Goal: Information Seeking & Learning: Check status

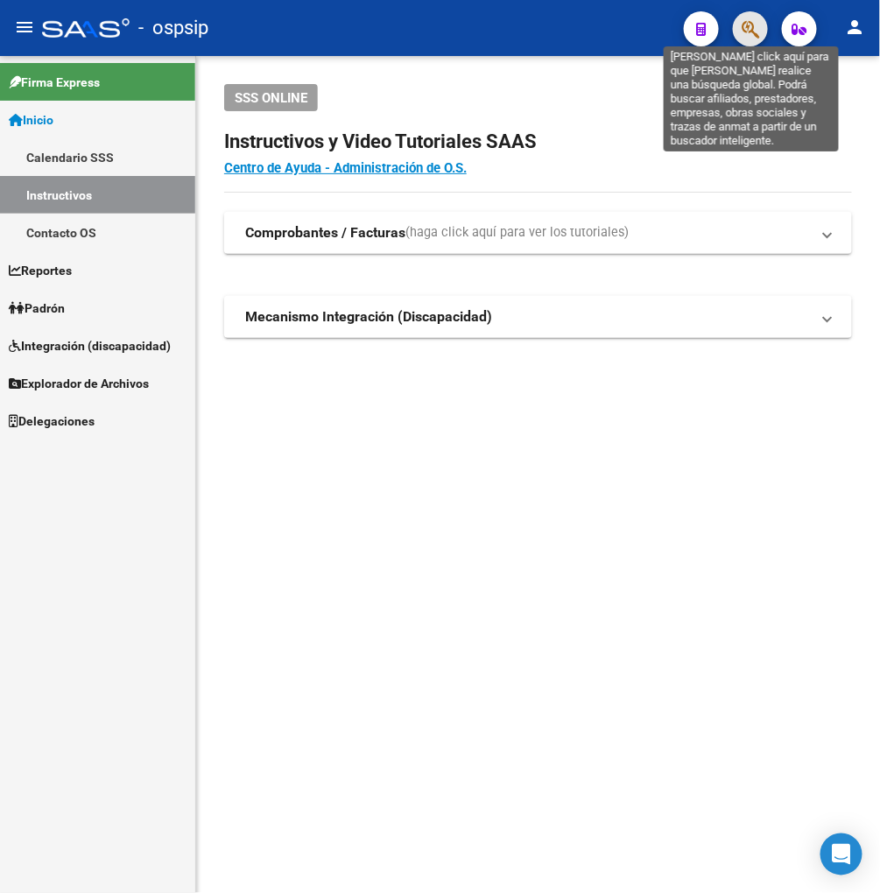
click at [757, 36] on icon "button" at bounding box center [751, 29] width 18 height 20
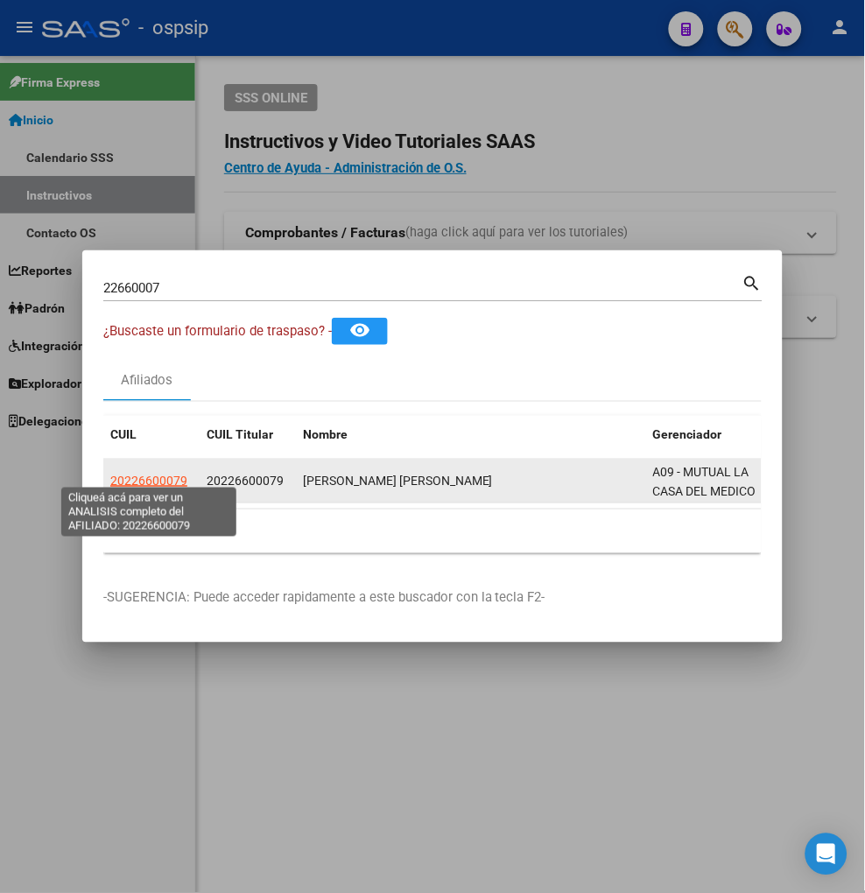
click at [155, 478] on span "20226600079" at bounding box center [148, 481] width 77 height 14
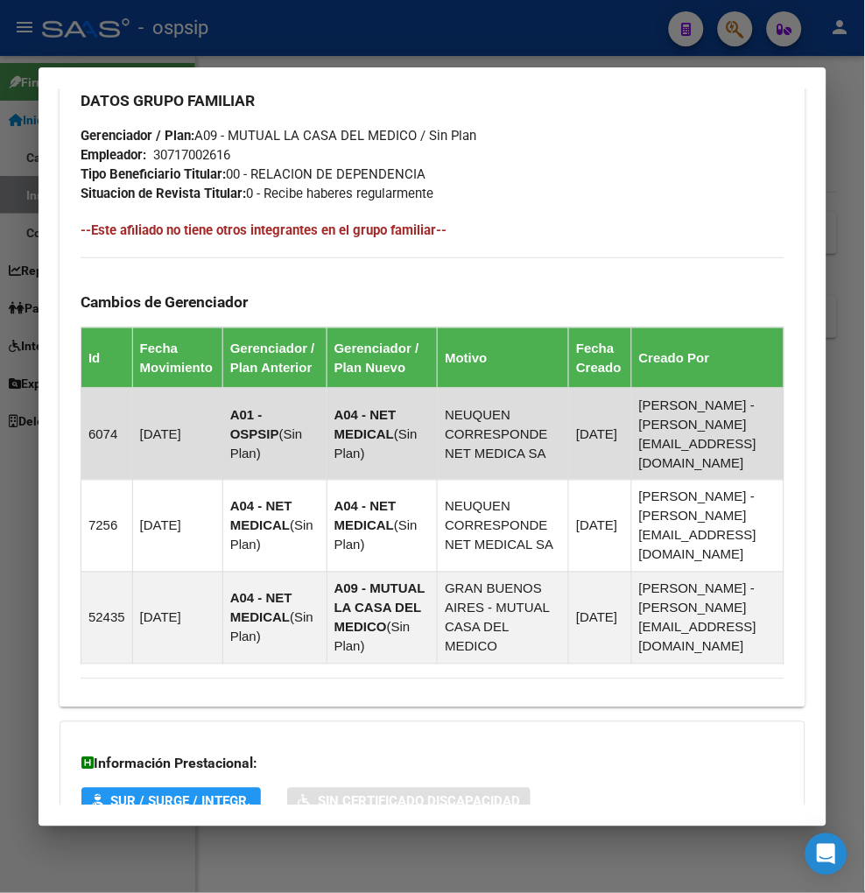
scroll to position [1126, 0]
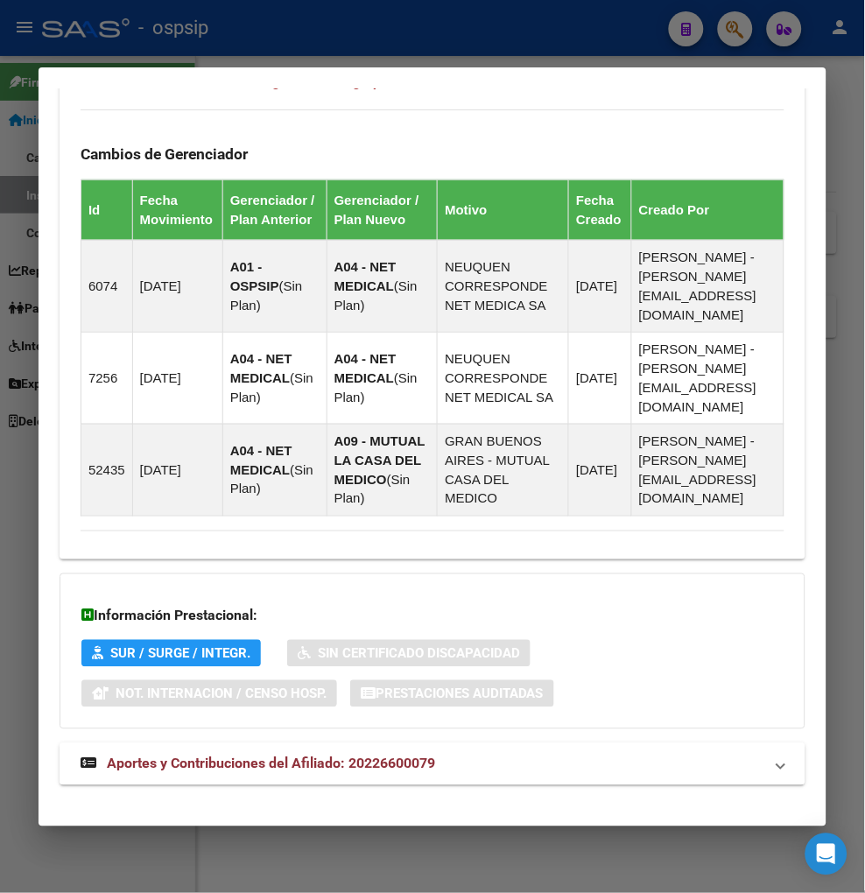
click at [229, 756] on span "Aportes y Contribuciones del Afiliado: 20226600079" at bounding box center [271, 764] width 328 height 17
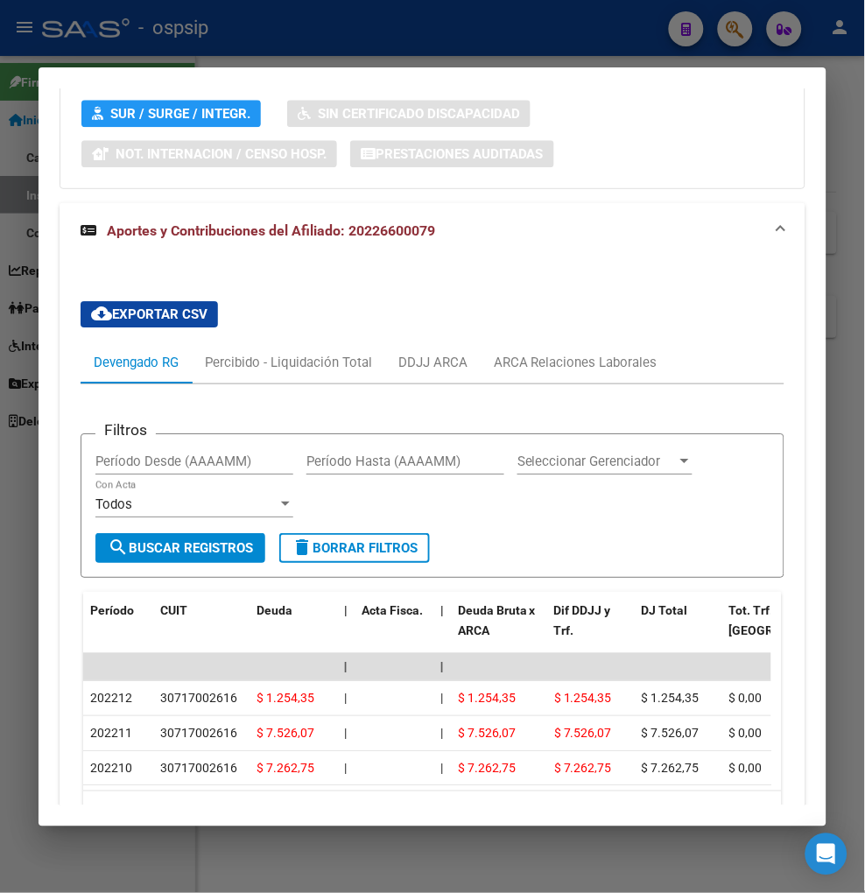
scroll to position [1710, 0]
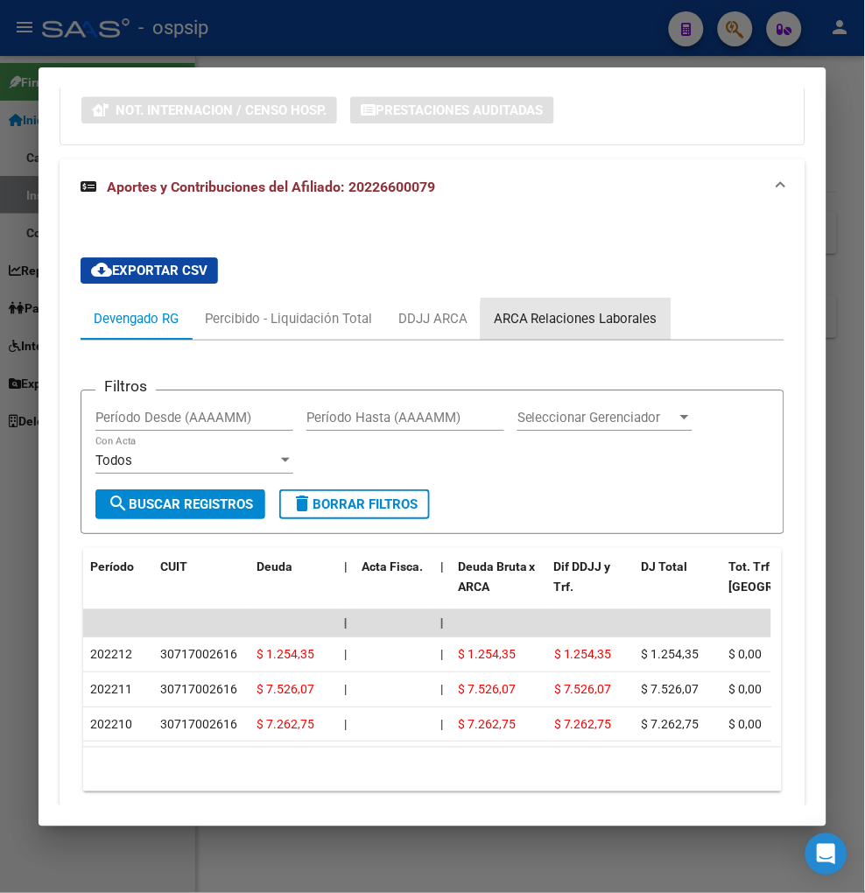
click at [618, 309] on div "ARCA Relaciones Laborales" at bounding box center [576, 318] width 164 height 19
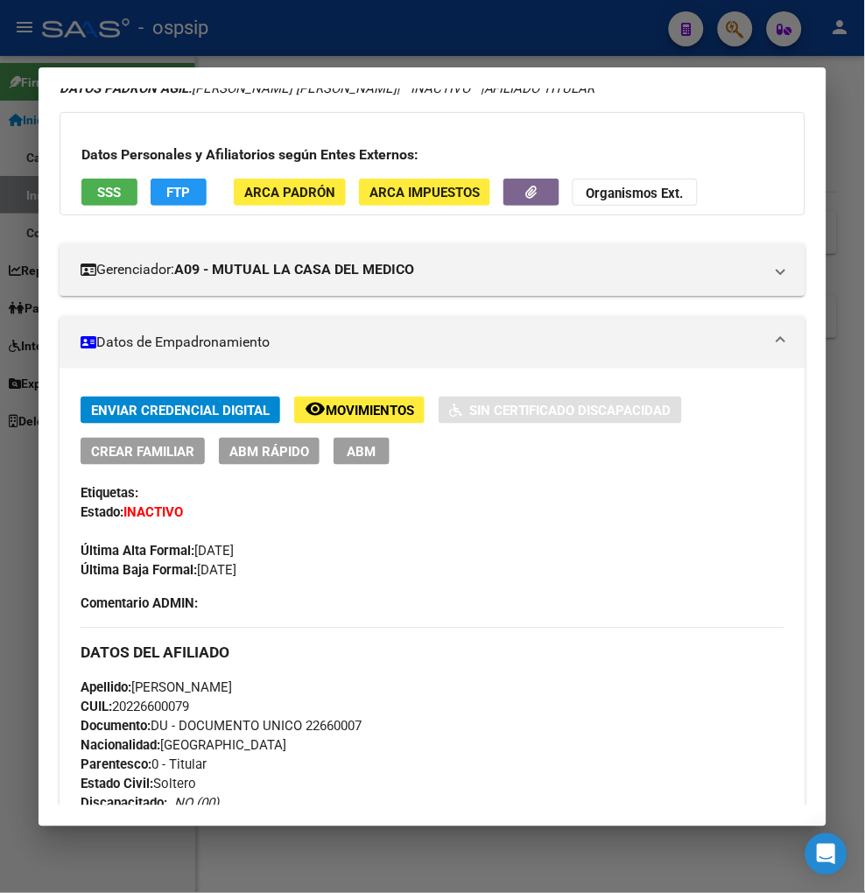
scroll to position [0, 0]
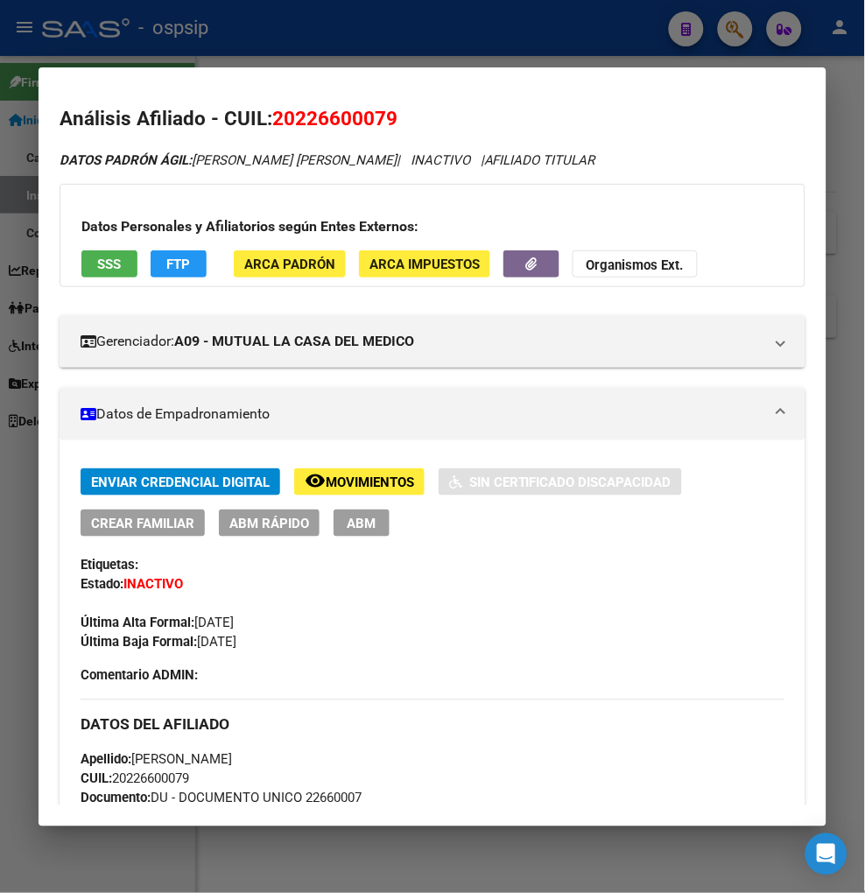
click at [355, 482] on span "Movimientos" at bounding box center [370, 483] width 88 height 16
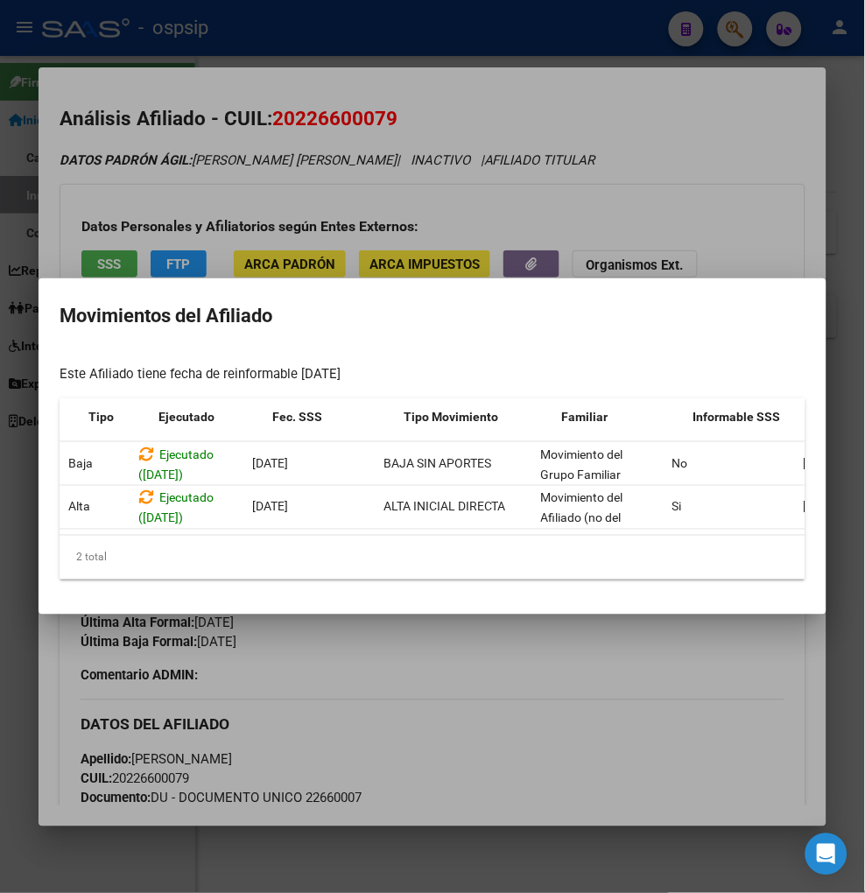
scroll to position [0, 100]
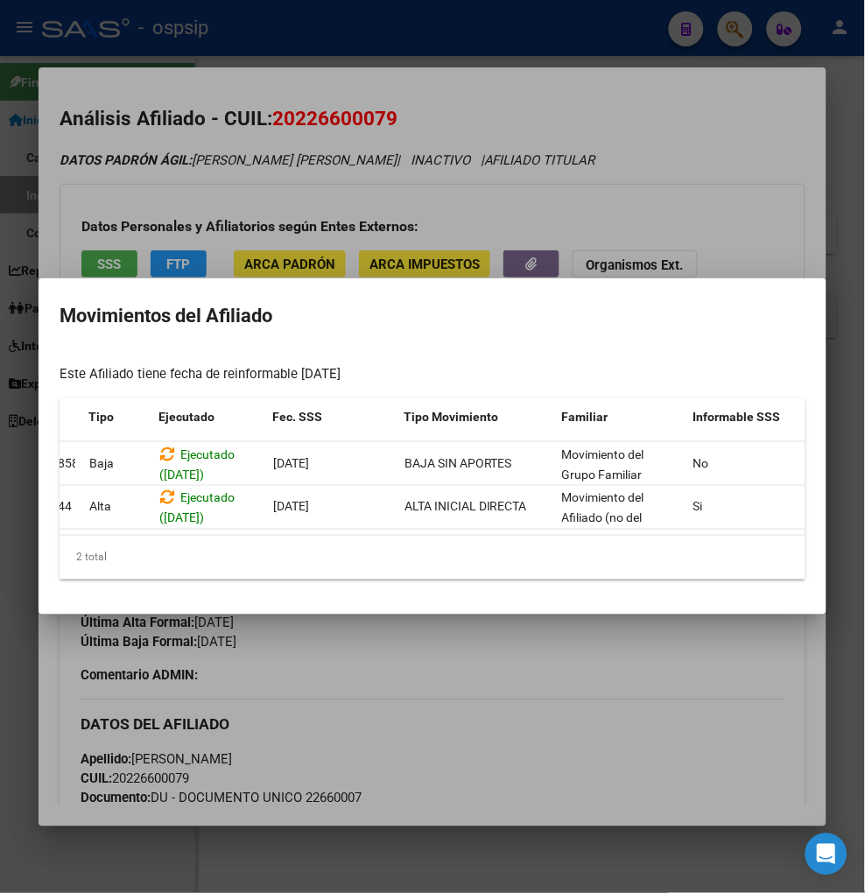
click at [550, 706] on div at bounding box center [432, 446] width 865 height 893
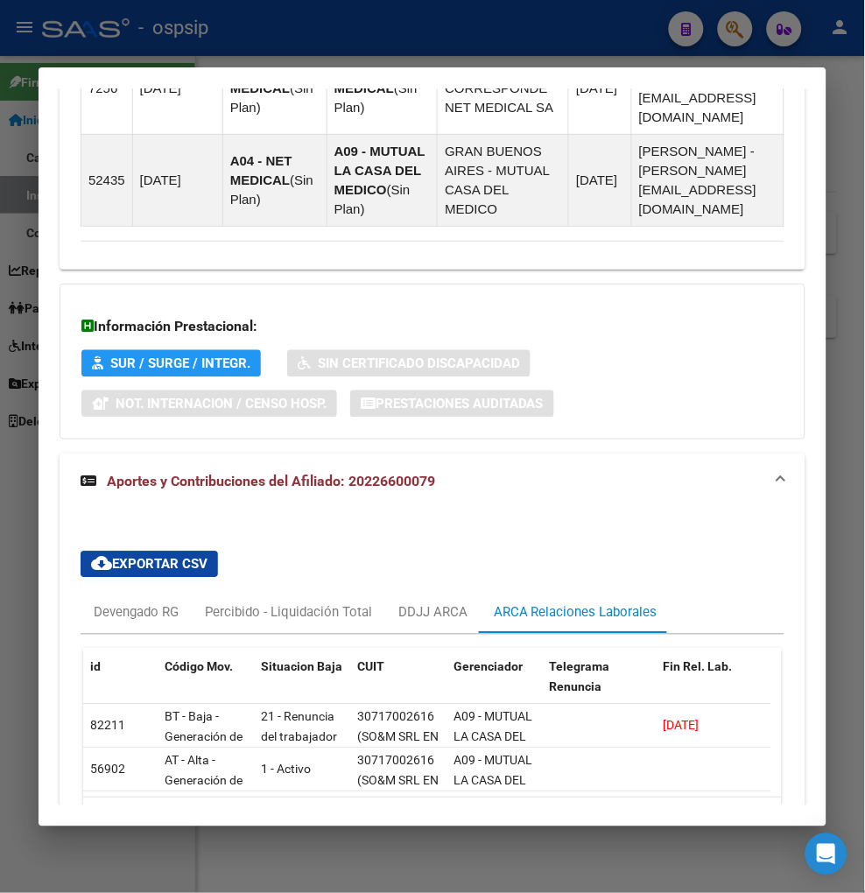
scroll to position [1530, 0]
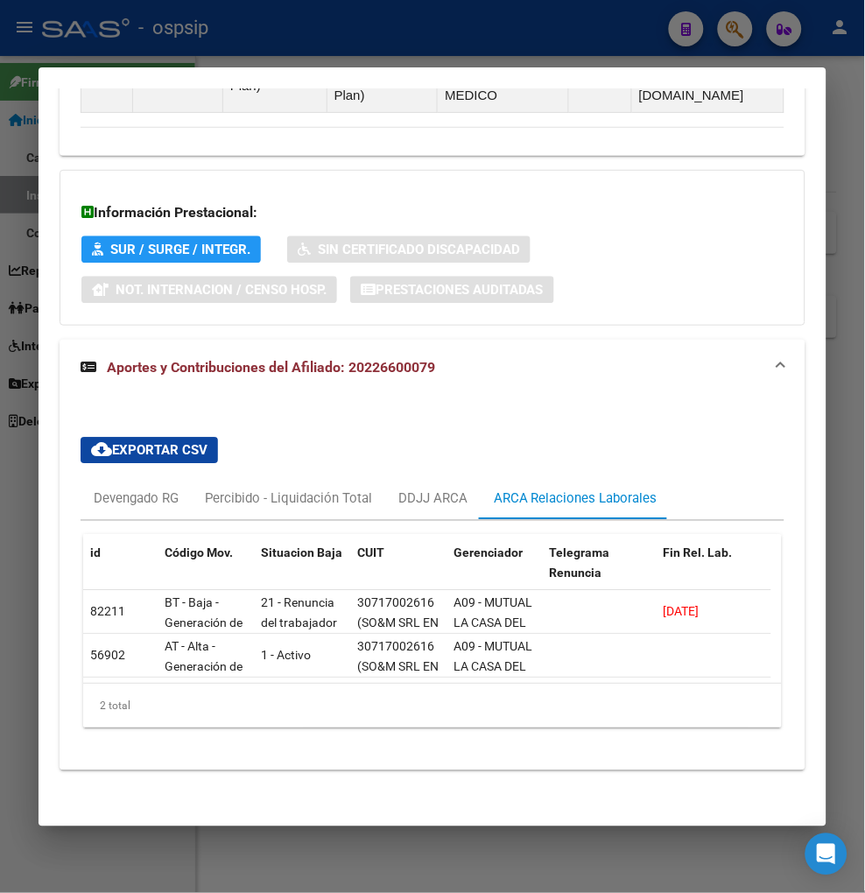
click at [469, 181] on div "Información Prestacional: SUR / SURGE / INTEGR. Sin Certificado Discapacidad No…" at bounding box center [433, 248] width 746 height 156
click at [743, 37] on div at bounding box center [432, 446] width 865 height 893
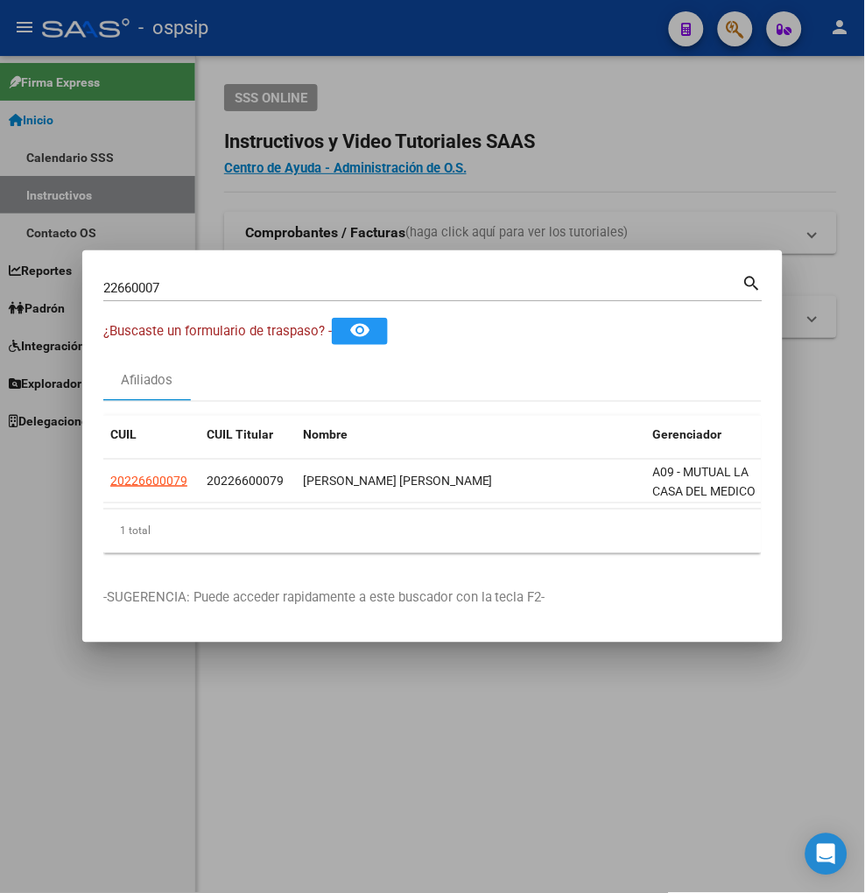
click at [212, 281] on input "22660007" at bounding box center [422, 288] width 639 height 16
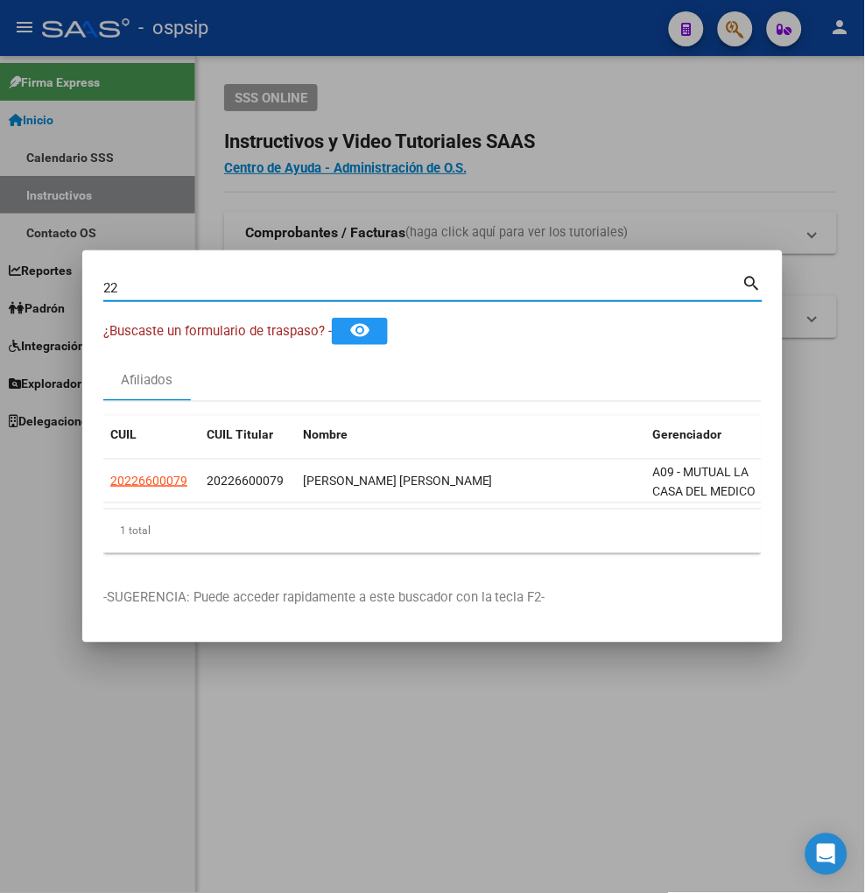
type input "2"
type input "22661574"
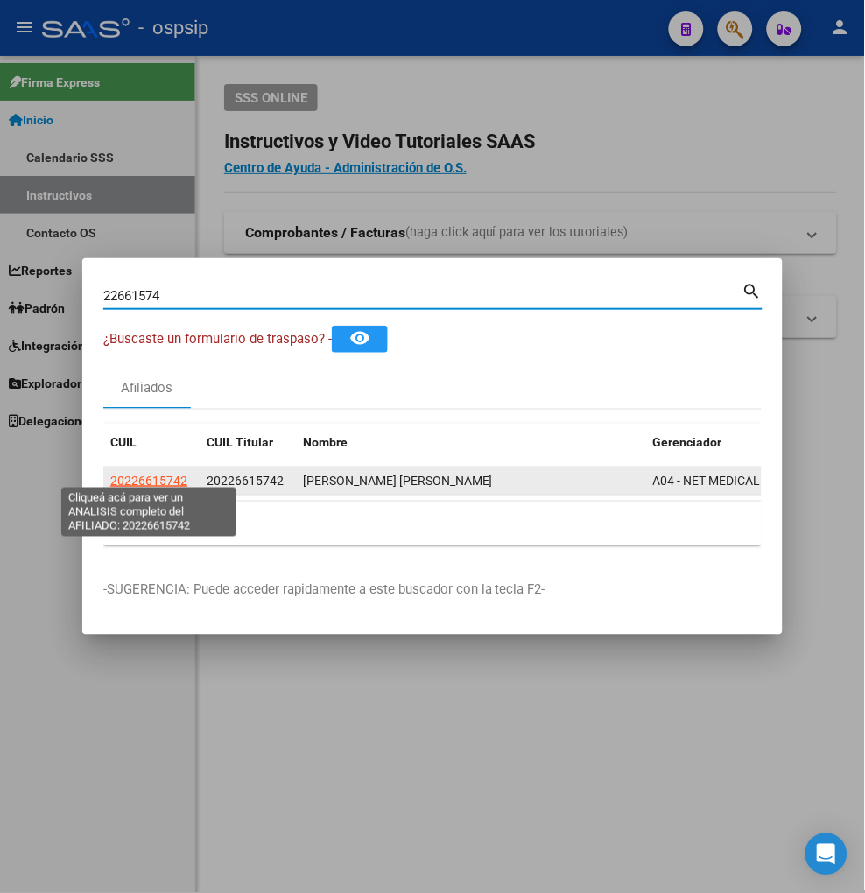
click at [151, 474] on span "20226615742" at bounding box center [148, 481] width 77 height 14
type textarea "20226615742"
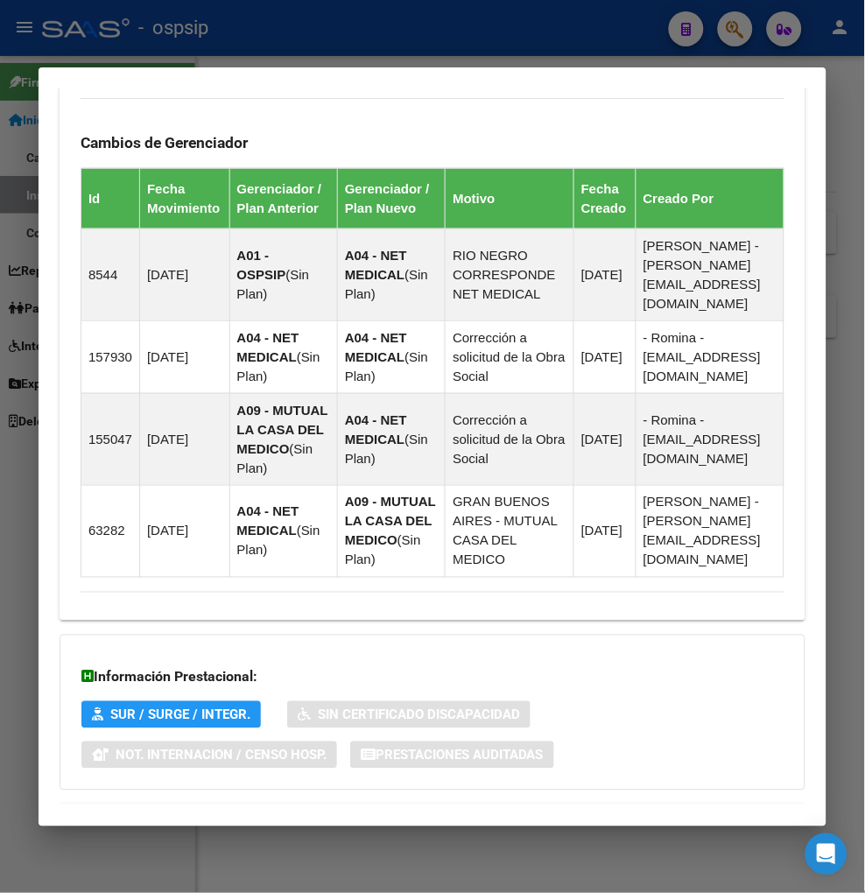
scroll to position [1204, 0]
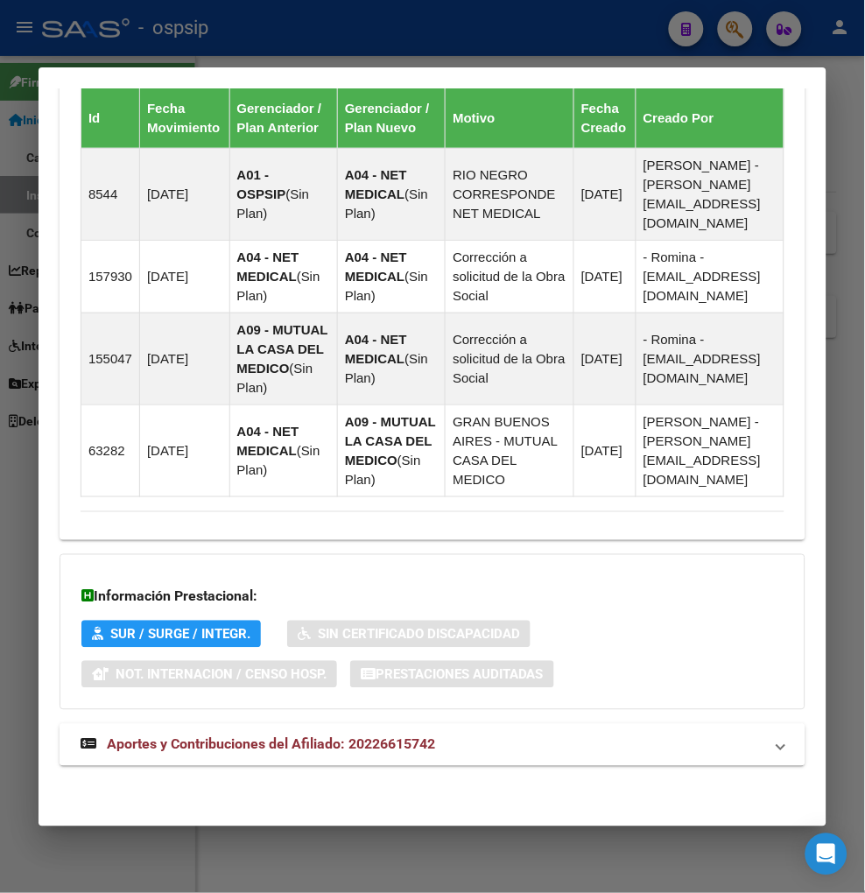
click at [228, 750] on span "Aportes y Contribuciones del Afiliado: 20226615742" at bounding box center [271, 744] width 328 height 17
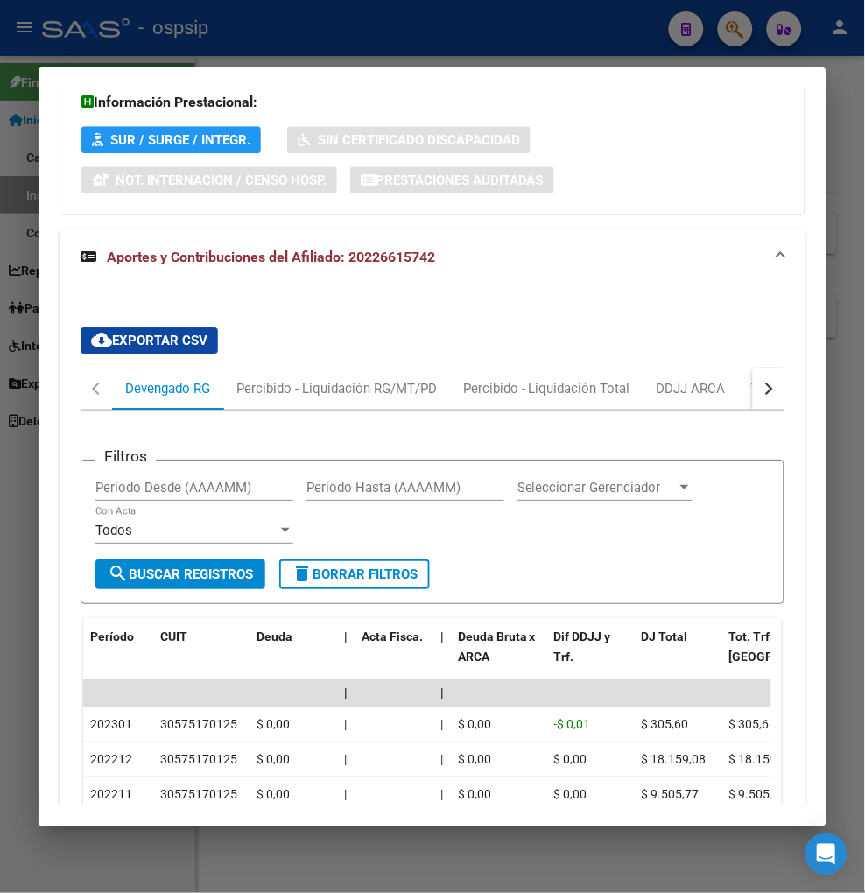
scroll to position [1777, 0]
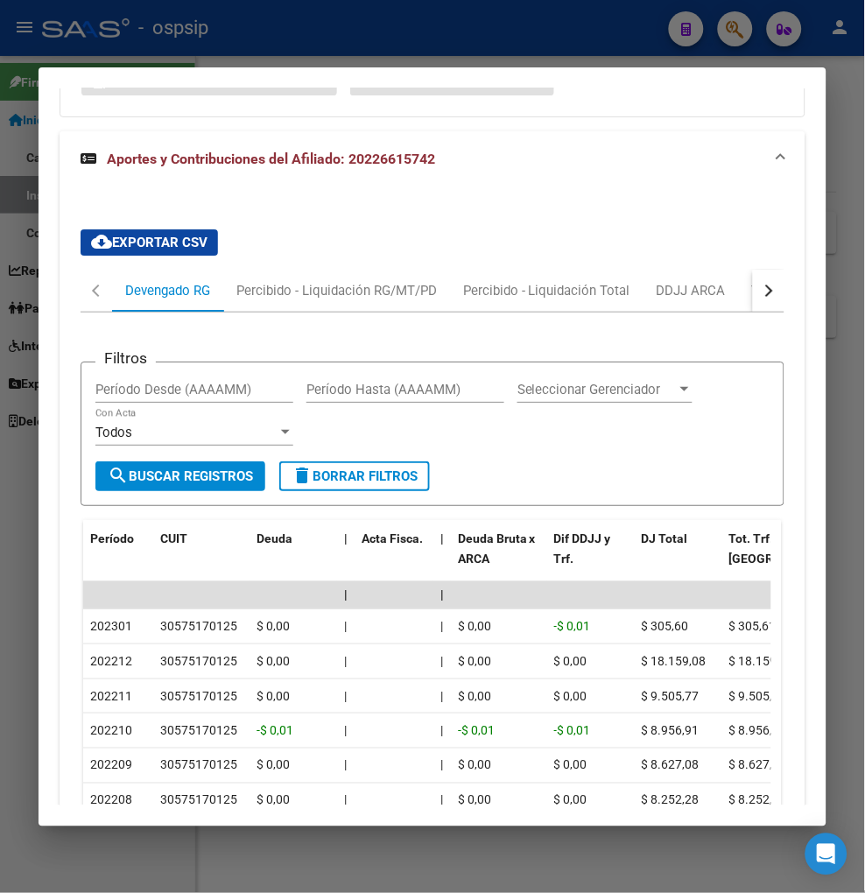
click at [762, 304] on button "button" at bounding box center [769, 291] width 32 height 42
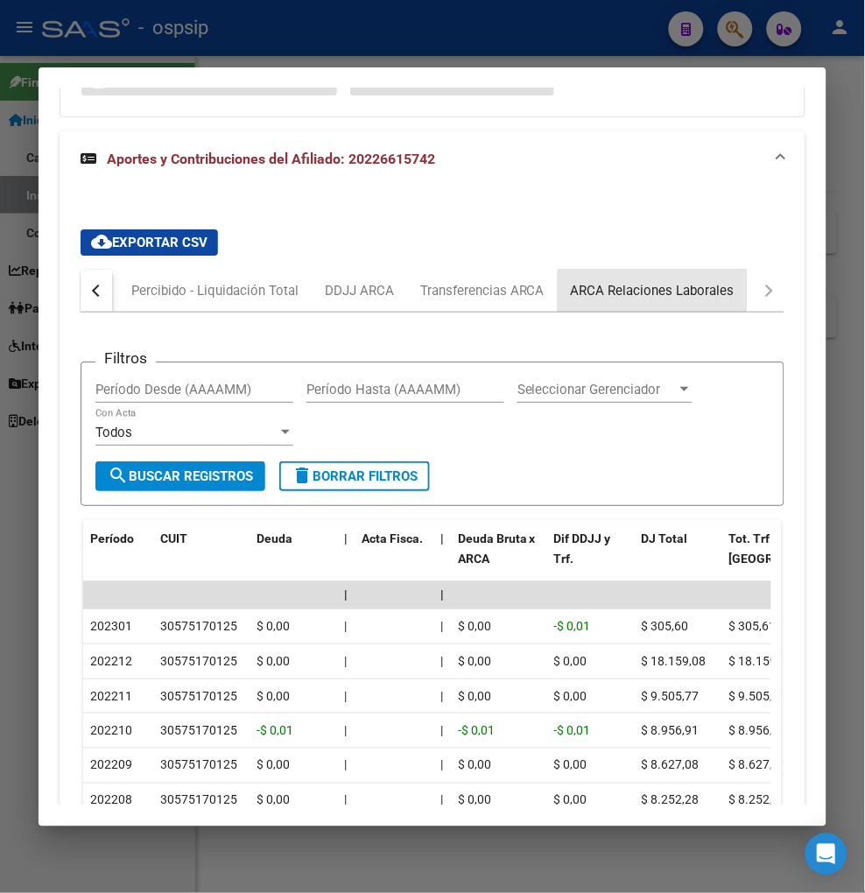
click at [711, 300] on div "ARCA Relaciones Laborales" at bounding box center [653, 290] width 164 height 19
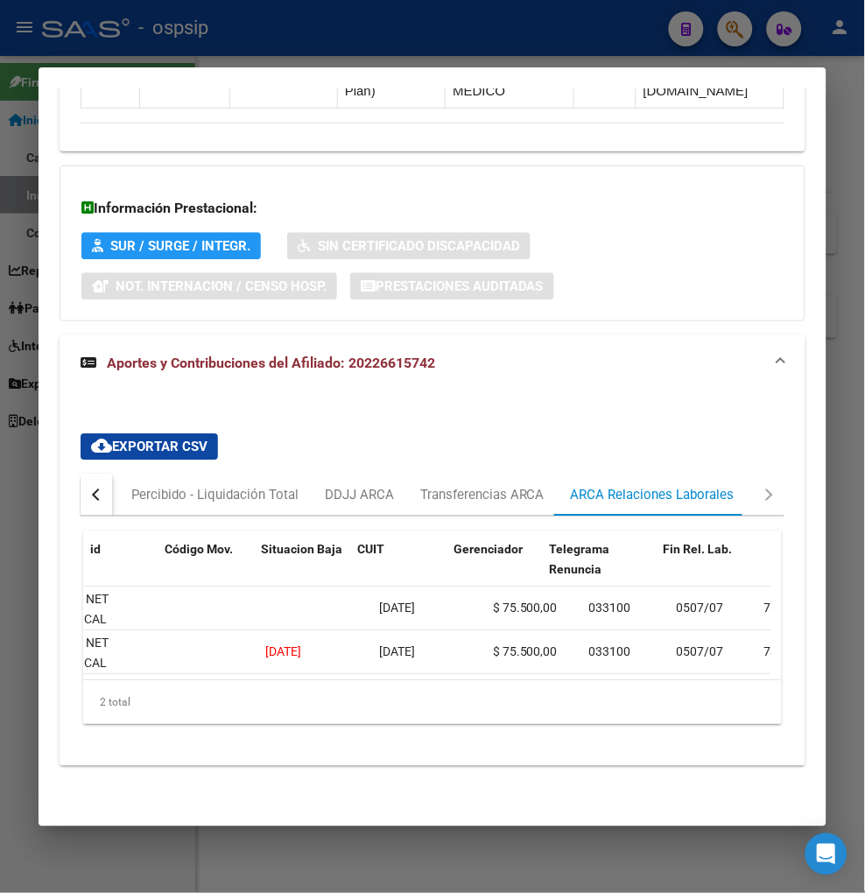
scroll to position [0, 0]
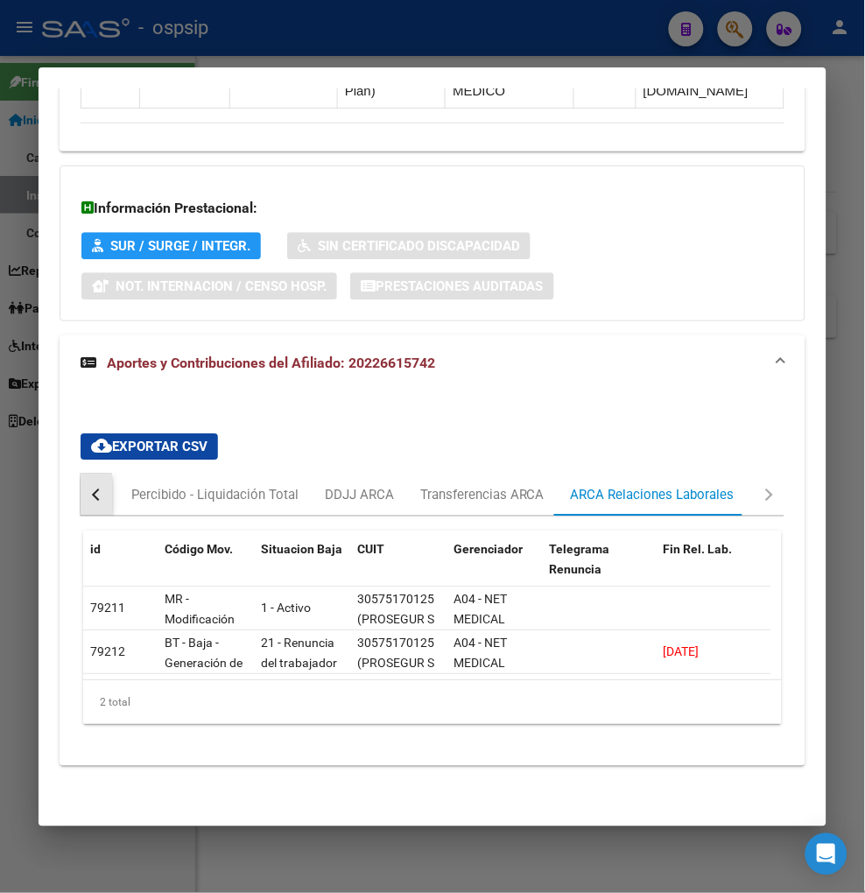
click at [86, 475] on button "button" at bounding box center [97, 495] width 32 height 42
click at [88, 475] on button "button" at bounding box center [97, 495] width 32 height 42
click at [149, 485] on div "Devengado RG" at bounding box center [167, 494] width 85 height 19
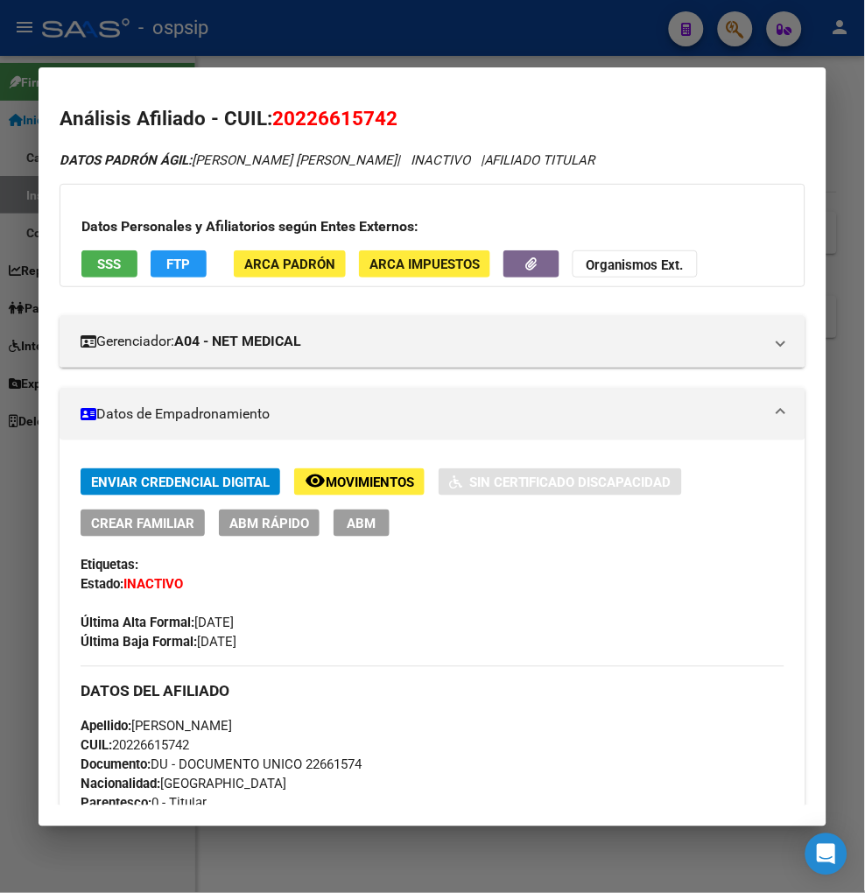
click at [362, 477] on span "Movimientos" at bounding box center [370, 483] width 88 height 16
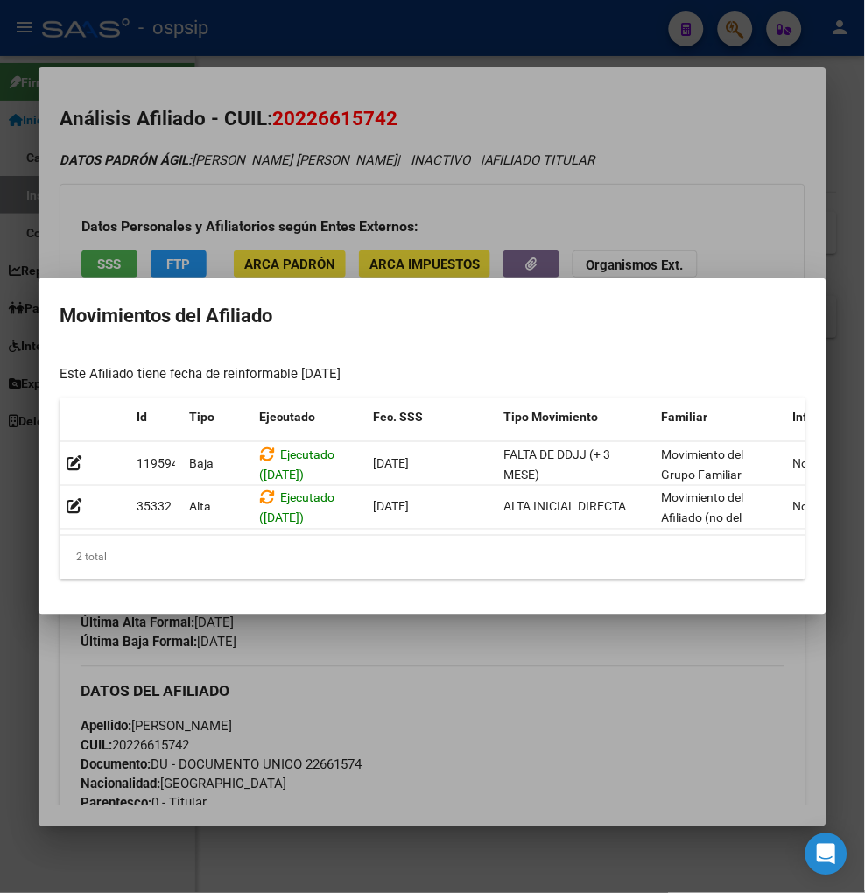
click at [440, 672] on div at bounding box center [432, 446] width 865 height 893
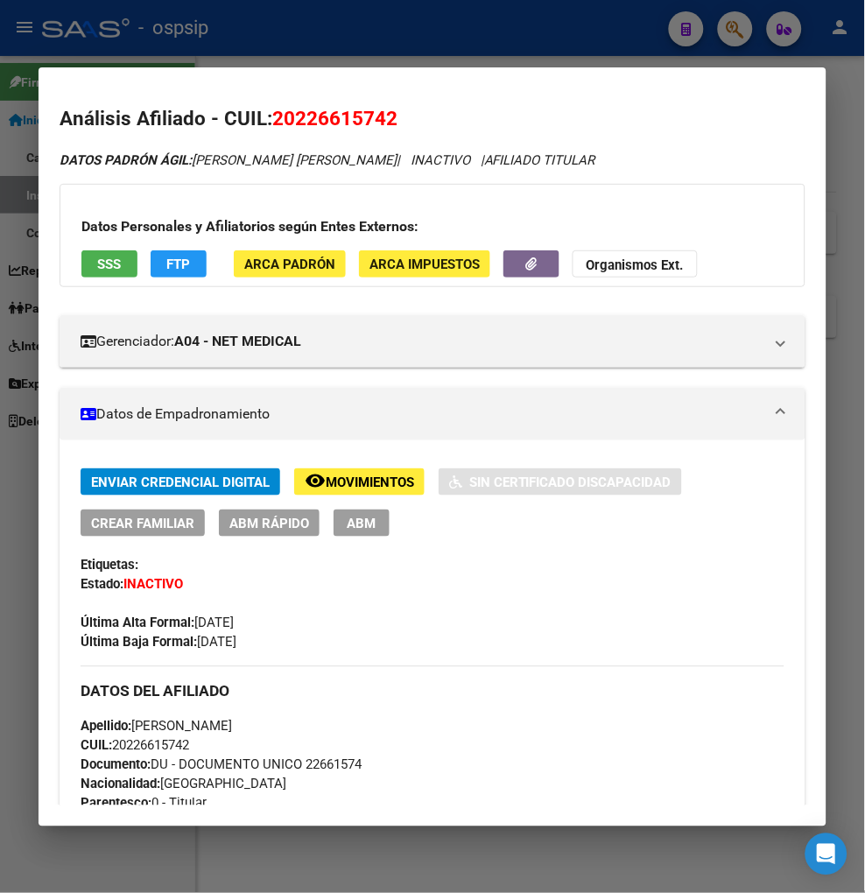
click at [356, 475] on span "Movimientos" at bounding box center [370, 483] width 88 height 16
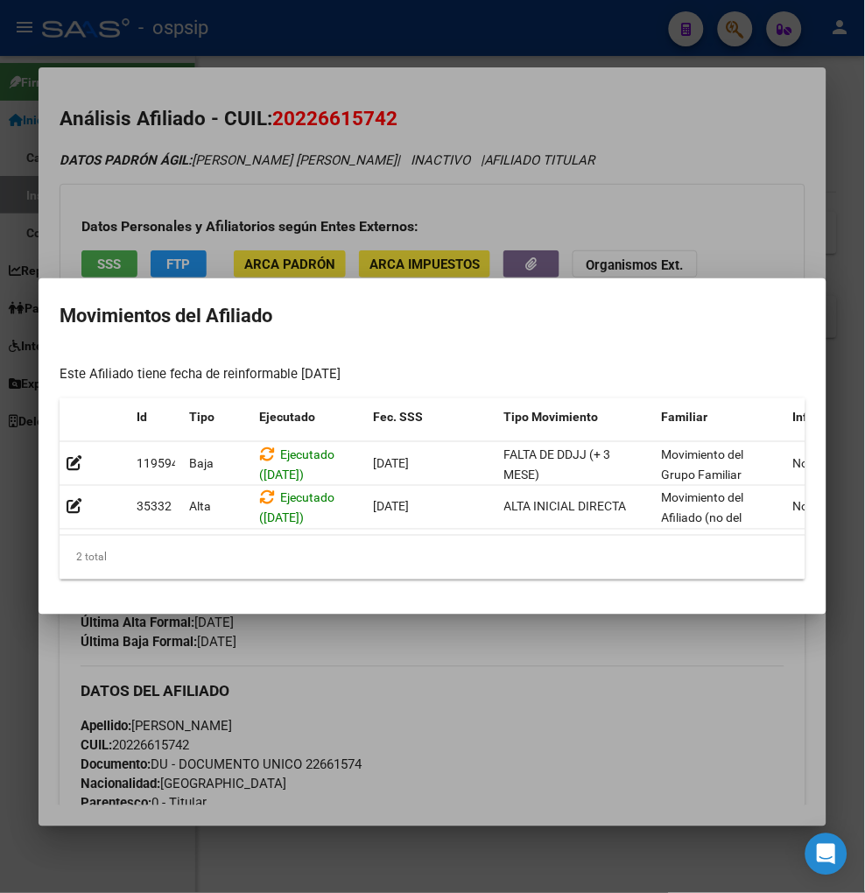
click at [623, 689] on div at bounding box center [432, 446] width 865 height 893
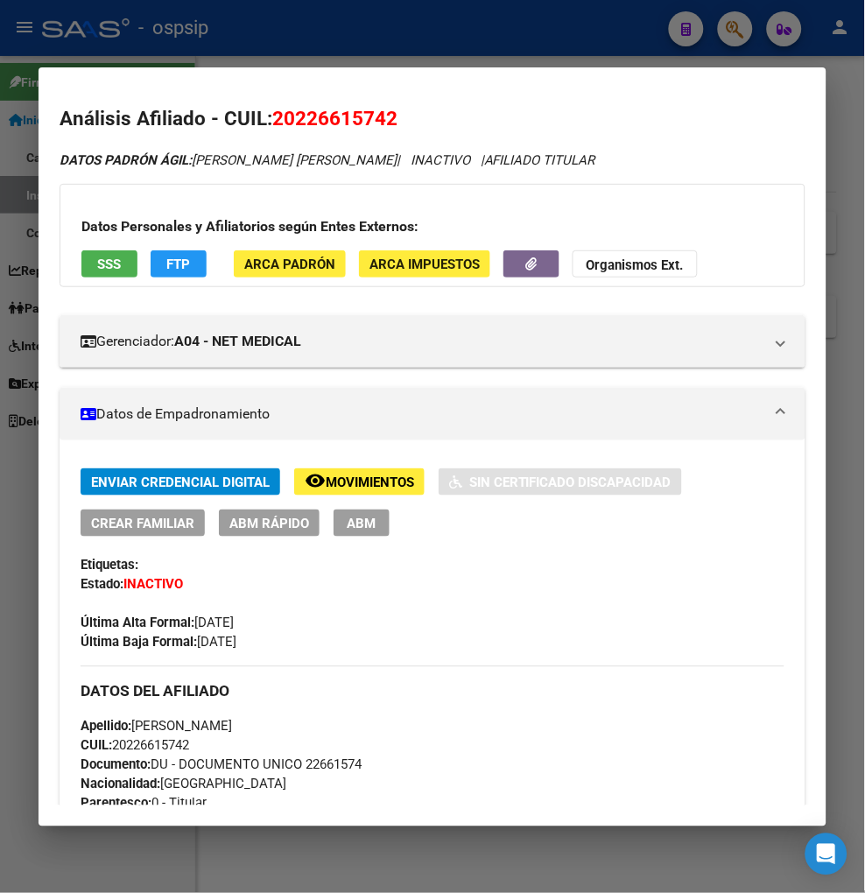
drag, startPoint x: 631, startPoint y: 158, endPoint x: 530, endPoint y: 88, distance: 123.4
click at [631, 158] on div "DATOS PADRÓN ÁGIL: [PERSON_NAME] | INACTIVO | AFILIADO TITULAR" at bounding box center [433, 161] width 746 height 20
click at [732, 39] on div at bounding box center [432, 446] width 865 height 893
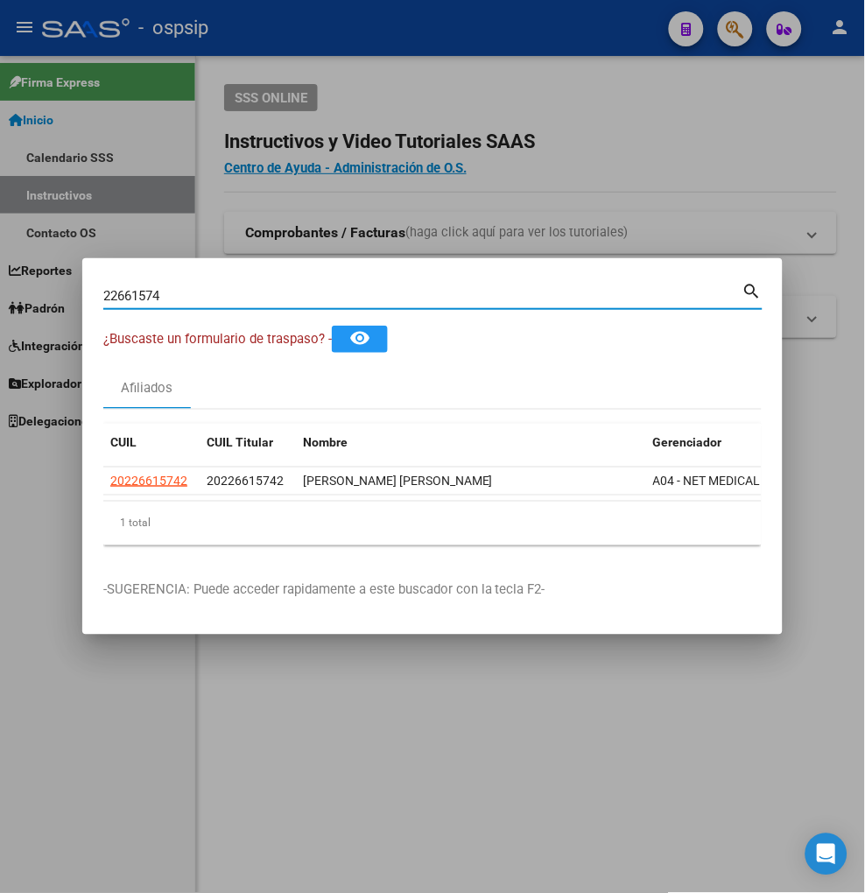
click at [172, 288] on input "22661574" at bounding box center [422, 296] width 639 height 16
type input "2"
type input "22661993"
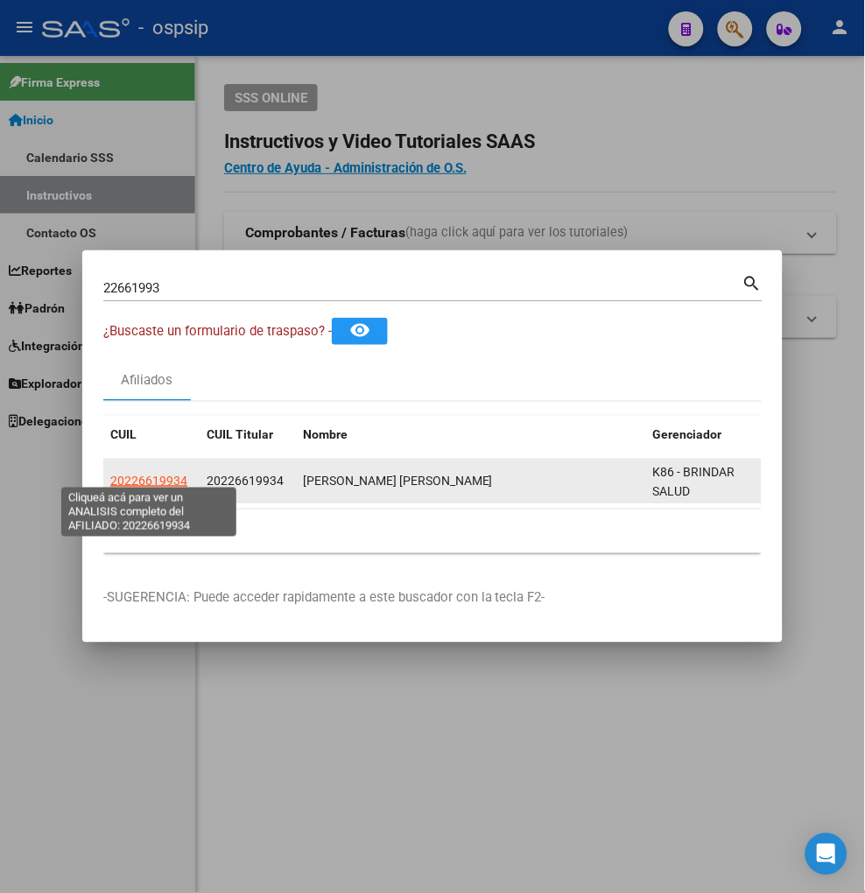
click at [143, 478] on span "20226619934" at bounding box center [148, 481] width 77 height 14
type textarea "20226619934"
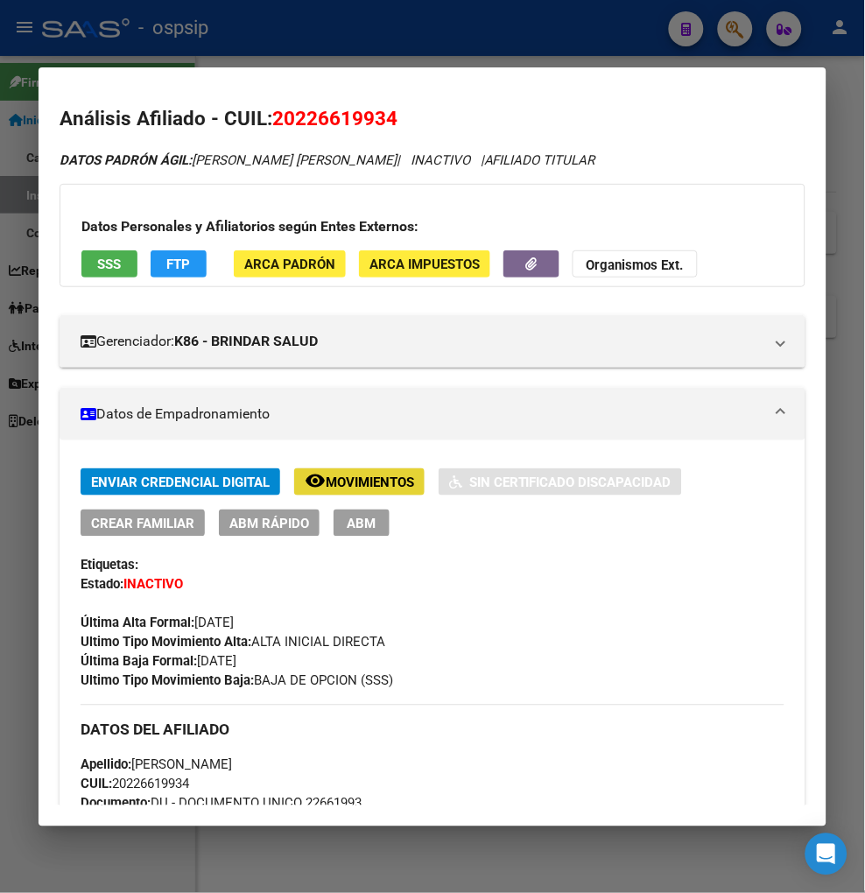
click at [344, 476] on span "Movimientos" at bounding box center [370, 483] width 88 height 16
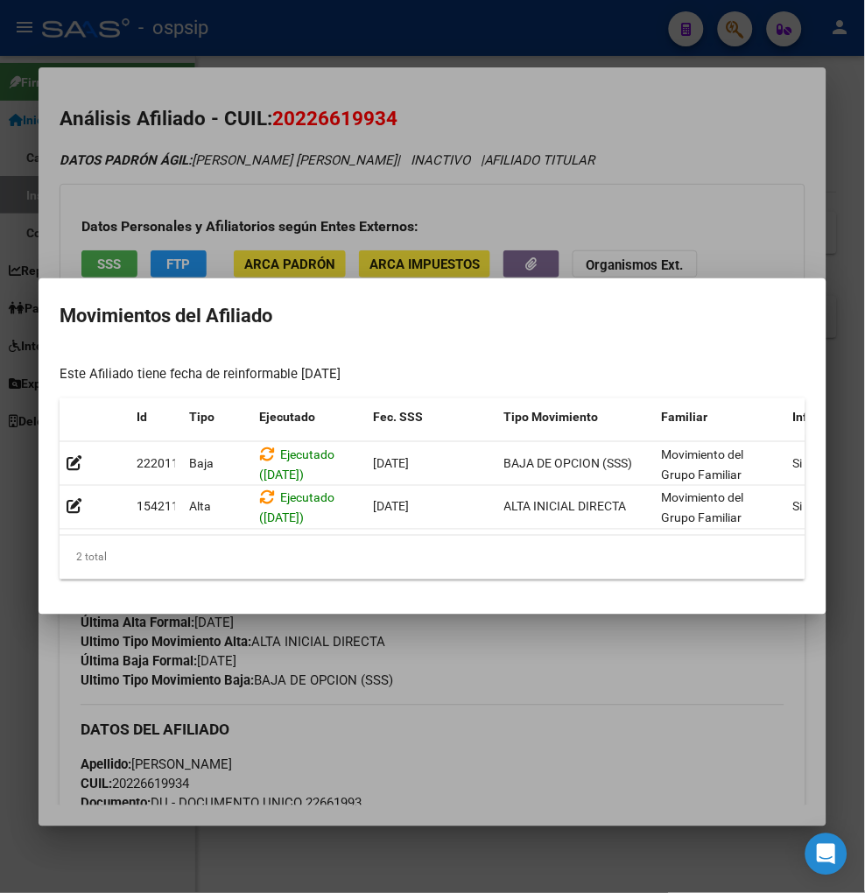
click at [633, 675] on div at bounding box center [432, 446] width 865 height 893
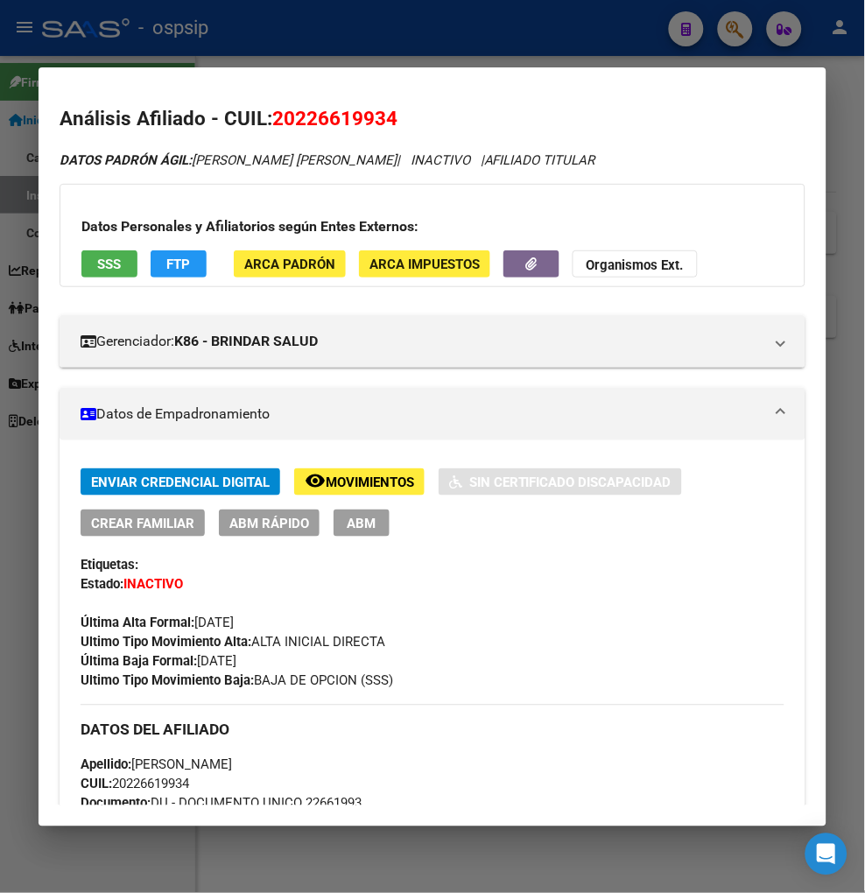
click at [531, 224] on h3 "Datos Personales y Afiliatorios según Entes Externos:" at bounding box center [432, 226] width 702 height 21
click at [741, 30] on div at bounding box center [432, 446] width 865 height 893
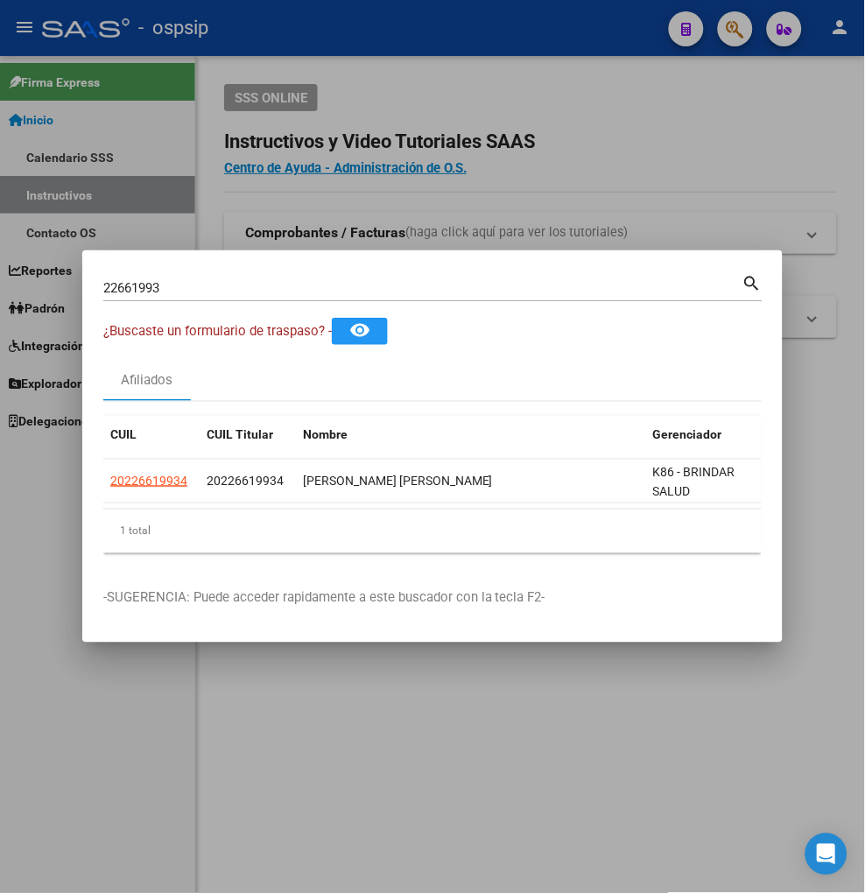
click at [215, 285] on input "22661993" at bounding box center [422, 288] width 639 height 16
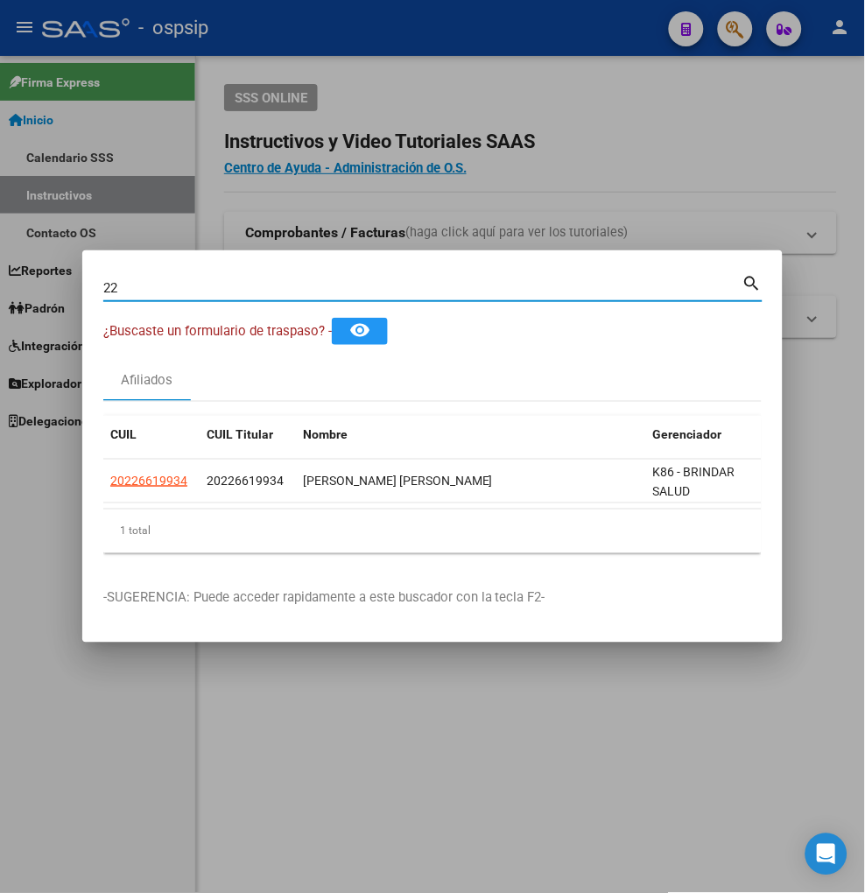
type input "2"
type input "22663599"
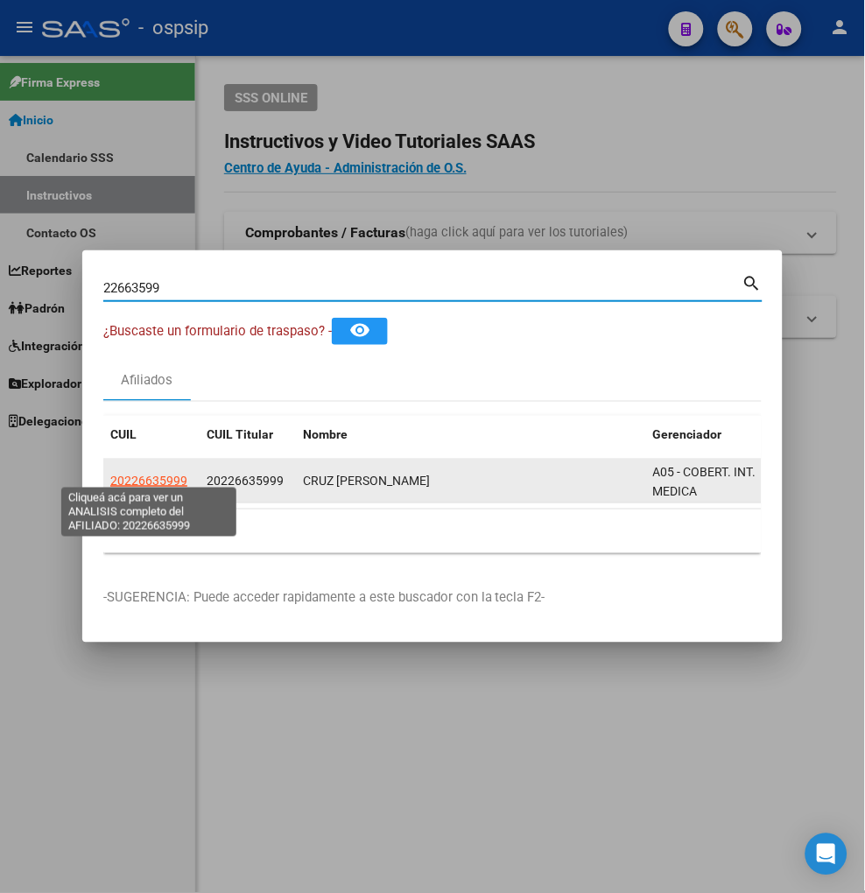
click at [158, 474] on span "20226635999" at bounding box center [148, 481] width 77 height 14
type textarea "20226635999"
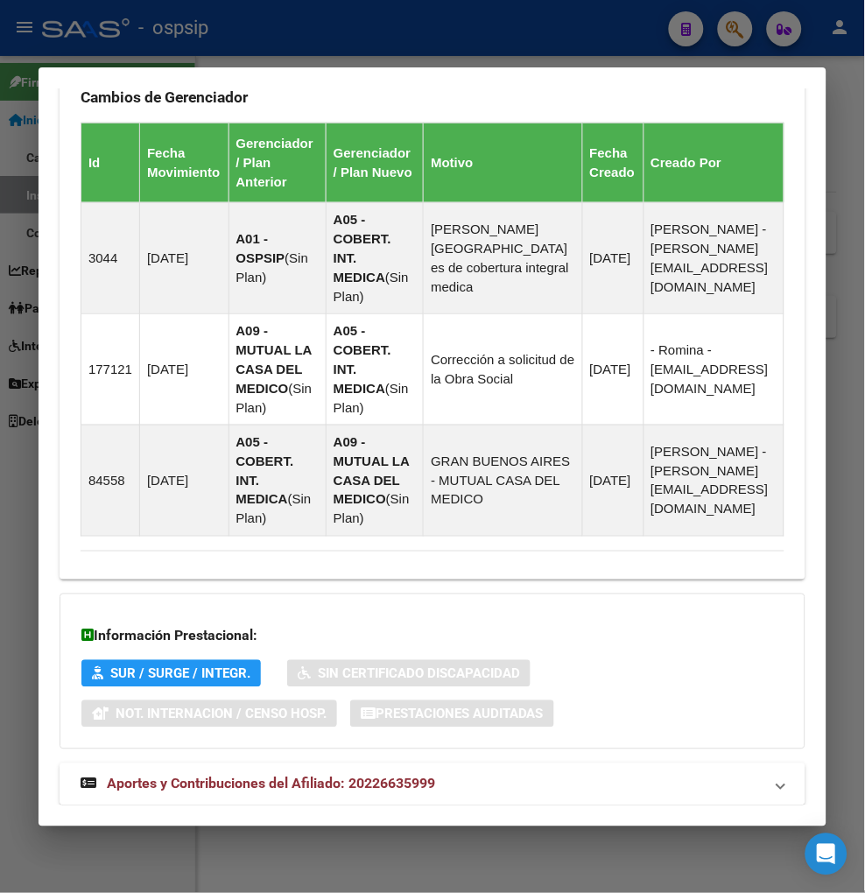
scroll to position [1151, 0]
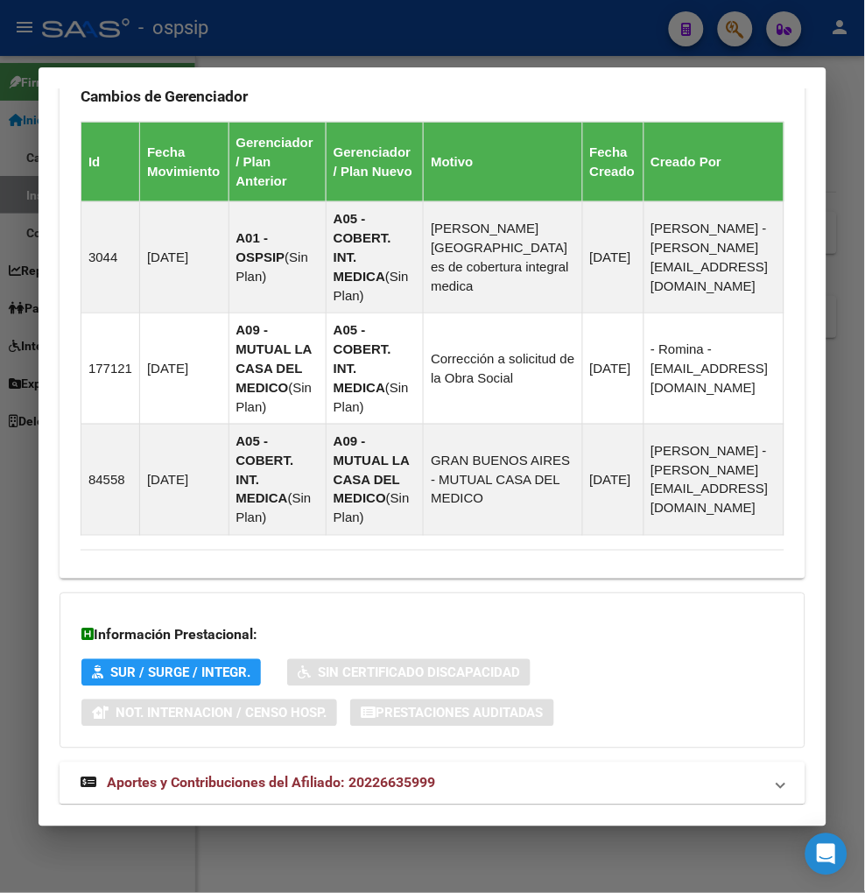
click at [296, 775] on span "Aportes y Contribuciones del Afiliado: 20226635999" at bounding box center [271, 783] width 328 height 17
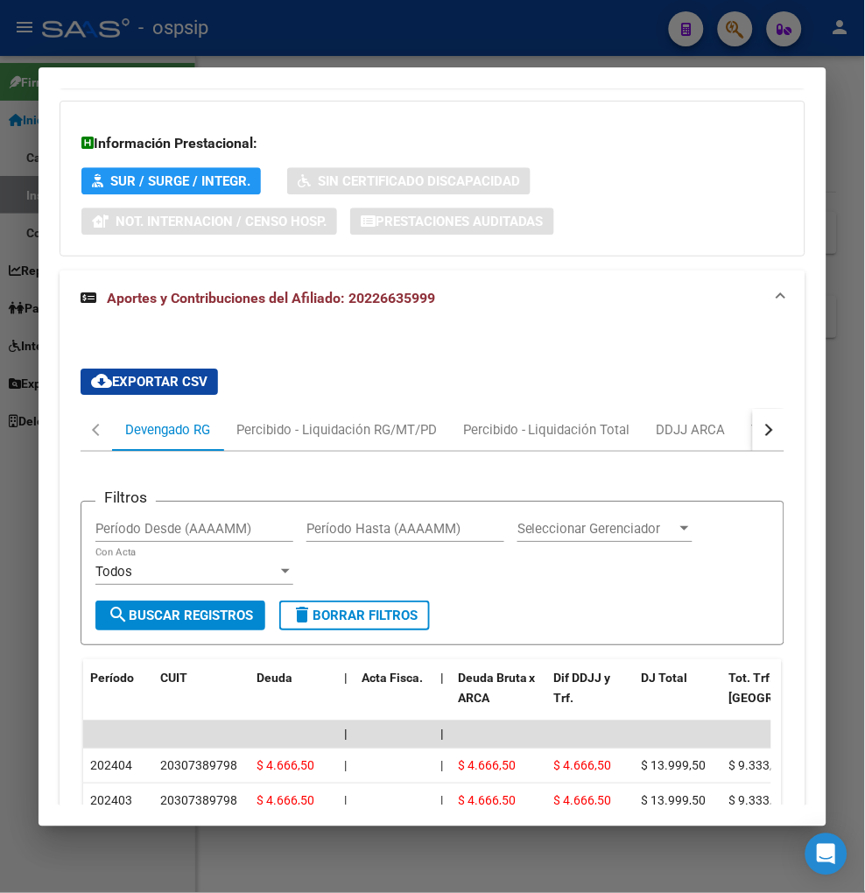
scroll to position [1740, 0]
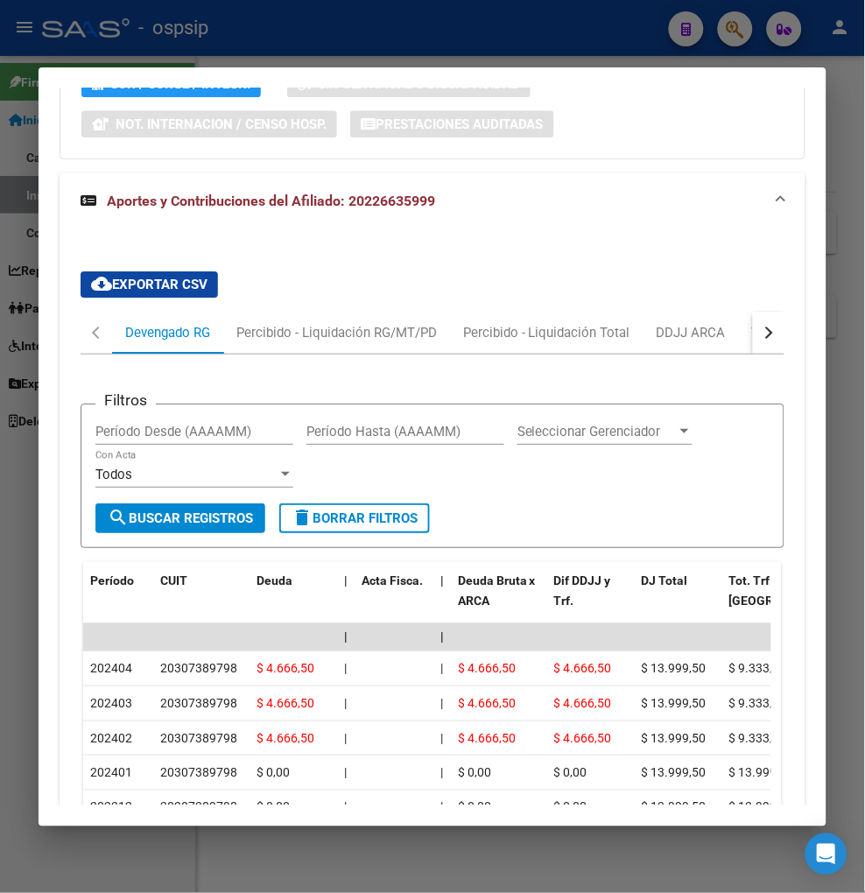
click at [763, 312] on button "button" at bounding box center [769, 333] width 32 height 42
click at [738, 312] on div "ARCA Relaciones Laborales" at bounding box center [653, 333] width 190 height 42
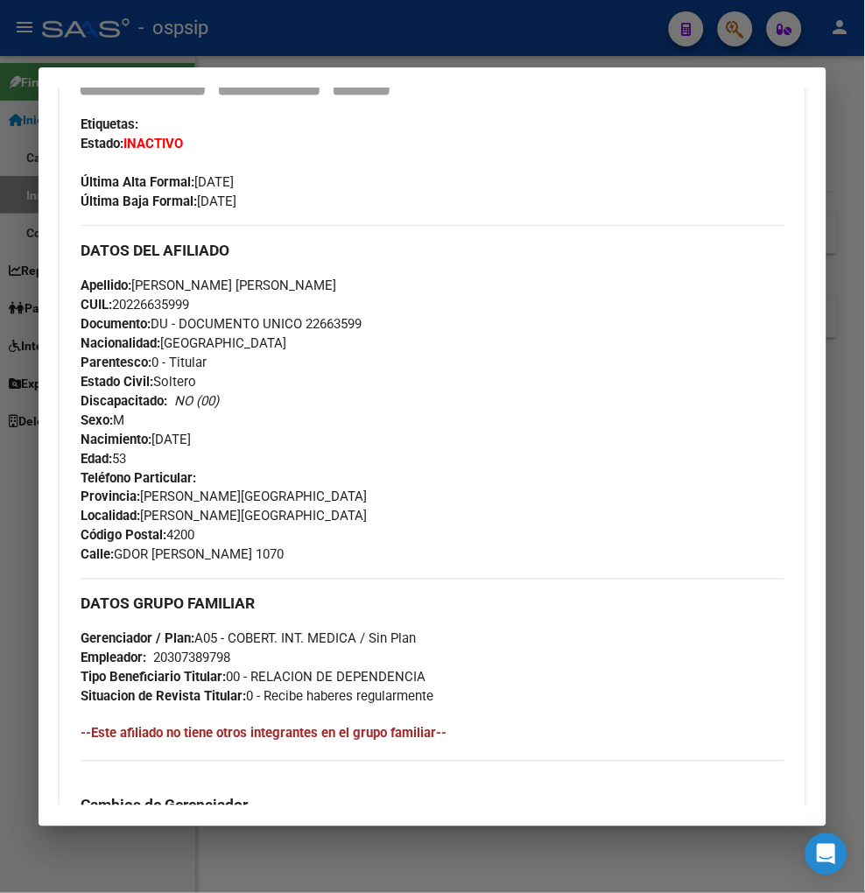
scroll to position [0, 0]
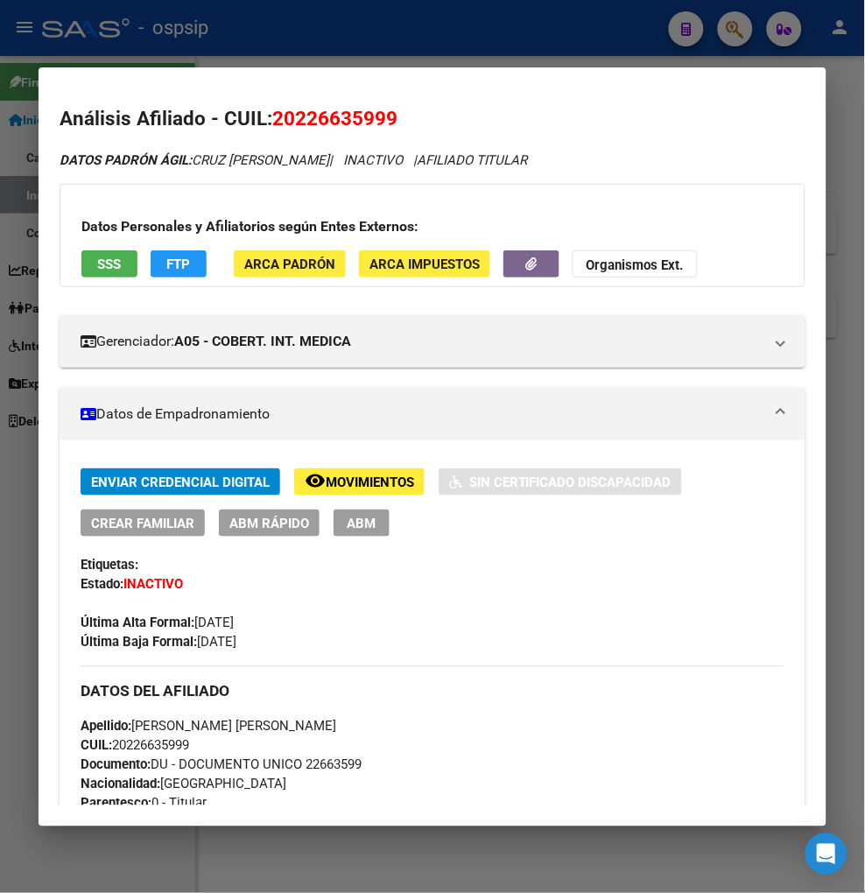
click at [341, 486] on span "Movimientos" at bounding box center [370, 483] width 88 height 16
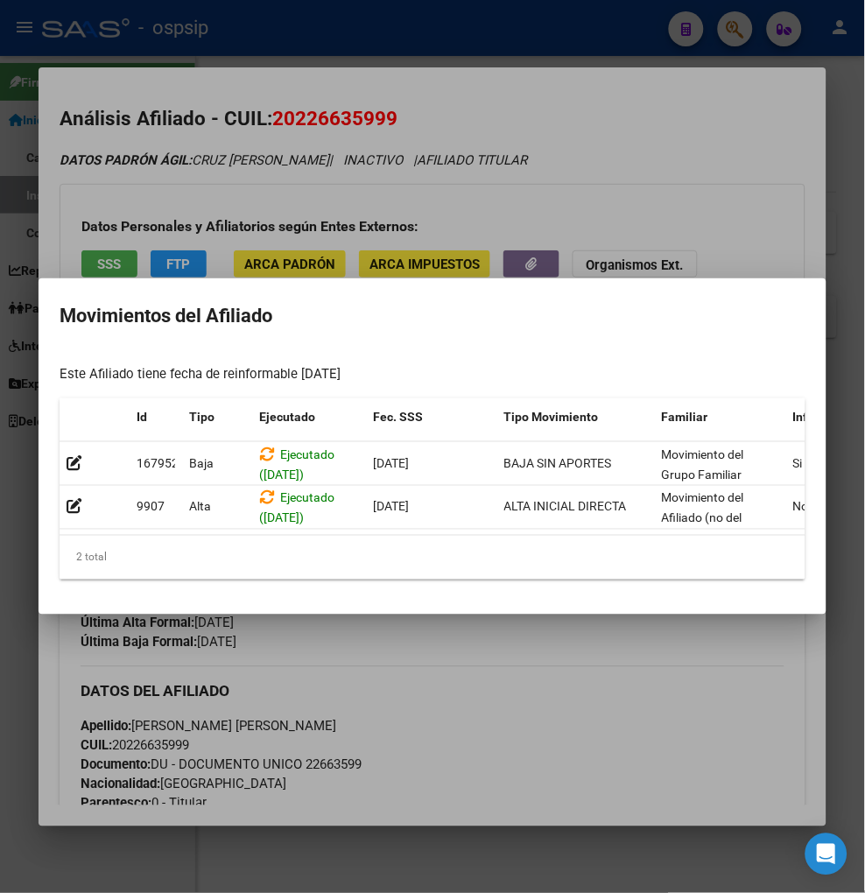
click at [425, 750] on div at bounding box center [432, 446] width 865 height 893
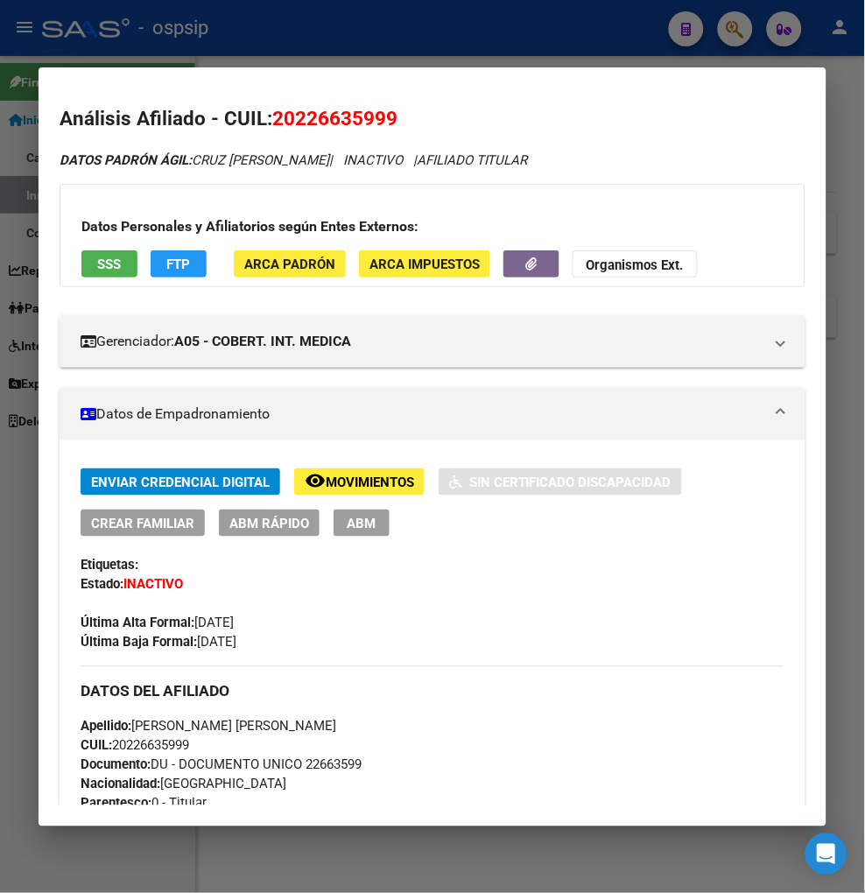
drag, startPoint x: 720, startPoint y: 369, endPoint x: 579, endPoint y: 145, distance: 264.1
click at [750, 28] on div at bounding box center [432, 446] width 865 height 893
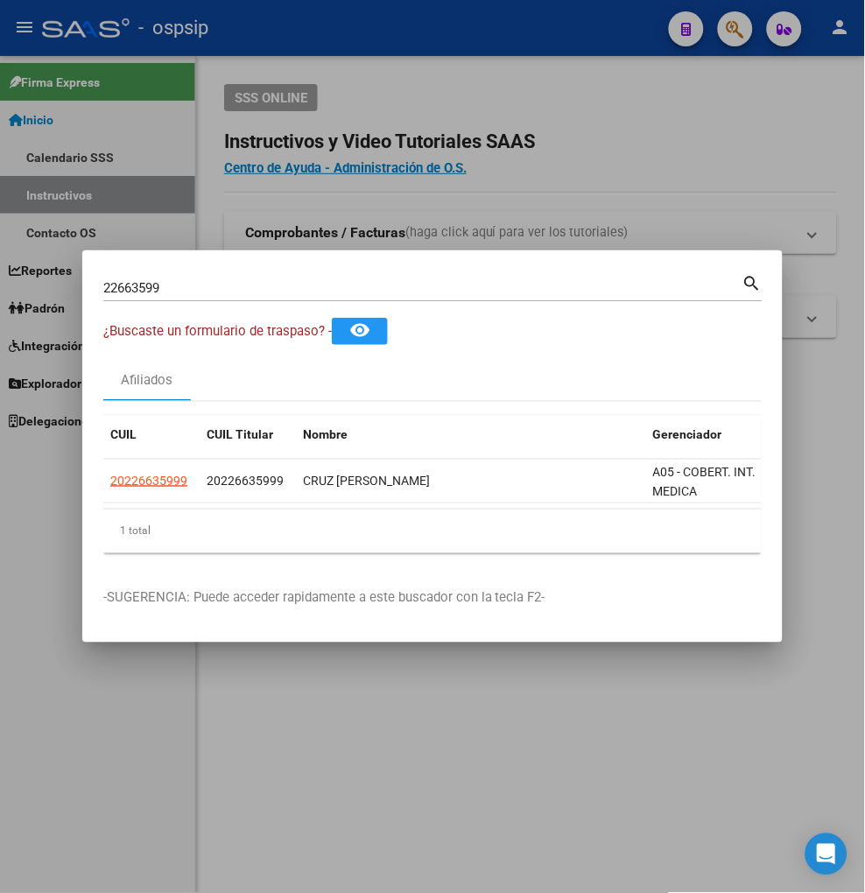
click at [185, 290] on div "22663599 Buscar (apellido, dni, [PERSON_NAME], [PERSON_NAME], cuit, obra social)" at bounding box center [422, 288] width 639 height 26
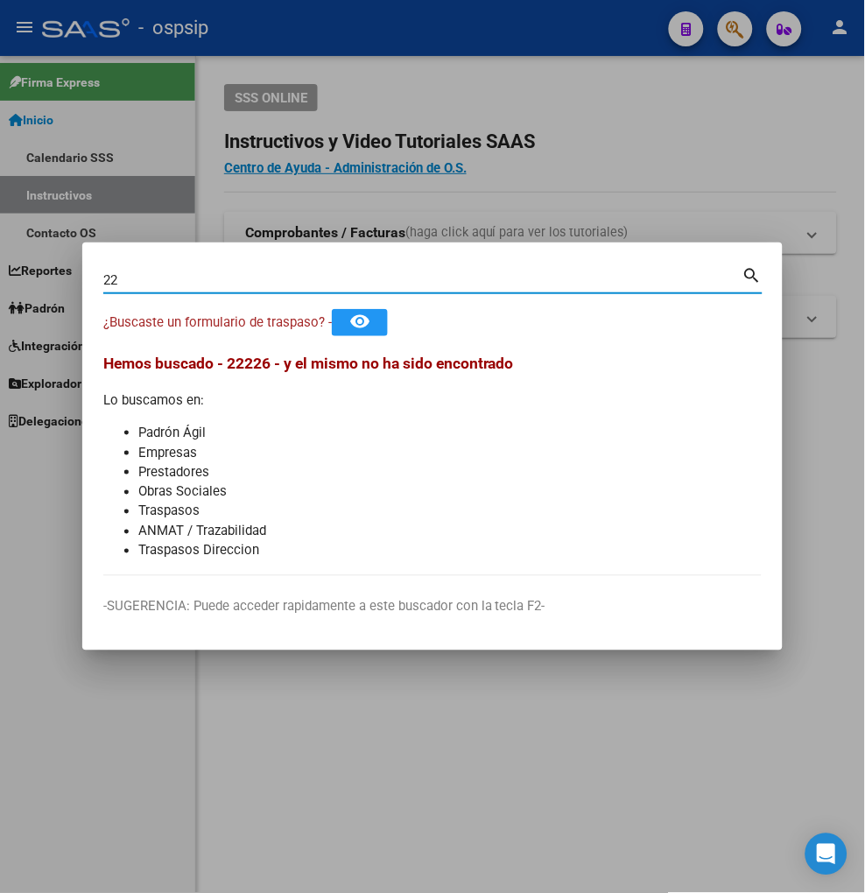
type input "2"
type input "22666374"
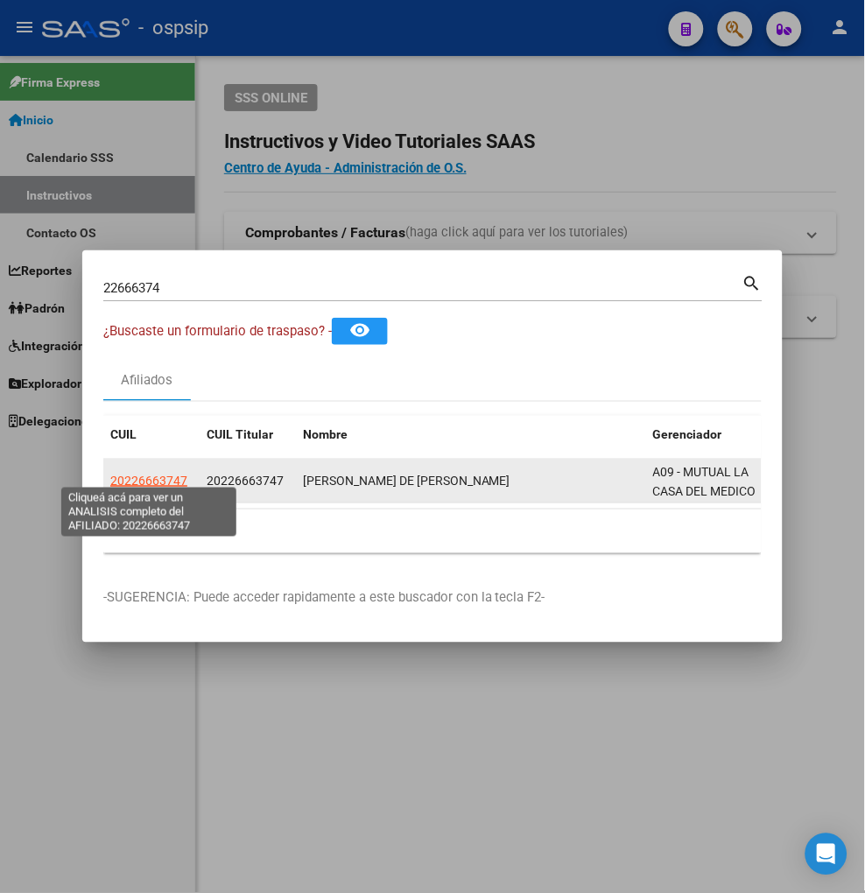
click at [145, 477] on span "20226663747" at bounding box center [148, 481] width 77 height 14
type textarea "20226663747"
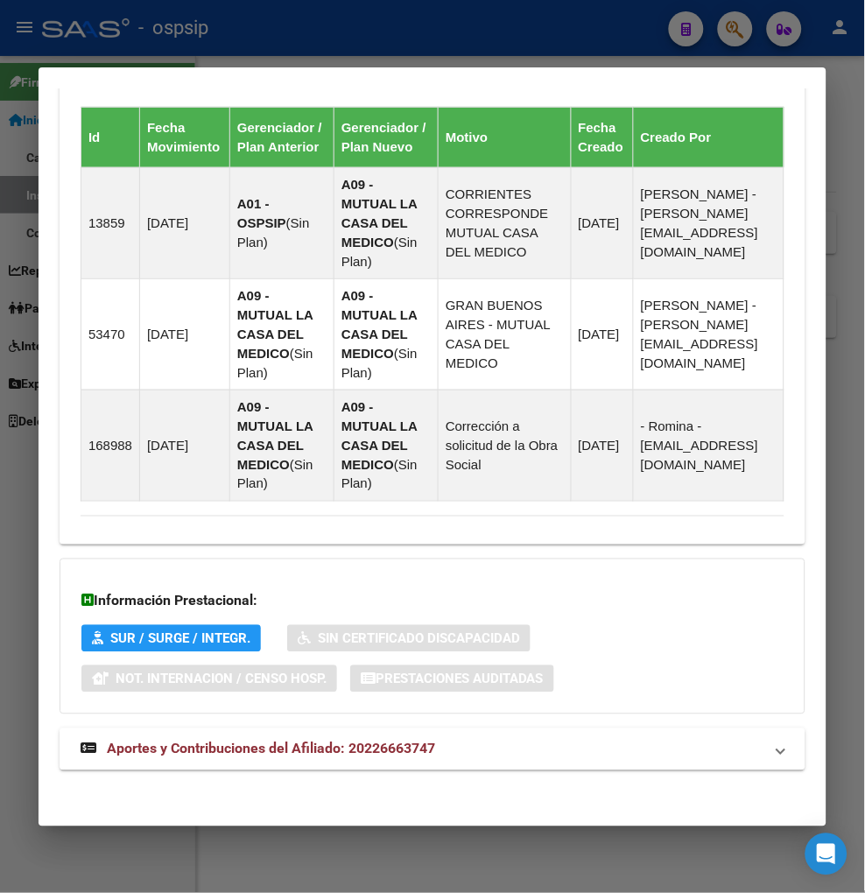
scroll to position [1189, 0]
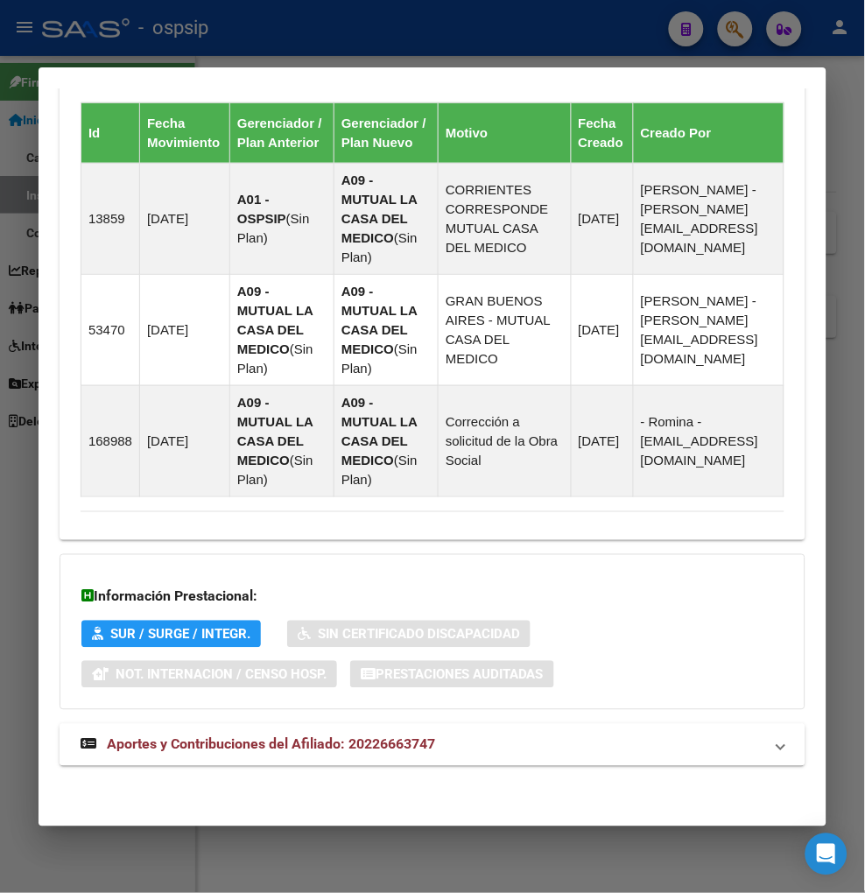
click at [301, 748] on span "Aportes y Contribuciones del Afiliado: 20226663747" at bounding box center [271, 744] width 328 height 17
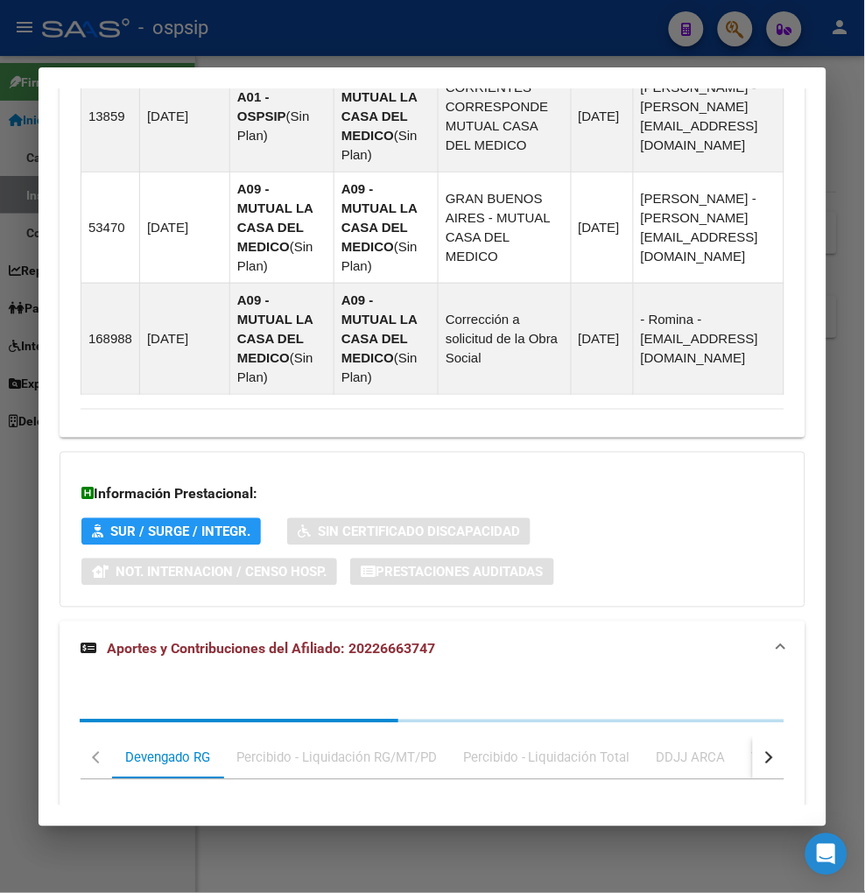
scroll to position [1665, 0]
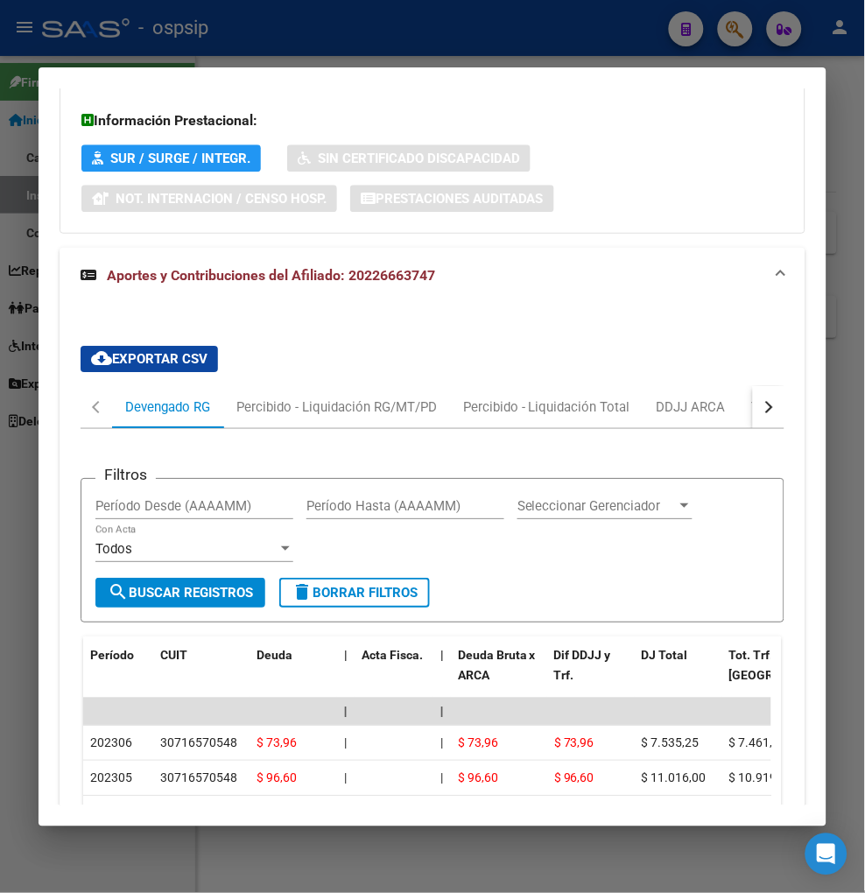
click at [753, 401] on button "button" at bounding box center [769, 407] width 32 height 42
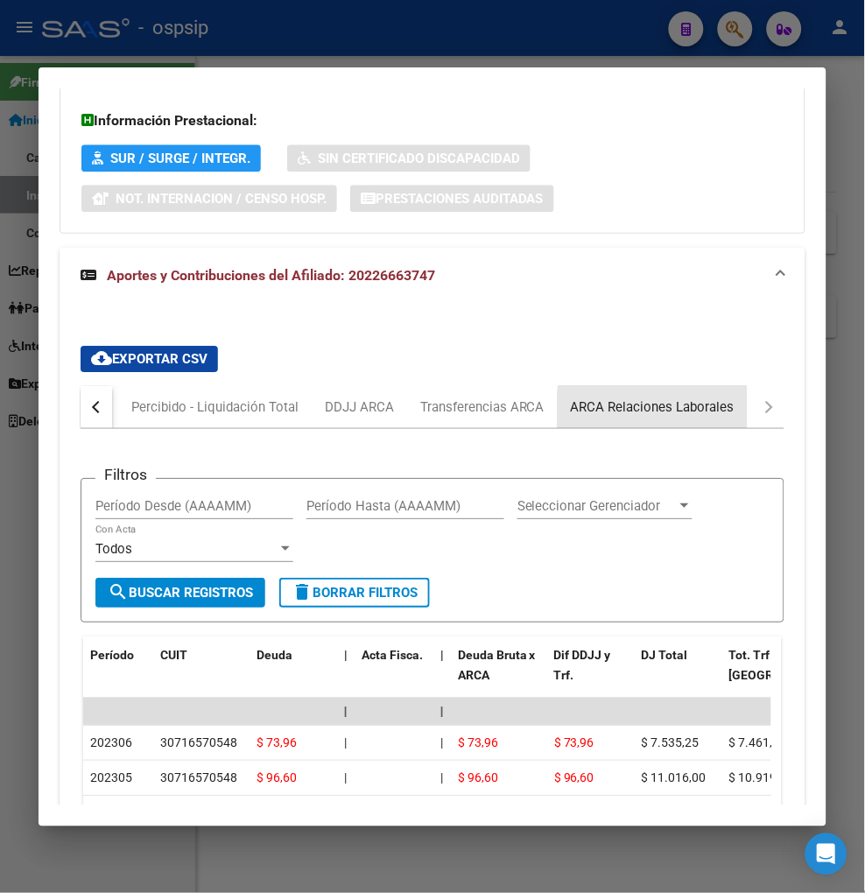
click at [719, 413] on div "ARCA Relaciones Laborales" at bounding box center [653, 407] width 164 height 19
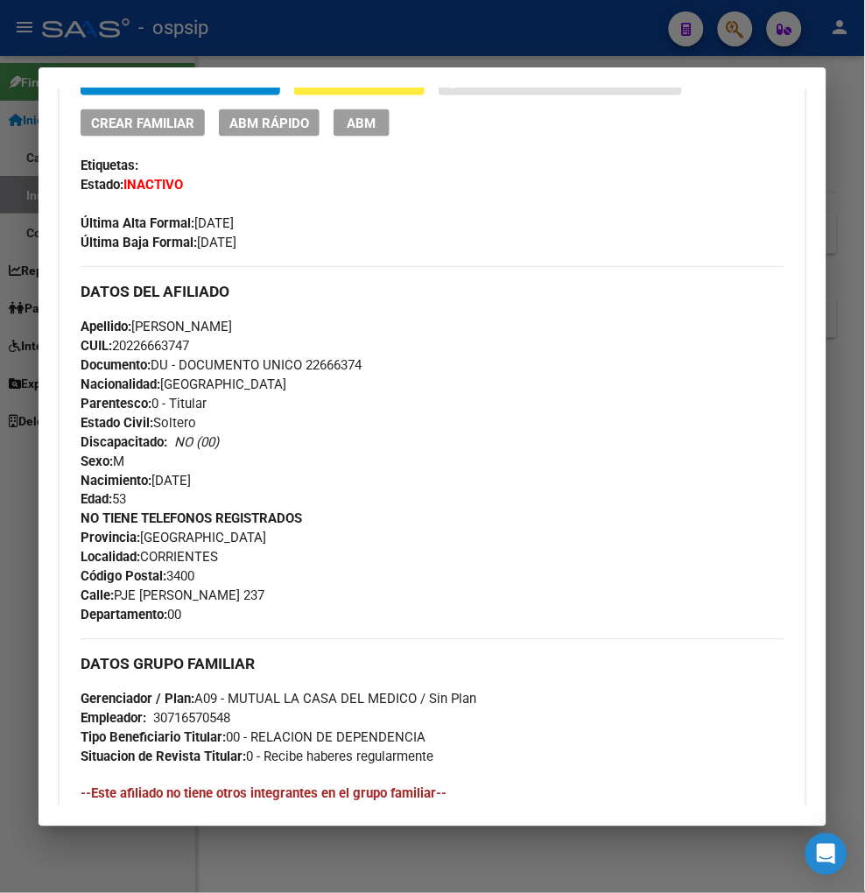
scroll to position [11, 0]
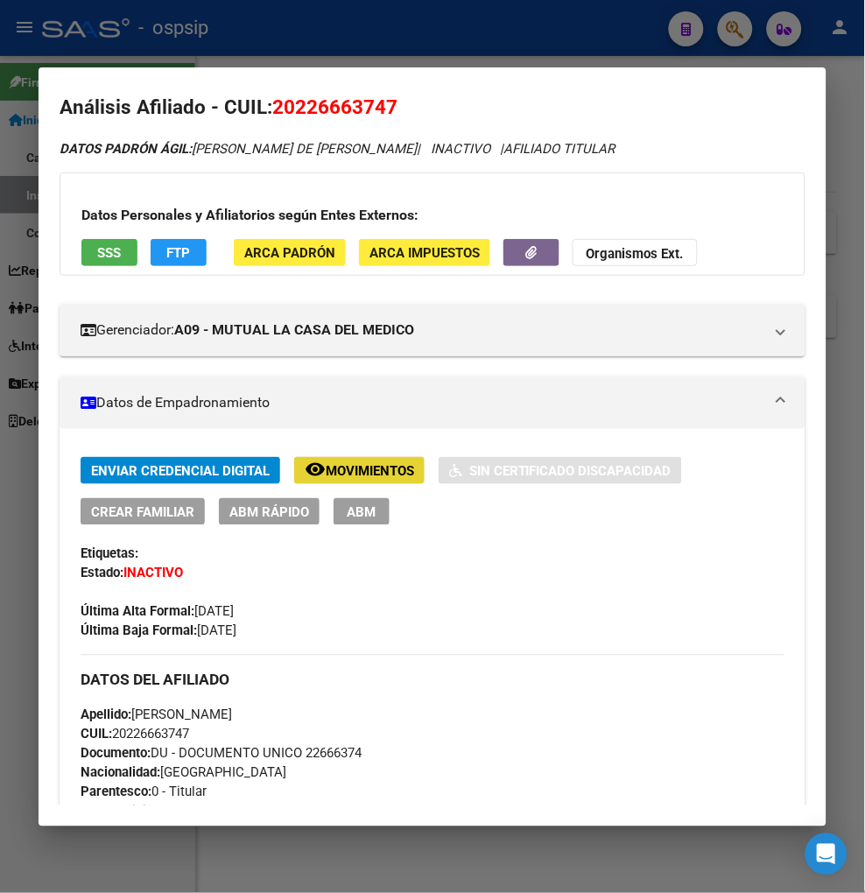
click at [366, 467] on span "Movimientos" at bounding box center [370, 471] width 88 height 16
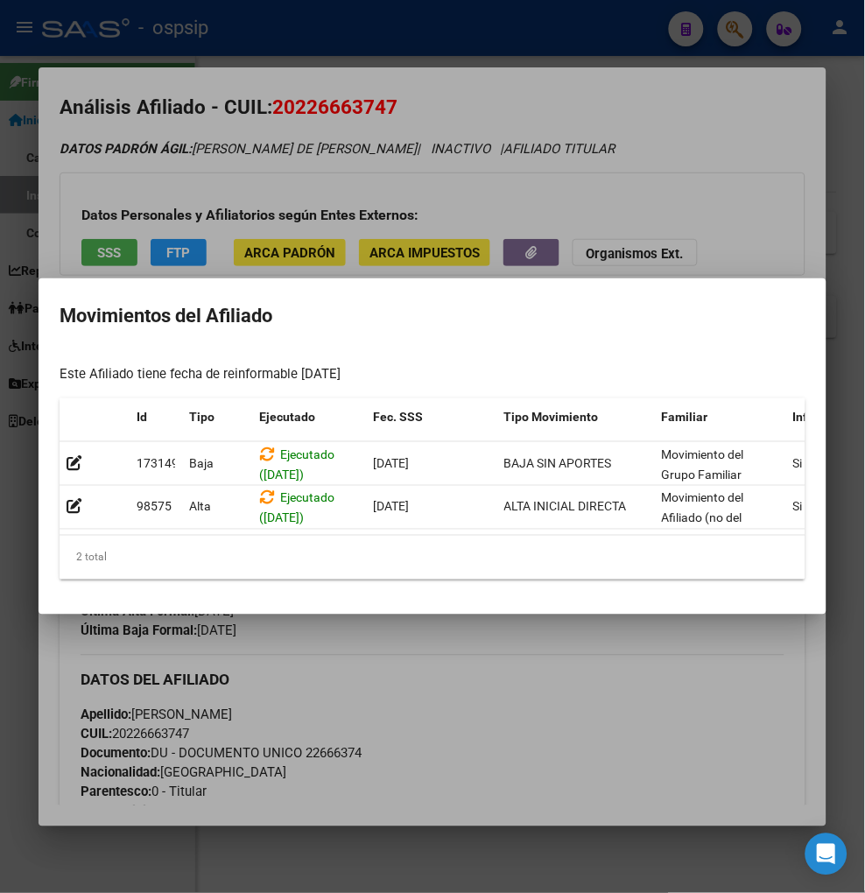
drag, startPoint x: 418, startPoint y: 526, endPoint x: 665, endPoint y: 566, distance: 250.9
click at [665, 566] on div "Id Tipo Ejecutado Fec. SSS Tipo Movimiento Familiar Informable SSS Cargado Usua…" at bounding box center [433, 489] width 746 height 182
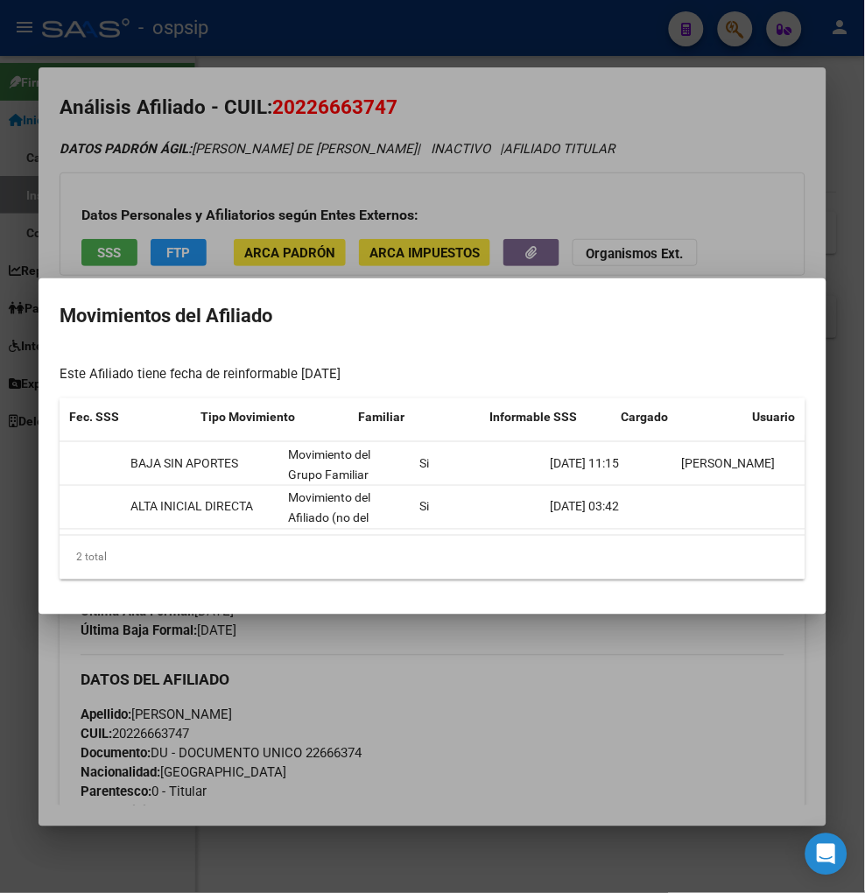
scroll to position [0, 215]
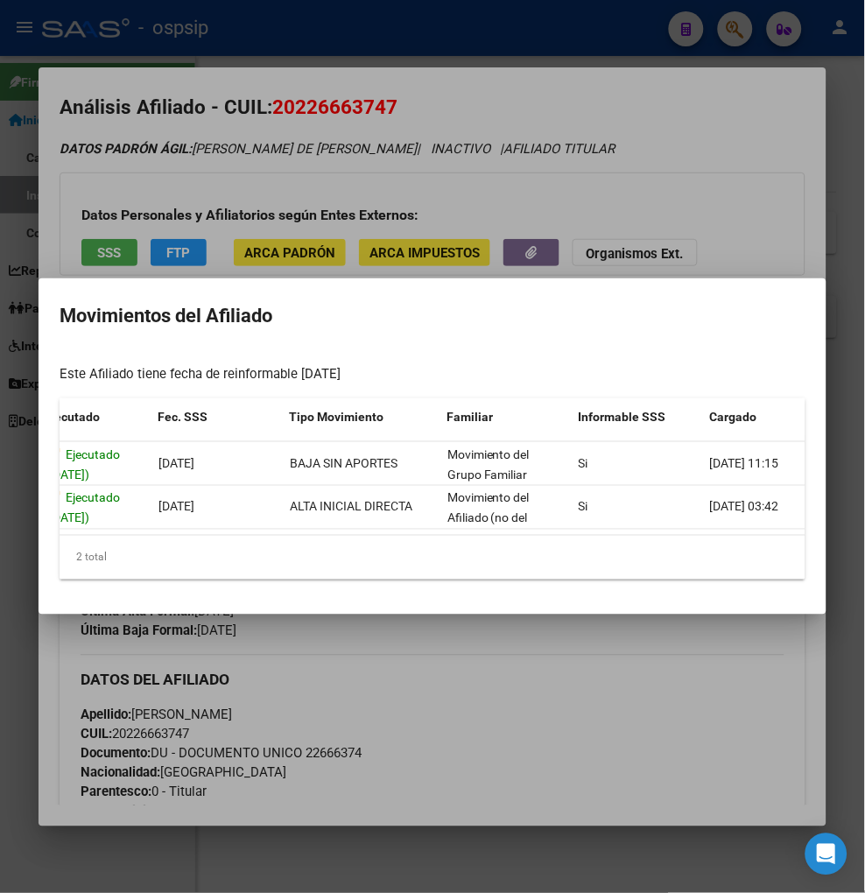
click at [607, 672] on div at bounding box center [432, 446] width 865 height 893
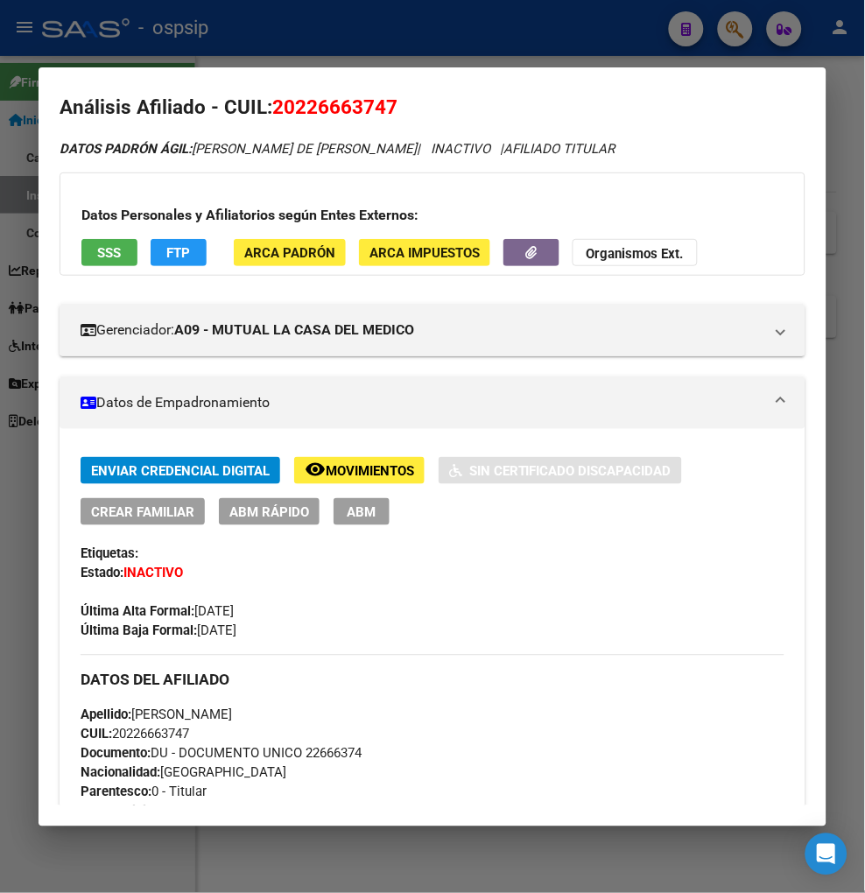
drag, startPoint x: 357, startPoint y: 47, endPoint x: 355, endPoint y: 32, distance: 16.0
click at [357, 47] on div at bounding box center [432, 446] width 865 height 893
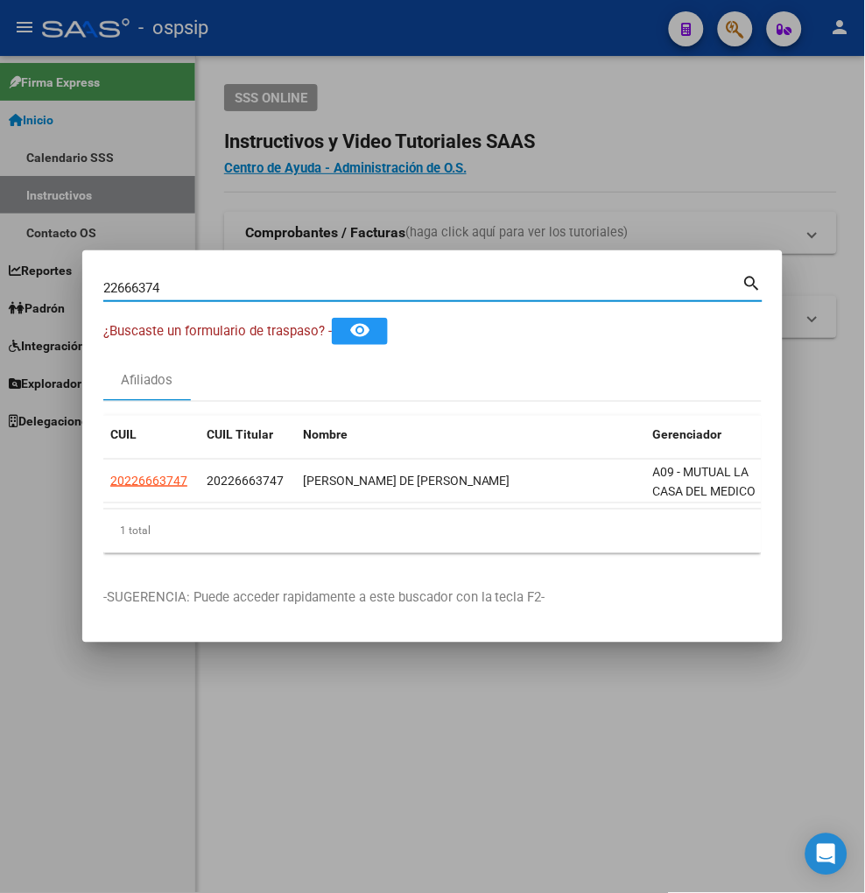
click at [195, 285] on input "22666374" at bounding box center [422, 288] width 639 height 16
type input "2"
type input "22669215"
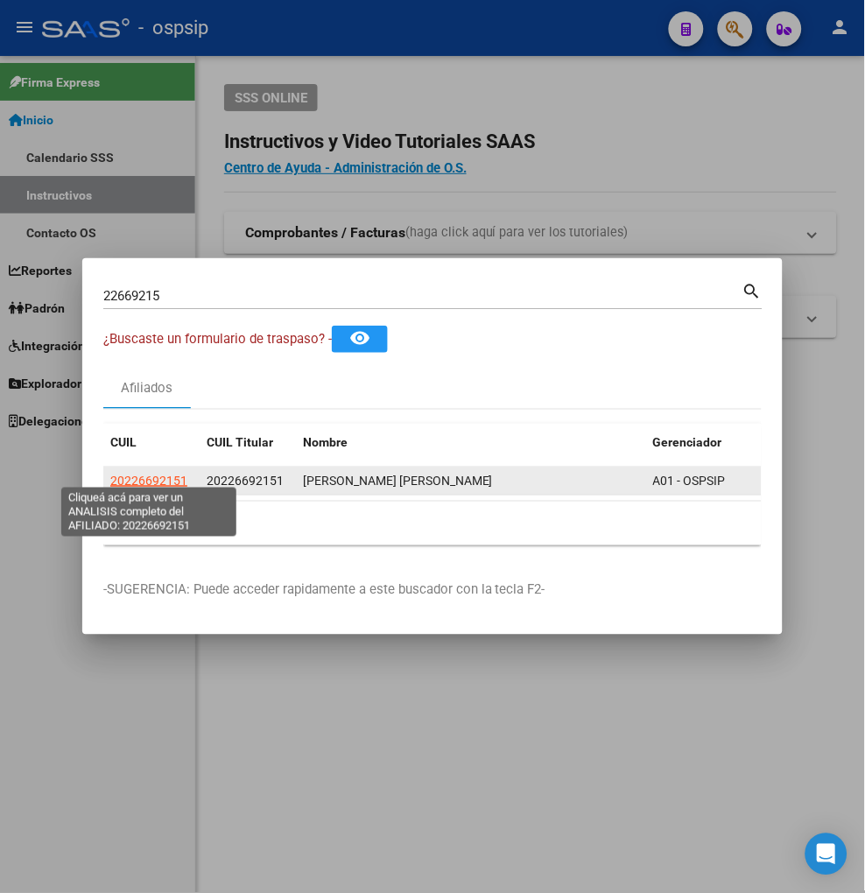
click at [149, 474] on span "20226692151" at bounding box center [148, 481] width 77 height 14
type textarea "20226692151"
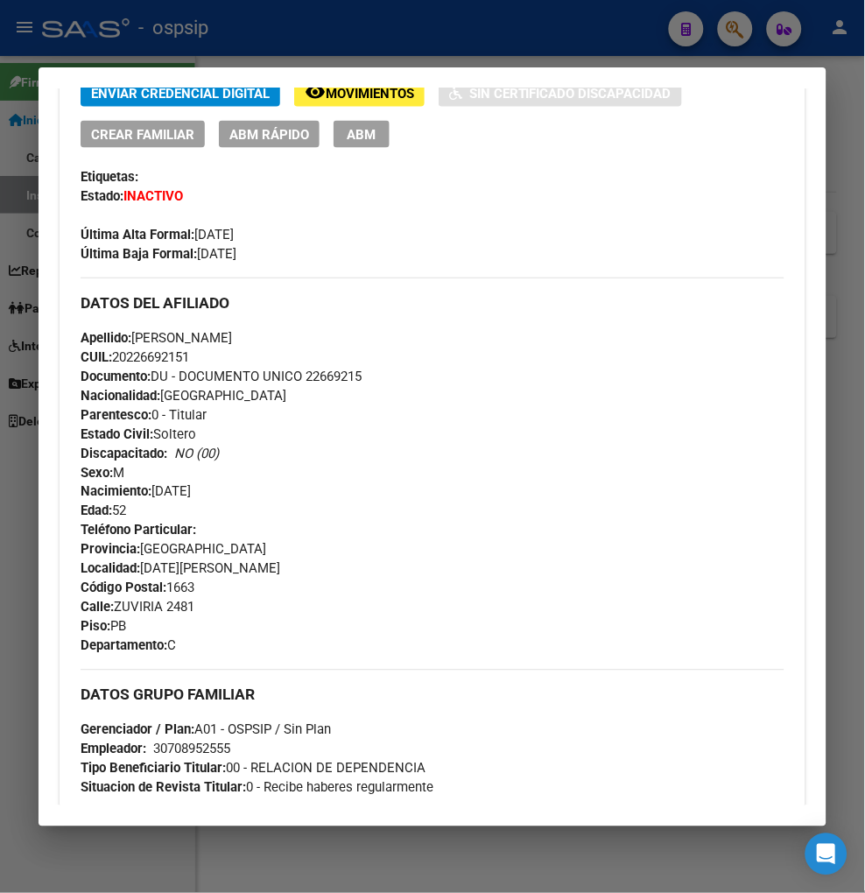
scroll to position [780, 0]
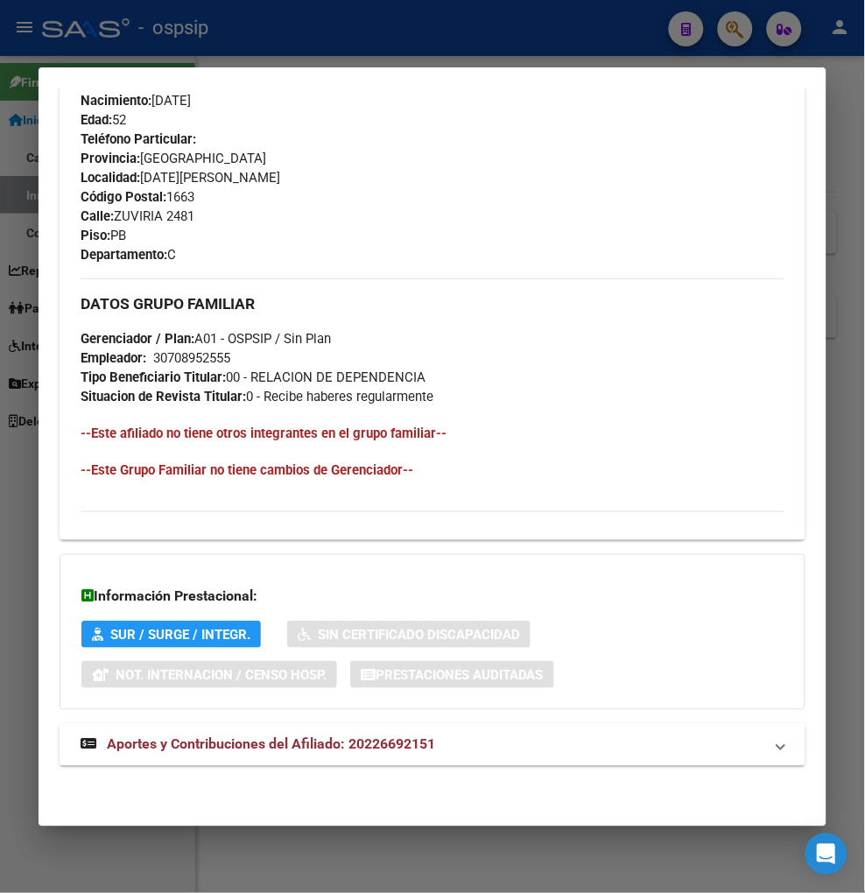
click at [282, 741] on span "Aportes y Contribuciones del Afiliado: 20226692151" at bounding box center [271, 744] width 328 height 17
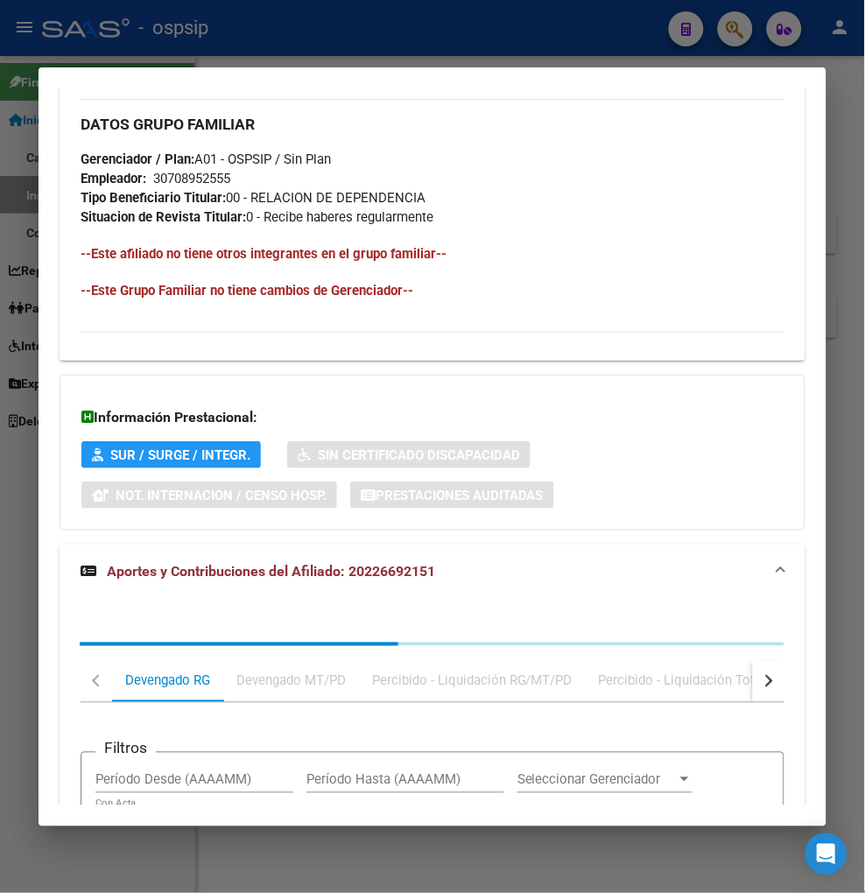
scroll to position [1256, 0]
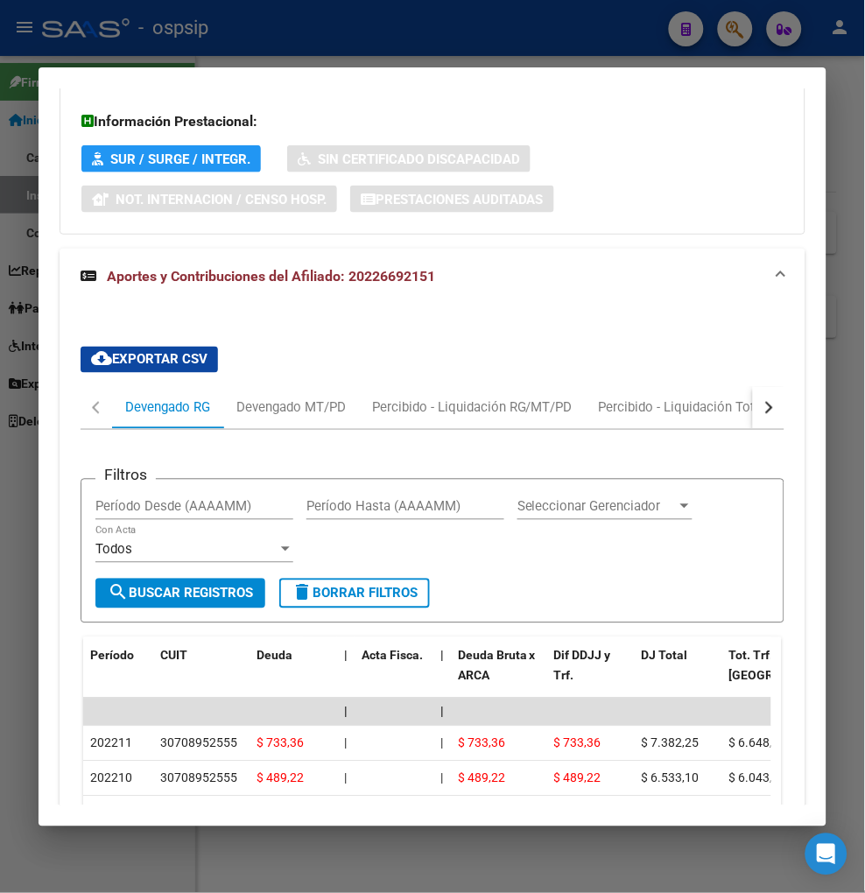
click at [761, 410] on div "button" at bounding box center [767, 408] width 12 height 12
click at [699, 406] on div "Transferencias ARCA" at bounding box center [670, 407] width 124 height 19
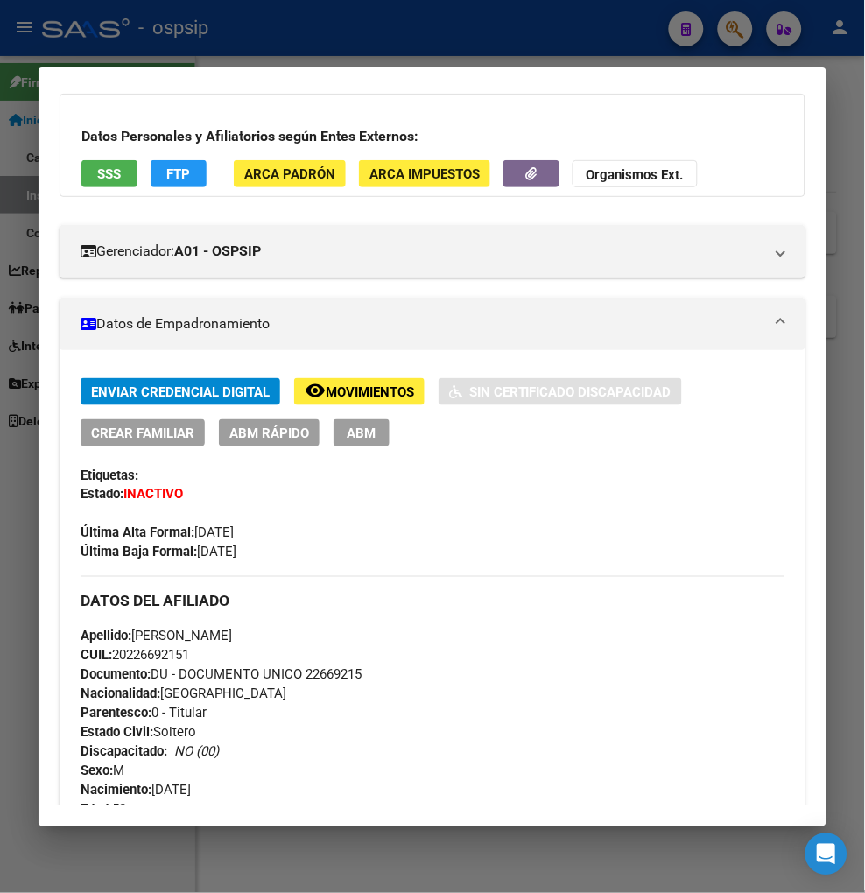
scroll to position [0, 0]
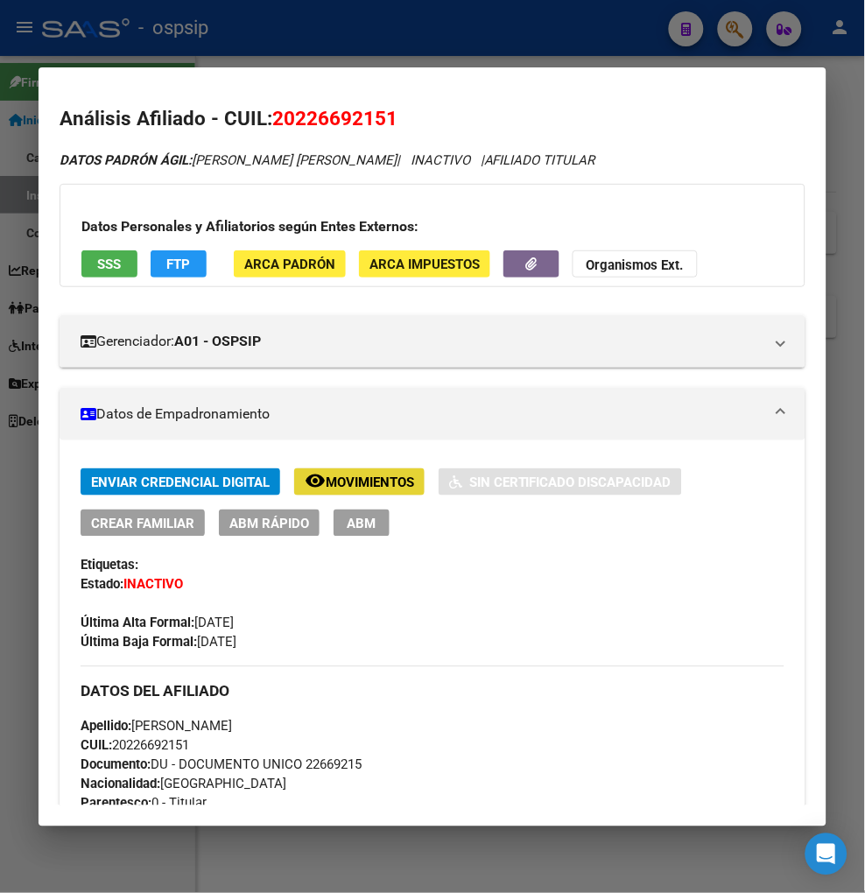
click at [337, 475] on span "Movimientos" at bounding box center [370, 483] width 88 height 16
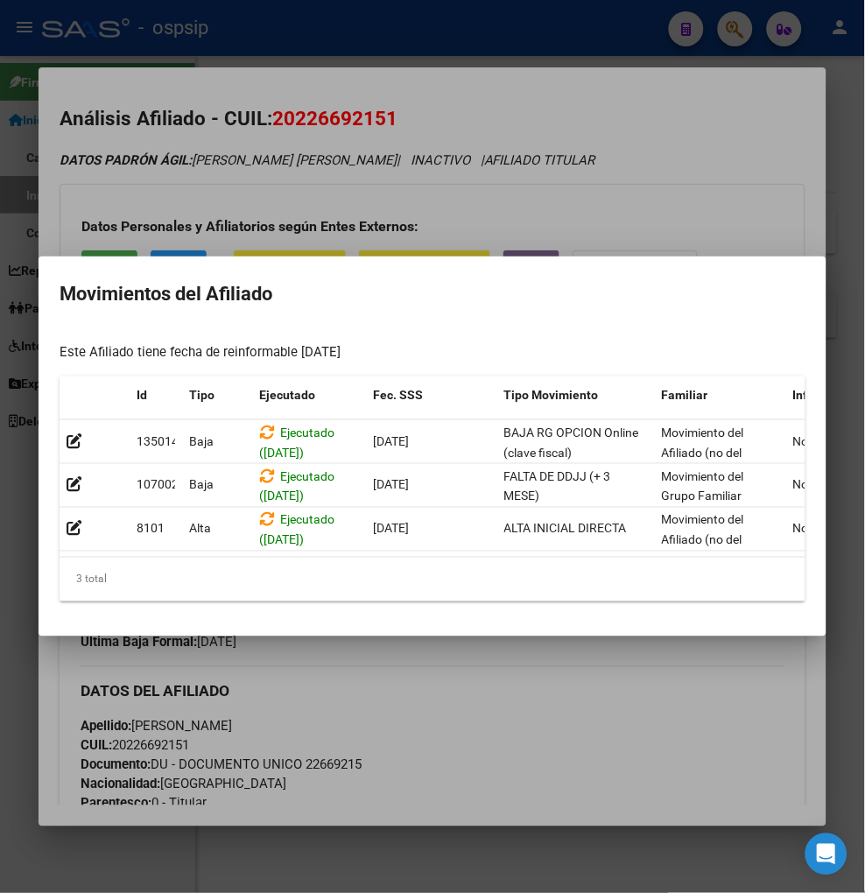
drag, startPoint x: 527, startPoint y: 161, endPoint x: 508, endPoint y: 100, distance: 64.2
click at [527, 161] on div at bounding box center [432, 446] width 865 height 893
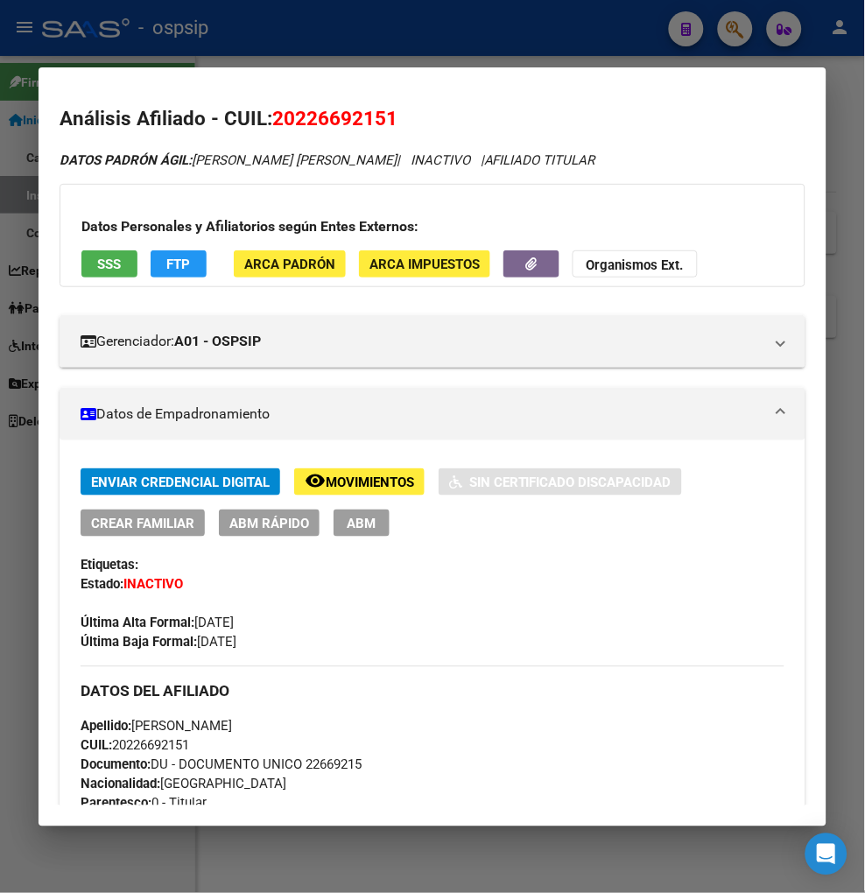
click at [741, 33] on div at bounding box center [432, 446] width 865 height 893
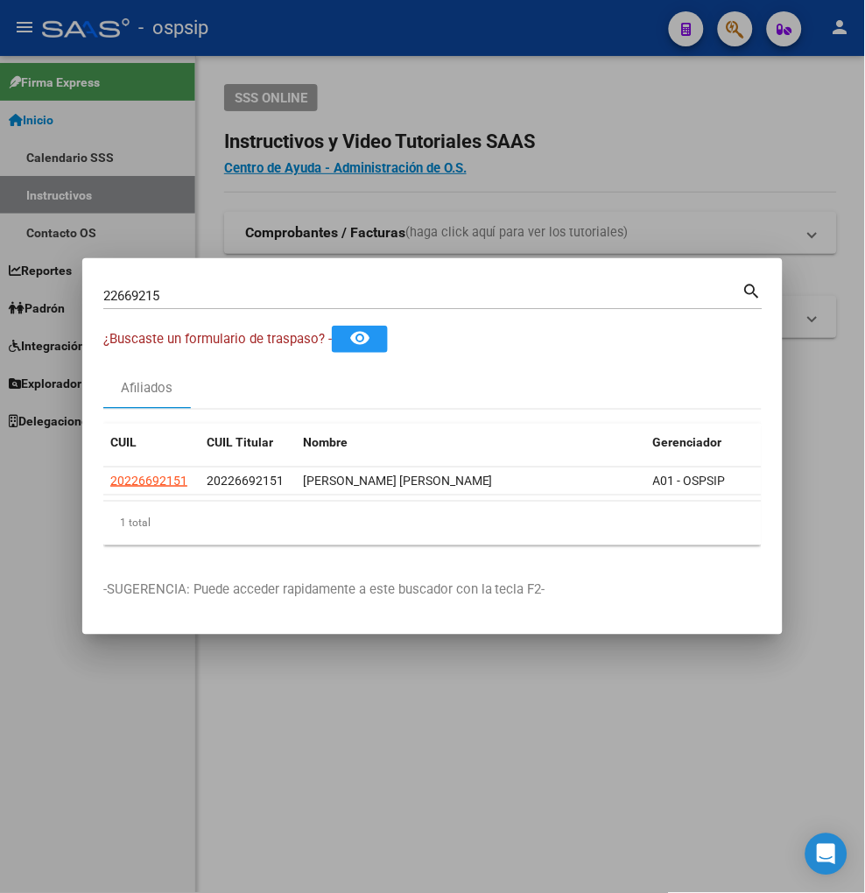
click at [179, 288] on input "22669215" at bounding box center [422, 296] width 639 height 16
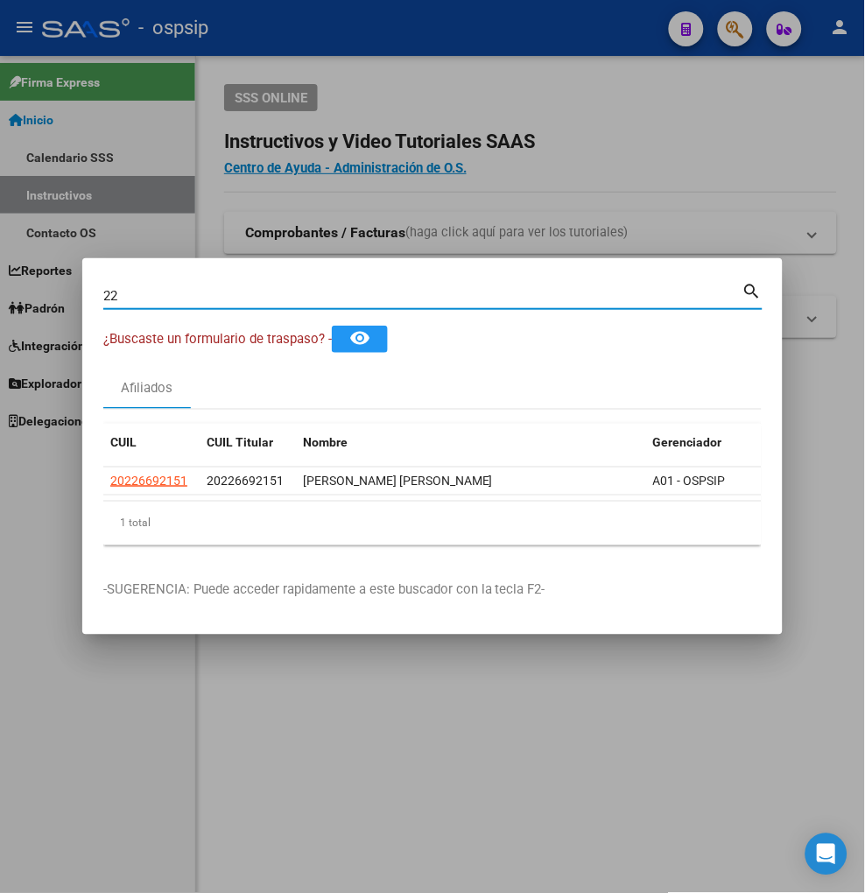
type input "2"
type input "22645684"
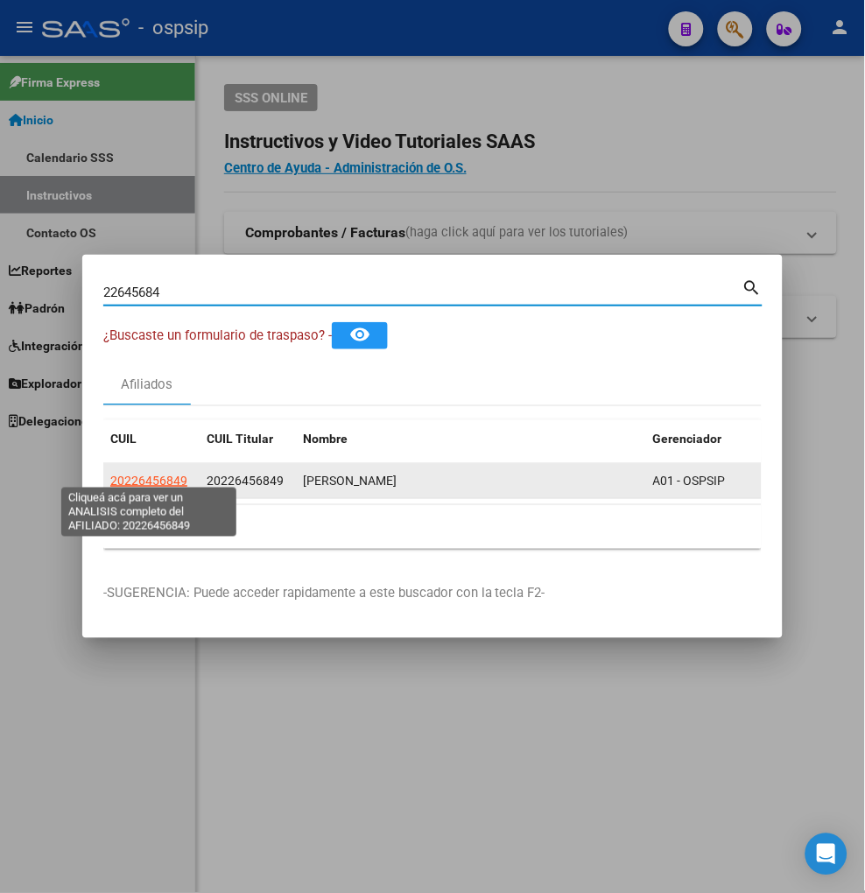
click at [154, 474] on span "20226456849" at bounding box center [148, 481] width 77 height 14
type textarea "20226456849"
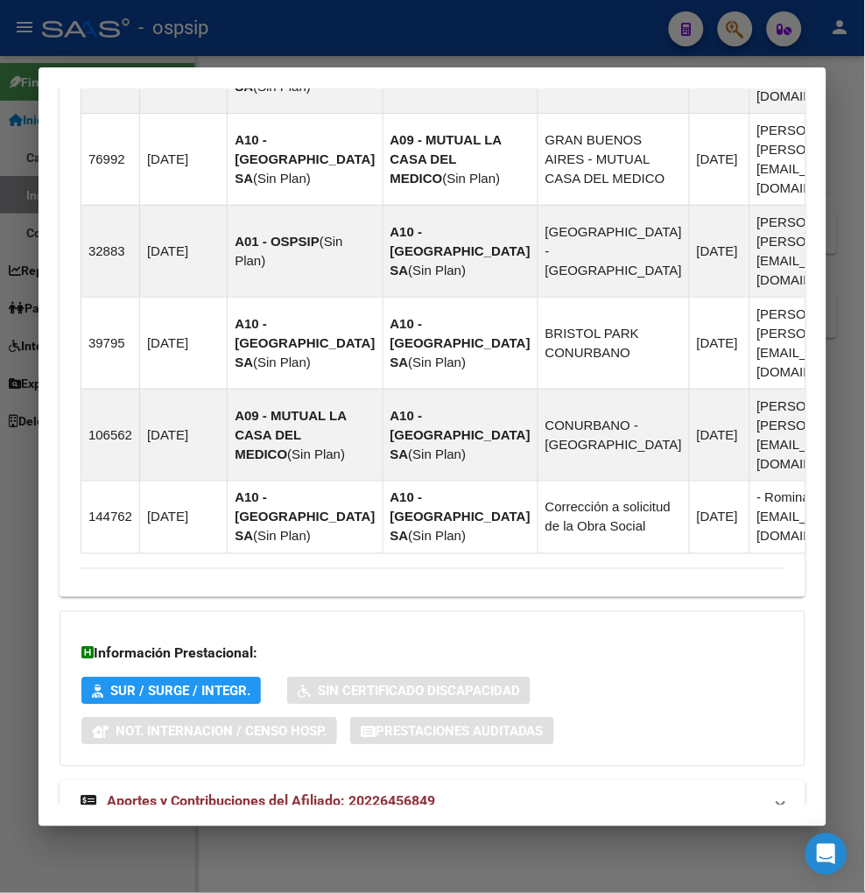
click at [254, 793] on span "Aportes y Contribuciones del Afiliado: 20226456849" at bounding box center [271, 801] width 328 height 17
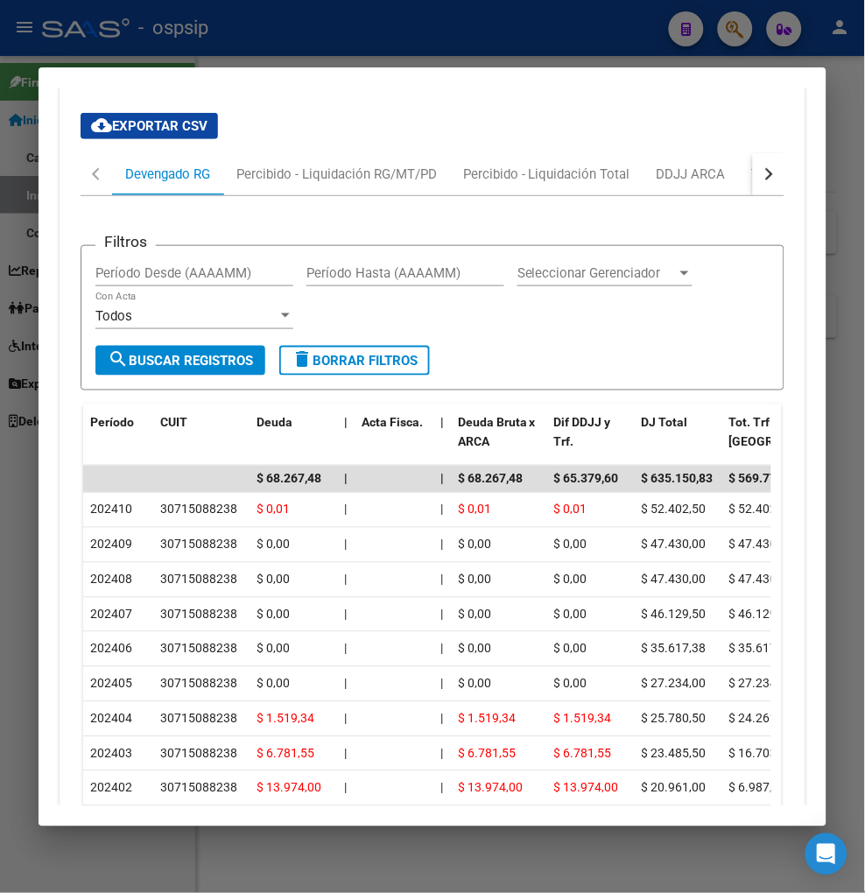
scroll to position [2157, 0]
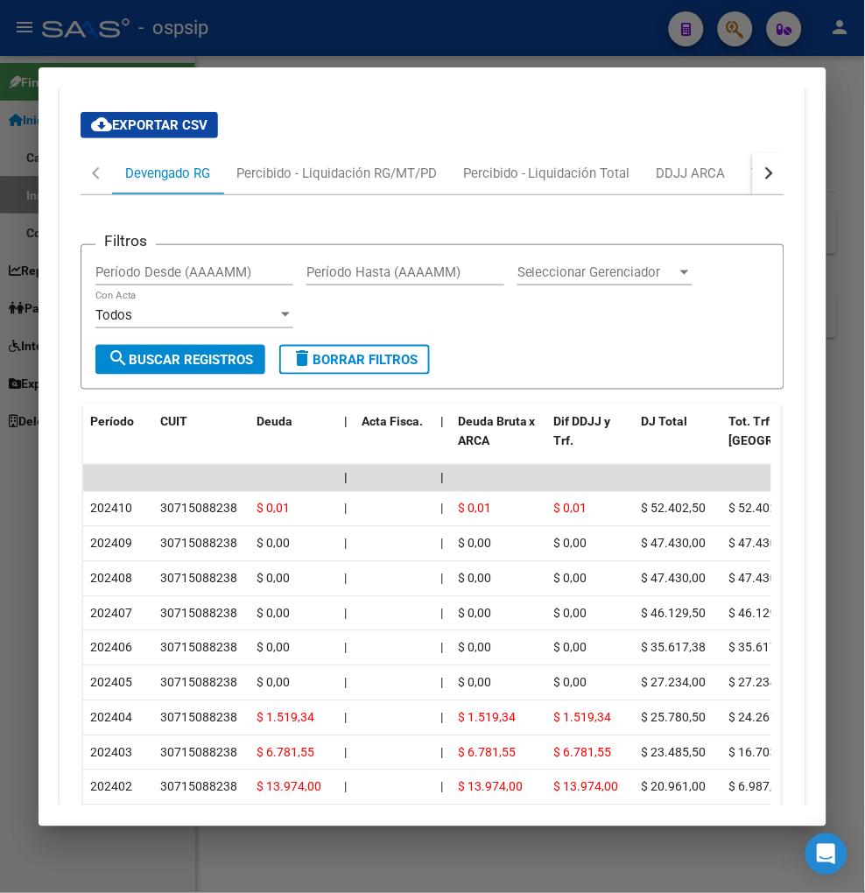
click at [766, 152] on button "button" at bounding box center [769, 173] width 32 height 42
click at [632, 164] on div "ARCA Relaciones Laborales" at bounding box center [653, 173] width 164 height 19
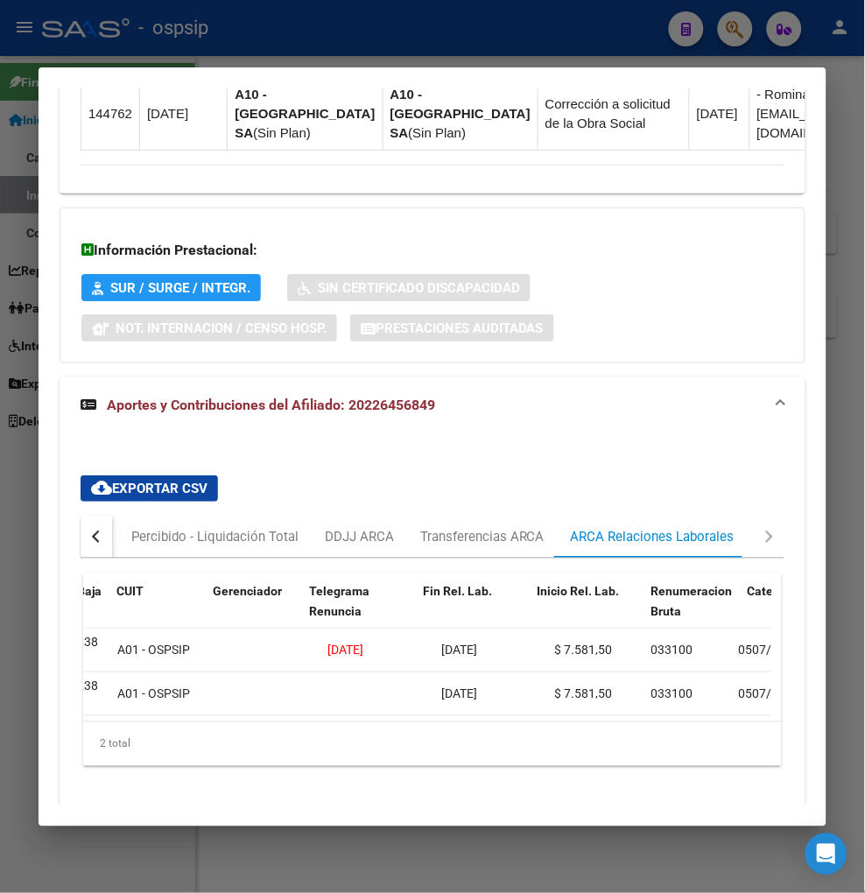
scroll to position [0, 0]
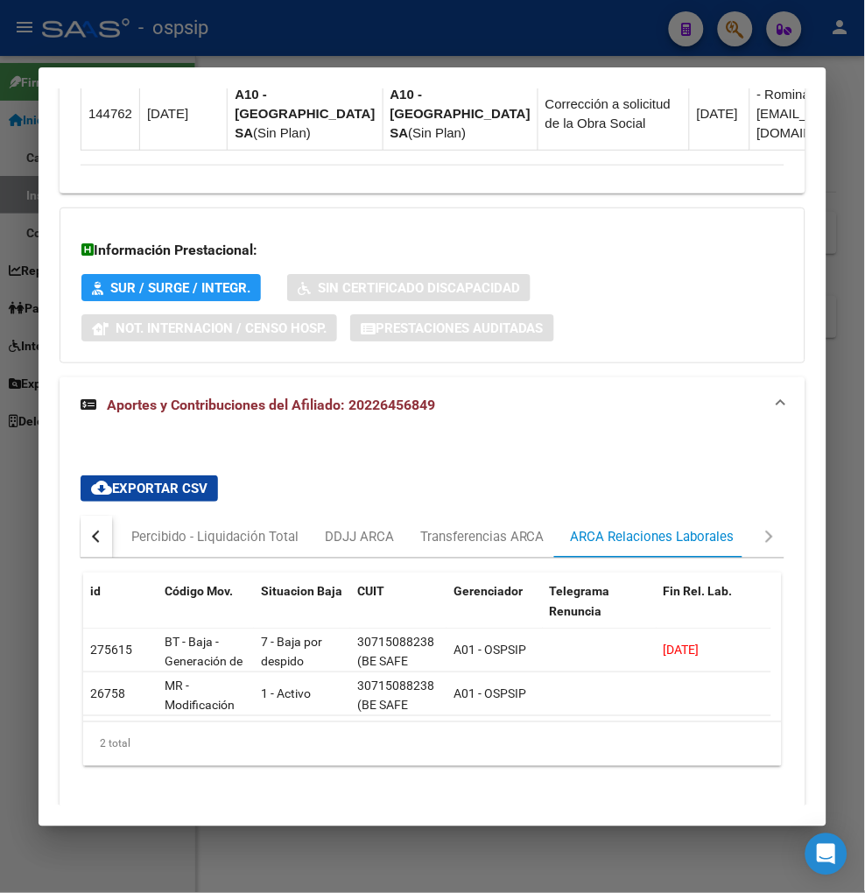
click at [93, 531] on div "button" at bounding box center [98, 537] width 12 height 12
click at [127, 527] on div "Devengado RG" at bounding box center [167, 536] width 85 height 19
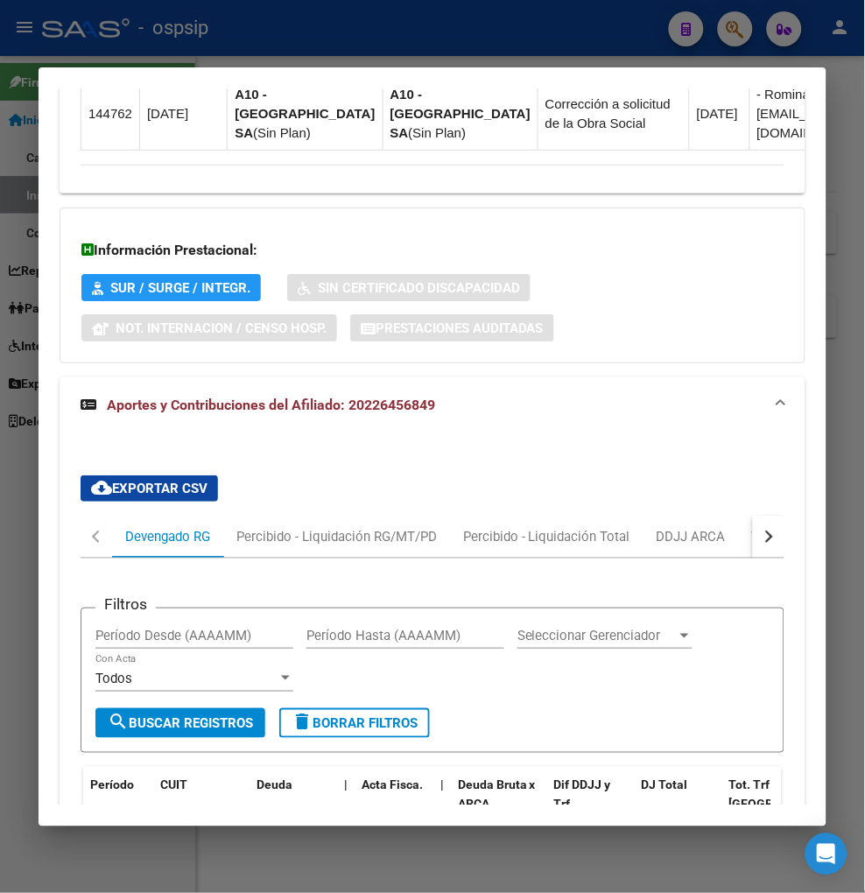
scroll to position [1891, 0]
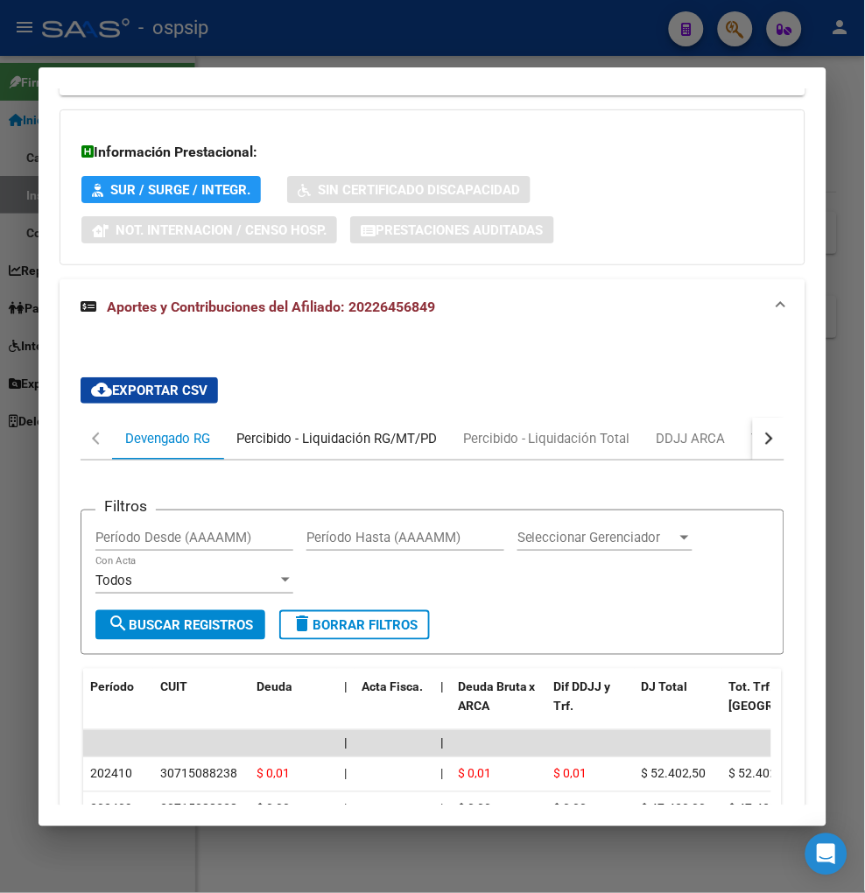
click at [302, 429] on div "Percibido - Liquidación RG/MT/PD" at bounding box center [336, 438] width 201 height 19
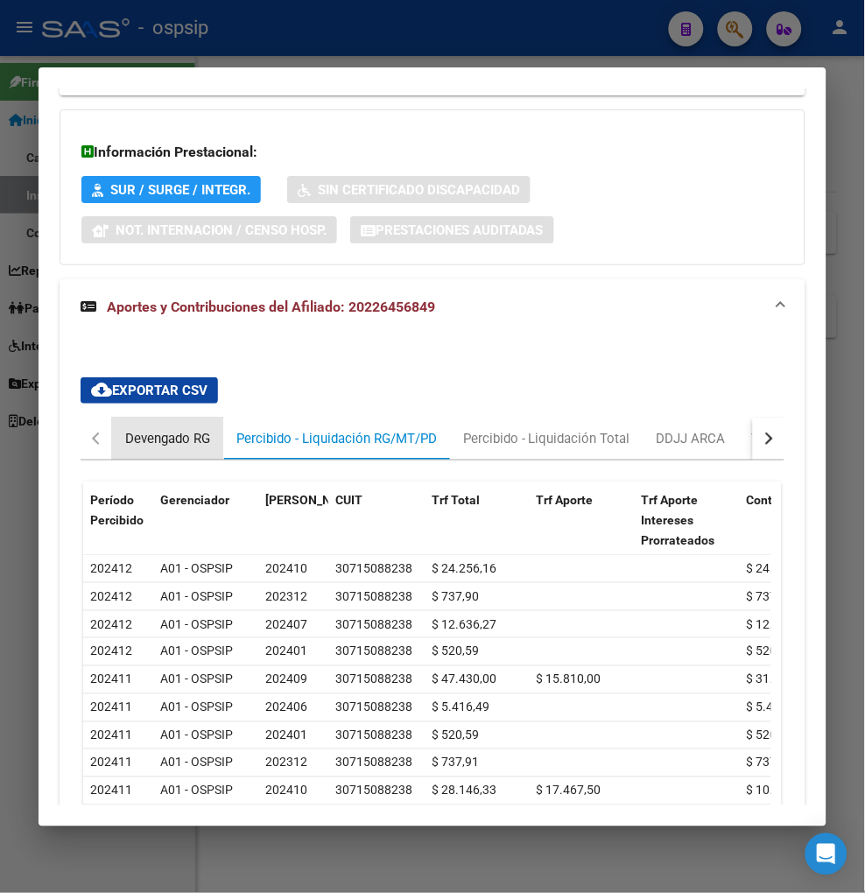
click at [150, 429] on div "Devengado RG" at bounding box center [167, 438] width 85 height 19
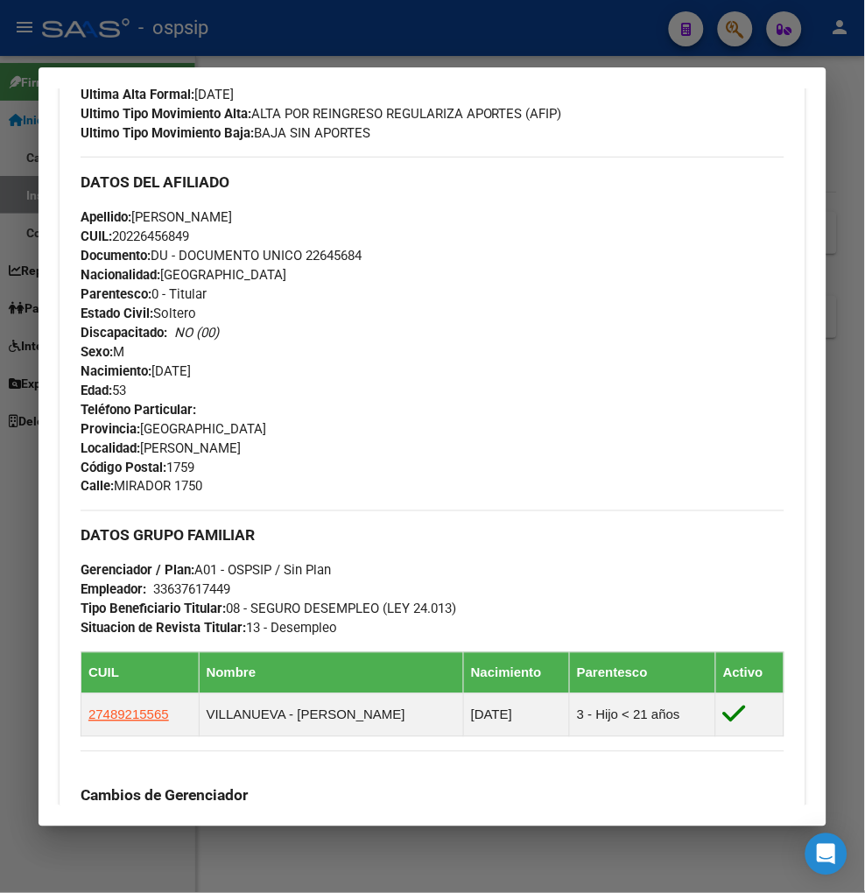
scroll to position [0, 0]
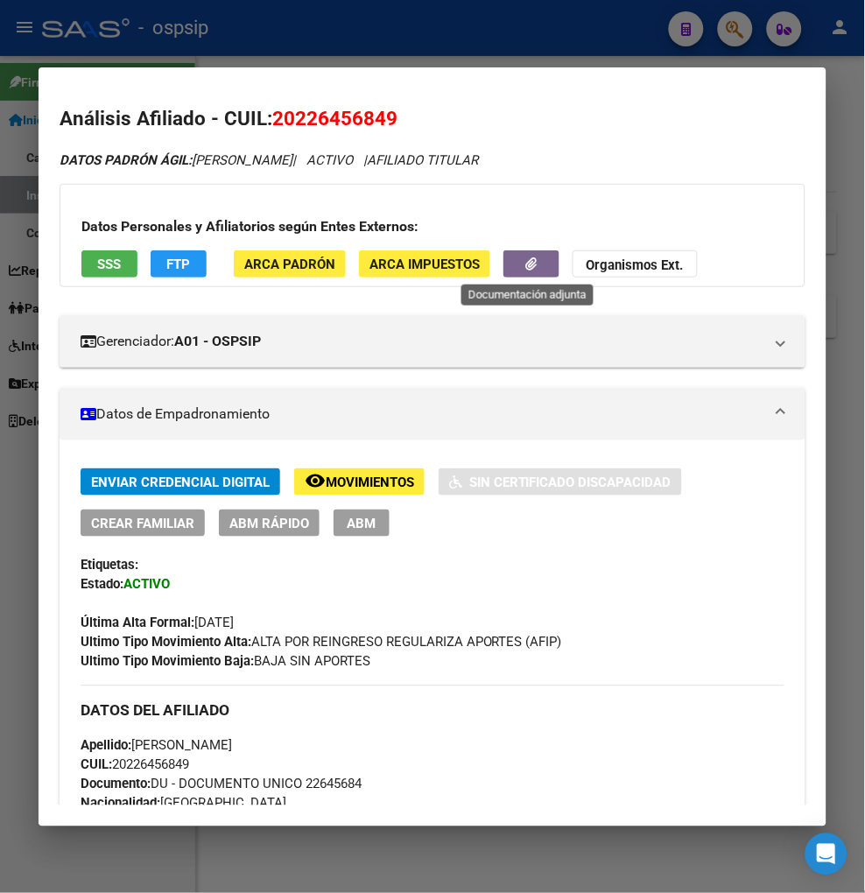
click at [512, 256] on button "button" at bounding box center [531, 263] width 56 height 27
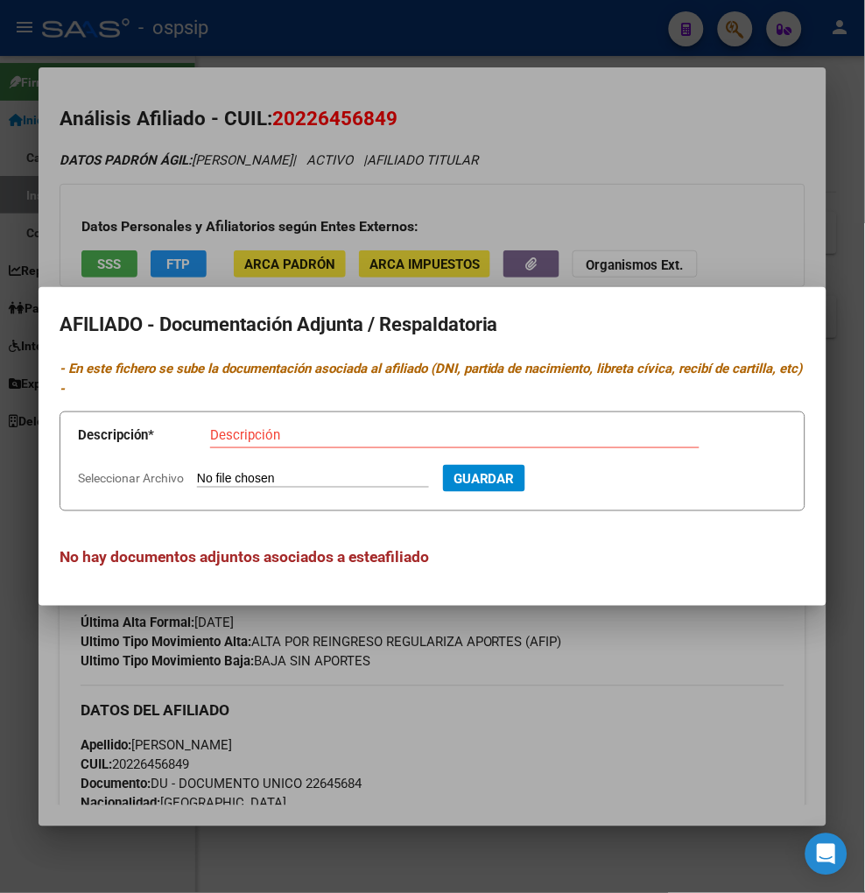
click at [614, 652] on div at bounding box center [432, 446] width 865 height 893
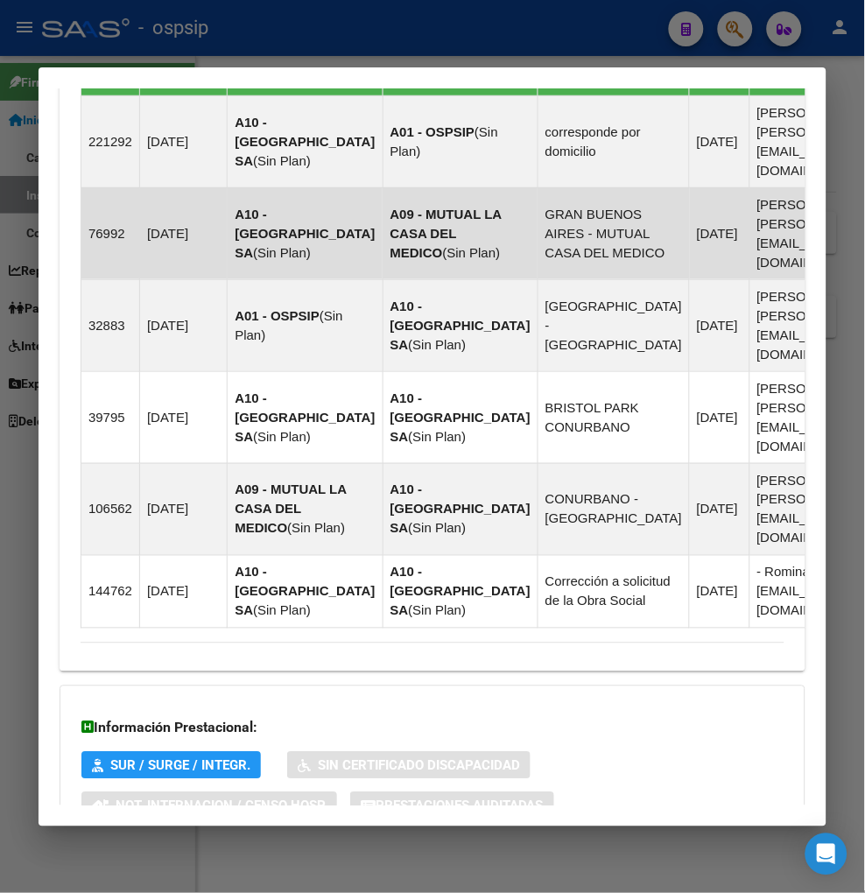
scroll to position [1167, 0]
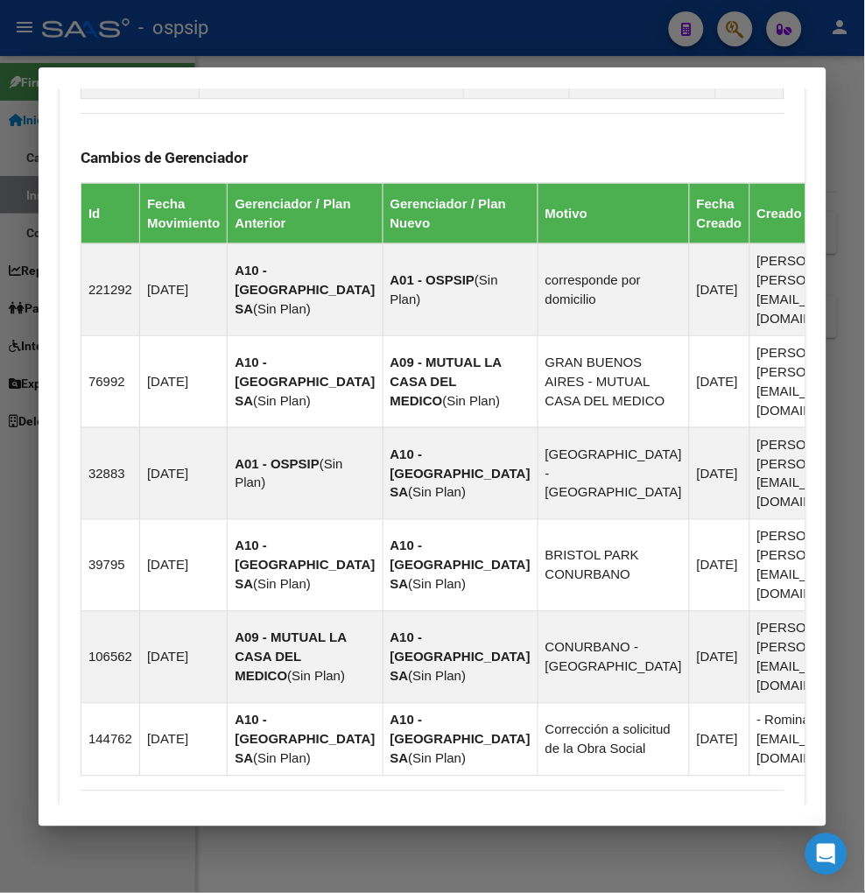
click at [734, 31] on div at bounding box center [432, 446] width 865 height 893
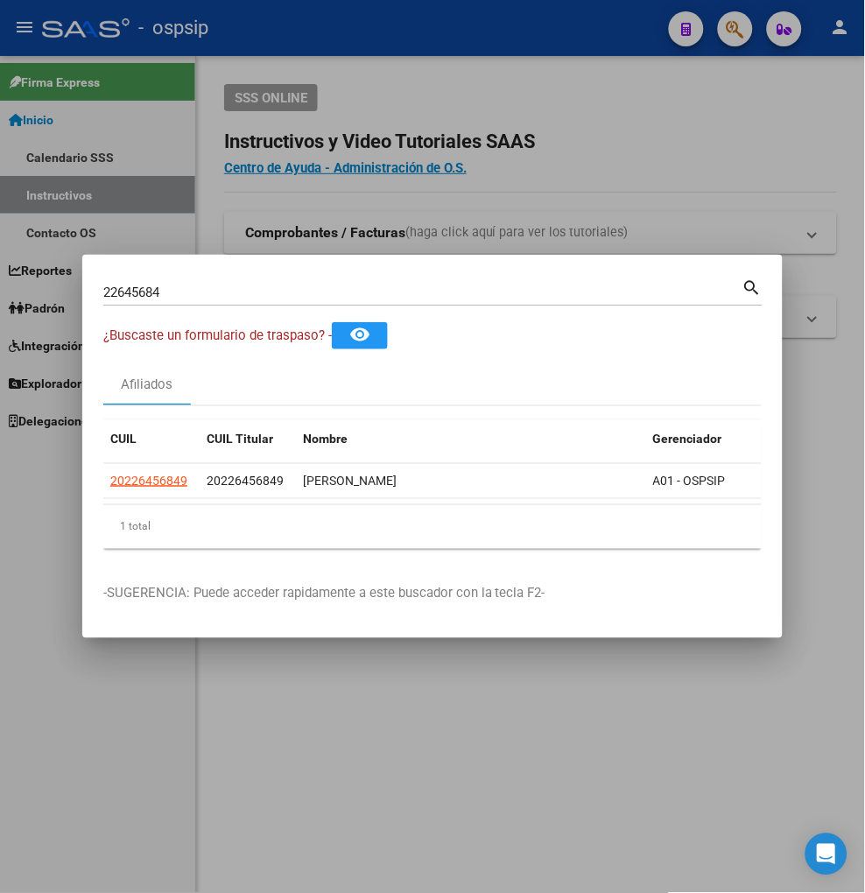
click at [243, 293] on div "22645684 Buscar (apellido, dni, [PERSON_NAME], [PERSON_NAME], cuit, obra social)" at bounding box center [422, 292] width 639 height 26
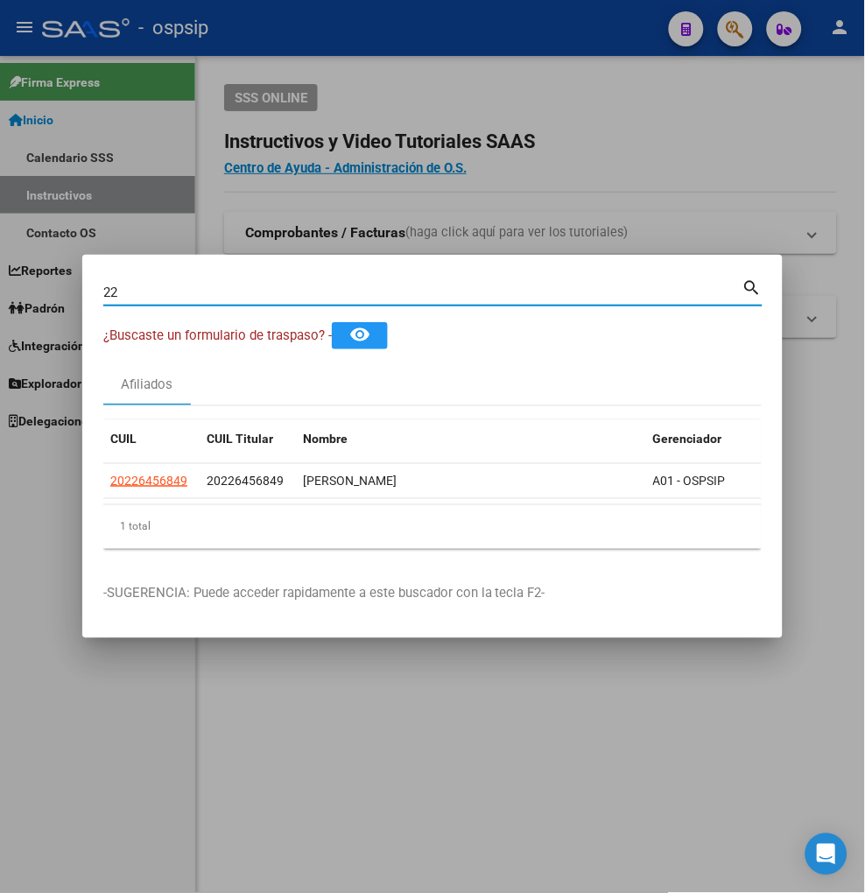
type input "2"
type input "48921556"
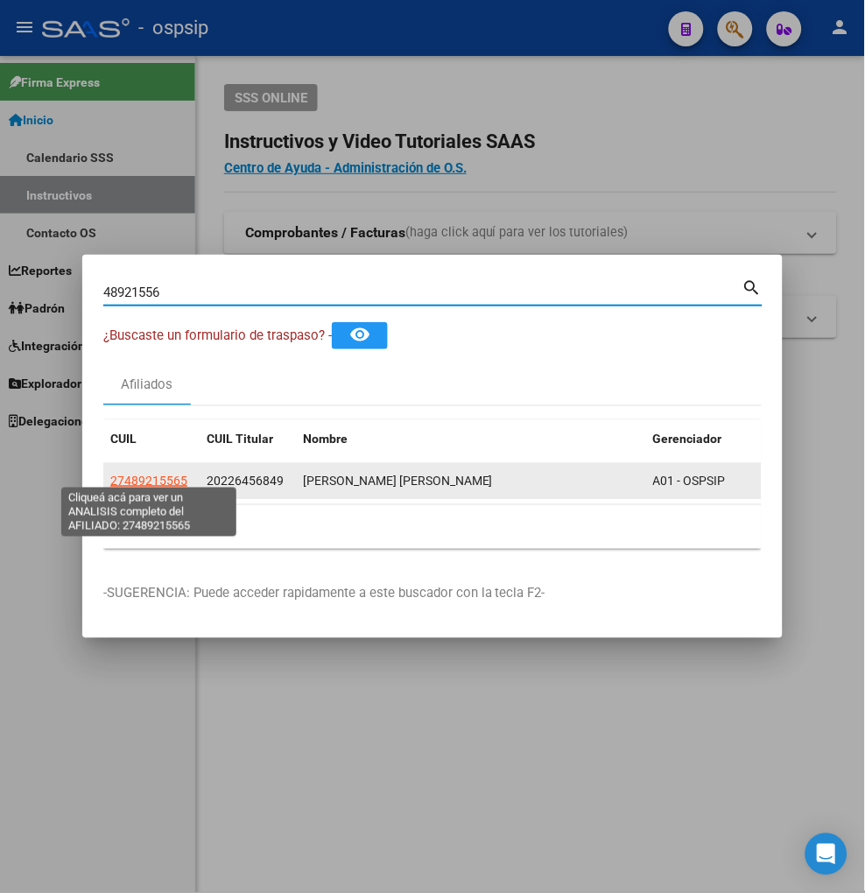
click at [156, 475] on span "27489215565" at bounding box center [148, 481] width 77 height 14
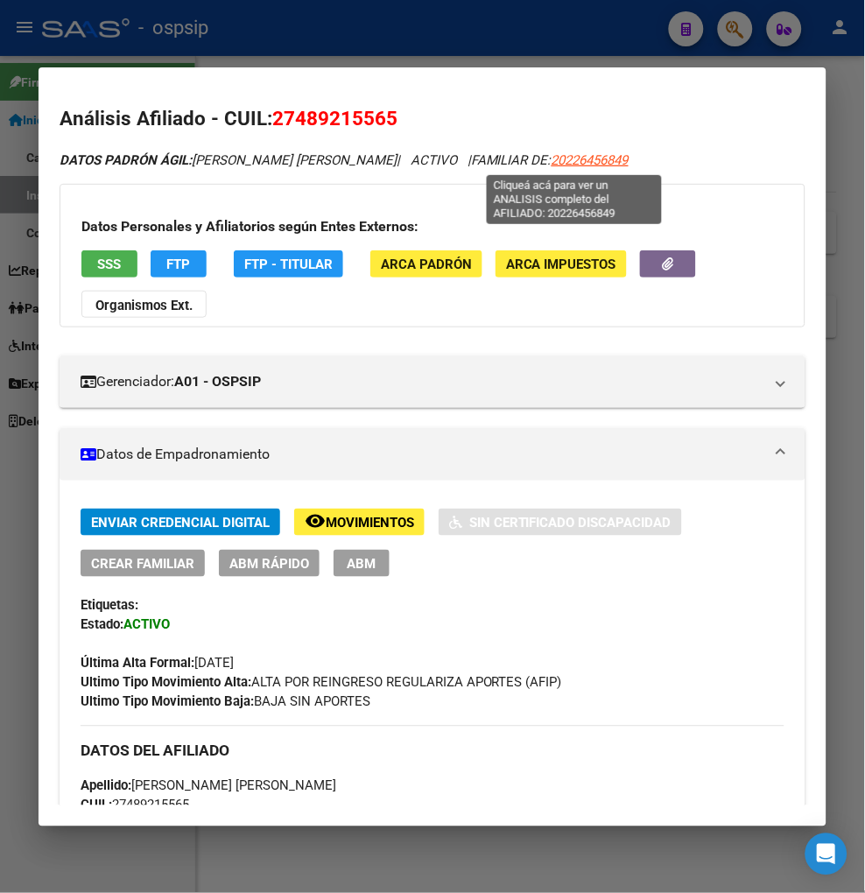
click at [571, 160] on span "20226456849" at bounding box center [590, 160] width 77 height 16
type textarea "20226456849"
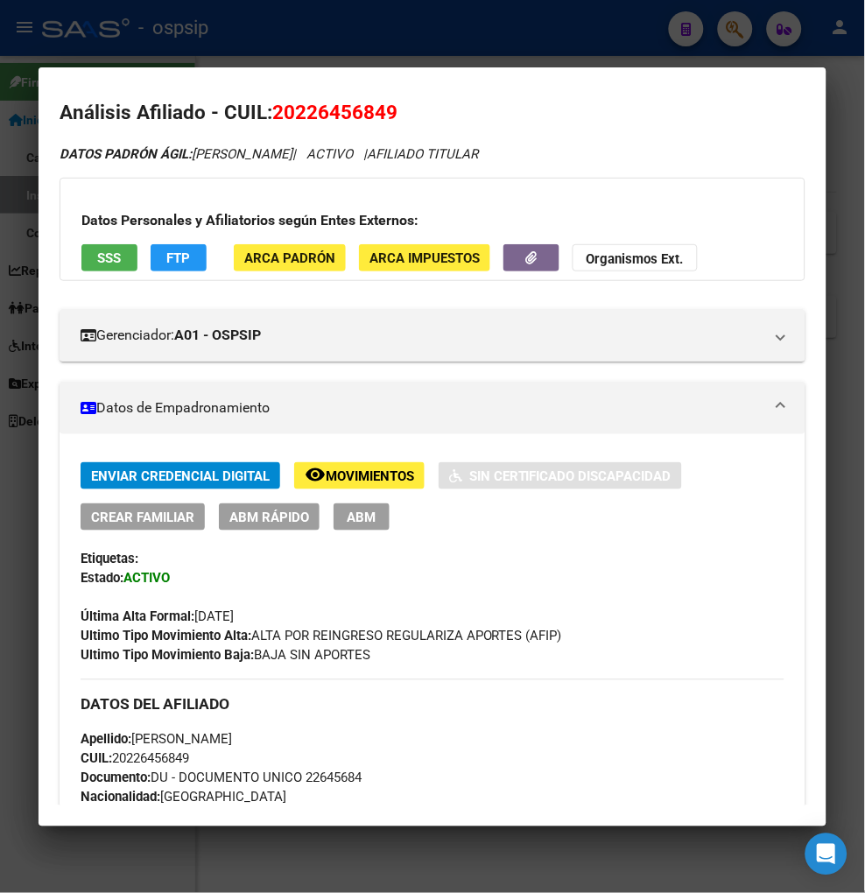
scroll to position [0, 0]
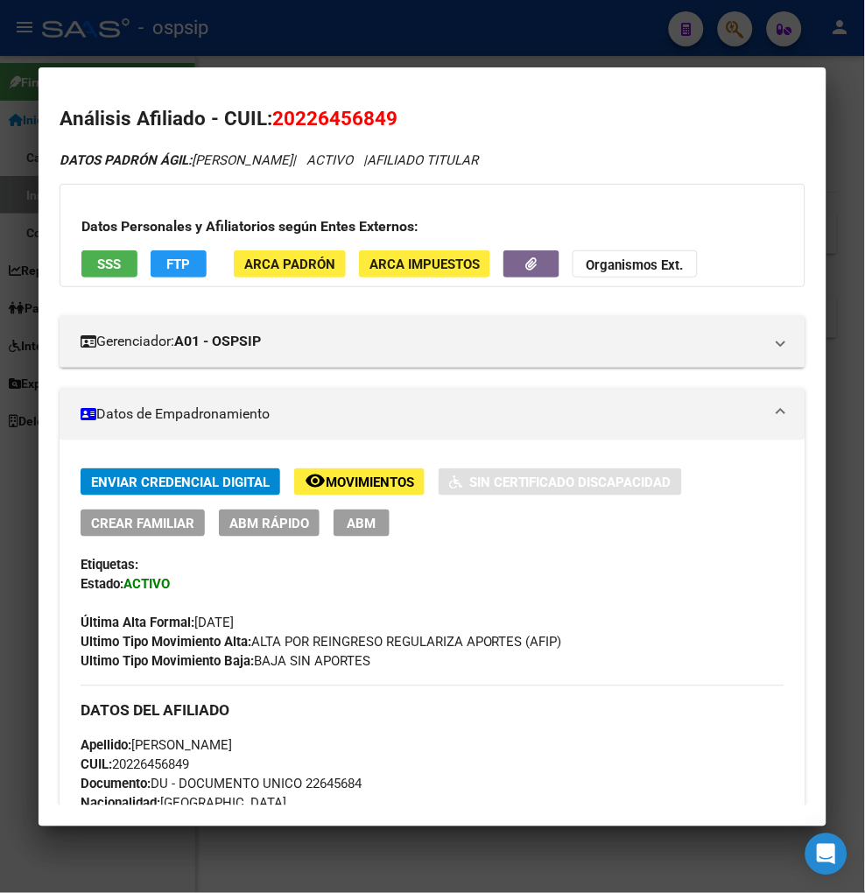
click at [370, 479] on span "Movimientos" at bounding box center [370, 483] width 88 height 16
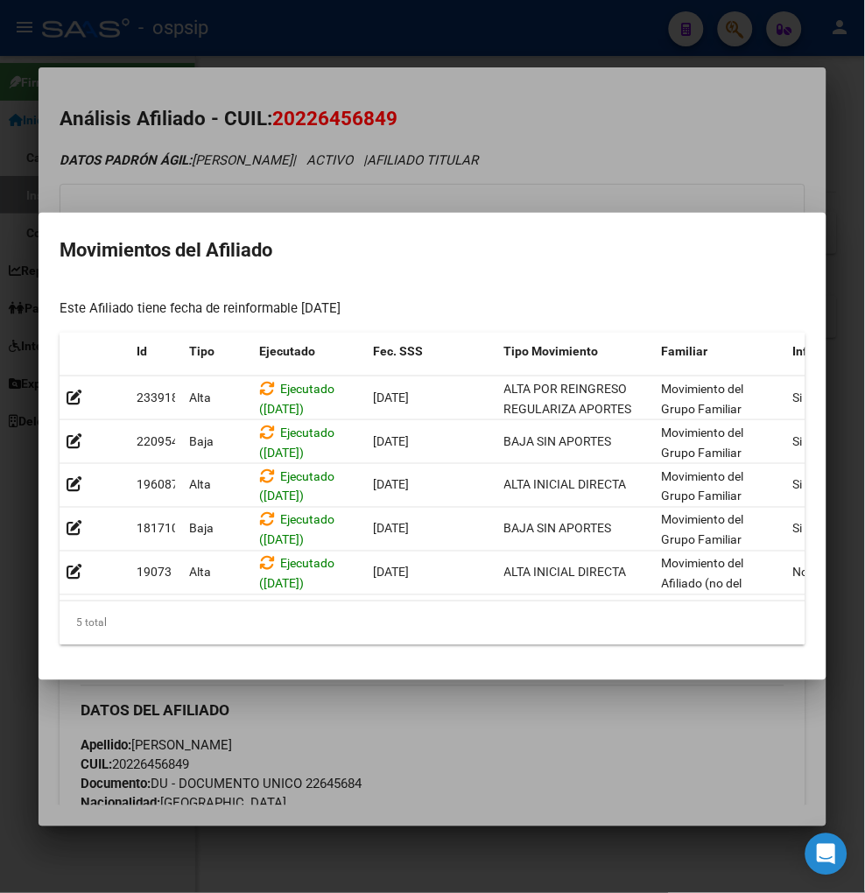
click at [492, 728] on div at bounding box center [432, 446] width 865 height 893
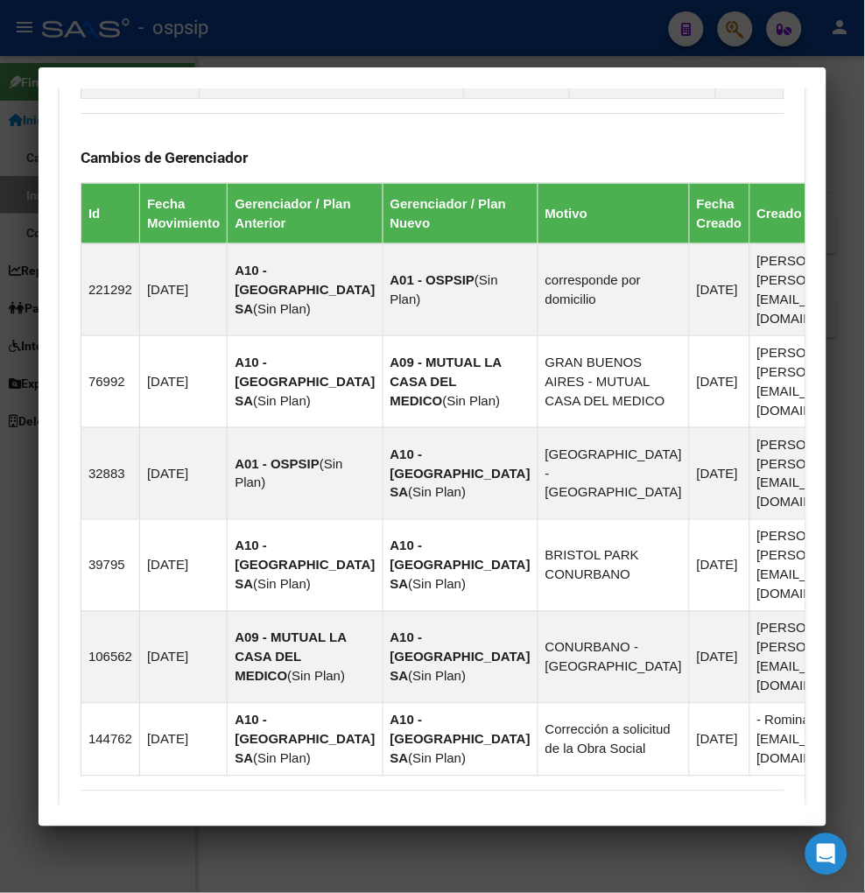
scroll to position [1390, 0]
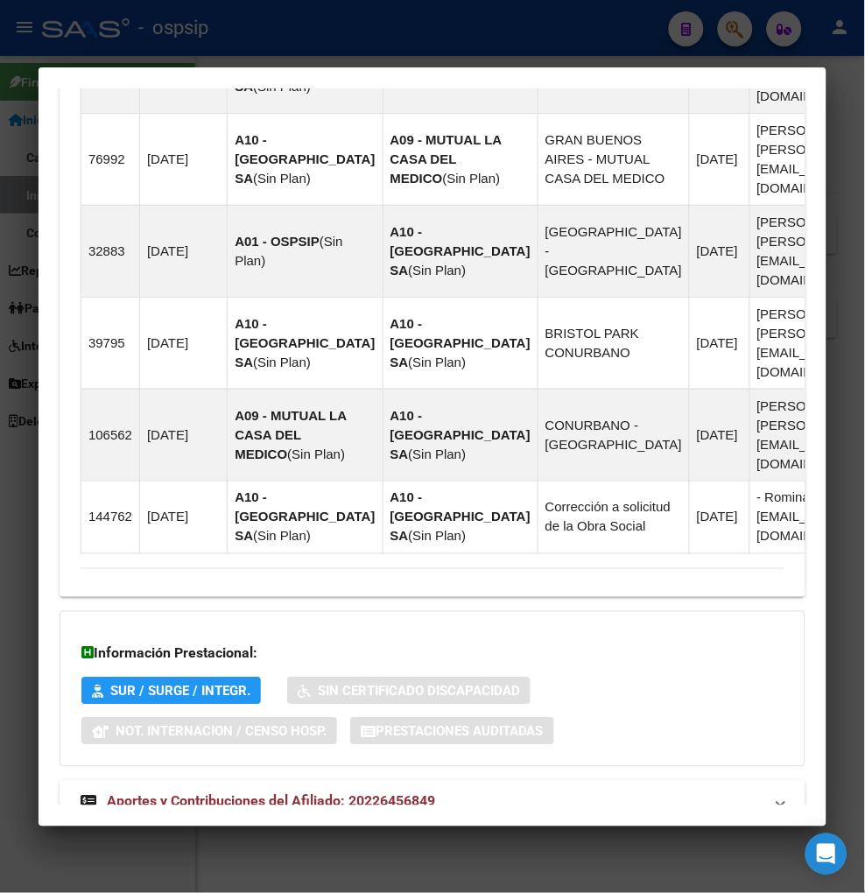
click at [272, 793] on span "Aportes y Contribuciones del Afiliado: 20226456849" at bounding box center [271, 801] width 328 height 17
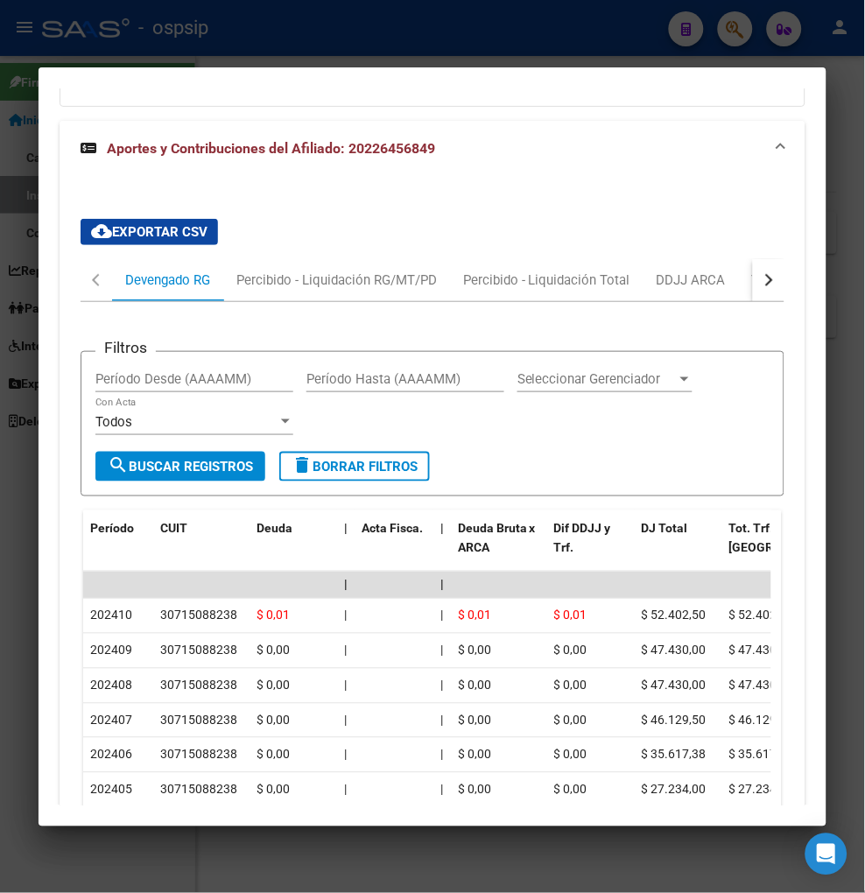
scroll to position [1962, 0]
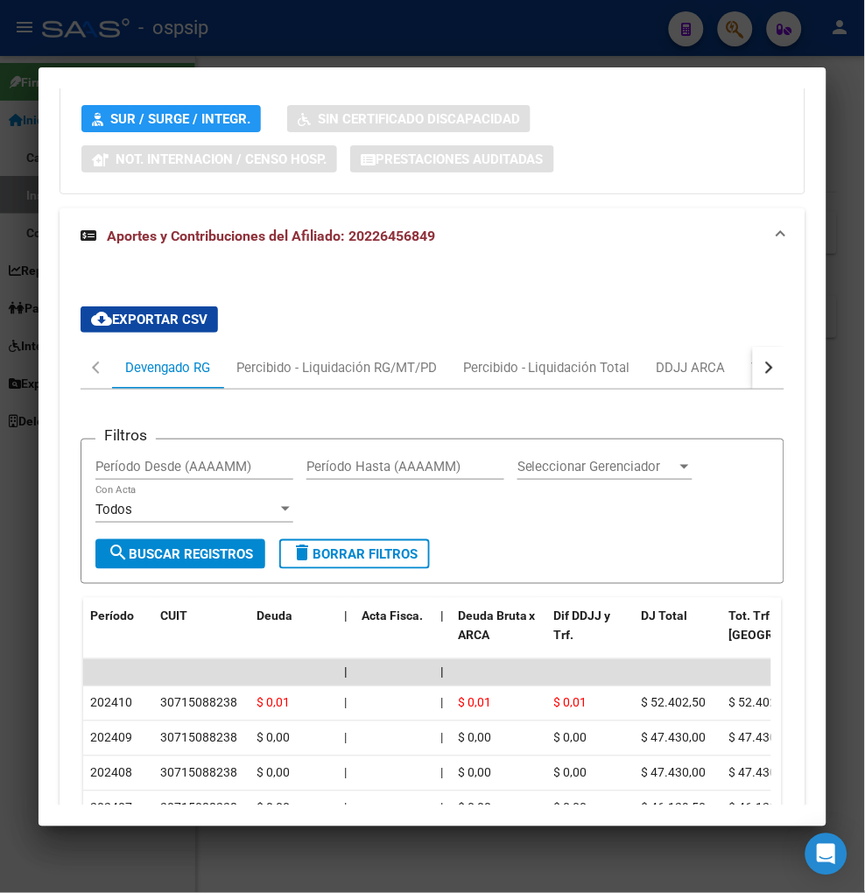
click at [763, 347] on button "button" at bounding box center [769, 368] width 32 height 42
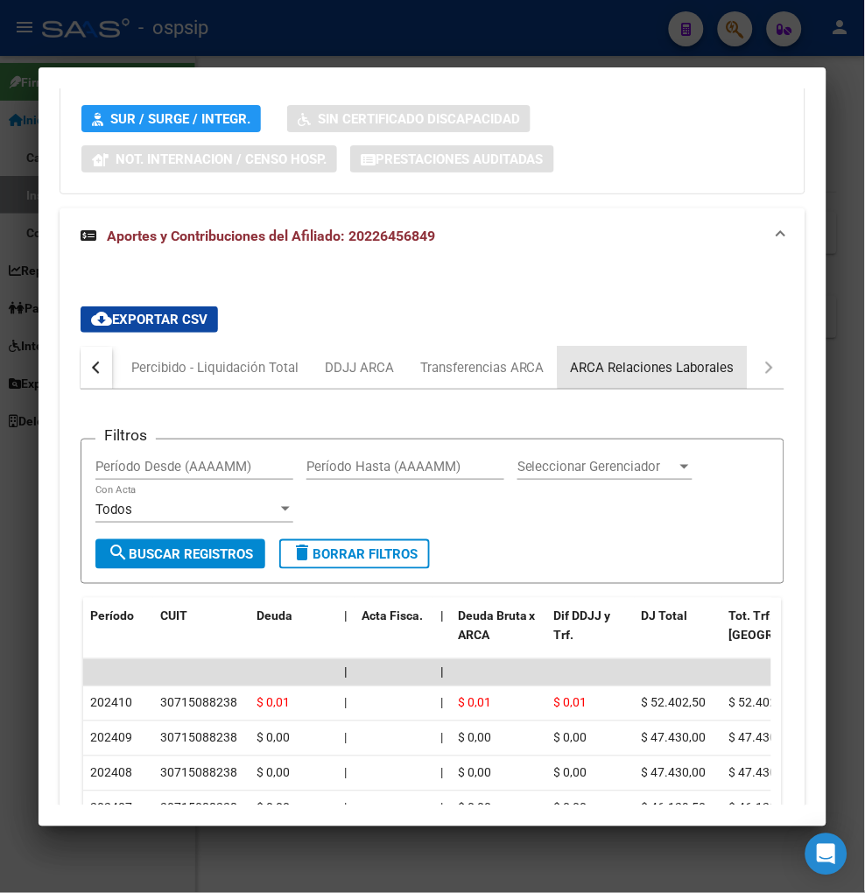
click at [714, 358] on div "ARCA Relaciones Laborales" at bounding box center [653, 367] width 164 height 19
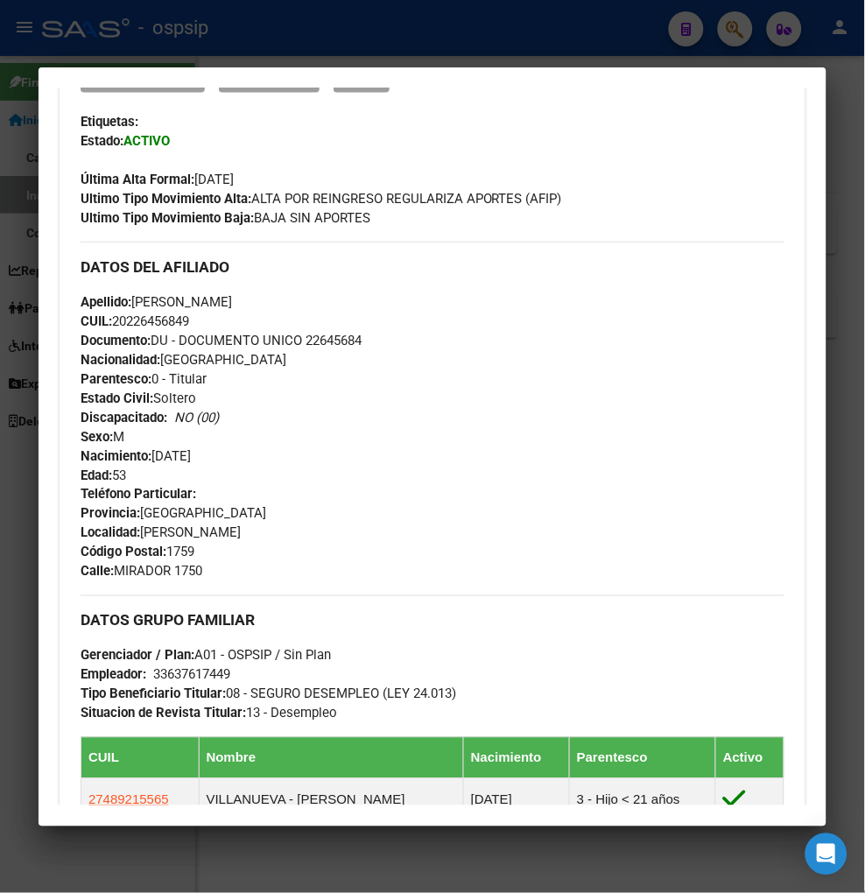
scroll to position [140, 0]
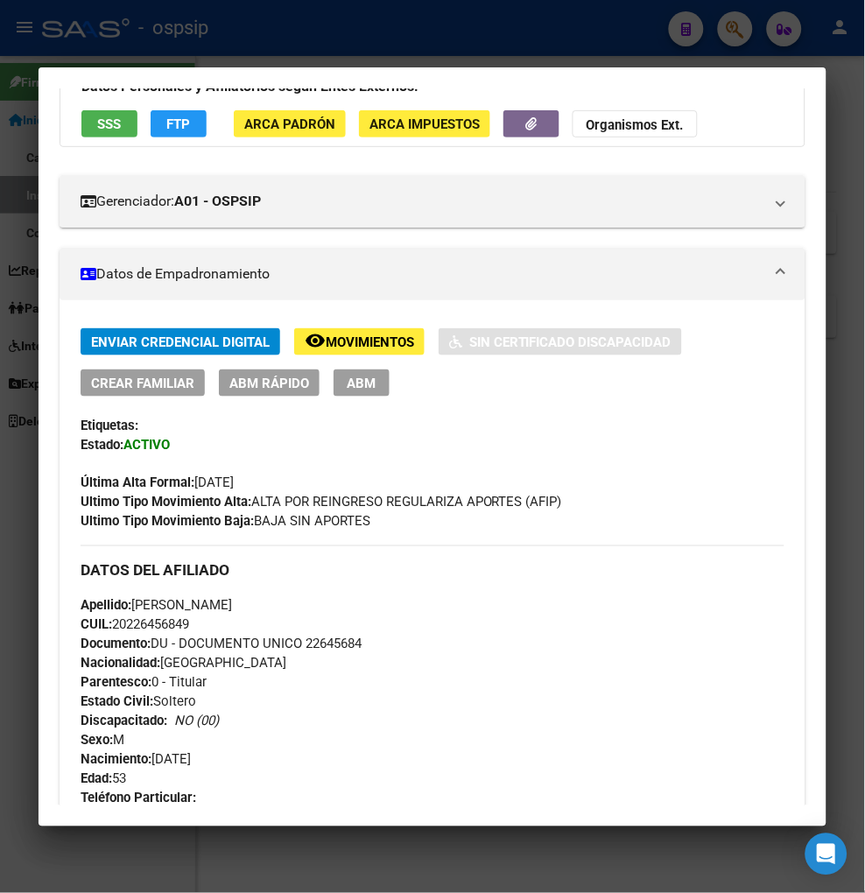
click at [740, 31] on div at bounding box center [432, 446] width 865 height 893
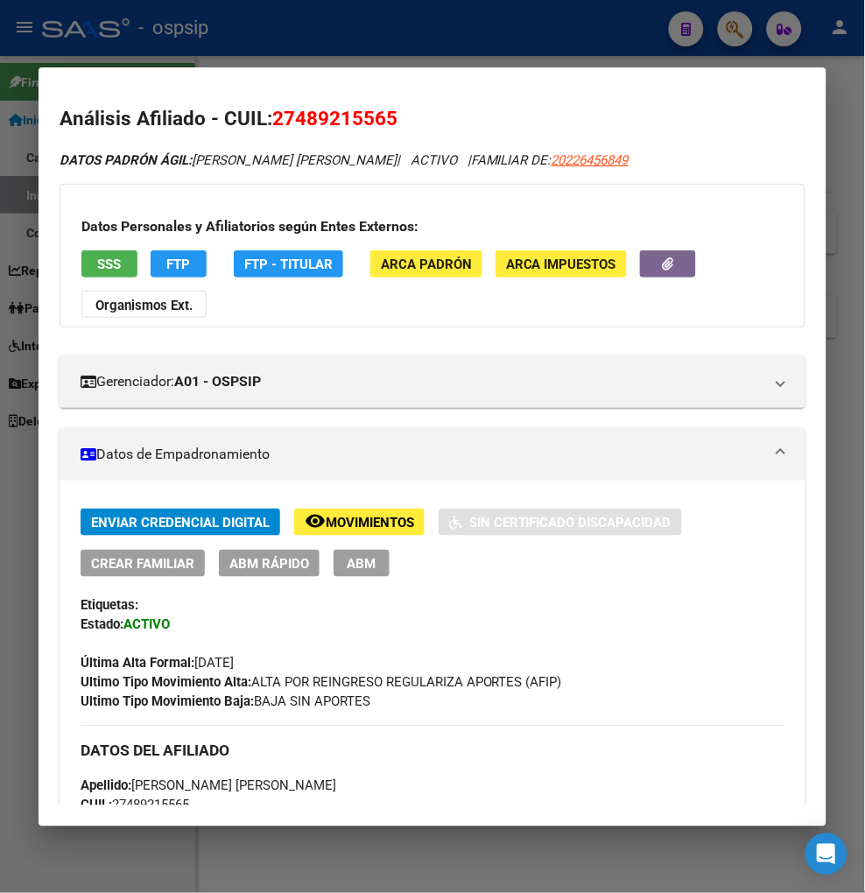
click at [740, 31] on div at bounding box center [432, 446] width 865 height 893
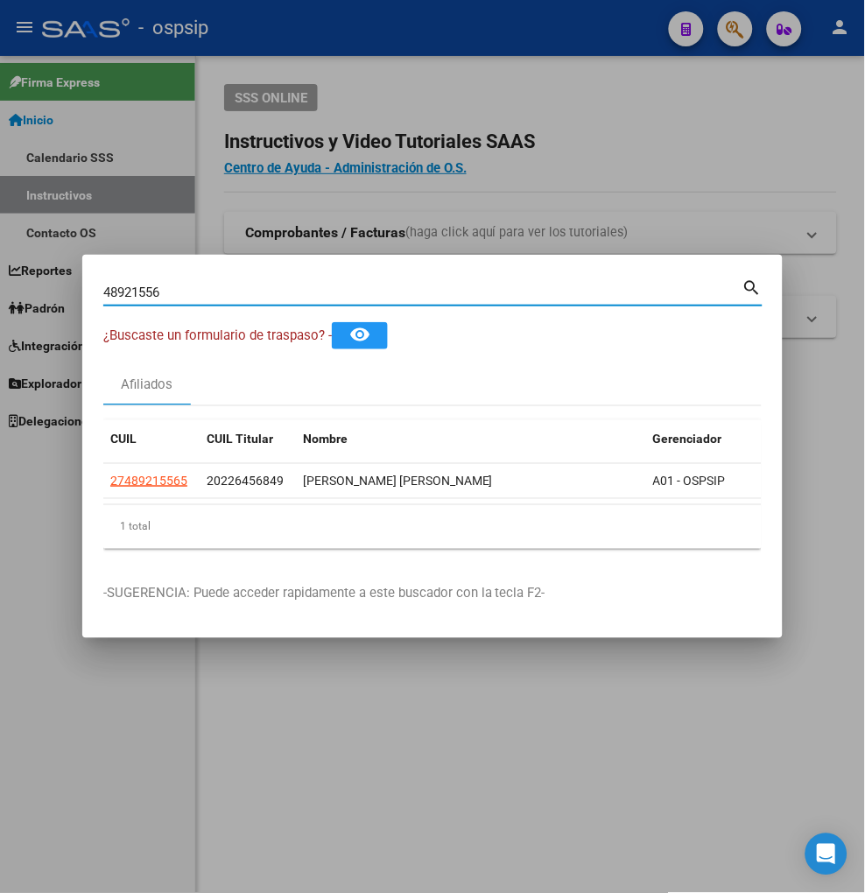
click at [181, 287] on input "48921556" at bounding box center [422, 293] width 639 height 16
type input "4"
type input "24499238"
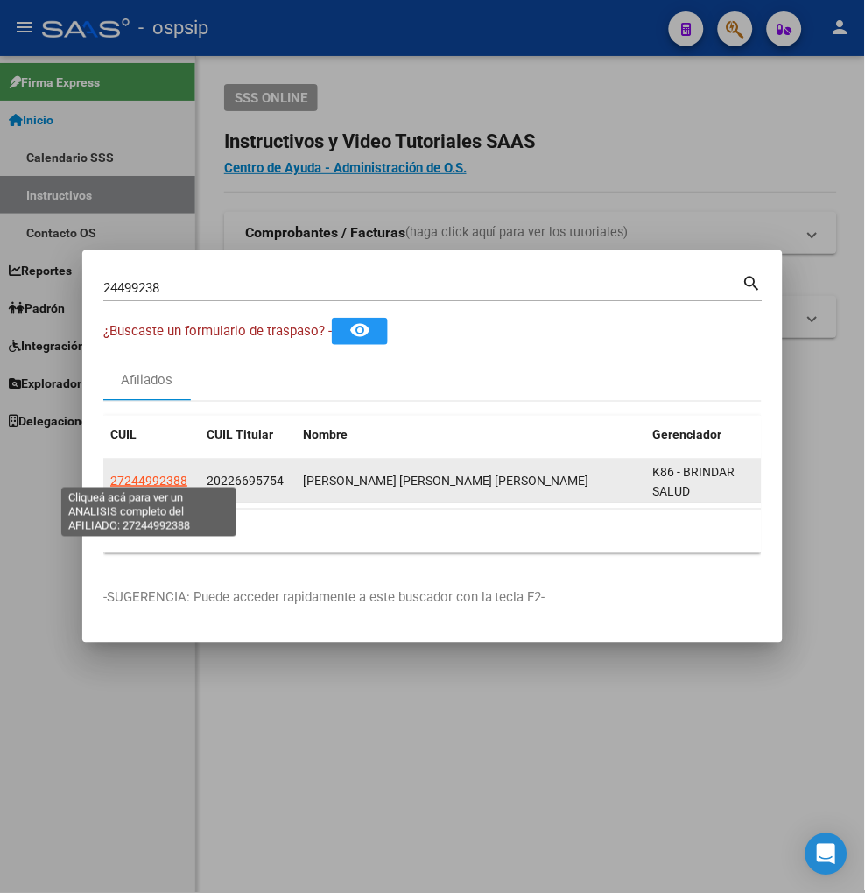
click at [146, 476] on span "27244992388" at bounding box center [148, 481] width 77 height 14
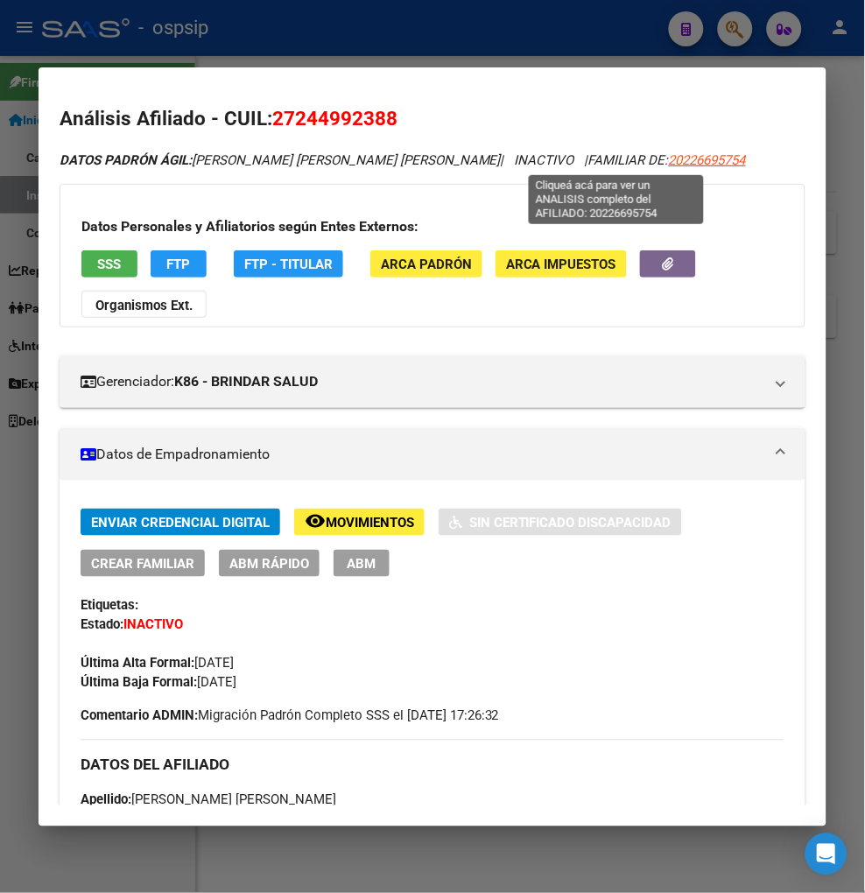
click at [669, 163] on span "20226695754" at bounding box center [707, 160] width 77 height 16
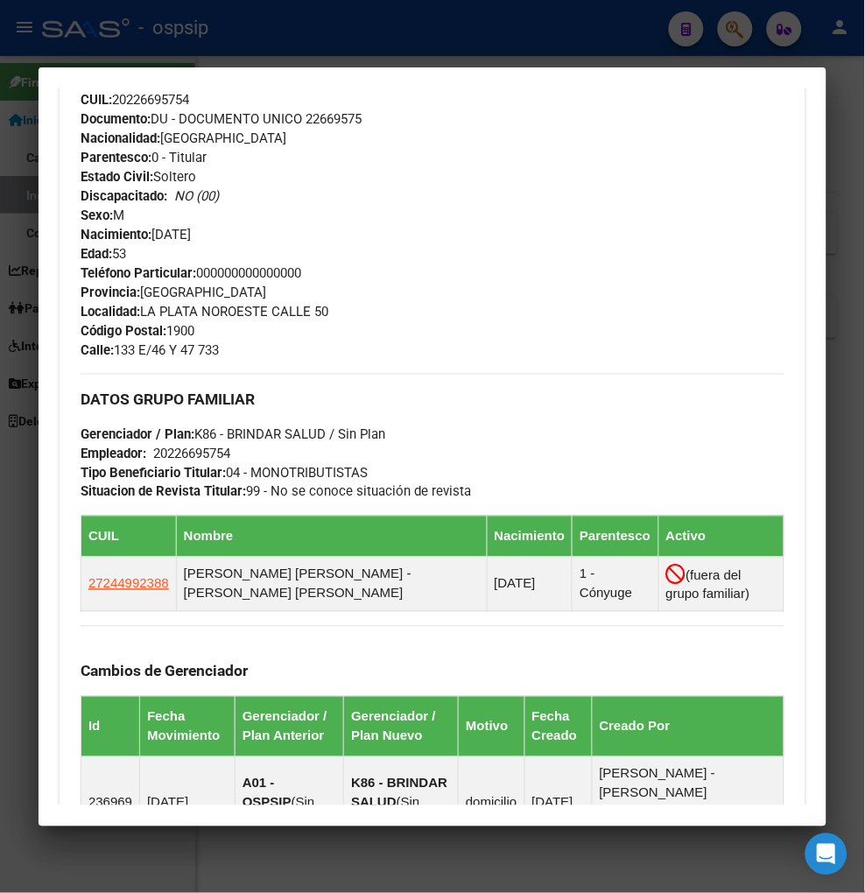
scroll to position [680, 0]
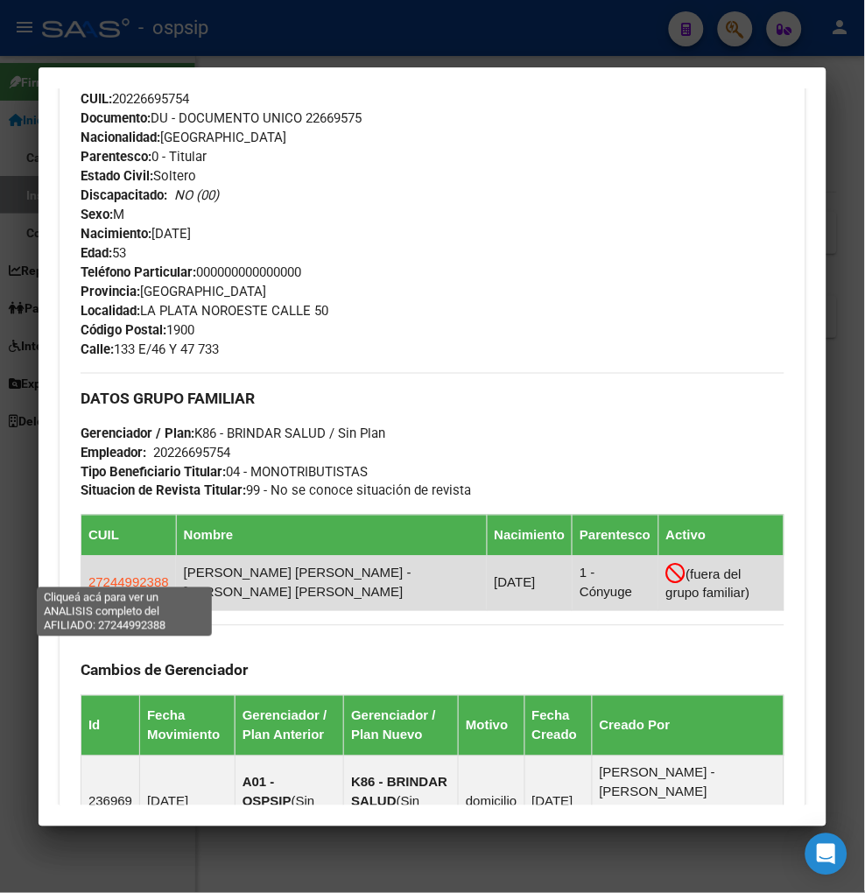
click at [130, 580] on span "27244992388" at bounding box center [128, 582] width 81 height 15
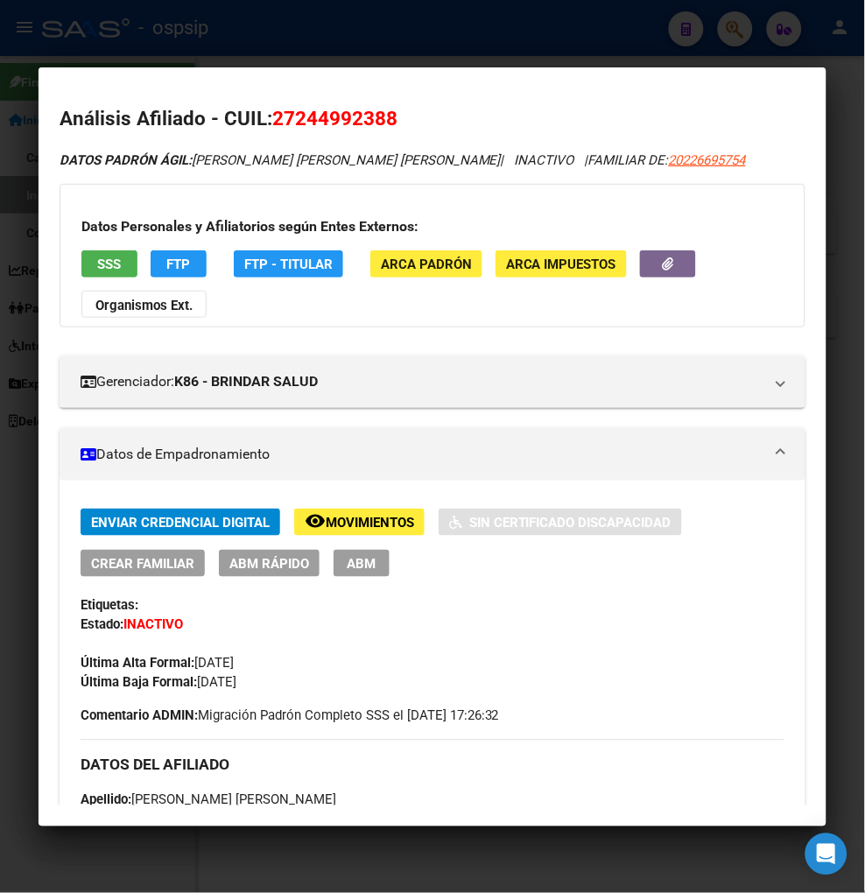
click at [339, 519] on span "Movimientos" at bounding box center [370, 523] width 88 height 16
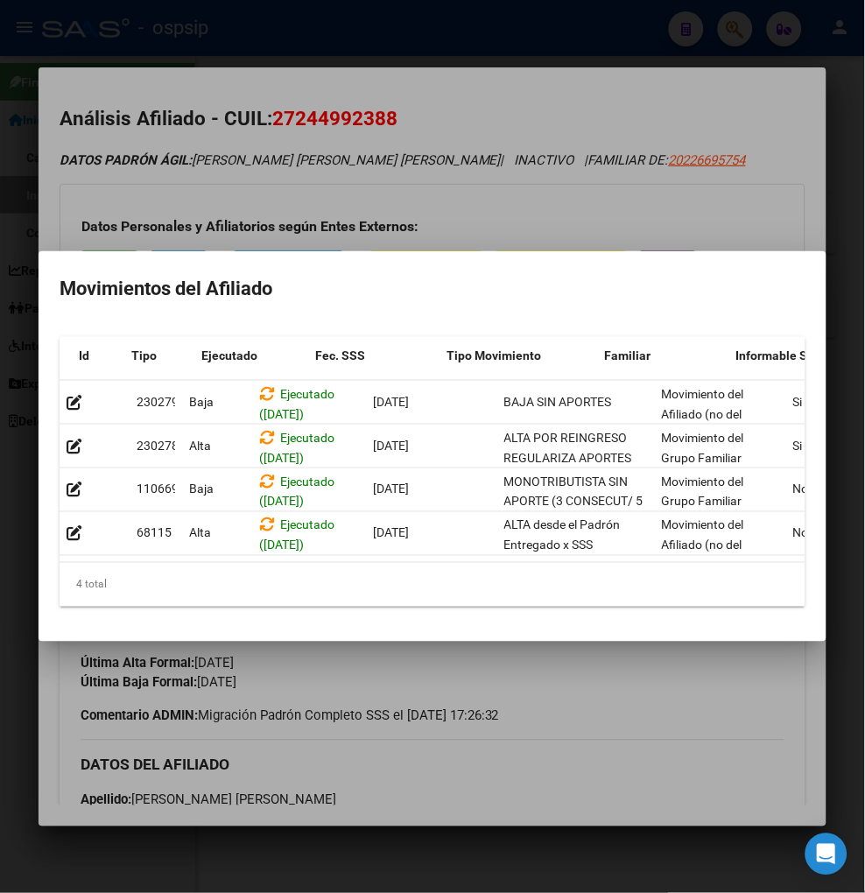
scroll to position [0, 102]
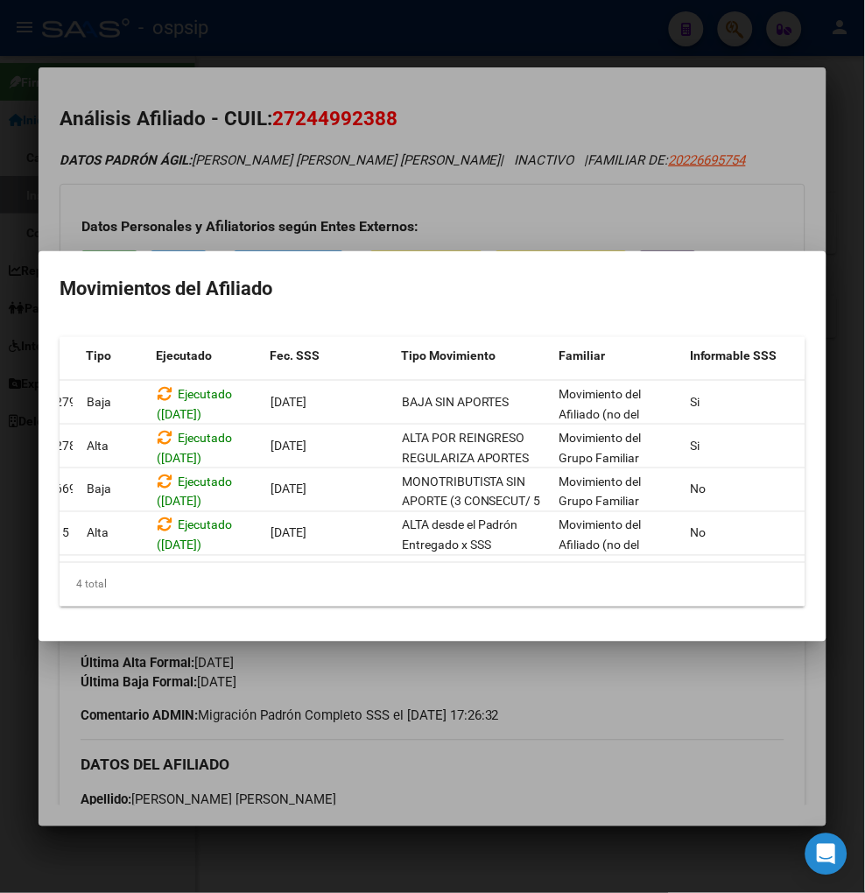
click at [581, 684] on div at bounding box center [432, 446] width 865 height 893
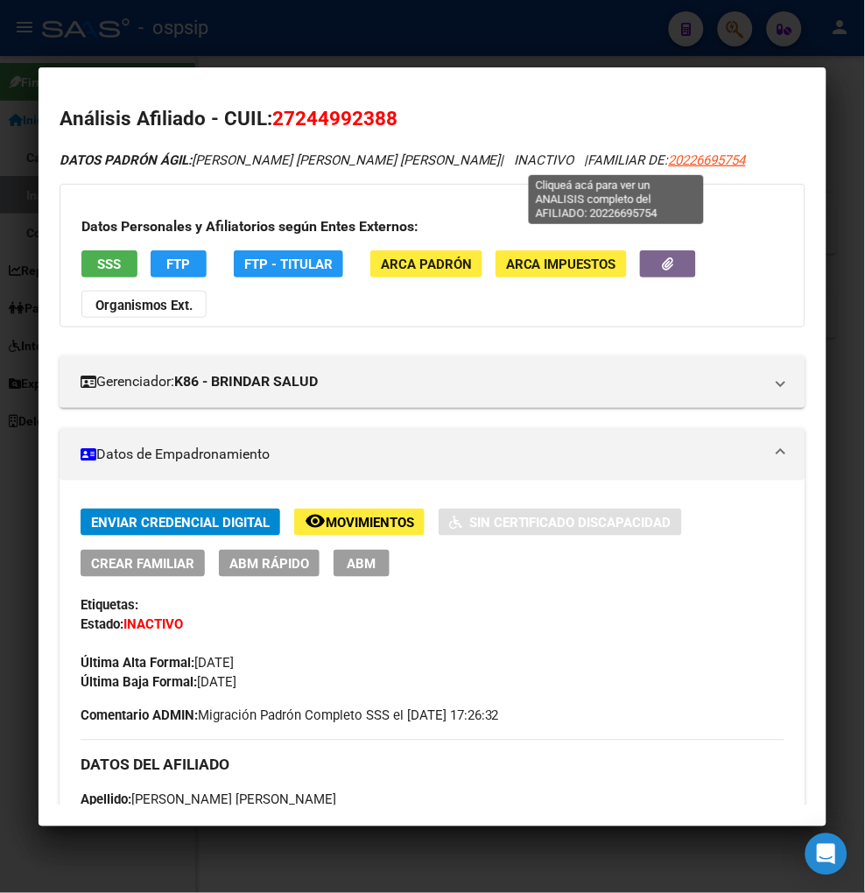
click at [669, 160] on span "20226695754" at bounding box center [707, 160] width 77 height 16
type textarea "20226695754"
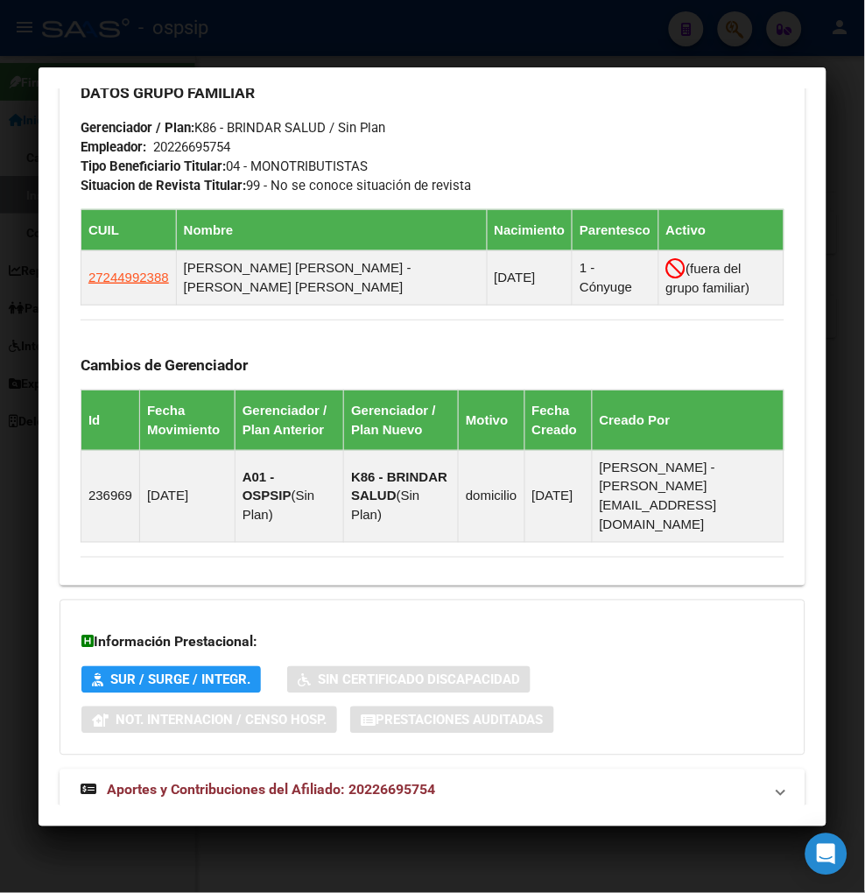
scroll to position [994, 0]
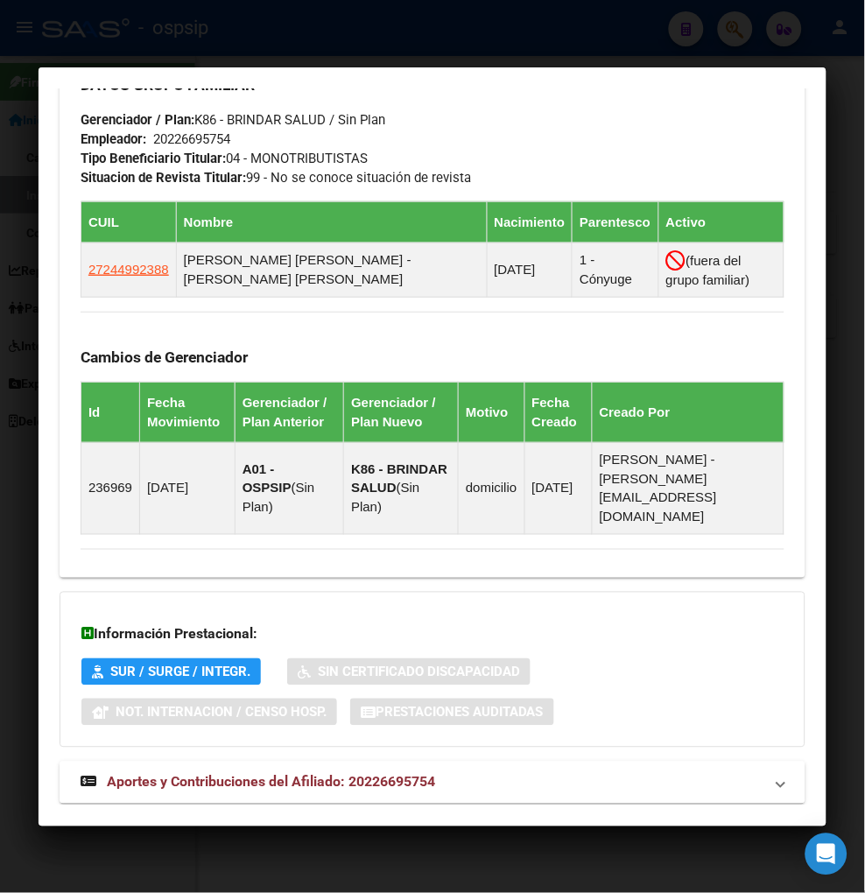
drag, startPoint x: 248, startPoint y: 750, endPoint x: 257, endPoint y: 732, distance: 20.0
click at [249, 774] on span "Aportes y Contribuciones del Afiliado: 20226695754" at bounding box center [271, 782] width 328 height 17
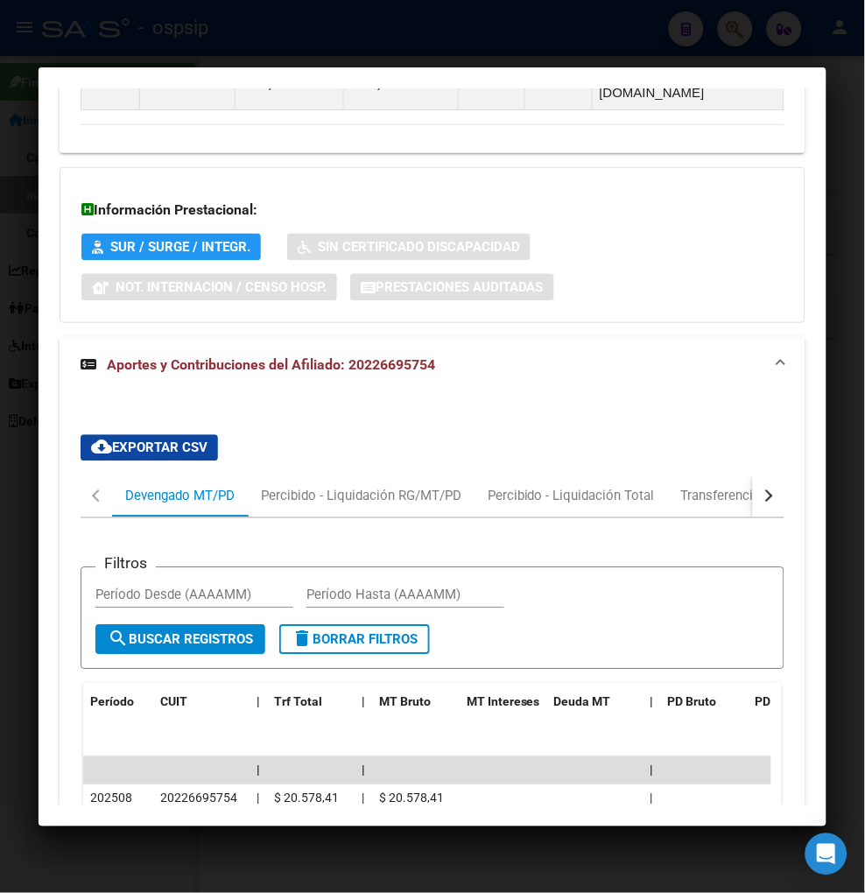
scroll to position [1292, 0]
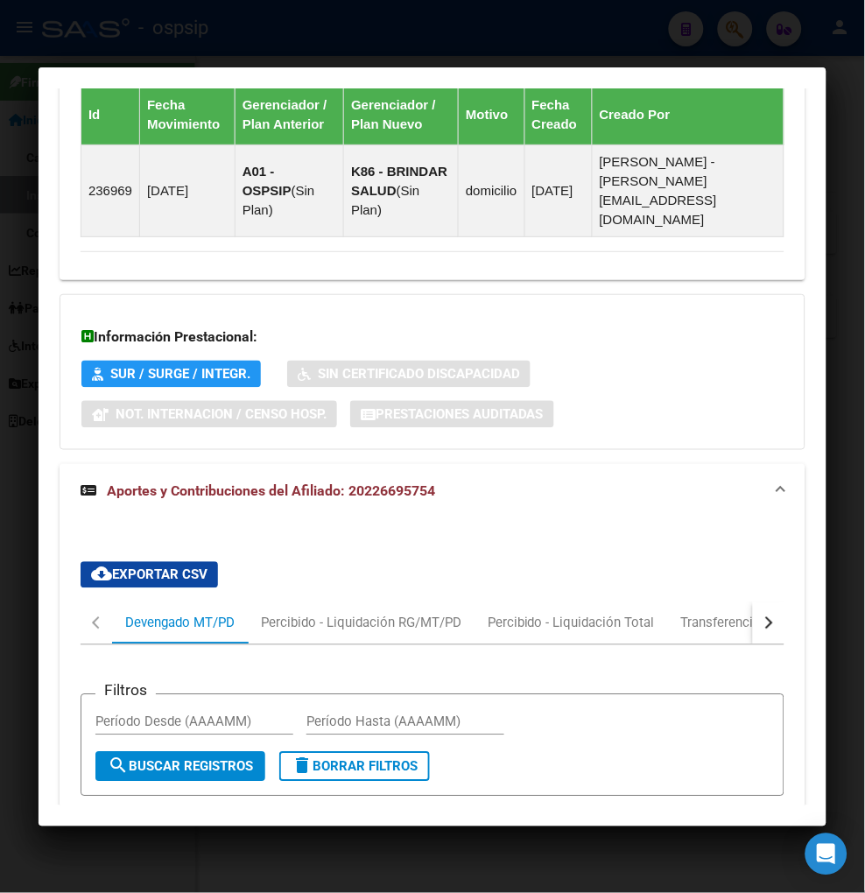
drag, startPoint x: 715, startPoint y: 320, endPoint x: 725, endPoint y: 208, distance: 112.5
click at [715, 313] on div "Información Prestacional: SUR / SURGE / INTEGR. Sin Certificado Discapacidad No…" at bounding box center [433, 372] width 746 height 156
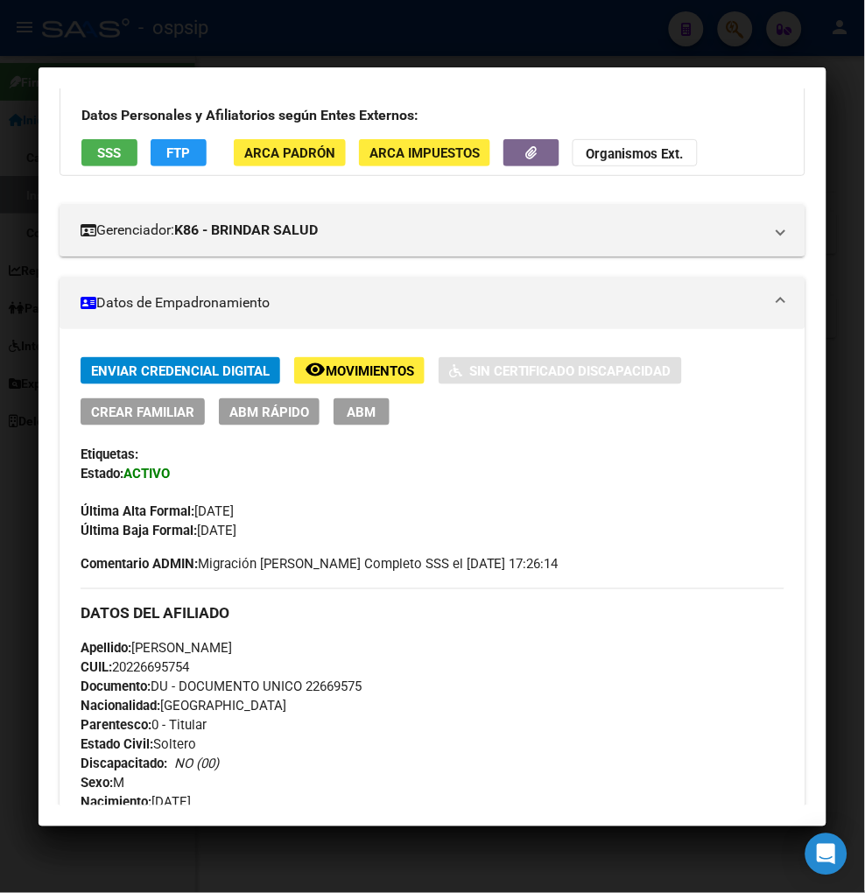
scroll to position [0, 0]
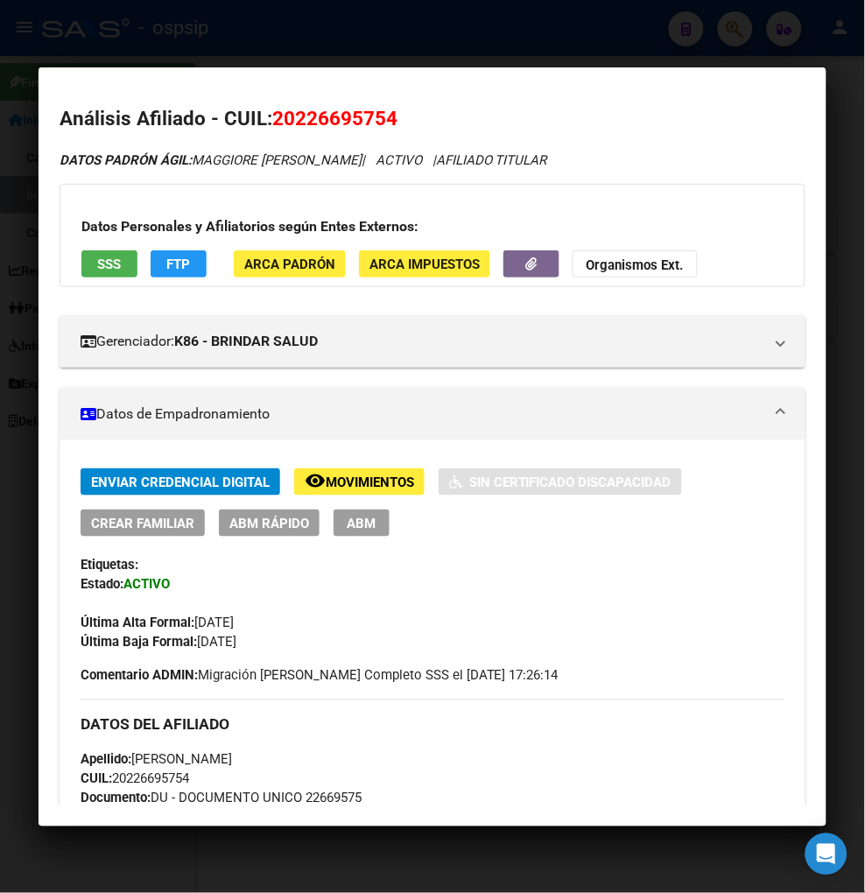
click at [741, 164] on div "DATOS [PERSON_NAME] ÁGIL: MAGGIORE [PERSON_NAME] | ACTIVO | AFILIADO TITULAR" at bounding box center [433, 161] width 746 height 20
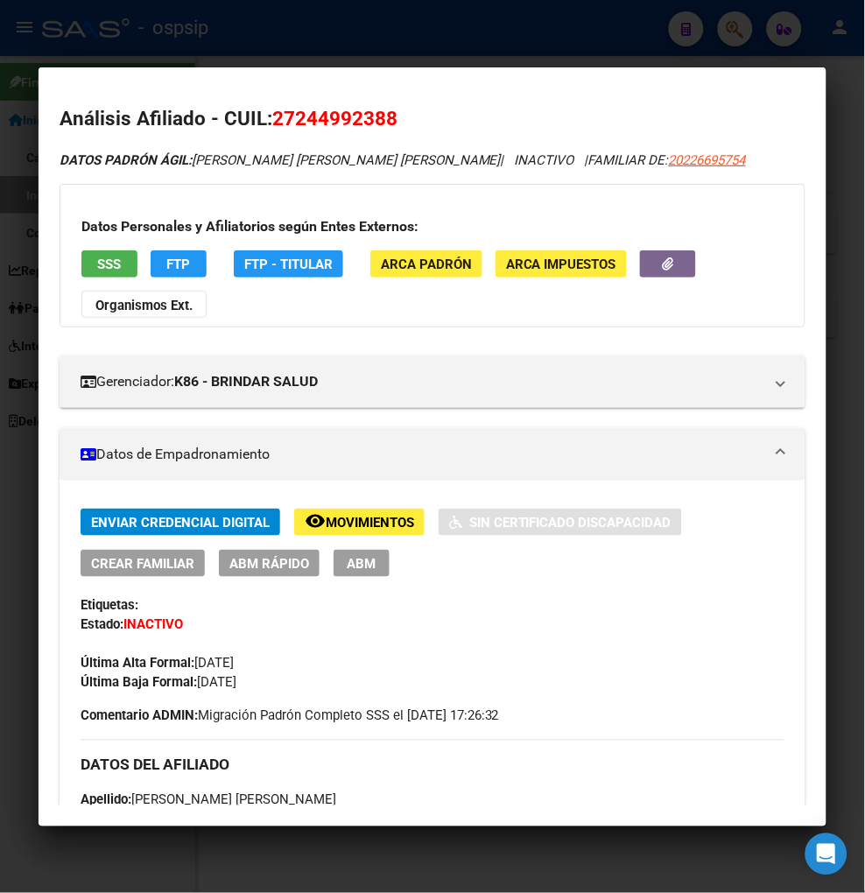
click at [739, 32] on div at bounding box center [432, 446] width 865 height 893
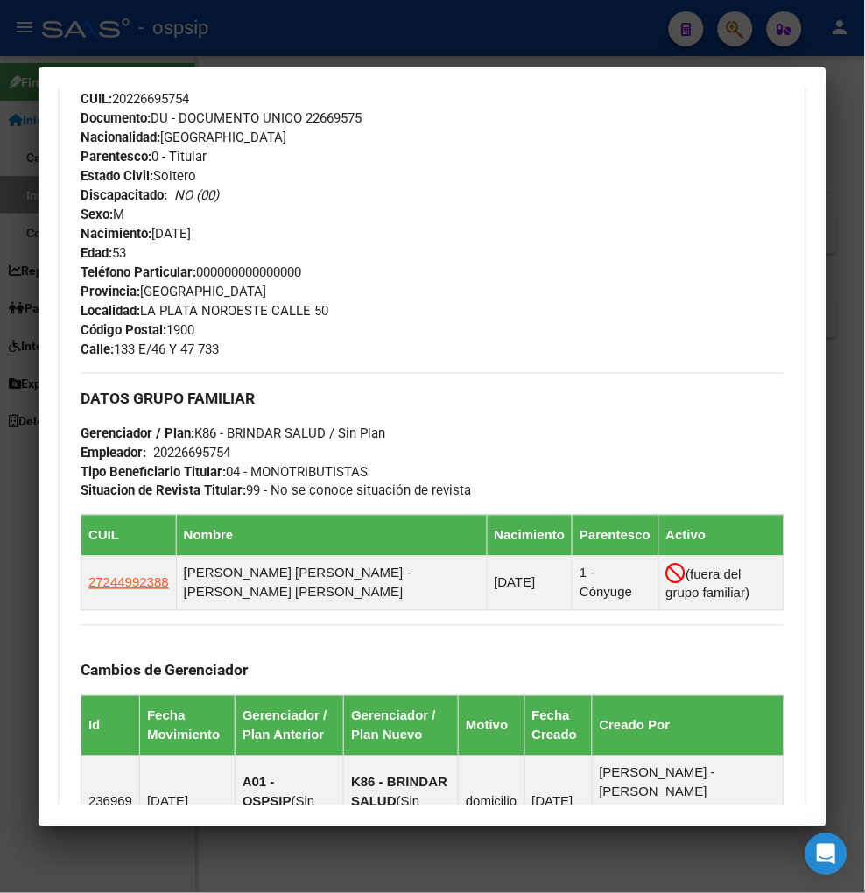
click at [740, 32] on div at bounding box center [432, 446] width 865 height 893
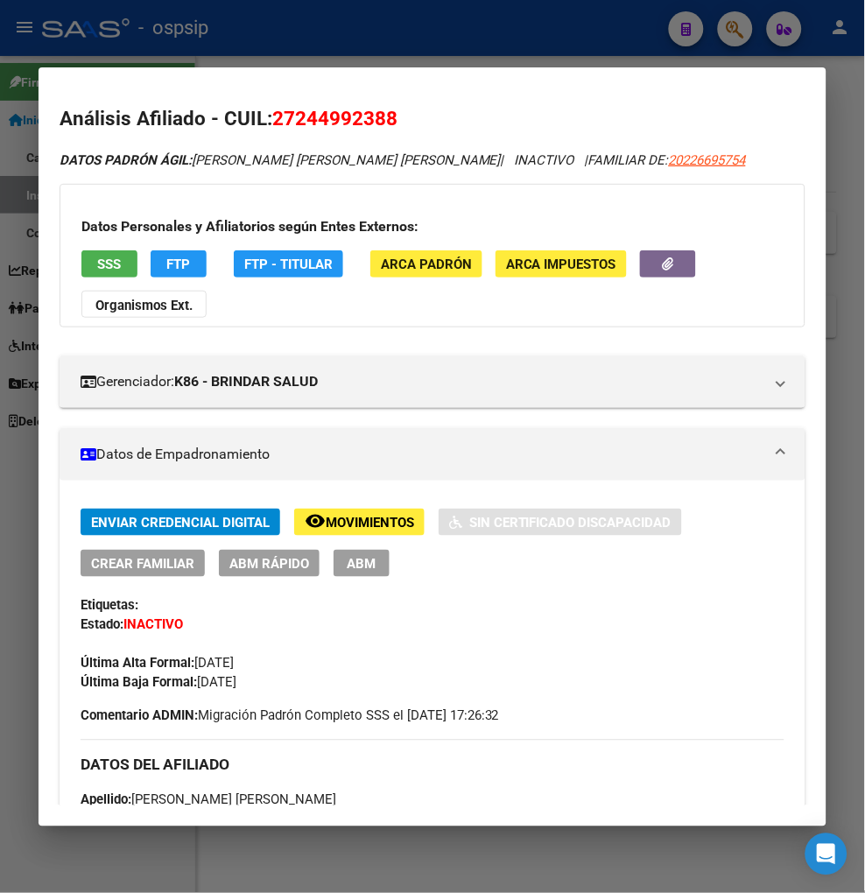
click at [738, 32] on div at bounding box center [432, 446] width 865 height 893
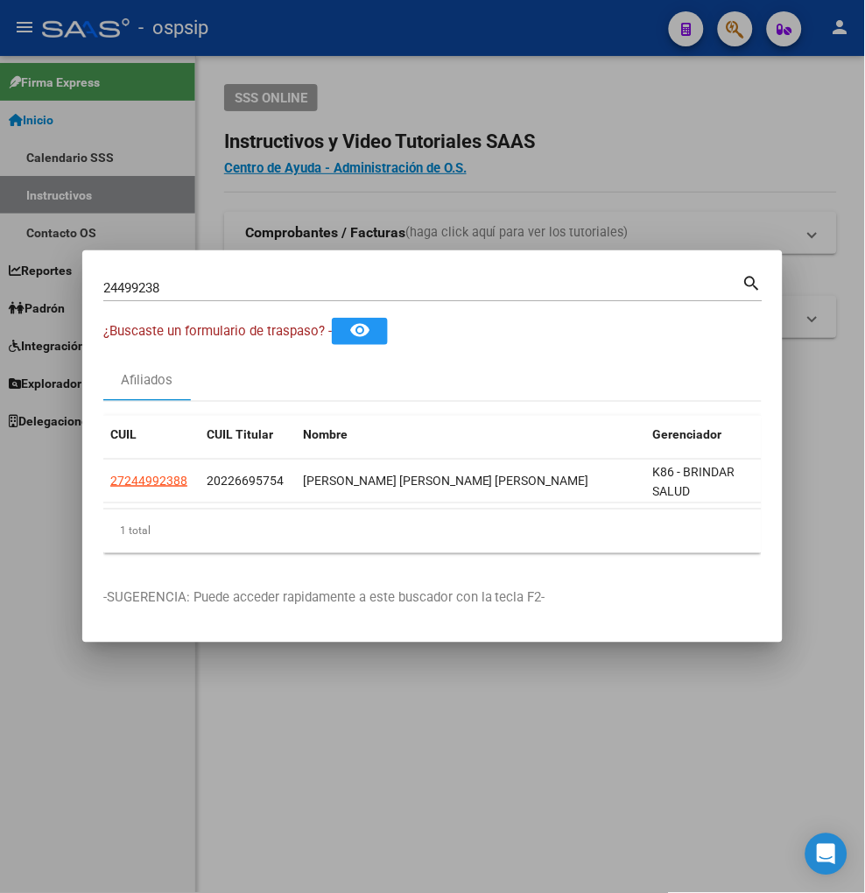
click at [190, 275] on div "24499238 Buscar (apellido, dni, [PERSON_NAME], nro traspaso, cuit, obra social)" at bounding box center [422, 288] width 639 height 26
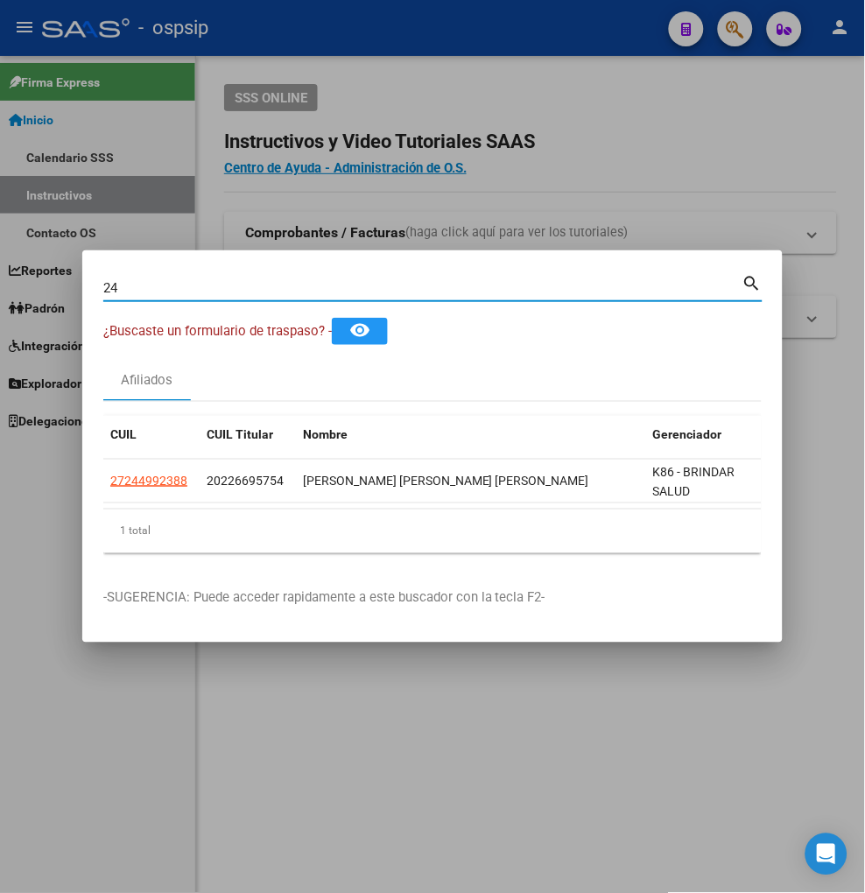
type input "2"
type input "22675336"
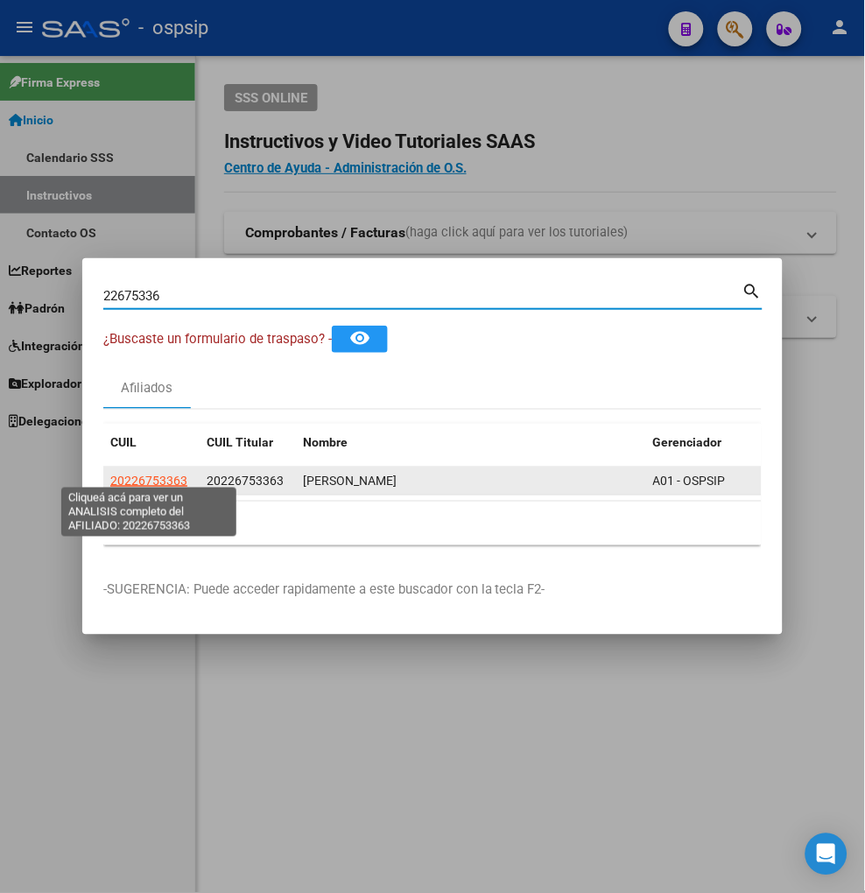
click at [144, 479] on span "20226753363" at bounding box center [148, 481] width 77 height 14
type textarea "20226753363"
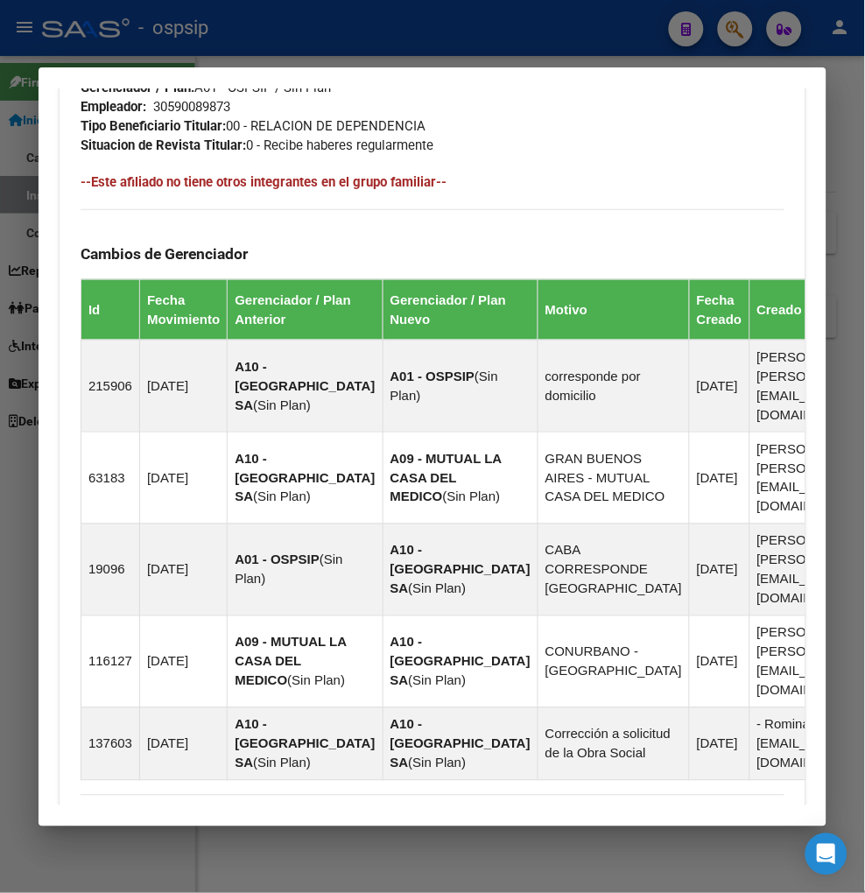
scroll to position [1354, 0]
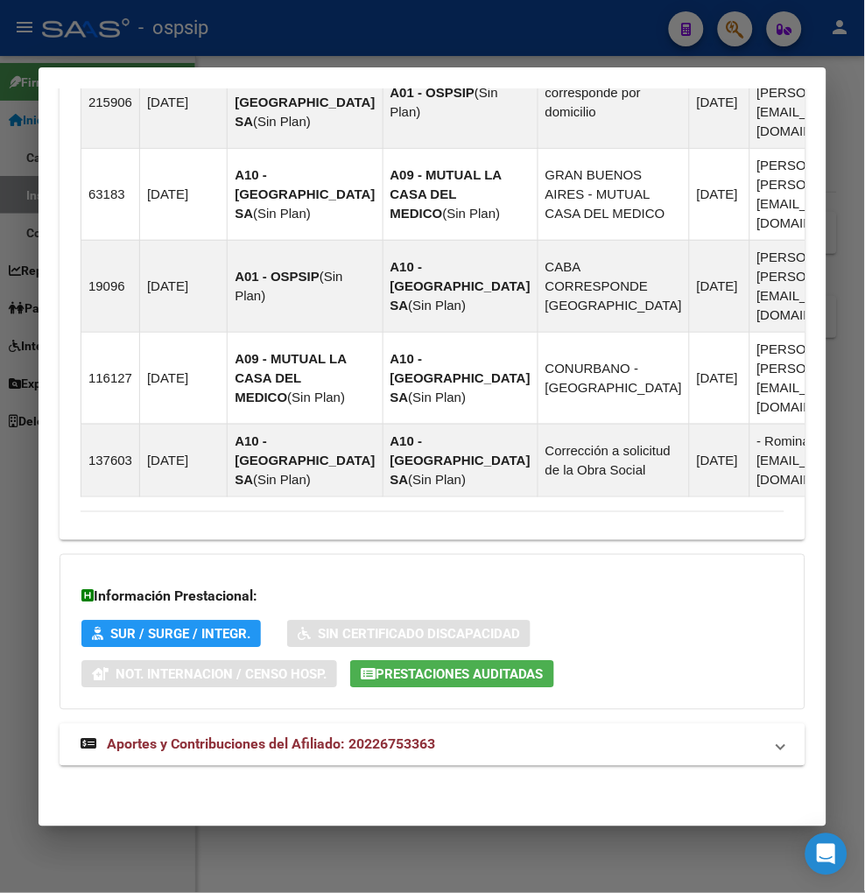
click at [230, 745] on span "Aportes y Contribuciones del Afiliado: 20226753363" at bounding box center [271, 744] width 328 height 17
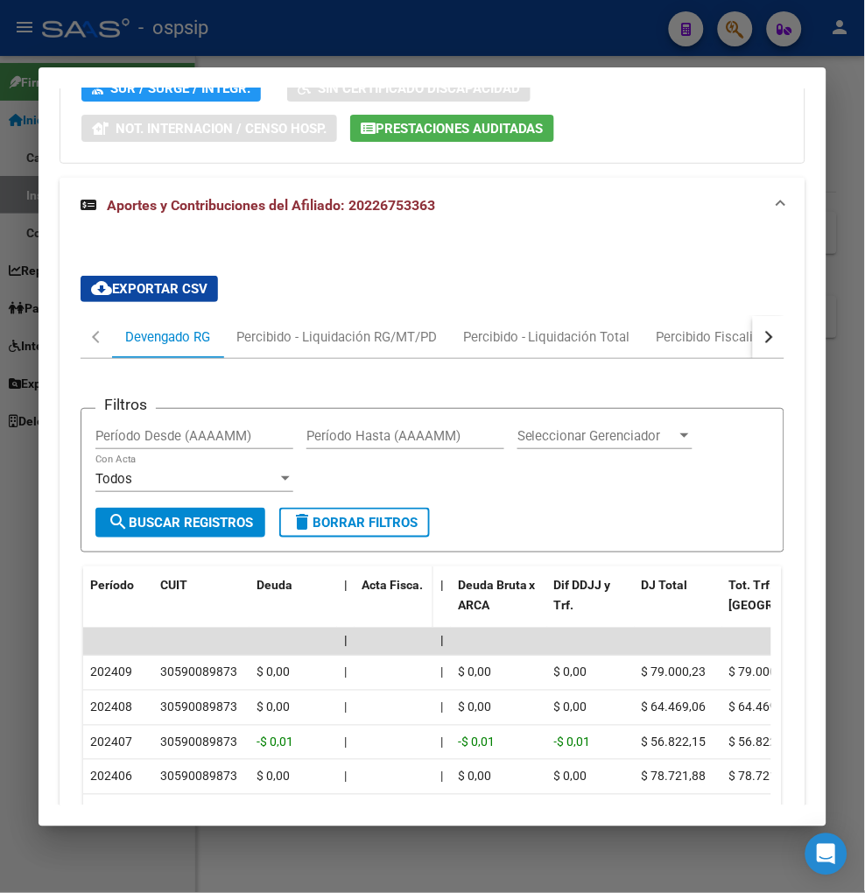
scroll to position [1927, 0]
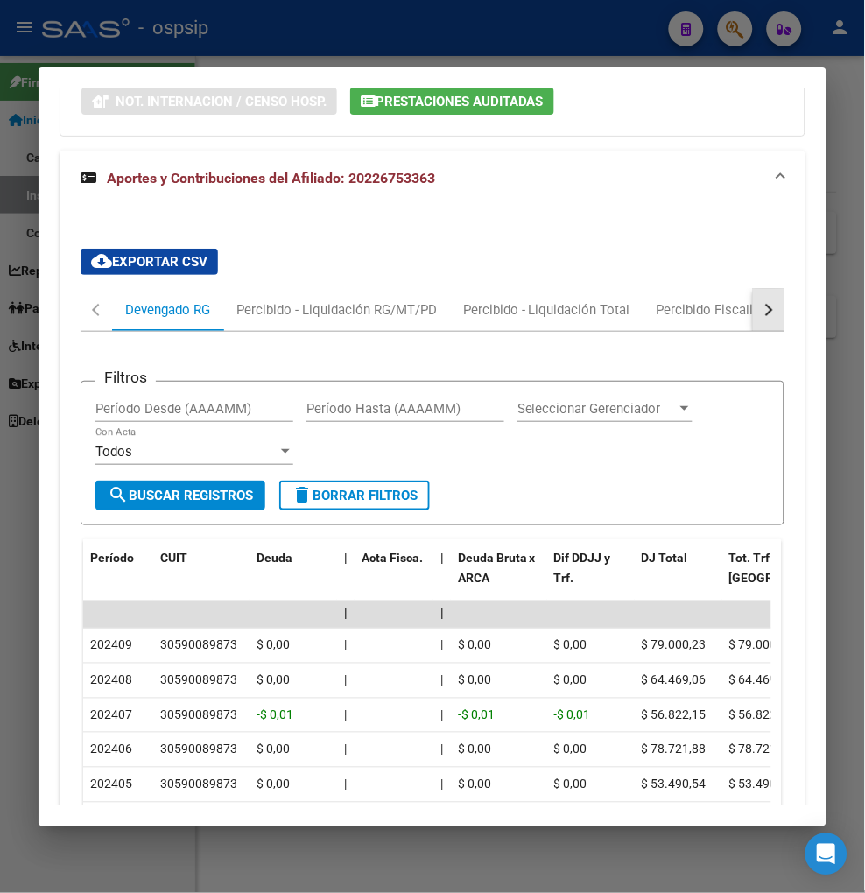
click at [753, 310] on button "button" at bounding box center [769, 310] width 32 height 42
click at [723, 313] on div "ARCA Relaciones Laborales" at bounding box center [654, 309] width 164 height 19
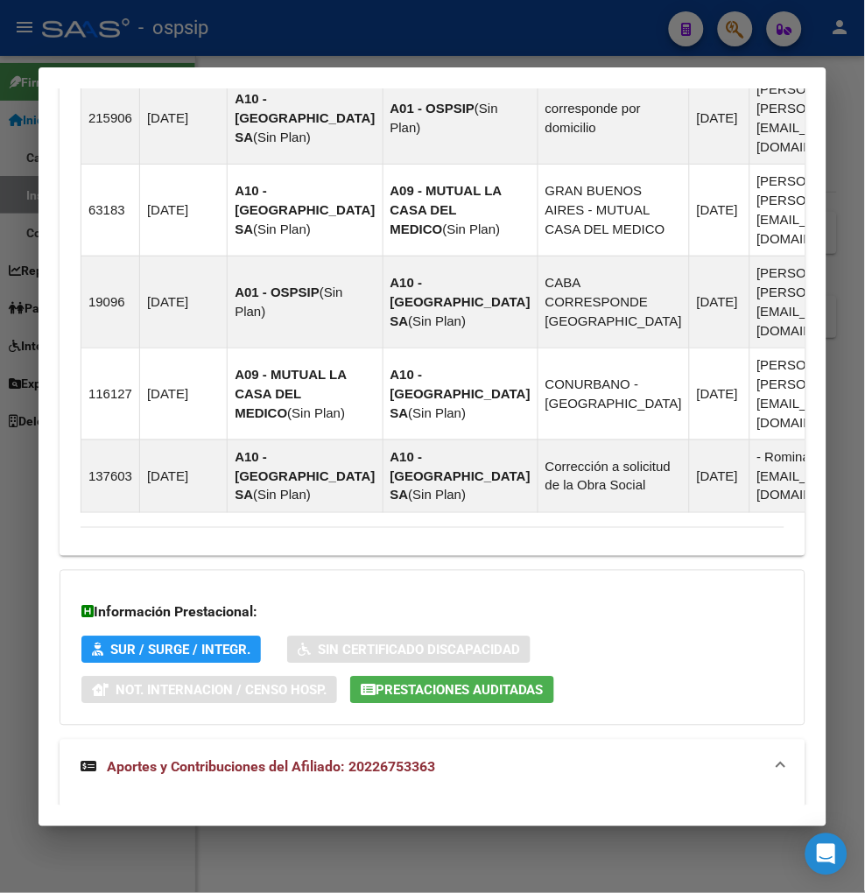
scroll to position [1326, 0]
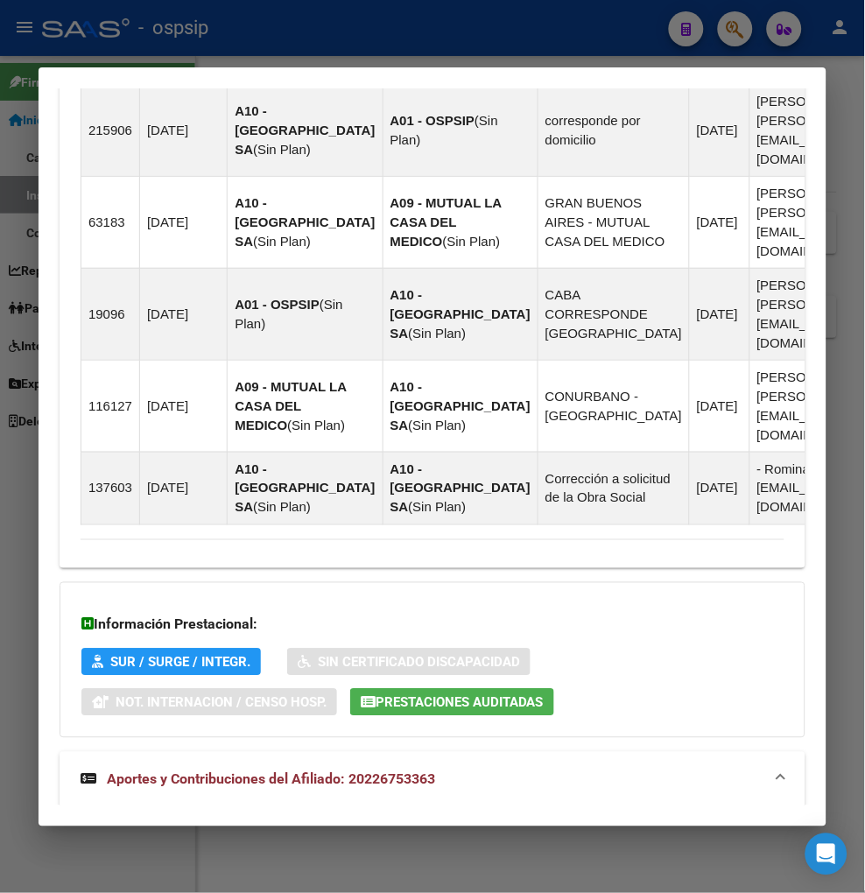
click at [725, 35] on div at bounding box center [432, 446] width 865 height 893
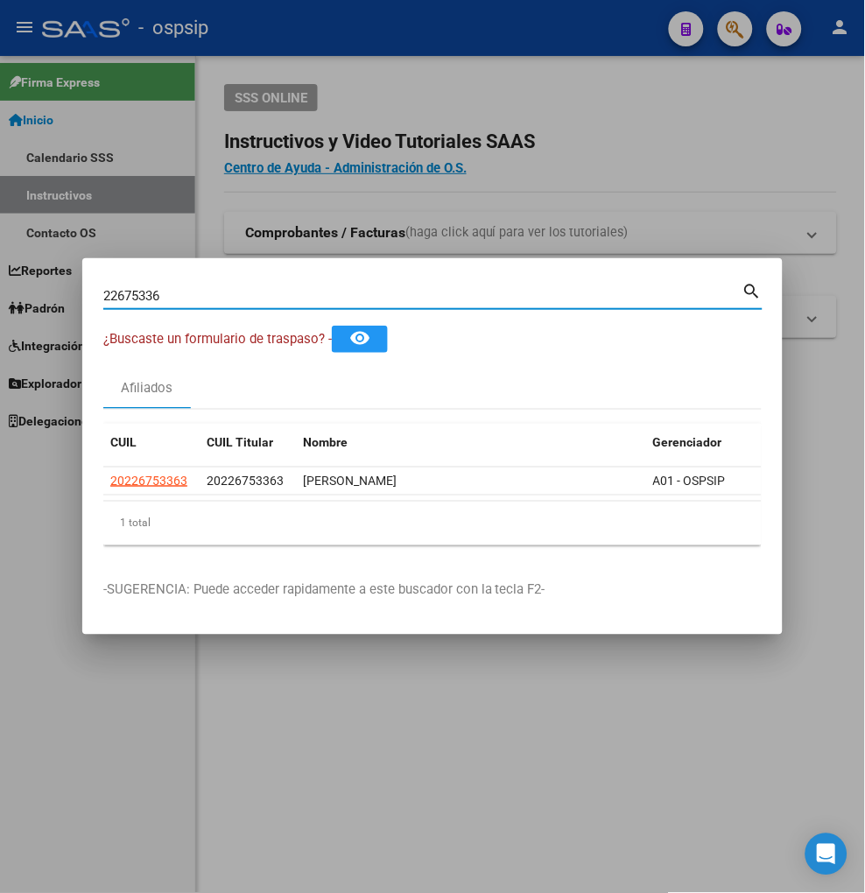
click at [208, 288] on input "22675336" at bounding box center [422, 296] width 639 height 16
type input "2"
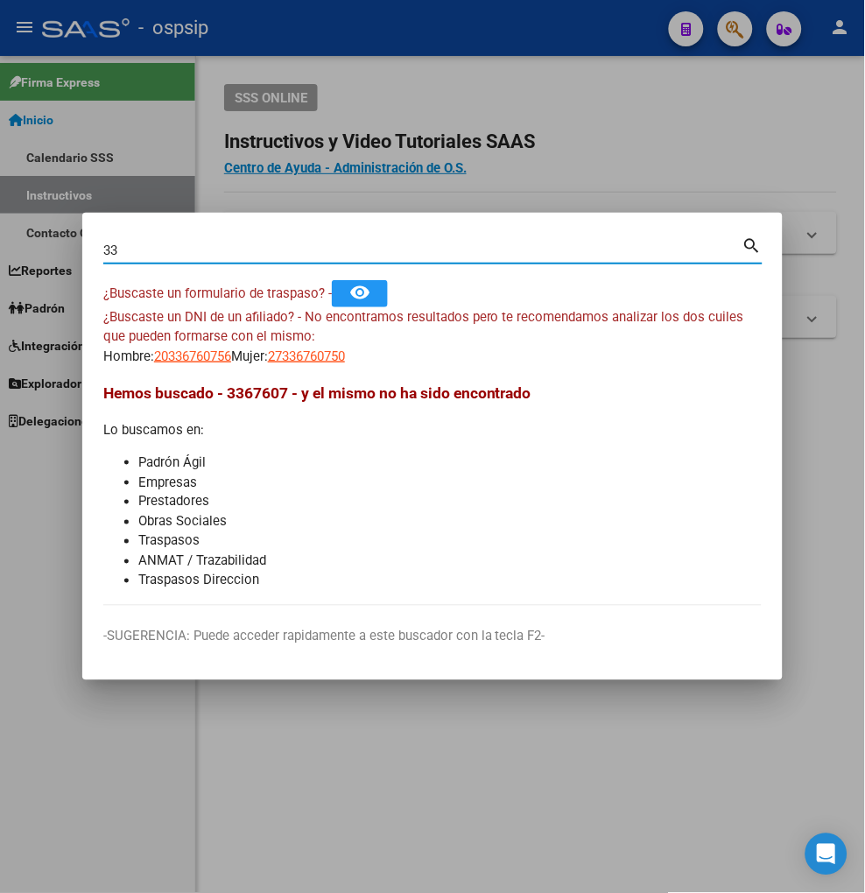
type input "3"
type input "22676075"
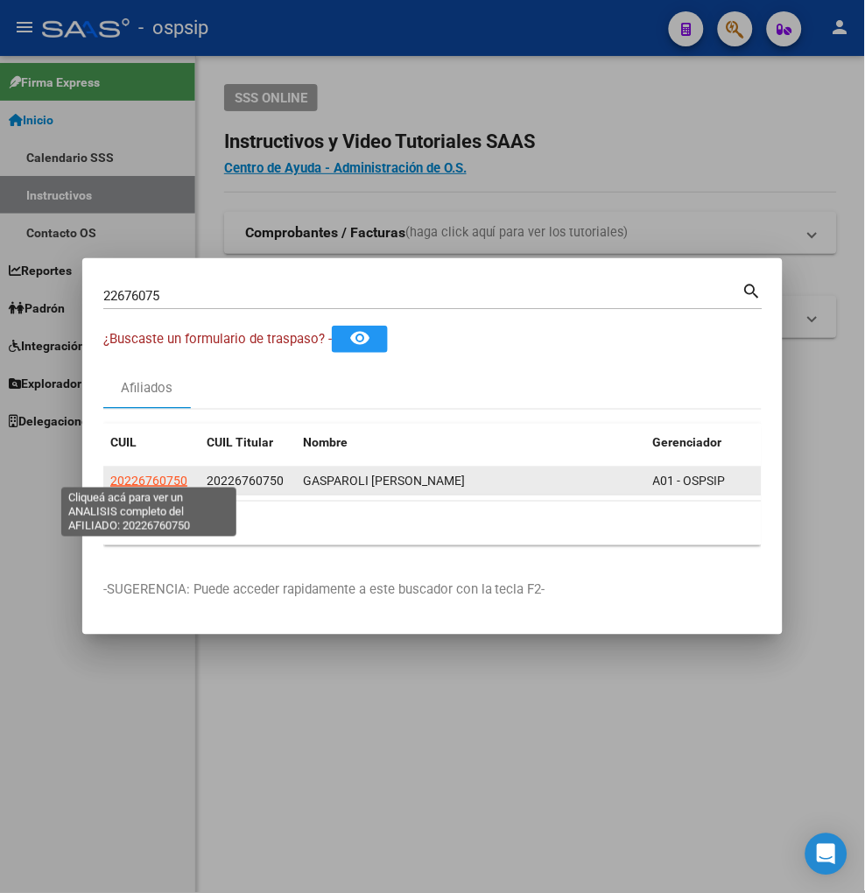
click at [154, 474] on span "20226760750" at bounding box center [148, 481] width 77 height 14
type textarea "20226760750"
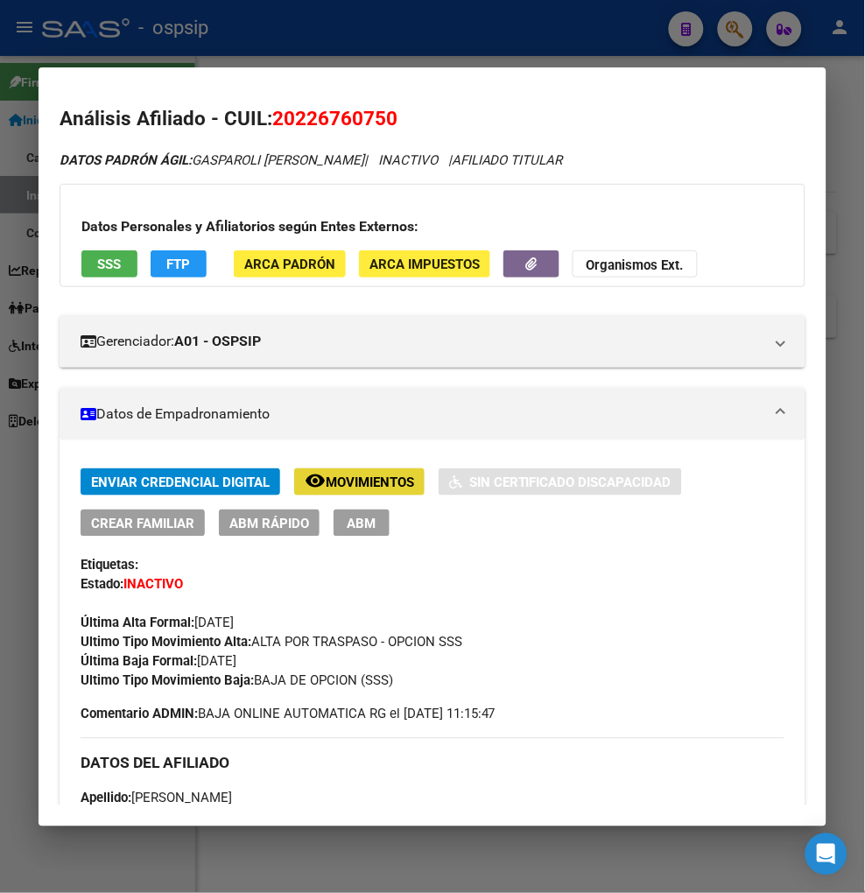
click at [354, 482] on span "Movimientos" at bounding box center [370, 483] width 88 height 16
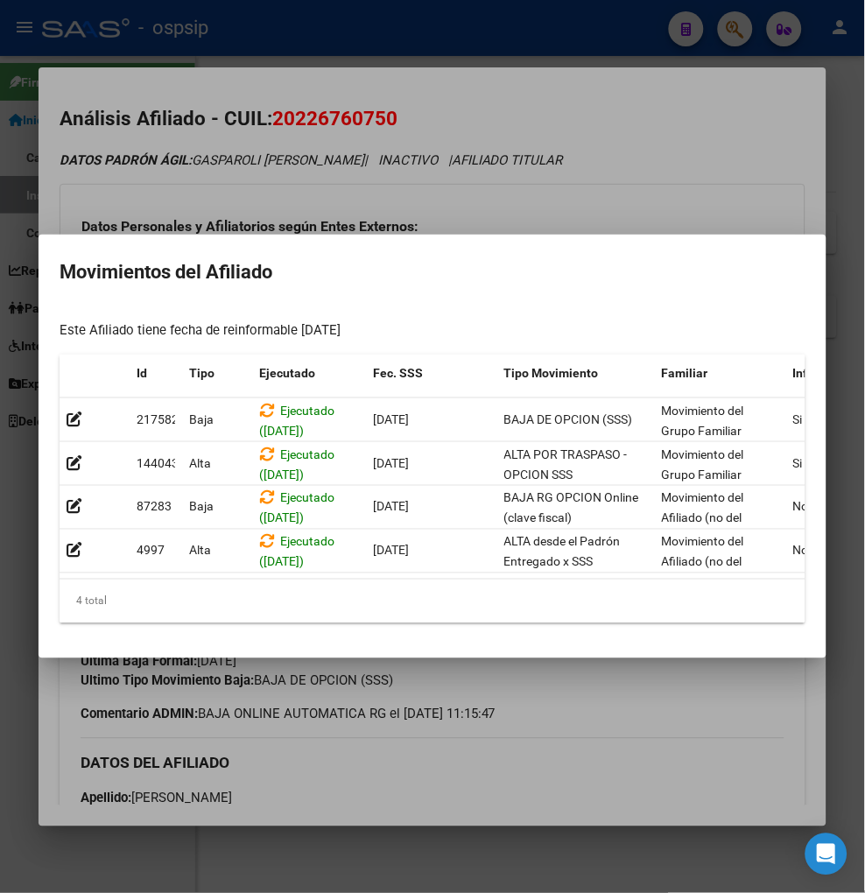
drag, startPoint x: 712, startPoint y: 754, endPoint x: 713, endPoint y: 743, distance: 11.4
click at [713, 754] on div at bounding box center [432, 446] width 865 height 893
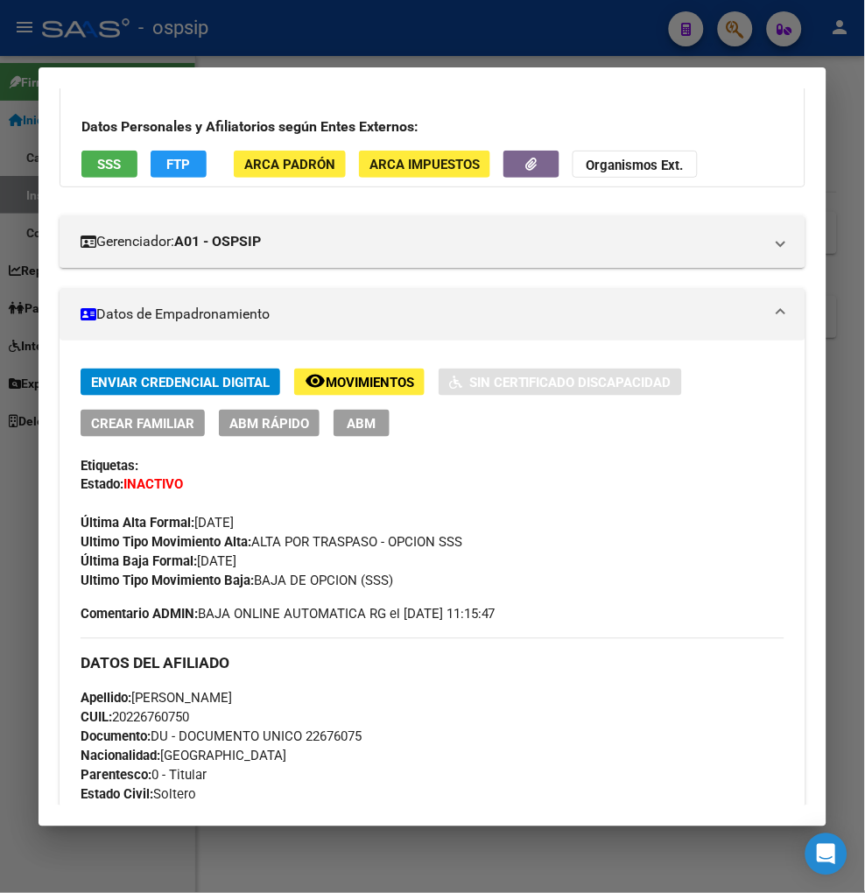
scroll to position [194, 0]
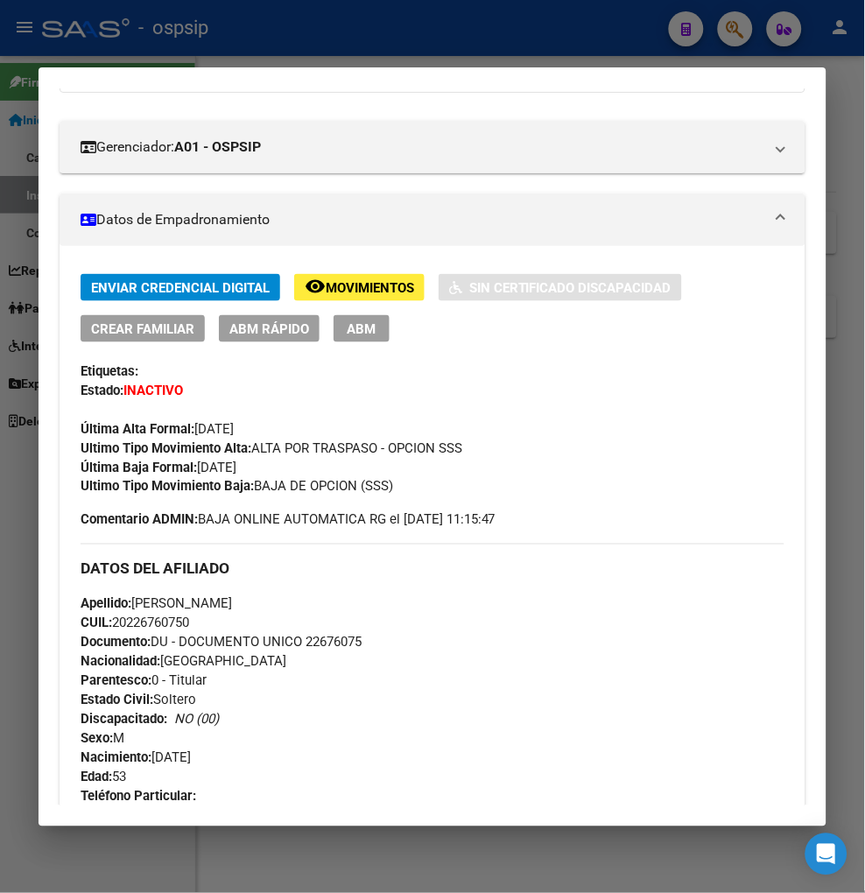
click at [741, 33] on div at bounding box center [432, 446] width 865 height 893
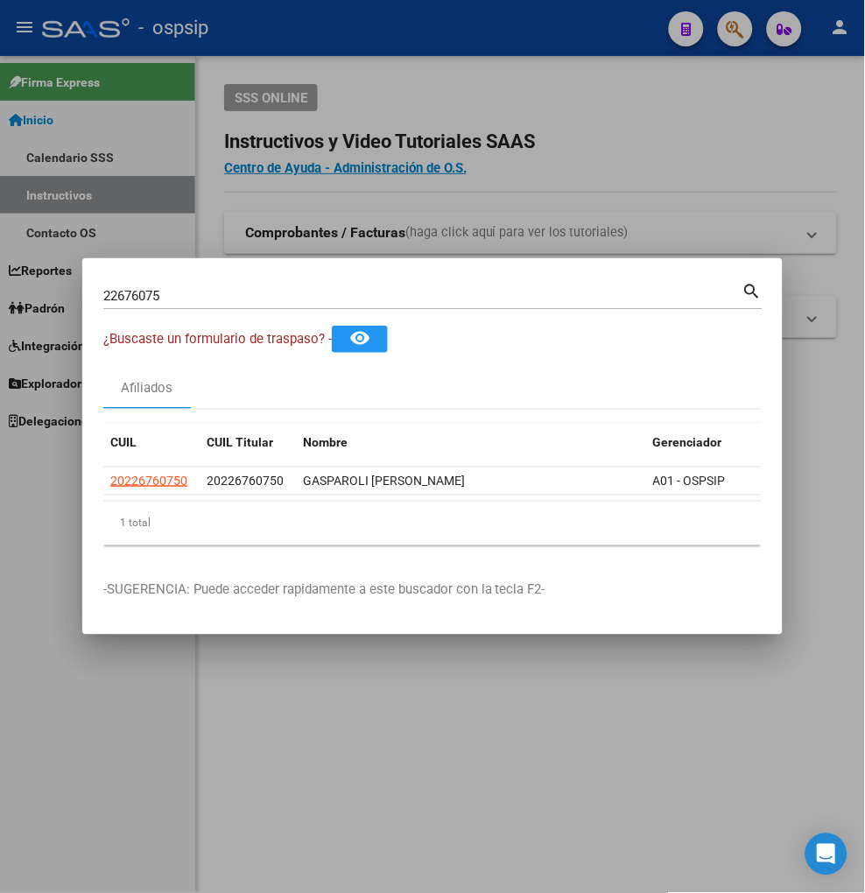
click at [181, 288] on input "22676075" at bounding box center [422, 296] width 639 height 16
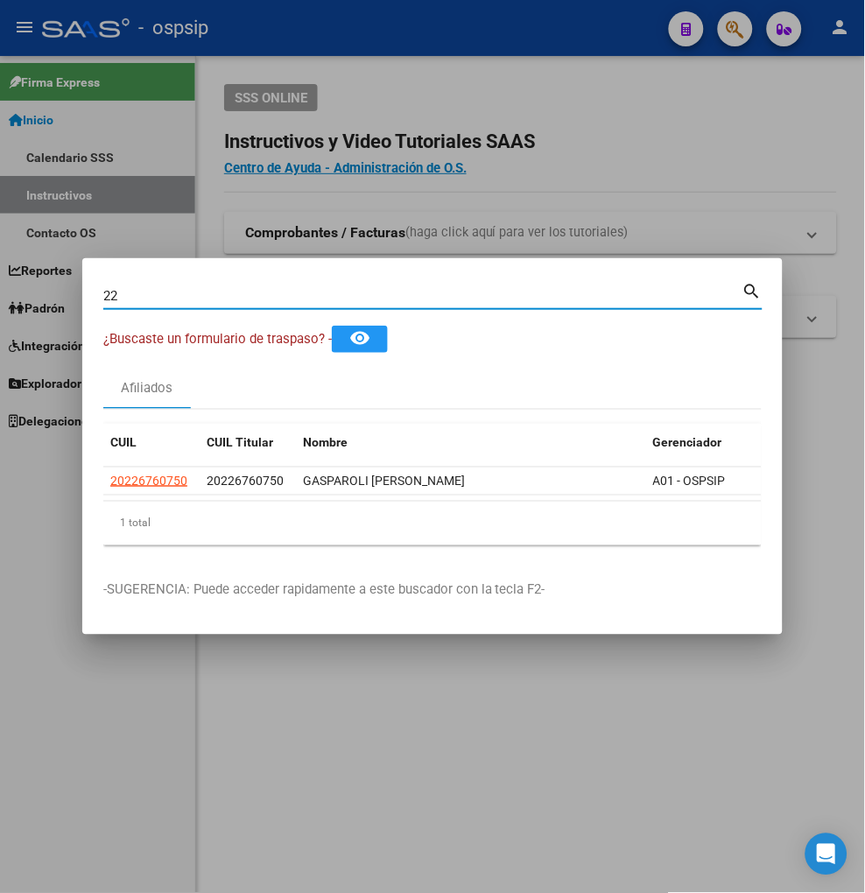
type input "2"
type input "49072696"
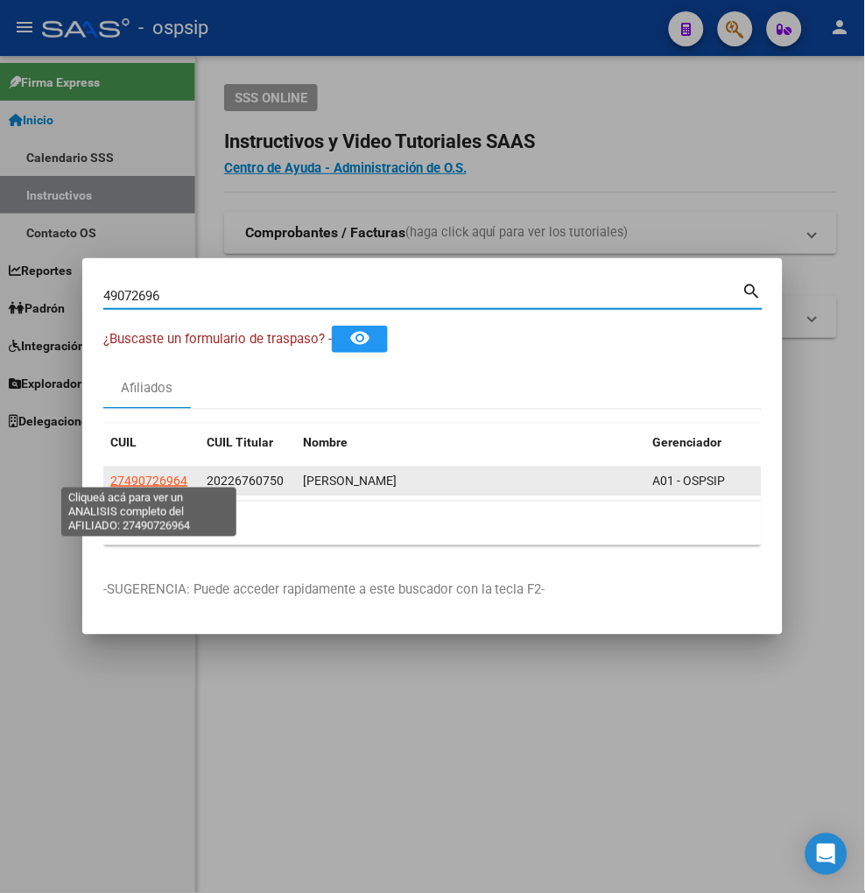
click at [165, 479] on span "27490726964" at bounding box center [148, 481] width 77 height 14
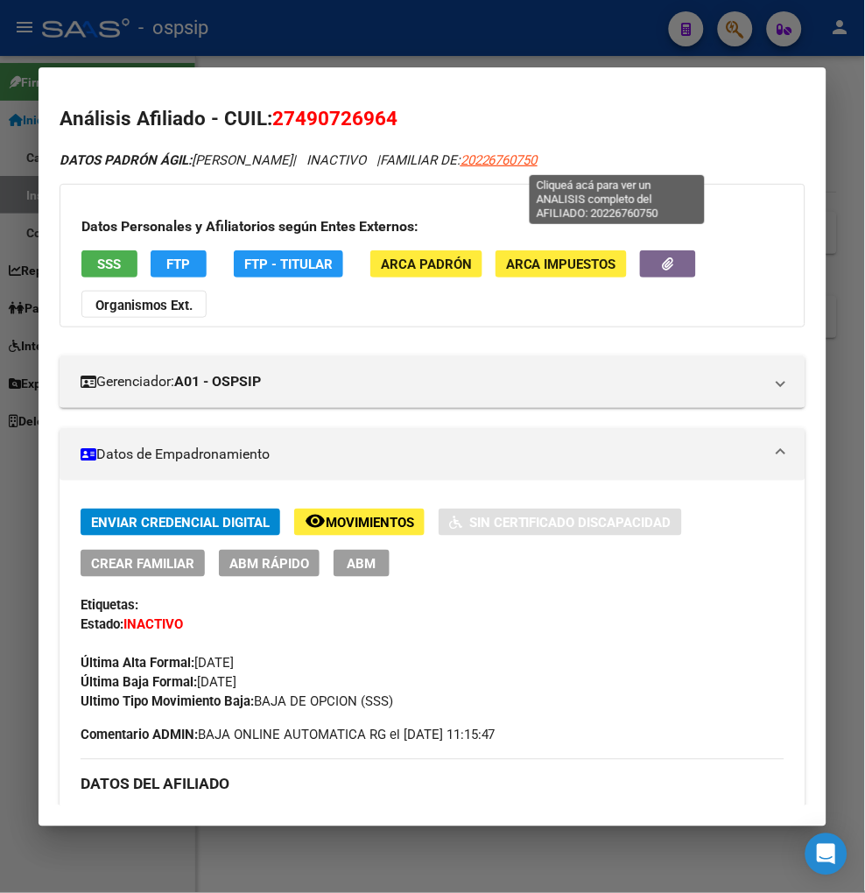
click at [538, 161] on span "20226760750" at bounding box center [499, 160] width 77 height 16
type textarea "20226760750"
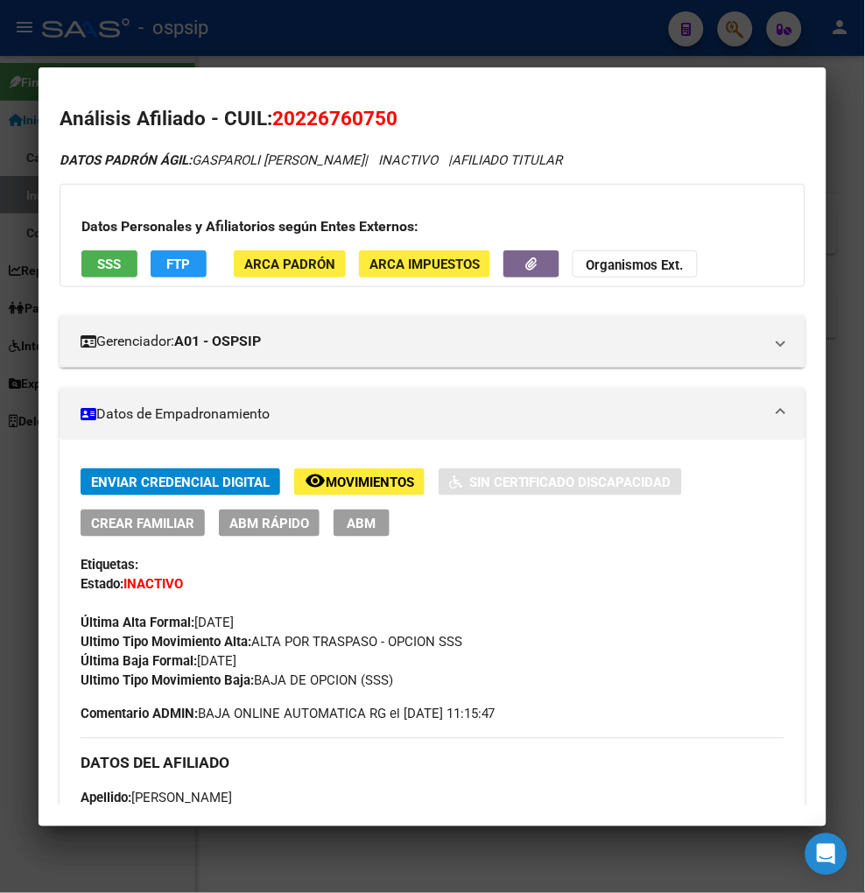
click at [346, 485] on span "Movimientos" at bounding box center [370, 483] width 88 height 16
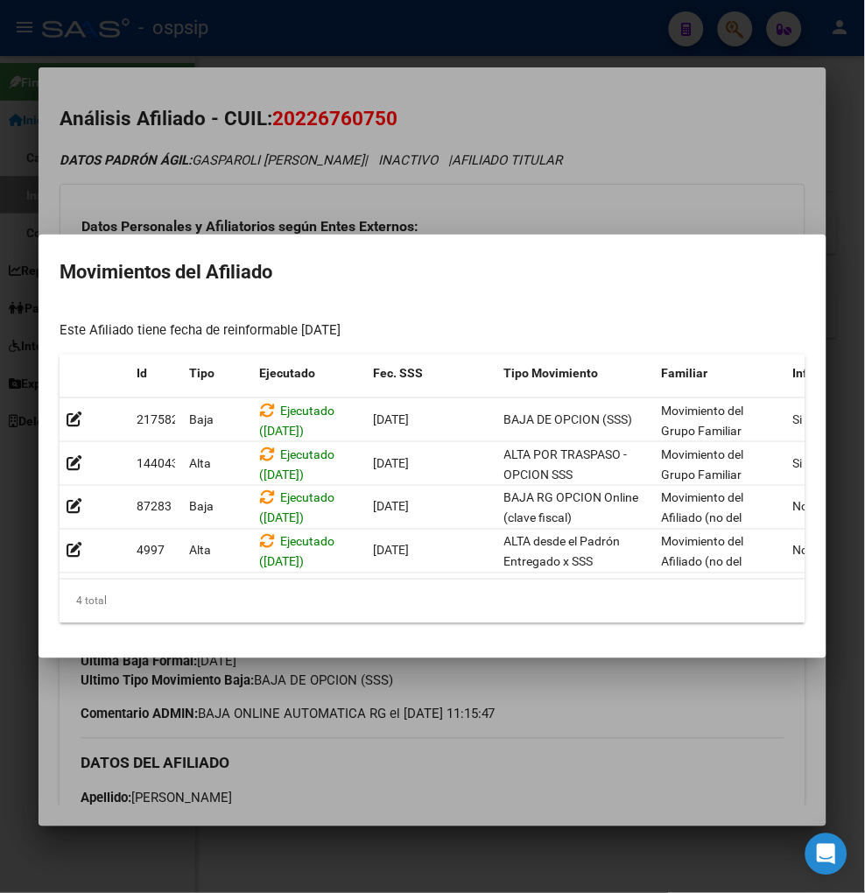
click at [602, 668] on div at bounding box center [432, 446] width 865 height 893
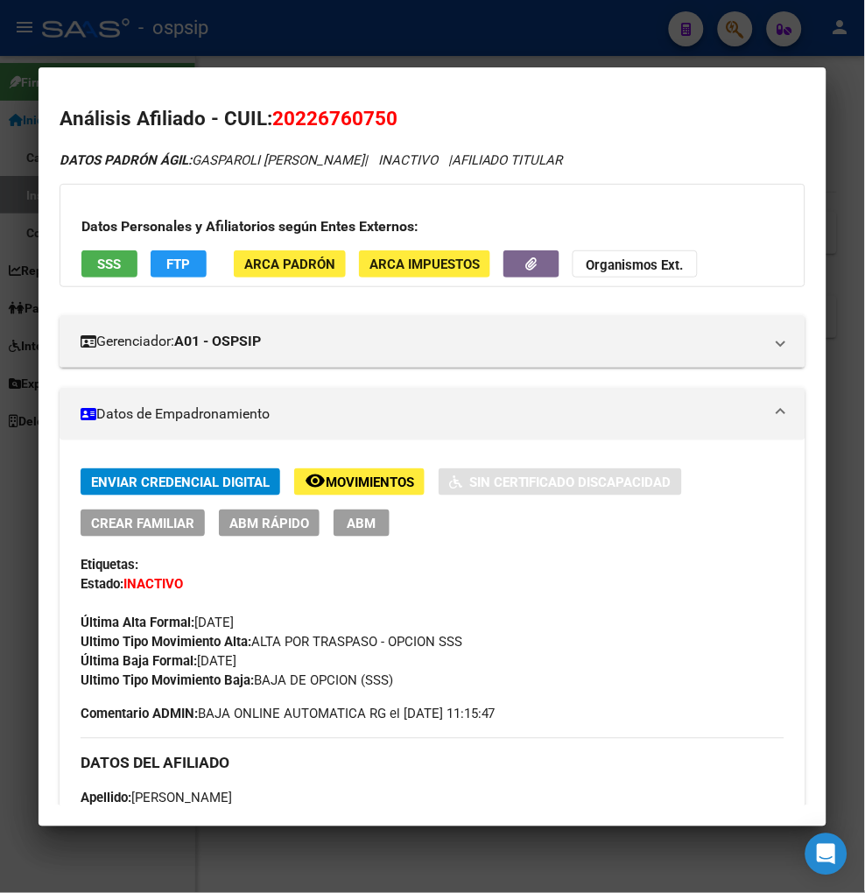
click at [732, 35] on div at bounding box center [432, 446] width 865 height 893
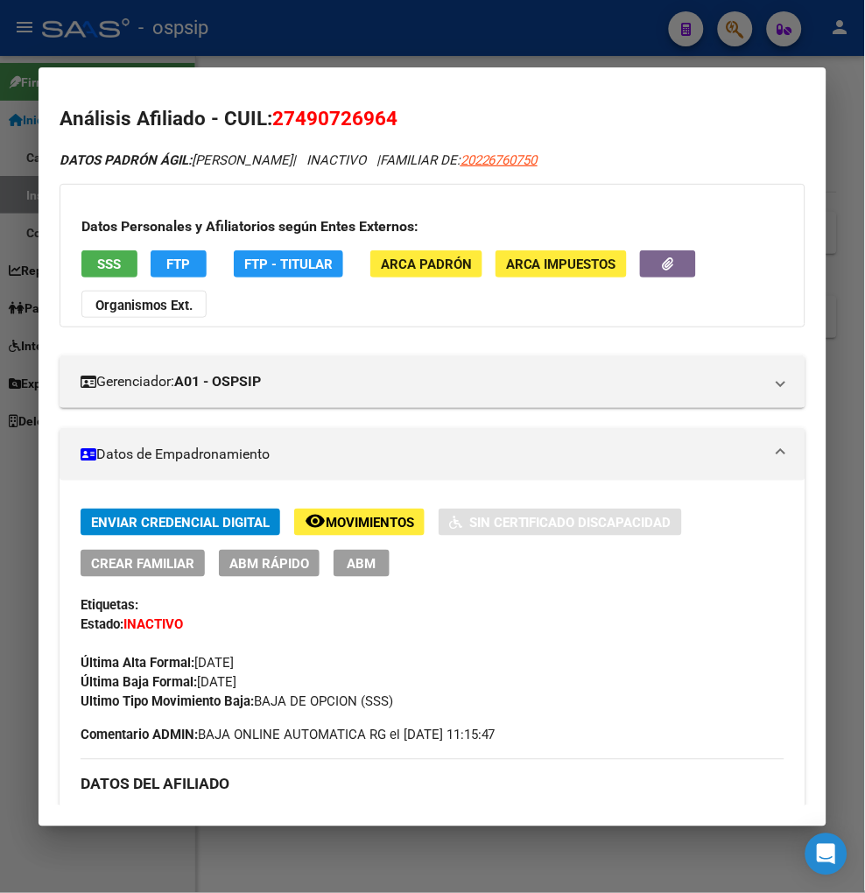
click at [729, 26] on div at bounding box center [432, 446] width 865 height 893
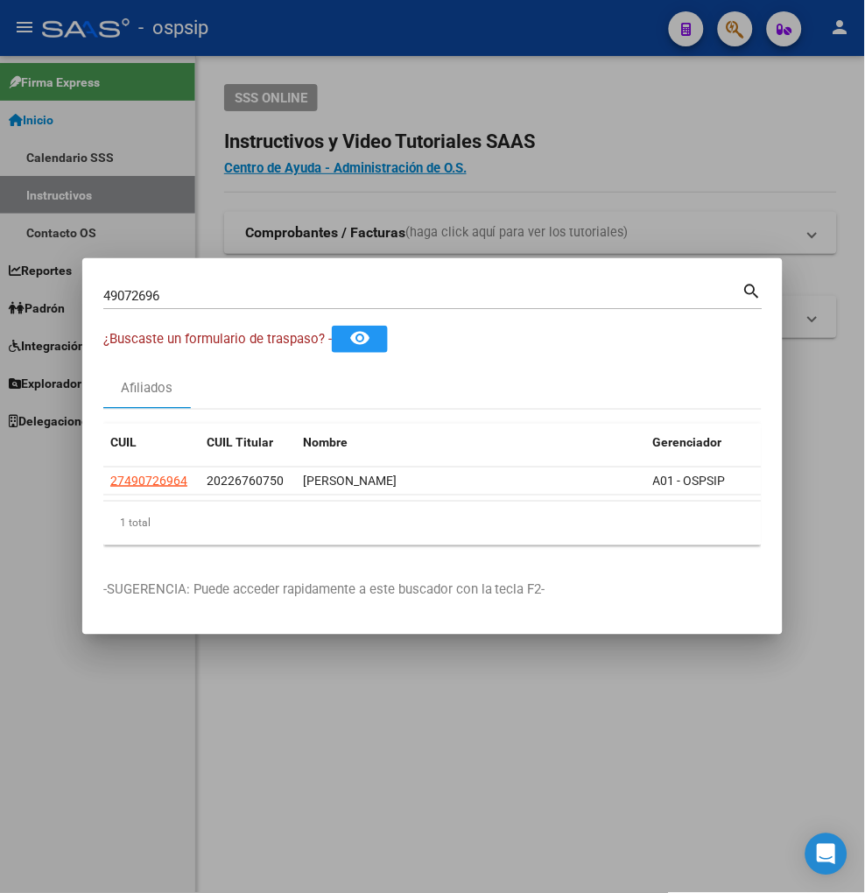
click at [179, 288] on input "49072696" at bounding box center [422, 296] width 639 height 16
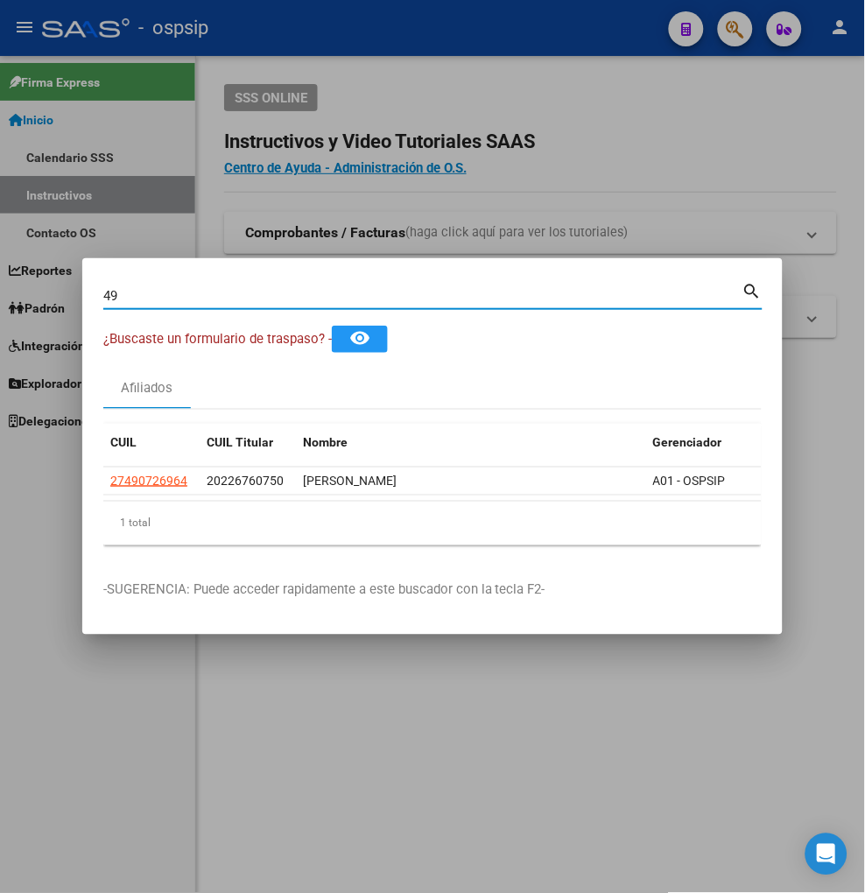
type input "4"
type input "94995377"
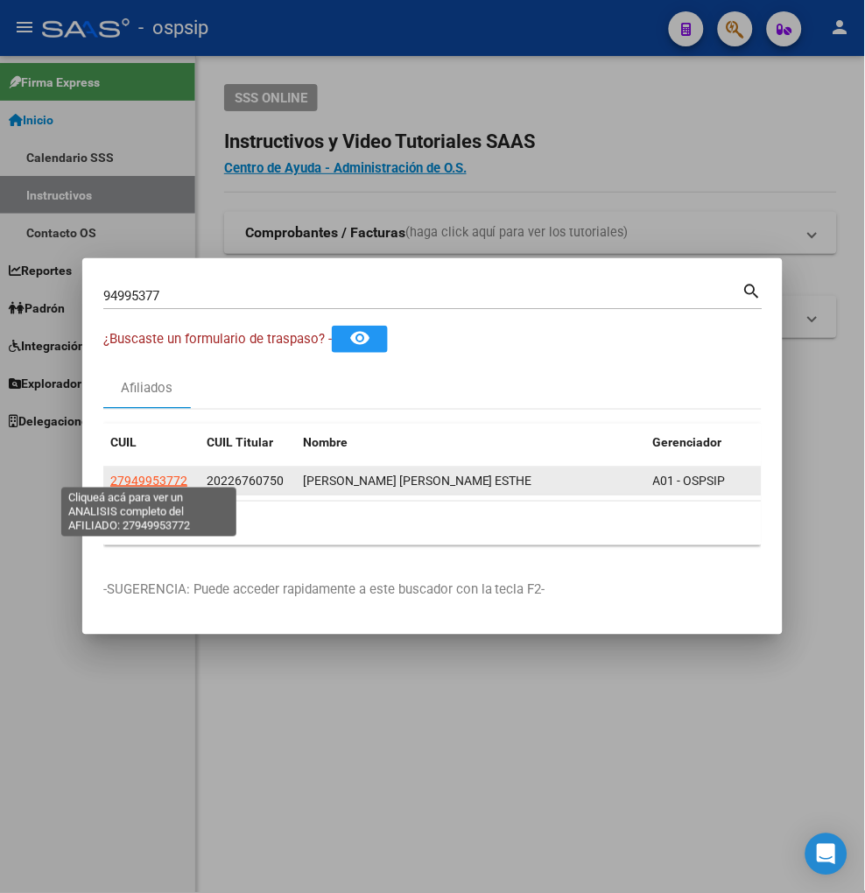
click at [153, 474] on span "27949953772" at bounding box center [148, 481] width 77 height 14
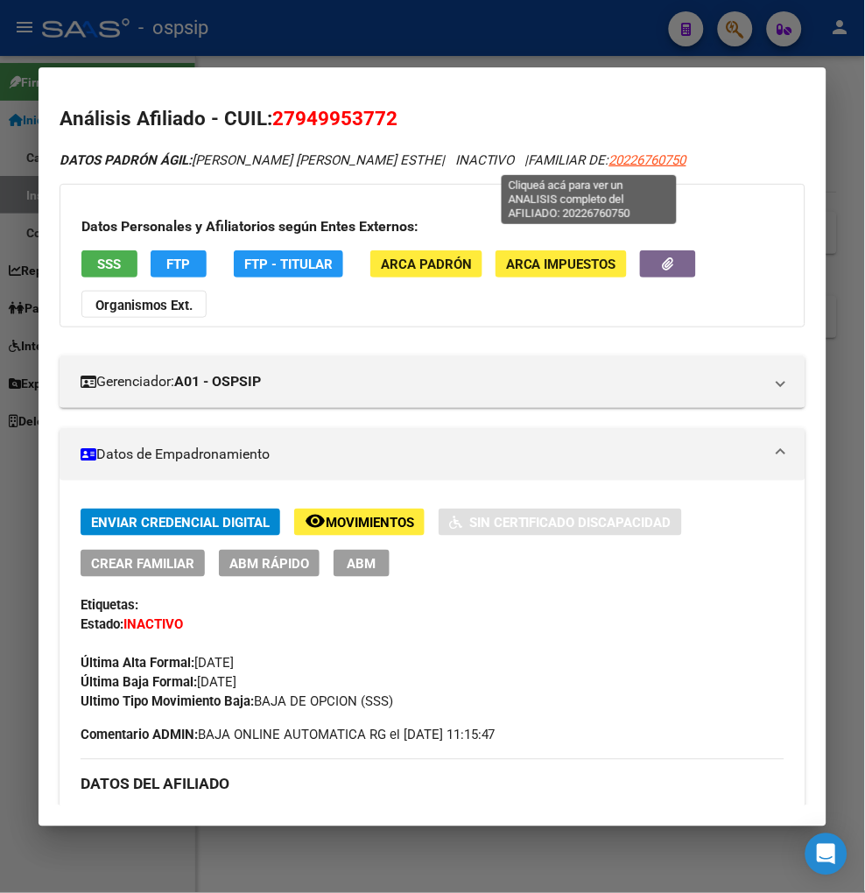
click at [609, 165] on span "20226760750" at bounding box center [647, 160] width 77 height 16
type textarea "20226760750"
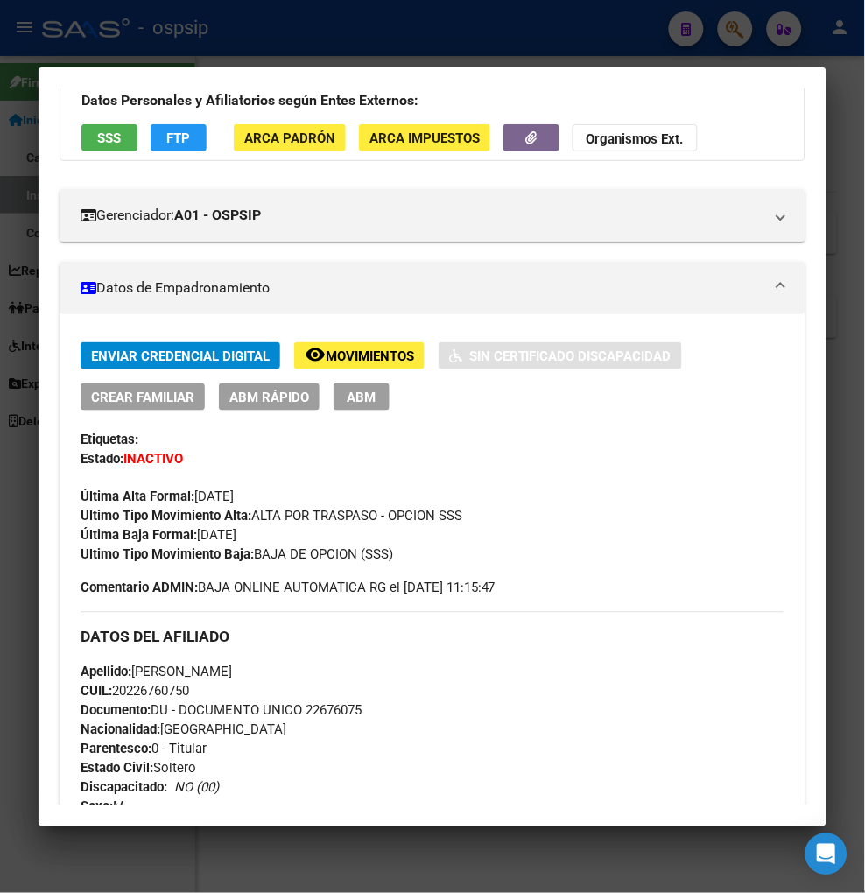
scroll to position [0, 0]
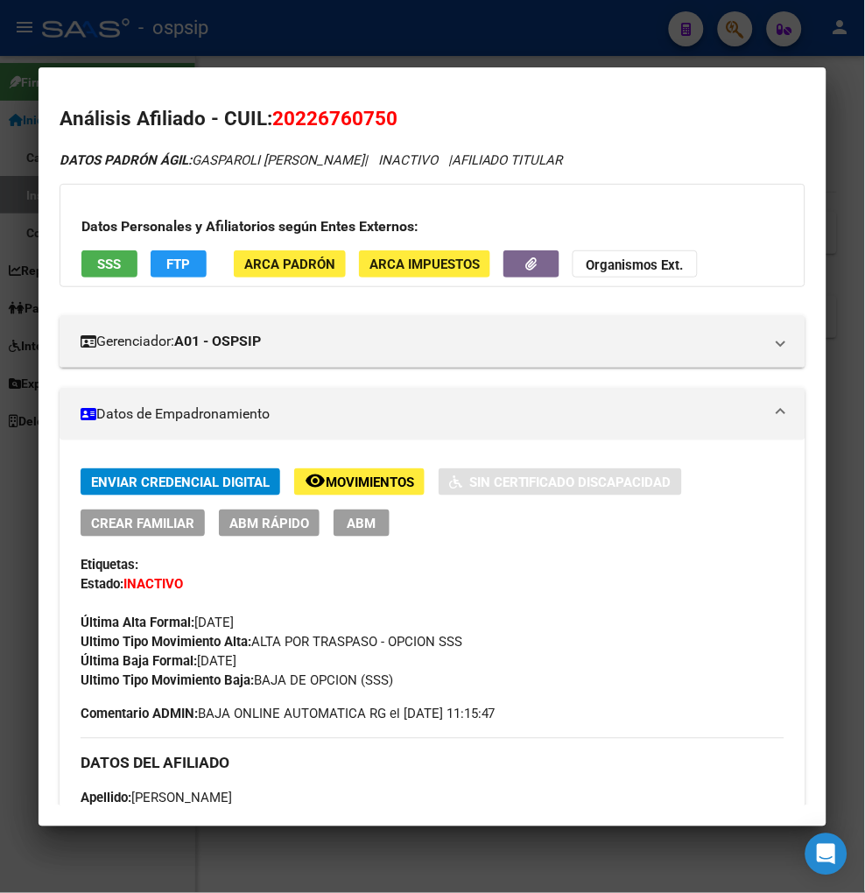
click at [722, 20] on div at bounding box center [432, 446] width 865 height 893
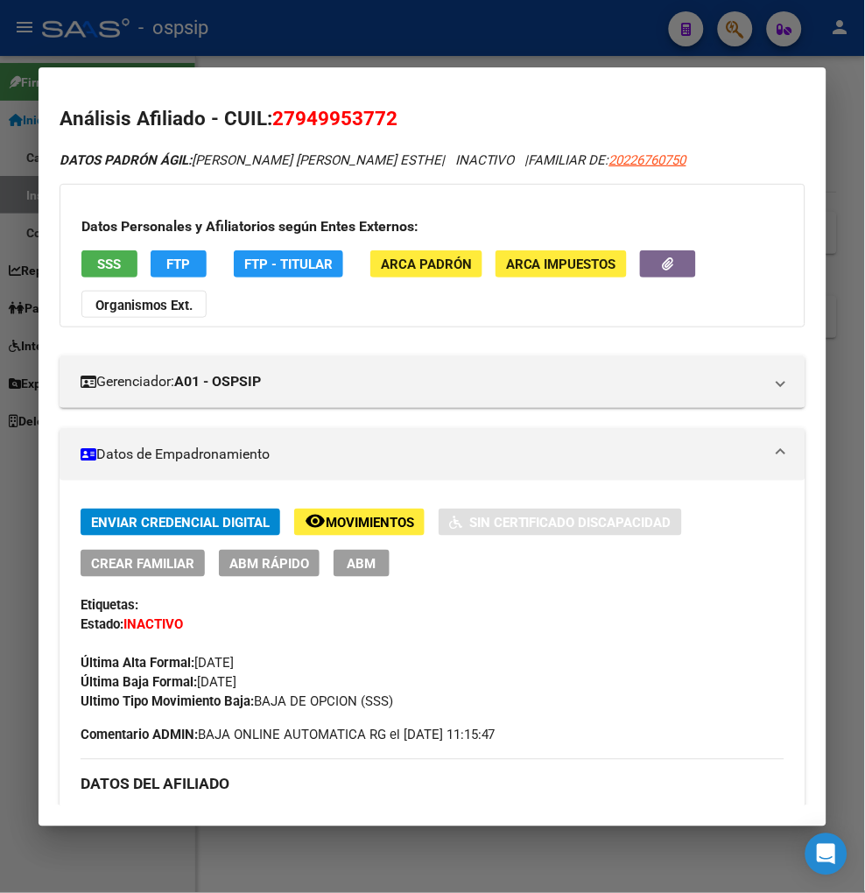
click at [722, 20] on div at bounding box center [432, 446] width 865 height 893
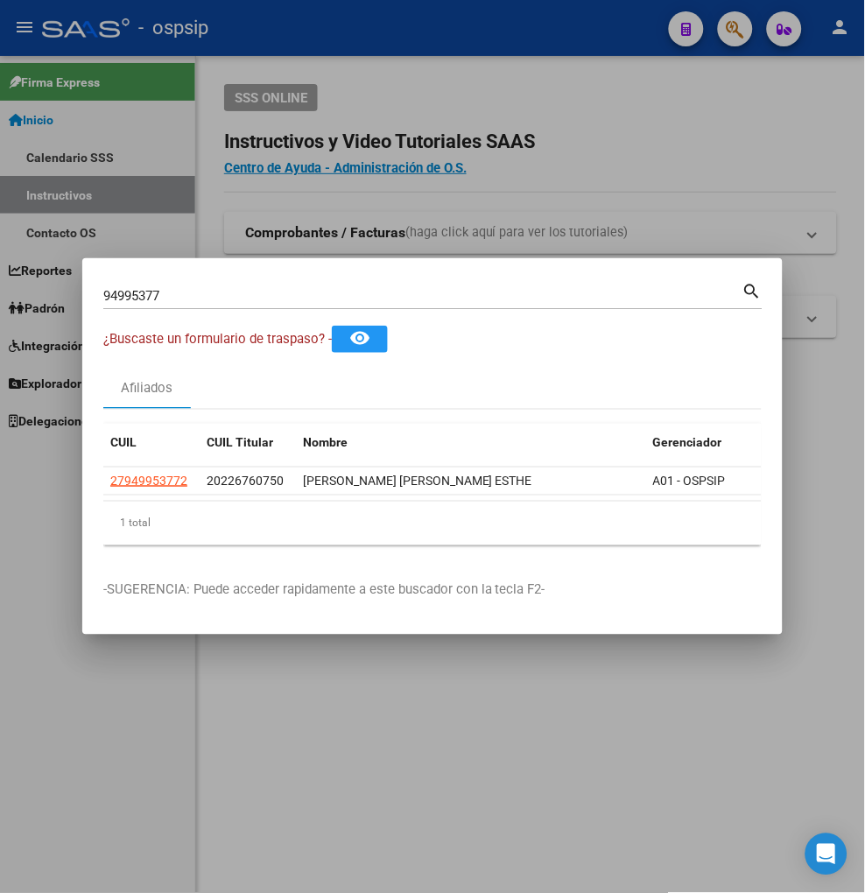
click at [206, 288] on input "94995377" at bounding box center [422, 296] width 639 height 16
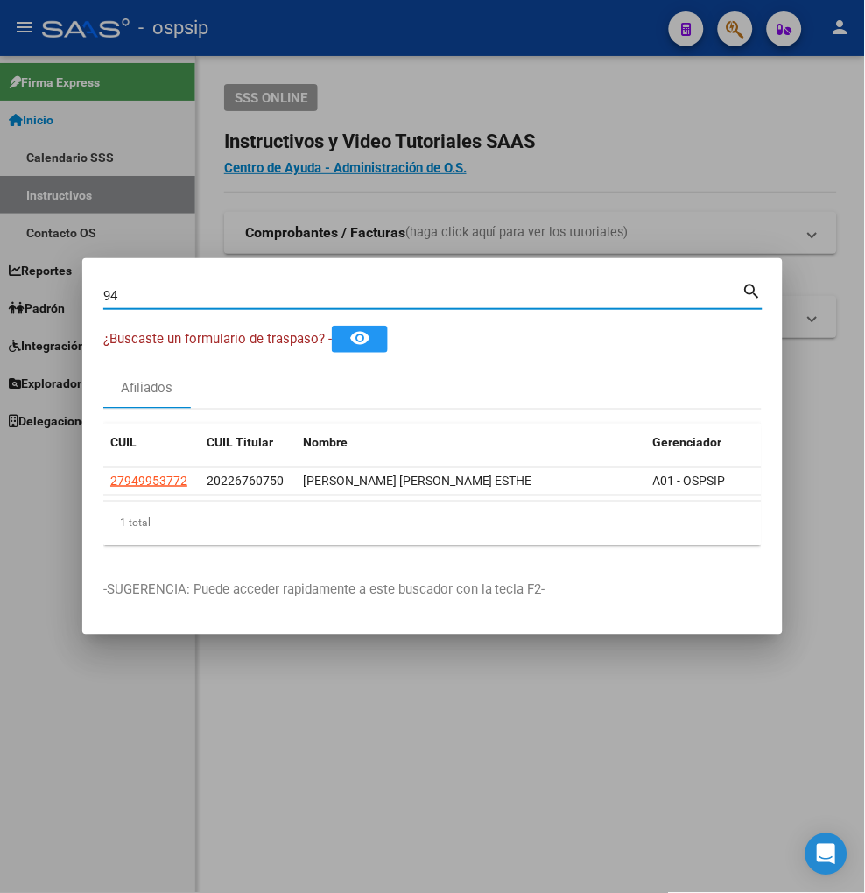
type input "9"
type input "22676739"
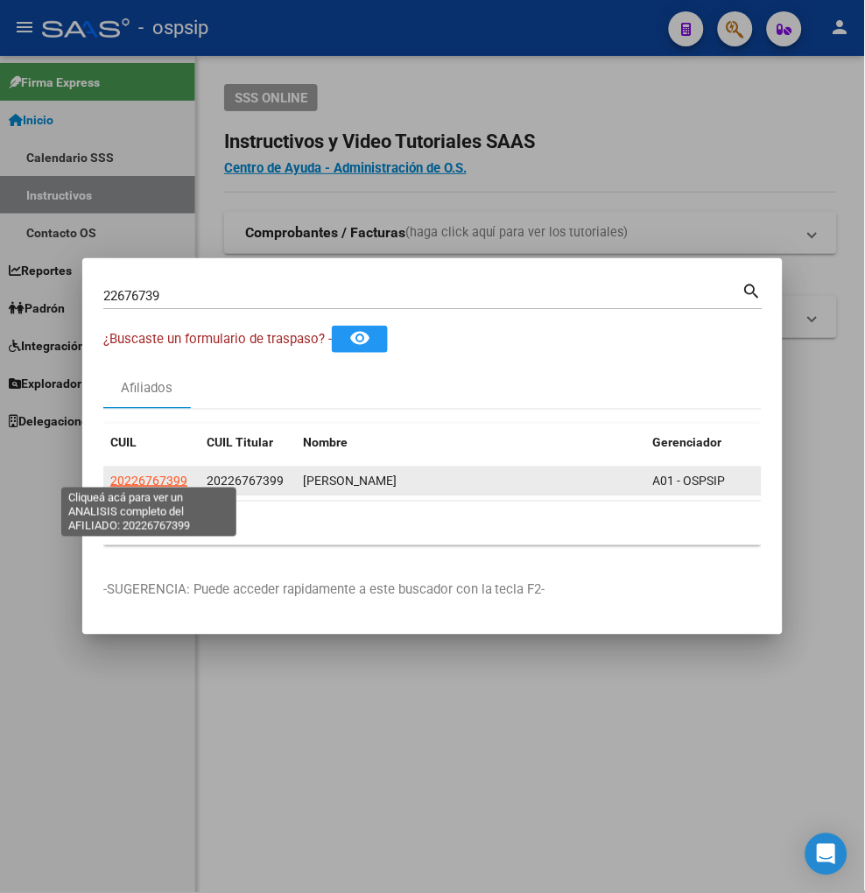
click at [144, 477] on span "20226767399" at bounding box center [148, 481] width 77 height 14
type textarea "20226767399"
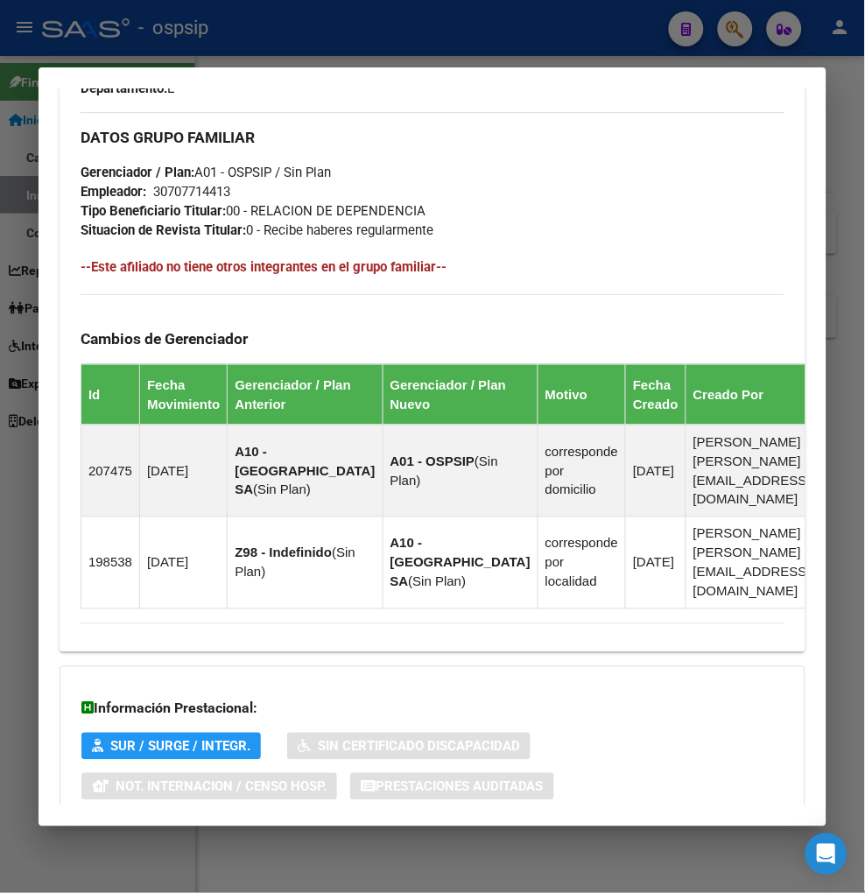
scroll to position [1020, 0]
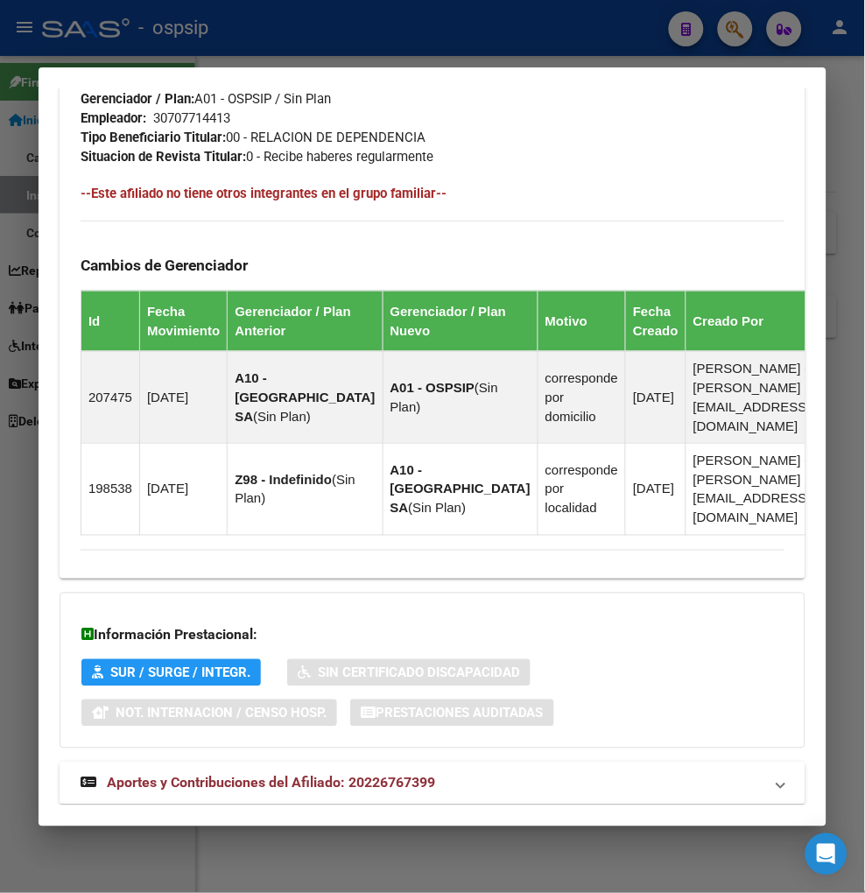
click at [246, 775] on span "Aportes y Contribuciones del Afiliado: 20226767399" at bounding box center [271, 783] width 328 height 17
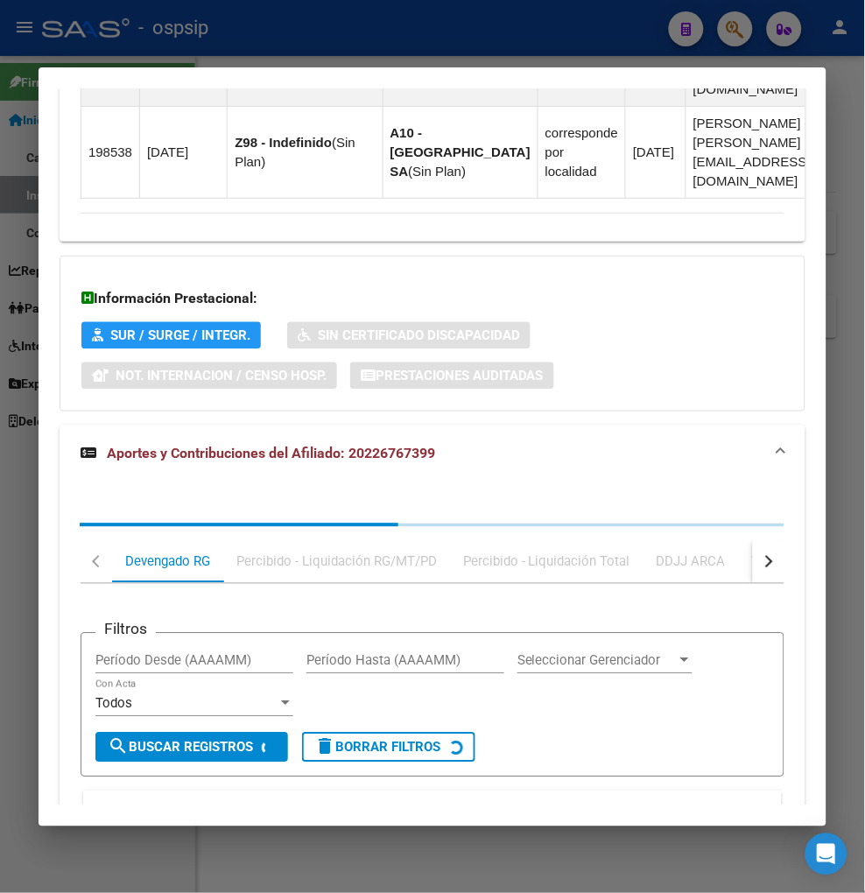
scroll to position [1496, 0]
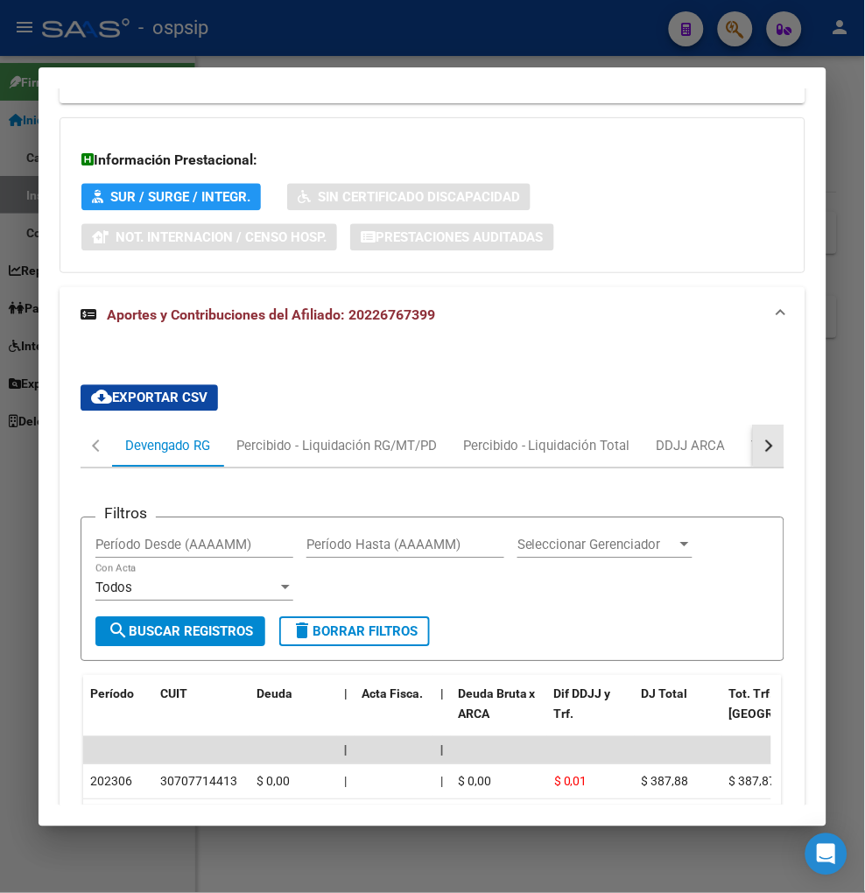
click at [761, 440] on div "button" at bounding box center [767, 446] width 12 height 12
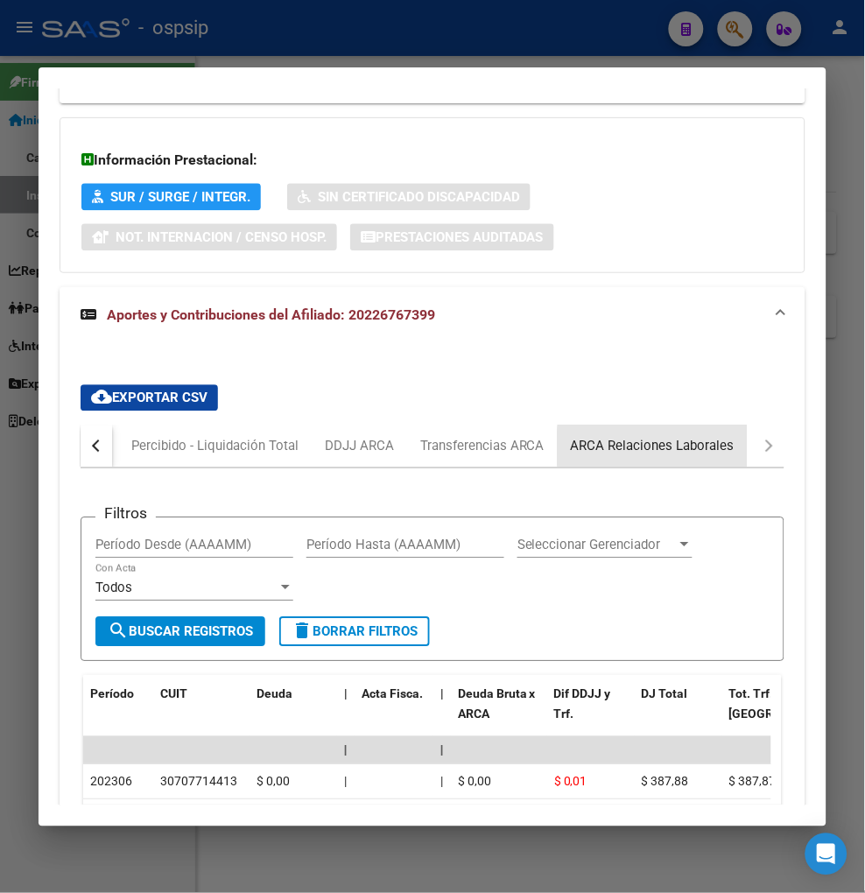
click at [736, 426] on div "ARCA Relaciones Laborales" at bounding box center [653, 447] width 190 height 42
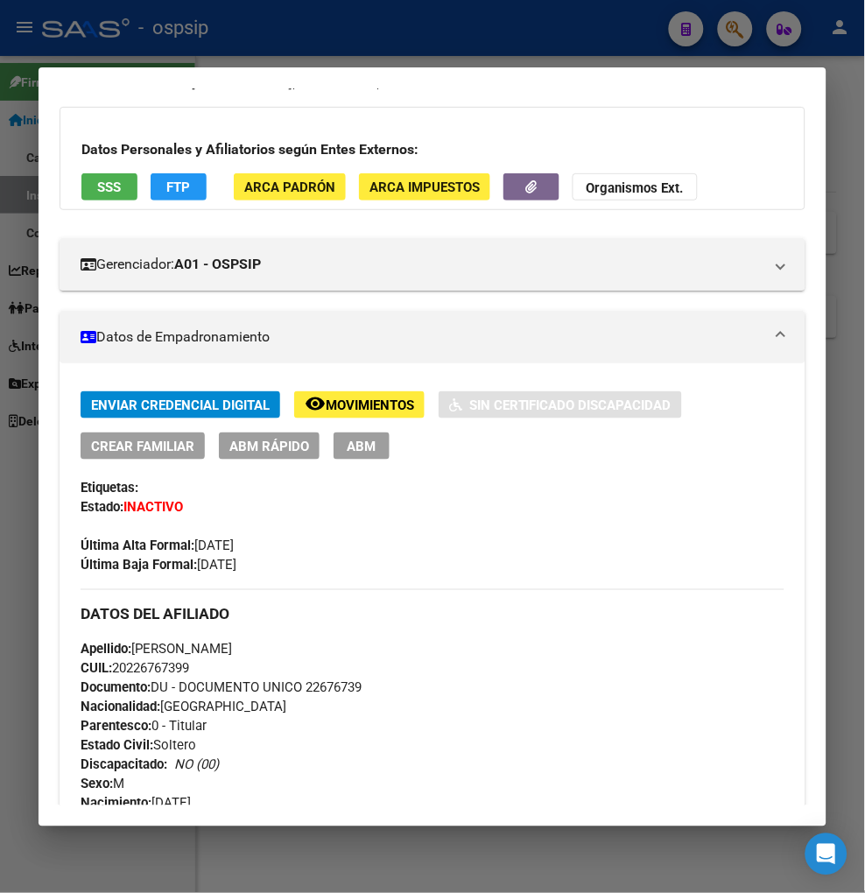
scroll to position [0, 0]
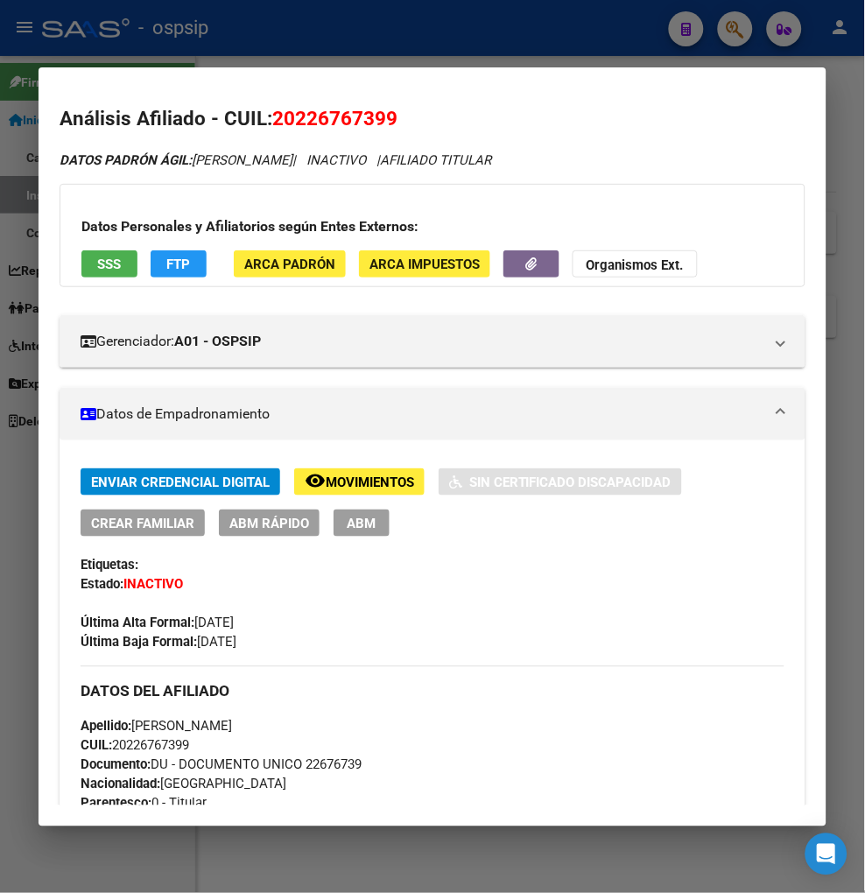
click at [748, 36] on div at bounding box center [432, 446] width 865 height 893
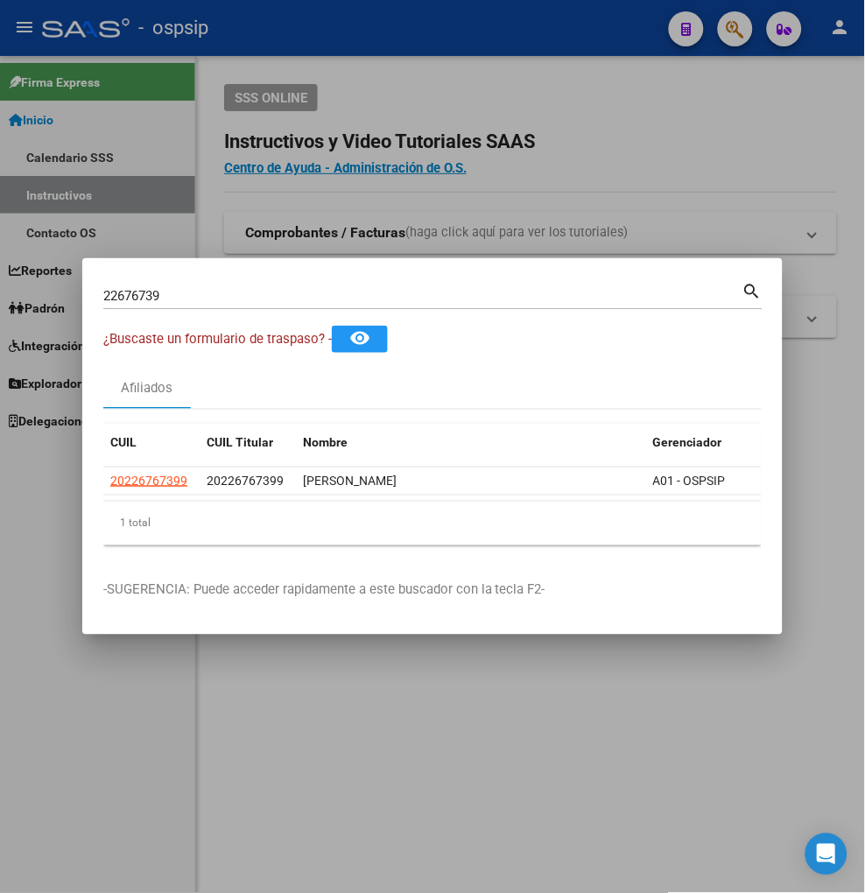
click at [212, 279] on div "22676739 Buscar (apellido, dni, [PERSON_NAME], [PERSON_NAME], cuit, obra social…" at bounding box center [432, 294] width 659 height 30
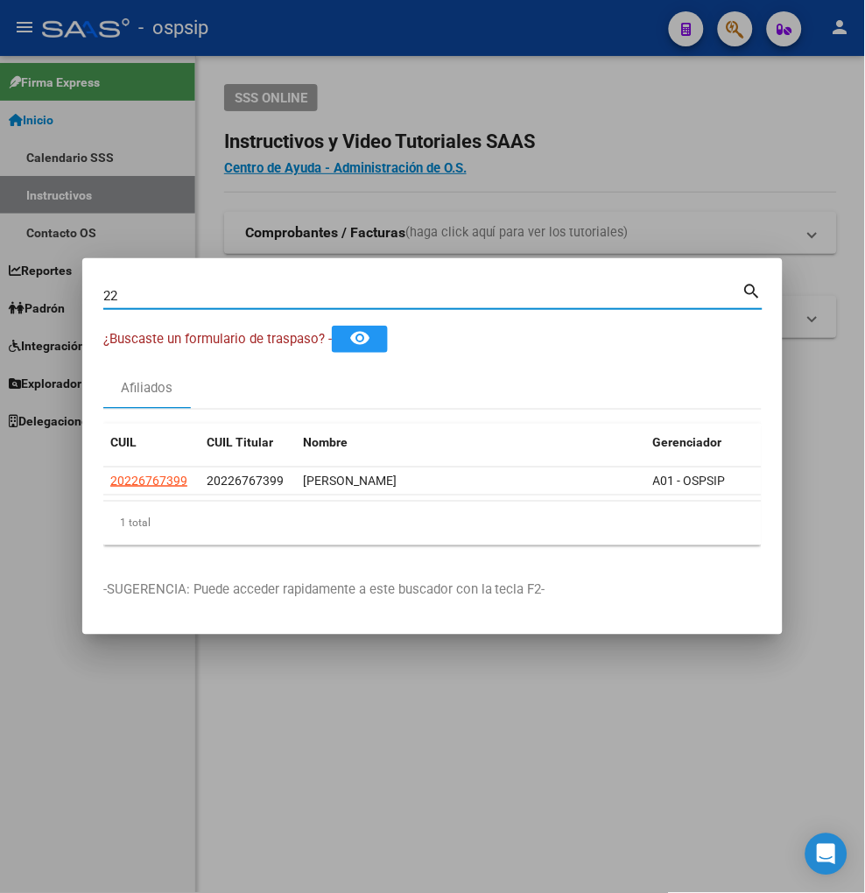
type input "2"
type input "5"
type input "22676789"
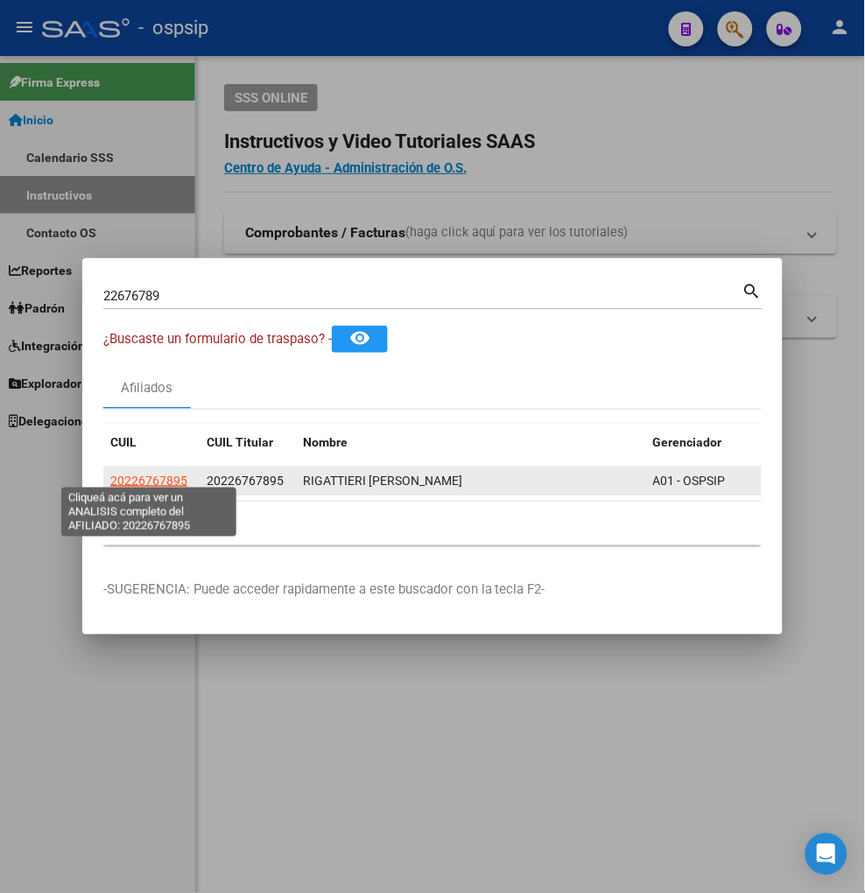
click at [149, 474] on span "20226767895" at bounding box center [148, 481] width 77 height 14
type textarea "20226767895"
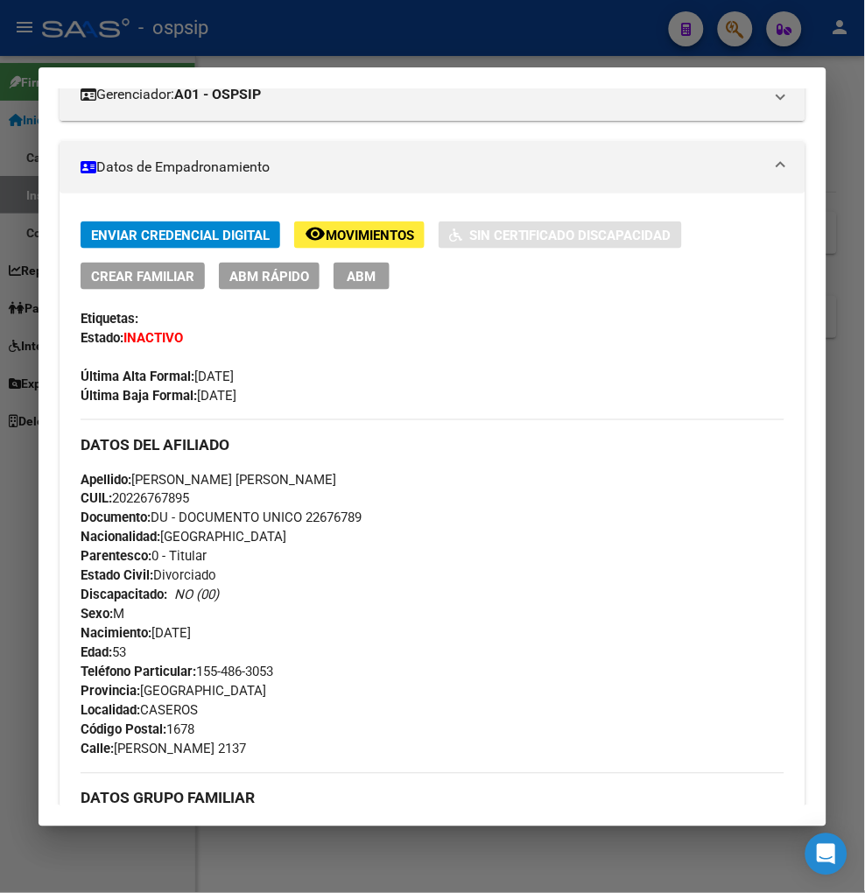
scroll to position [97, 0]
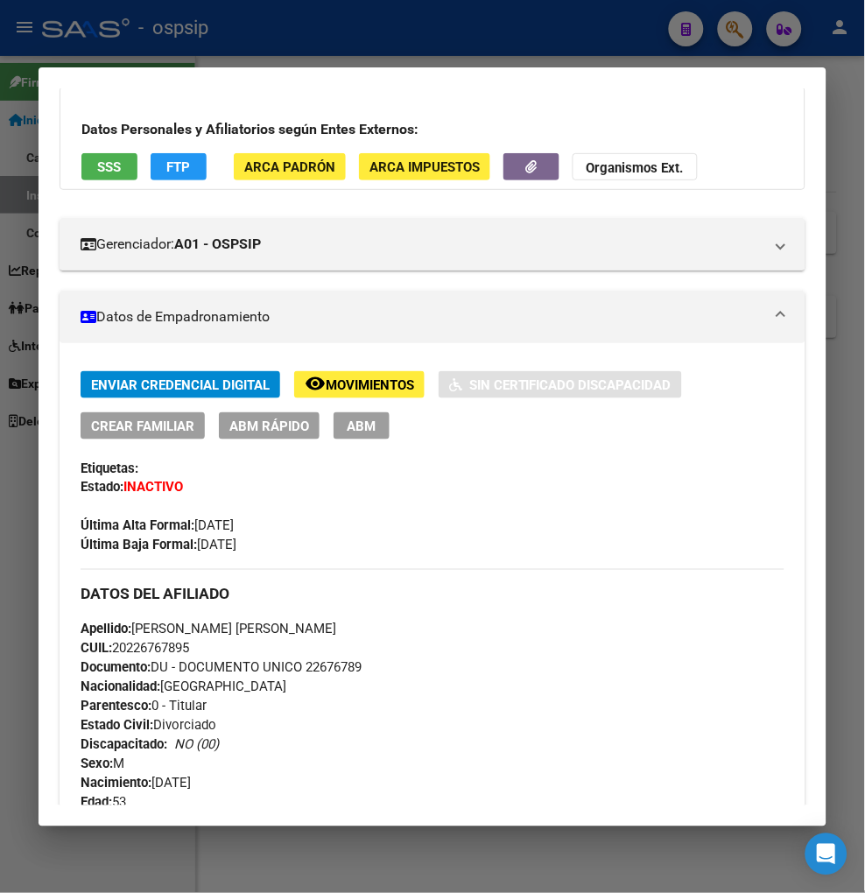
click at [359, 374] on button "remove_red_eye Movimientos" at bounding box center [359, 384] width 130 height 27
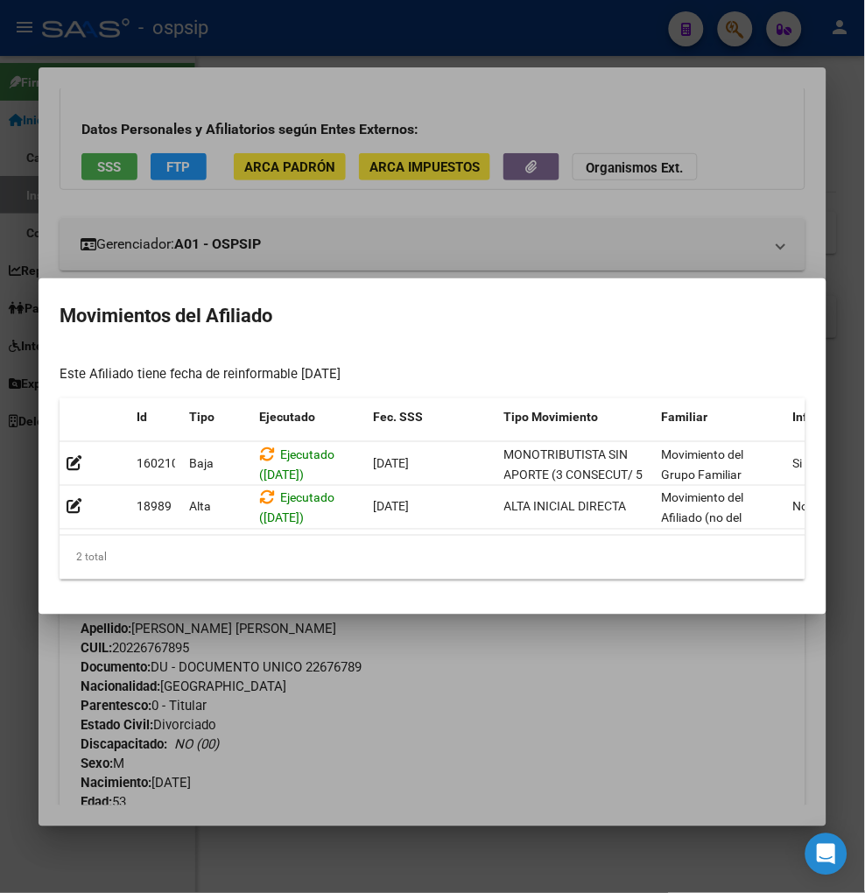
click at [515, 672] on div at bounding box center [432, 446] width 865 height 893
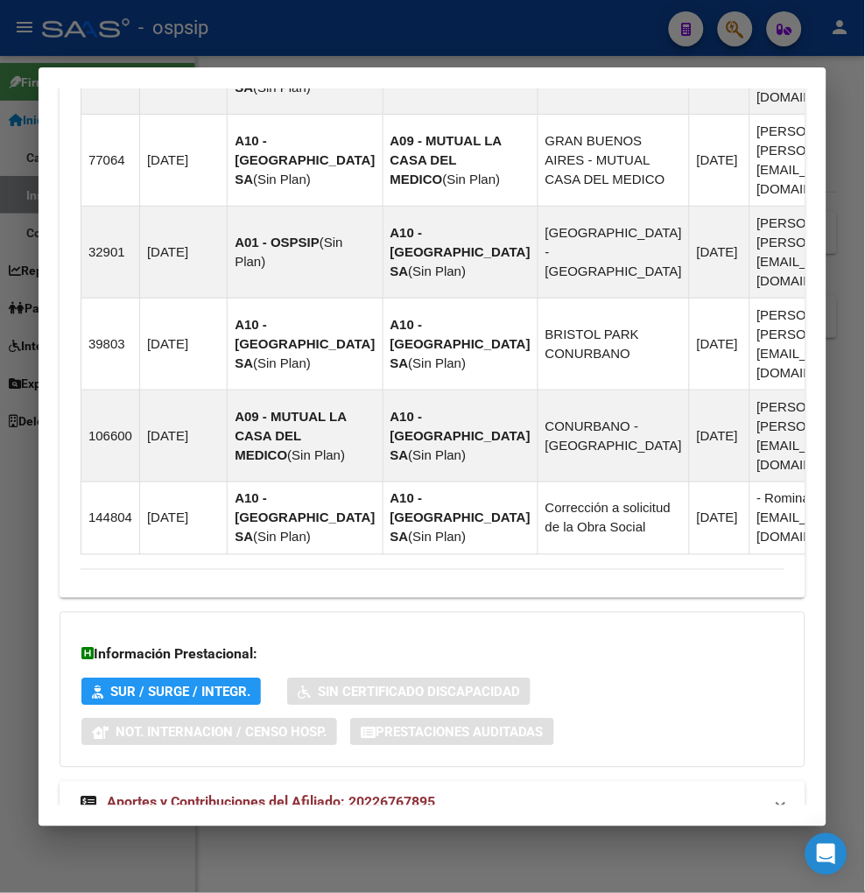
scroll to position [1362, 0]
click at [191, 793] on span "Aportes y Contribuciones del Afiliado: 20226767895" at bounding box center [271, 801] width 328 height 17
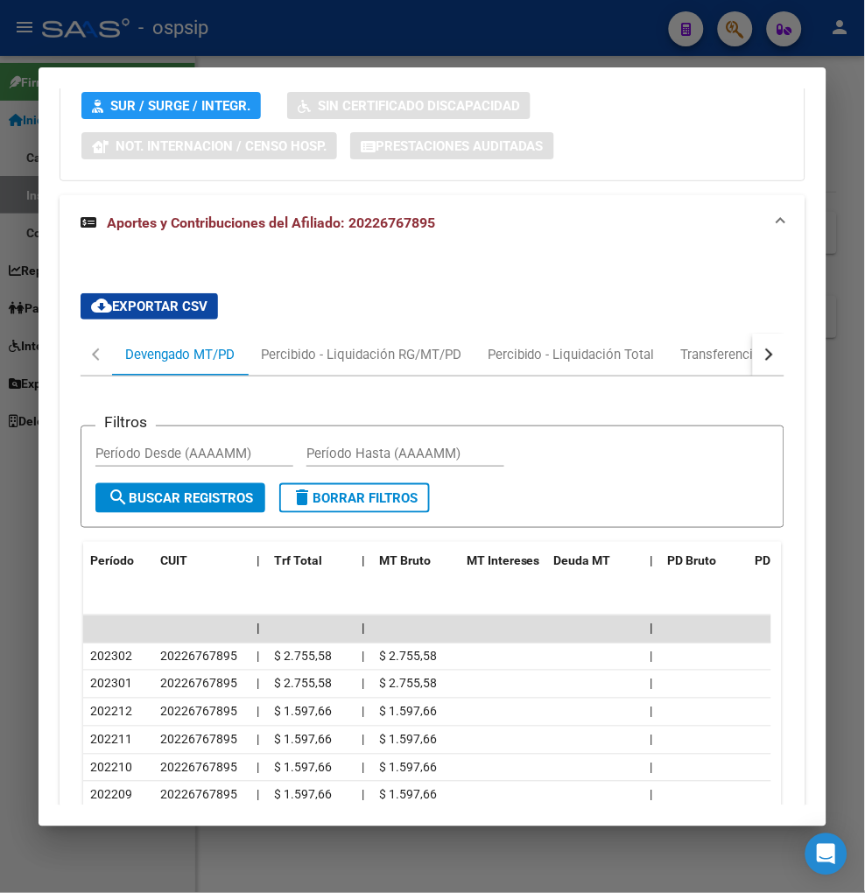
scroll to position [1905, 0]
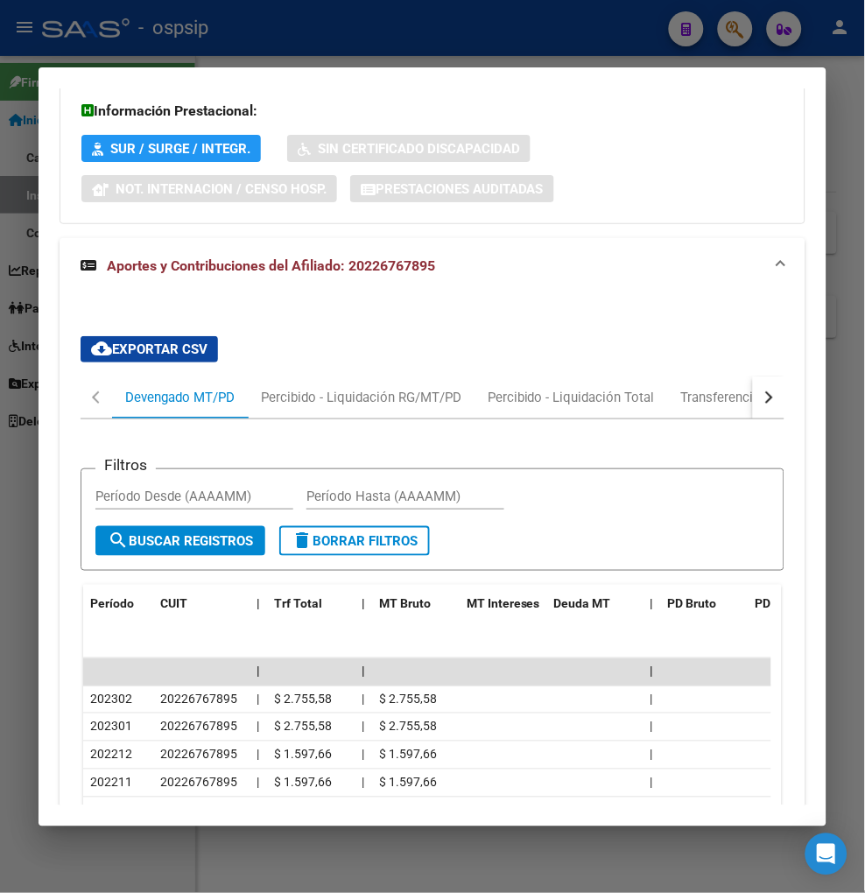
click at [757, 377] on button "button" at bounding box center [769, 398] width 32 height 42
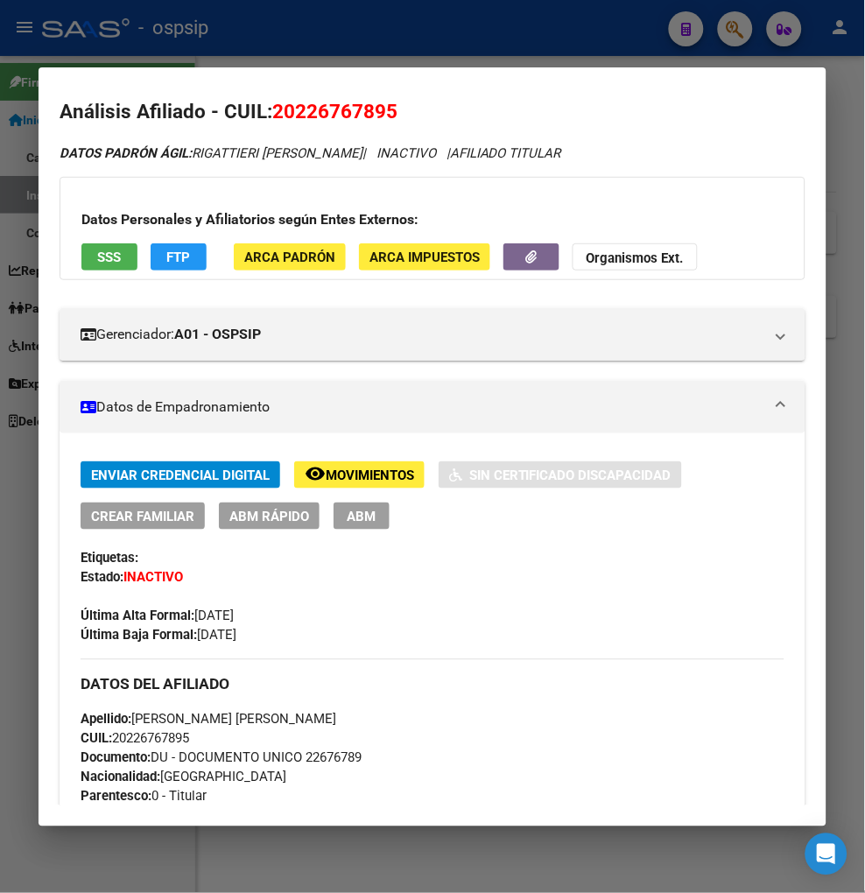
scroll to position [0, 0]
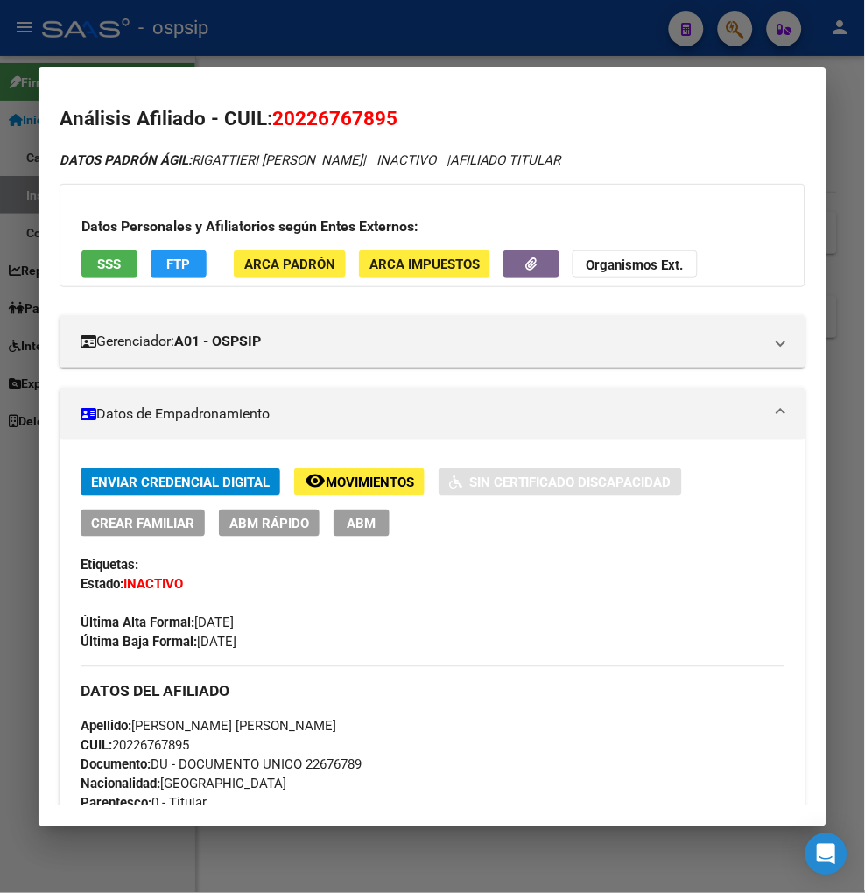
click at [751, 32] on div at bounding box center [432, 446] width 865 height 893
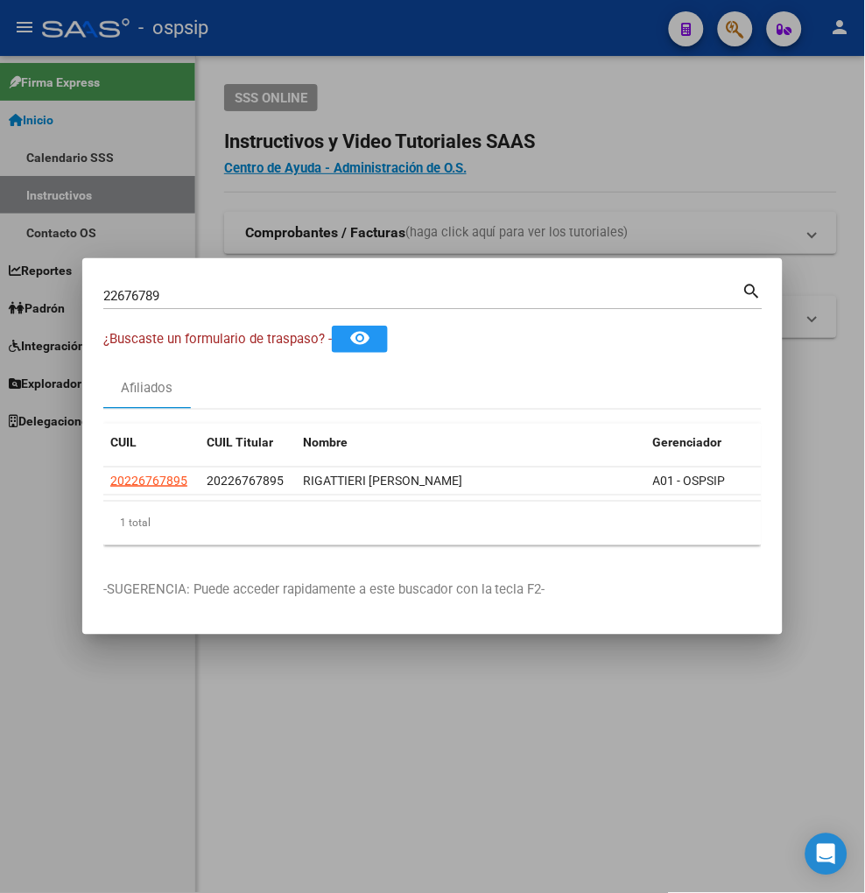
click at [173, 288] on input "22676789" at bounding box center [422, 296] width 639 height 16
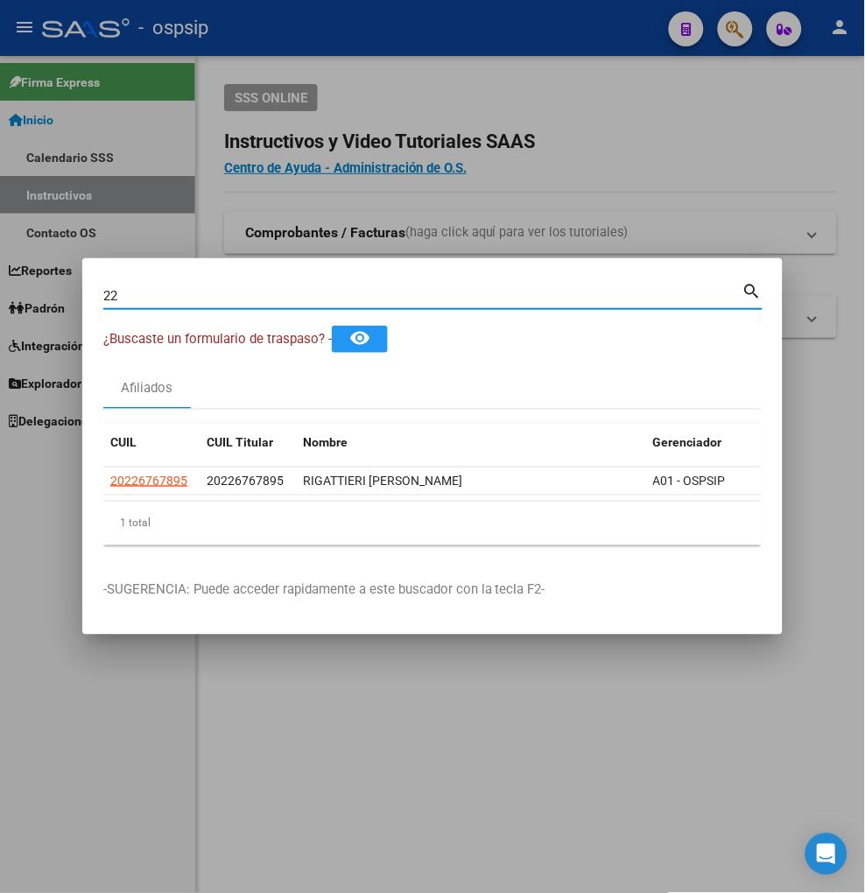
type input "2"
type input "22677933"
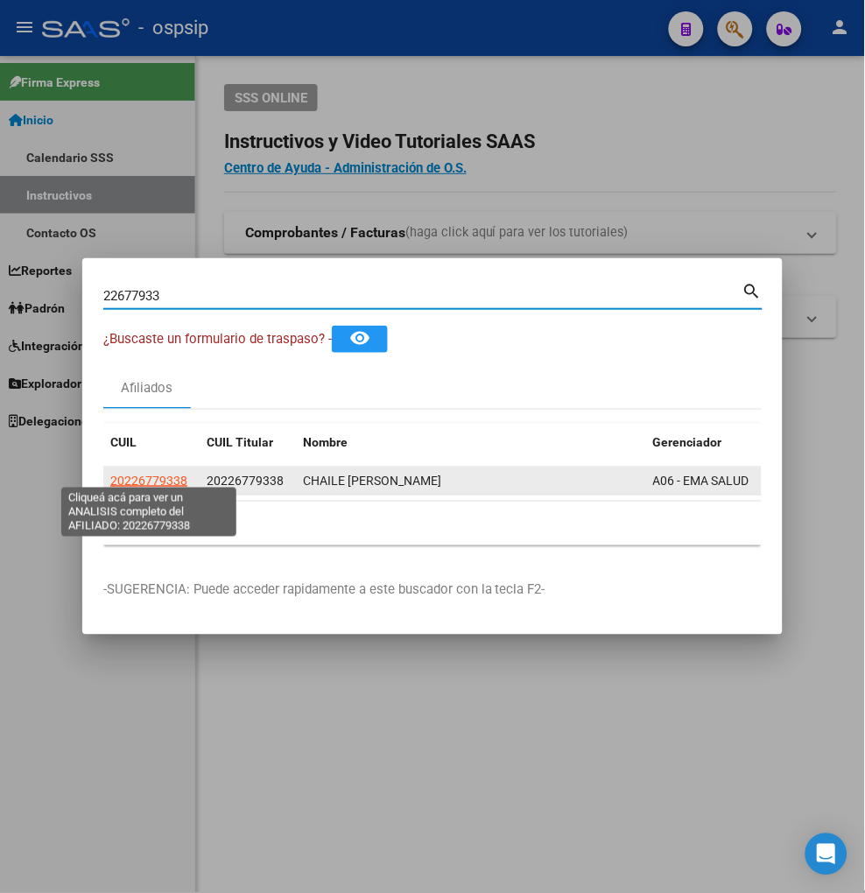
click at [141, 475] on span "20226779338" at bounding box center [148, 481] width 77 height 14
type textarea "20226779338"
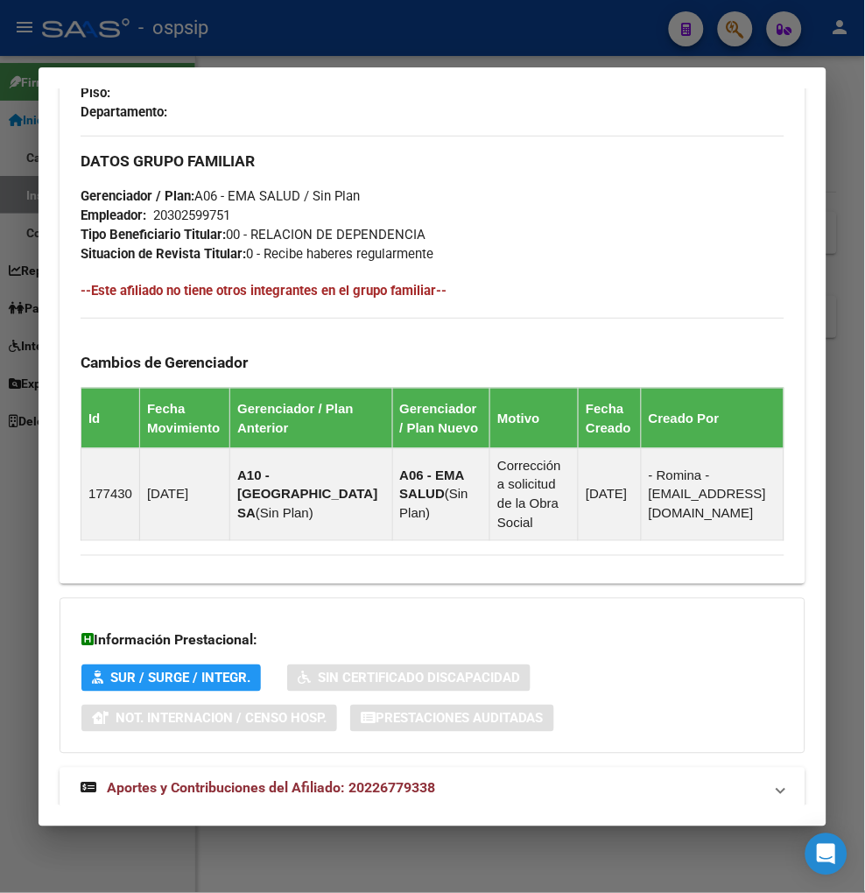
scroll to position [948, 0]
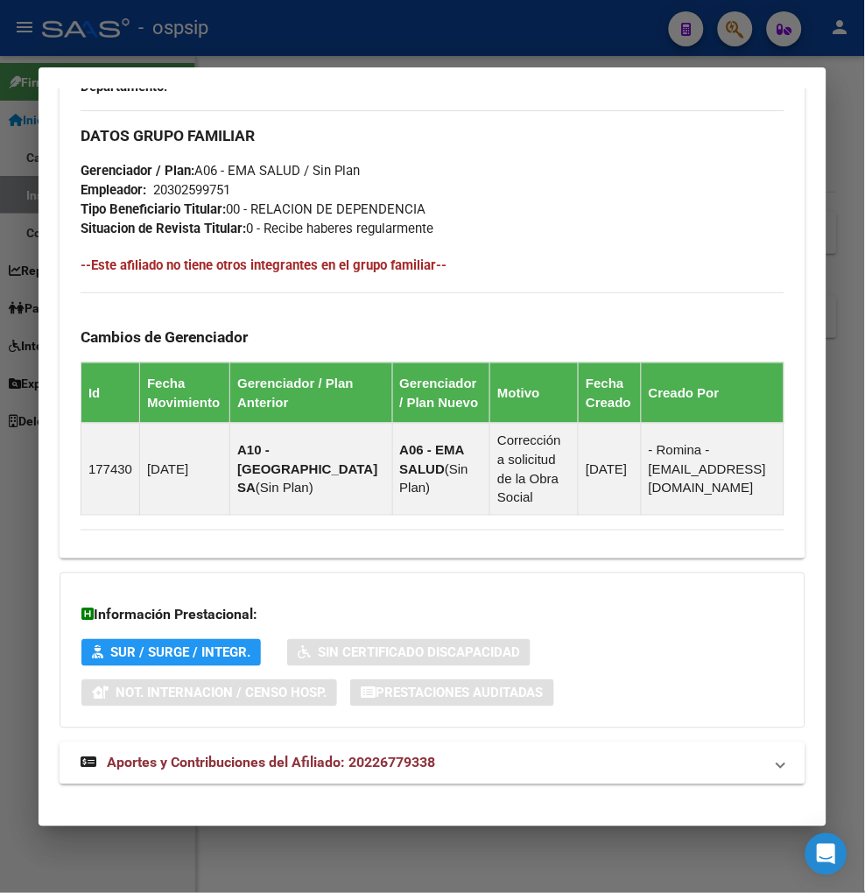
click at [222, 755] on span "Aportes y Contribuciones del Afiliado: 20226779338" at bounding box center [271, 763] width 328 height 17
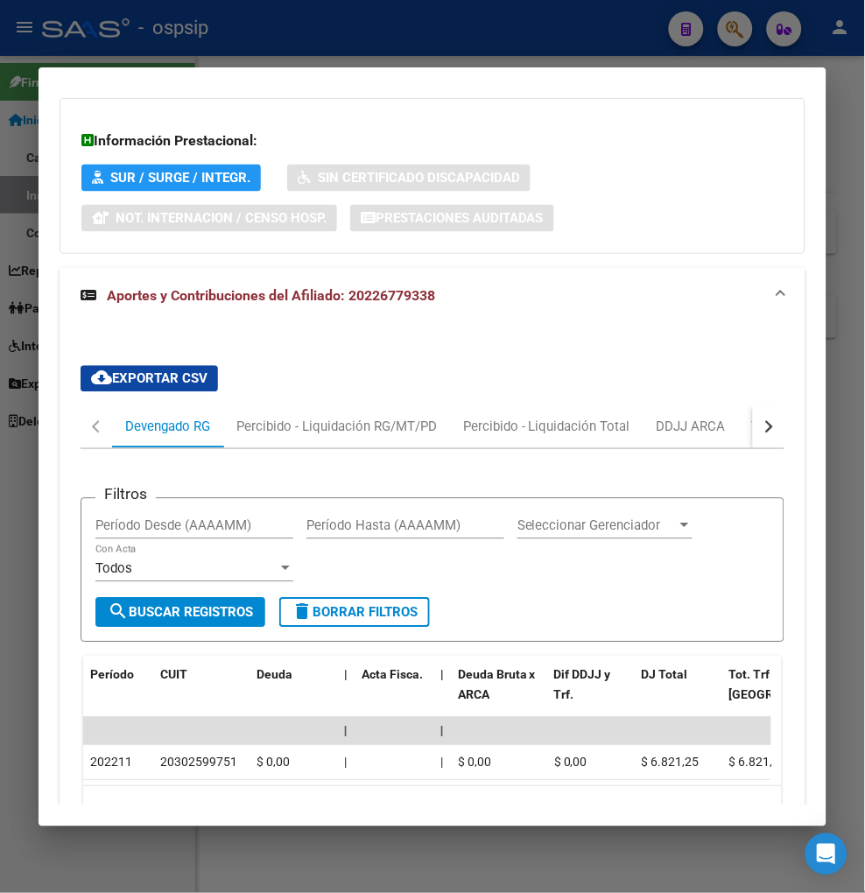
scroll to position [1520, 0]
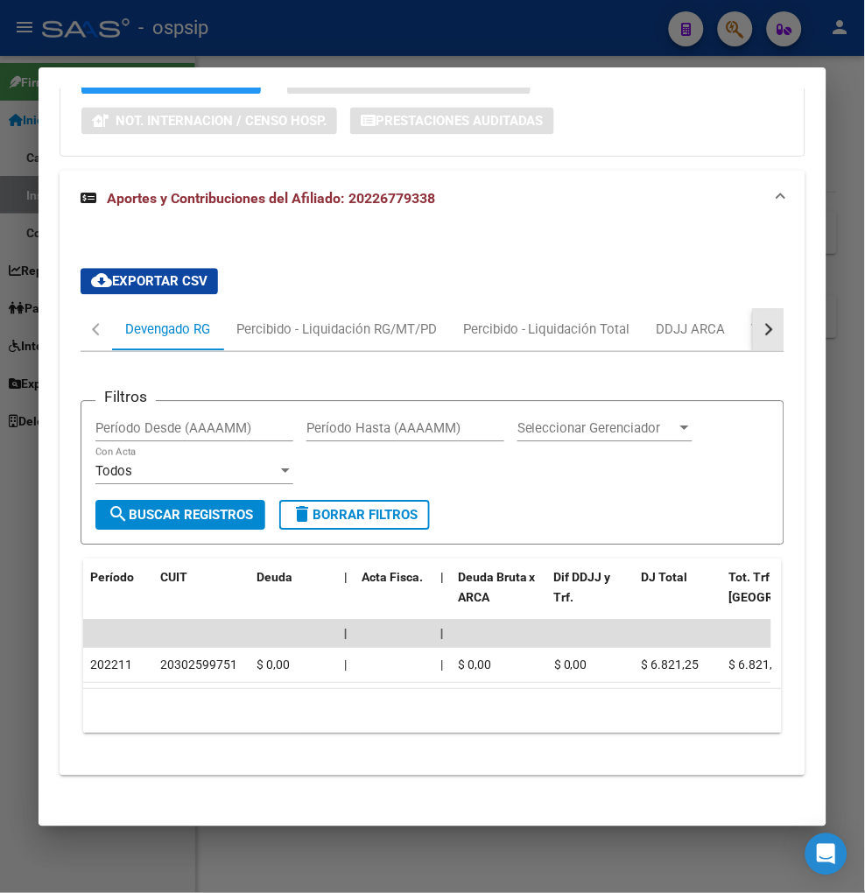
click at [766, 324] on button "button" at bounding box center [769, 330] width 32 height 42
click at [714, 320] on div "Transferencias ARCA" at bounding box center [671, 329] width 124 height 19
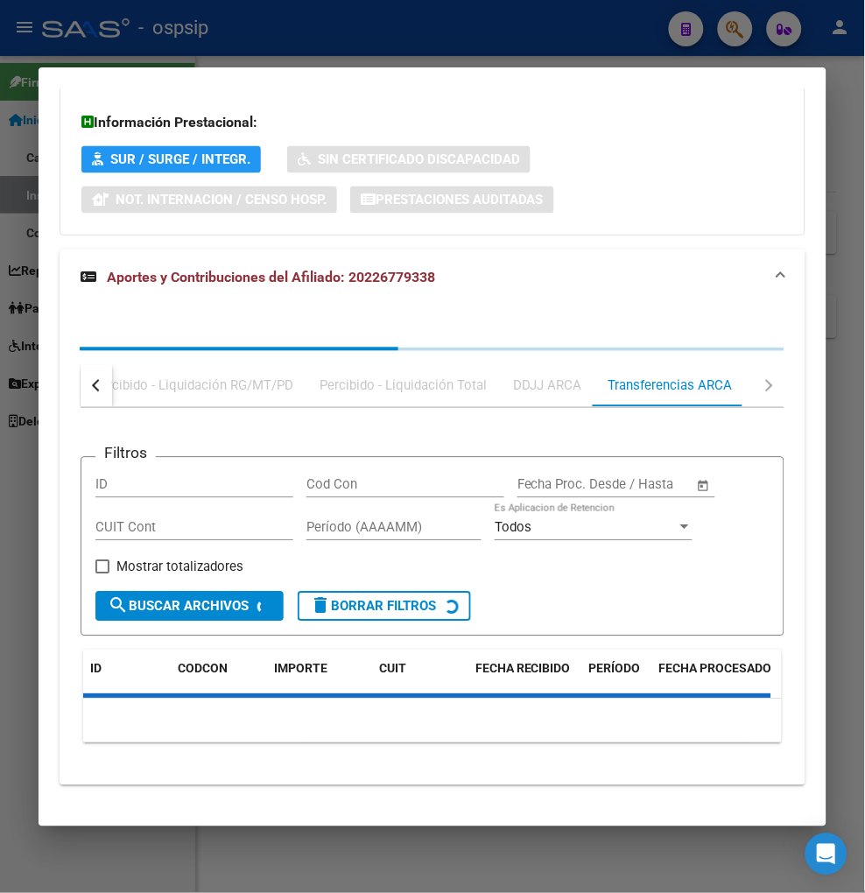
click at [714, 306] on div "Devengado RG Percibido - Liquidación RG/MT/PD Percibido - Liquidación Total DDJ…" at bounding box center [433, 546] width 746 height 481
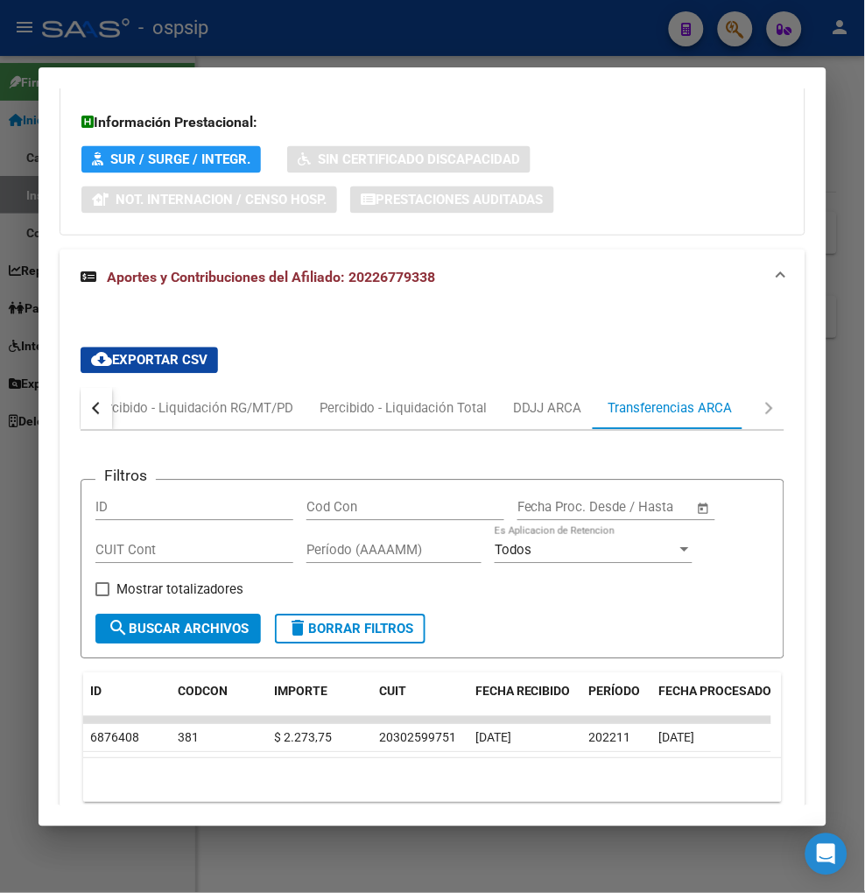
click at [88, 405] on button "button" at bounding box center [97, 409] width 32 height 42
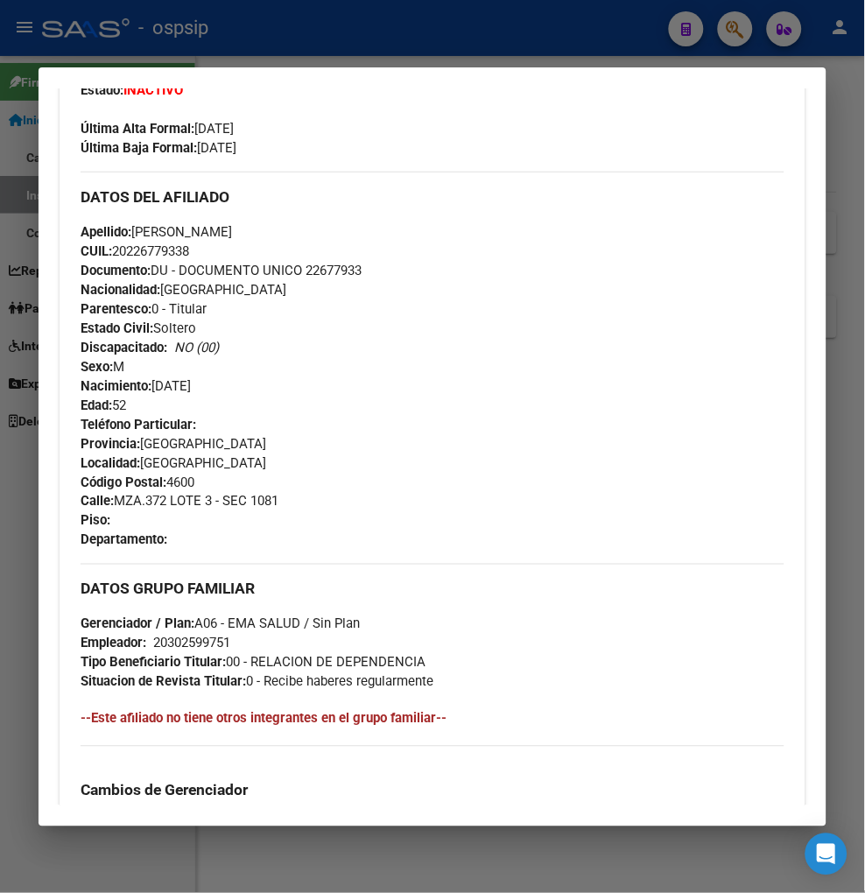
scroll to position [177, 0]
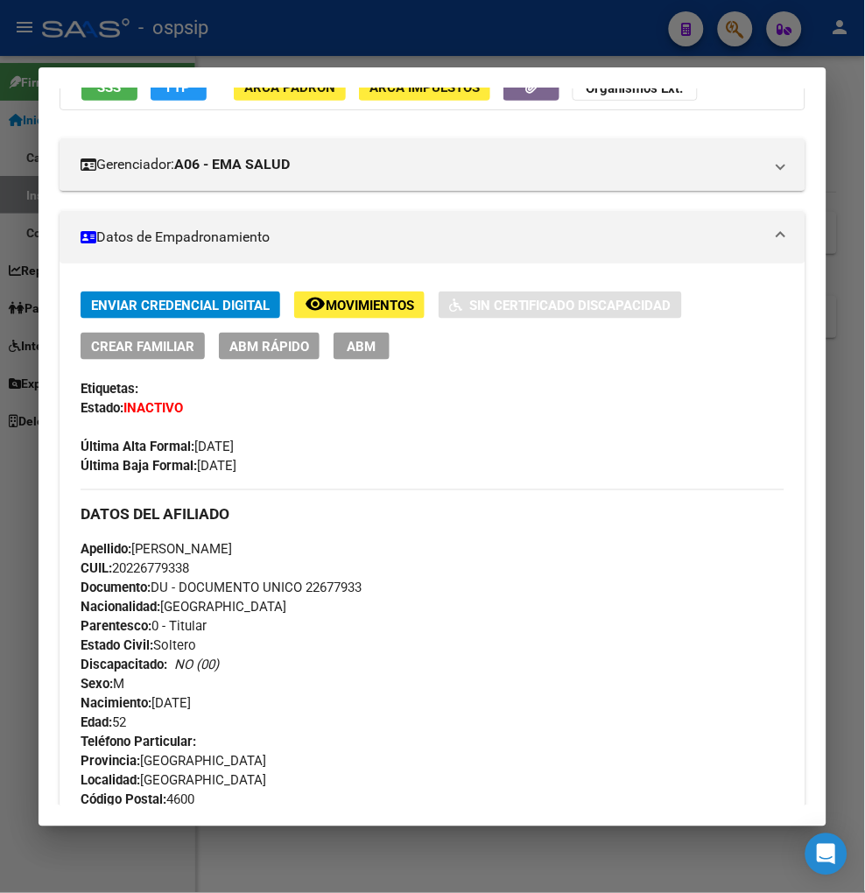
click at [725, 26] on div at bounding box center [432, 446] width 865 height 893
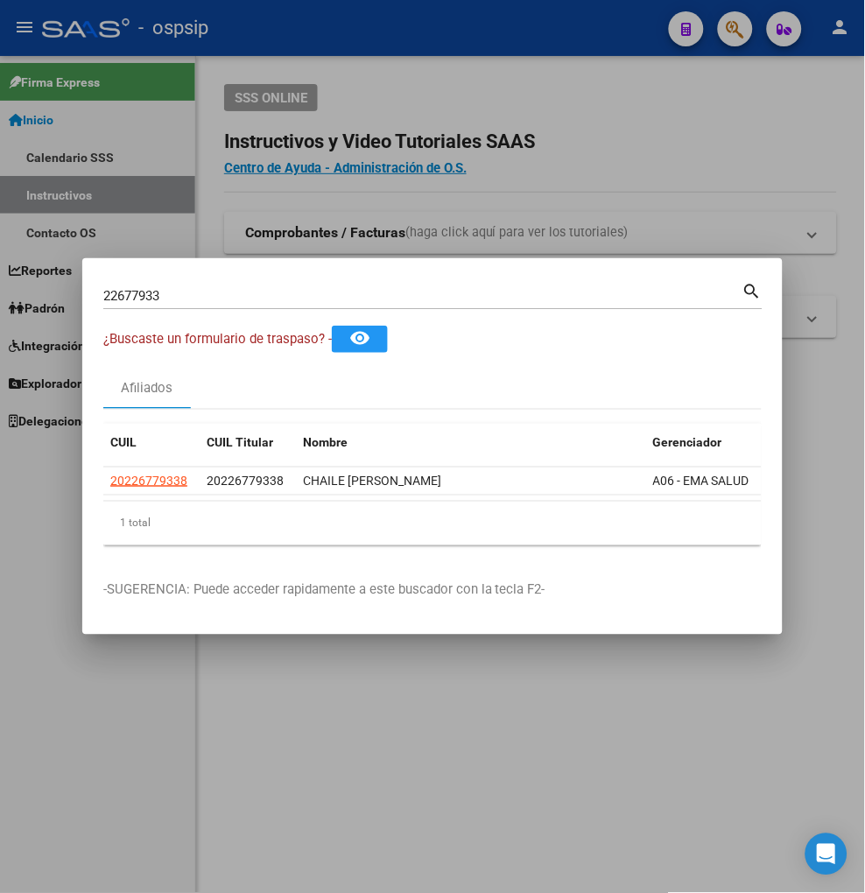
click at [172, 288] on input "22677933" at bounding box center [422, 296] width 639 height 16
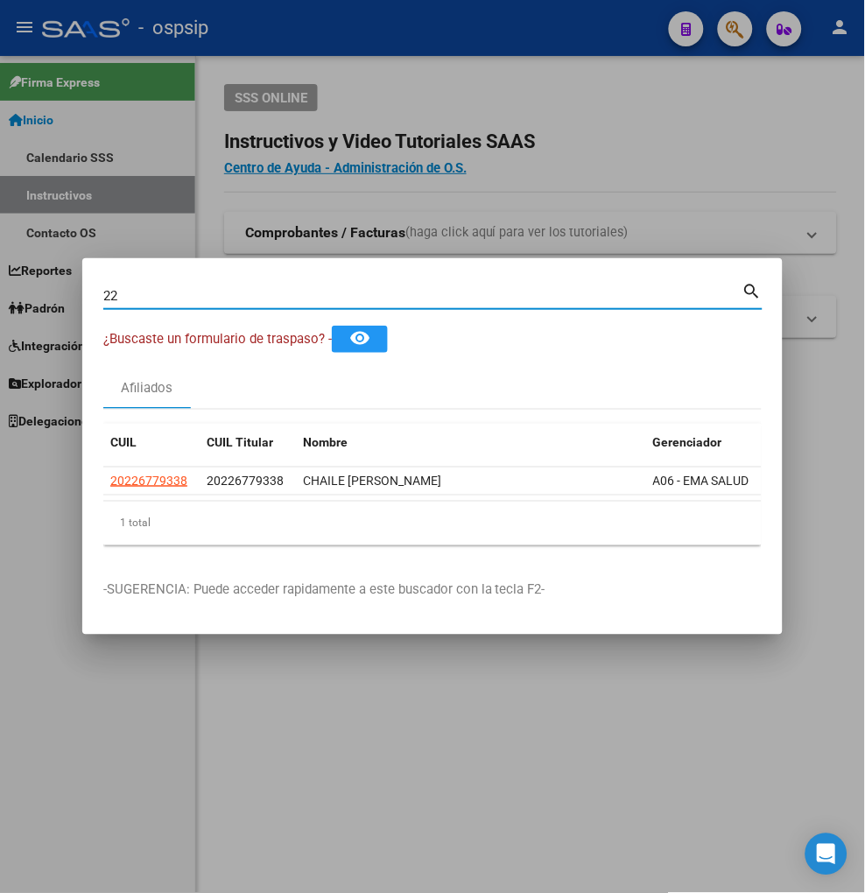
type input "2"
type input "46899437"
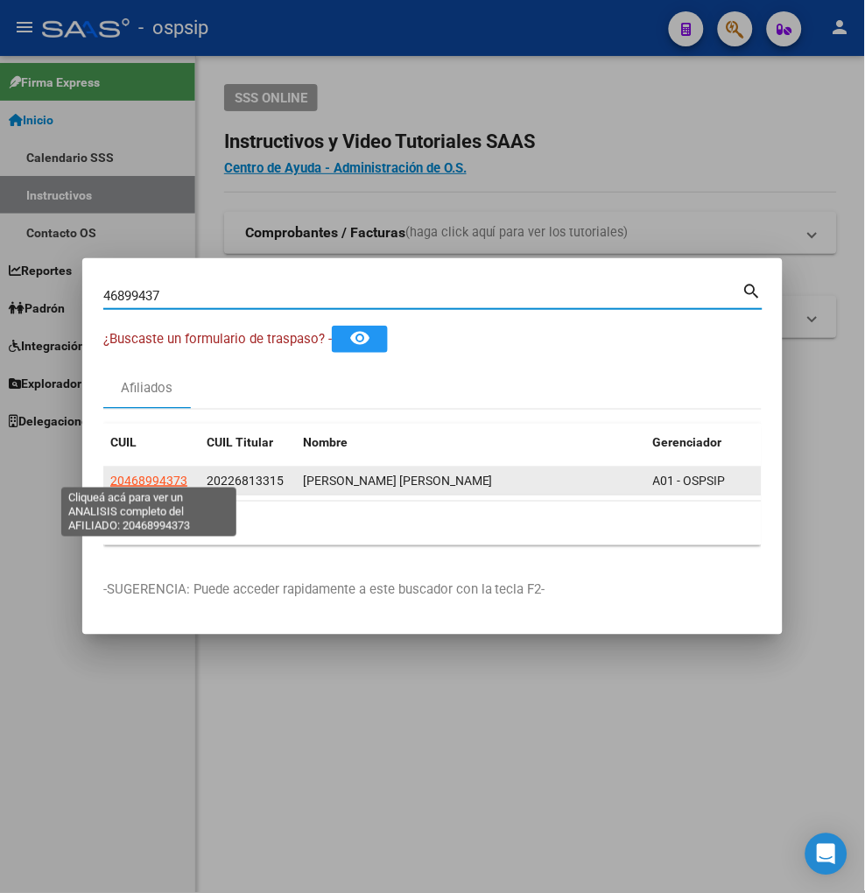
click at [134, 478] on span "20468994373" at bounding box center [148, 481] width 77 height 14
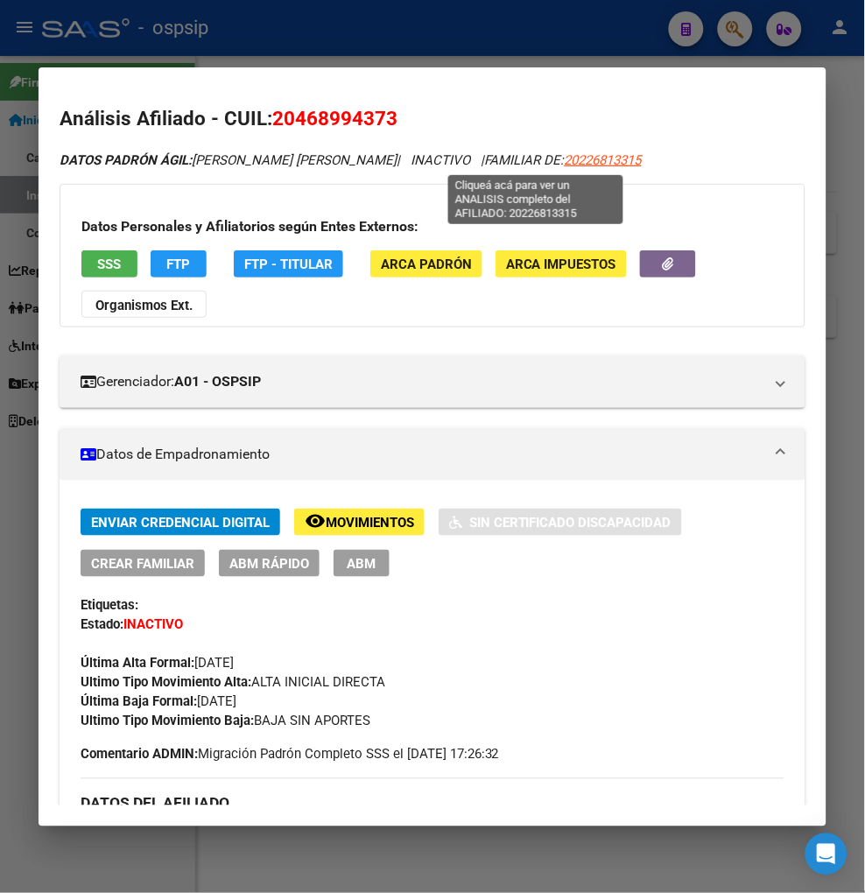
click at [565, 160] on span "20226813315" at bounding box center [603, 160] width 77 height 16
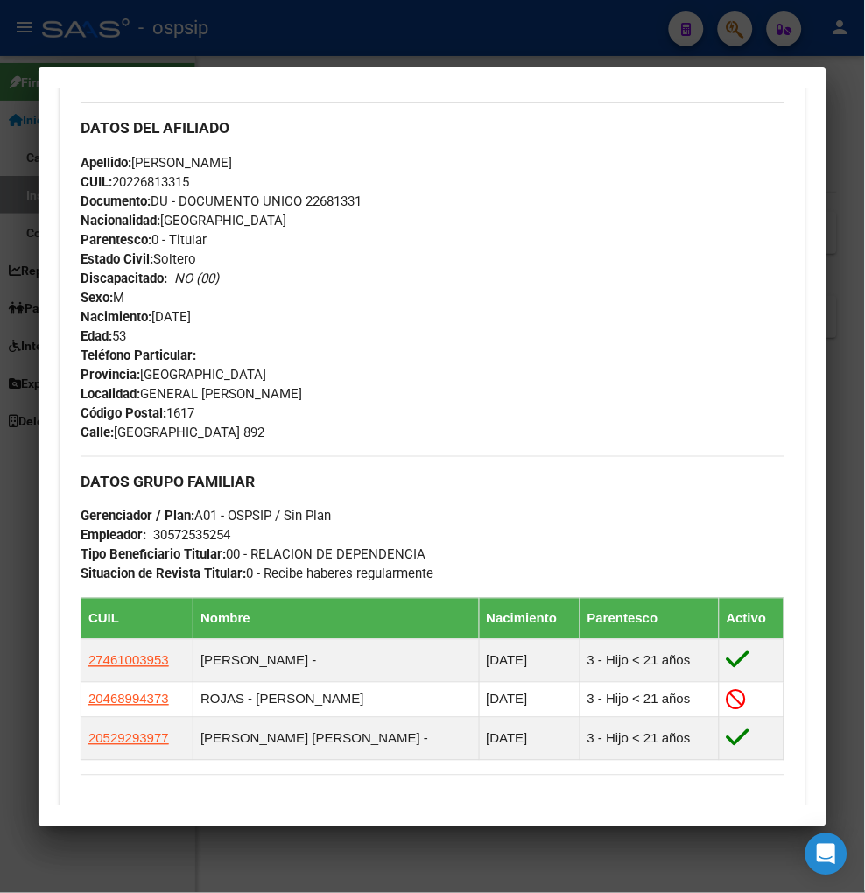
scroll to position [680, 0]
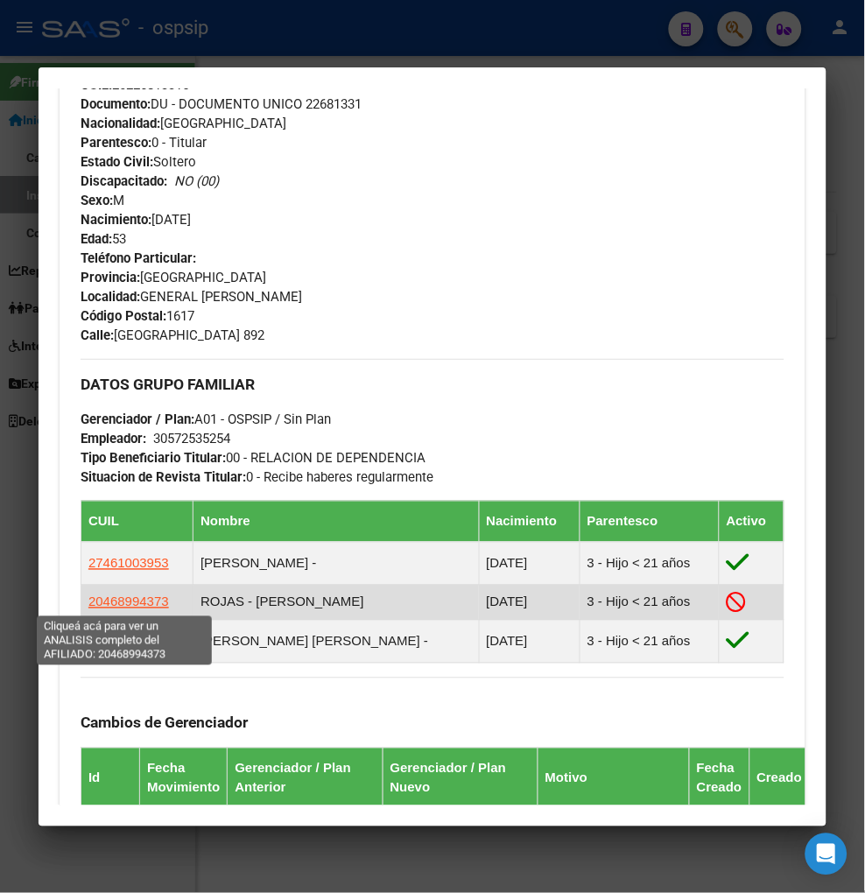
click at [124, 604] on span "20468994373" at bounding box center [128, 602] width 81 height 15
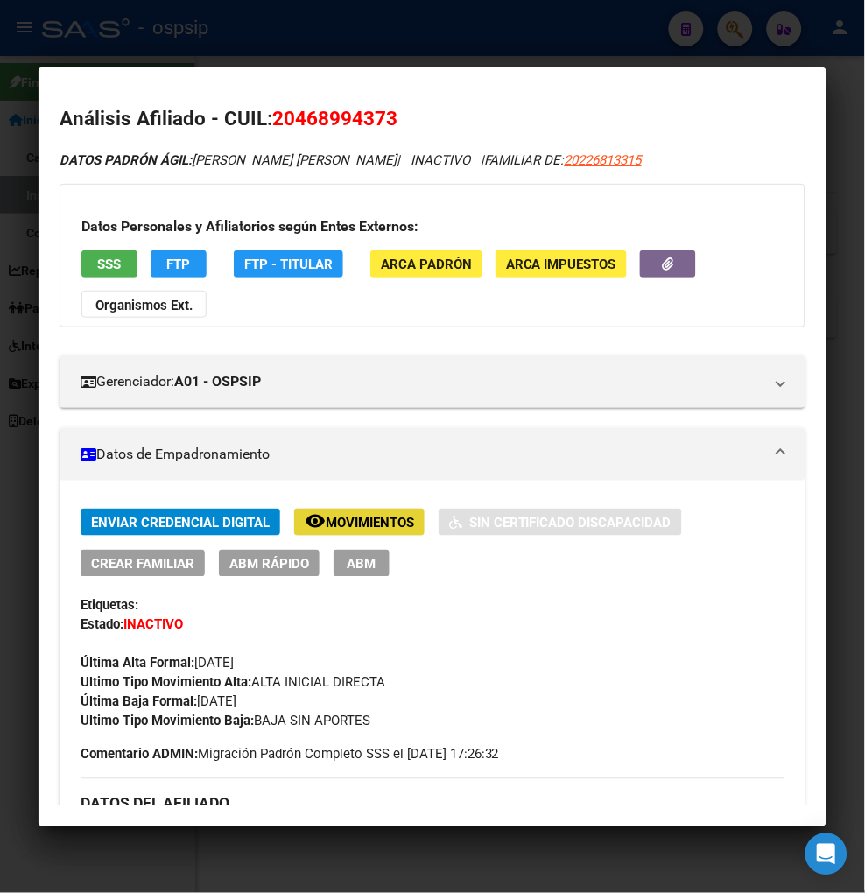
click at [350, 525] on span "Movimientos" at bounding box center [370, 523] width 88 height 16
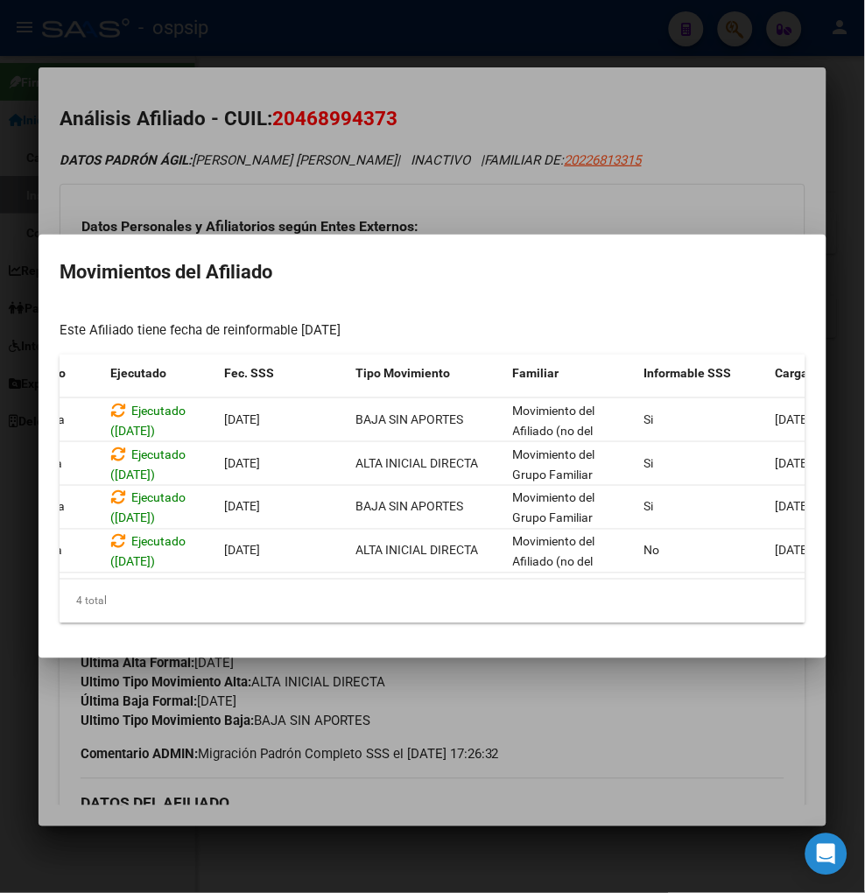
scroll to position [0, 374]
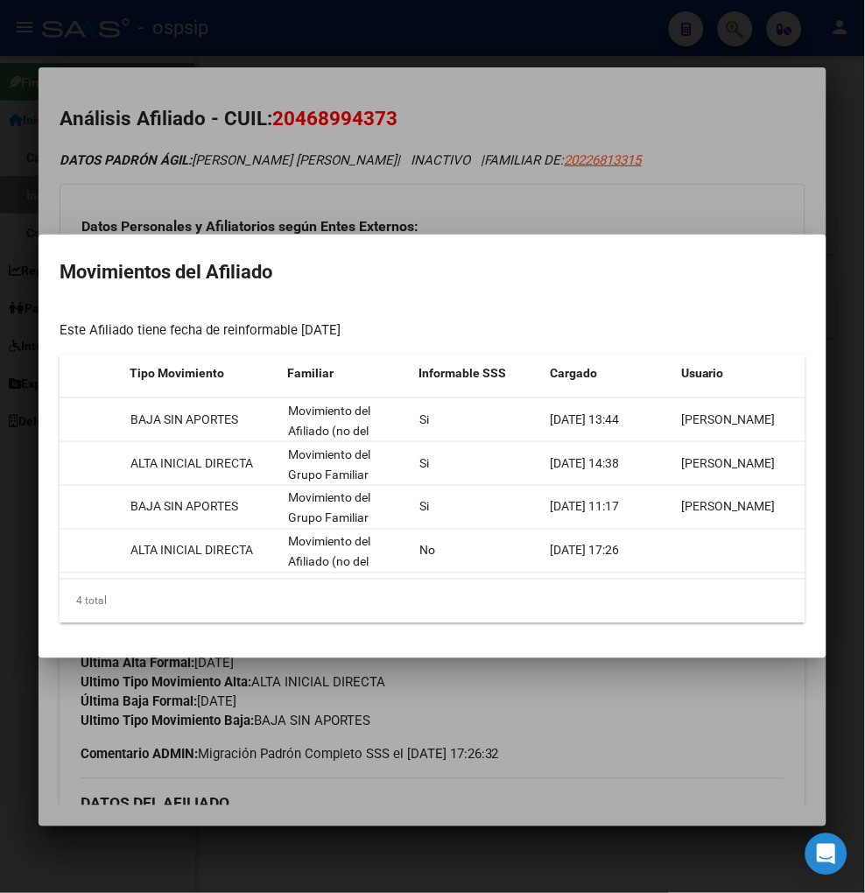
drag, startPoint x: 749, startPoint y: 750, endPoint x: 590, endPoint y: 689, distance: 169.6
click at [748, 750] on div at bounding box center [432, 446] width 865 height 893
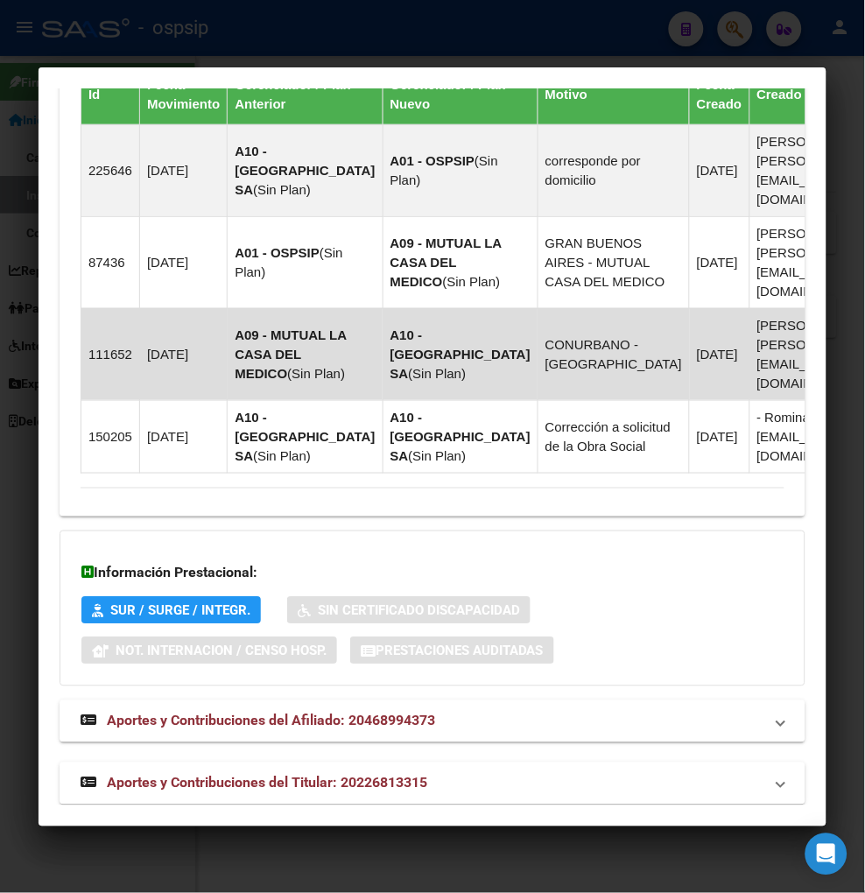
scroll to position [1095, 0]
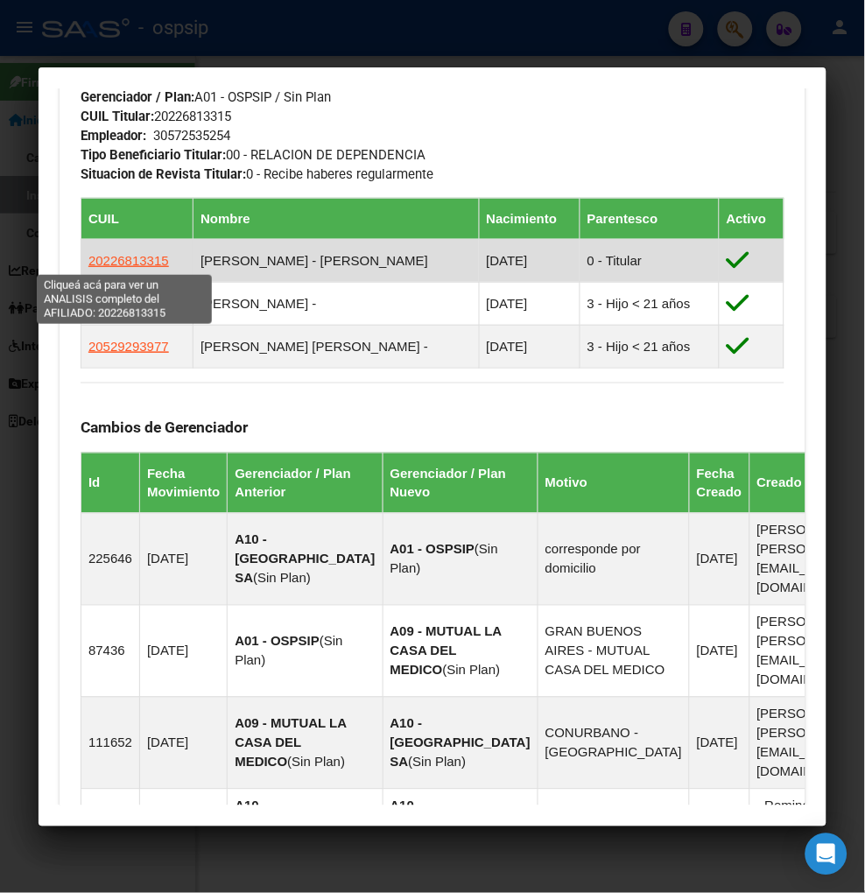
click at [117, 264] on span "20226813315" at bounding box center [128, 260] width 81 height 15
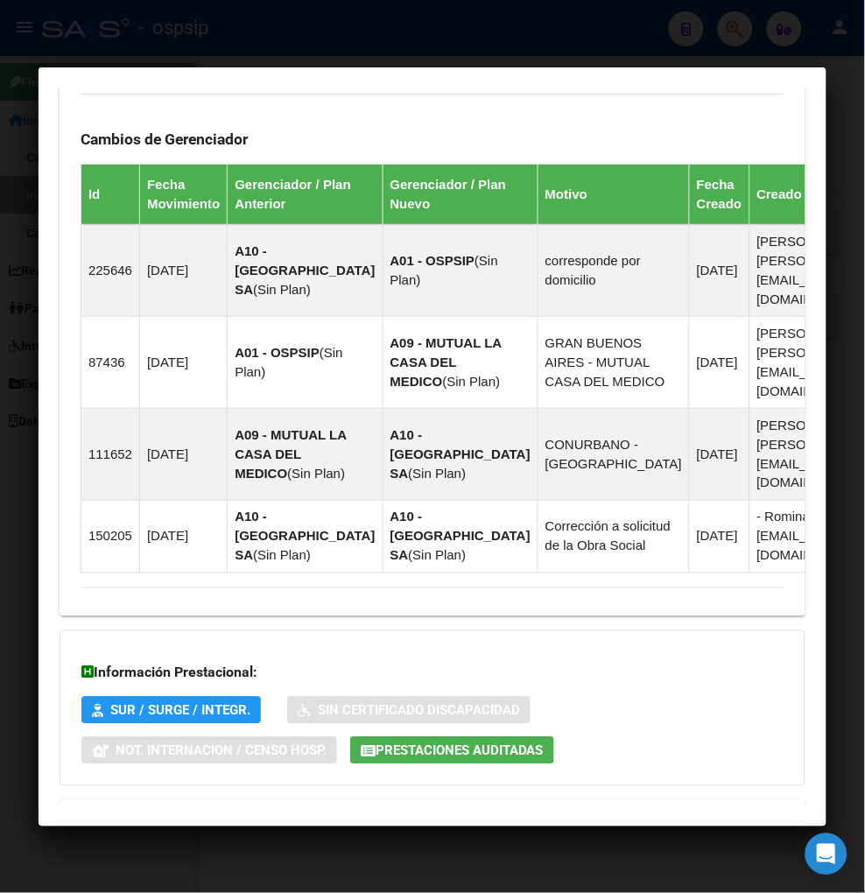
scroll to position [1323, 0]
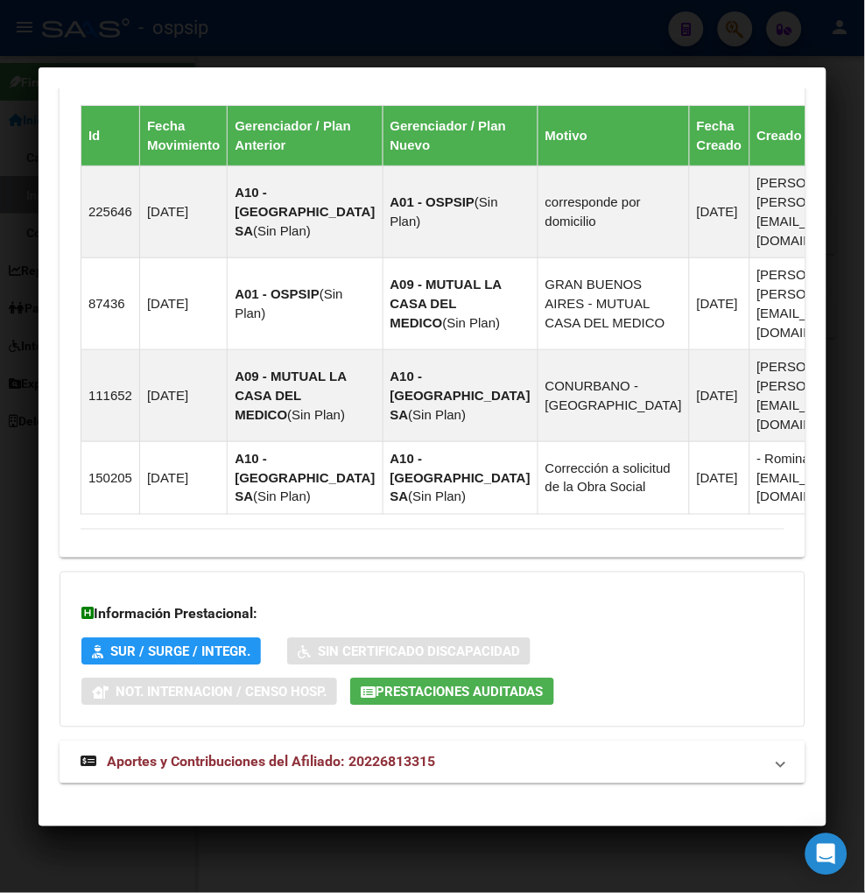
click at [224, 754] on span "Aportes y Contribuciones del Afiliado: 20226813315" at bounding box center [271, 762] width 328 height 17
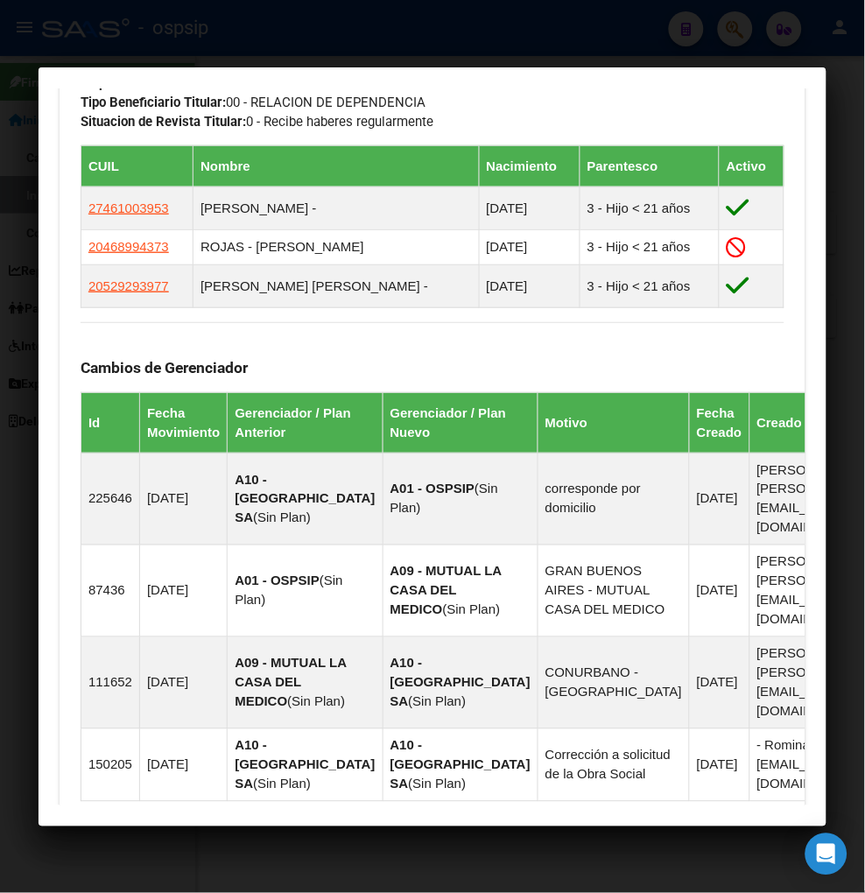
scroll to position [549, 0]
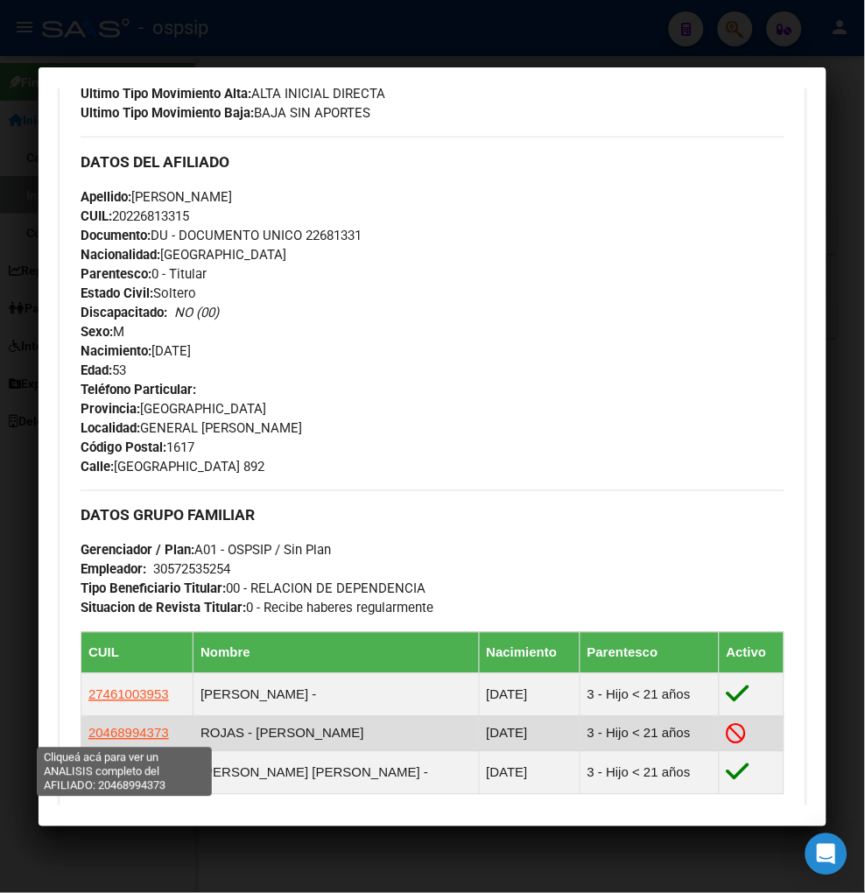
click at [125, 736] on span "20468994373" at bounding box center [128, 733] width 81 height 15
type textarea "20468994373"
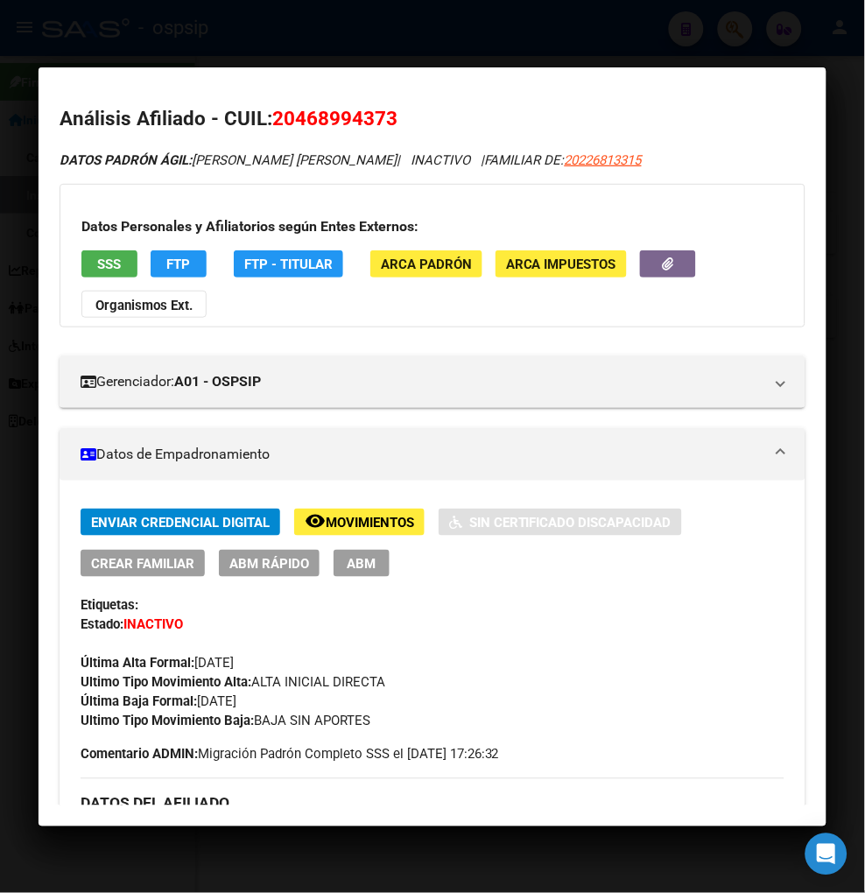
click at [369, 518] on span "Movimientos" at bounding box center [370, 523] width 88 height 16
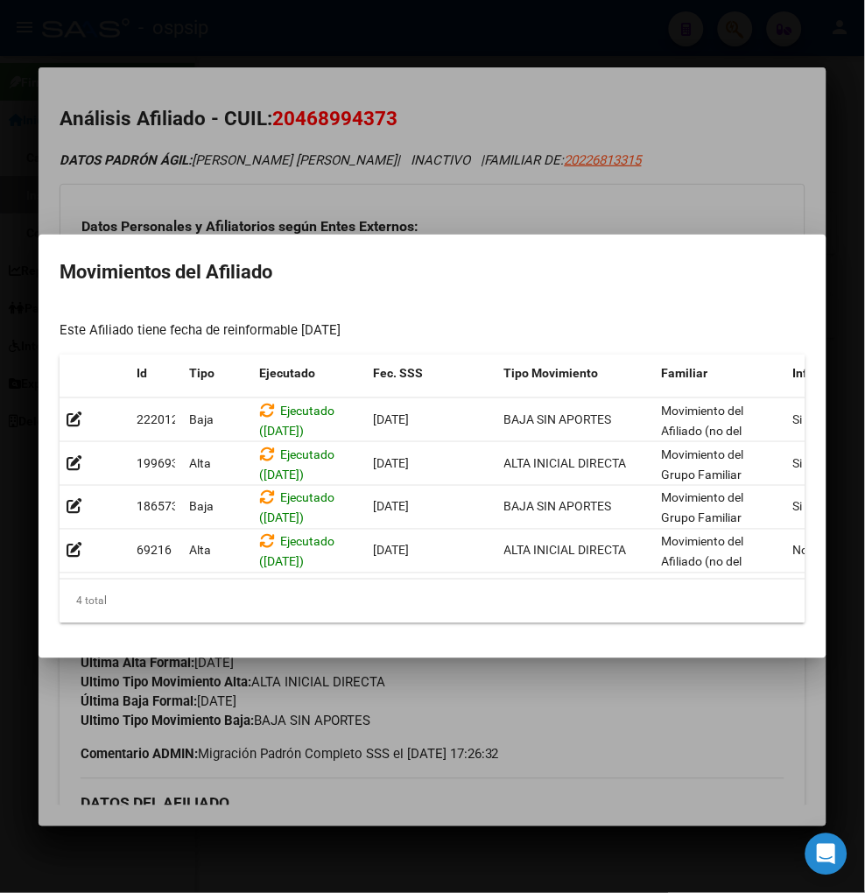
scroll to position [0, 374]
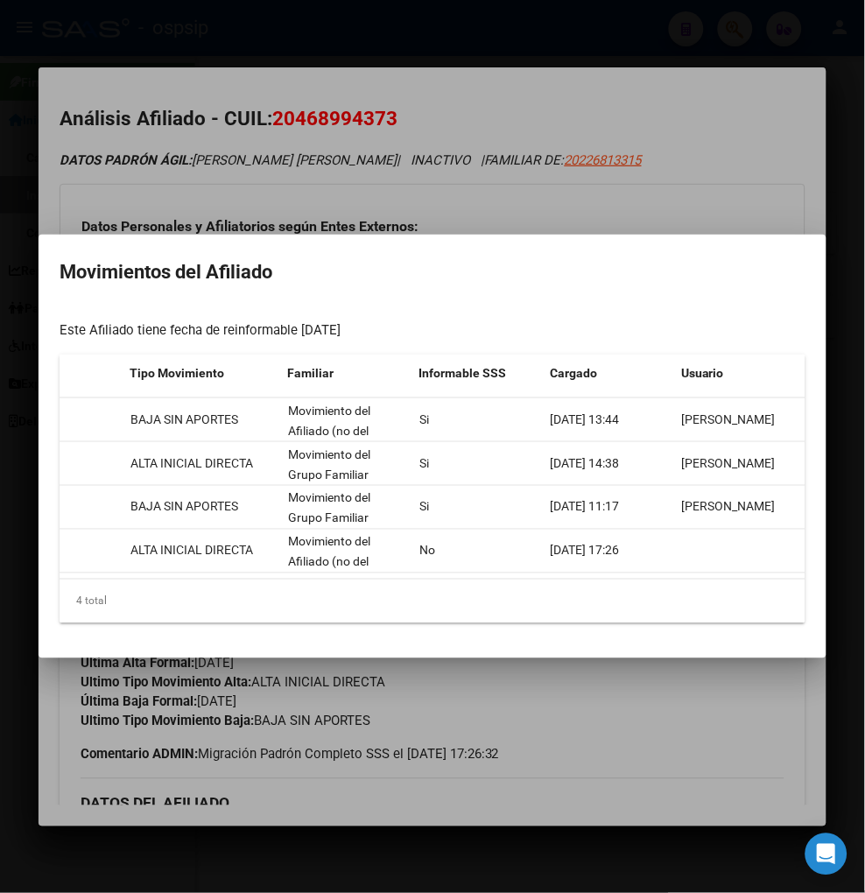
click at [764, 720] on div at bounding box center [432, 446] width 865 height 893
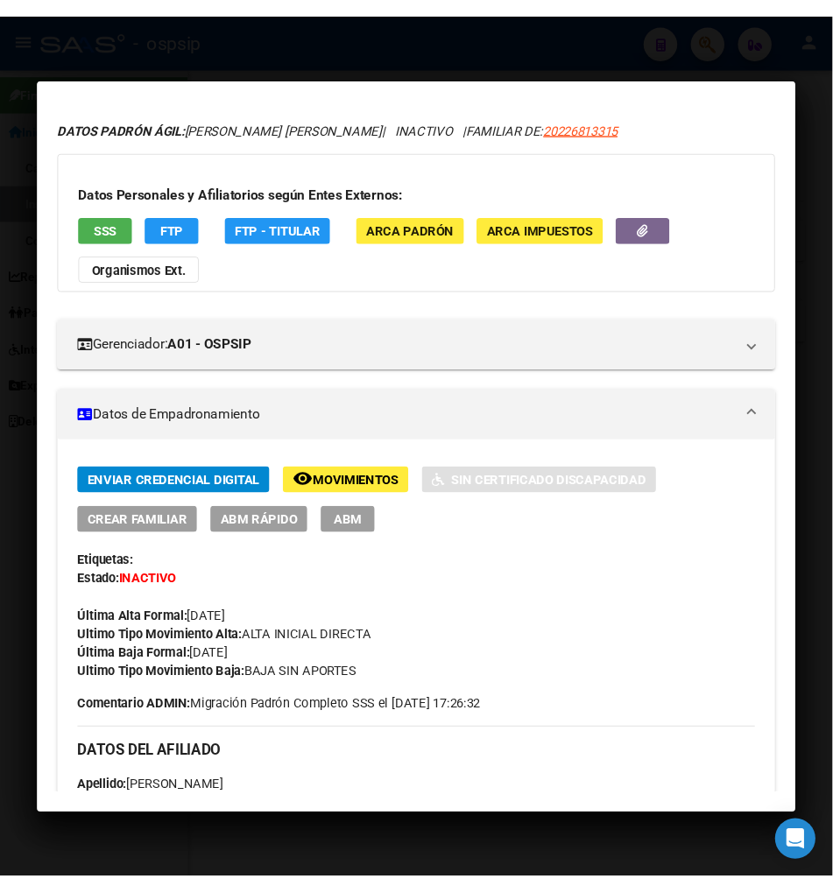
scroll to position [0, 0]
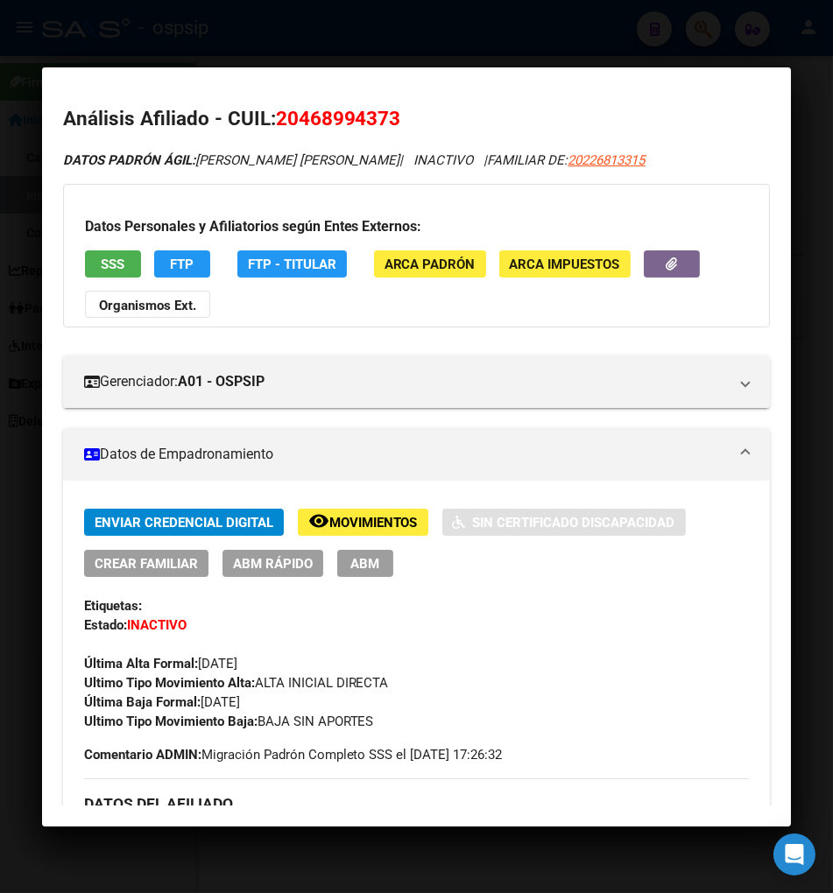
click at [650, 158] on div "DATOS PADRÓN ÁGIL: [PERSON_NAME] | INACTIVO | FAMILIAR DE: 20226813315" at bounding box center [416, 161] width 707 height 20
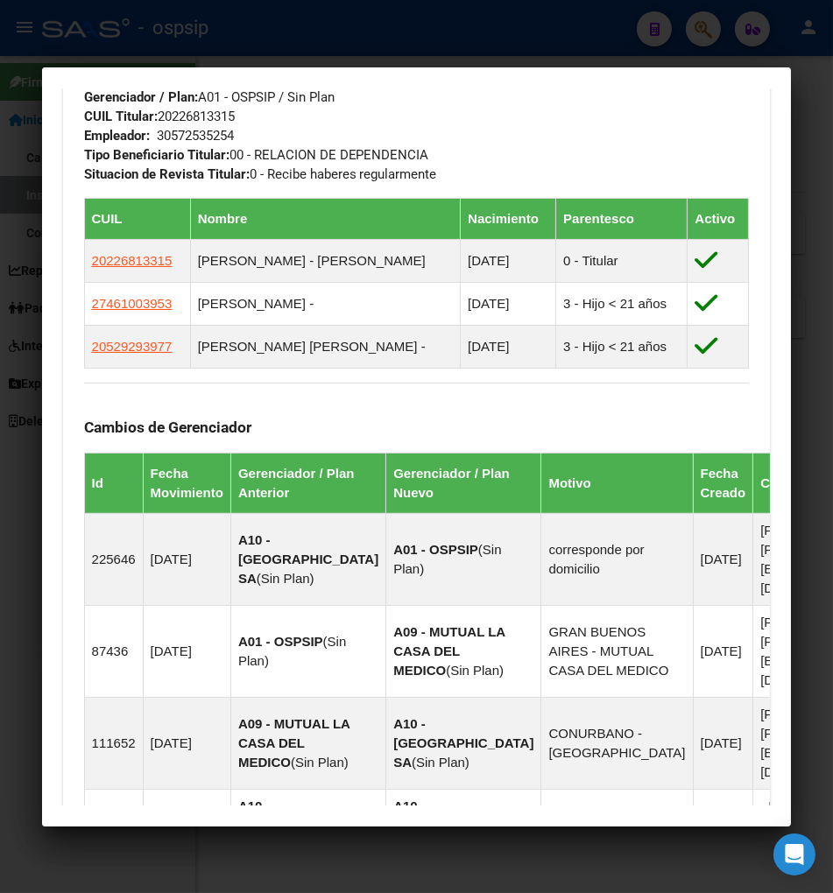
click at [702, 22] on div at bounding box center [416, 446] width 833 height 893
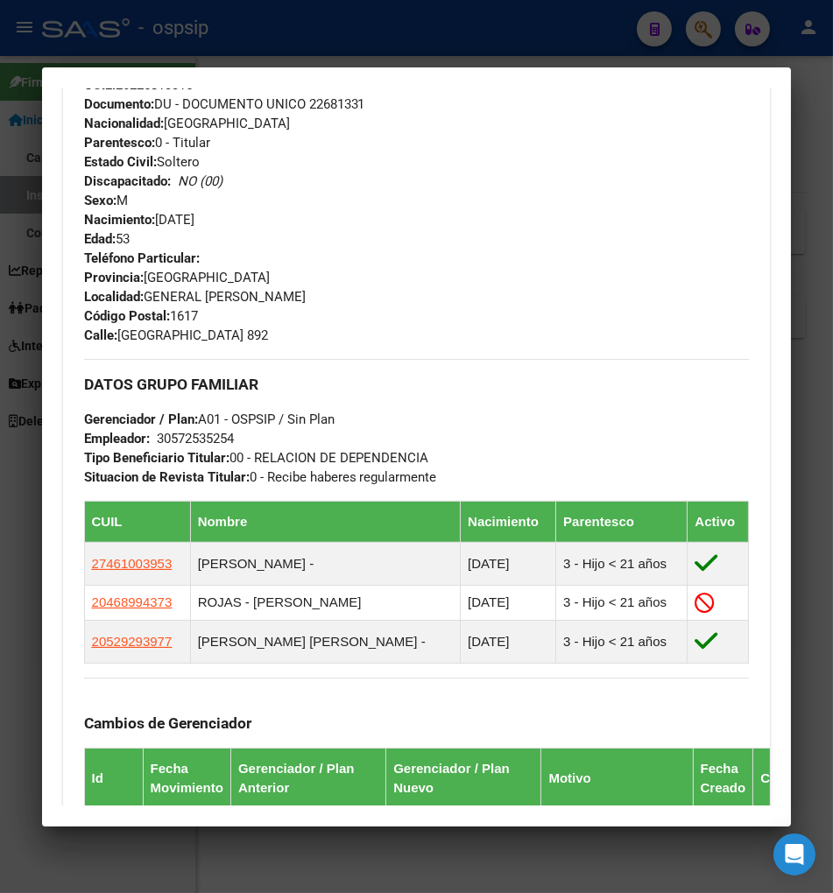
click at [702, 22] on div at bounding box center [416, 446] width 833 height 893
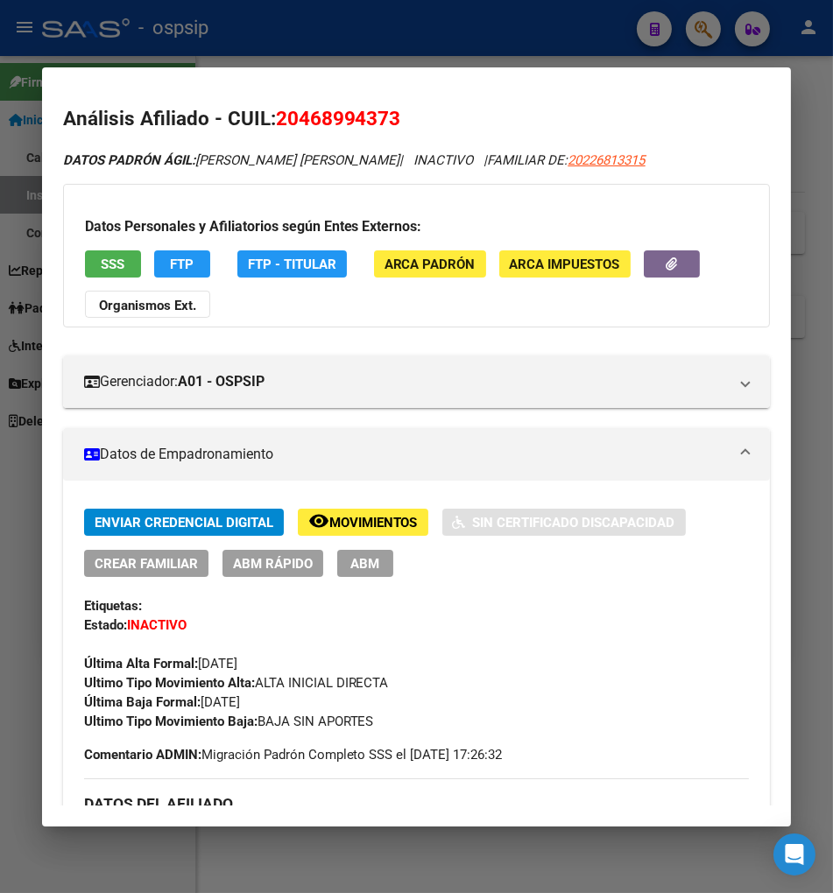
click at [702, 22] on div at bounding box center [416, 446] width 833 height 893
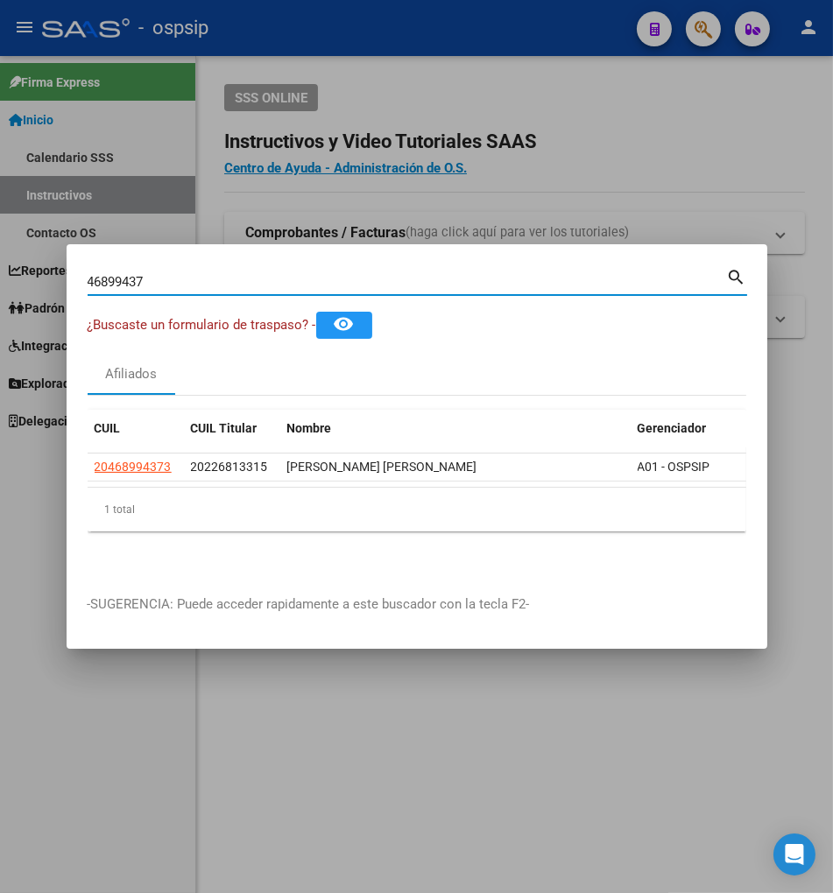
click at [202, 287] on input "46899437" at bounding box center [407, 282] width 639 height 16
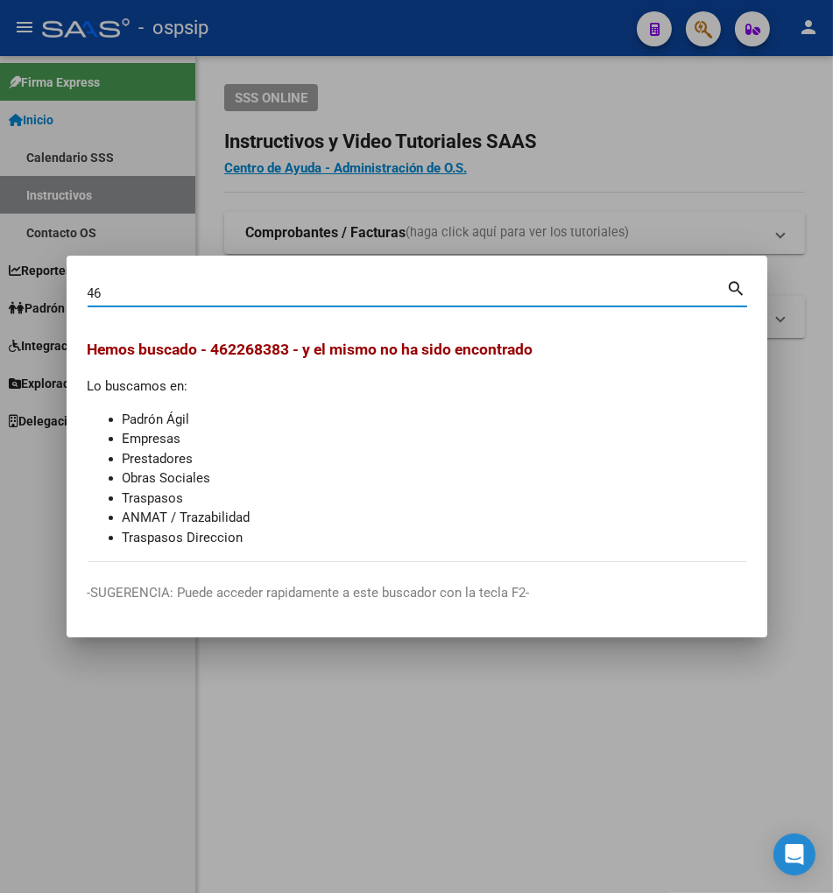
type input "4"
type input "22683836"
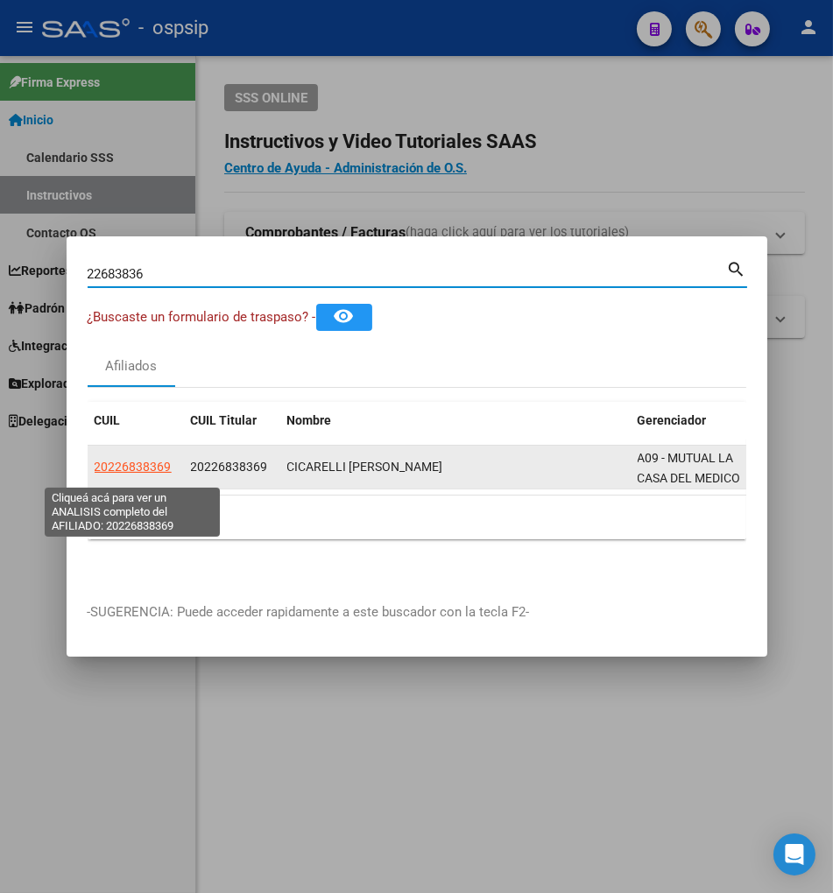
click at [142, 473] on span "20226838369" at bounding box center [133, 467] width 77 height 14
type textarea "20226838369"
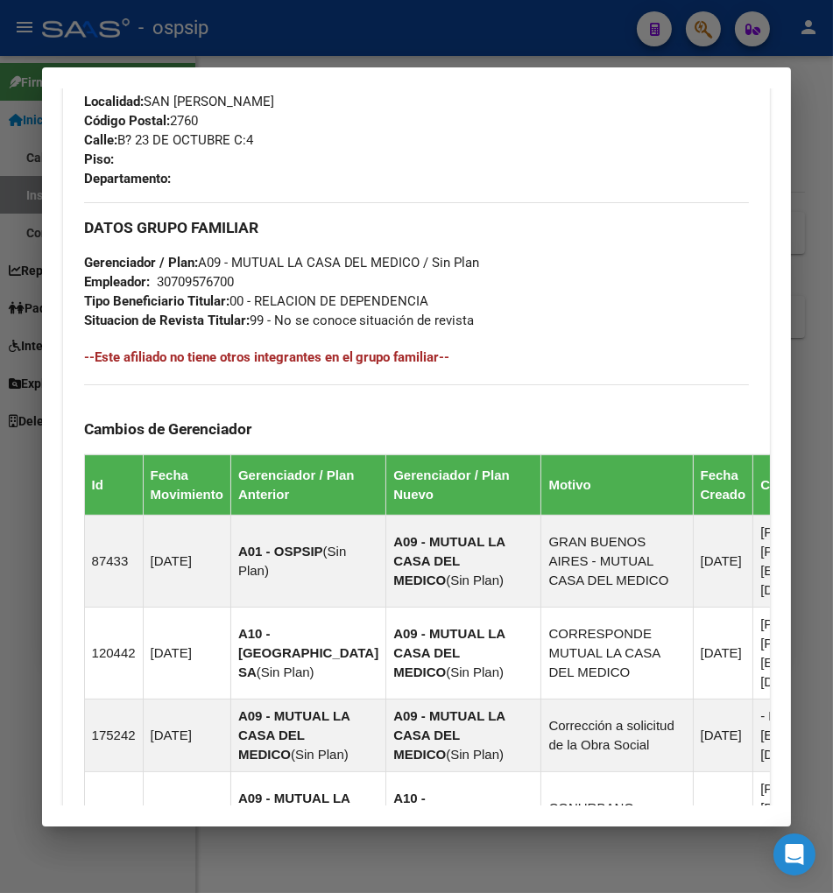
scroll to position [1359, 0]
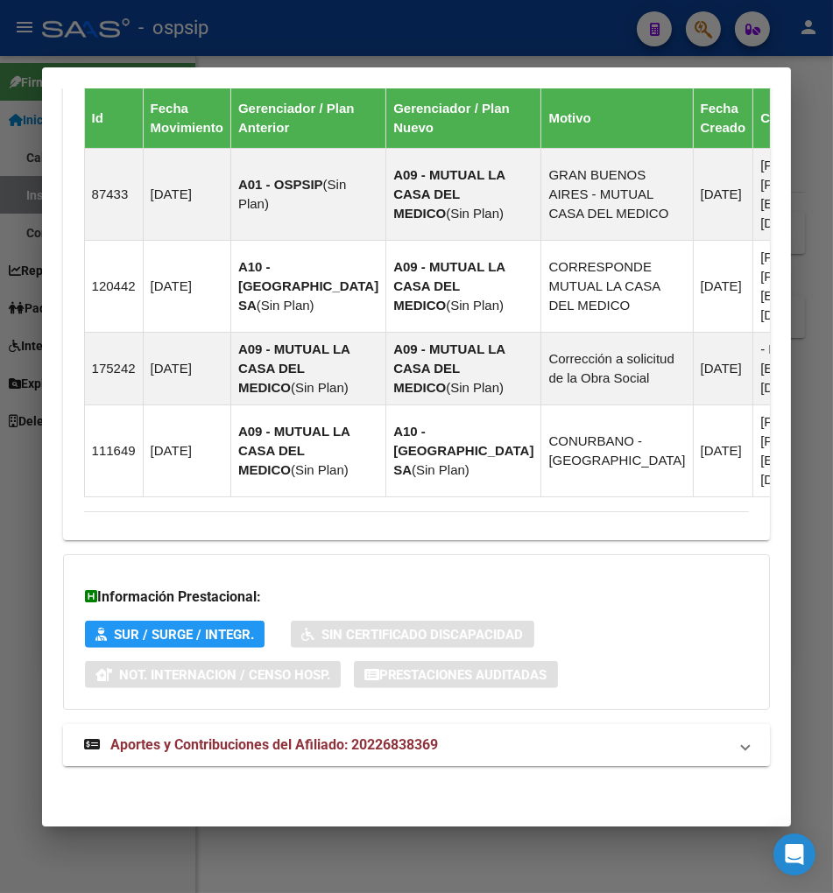
click at [214, 747] on span "Aportes y Contribuciones del Afiliado: 20226838369" at bounding box center [274, 744] width 328 height 17
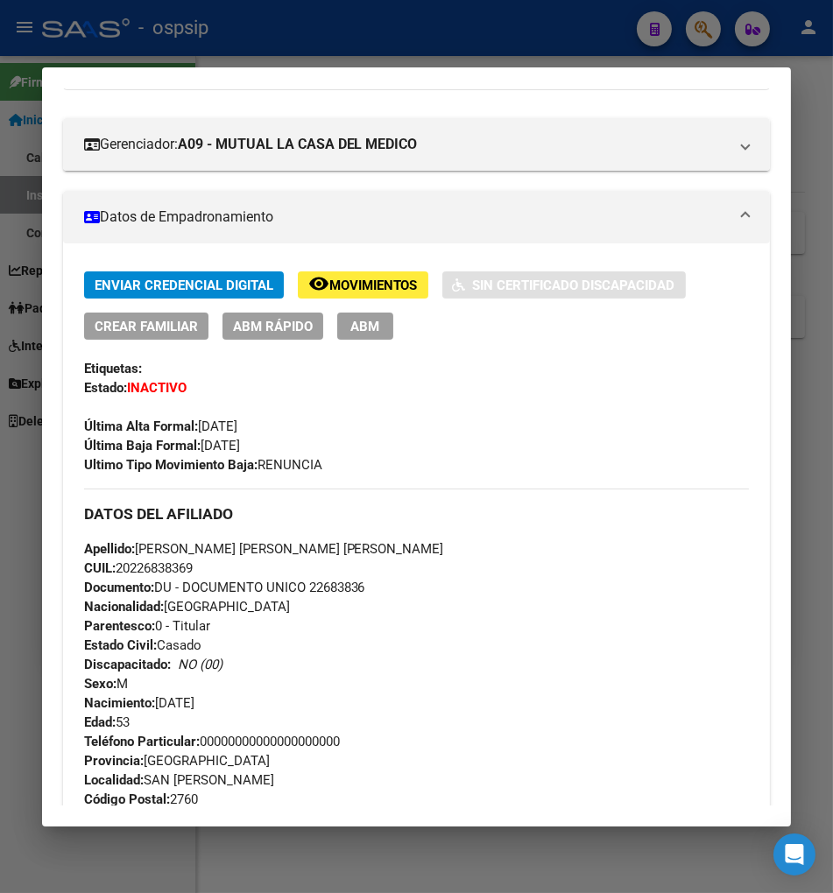
scroll to position [0, 0]
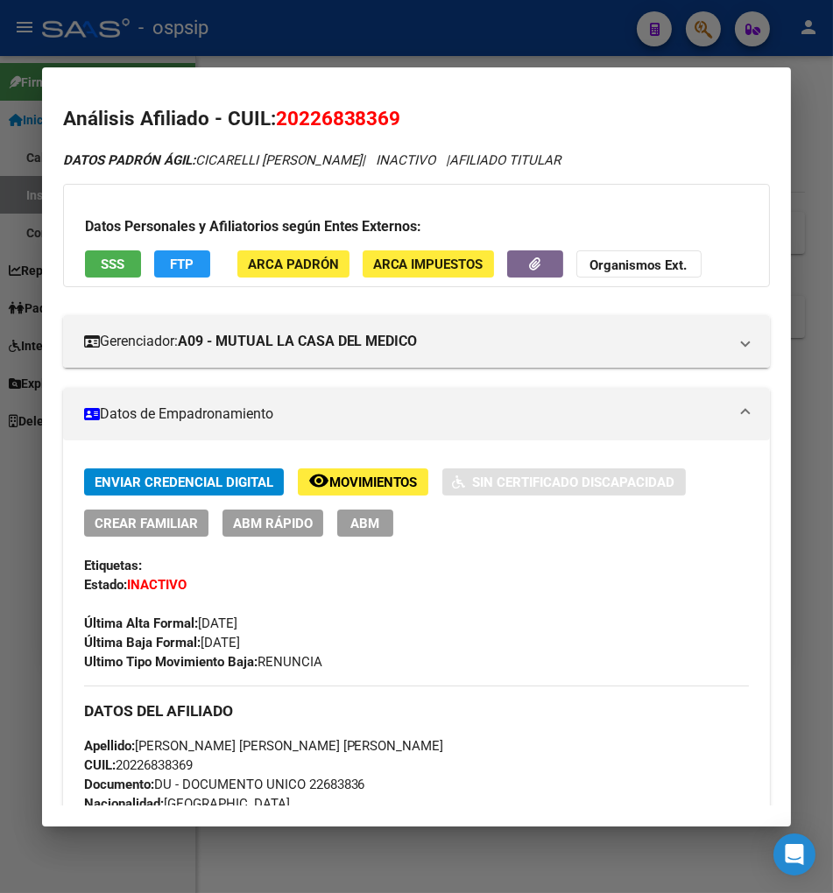
click at [713, 32] on div at bounding box center [416, 446] width 833 height 893
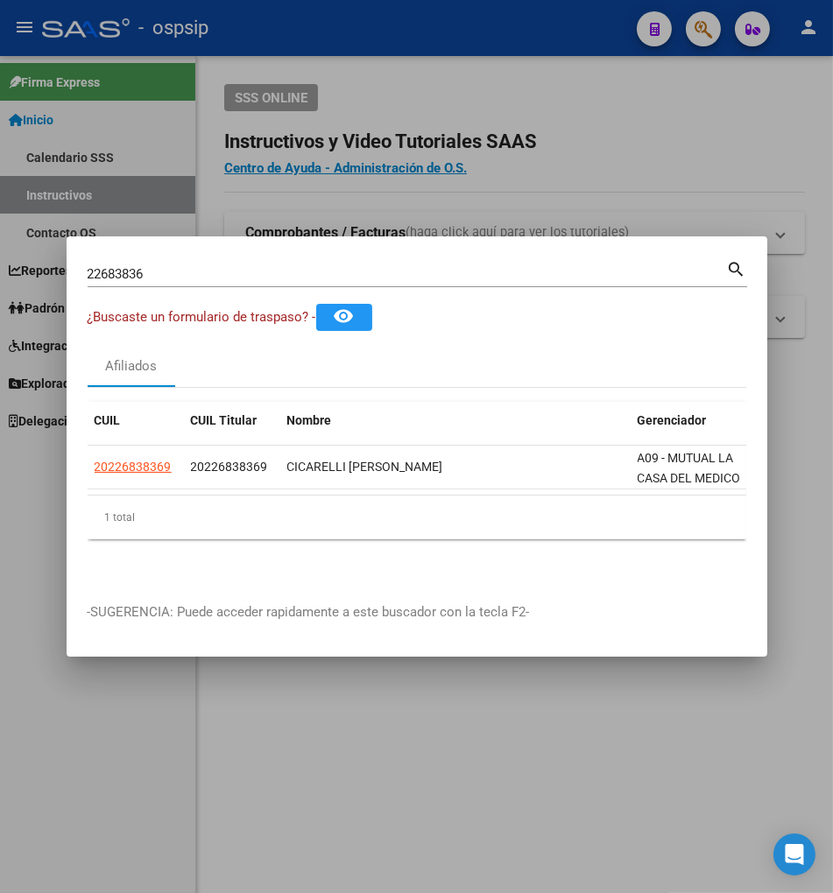
click at [177, 287] on div "22683836 Buscar (apellido, dni, [PERSON_NAME], nro traspaso, cuit, obra social)" at bounding box center [407, 274] width 639 height 26
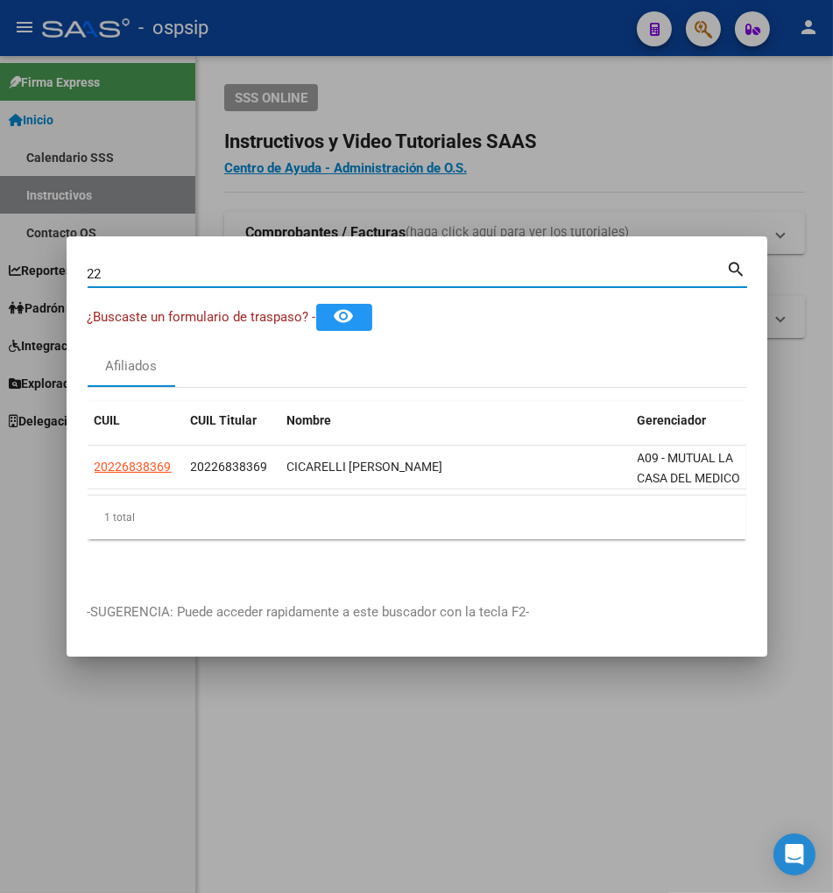
type input "2"
type input "22685600"
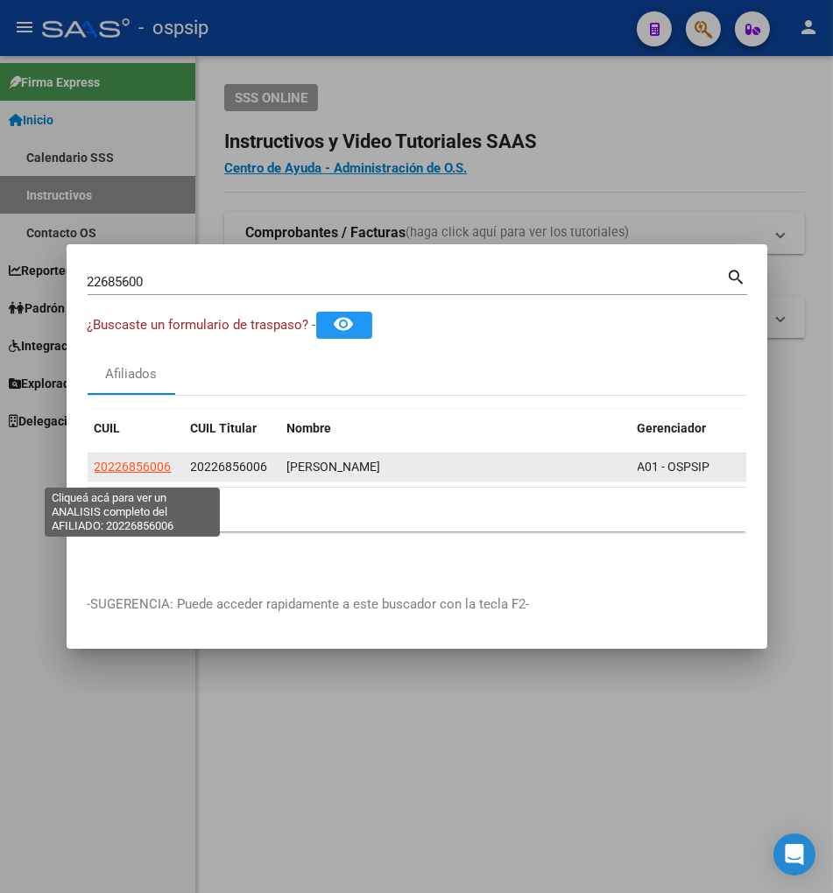
click at [137, 468] on span "20226856006" at bounding box center [133, 467] width 77 height 14
type textarea "20226856006"
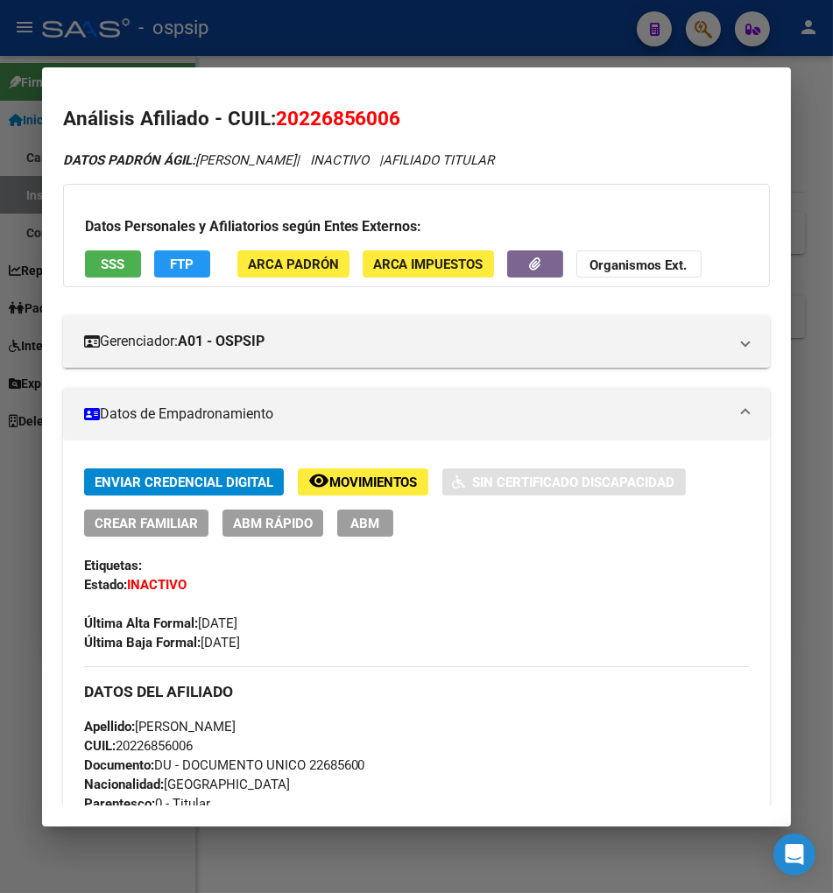
scroll to position [97, 0]
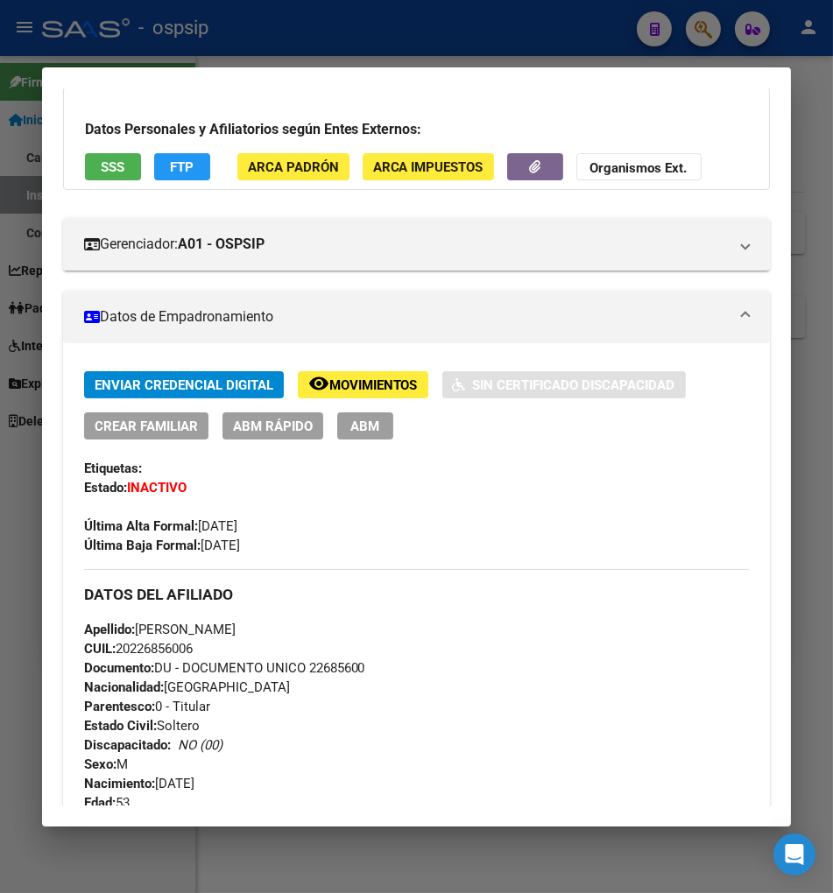
click at [369, 387] on span "Movimientos" at bounding box center [373, 385] width 88 height 16
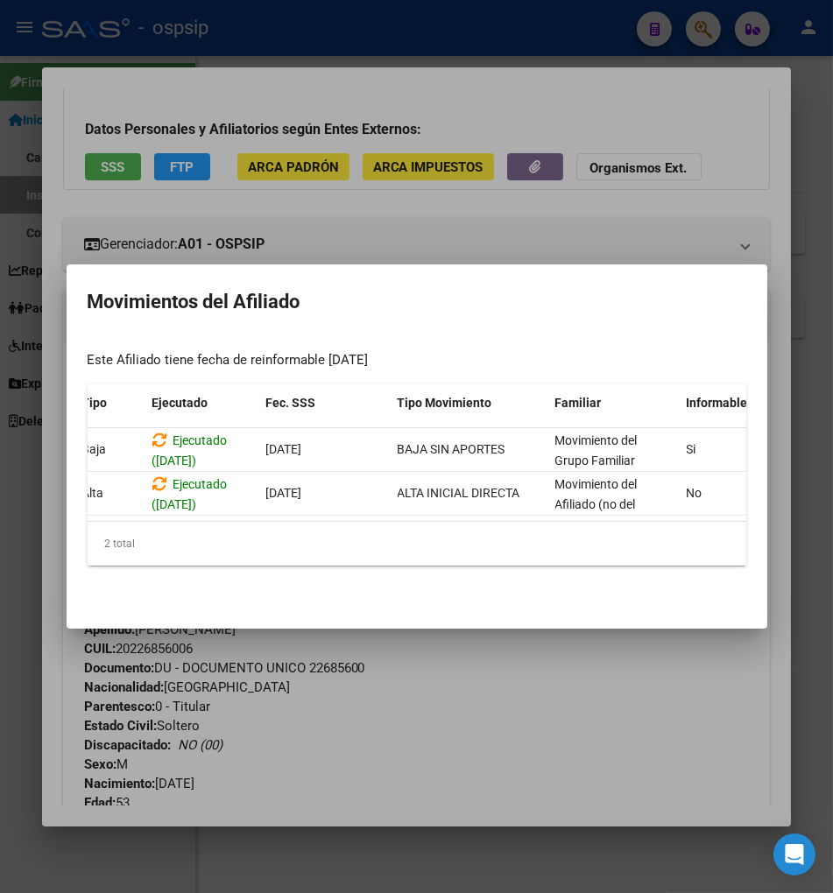
scroll to position [0, 0]
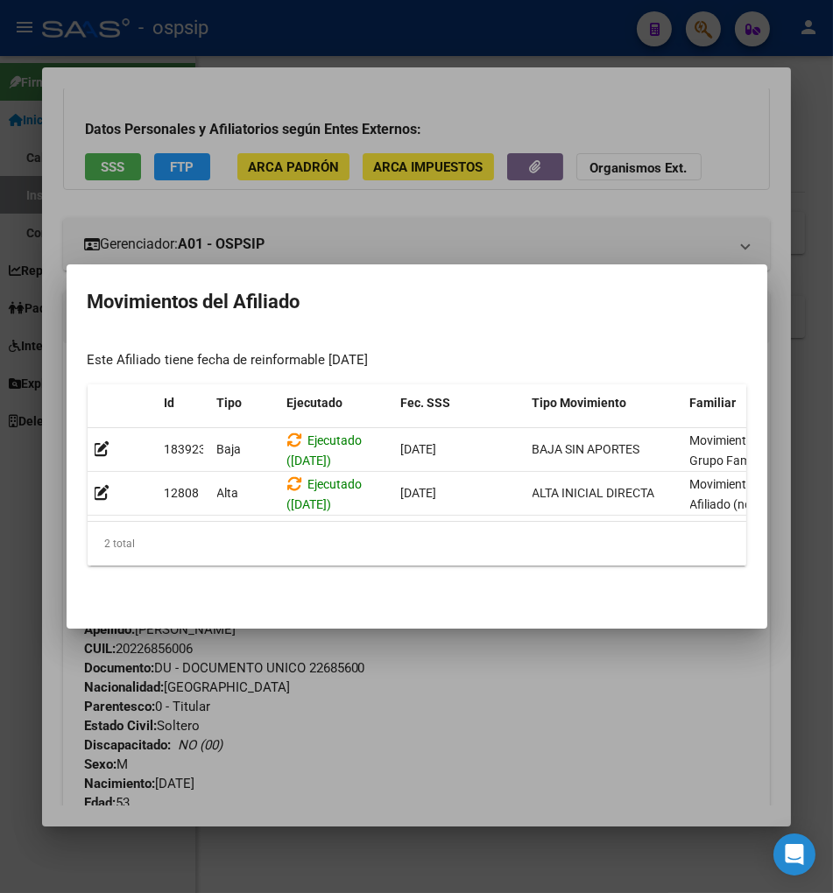
click at [450, 680] on div at bounding box center [416, 446] width 833 height 893
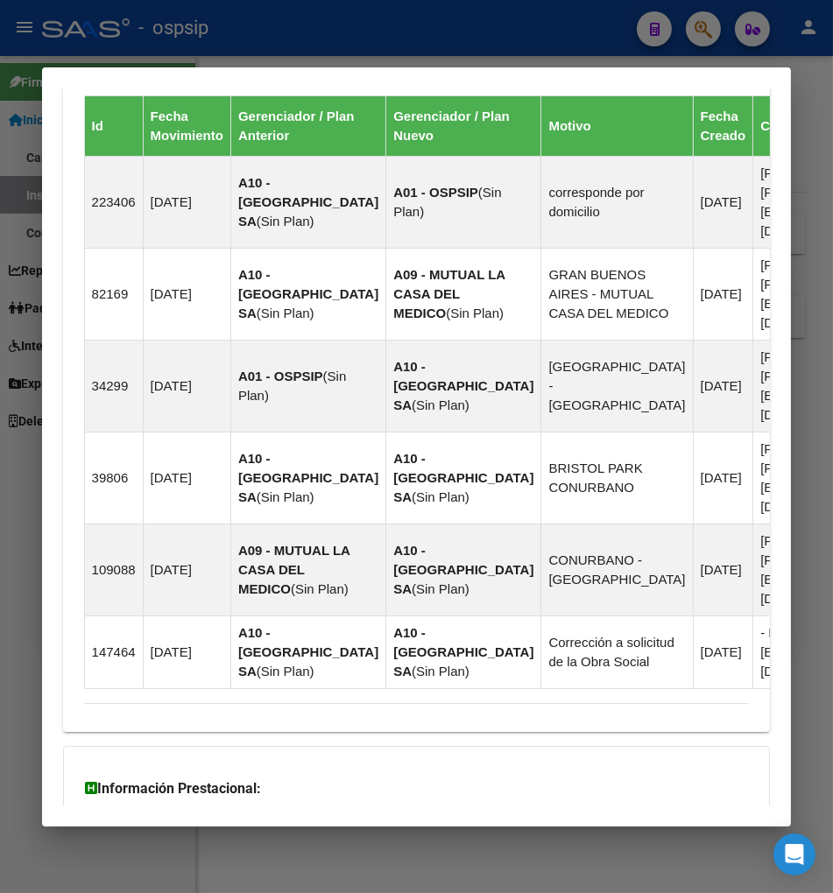
scroll to position [1311, 0]
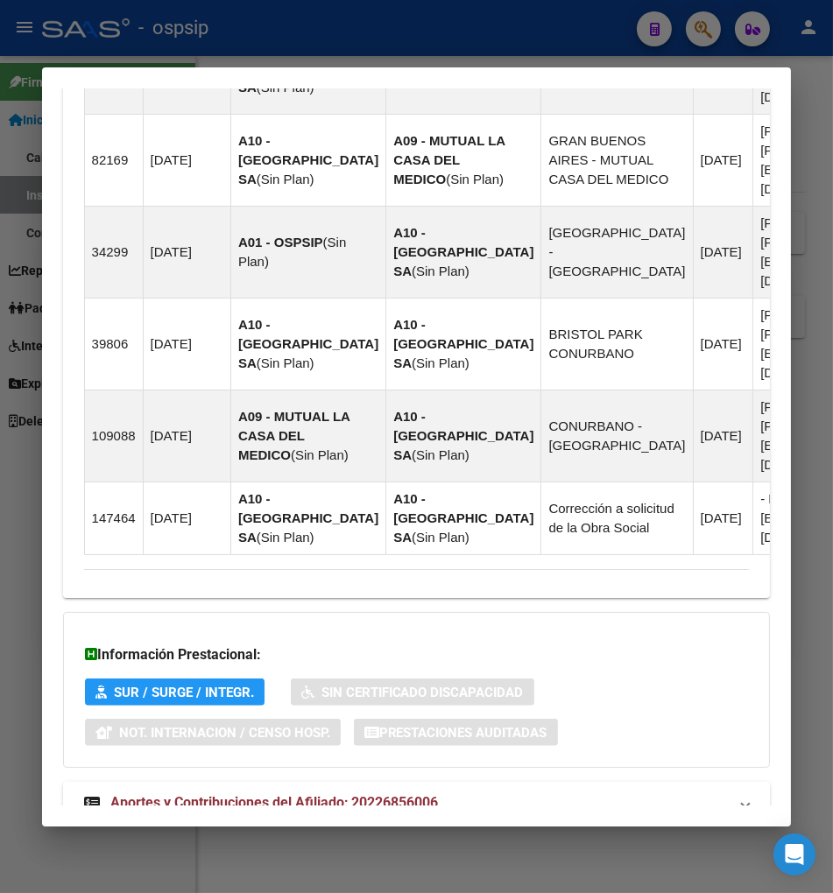
click at [163, 794] on span "Aportes y Contribuciones del Afiliado: 20226856006" at bounding box center [274, 802] width 328 height 17
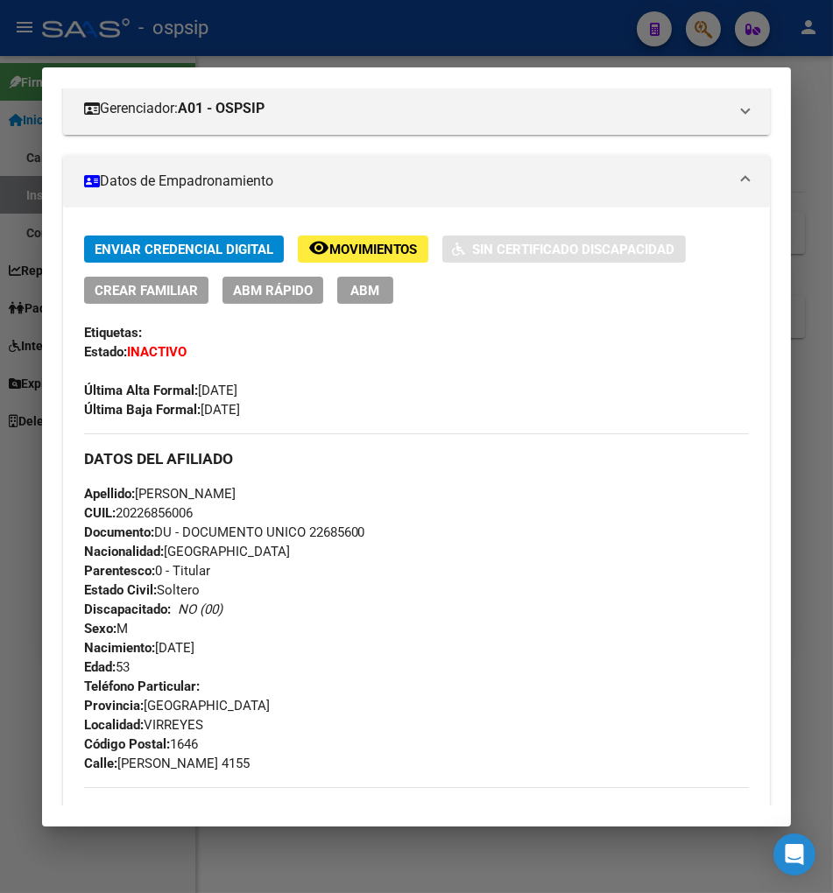
scroll to position [230, 0]
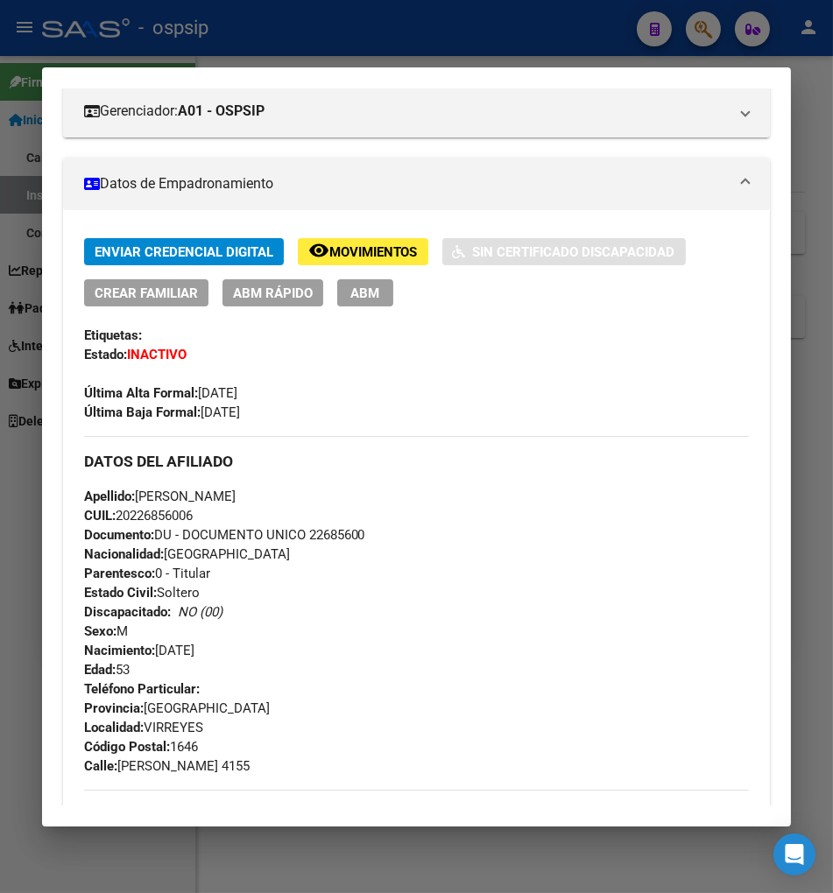
click at [711, 39] on div at bounding box center [416, 446] width 833 height 893
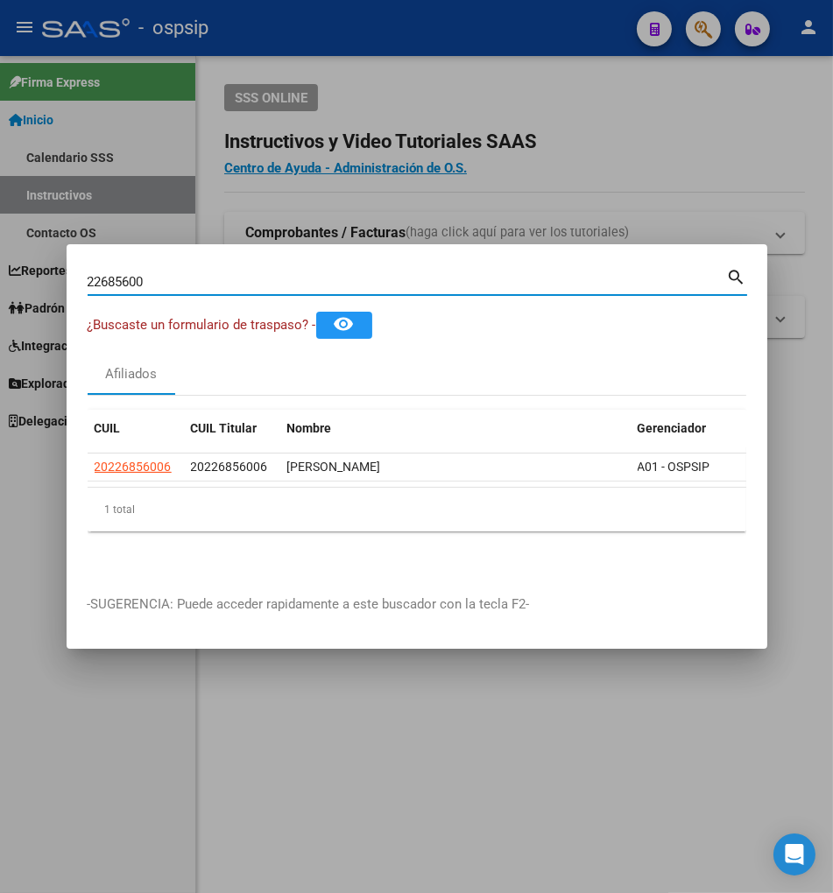
click at [215, 289] on input "22685600" at bounding box center [407, 282] width 639 height 16
type input "2"
type input "22688852"
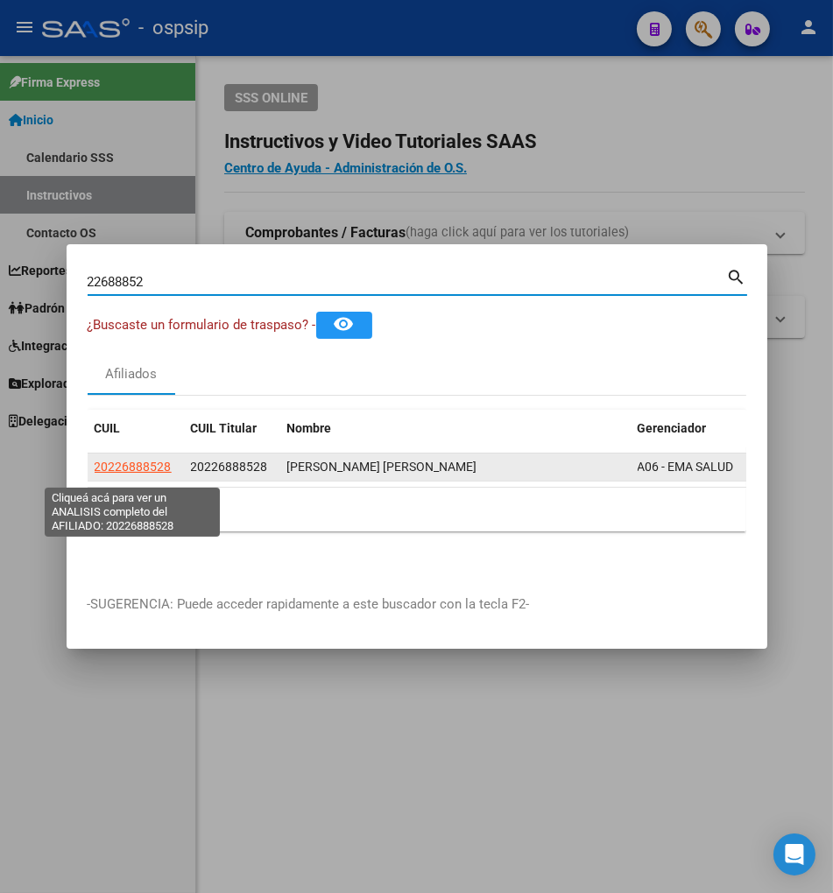
click at [121, 473] on span "20226888528" at bounding box center [133, 467] width 77 height 14
type textarea "20226888528"
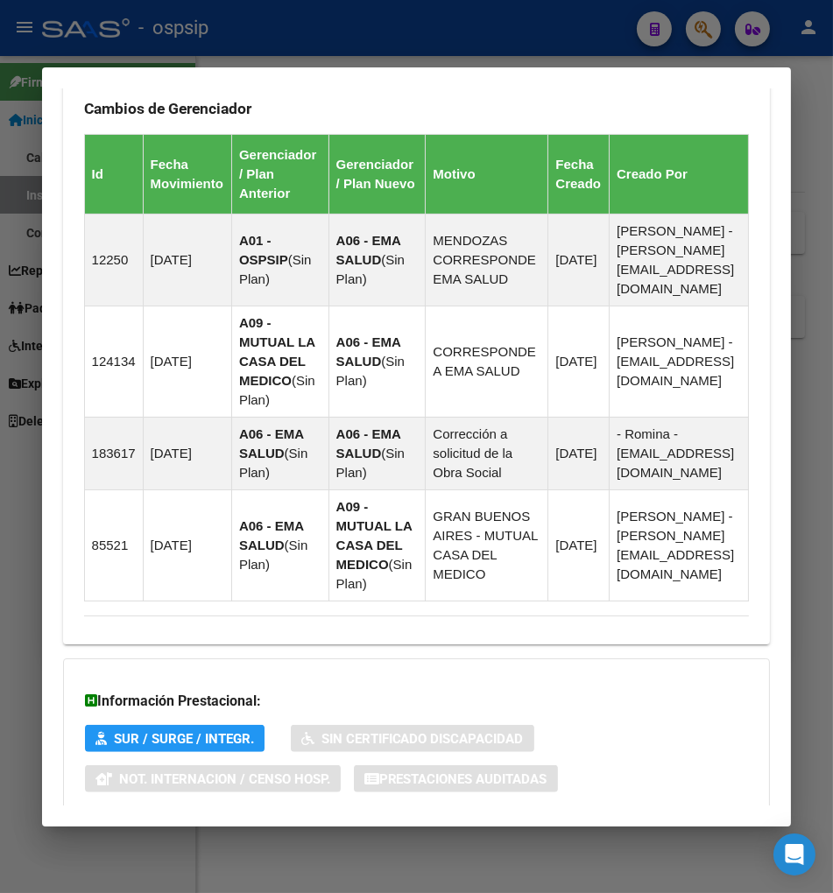
scroll to position [1276, 0]
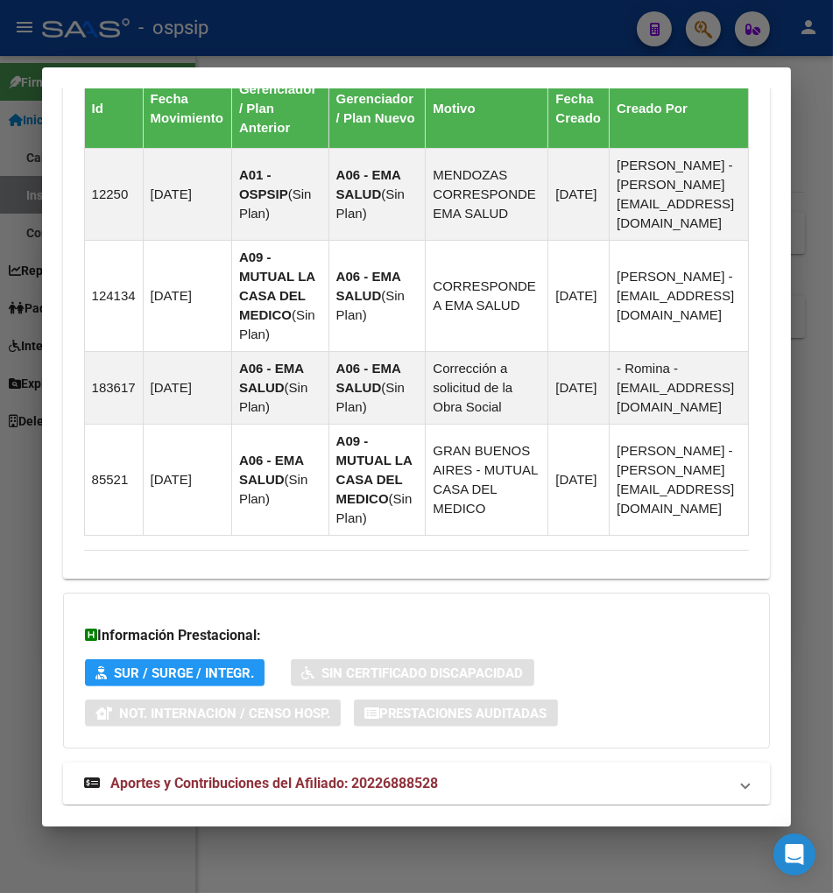
click at [191, 775] on span "Aportes y Contribuciones del Afiliado: 20226888528" at bounding box center [274, 783] width 328 height 17
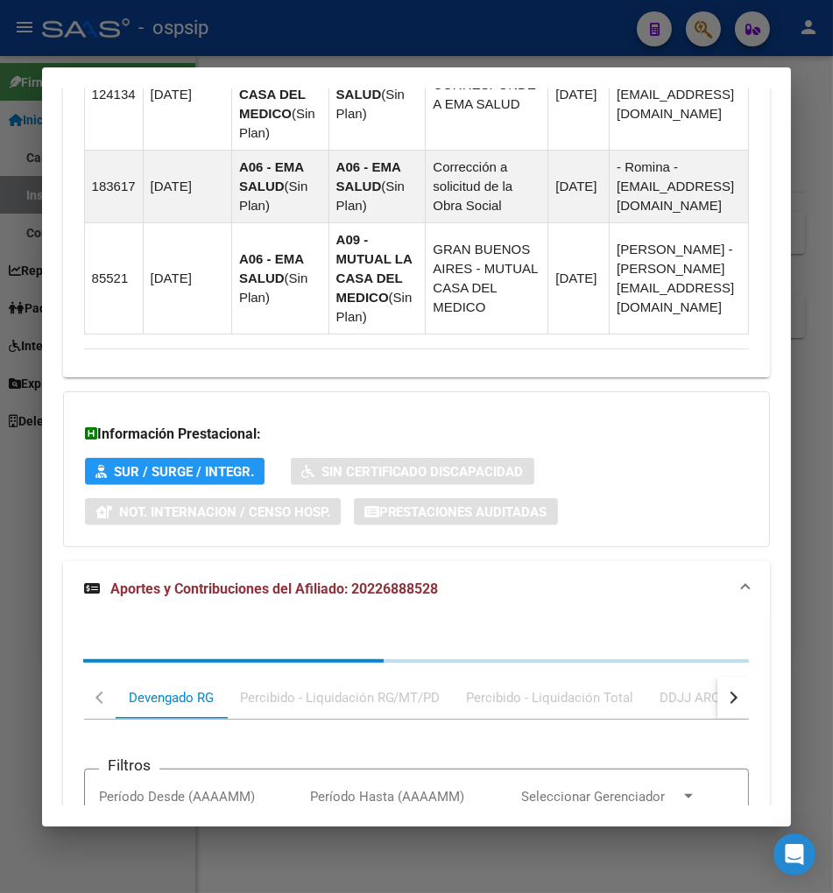
scroll to position [1752, 0]
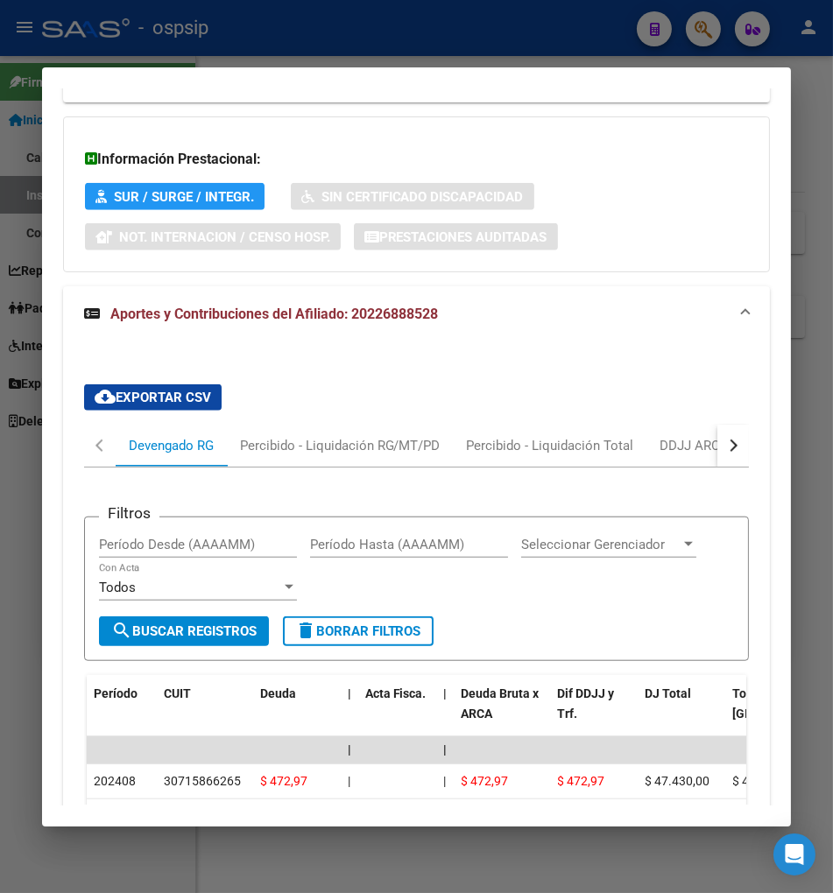
click at [736, 425] on button "button" at bounding box center [733, 446] width 32 height 42
click at [683, 436] on div "ARCA Relaciones Laborales" at bounding box center [652, 445] width 164 height 19
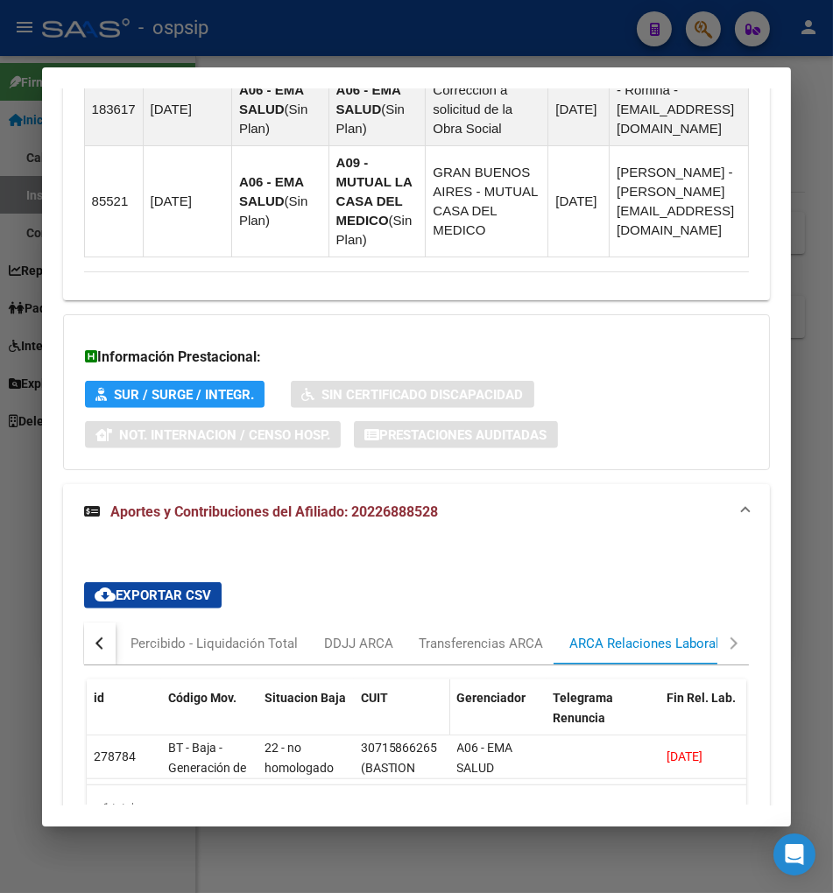
scroll to position [1637, 0]
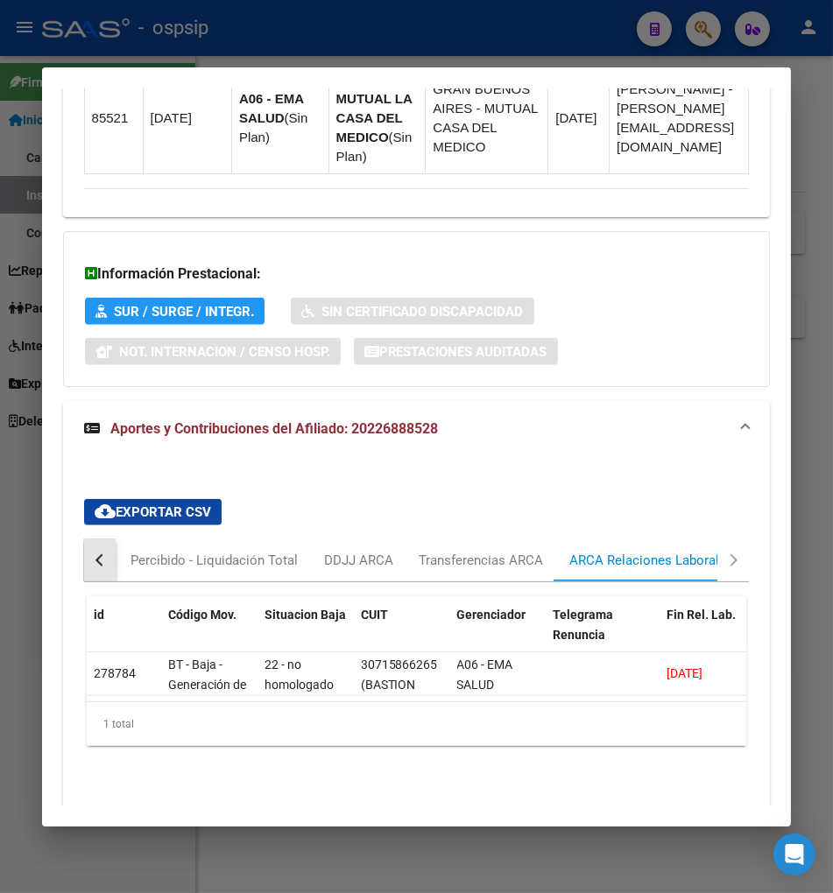
click at [84, 539] on button "button" at bounding box center [100, 560] width 32 height 42
click at [137, 551] on div "Devengado RG" at bounding box center [171, 560] width 85 height 19
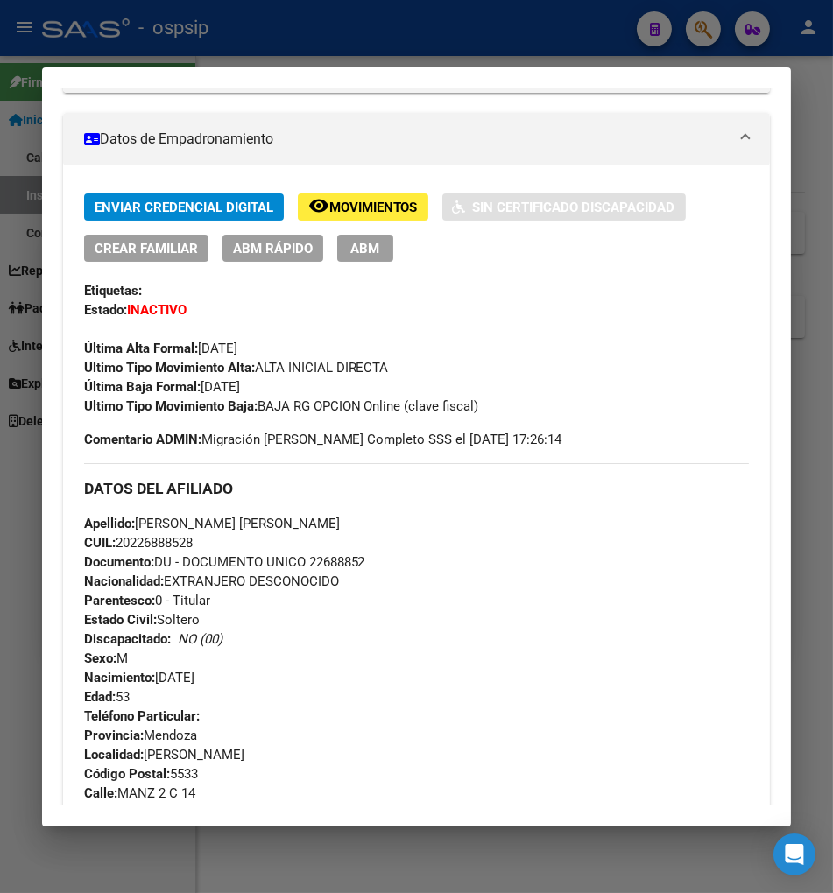
scroll to position [0, 0]
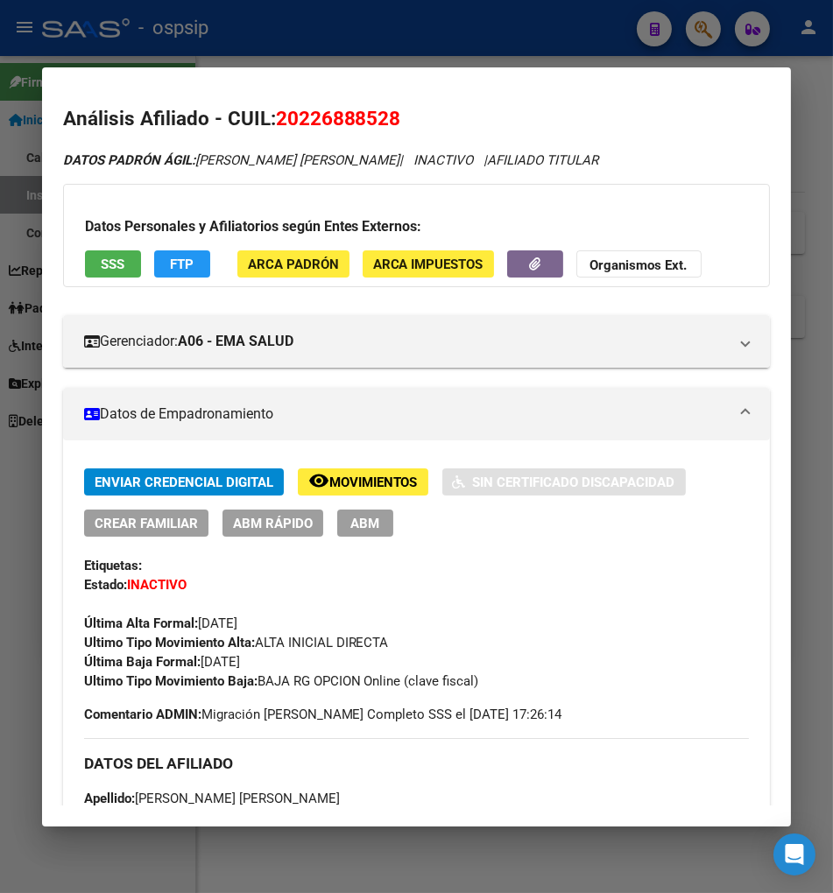
click at [705, 27] on div at bounding box center [416, 446] width 833 height 893
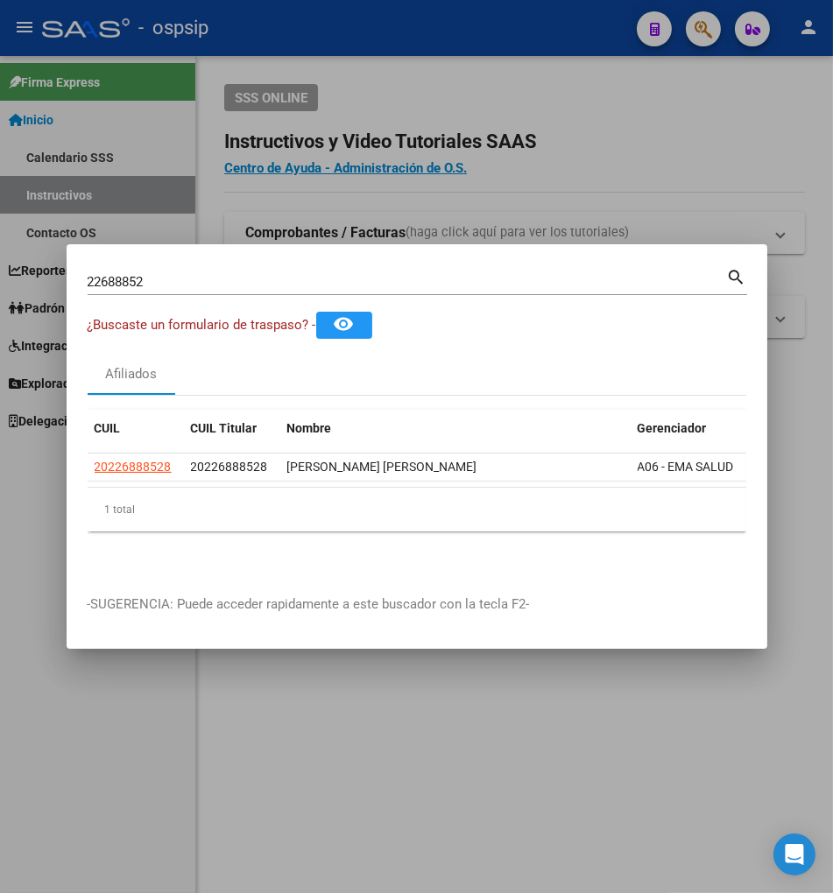
click at [169, 281] on input "22688852" at bounding box center [407, 282] width 639 height 16
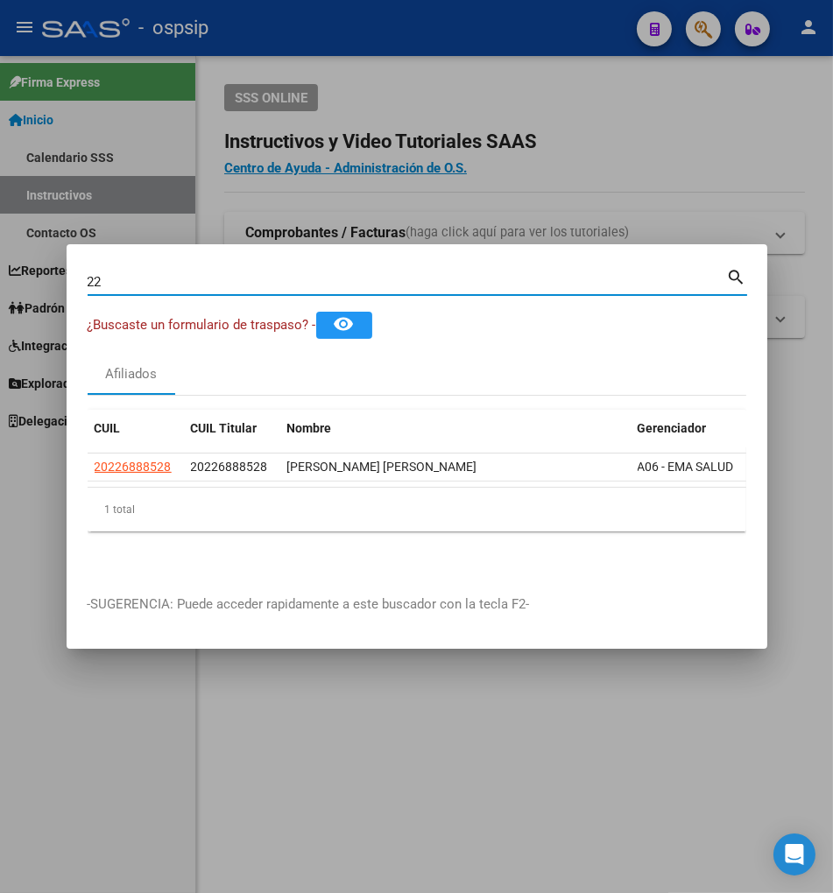
type input "2"
type input "22697421"
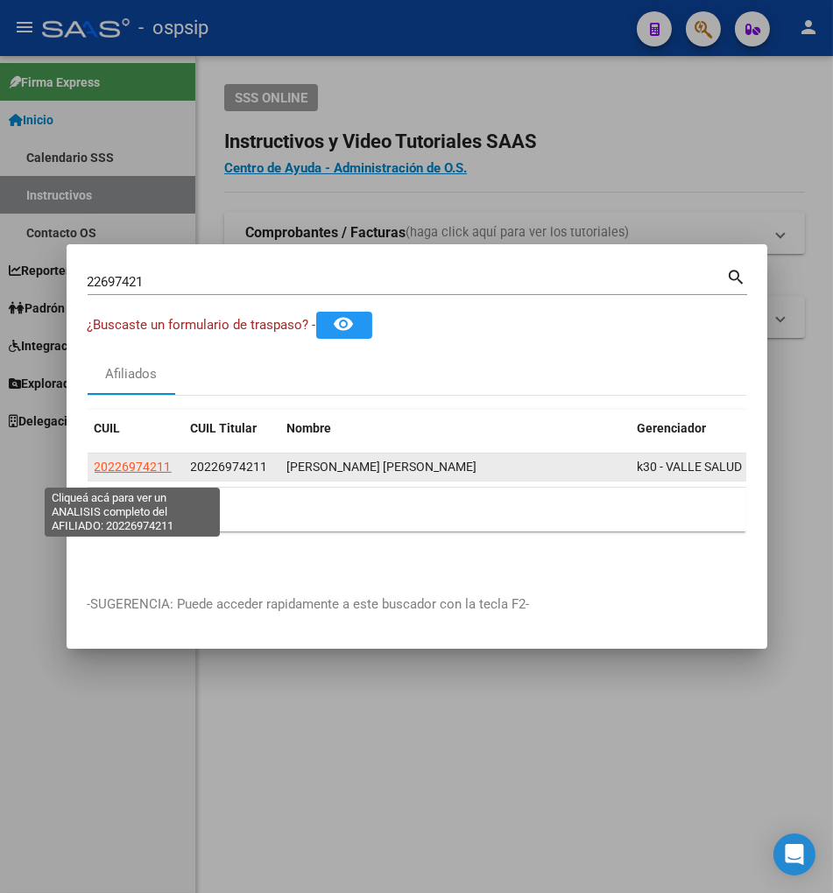
click at [133, 468] on span "20226974211" at bounding box center [133, 467] width 77 height 14
type textarea "20226974211"
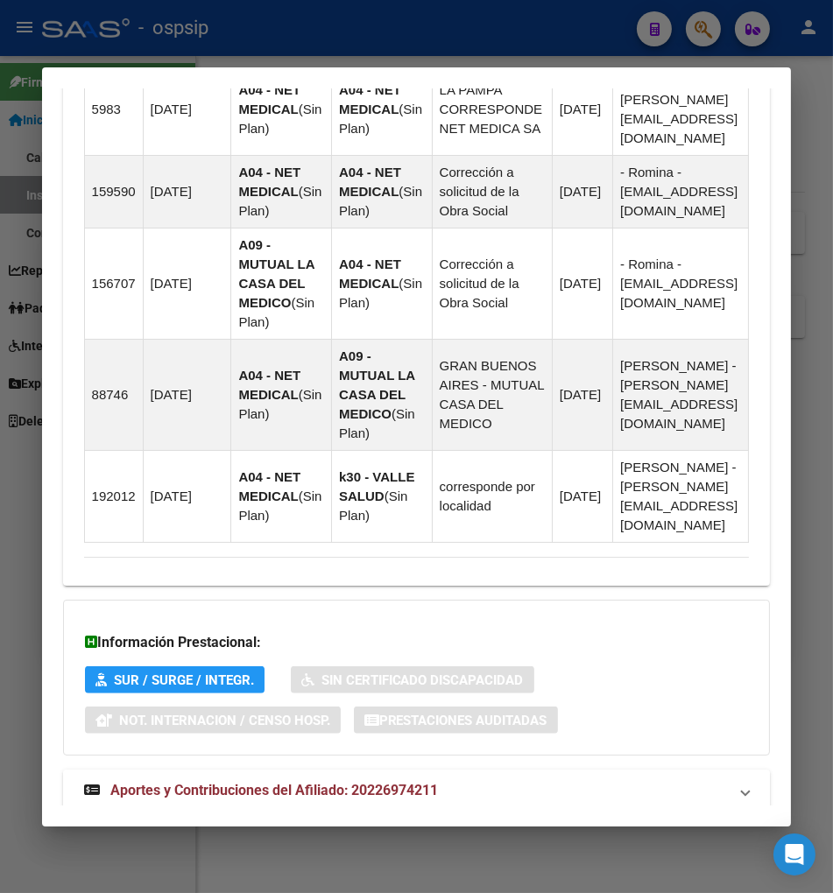
click at [252, 782] on span "Aportes y Contribuciones del Afiliado: 20226974211" at bounding box center [274, 790] width 328 height 17
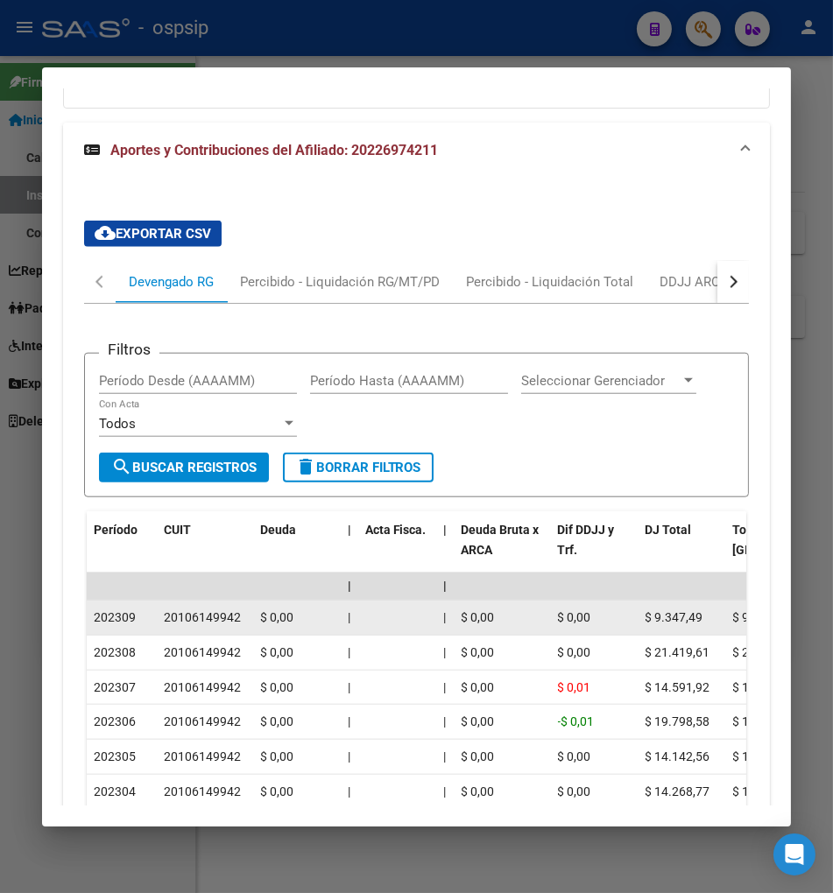
scroll to position [2043, 0]
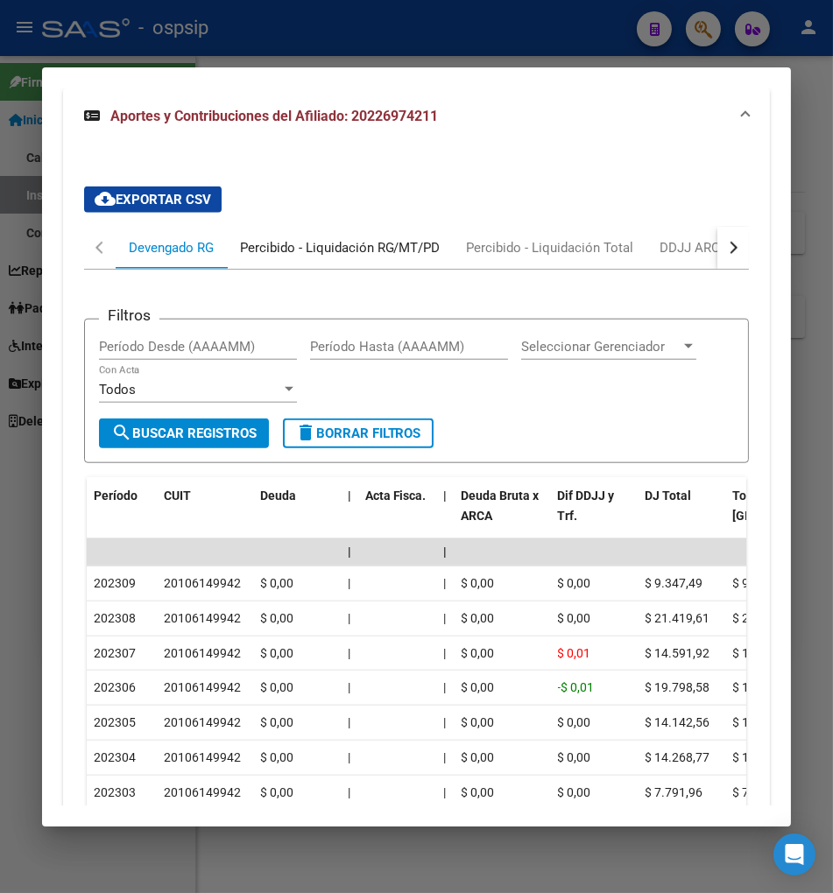
click at [339, 238] on div "Percibido - Liquidación RG/MT/PD" at bounding box center [340, 247] width 201 height 19
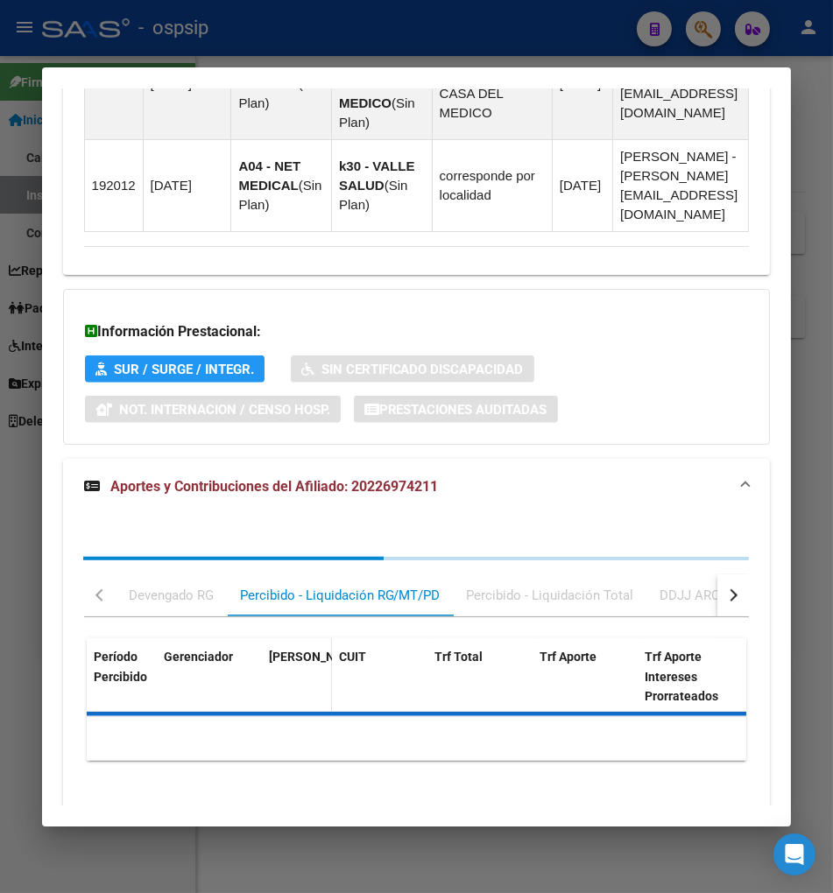
scroll to position [2041, 0]
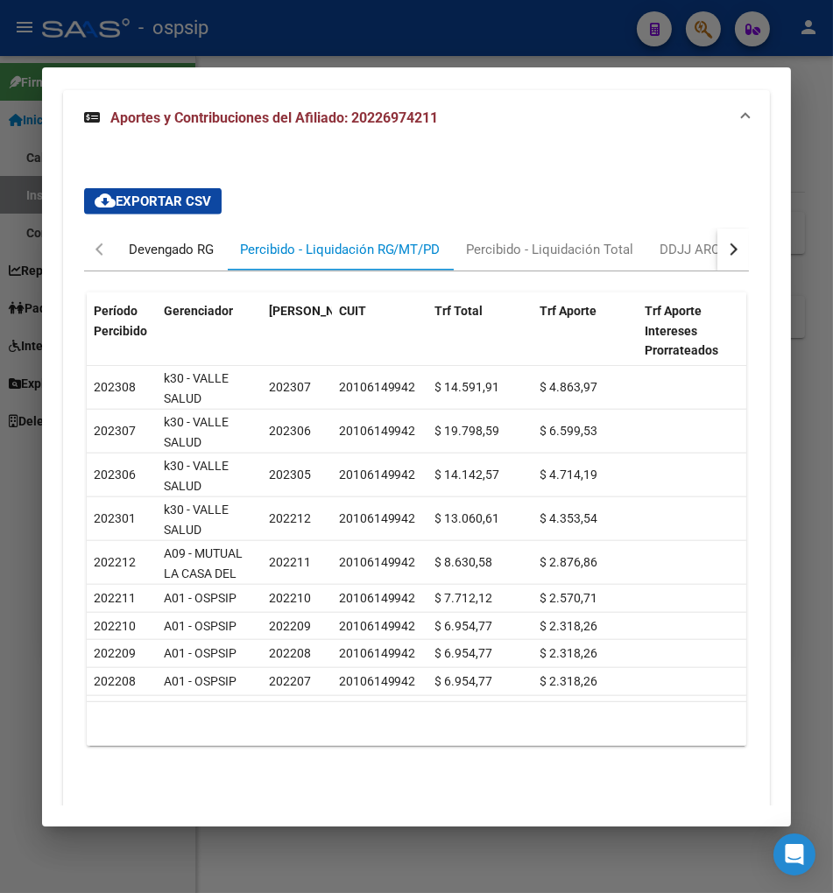
click at [131, 240] on div "Devengado RG" at bounding box center [171, 249] width 85 height 19
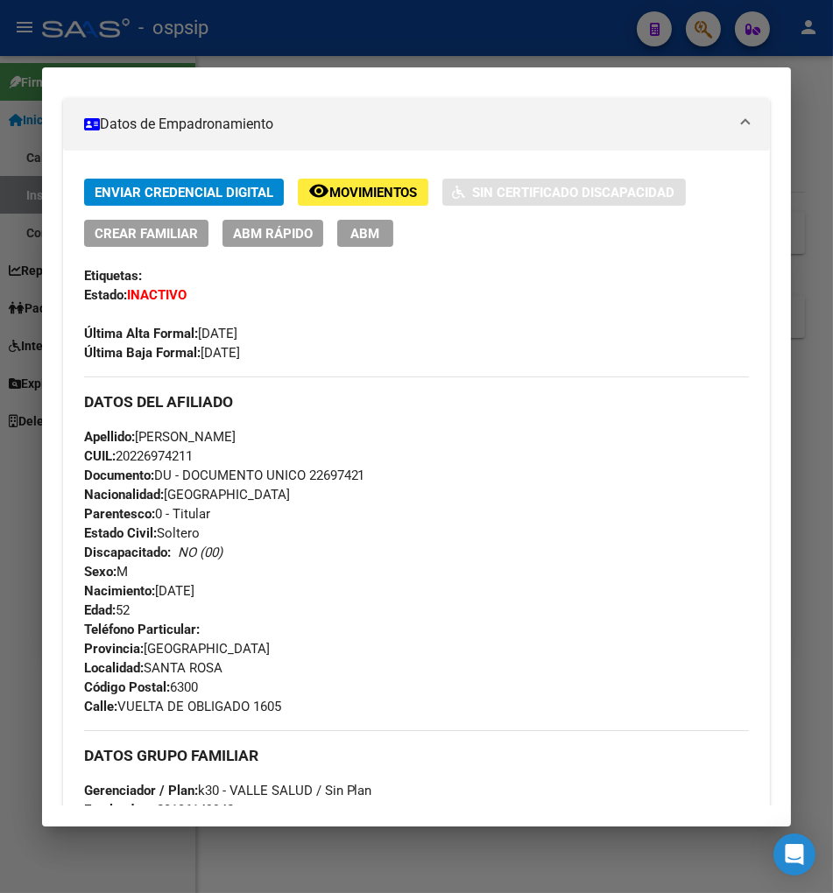
scroll to position [0, 0]
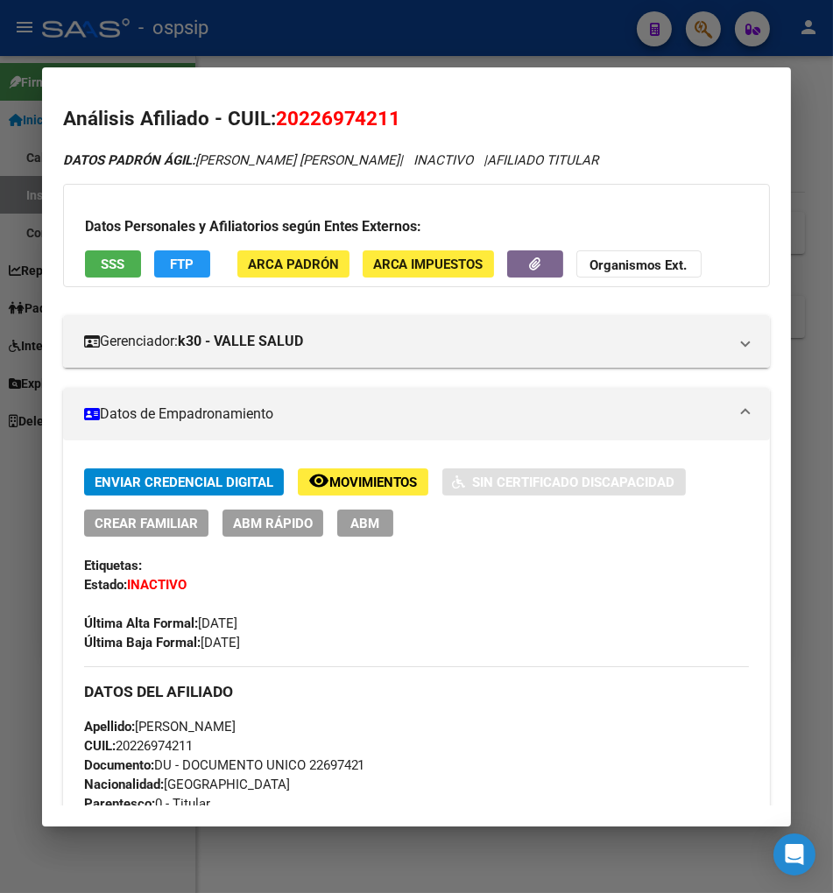
click at [700, 36] on div at bounding box center [416, 446] width 833 height 893
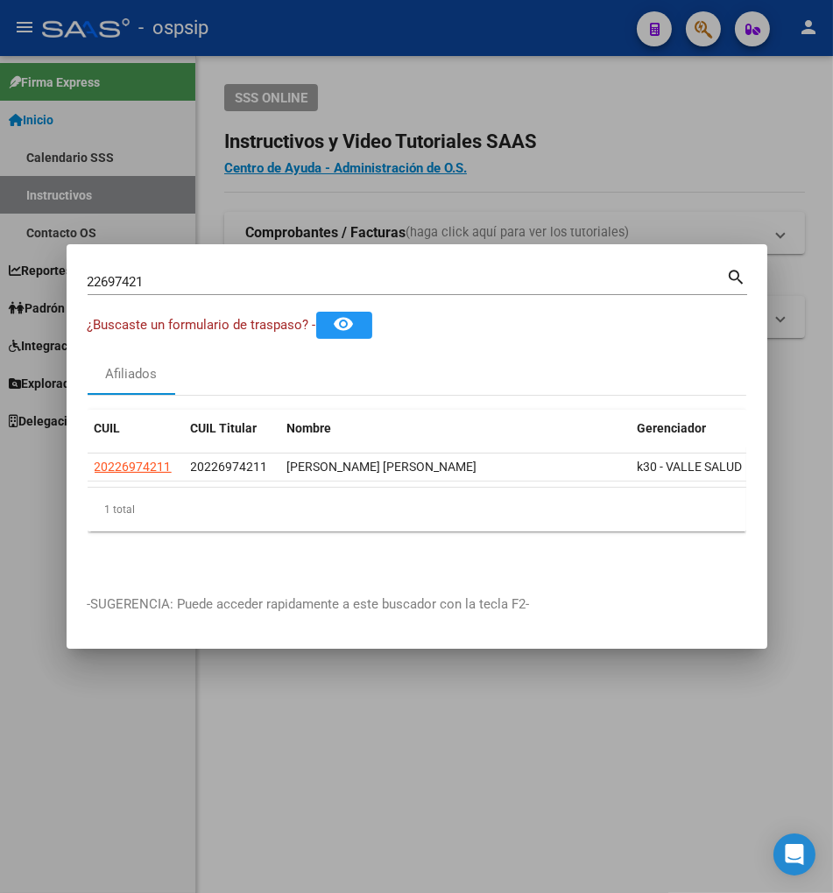
click at [202, 295] on div "22697421 Buscar (apellido, dni, [PERSON_NAME], [PERSON_NAME], cuit, obra social)" at bounding box center [407, 282] width 639 height 26
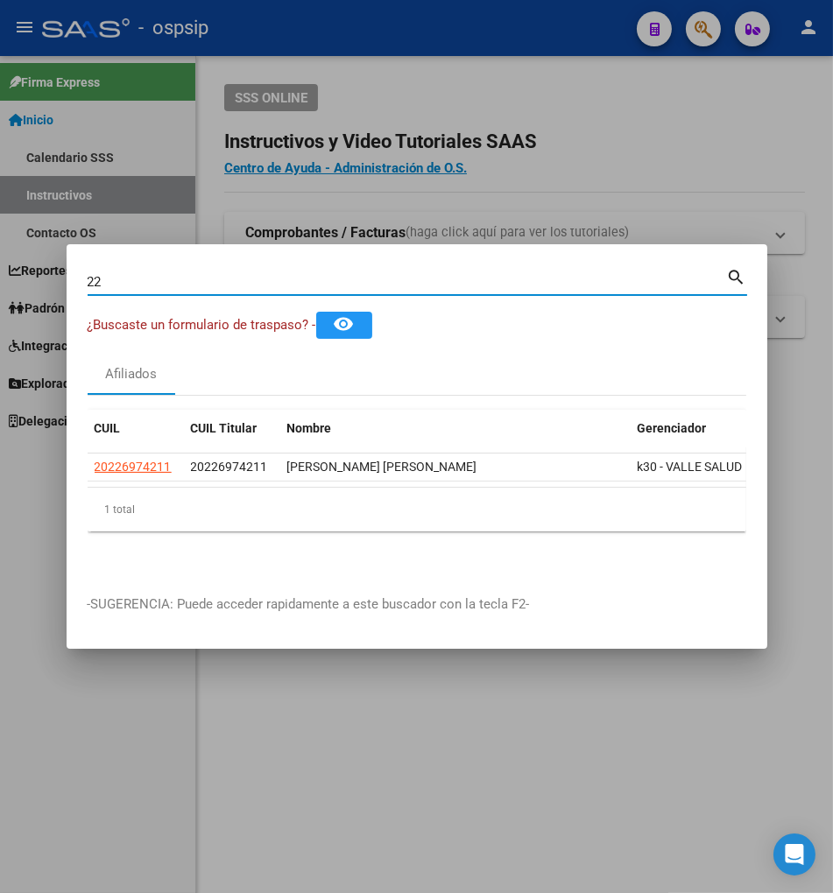
type input "2"
type input "22698052"
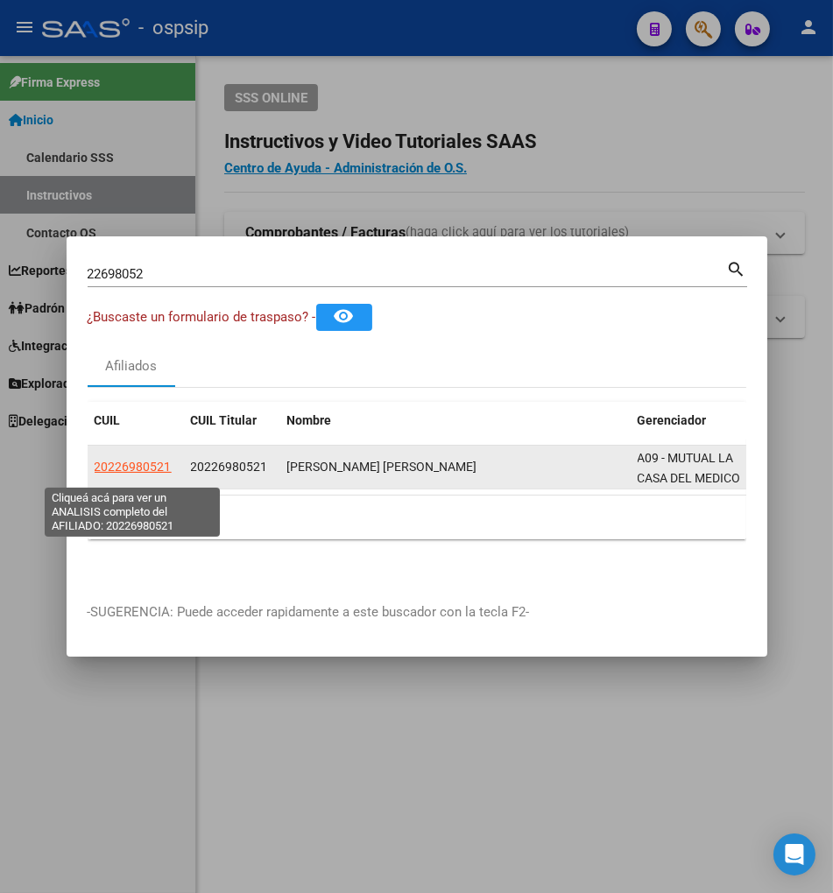
click at [123, 471] on span "20226980521" at bounding box center [133, 467] width 77 height 14
type textarea "20226980521"
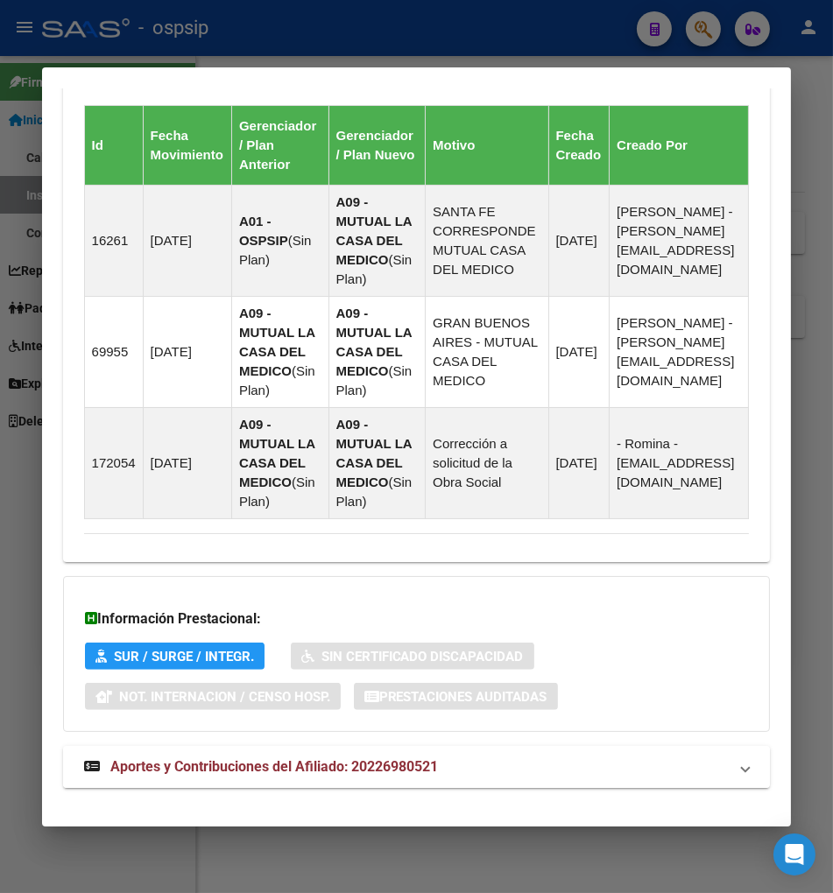
scroll to position [1170, 0]
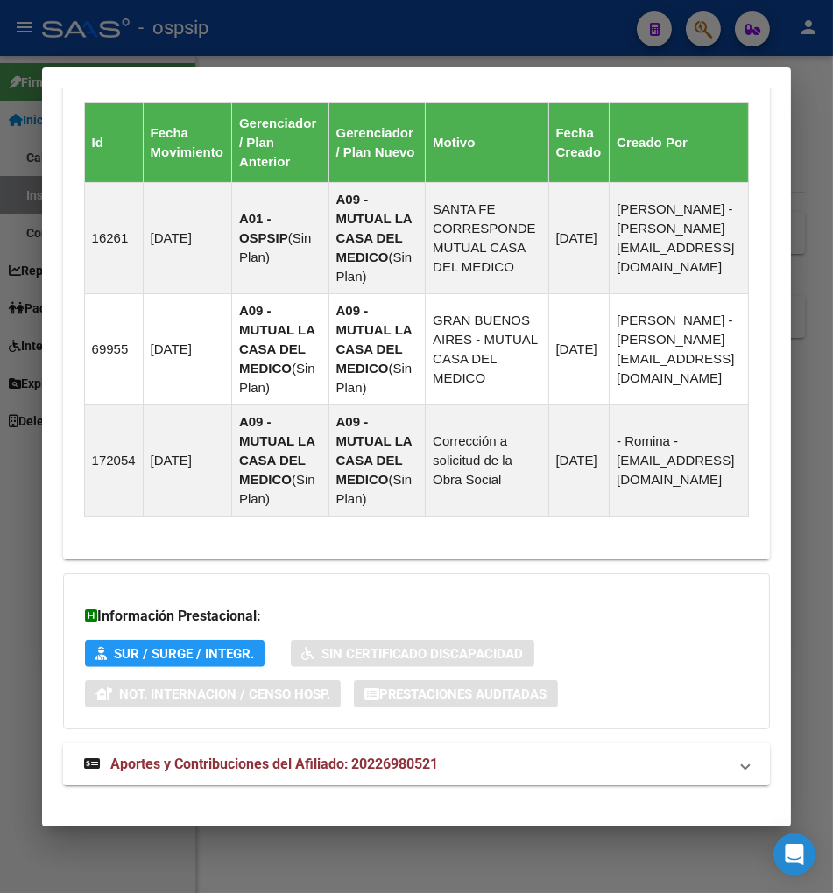
click at [277, 756] on span "Aportes y Contribuciones del Afiliado: 20226980521" at bounding box center [274, 764] width 328 height 17
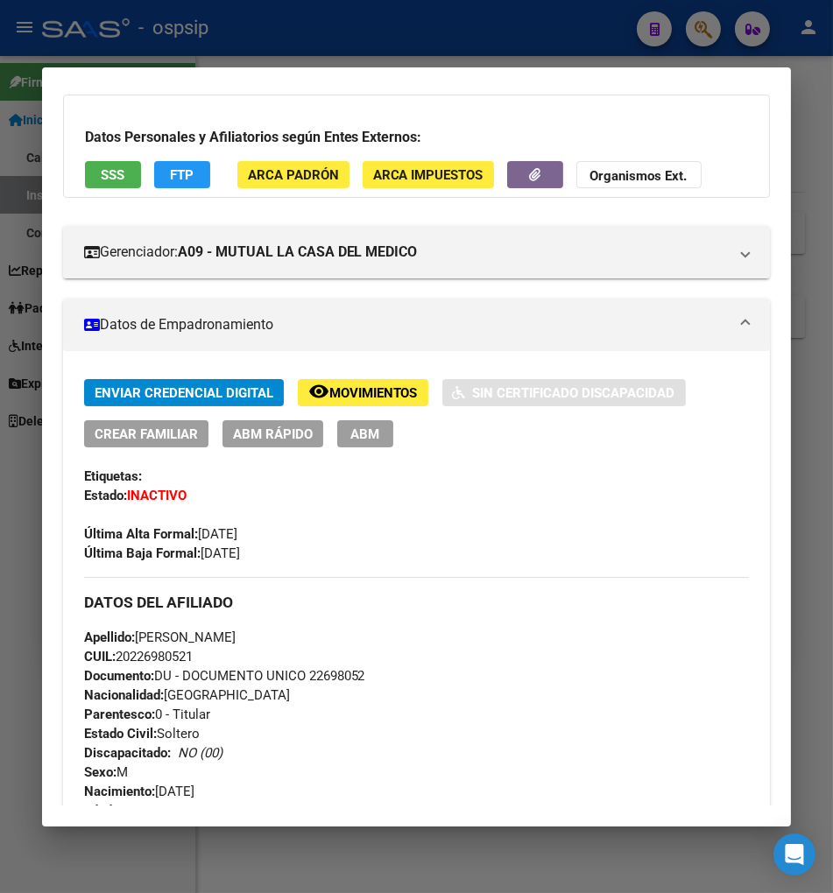
scroll to position [0, 0]
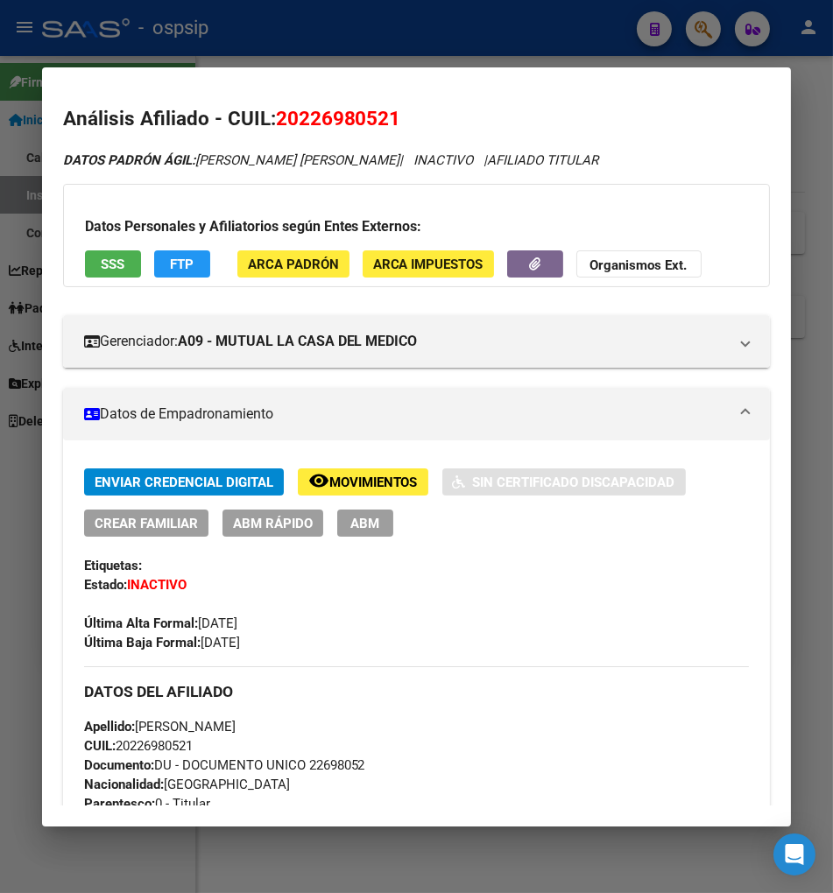
click at [697, 42] on div at bounding box center [416, 446] width 833 height 893
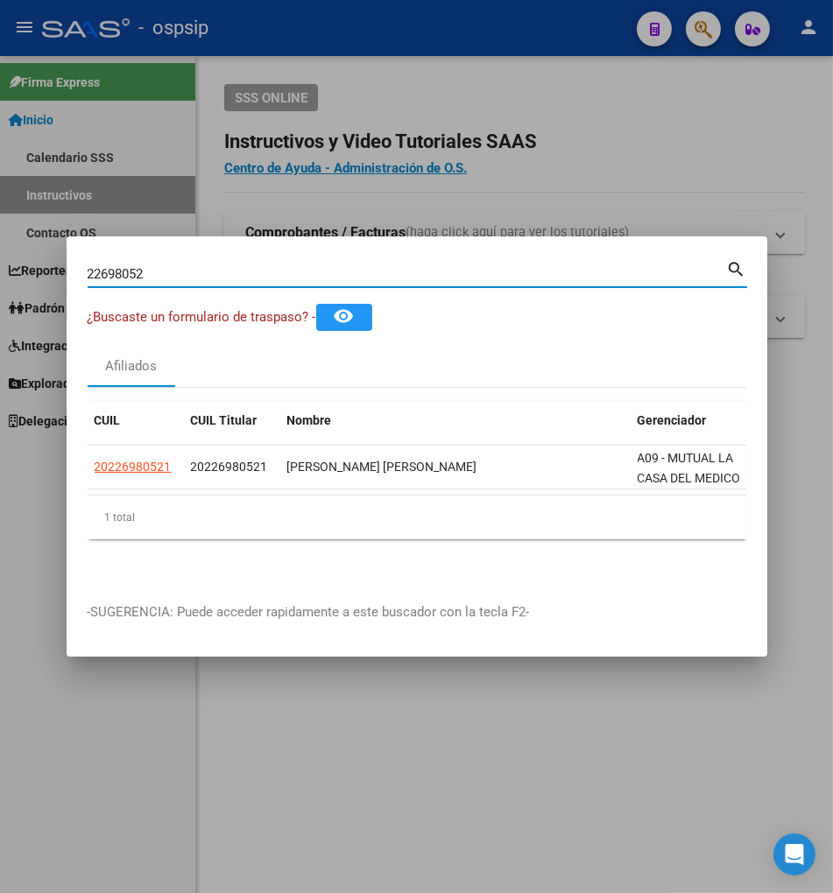
click at [171, 282] on input "22698052" at bounding box center [407, 274] width 639 height 16
type input "2"
type input "22703412"
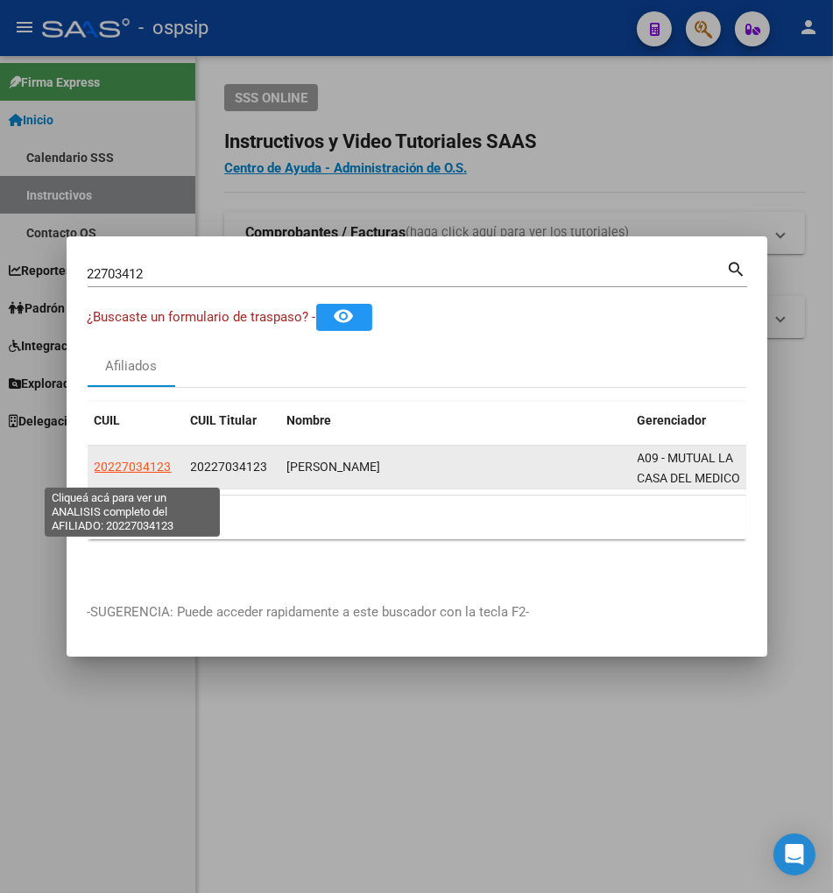
click at [130, 469] on span "20227034123" at bounding box center [133, 467] width 77 height 14
type textarea "20227034123"
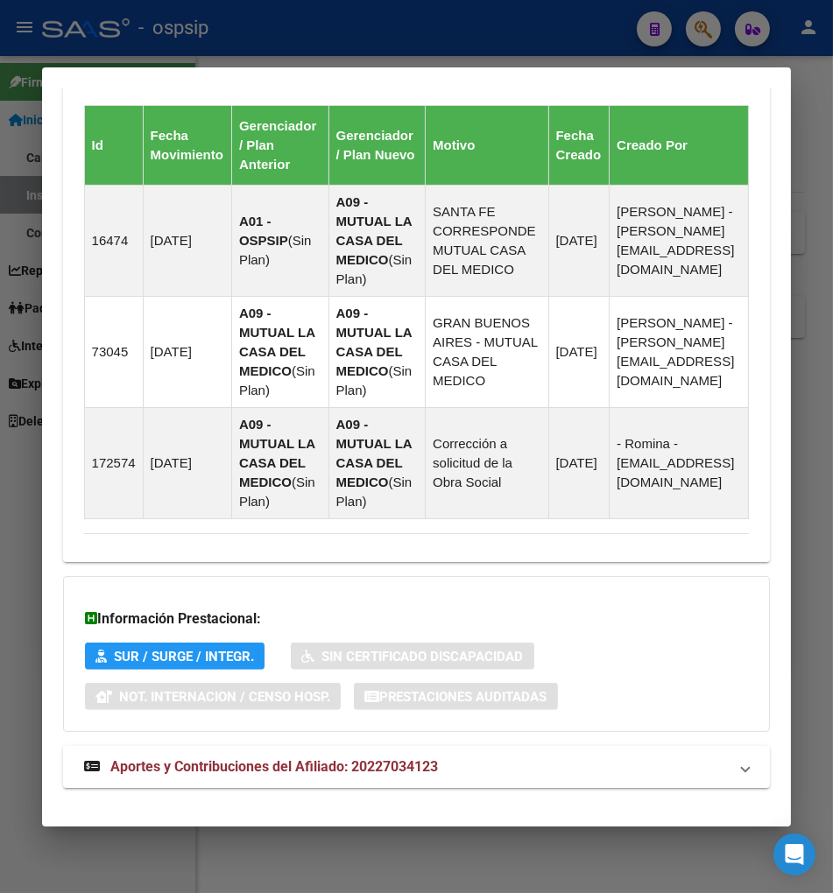
scroll to position [1170, 0]
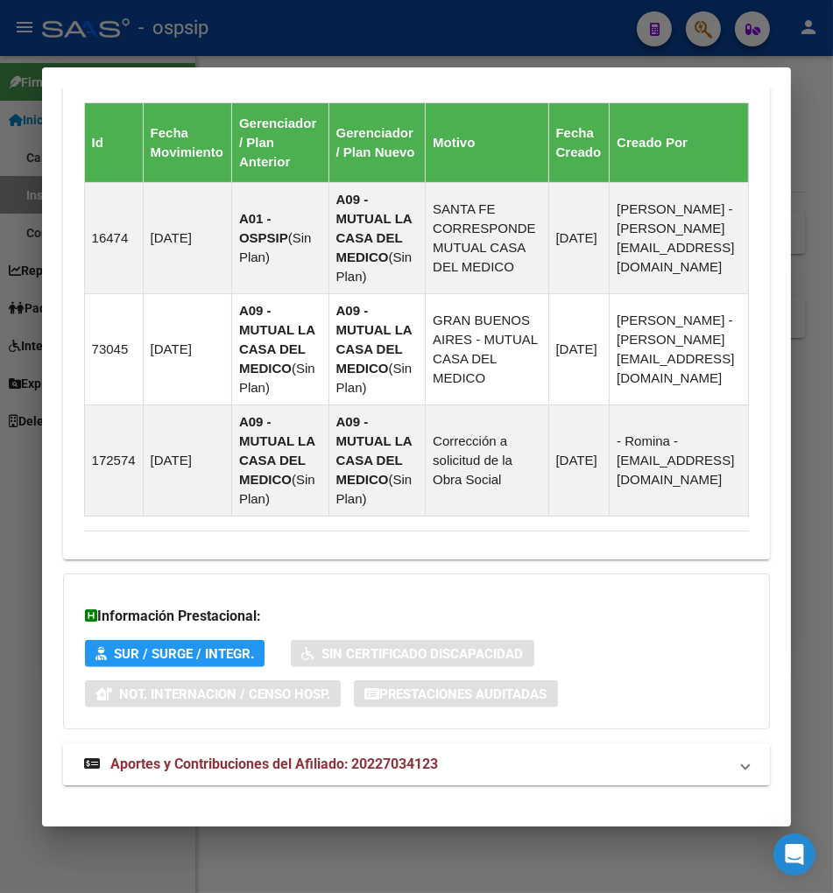
click at [259, 756] on span "Aportes y Contribuciones del Afiliado: 20227034123" at bounding box center [274, 764] width 328 height 17
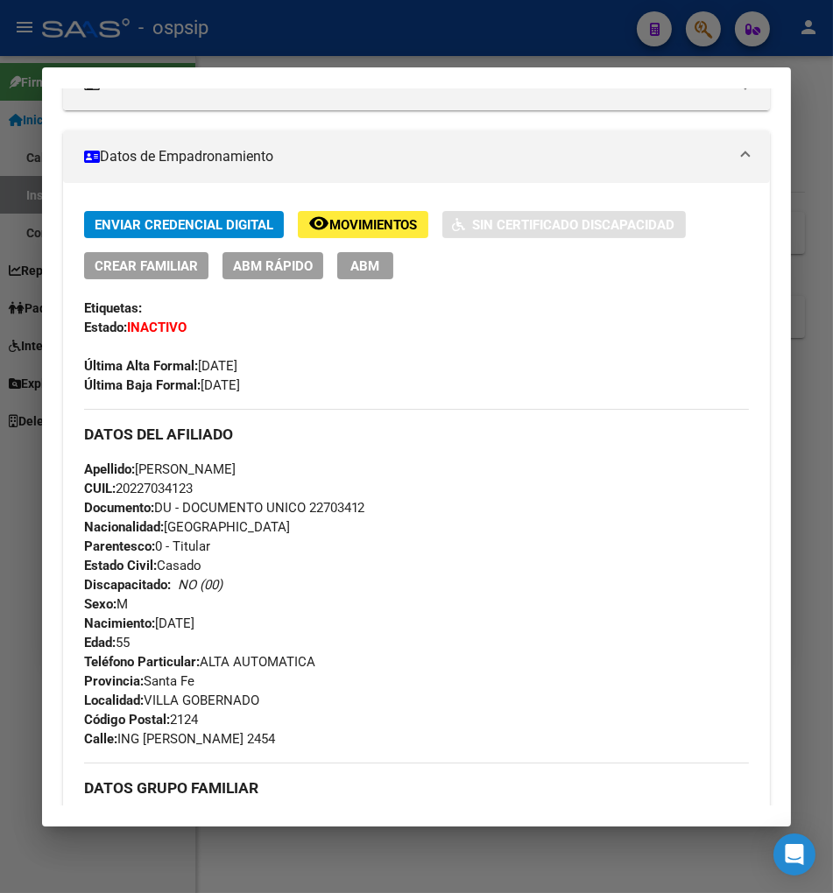
scroll to position [0, 0]
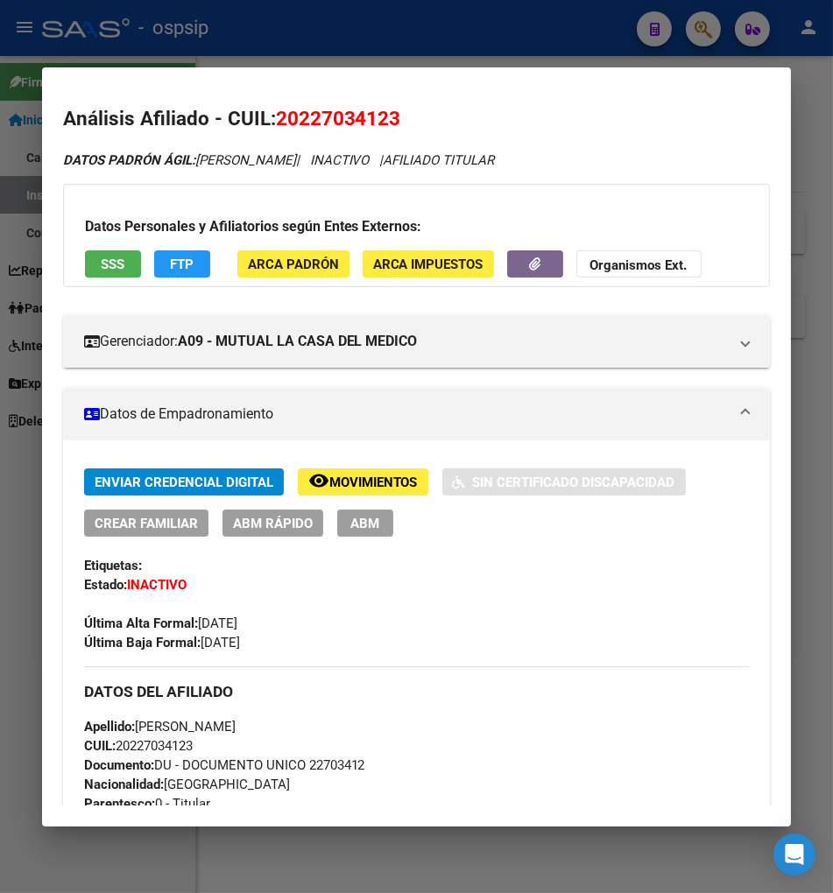
click at [700, 24] on div at bounding box center [416, 446] width 833 height 893
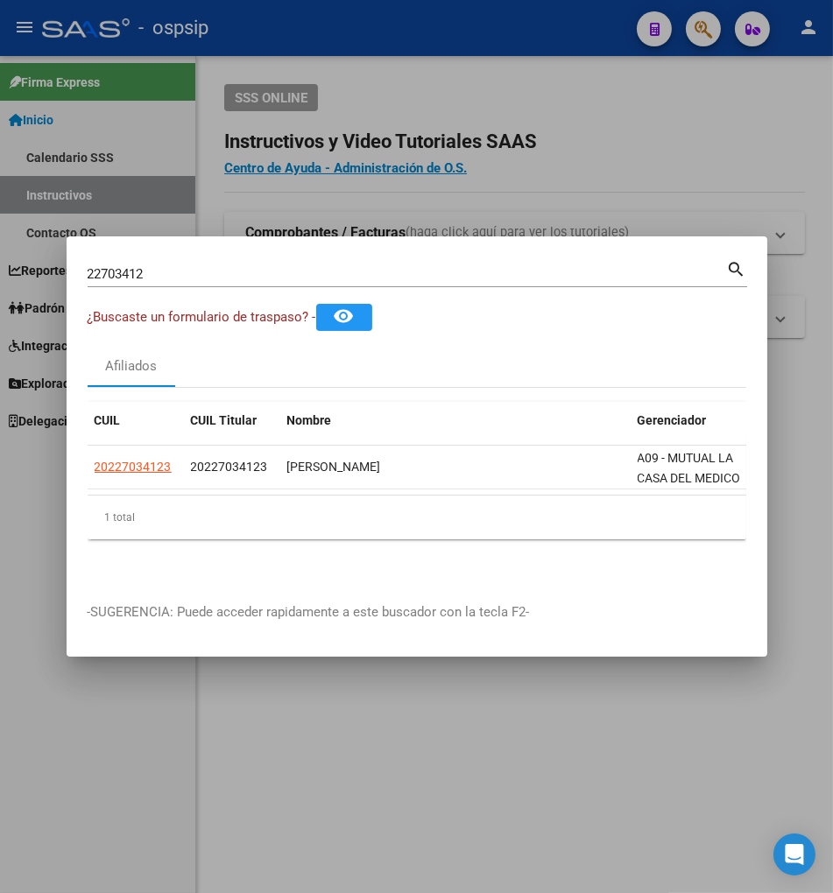
click at [181, 282] on input "22703412" at bounding box center [407, 274] width 639 height 16
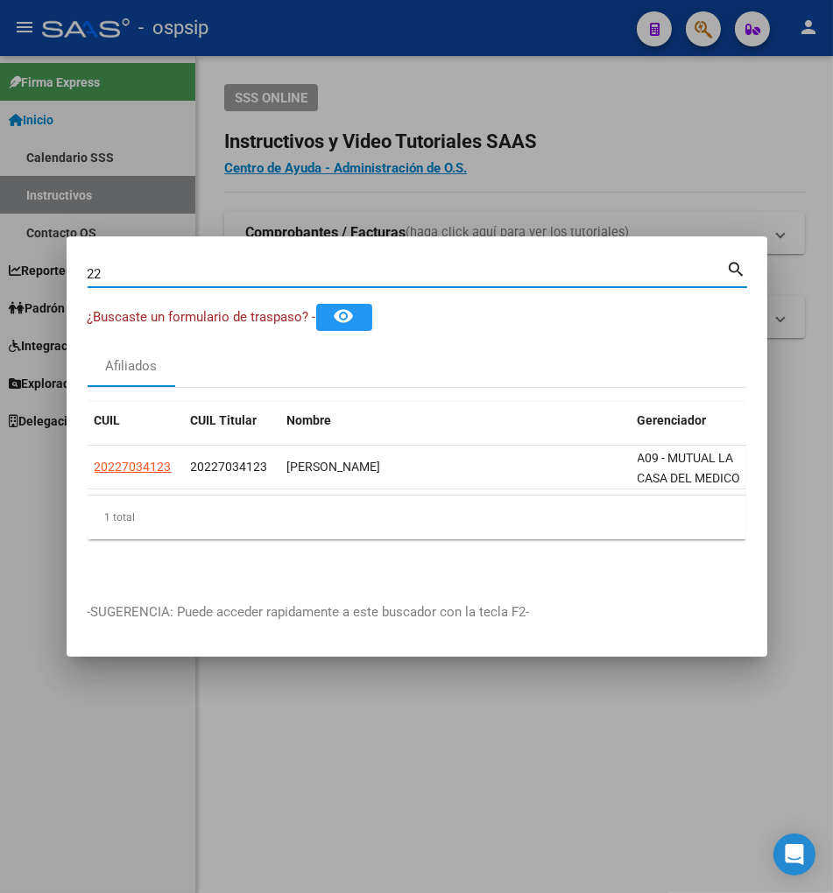
type input "2"
type input "22704358"
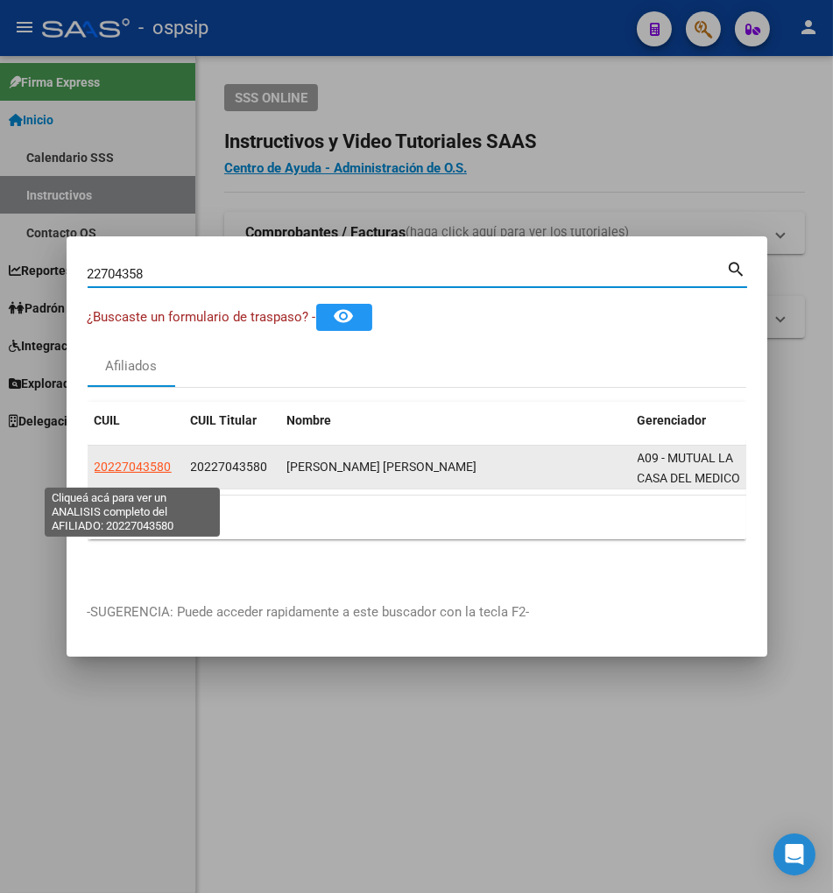
click at [128, 474] on span "20227043580" at bounding box center [133, 467] width 77 height 14
type textarea "20227043580"
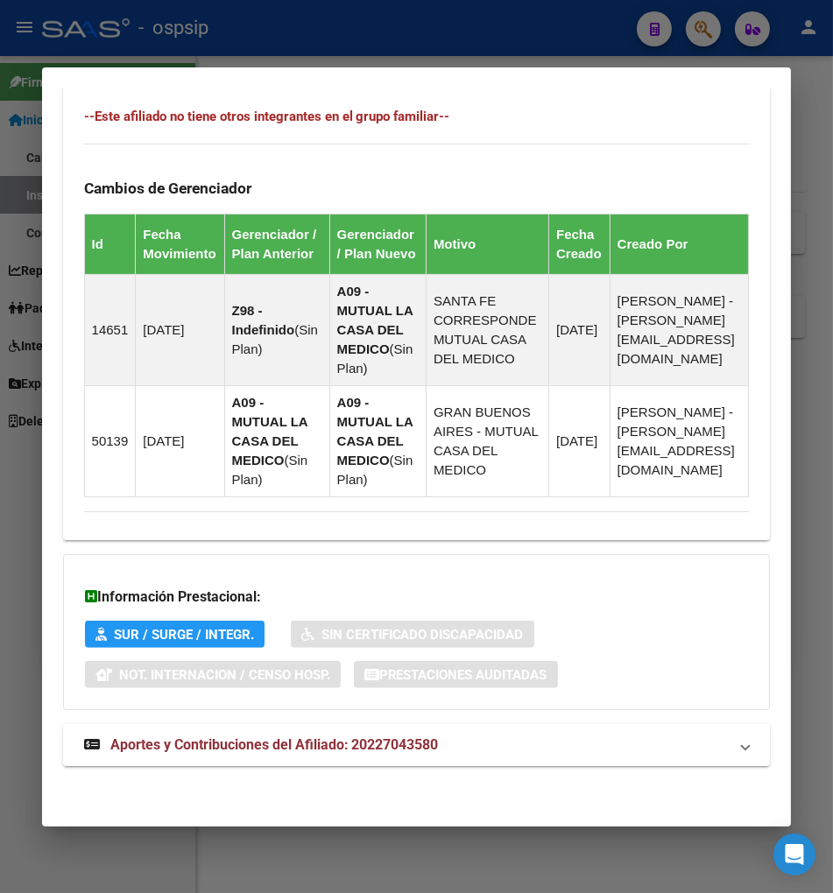
click at [281, 750] on span "Aportes y Contribuciones del Afiliado: 20227043580" at bounding box center [274, 744] width 328 height 17
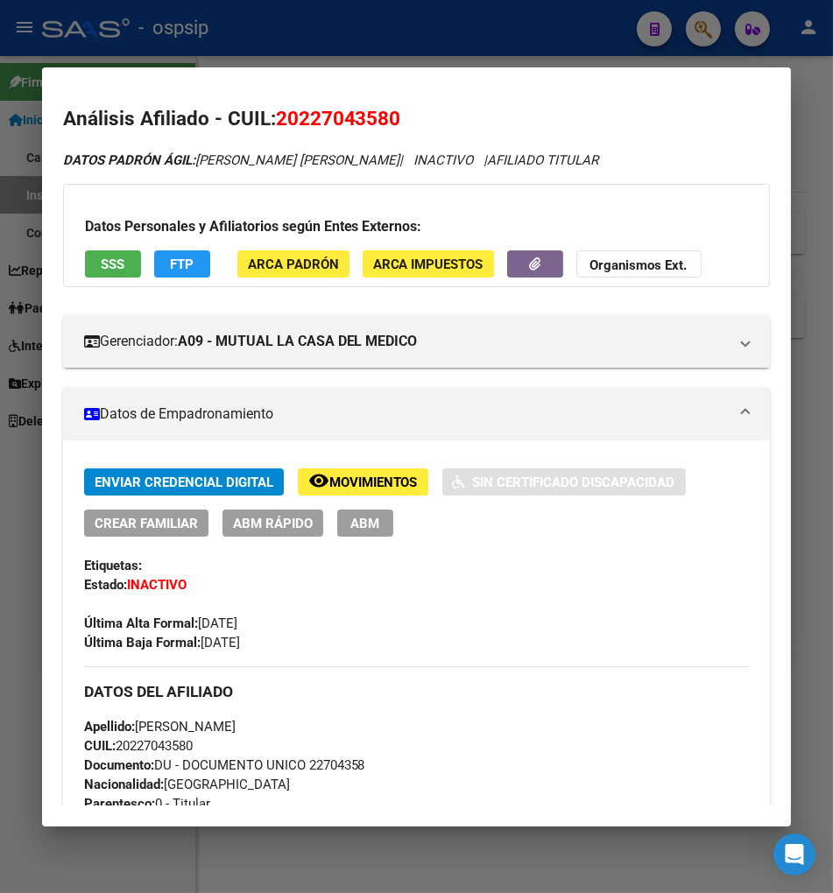
click at [714, 32] on div at bounding box center [416, 446] width 833 height 893
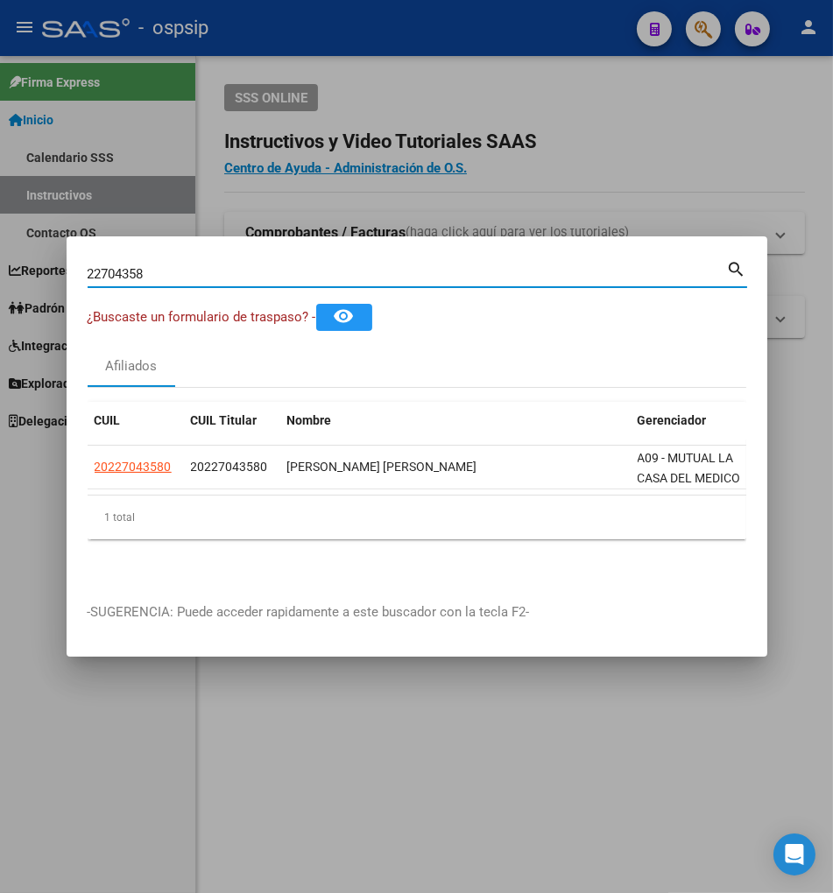
click at [229, 274] on input "22704358" at bounding box center [407, 274] width 639 height 16
type input "2"
type input "22704710"
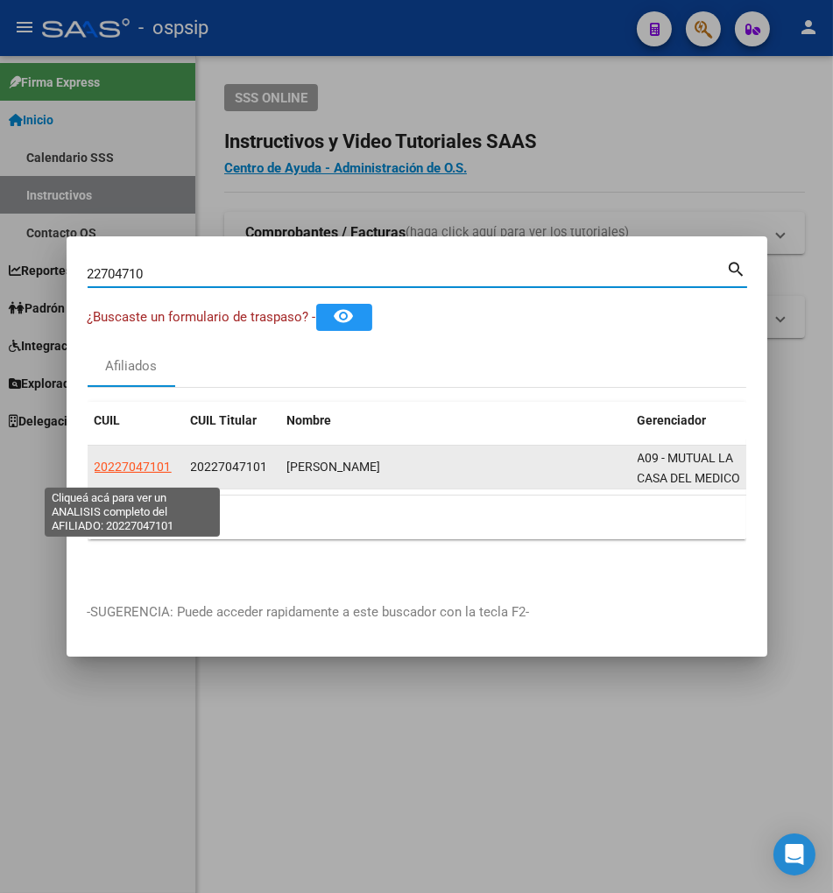
click at [135, 474] on span "20227047101" at bounding box center [133, 467] width 77 height 14
type textarea "20227047101"
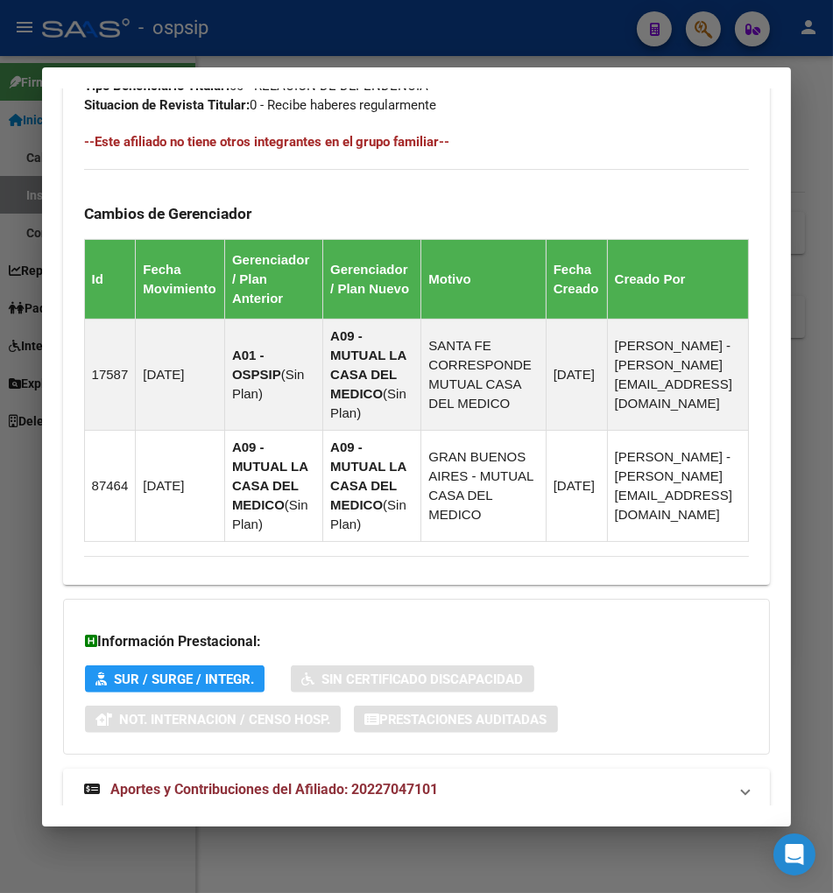
scroll to position [1059, 0]
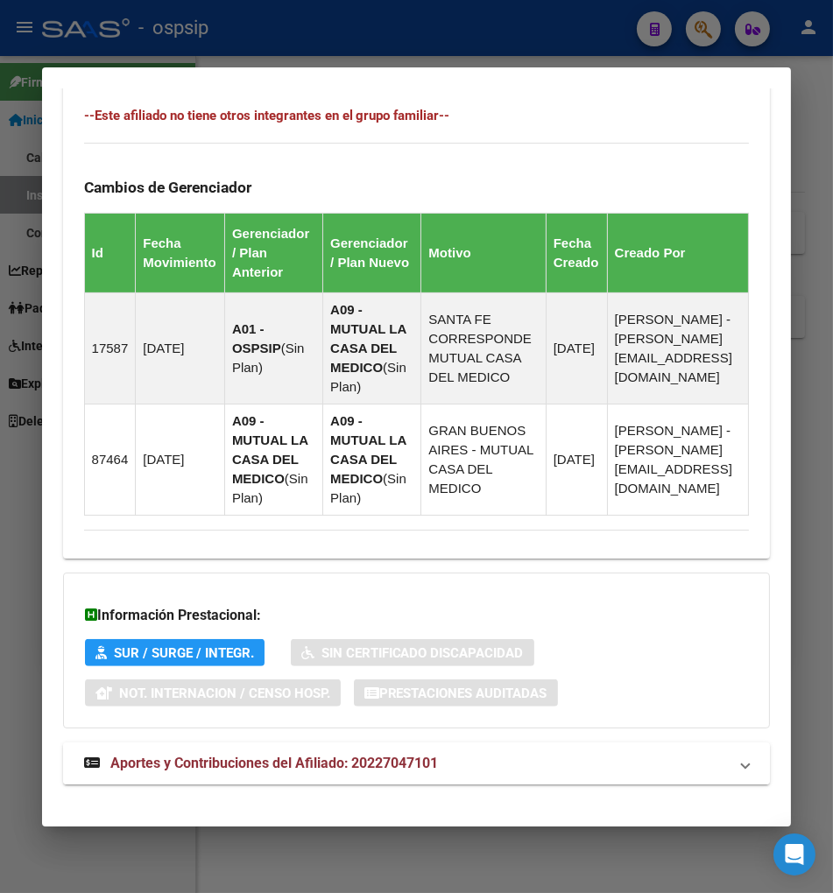
click at [165, 755] on span "Aportes y Contribuciones del Afiliado: 20227047101" at bounding box center [274, 763] width 328 height 17
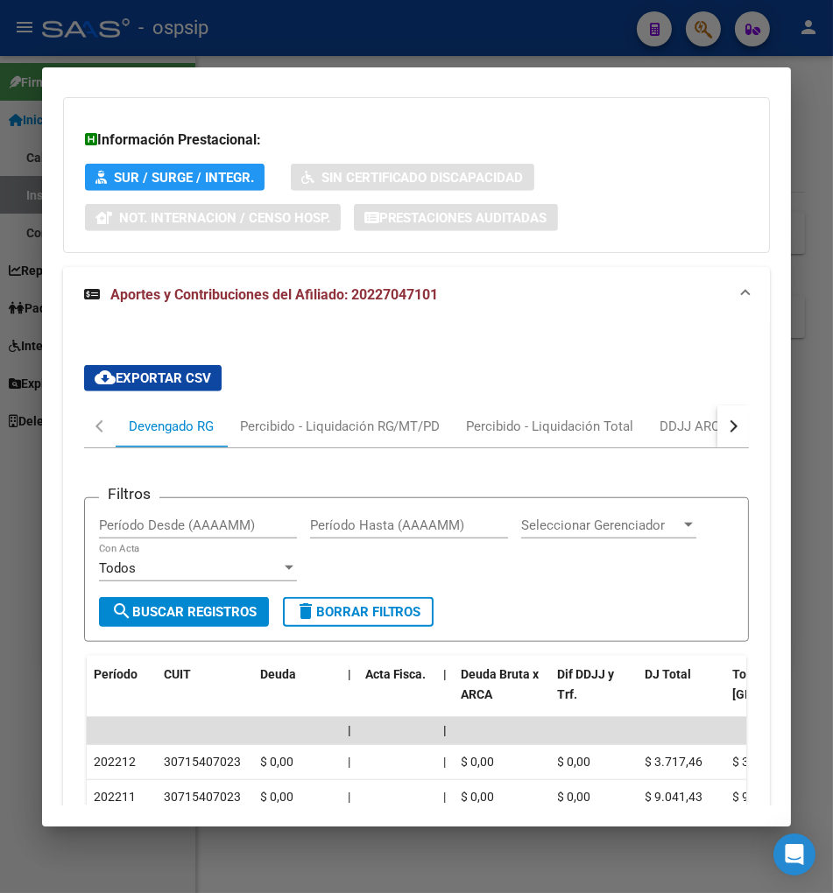
scroll to position [1632, 0]
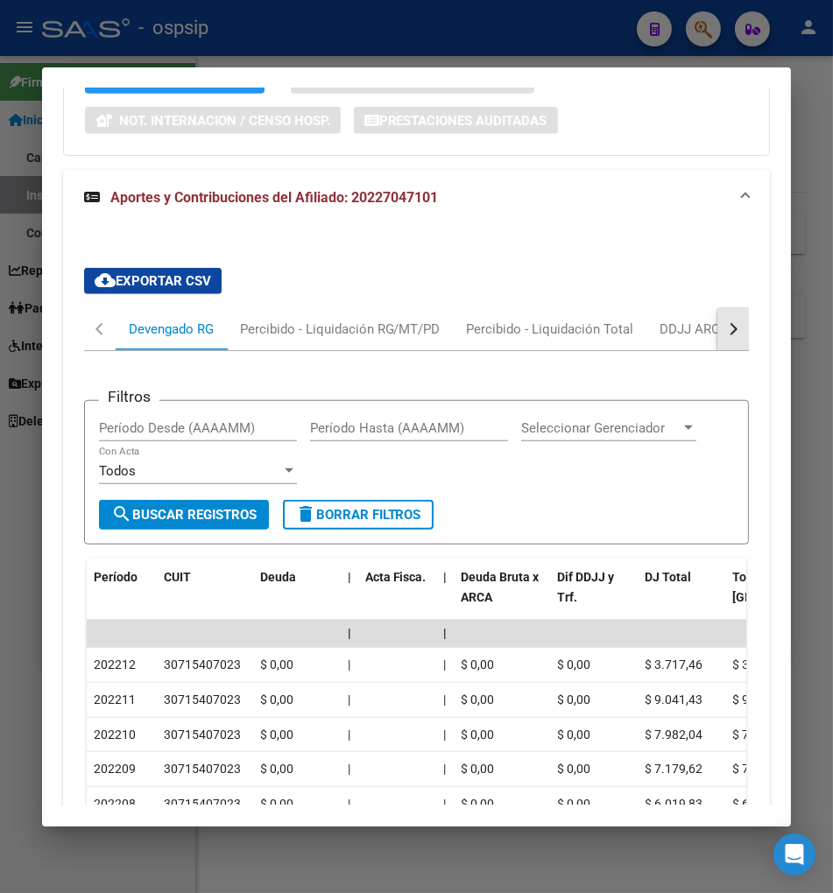
click at [743, 311] on button "button" at bounding box center [733, 329] width 32 height 42
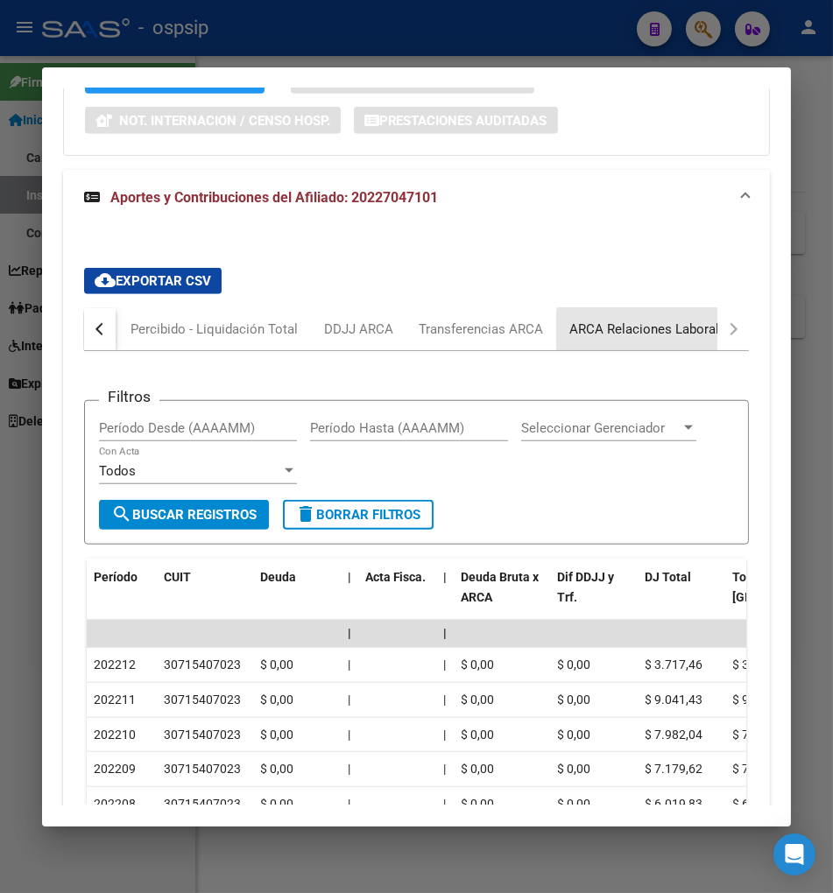
click at [657, 320] on div "ARCA Relaciones Laborales" at bounding box center [652, 329] width 164 height 19
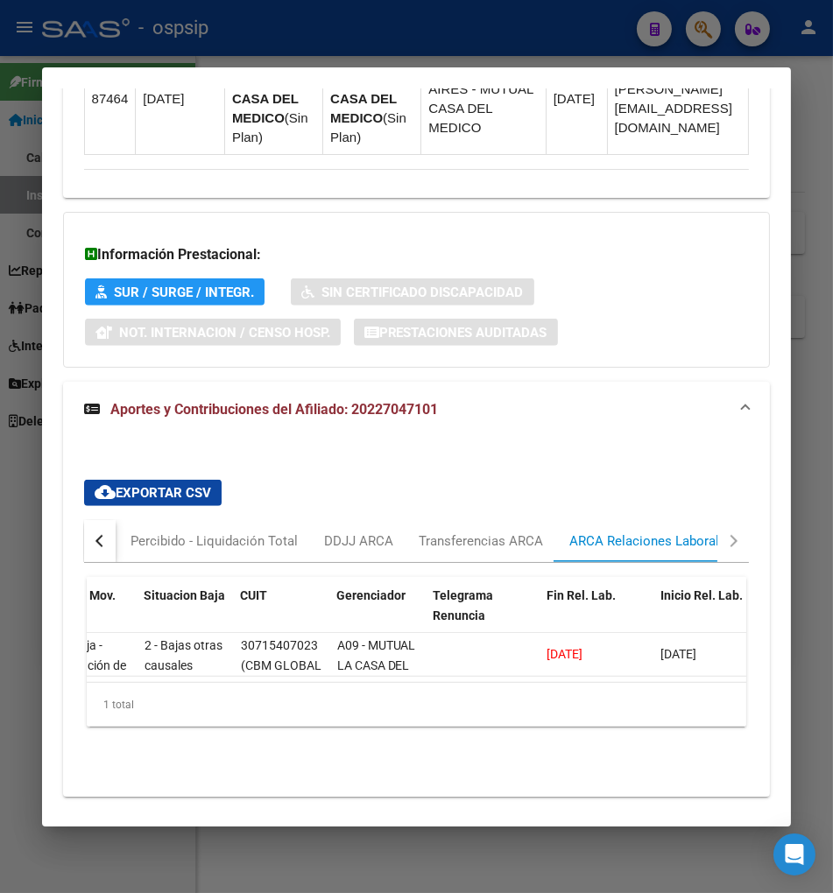
scroll to position [0, 0]
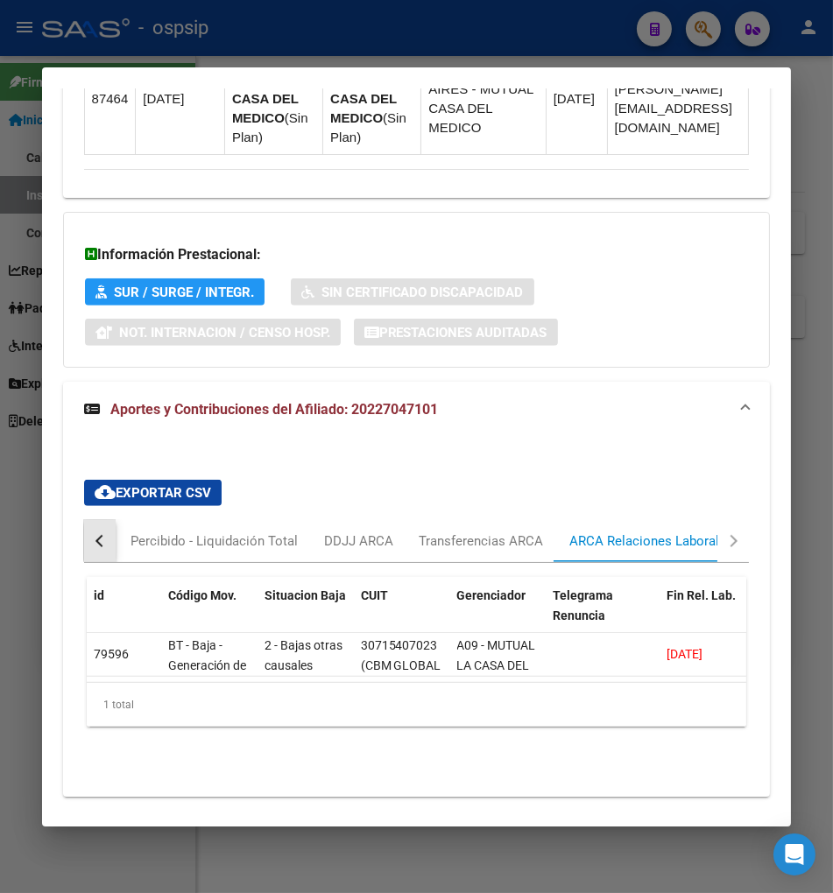
click at [86, 521] on button "button" at bounding box center [100, 541] width 32 height 42
click at [95, 535] on div "button" at bounding box center [101, 541] width 12 height 12
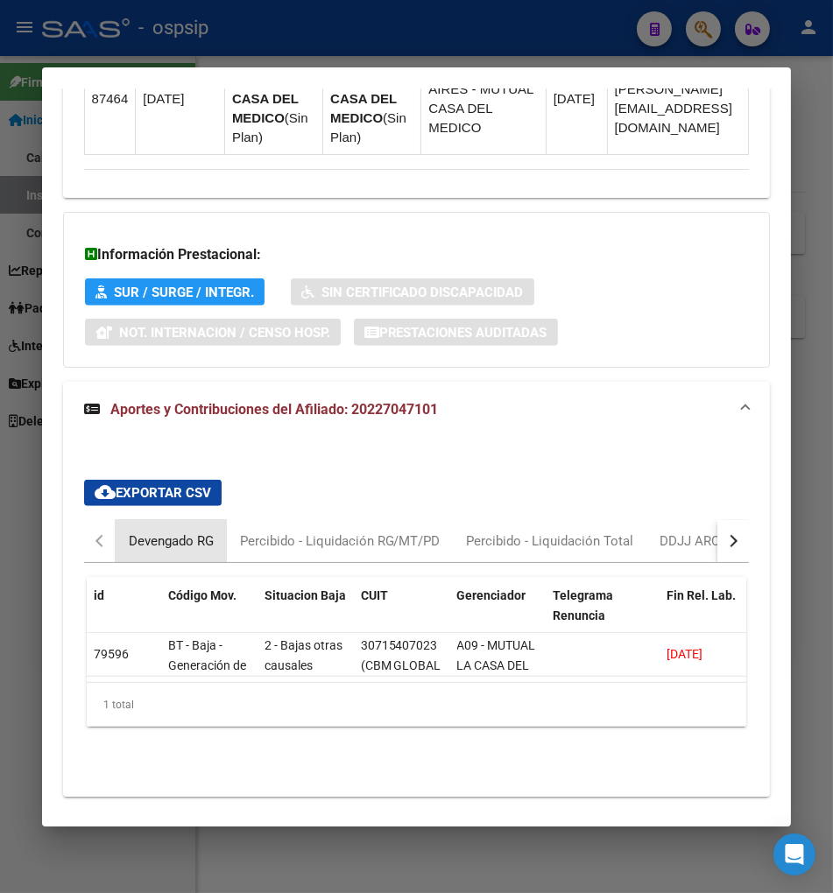
click at [129, 531] on div "Devengado RG" at bounding box center [171, 540] width 85 height 19
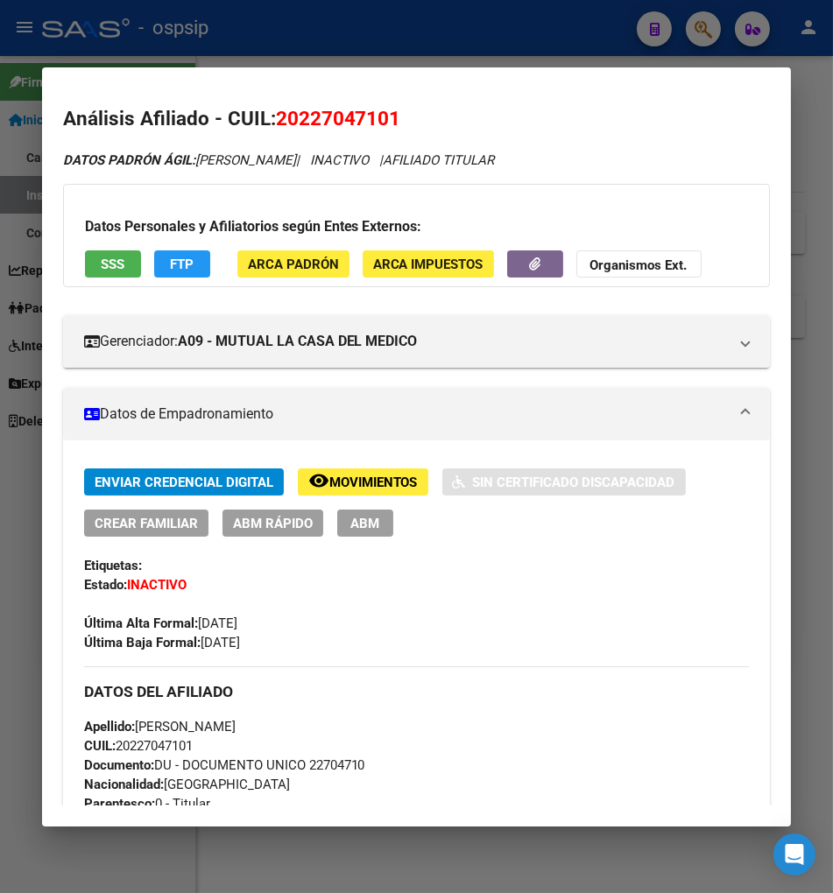
click at [710, 32] on div at bounding box center [416, 446] width 833 height 893
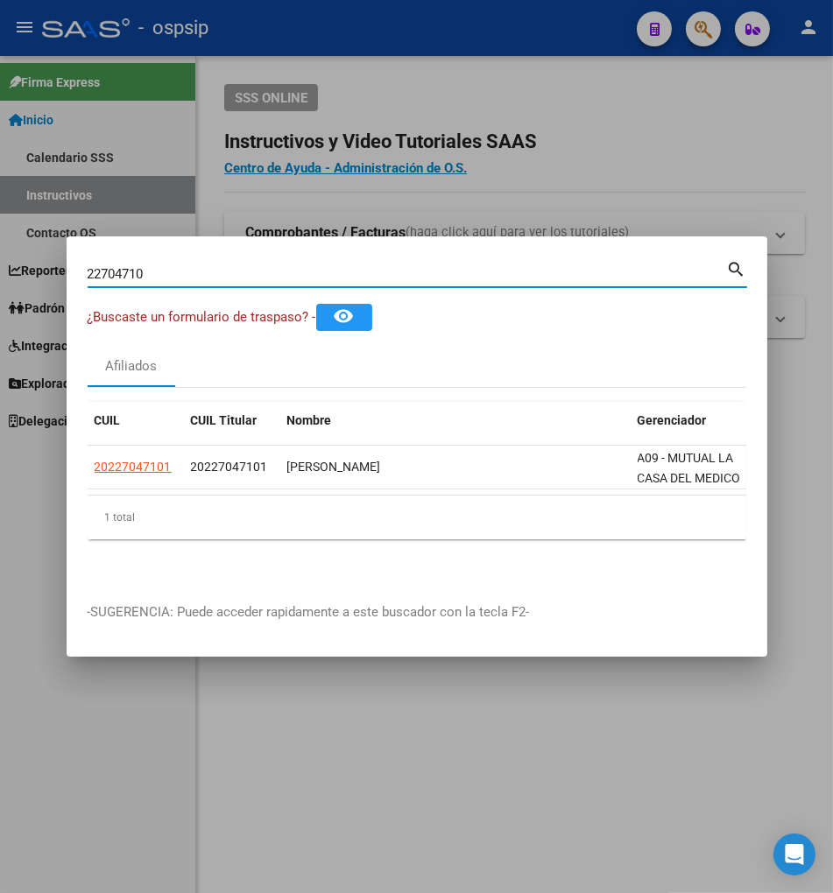
click at [191, 282] on input "22704710" at bounding box center [407, 274] width 639 height 16
type input "2"
type input "22706122"
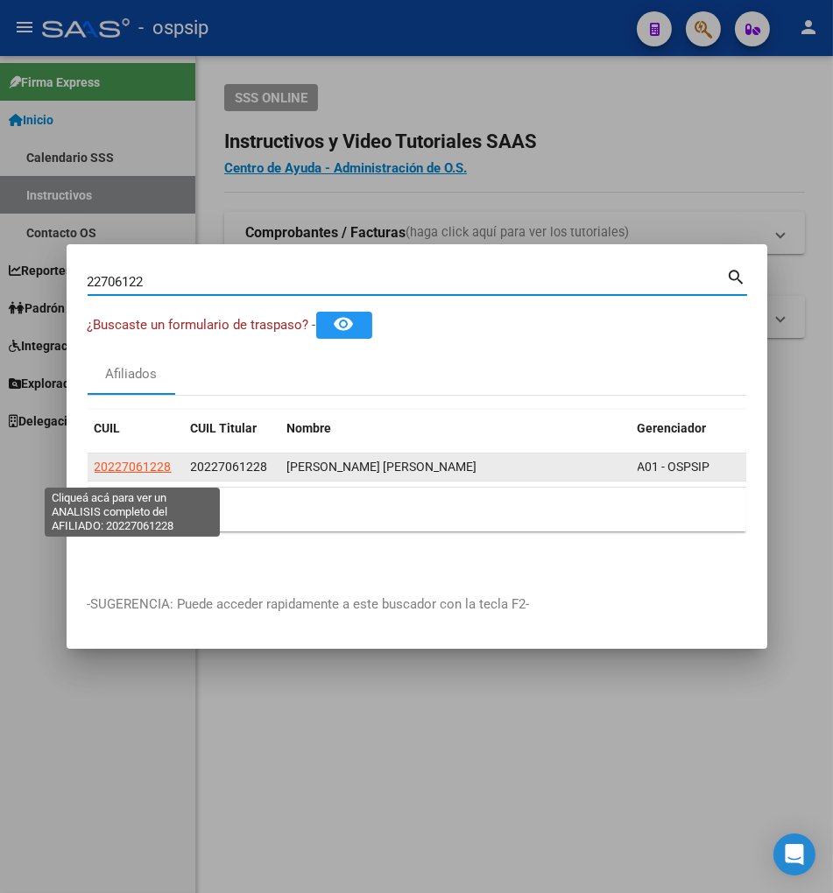
click at [146, 473] on span "20227061228" at bounding box center [133, 467] width 77 height 14
type textarea "20227061228"
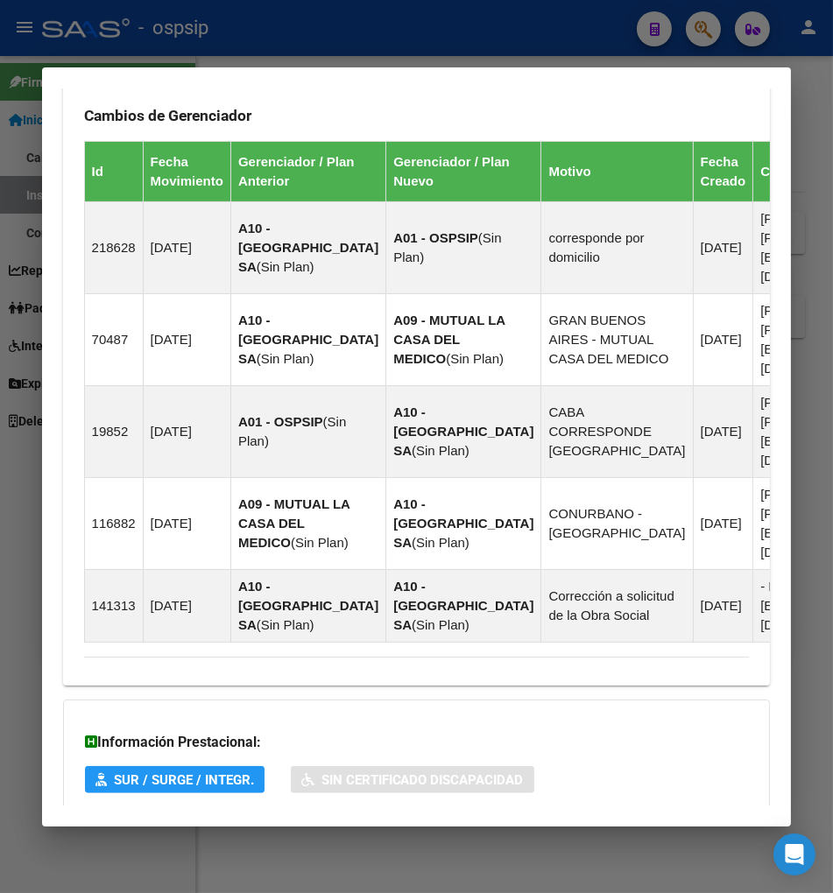
scroll to position [1349, 0]
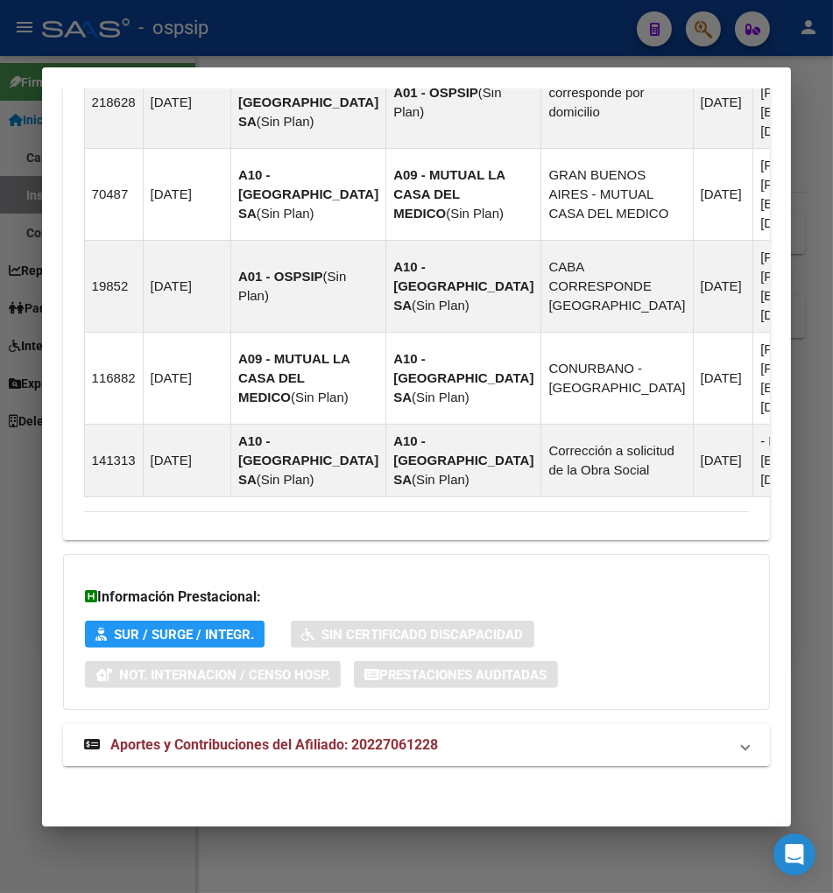
drag, startPoint x: 263, startPoint y: 750, endPoint x: 267, endPoint y: 724, distance: 26.6
click at [261, 750] on span "Aportes y Contribuciones del Afiliado: 20227061228" at bounding box center [274, 744] width 328 height 17
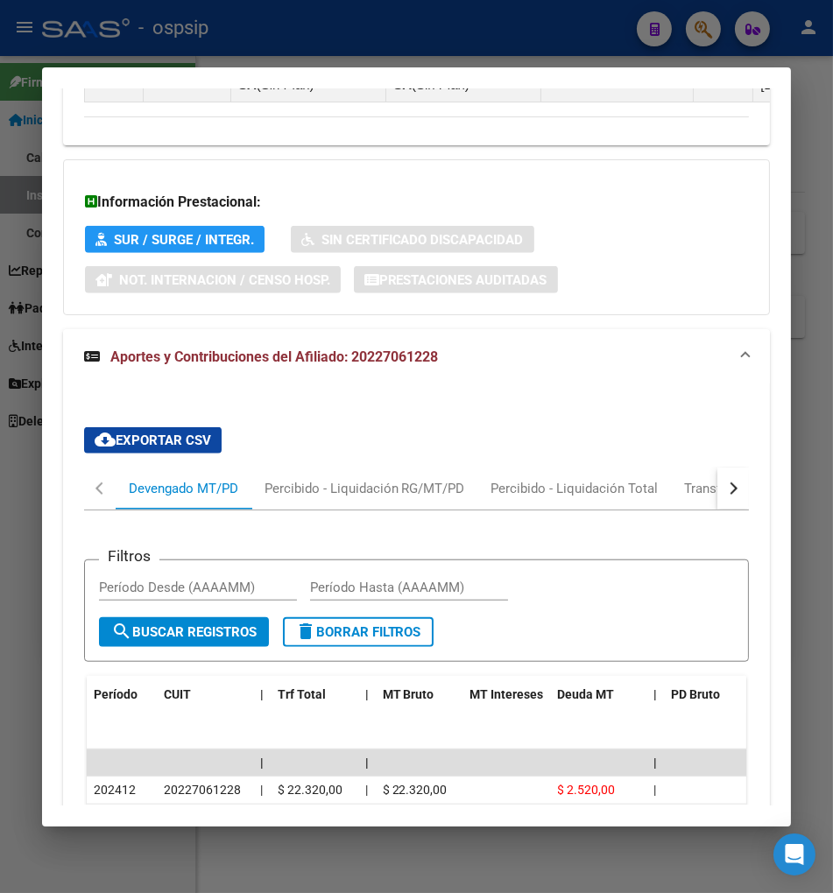
scroll to position [1938, 0]
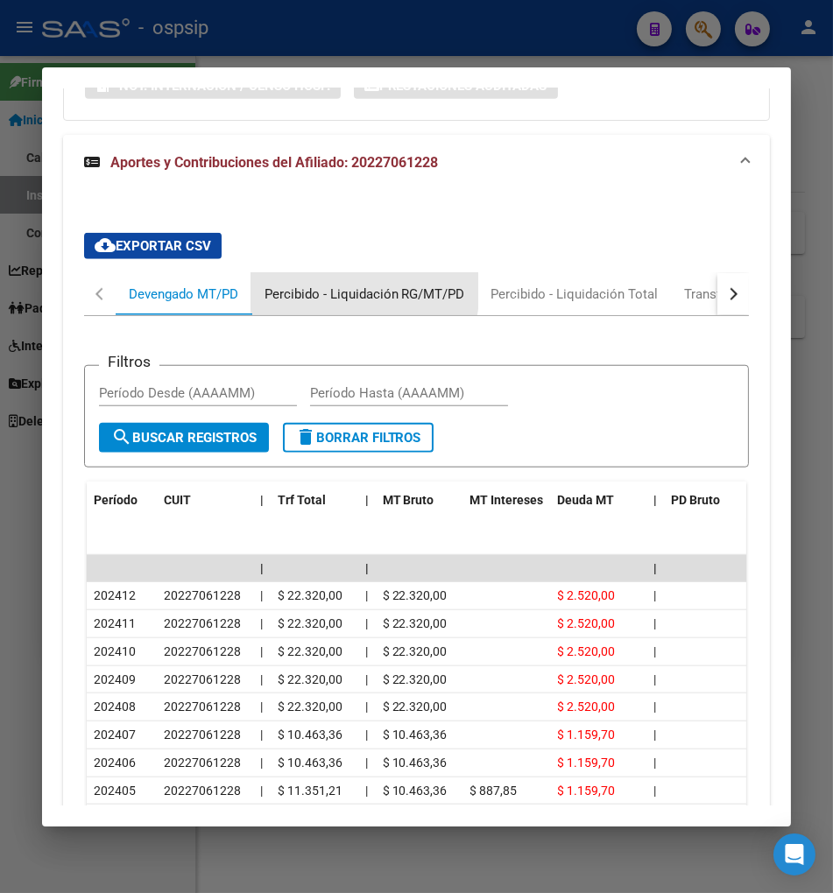
click at [333, 290] on div "Percibido - Liquidación RG/MT/PD" at bounding box center [364, 294] width 201 height 19
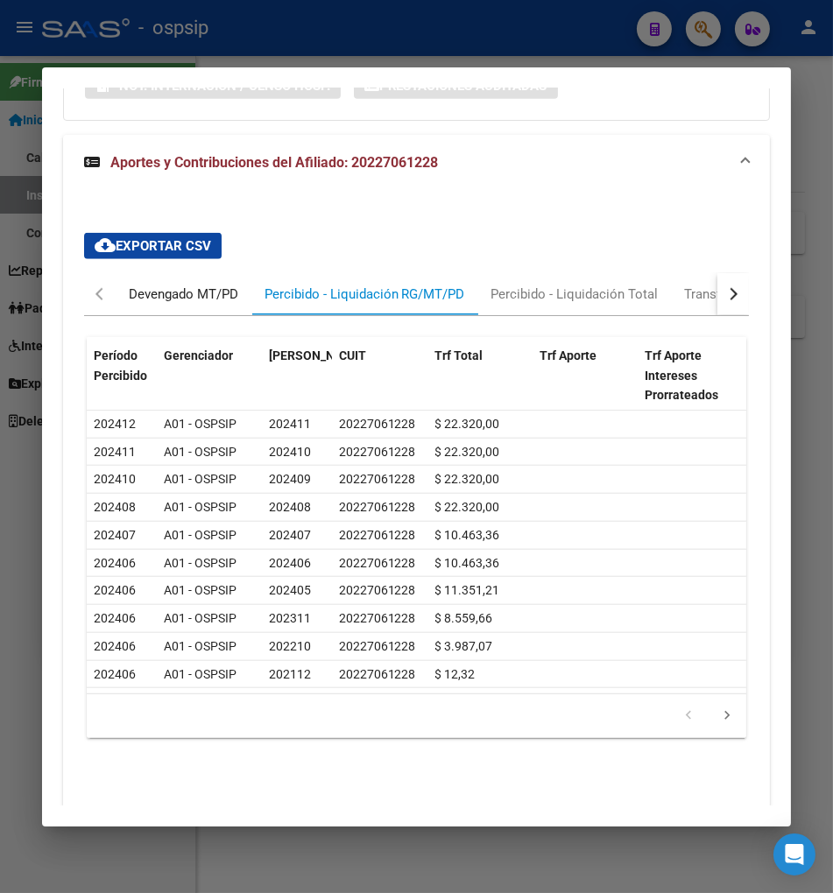
click at [129, 301] on div "Devengado MT/PD" at bounding box center [183, 294] width 109 height 19
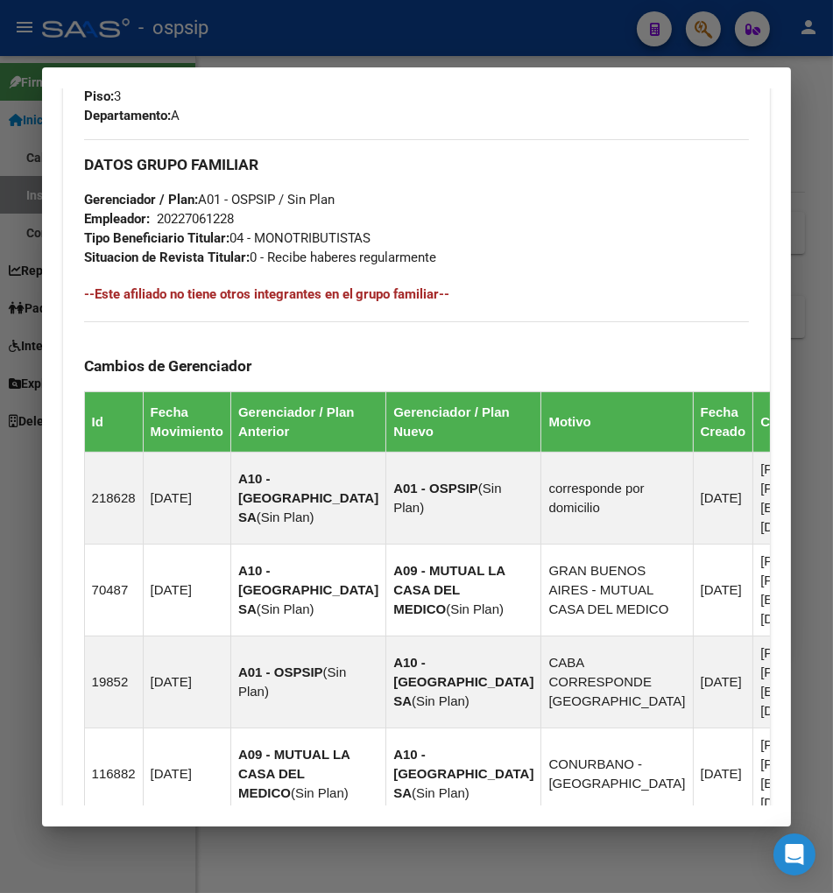
scroll to position [771, 0]
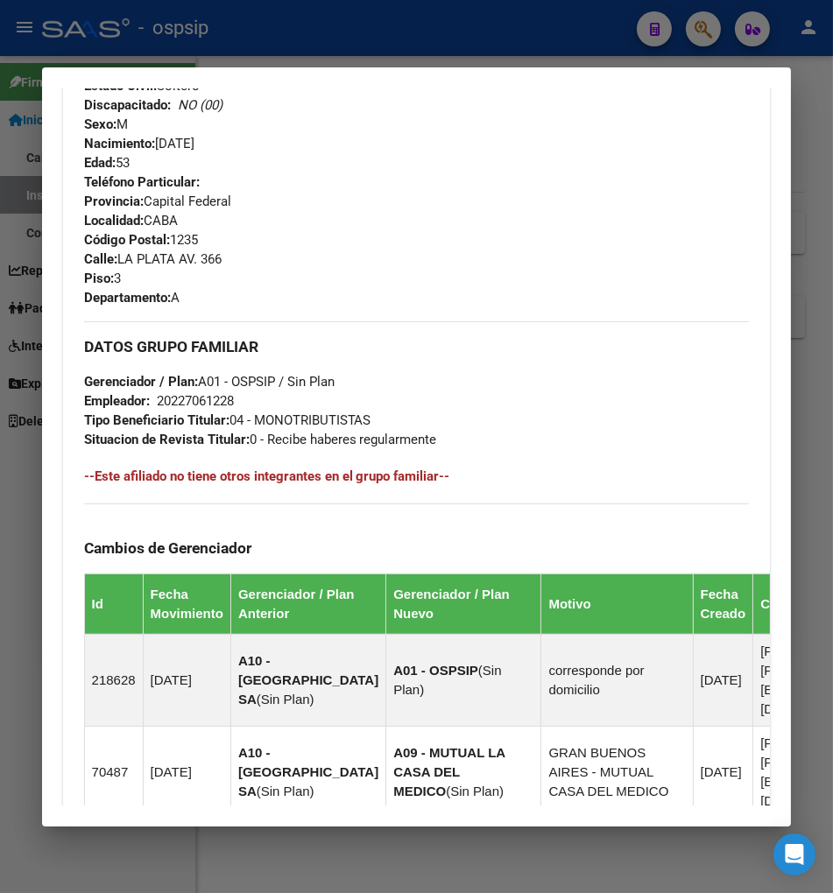
click at [688, 29] on div at bounding box center [416, 446] width 833 height 893
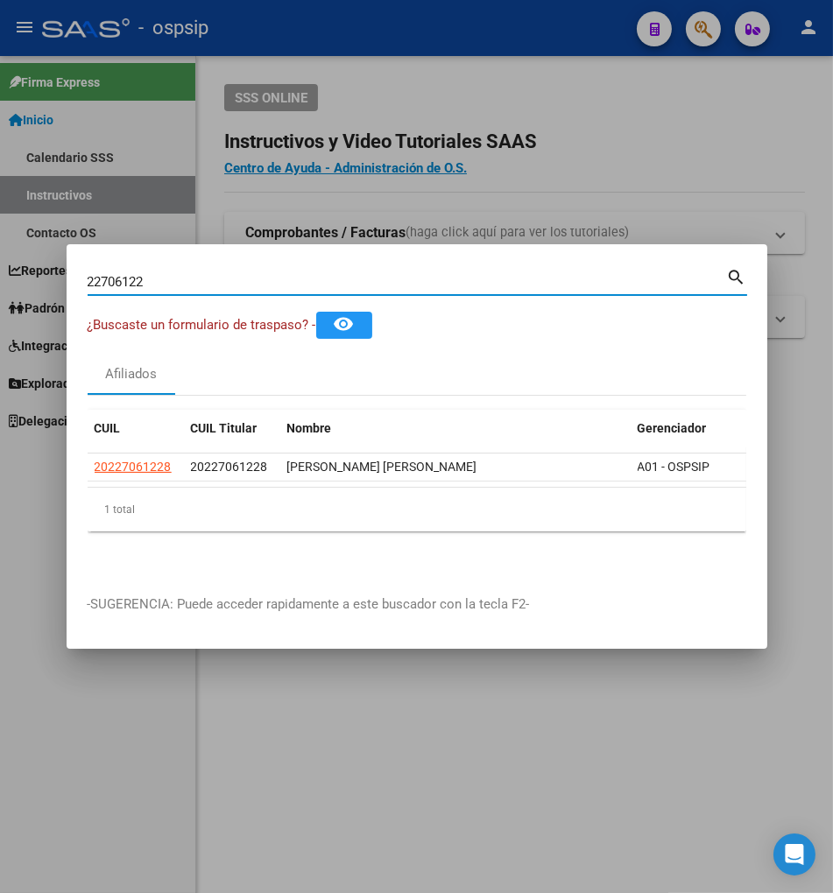
click at [158, 290] on input "22706122" at bounding box center [407, 282] width 639 height 16
type input "2"
type input "22706926"
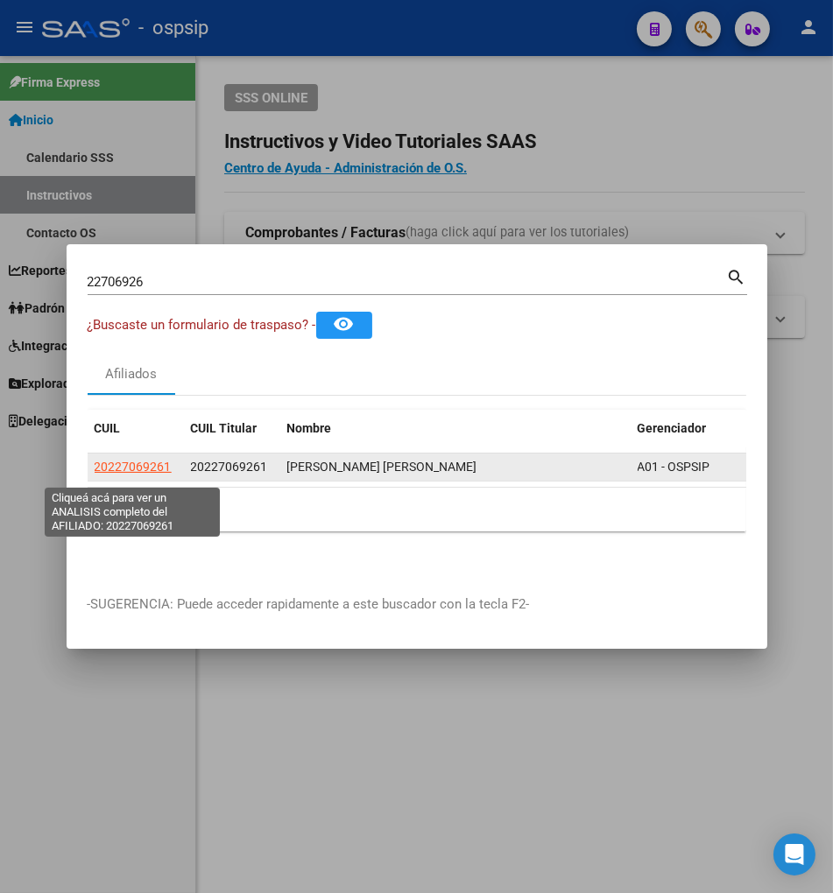
click at [143, 474] on span "20227069261" at bounding box center [133, 467] width 77 height 14
type textarea "20227069261"
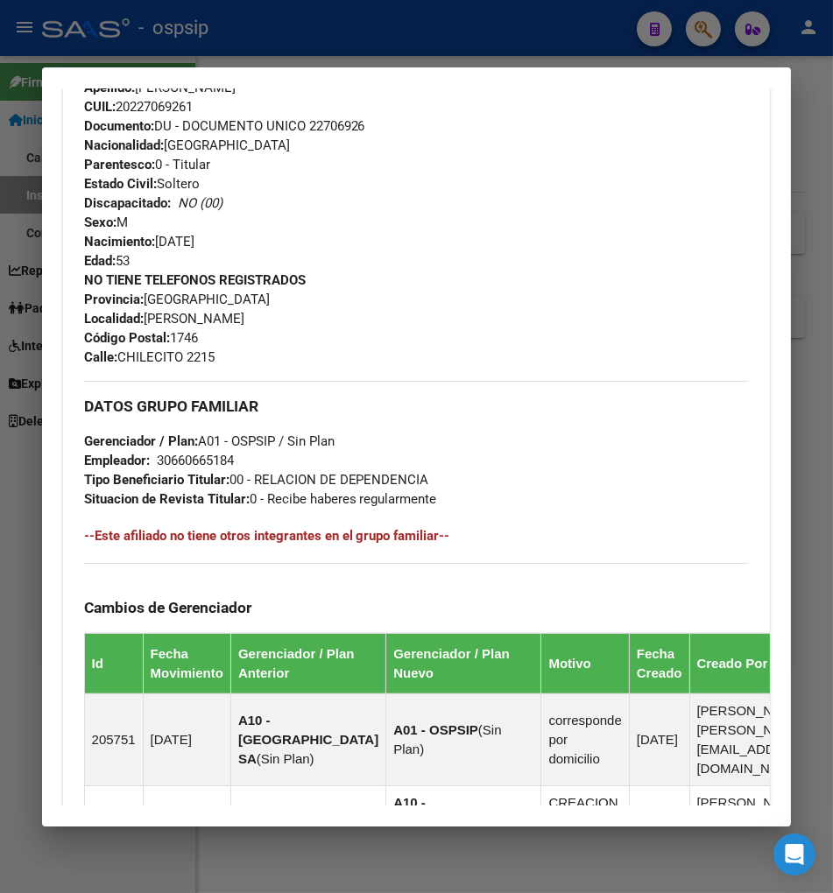
scroll to position [680, 0]
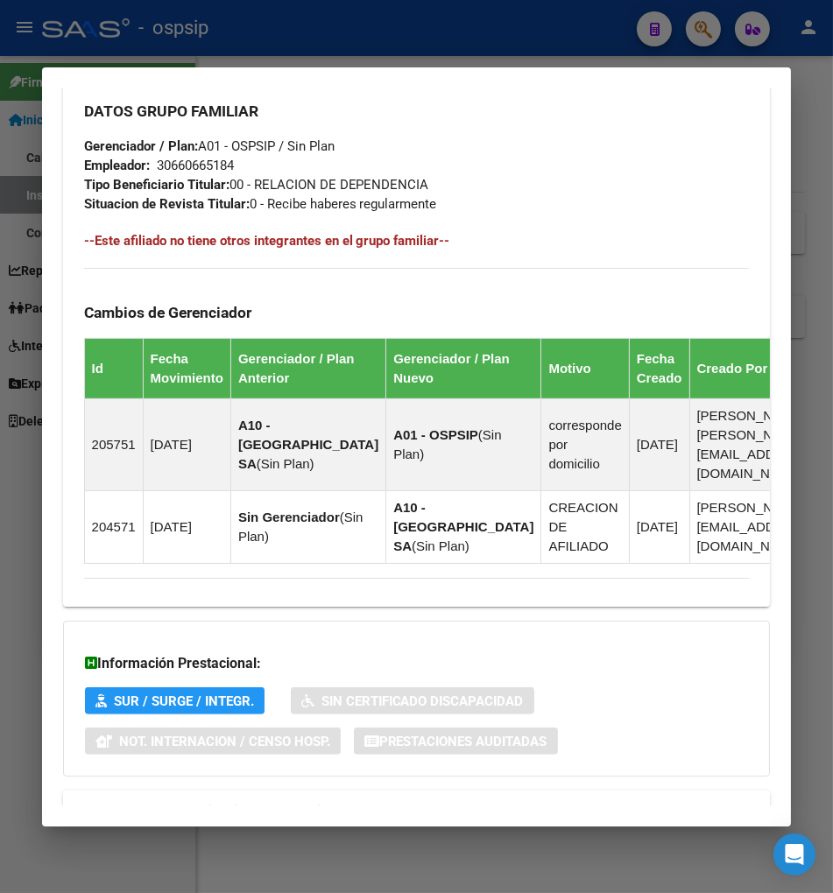
click at [281, 803] on span "Aportes y Contribuciones del Afiliado: 20227069261" at bounding box center [274, 811] width 328 height 17
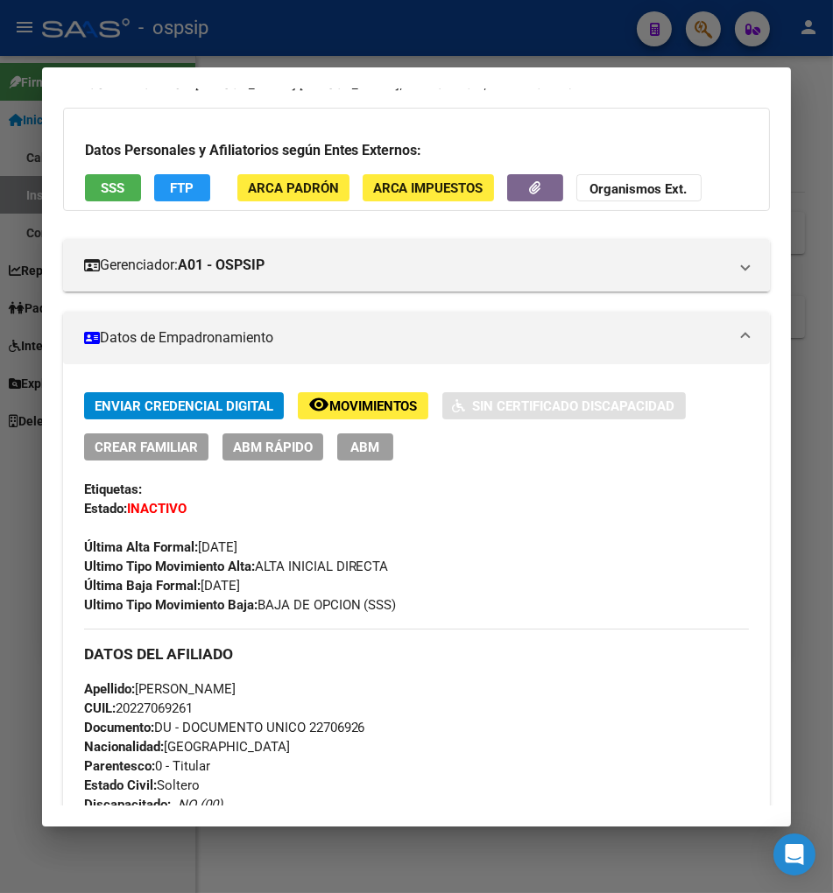
scroll to position [0, 0]
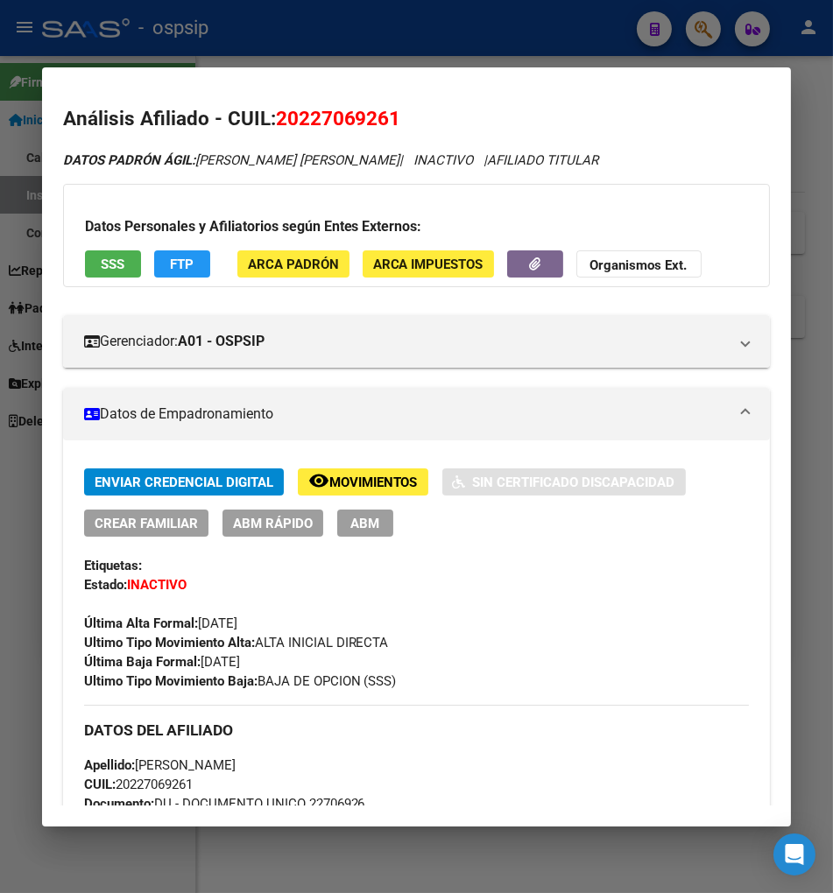
click at [699, 26] on div at bounding box center [416, 446] width 833 height 893
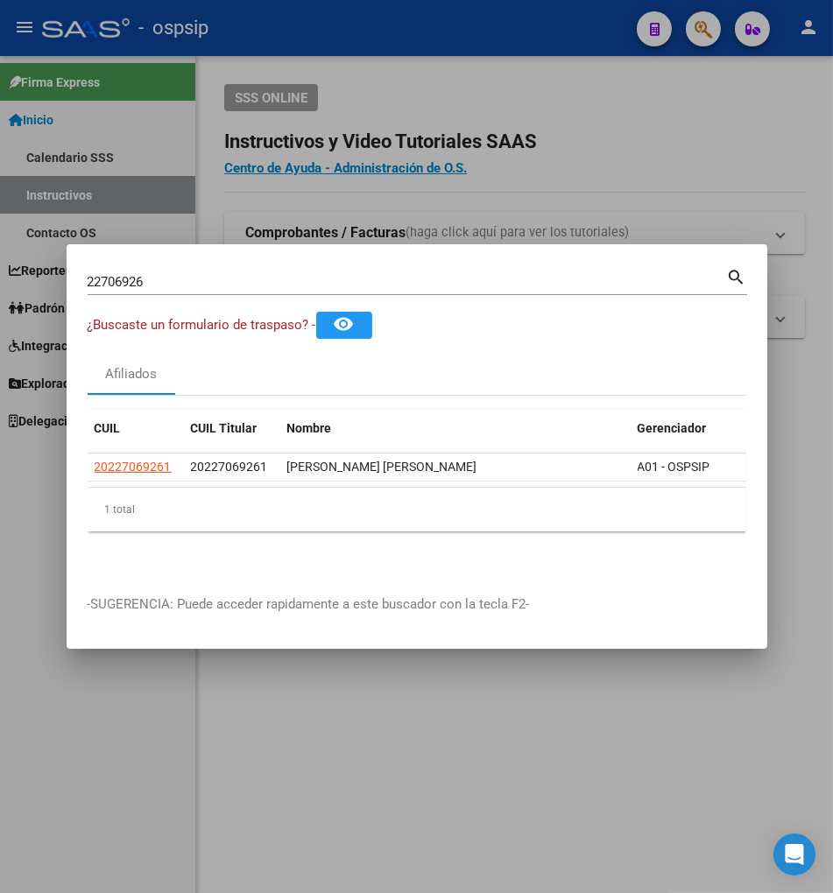
click at [162, 272] on div "22706926 Buscar (apellido, dni, [PERSON_NAME], [PERSON_NAME], cuit, obra social…" at bounding box center [417, 280] width 659 height 30
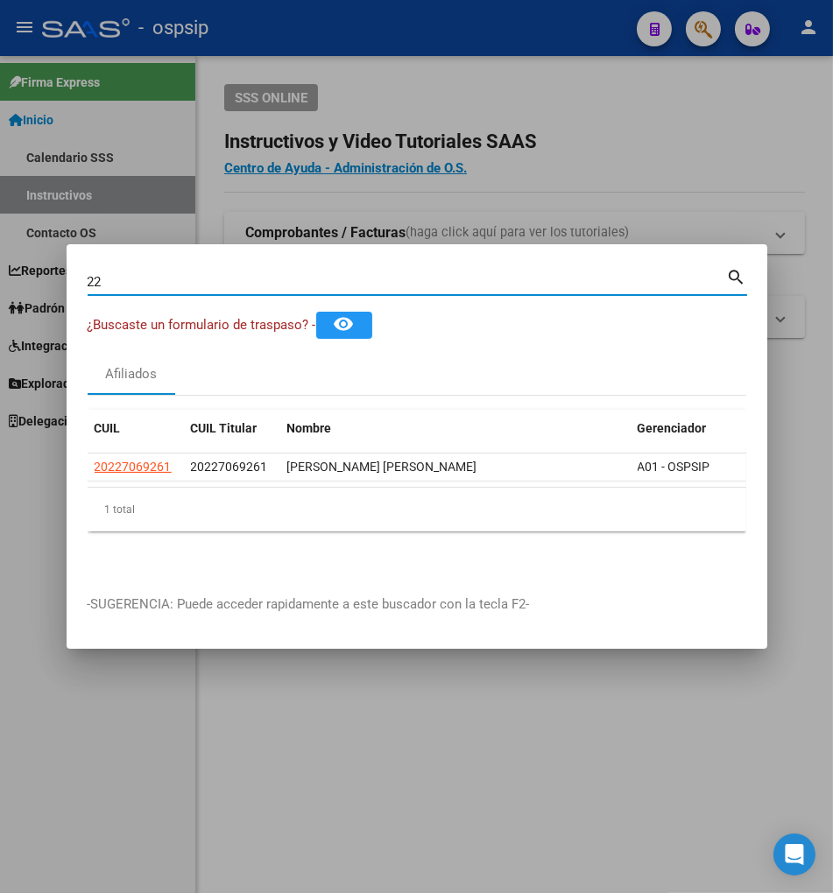
type input "2"
type input "22710021"
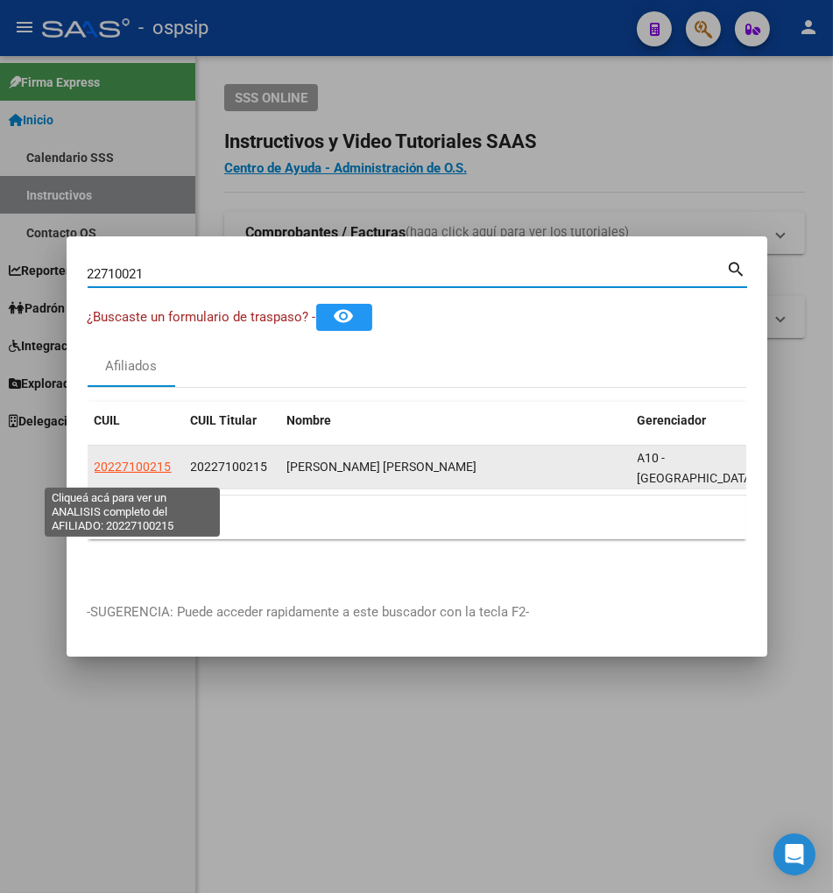
click at [133, 468] on span "20227100215" at bounding box center [133, 467] width 77 height 14
type textarea "20227100215"
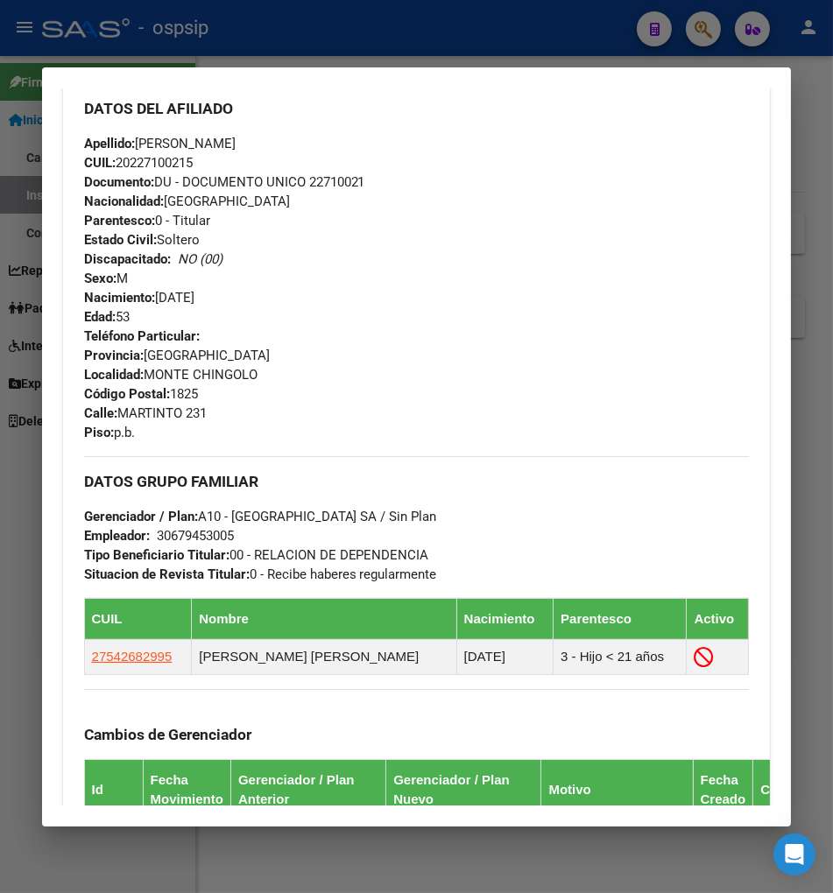
scroll to position [680, 0]
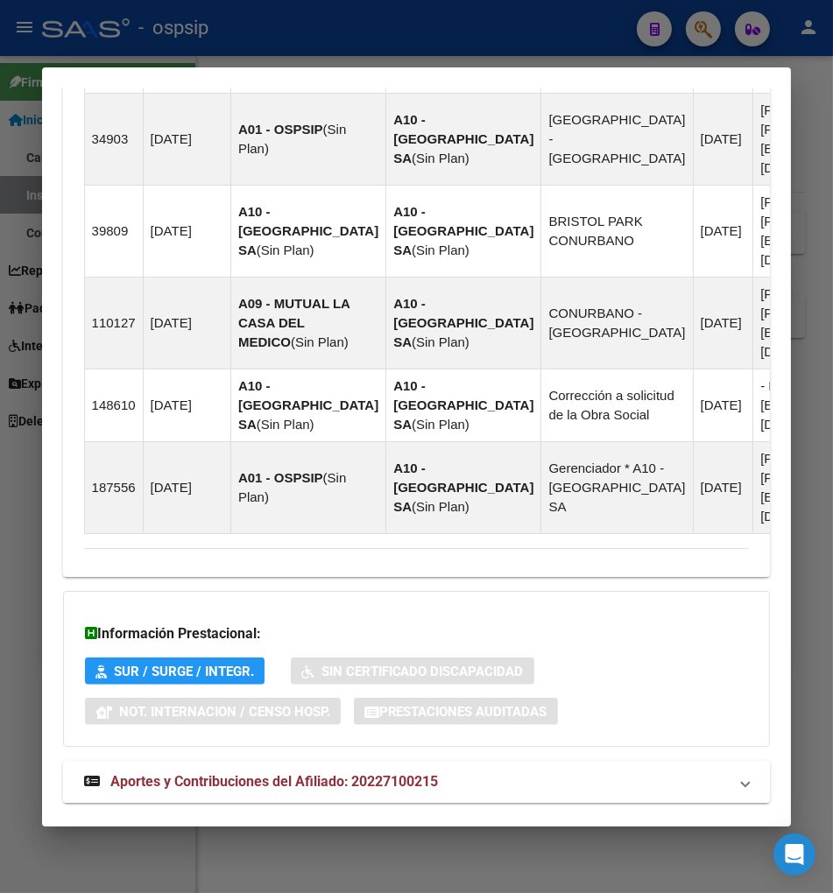
click at [175, 773] on span "Aportes y Contribuciones del Afiliado: 20227100215" at bounding box center [274, 781] width 328 height 17
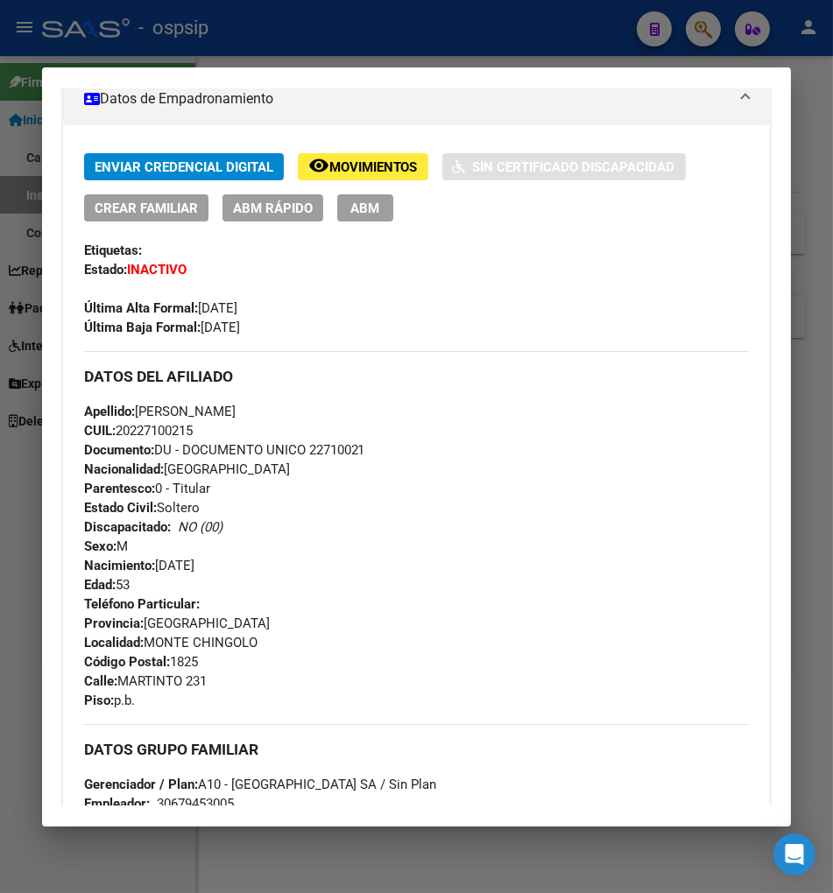
scroll to position [0, 0]
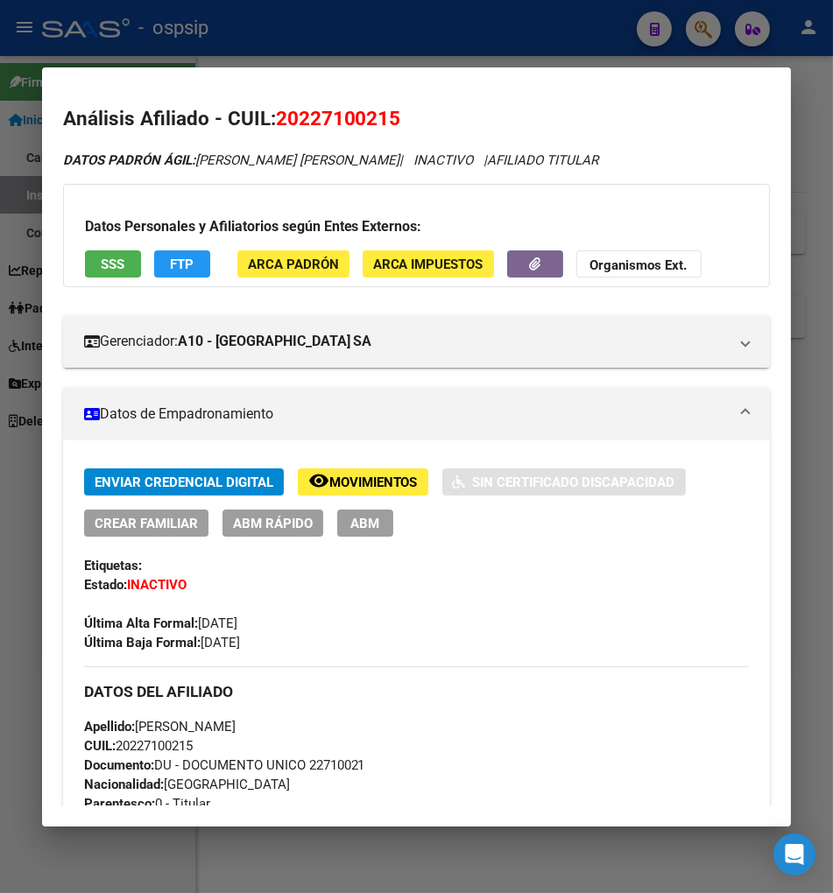
click at [180, 261] on button "FTP" at bounding box center [182, 263] width 56 height 27
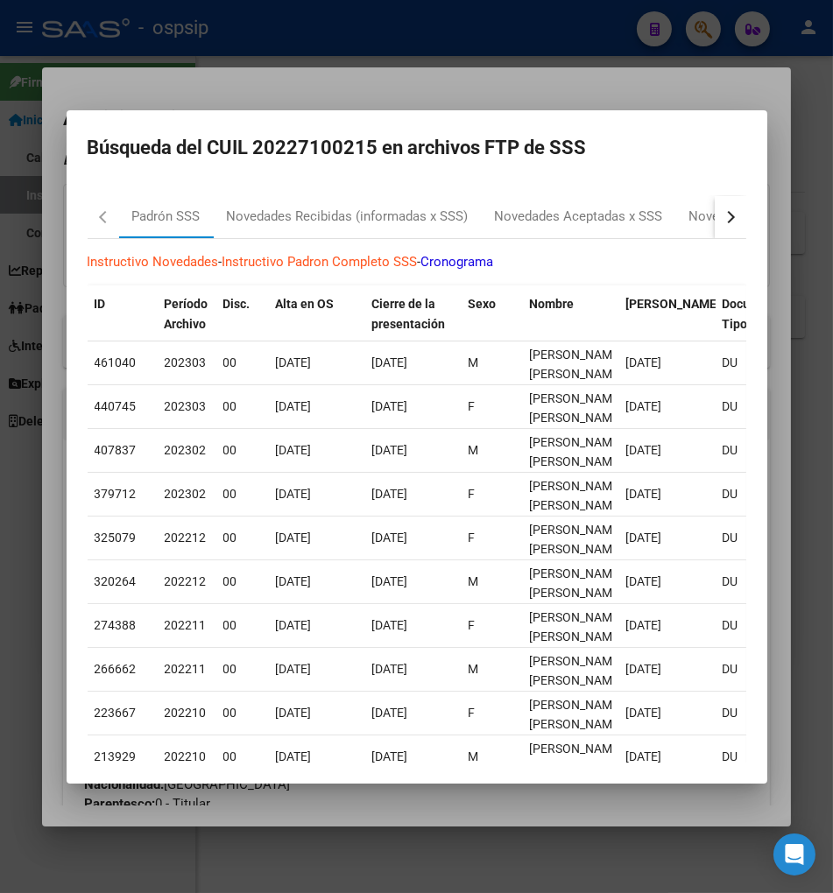
click at [746, 215] on button "button" at bounding box center [730, 217] width 32 height 42
click at [569, 214] on div "RG Bajas x OPCION ONLINE (ARCA)" at bounding box center [669, 217] width 209 height 20
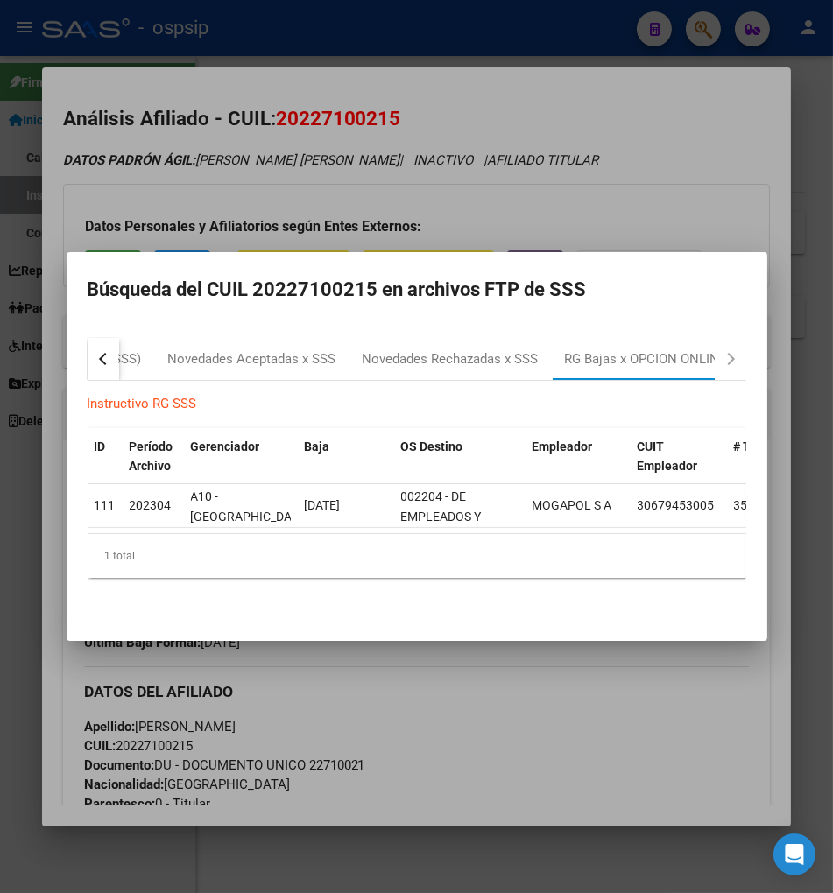
click at [696, 23] on div at bounding box center [416, 446] width 833 height 893
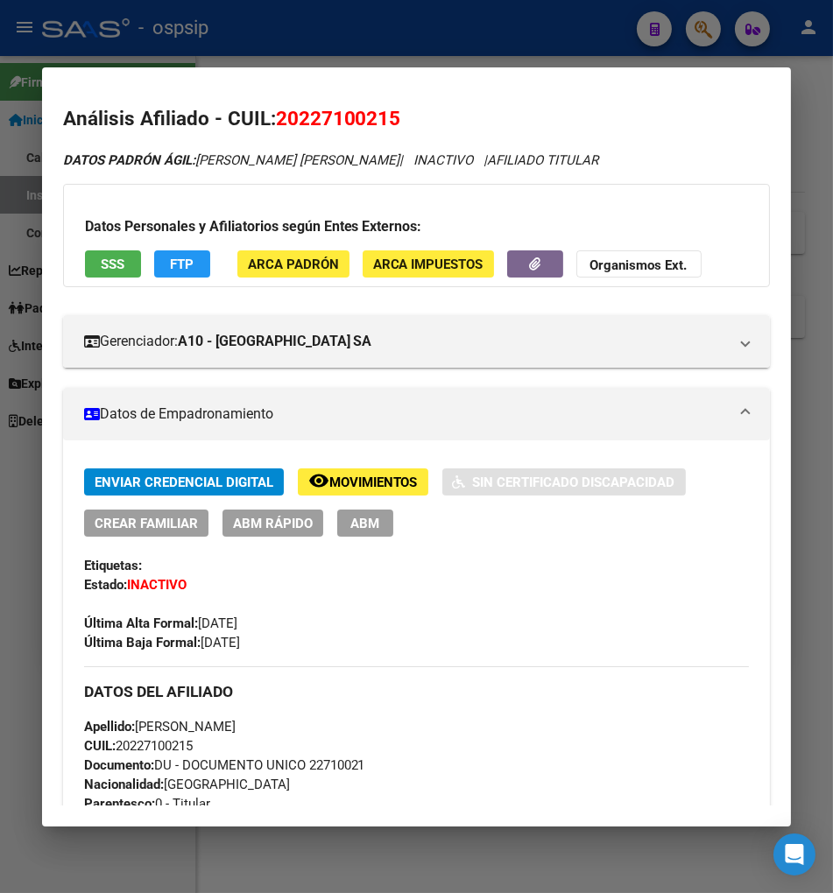
click at [696, 23] on div at bounding box center [416, 446] width 833 height 893
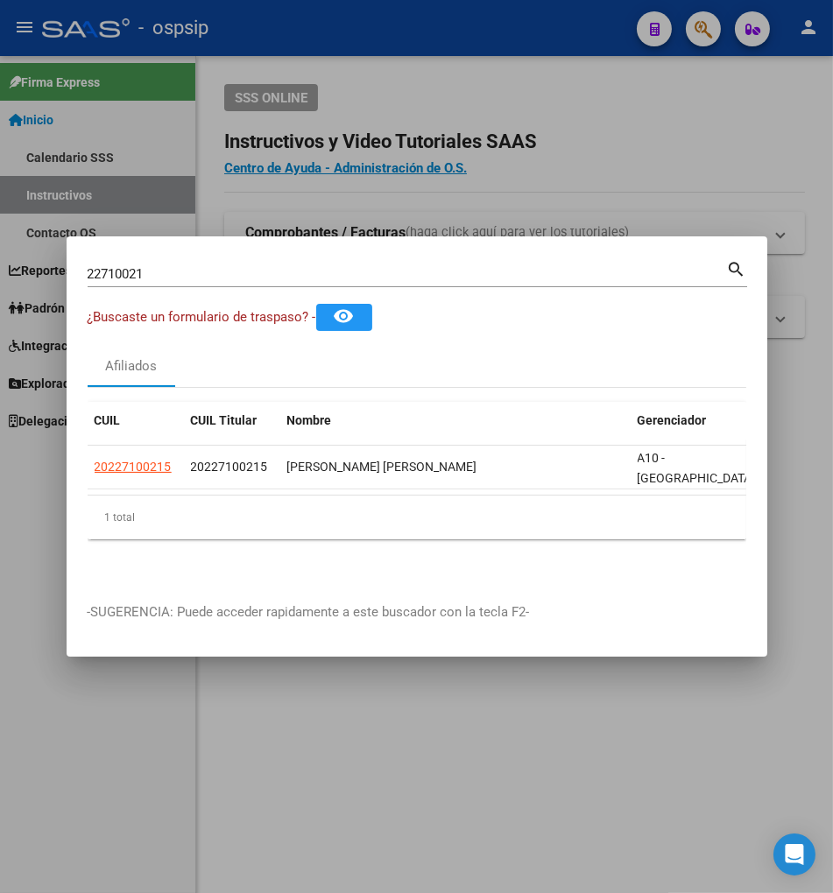
click at [171, 287] on div "22710021 Buscar (apellido, dni, cuil, [PERSON_NAME], cuit, obra social)" at bounding box center [407, 274] width 639 height 26
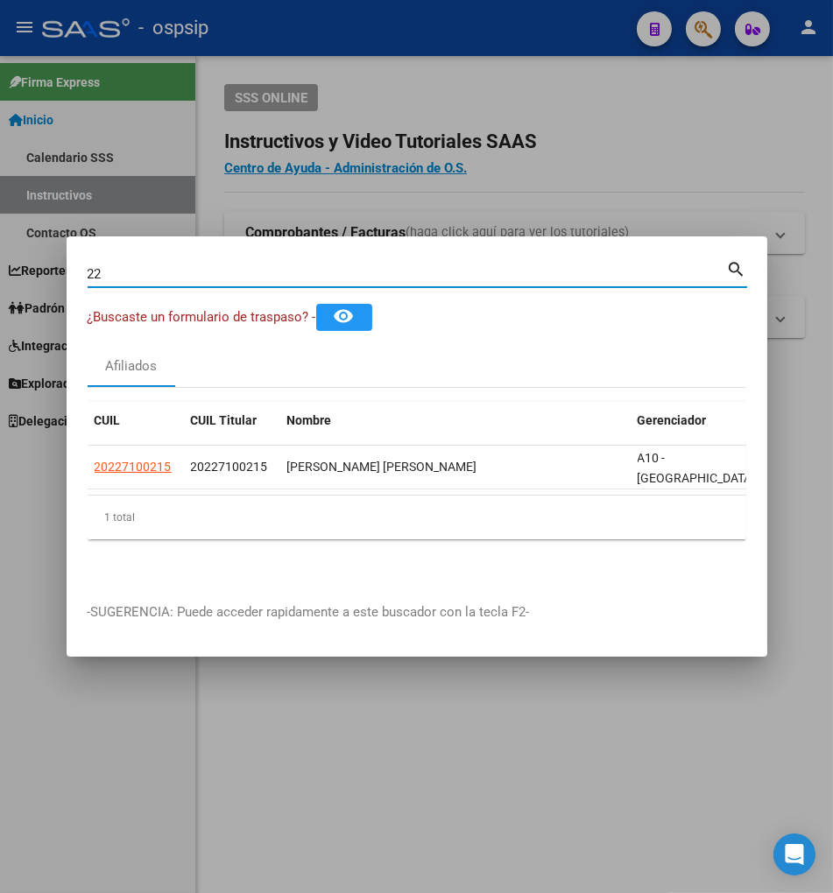
type input "2"
type input "54268299"
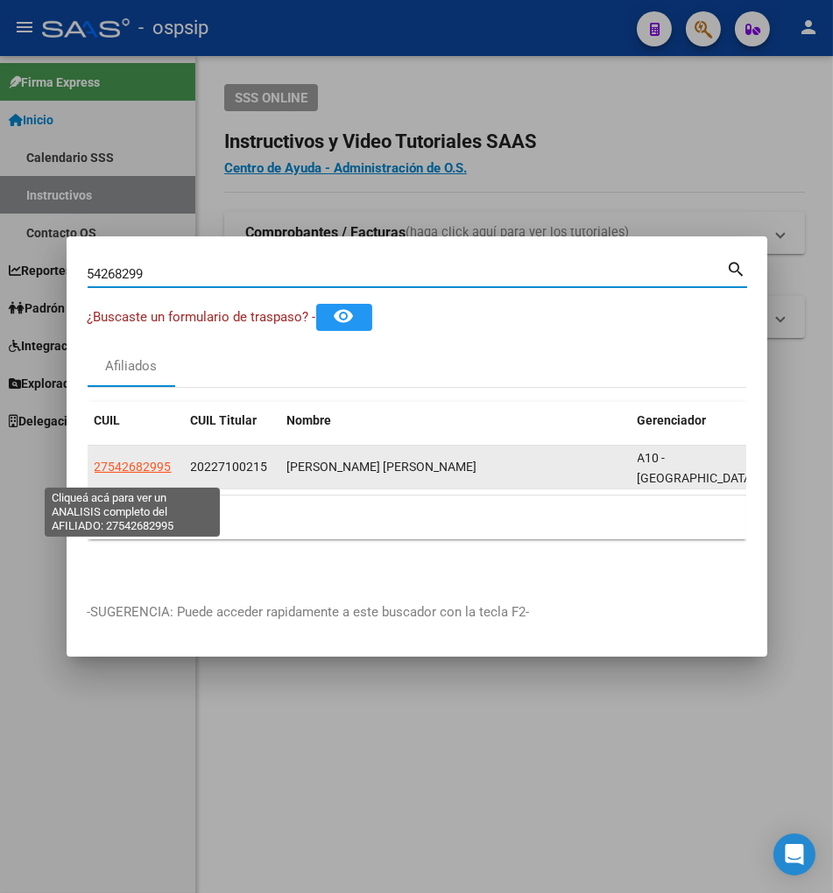
click at [144, 474] on span "27542682995" at bounding box center [133, 467] width 77 height 14
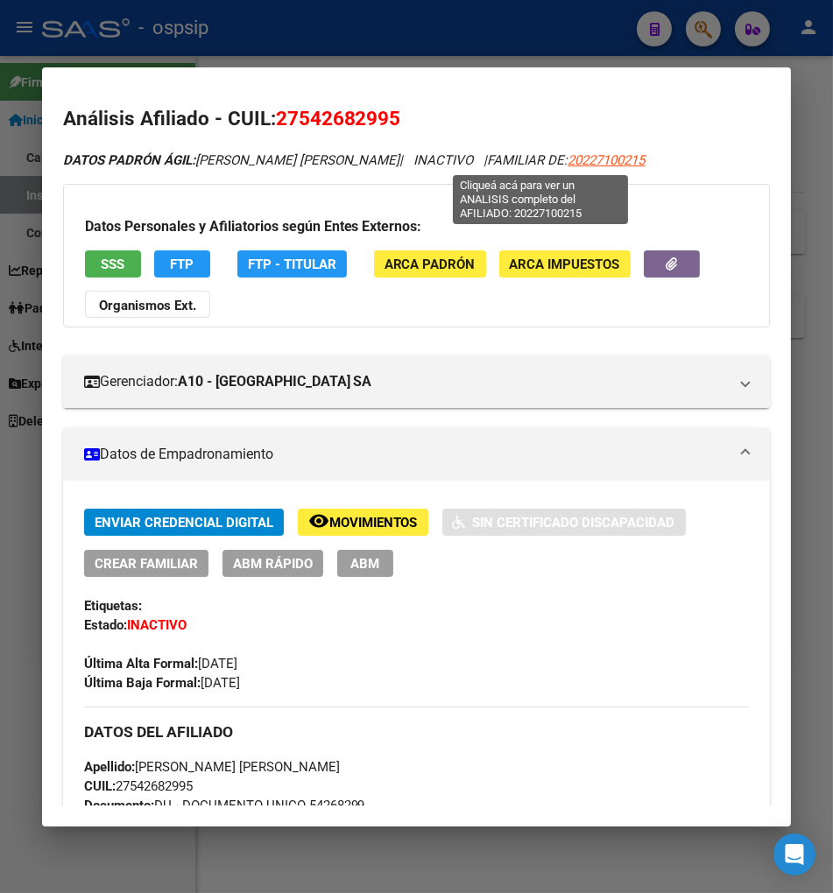
click at [568, 162] on span "20227100215" at bounding box center [606, 160] width 77 height 16
type textarea "20227100215"
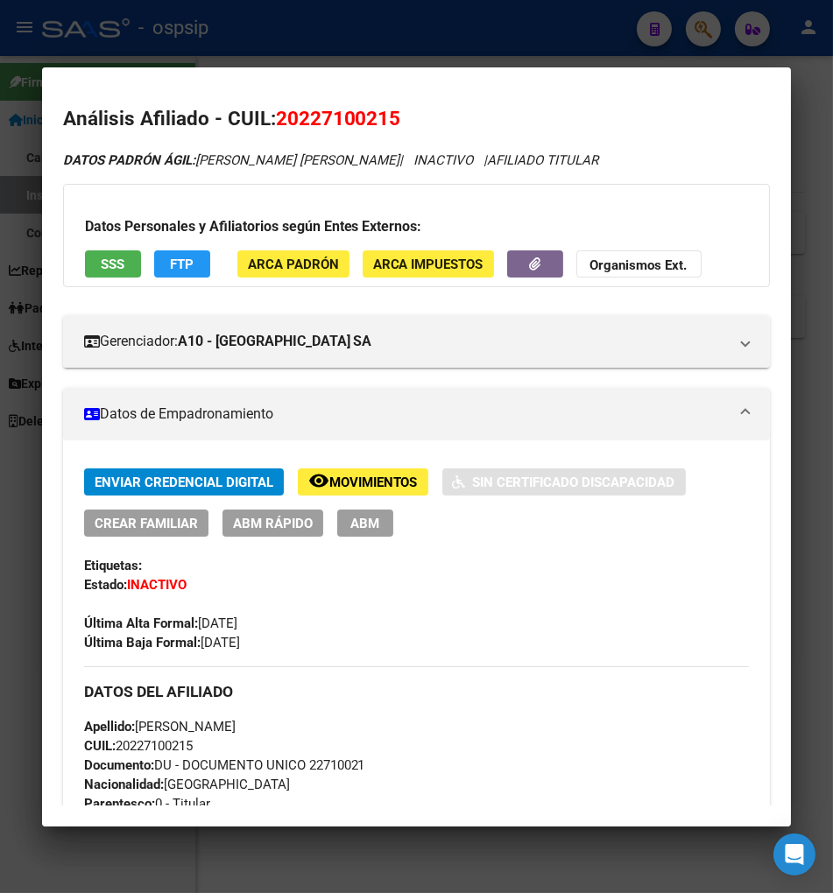
click at [339, 475] on span "Movimientos" at bounding box center [373, 483] width 88 height 16
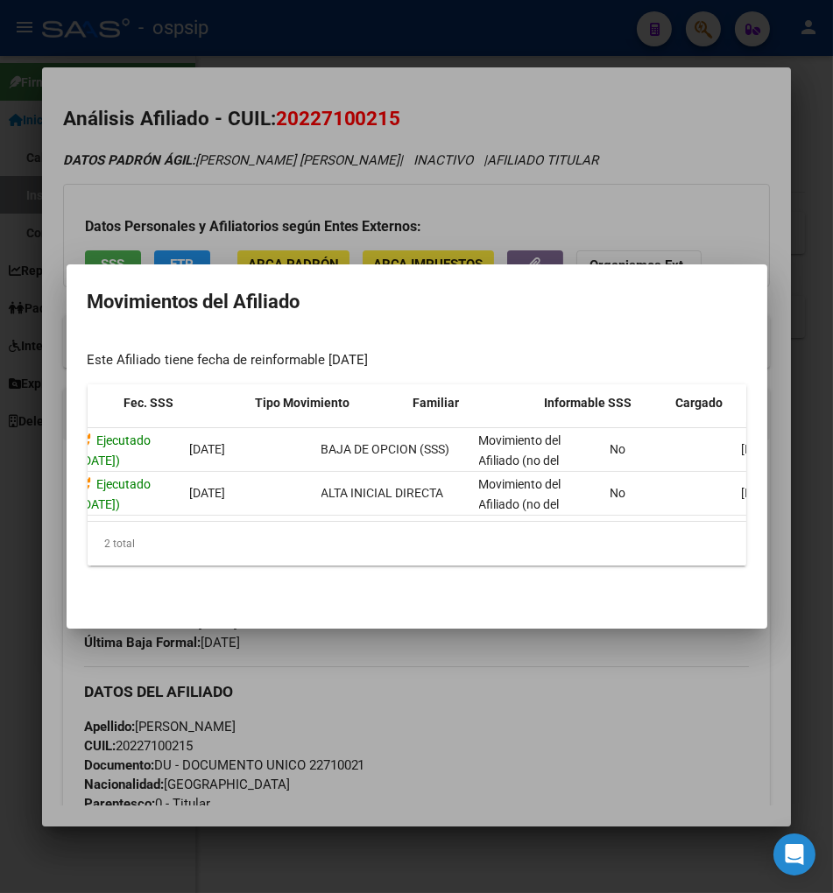
scroll to position [0, 277]
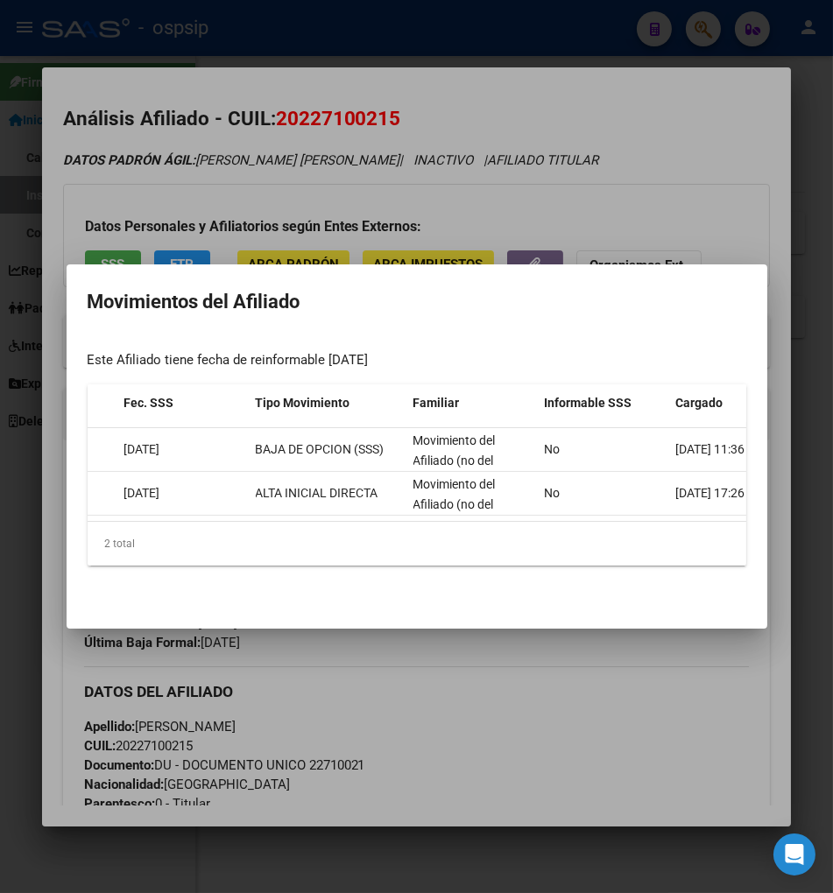
drag, startPoint x: 474, startPoint y: 678, endPoint x: 388, endPoint y: 602, distance: 114.2
click at [473, 678] on div at bounding box center [416, 446] width 833 height 893
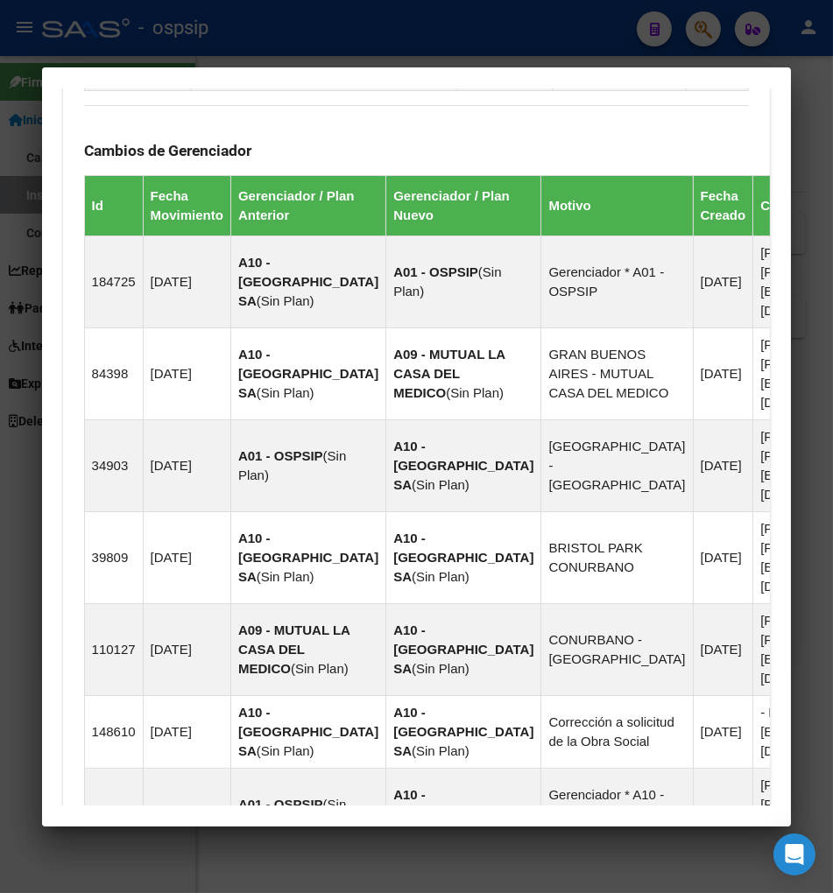
scroll to position [1494, 0]
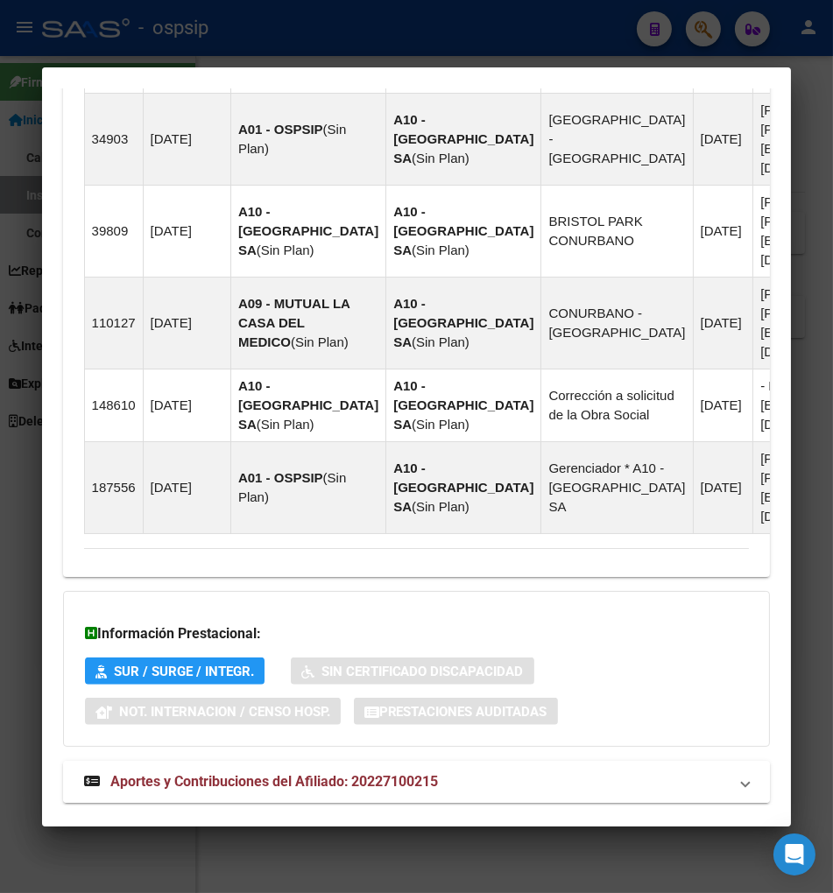
click at [163, 773] on span "Aportes y Contribuciones del Afiliado: 20227100215" at bounding box center [274, 781] width 328 height 17
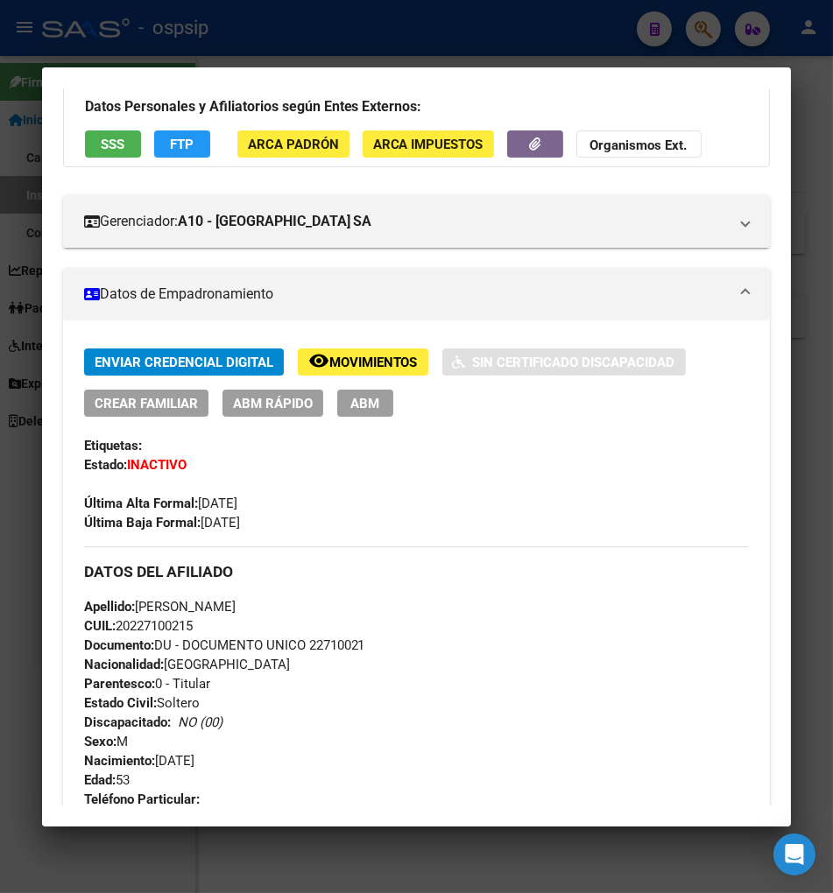
scroll to position [0, 0]
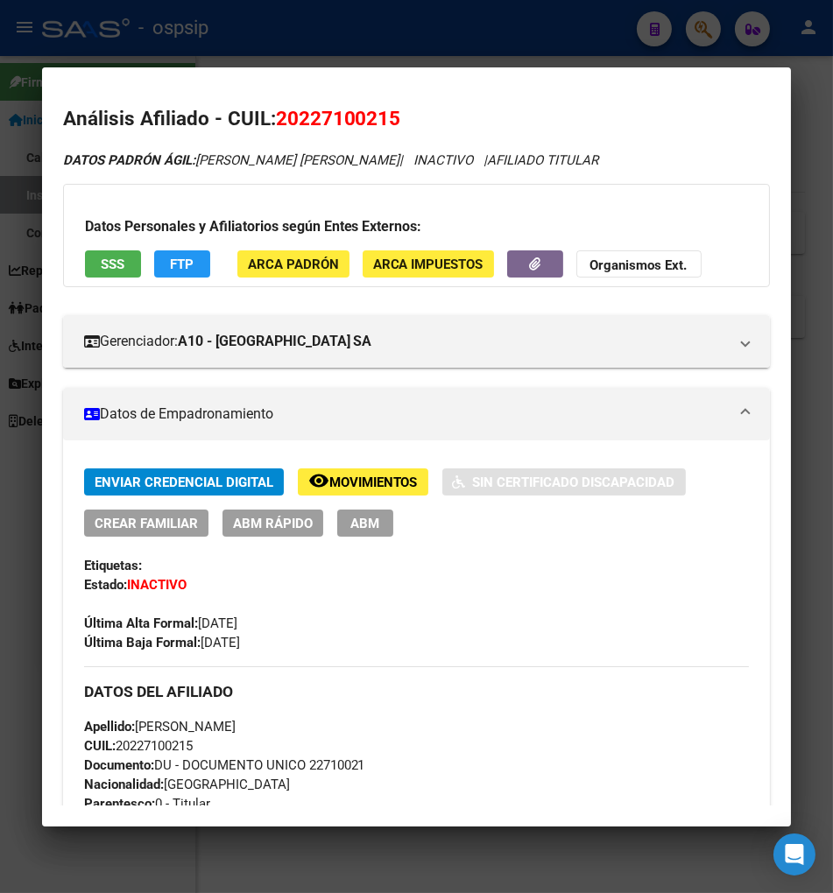
drag, startPoint x: 281, startPoint y: 121, endPoint x: 370, endPoint y: 114, distance: 89.6
click at [370, 114] on span "20227100215" at bounding box center [338, 118] width 125 height 23
copy span "22710021"
click at [526, 506] on div "Enviar Credencial Digital remove_red_eye Movimientos Sin Certificado Discapacid…" at bounding box center [416, 502] width 665 height 68
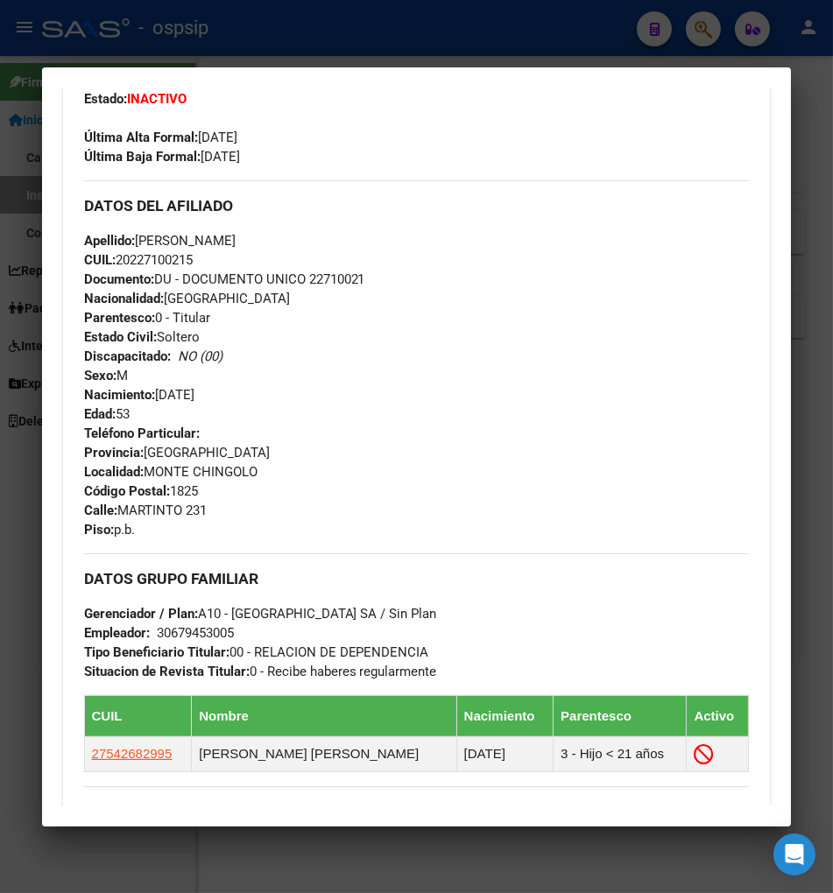
scroll to position [583, 0]
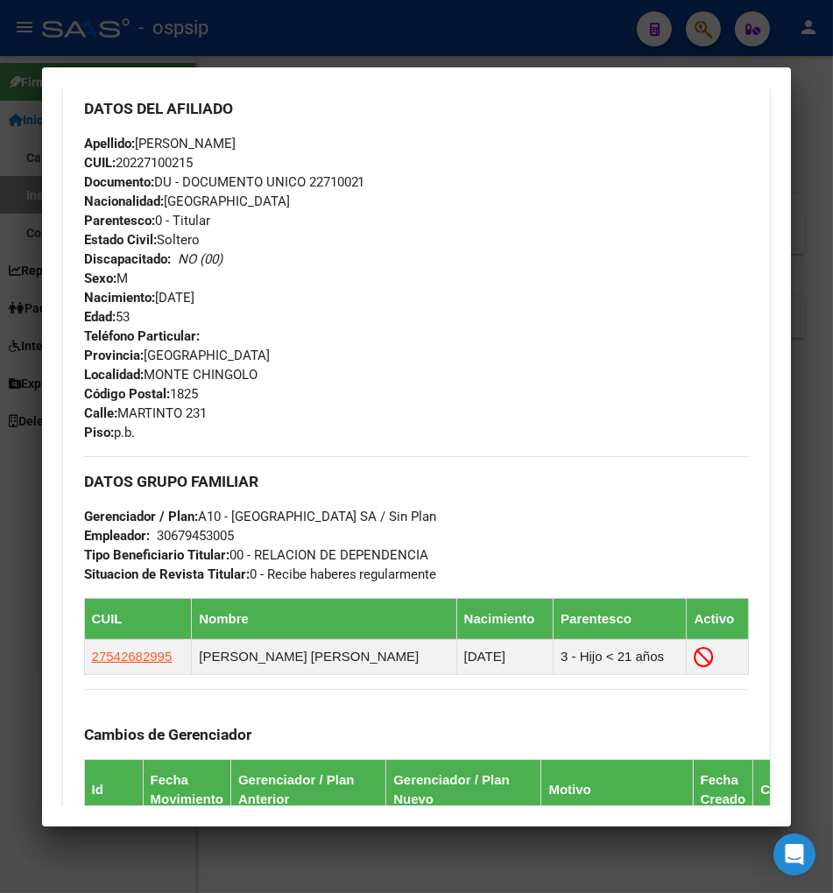
click at [707, 29] on div at bounding box center [416, 446] width 833 height 893
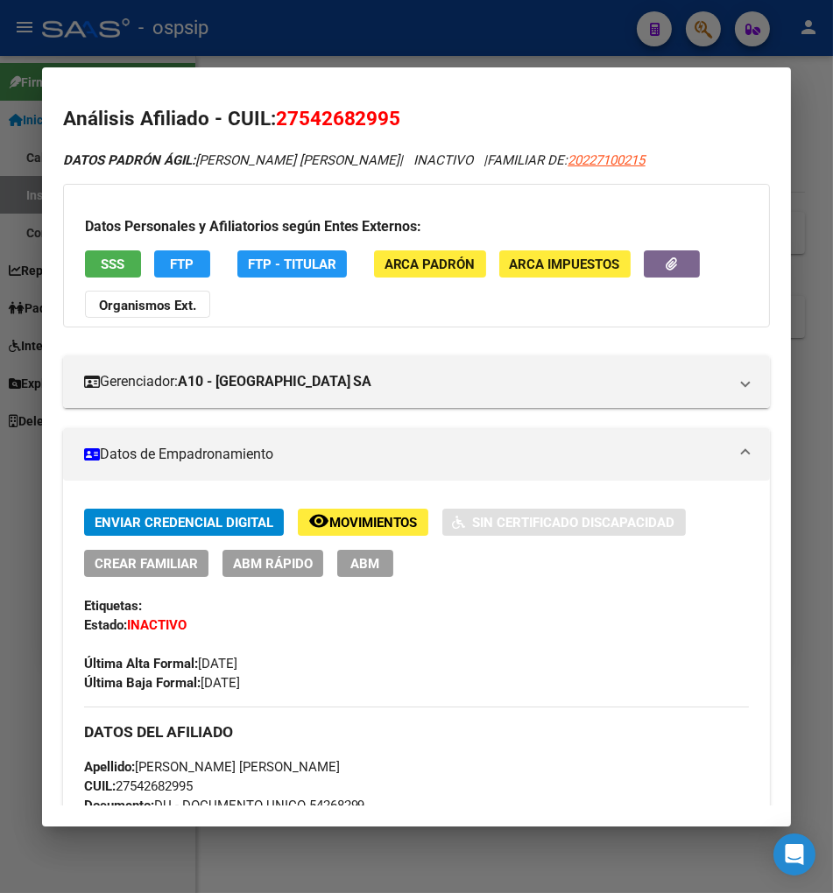
click at [707, 31] on div at bounding box center [416, 446] width 833 height 893
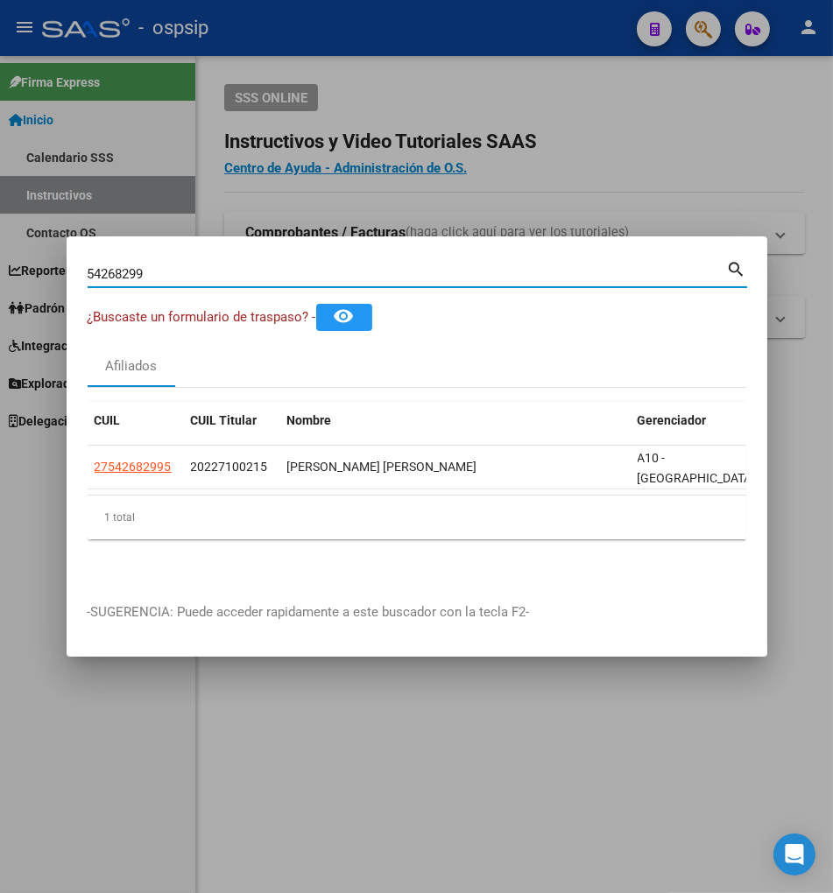
click at [193, 275] on input "54268299" at bounding box center [407, 274] width 639 height 16
type input "5"
type input "22710330"
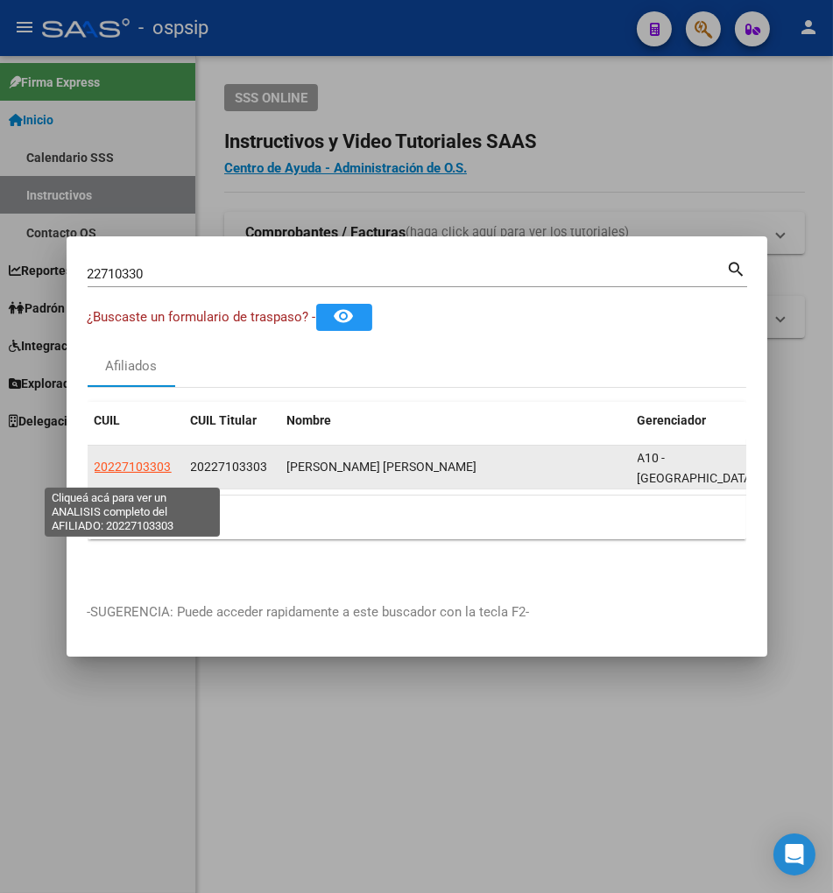
click at [115, 473] on span "20227103303" at bounding box center [133, 467] width 77 height 14
type textarea "20227103303"
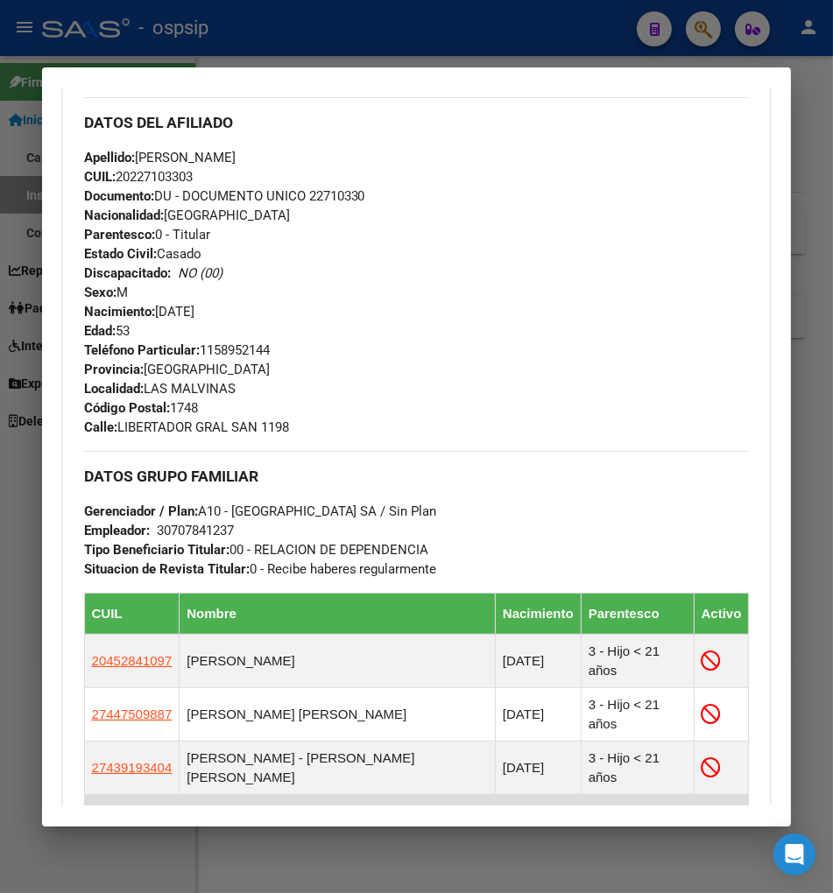
scroll to position [292, 0]
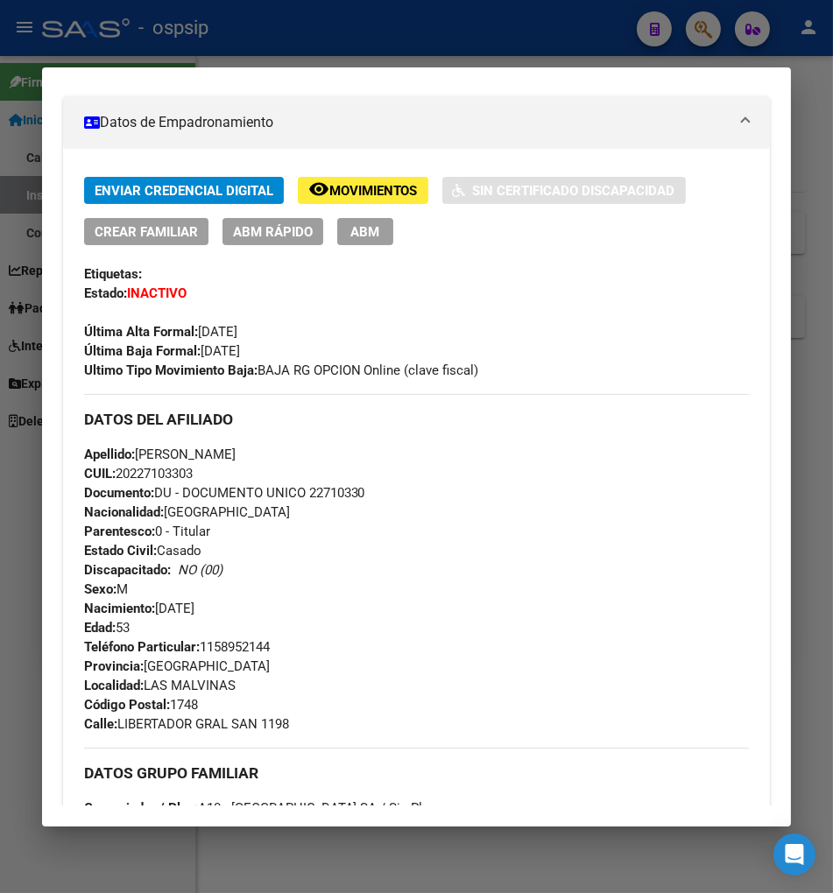
click at [356, 191] on span "Movimientos" at bounding box center [373, 191] width 88 height 16
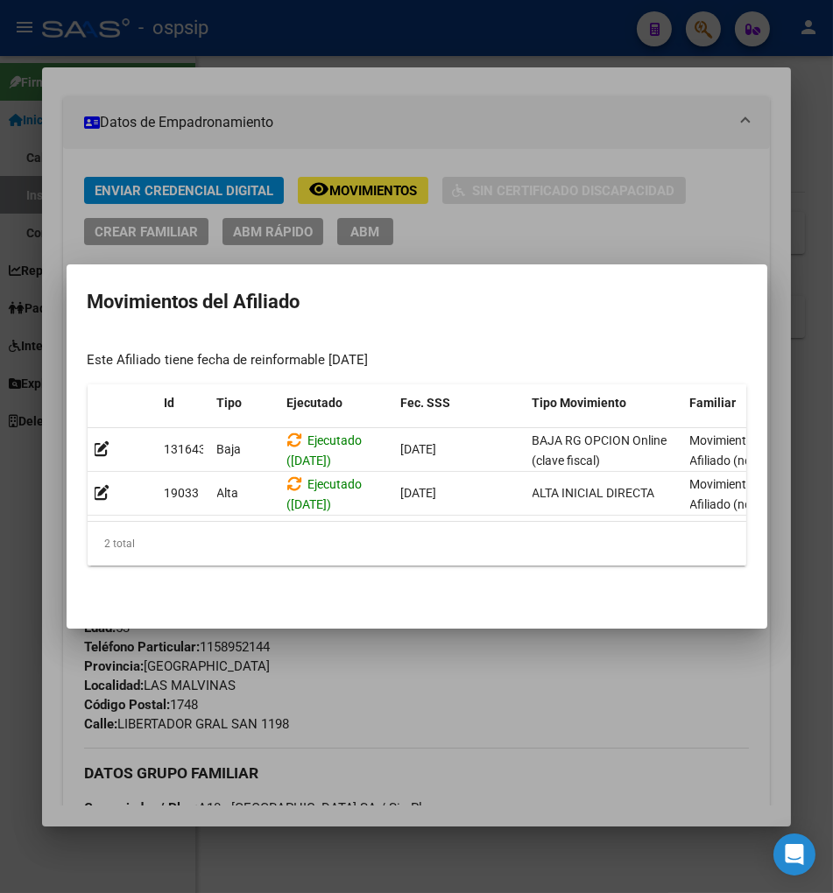
click at [430, 631] on div at bounding box center [416, 446] width 833 height 893
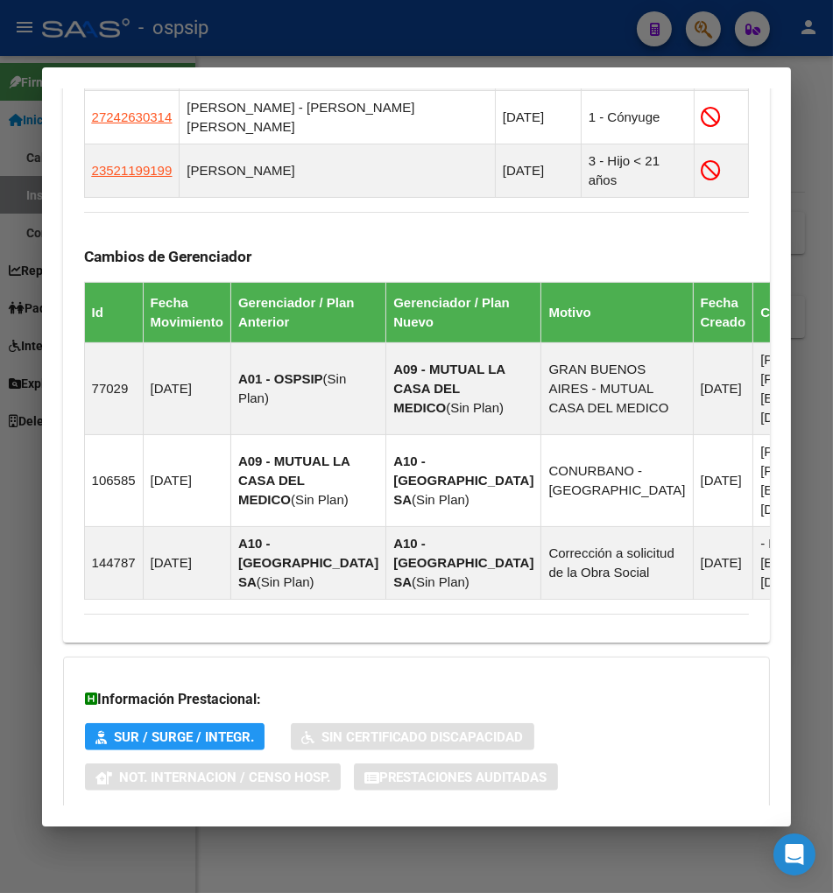
scroll to position [1307, 0]
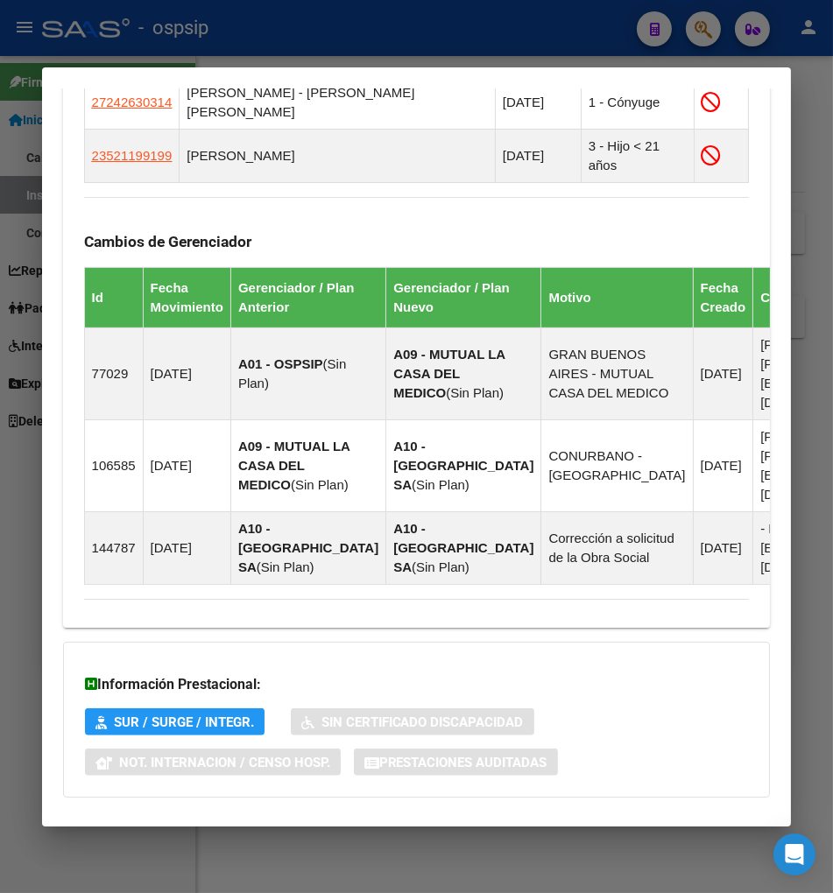
click at [243, 824] on span "Aportes y Contribuciones del Afiliado: 20227103303" at bounding box center [274, 832] width 328 height 17
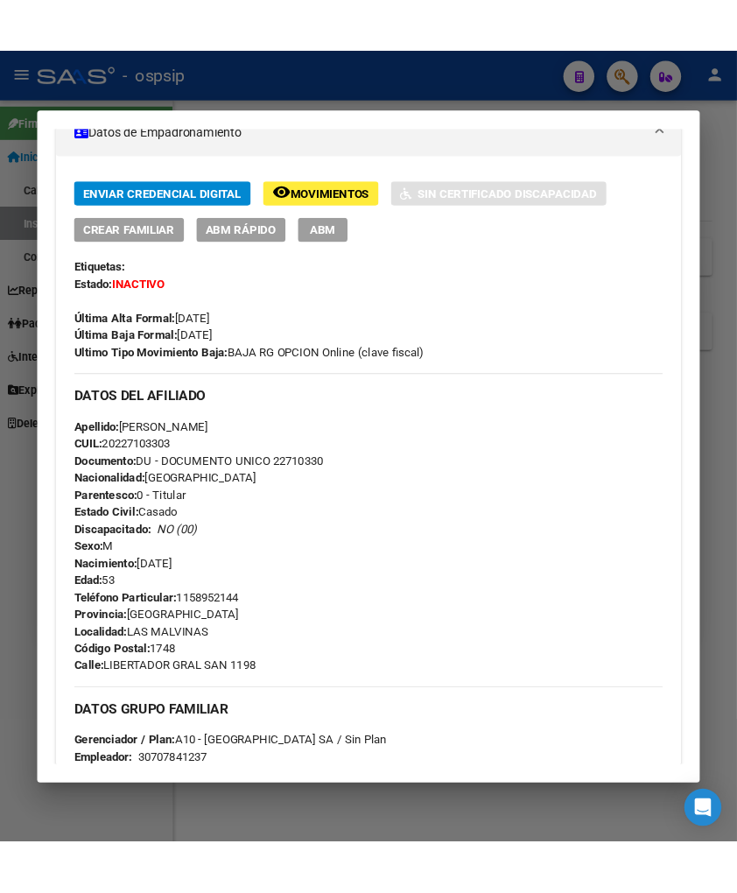
scroll to position [0, 0]
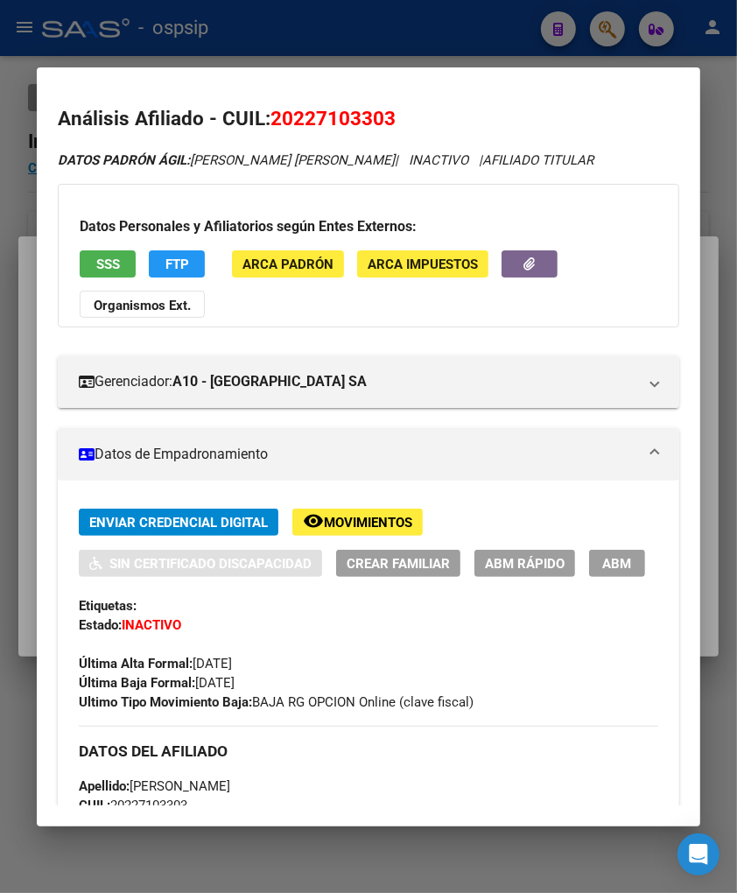
click at [604, 30] on div at bounding box center [368, 446] width 737 height 893
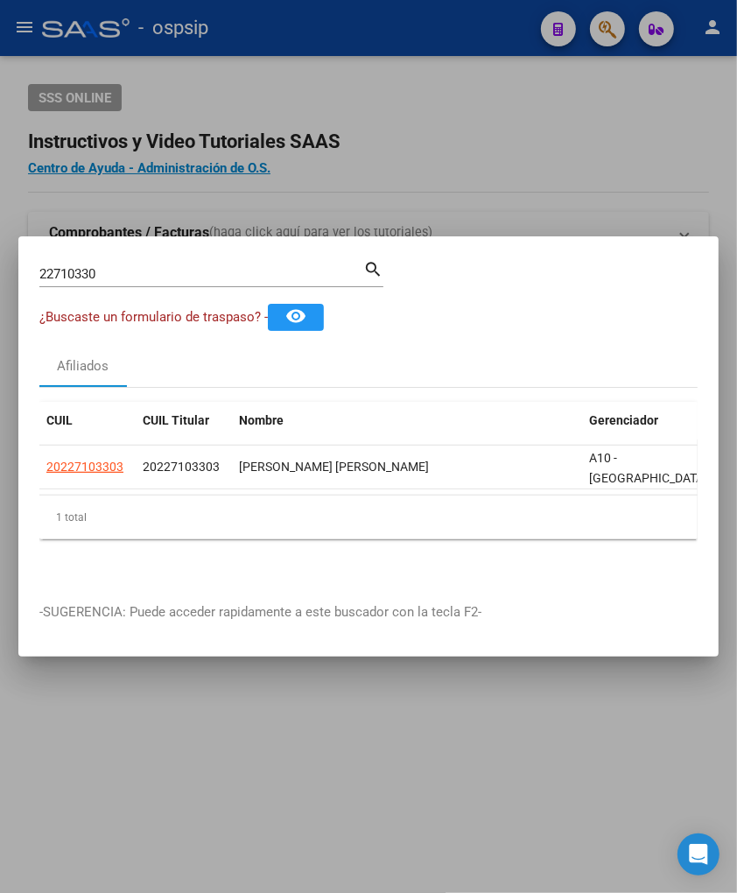
click at [154, 274] on input "22710330" at bounding box center [201, 274] width 324 height 16
type input "2"
type input "22711068"
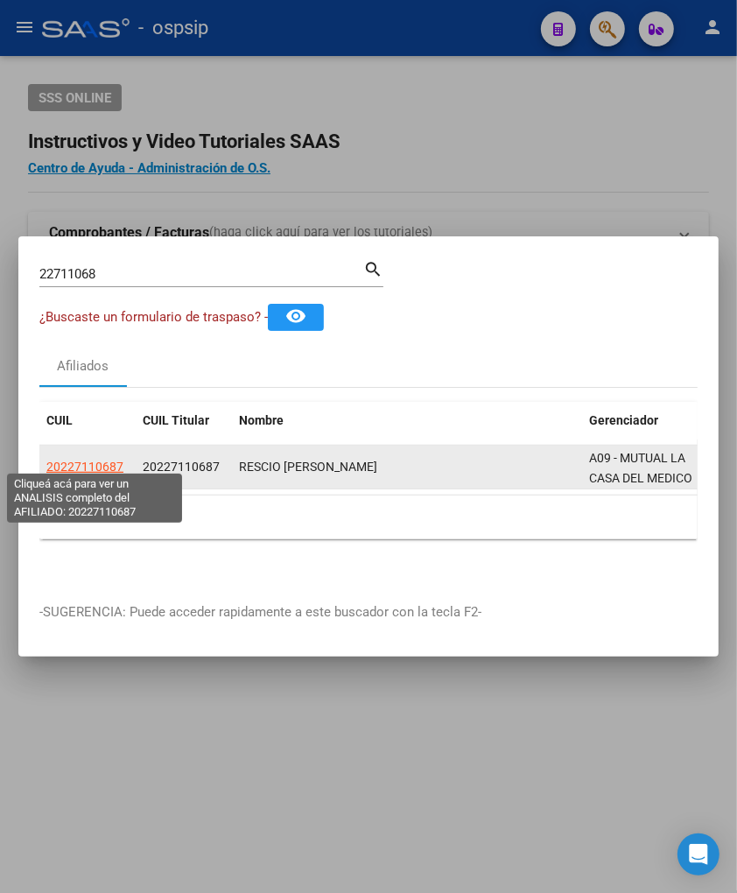
click at [91, 460] on span "20227110687" at bounding box center [84, 467] width 77 height 14
copy span "1"
type textarea "20227110687"
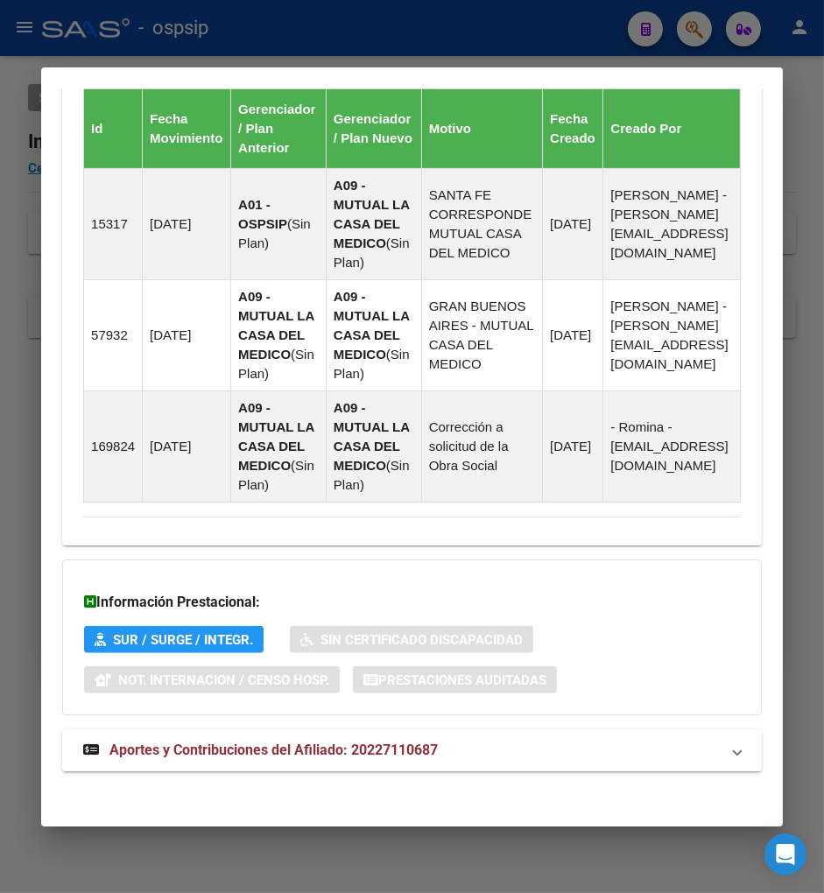
scroll to position [1189, 0]
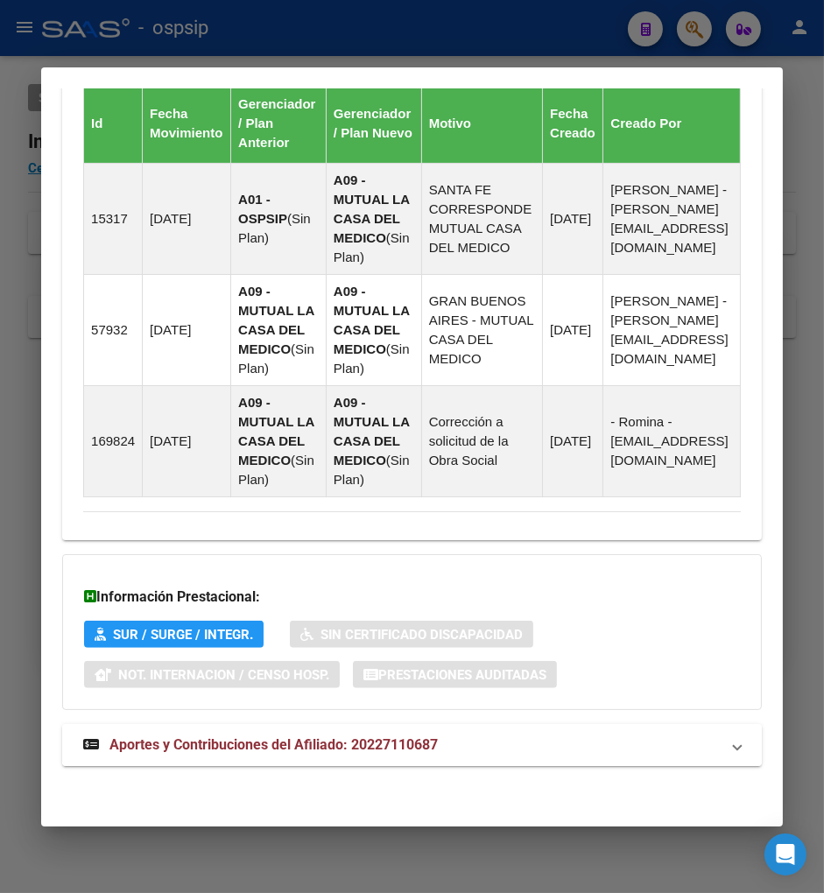
click at [249, 749] on span "Aportes y Contribuciones del Afiliado: 20227110687" at bounding box center [273, 744] width 328 height 17
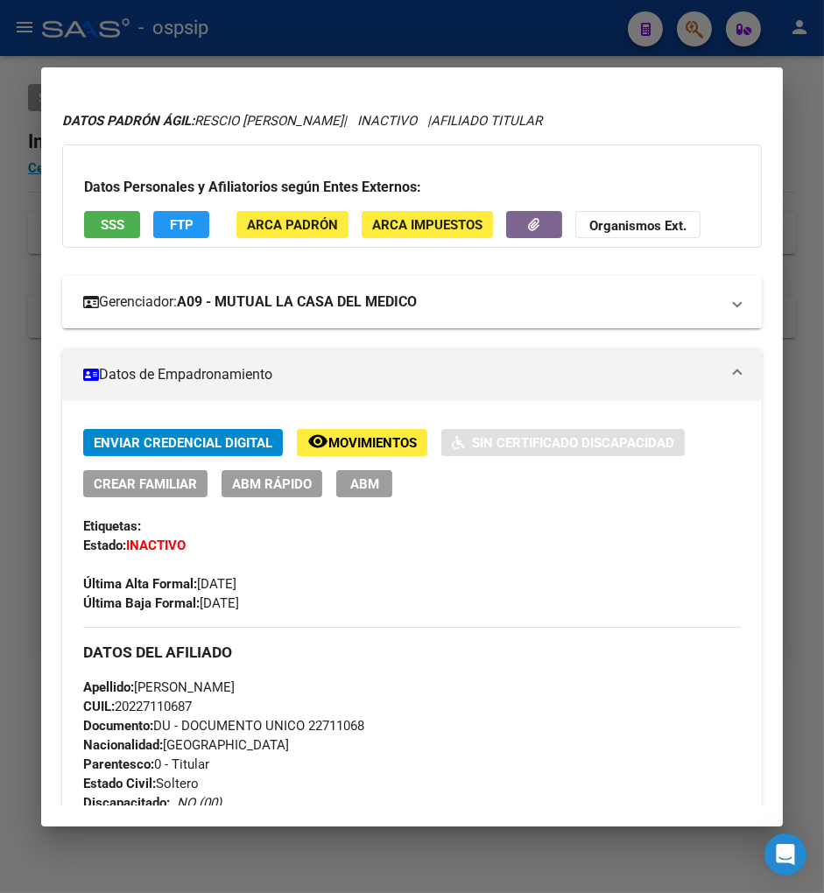
scroll to position [0, 0]
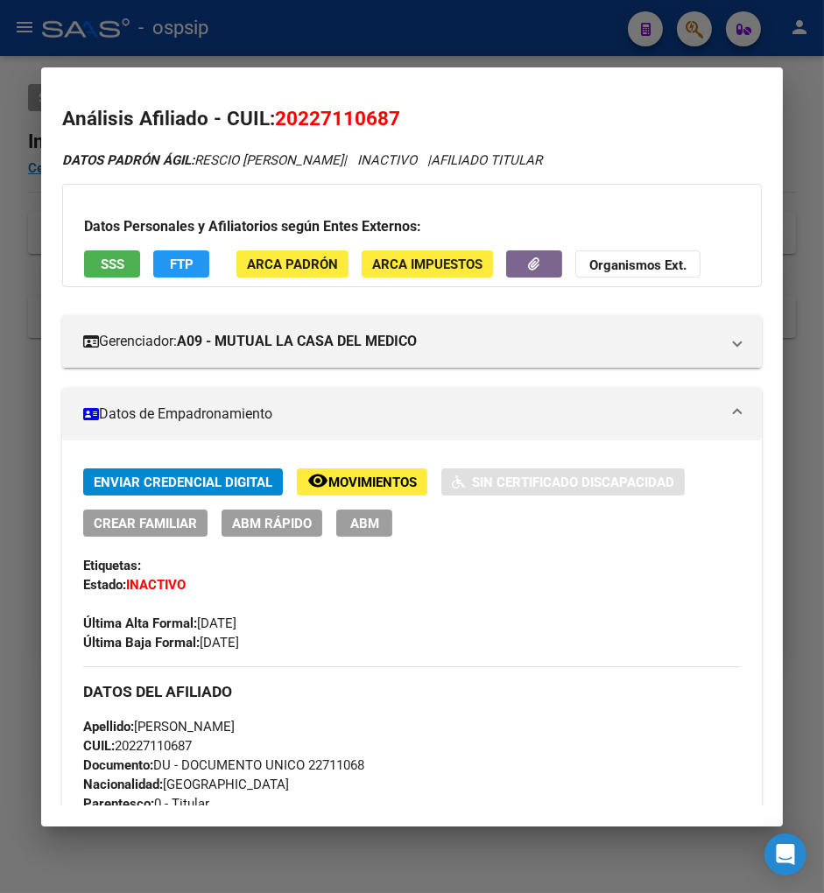
click at [701, 39] on div at bounding box center [412, 446] width 824 height 893
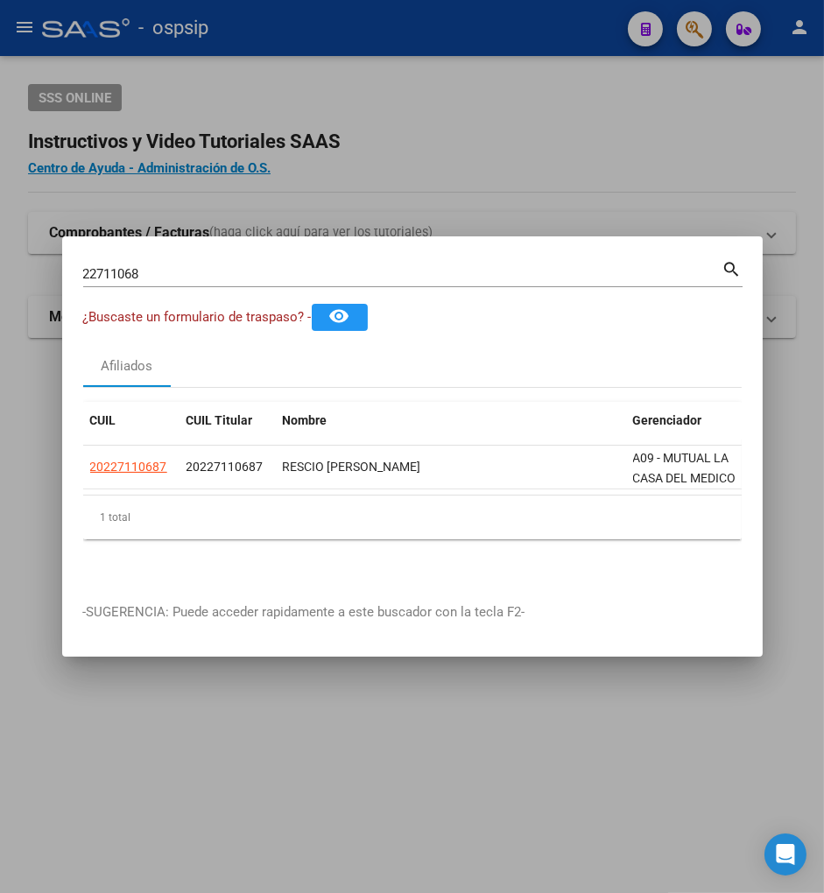
click at [165, 266] on input "22711068" at bounding box center [402, 274] width 639 height 16
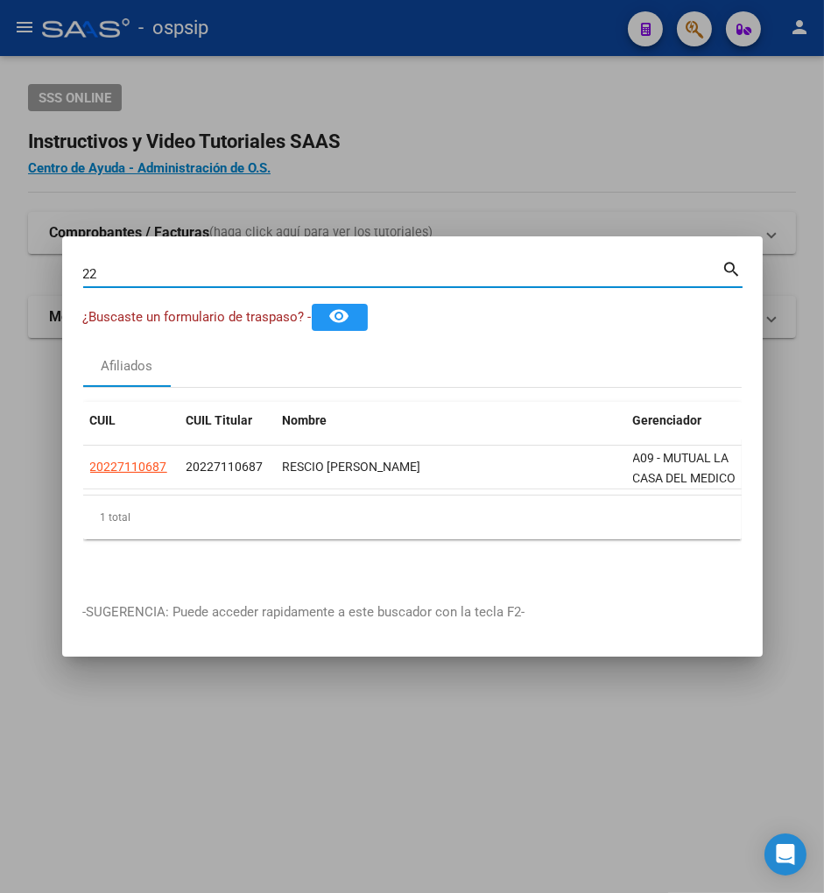
type input "2"
type input "22712489"
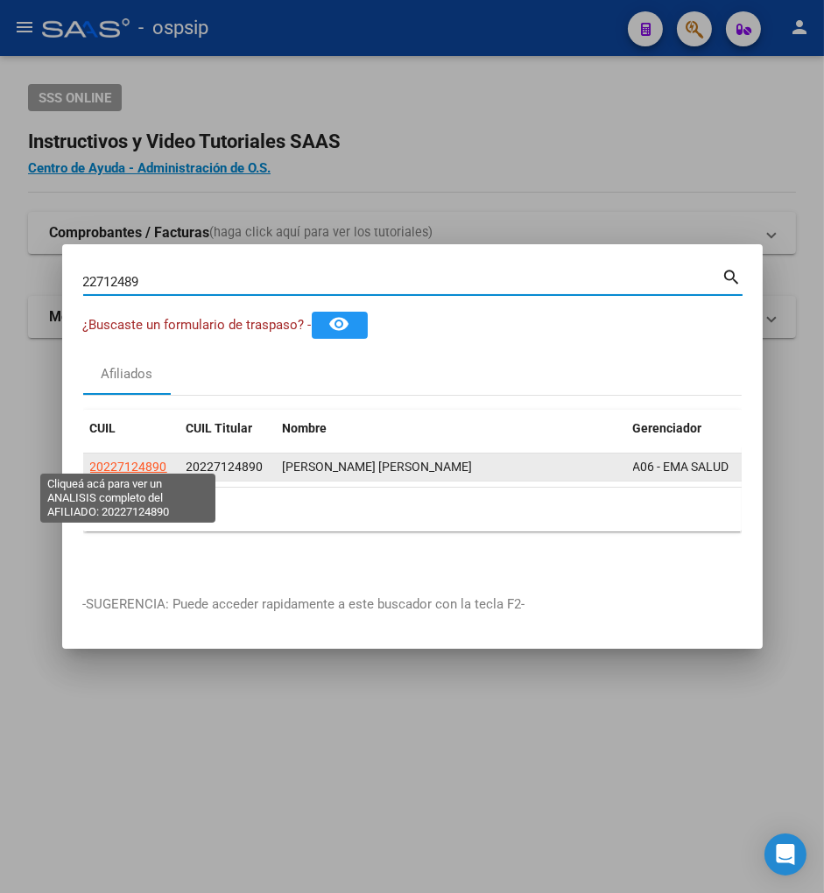
click at [126, 460] on span "20227124890" at bounding box center [128, 467] width 77 height 14
type textarea "20227124890"
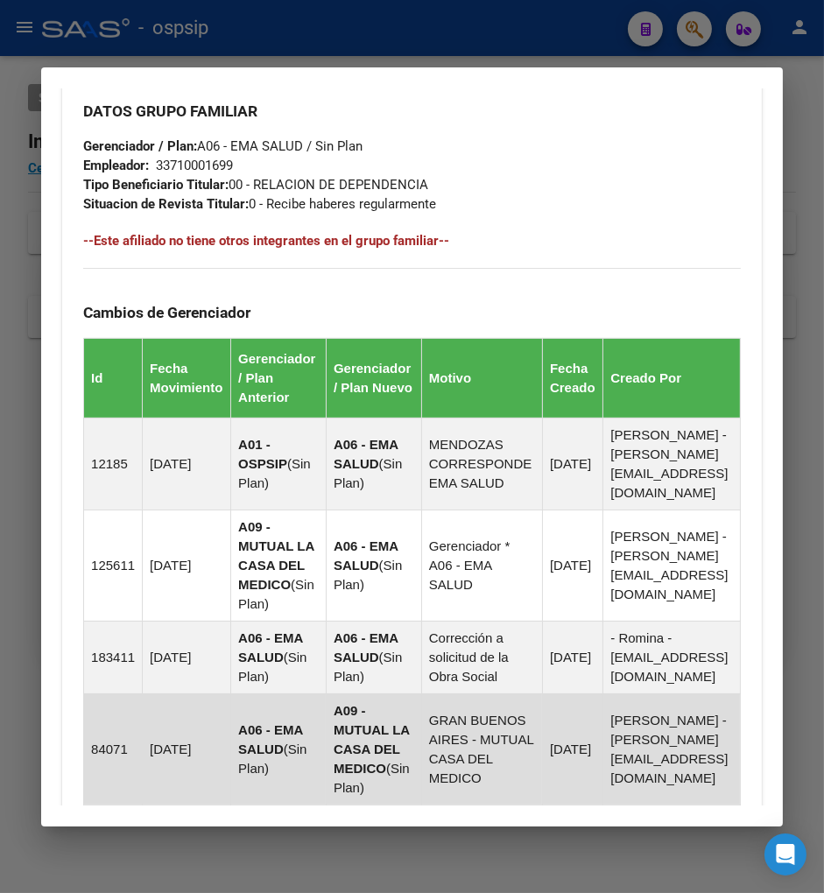
scroll to position [1263, 0]
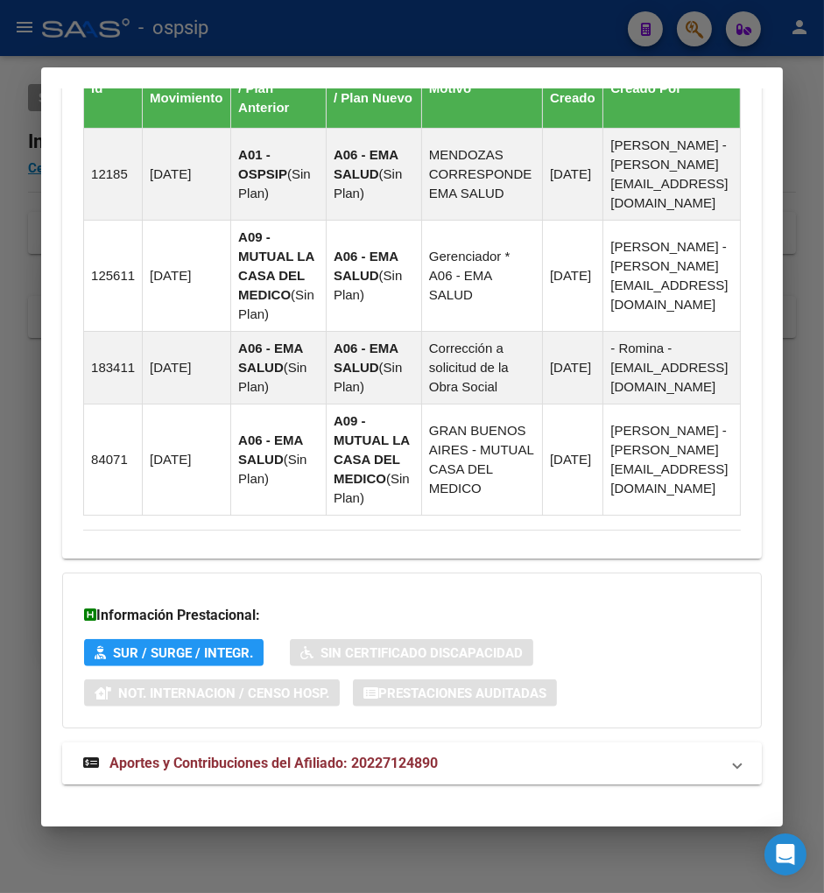
click at [177, 755] on span "Aportes y Contribuciones del Afiliado: 20227124890" at bounding box center [273, 763] width 328 height 17
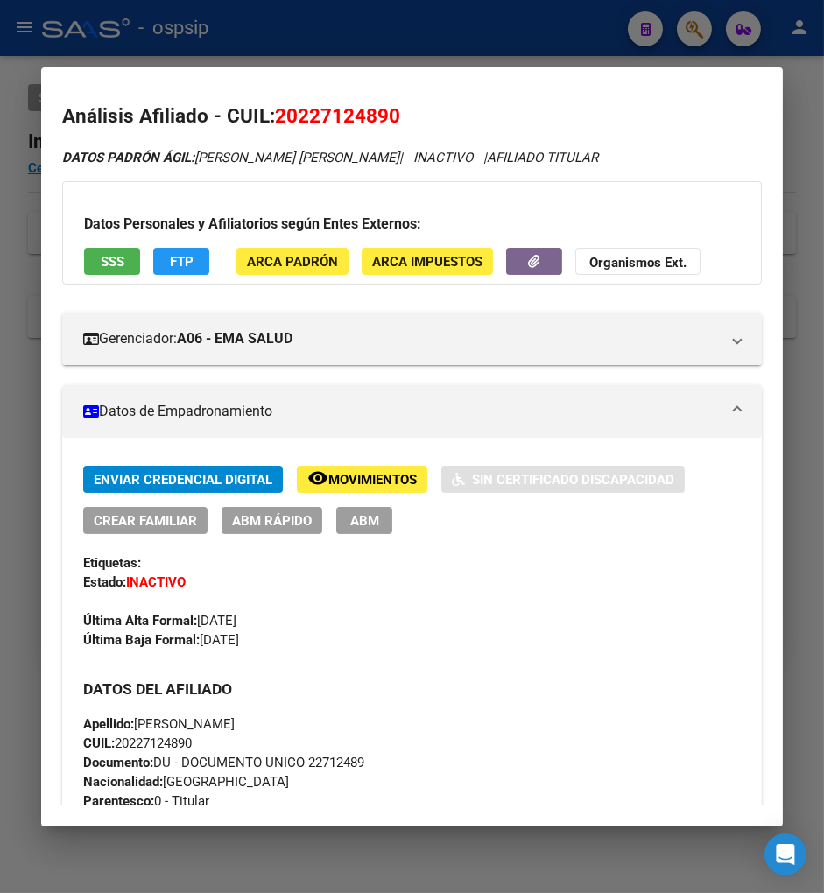
scroll to position [0, 0]
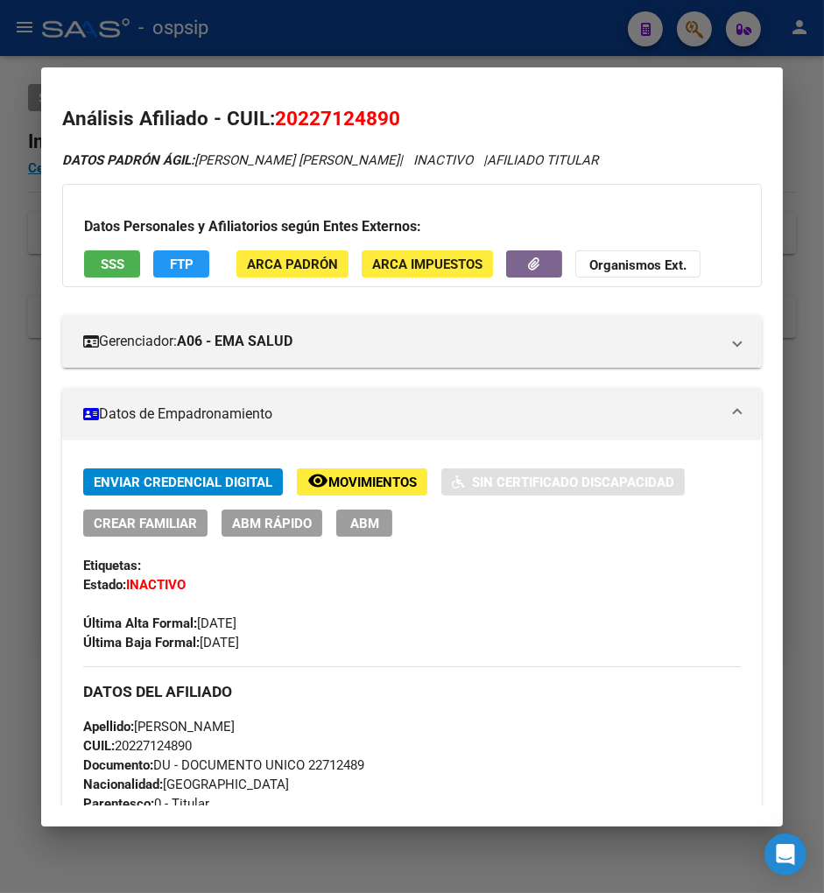
click at [698, 28] on div at bounding box center [412, 446] width 824 height 893
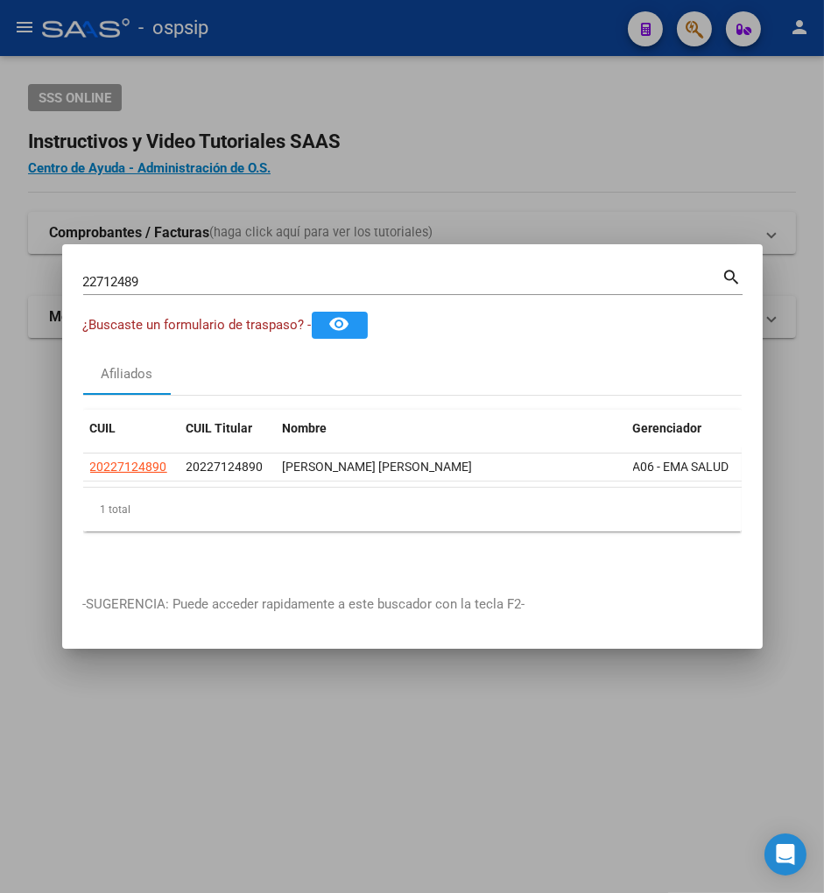
click at [213, 278] on input "22712489" at bounding box center [402, 282] width 639 height 16
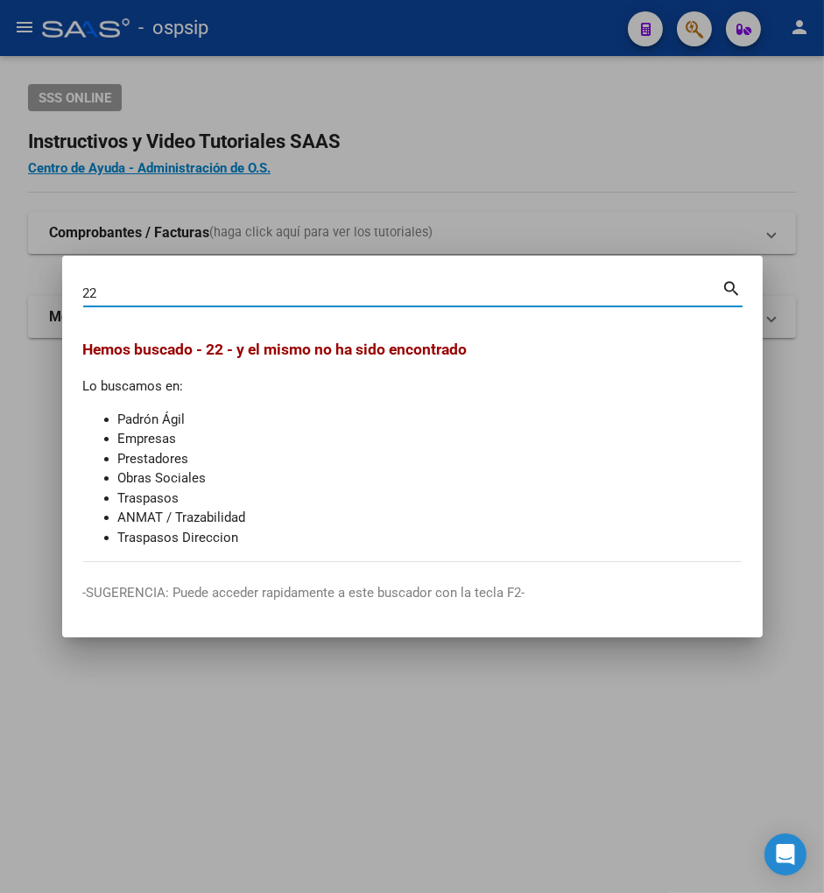
type input "2"
type input "22714319"
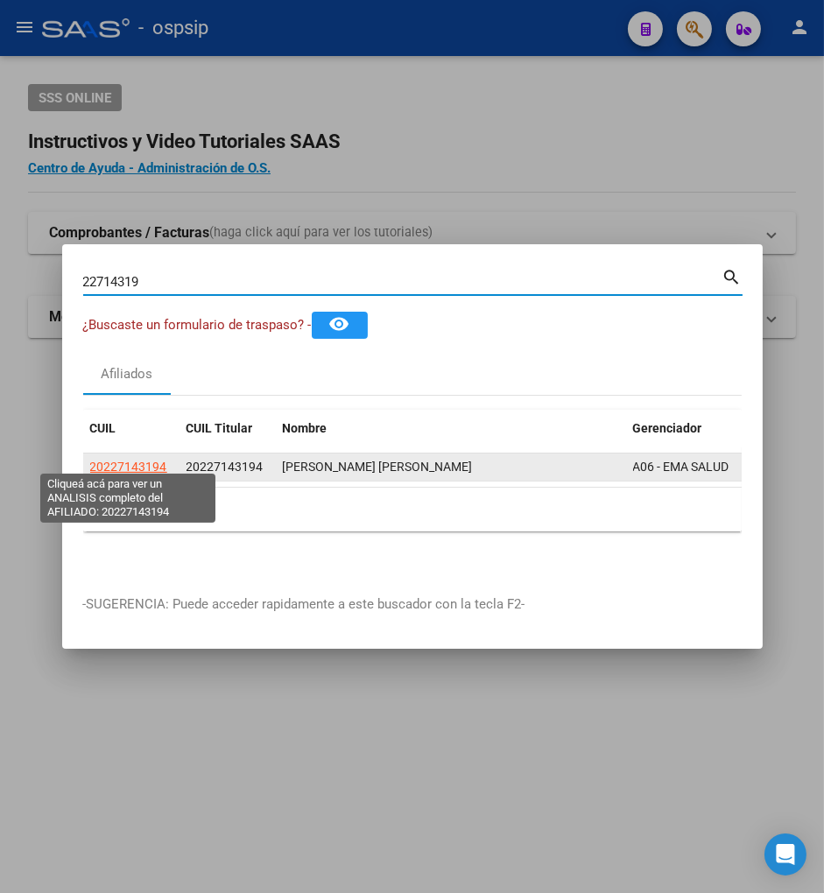
click at [119, 464] on span "20227143194" at bounding box center [128, 467] width 77 height 14
type textarea "20227143194"
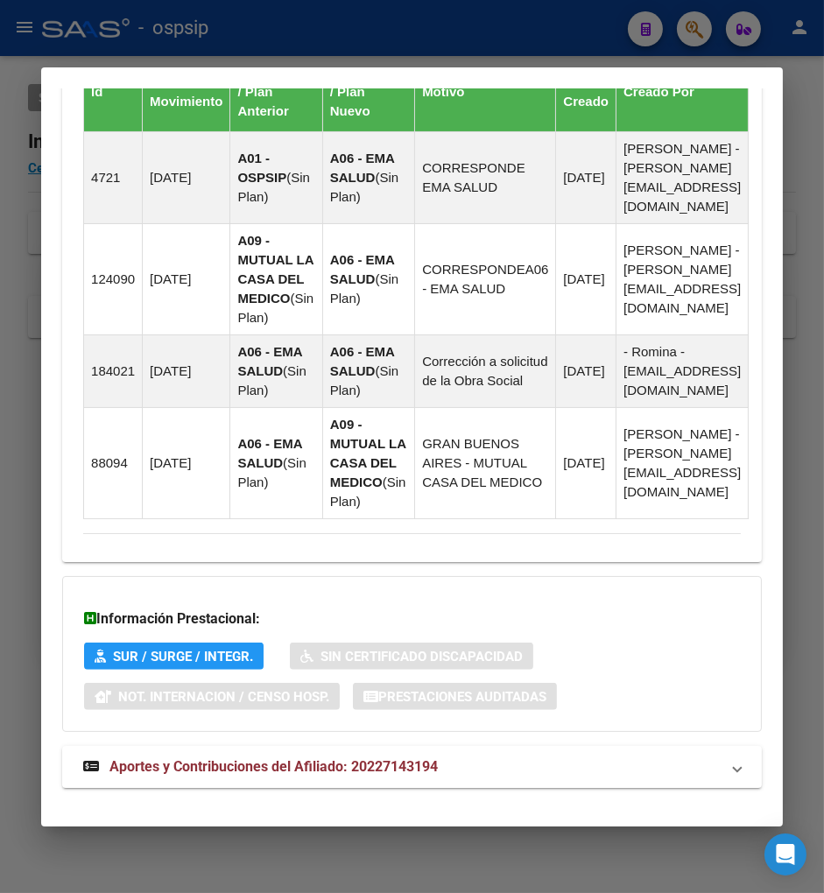
scroll to position [1223, 0]
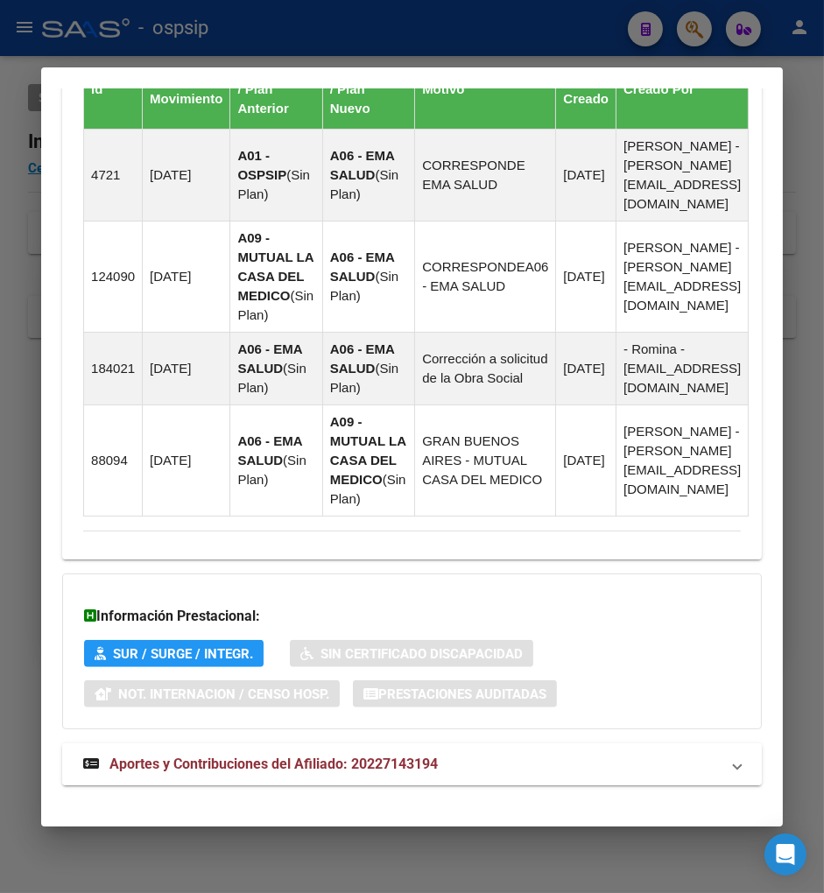
click at [224, 756] on span "Aportes y Contribuciones del Afiliado: 20227143194" at bounding box center [273, 764] width 328 height 17
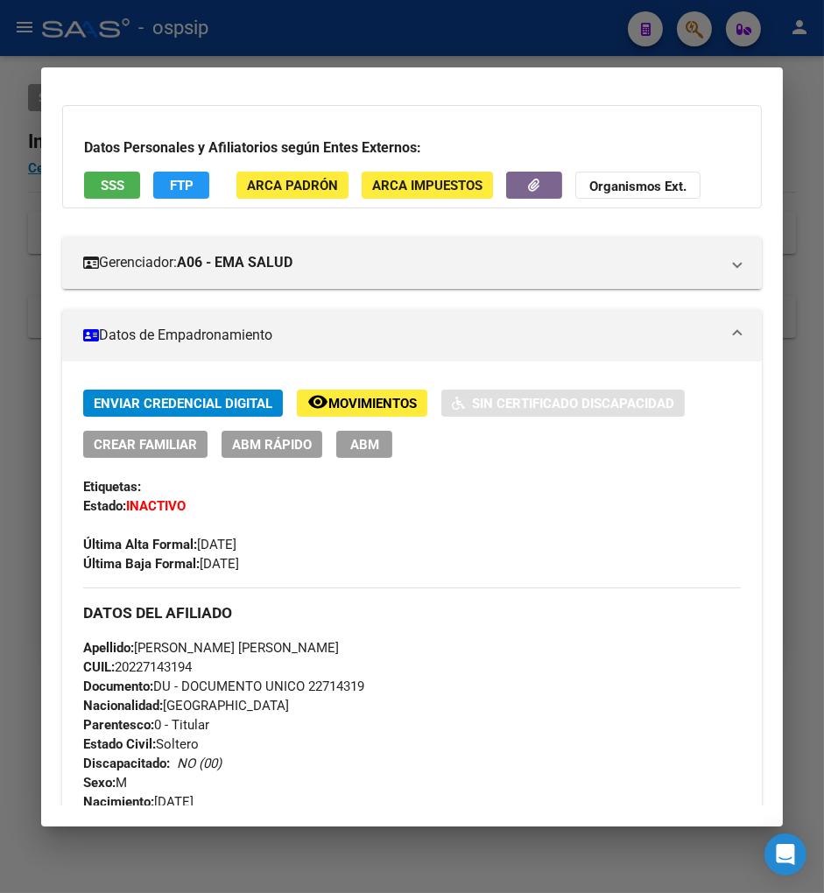
scroll to position [0, 0]
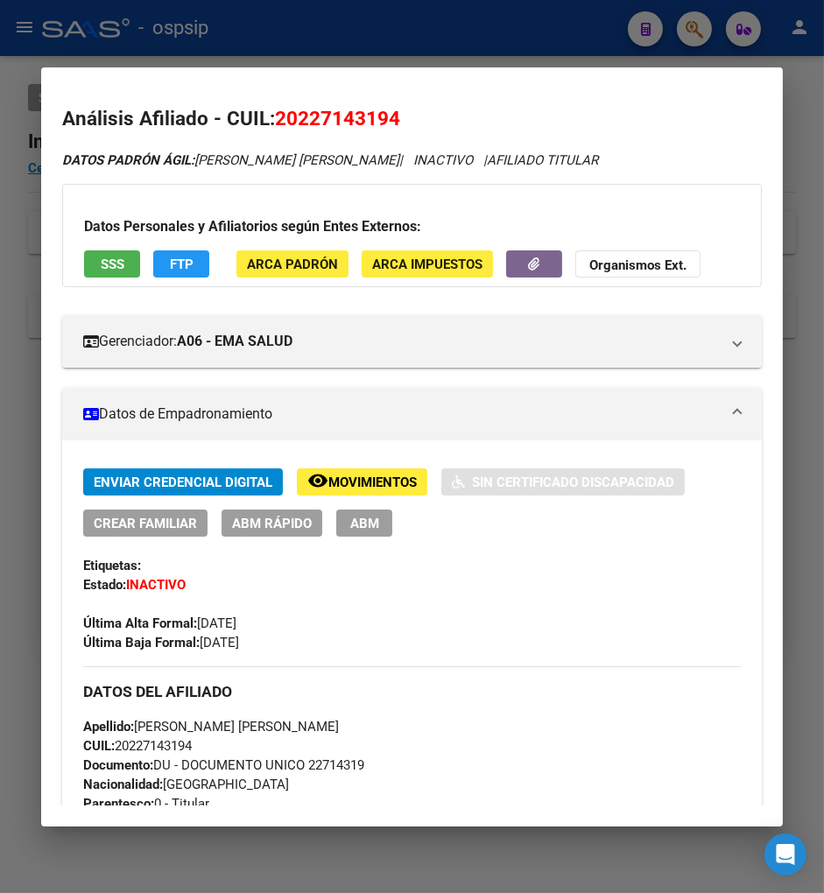
click at [88, 265] on button "SSS" at bounding box center [112, 263] width 56 height 27
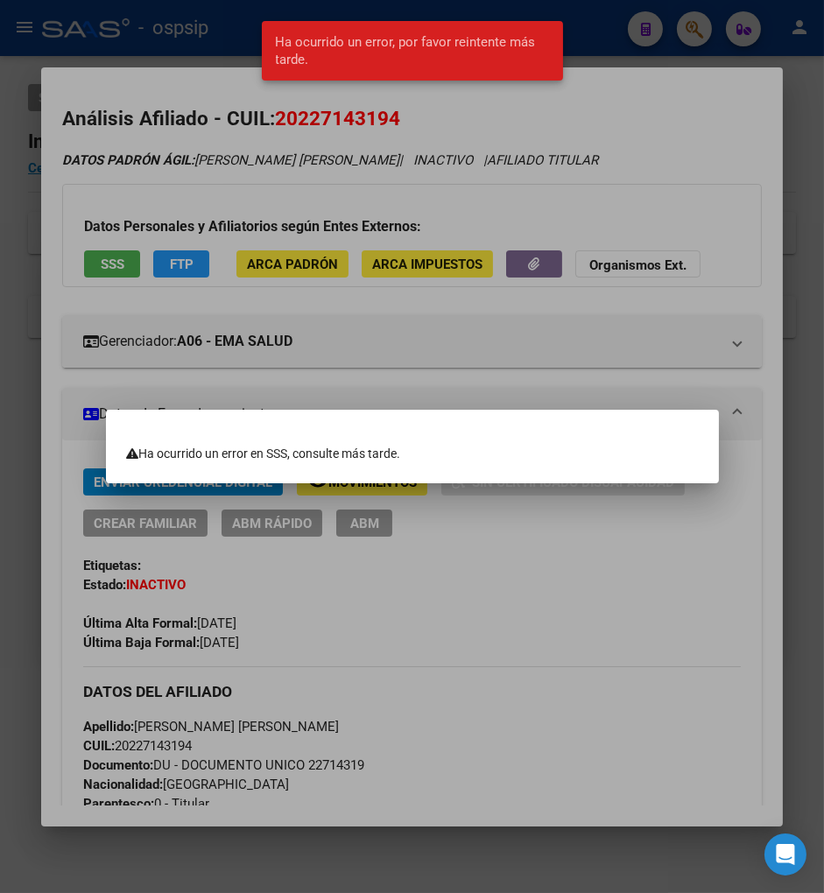
click at [602, 414] on mat-dialog-container "Ha ocurrido un error en SSS, consulte más tarde." at bounding box center [412, 447] width 613 height 74
click at [616, 375] on div at bounding box center [412, 446] width 824 height 893
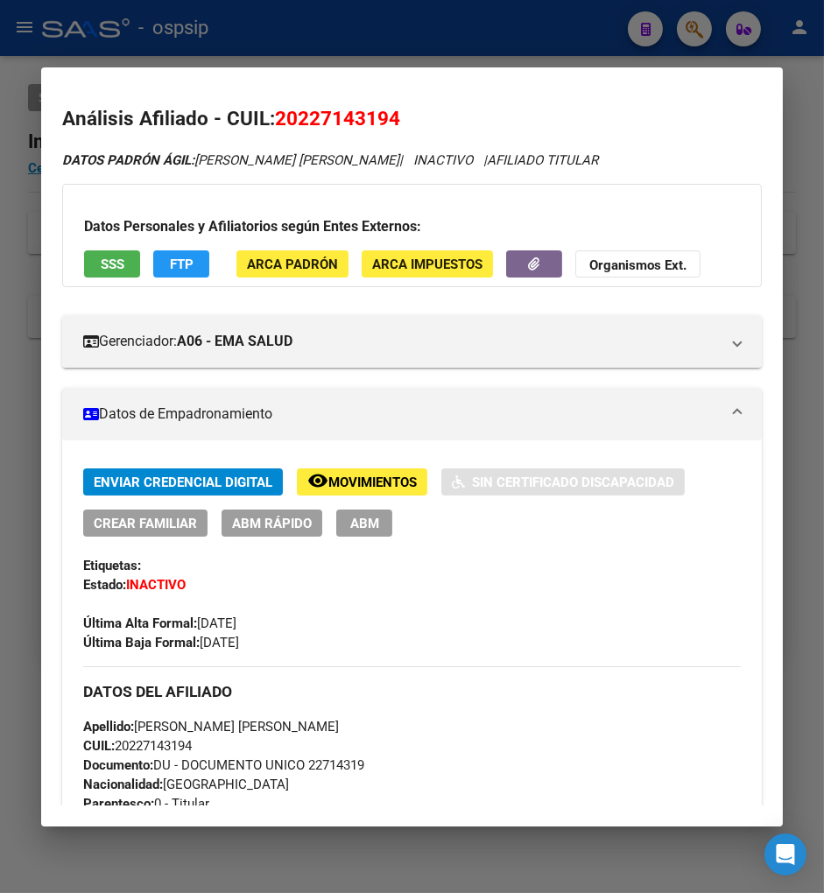
click at [689, 36] on div at bounding box center [412, 446] width 824 height 893
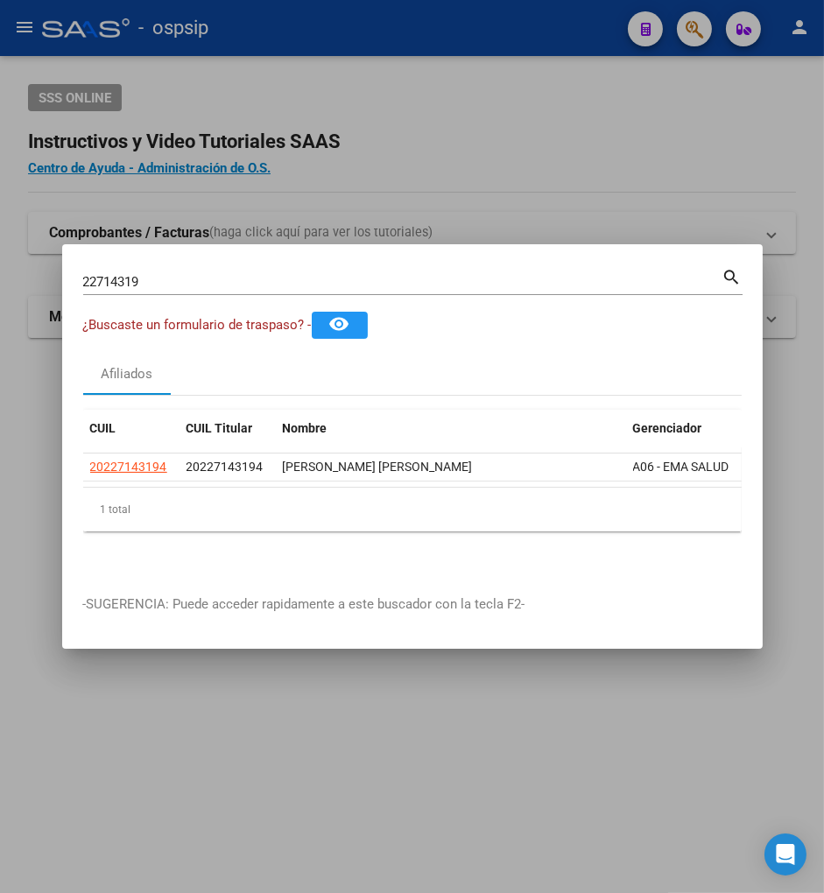
click at [147, 276] on input "22714319" at bounding box center [402, 282] width 639 height 16
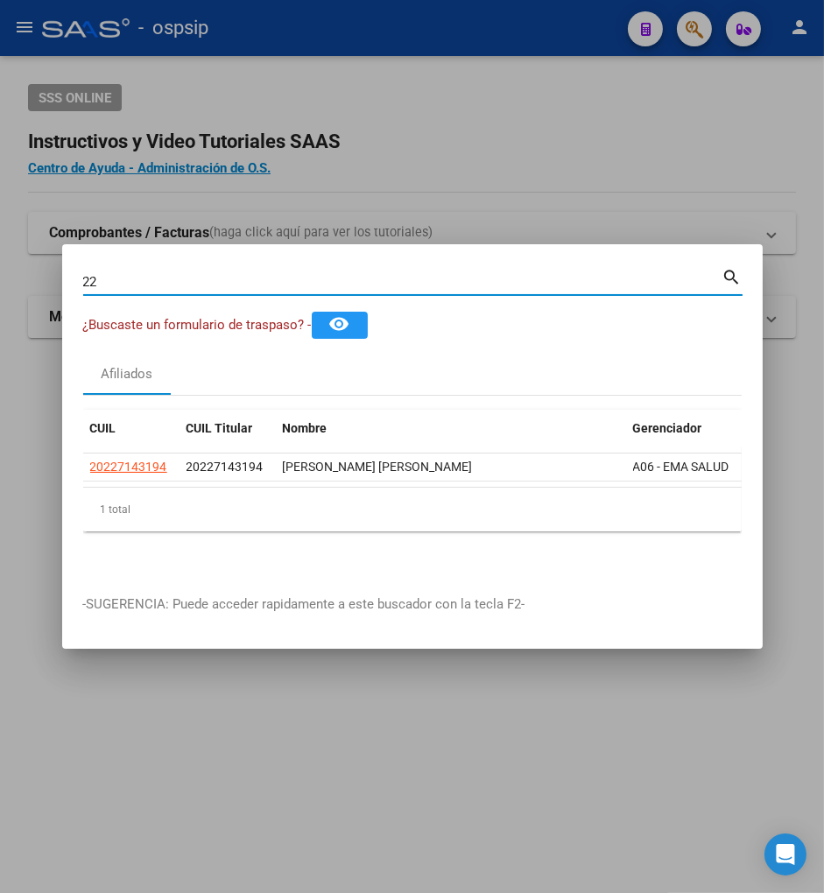
type input "2"
type input "22716797"
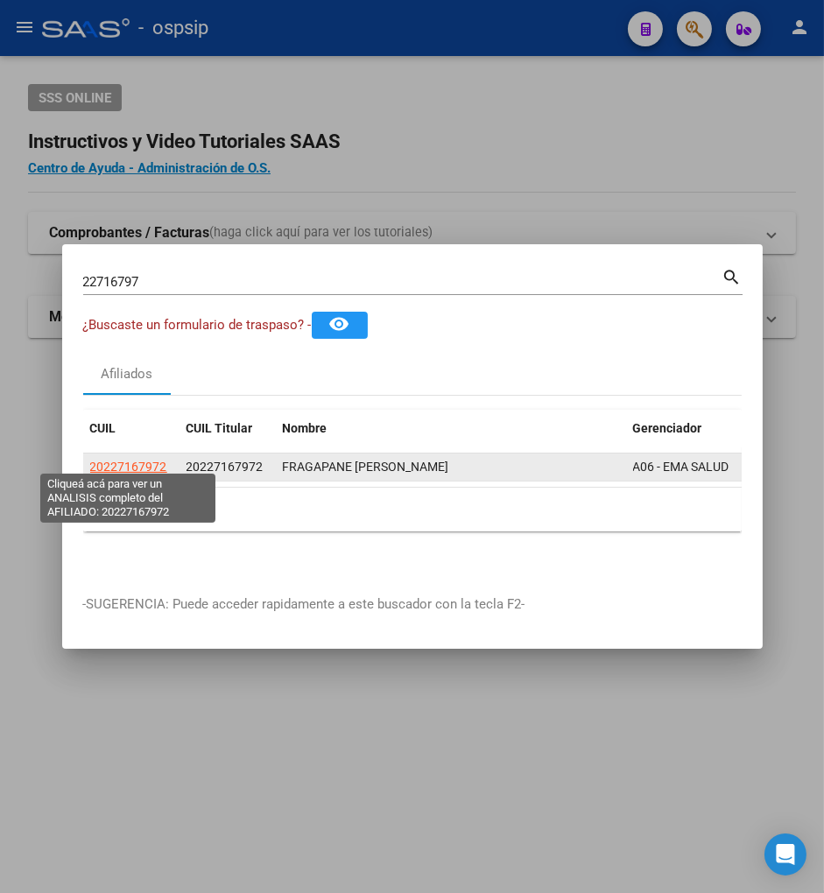
click at [117, 460] on span "20227167972" at bounding box center [128, 467] width 77 height 14
type textarea "20227167972"
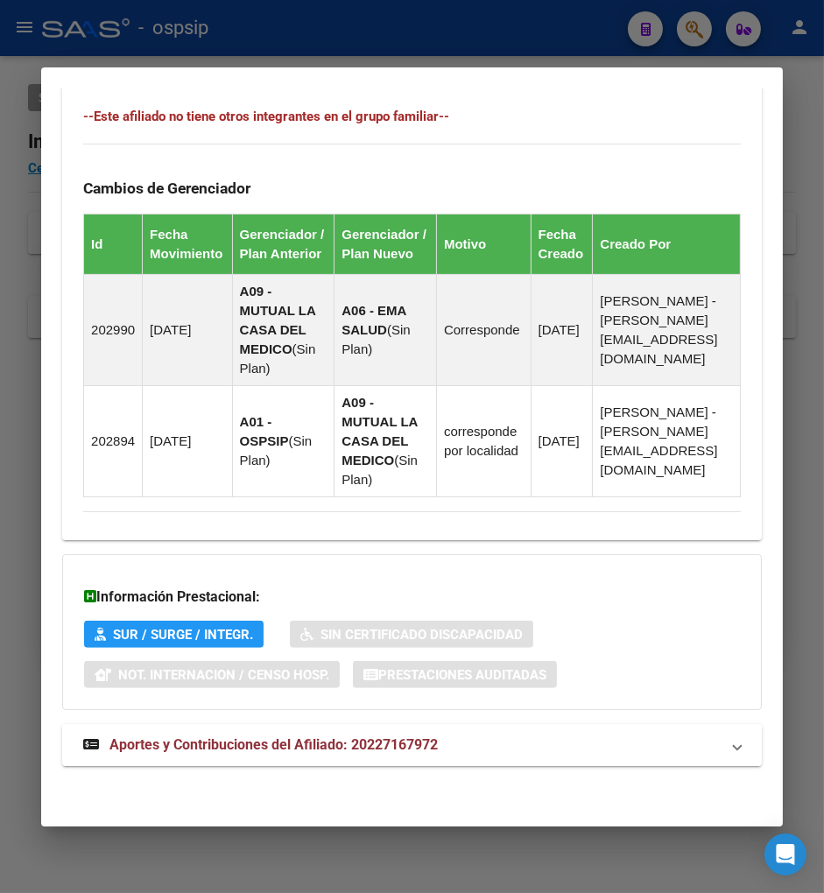
click at [223, 746] on span "Aportes y Contribuciones del Afiliado: 20227167972" at bounding box center [273, 744] width 328 height 17
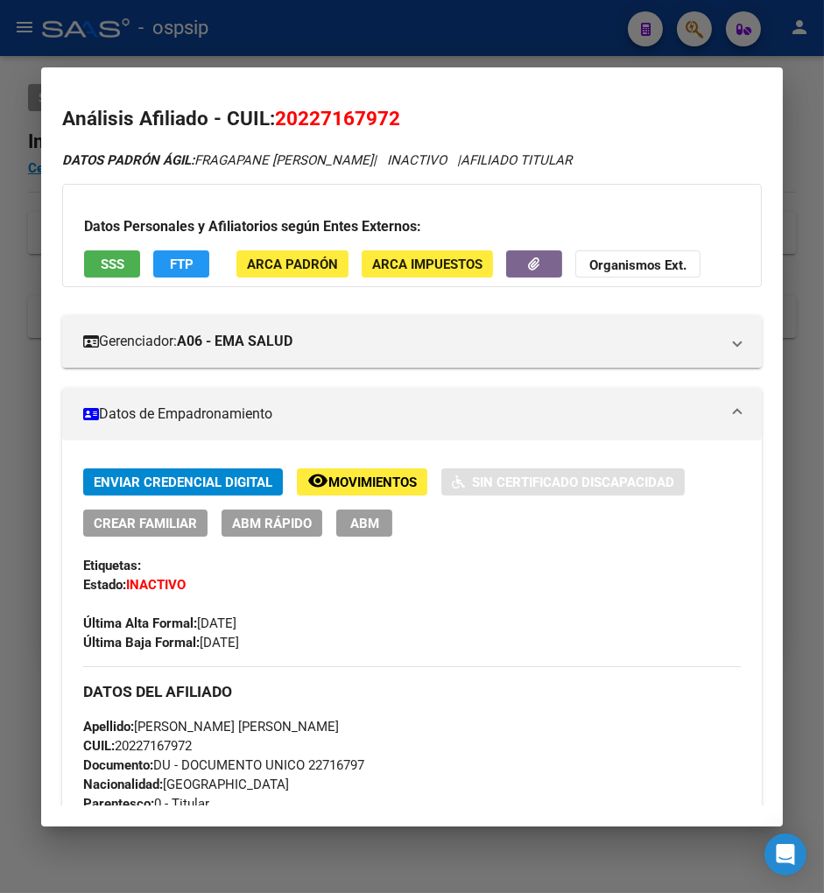
click at [690, 33] on div at bounding box center [412, 446] width 824 height 893
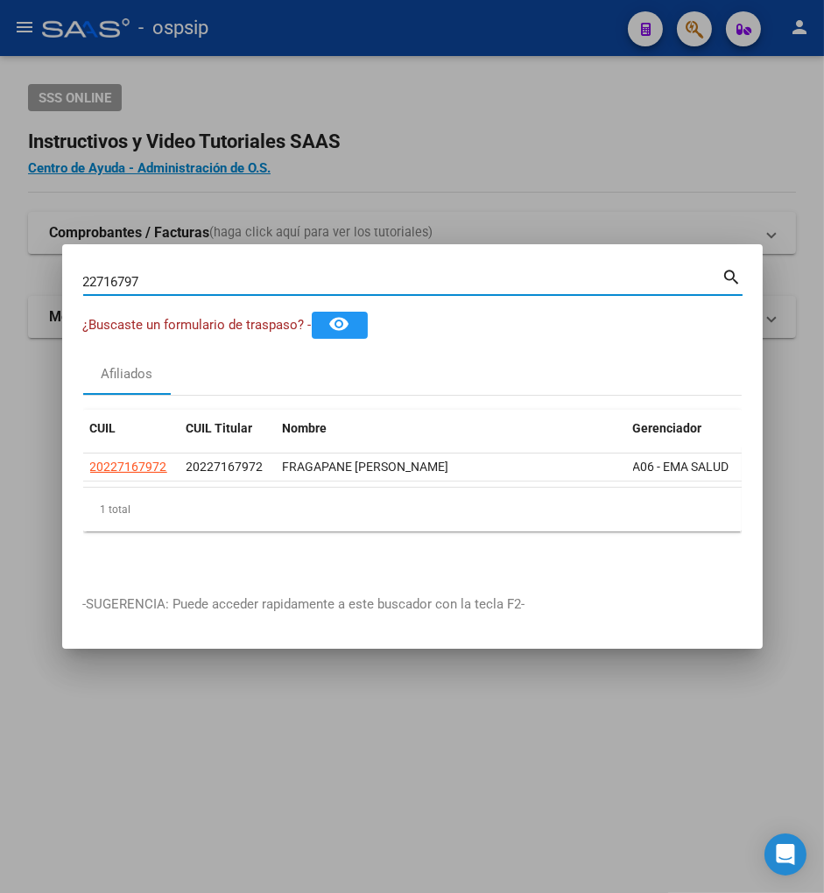
click at [155, 275] on input "22716797" at bounding box center [402, 282] width 639 height 16
type input "2"
type input "22717026"
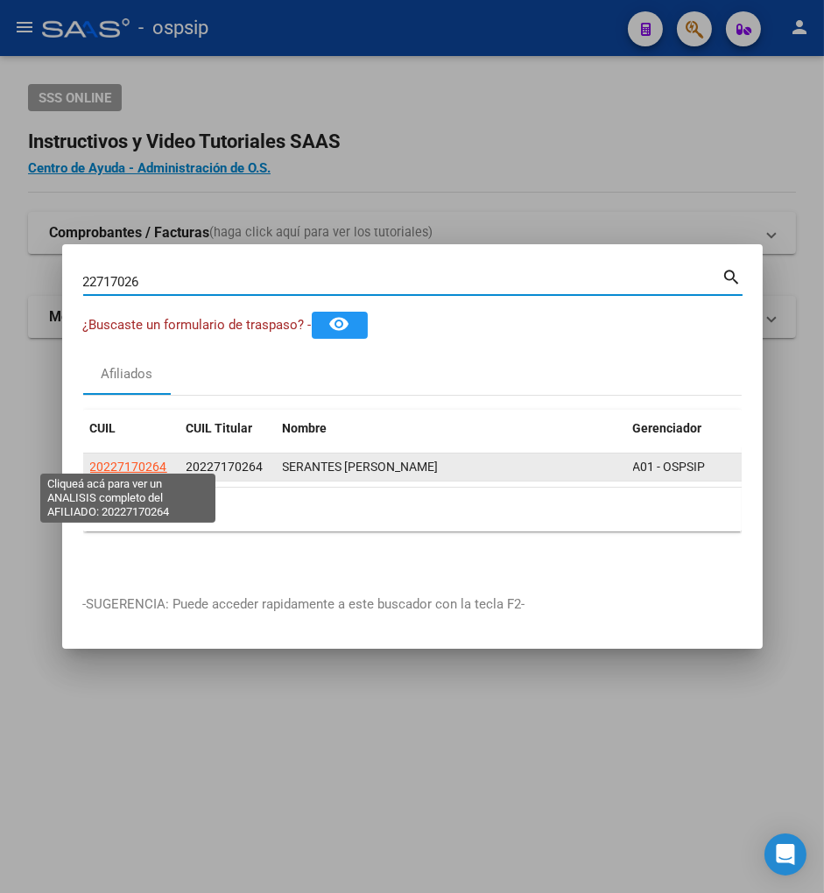
click at [132, 460] on span "20227170264" at bounding box center [128, 467] width 77 height 14
type textarea "20227170264"
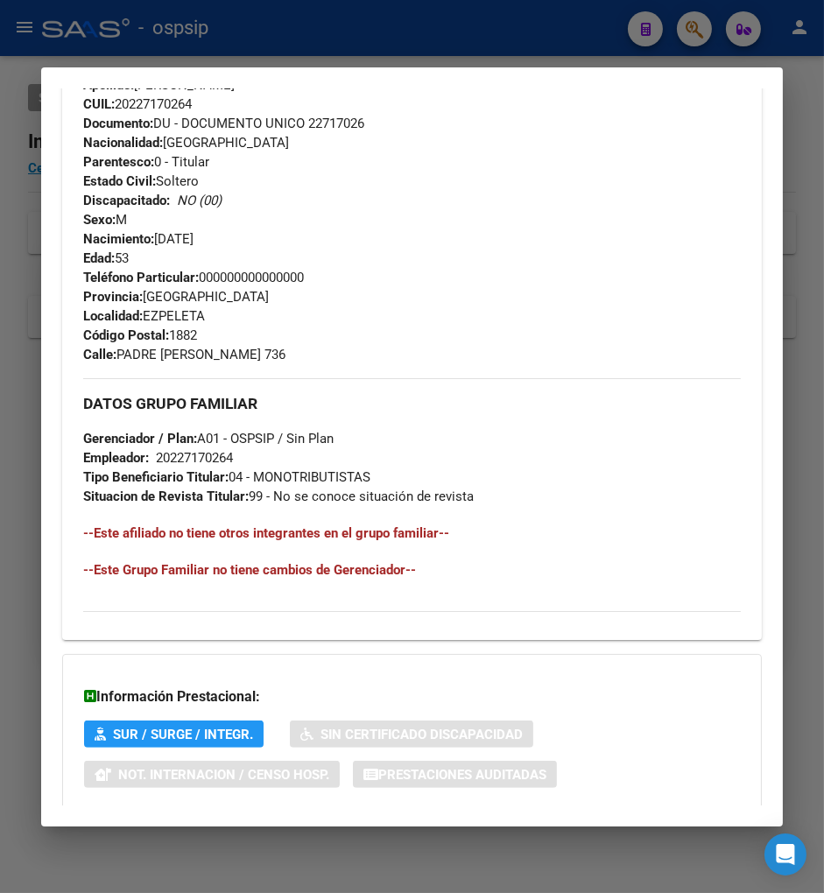
scroll to position [742, 0]
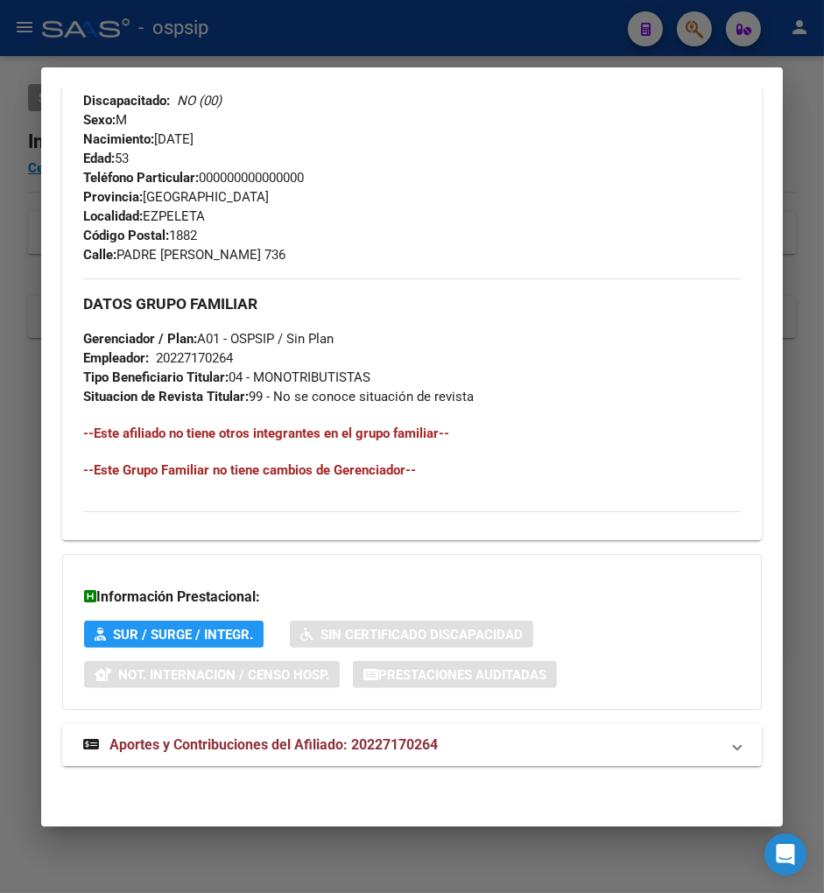
click at [256, 753] on strong "Aportes y Contribuciones del Afiliado: 20227170264" at bounding box center [260, 745] width 355 height 21
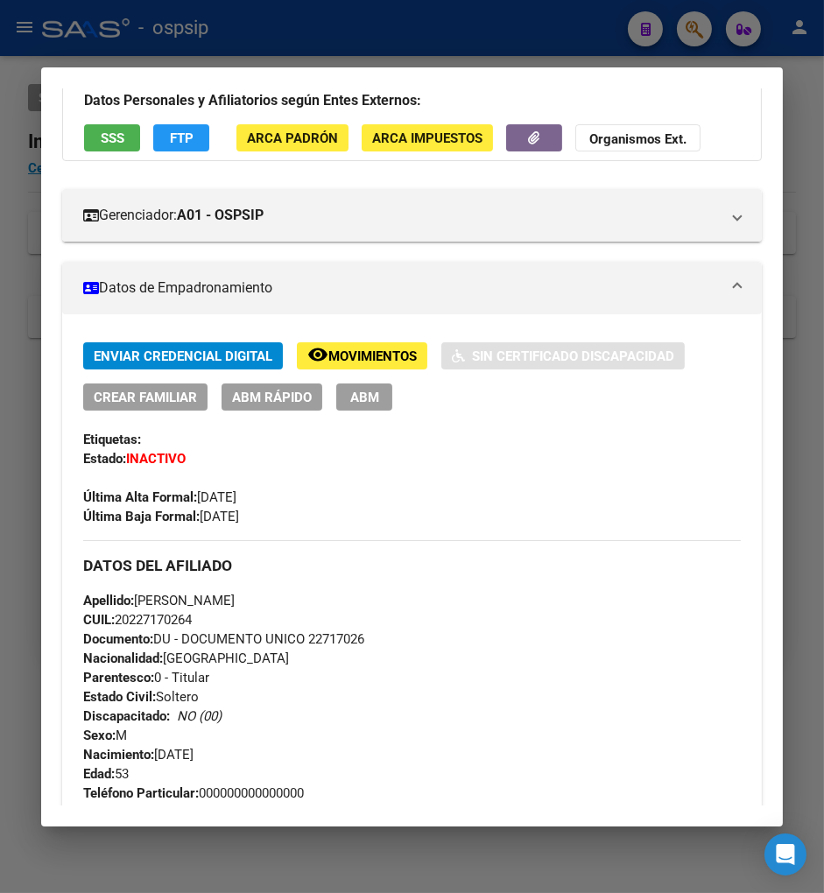
scroll to position [0, 0]
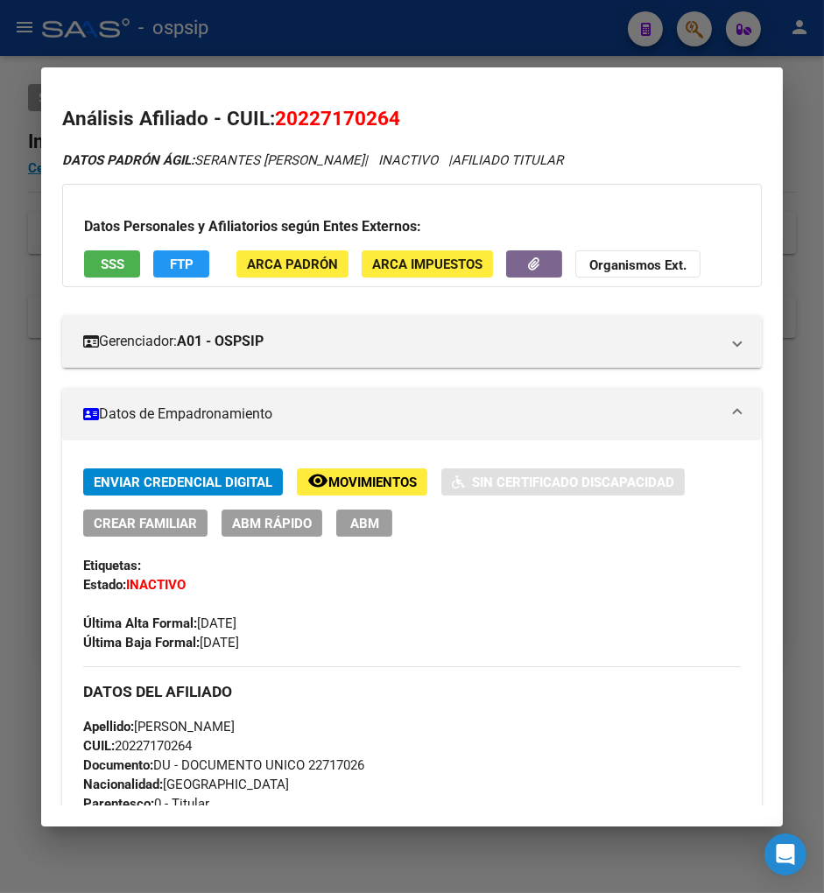
click at [698, 35] on div at bounding box center [412, 446] width 824 height 893
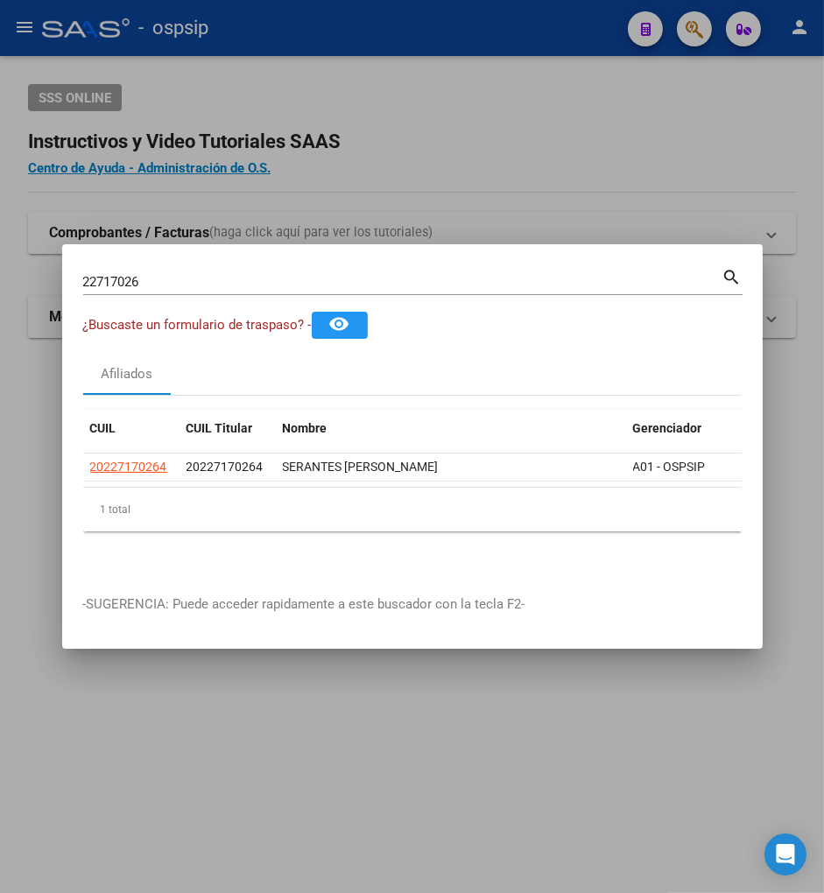
click at [176, 276] on input "22717026" at bounding box center [402, 282] width 639 height 16
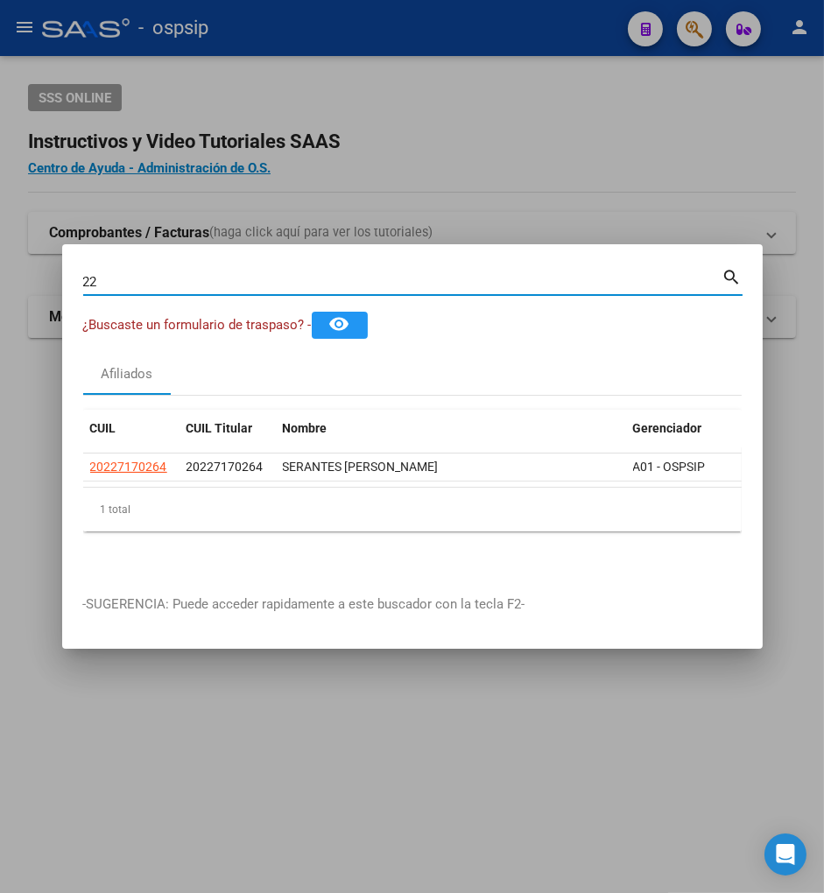
type input "2"
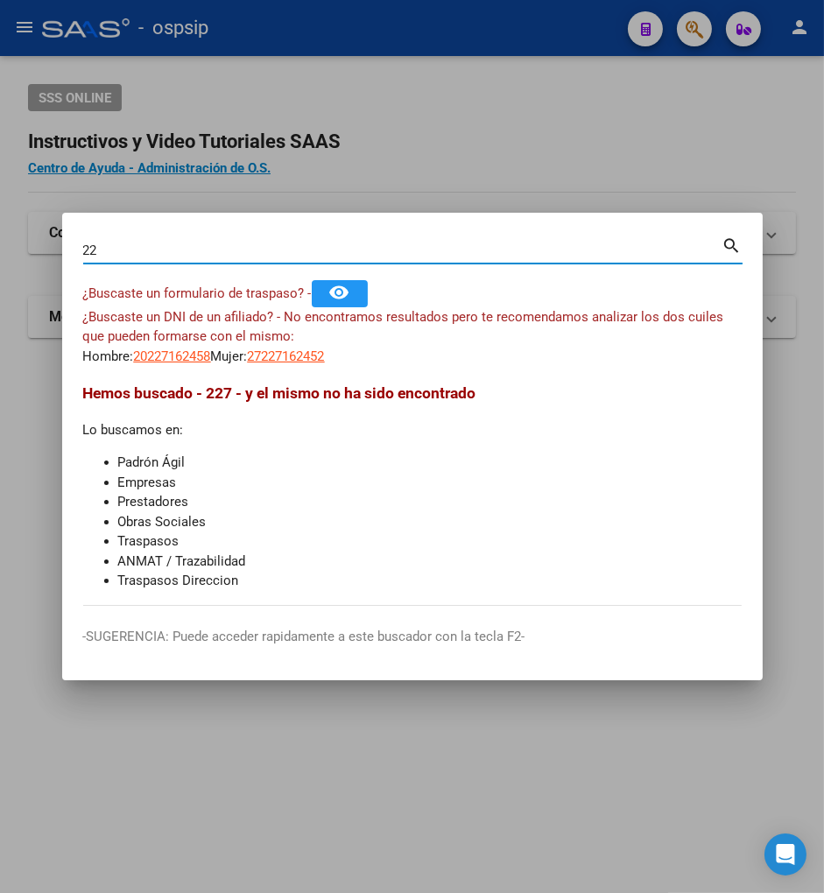
type input "2"
type input "22719245"
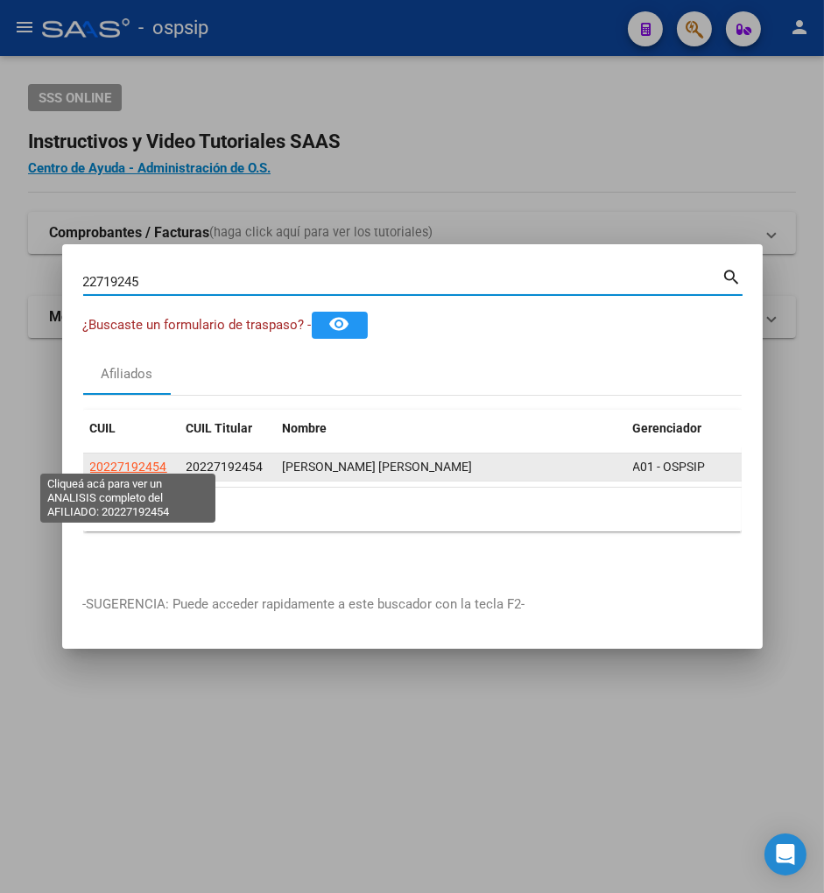
click at [133, 460] on span "20227192454" at bounding box center [128, 467] width 77 height 14
type textarea "20227192454"
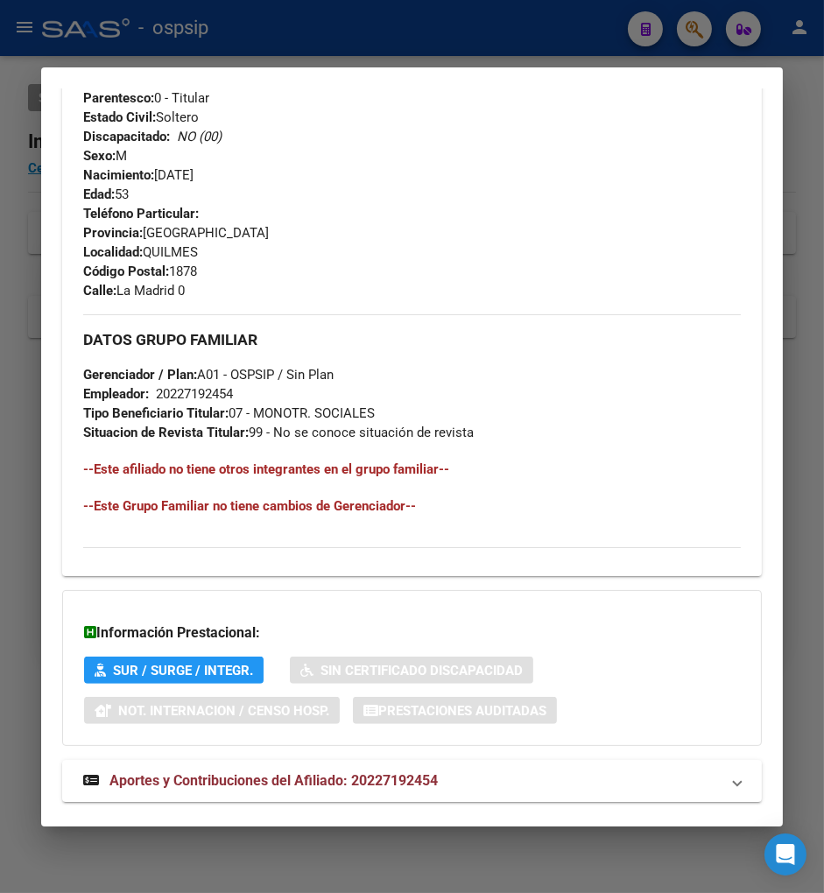
scroll to position [813, 0]
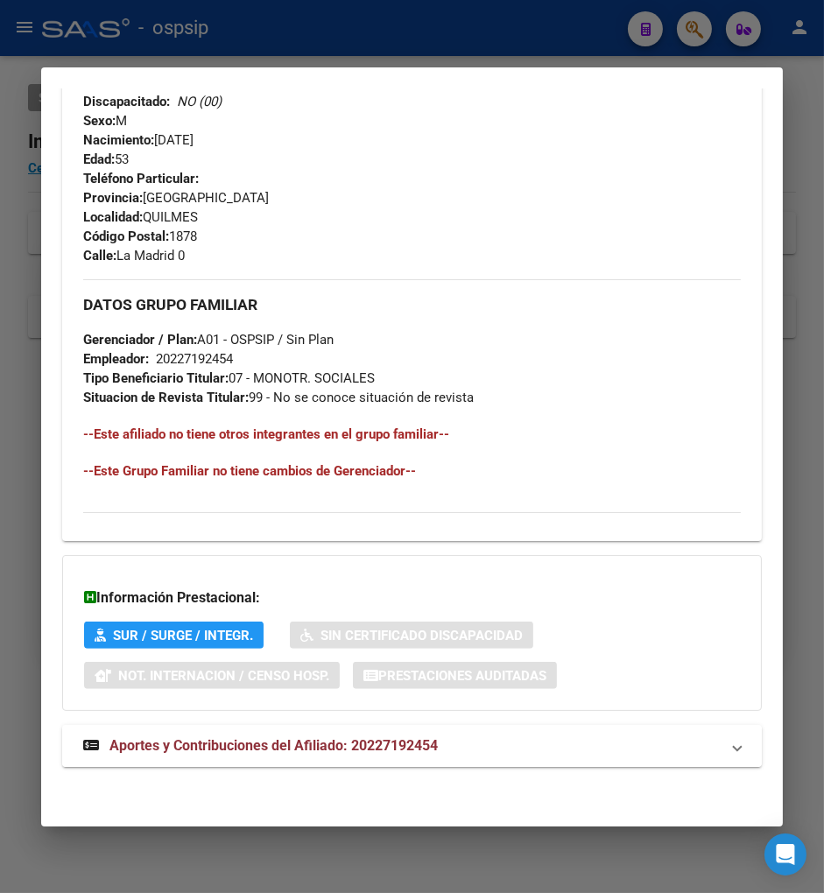
click at [189, 747] on span "Aportes y Contribuciones del Afiliado: 20227192454" at bounding box center [273, 745] width 328 height 17
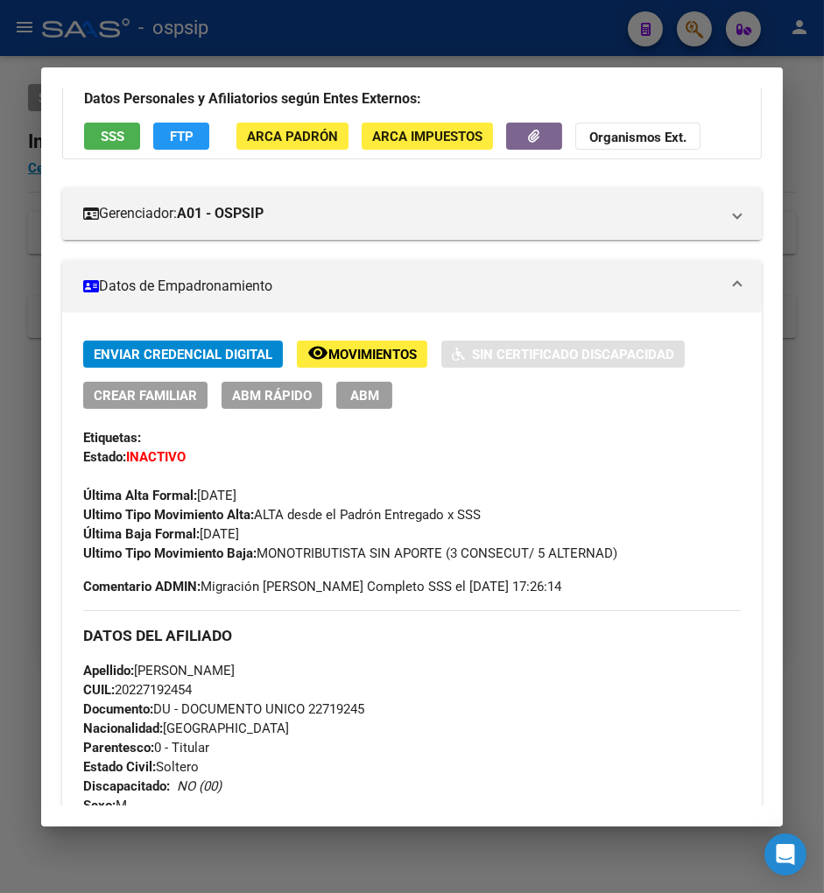
scroll to position [0, 0]
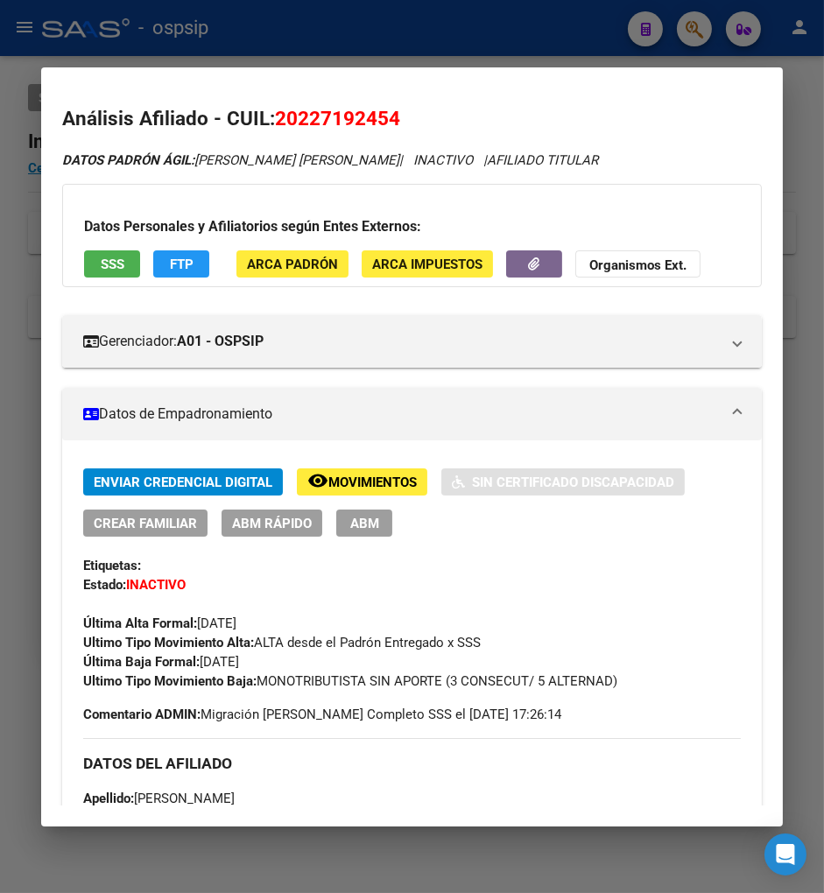
click at [686, 30] on div at bounding box center [412, 446] width 824 height 893
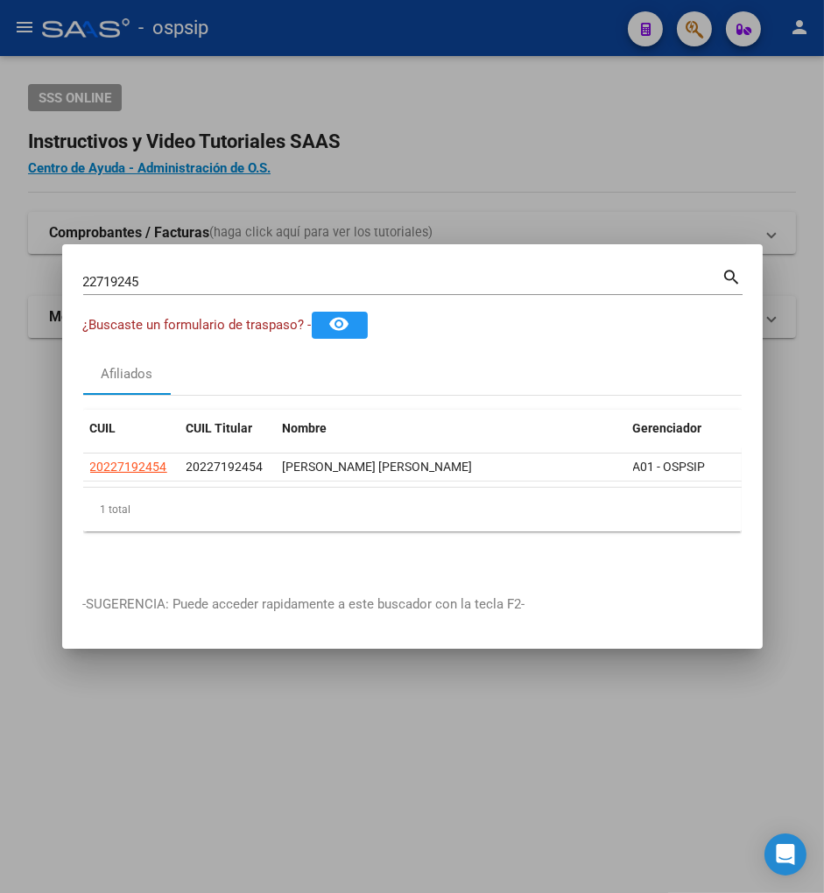
click at [175, 269] on div "22719245 Buscar (apellido, dni, [PERSON_NAME], [PERSON_NAME], cuit, obra social)" at bounding box center [402, 282] width 639 height 26
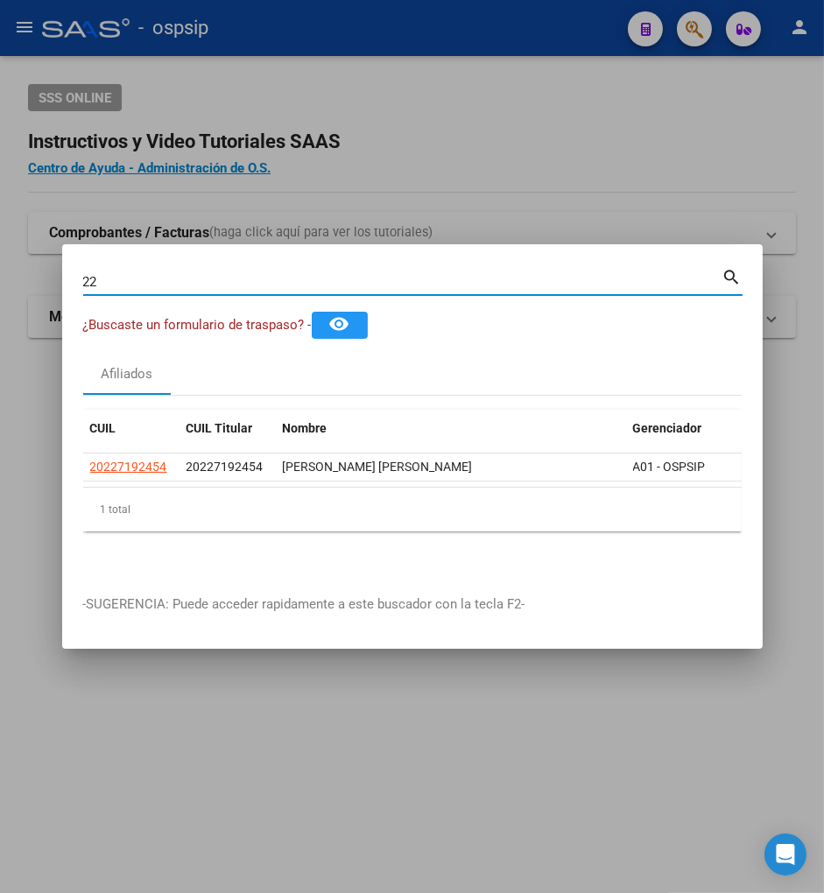
type input "2"
type input "27024012"
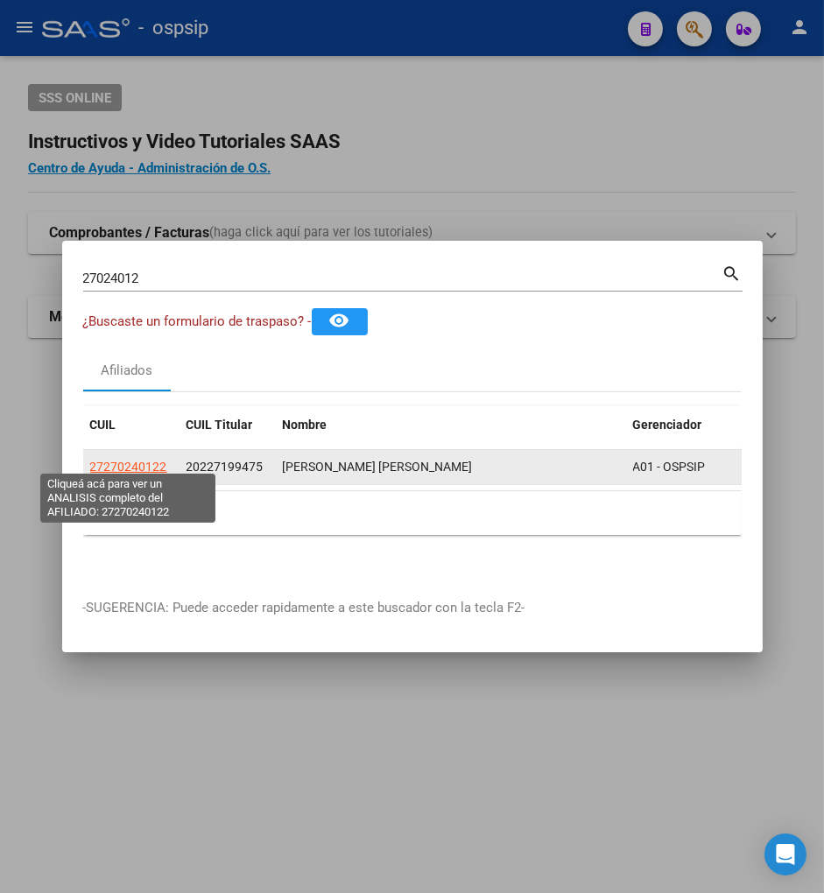
click at [121, 461] on span "27270240122" at bounding box center [128, 467] width 77 height 14
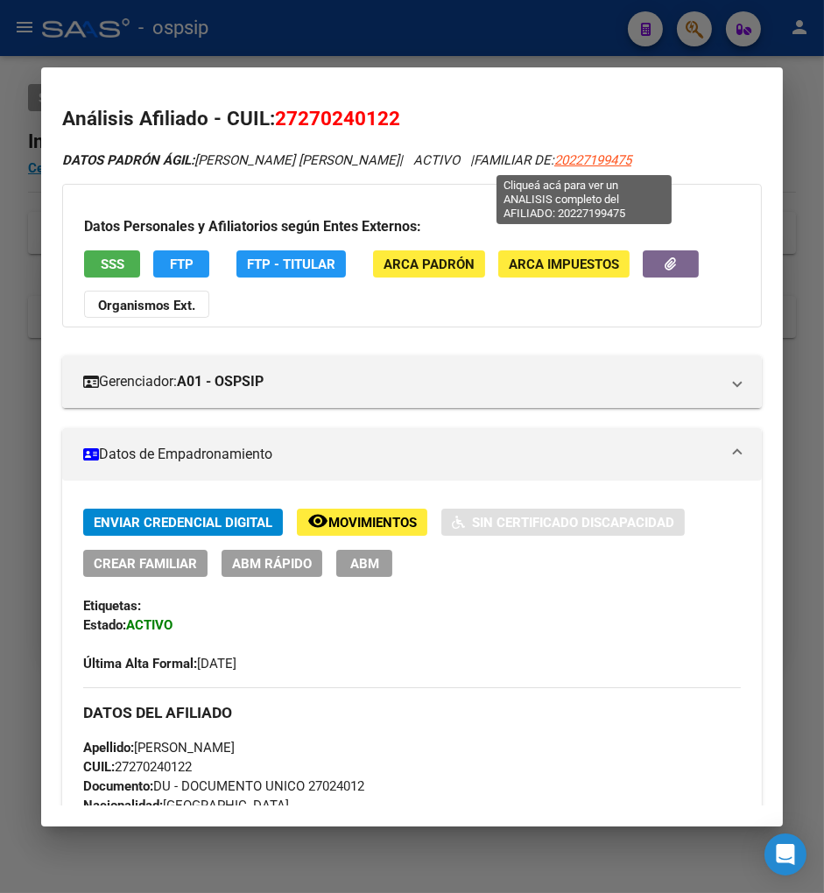
click at [590, 154] on span "20227199475" at bounding box center [592, 160] width 77 height 16
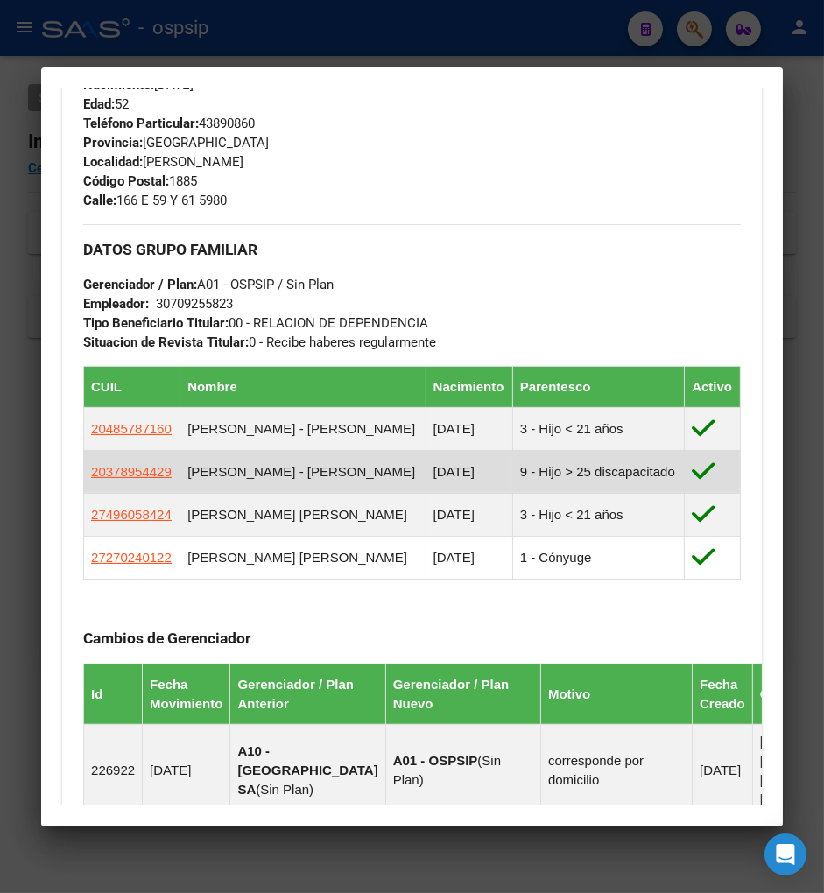
scroll to position [778, 0]
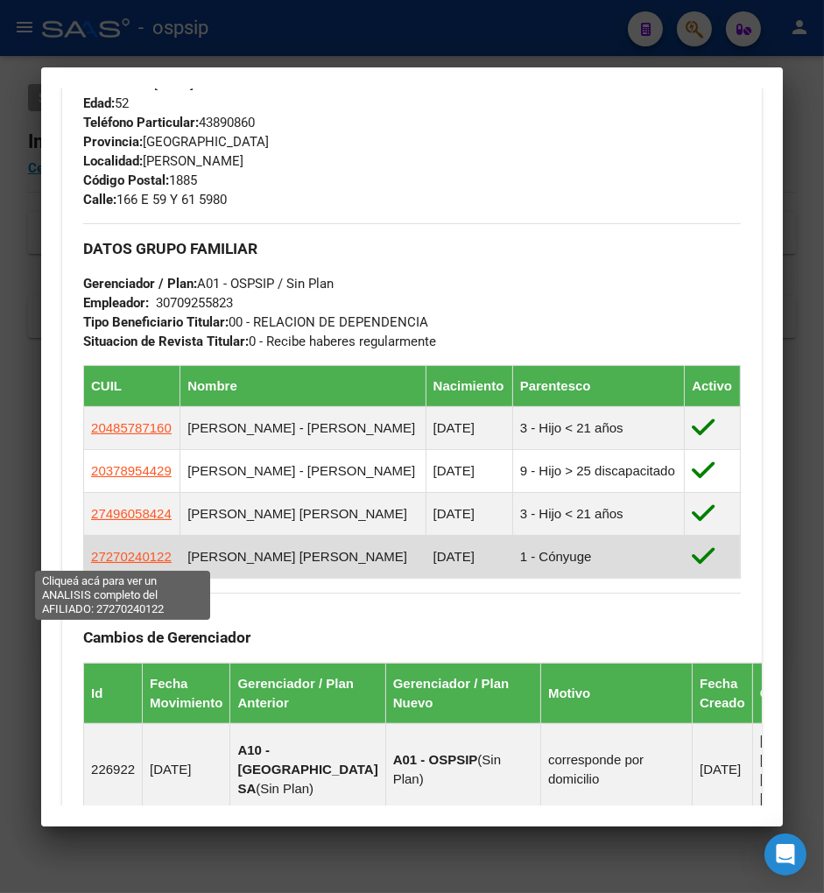
click at [120, 556] on span "27270240122" at bounding box center [131, 556] width 81 height 15
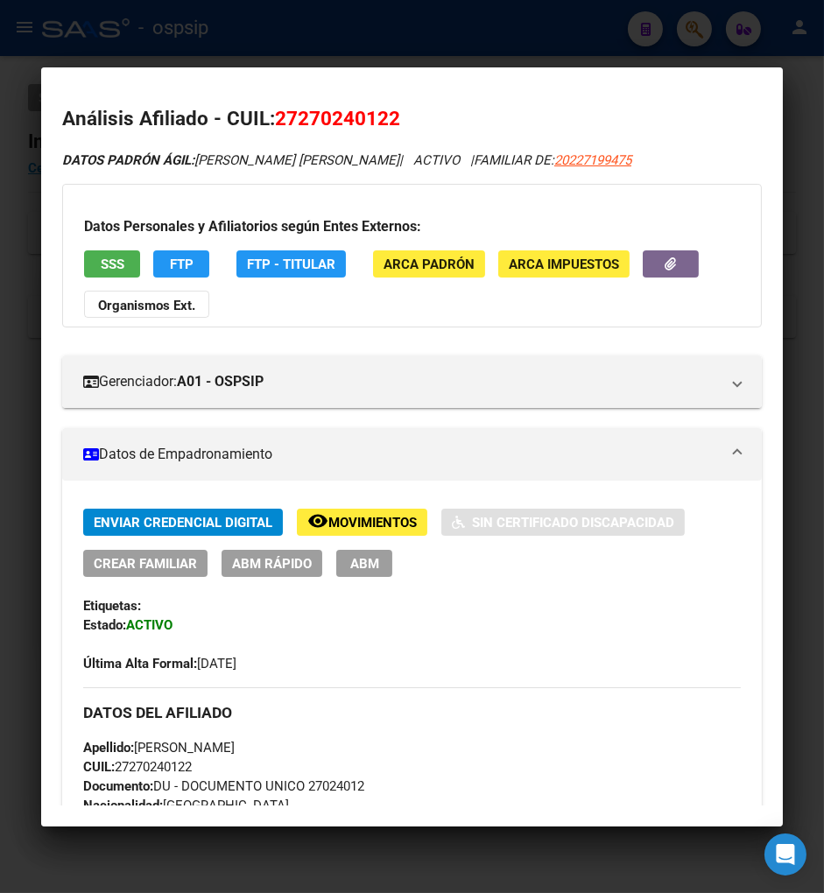
click at [351, 522] on span "Movimientos" at bounding box center [372, 523] width 88 height 16
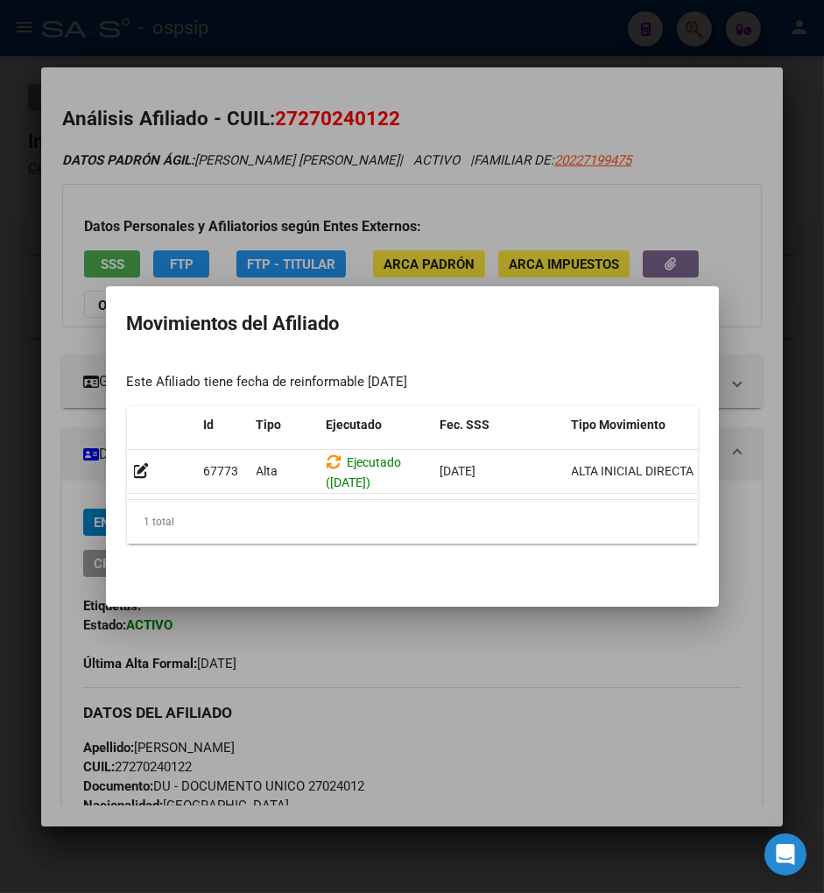
click at [461, 644] on div at bounding box center [412, 446] width 824 height 893
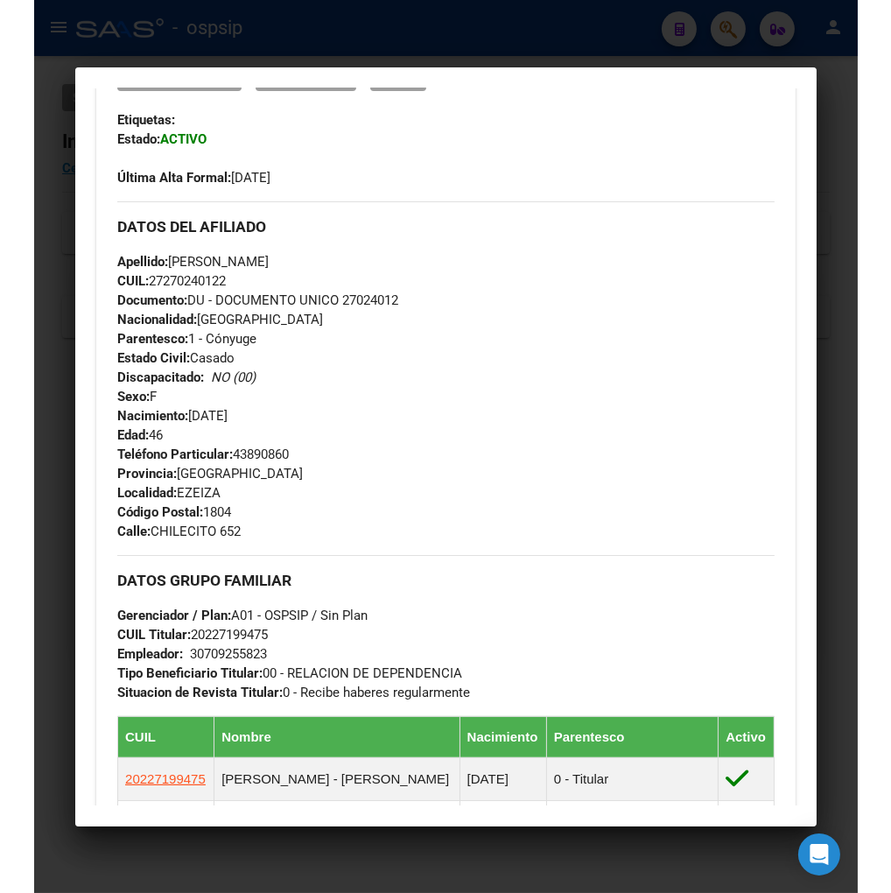
scroll to position [680, 0]
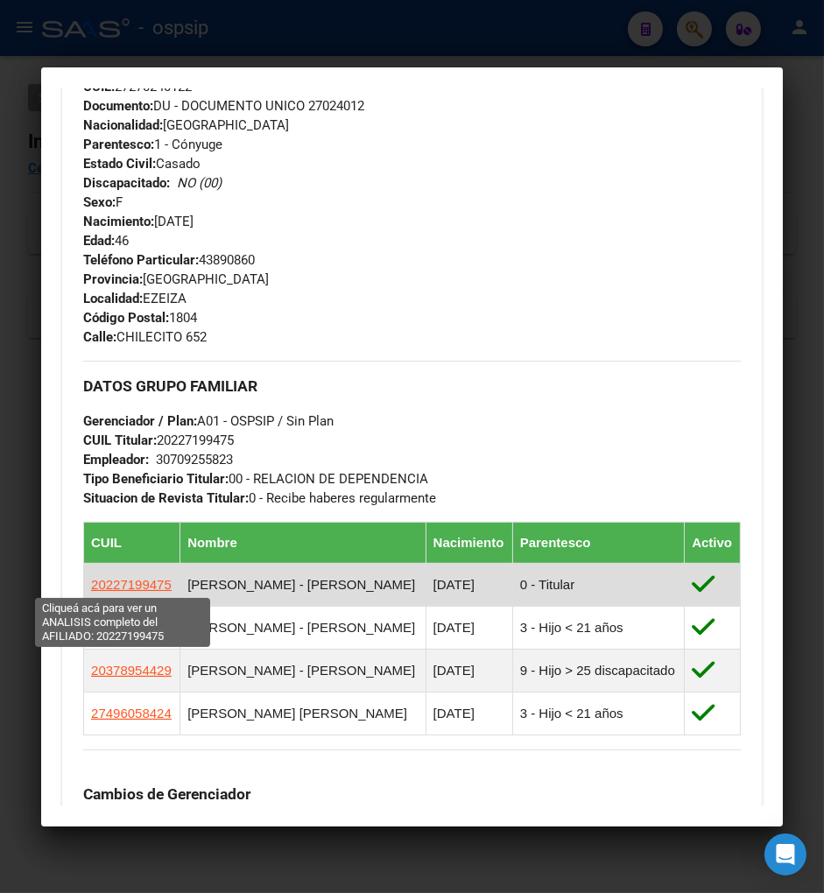
click at [112, 587] on span "20227199475" at bounding box center [131, 584] width 81 height 15
type textarea "20227199475"
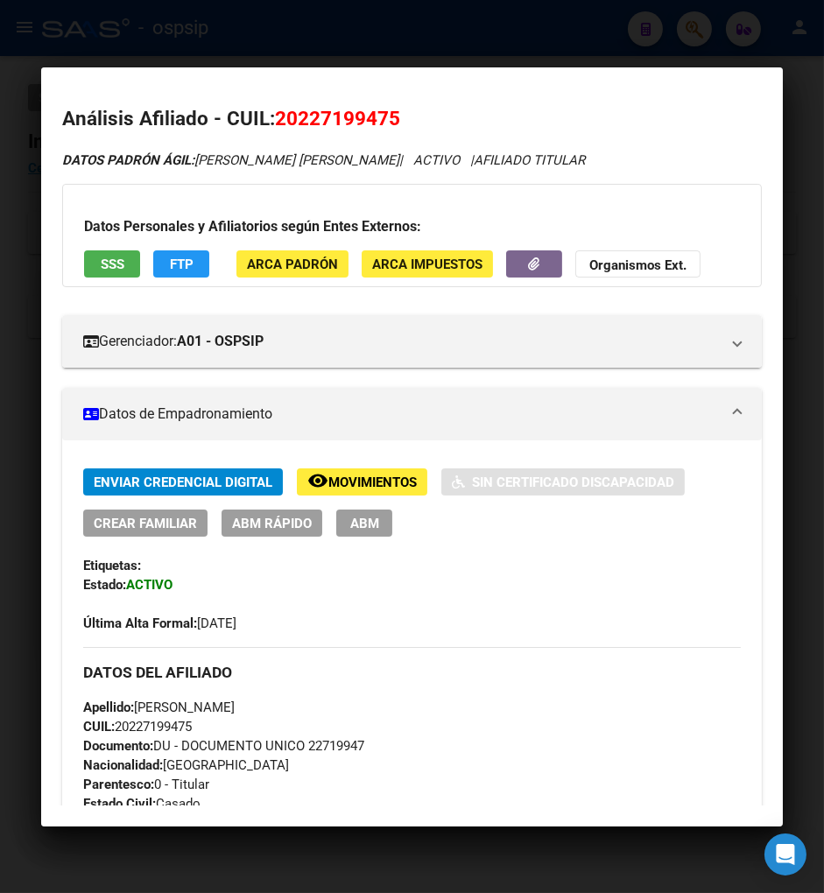
drag, startPoint x: 292, startPoint y: 121, endPoint x: 382, endPoint y: 109, distance: 91.0
click at [382, 109] on span "20227199475" at bounding box center [337, 118] width 125 height 23
copy span "22719947"
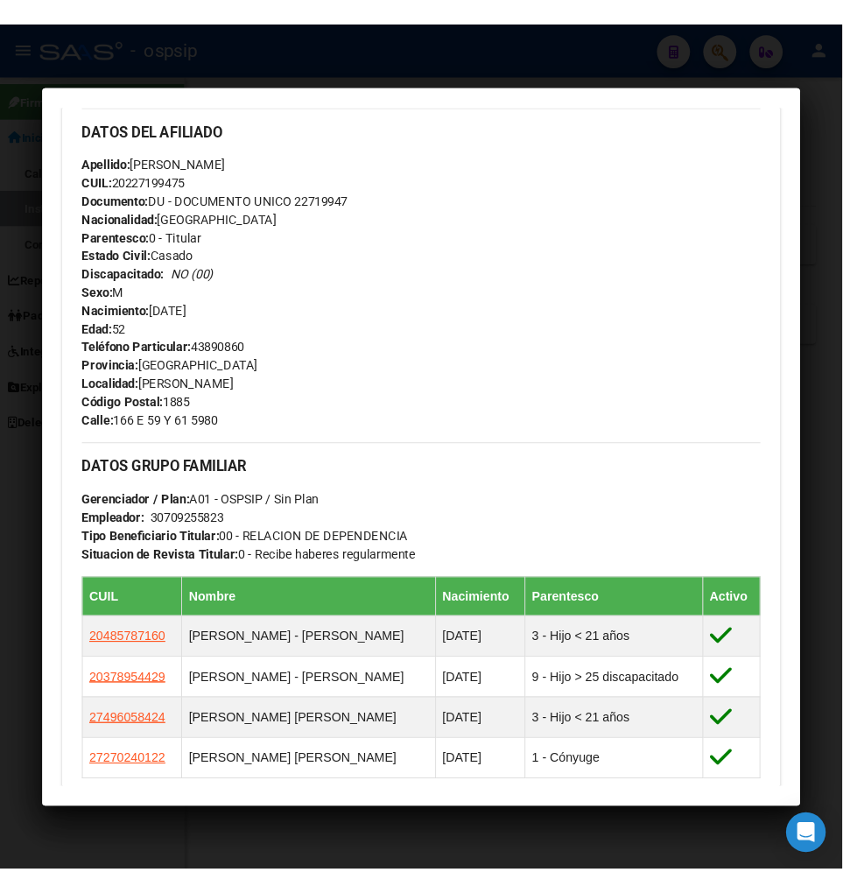
scroll to position [583, 0]
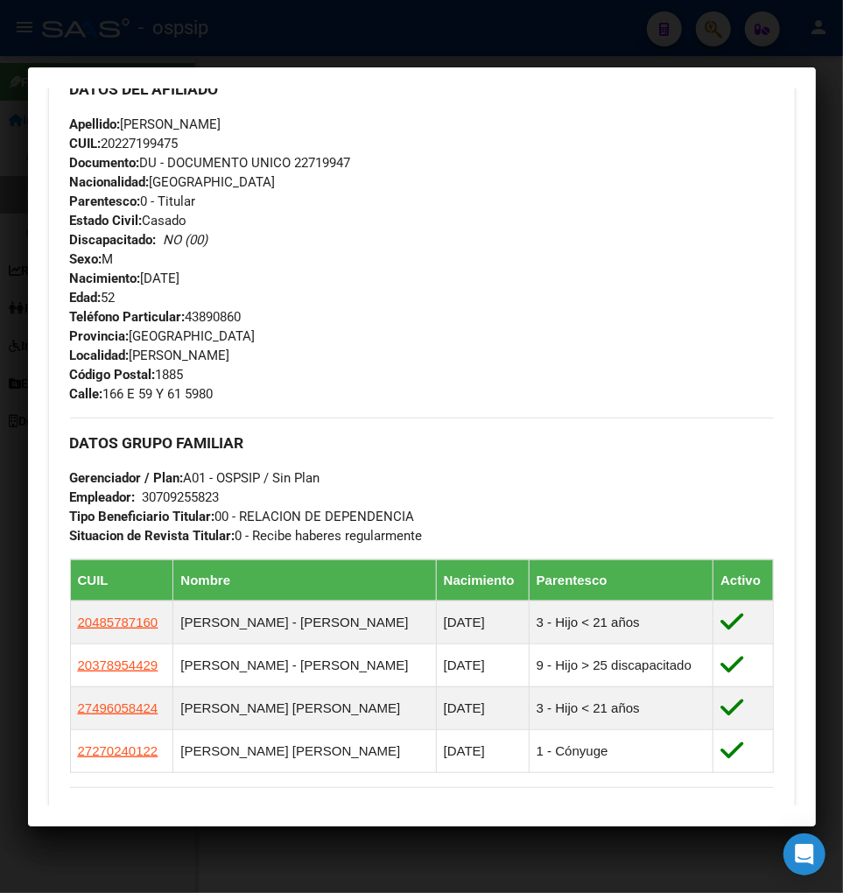
click at [605, 151] on div "Apellido: [PERSON_NAME] CUIL: 20227199475 Documento: DU - DOCUMENTO UNICO 22719…" at bounding box center [422, 211] width 704 height 193
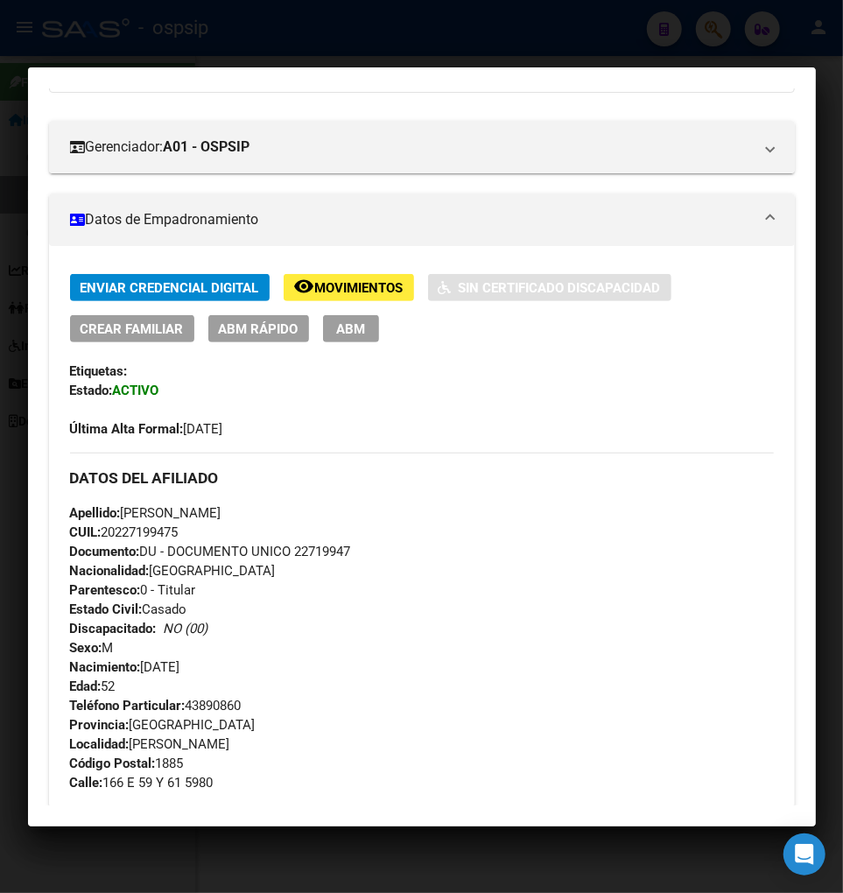
scroll to position [0, 0]
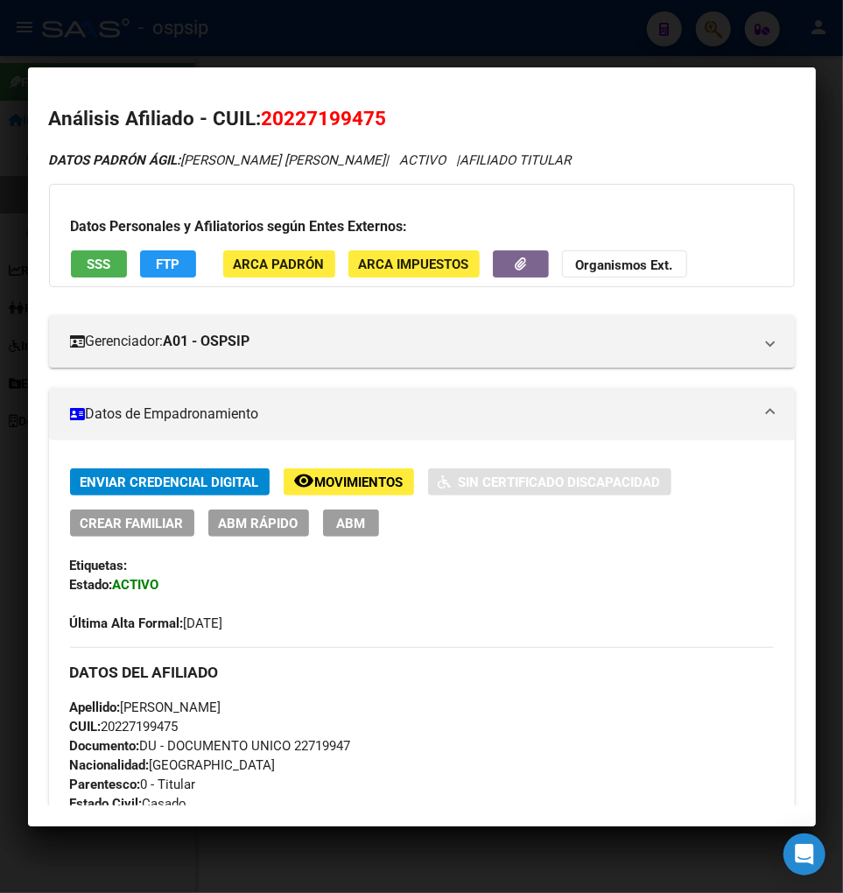
click at [764, 48] on div at bounding box center [421, 446] width 843 height 893
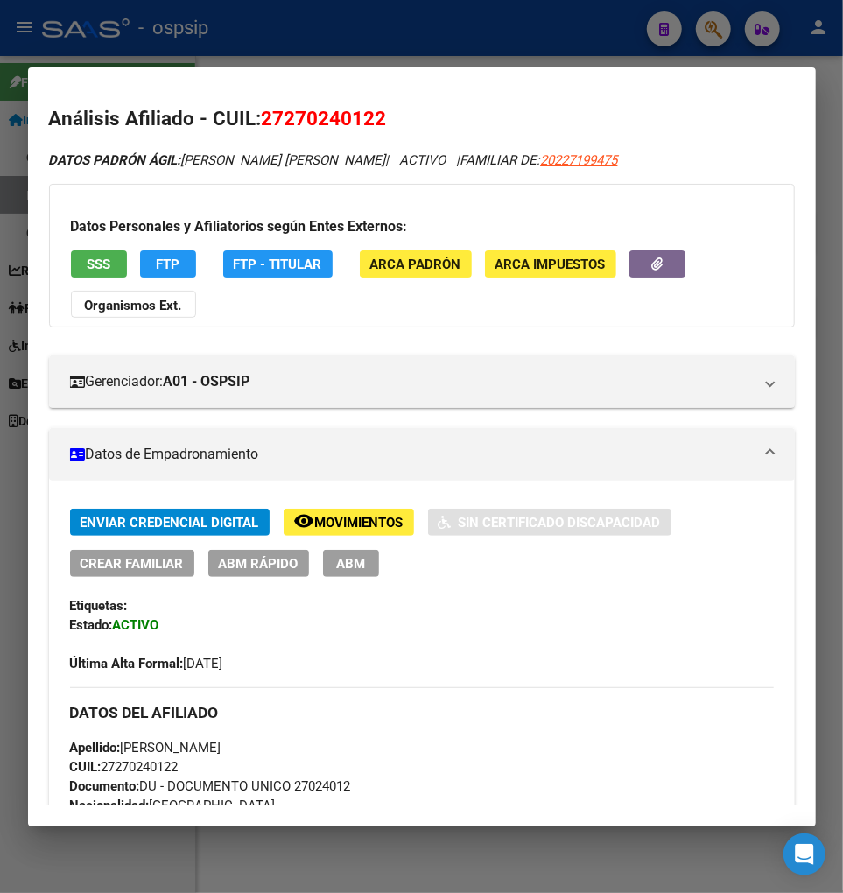
click at [718, 40] on div at bounding box center [421, 446] width 843 height 893
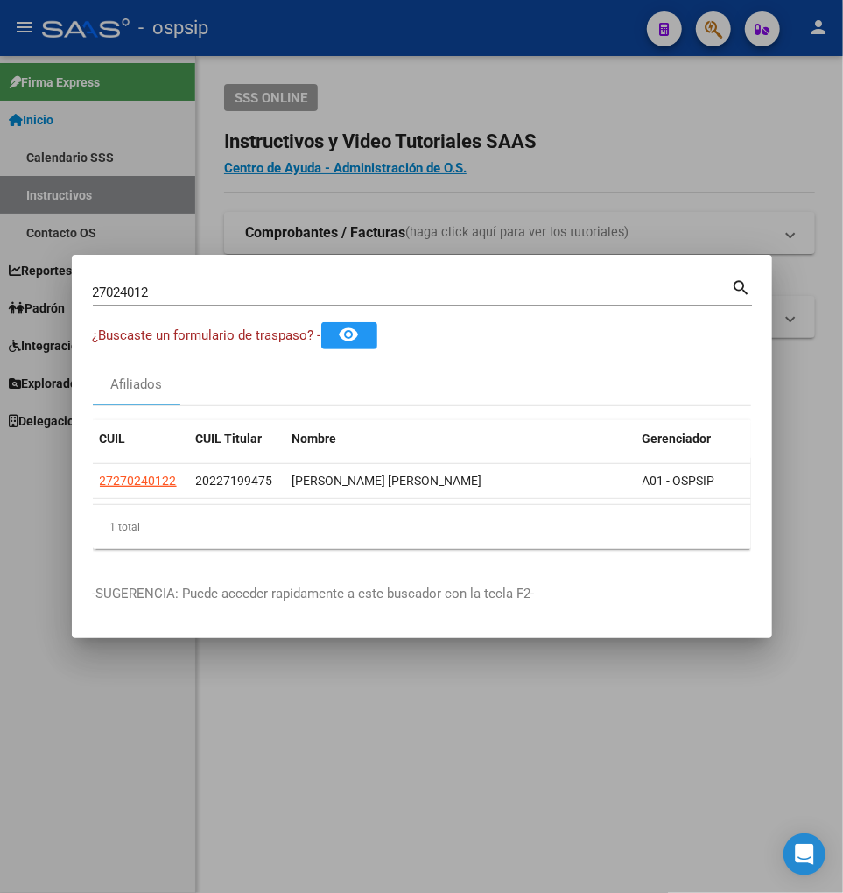
click at [187, 287] on input "27024012" at bounding box center [412, 293] width 639 height 16
type input "2"
type input "22723501"
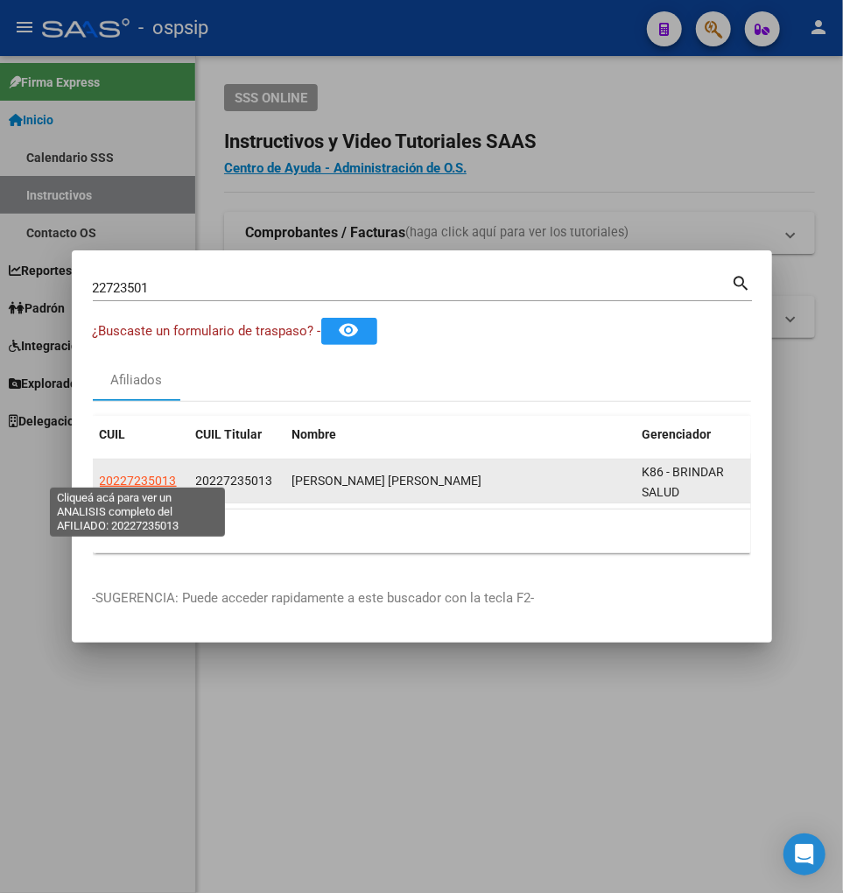
click at [151, 474] on span "20227235013" at bounding box center [138, 481] width 77 height 14
type textarea "20227235013"
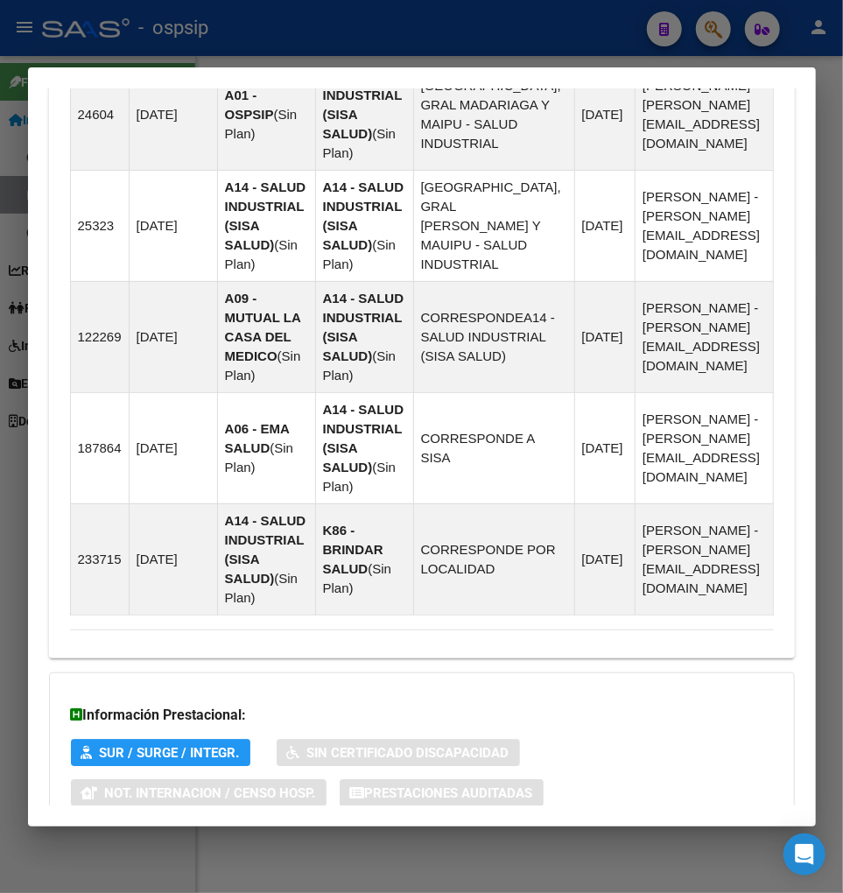
scroll to position [1686, 0]
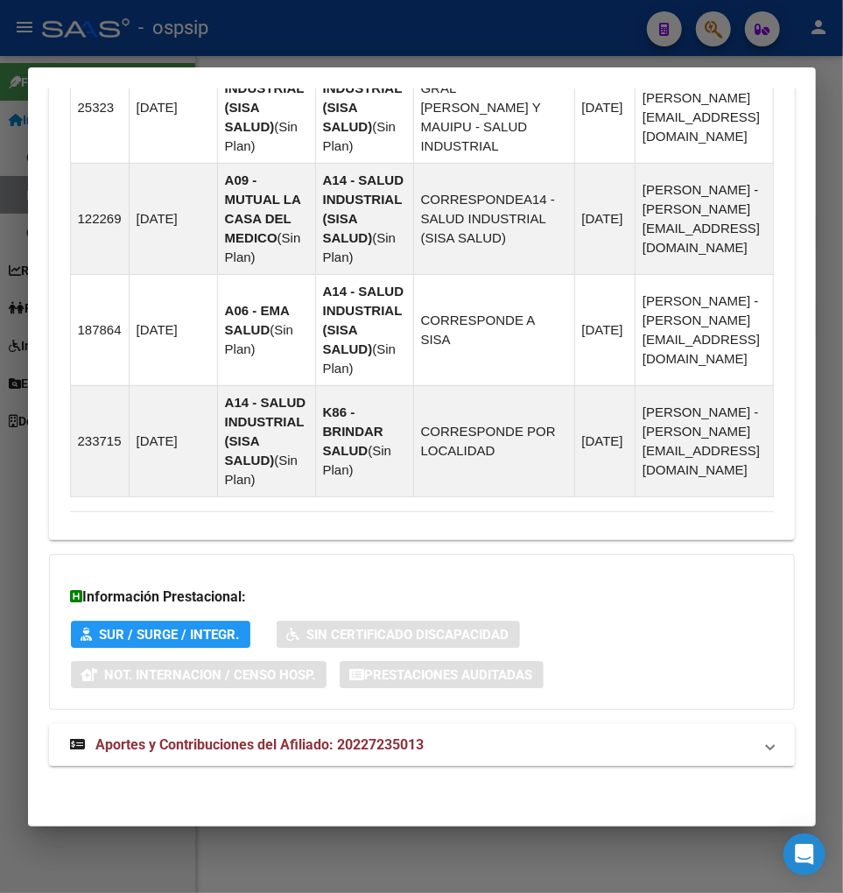
click at [278, 751] on span "Aportes y Contribuciones del Afiliado: 20227235013" at bounding box center [260, 744] width 328 height 17
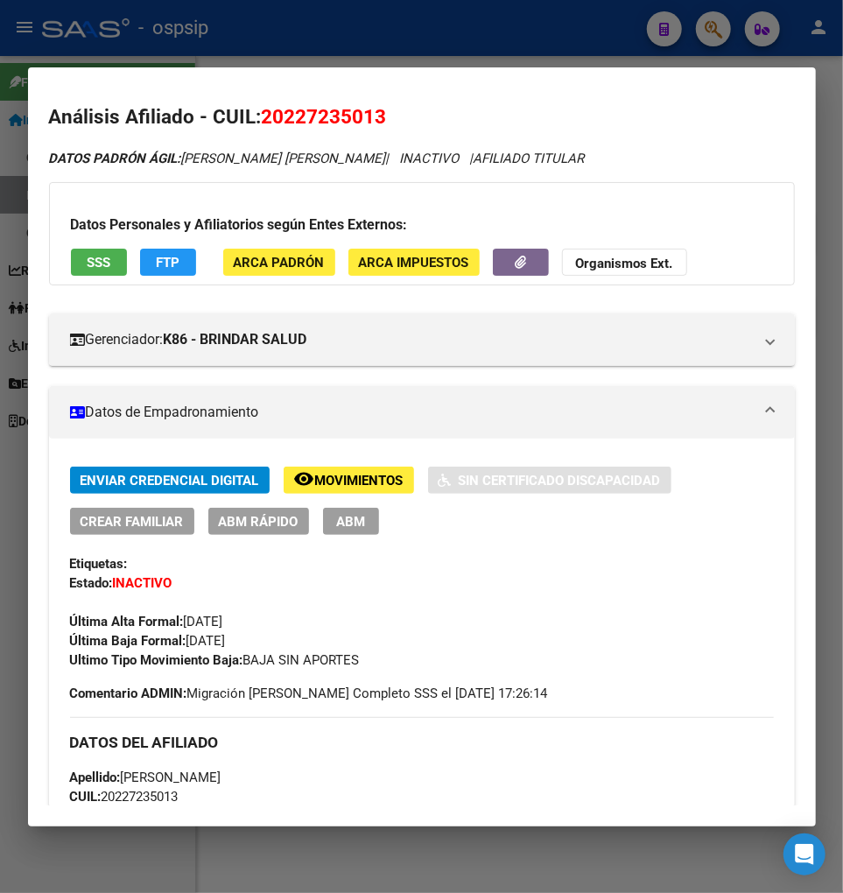
scroll to position [0, 0]
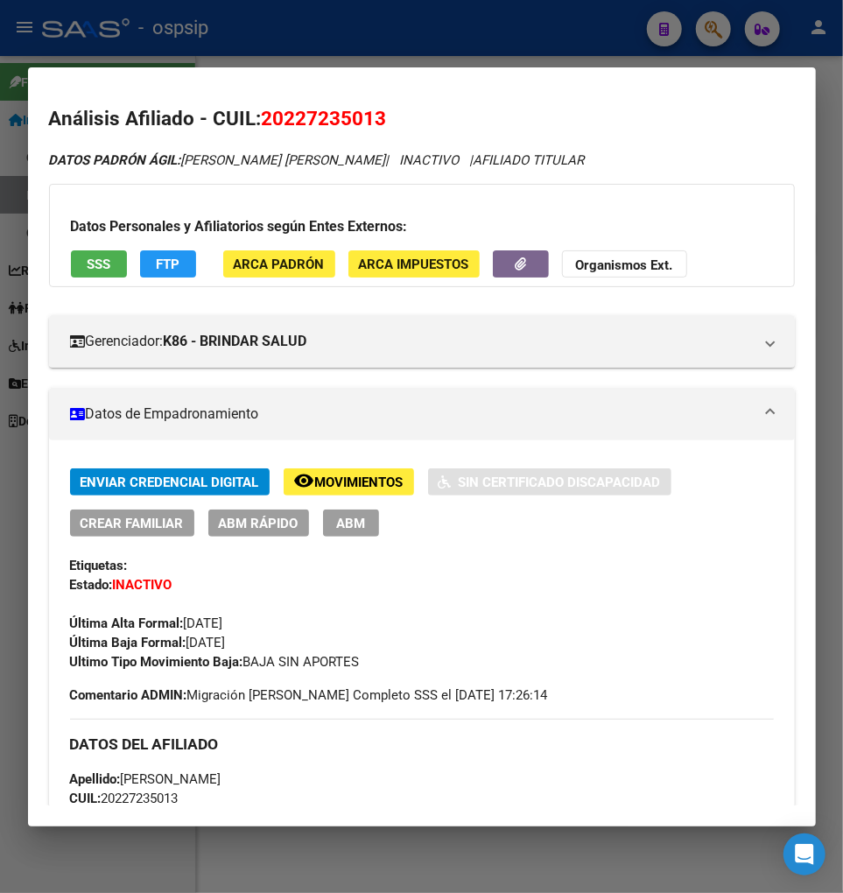
click at [361, 480] on span "Movimientos" at bounding box center [359, 483] width 88 height 16
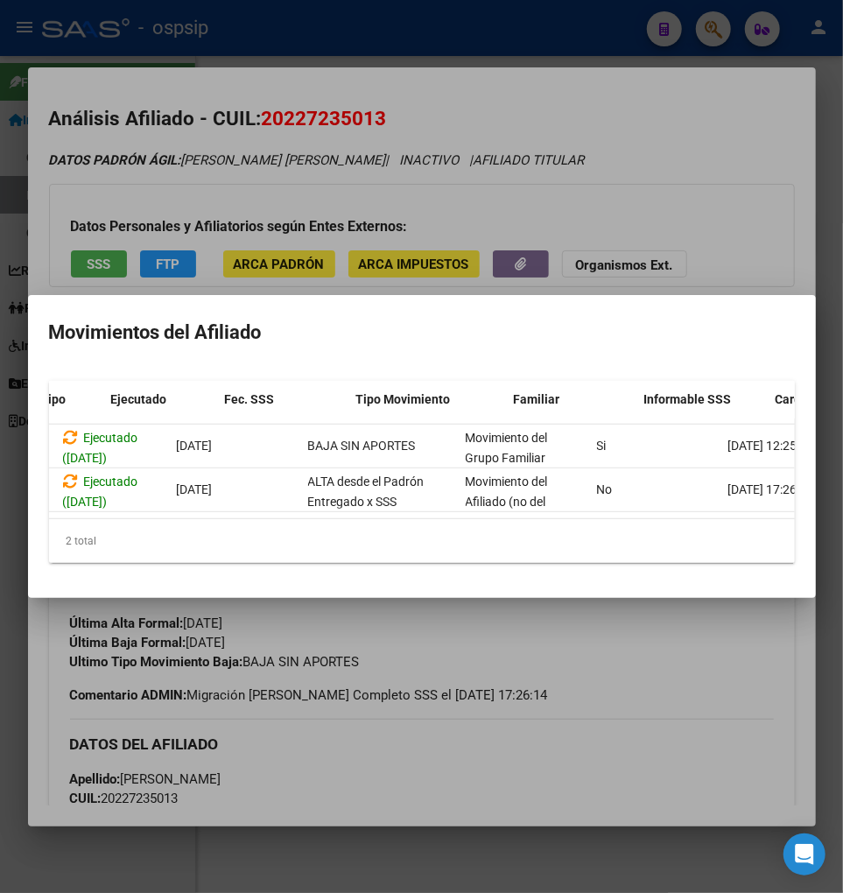
scroll to position [0, 374]
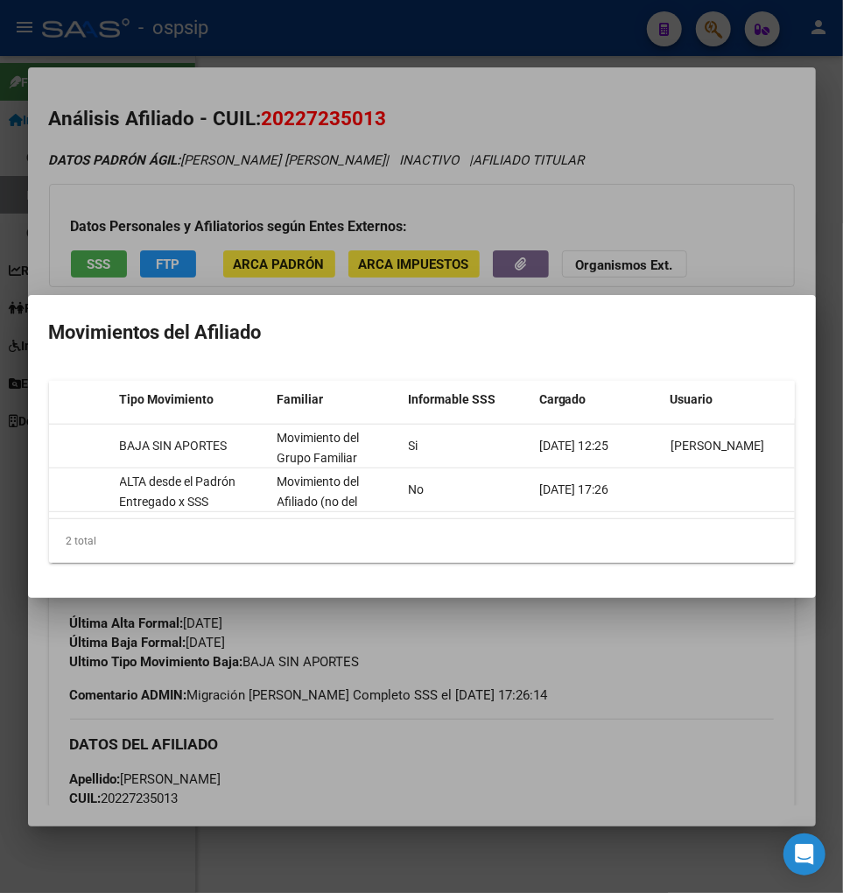
click at [675, 651] on div at bounding box center [421, 446] width 843 height 893
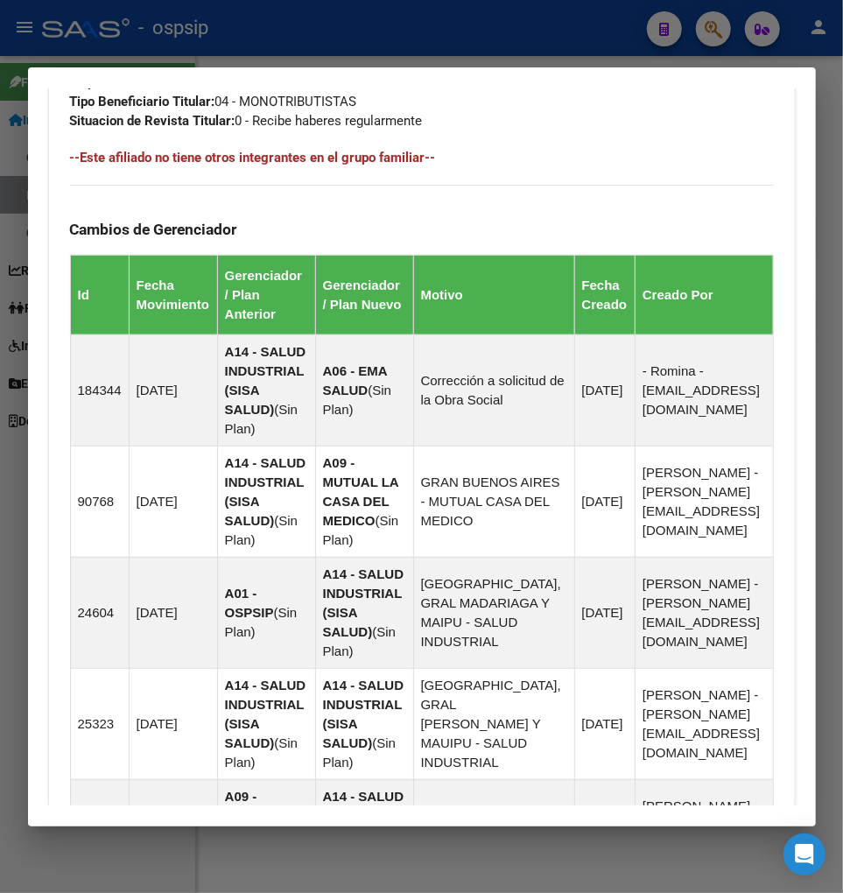
scroll to position [583, 0]
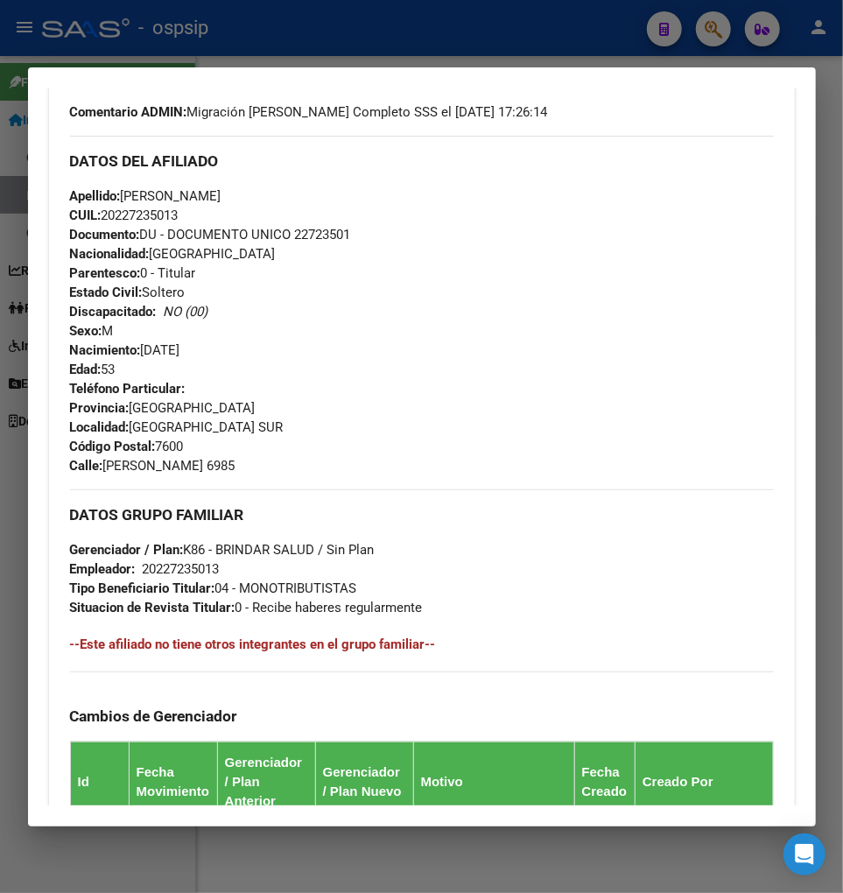
click at [712, 35] on div at bounding box center [421, 446] width 843 height 893
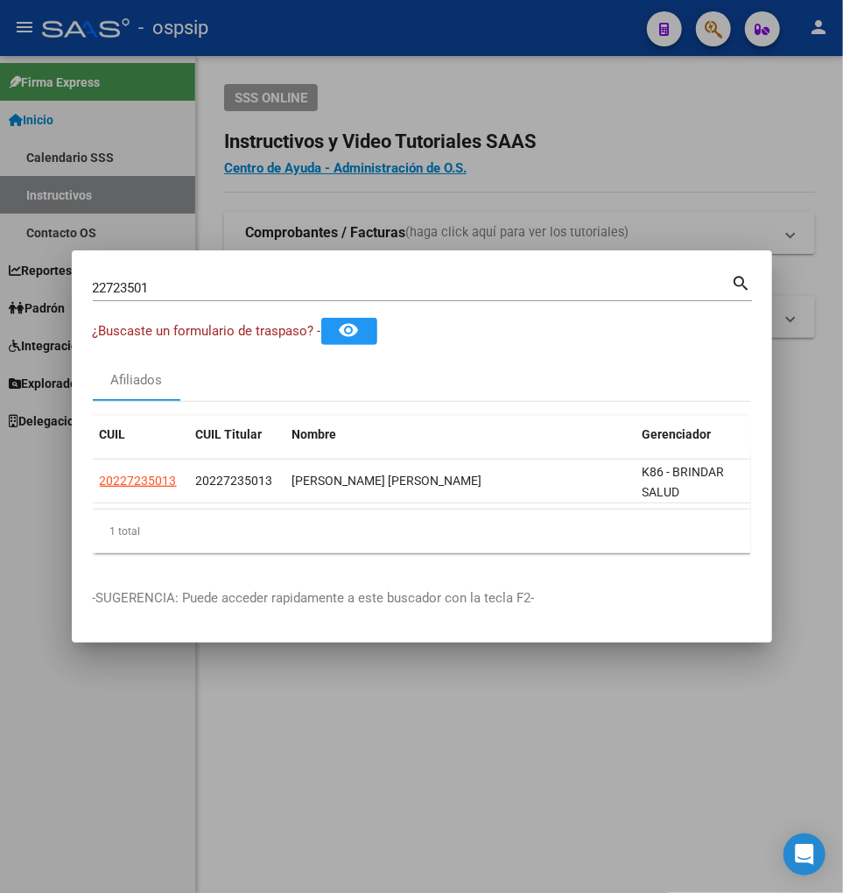
click at [219, 280] on input "22723501" at bounding box center [412, 288] width 639 height 16
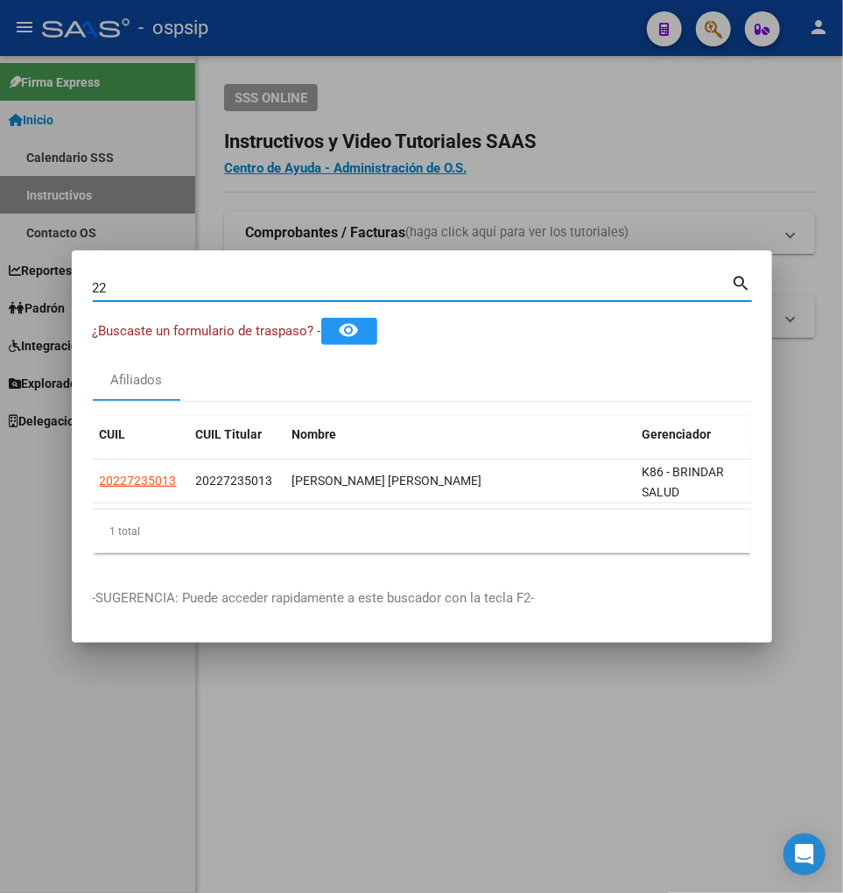
type input "2"
type input "22727309"
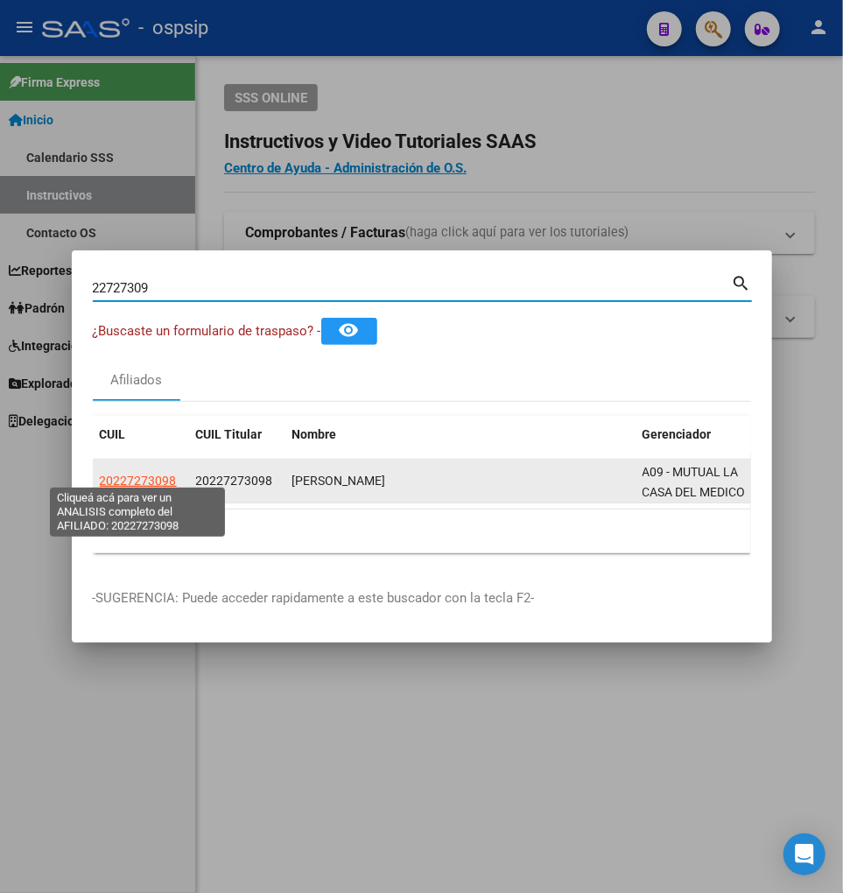
click at [138, 475] on span "20227273098" at bounding box center [138, 481] width 77 height 14
type textarea "20227273098"
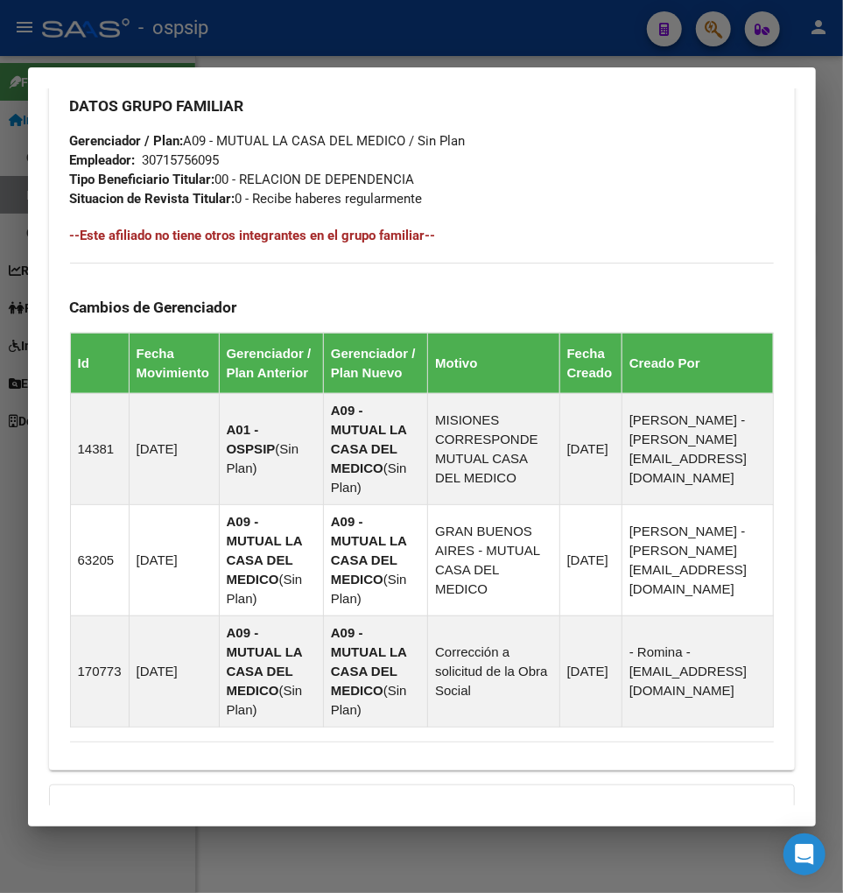
scroll to position [1203, 0]
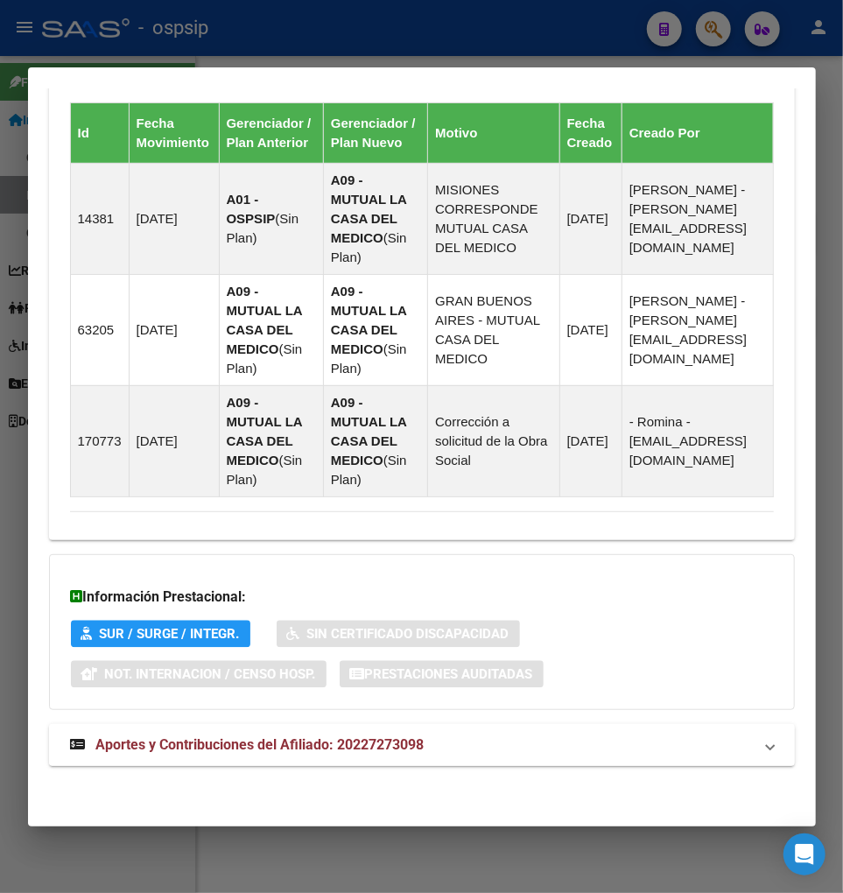
click at [236, 750] on strong "Aportes y Contribuciones del Afiliado: 20227273098" at bounding box center [247, 745] width 355 height 21
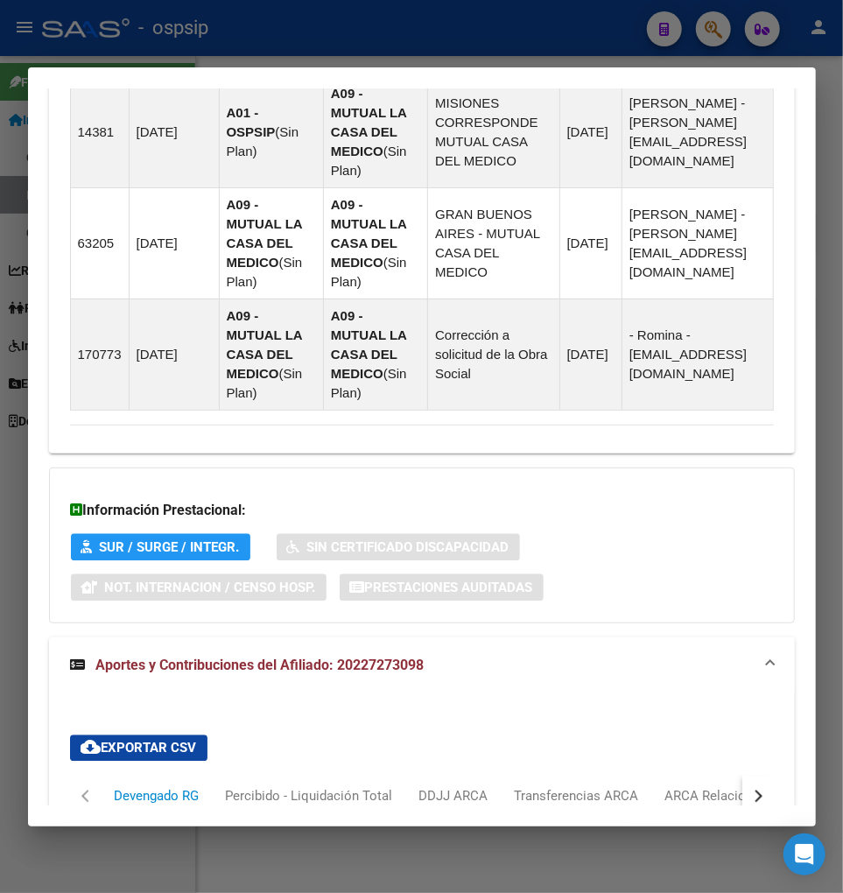
scroll to position [1679, 0]
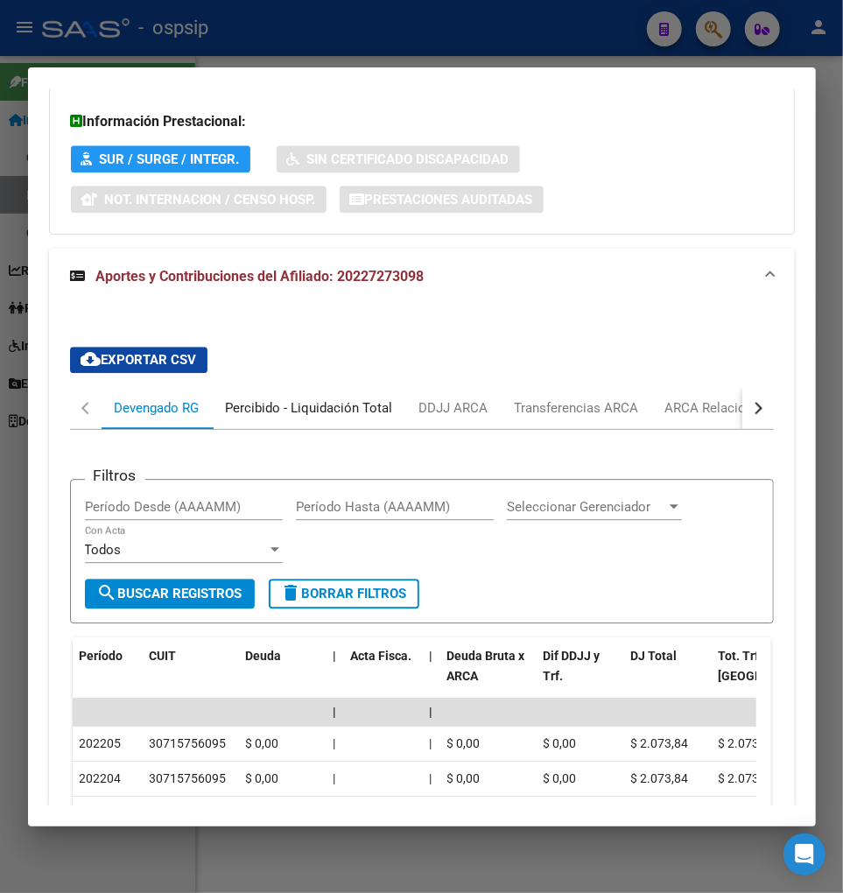
click at [281, 415] on div "Percibido - Liquidación Total" at bounding box center [309, 407] width 167 height 19
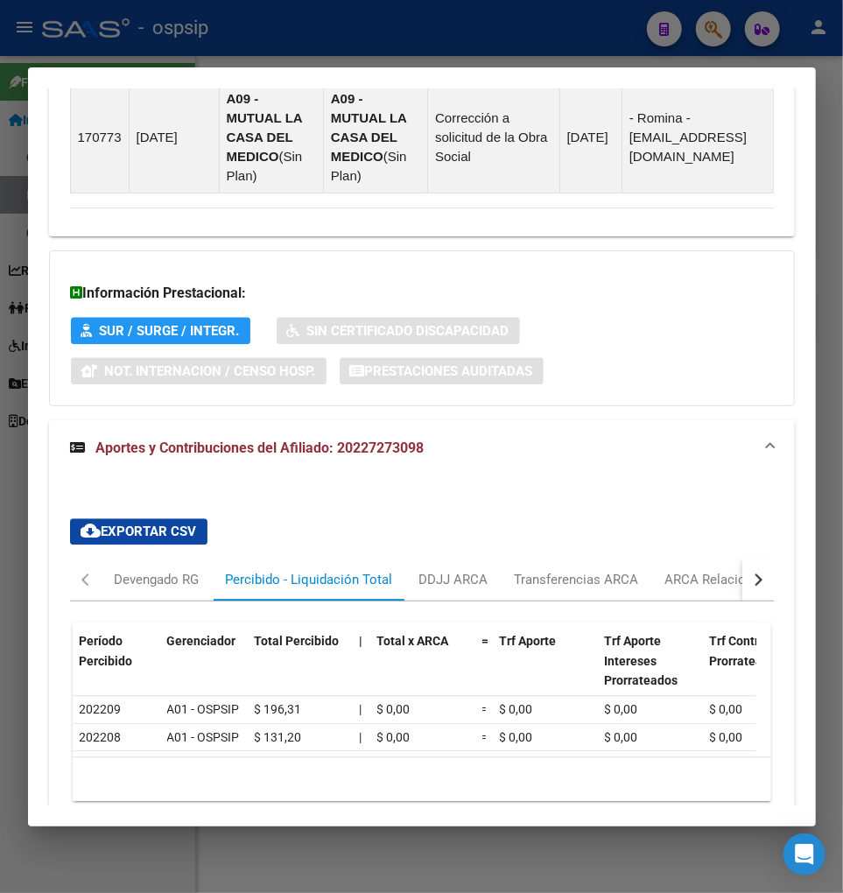
scroll to position [1601, 0]
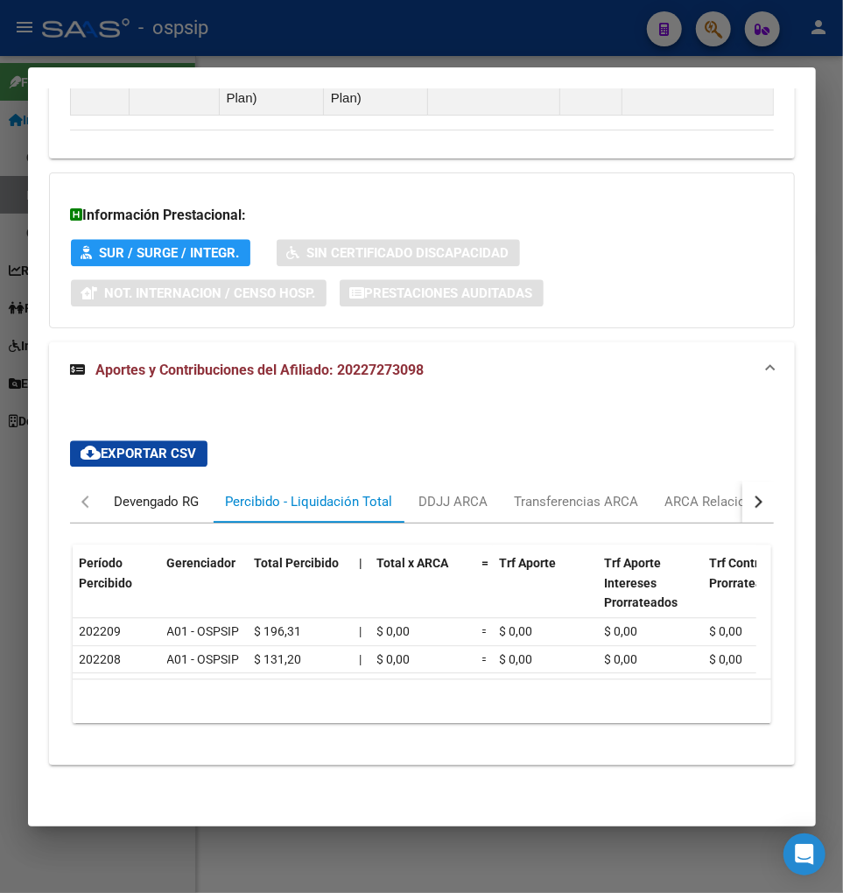
click at [129, 492] on div "Devengado RG" at bounding box center [157, 501] width 85 height 19
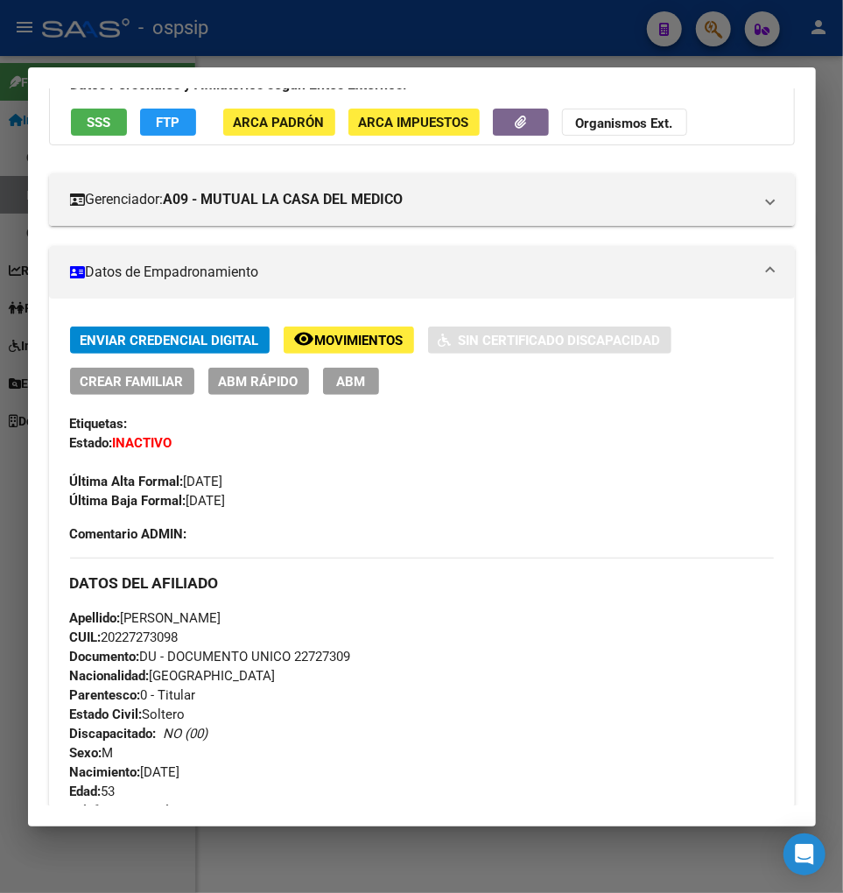
scroll to position [0, 0]
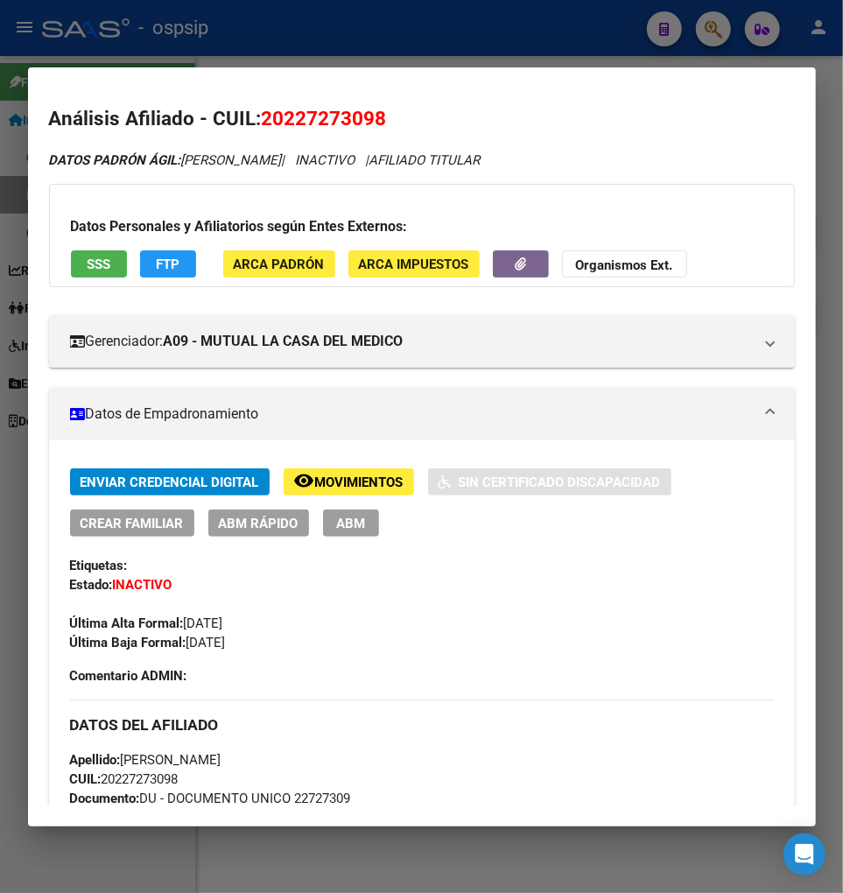
click at [720, 39] on div at bounding box center [421, 446] width 843 height 893
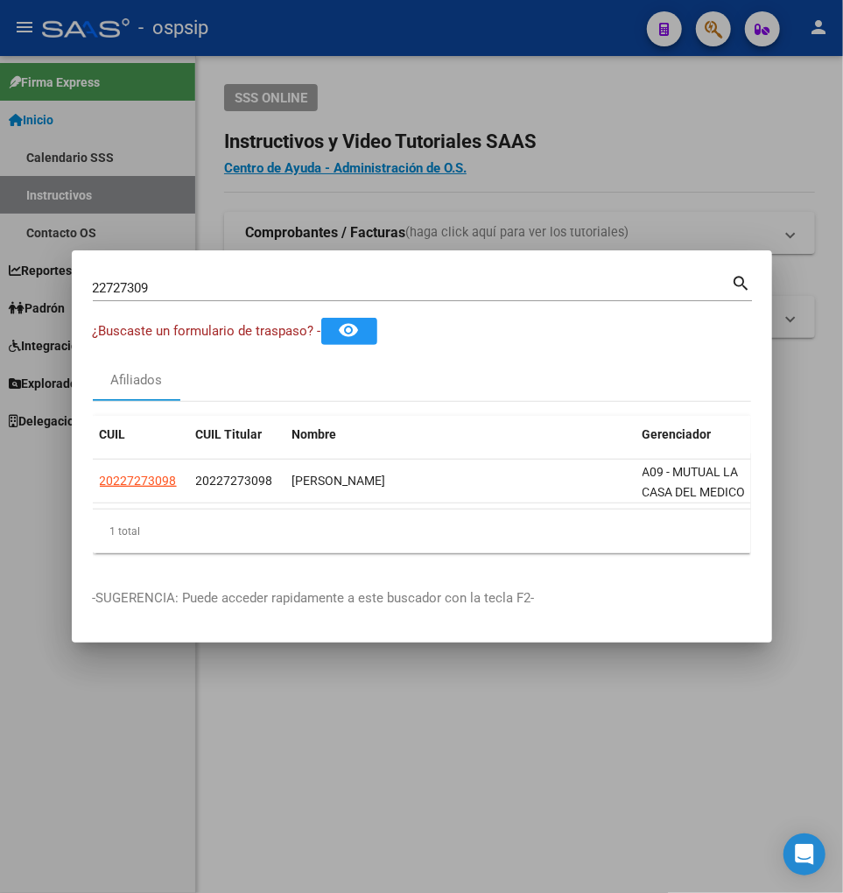
click at [180, 289] on div "22727309 Buscar (apellido, dni, [PERSON_NAME], [PERSON_NAME], cuit, obra social)" at bounding box center [412, 288] width 639 height 26
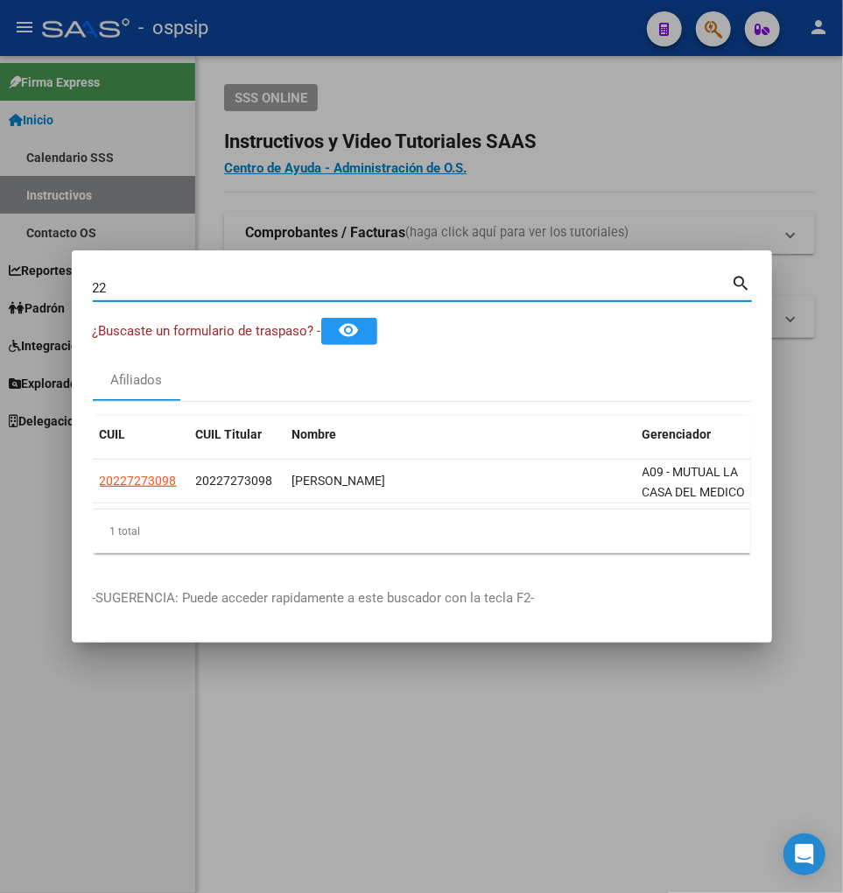
type input "2"
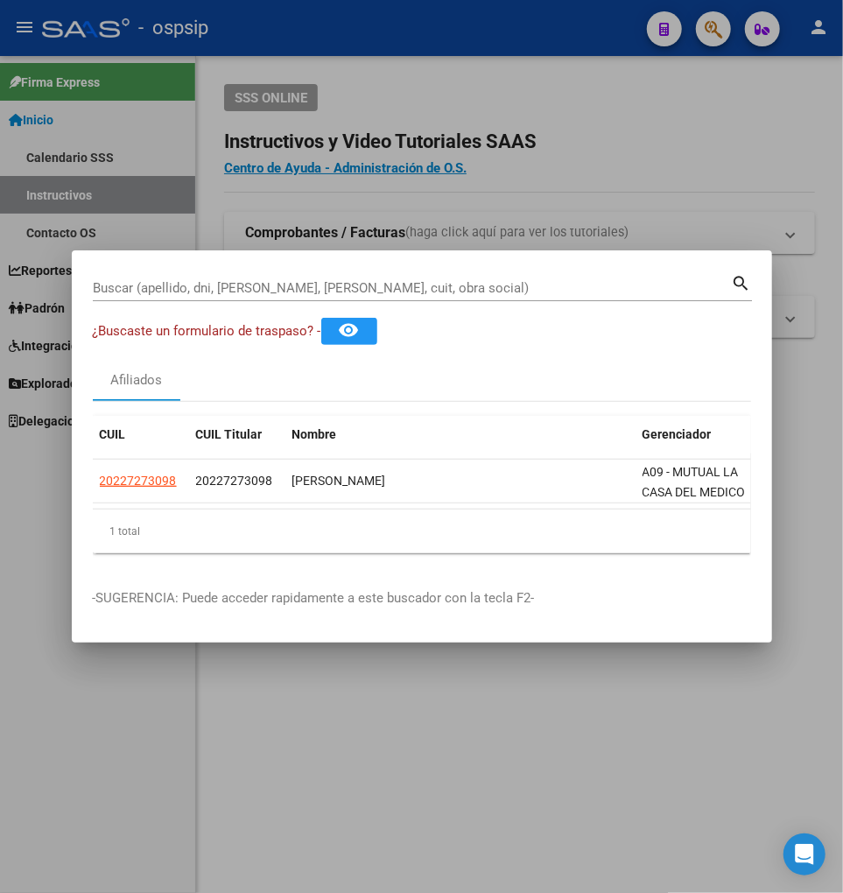
click at [151, 280] on input "Buscar (apellido, dni, [PERSON_NAME], [PERSON_NAME], cuit, obra social)" at bounding box center [412, 288] width 639 height 16
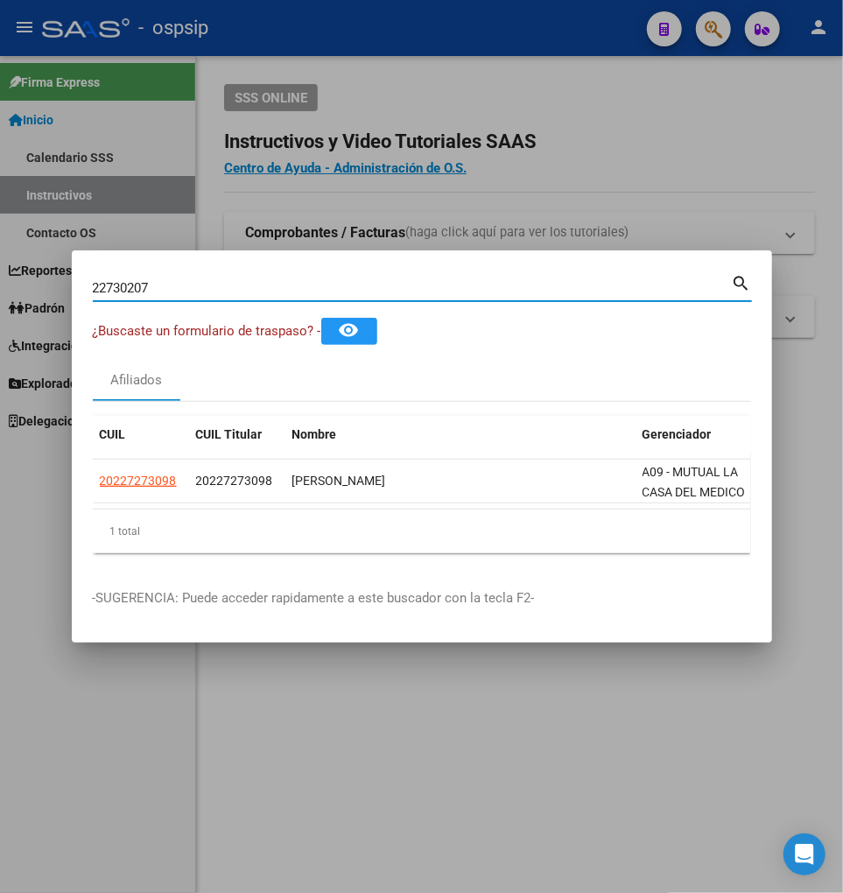
type input "22730207"
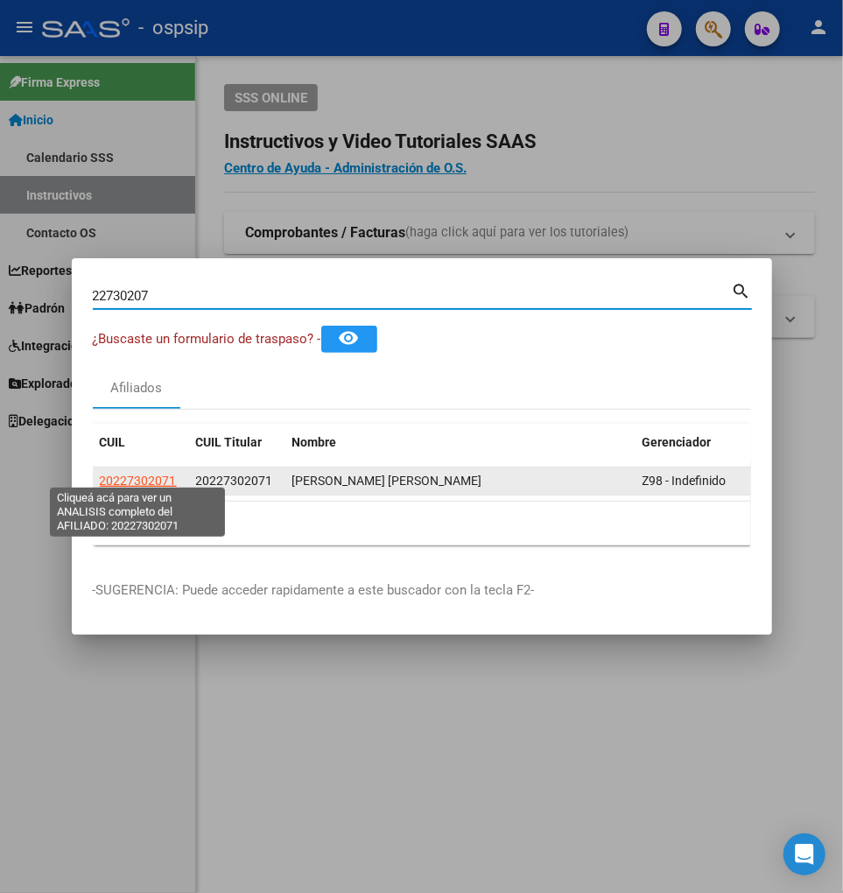
click at [143, 475] on span "20227302071" at bounding box center [138, 481] width 77 height 14
type textarea "20227302071"
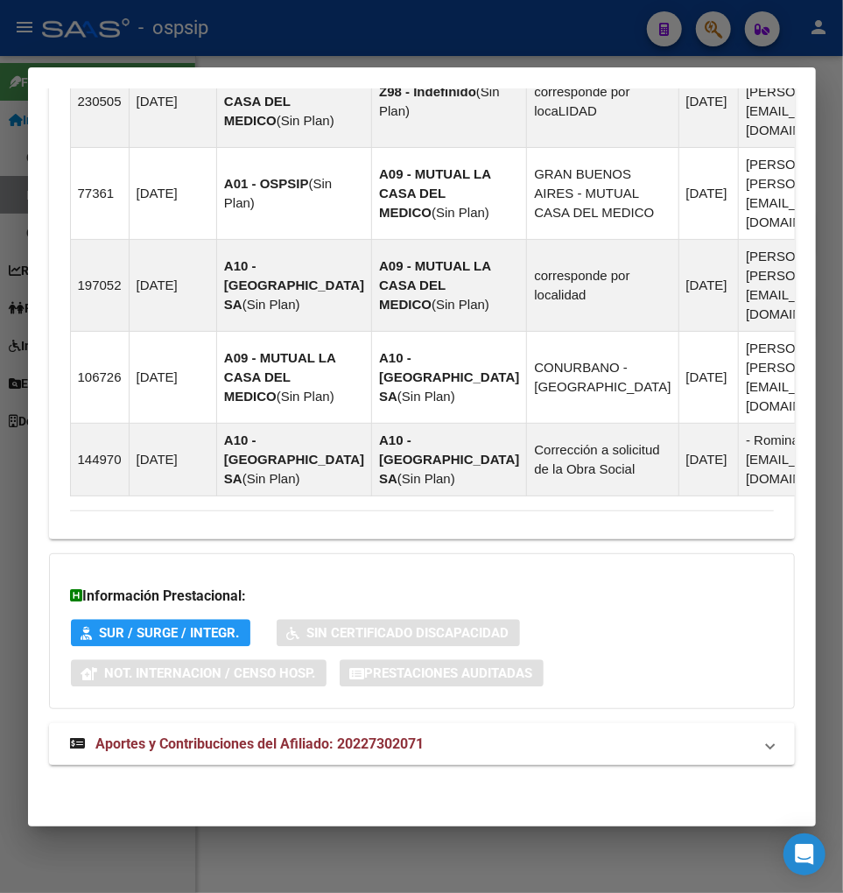
scroll to position [1405, 0]
click at [228, 743] on span "Aportes y Contribuciones del Afiliado: 20227302071" at bounding box center [260, 744] width 328 height 17
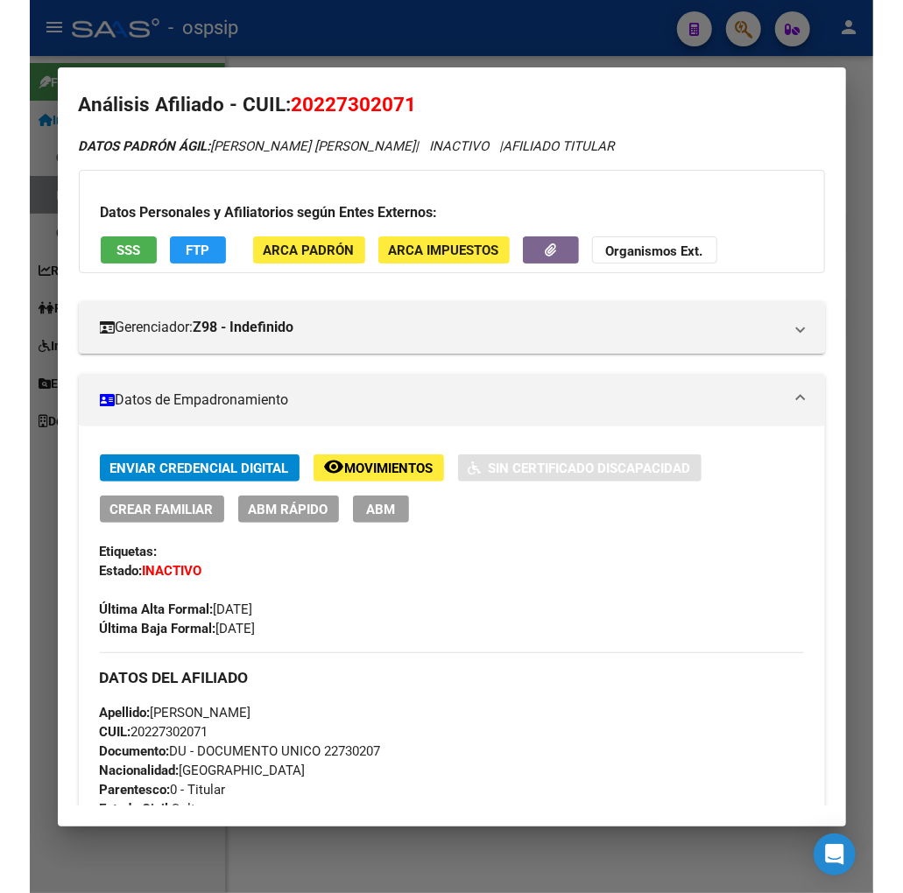
scroll to position [0, 0]
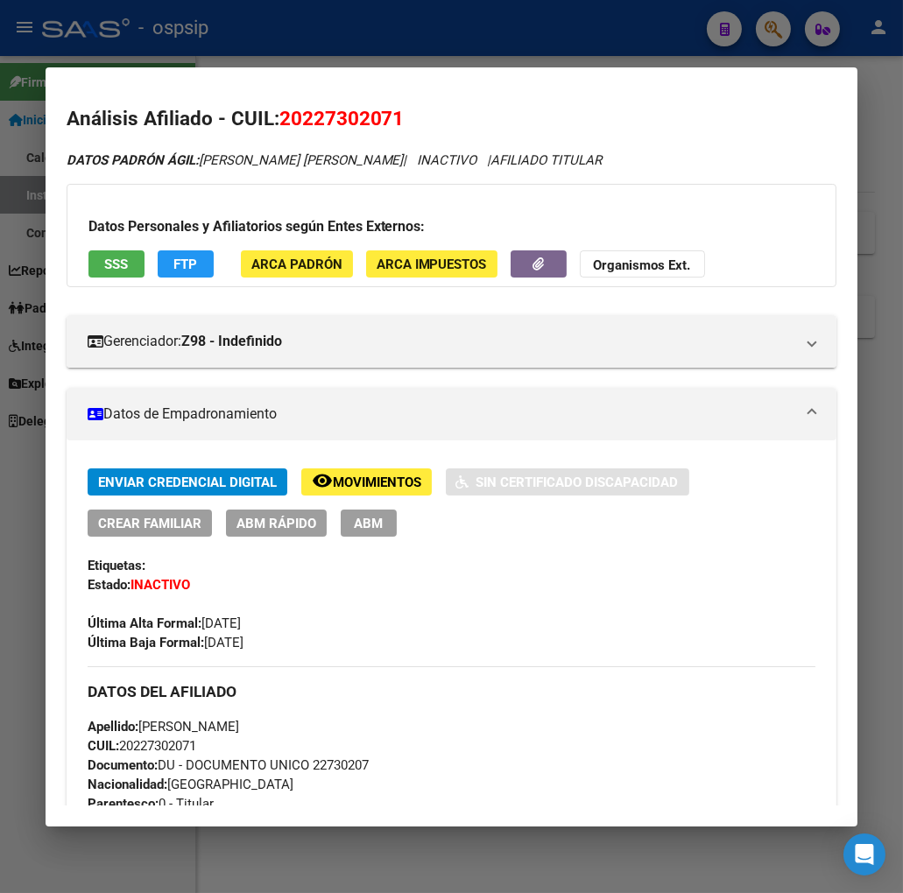
click at [357, 490] on button "remove_red_eye Movimientos" at bounding box center [366, 481] width 130 height 27
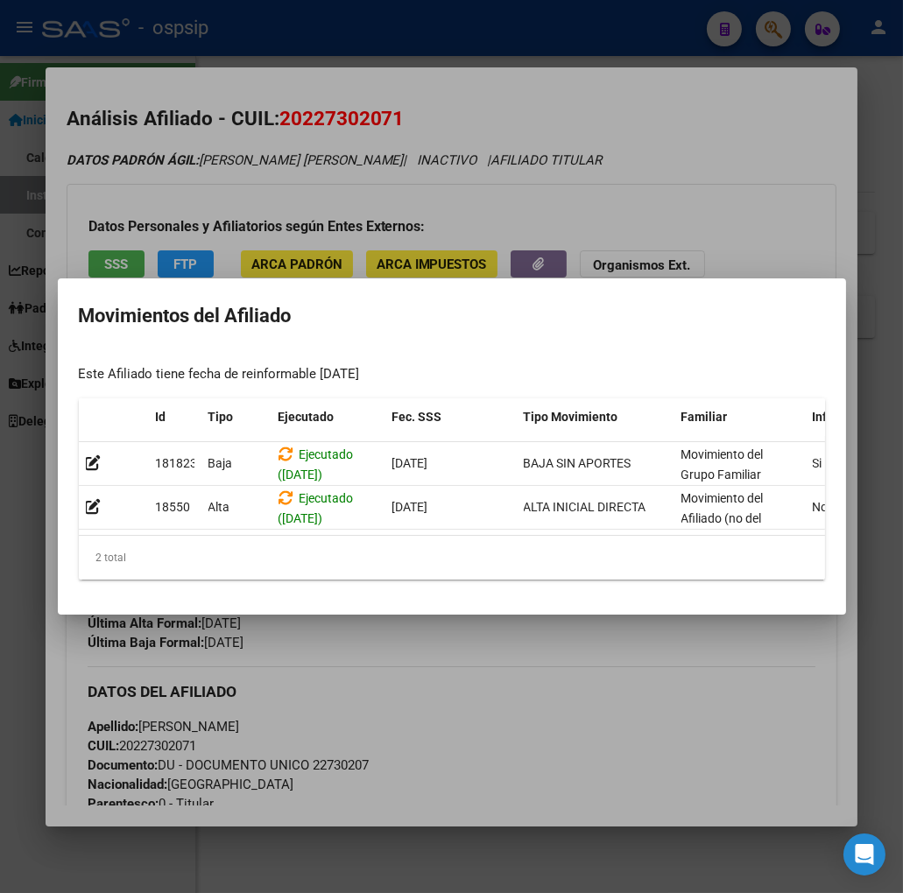
click at [545, 687] on div at bounding box center [451, 446] width 903 height 893
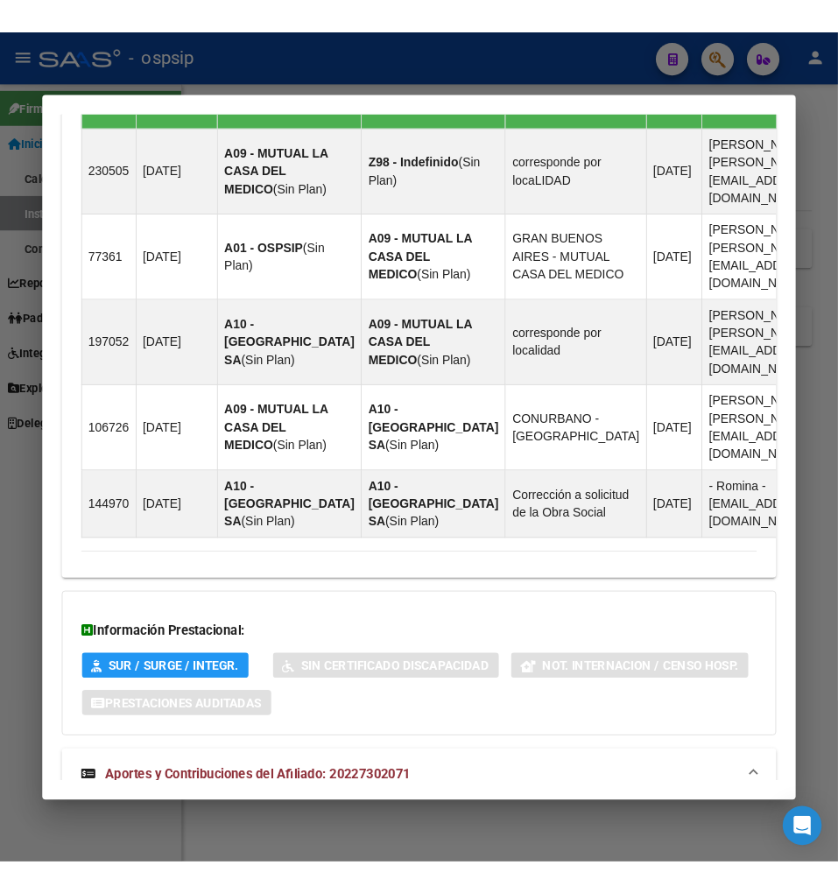
scroll to position [1066, 0]
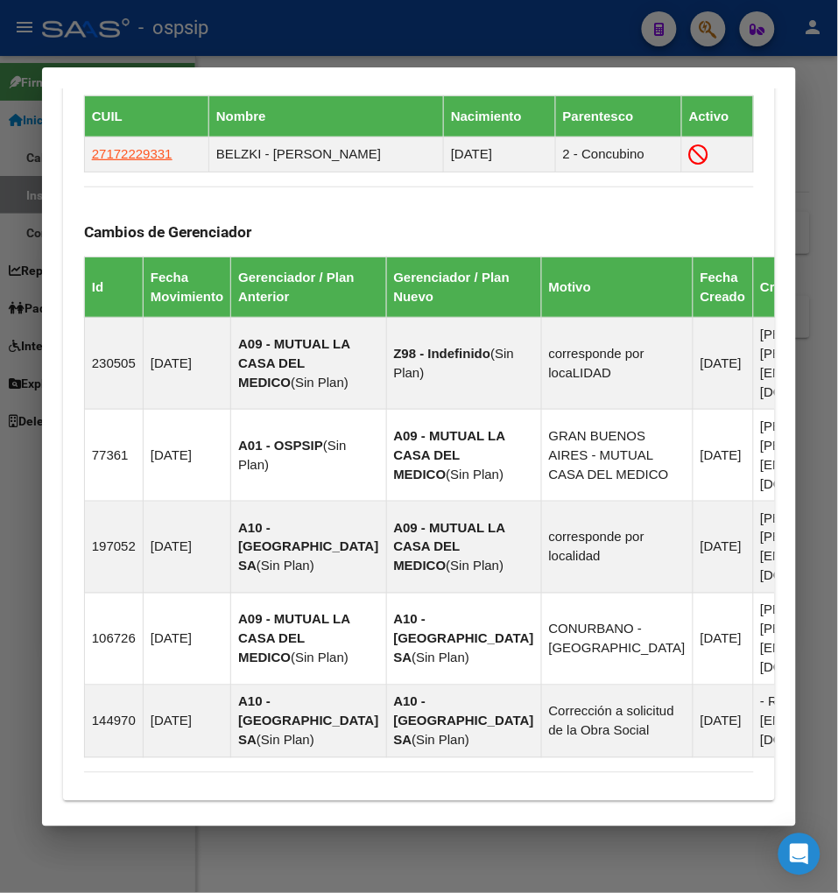
click at [704, 22] on div at bounding box center [419, 446] width 838 height 893
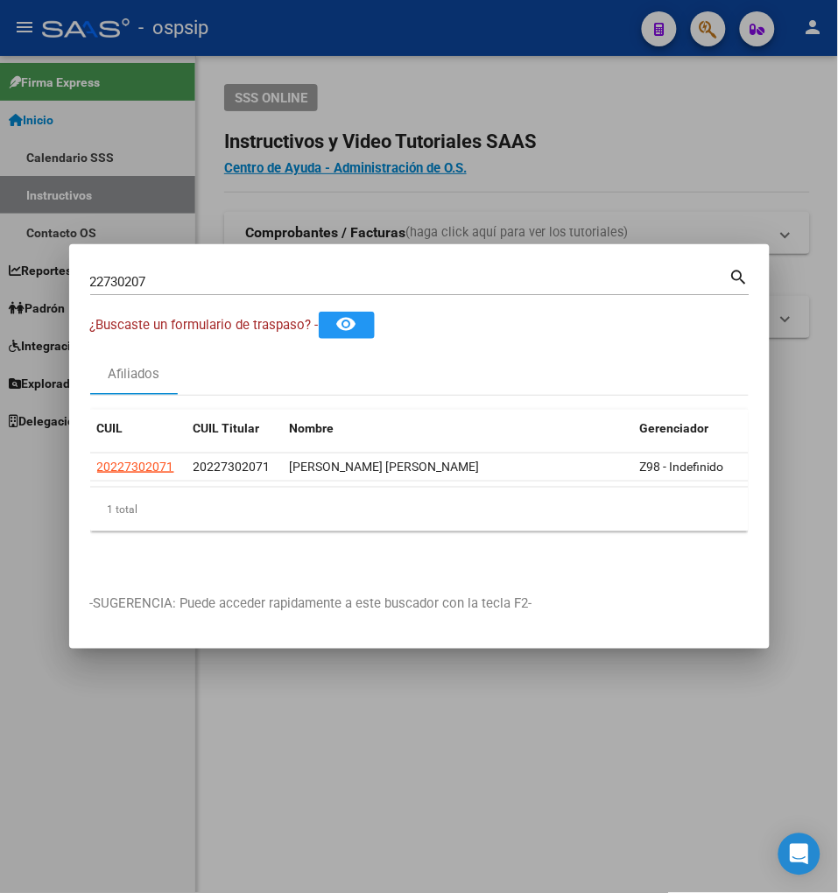
click at [184, 290] on input "22730207" at bounding box center [409, 282] width 639 height 16
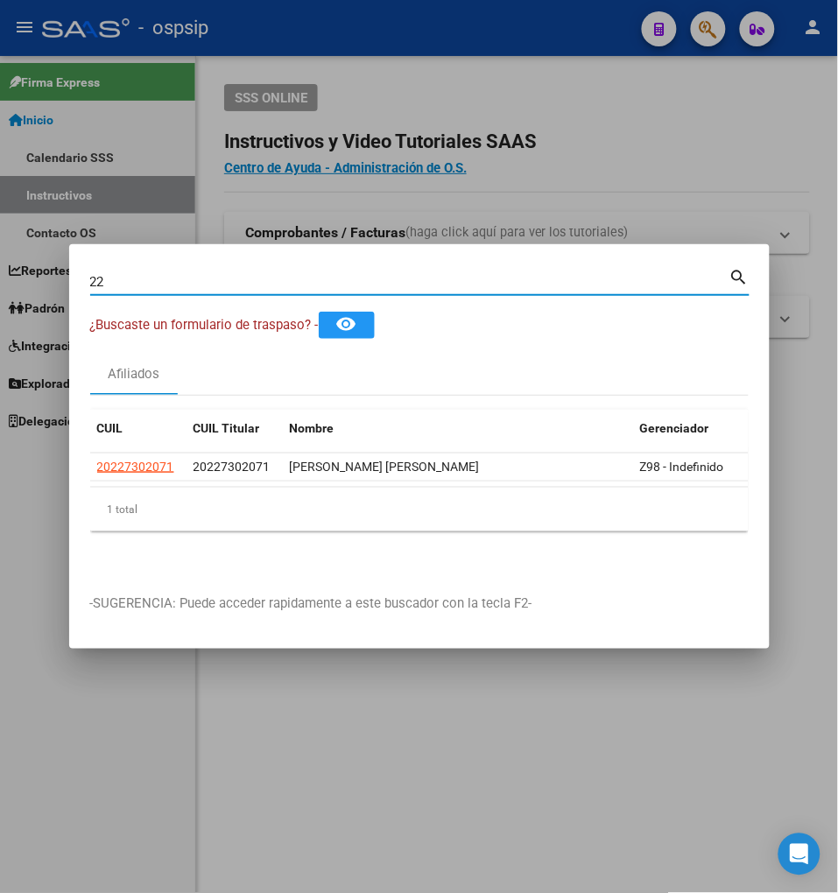
type input "2"
type input "22730881"
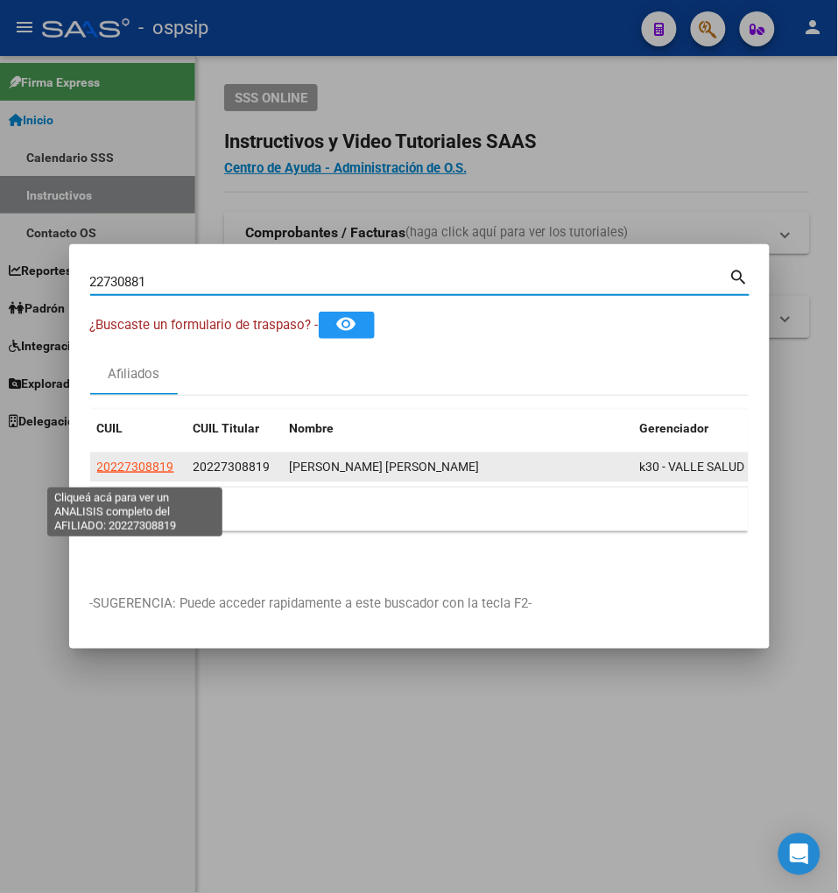
click at [142, 474] on span "20227308819" at bounding box center [135, 467] width 77 height 14
type textarea "20227308819"
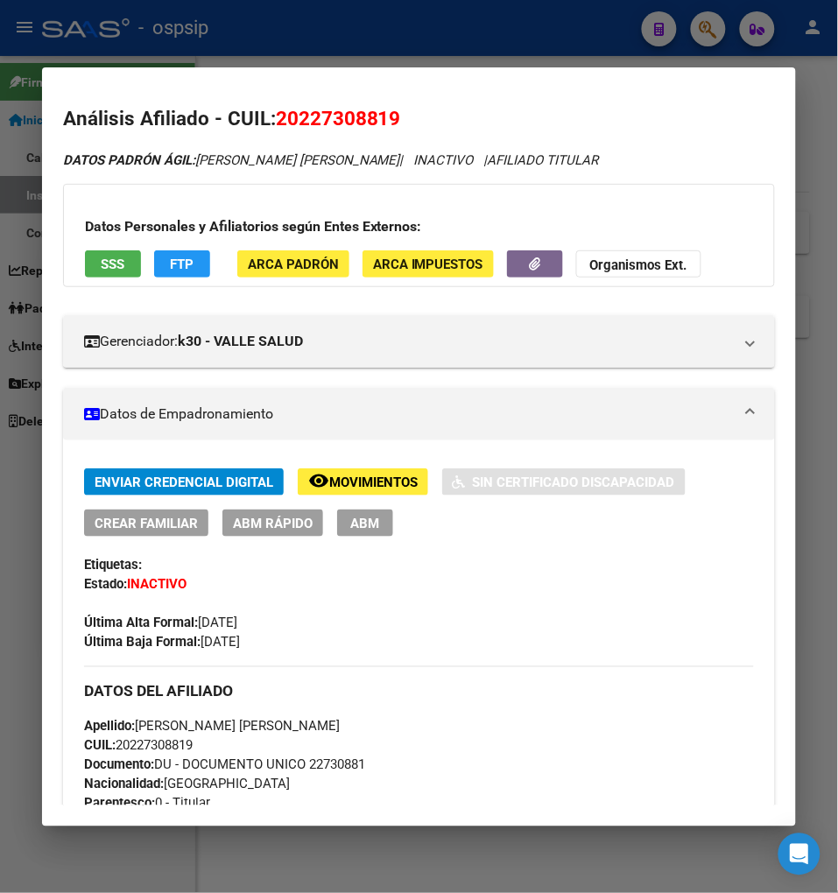
drag, startPoint x: 681, startPoint y: 329, endPoint x: 704, endPoint y: 98, distance: 232.3
click at [692, 304] on div "Gerenciador: k30 - [PERSON_NAME] Atención telefónica: Atención emergencias: Otr…" at bounding box center [419, 334] width 712 height 67
click at [714, 27] on div at bounding box center [419, 446] width 838 height 893
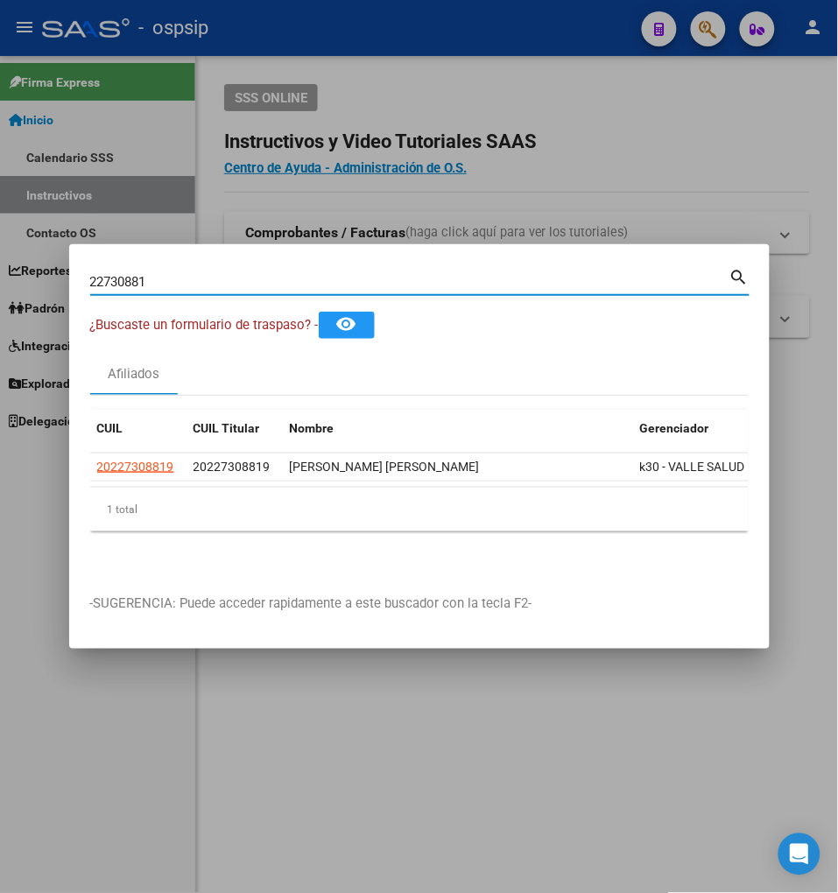
click at [188, 290] on input "22730881" at bounding box center [409, 282] width 639 height 16
type input "2"
type input "22731680"
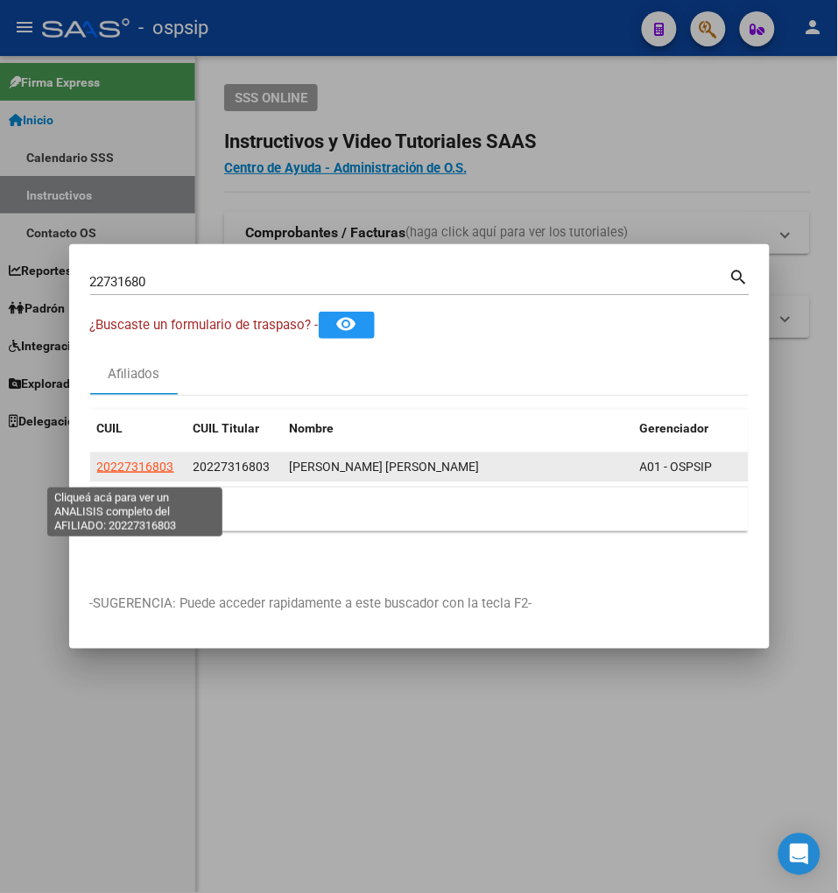
click at [138, 471] on span "20227316803" at bounding box center [135, 467] width 77 height 14
type textarea "20227316803"
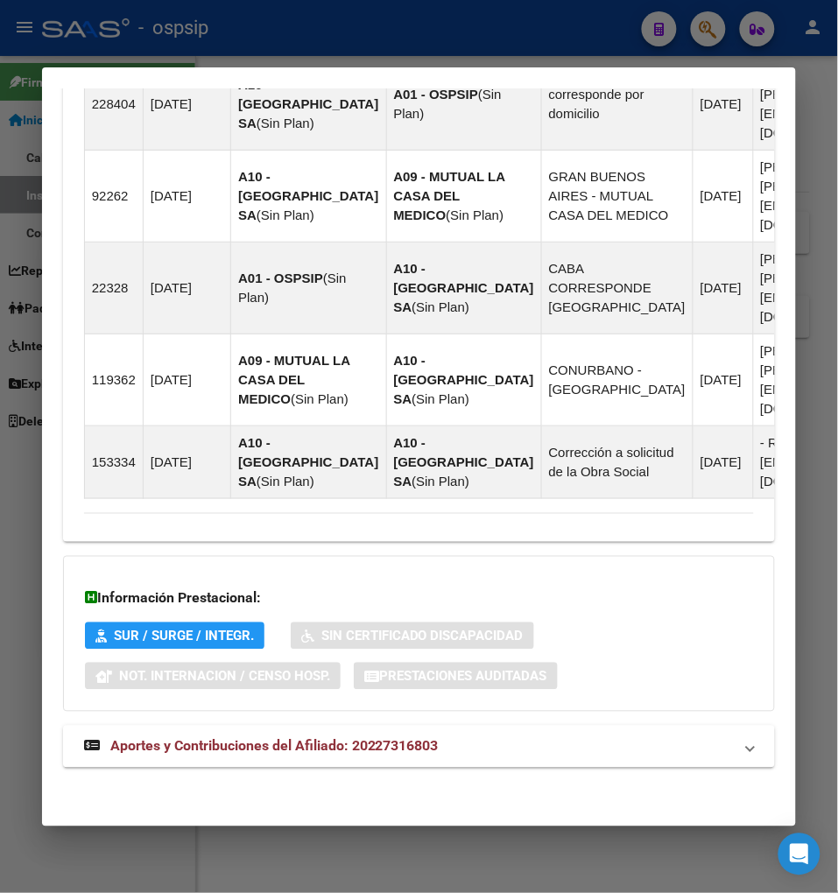
scroll to position [1397, 0]
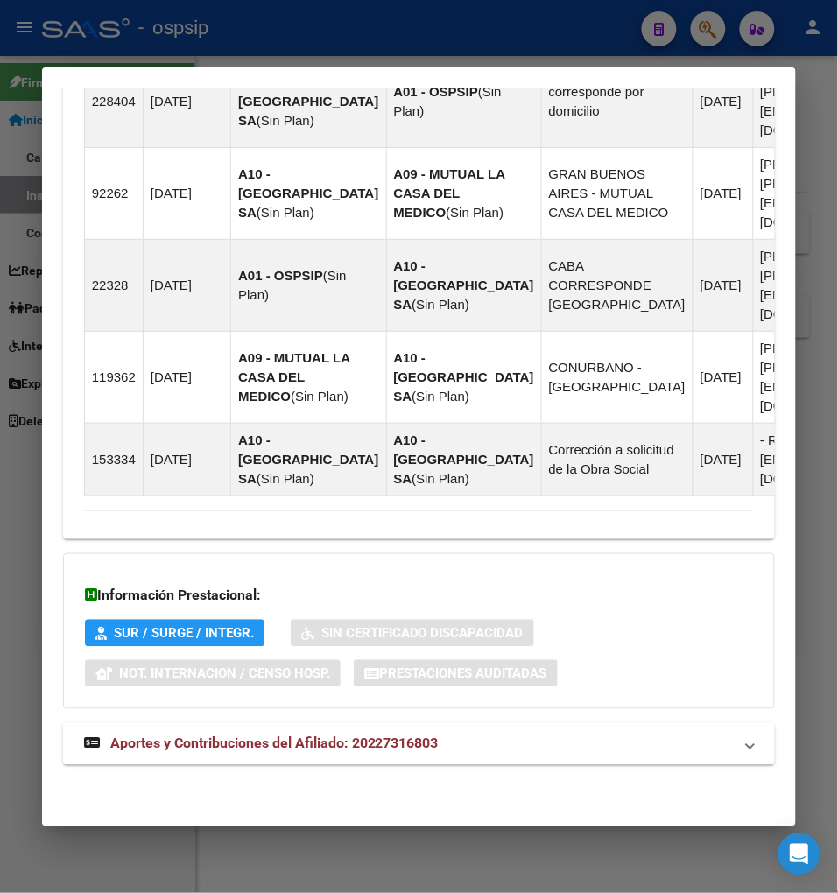
click at [258, 747] on span "Aportes y Contribuciones del Afiliado: 20227316803" at bounding box center [274, 744] width 328 height 17
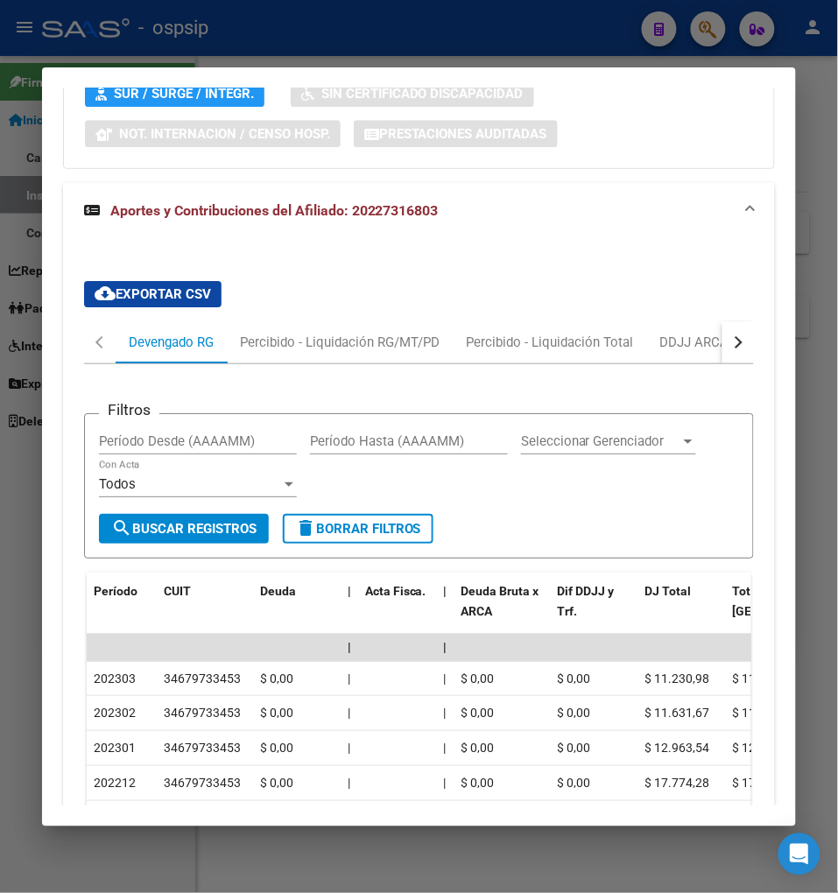
scroll to position [1971, 0]
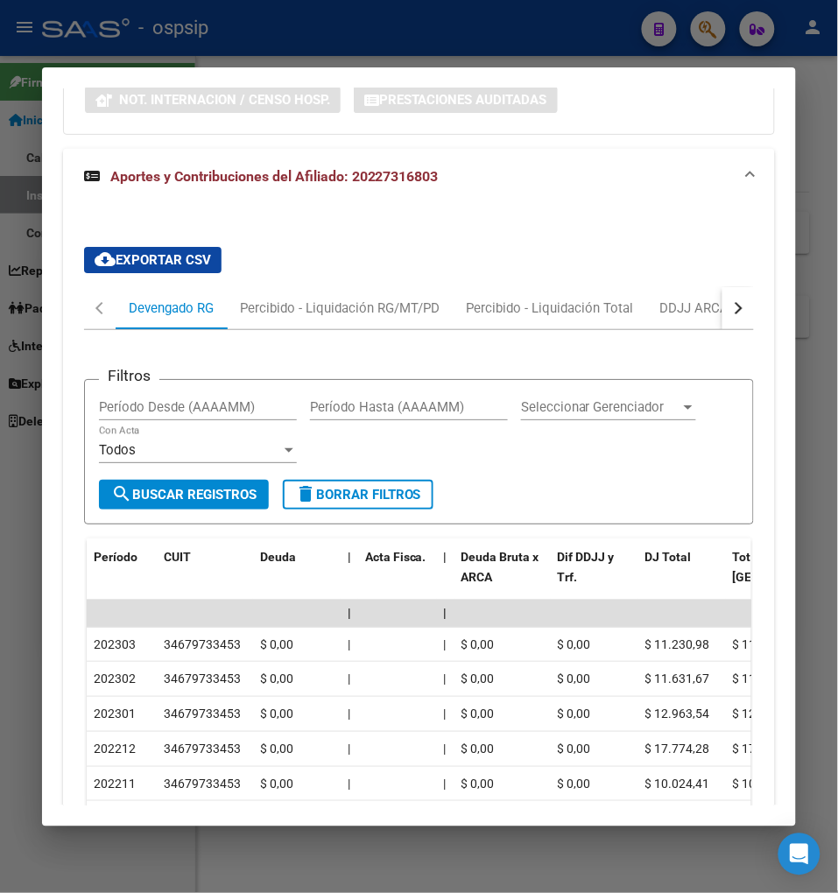
click at [750, 302] on button "button" at bounding box center [738, 308] width 32 height 42
click at [651, 308] on div "ARCA Relaciones Laborales" at bounding box center [652, 308] width 164 height 19
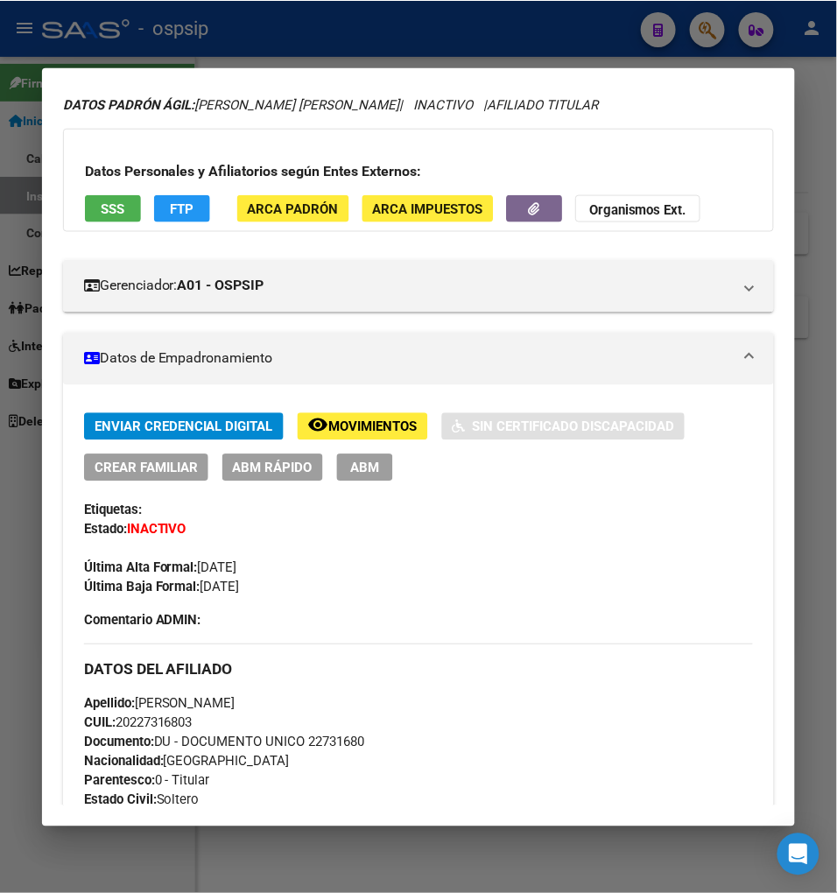
scroll to position [194, 0]
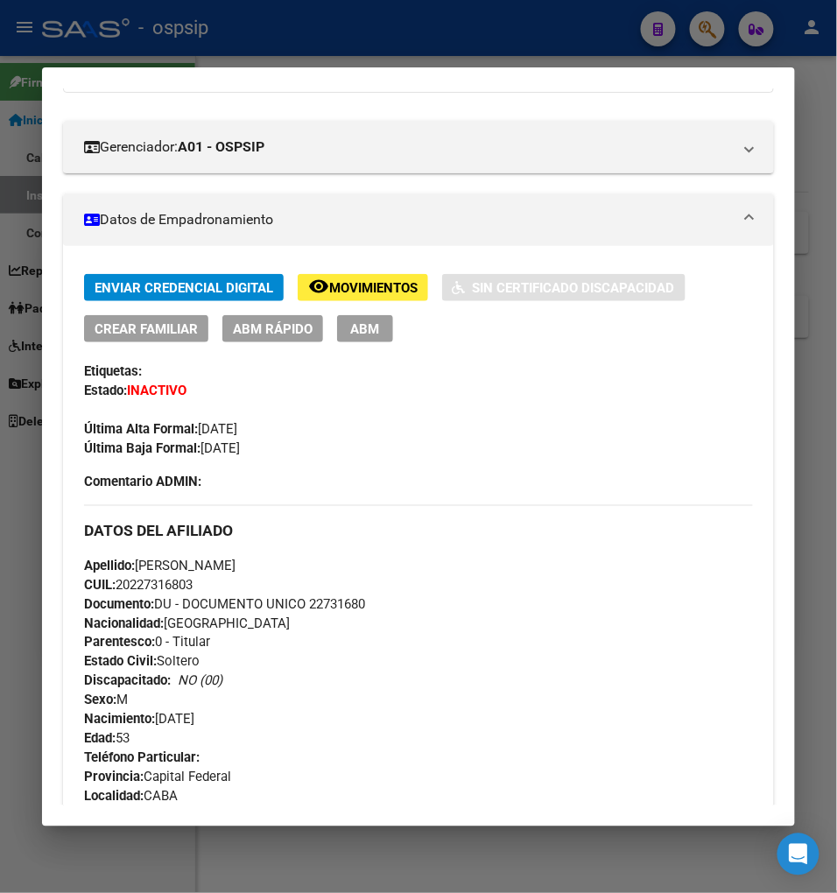
click at [711, 28] on div at bounding box center [418, 446] width 837 height 893
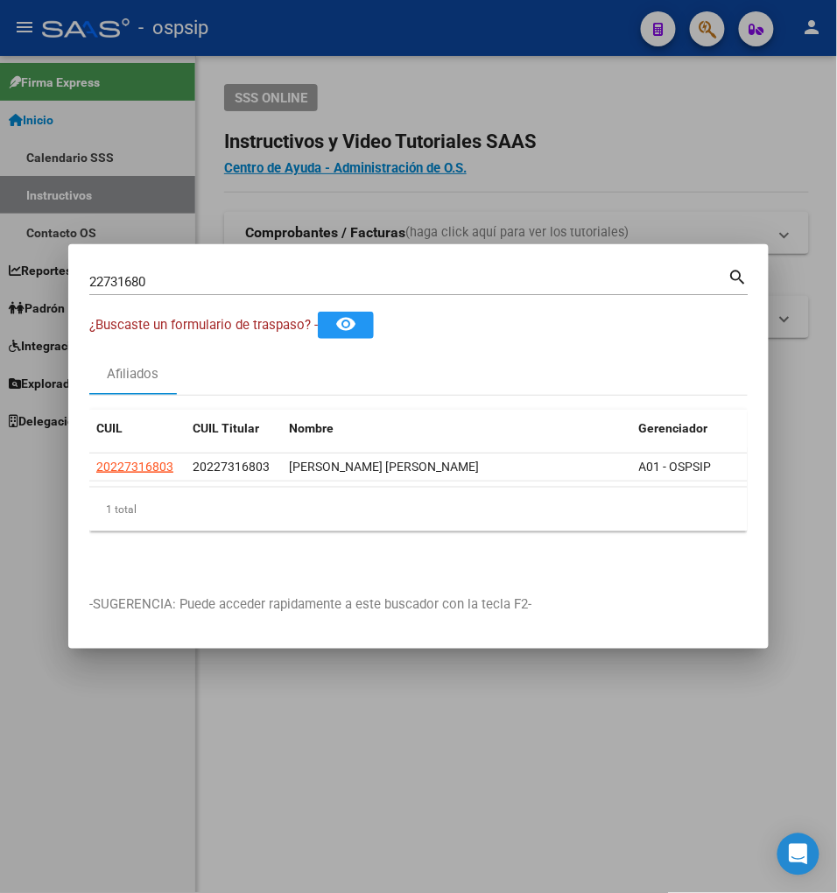
click at [179, 289] on input "22731680" at bounding box center [408, 282] width 639 height 16
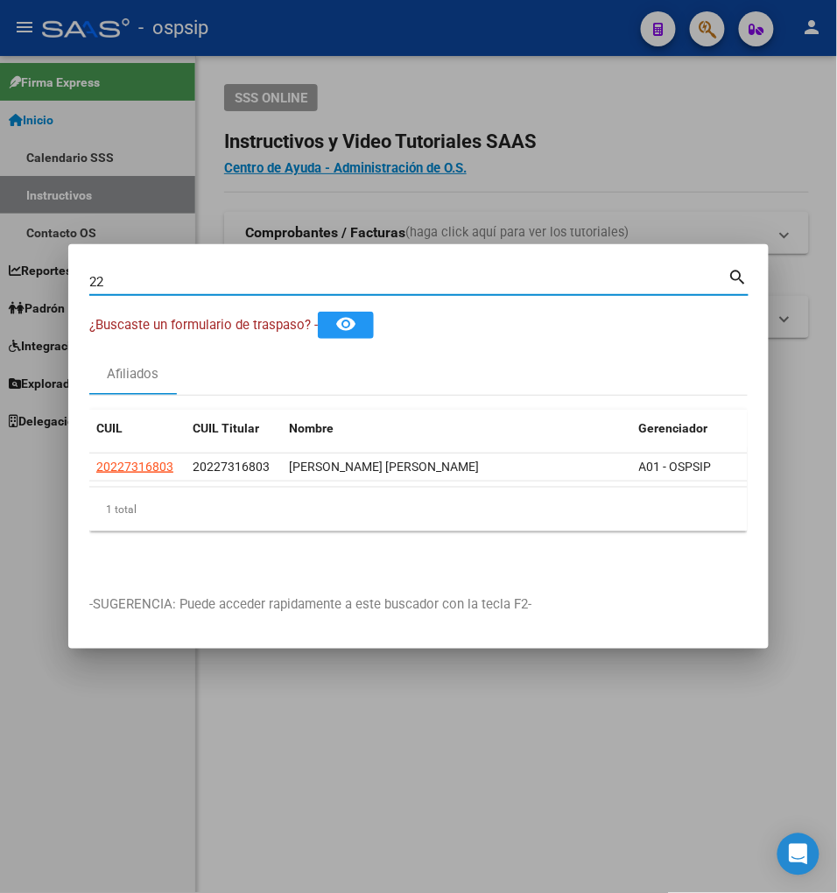
type input "2"
type input "2731753"
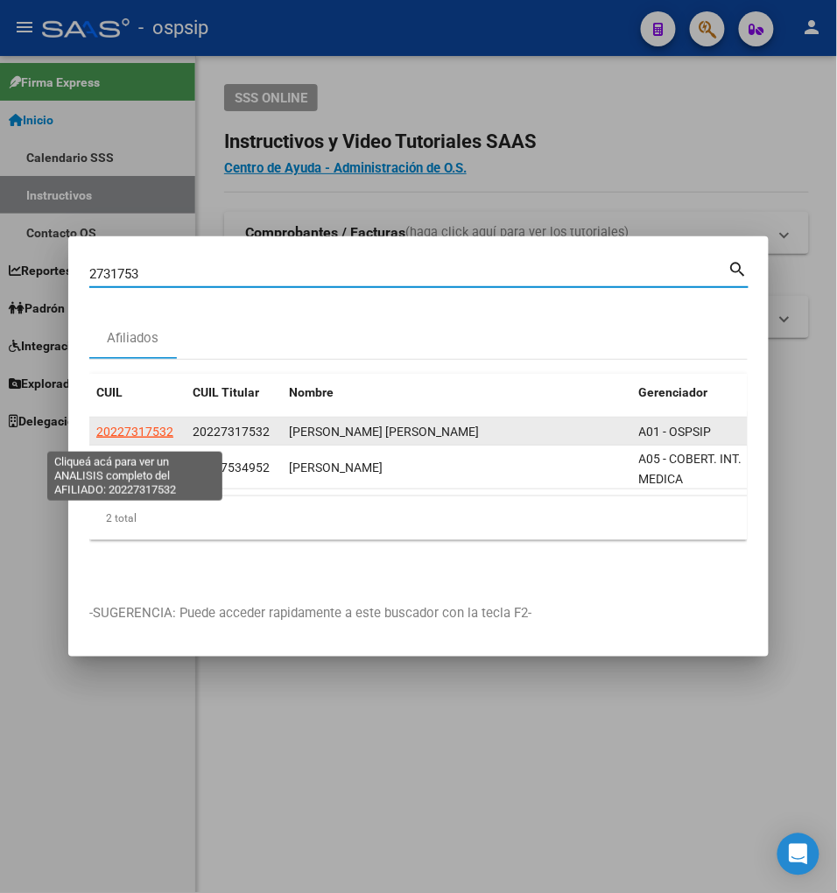
click at [143, 439] on span "20227317532" at bounding box center [134, 432] width 77 height 14
type textarea "20227317532"
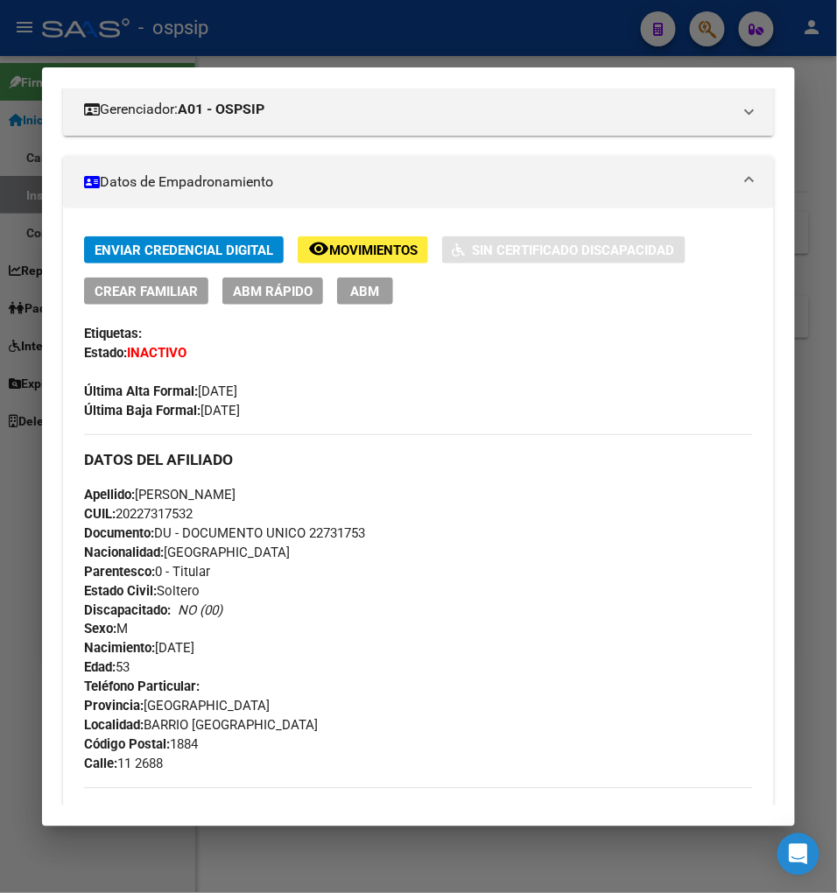
scroll to position [97, 0]
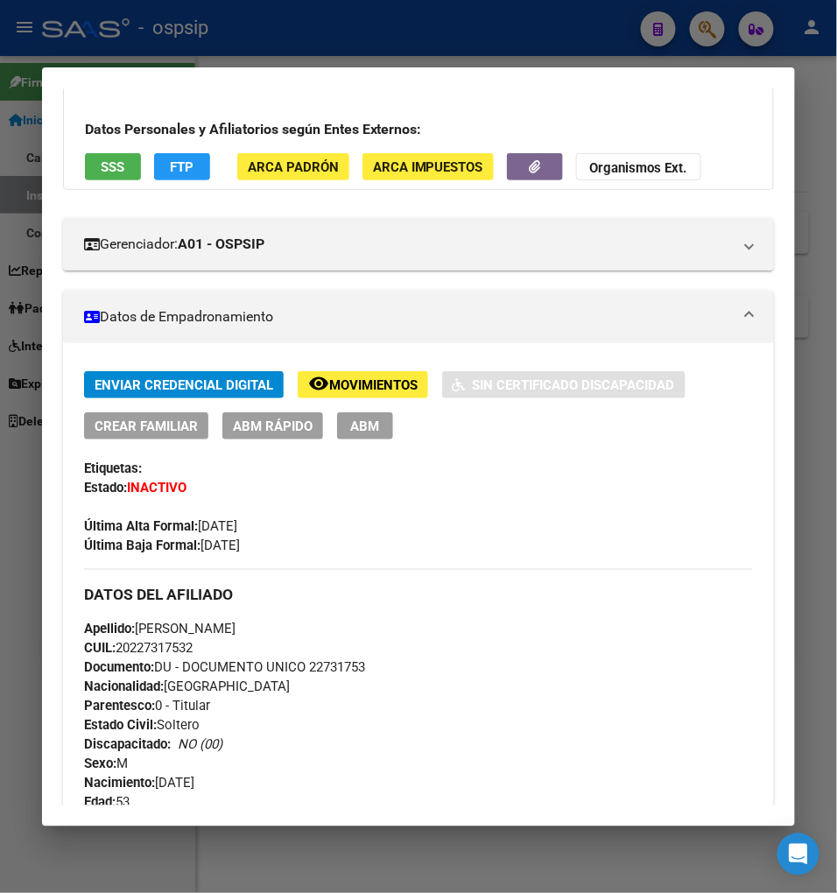
click at [371, 380] on span "Movimientos" at bounding box center [373, 385] width 88 height 16
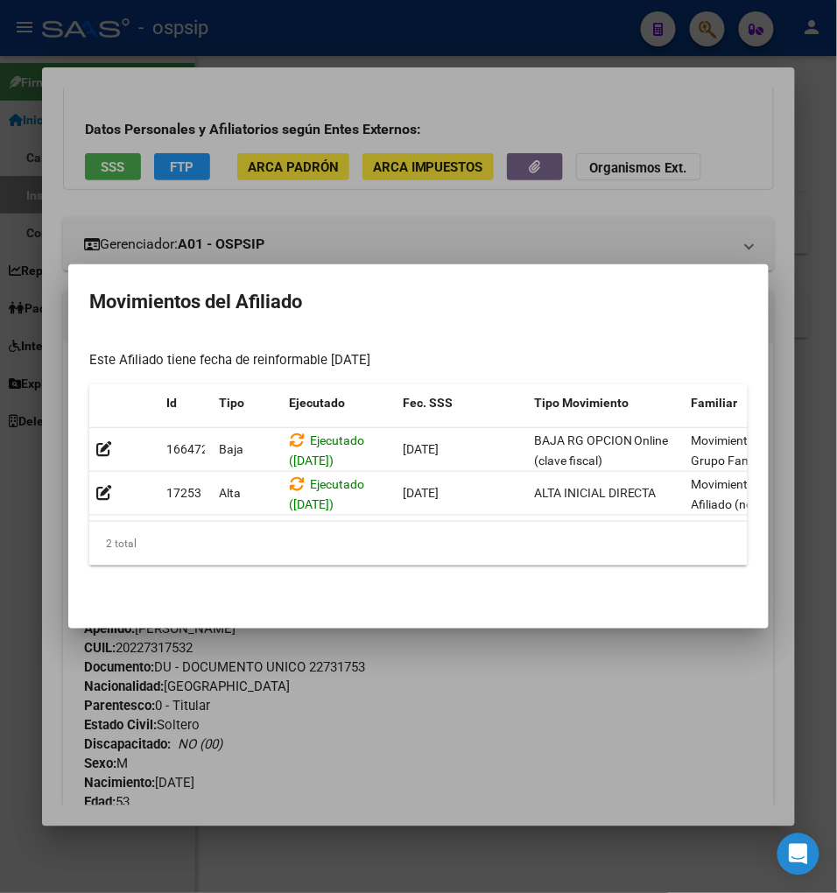
click at [407, 546] on div "2 total" at bounding box center [418, 544] width 658 height 44
click at [429, 650] on div at bounding box center [418, 446] width 837 height 893
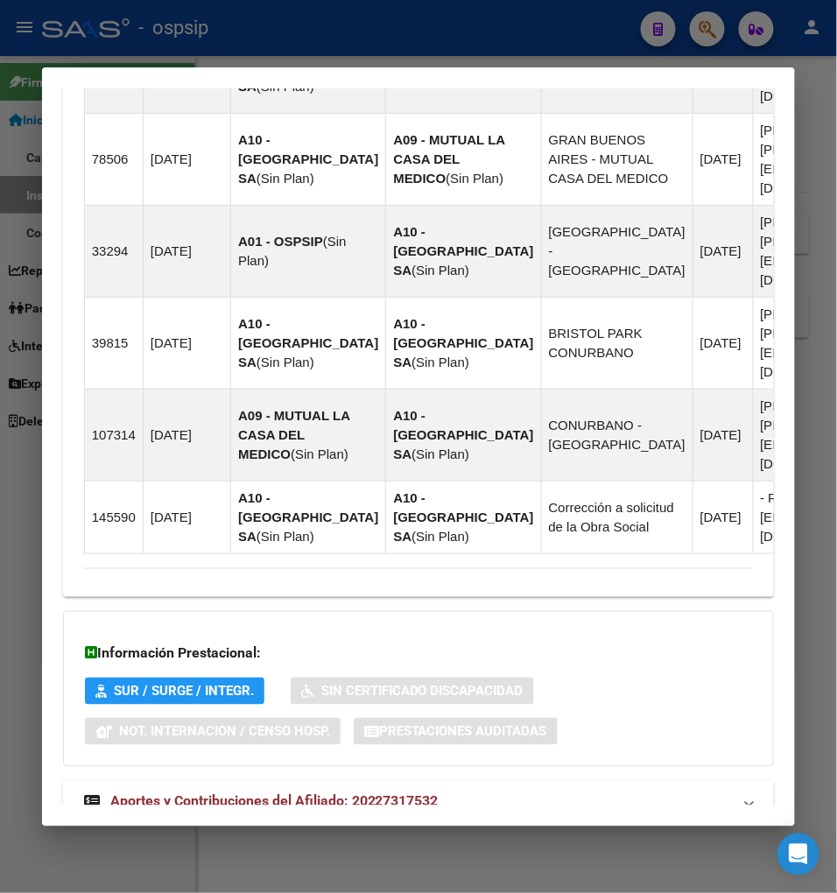
click at [277, 793] on span "Aportes y Contribuciones del Afiliado: 20227317532" at bounding box center [274, 801] width 328 height 17
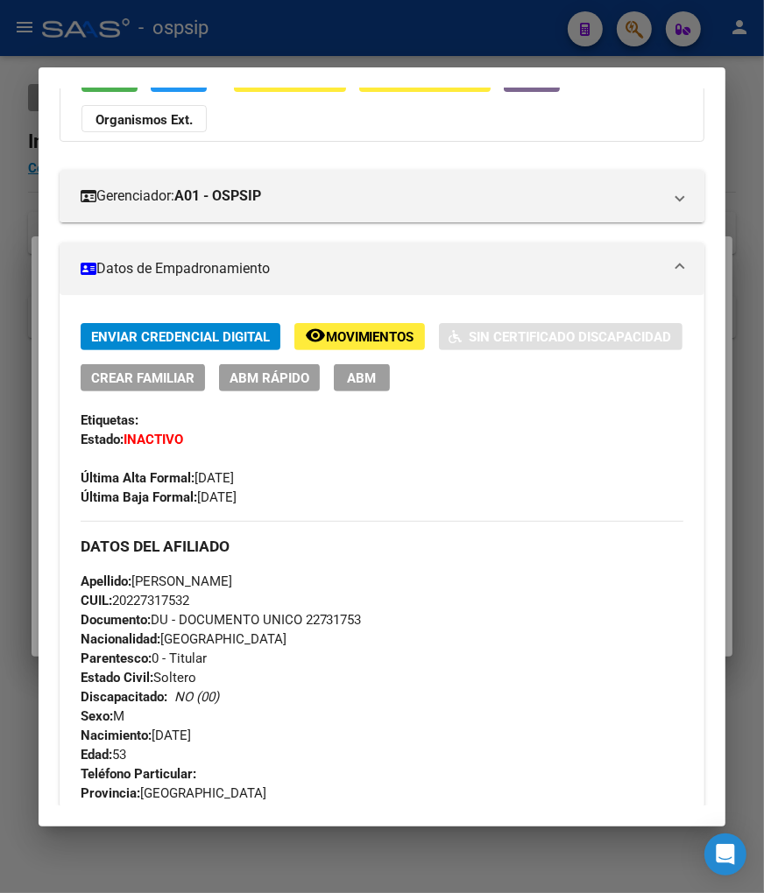
scroll to position [46, 0]
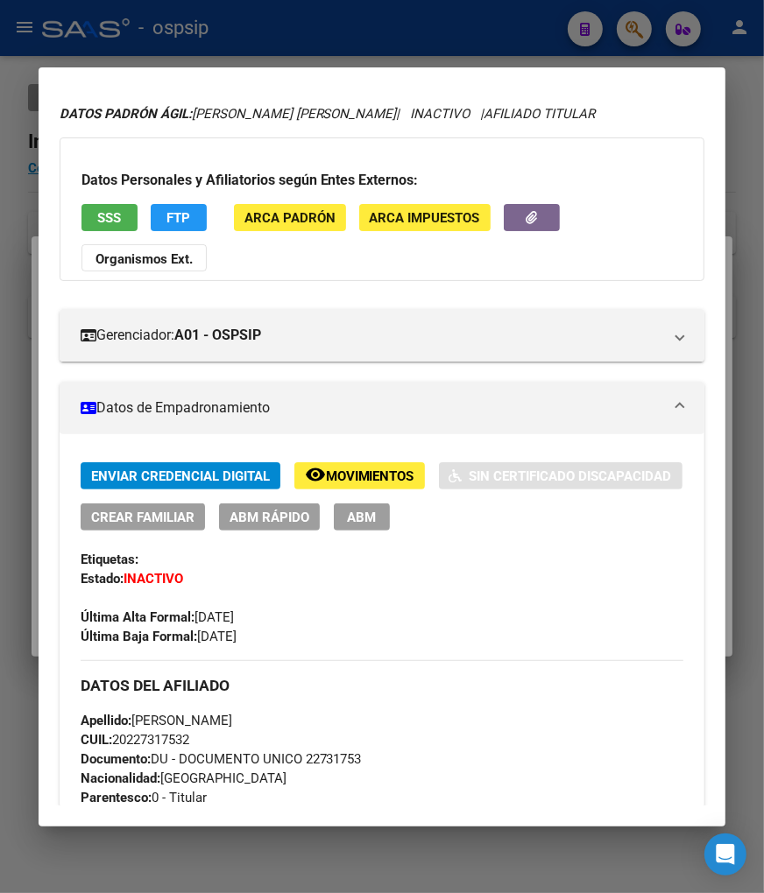
click at [340, 480] on span "Movimientos" at bounding box center [370, 476] width 88 height 16
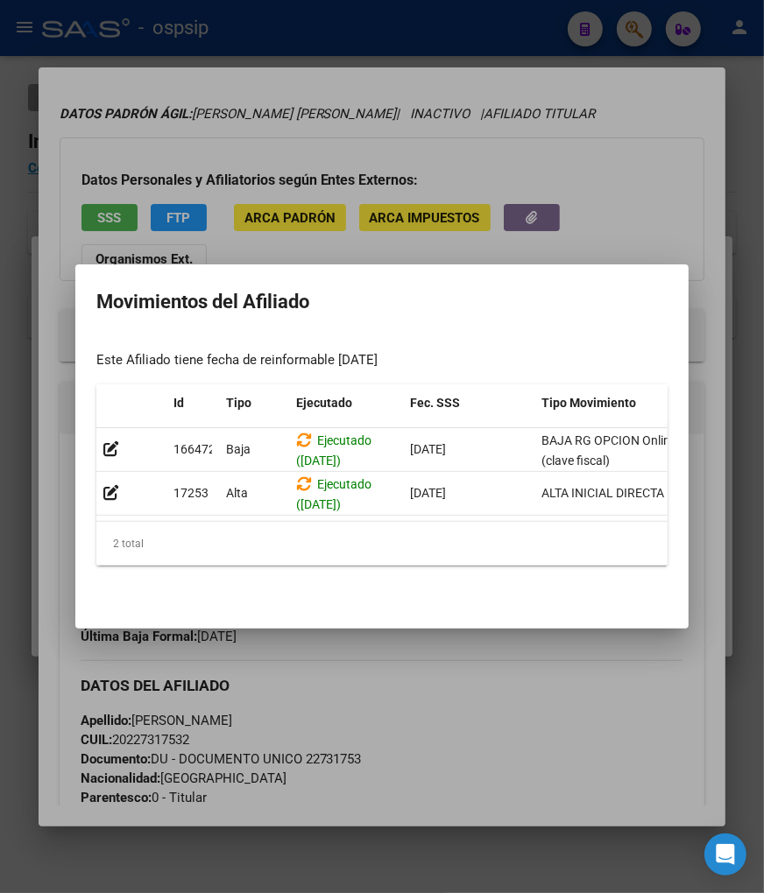
click at [452, 669] on div at bounding box center [382, 446] width 764 height 893
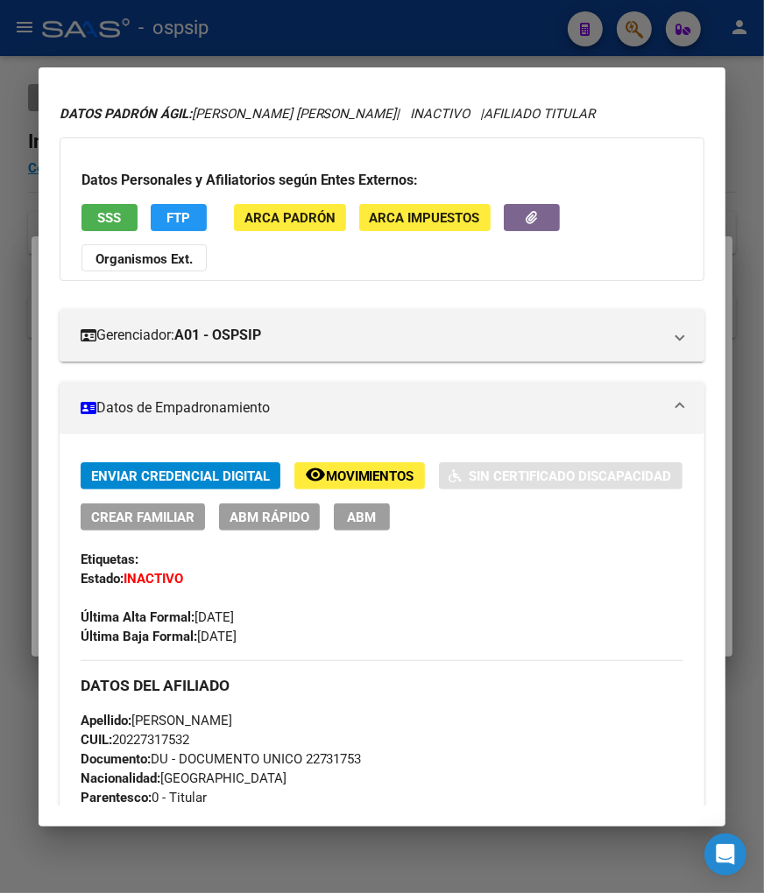
click at [637, 35] on div at bounding box center [382, 446] width 764 height 893
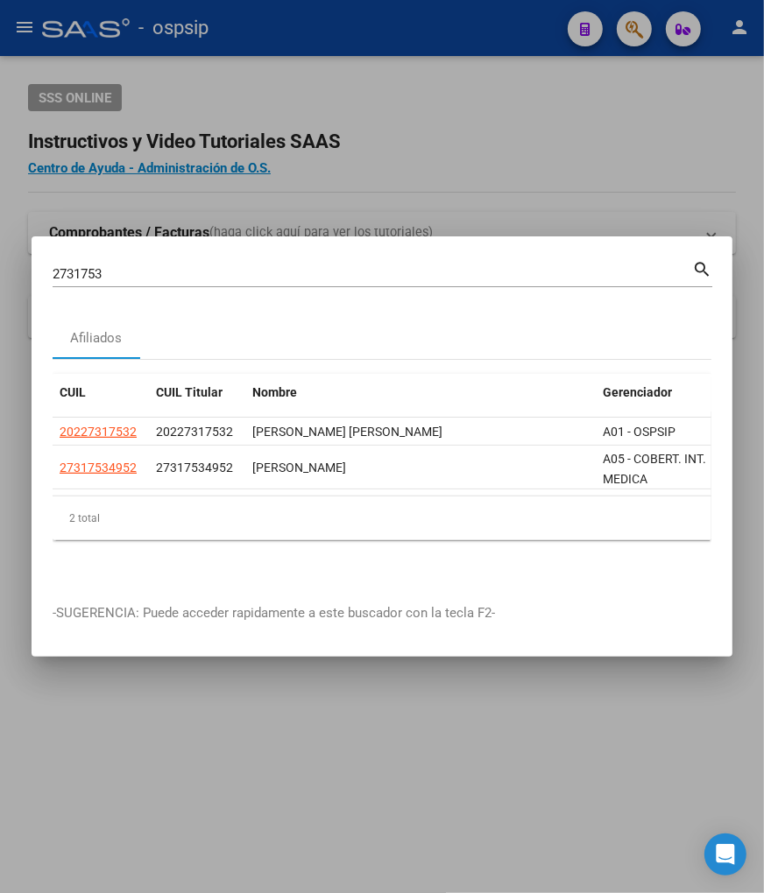
click at [118, 266] on input "2731753" at bounding box center [372, 274] width 639 height 16
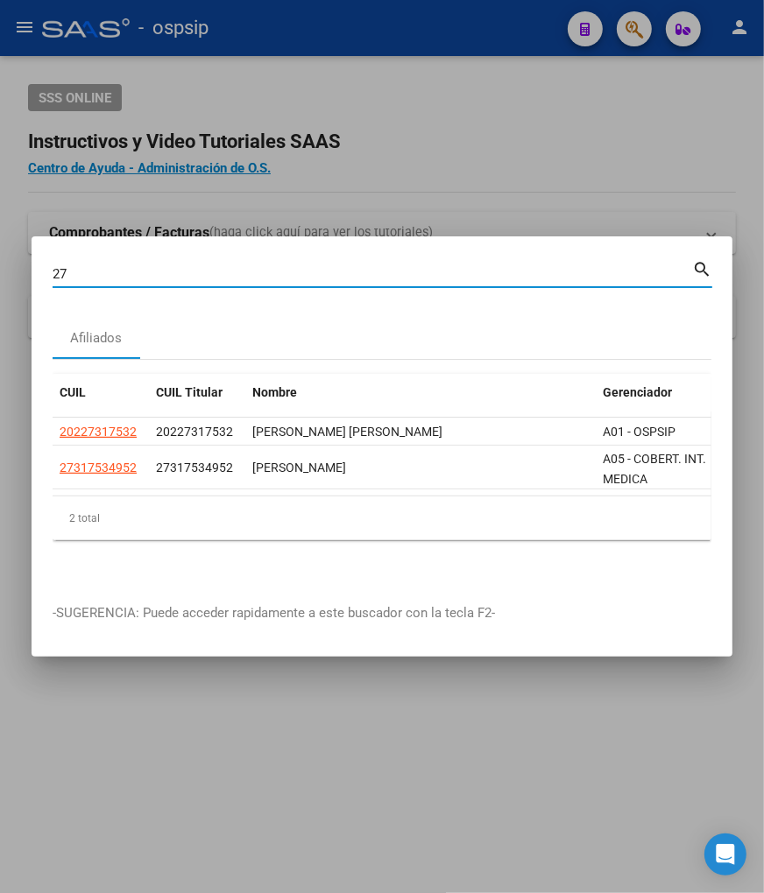
type input "2"
type input "47121065"
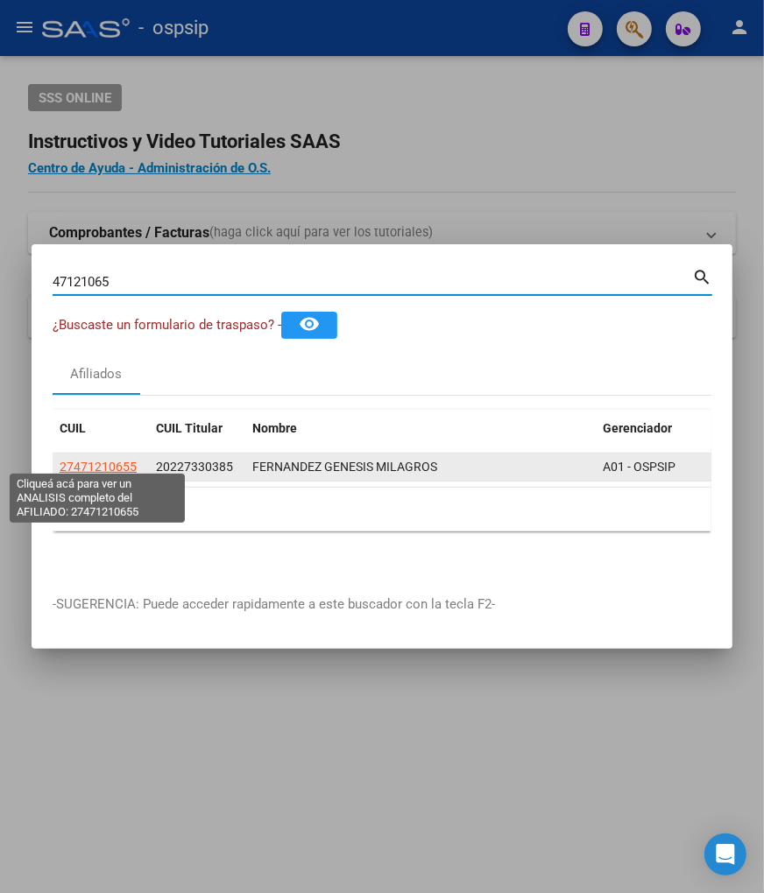
click at [89, 461] on span "27471210655" at bounding box center [98, 467] width 77 height 14
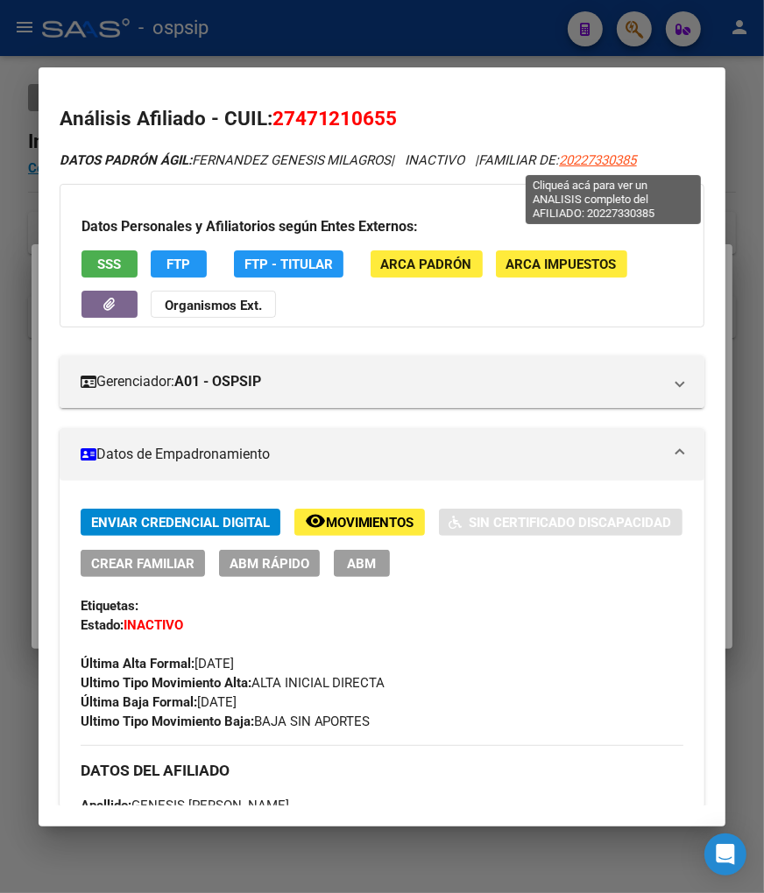
click at [614, 161] on span "20227330385" at bounding box center [598, 160] width 77 height 16
type textarea "20227330385"
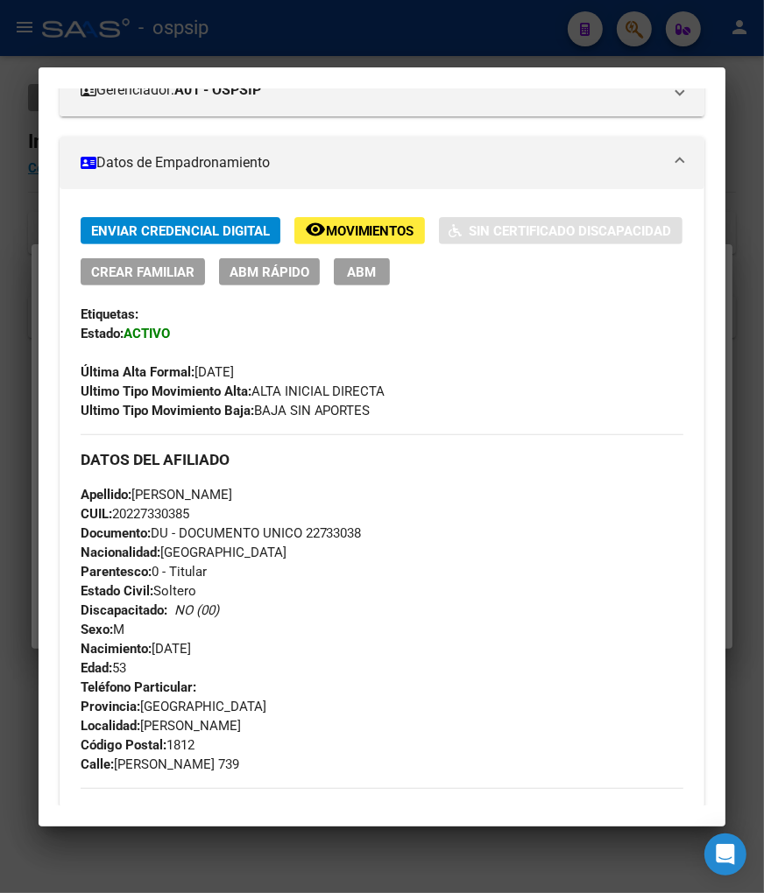
scroll to position [0, 0]
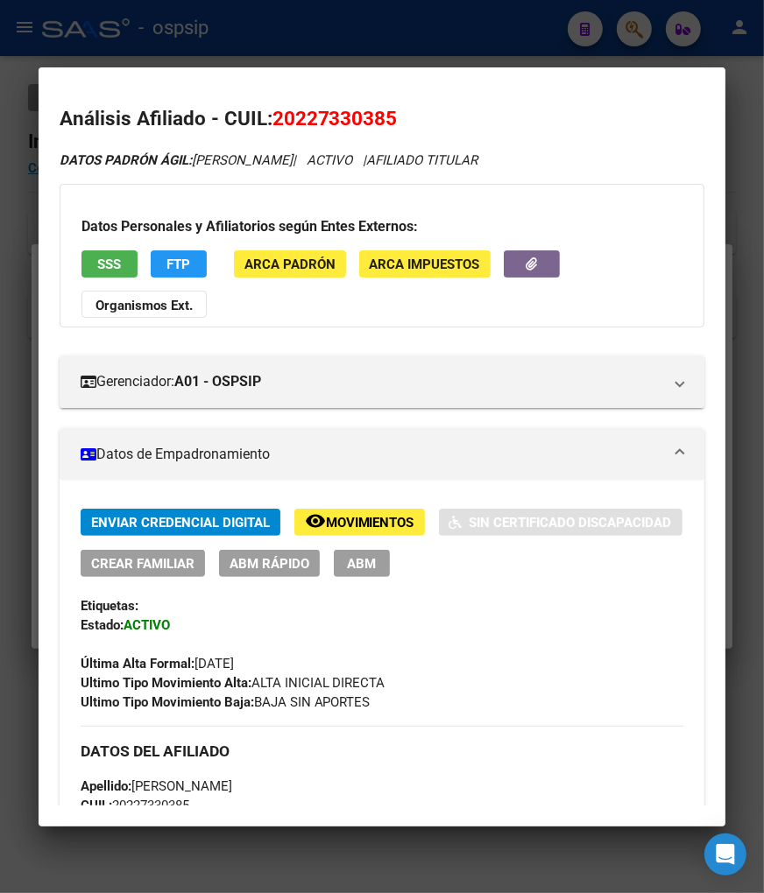
click at [637, 32] on div at bounding box center [382, 446] width 764 height 893
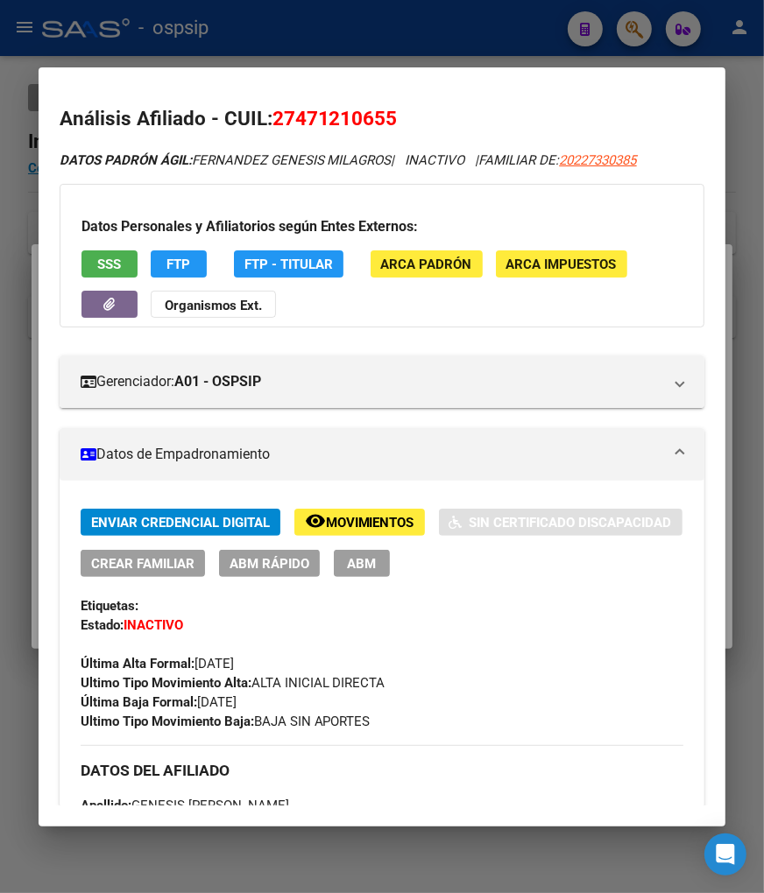
click at [646, 33] on div at bounding box center [382, 446] width 764 height 893
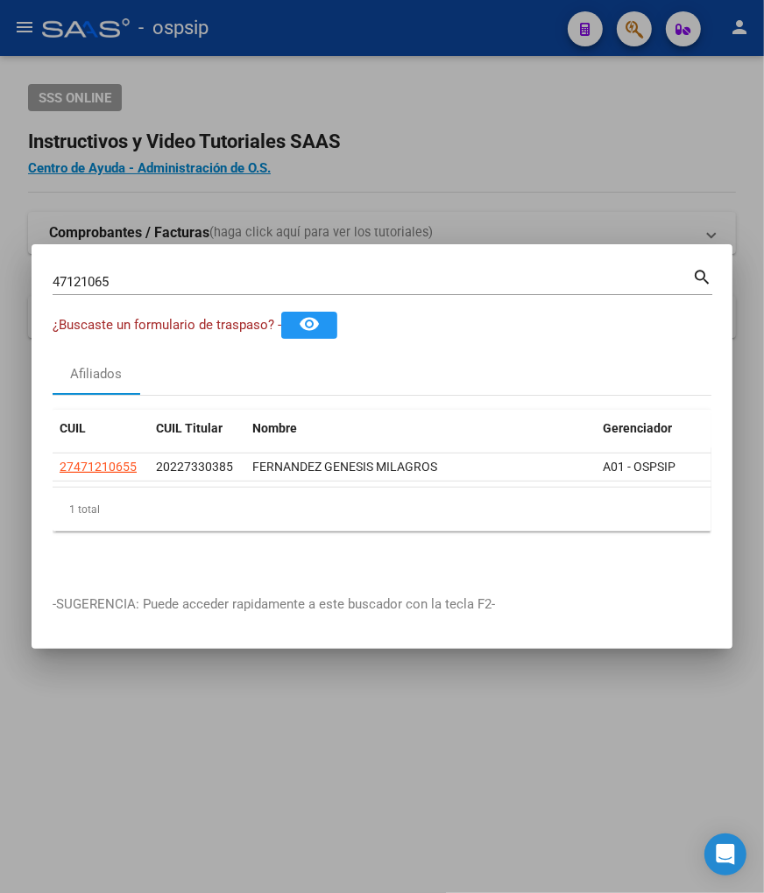
click at [140, 256] on mat-dialog-container "47121065 Buscar (apellido, dni, cuil, nro traspaso, cuit, obra social) search ¿…" at bounding box center [382, 446] width 700 height 405
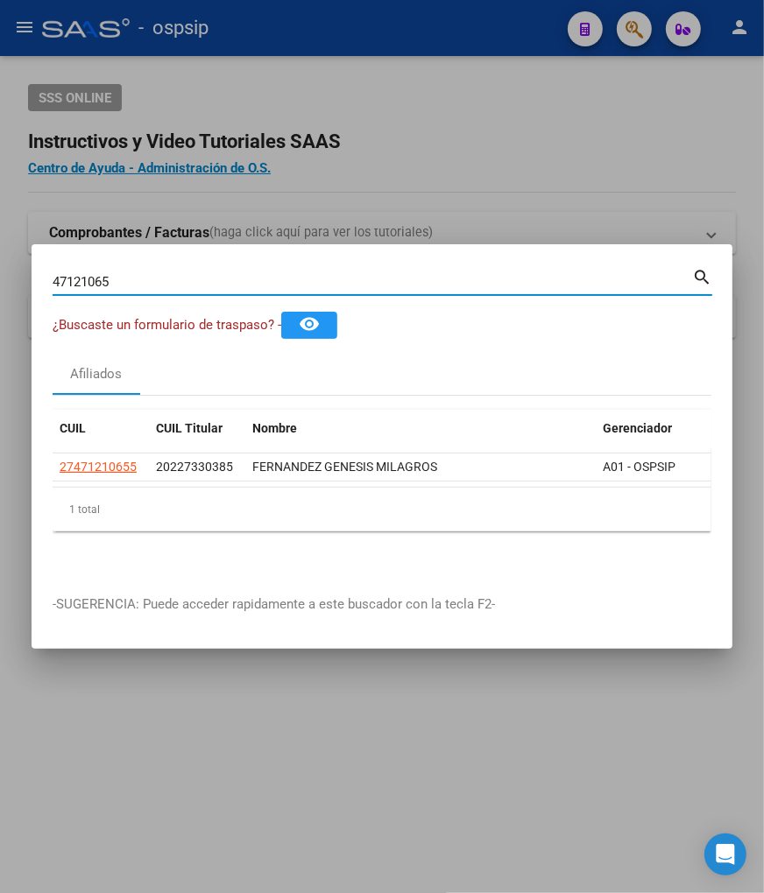
click at [141, 274] on input "47121065" at bounding box center [372, 282] width 639 height 16
type input "4"
type input "22884482"
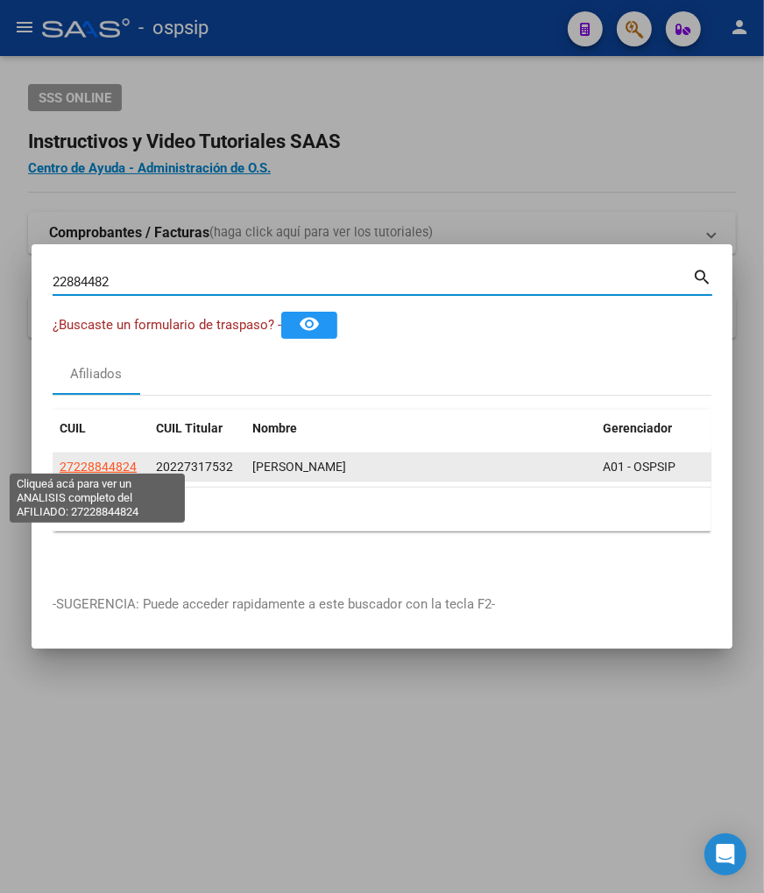
click at [86, 462] on span "27228844824" at bounding box center [98, 467] width 77 height 14
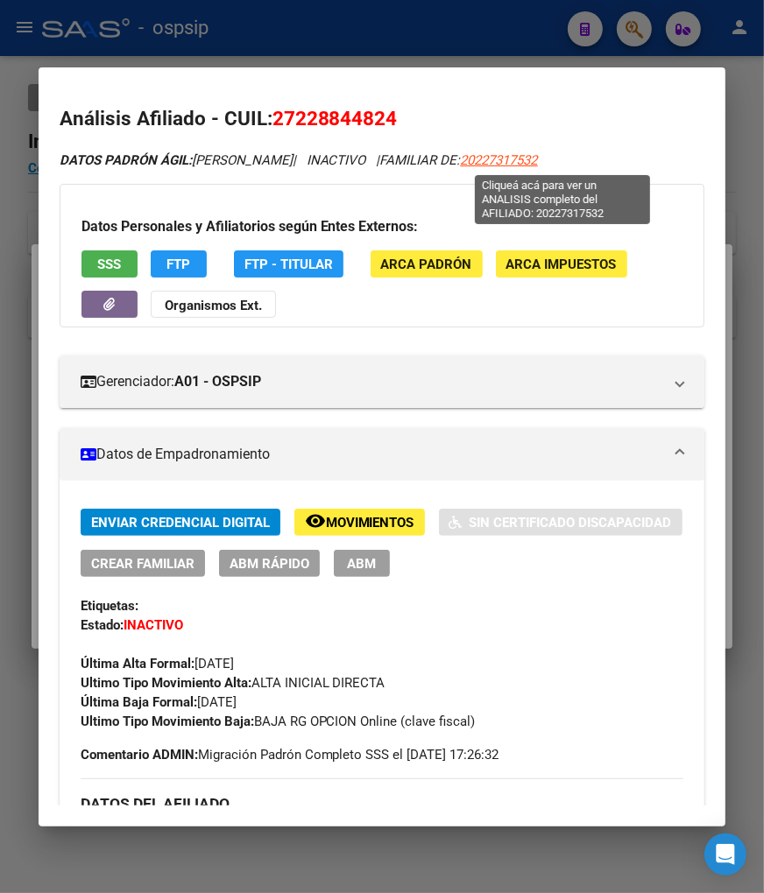
click at [538, 161] on span "20227317532" at bounding box center [499, 160] width 77 height 16
type textarea "20227317532"
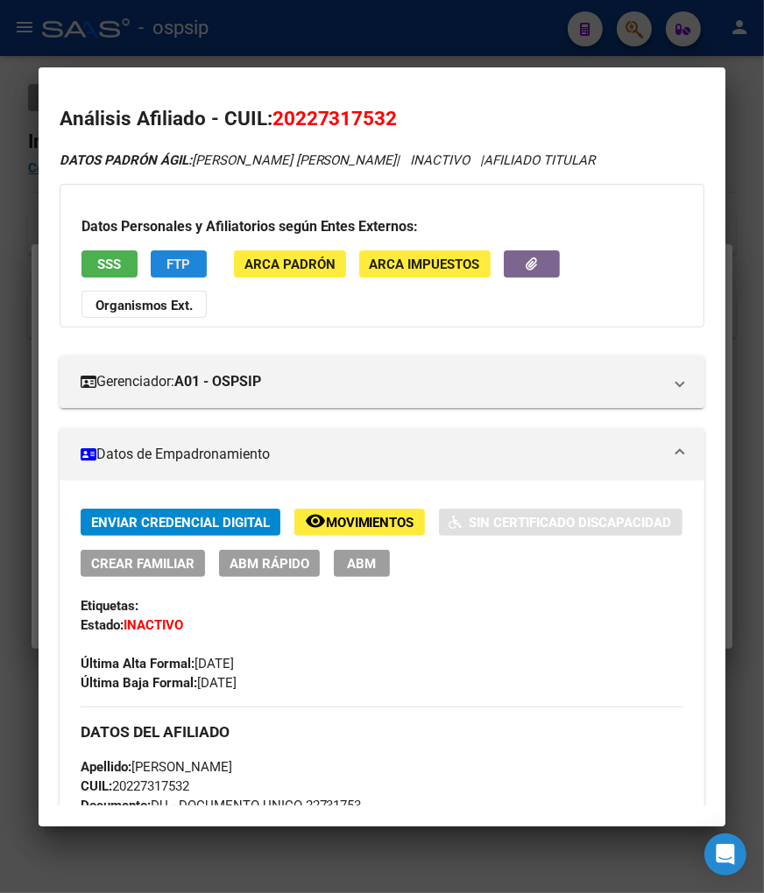
click at [189, 272] on button "FTP" at bounding box center [179, 263] width 56 height 27
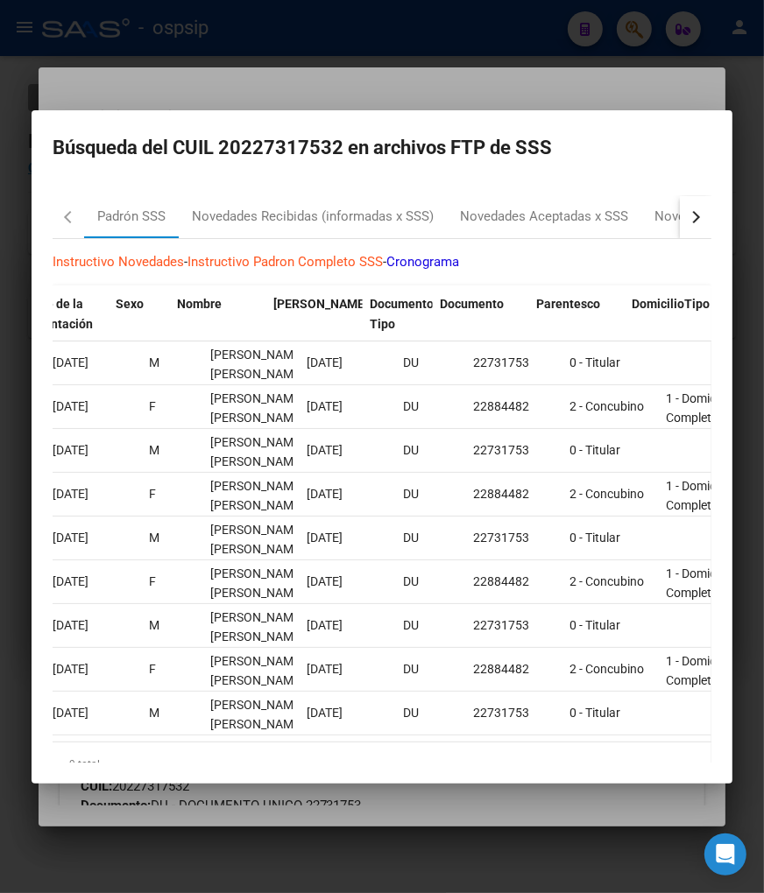
scroll to position [0, 434]
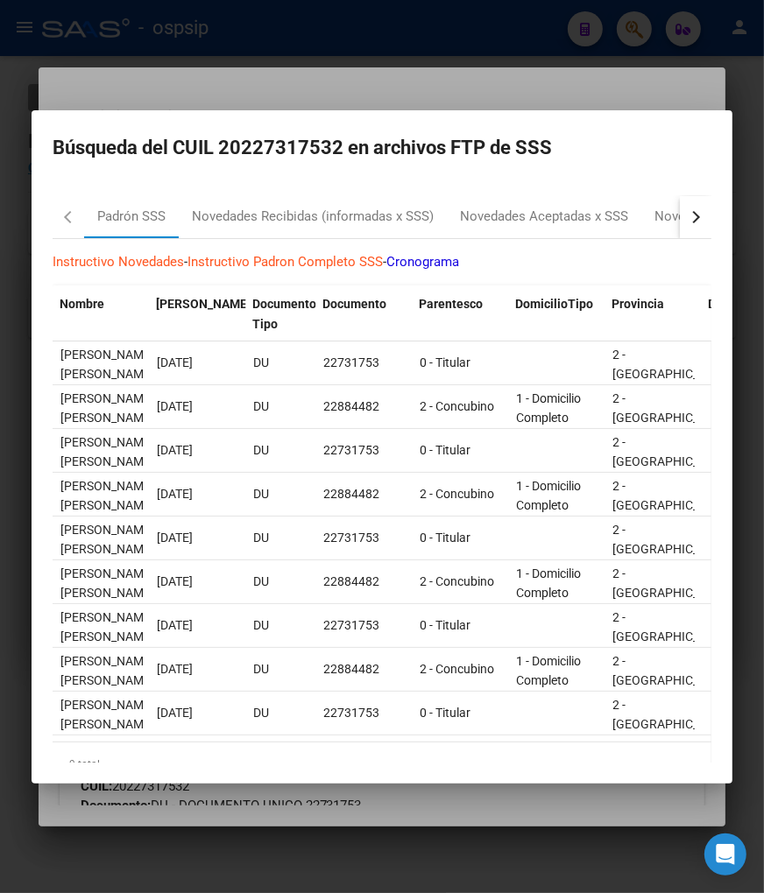
click at [687, 205] on button "button" at bounding box center [695, 217] width 32 height 42
click at [583, 228] on div "RG Bajas x OPCION ONLINE (ARCA)" at bounding box center [574, 217] width 236 height 42
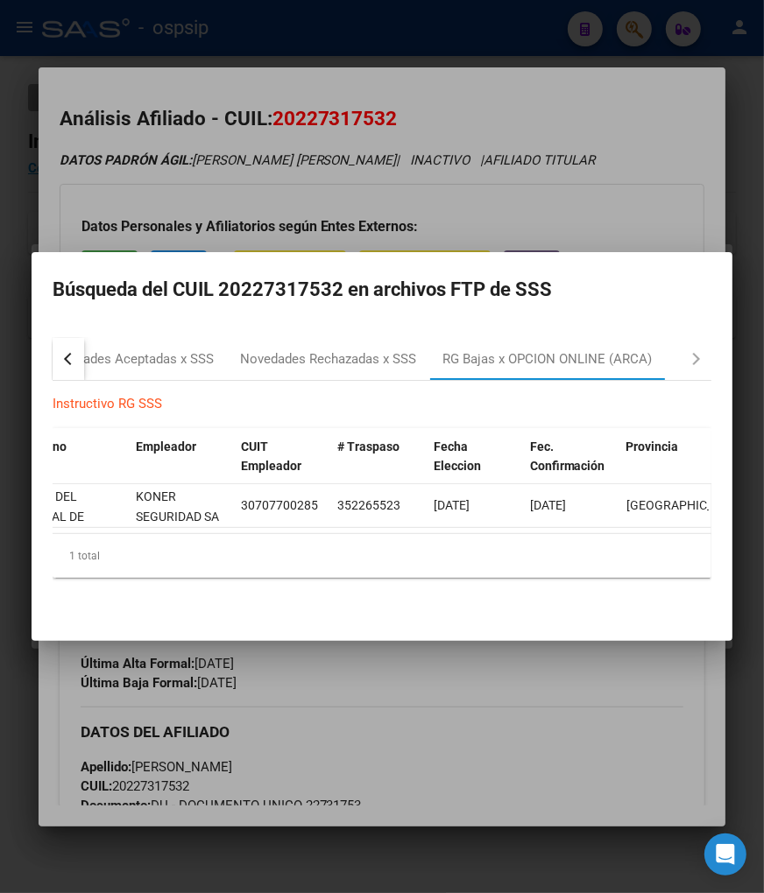
scroll to position [0, 363]
click at [576, 709] on div at bounding box center [382, 446] width 764 height 893
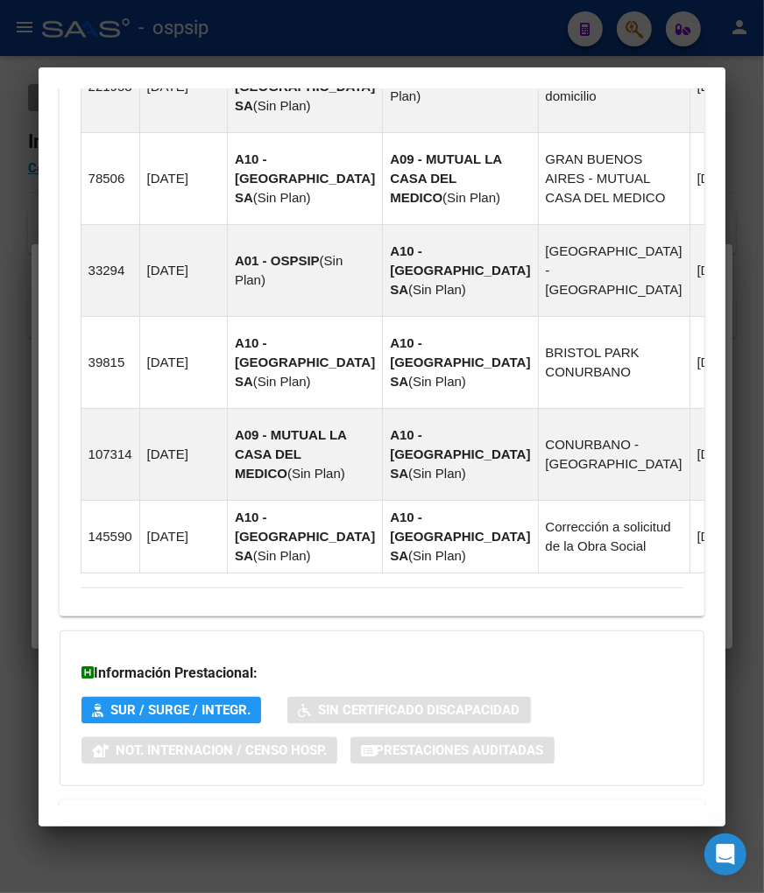
scroll to position [1557, 0]
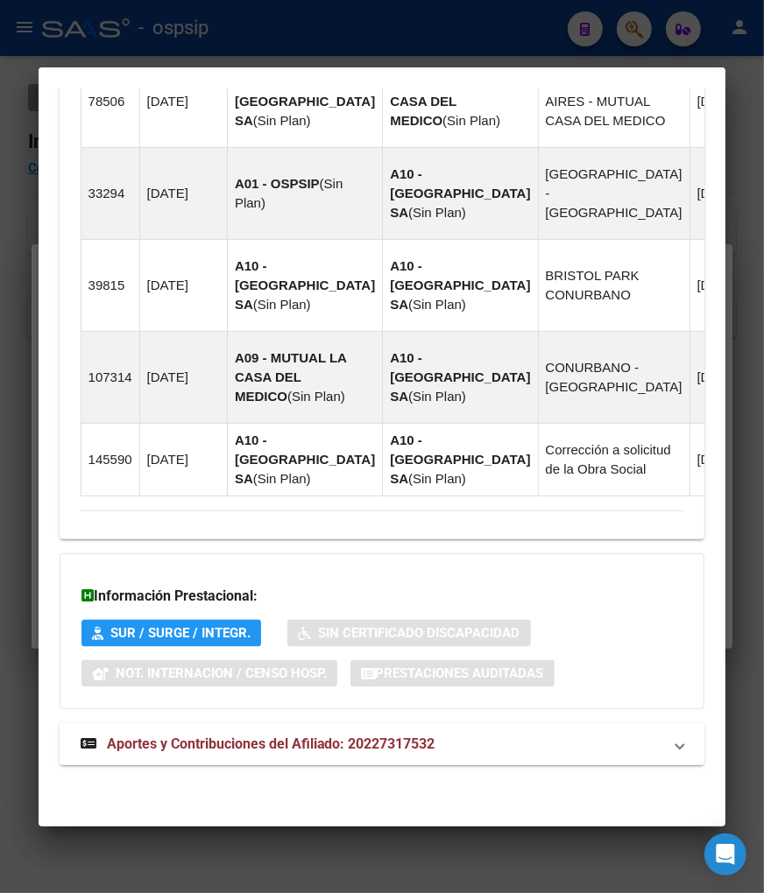
click at [289, 744] on span "Aportes y Contribuciones del Afiliado: 20227317532" at bounding box center [271, 744] width 328 height 17
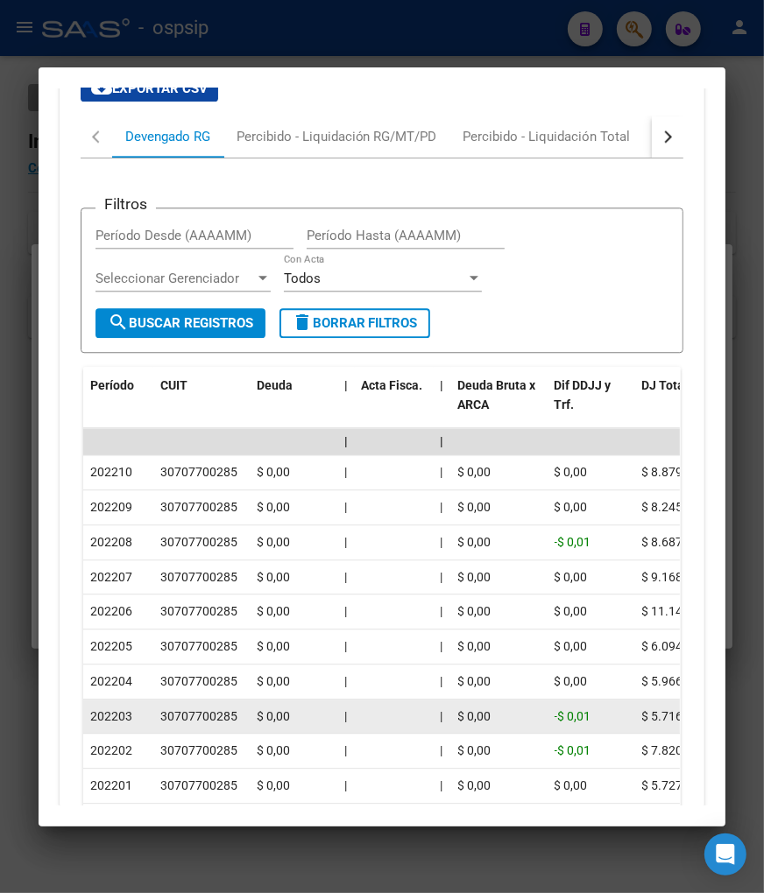
scroll to position [2353, 0]
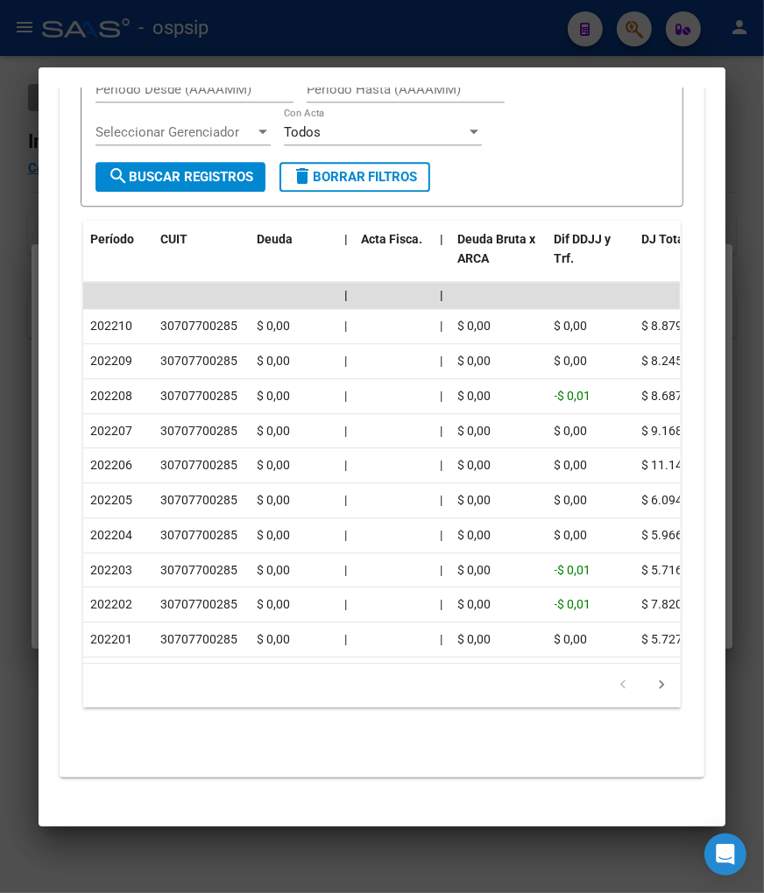
click at [294, 853] on div at bounding box center [382, 446] width 764 height 893
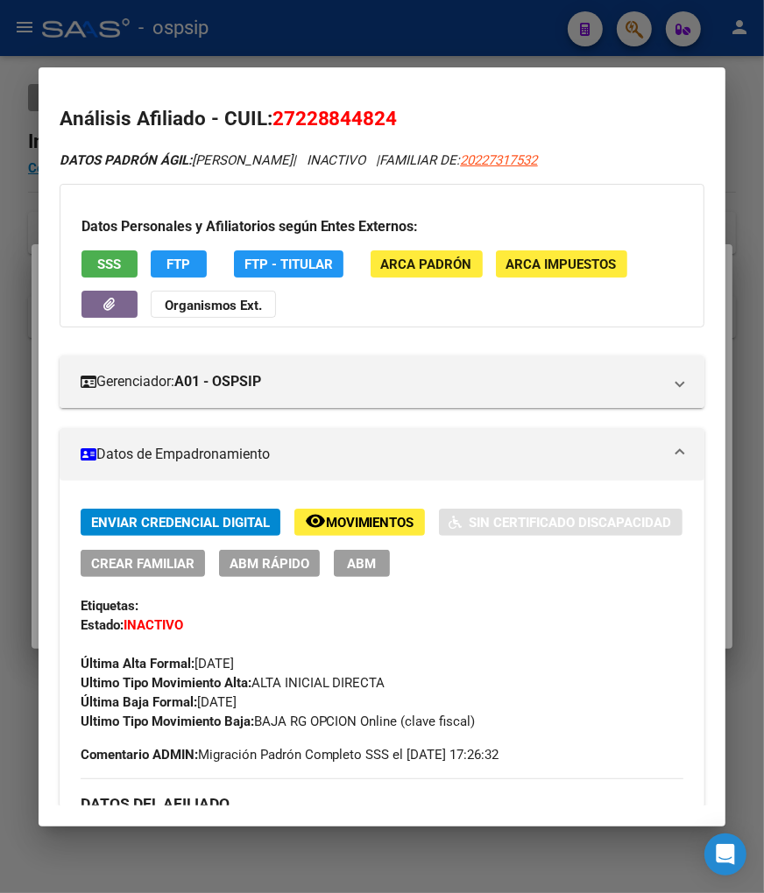
click at [637, 39] on div at bounding box center [382, 446] width 764 height 893
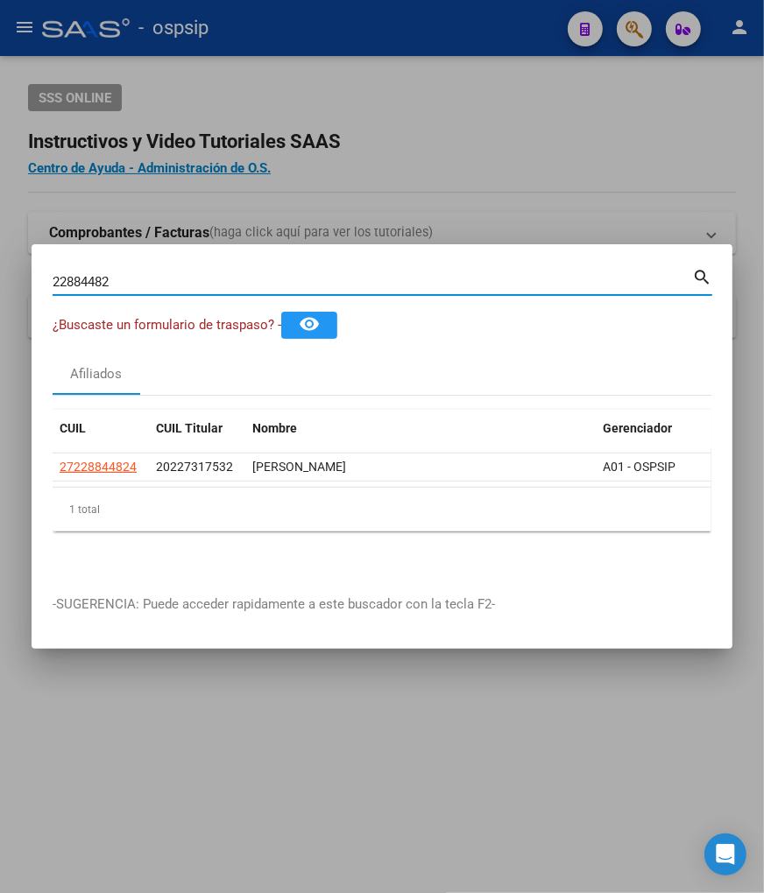
click at [130, 274] on input "22884482" at bounding box center [372, 282] width 639 height 16
type input "2"
type input "47121065"
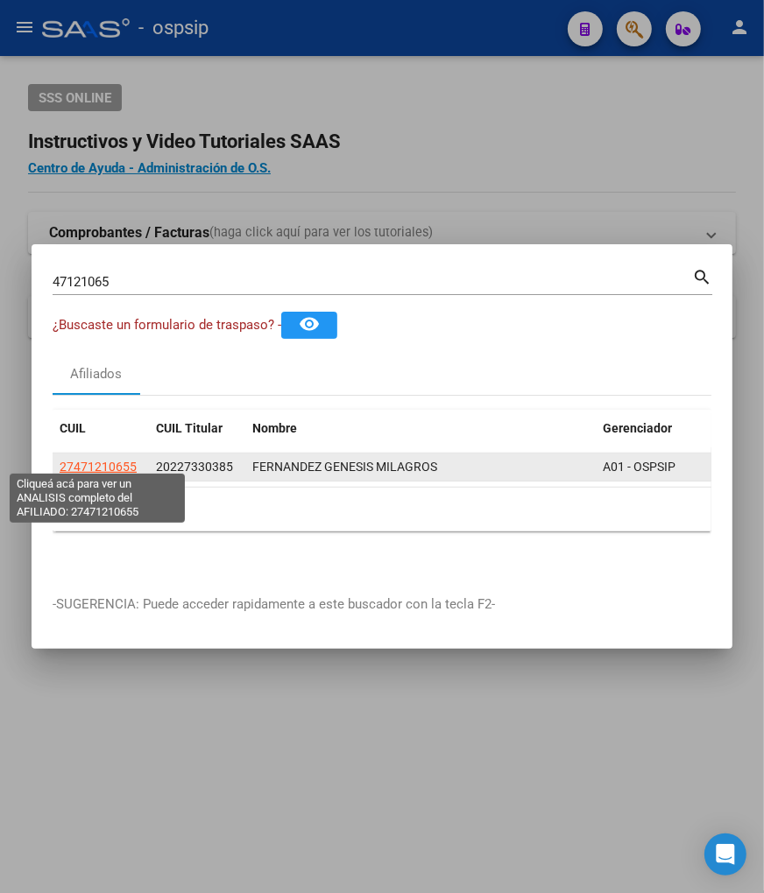
click at [91, 460] on span "27471210655" at bounding box center [98, 467] width 77 height 14
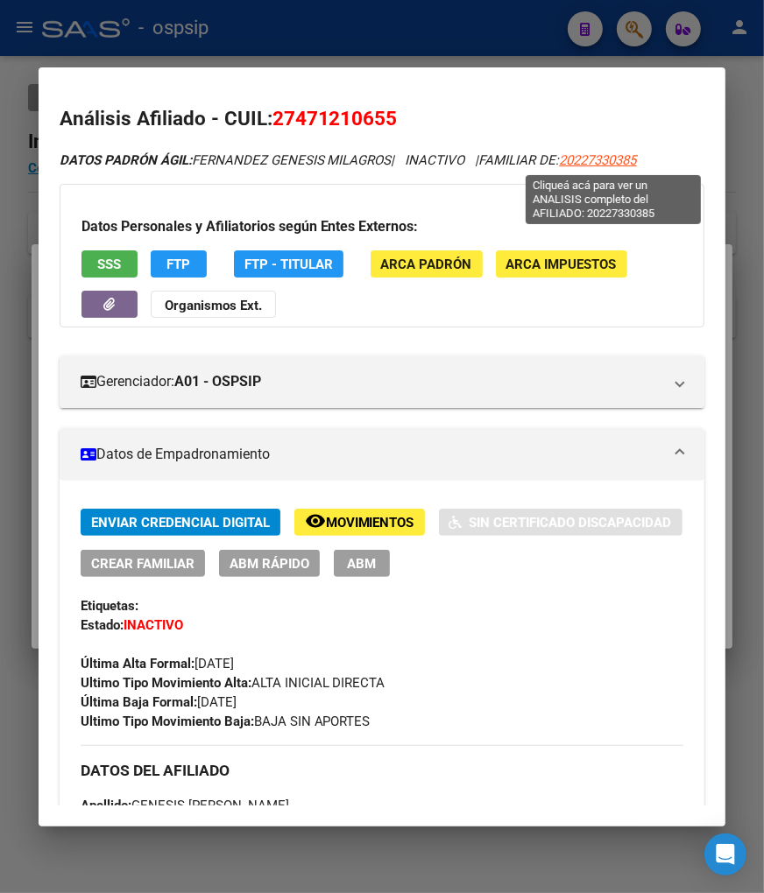
click at [625, 154] on span "20227330385" at bounding box center [598, 160] width 77 height 16
type textarea "20227330385"
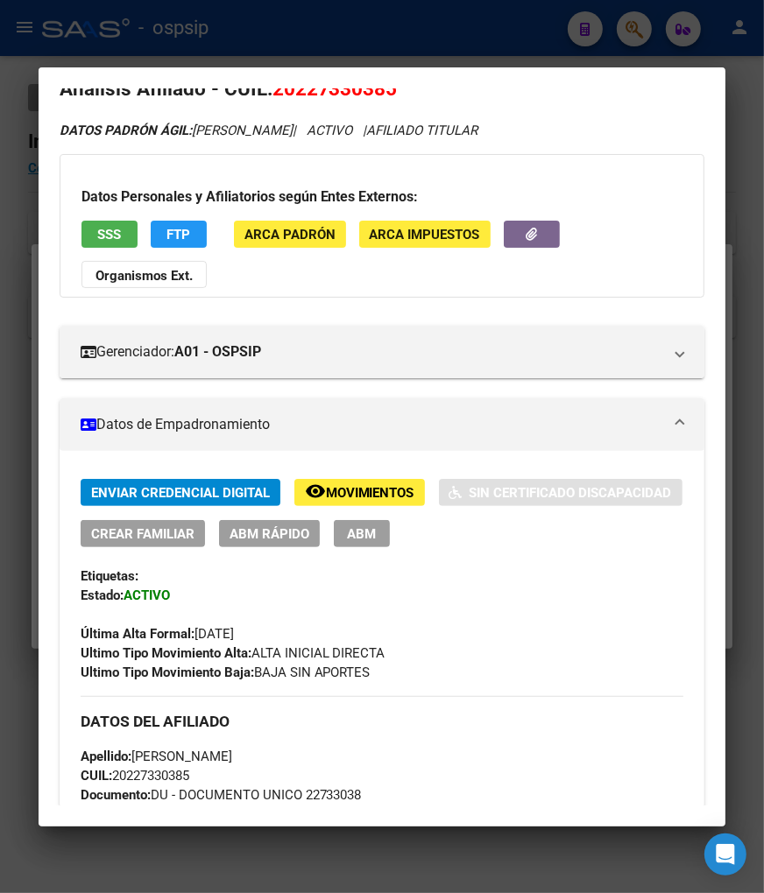
scroll to position [0, 0]
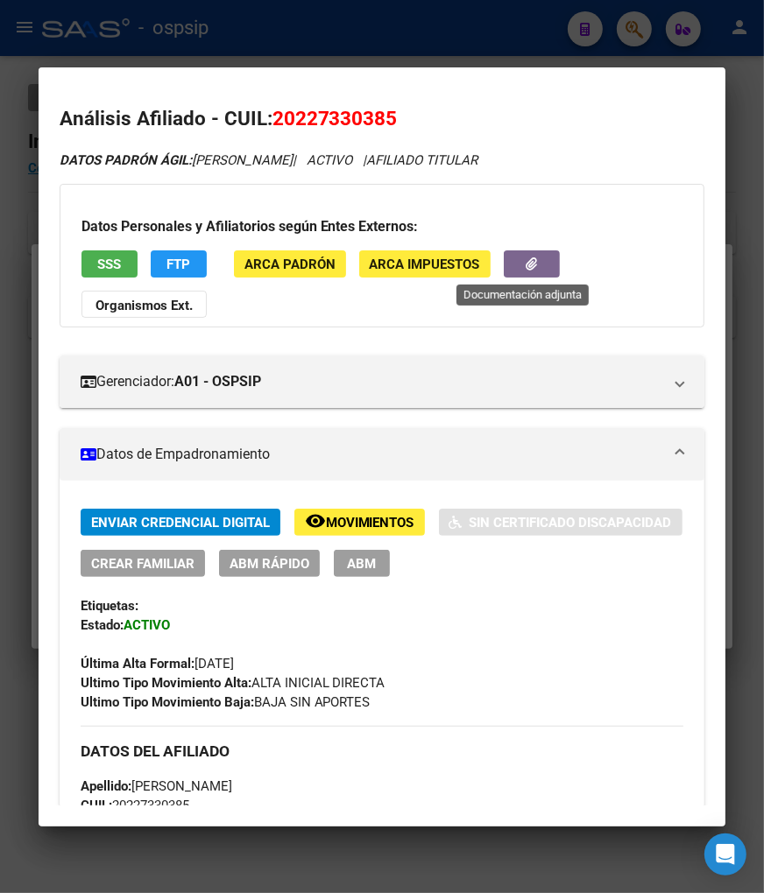
click at [509, 270] on button "button" at bounding box center [531, 263] width 56 height 27
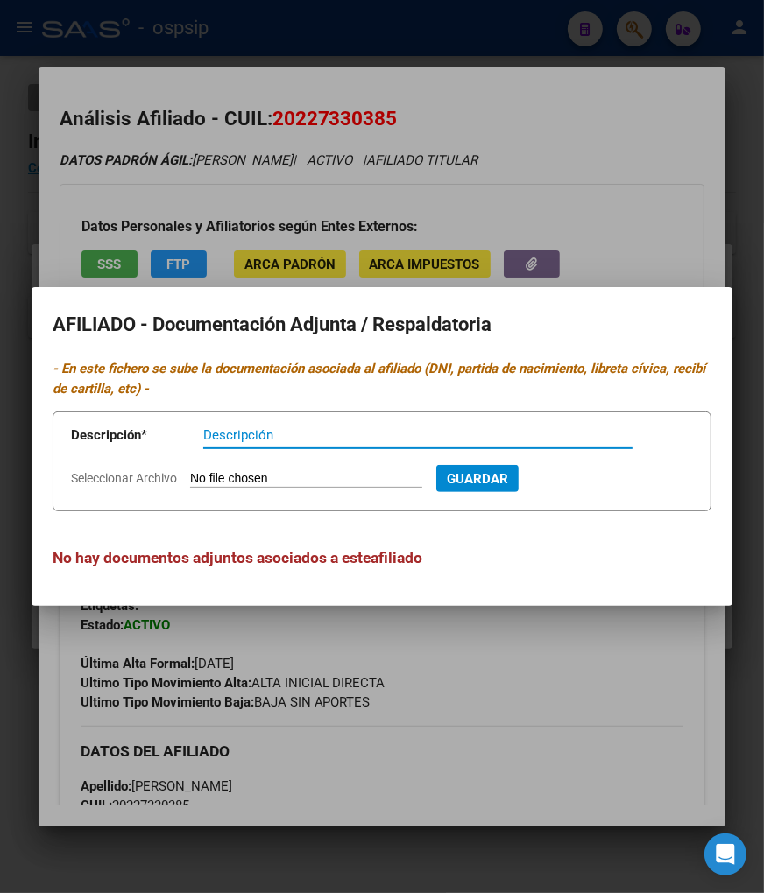
click at [581, 215] on div at bounding box center [382, 446] width 764 height 893
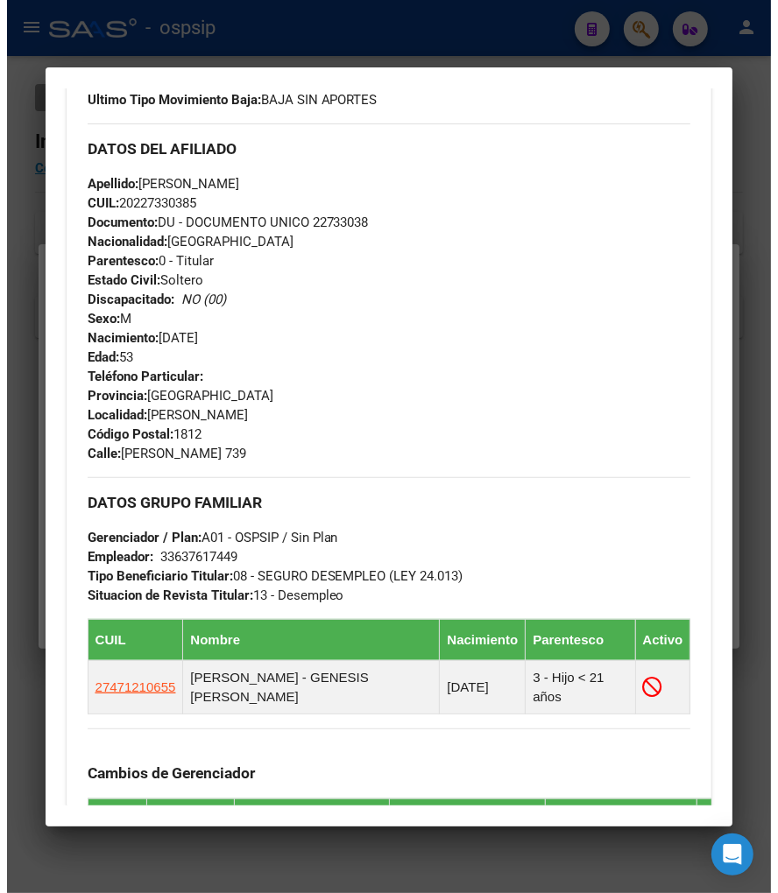
scroll to position [292, 0]
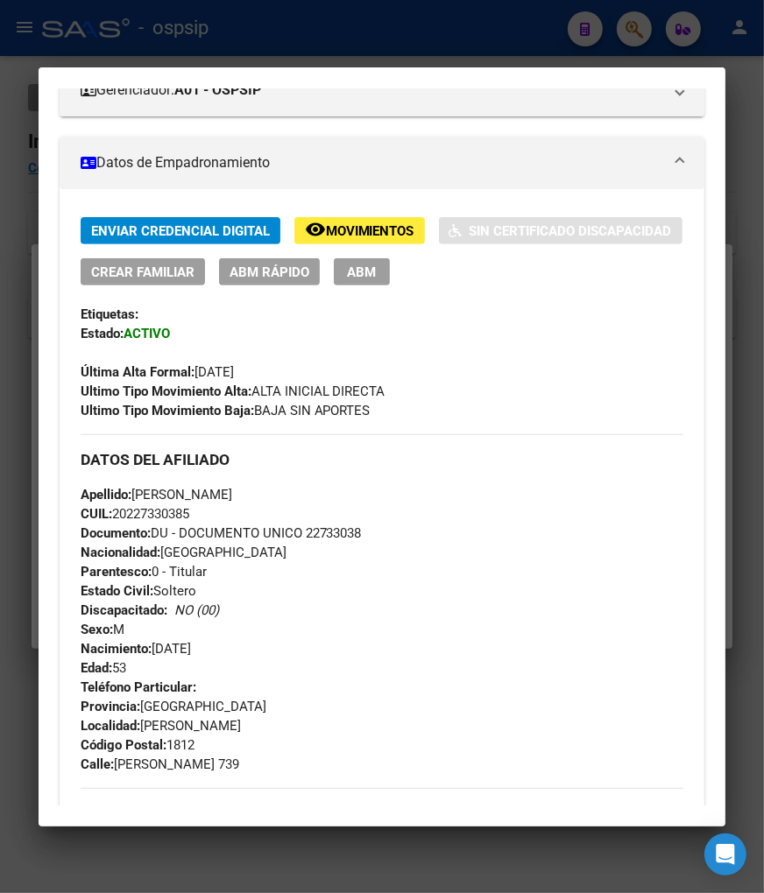
click at [390, 265] on button "ABM" at bounding box center [362, 271] width 56 height 27
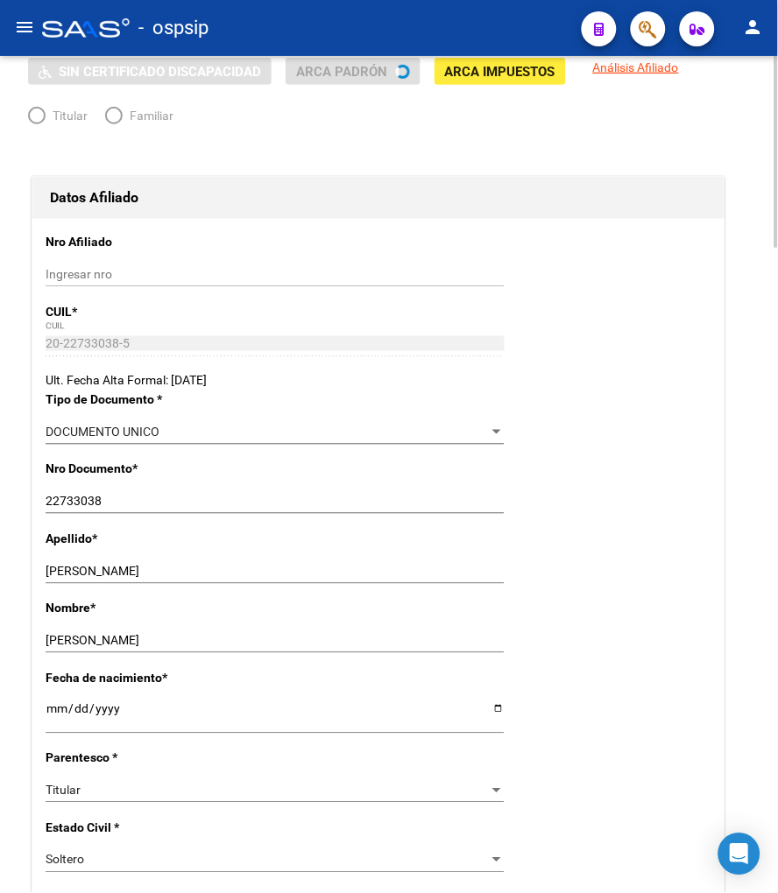
radio input "true"
type input "33-63761744-9"
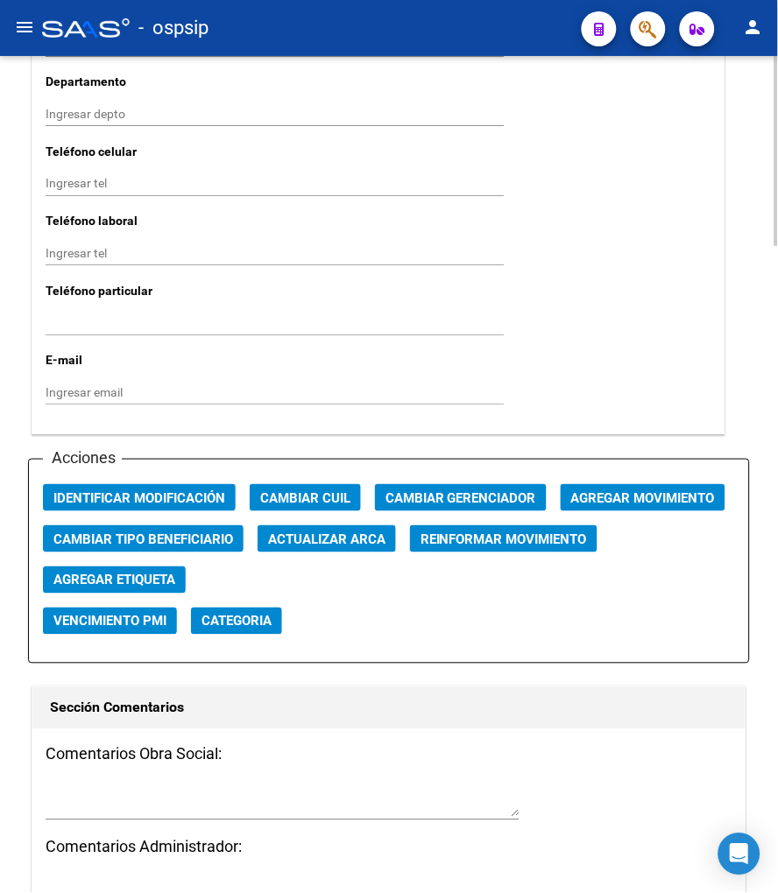
scroll to position [1848, 0]
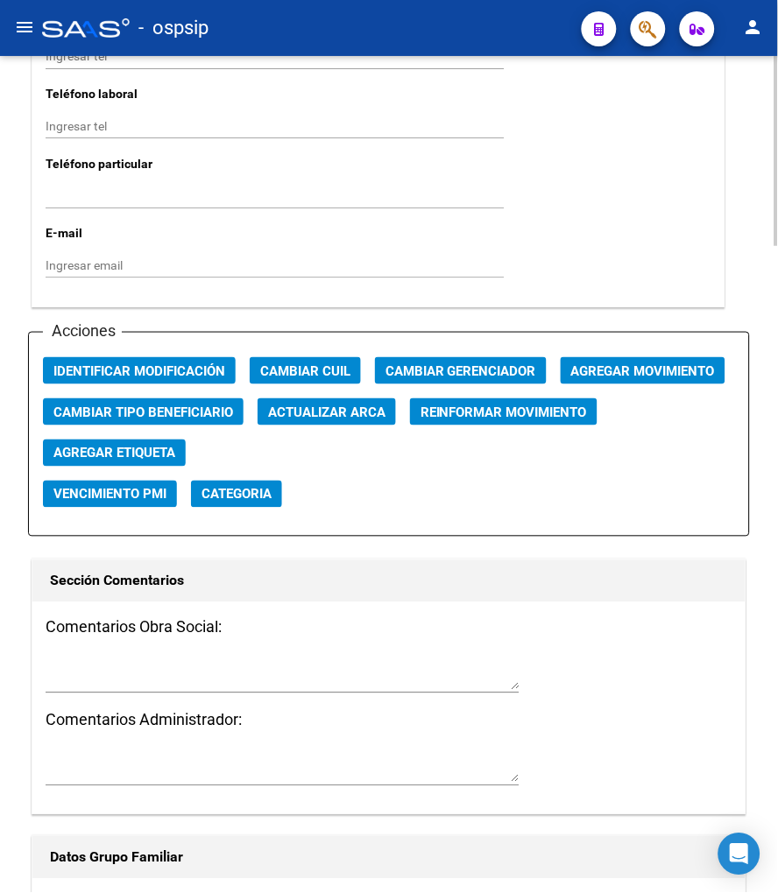
click at [90, 641] on div "Comentarios Obra Social: Comentarios Administrador:" at bounding box center [388, 708] width 713 height 213
click at [89, 683] on textarea at bounding box center [283, 673] width 474 height 33
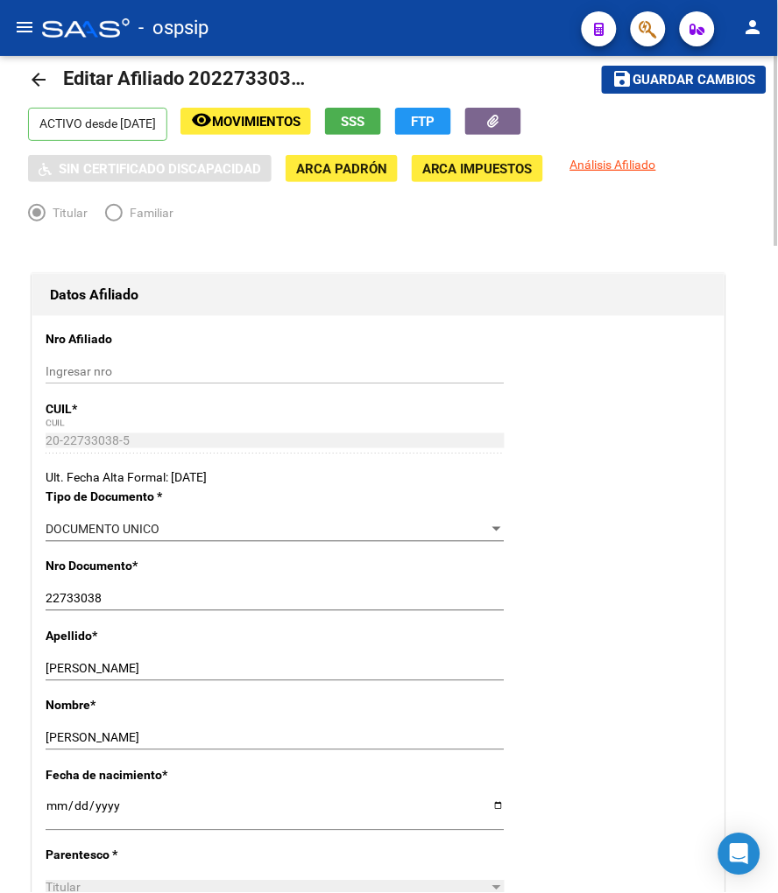
scroll to position [0, 0]
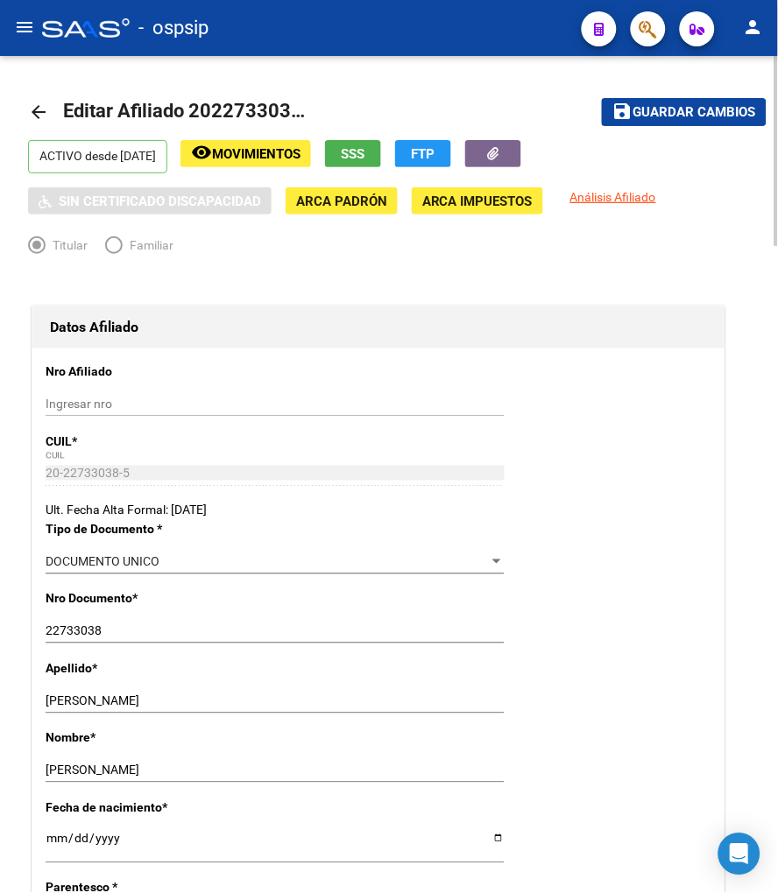
type textarea "registra prestaciòn desempleo"
click at [660, 114] on span "Guardar cambios" at bounding box center [694, 113] width 123 height 16
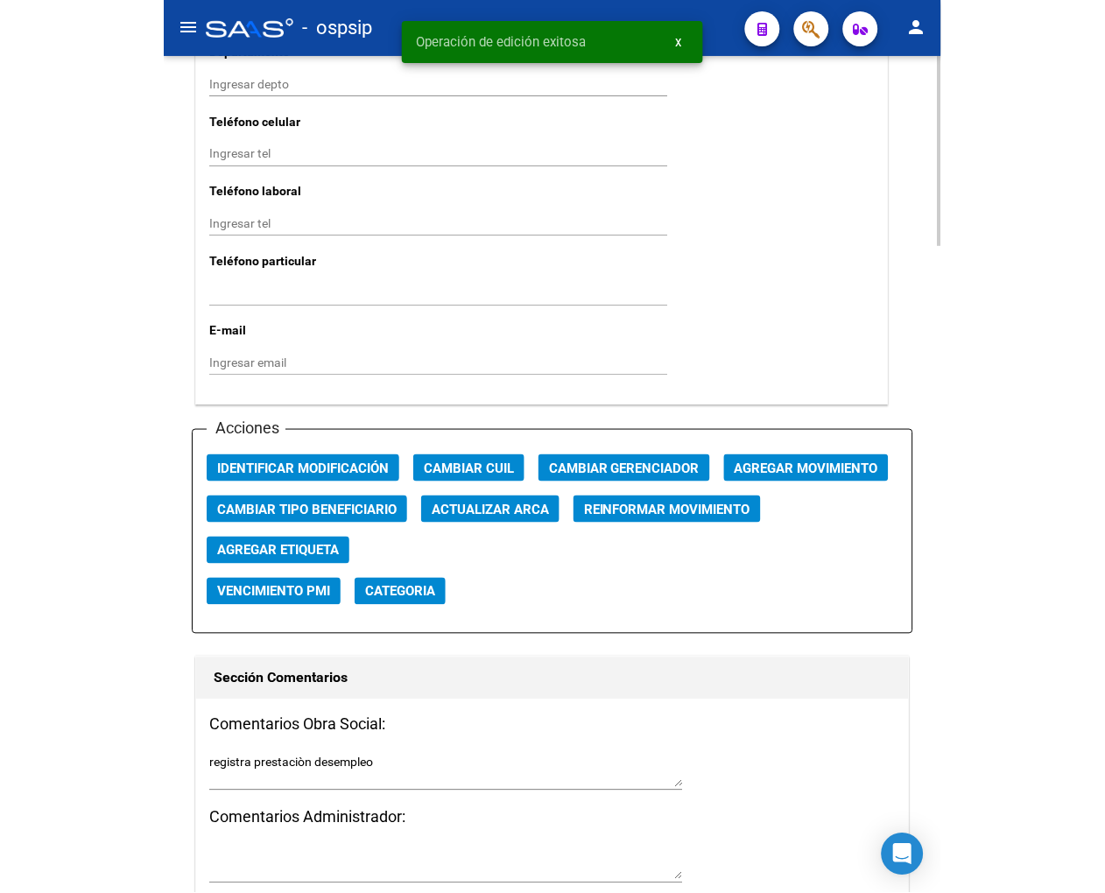
scroll to position [1946, 0]
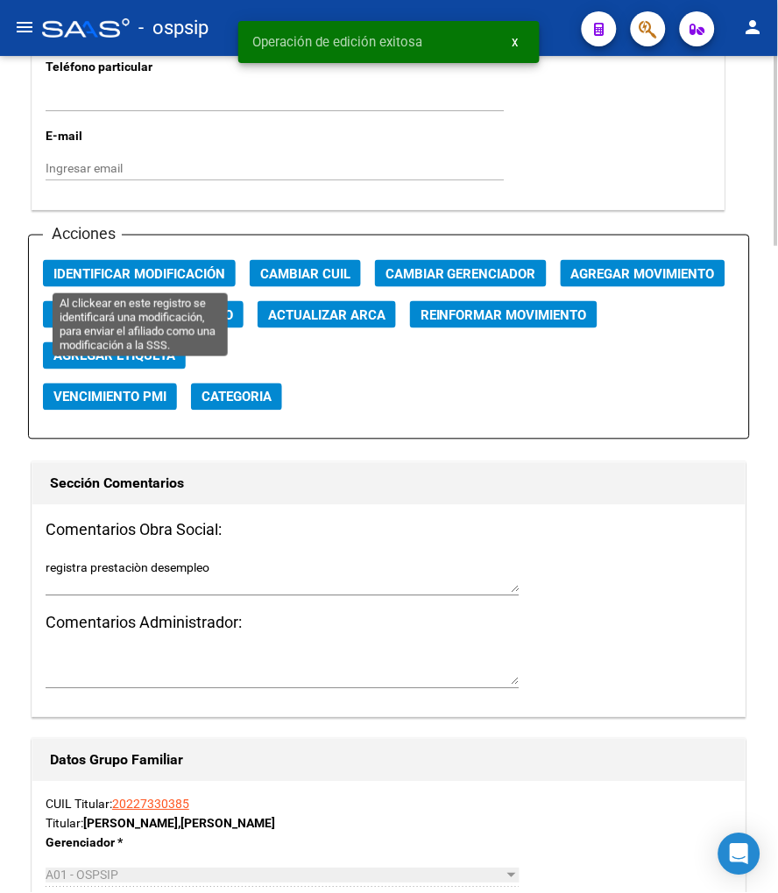
click at [124, 267] on span "Identificar Modificación" at bounding box center [139, 274] width 172 height 16
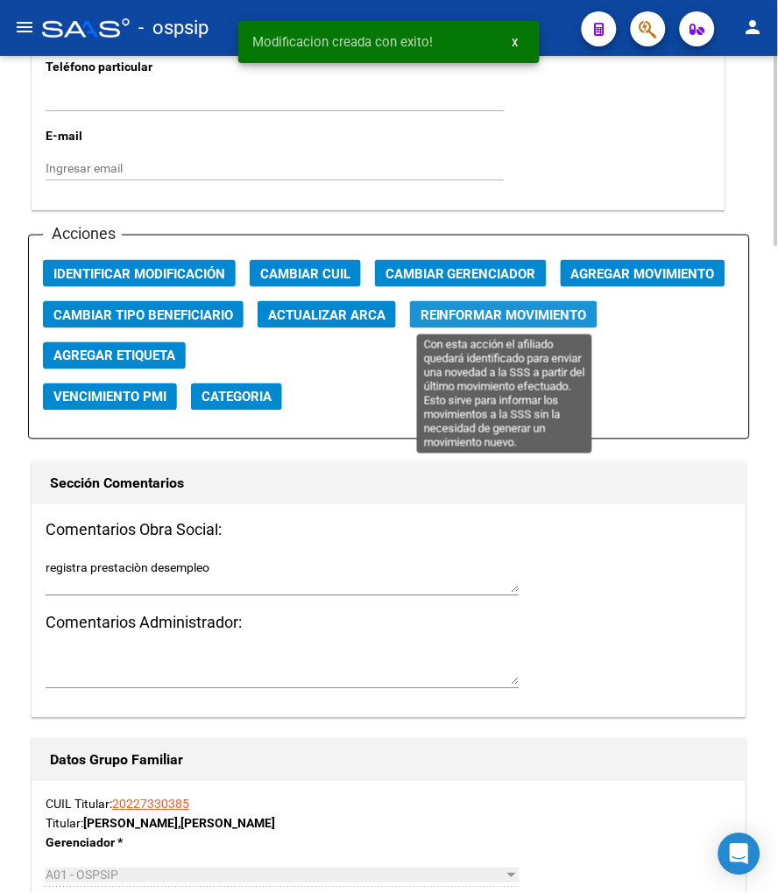
click at [476, 320] on span "Reinformar Movimiento" at bounding box center [503, 315] width 166 height 16
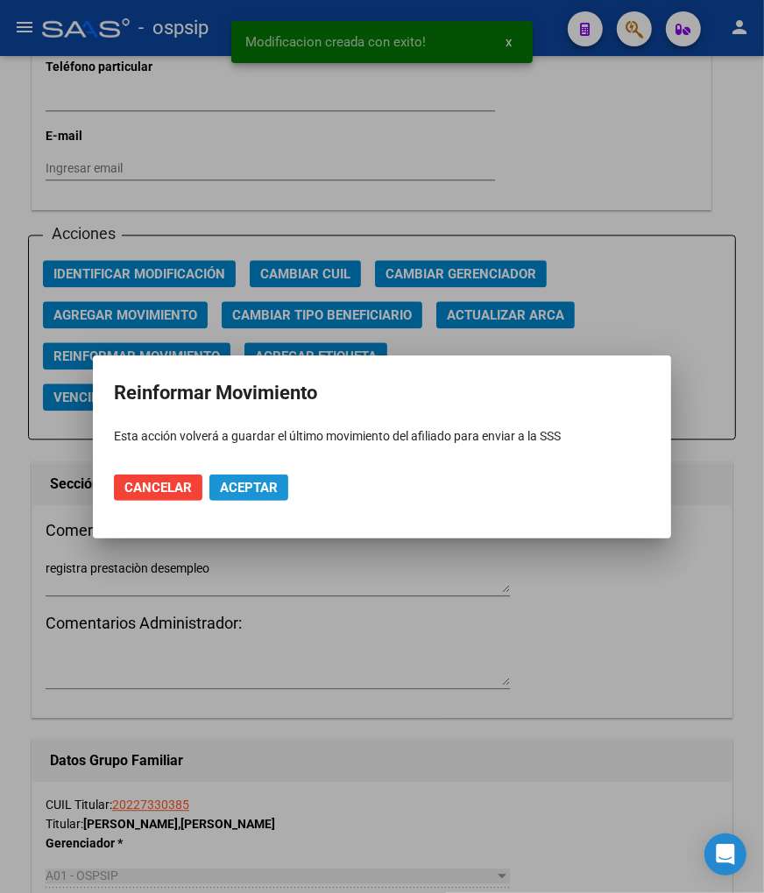
click at [242, 489] on span "Aceptar" at bounding box center [249, 488] width 58 height 16
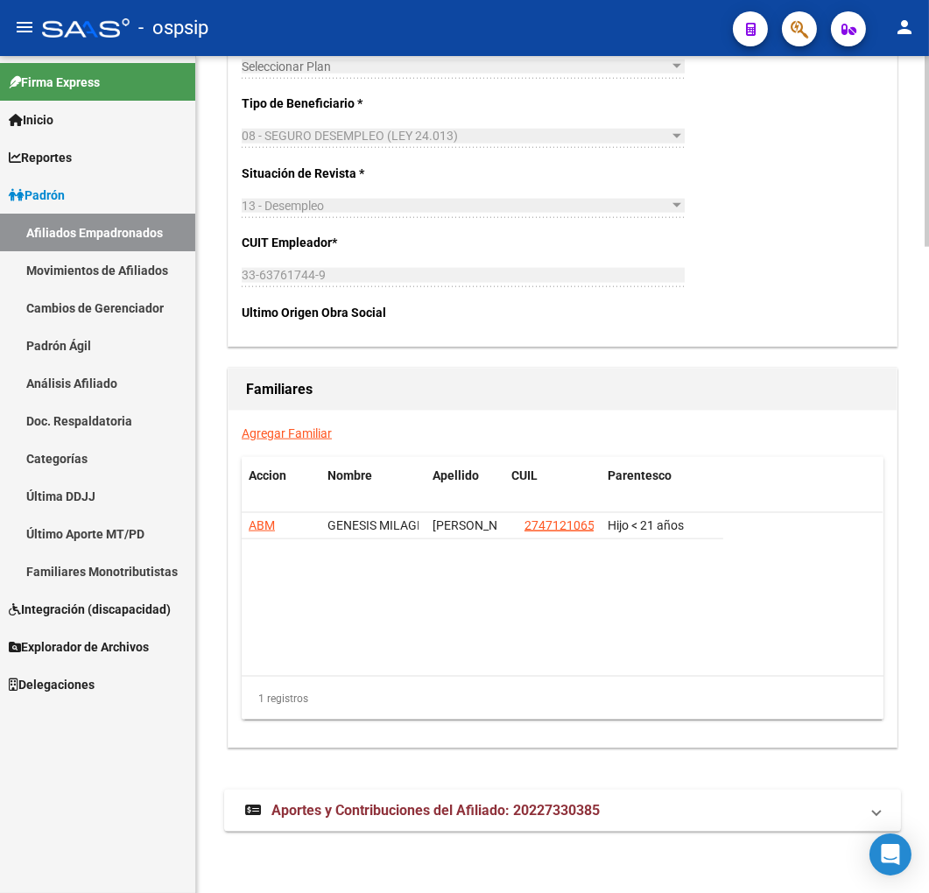
scroll to position [2826, 0]
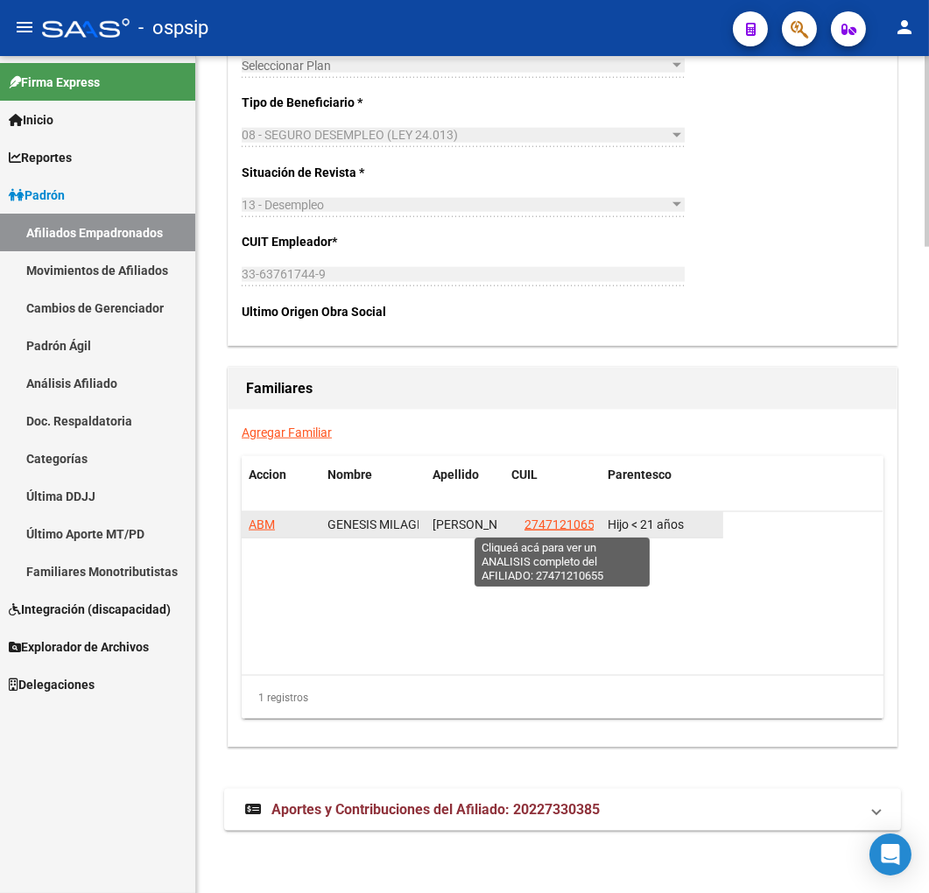
click at [560, 521] on span "27471210655" at bounding box center [562, 524] width 77 height 14
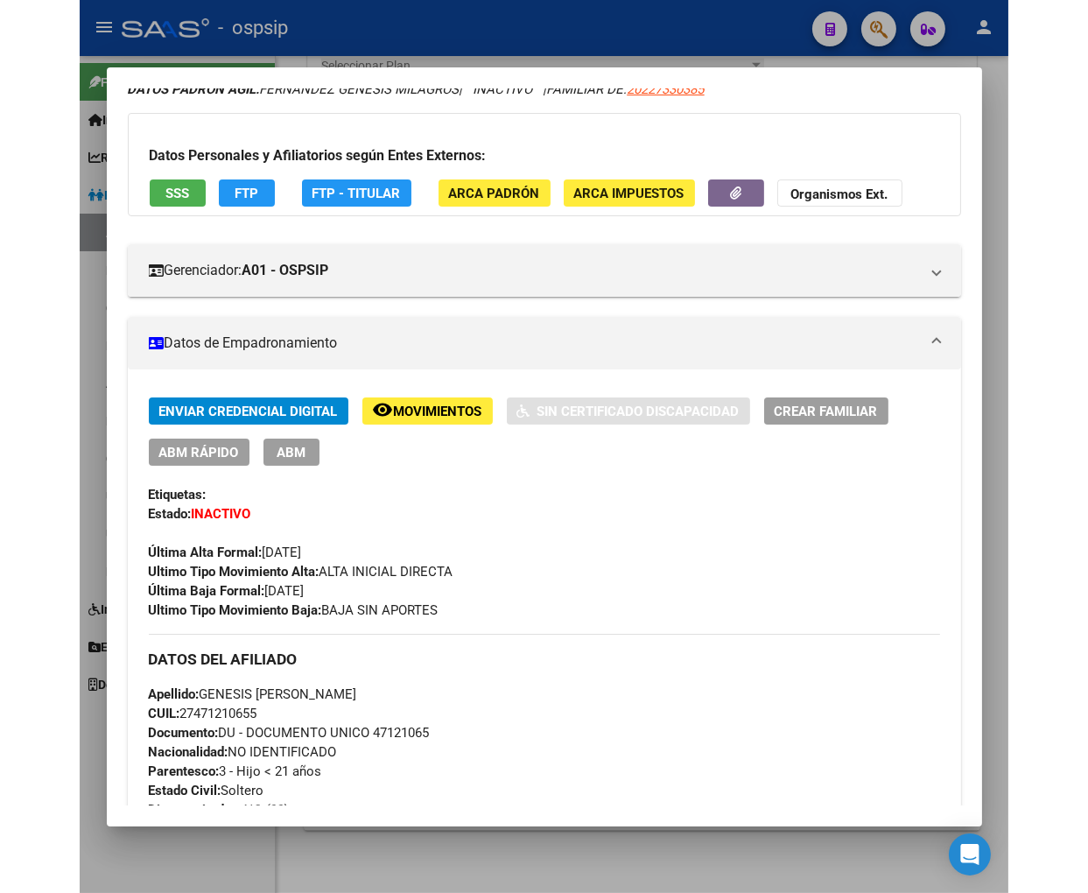
scroll to position [0, 0]
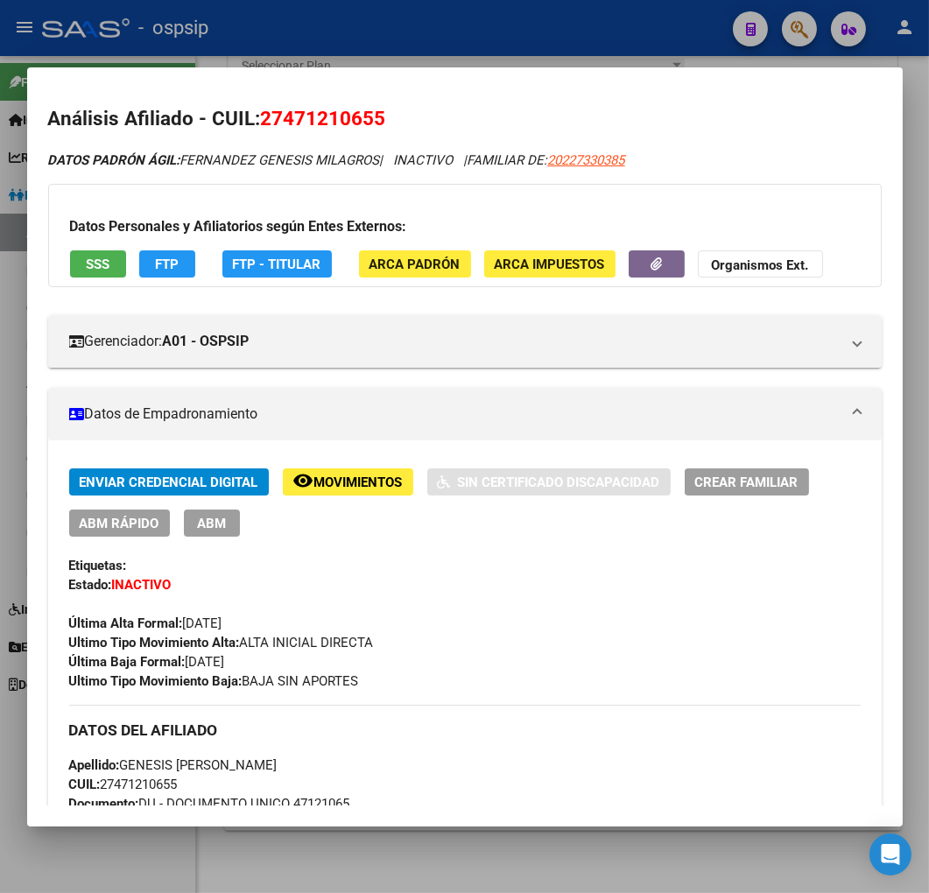
drag, startPoint x: 285, startPoint y: 114, endPoint x: 372, endPoint y: 109, distance: 86.8
click at [372, 109] on span "27471210655" at bounding box center [323, 118] width 125 height 23
copy span "47121065"
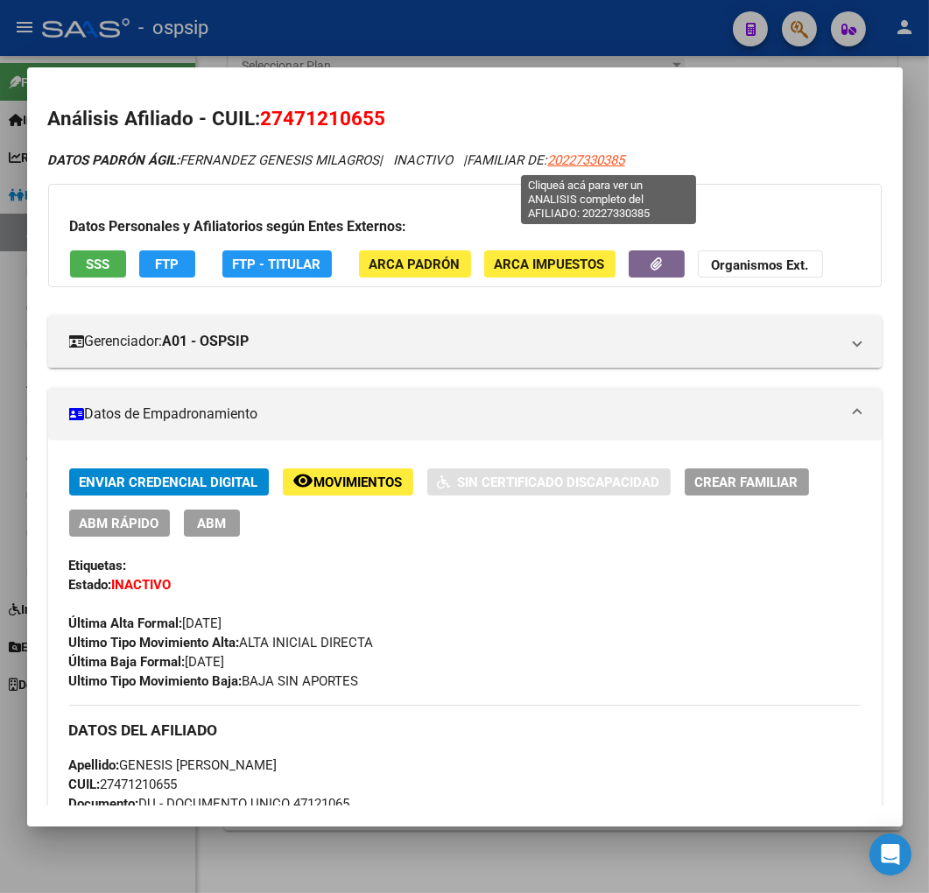
click at [606, 163] on span "20227330385" at bounding box center [586, 160] width 77 height 16
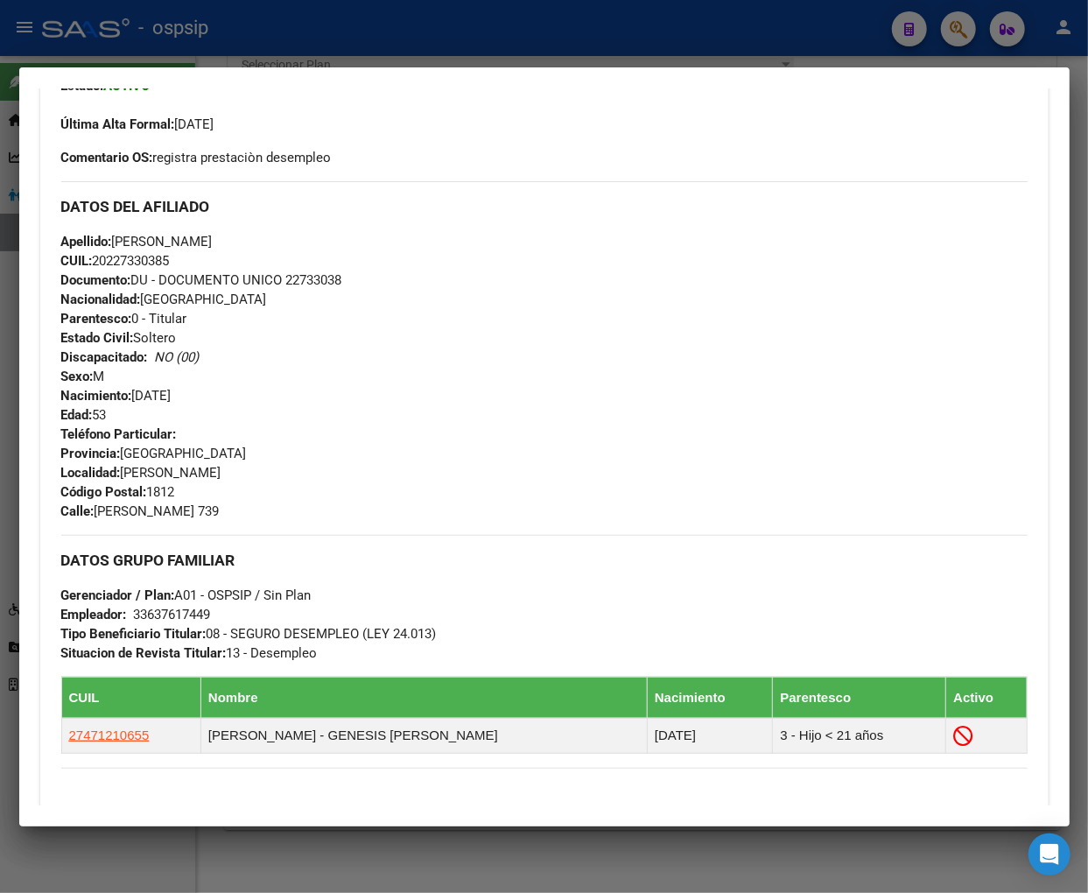
scroll to position [778, 0]
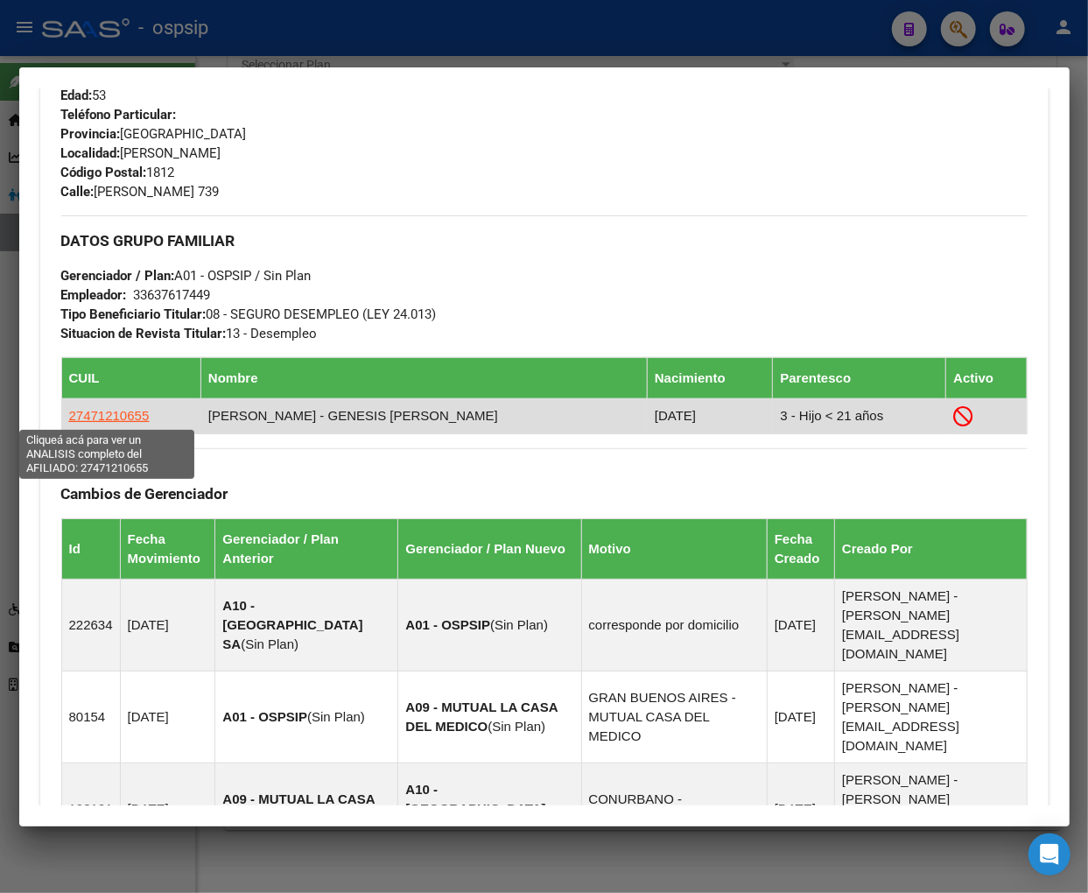
click at [106, 416] on span "27471210655" at bounding box center [109, 415] width 81 height 15
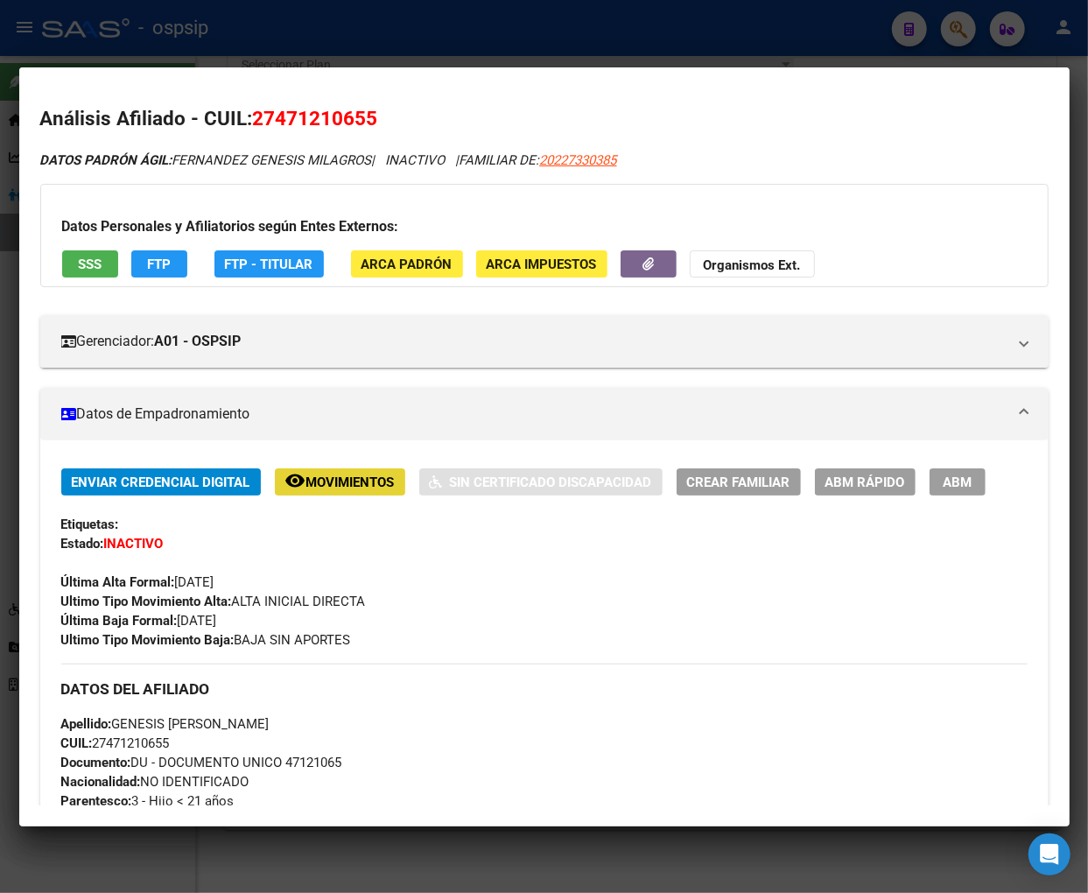
click at [339, 484] on span "Movimientos" at bounding box center [350, 483] width 88 height 16
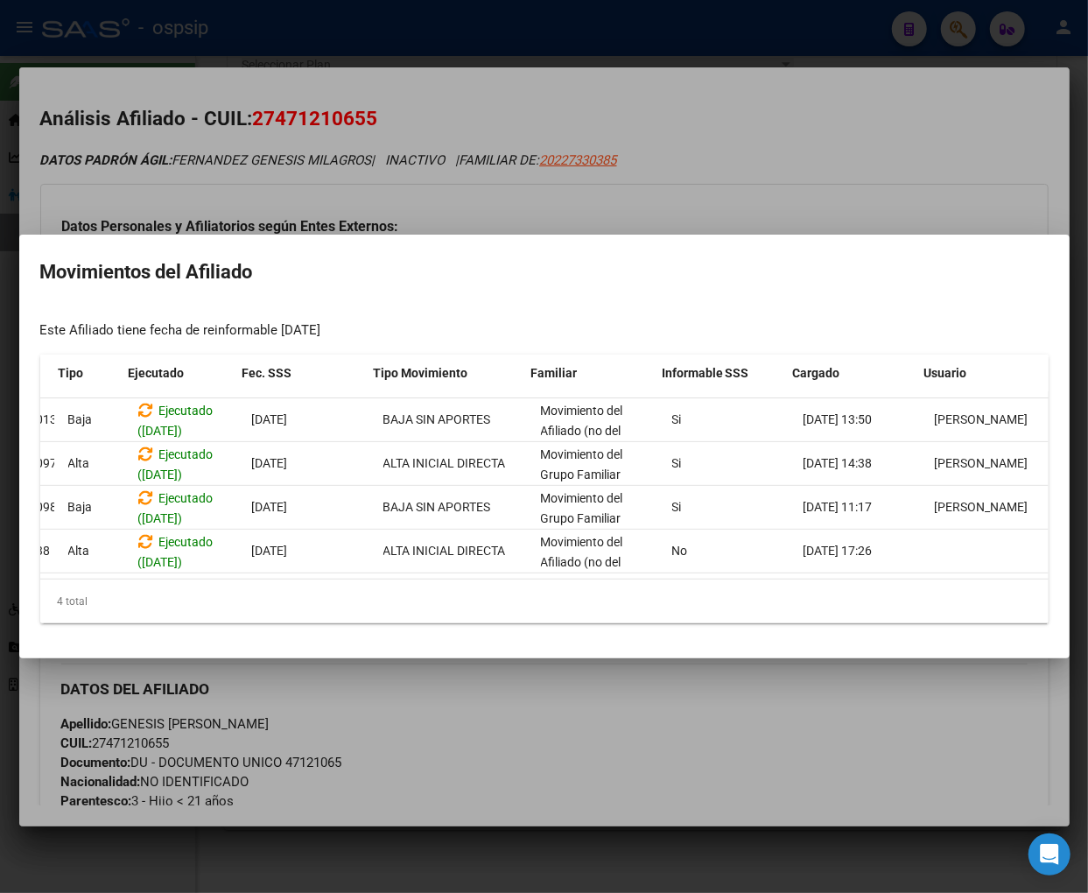
scroll to position [0, 111]
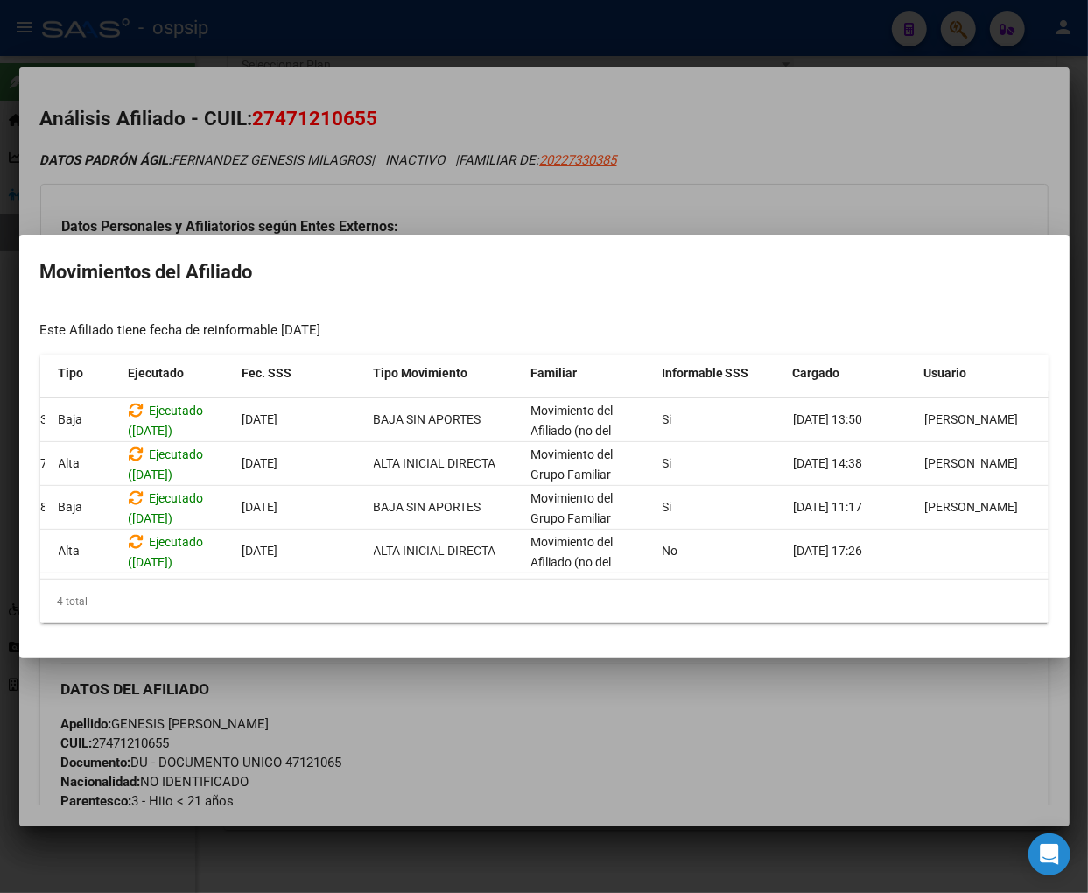
click at [644, 700] on div at bounding box center [544, 446] width 1088 height 893
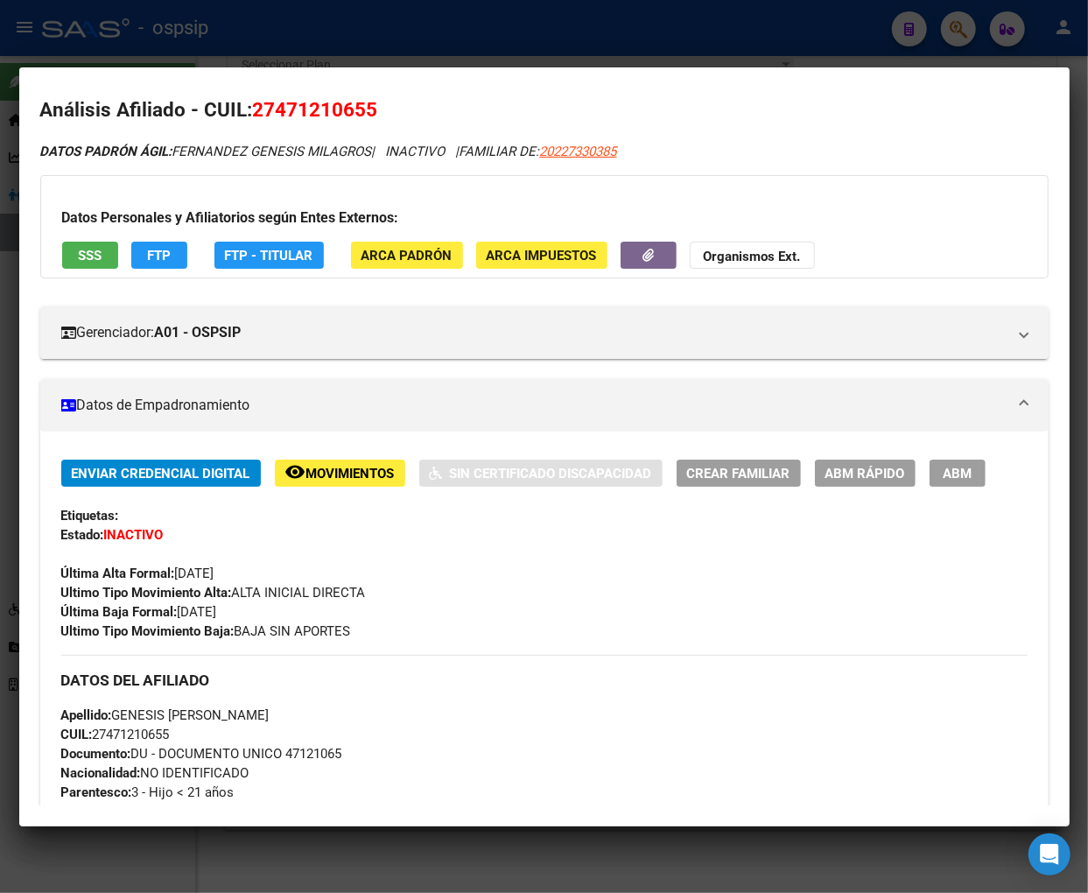
scroll to position [0, 0]
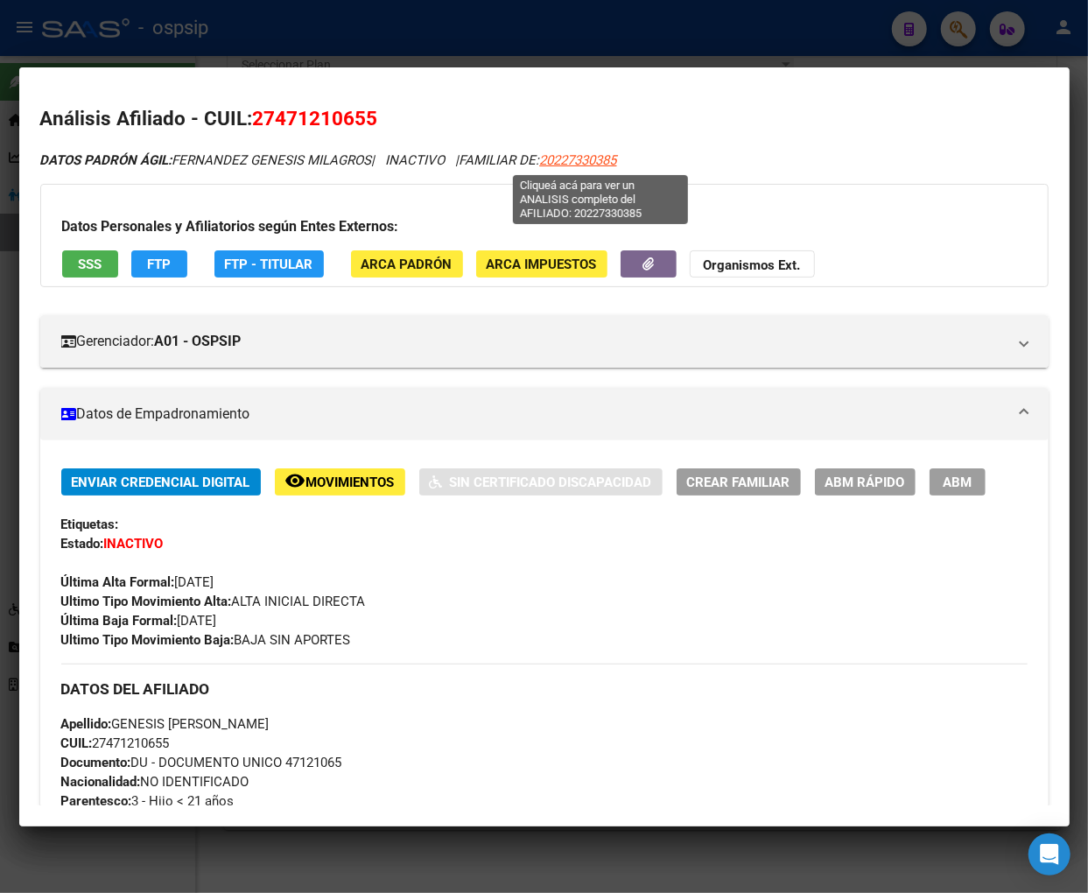
click at [593, 165] on span "20227330385" at bounding box center [578, 160] width 77 height 16
copy span "7"
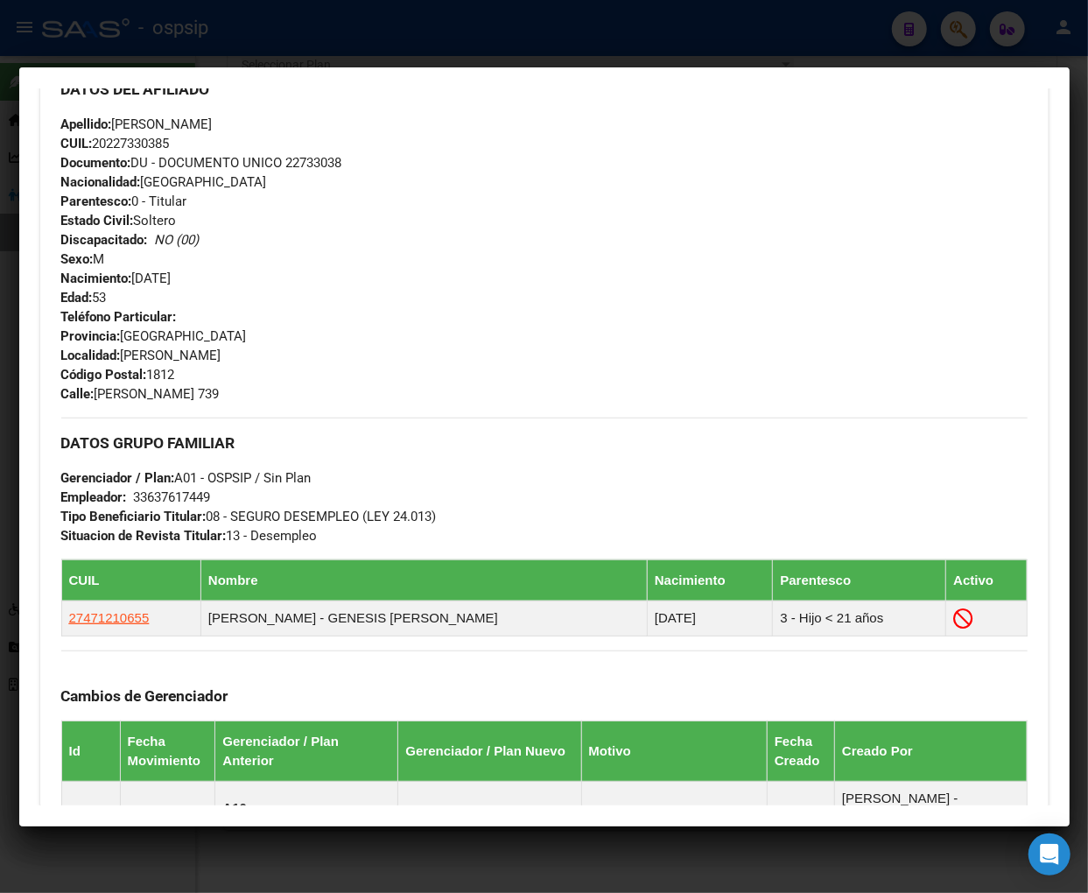
scroll to position [583, 0]
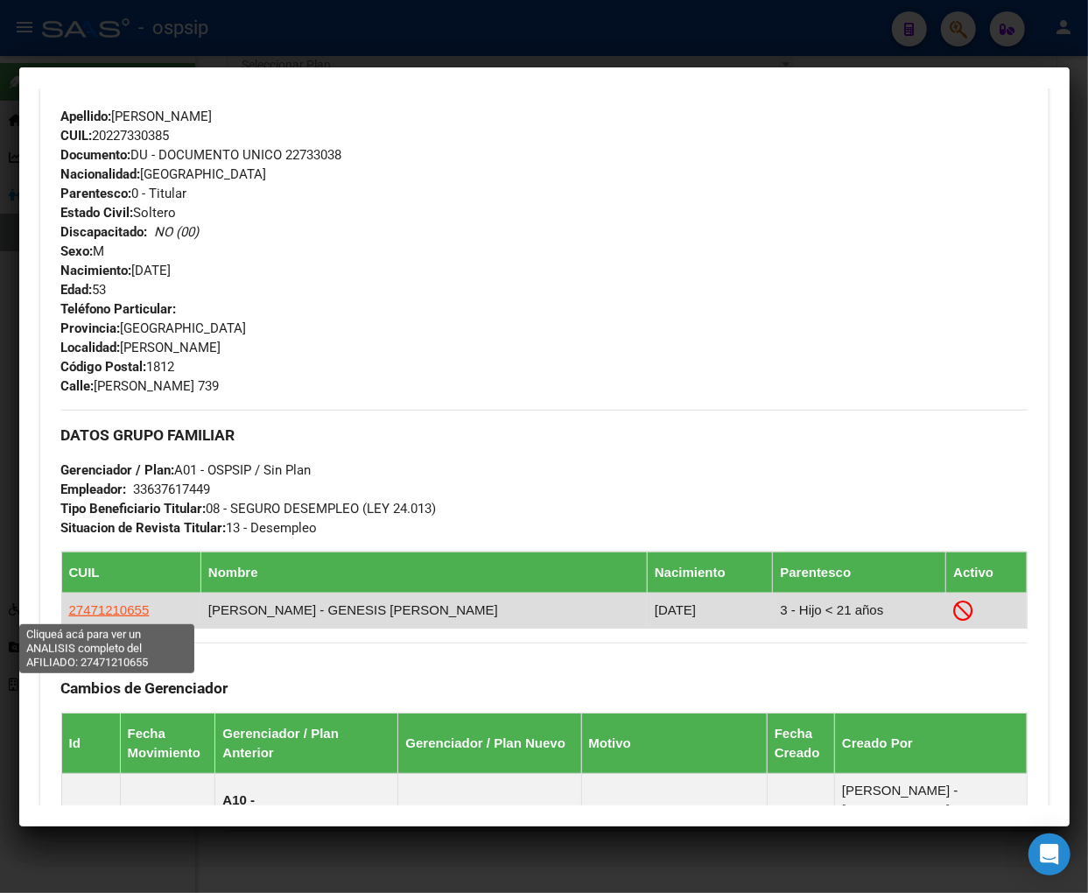
click at [89, 611] on span "27471210655" at bounding box center [109, 609] width 81 height 15
type textarea "27471210655"
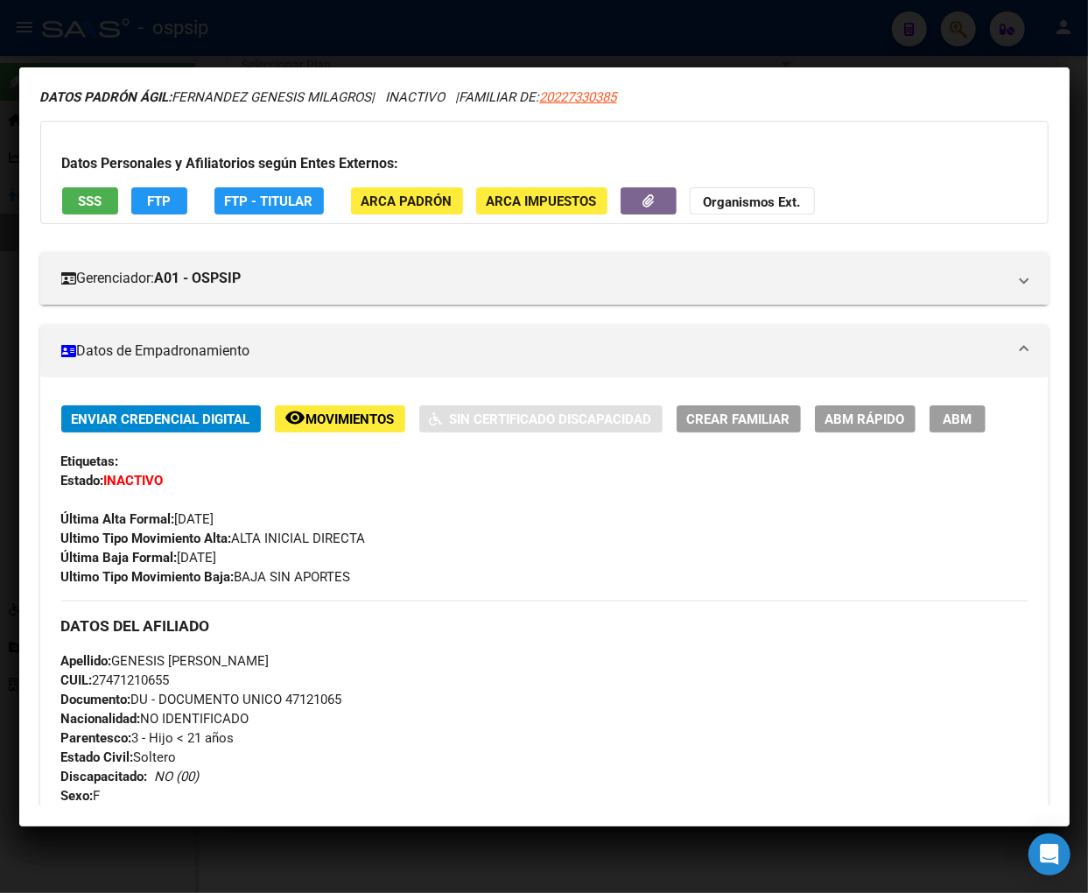
scroll to position [97, 0]
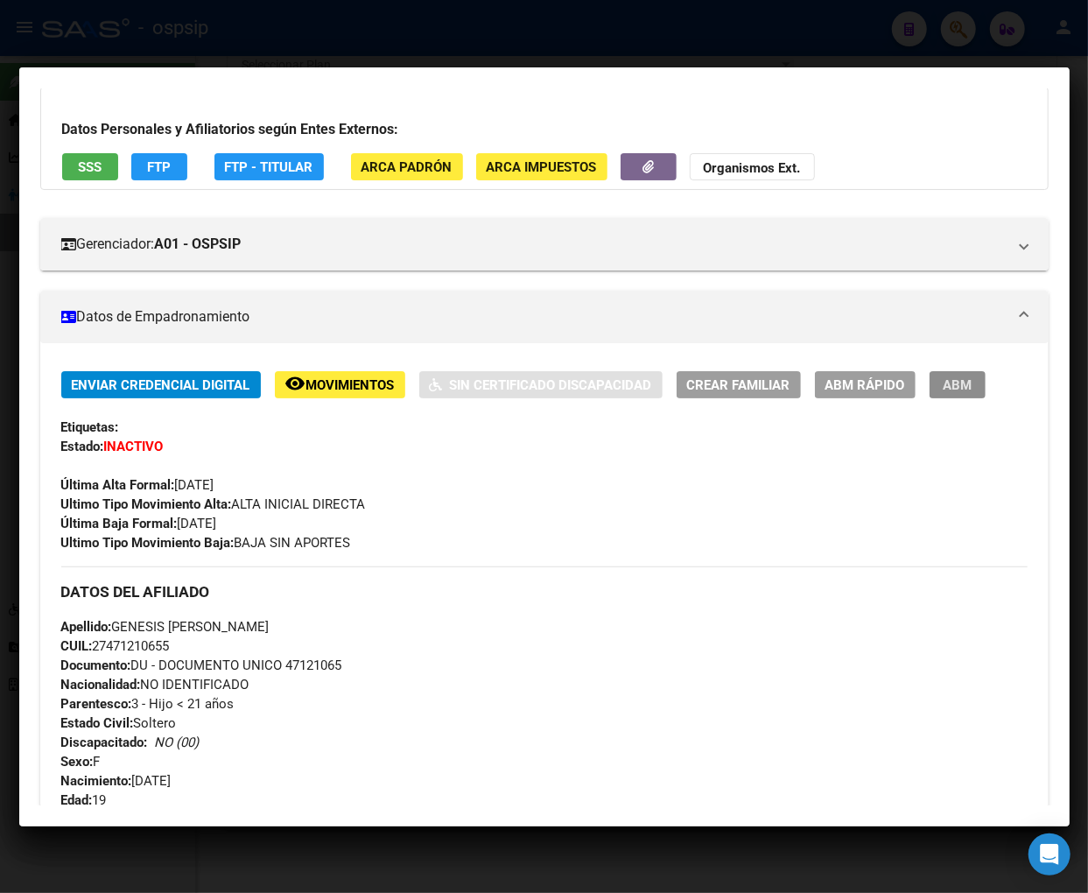
click at [879, 379] on span "ABM" at bounding box center [957, 385] width 29 height 16
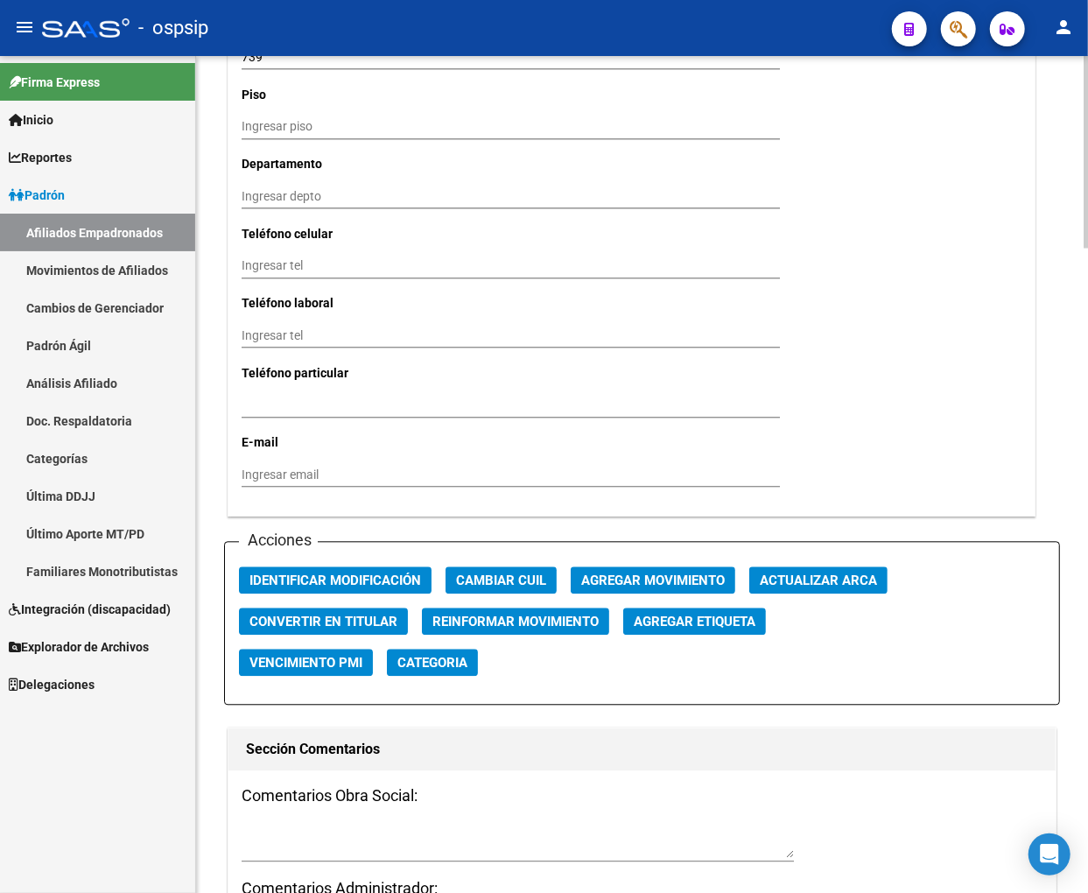
scroll to position [1848, 0]
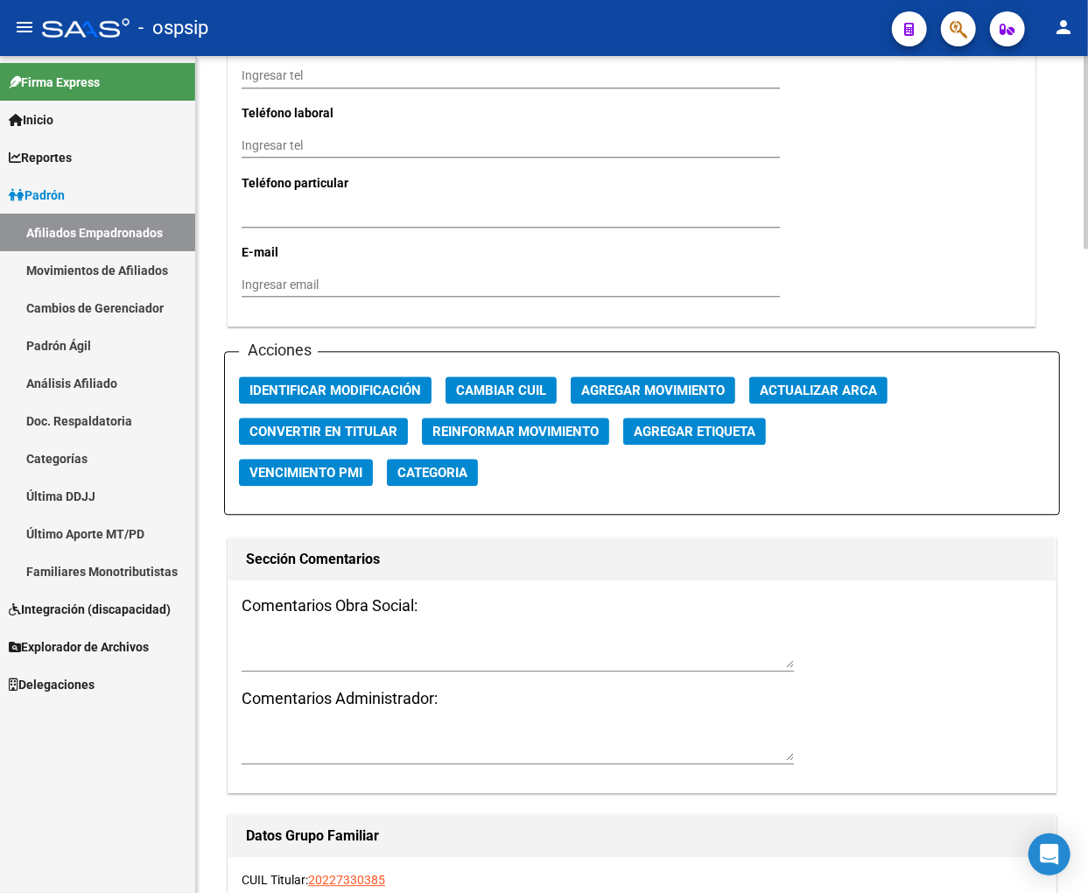
click at [670, 391] on span "Agregar Movimiento" at bounding box center [653, 391] width 144 height 16
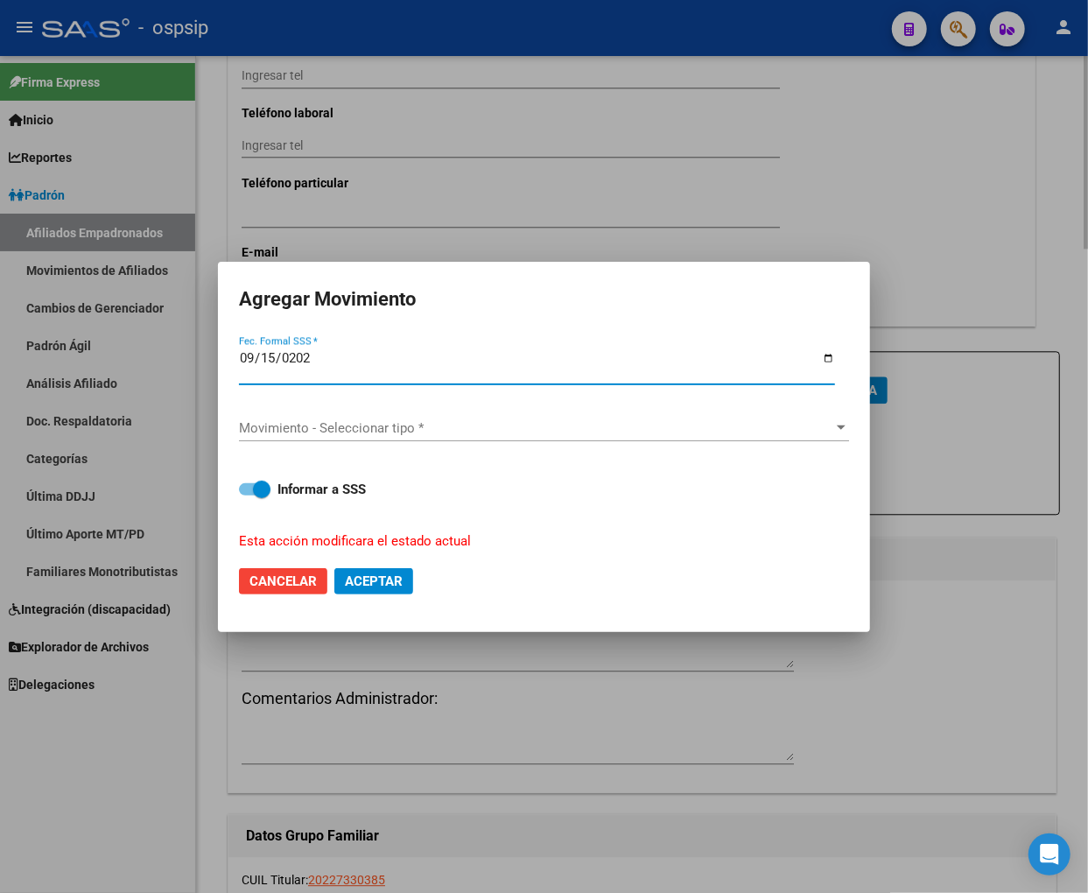
type input "[DATE]"
click at [652, 433] on span "Movimiento - Seleccionar tipo *" at bounding box center [536, 428] width 595 height 16
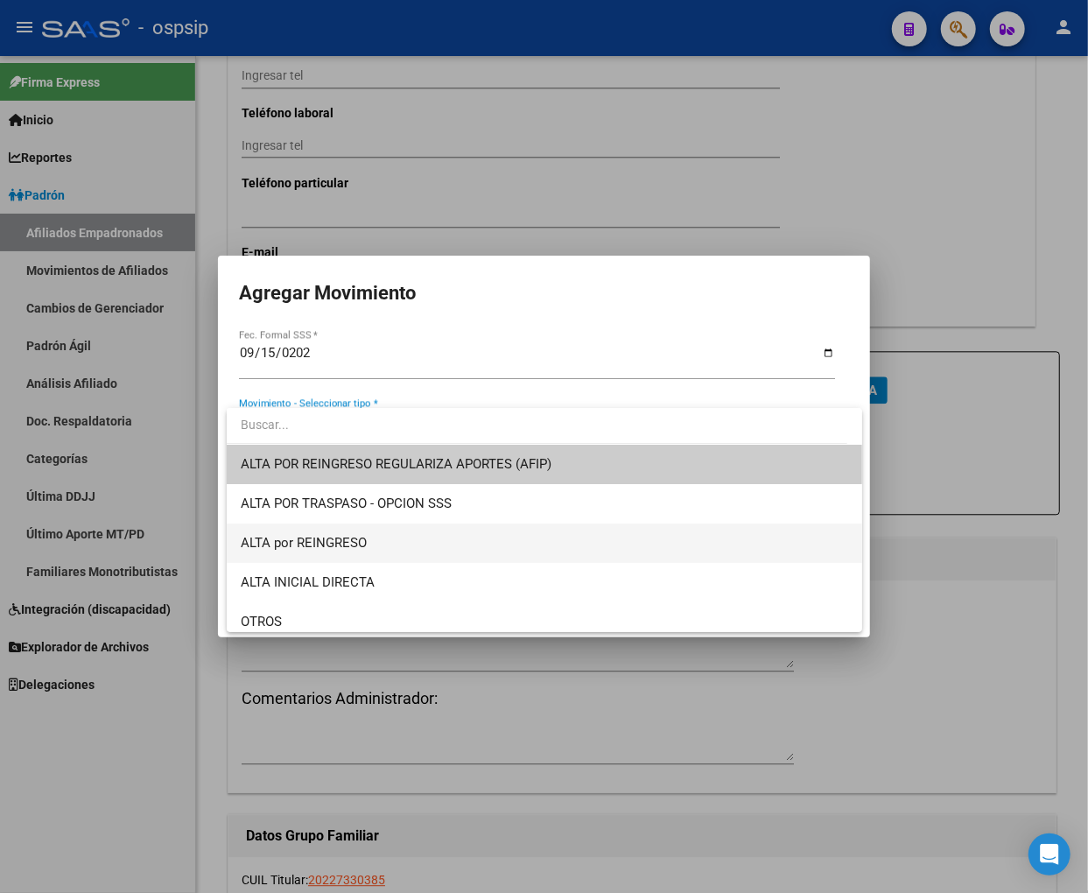
scroll to position [0, 0]
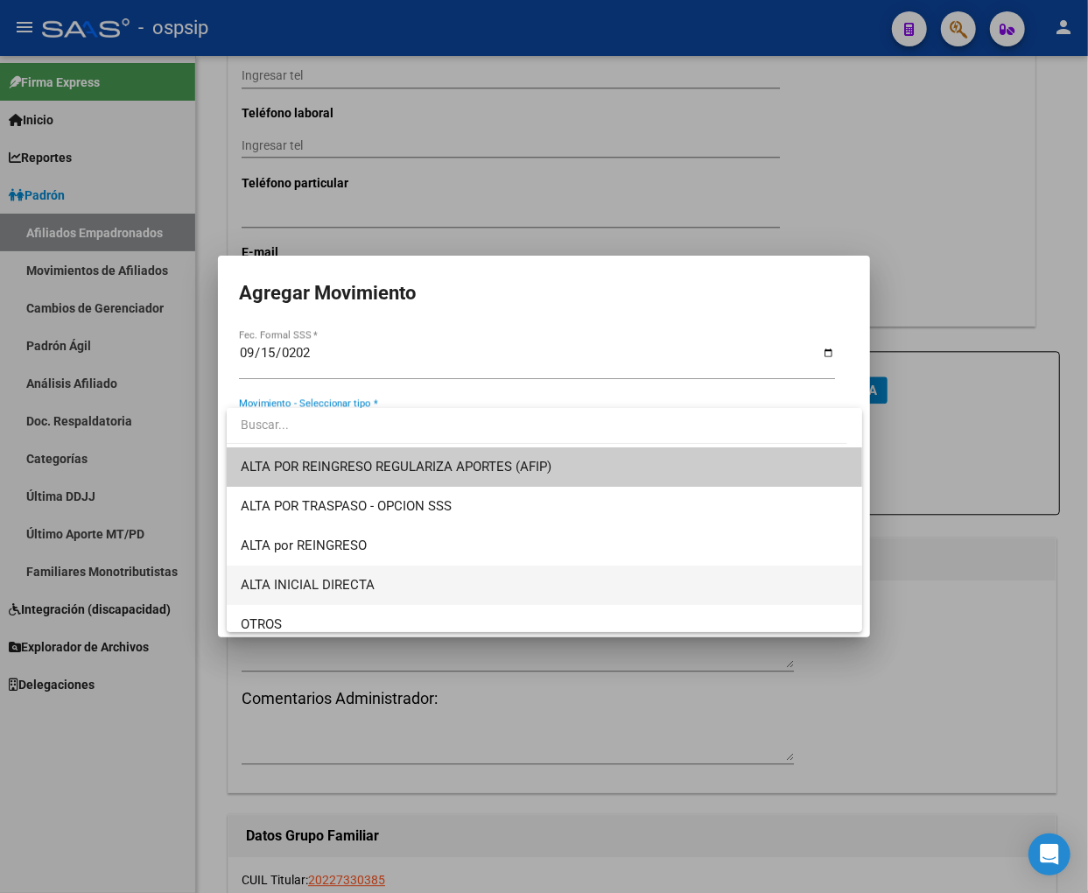
click at [396, 583] on span "ALTA INICIAL DIRECTA" at bounding box center [545, 585] width 608 height 39
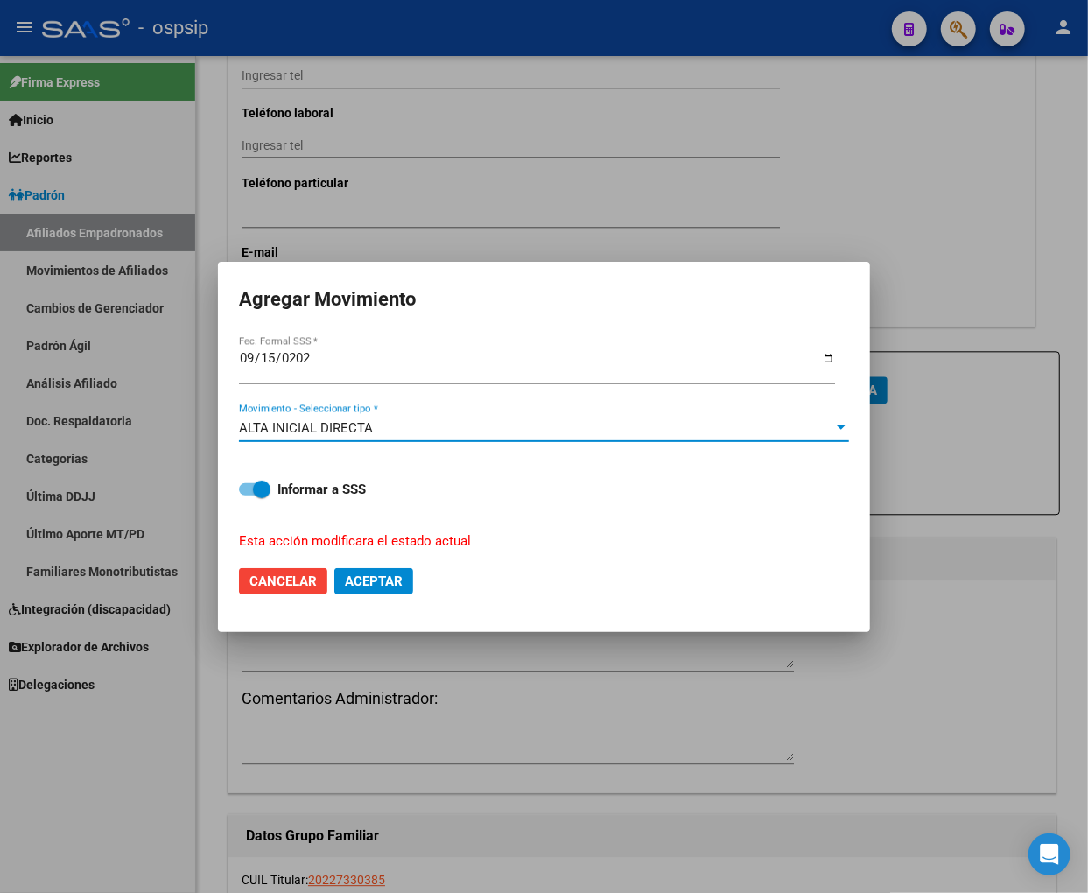
click at [397, 587] on span "Aceptar" at bounding box center [374, 582] width 58 height 16
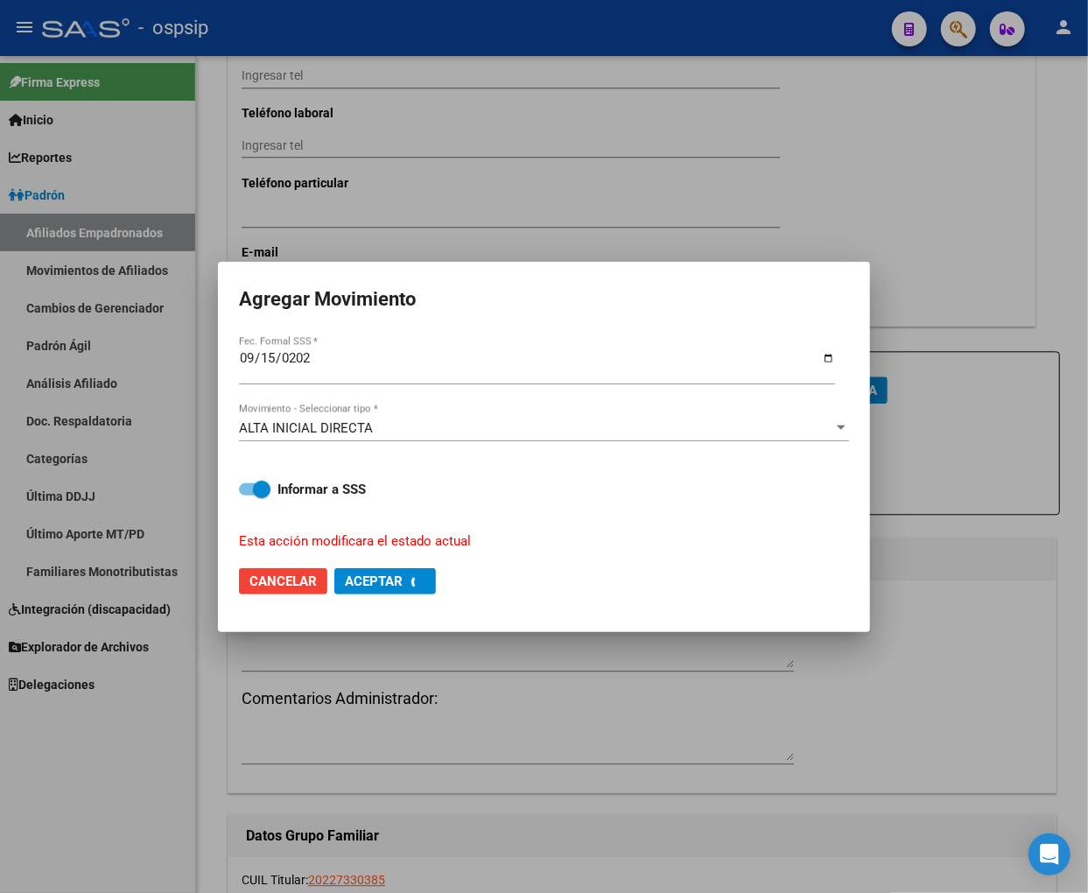
checkbox input "false"
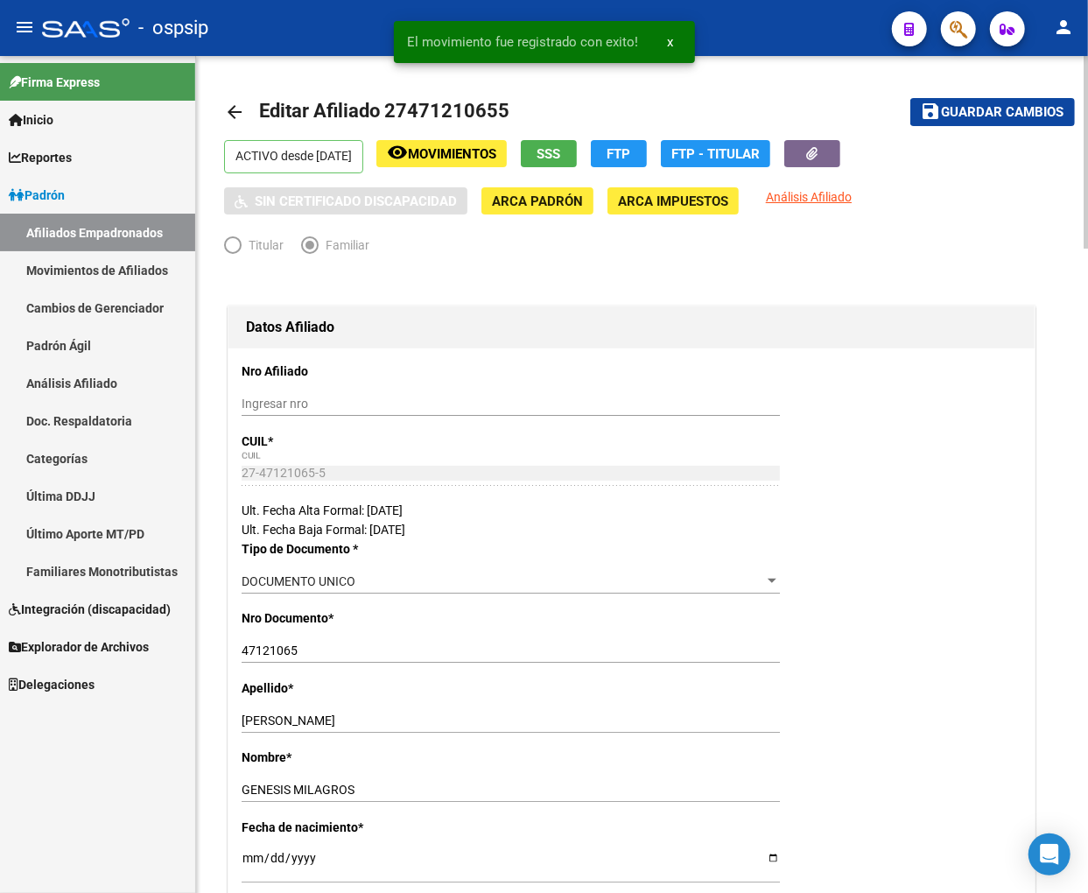
click at [879, 101] on button "save Guardar cambios" at bounding box center [993, 111] width 165 height 27
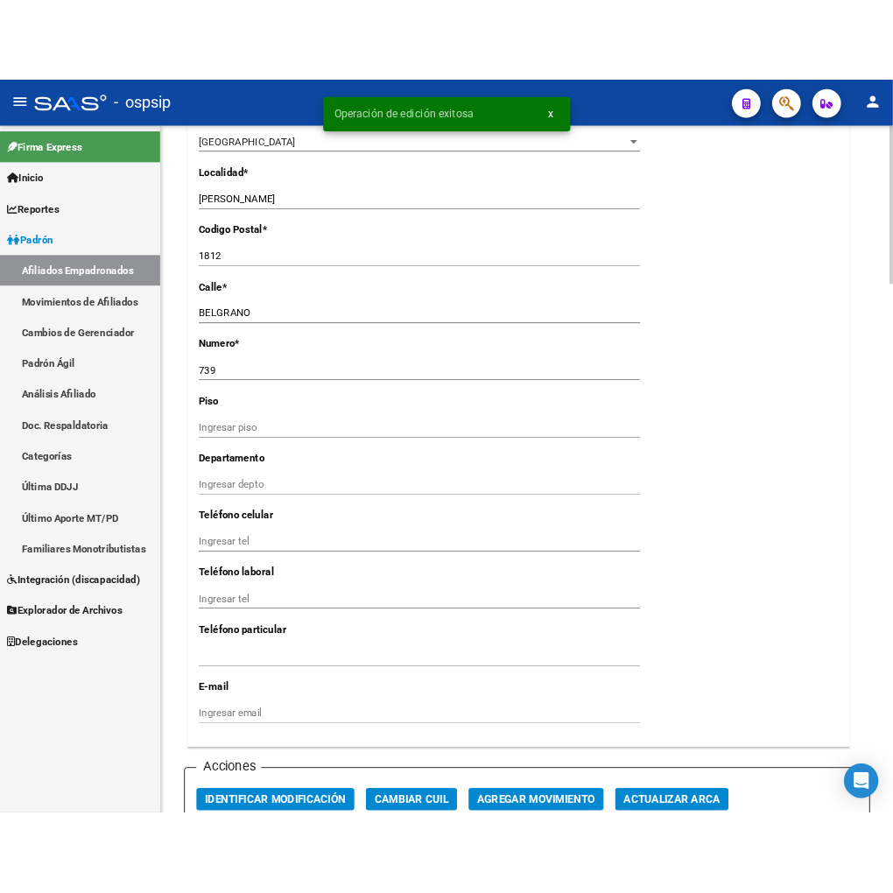
scroll to position [1653, 0]
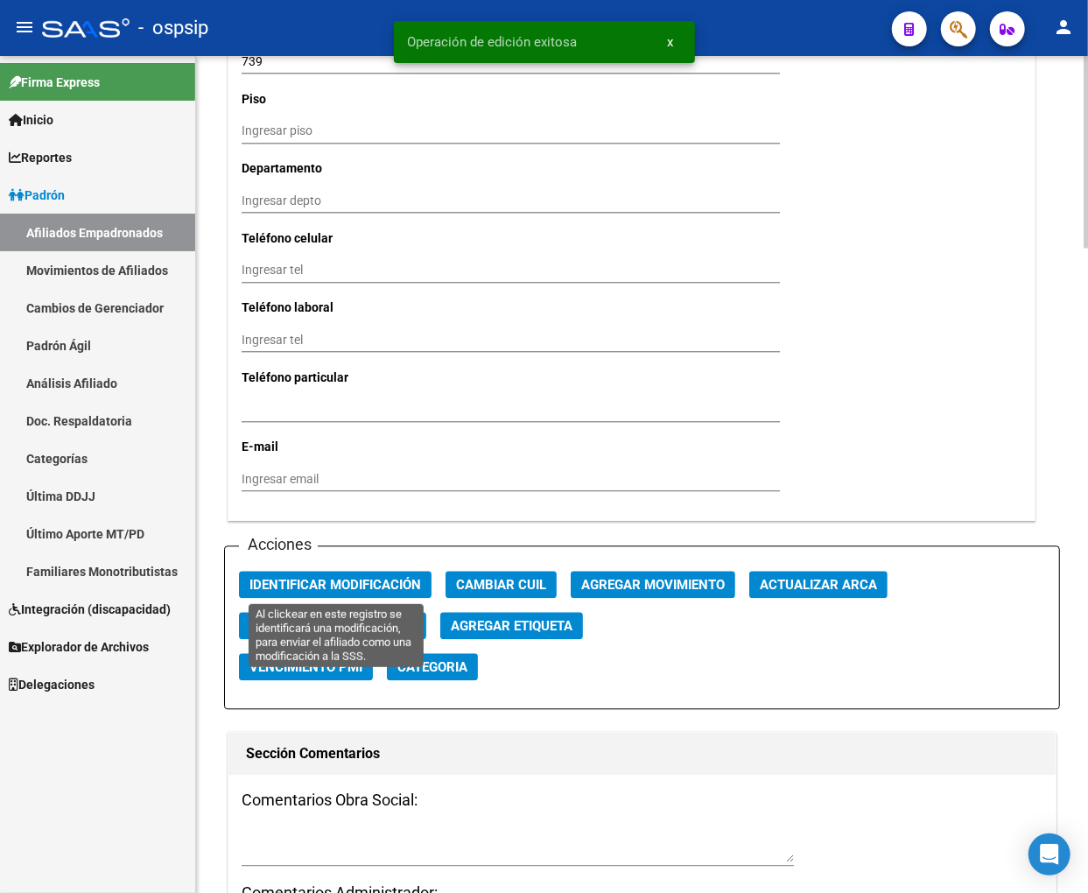
click at [368, 584] on span "Identificar Modificación" at bounding box center [336, 586] width 172 height 16
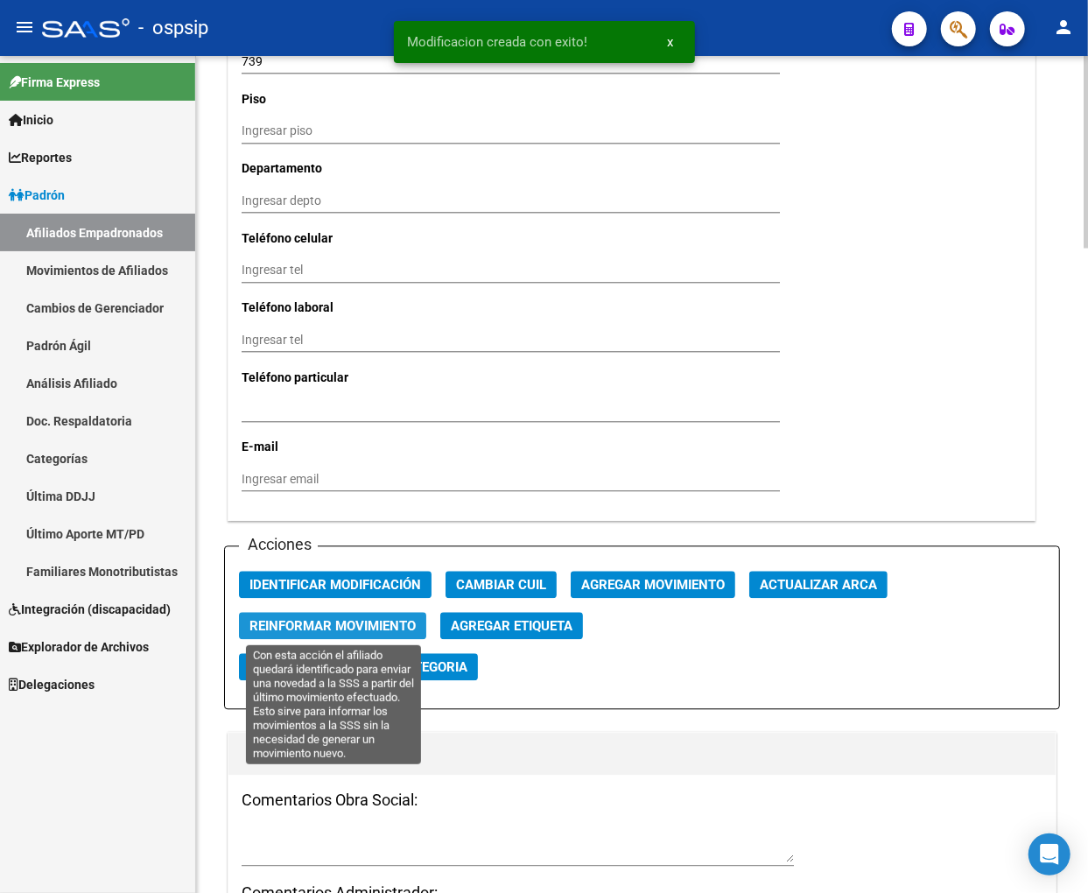
click at [351, 623] on span "Reinformar Movimiento" at bounding box center [333, 627] width 166 height 16
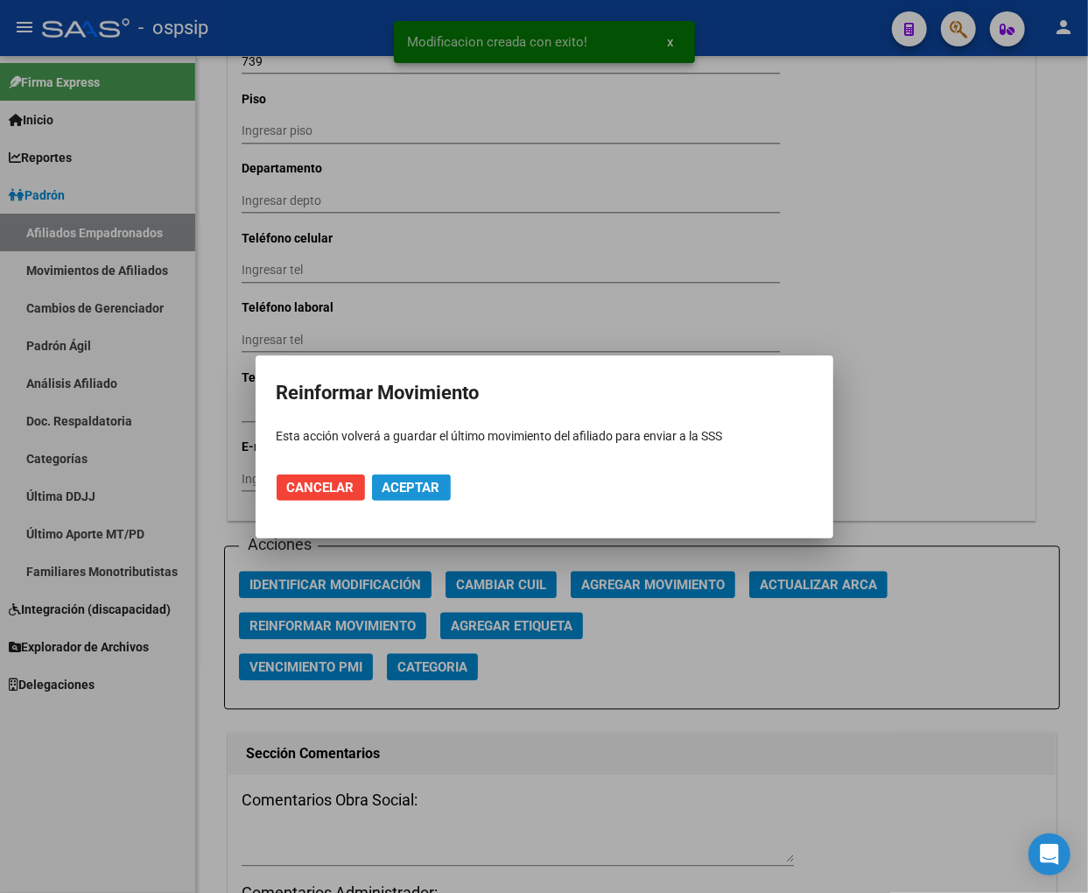
click at [417, 482] on span "Aceptar" at bounding box center [412, 488] width 58 height 16
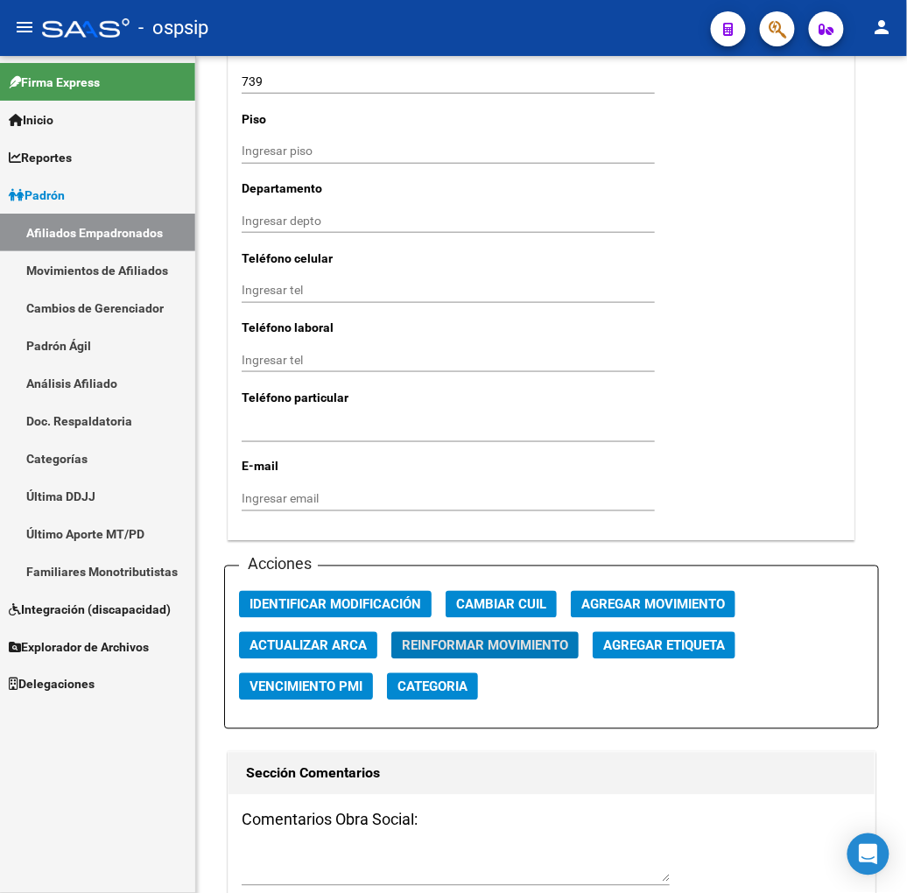
click at [769, 18] on span "button" at bounding box center [778, 29] width 18 height 36
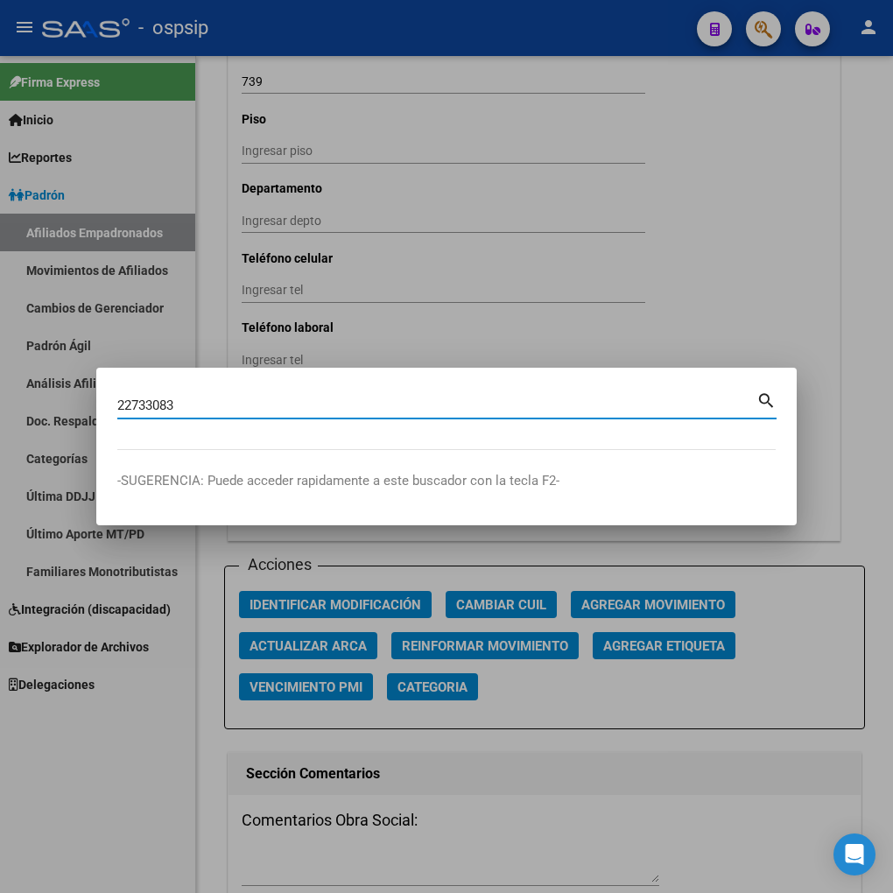
type input "22733083"
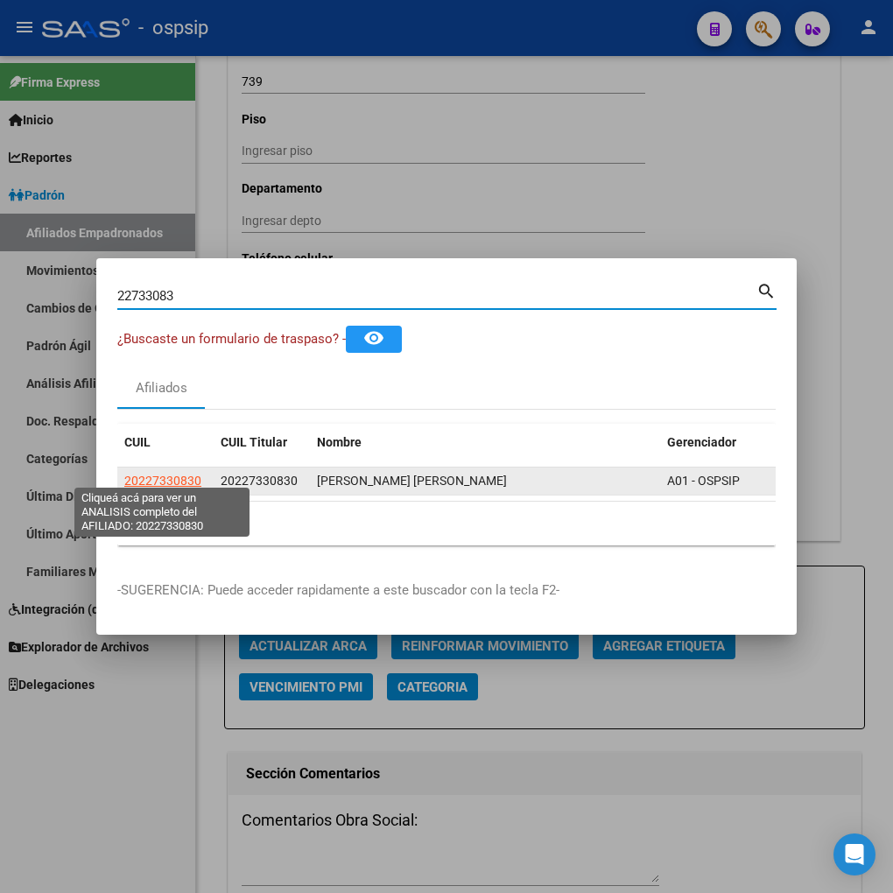
click at [170, 474] on span "20227330830" at bounding box center [162, 481] width 77 height 14
type textarea "20227330830"
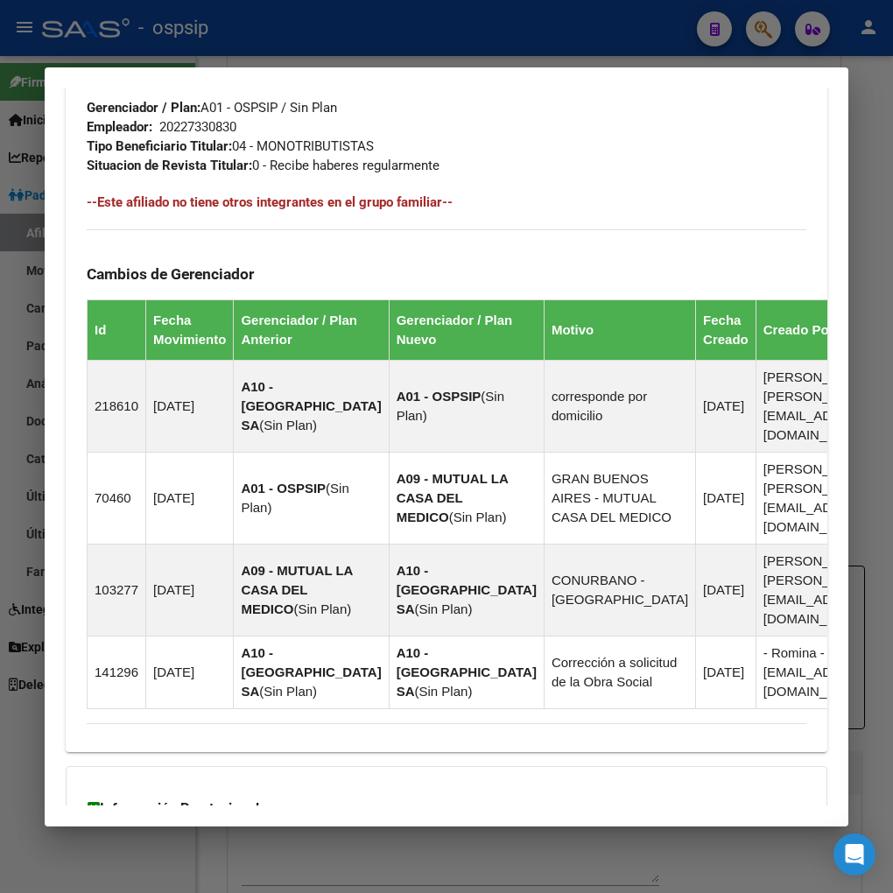
scroll to position [1166, 0]
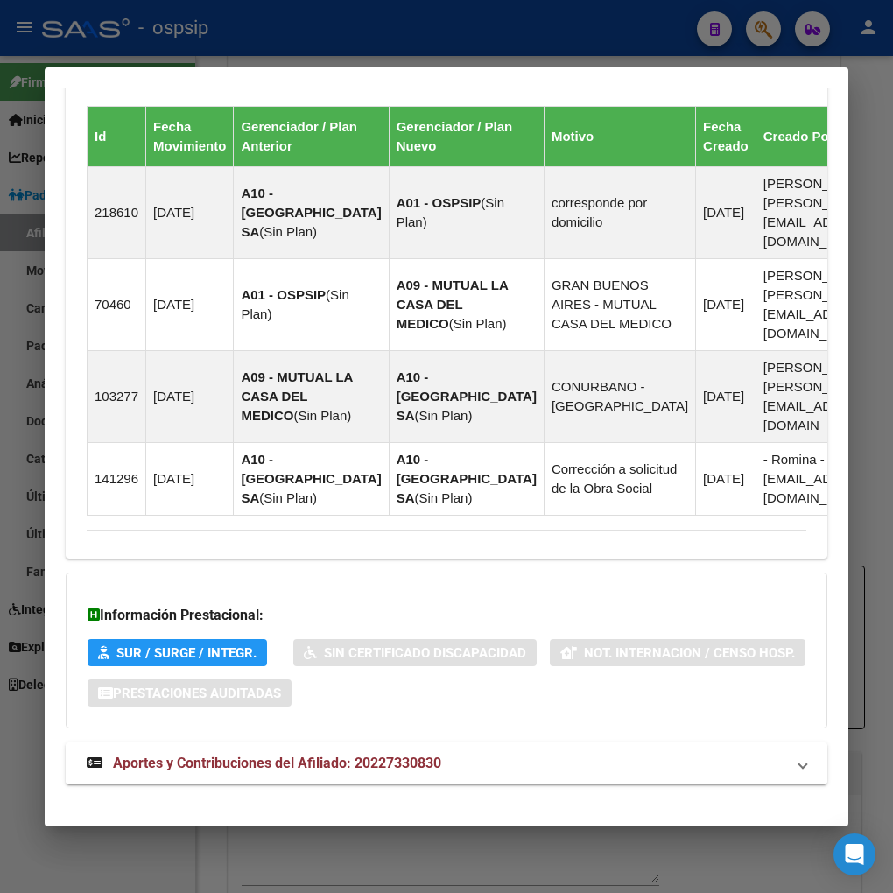
click at [217, 755] on span "Aportes y Contribuciones del Afiliado: 20227330830" at bounding box center [277, 763] width 328 height 17
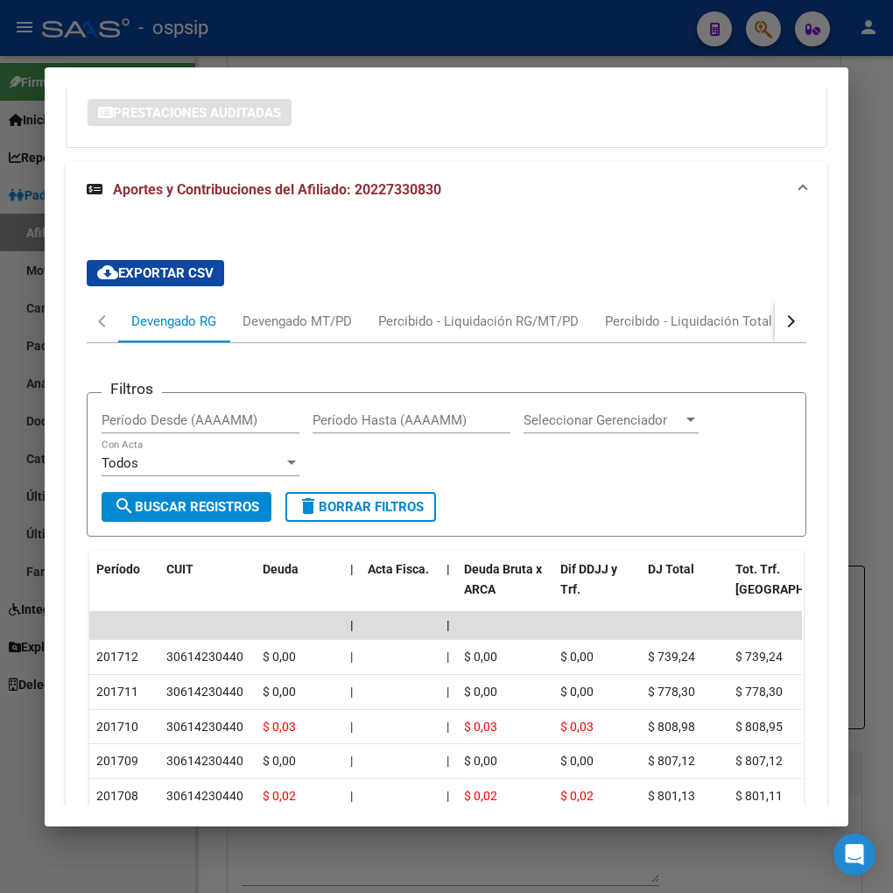
scroll to position [1755, 0]
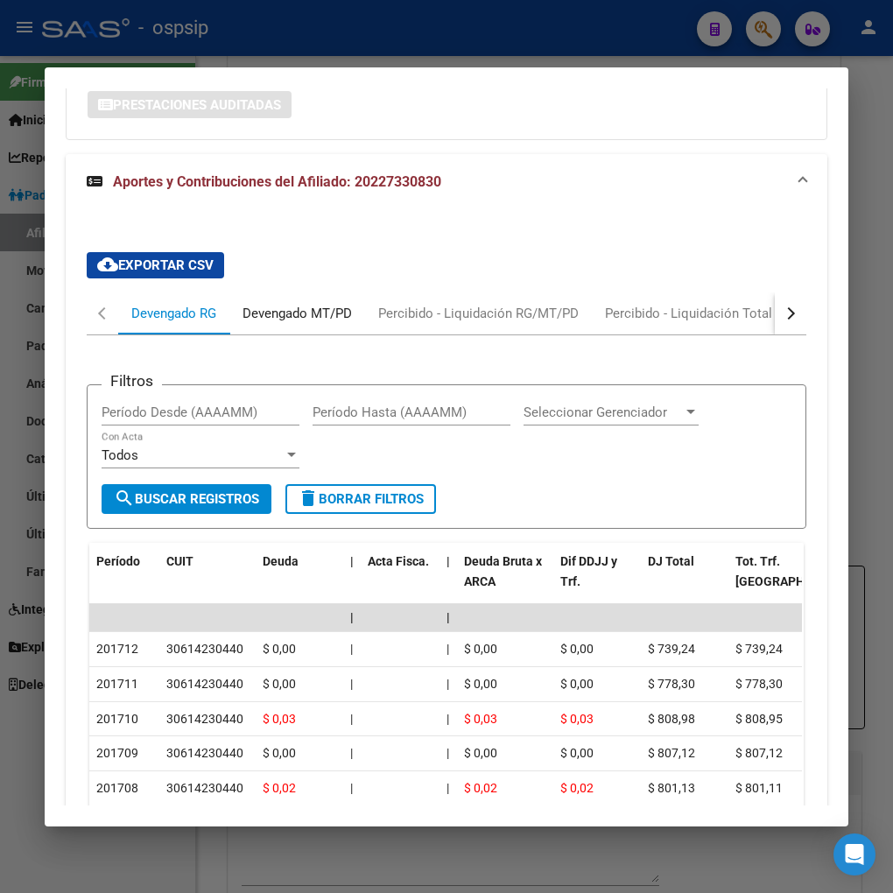
click at [295, 304] on div "Devengado MT/PD" at bounding box center [297, 313] width 109 height 19
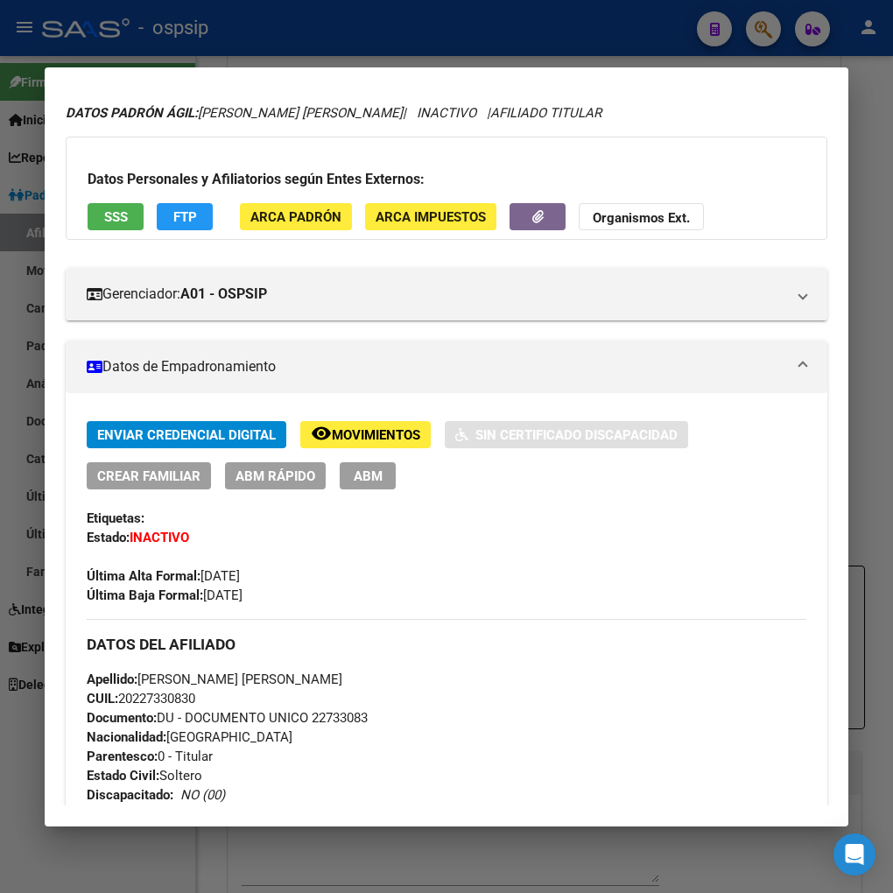
scroll to position [0, 0]
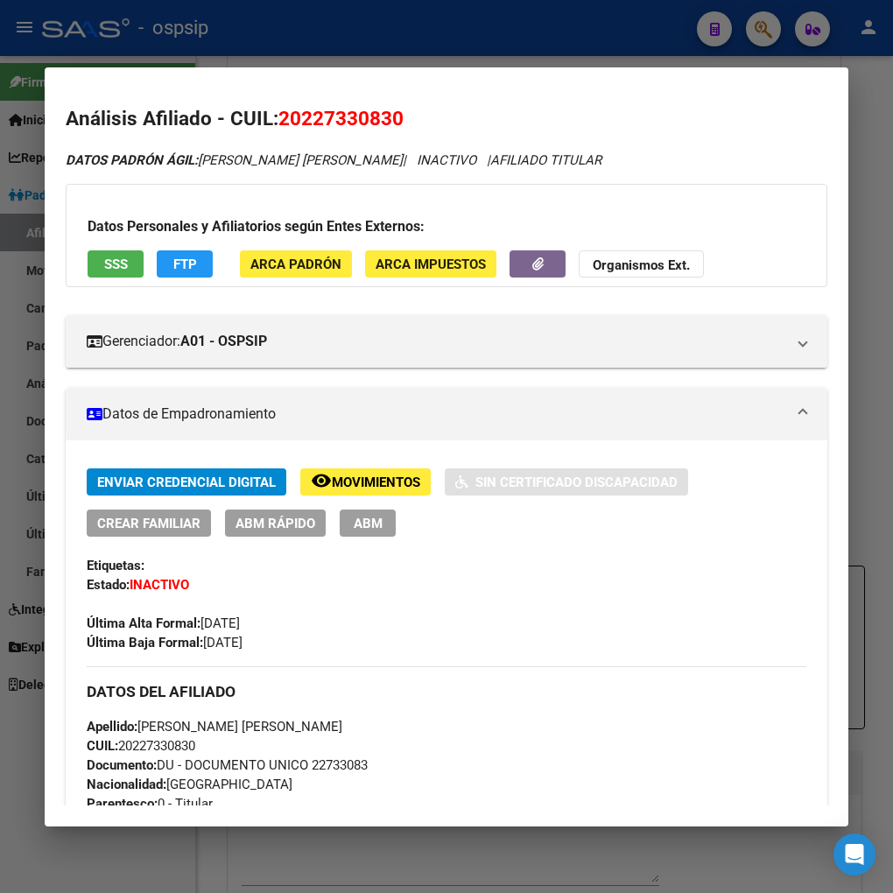
click at [757, 27] on div at bounding box center [446, 446] width 893 height 893
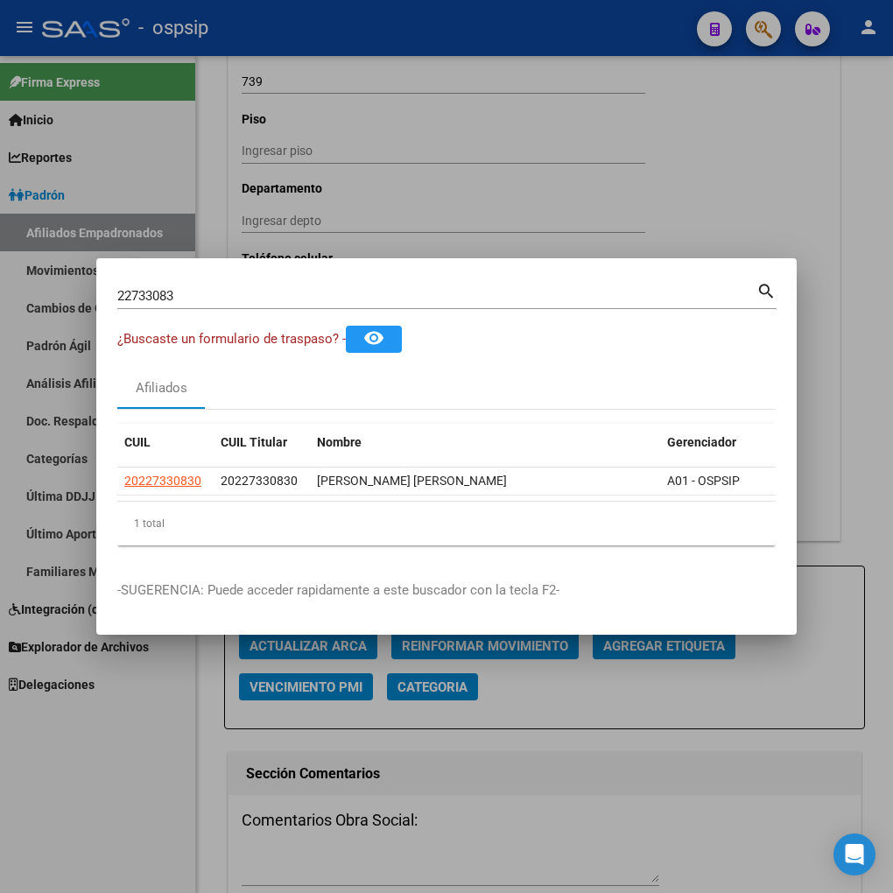
click at [194, 288] on input "22733083" at bounding box center [436, 296] width 639 height 16
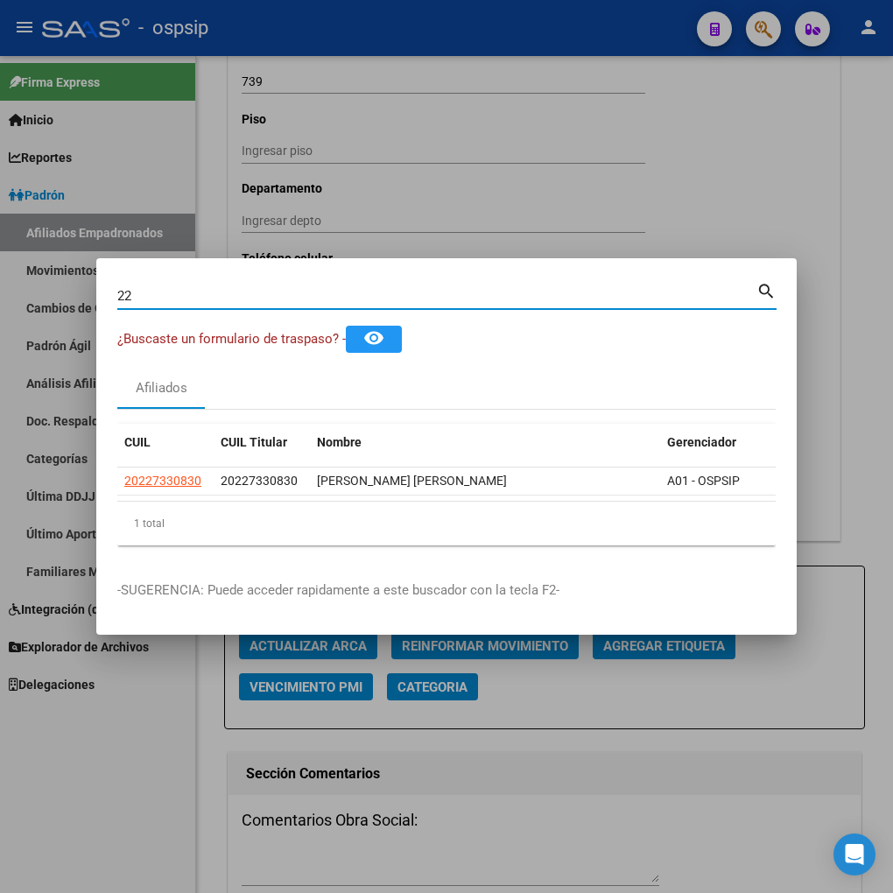
type input "2"
type input "22733266"
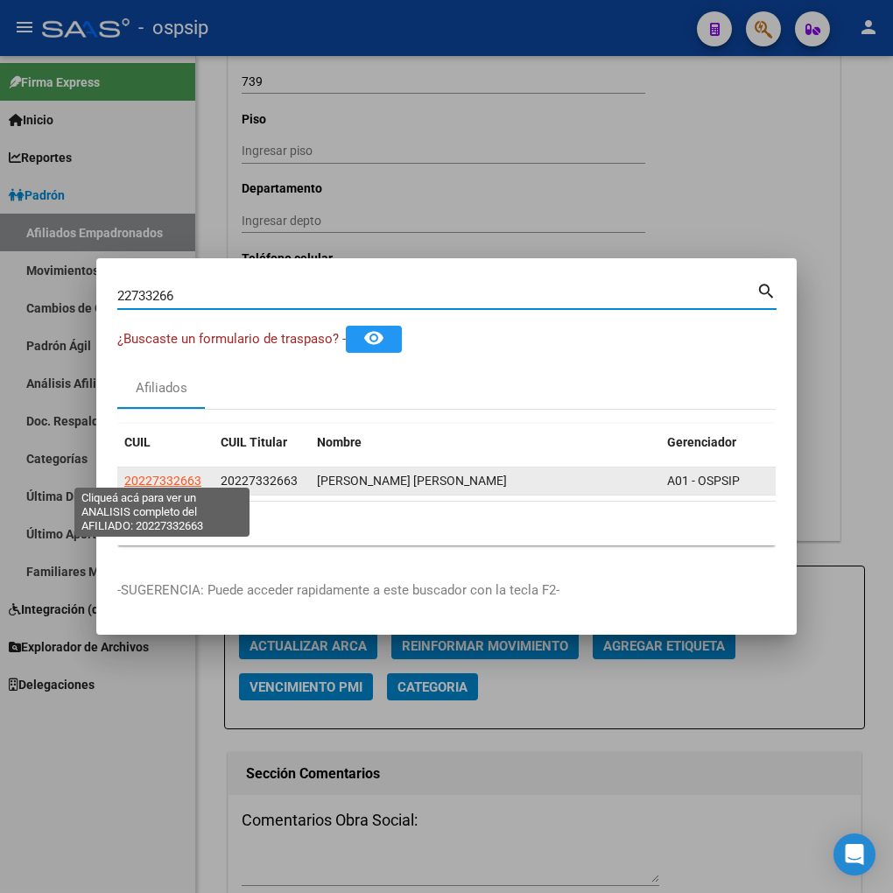
click at [159, 477] on span "20227332663" at bounding box center [162, 481] width 77 height 14
type textarea "20227332663"
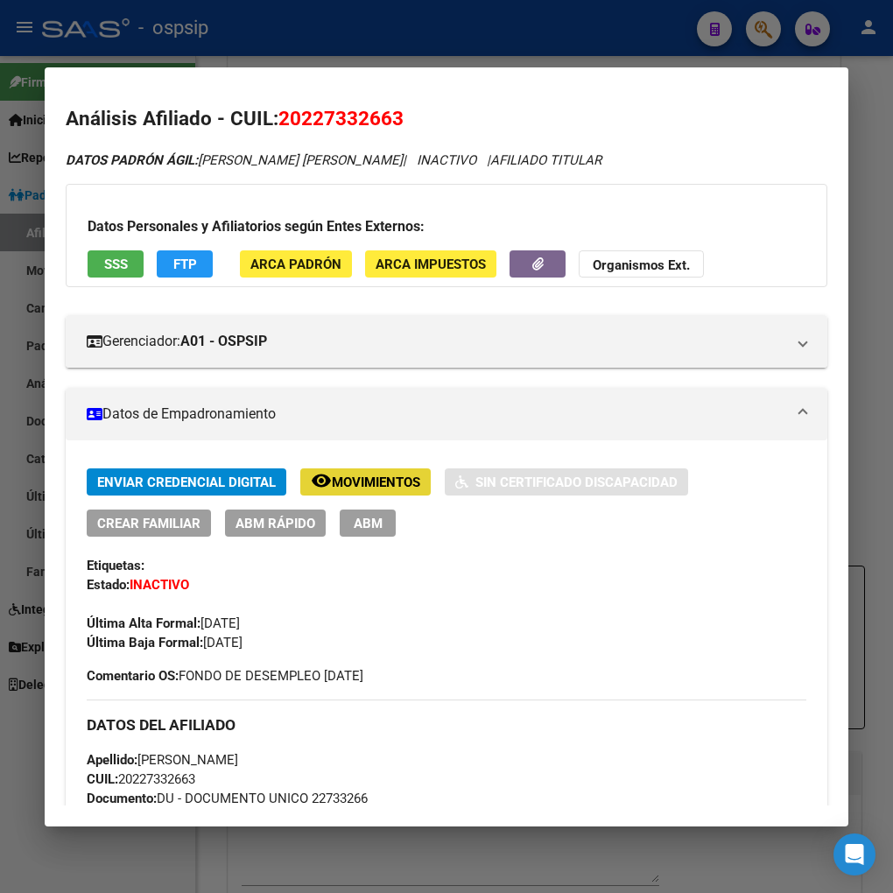
click at [391, 483] on span "Movimientos" at bounding box center [376, 483] width 88 height 16
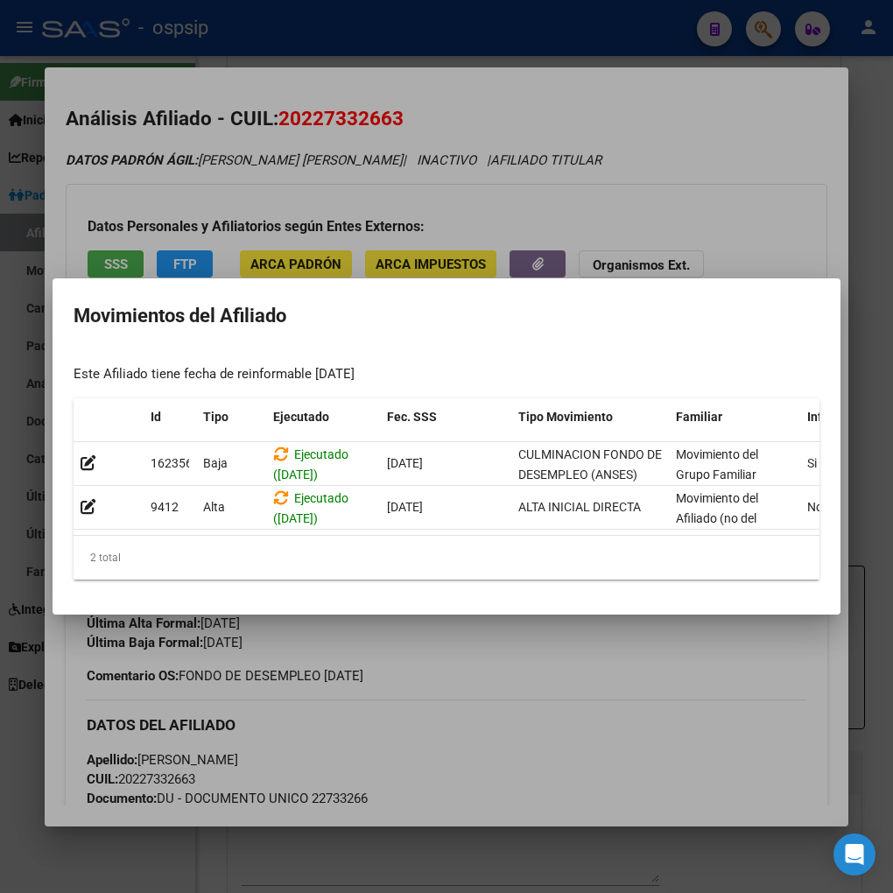
click at [528, 640] on div at bounding box center [446, 446] width 893 height 893
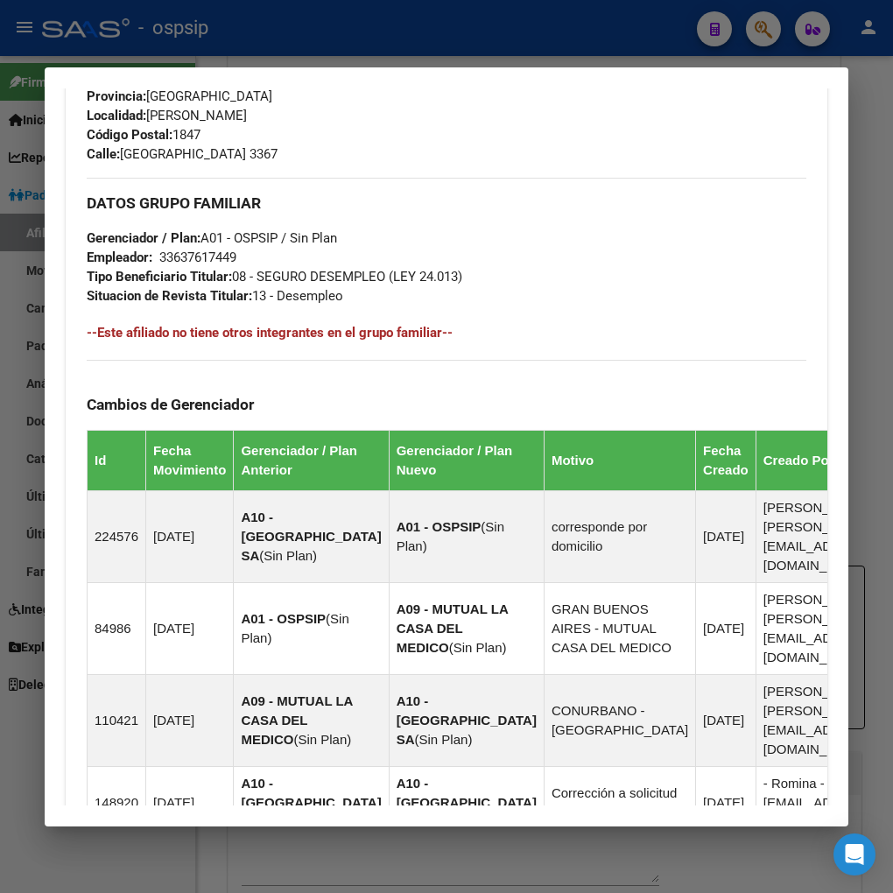
scroll to position [389, 0]
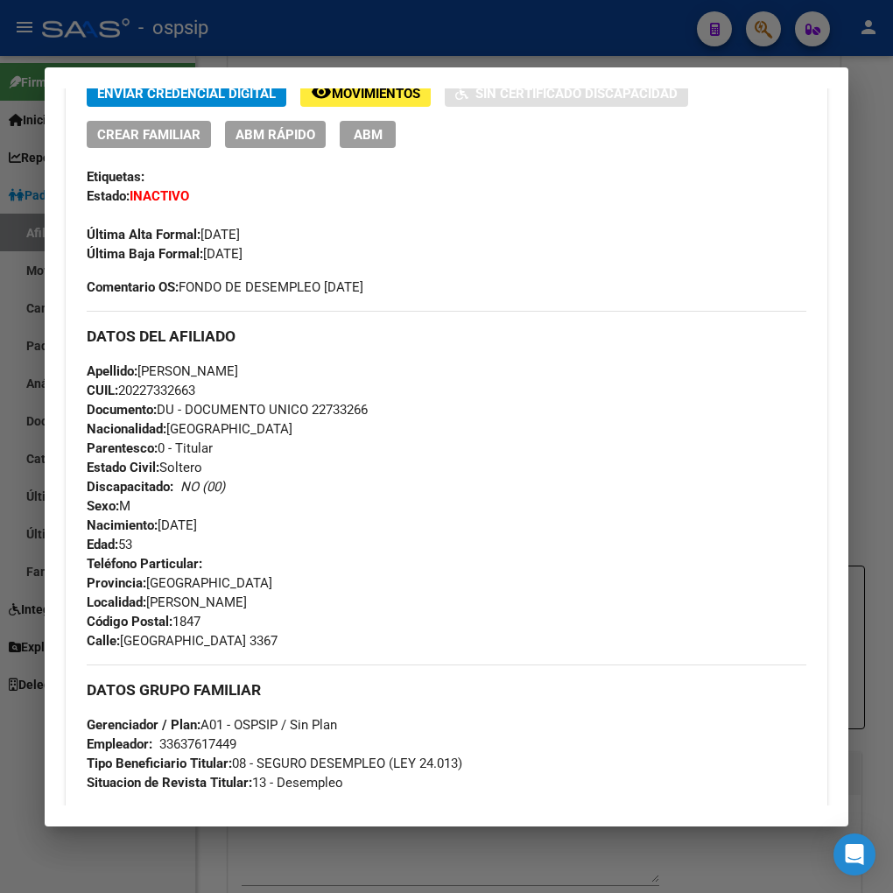
click at [764, 33] on div at bounding box center [446, 446] width 893 height 893
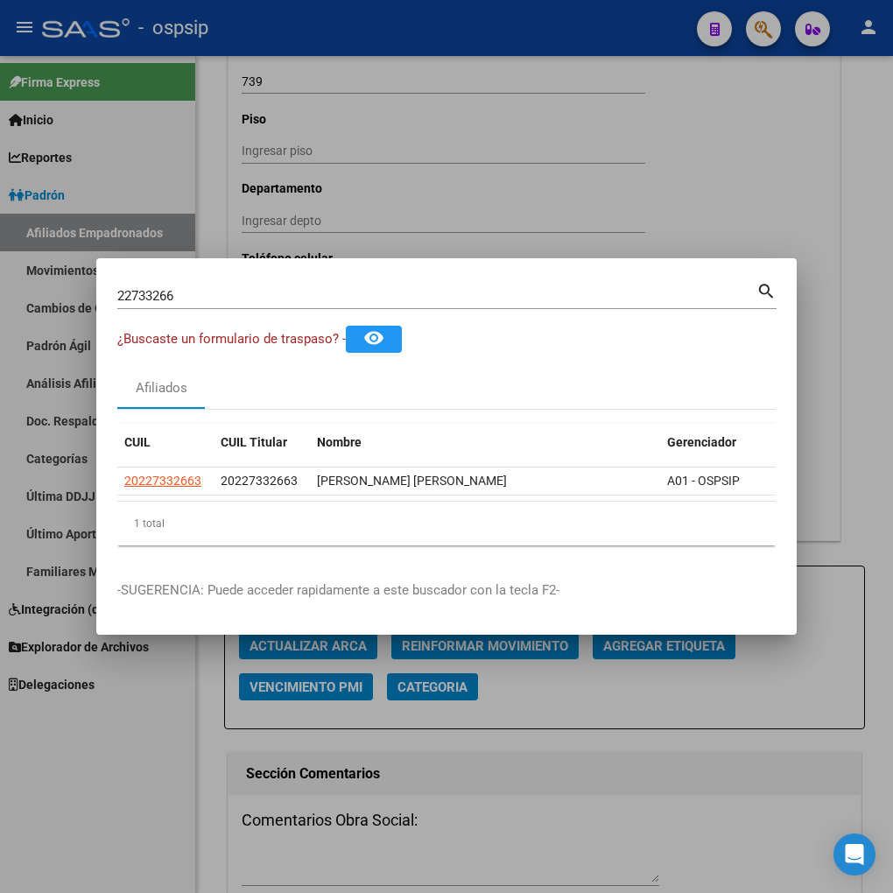
click at [199, 292] on input "22733266" at bounding box center [436, 296] width 639 height 16
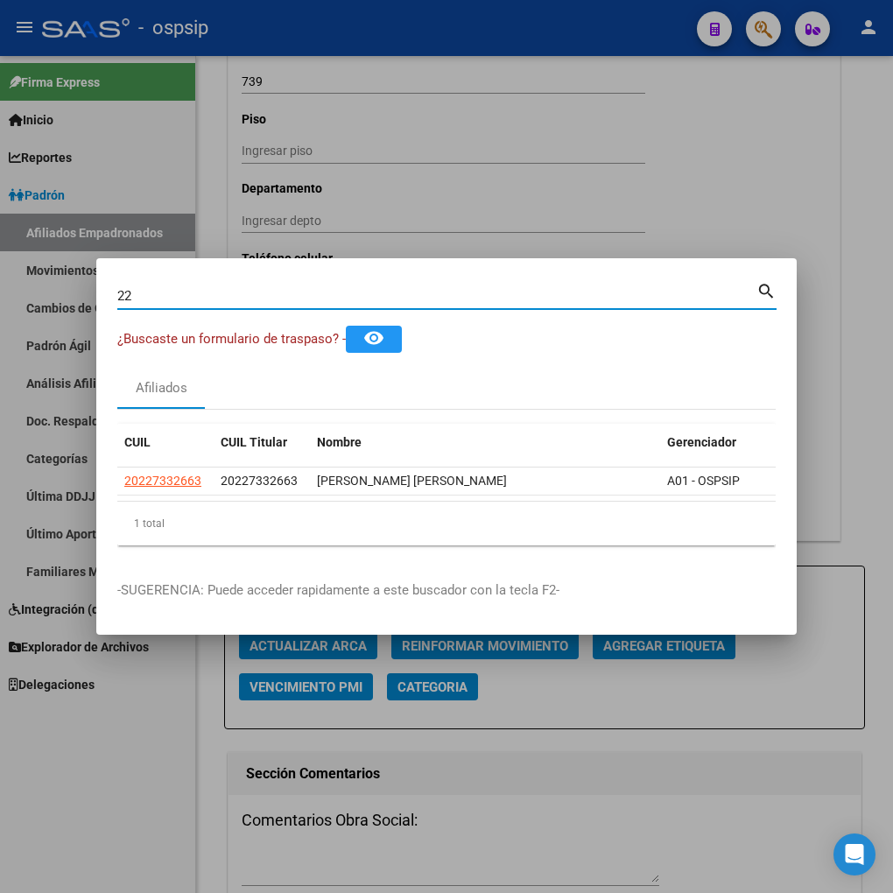
type input "2"
click at [172, 288] on input "2273822" at bounding box center [436, 296] width 639 height 16
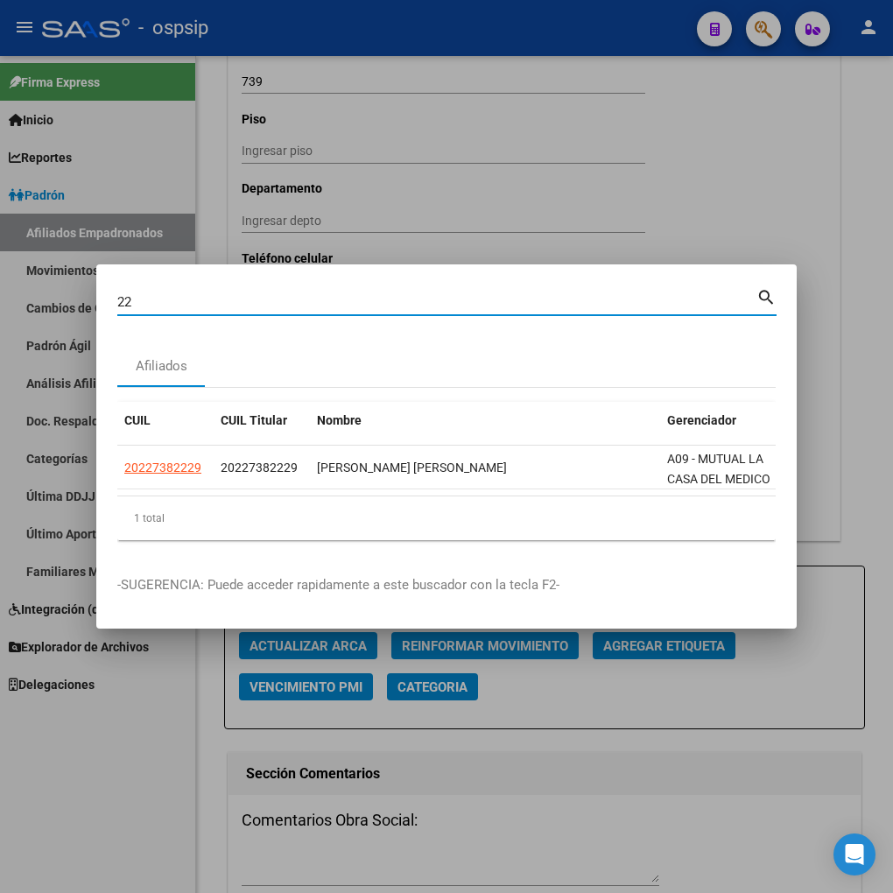
type input "2"
type input "22738222"
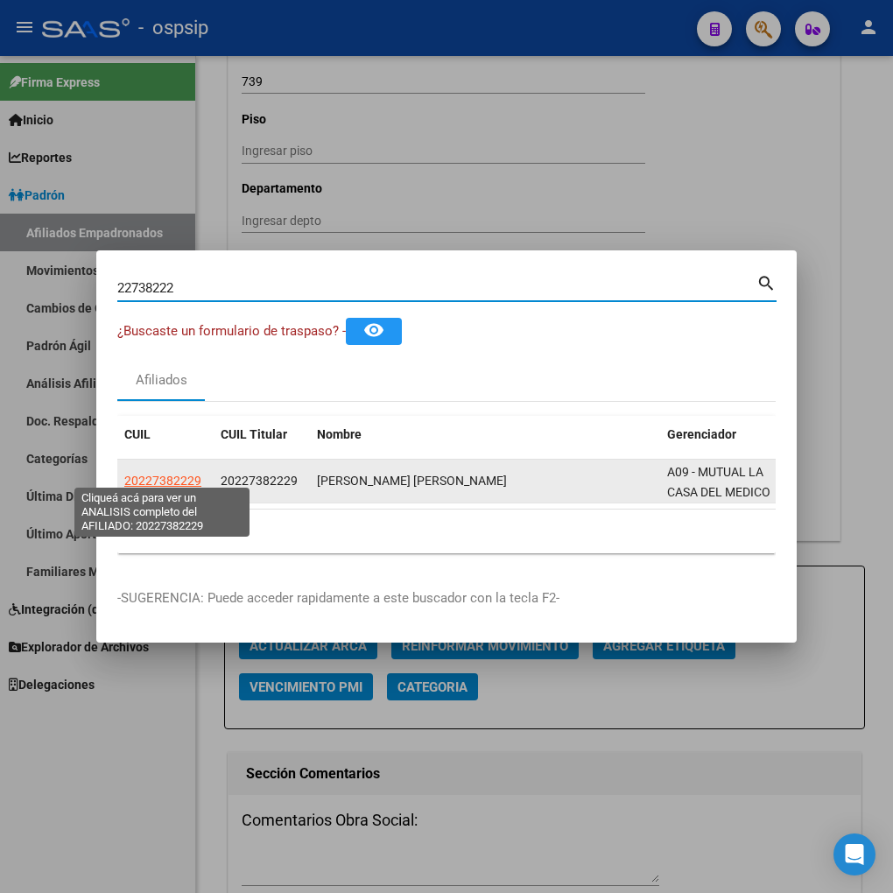
click at [168, 476] on span "20227382229" at bounding box center [162, 481] width 77 height 14
type textarea "20227382229"
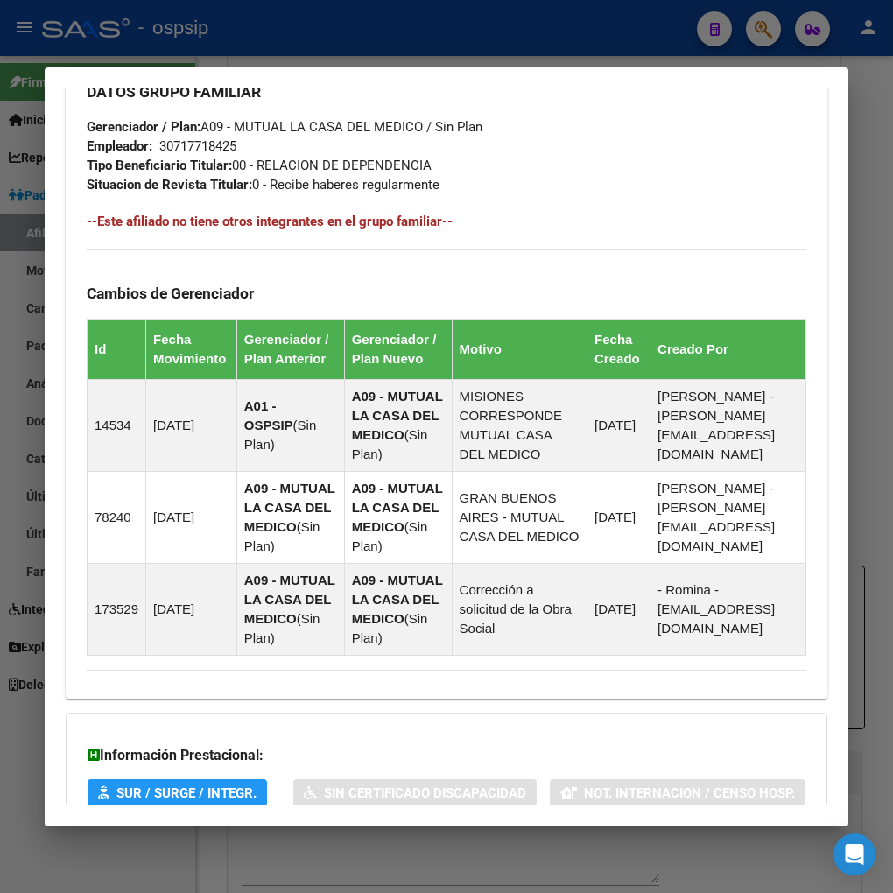
scroll to position [1145, 0]
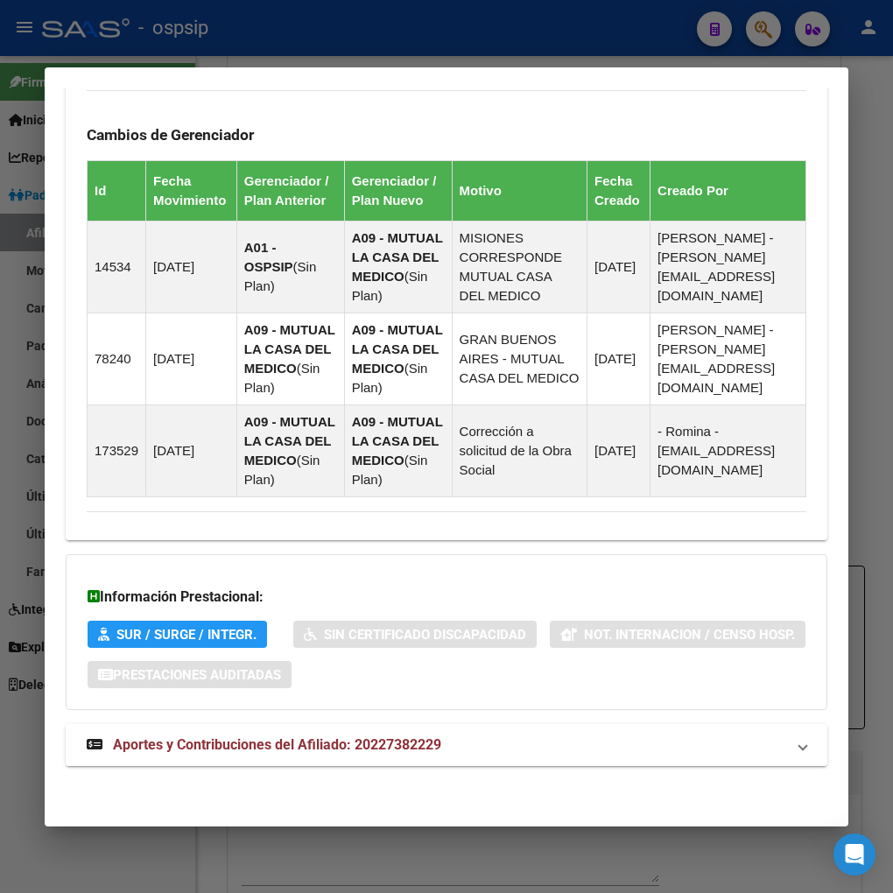
click at [243, 750] on span "Aportes y Contribuciones del Afiliado: 20227382229" at bounding box center [277, 744] width 328 height 17
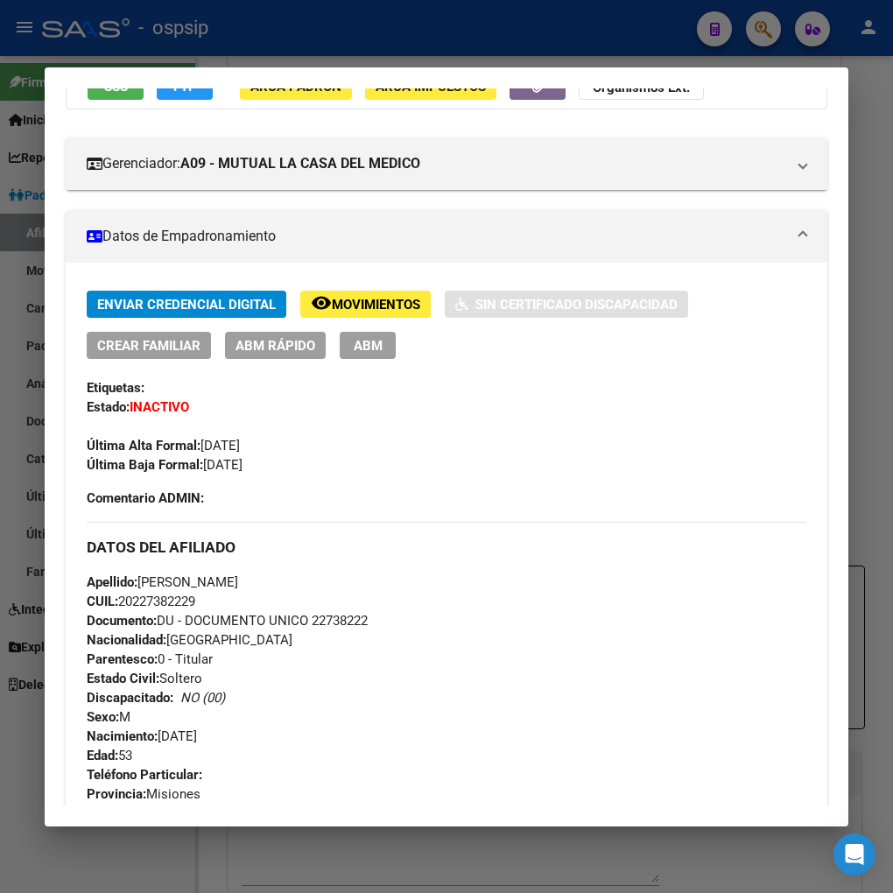
scroll to position [0, 0]
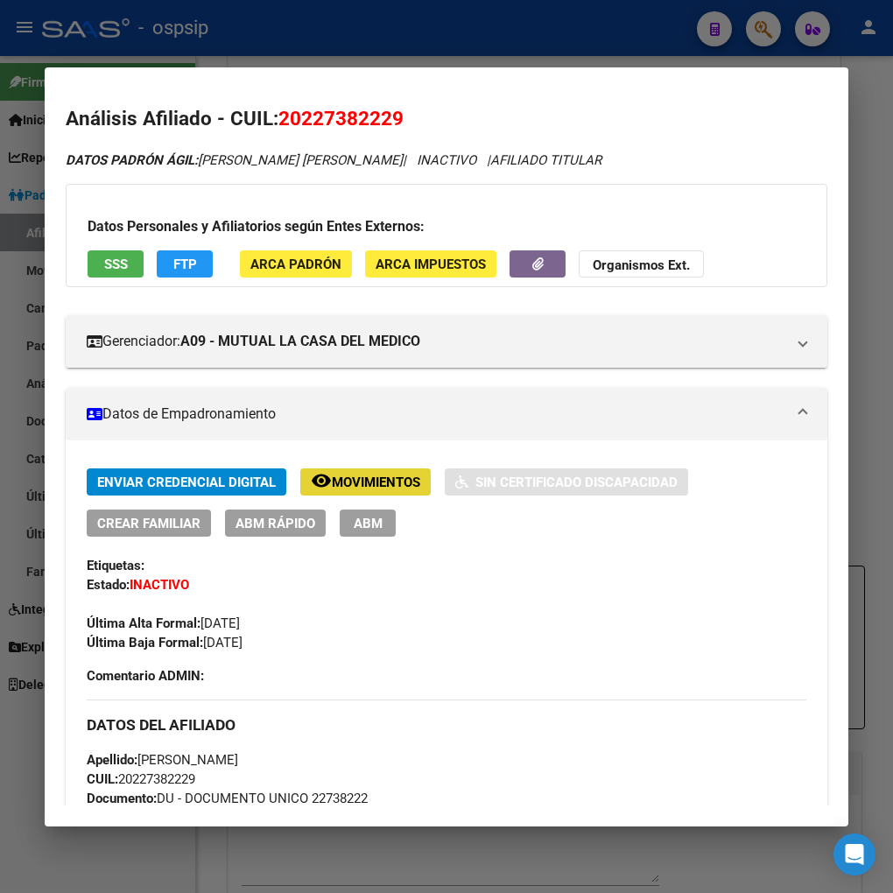
click at [350, 488] on span "Movimientos" at bounding box center [376, 483] width 88 height 16
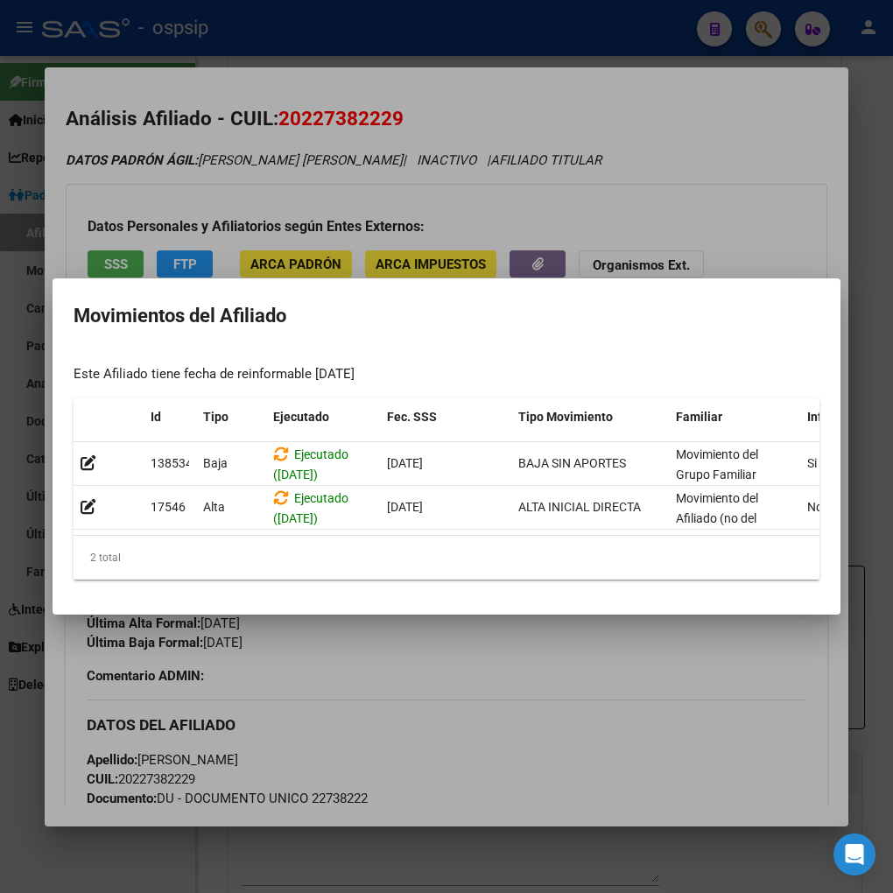
click at [502, 664] on div at bounding box center [446, 446] width 893 height 893
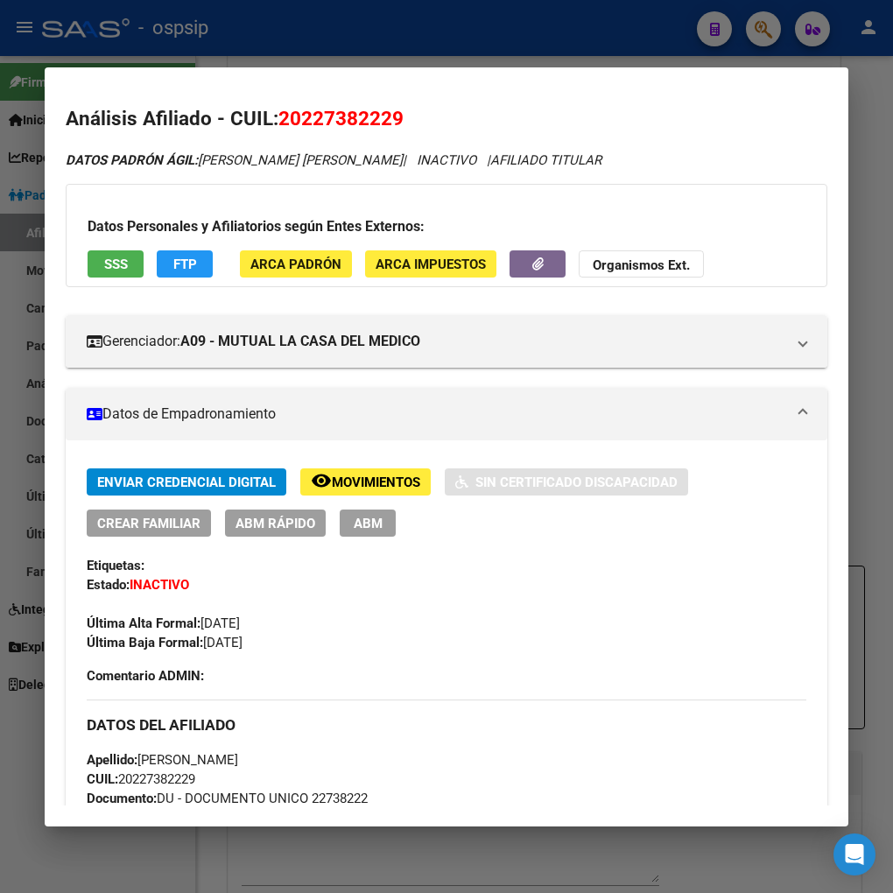
click at [758, 29] on div at bounding box center [446, 446] width 893 height 893
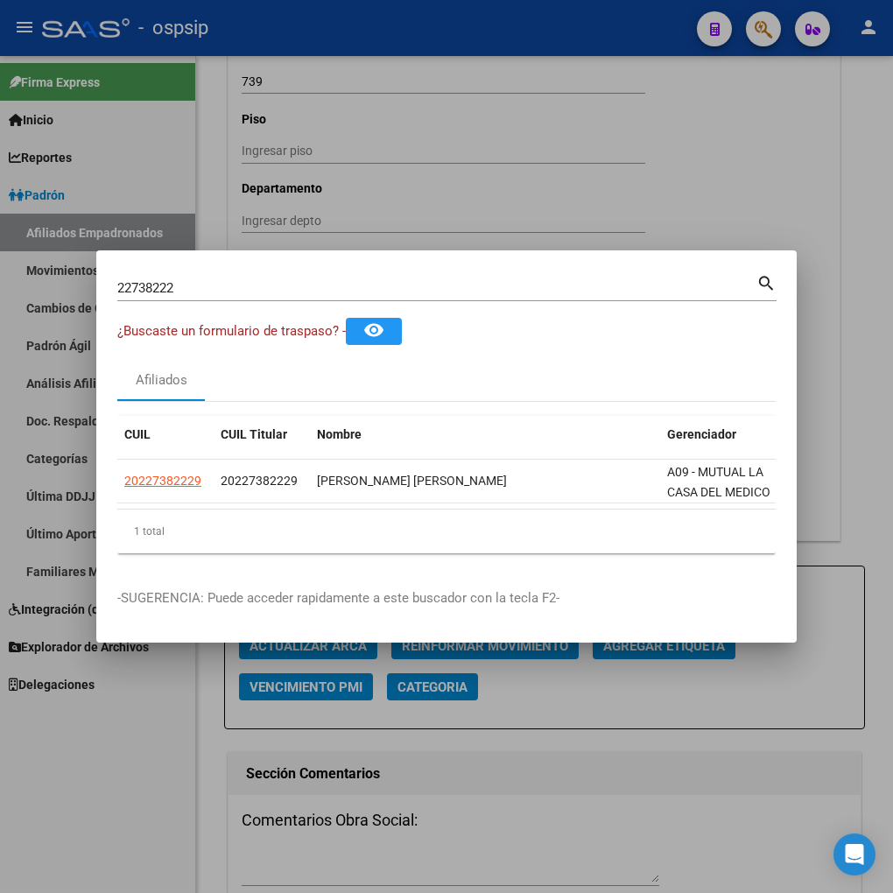
click at [216, 287] on input "22738222" at bounding box center [436, 288] width 639 height 16
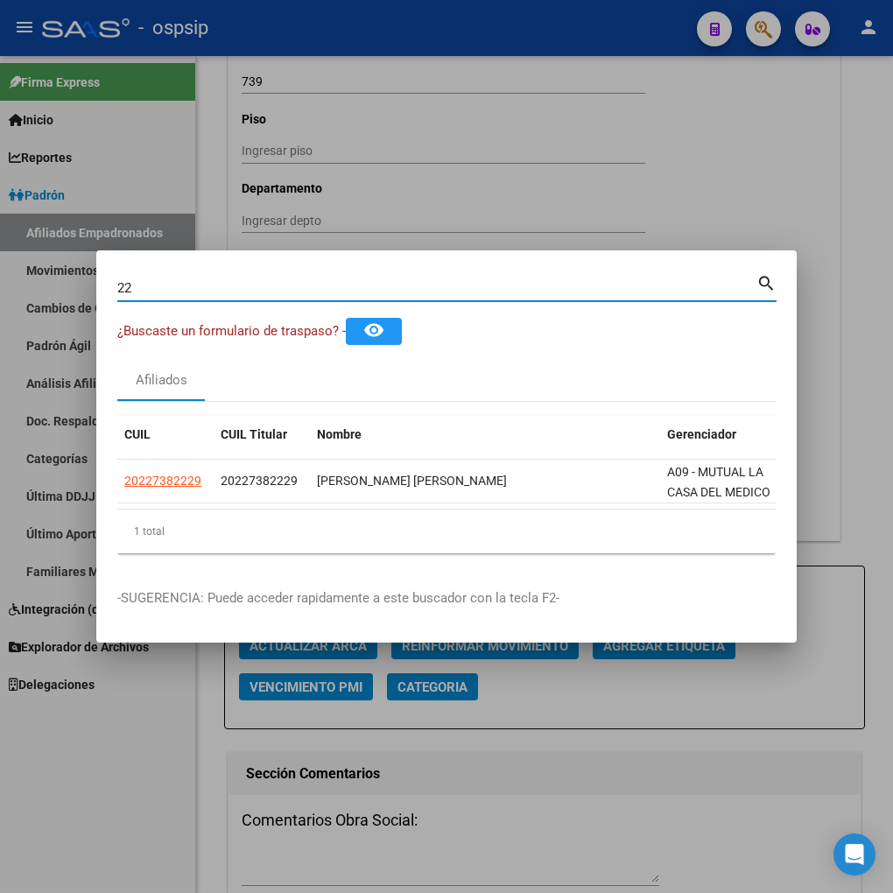
type input "2"
type input "22740167"
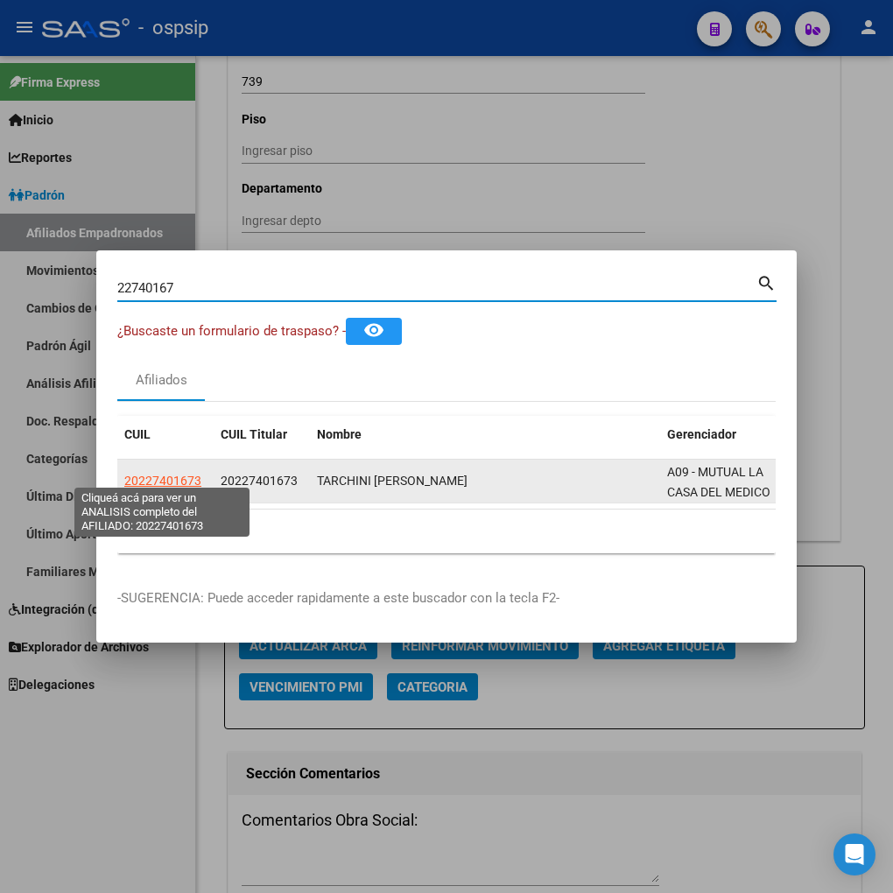
click at [190, 474] on span "20227401673" at bounding box center [162, 481] width 77 height 14
type textarea "20227401673"
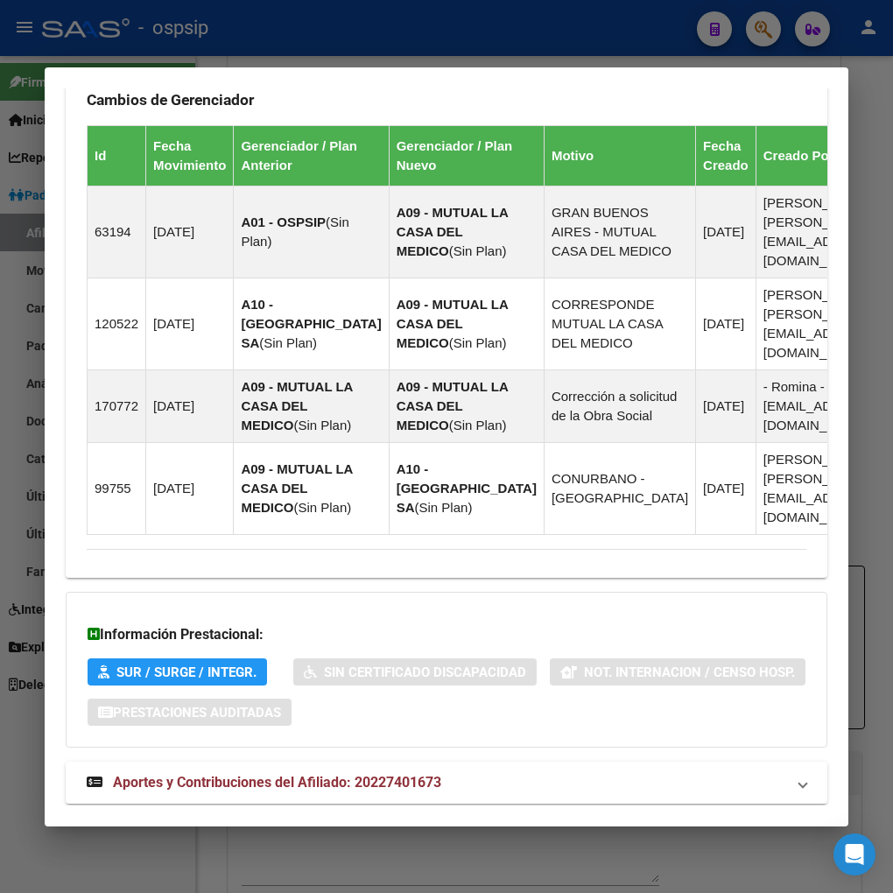
scroll to position [1204, 0]
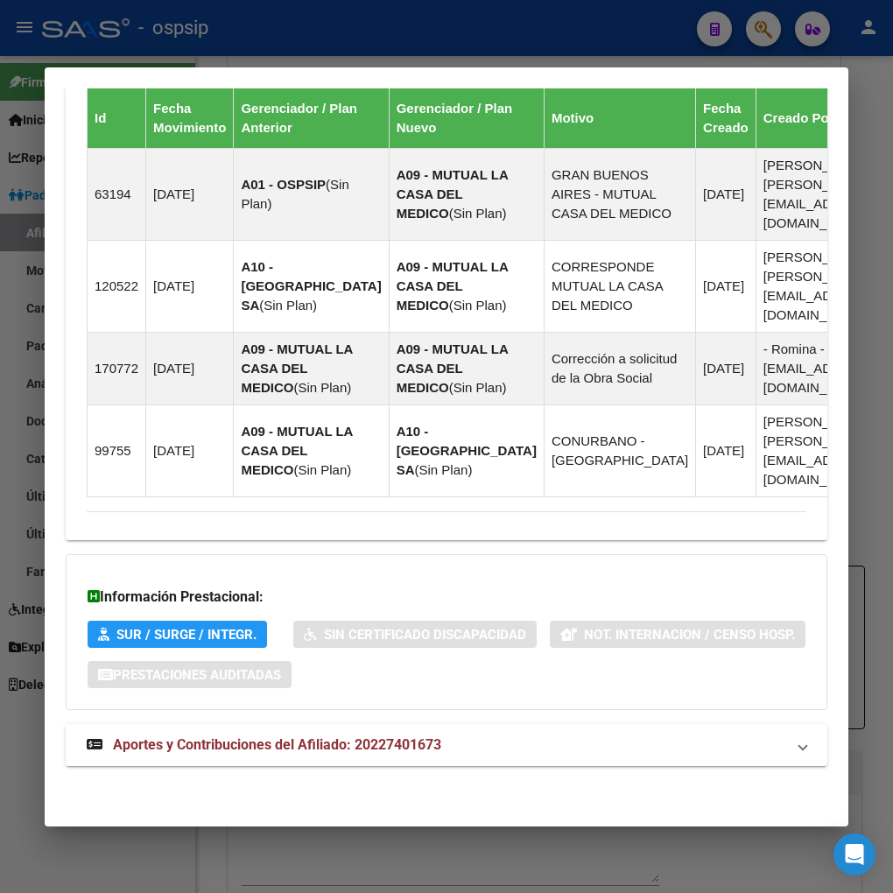
click at [252, 749] on span "Aportes y Contribuciones del Afiliado: 20227401673" at bounding box center [277, 744] width 328 height 17
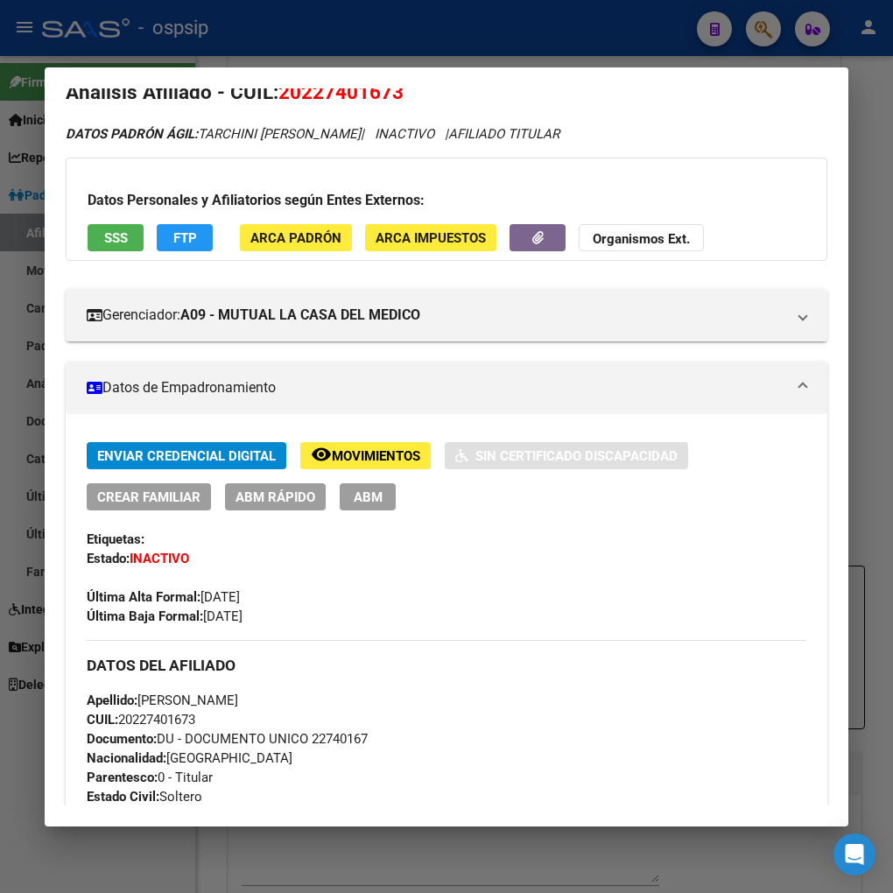
scroll to position [0, 0]
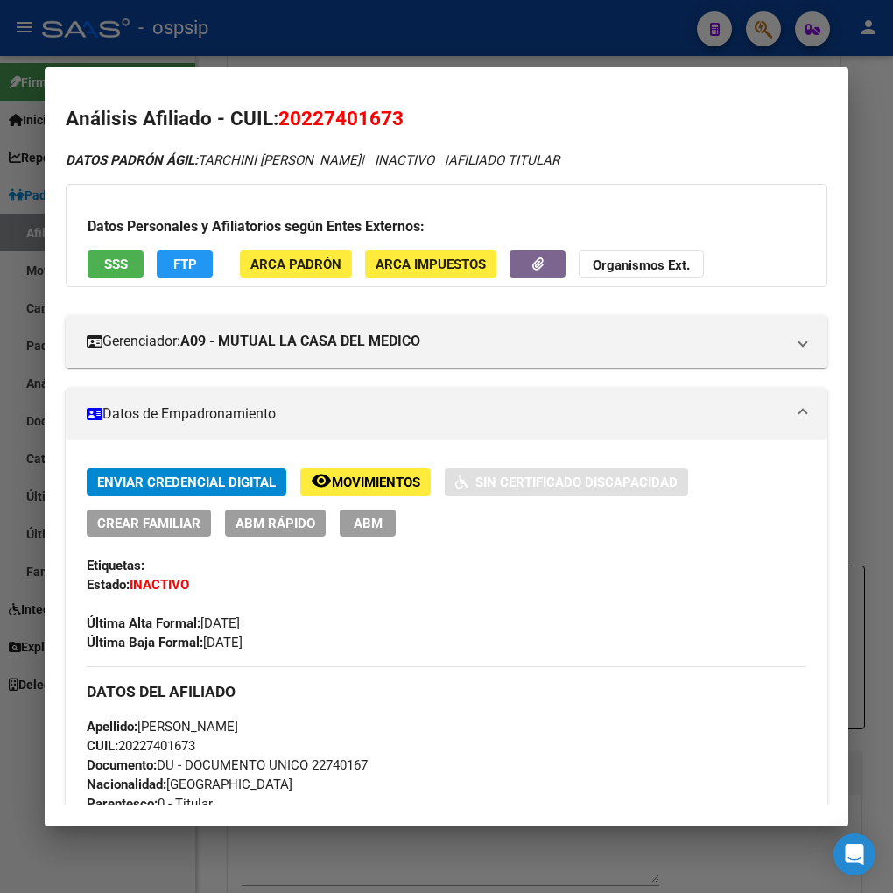
click at [173, 265] on span "FTP" at bounding box center [185, 265] width 24 height 16
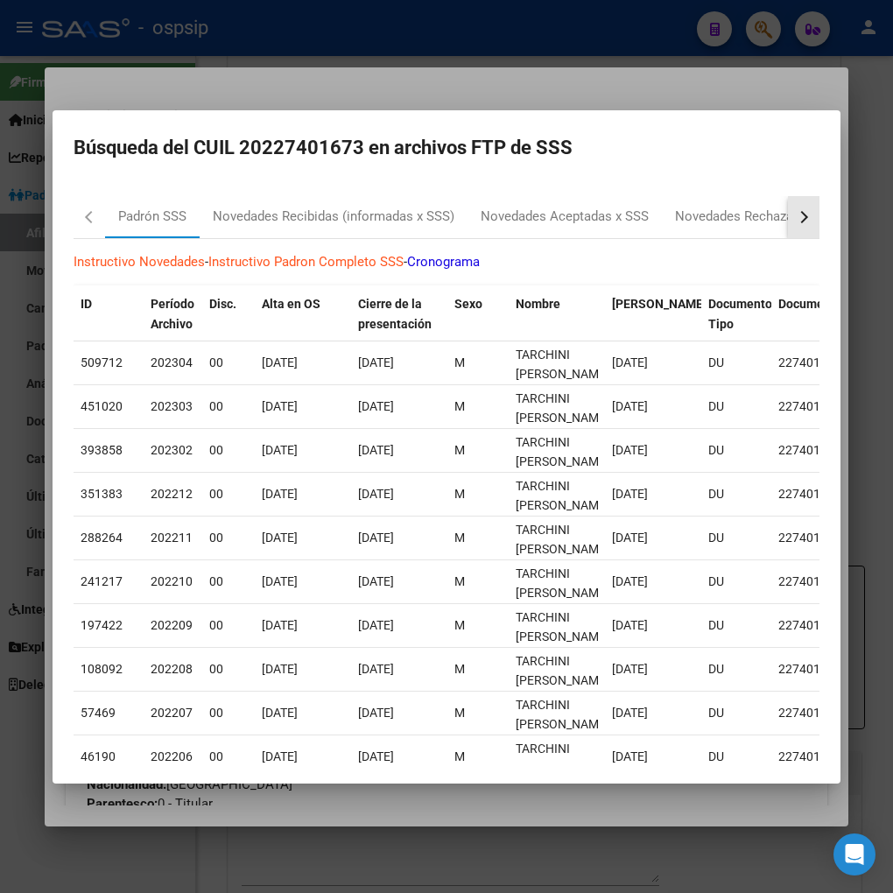
click at [796, 217] on div "button" at bounding box center [802, 216] width 12 height 12
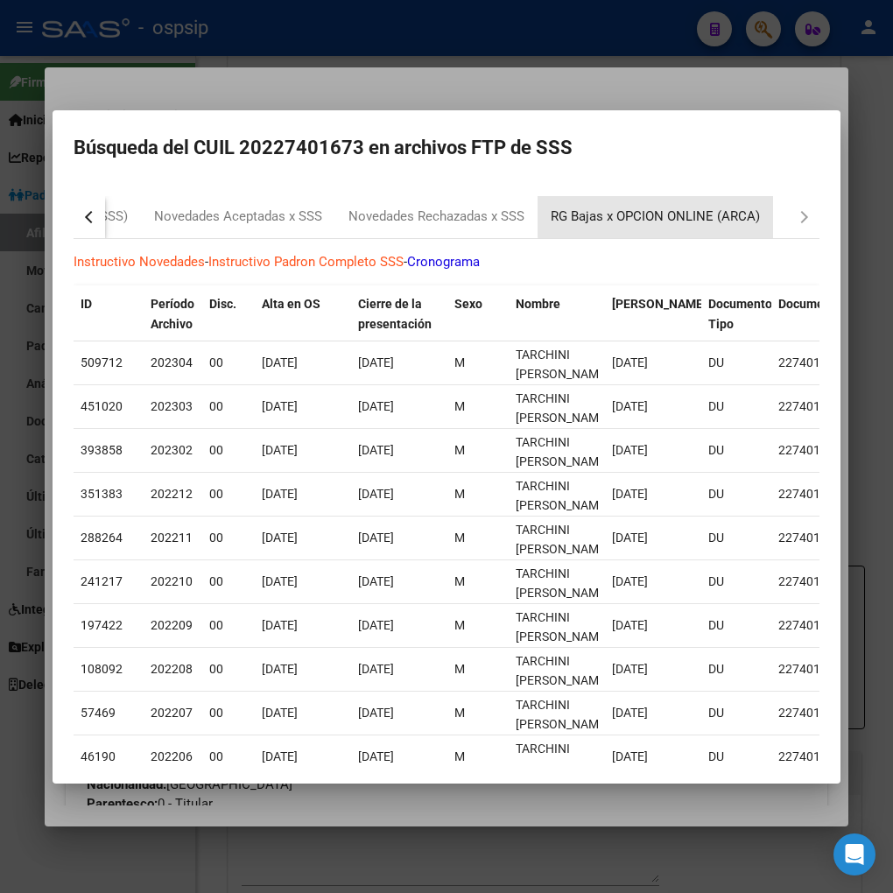
click at [693, 215] on div "RG Bajas x OPCION ONLINE (ARCA)" at bounding box center [655, 217] width 209 height 20
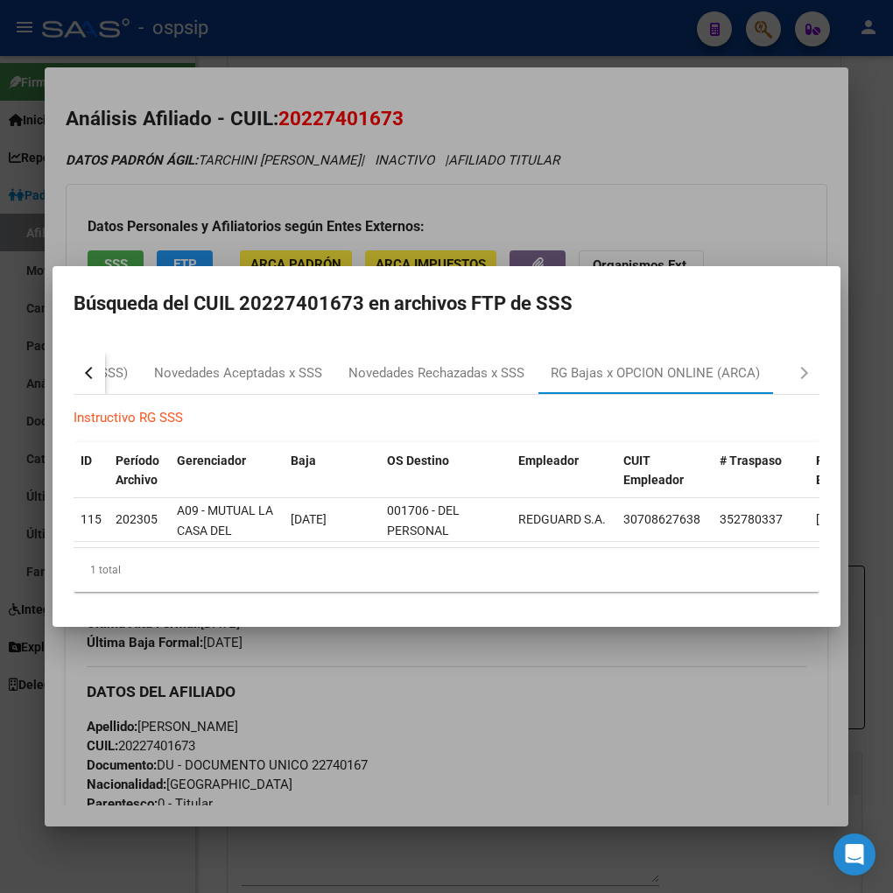
click at [548, 733] on div at bounding box center [446, 446] width 893 height 893
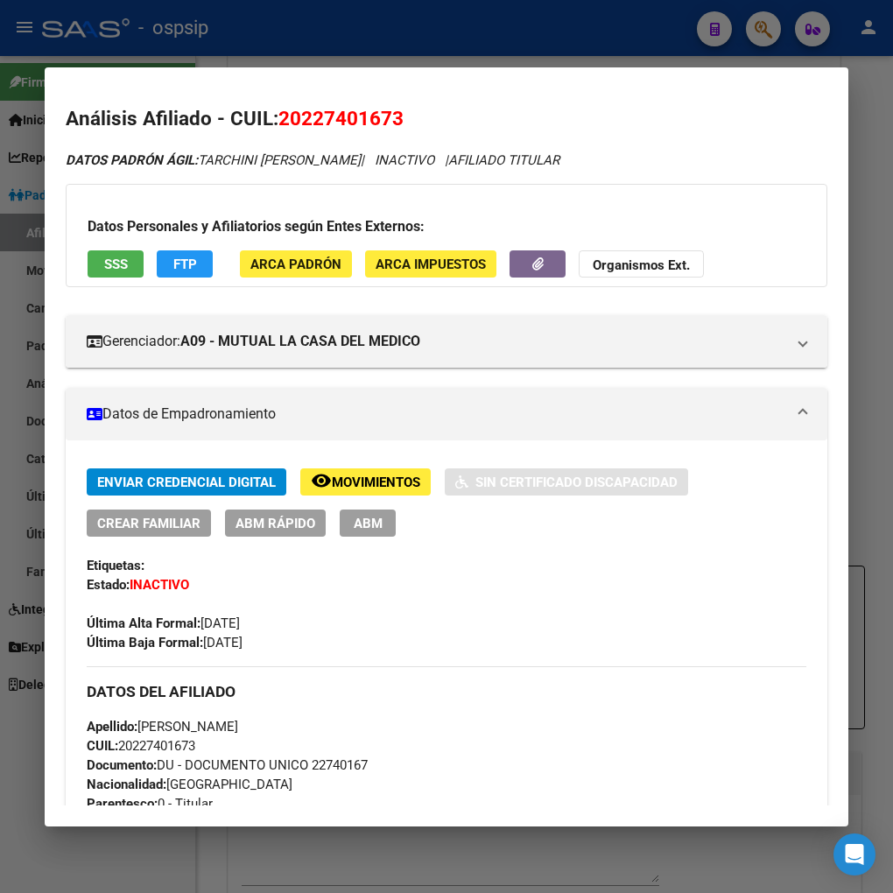
click at [382, 492] on button "remove_red_eye Movimientos" at bounding box center [365, 481] width 130 height 27
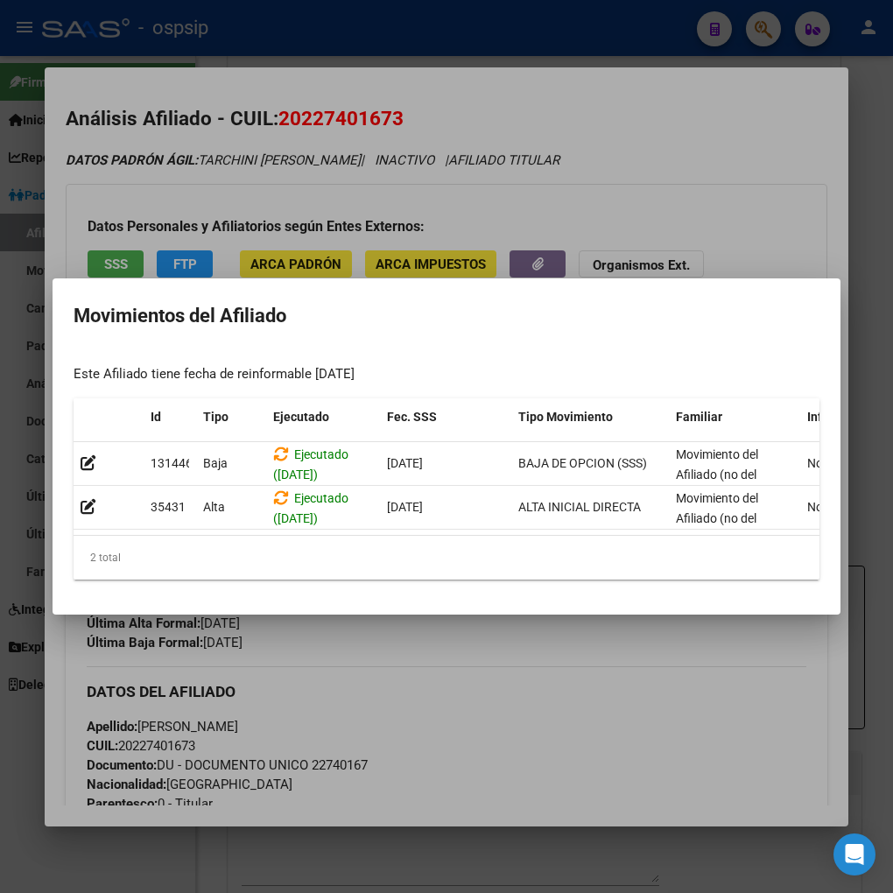
click at [473, 681] on div at bounding box center [446, 446] width 893 height 893
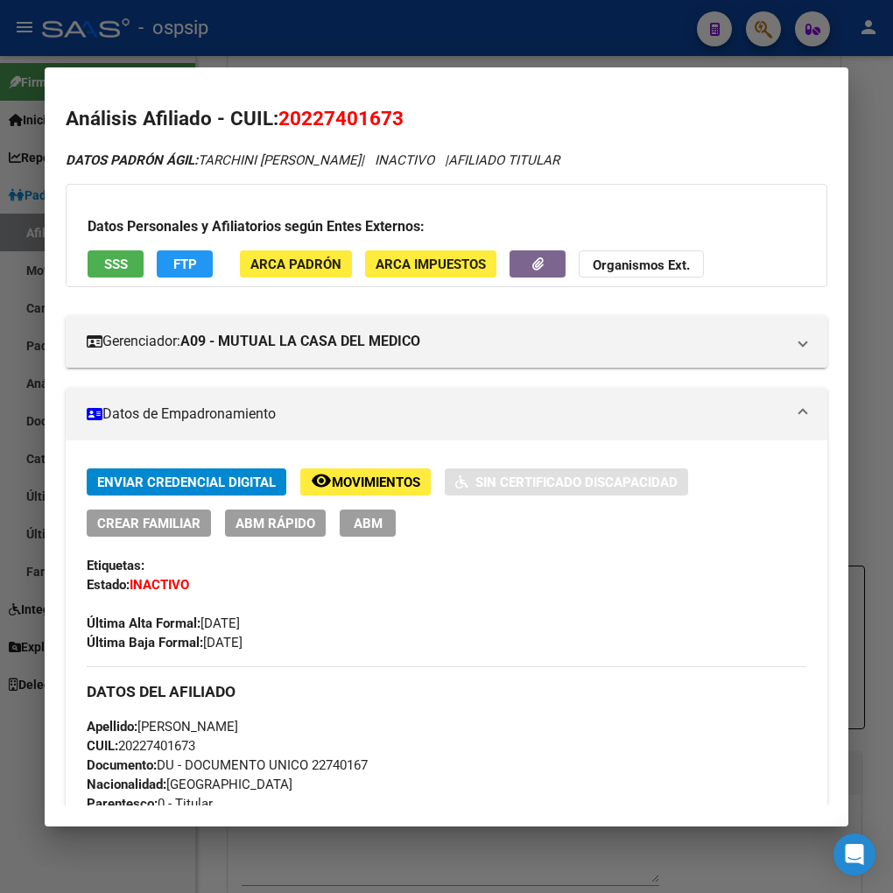
click at [750, 32] on div at bounding box center [446, 446] width 893 height 893
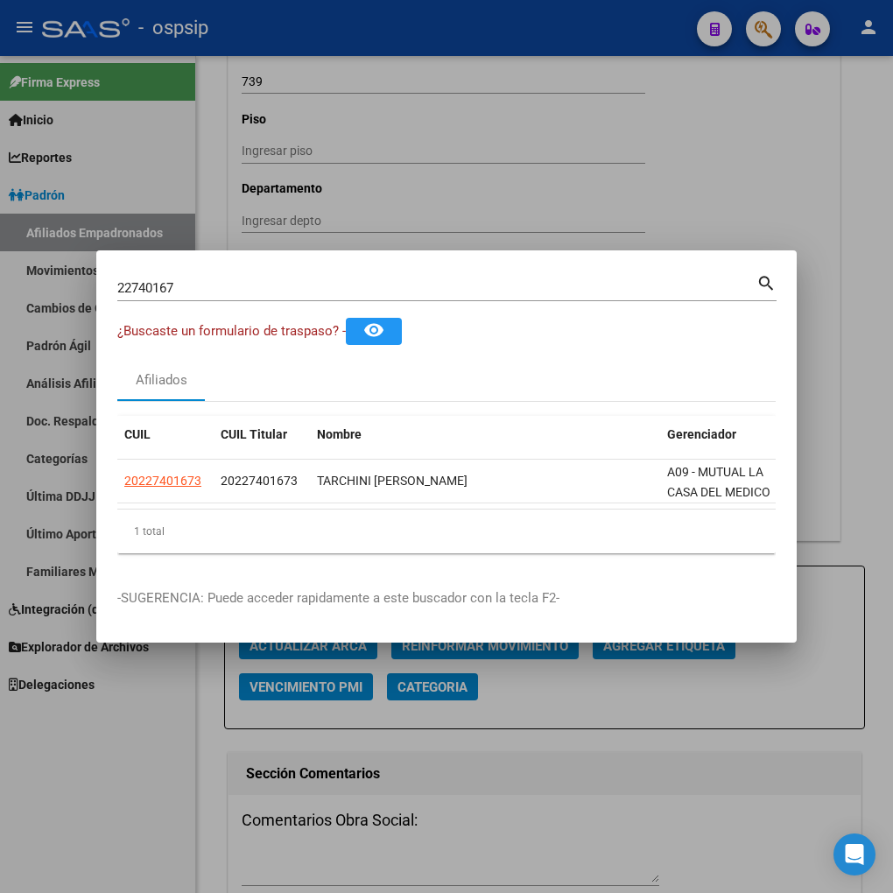
click at [229, 280] on input "22740167" at bounding box center [436, 288] width 639 height 16
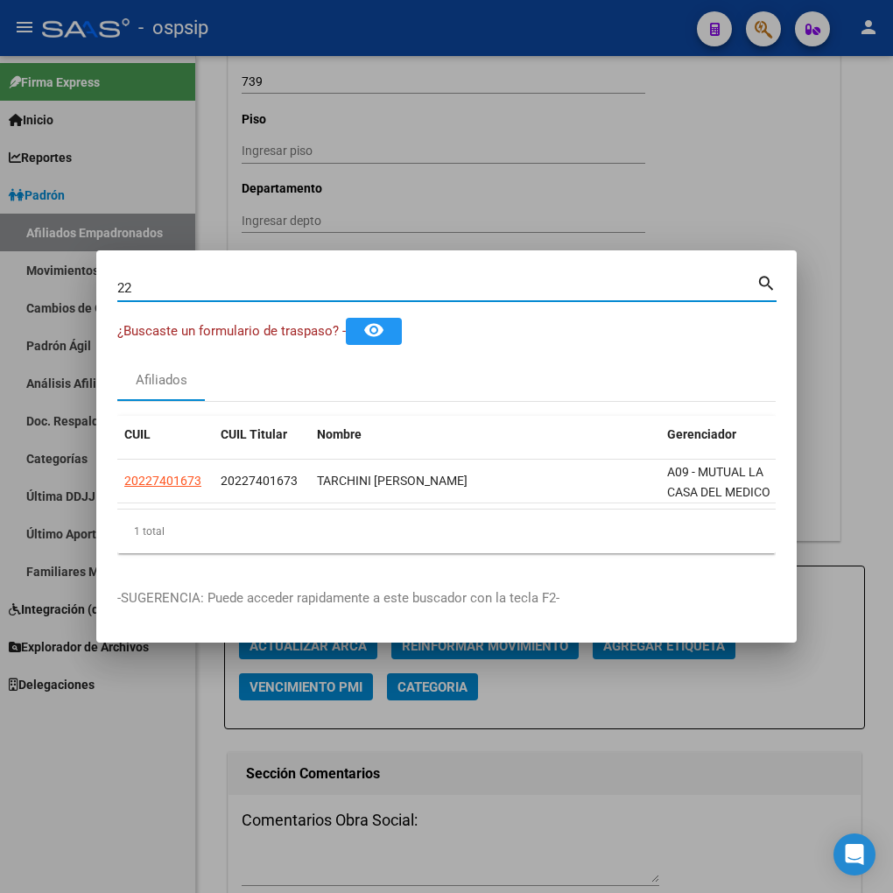
type input "2"
type input "41954899"
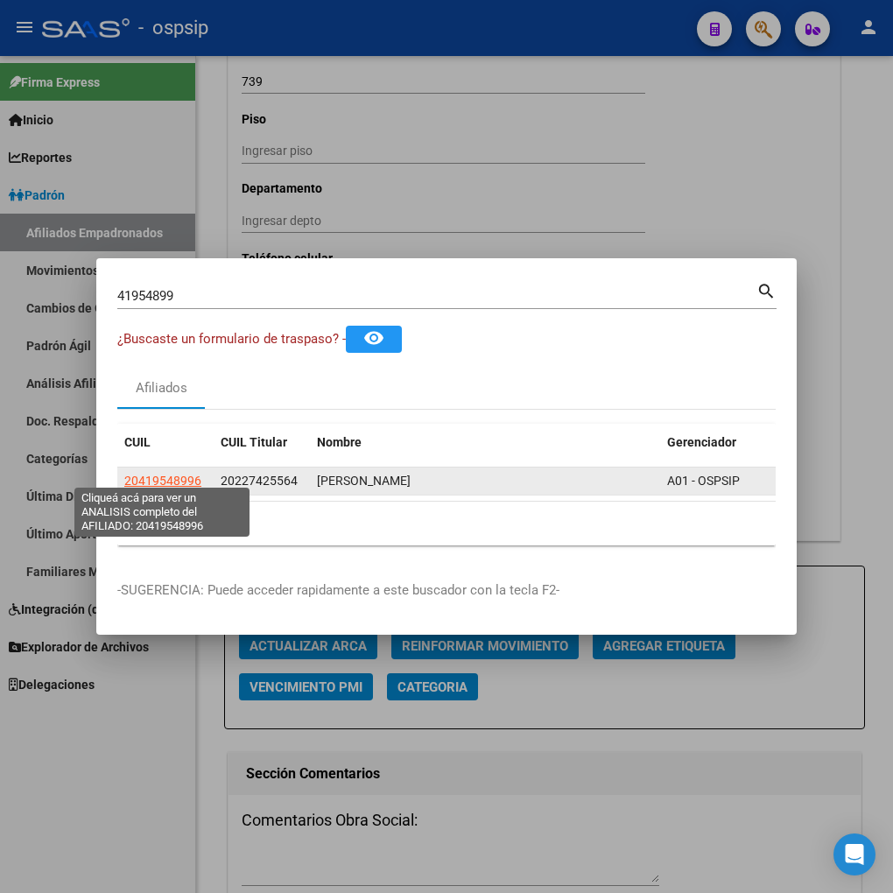
click at [151, 474] on span "20419548996" at bounding box center [162, 481] width 77 height 14
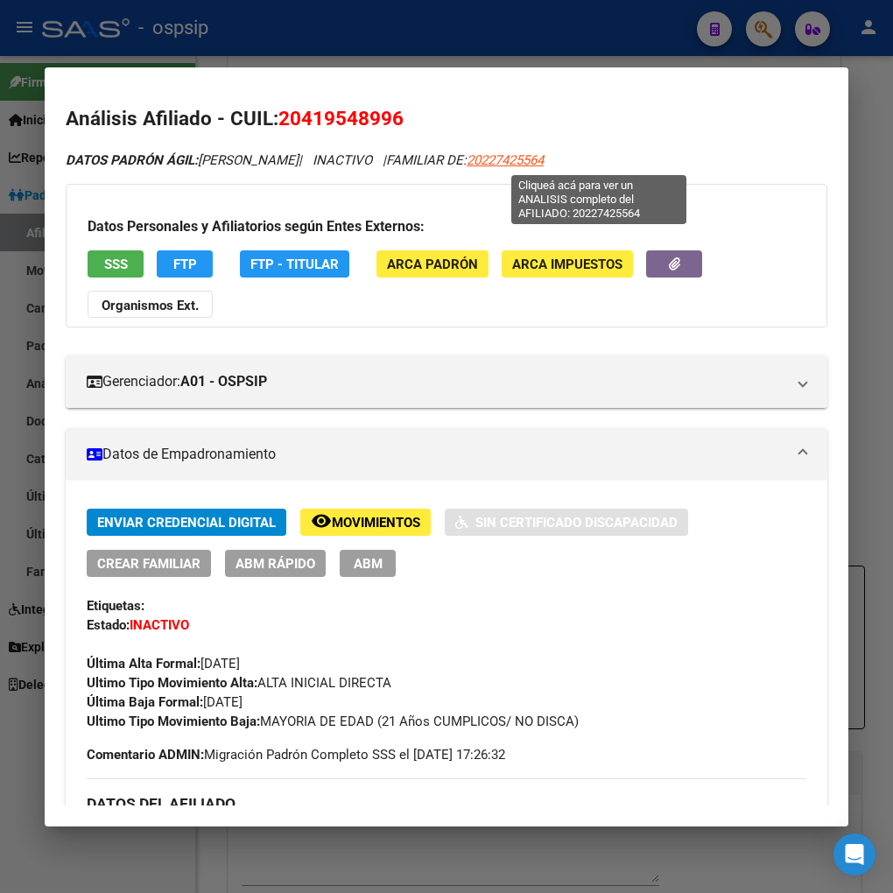
click at [544, 161] on span "20227425564" at bounding box center [505, 160] width 77 height 16
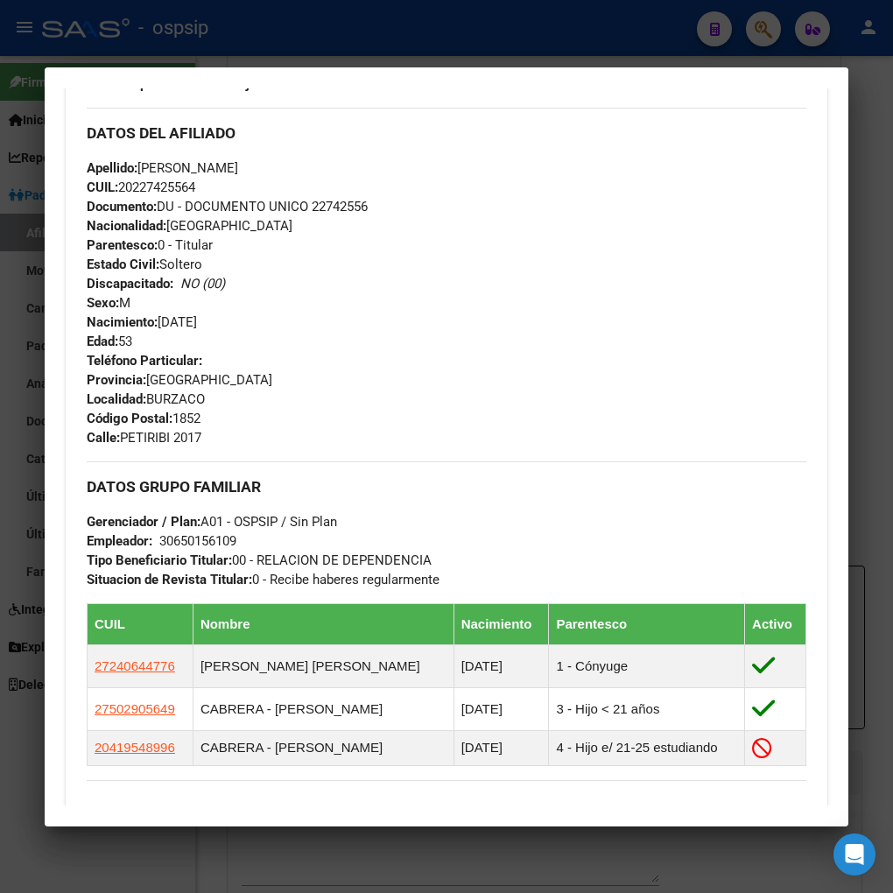
scroll to position [876, 0]
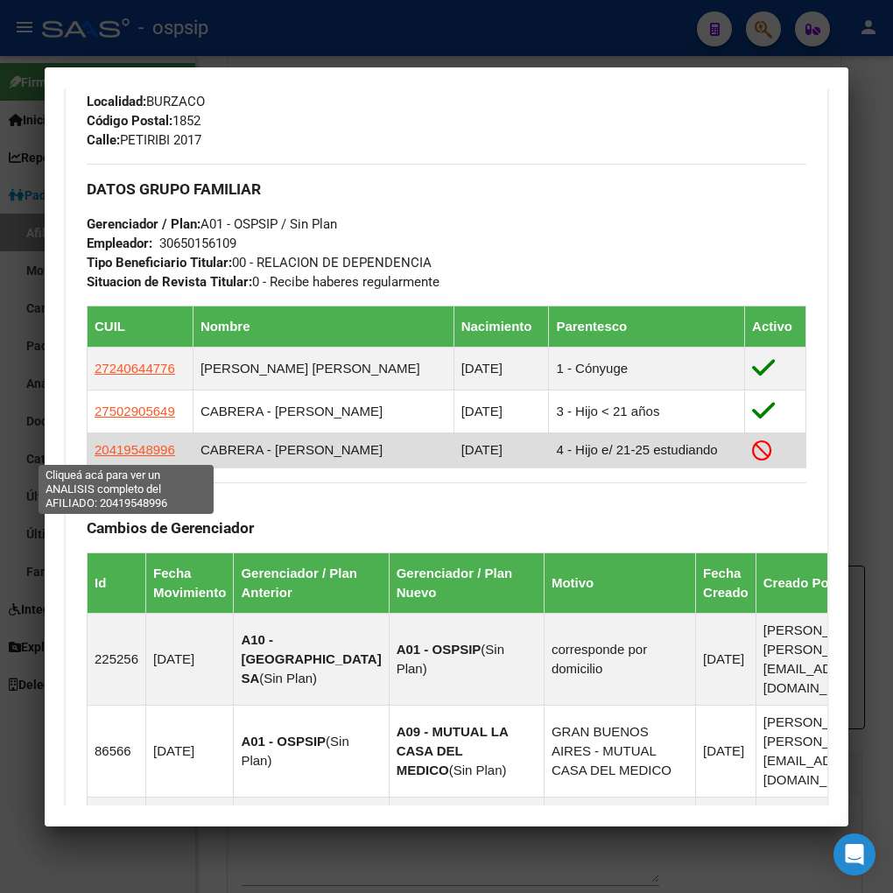
click at [116, 449] on span "20419548996" at bounding box center [135, 449] width 81 height 15
type textarea "20419548996"
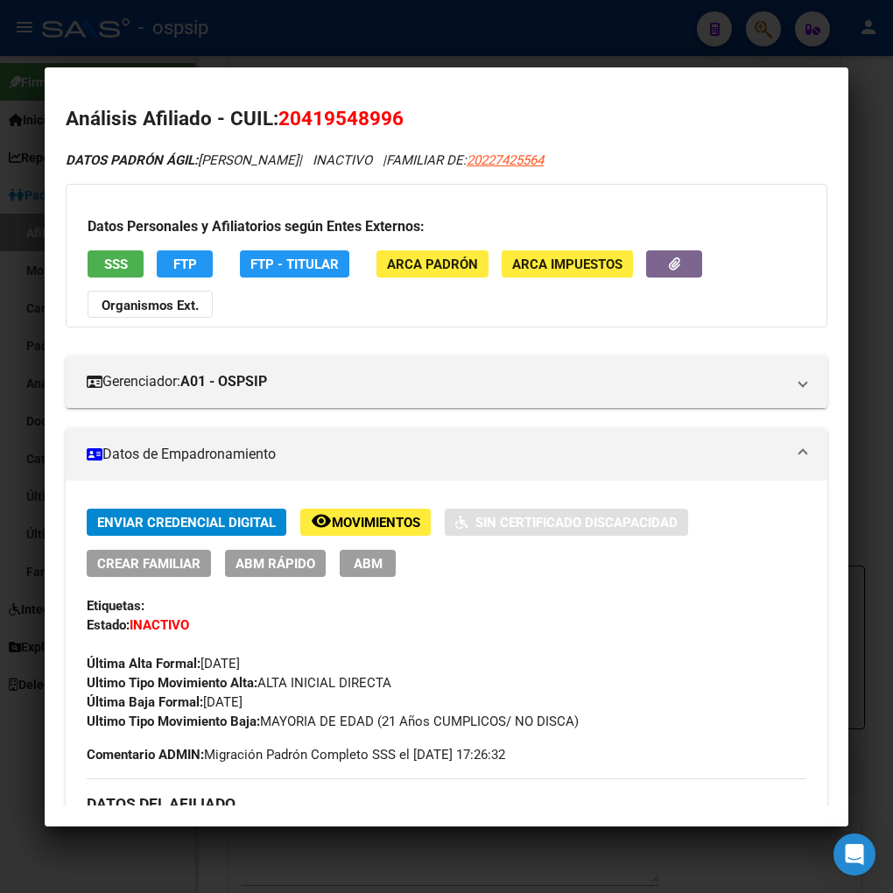
click at [359, 515] on span "Movimientos" at bounding box center [376, 523] width 88 height 16
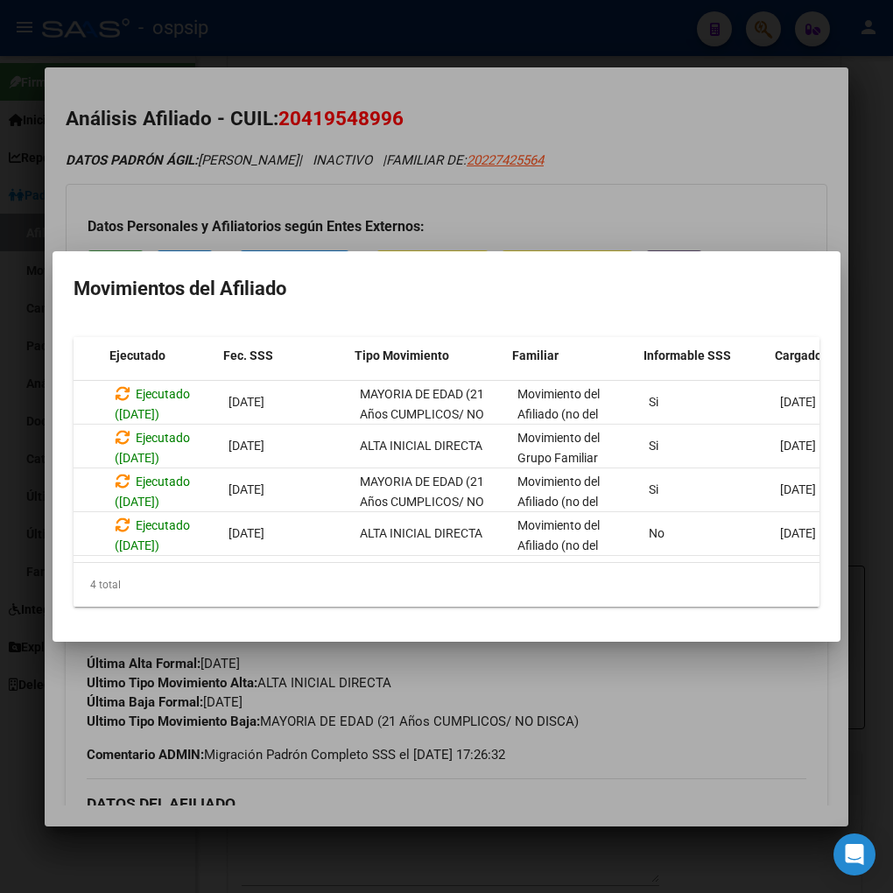
scroll to position [0, 163]
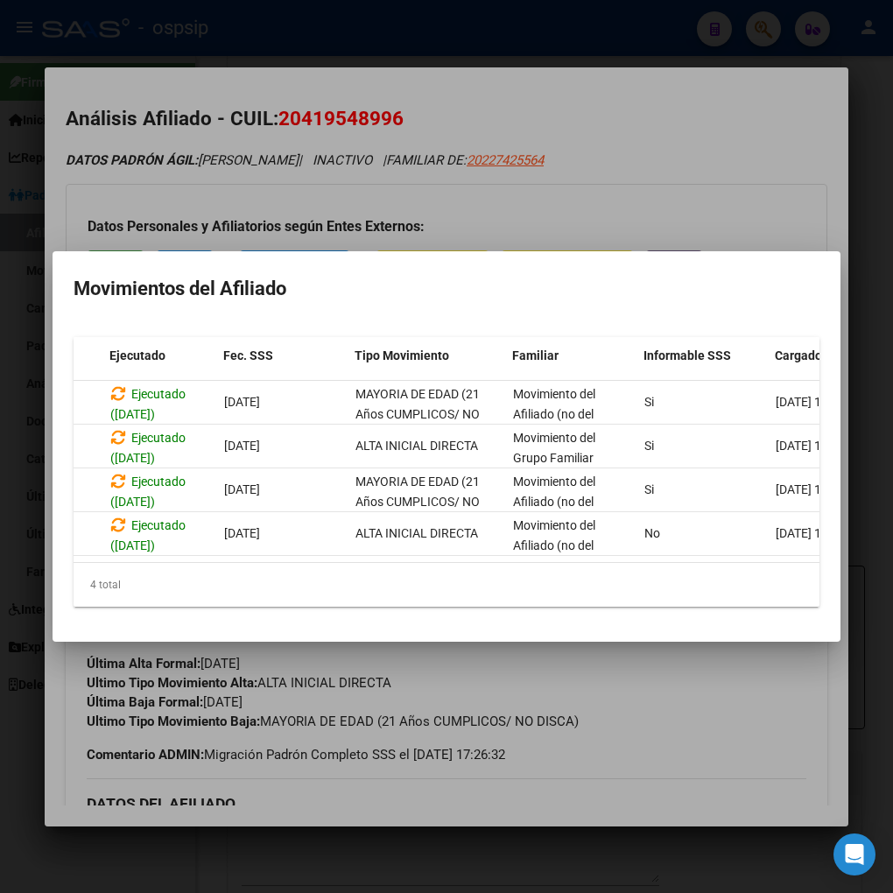
click at [740, 799] on div at bounding box center [446, 446] width 893 height 893
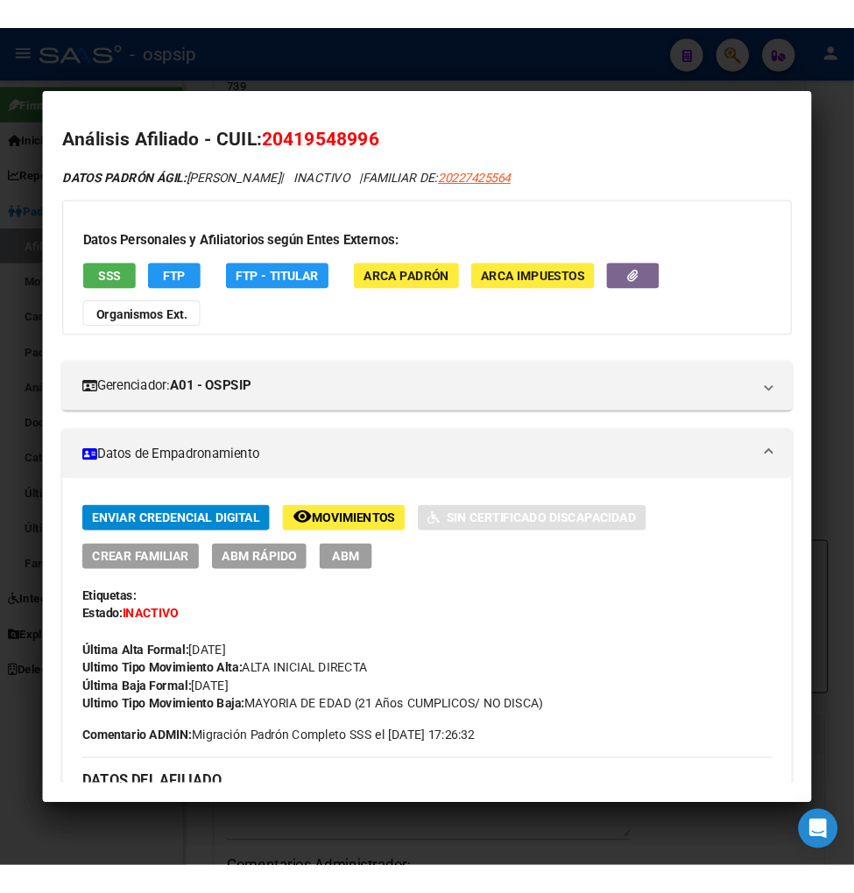
scroll to position [876, 0]
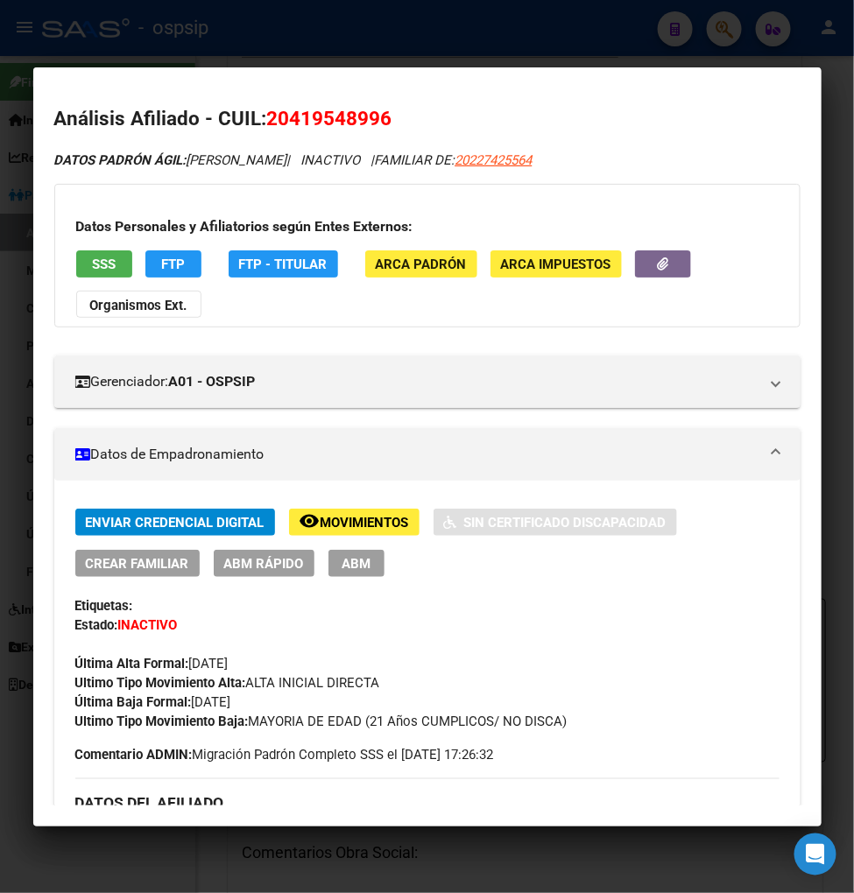
click at [732, 32] on div at bounding box center [427, 446] width 854 height 893
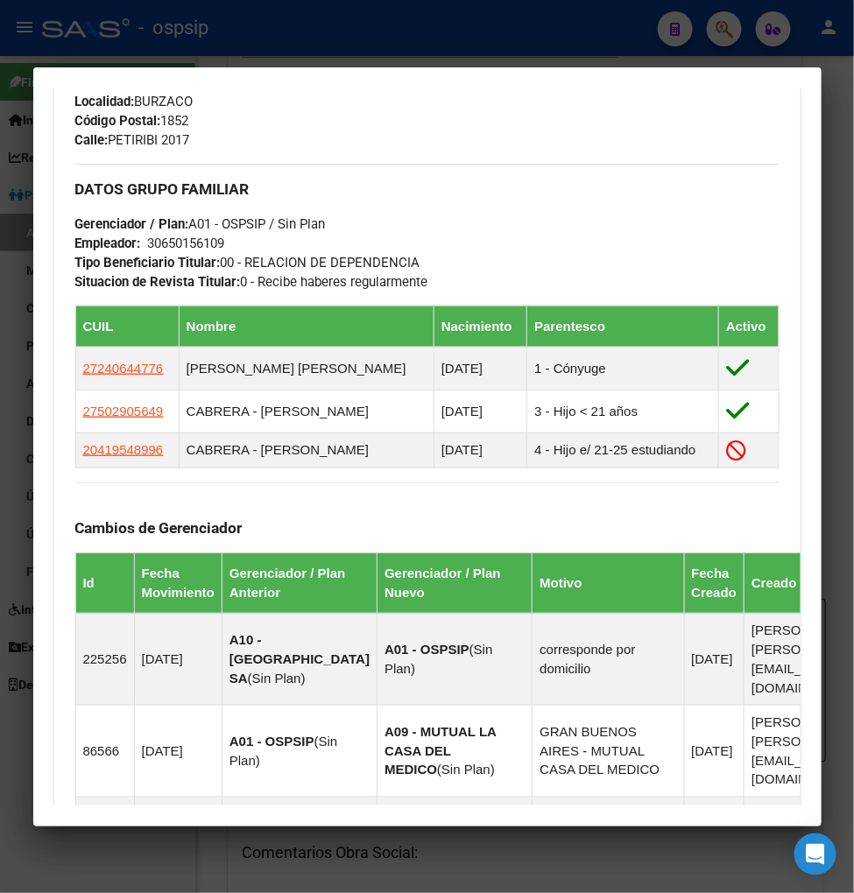
click at [718, 31] on div at bounding box center [427, 446] width 854 height 893
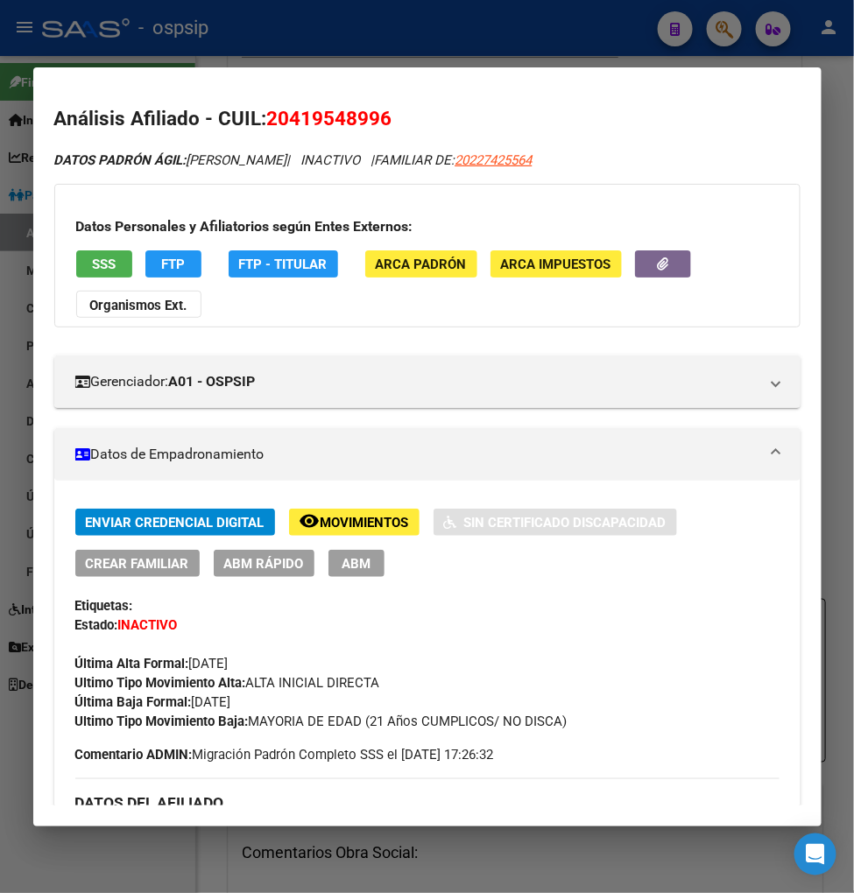
click at [721, 27] on div at bounding box center [427, 446] width 854 height 893
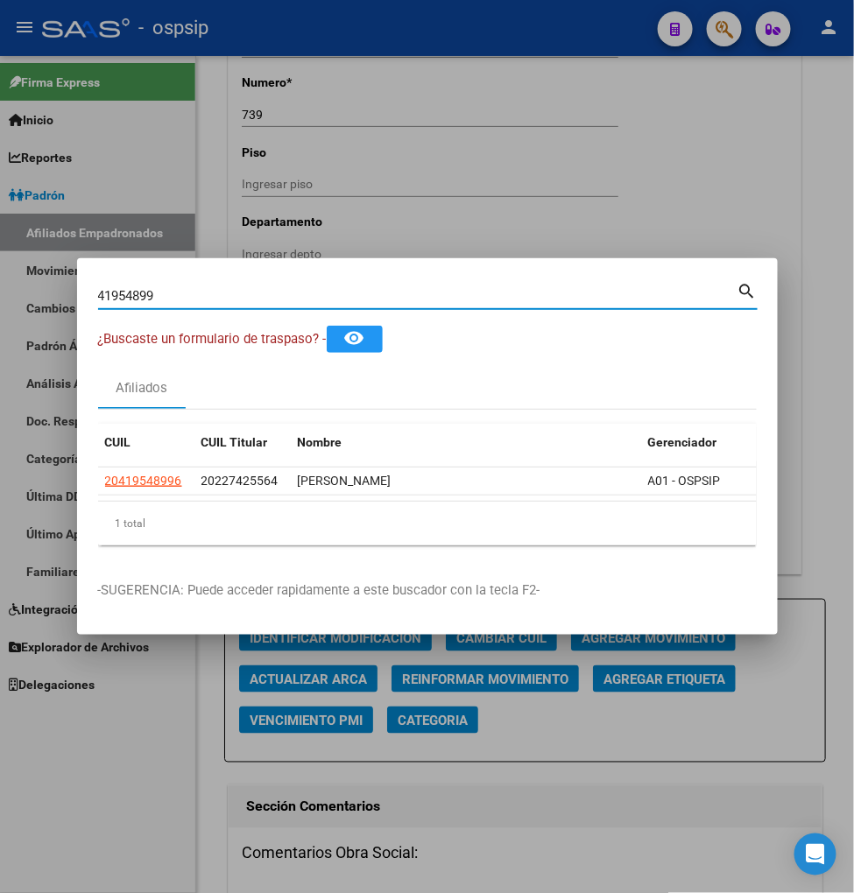
click at [194, 288] on input "41954899" at bounding box center [417, 296] width 639 height 16
type input "4"
type input "22742699"
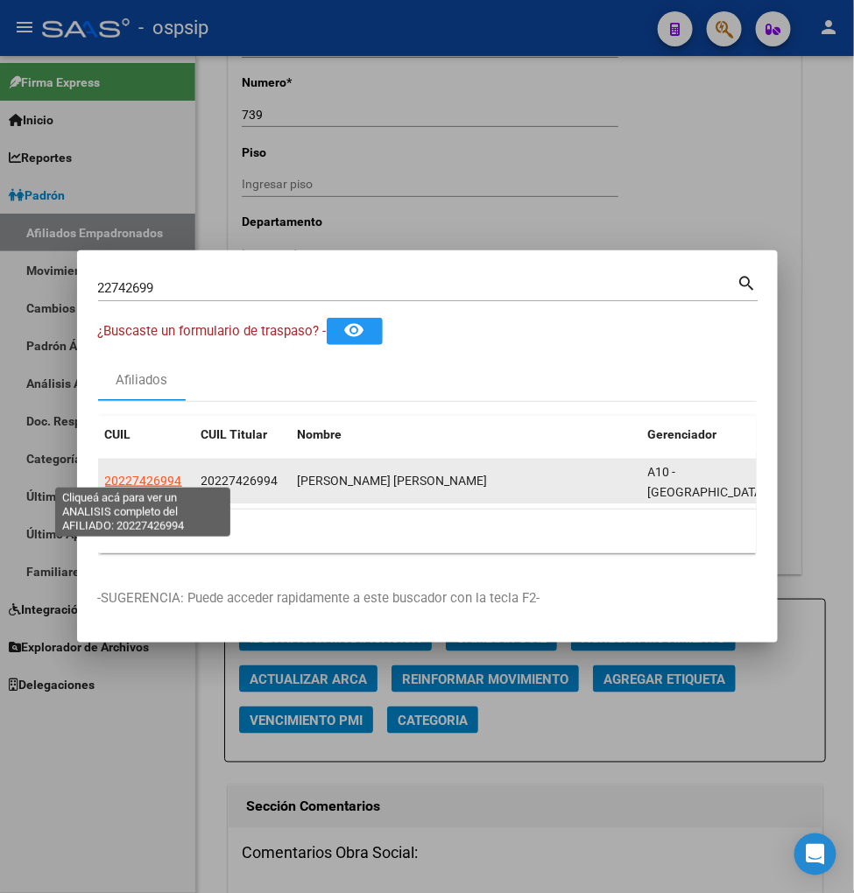
click at [137, 474] on span "20227426994" at bounding box center [143, 481] width 77 height 14
copy span "7"
type textarea "20227426994"
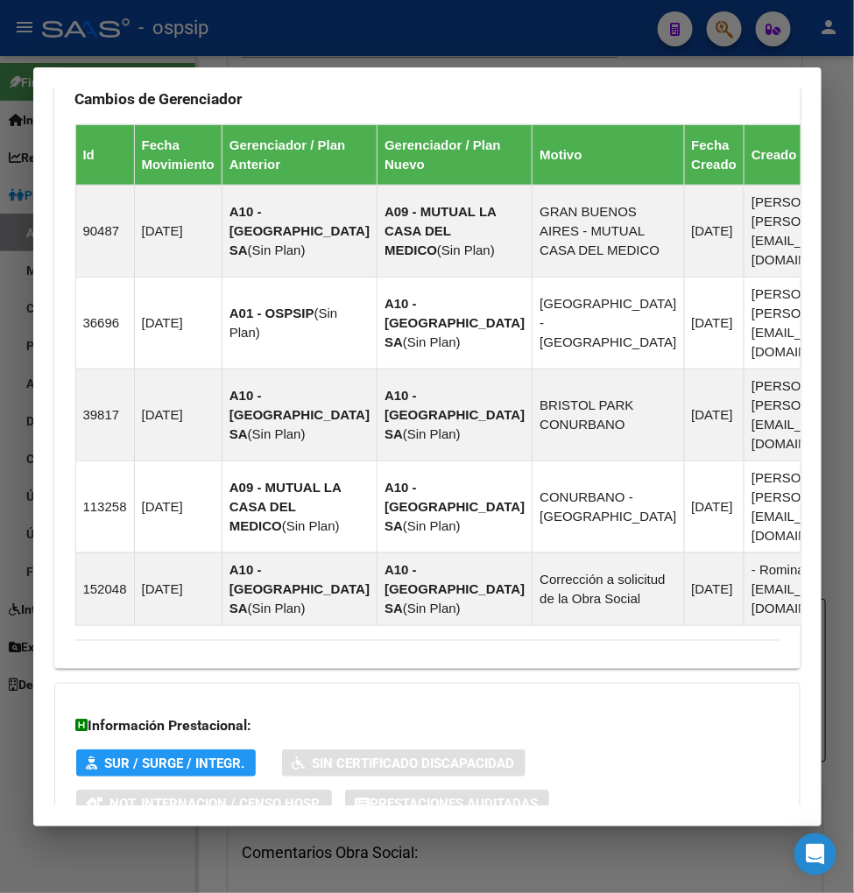
scroll to position [1362, 0]
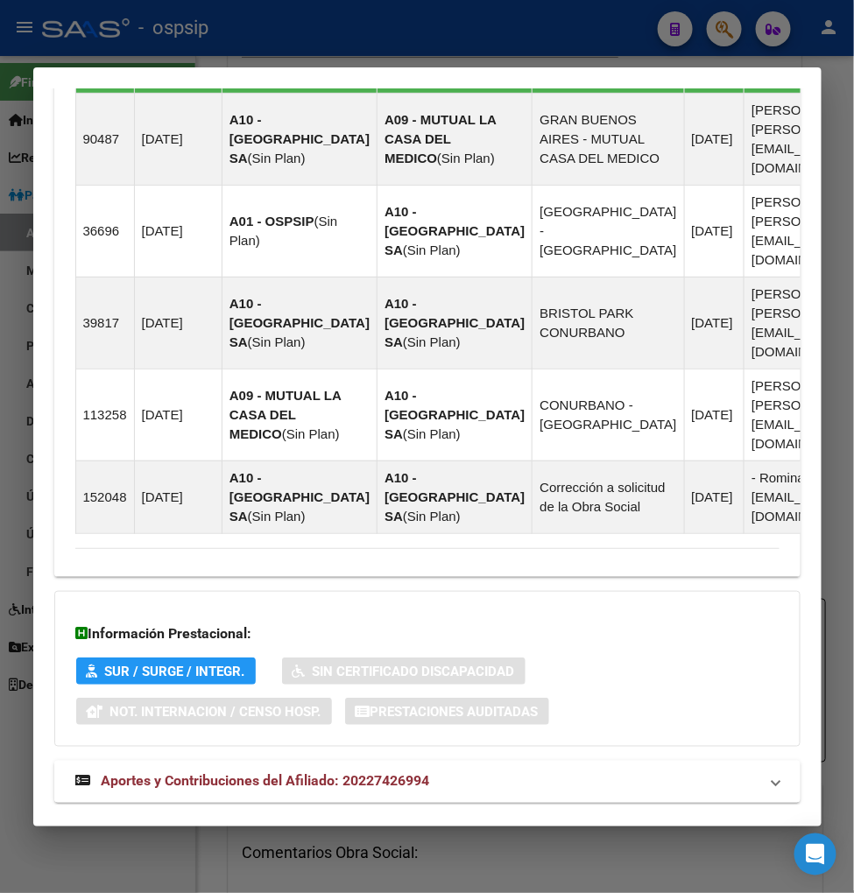
click at [216, 773] on span "Aportes y Contribuciones del Afiliado: 20227426994" at bounding box center [266, 781] width 328 height 17
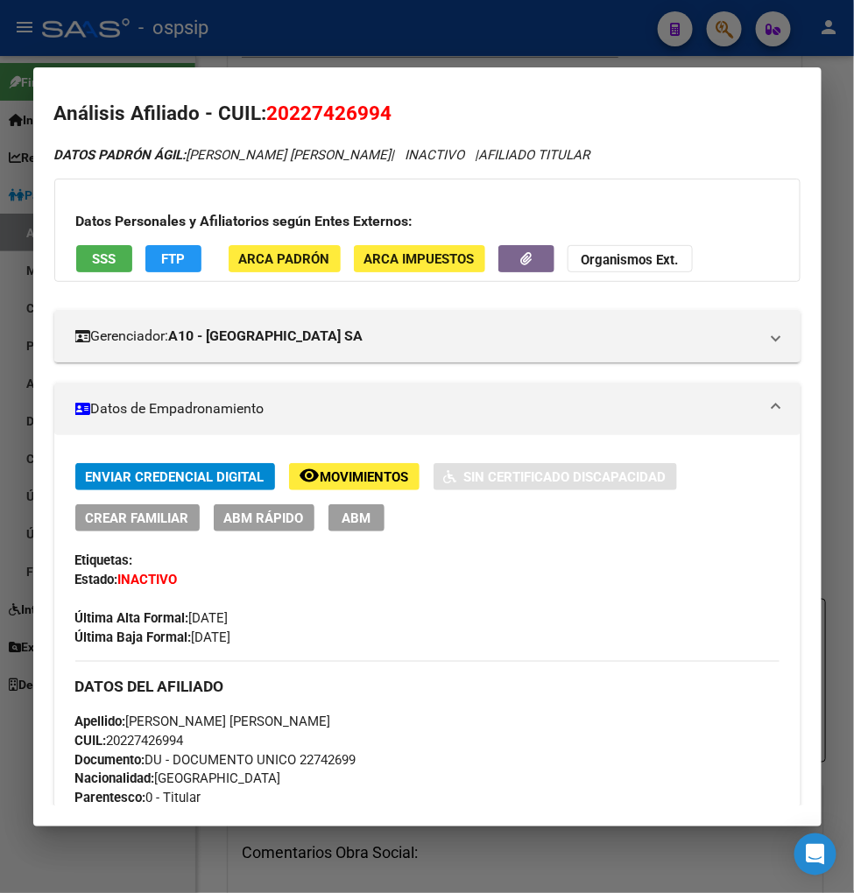
scroll to position [0, 0]
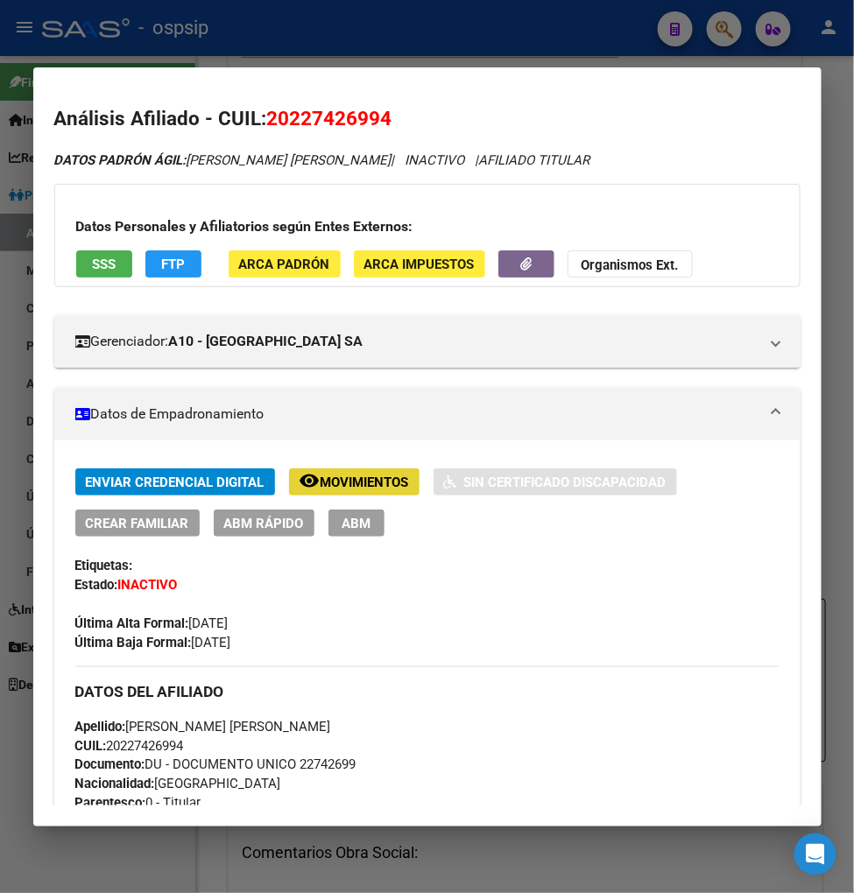
click at [344, 478] on span "Movimientos" at bounding box center [364, 483] width 88 height 16
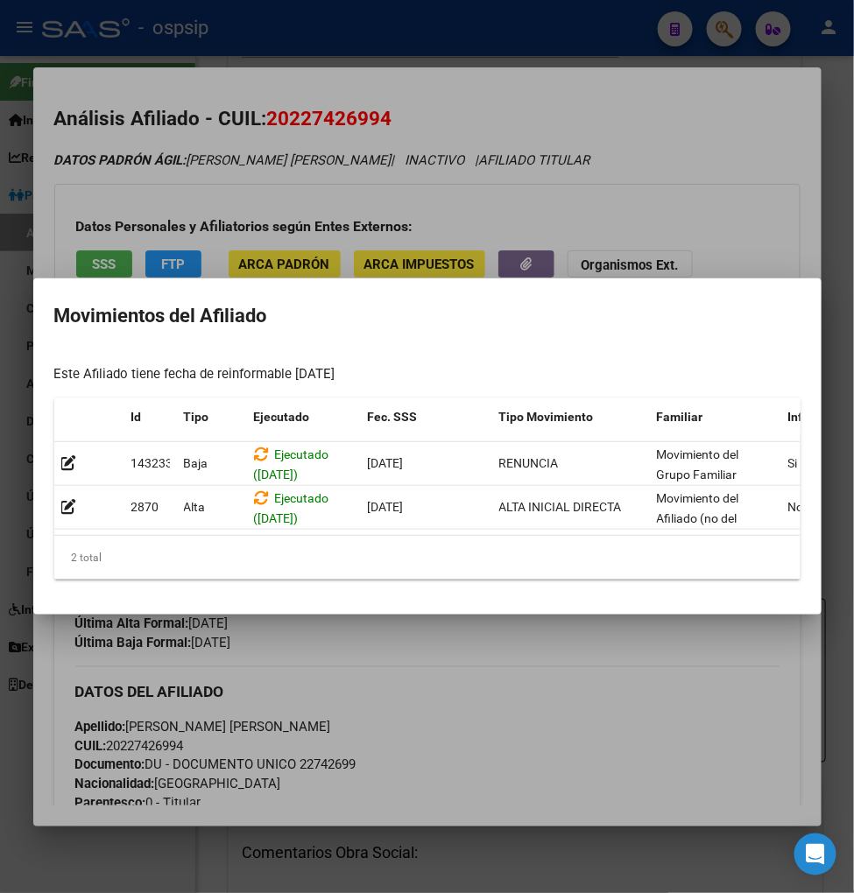
click at [543, 668] on div at bounding box center [427, 446] width 854 height 893
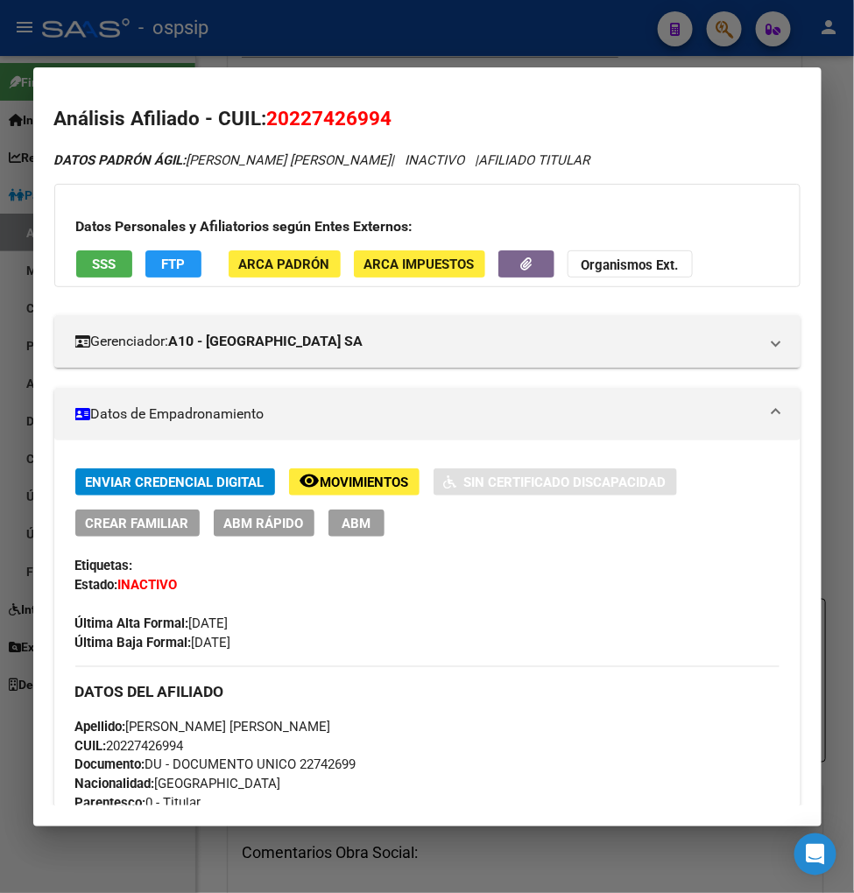
click at [728, 30] on div at bounding box center [427, 446] width 854 height 893
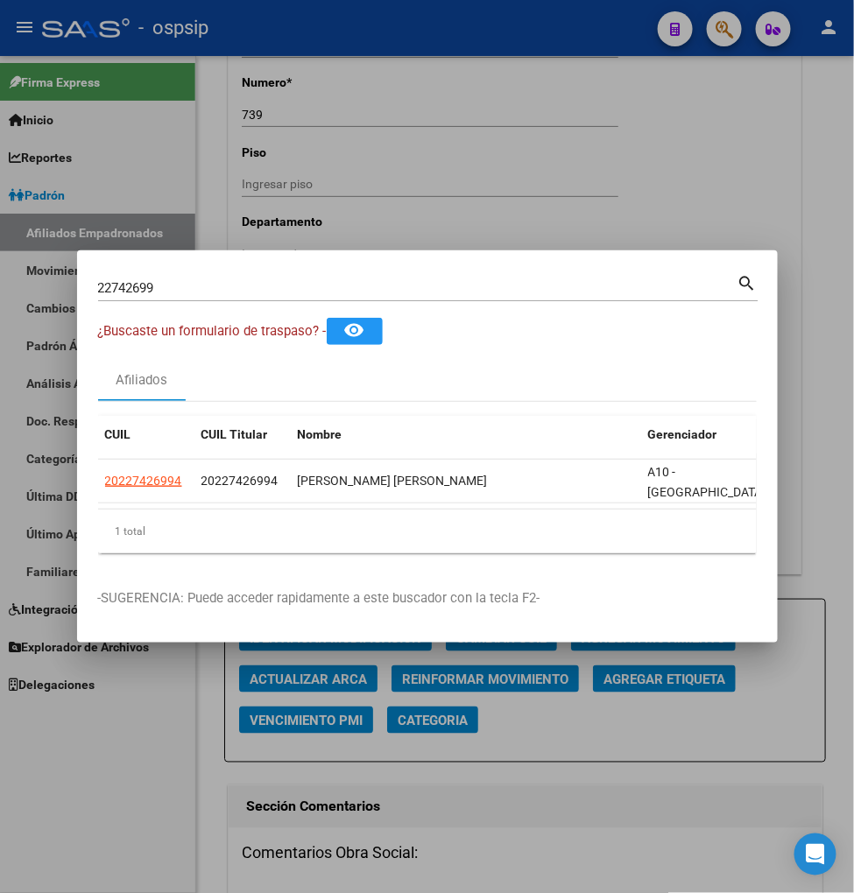
click at [163, 285] on input "22742699" at bounding box center [417, 288] width 639 height 16
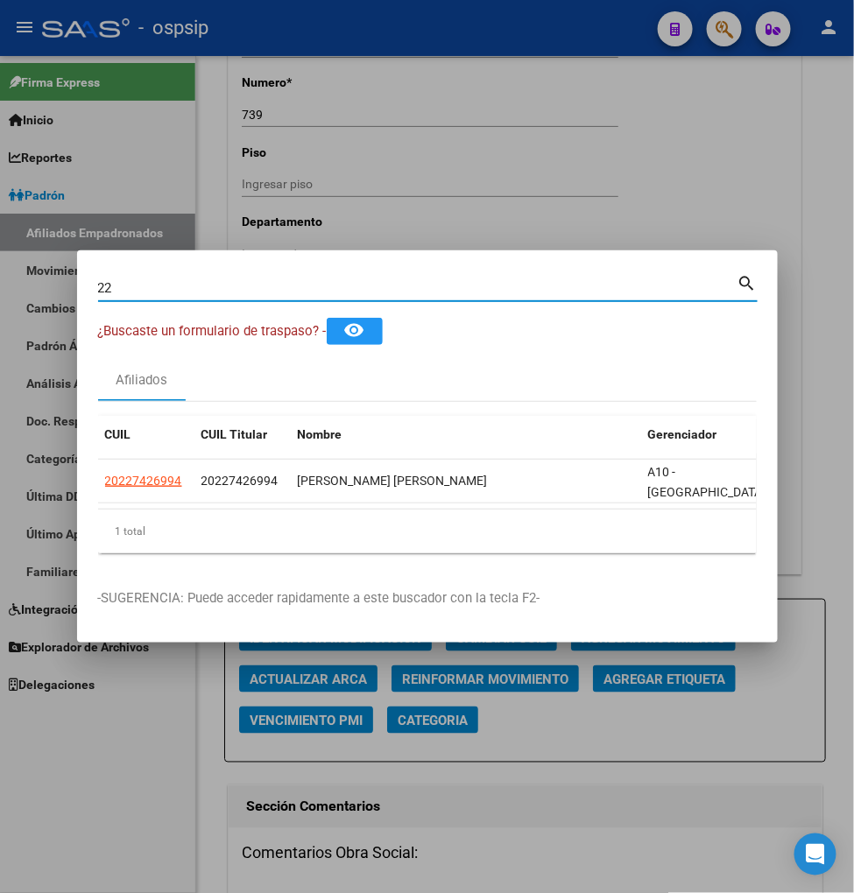
type input "2"
type input "48388406"
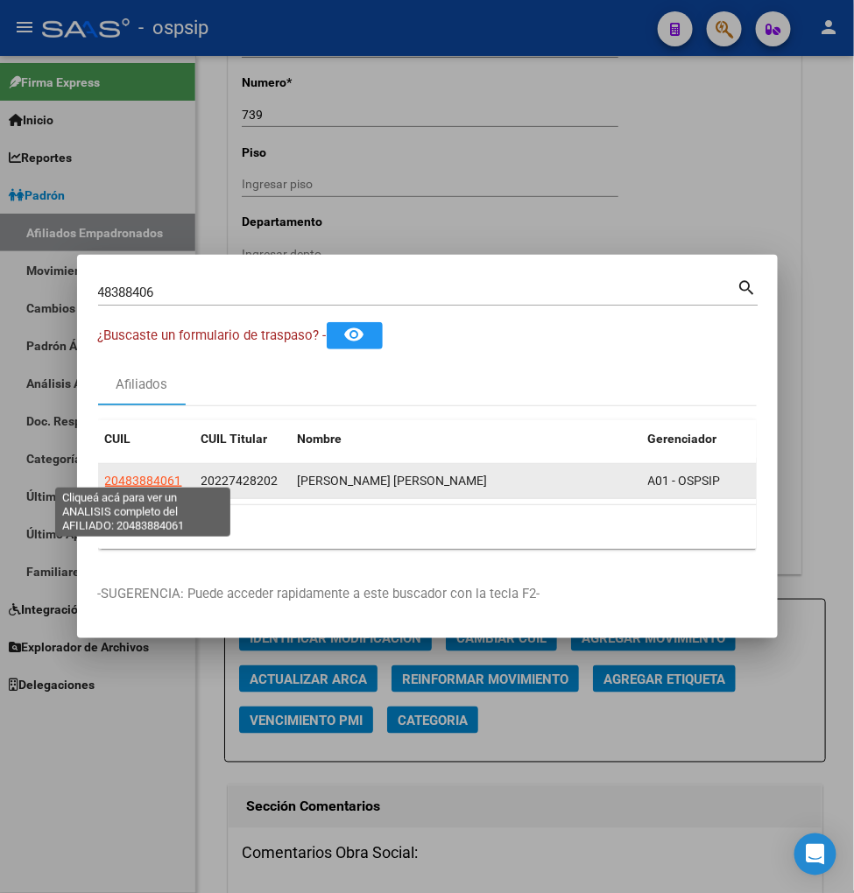
click at [154, 476] on span "20483884061" at bounding box center [143, 481] width 77 height 14
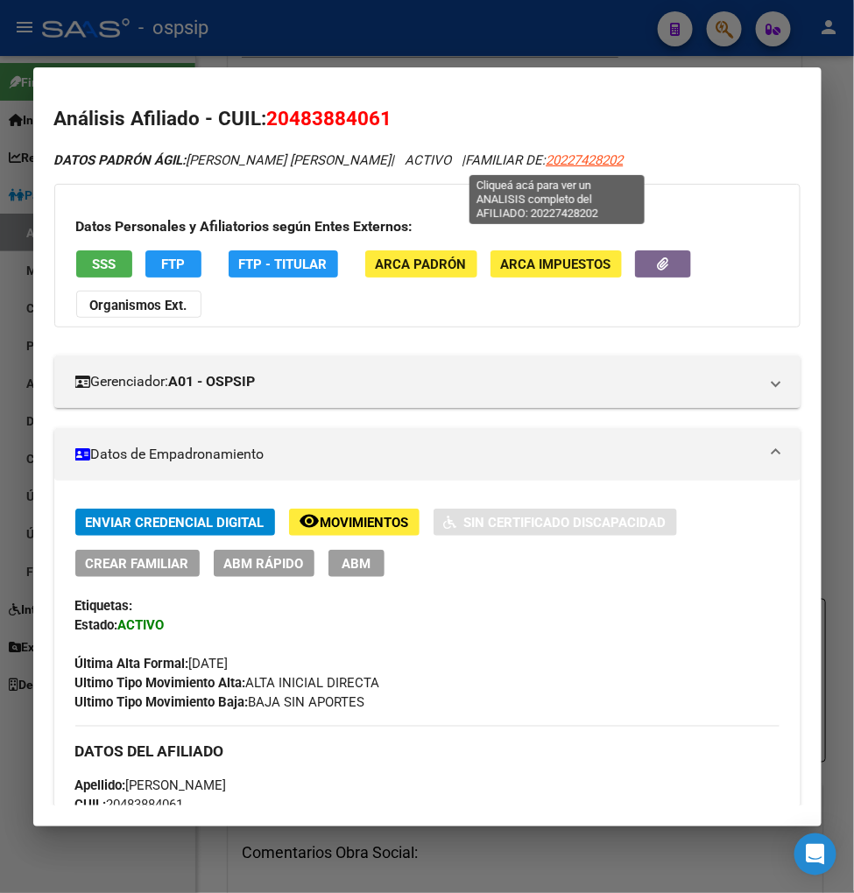
click at [565, 158] on span "20227428202" at bounding box center [584, 160] width 77 height 16
type textarea "20227428202"
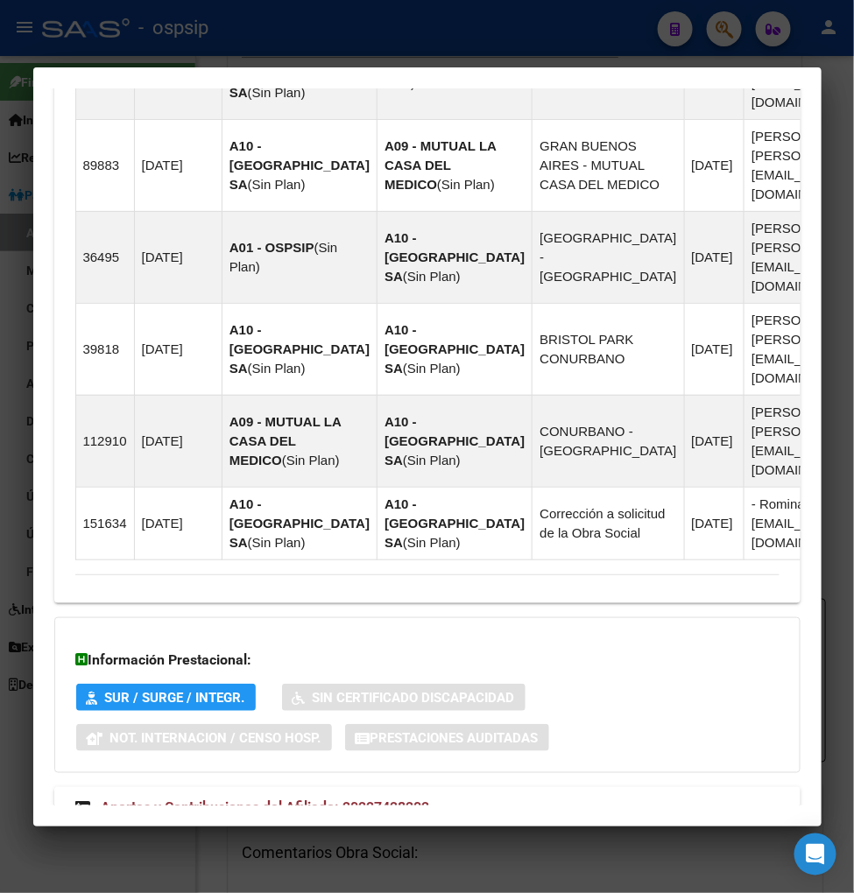
scroll to position [1472, 0]
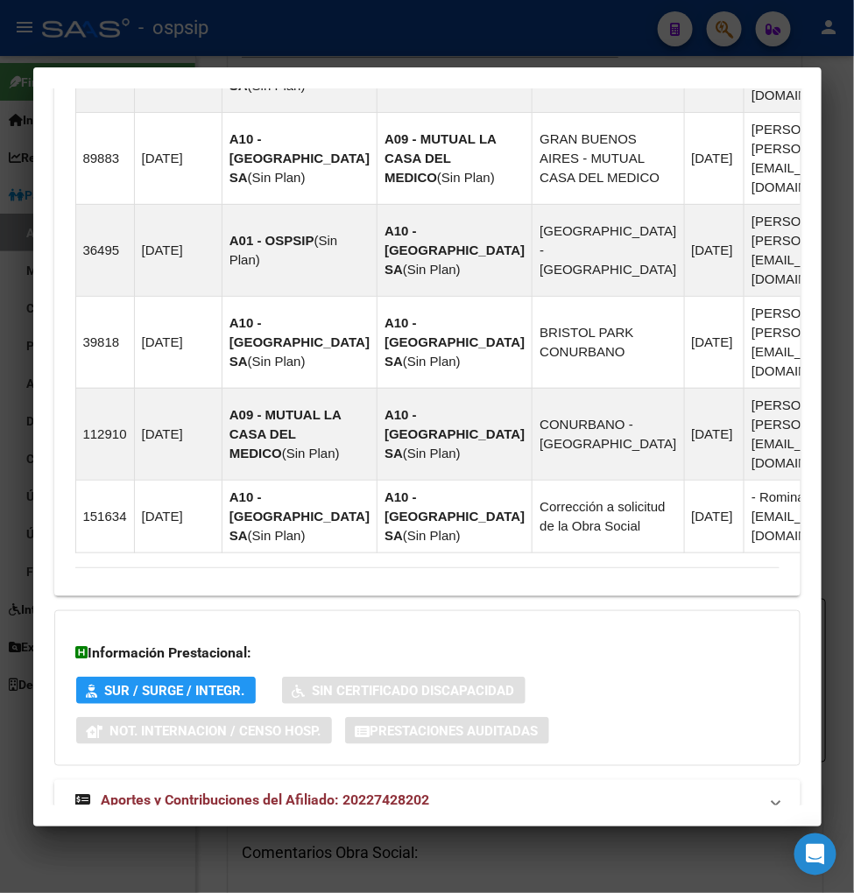
click at [251, 792] on span "Aportes y Contribuciones del Afiliado: 20227428202" at bounding box center [266, 800] width 328 height 17
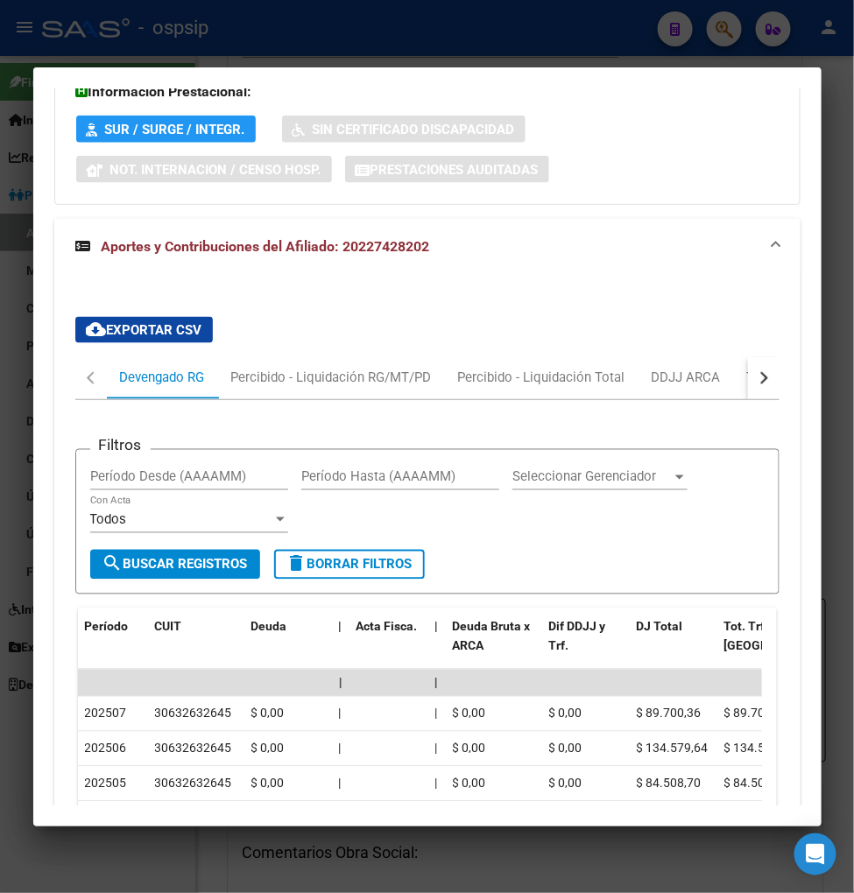
scroll to position [2141, 0]
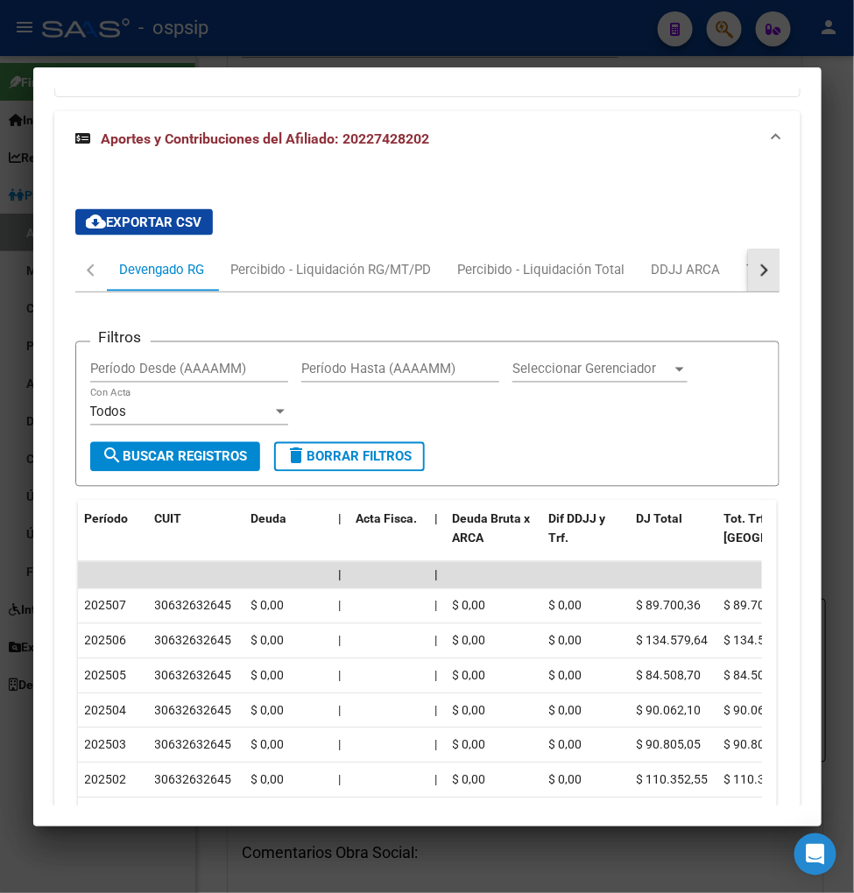
click at [758, 250] on button "button" at bounding box center [764, 271] width 32 height 42
click at [721, 250] on div "Transferencias ARCA" at bounding box center [661, 271] width 151 height 42
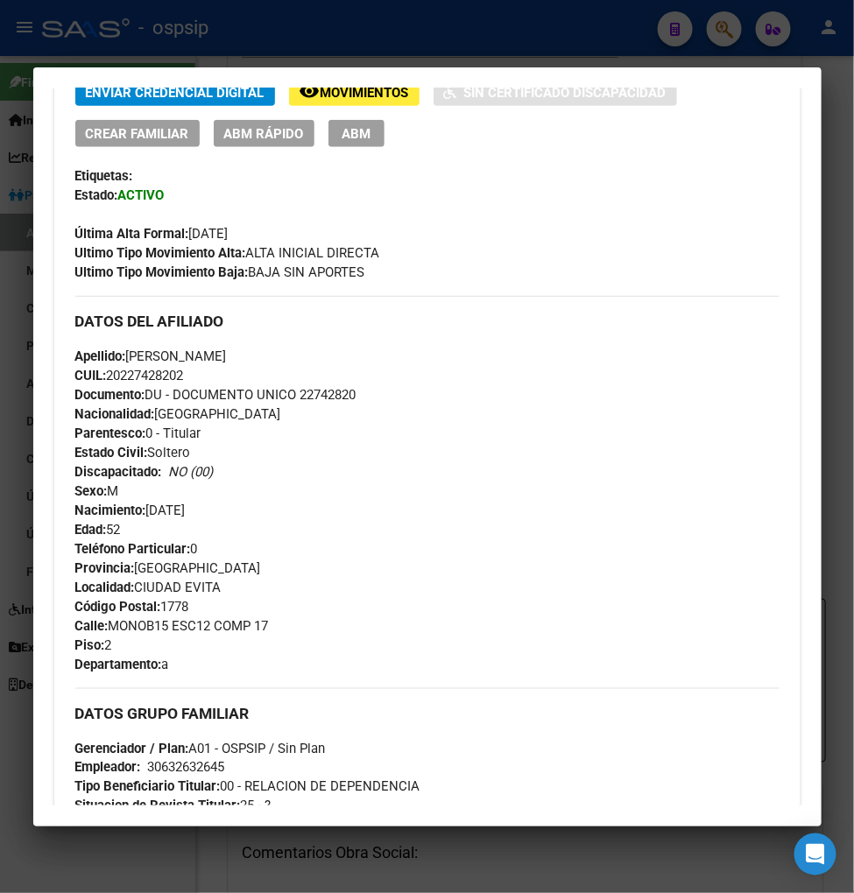
scroll to position [1, 0]
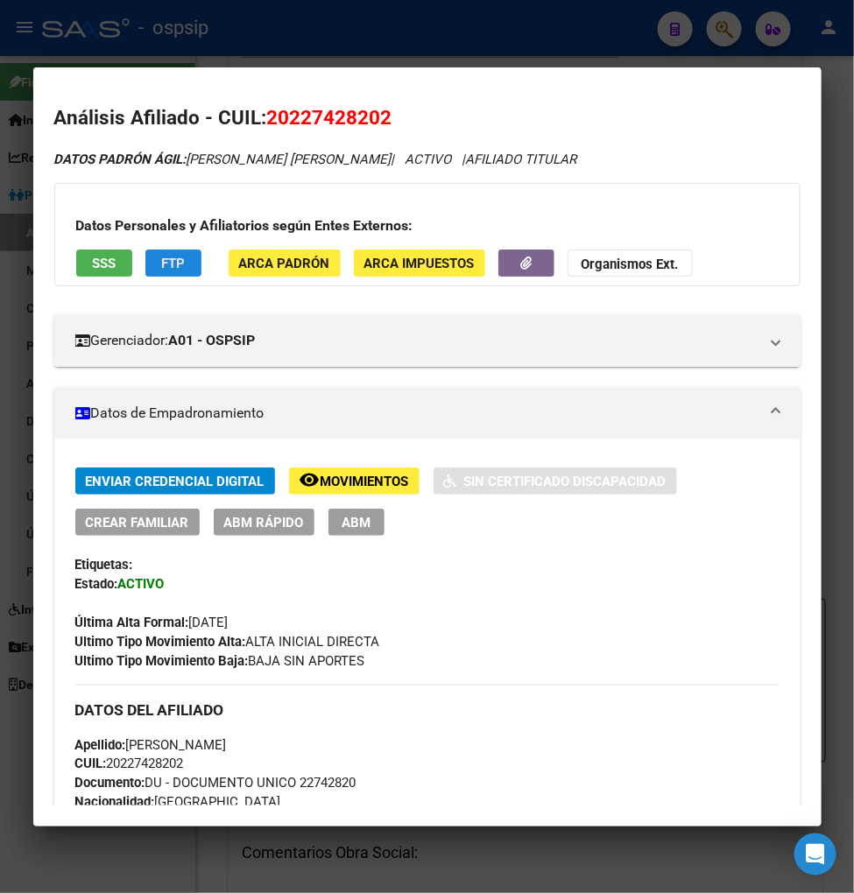
click at [165, 256] on span "FTP" at bounding box center [173, 264] width 24 height 16
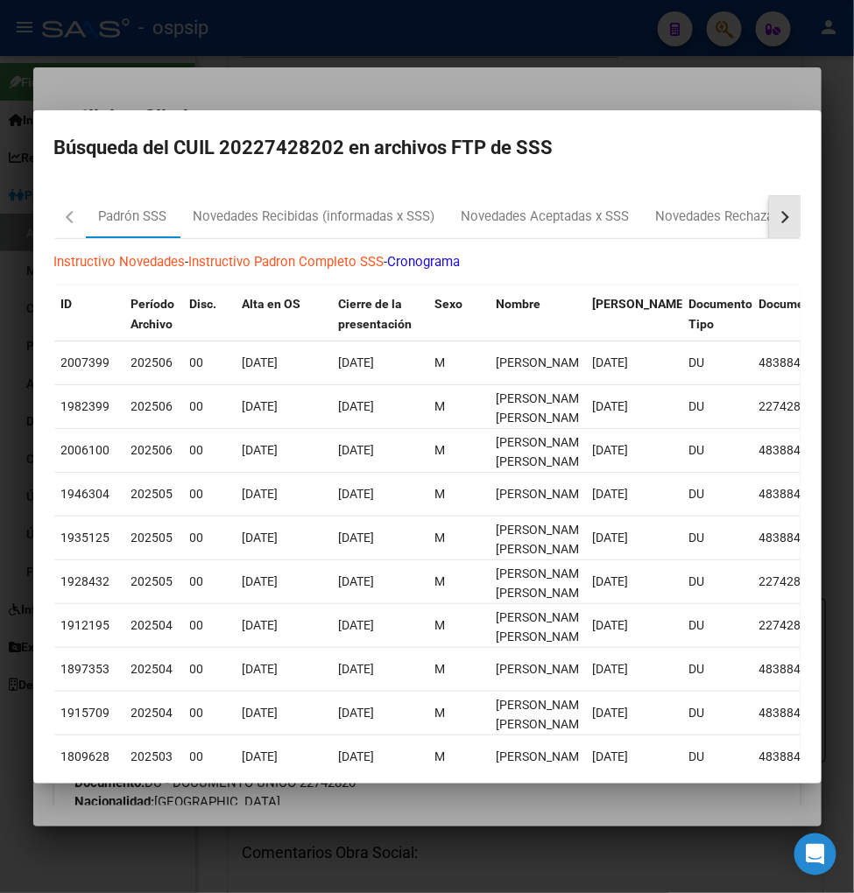
click at [776, 215] on div "button" at bounding box center [782, 216] width 12 height 12
click at [334, 814] on div at bounding box center [427, 446] width 854 height 893
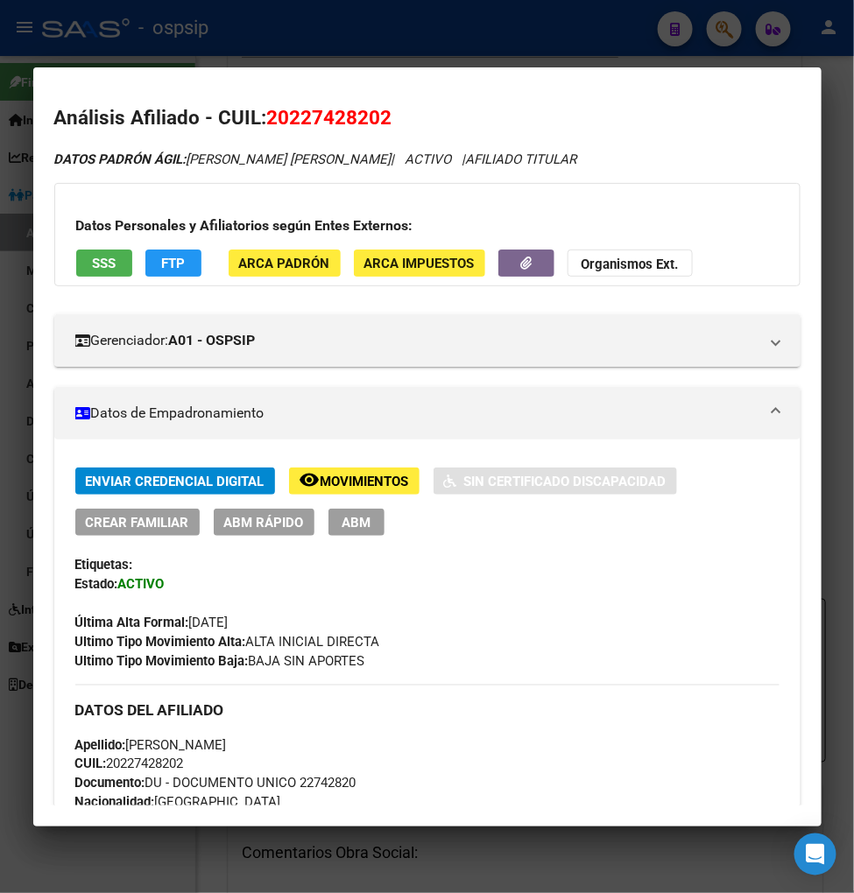
scroll to position [0, 0]
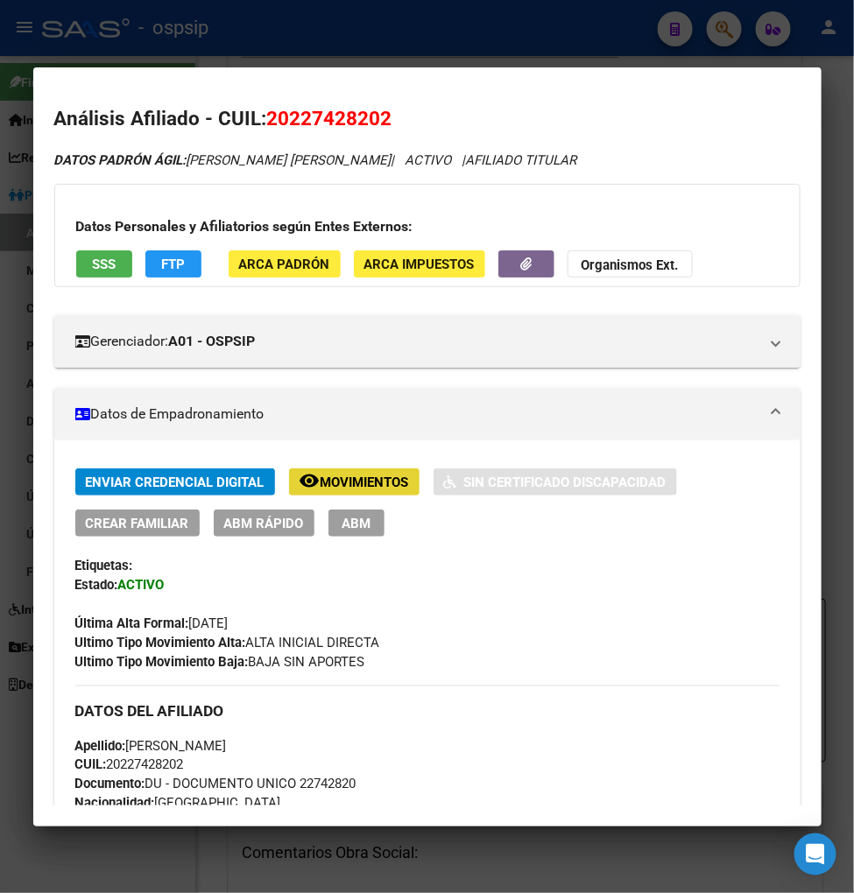
click at [362, 475] on span "Movimientos" at bounding box center [364, 483] width 88 height 16
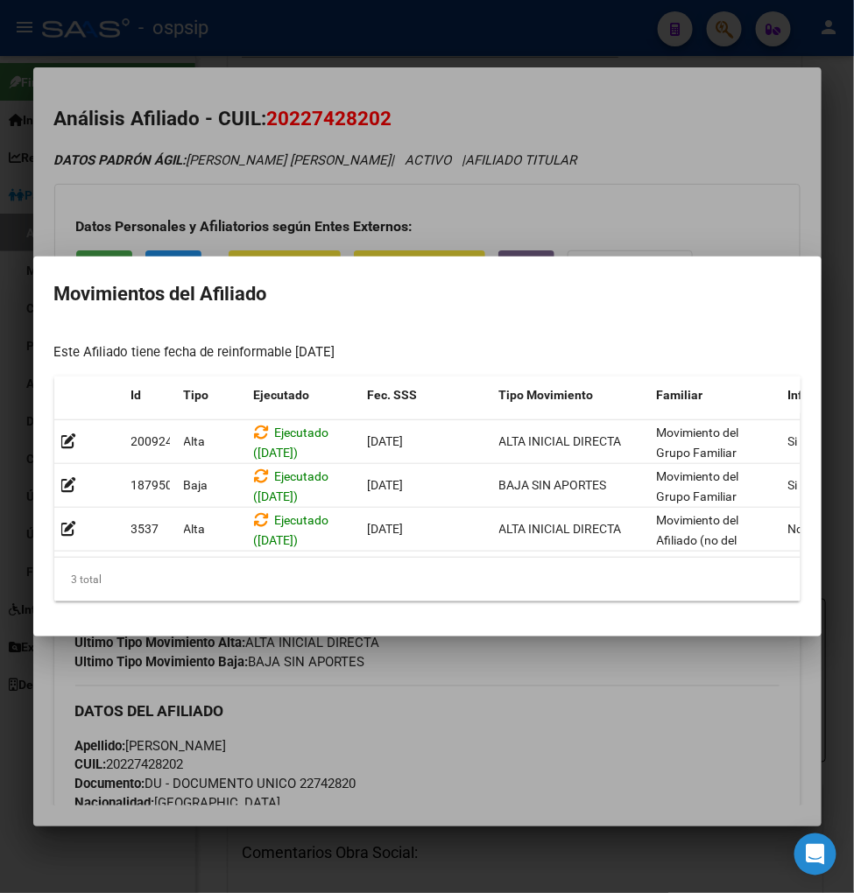
drag, startPoint x: 474, startPoint y: 755, endPoint x: 475, endPoint y: 731, distance: 23.7
click at [475, 755] on div at bounding box center [427, 446] width 854 height 893
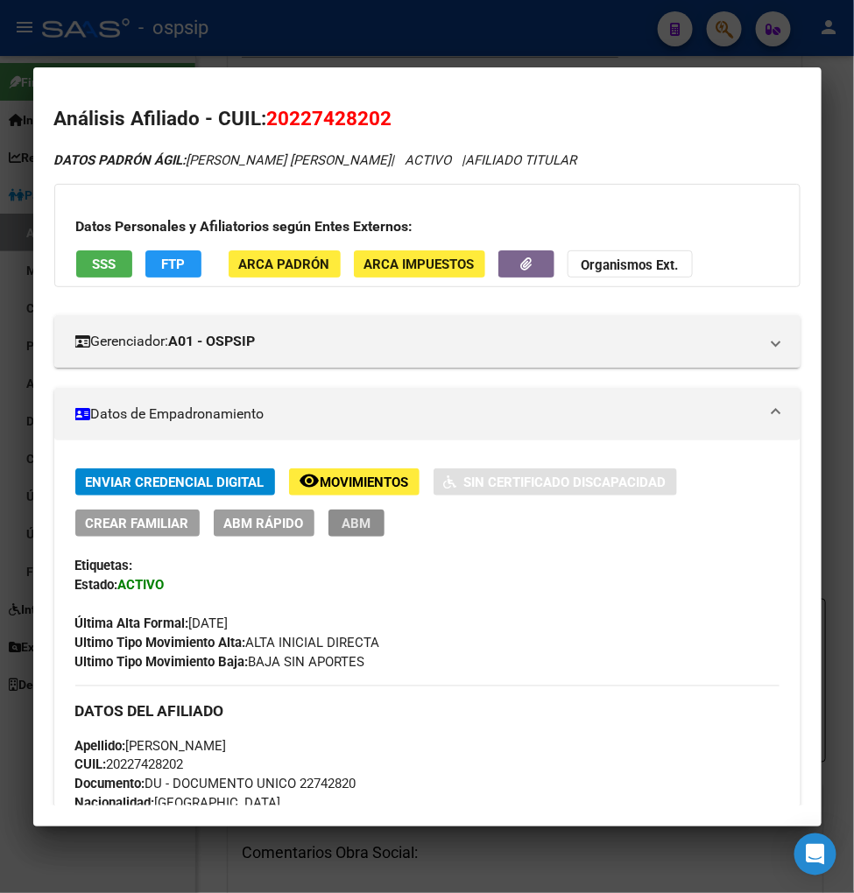
click at [359, 528] on span "ABM" at bounding box center [355, 524] width 29 height 16
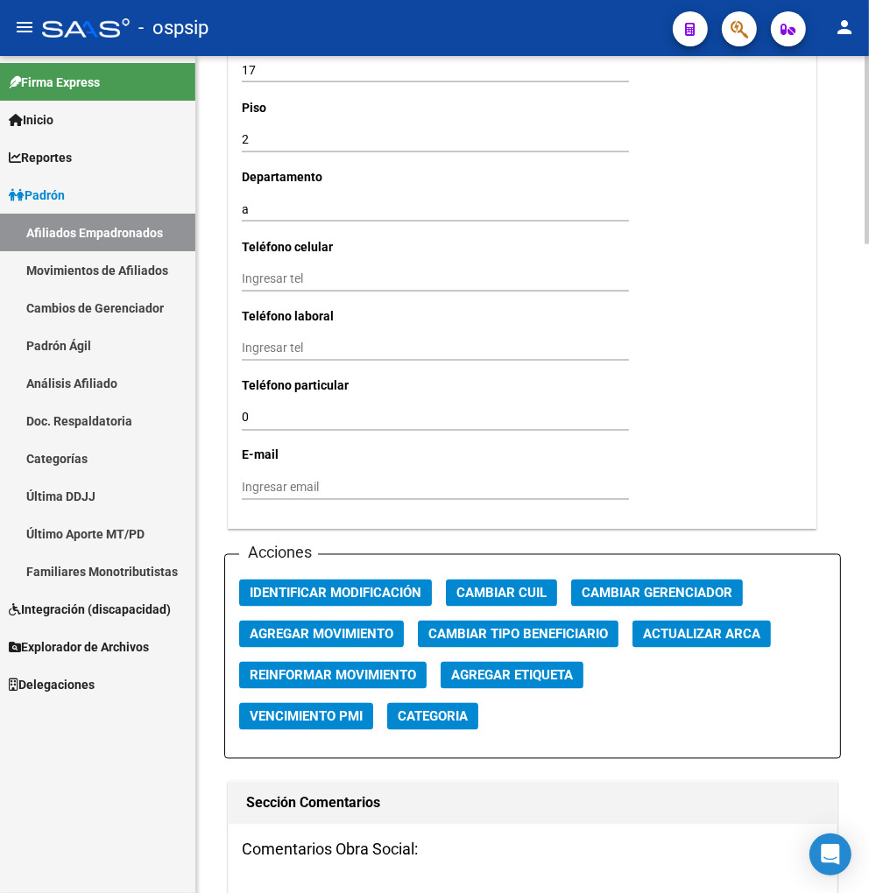
scroll to position [1751, 0]
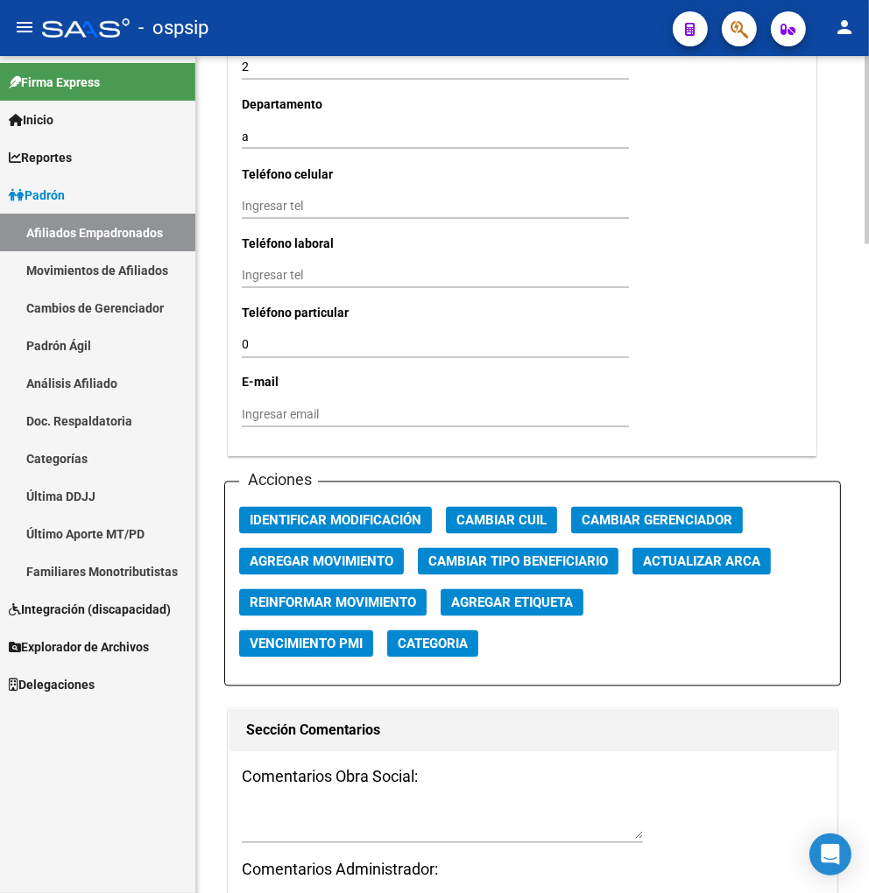
click at [340, 564] on span "Agregar Movimiento" at bounding box center [322, 562] width 144 height 16
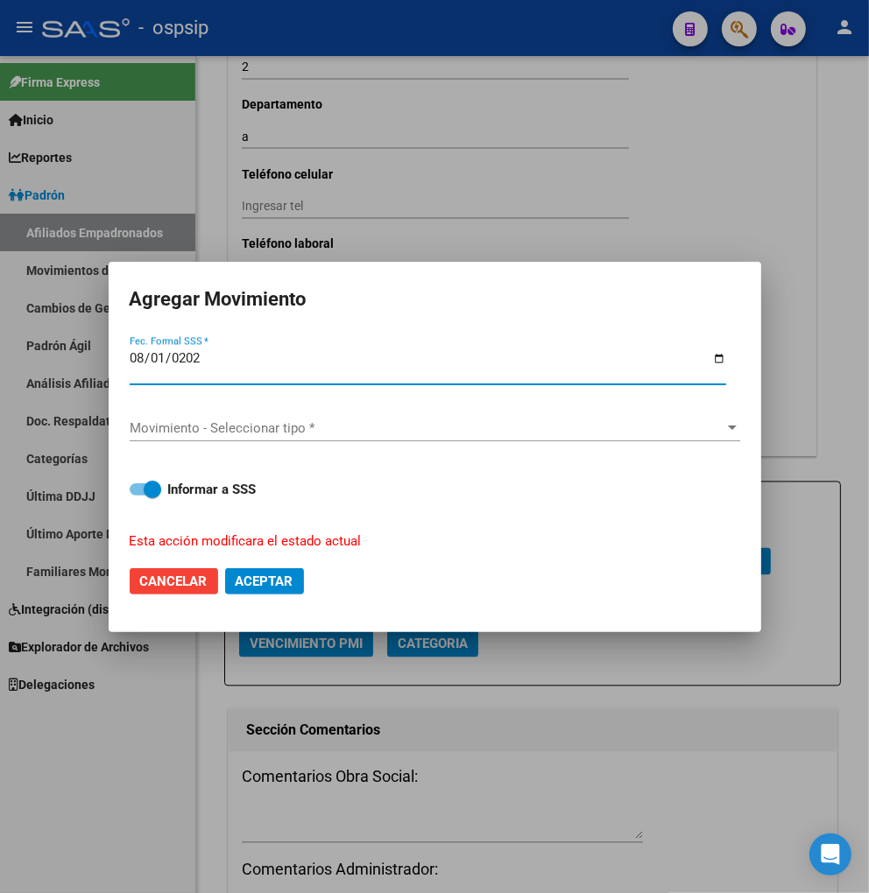
type input "[DATE]"
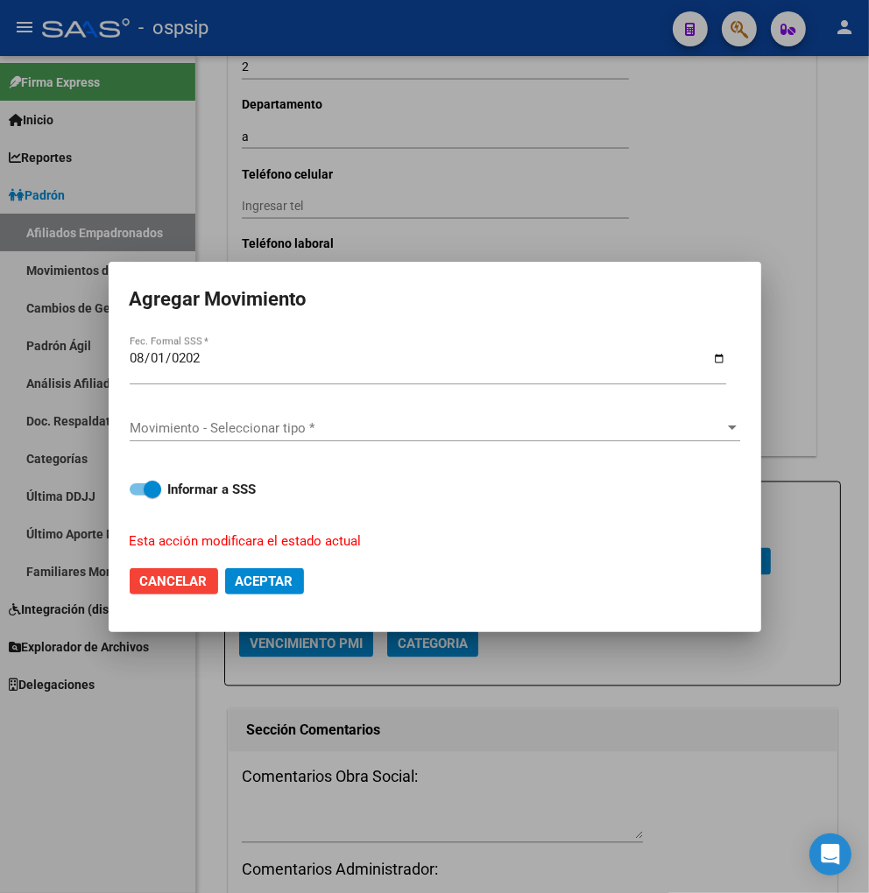
click at [482, 436] on div "Movimiento - Seleccionar tipo * Movimiento - Seleccionar tipo *" at bounding box center [435, 428] width 610 height 26
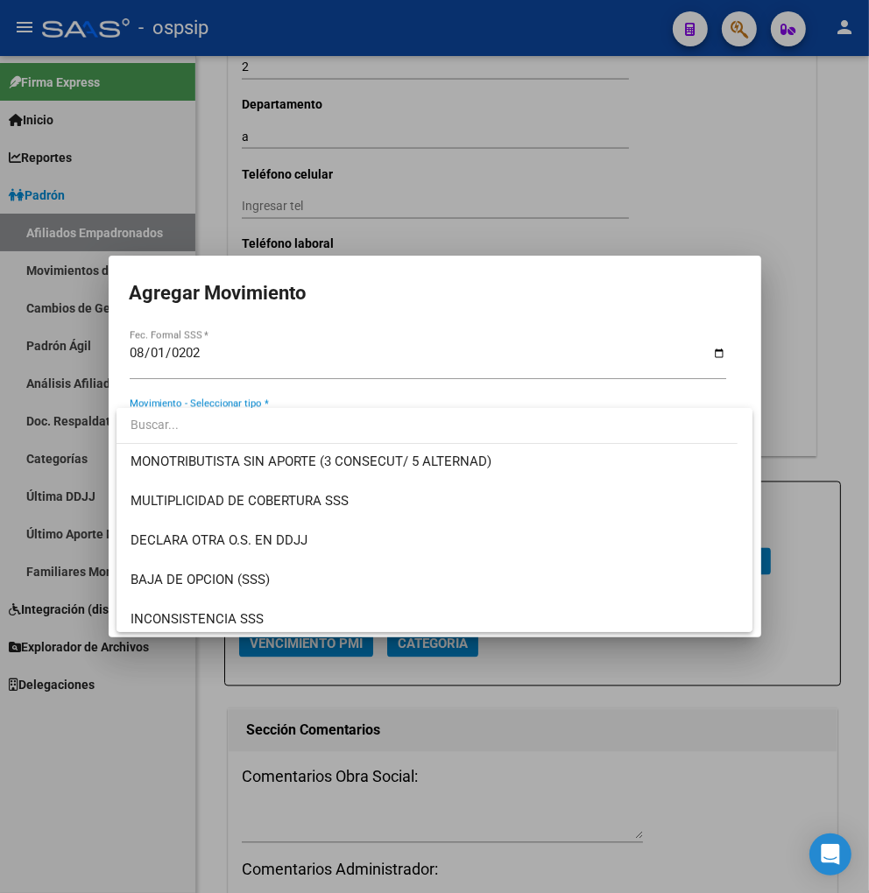
scroll to position [680, 0]
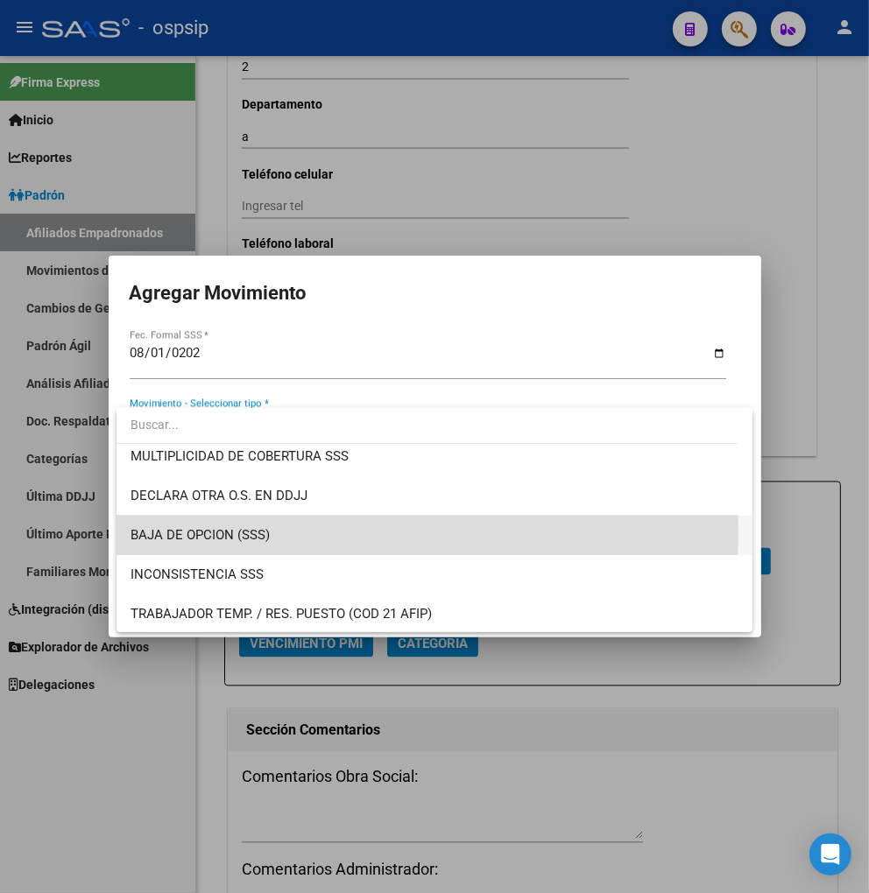
click at [300, 531] on span "BAJA DE OPCION (SSS)" at bounding box center [434, 535] width 608 height 39
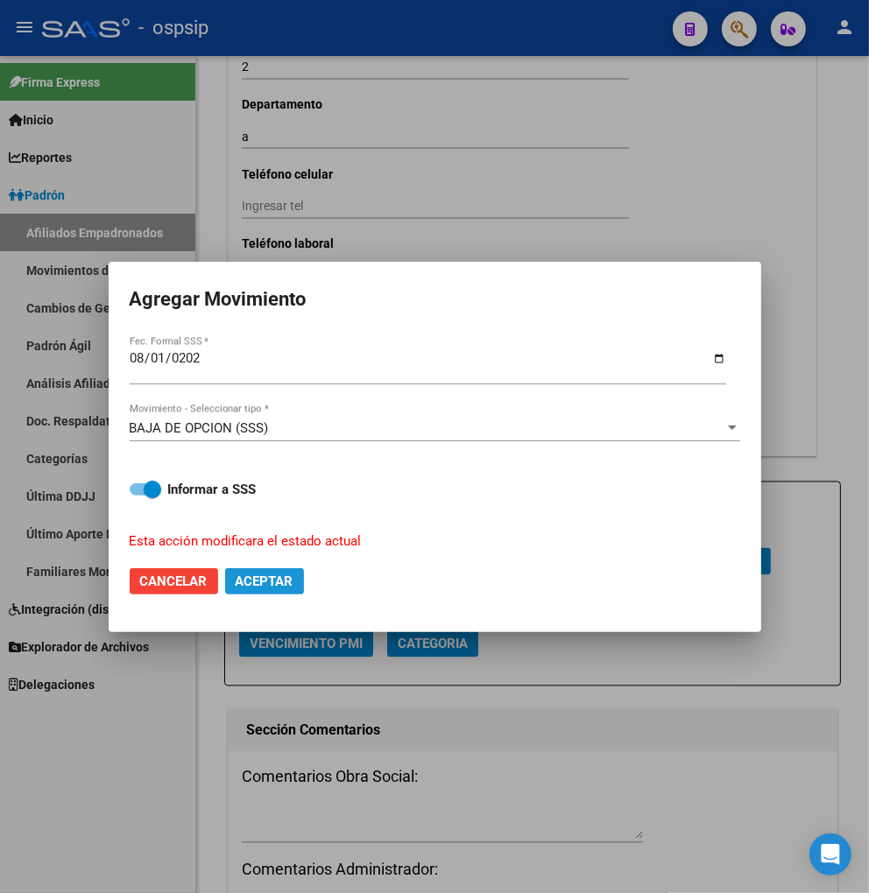
click at [285, 588] on span "Aceptar" at bounding box center [265, 582] width 58 height 16
checkbox input "false"
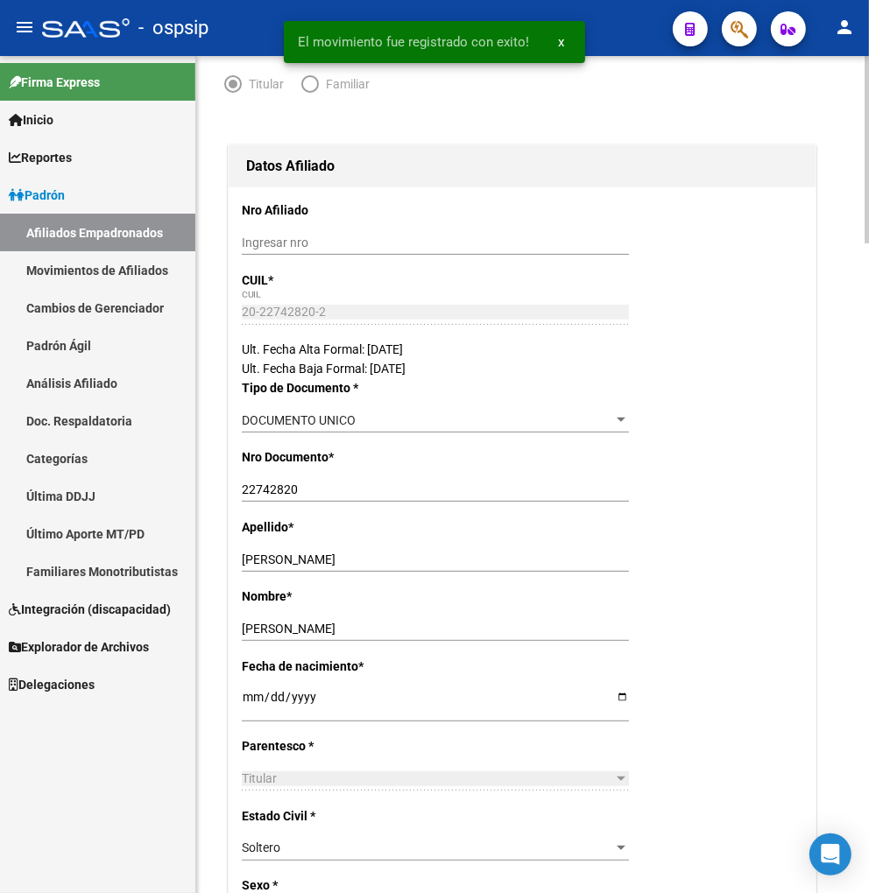
scroll to position [0, 0]
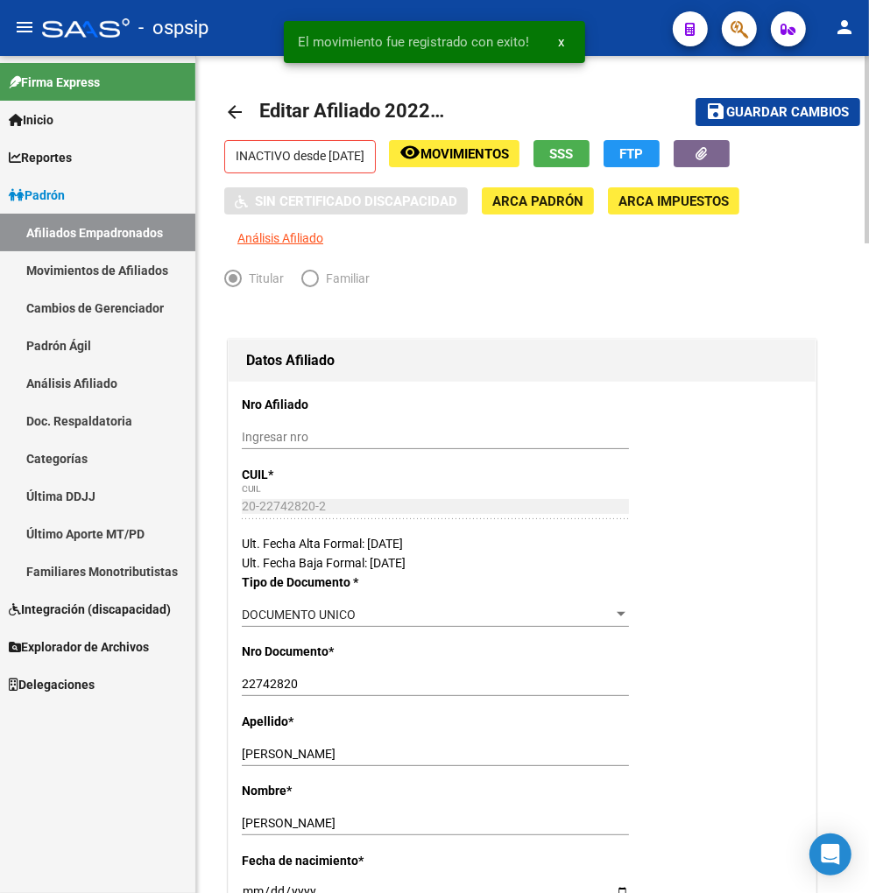
click at [742, 106] on span "Guardar cambios" at bounding box center [788, 113] width 123 height 16
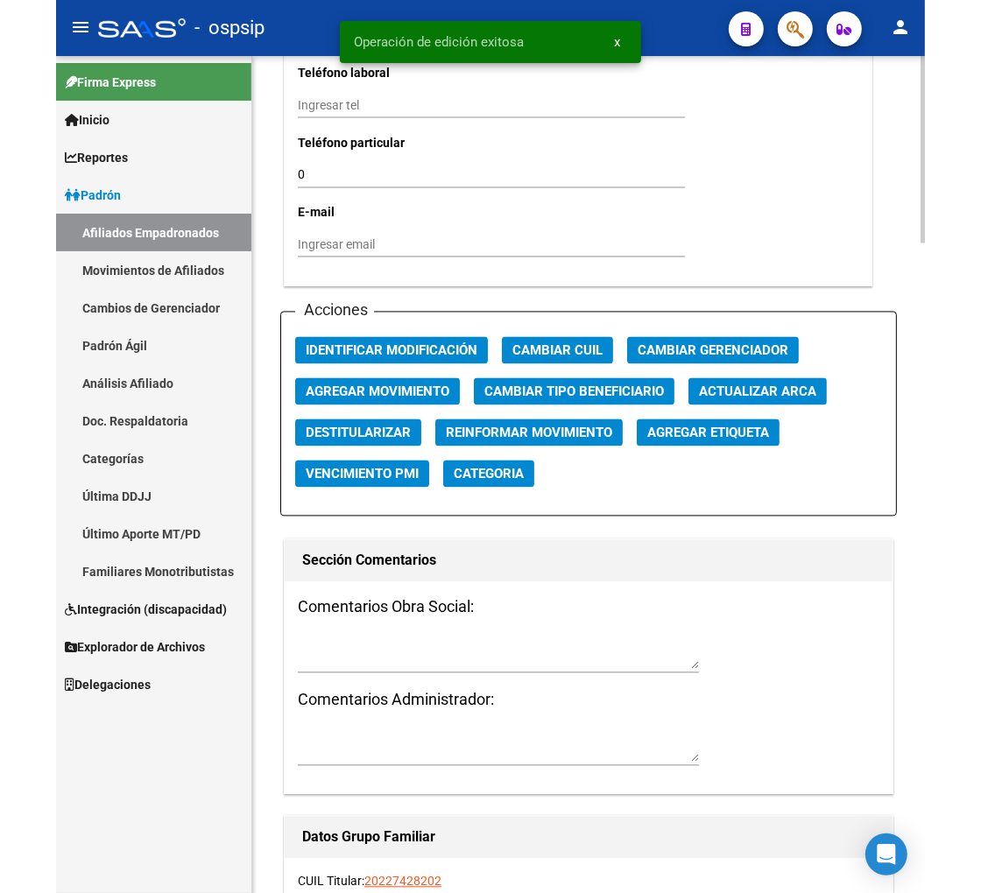
scroll to position [1946, 0]
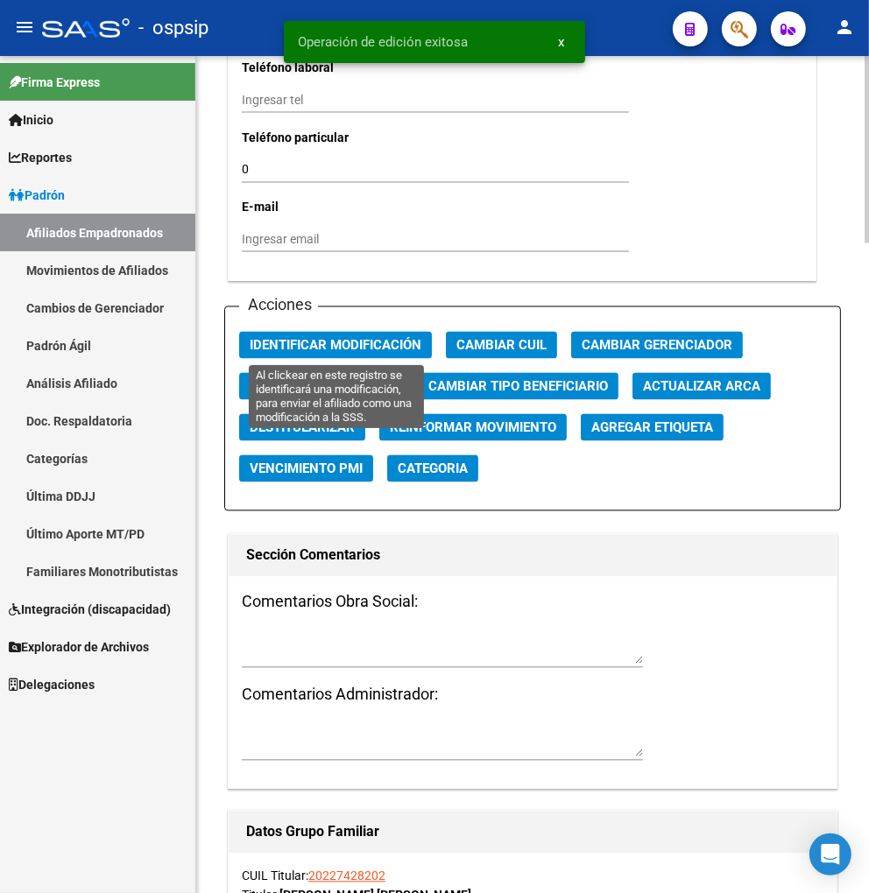
click at [307, 348] on span "Identificar Modificación" at bounding box center [336, 346] width 172 height 16
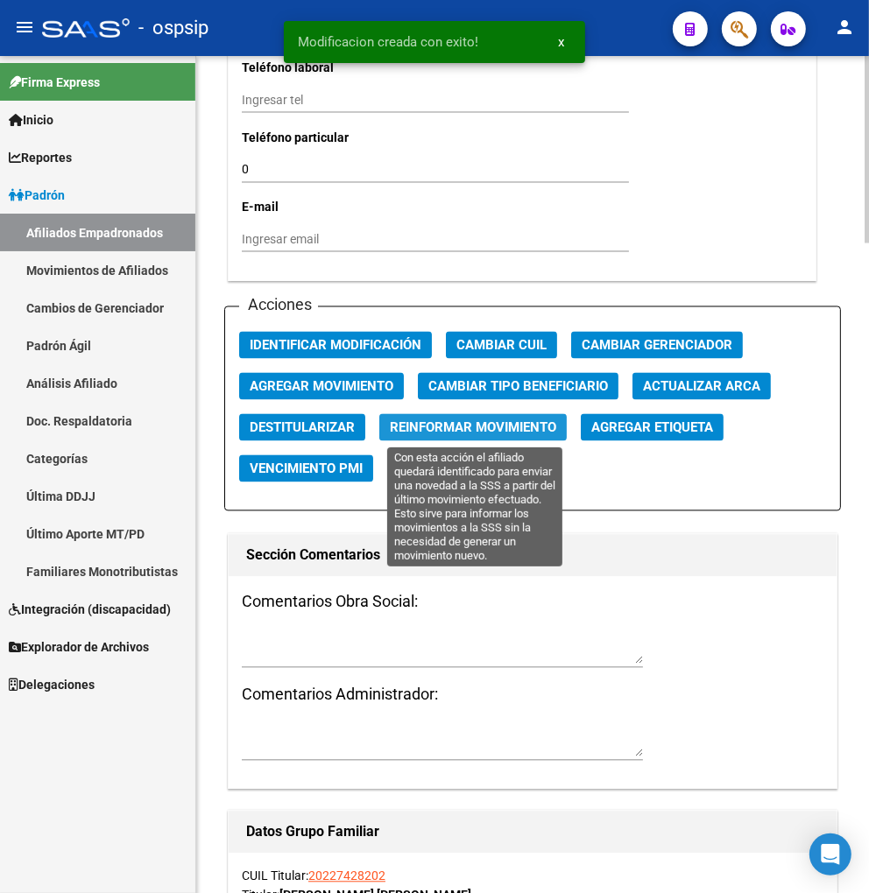
click at [414, 432] on span "Reinformar Movimiento" at bounding box center [473, 428] width 166 height 16
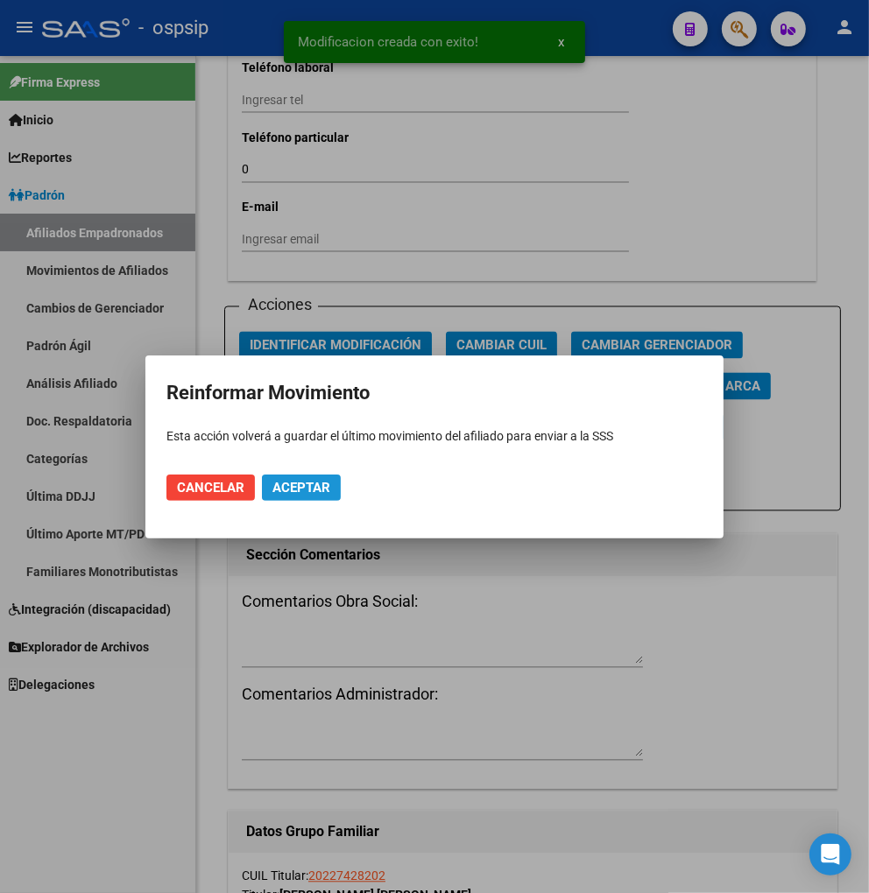
click at [311, 483] on span "Aceptar" at bounding box center [301, 488] width 58 height 16
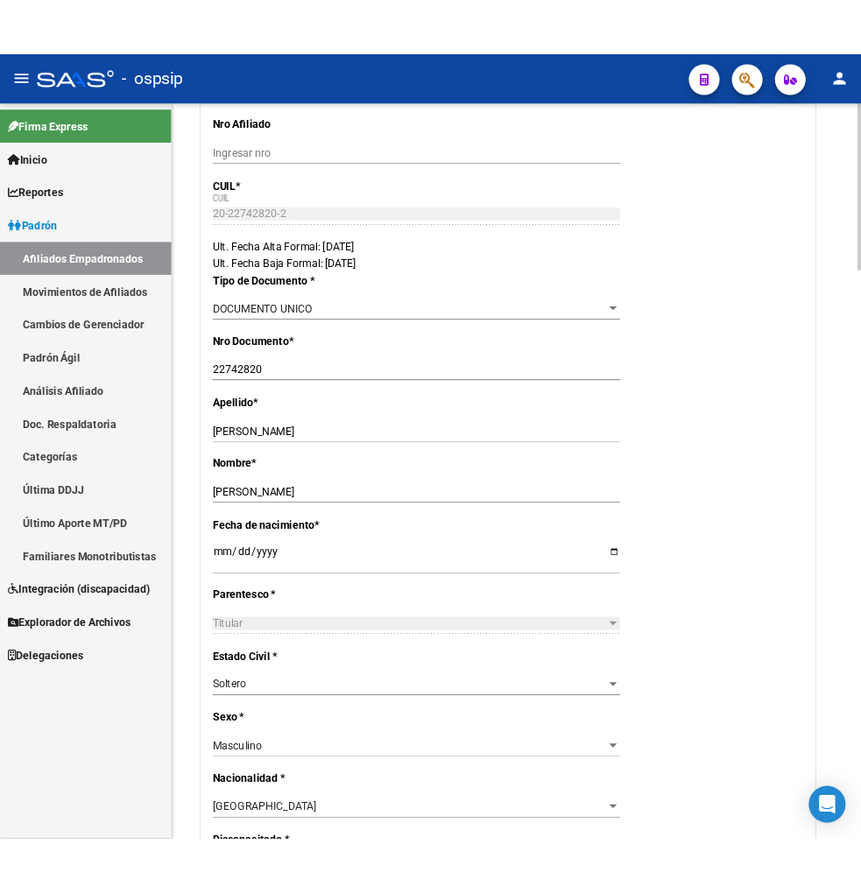
scroll to position [0, 0]
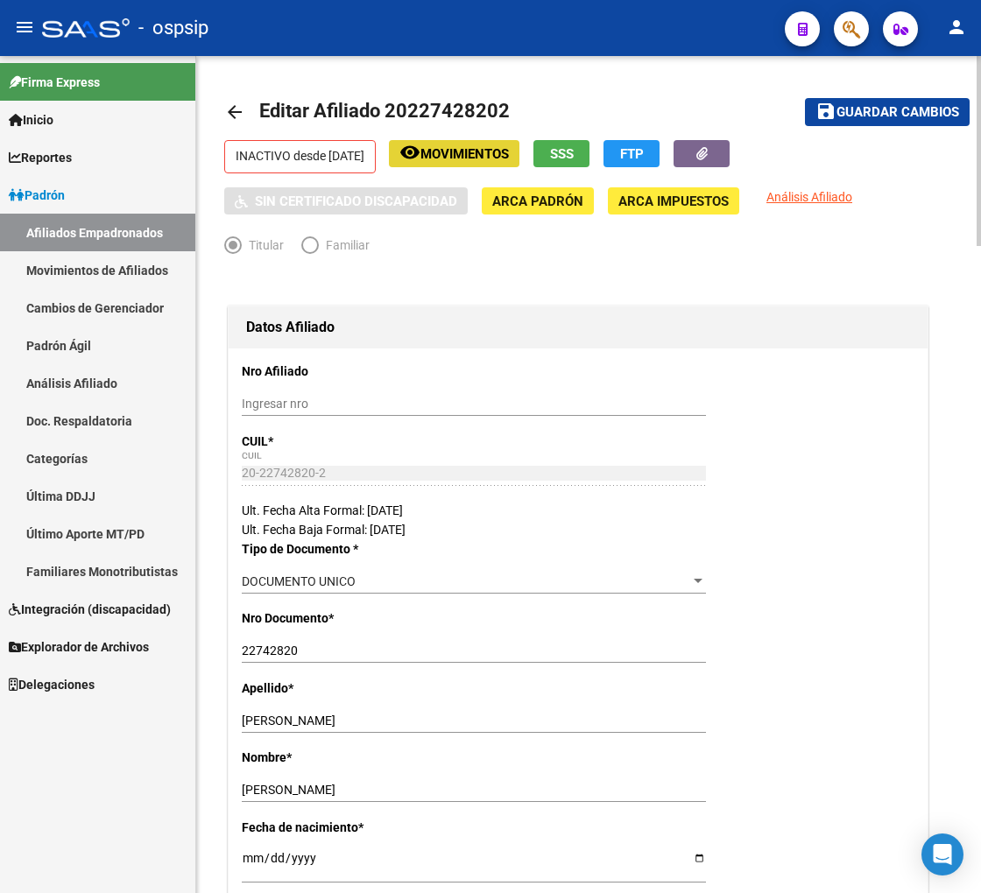
click at [488, 155] on span "Movimientos" at bounding box center [464, 154] width 88 height 16
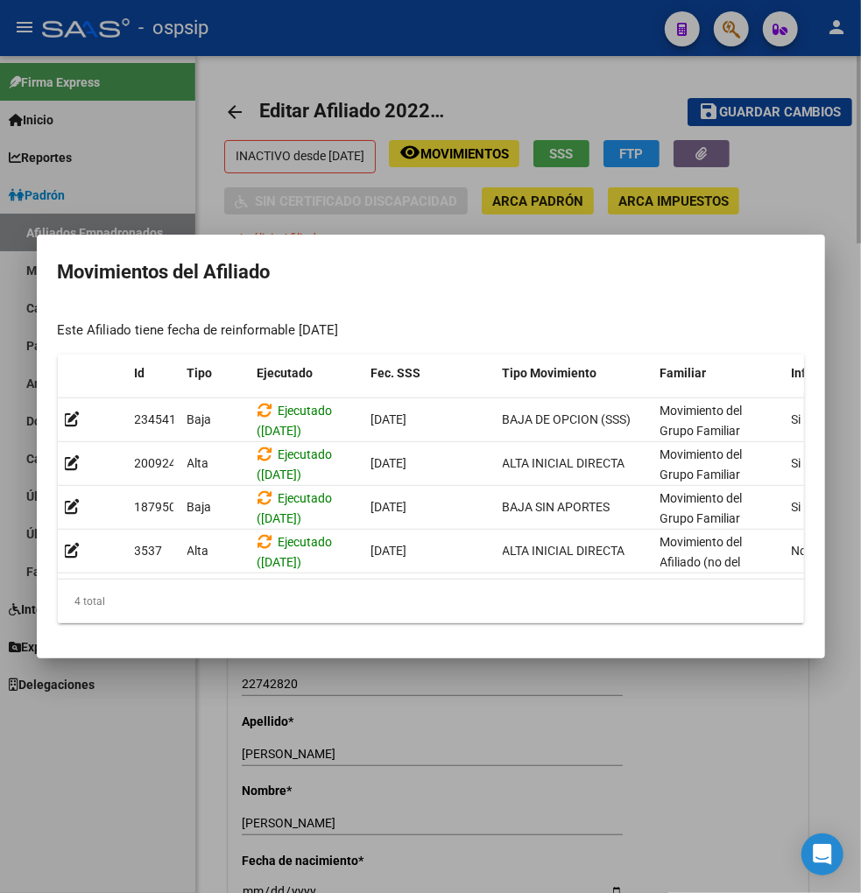
drag, startPoint x: 567, startPoint y: 123, endPoint x: 679, endPoint y: 75, distance: 121.6
click at [566, 119] on div at bounding box center [430, 446] width 861 height 893
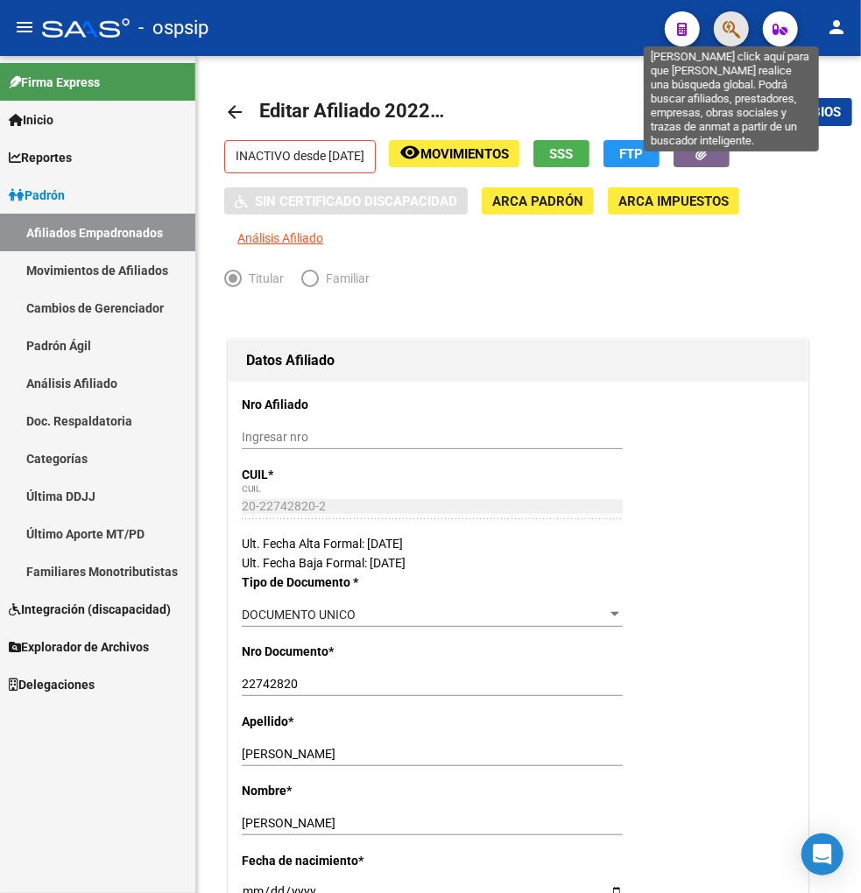
click at [727, 35] on icon "button" at bounding box center [731, 29] width 18 height 20
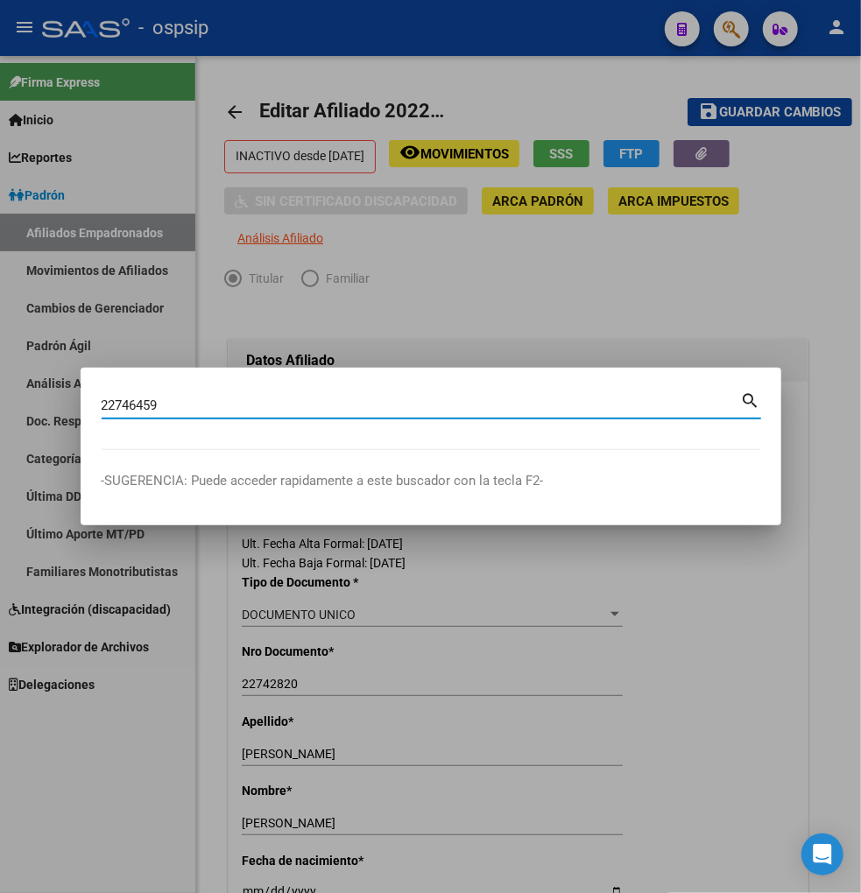
type input "22746459"
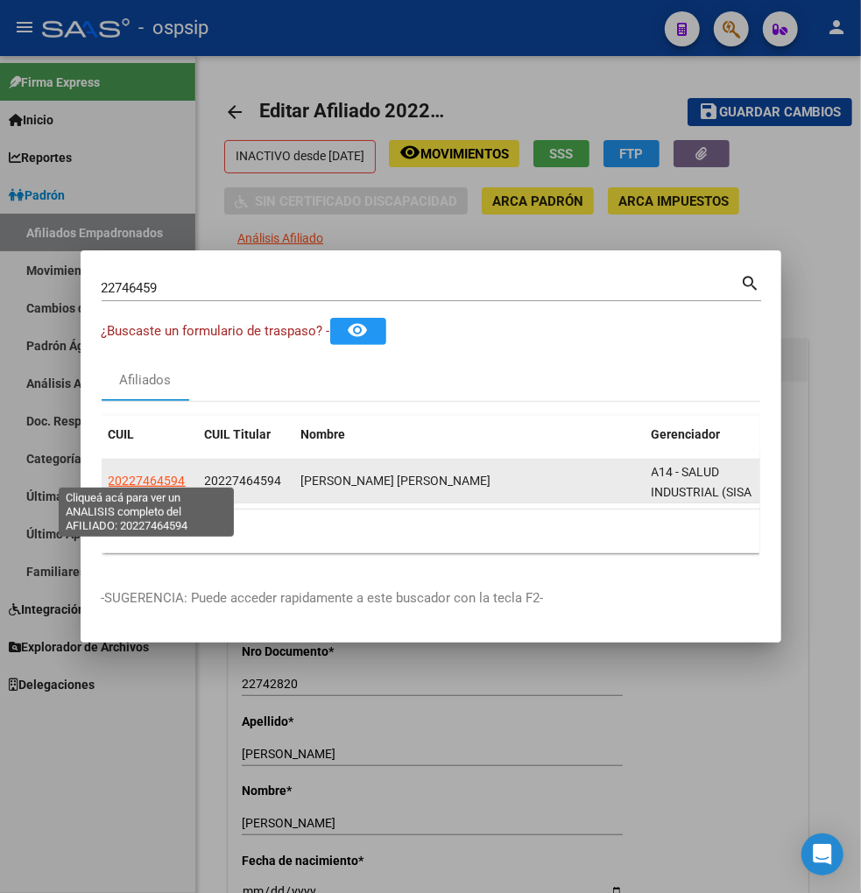
click at [158, 476] on span "20227464594" at bounding box center [147, 481] width 77 height 14
type textarea "20227464594"
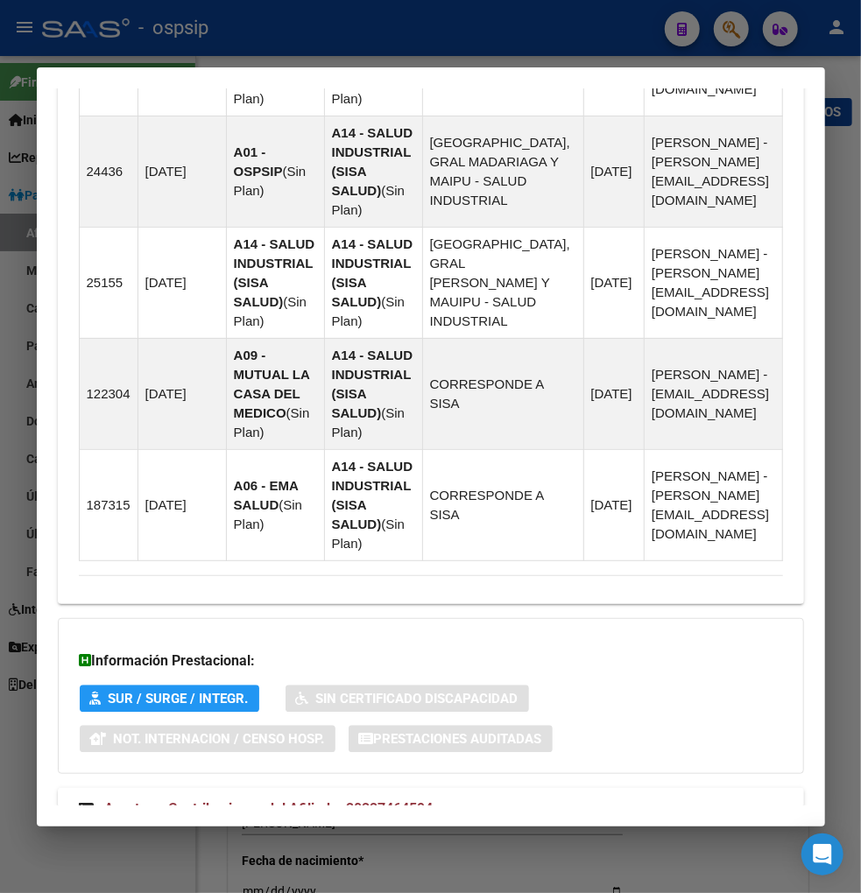
scroll to position [1503, 0]
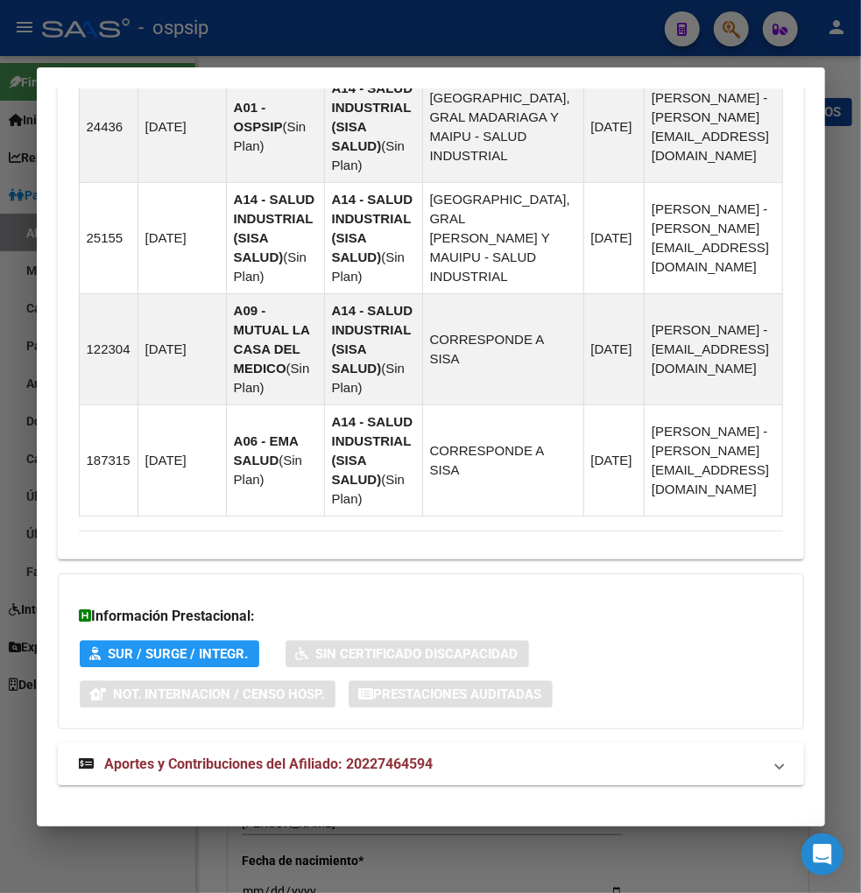
click at [224, 756] on span "Aportes y Contribuciones del Afiliado: 20227464594" at bounding box center [269, 764] width 328 height 17
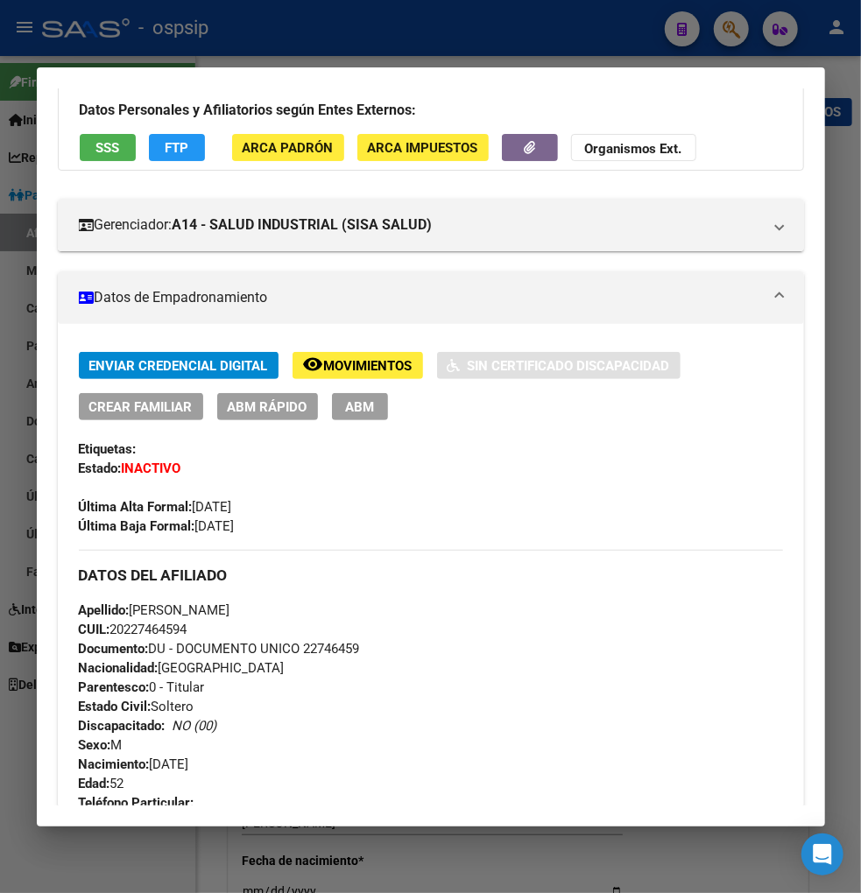
scroll to position [0, 0]
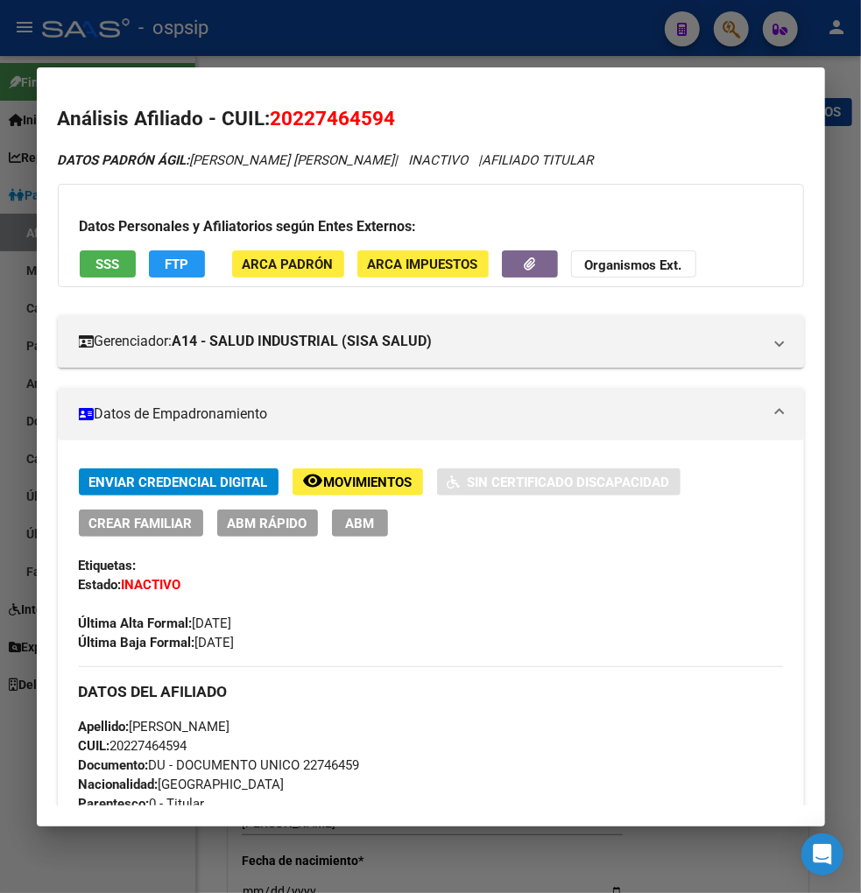
click at [740, 39] on div at bounding box center [430, 446] width 861 height 893
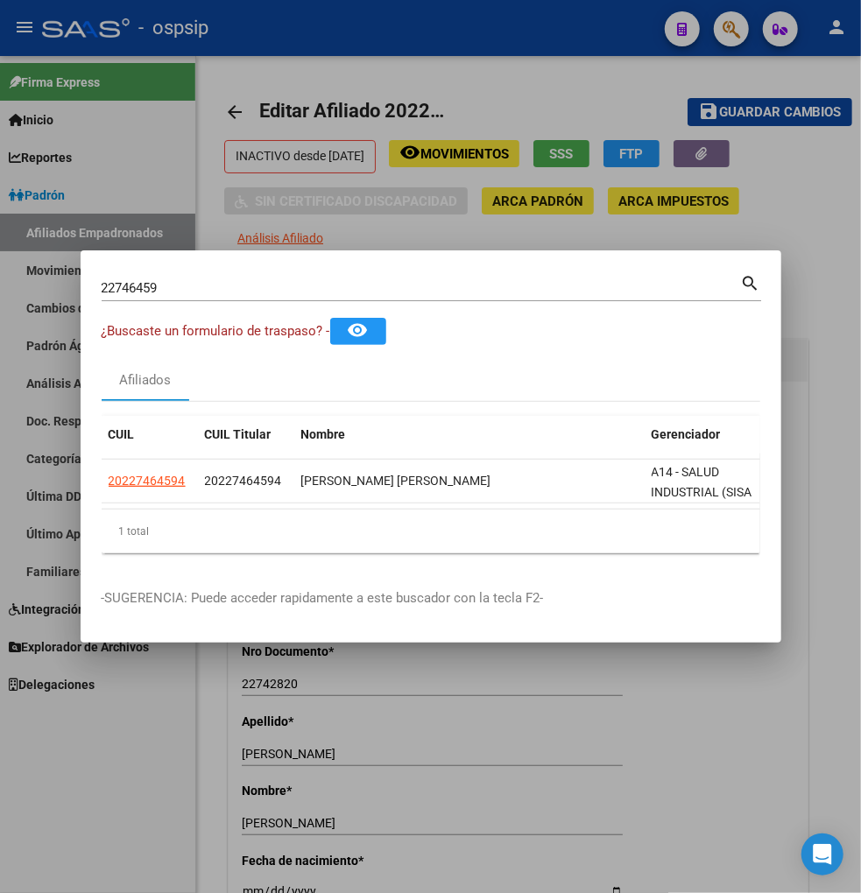
click at [226, 299] on div "22746459 Buscar (apellido, dni, [PERSON_NAME], [PERSON_NAME], cuit, obra social…" at bounding box center [431, 294] width 659 height 46
click at [205, 289] on div "22746459 Buscar (apellido, dni, [PERSON_NAME], [PERSON_NAME], cuit, obra social)" at bounding box center [421, 288] width 639 height 26
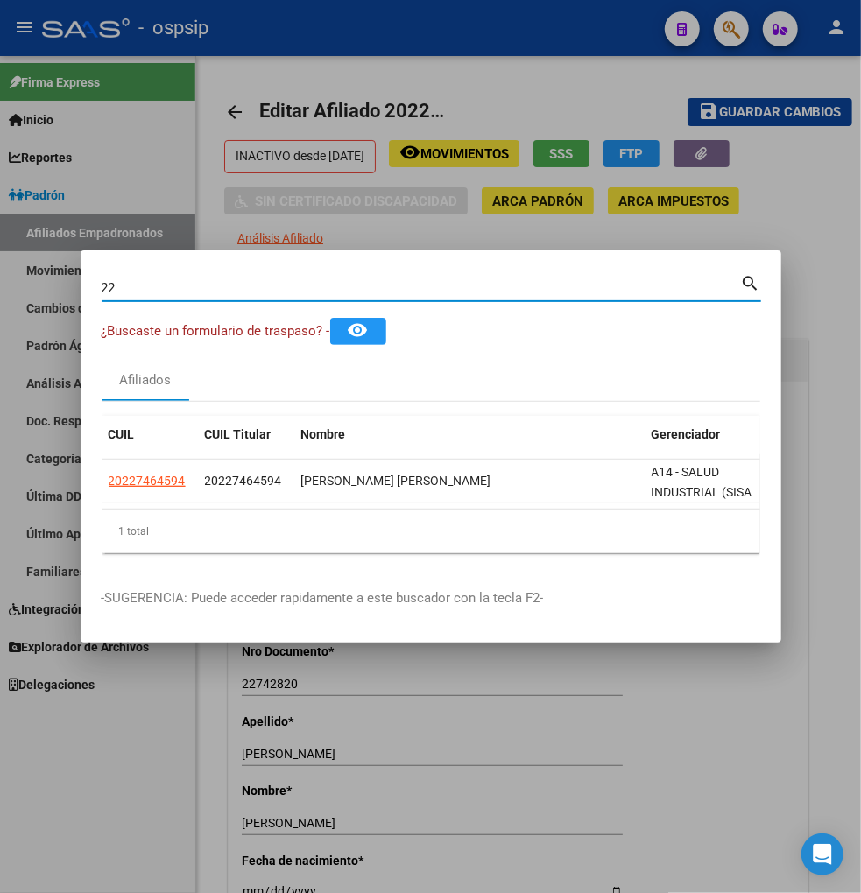
type input "2"
type input "45040097"
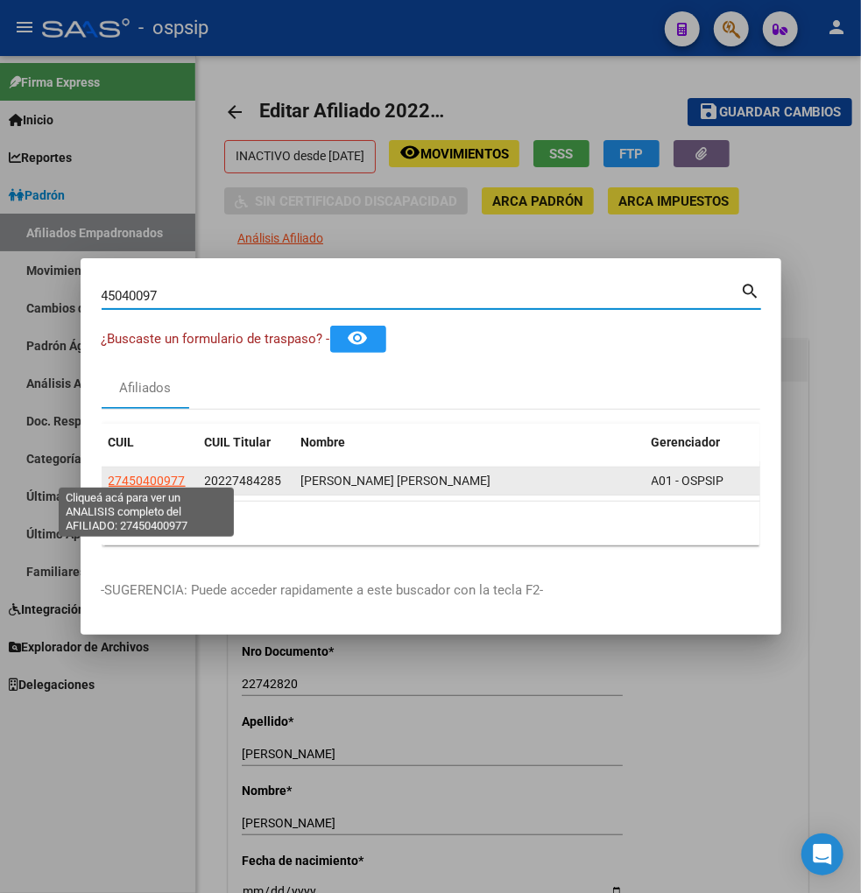
click at [143, 474] on span "27450400977" at bounding box center [147, 481] width 77 height 14
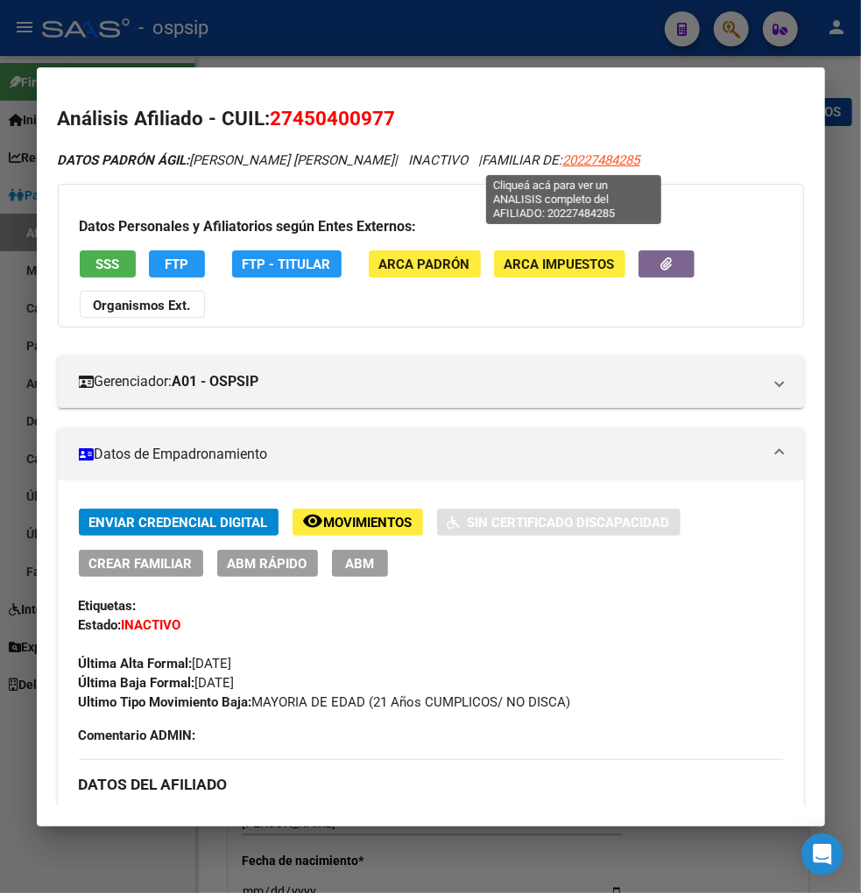
click at [578, 162] on span "20227484285" at bounding box center [601, 160] width 77 height 16
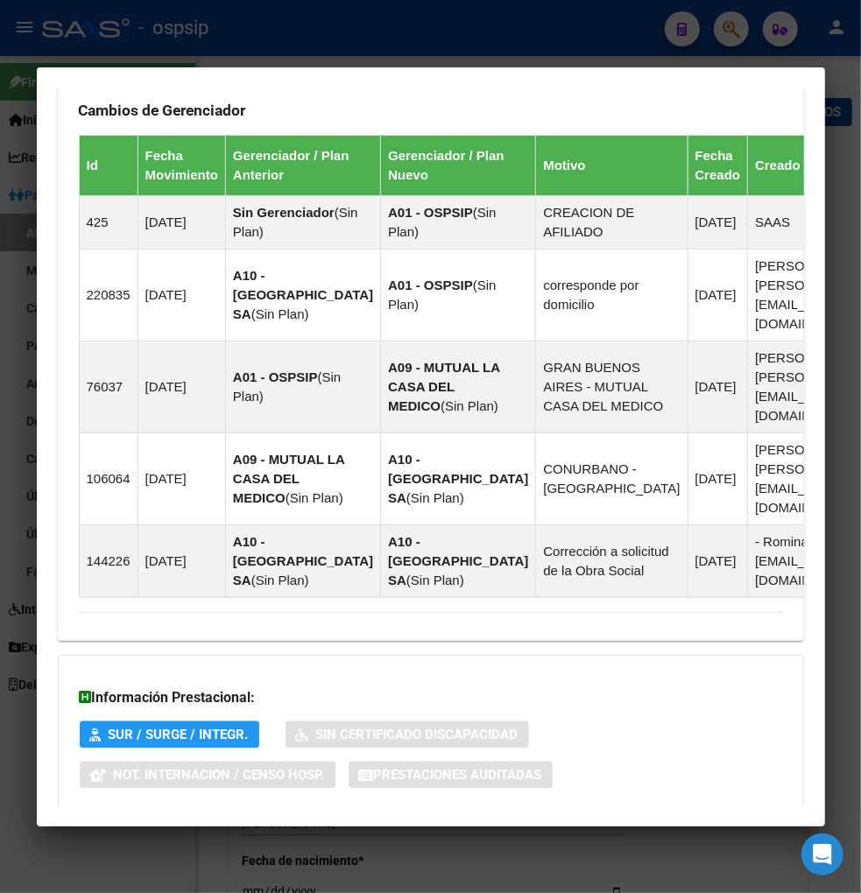
scroll to position [1410, 0]
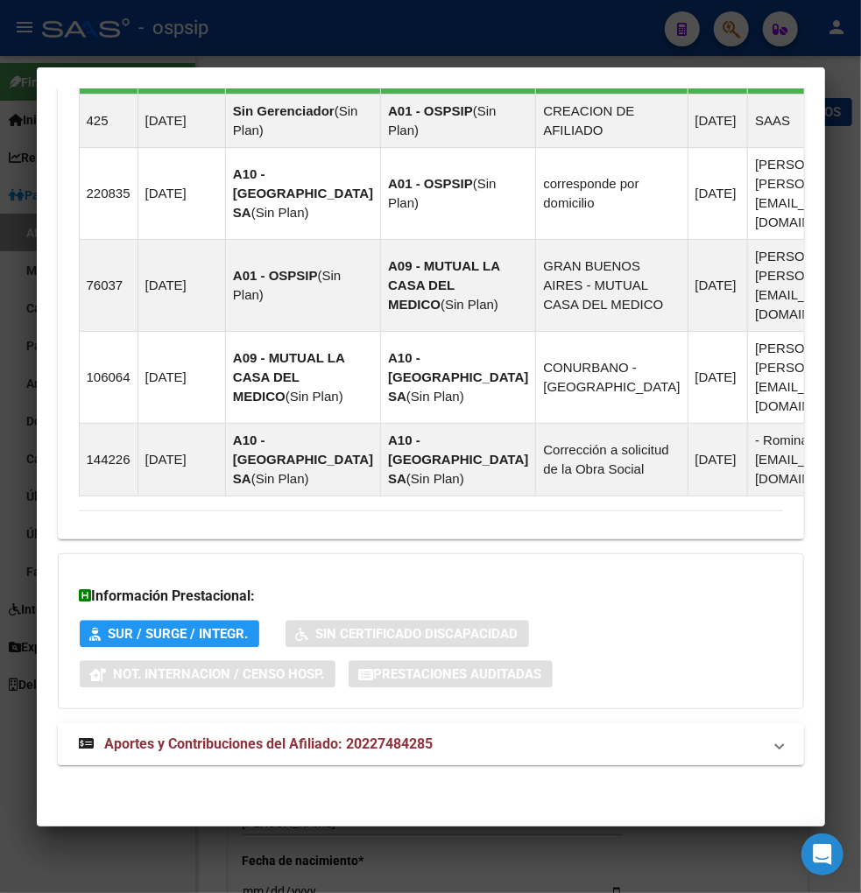
click at [252, 743] on span "Aportes y Contribuciones del Afiliado: 20227484285" at bounding box center [269, 744] width 328 height 17
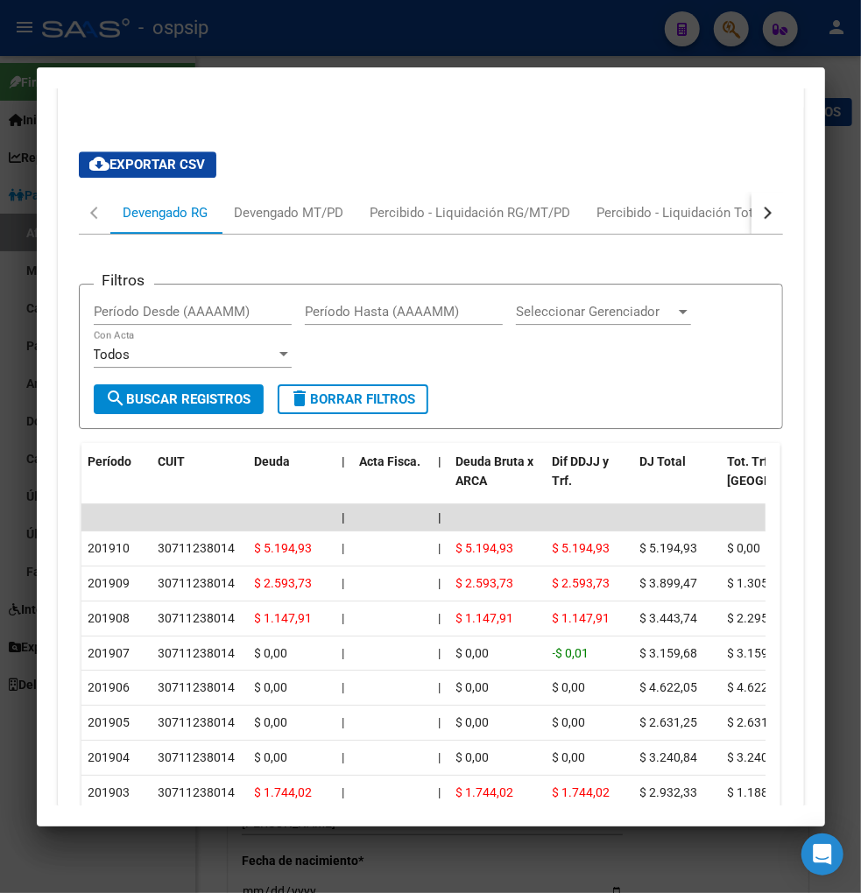
scroll to position [2080, 0]
click at [272, 220] on div "Devengado MT/PD" at bounding box center [289, 211] width 109 height 19
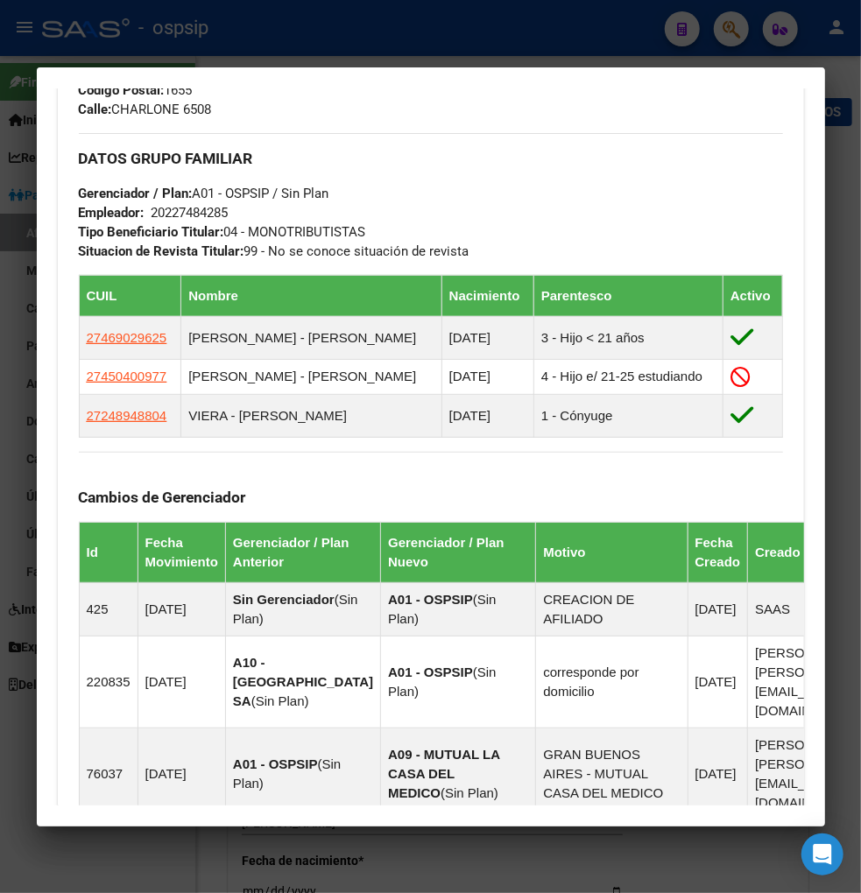
scroll to position [912, 0]
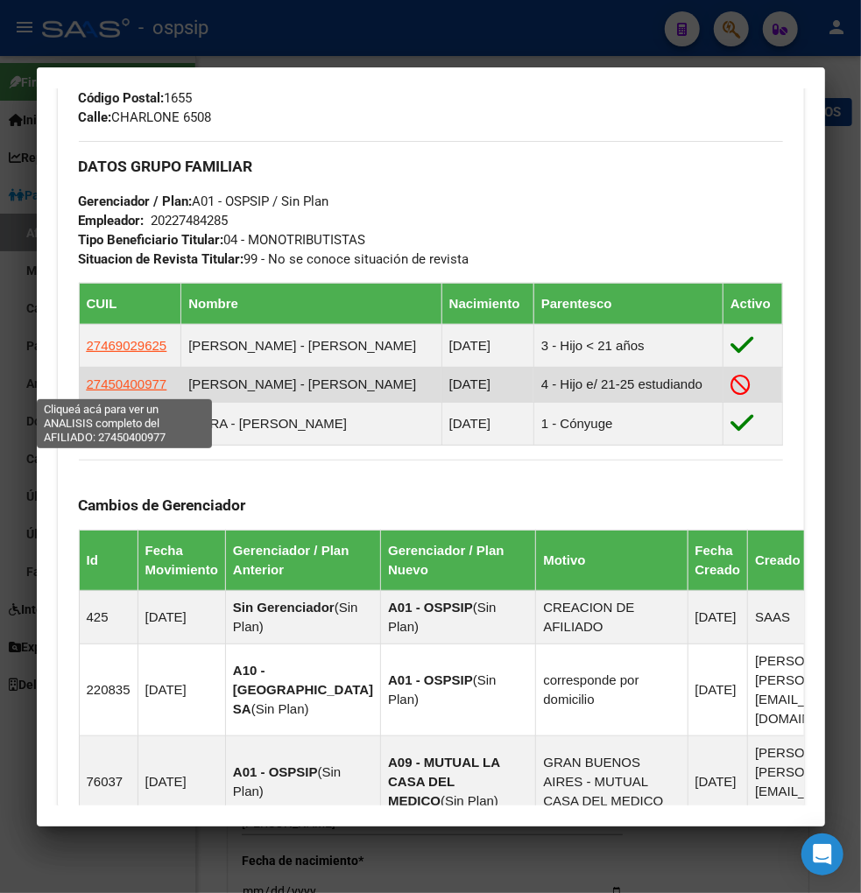
click at [126, 388] on span "27450400977" at bounding box center [127, 384] width 81 height 15
type textarea "27450400977"
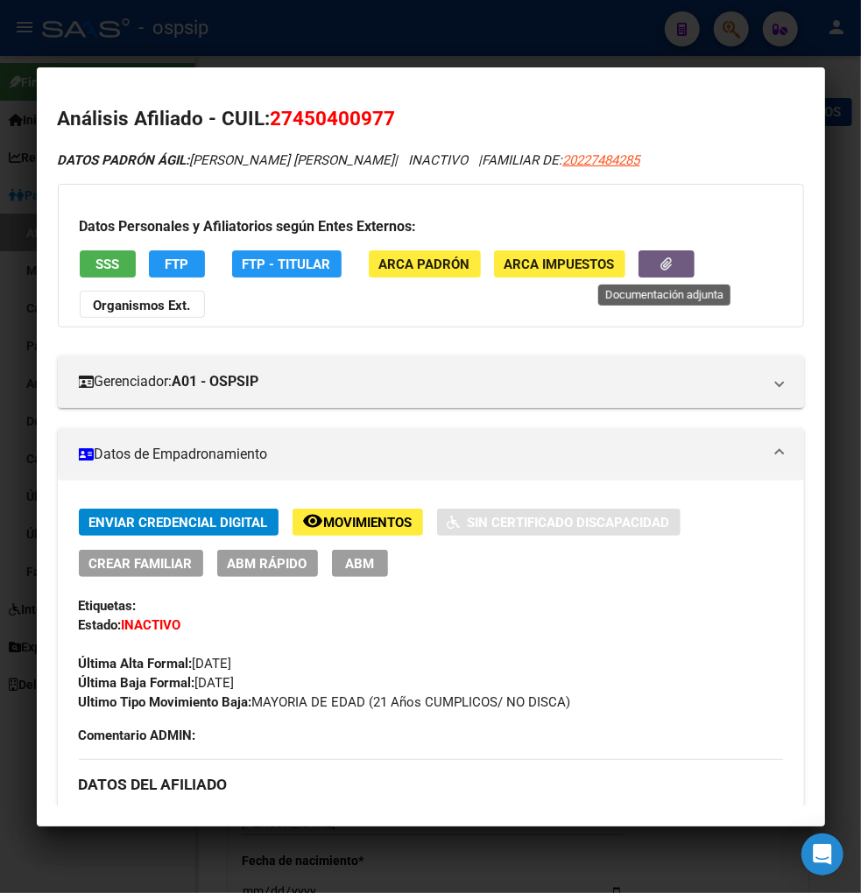
click at [645, 264] on button "button" at bounding box center [666, 263] width 56 height 27
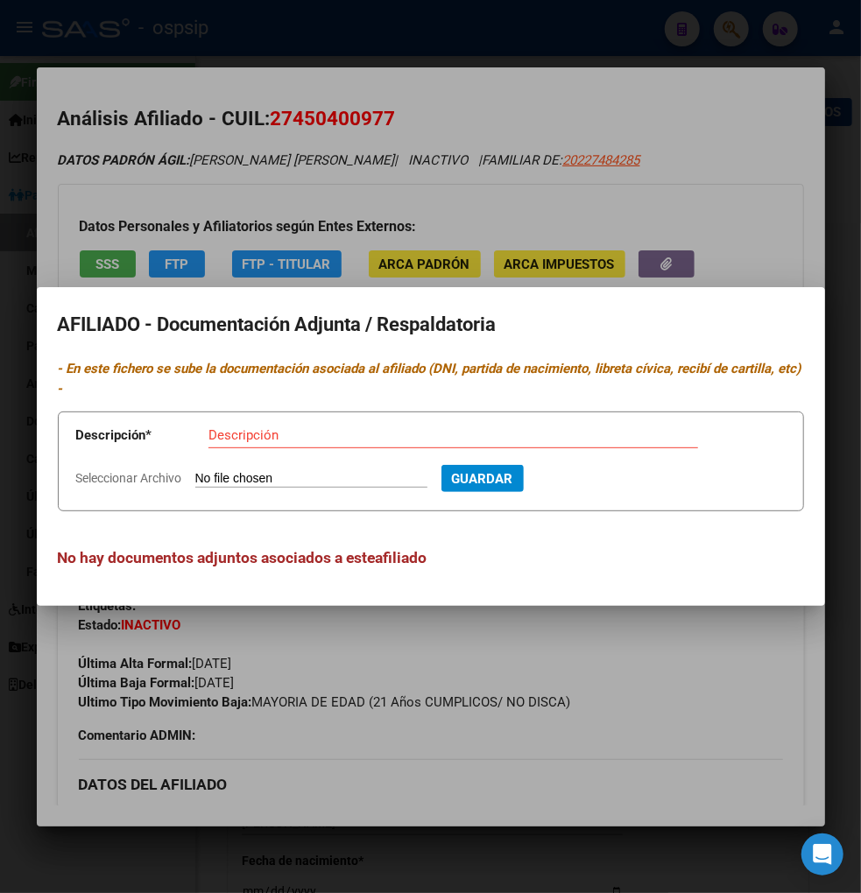
click at [645, 685] on div at bounding box center [430, 446] width 861 height 893
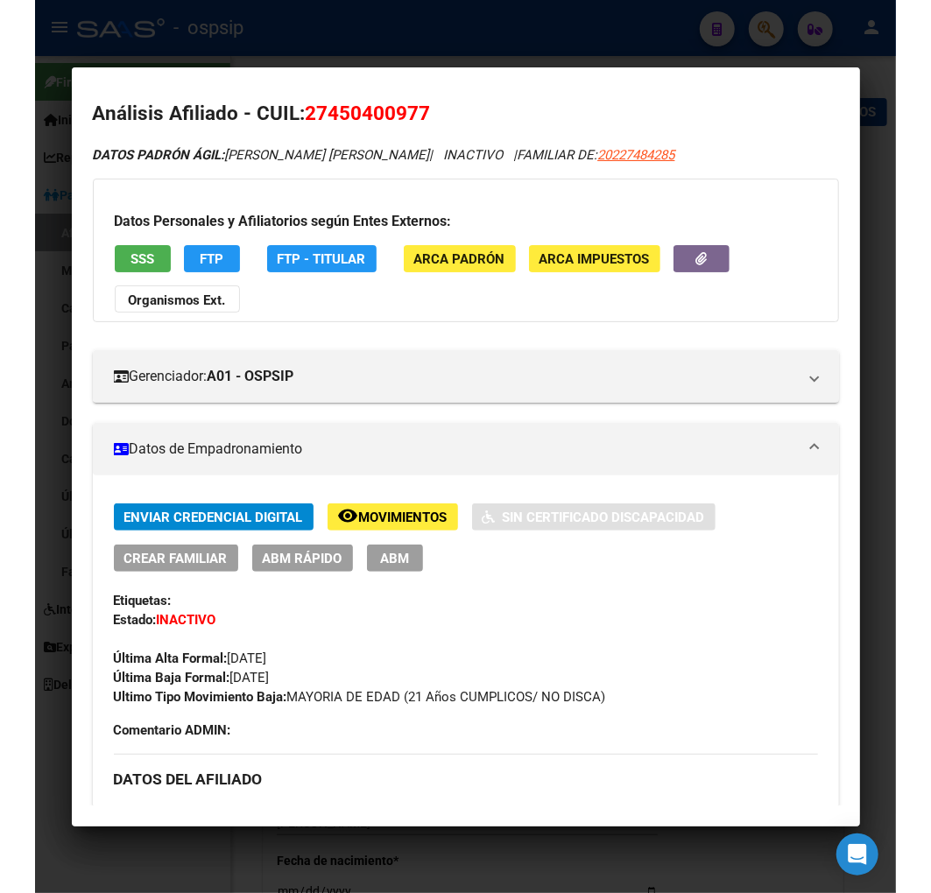
scroll to position [0, 0]
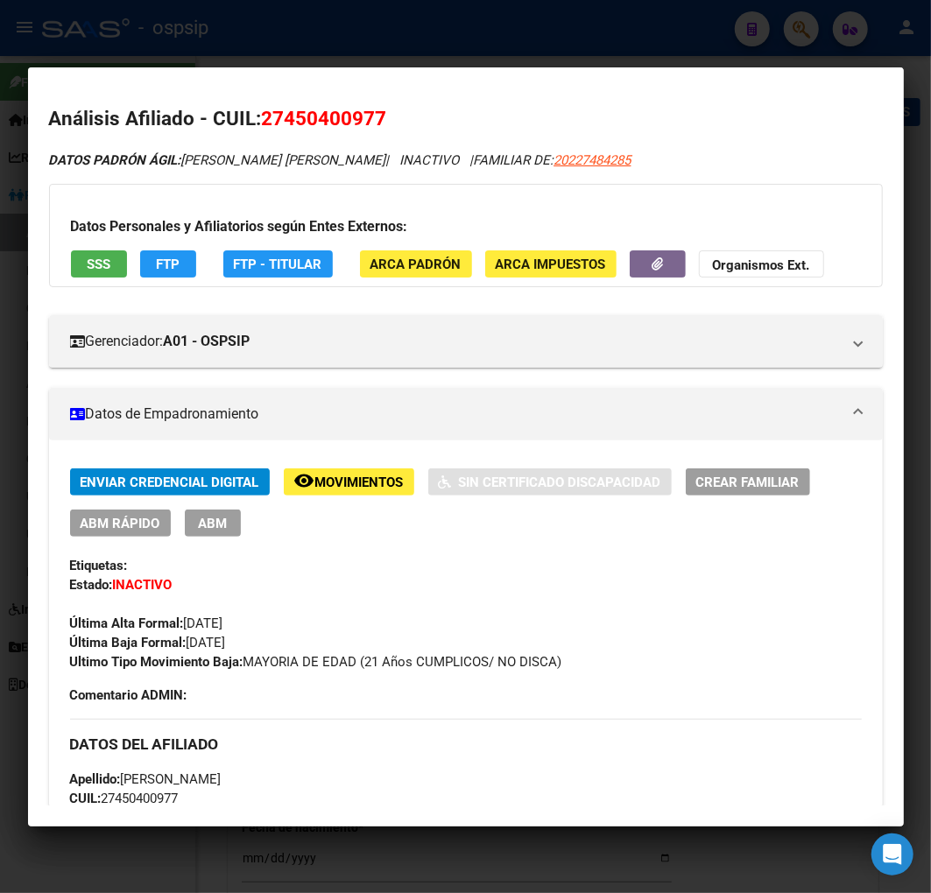
click at [810, 28] on div at bounding box center [465, 446] width 931 height 893
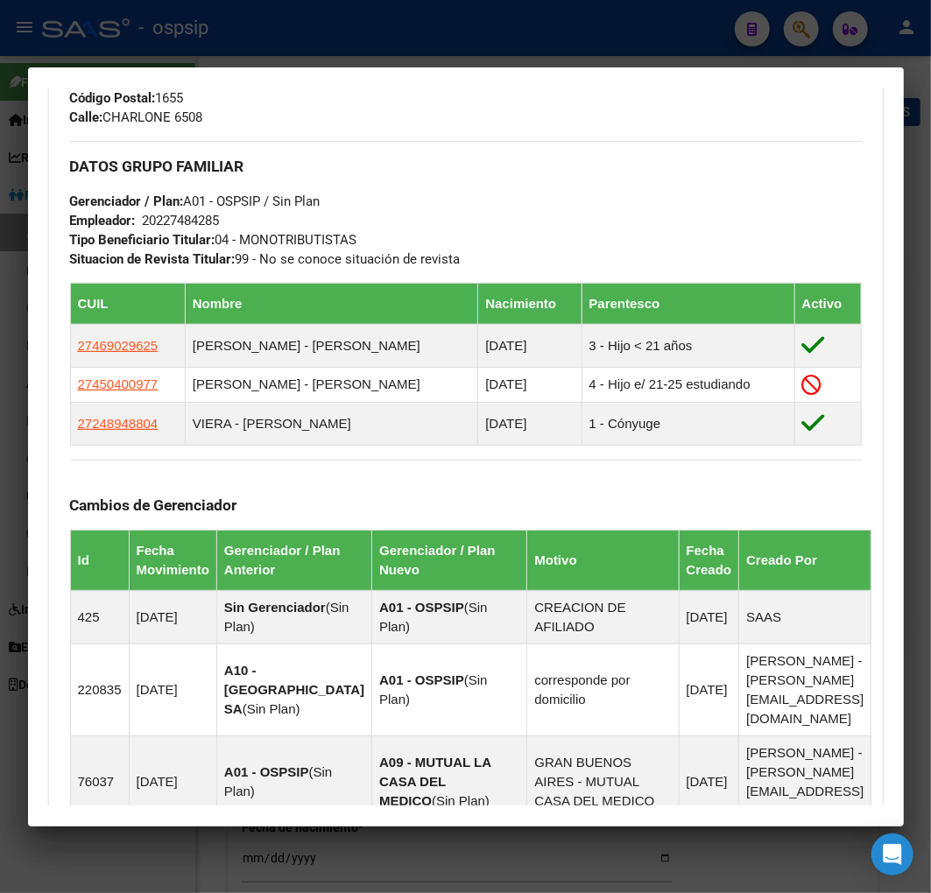
click at [803, 40] on div at bounding box center [465, 446] width 931 height 893
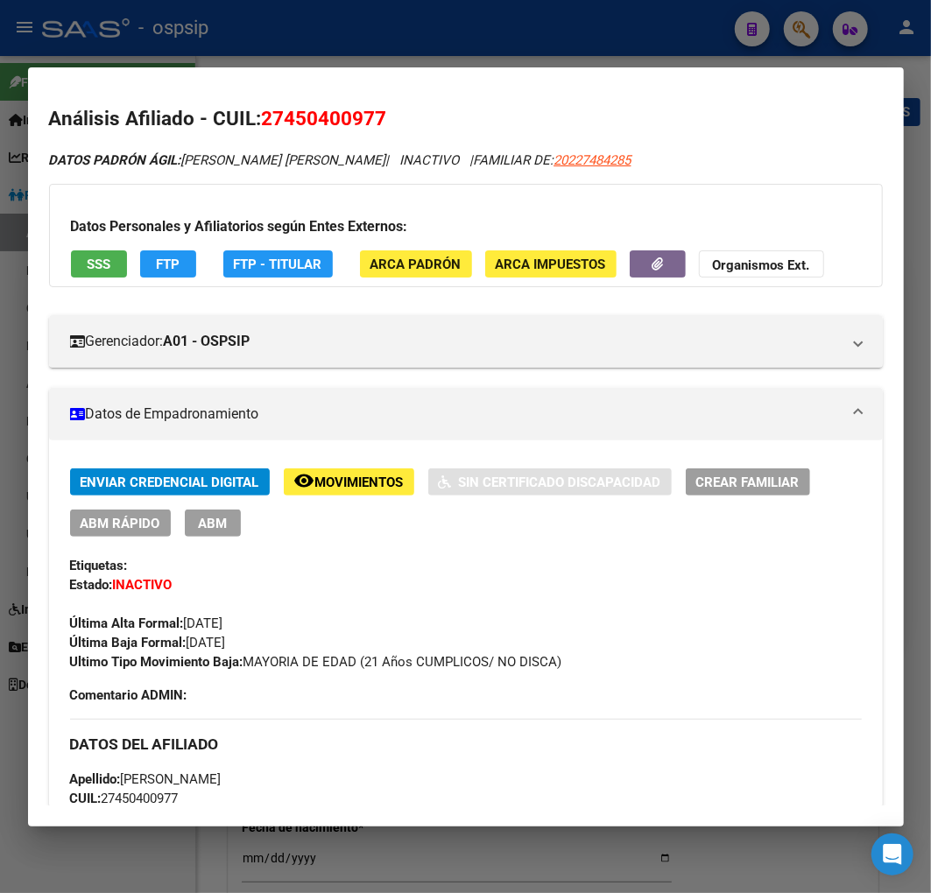
click at [795, 20] on div at bounding box center [465, 446] width 931 height 893
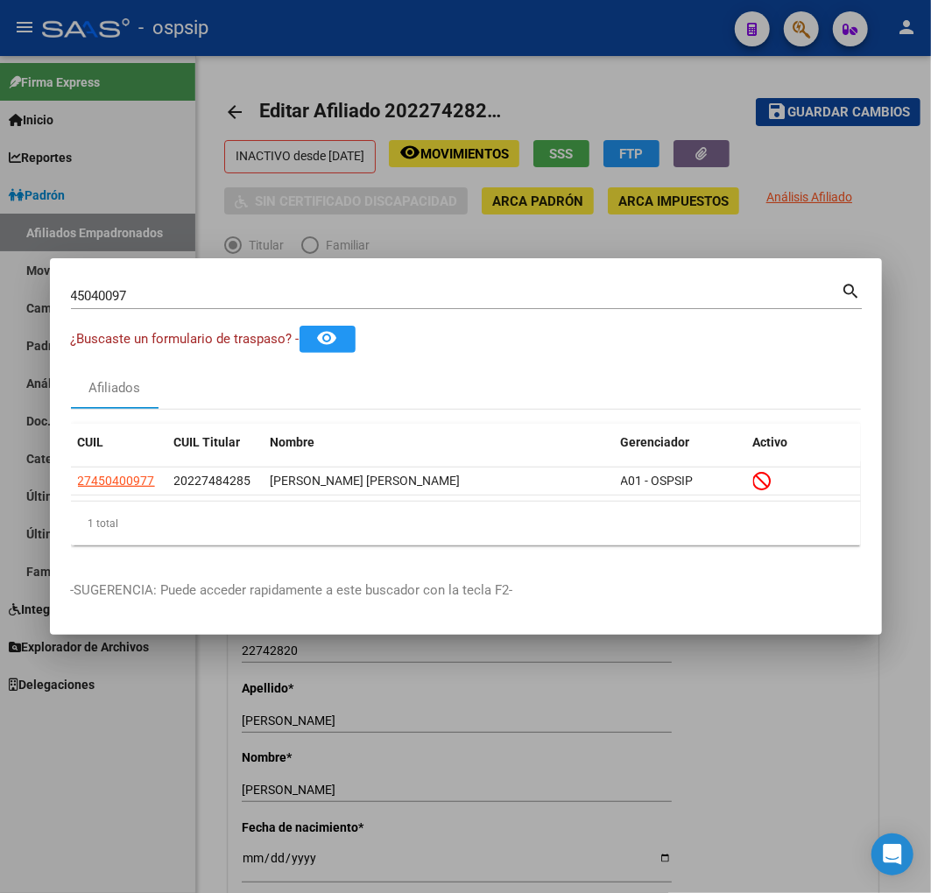
click at [155, 300] on input "45040097" at bounding box center [456, 296] width 771 height 16
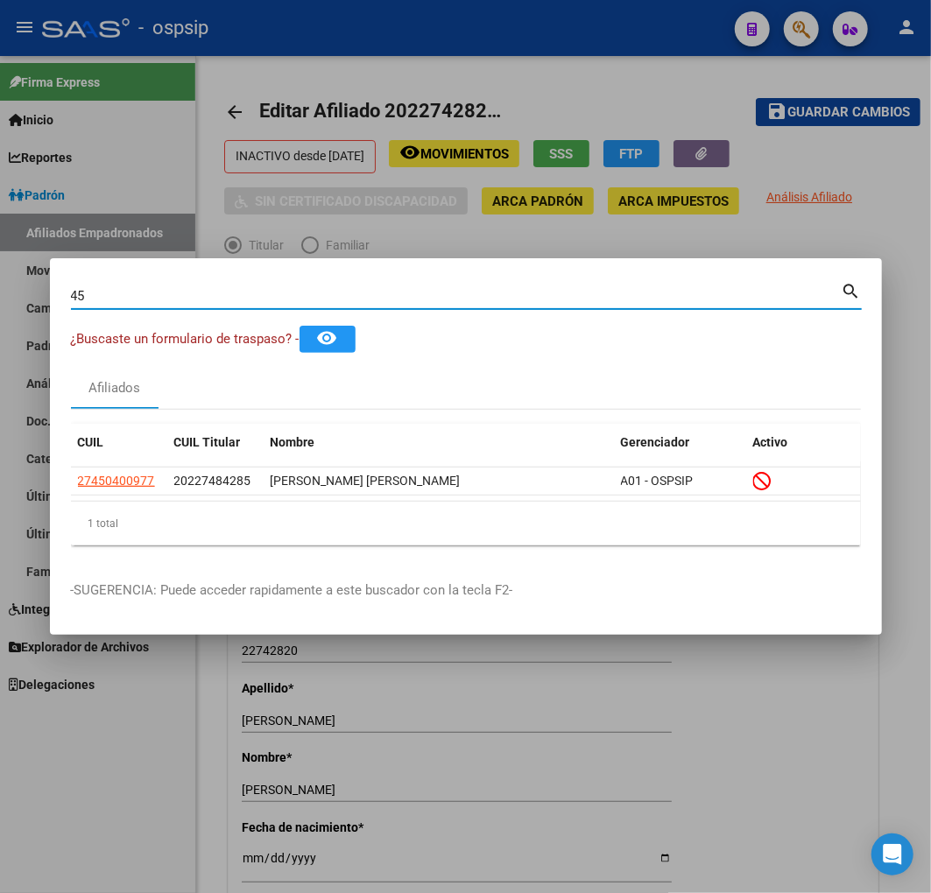
type input "4"
type input "22750676"
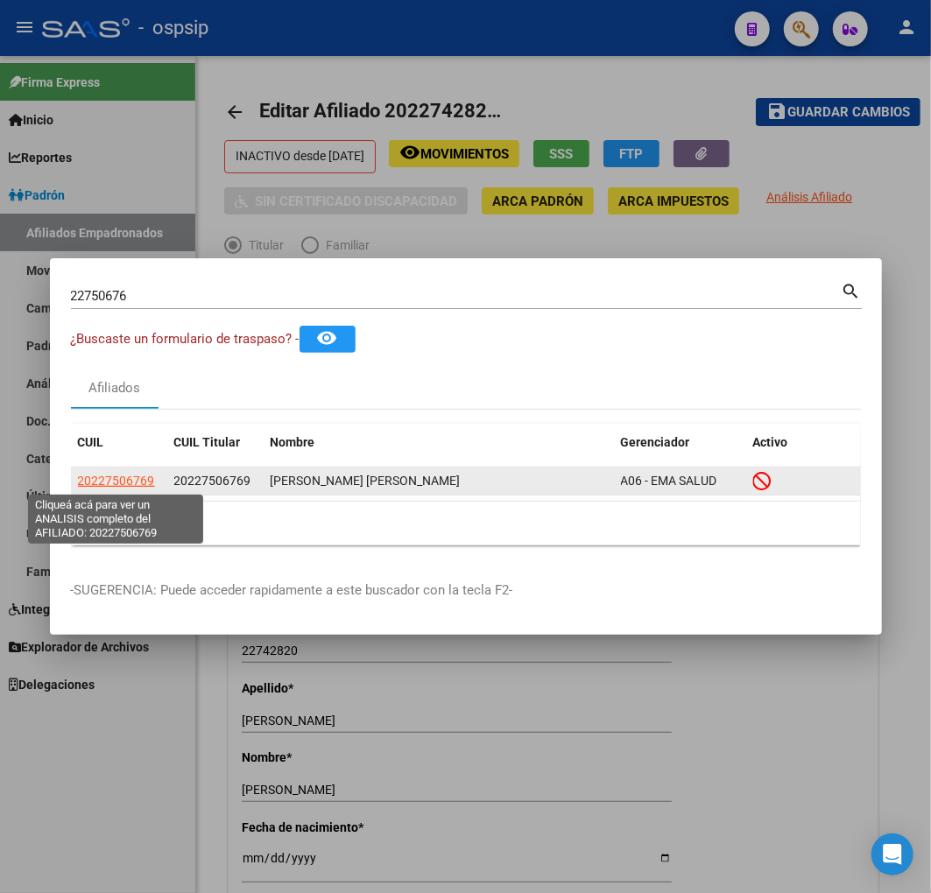
click at [103, 476] on span "20227506769" at bounding box center [116, 481] width 77 height 14
type textarea "20227506769"
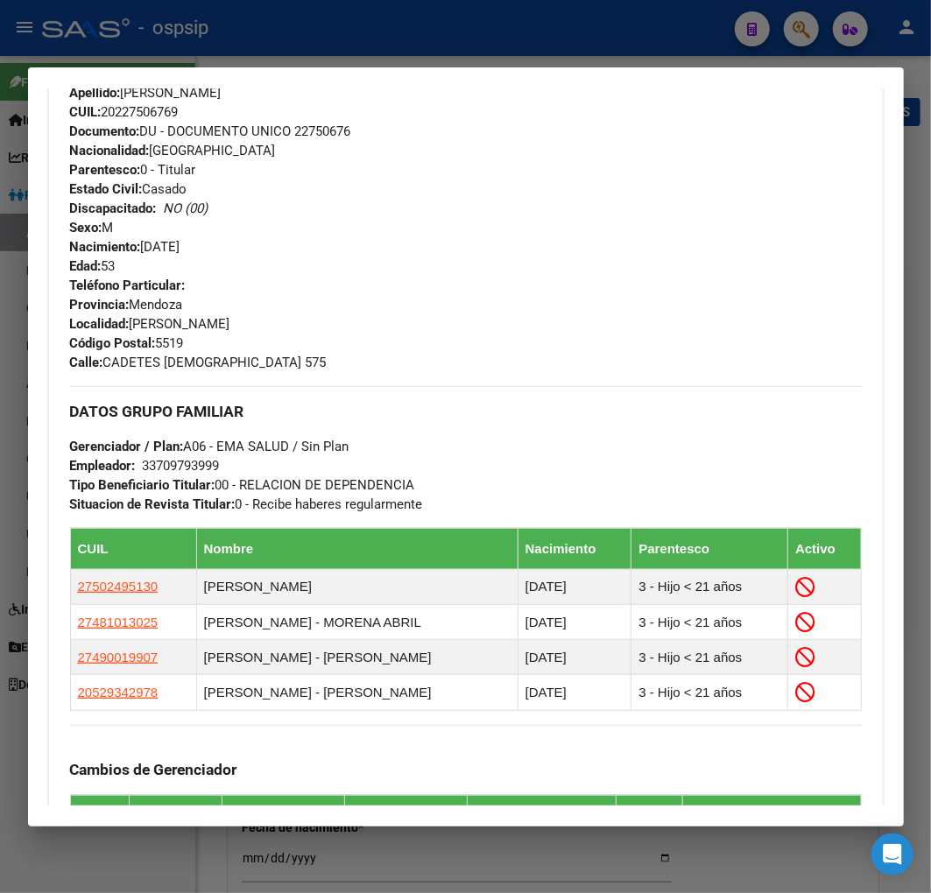
scroll to position [680, 0]
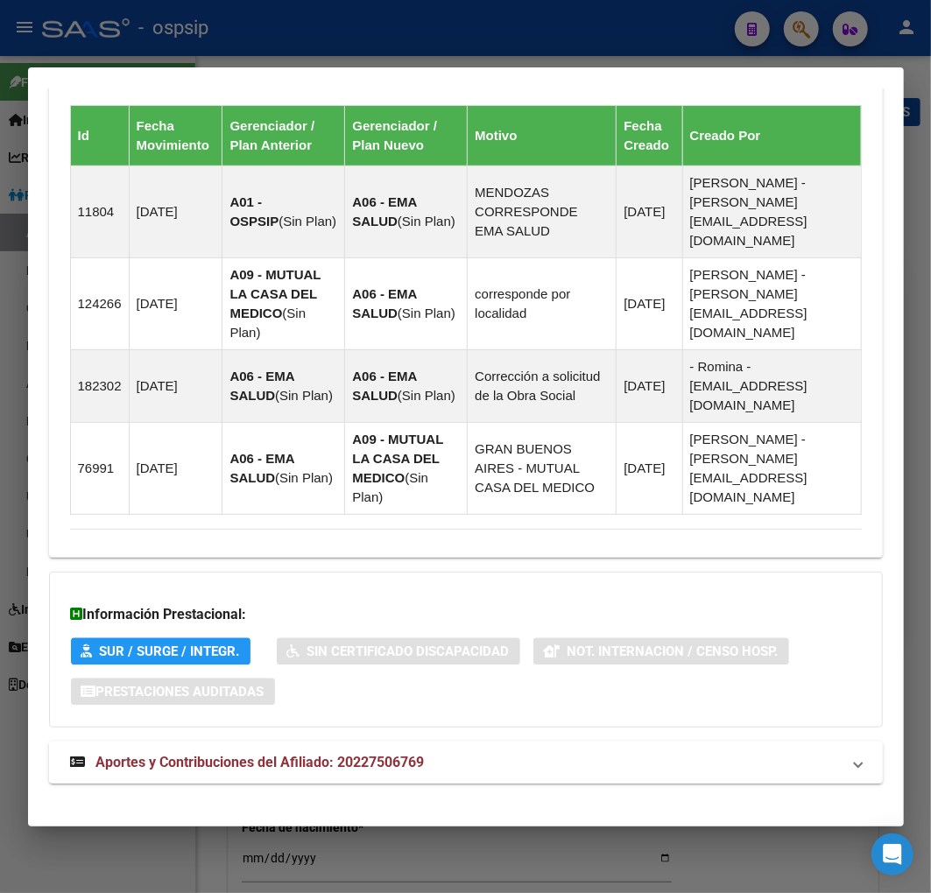
click at [277, 754] on span "Aportes y Contribuciones del Afiliado: 20227506769" at bounding box center [260, 762] width 328 height 17
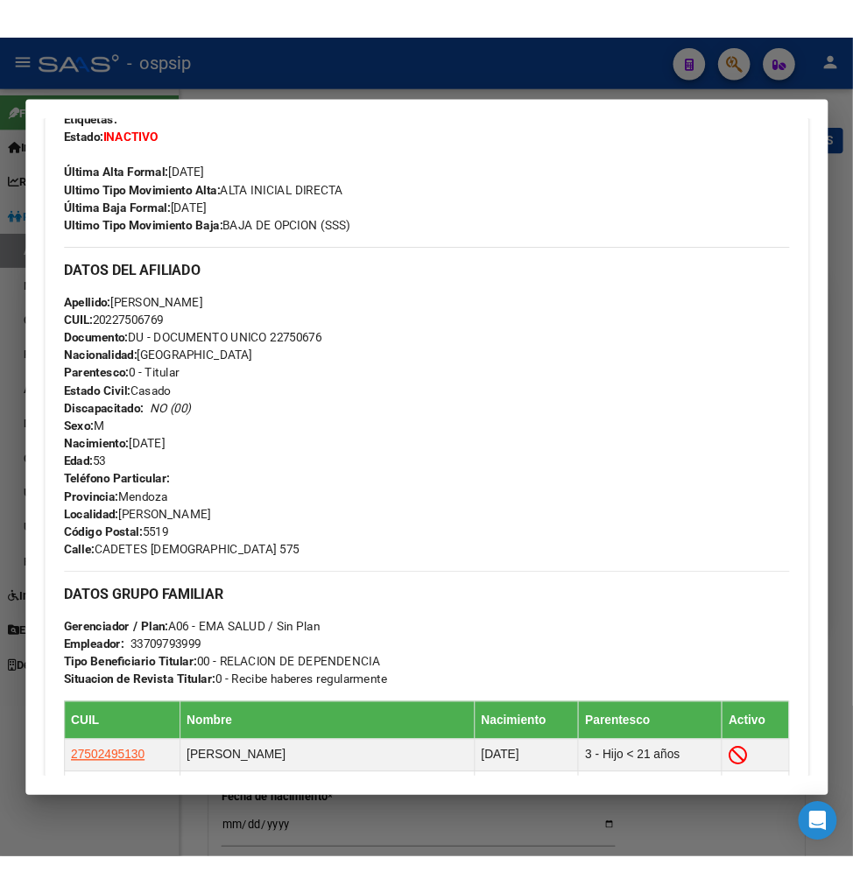
scroll to position [0, 0]
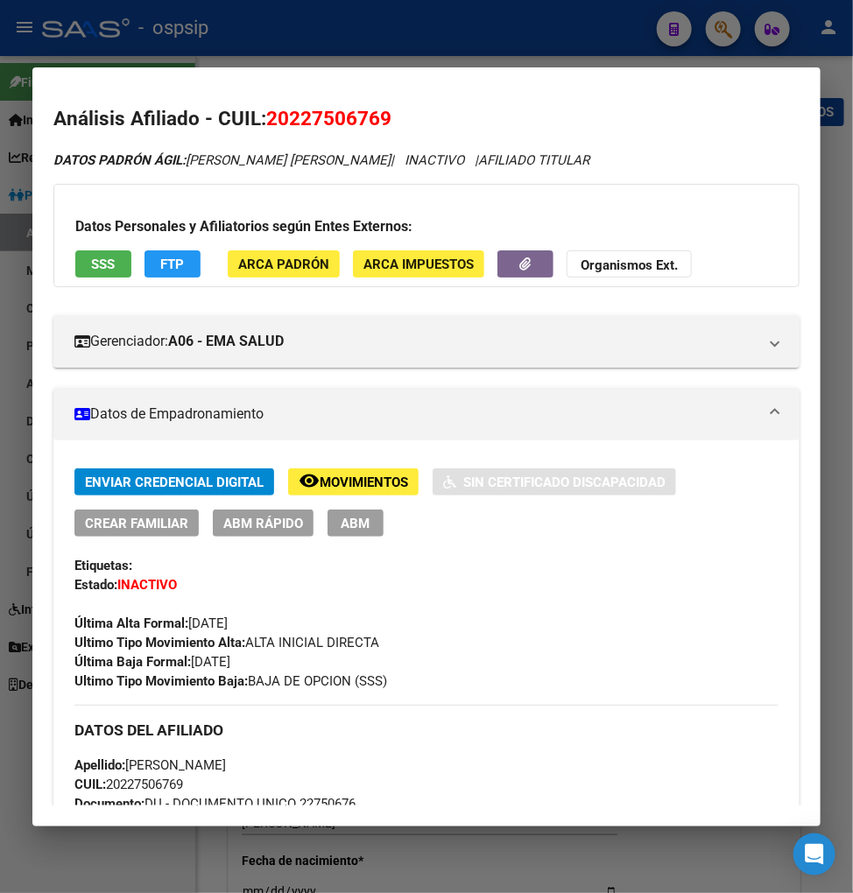
click at [712, 29] on div at bounding box center [426, 446] width 853 height 893
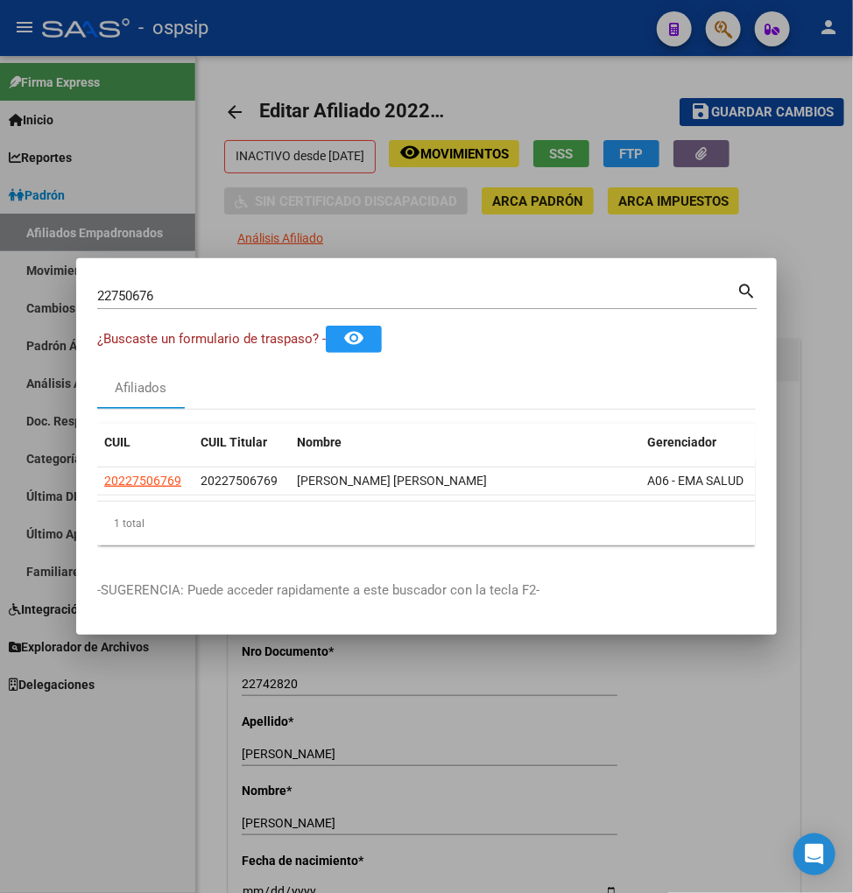
click at [184, 288] on input "22750676" at bounding box center [416, 296] width 639 height 16
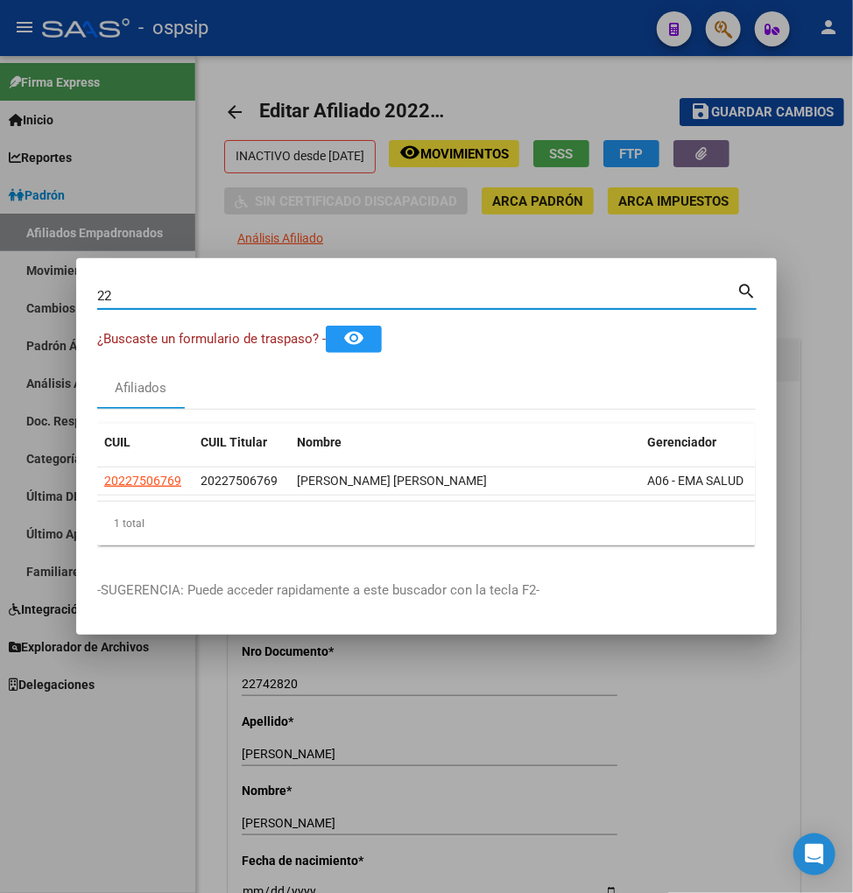
type input "2"
type input "22753655"
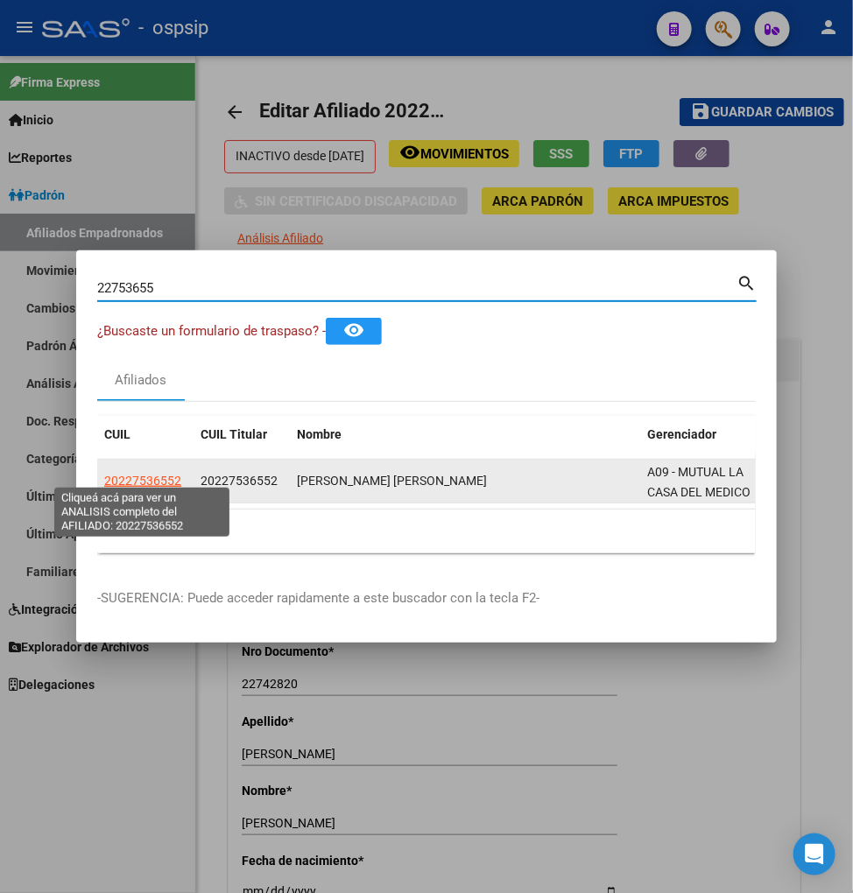
click at [137, 475] on span "20227536552" at bounding box center [142, 481] width 77 height 14
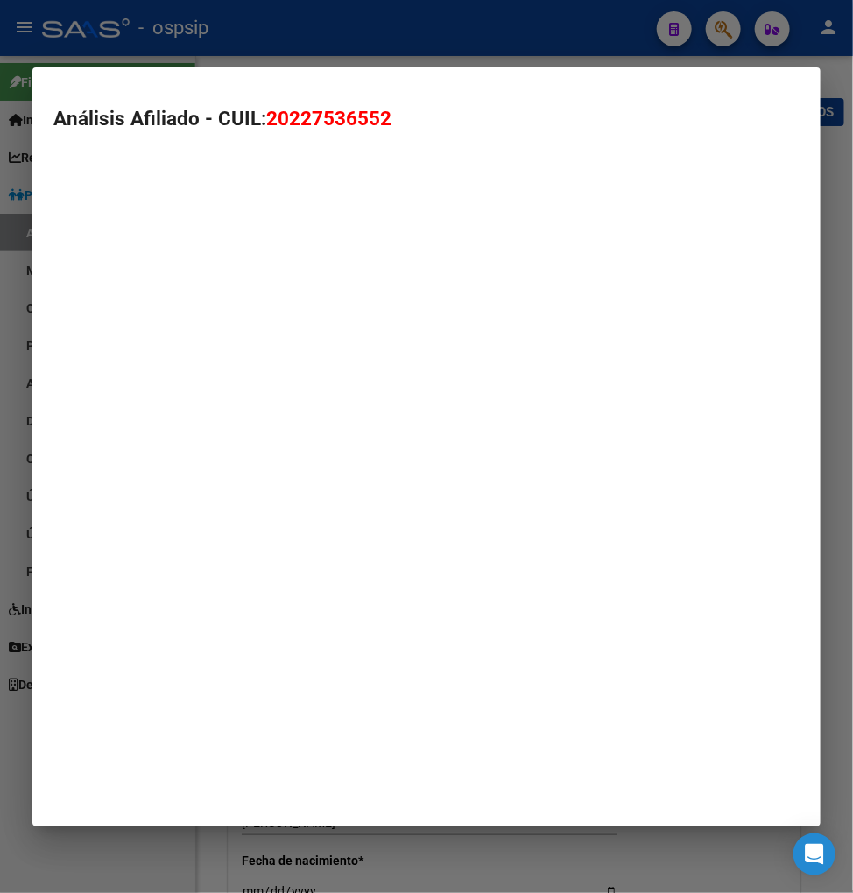
type textarea "20227536552"
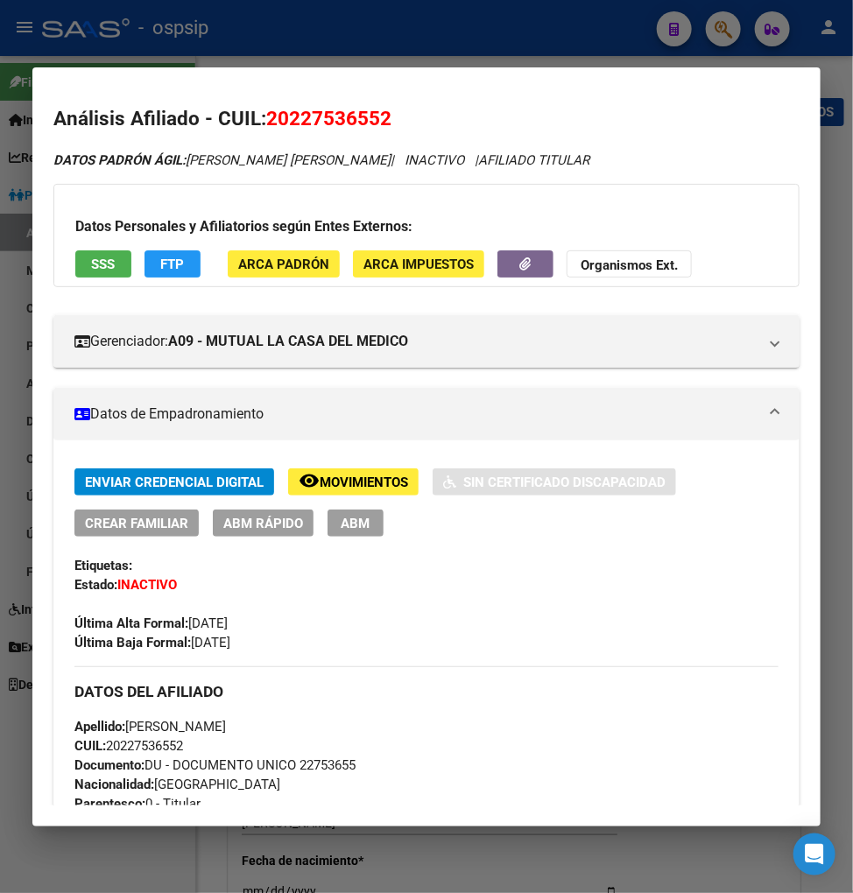
click at [375, 483] on span "Movimientos" at bounding box center [364, 483] width 88 height 16
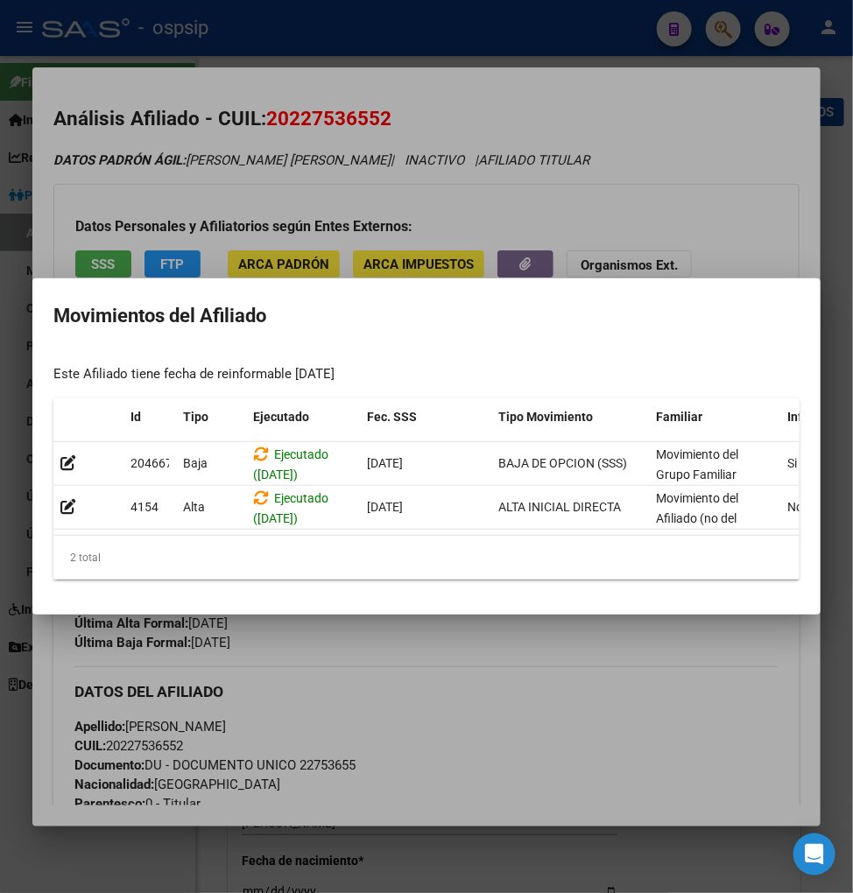
click at [497, 645] on div at bounding box center [426, 446] width 853 height 893
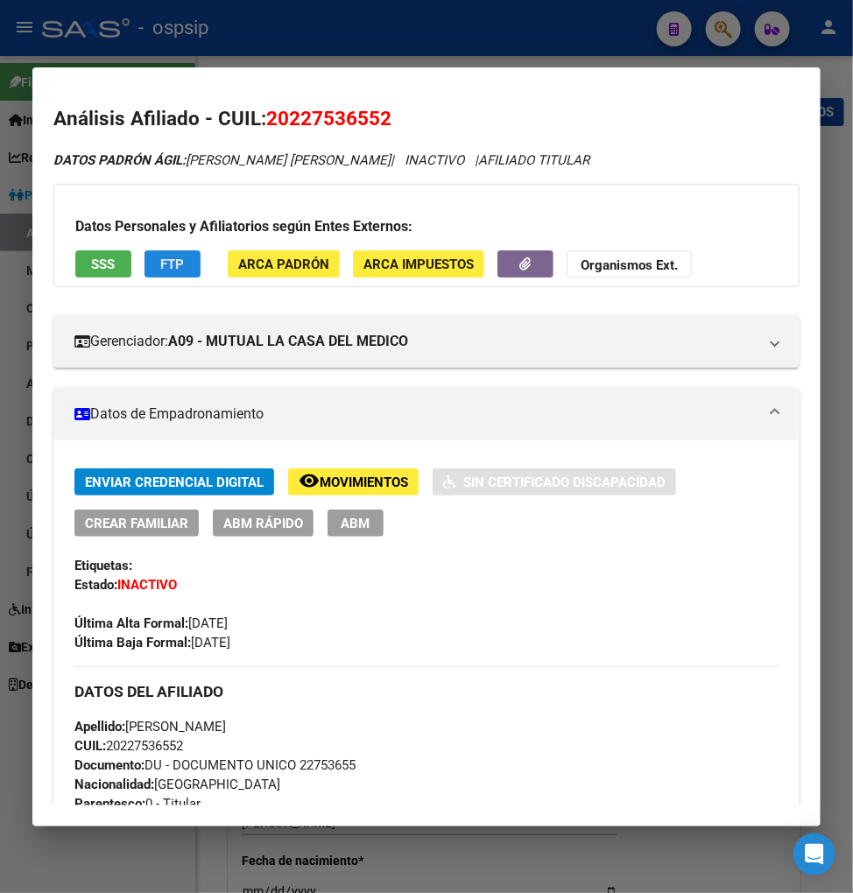
click at [187, 260] on button "FTP" at bounding box center [172, 263] width 56 height 27
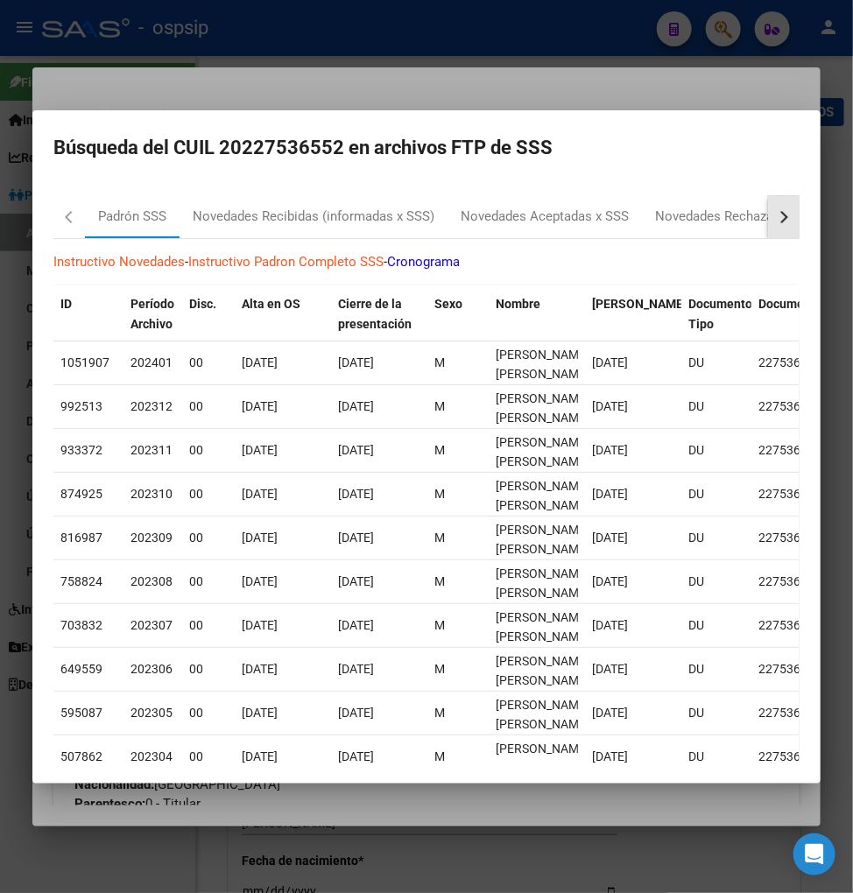
click at [776, 215] on div "button" at bounding box center [782, 216] width 12 height 12
click at [614, 223] on div "RG Bajas x OPCION ONLINE (ARCA)" at bounding box center [635, 217] width 209 height 20
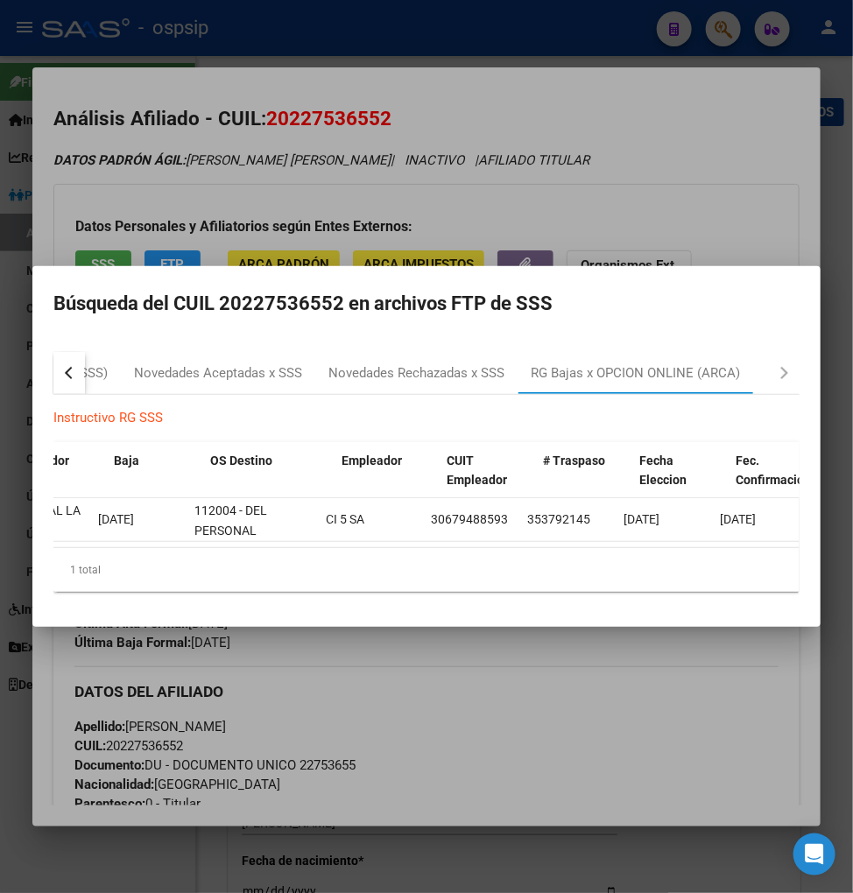
scroll to position [0, 115]
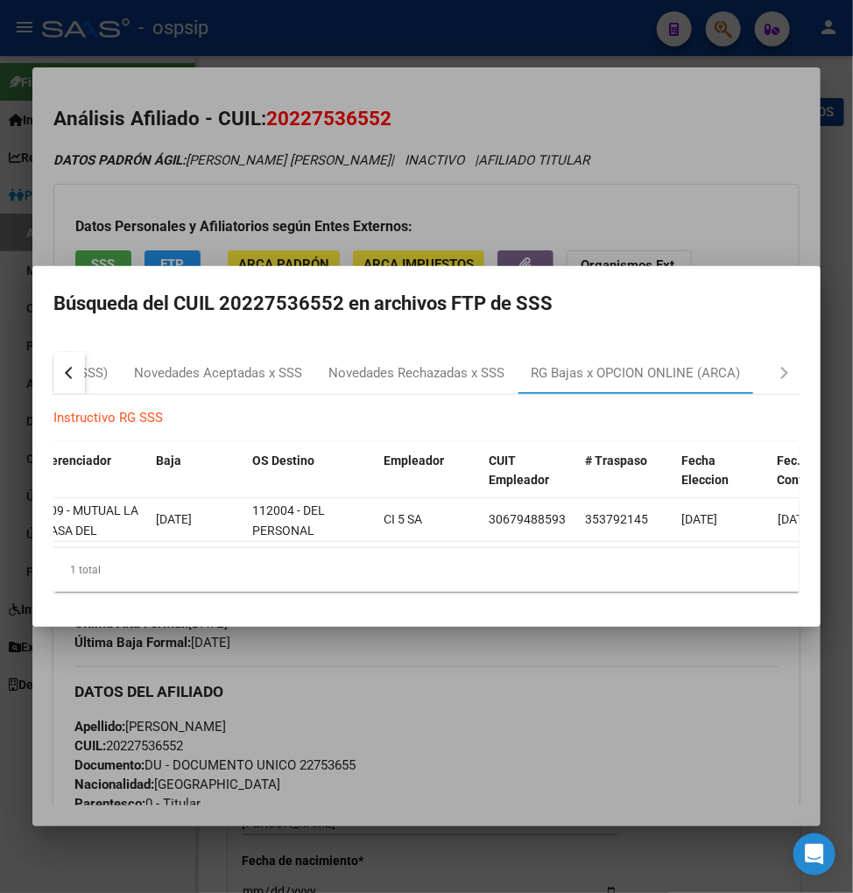
click at [501, 733] on div at bounding box center [426, 446] width 853 height 893
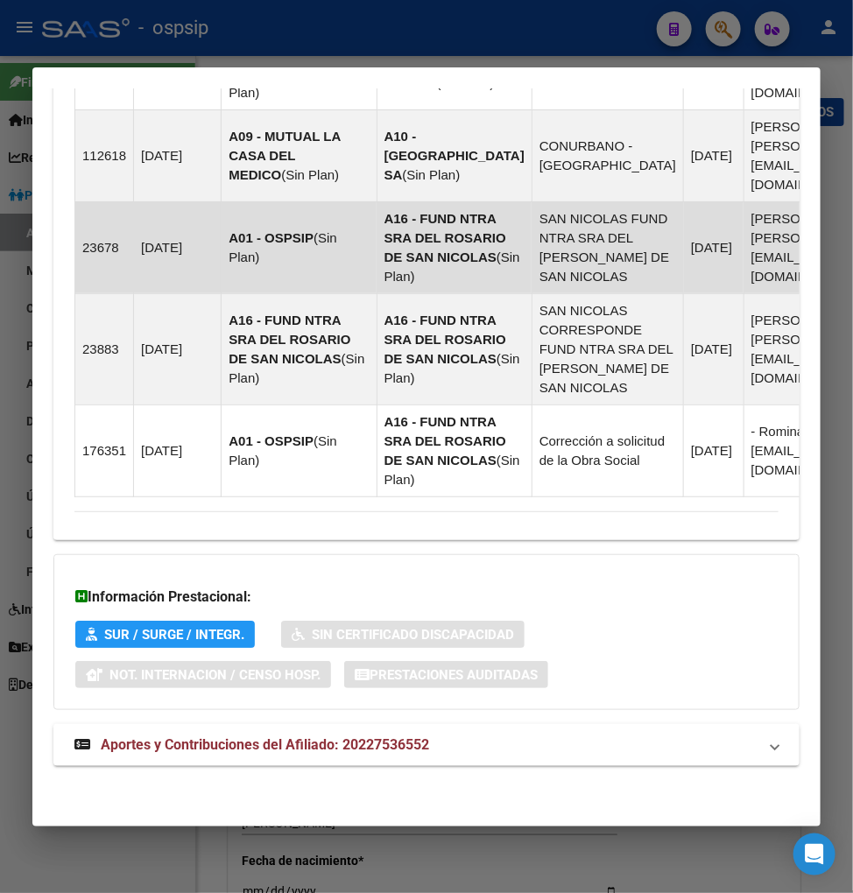
scroll to position [1939, 0]
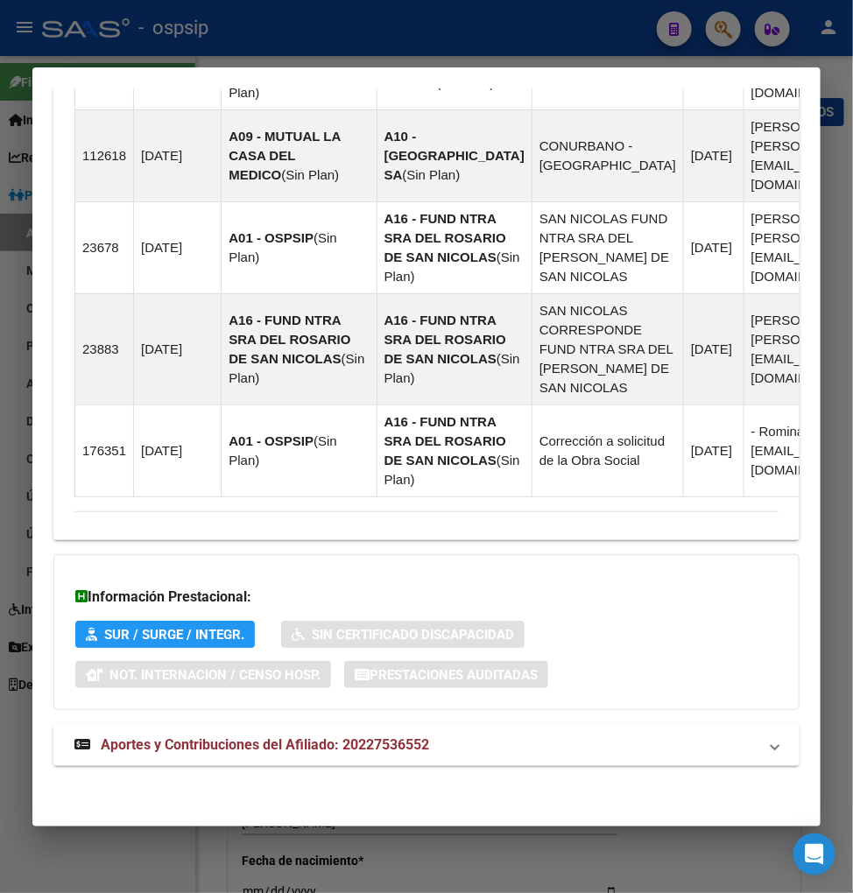
click at [256, 748] on span "Aportes y Contribuciones del Afiliado: 20227536552" at bounding box center [265, 744] width 328 height 17
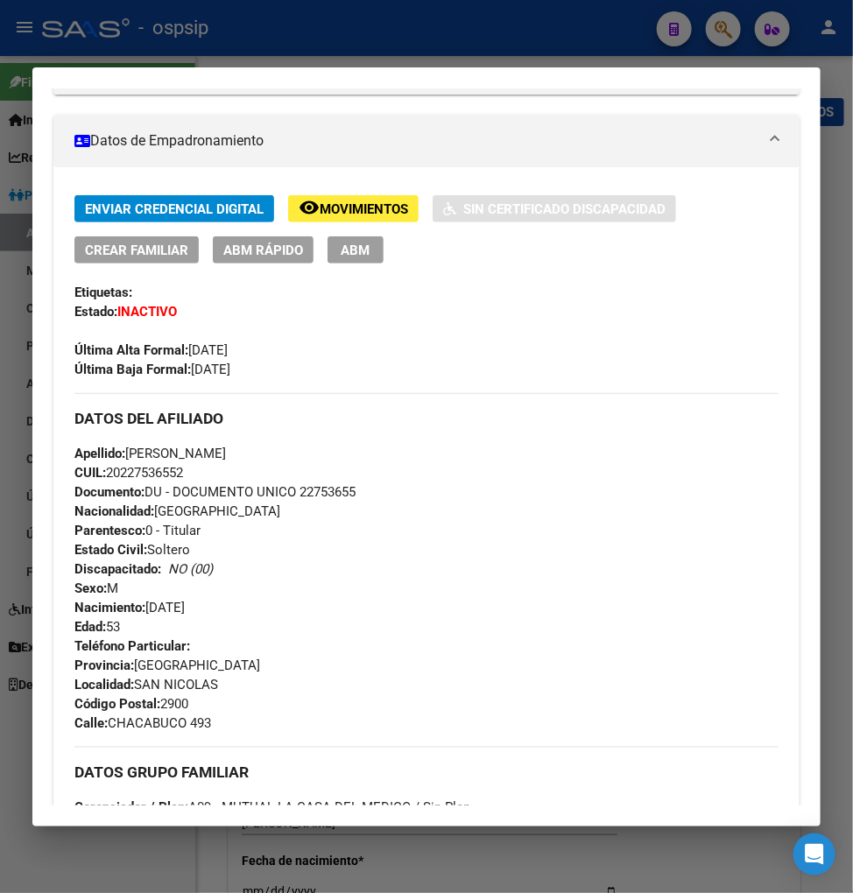
scroll to position [0, 0]
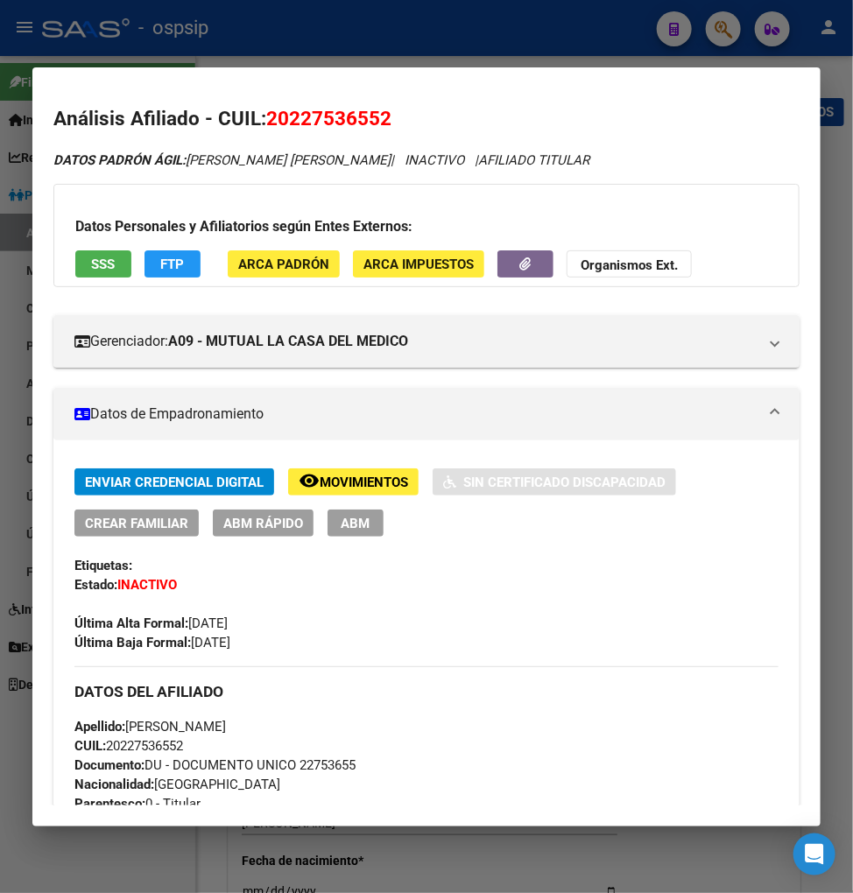
click at [724, 23] on div at bounding box center [426, 446] width 853 height 893
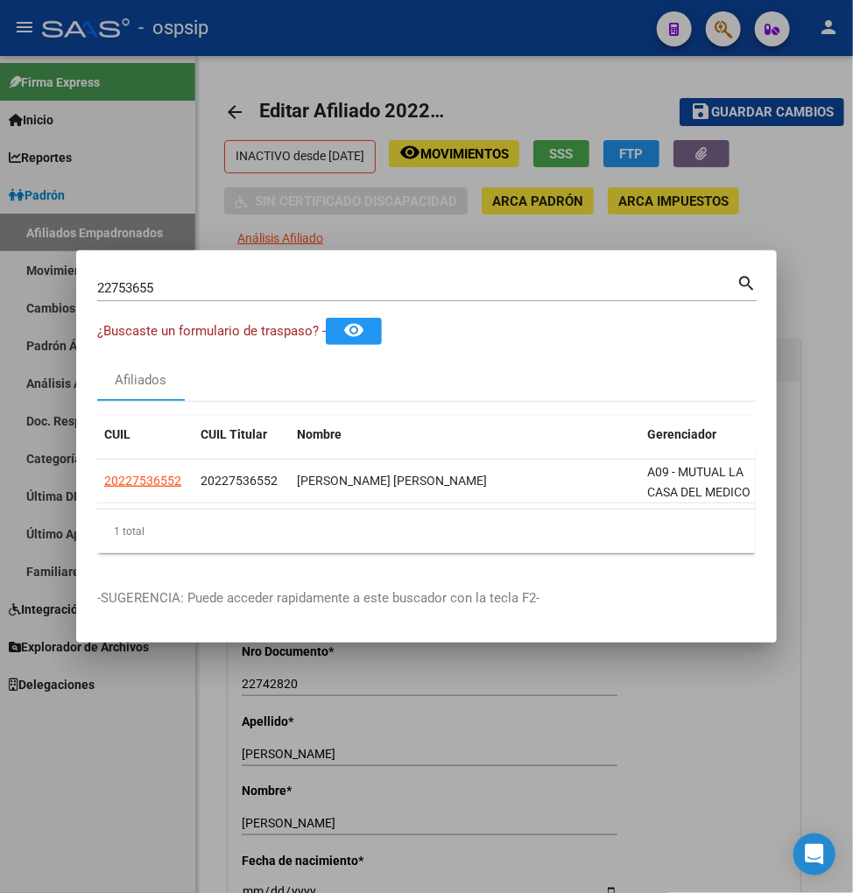
click at [225, 292] on div "22753655 Buscar (apellido, dni, [PERSON_NAME], [PERSON_NAME], cuit, obra social)" at bounding box center [416, 288] width 639 height 26
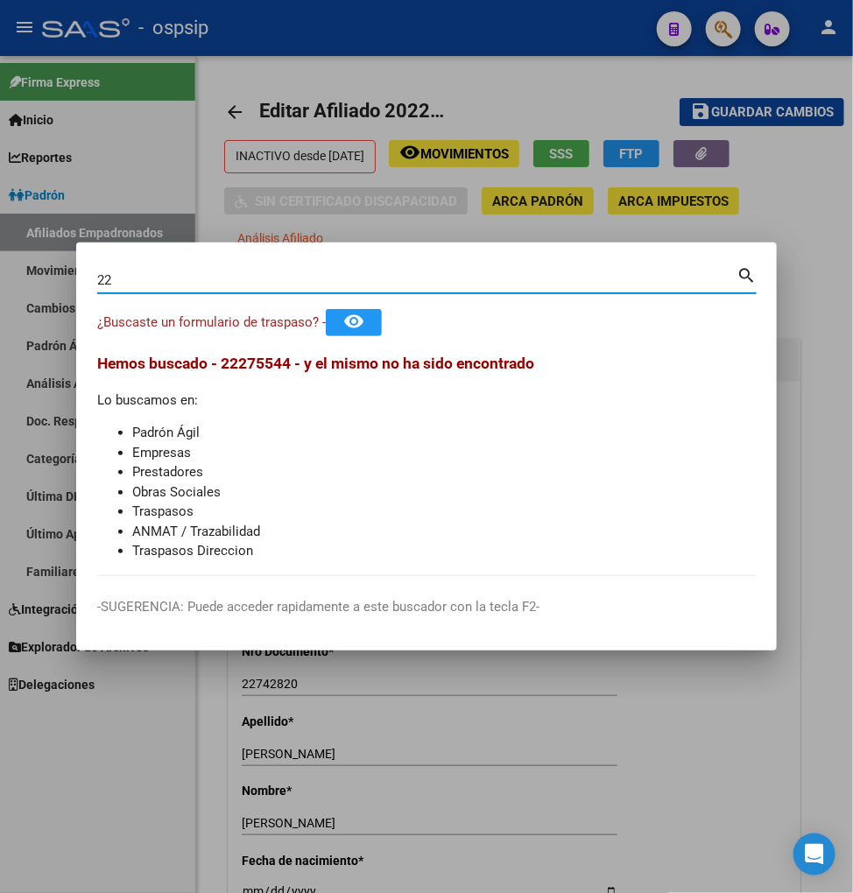
type input "2"
type input "22755440"
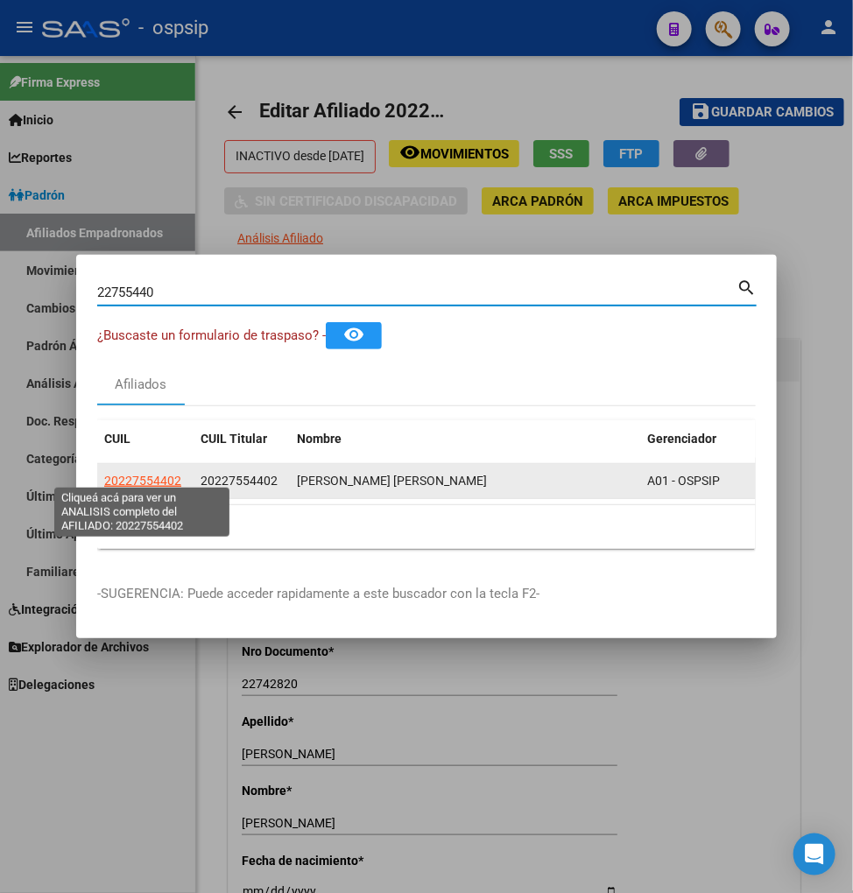
click at [146, 474] on span "20227554402" at bounding box center [142, 481] width 77 height 14
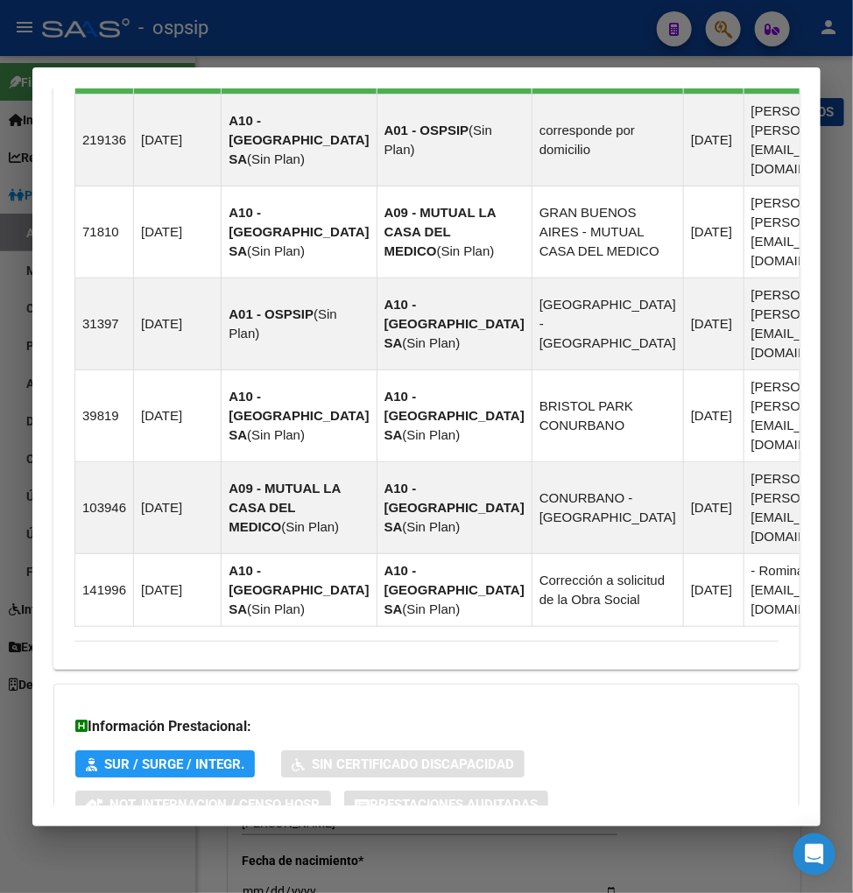
scroll to position [1420, 0]
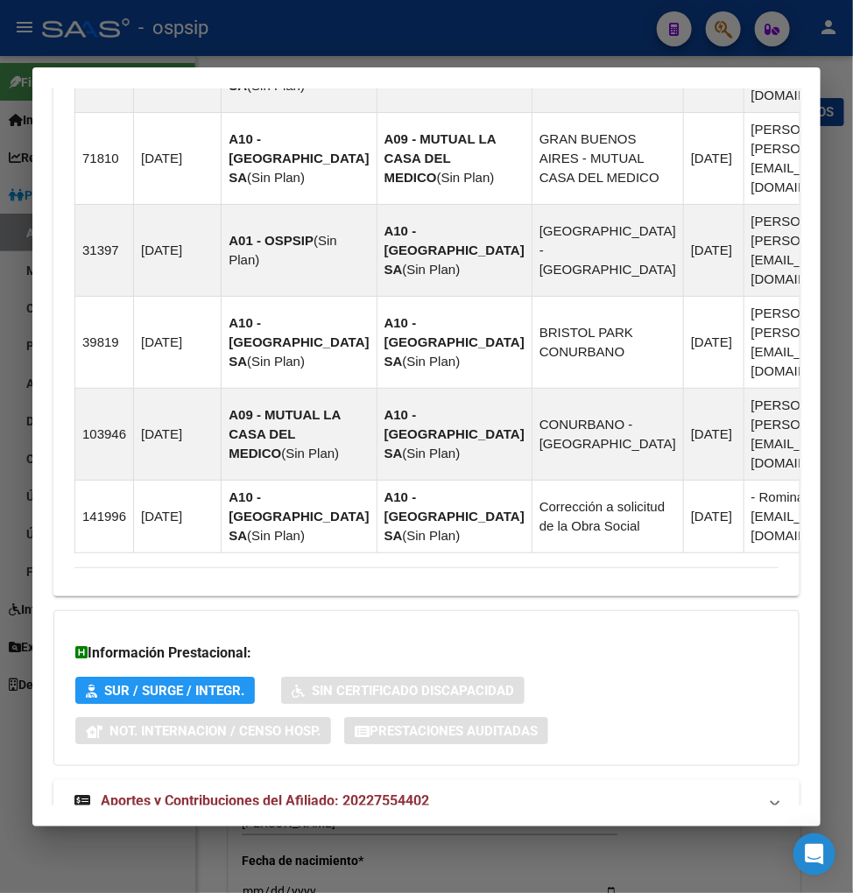
click at [220, 792] on span "Aportes y Contribuciones del Afiliado: 20227554402" at bounding box center [265, 800] width 328 height 17
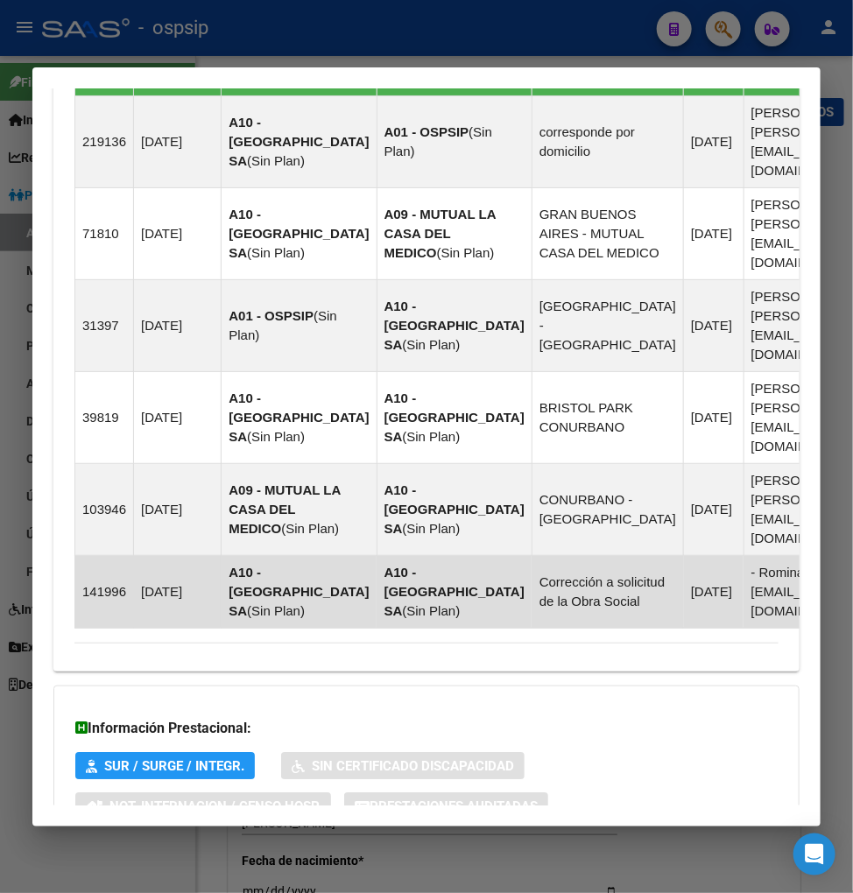
scroll to position [1133, 0]
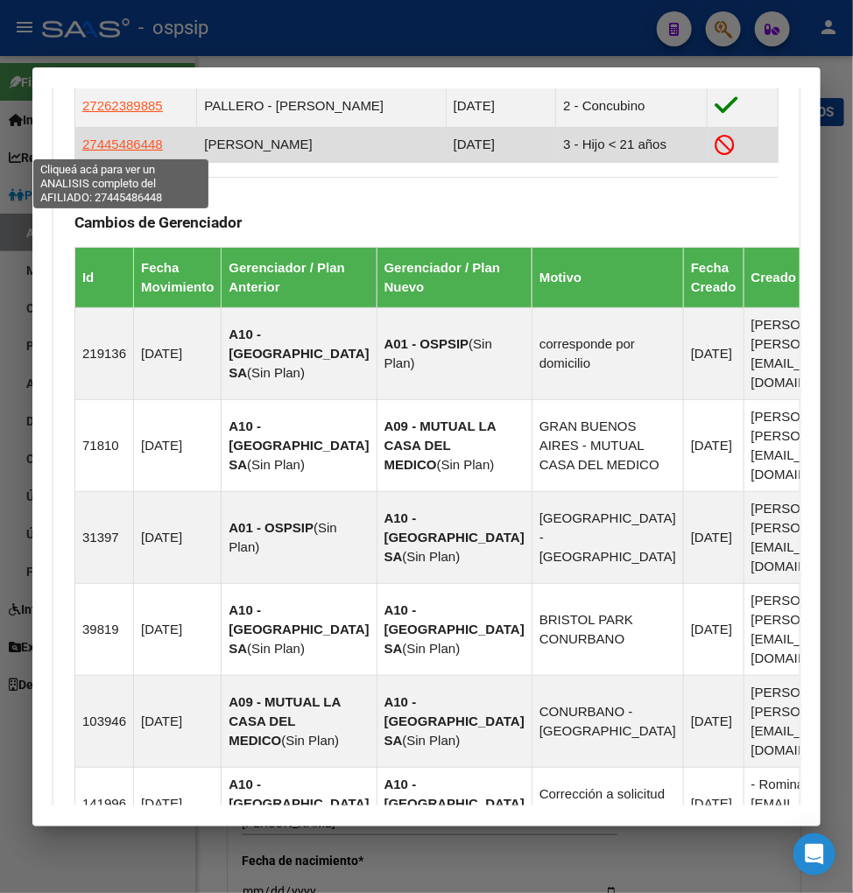
click at [121, 137] on span "27445486448" at bounding box center [122, 144] width 81 height 15
type textarea "27445486448"
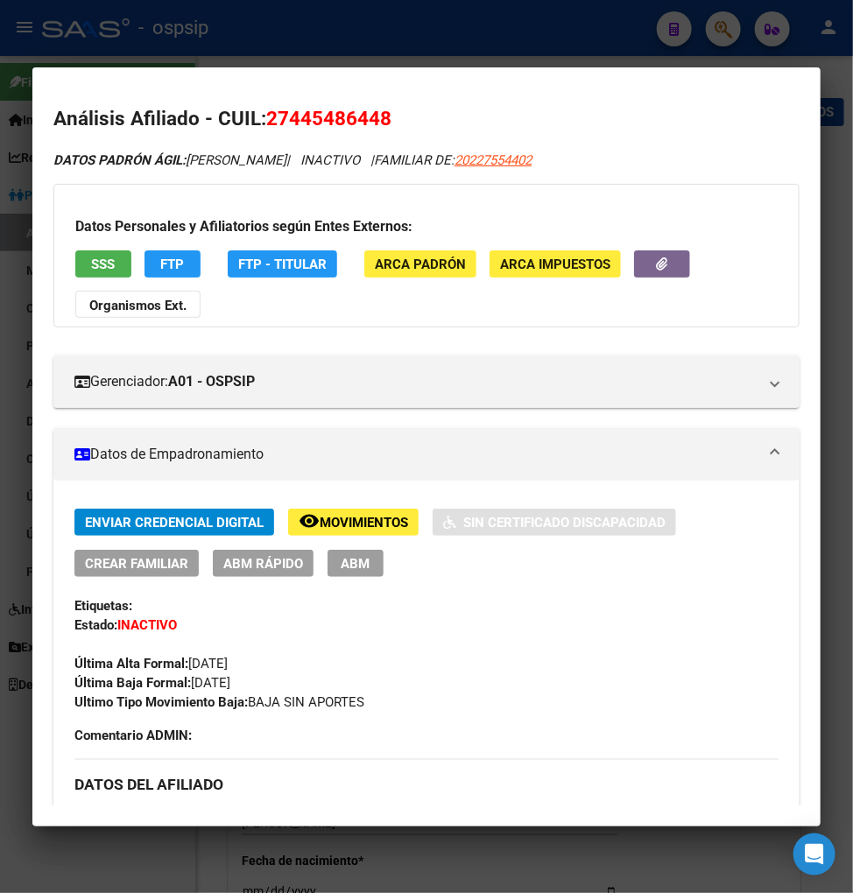
click at [372, 522] on span "Movimientos" at bounding box center [364, 523] width 88 height 16
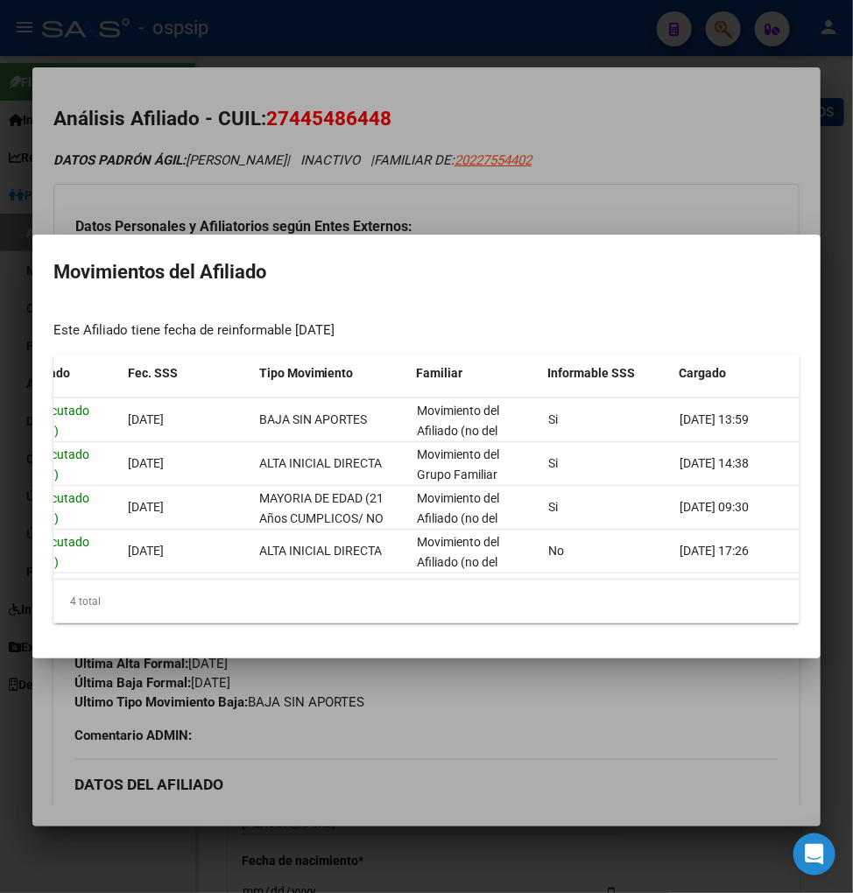
scroll to position [0, 374]
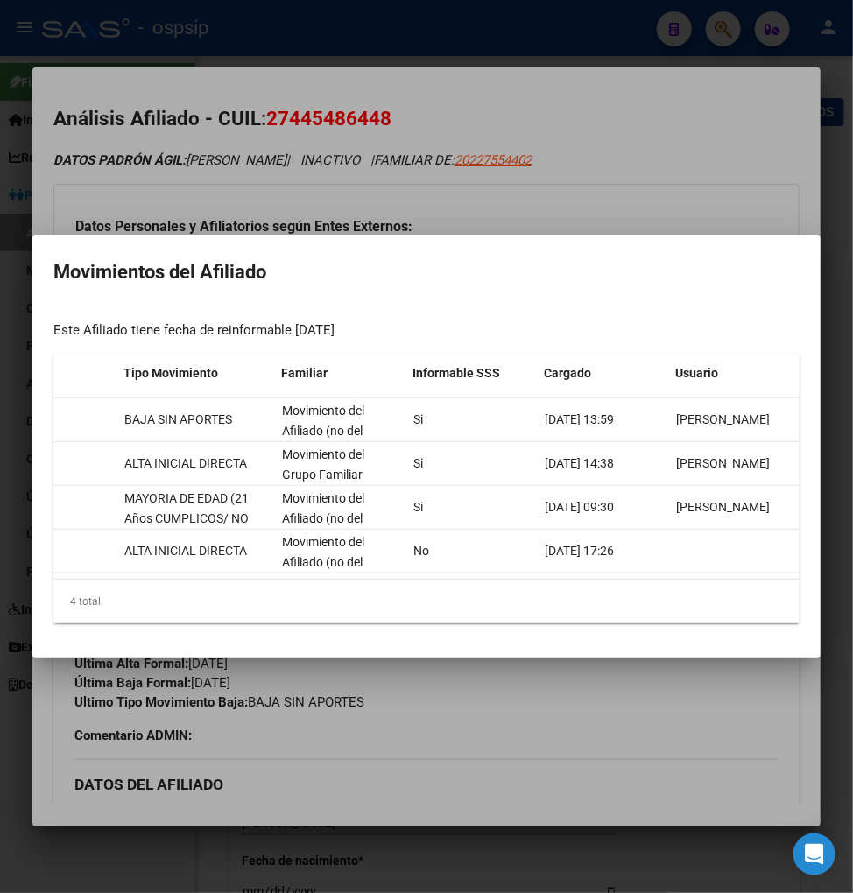
click at [652, 715] on div at bounding box center [426, 446] width 853 height 893
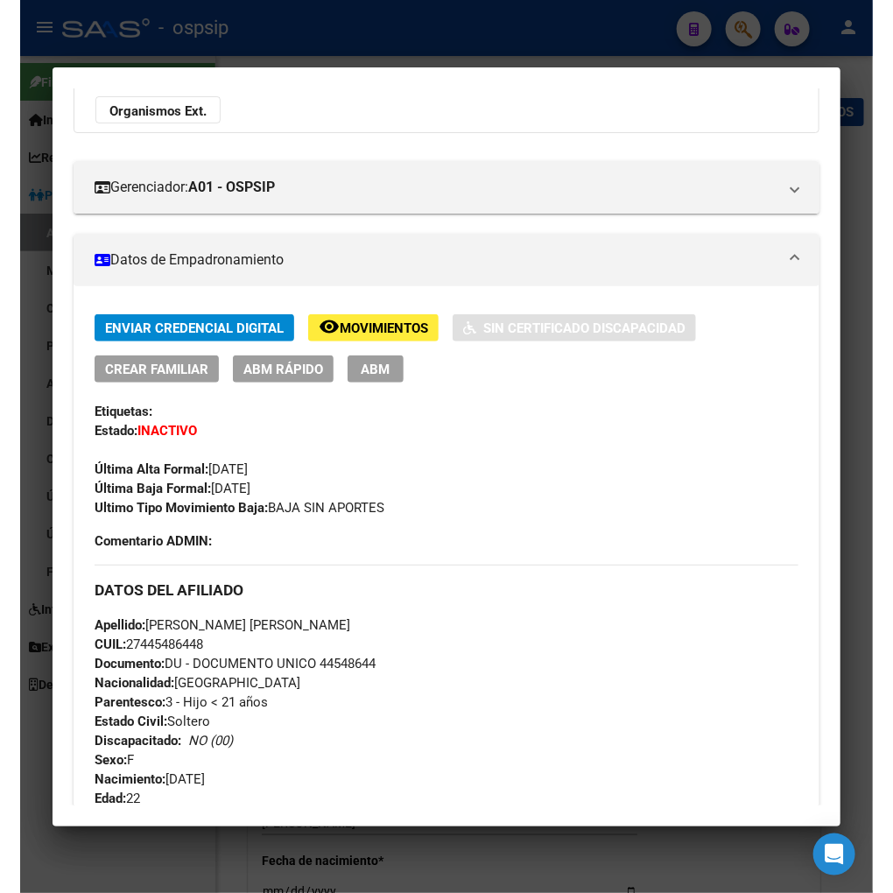
scroll to position [0, 0]
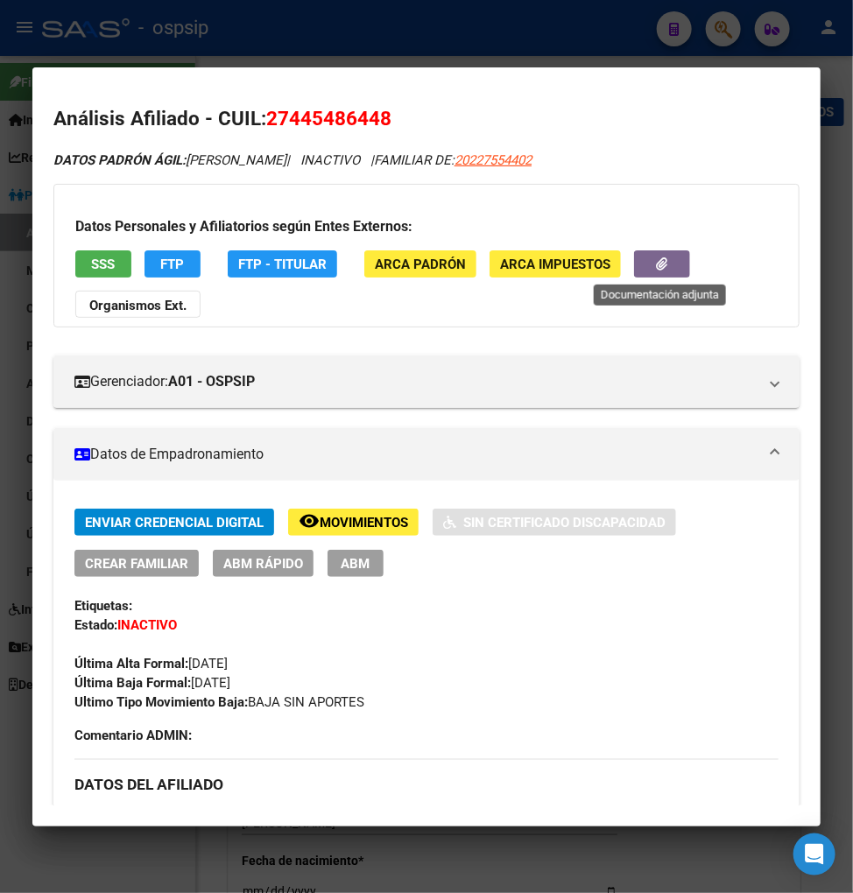
click at [651, 260] on button "button" at bounding box center [662, 263] width 56 height 27
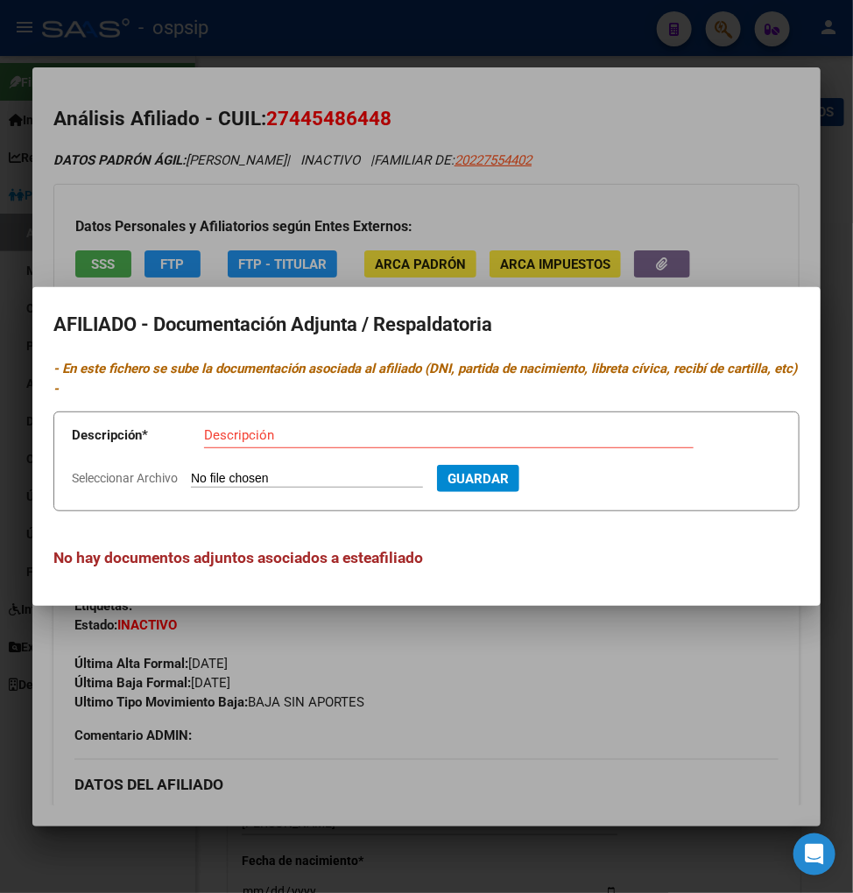
click at [668, 672] on div at bounding box center [426, 446] width 853 height 893
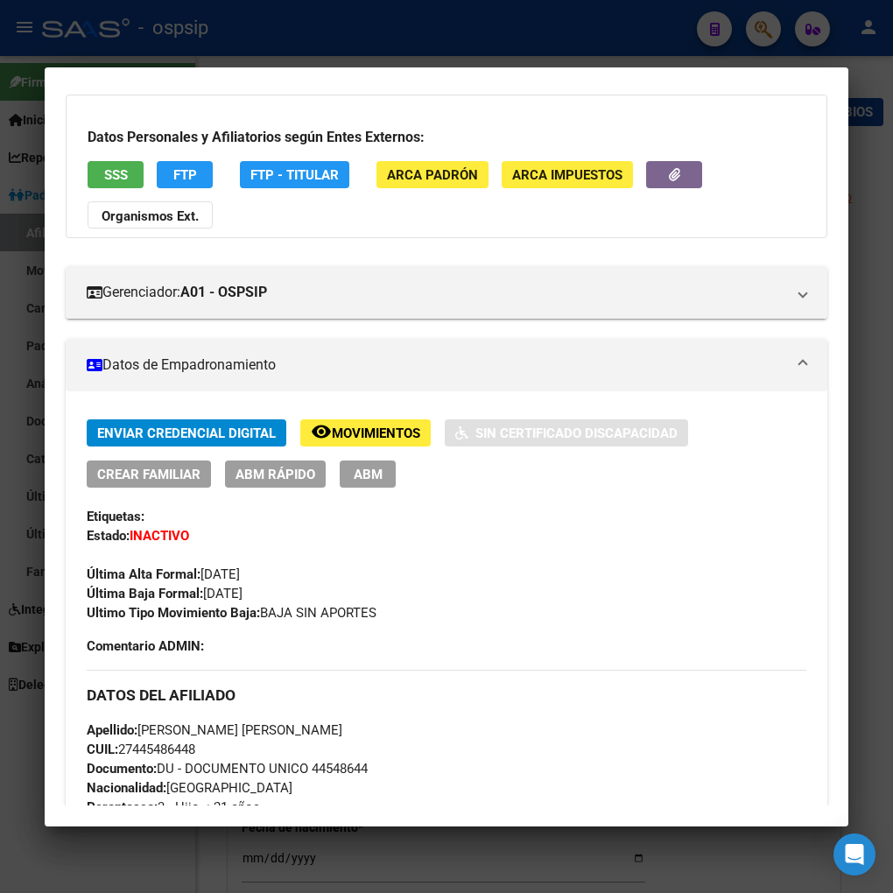
scroll to position [194, 0]
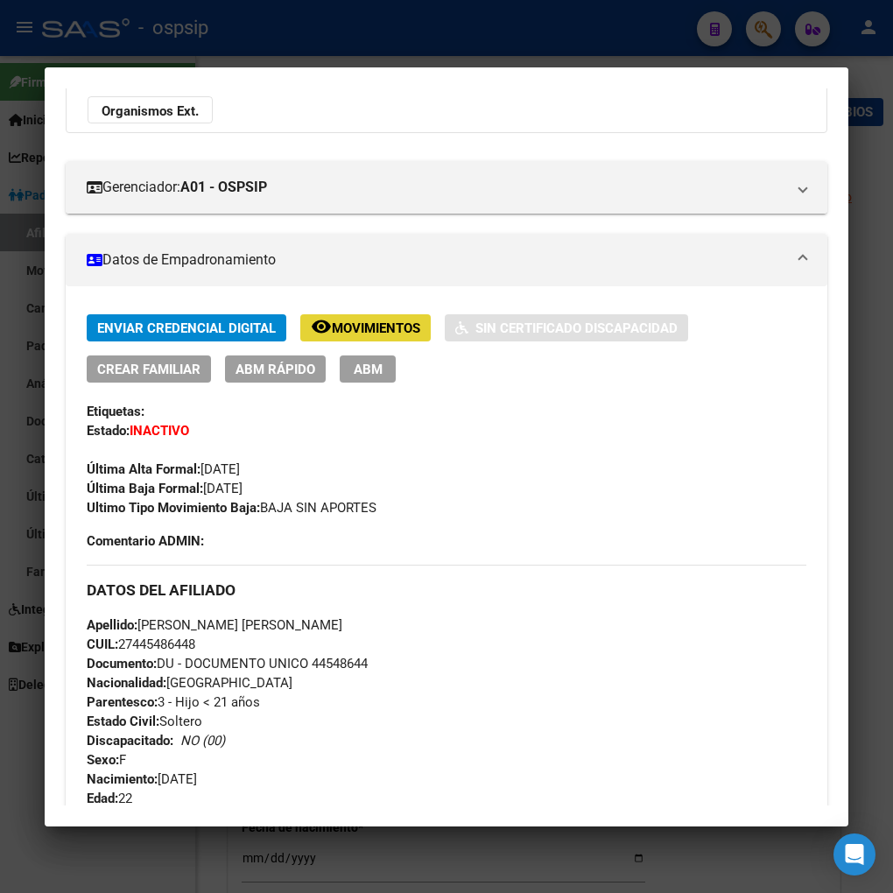
click at [391, 331] on span "Movimientos" at bounding box center [376, 328] width 88 height 16
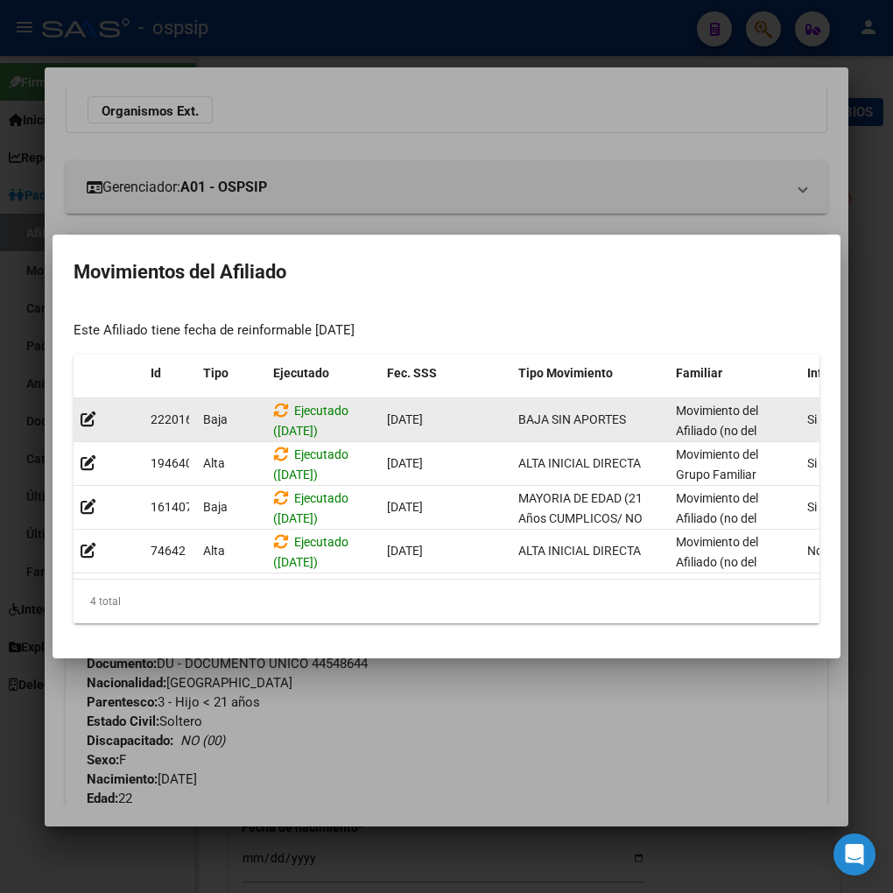
click at [101, 410] on div at bounding box center [109, 420] width 56 height 20
click at [86, 415] on icon at bounding box center [89, 419] width 16 height 17
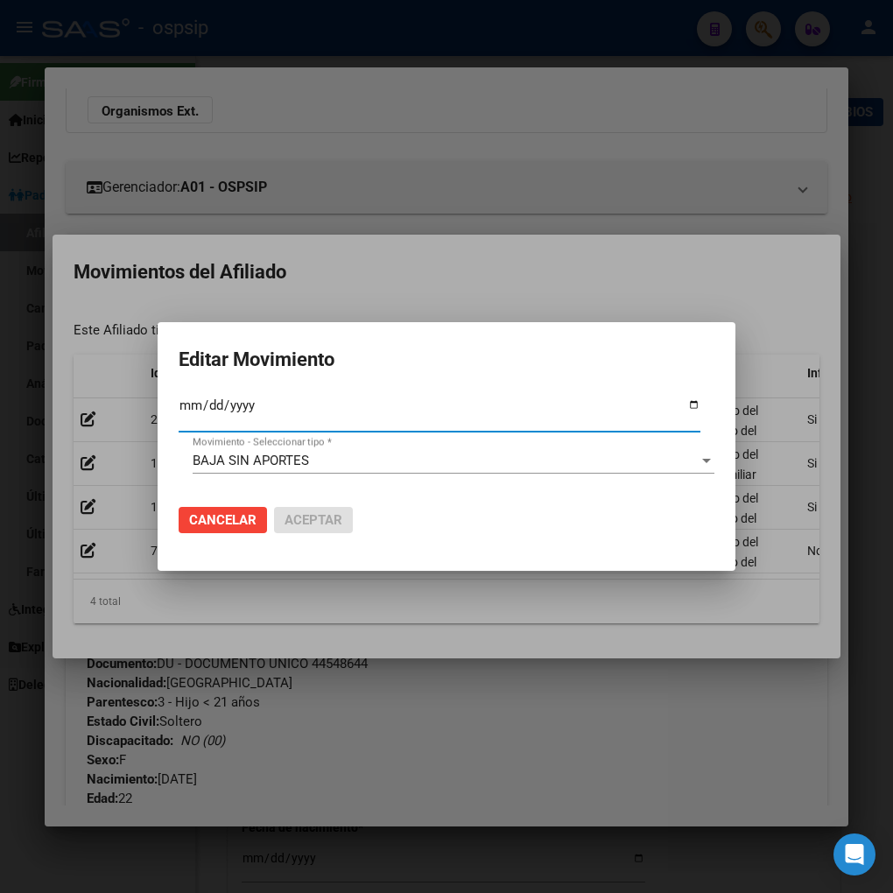
click at [712, 461] on div at bounding box center [707, 461] width 16 height 14
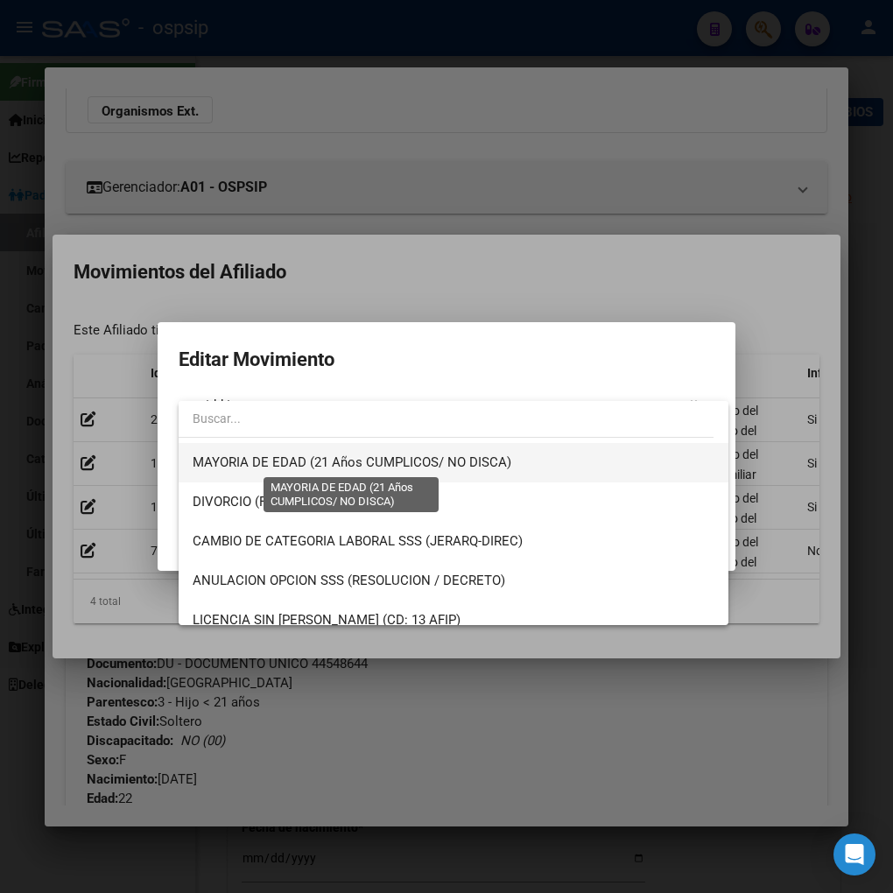
click at [366, 461] on span "MAYORIA DE EDAD (21 Años CUMPLICOS/ NO DISCA)" at bounding box center [352, 462] width 319 height 16
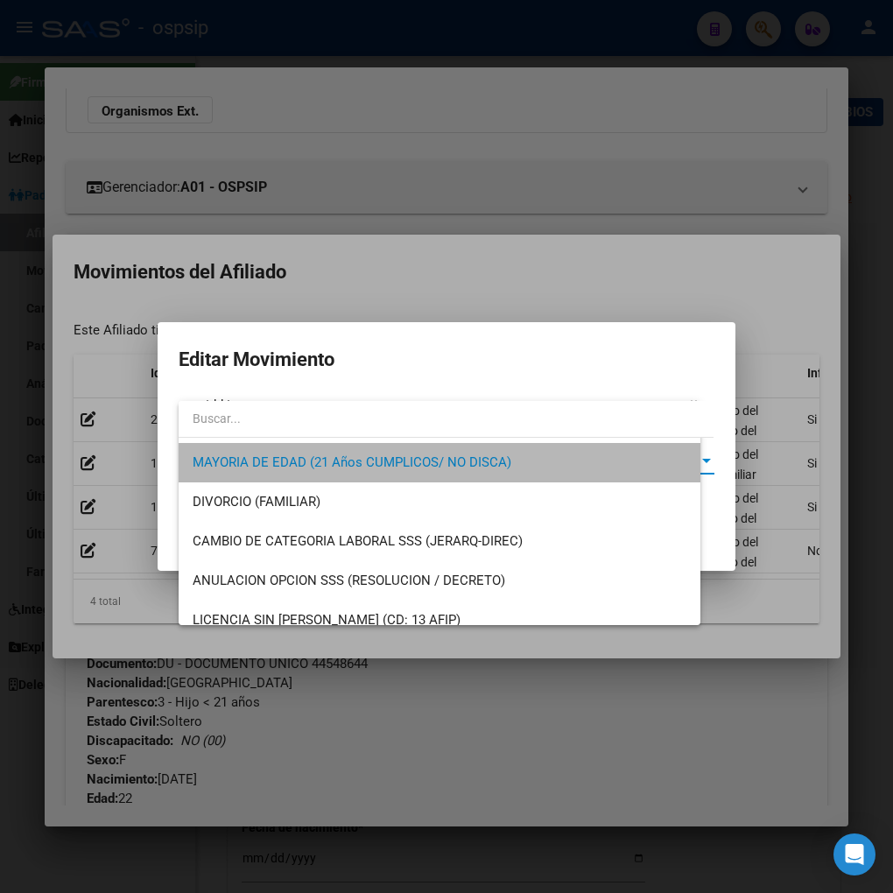
scroll to position [197, 0]
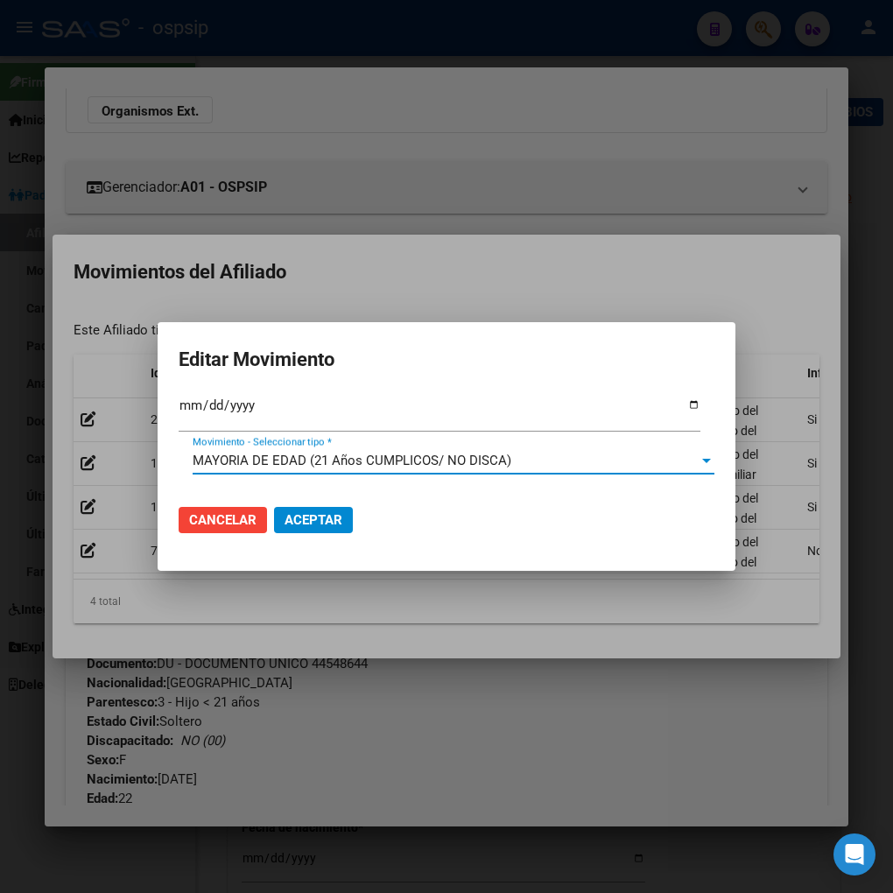
click at [292, 521] on span "Aceptar" at bounding box center [314, 520] width 58 height 16
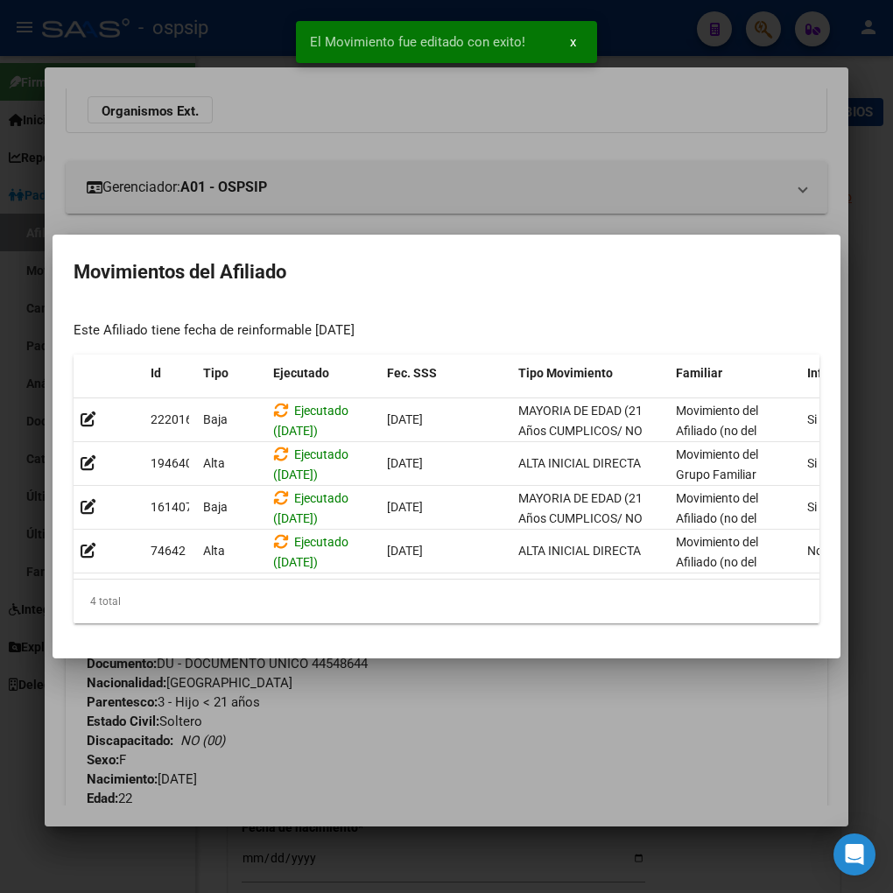
click at [544, 772] on div at bounding box center [446, 446] width 893 height 893
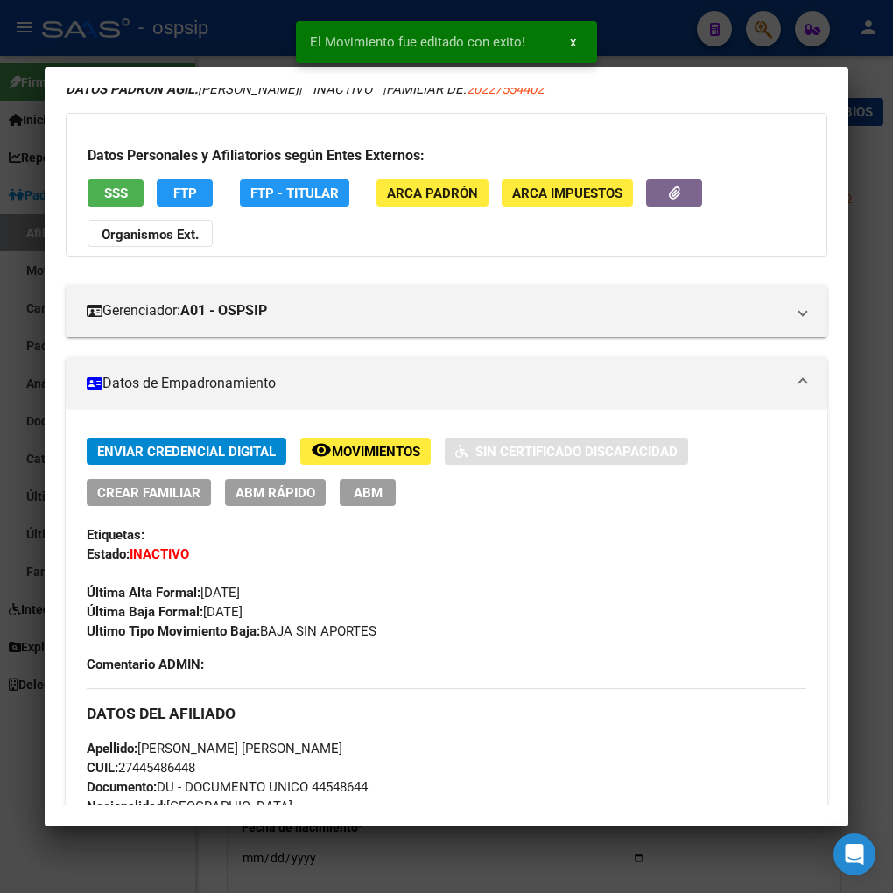
scroll to position [0, 0]
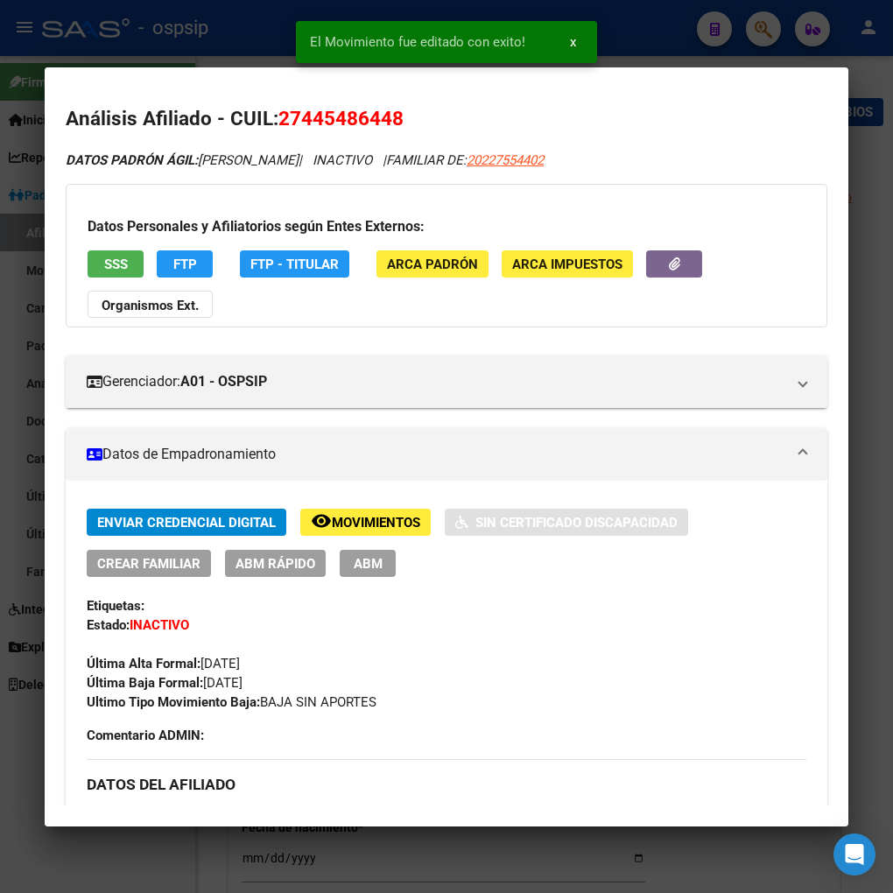
click at [375, 558] on span "ABM" at bounding box center [368, 564] width 29 height 16
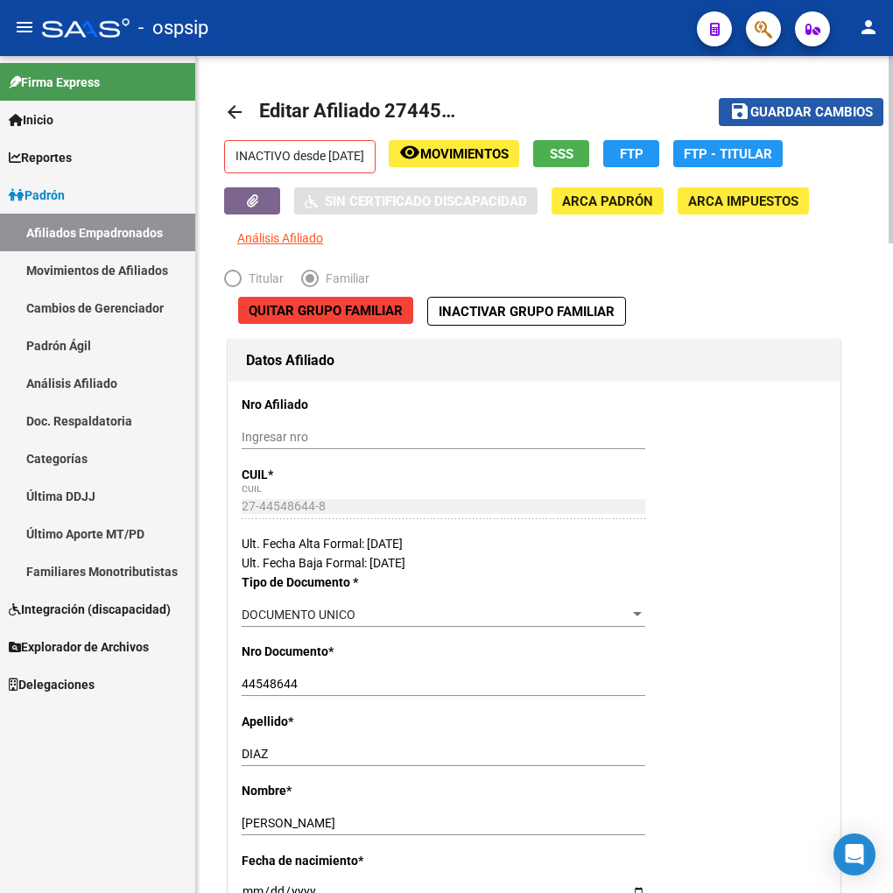
click at [794, 109] on span "Guardar cambios" at bounding box center [811, 113] width 123 height 16
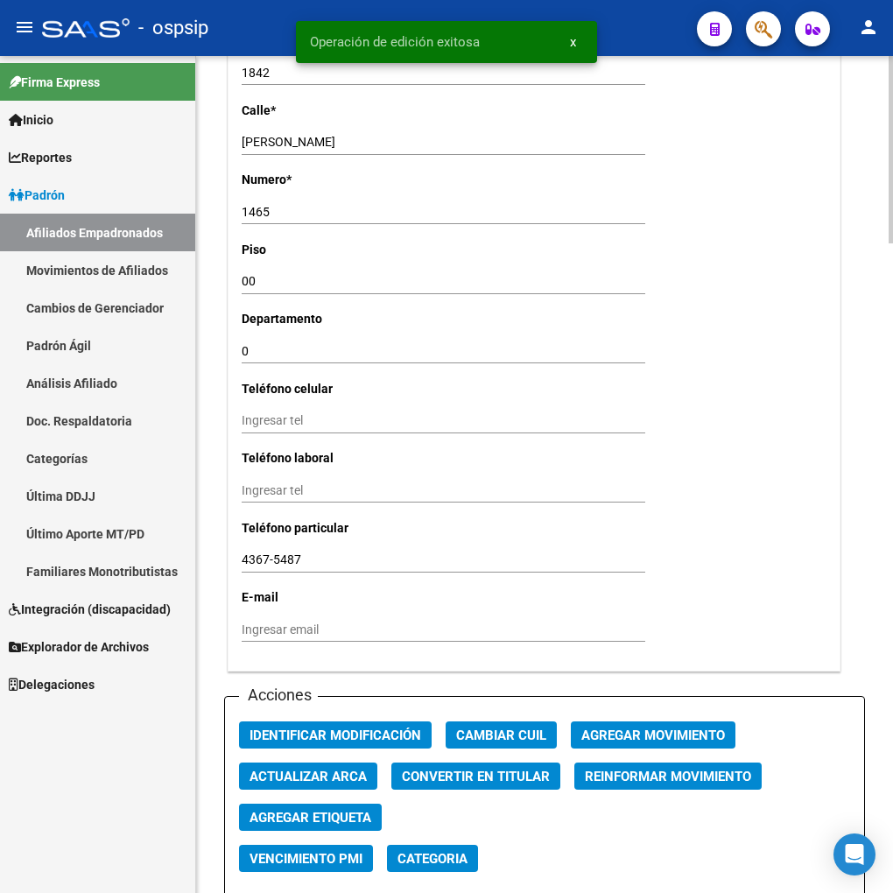
scroll to position [1653, 0]
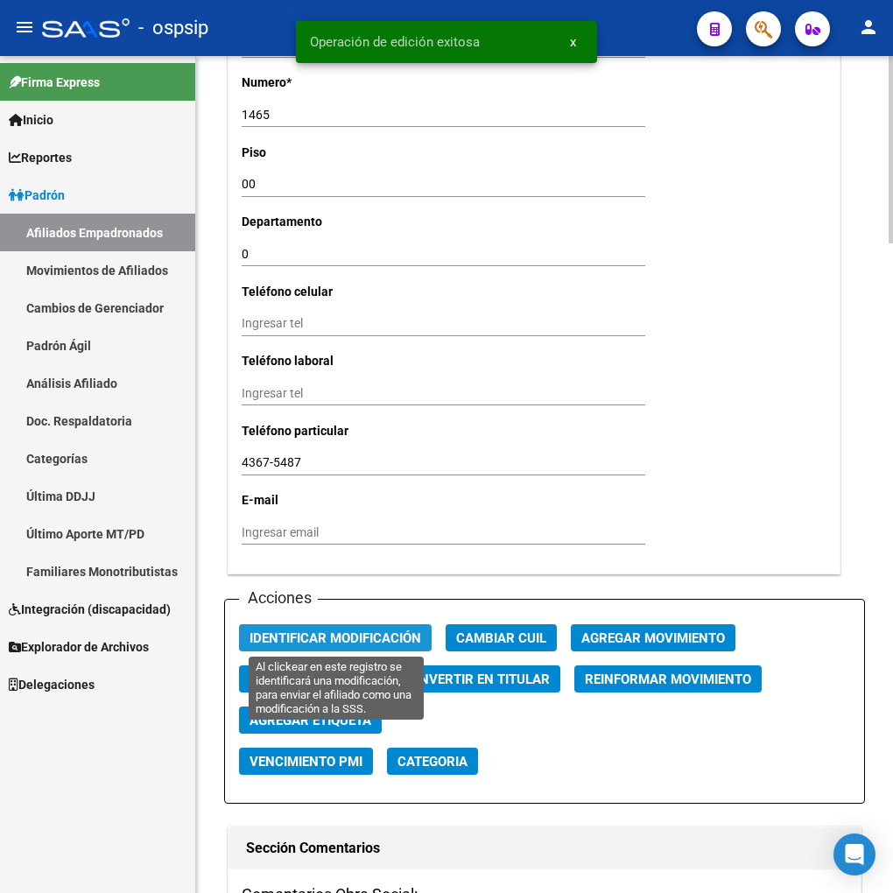
drag, startPoint x: 331, startPoint y: 635, endPoint x: 391, endPoint y: 659, distance: 65.2
click at [333, 636] on span "Identificar Modificación" at bounding box center [336, 638] width 172 height 16
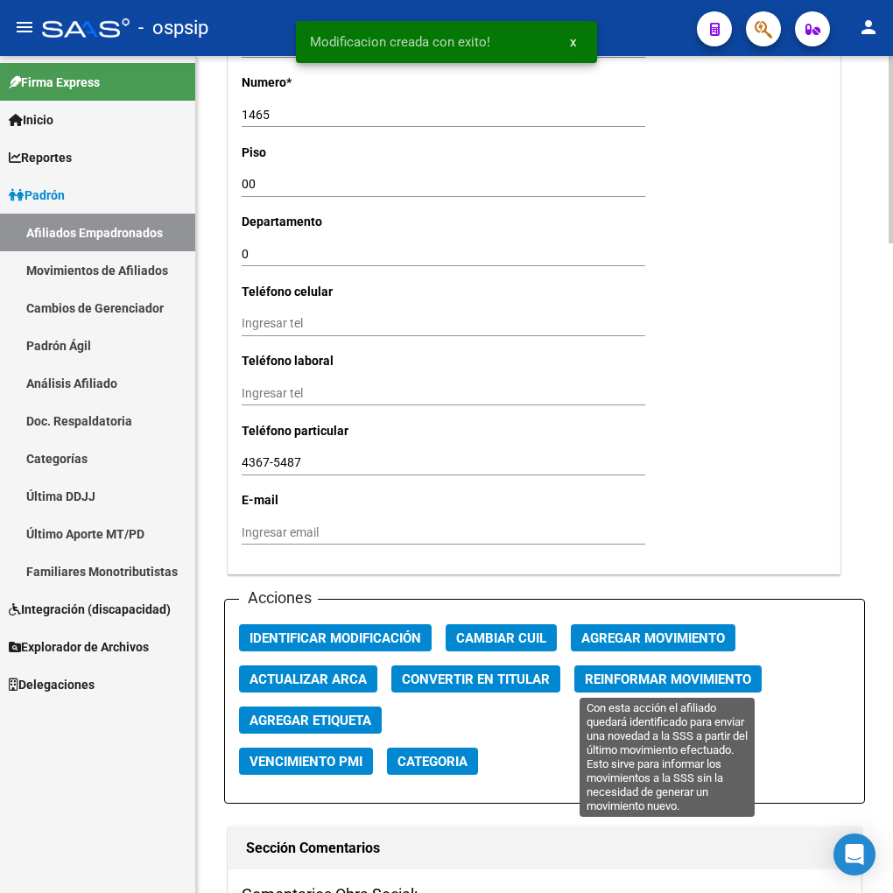
click at [637, 679] on span "Reinformar Movimiento" at bounding box center [668, 680] width 166 height 16
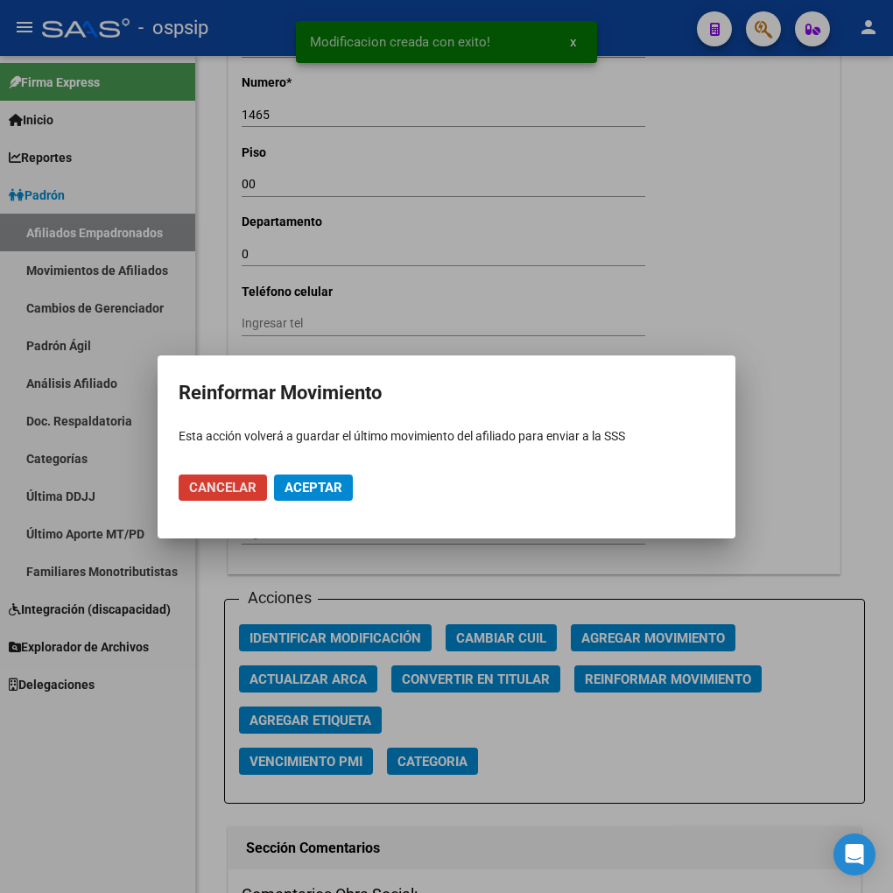
click at [321, 488] on span "Aceptar" at bounding box center [314, 488] width 58 height 16
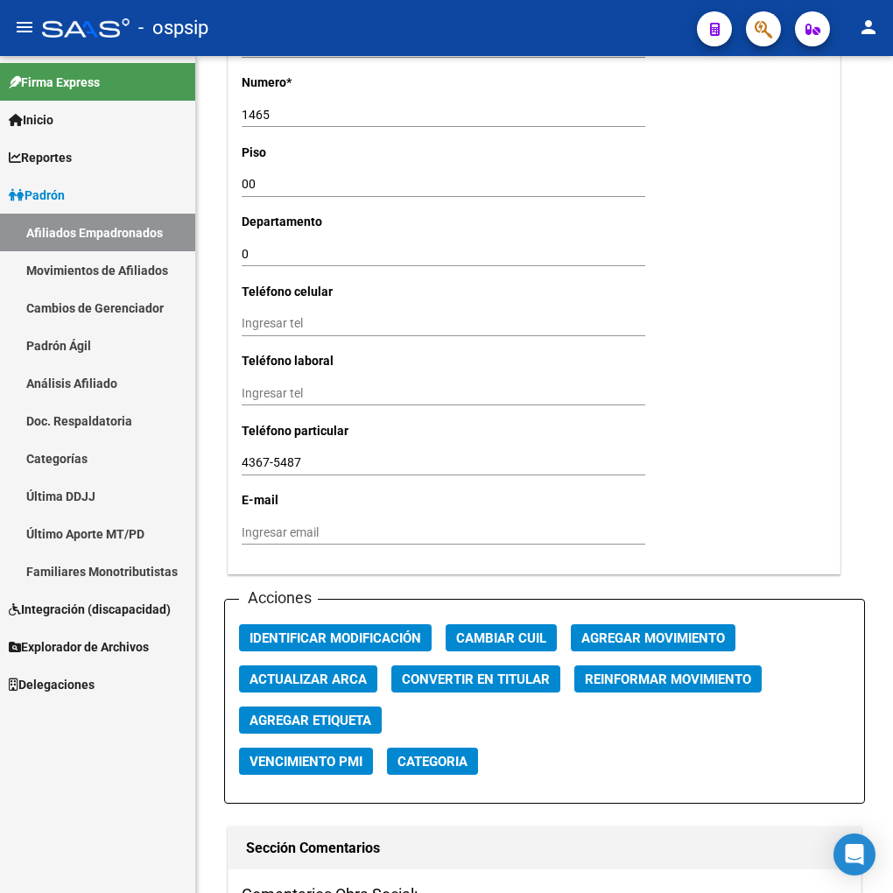
click at [765, 21] on icon "button" at bounding box center [764, 29] width 18 height 20
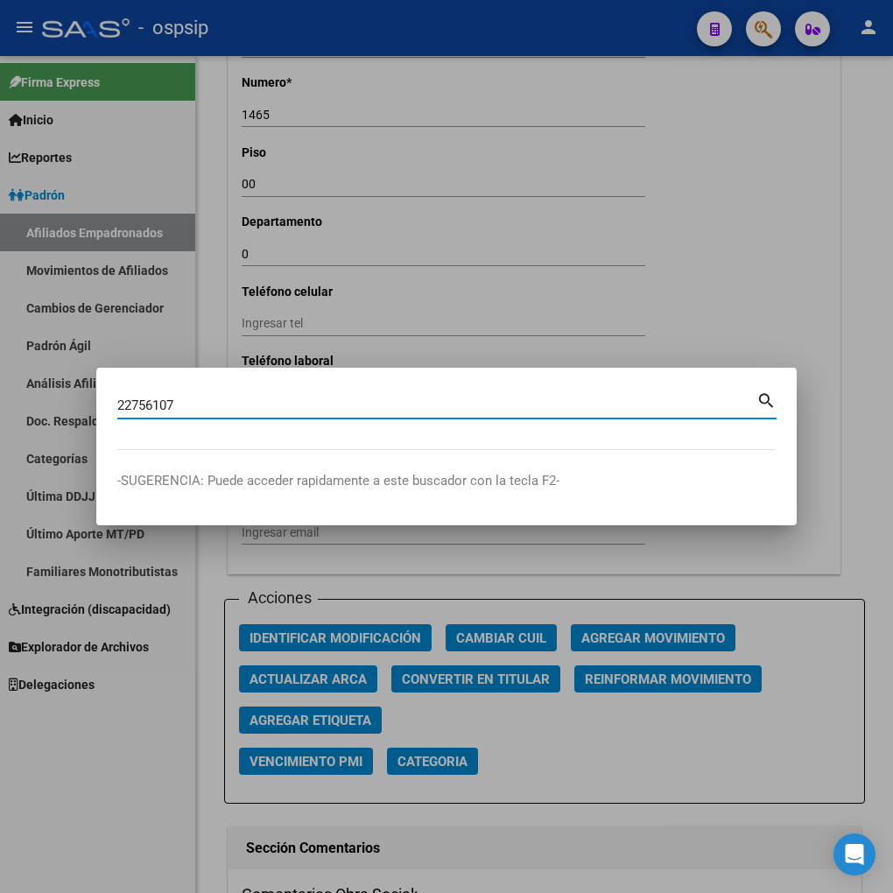
type input "22756107"
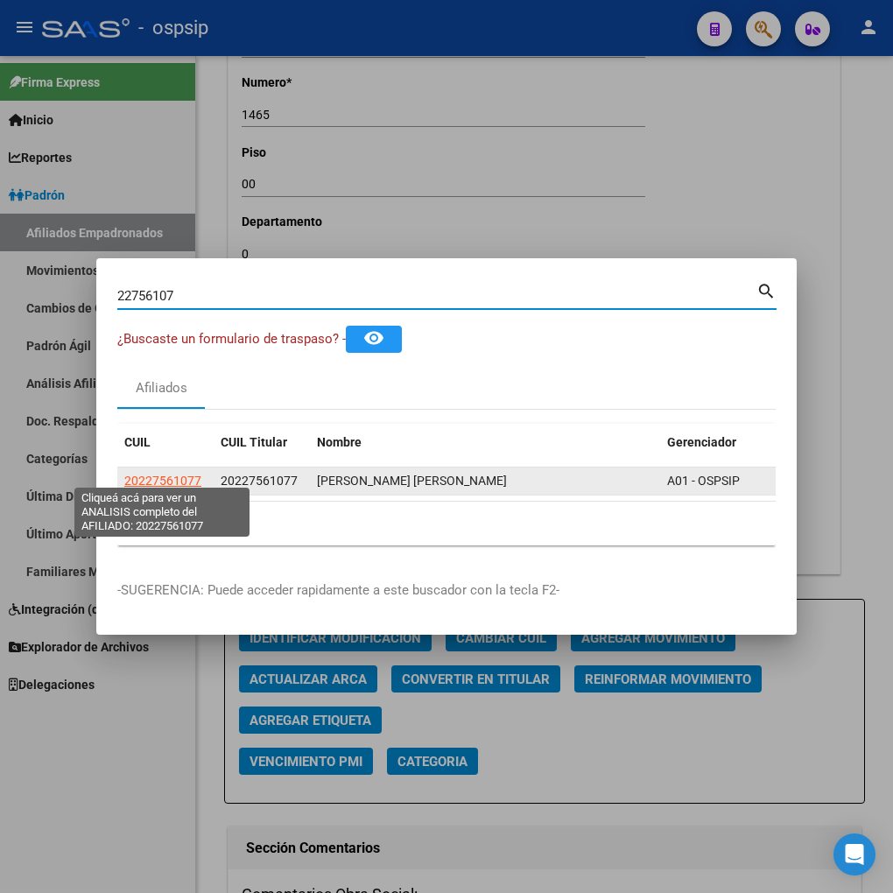
click at [149, 479] on span "20227561077" at bounding box center [162, 481] width 77 height 14
type textarea "20227561077"
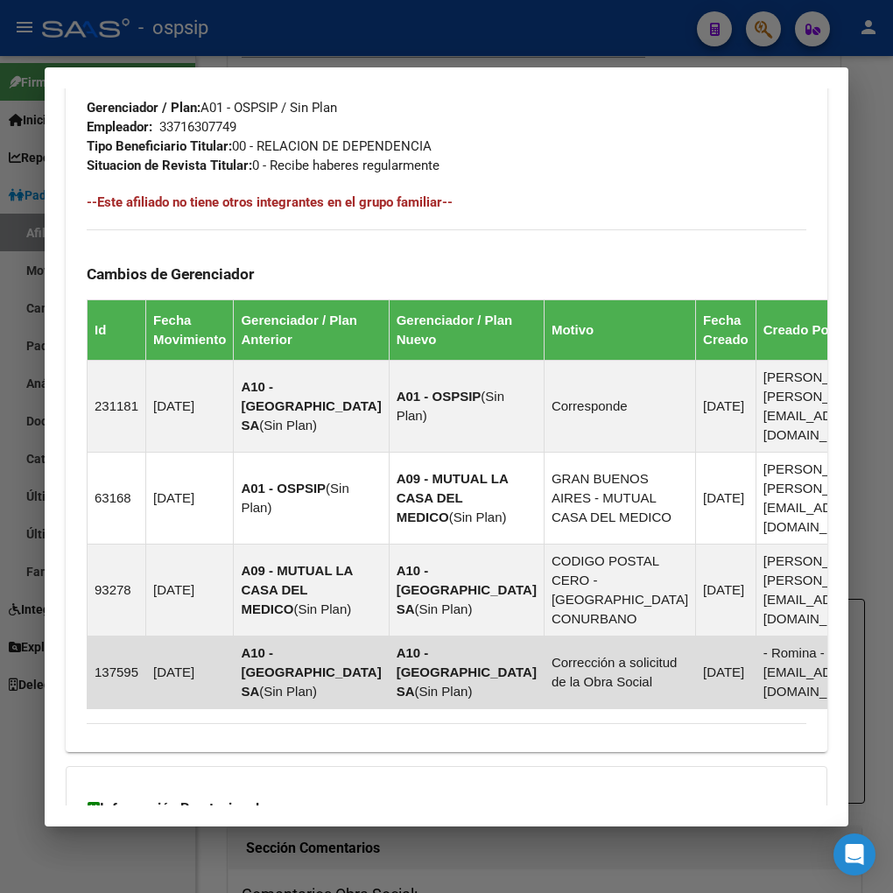
scroll to position [1166, 0]
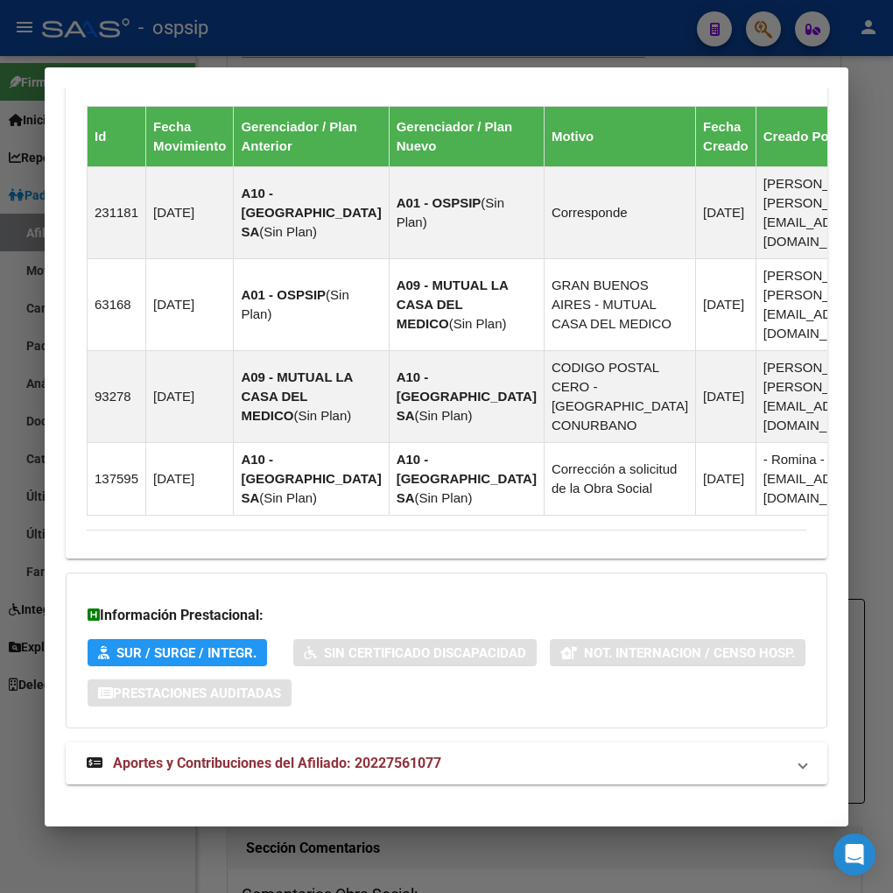
click at [284, 755] on span "Aportes y Contribuciones del Afiliado: 20227561077" at bounding box center [277, 763] width 328 height 17
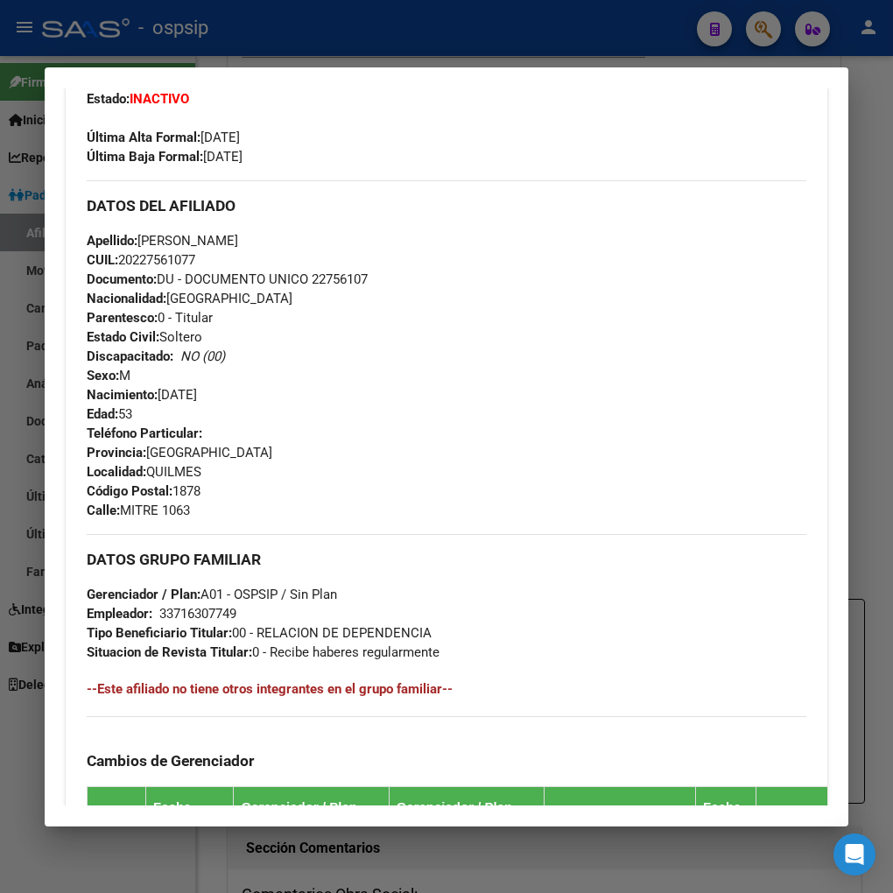
scroll to position [973, 0]
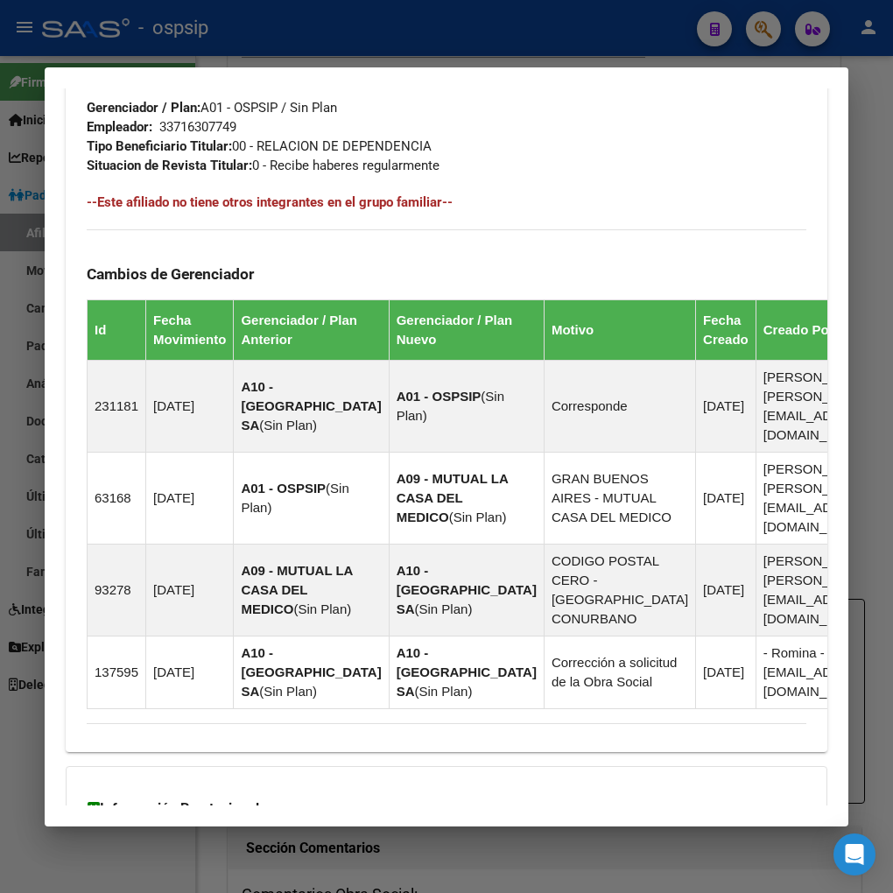
drag, startPoint x: 623, startPoint y: 169, endPoint x: 698, endPoint y: 88, distance: 110.9
click at [625, 168] on div "DATOS GRUPO FAMILIAR Gerenciador / Plan: A01 - OSPSIP / Sin Plan Empleador: 337…" at bounding box center [447, 111] width 720 height 128
click at [771, 33] on div at bounding box center [446, 446] width 893 height 893
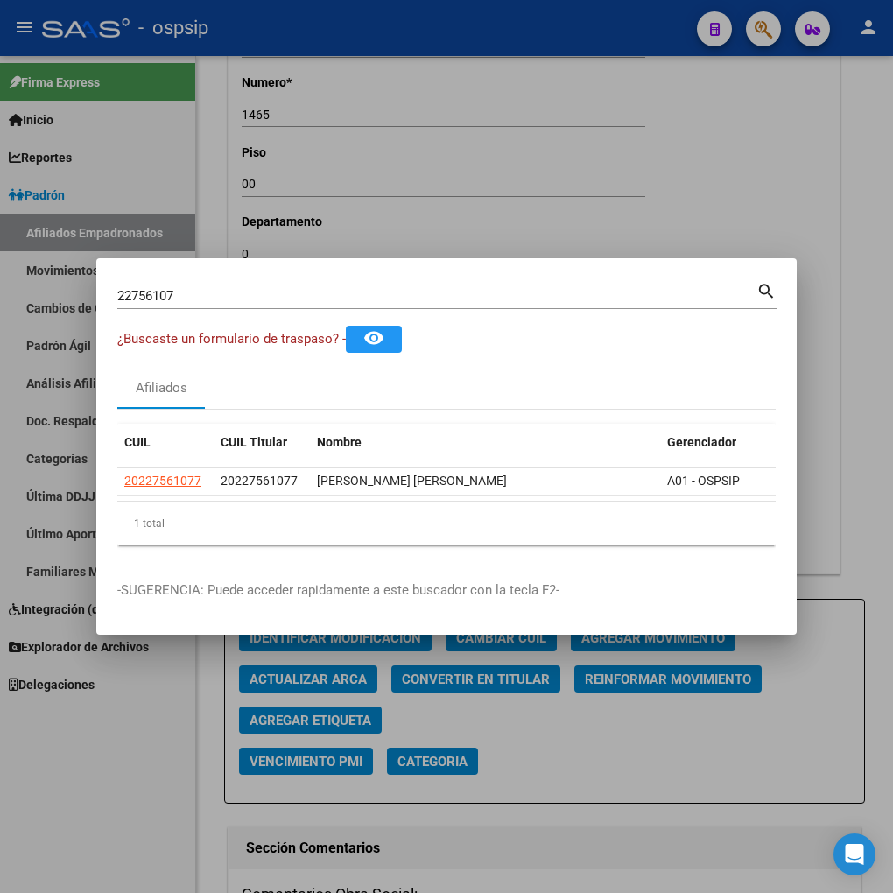
click at [217, 288] on input "22756107" at bounding box center [436, 296] width 639 height 16
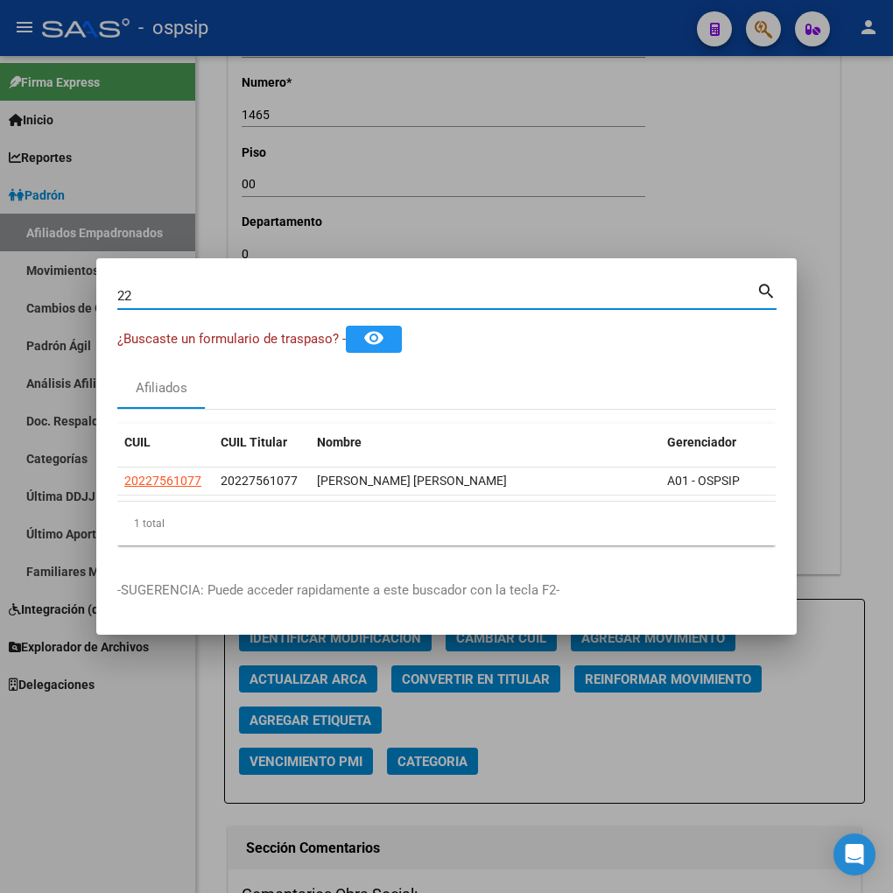
type input "2"
type input "22757431"
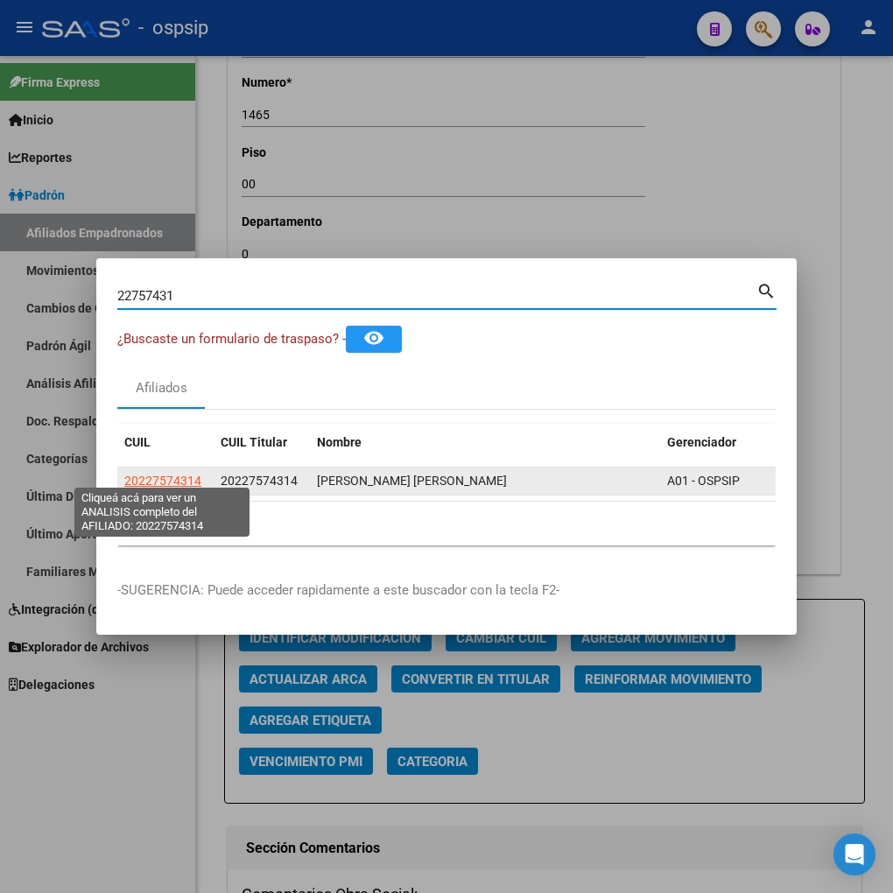
click at [172, 477] on span "20227574314" at bounding box center [162, 481] width 77 height 14
type textarea "20227574314"
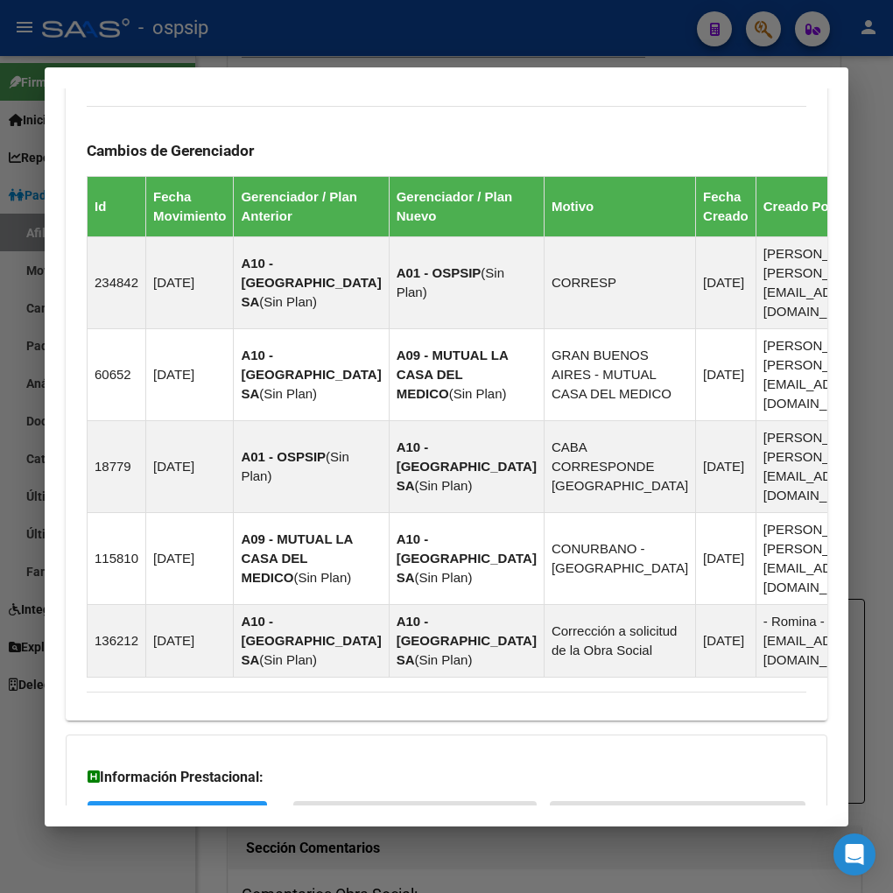
scroll to position [1239, 0]
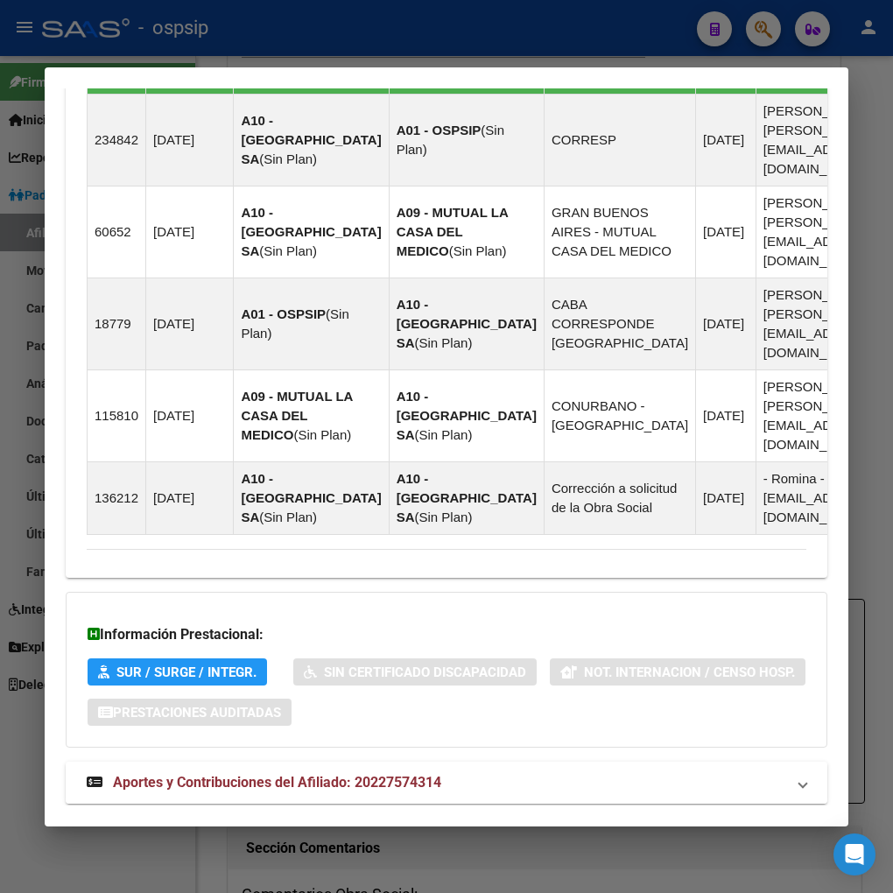
click at [207, 774] on span "Aportes y Contribuciones del Afiliado: 20227574314" at bounding box center [277, 782] width 328 height 17
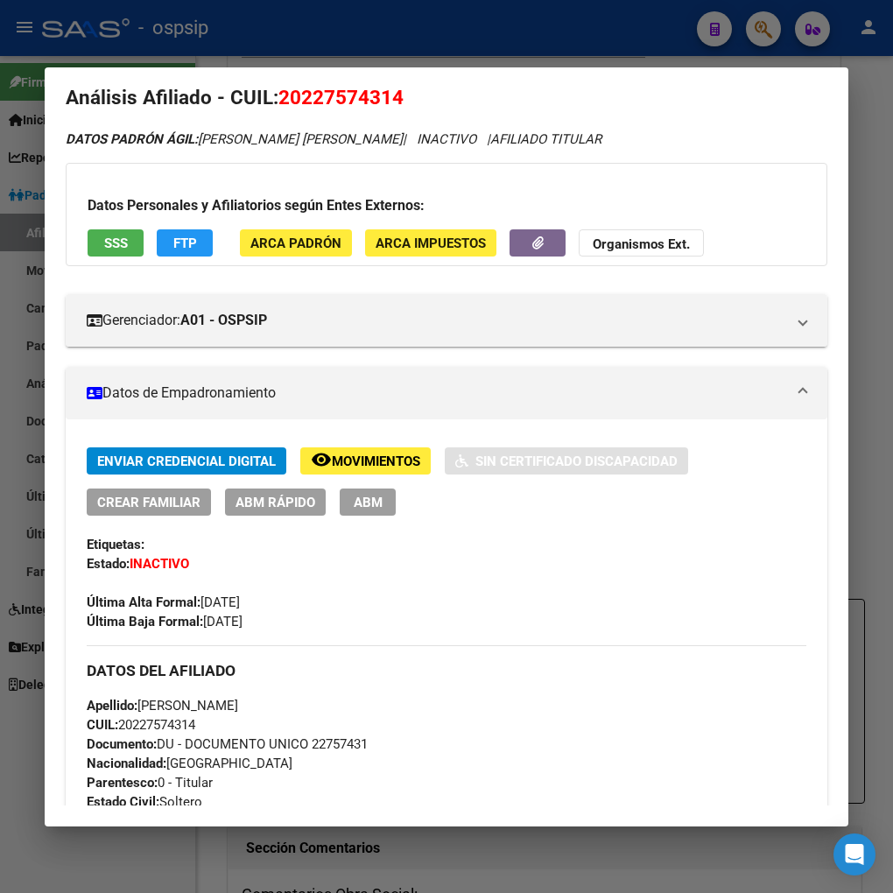
scroll to position [0, 0]
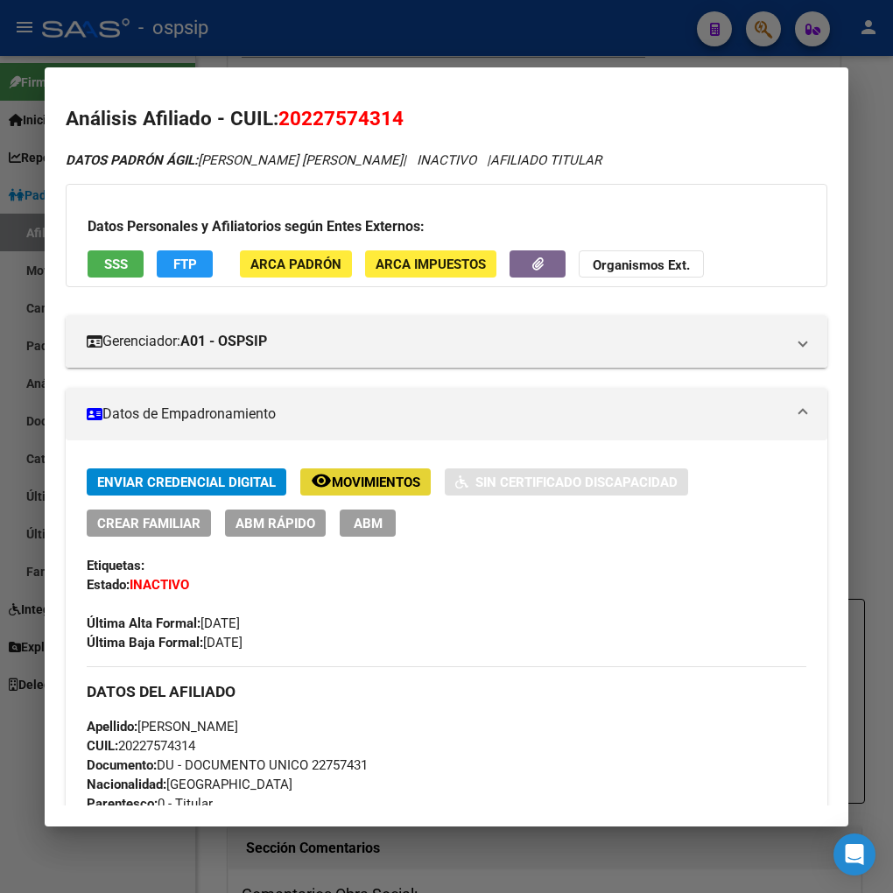
click at [372, 477] on span "Movimientos" at bounding box center [376, 483] width 88 height 16
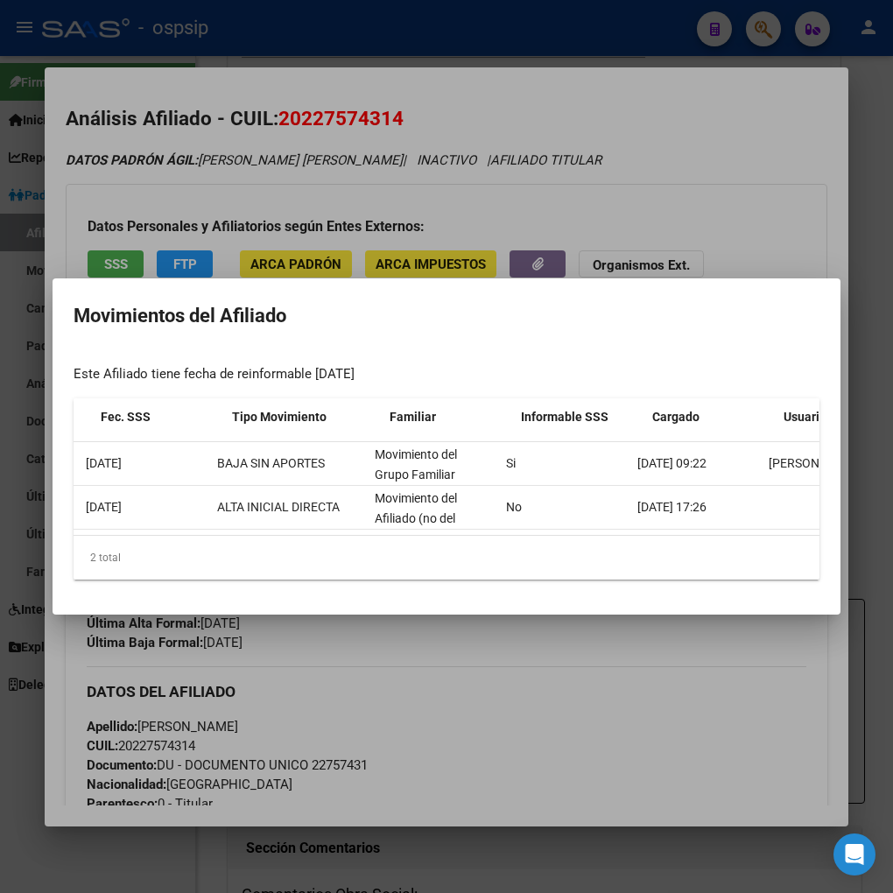
scroll to position [0, 315]
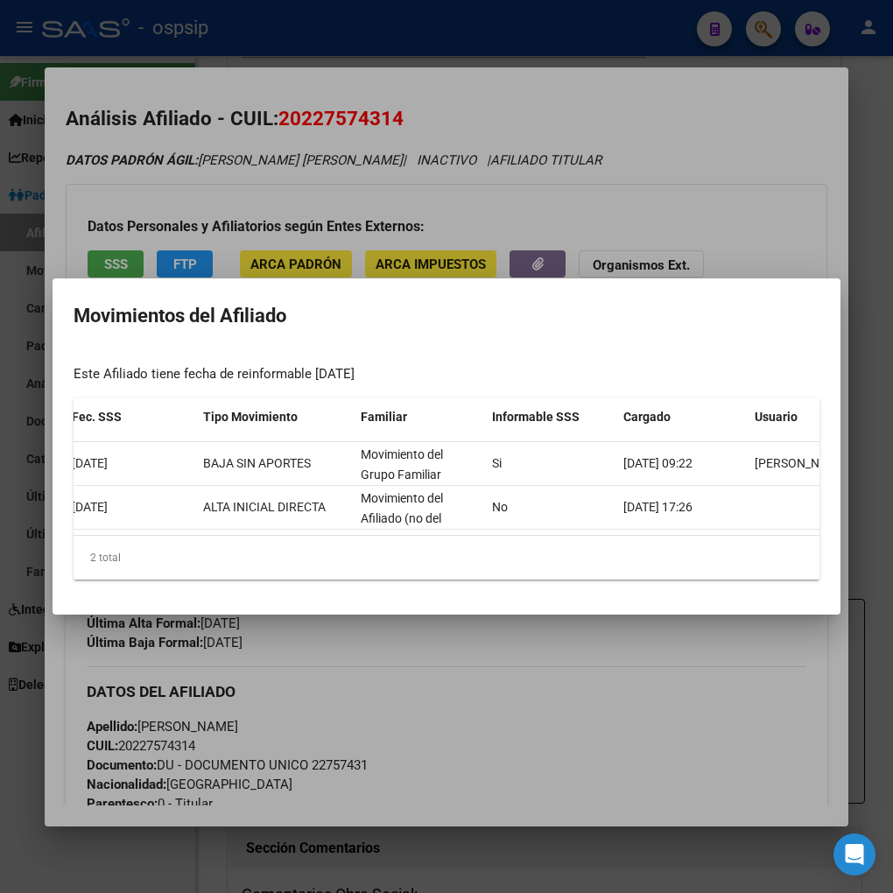
click at [553, 672] on div at bounding box center [446, 446] width 893 height 893
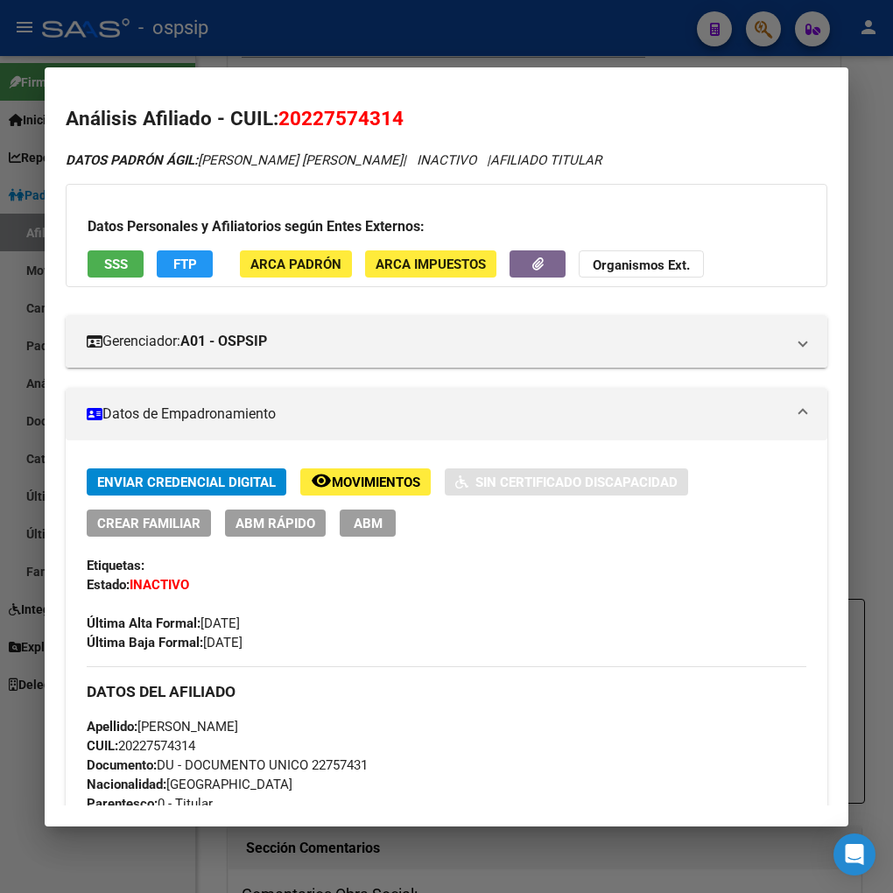
click at [757, 28] on div at bounding box center [446, 446] width 893 height 893
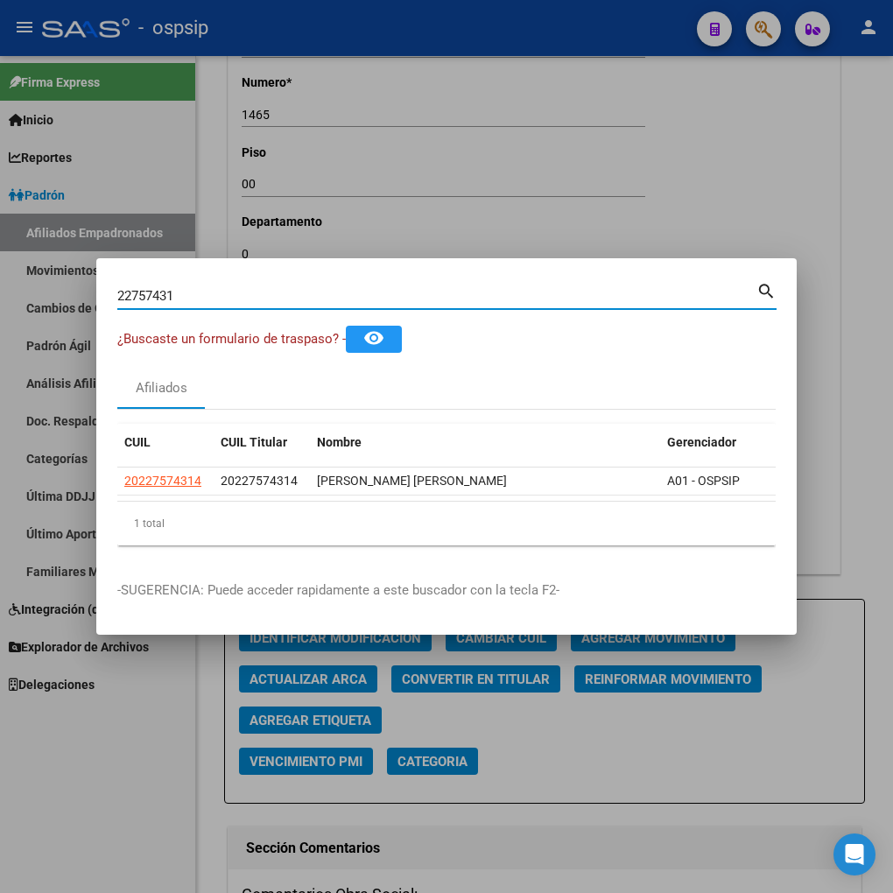
drag, startPoint x: 117, startPoint y: 287, endPoint x: 383, endPoint y: 318, distance: 267.1
click at [383, 318] on mat-dialog-content "22757431 Buscar (apellido, dni, cuil, [PERSON_NAME], cuit, obra social) search …" at bounding box center [446, 419] width 700 height 280
type input "22757691"
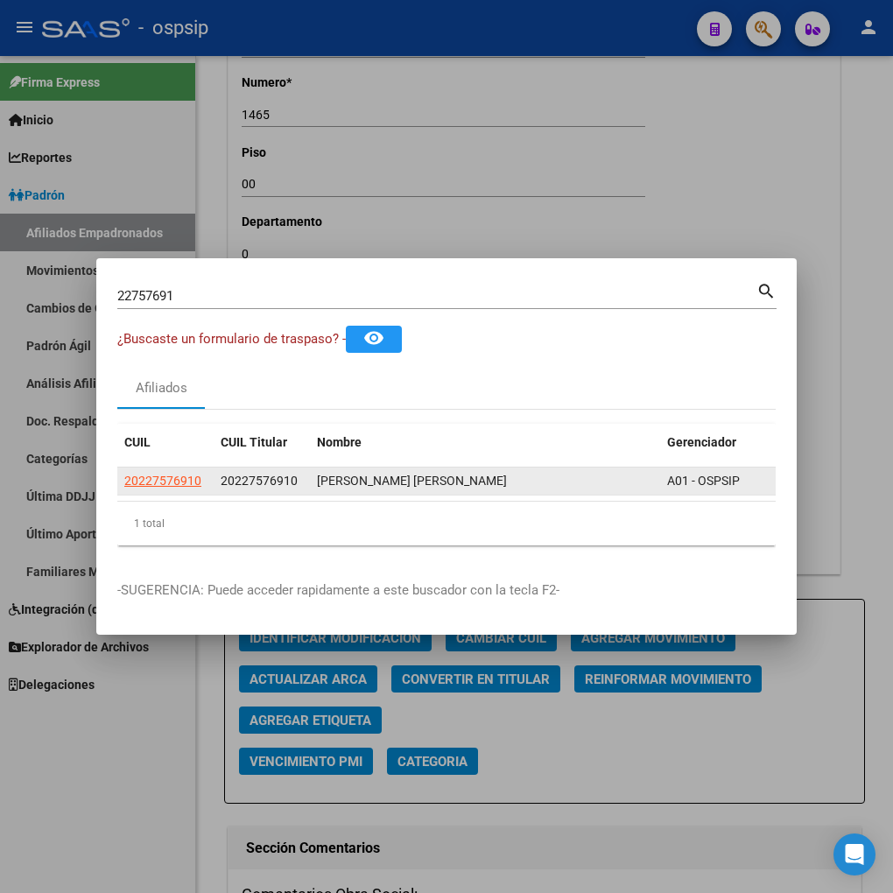
click at [144, 482] on app-link-go-to "20227576910" at bounding box center [162, 481] width 77 height 20
click at [154, 475] on span "20227576910" at bounding box center [162, 481] width 77 height 14
type textarea "20227576910"
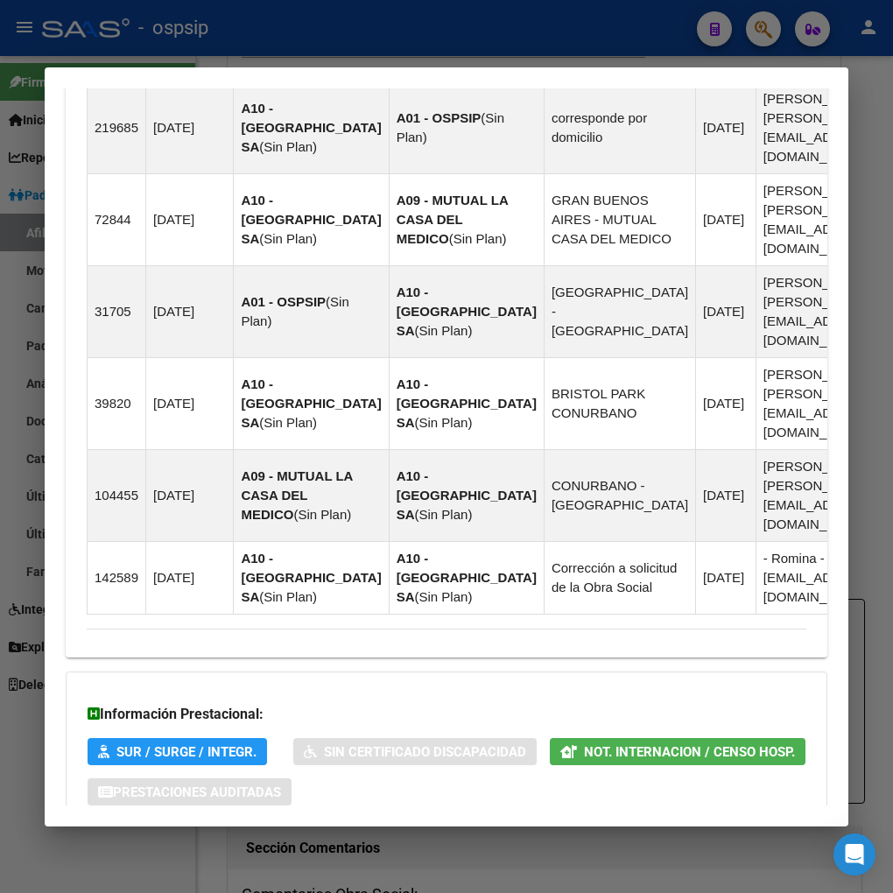
scroll to position [1345, 0]
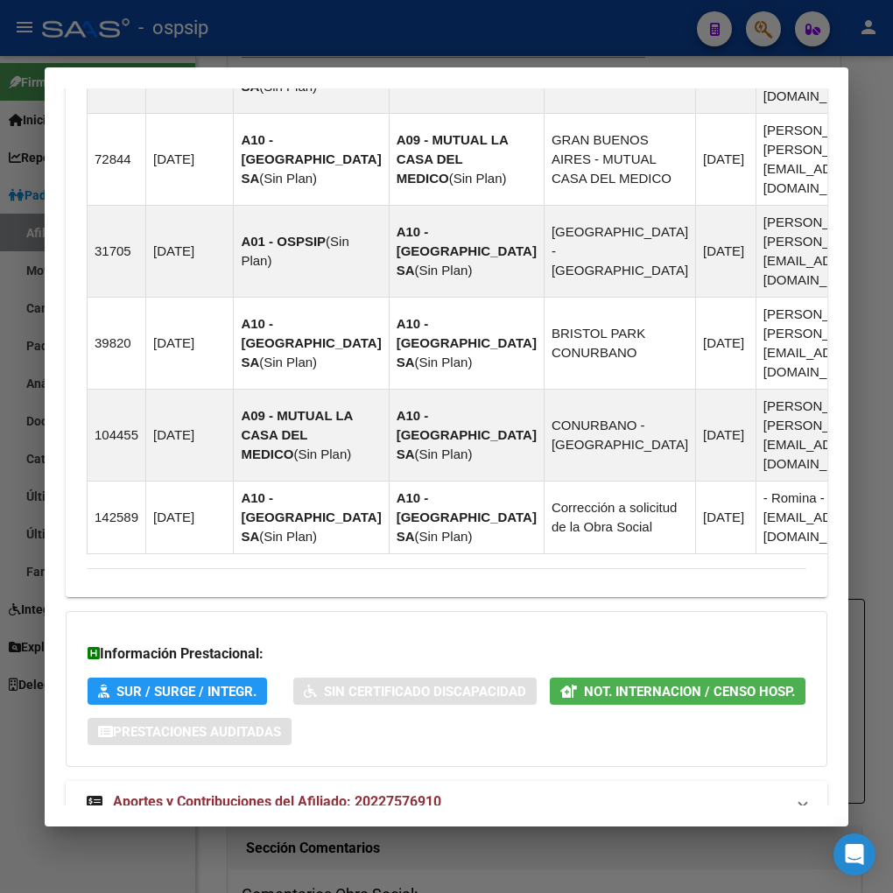
click at [280, 793] on span "Aportes y Contribuciones del Afiliado: 20227576910" at bounding box center [277, 801] width 328 height 17
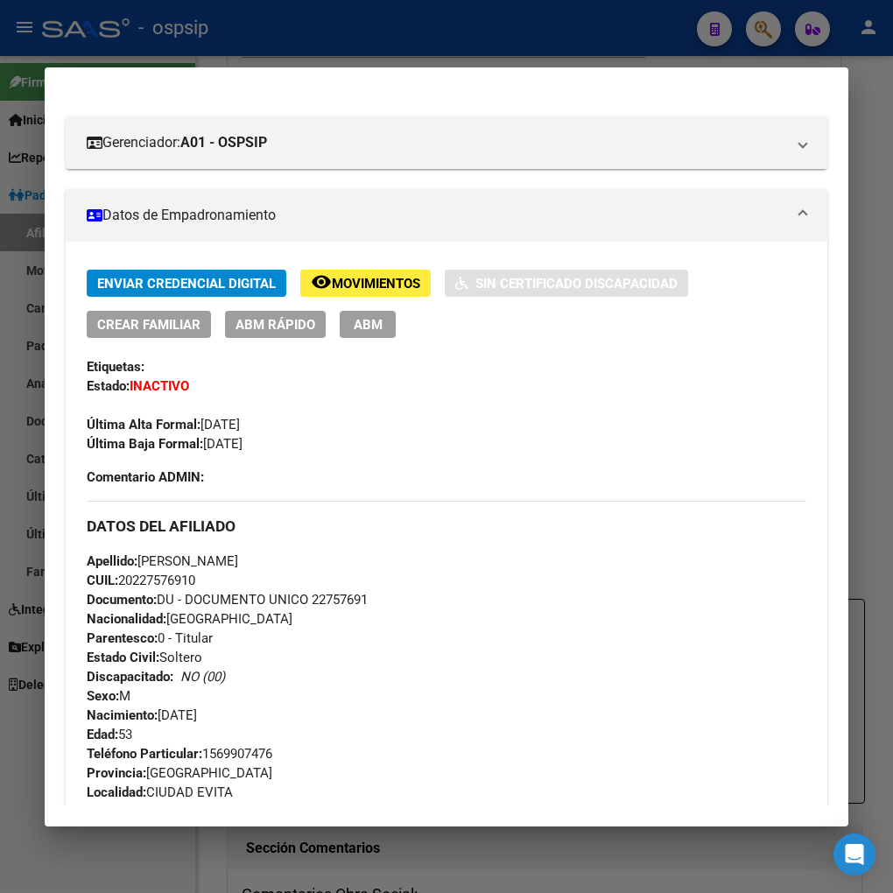
scroll to position [0, 0]
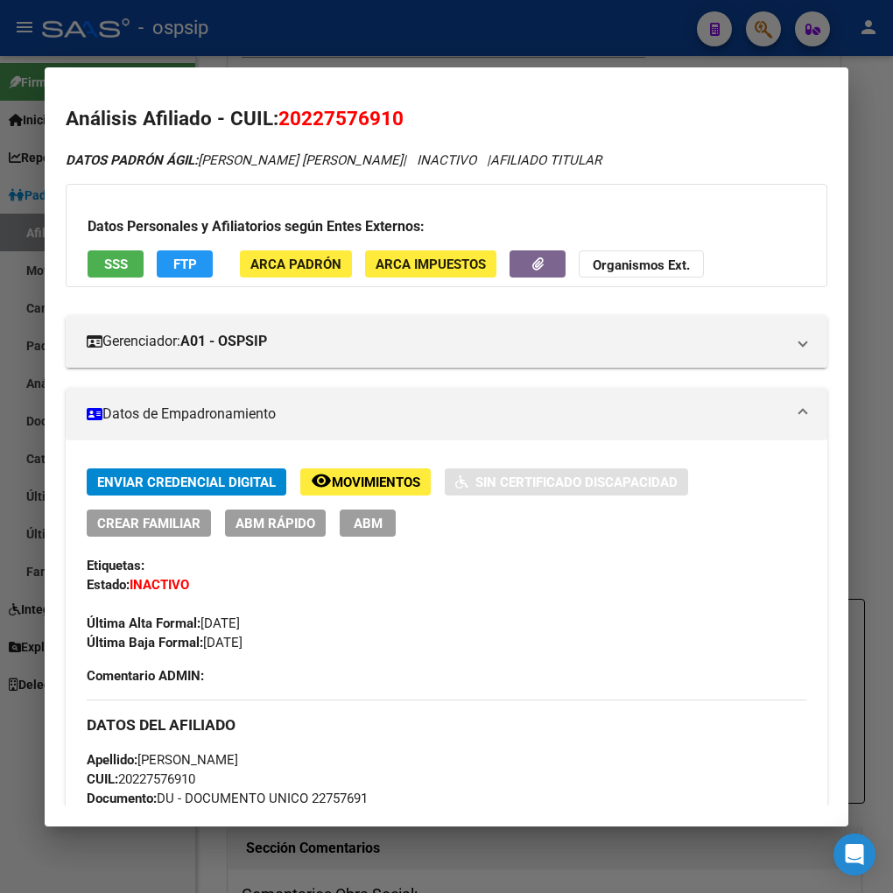
click at [373, 477] on span "Movimientos" at bounding box center [376, 483] width 88 height 16
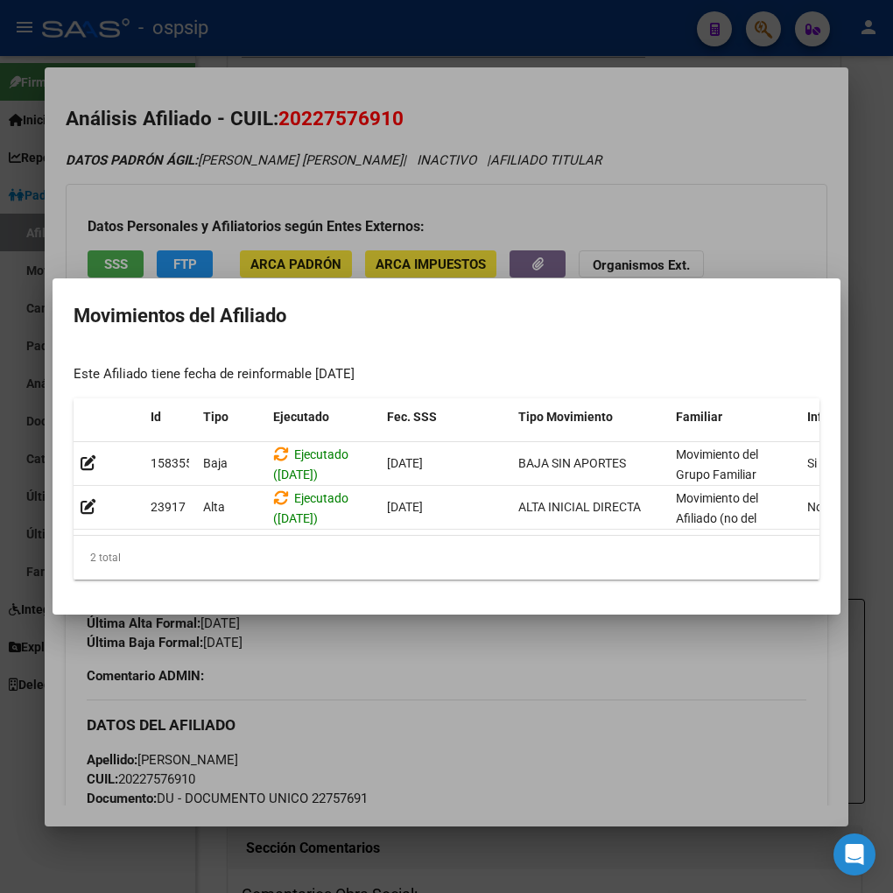
click at [496, 672] on div at bounding box center [446, 446] width 893 height 893
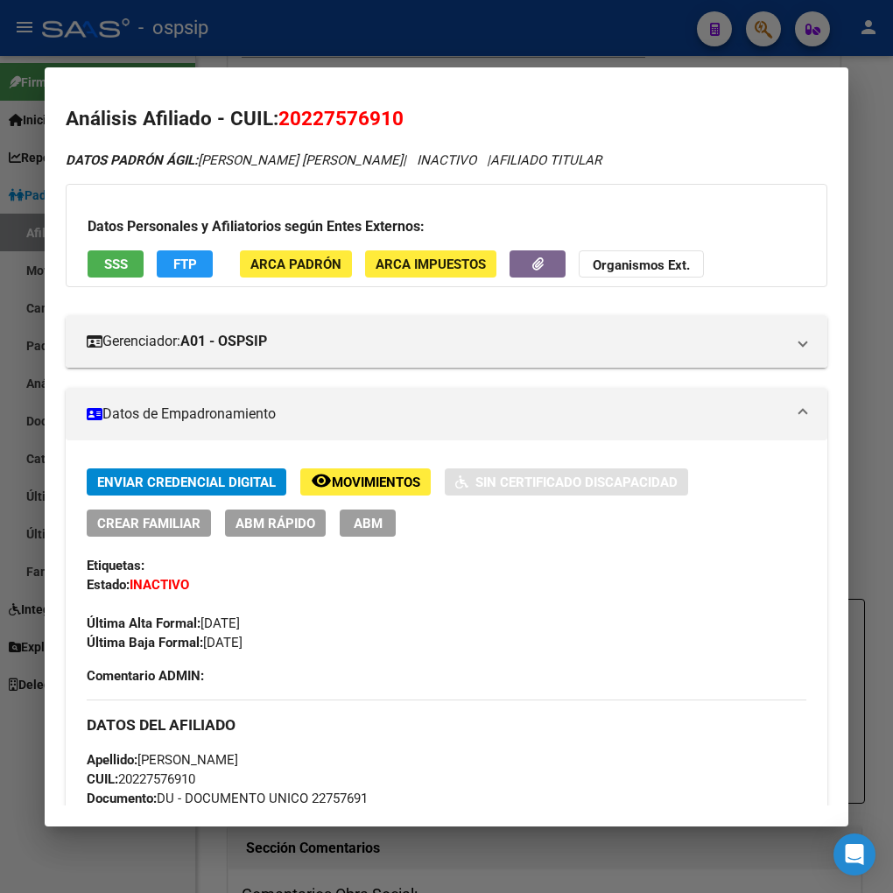
click at [760, 33] on div at bounding box center [446, 446] width 893 height 893
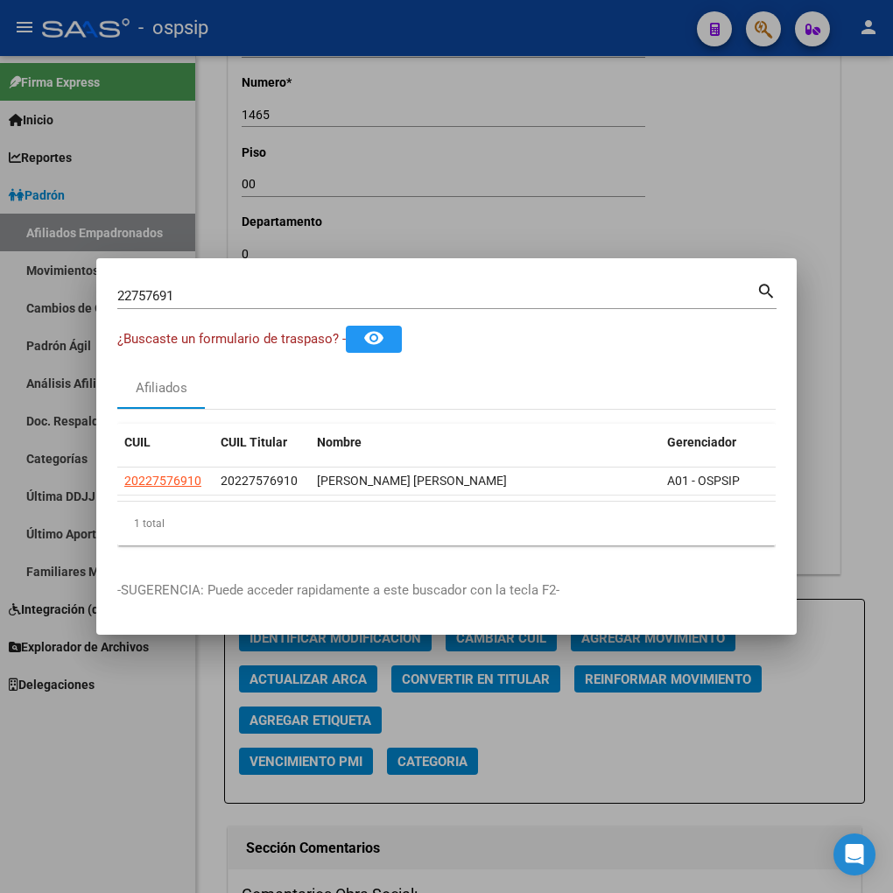
click at [231, 288] on input "22757691" at bounding box center [436, 296] width 639 height 16
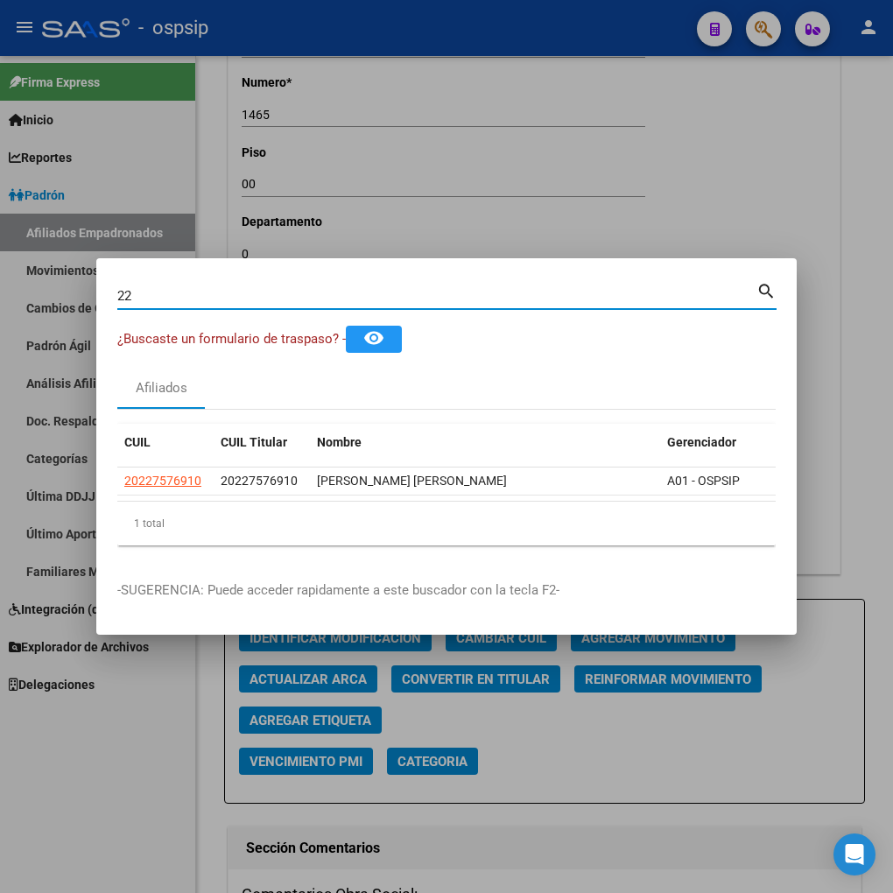
type input "2"
type input "22758429"
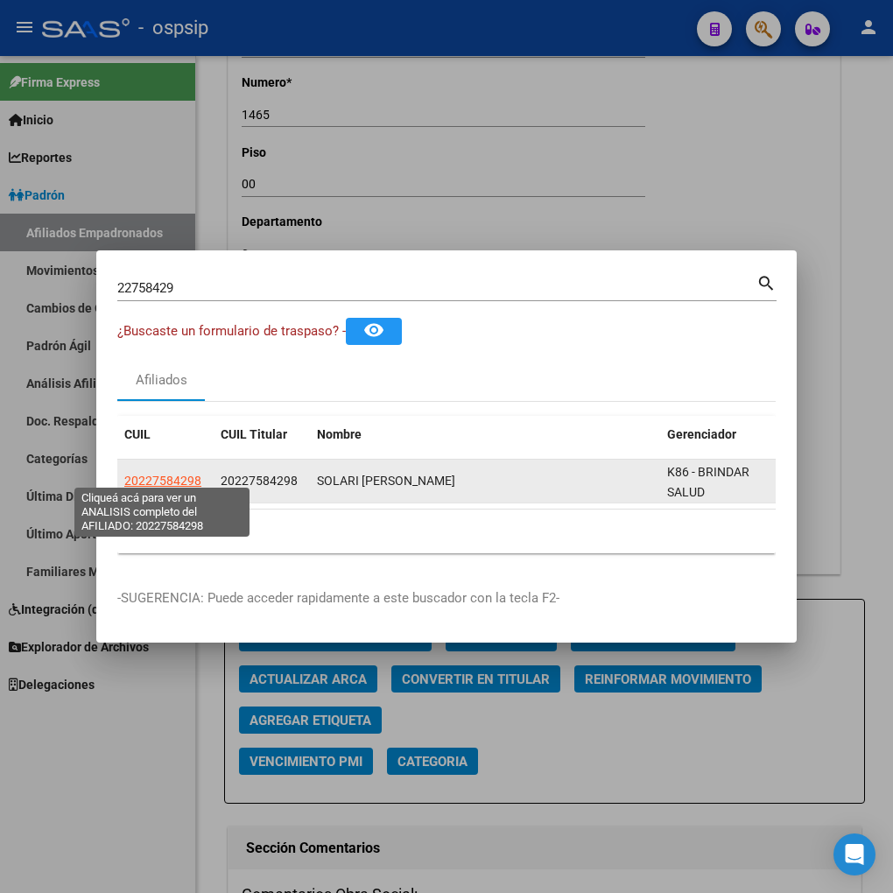
click at [165, 474] on span "20227584298" at bounding box center [162, 481] width 77 height 14
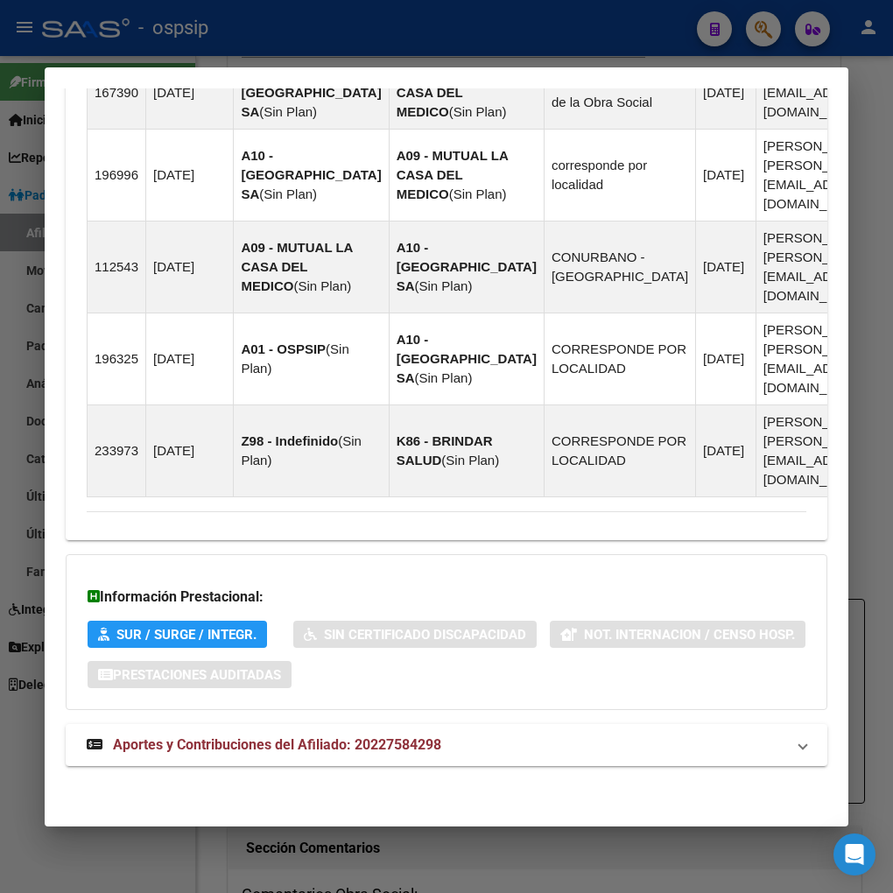
scroll to position [1918, 0]
click at [243, 748] on span "Aportes y Contribuciones del Afiliado: 20227584298" at bounding box center [277, 744] width 328 height 17
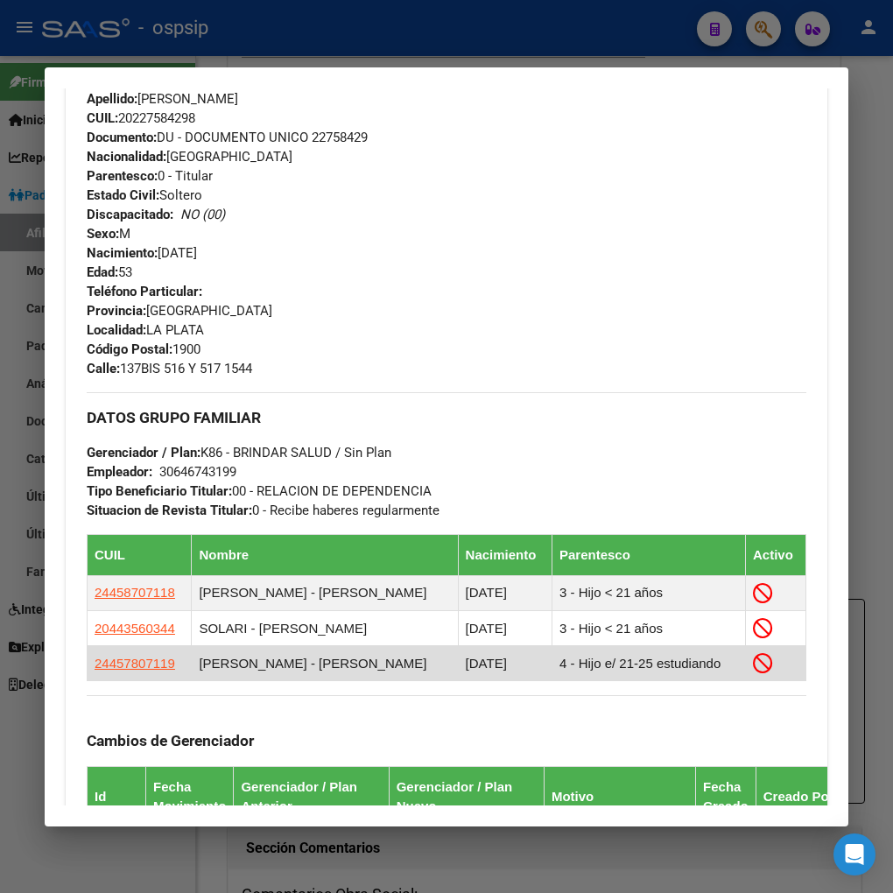
scroll to position [641, 0]
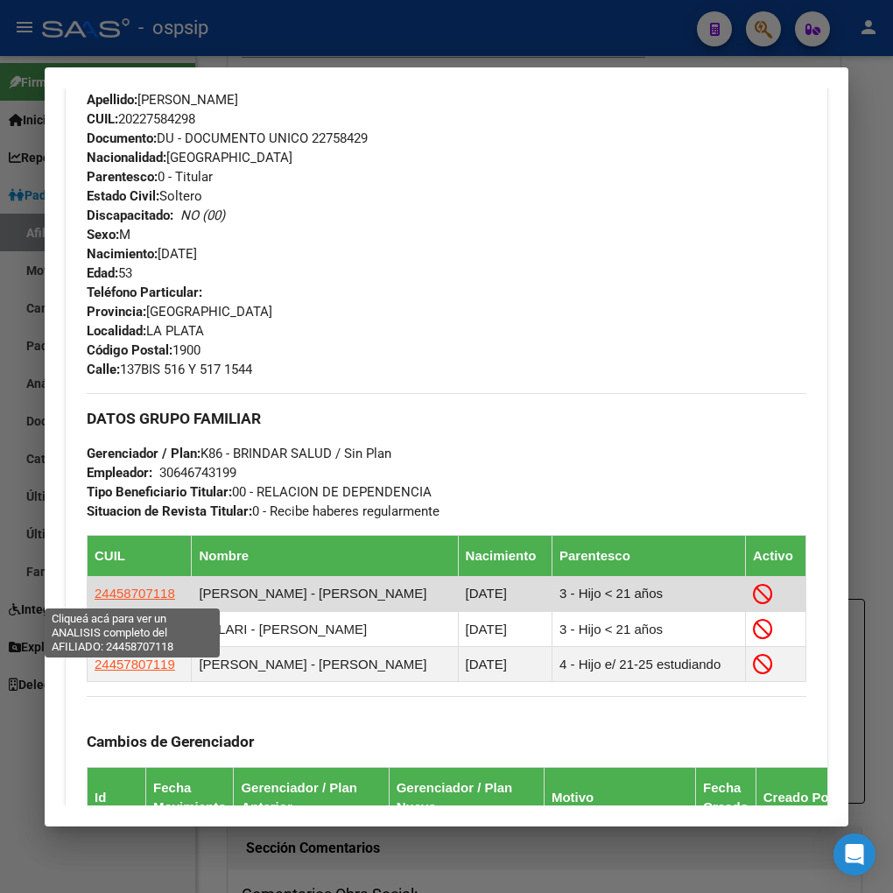
click at [135, 595] on span "24458707118" at bounding box center [135, 593] width 81 height 15
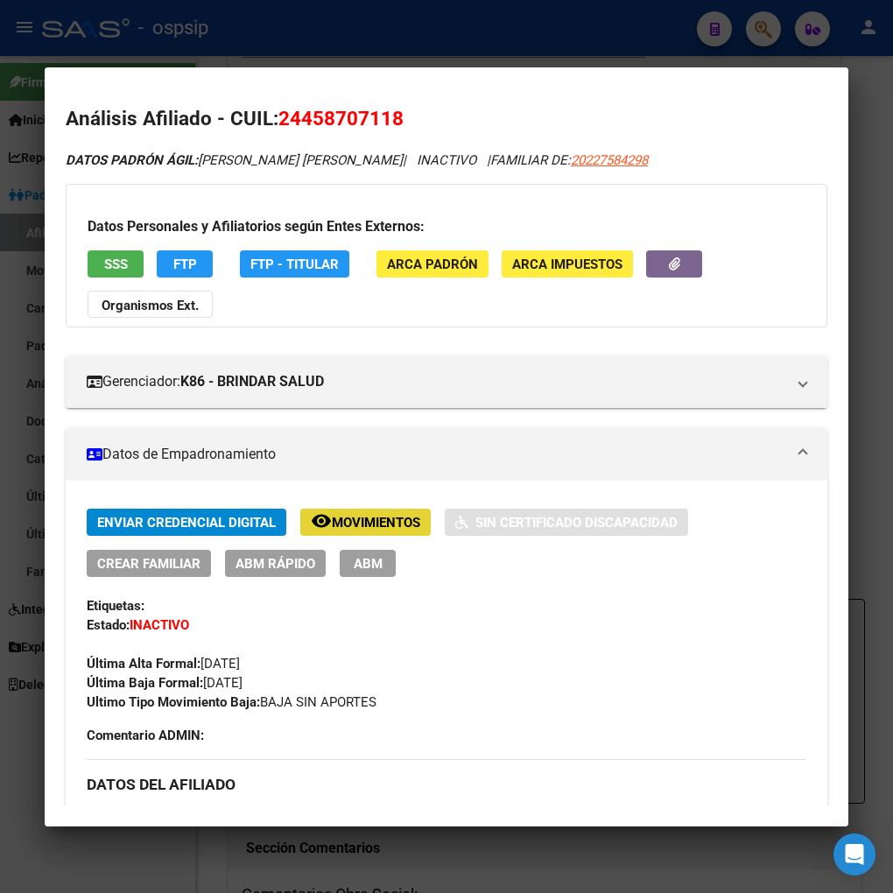
click at [363, 526] on span "Movimientos" at bounding box center [376, 523] width 88 height 16
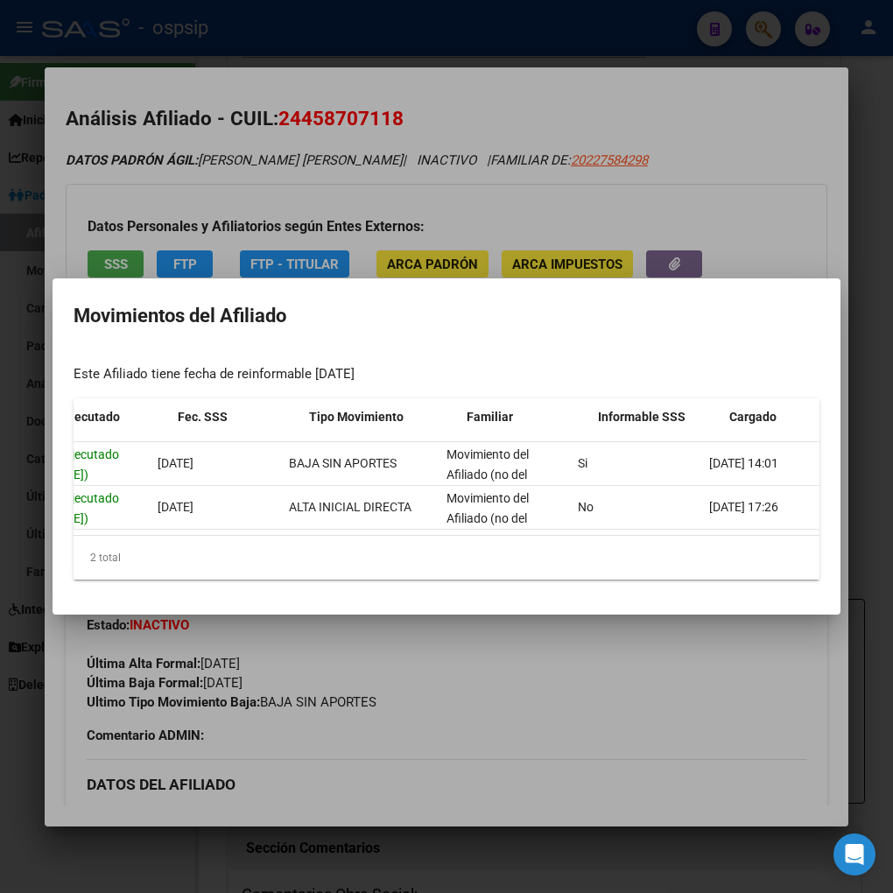
scroll to position [0, 190]
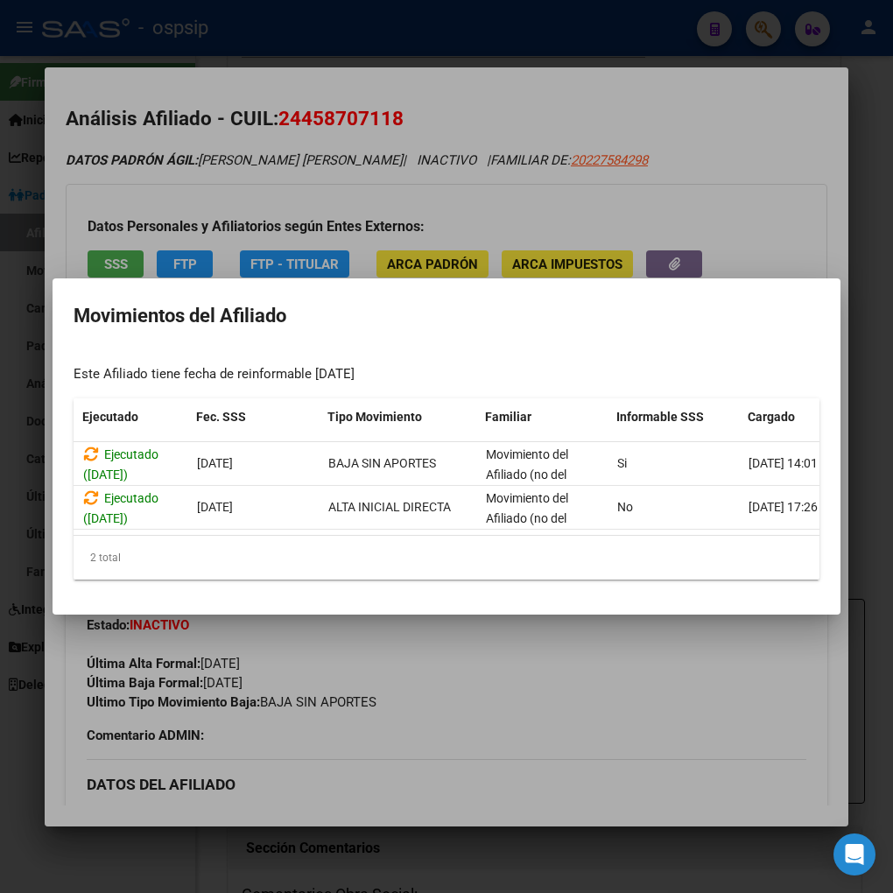
click at [555, 715] on div at bounding box center [446, 446] width 893 height 893
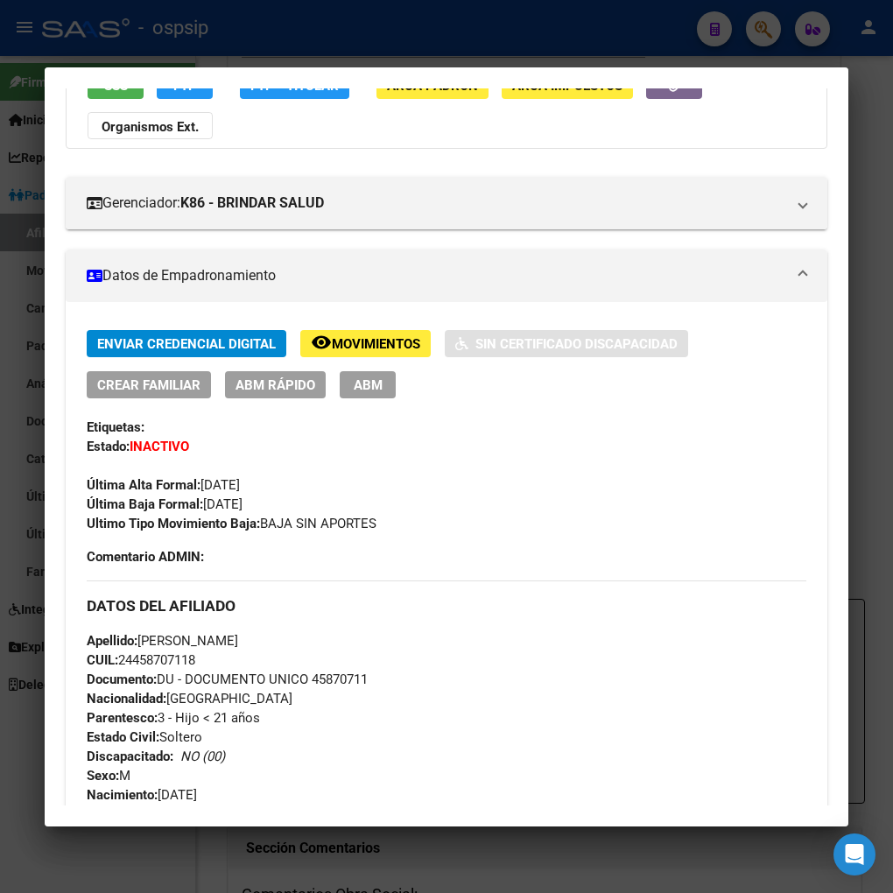
scroll to position [0, 0]
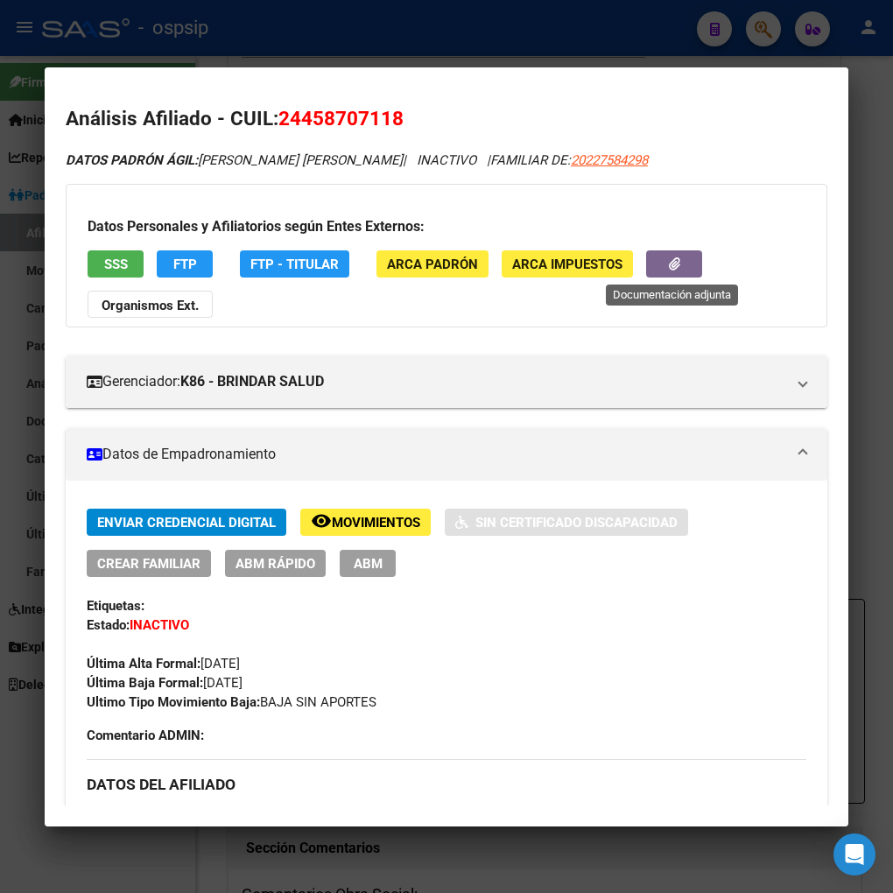
click at [648, 264] on button "button" at bounding box center [674, 263] width 56 height 27
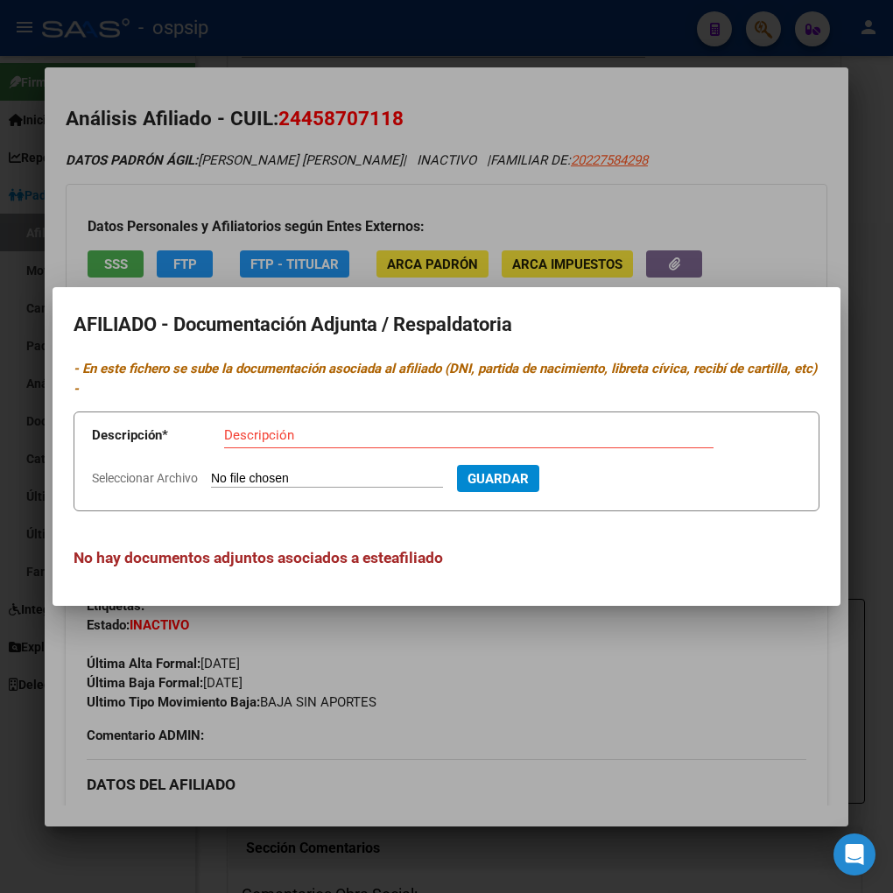
click at [604, 707] on div at bounding box center [446, 446] width 893 height 893
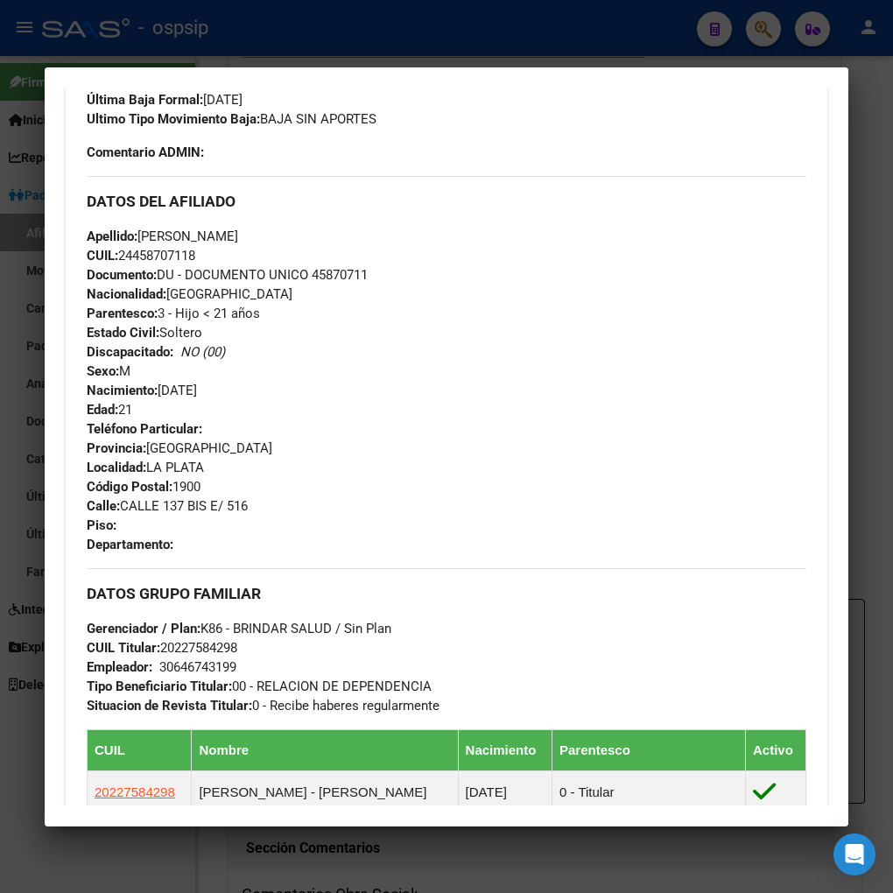
scroll to position [876, 0]
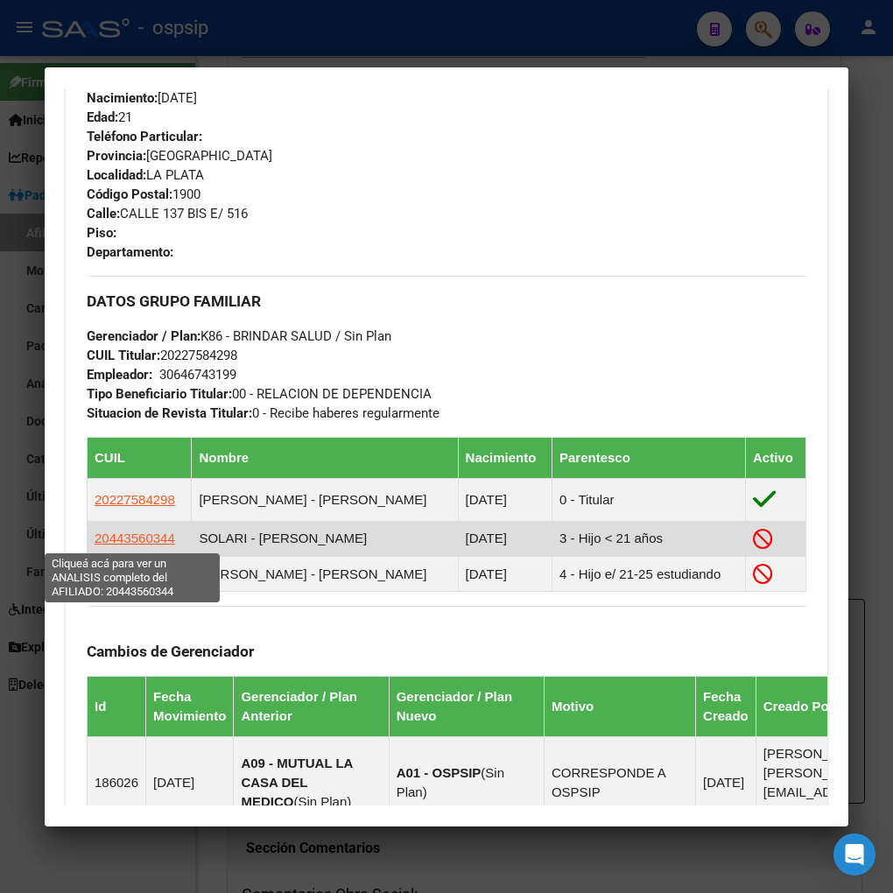
click at [135, 535] on span "20443560344" at bounding box center [135, 538] width 81 height 15
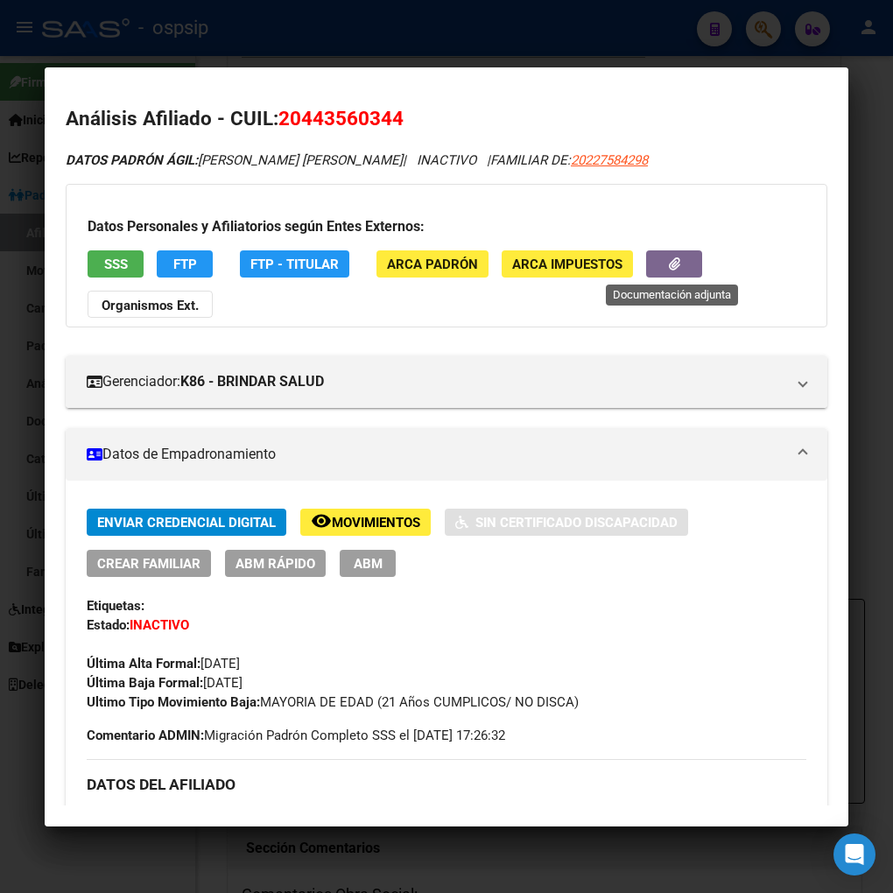
click at [655, 264] on button "button" at bounding box center [674, 263] width 56 height 27
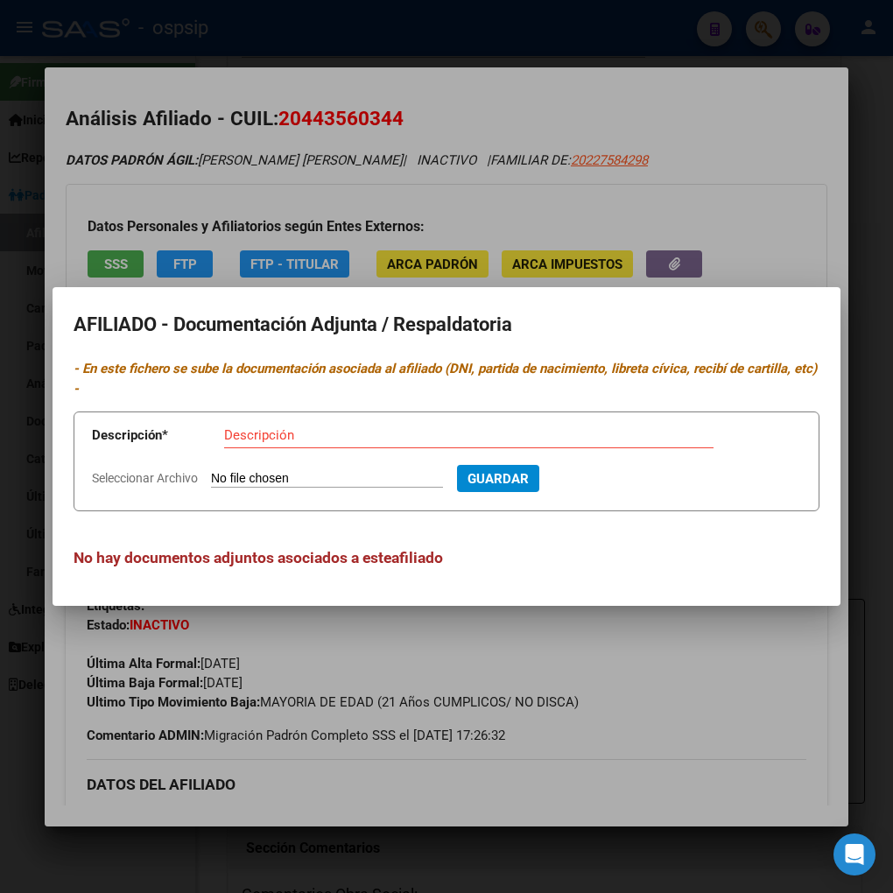
click at [692, 681] on div at bounding box center [446, 446] width 893 height 893
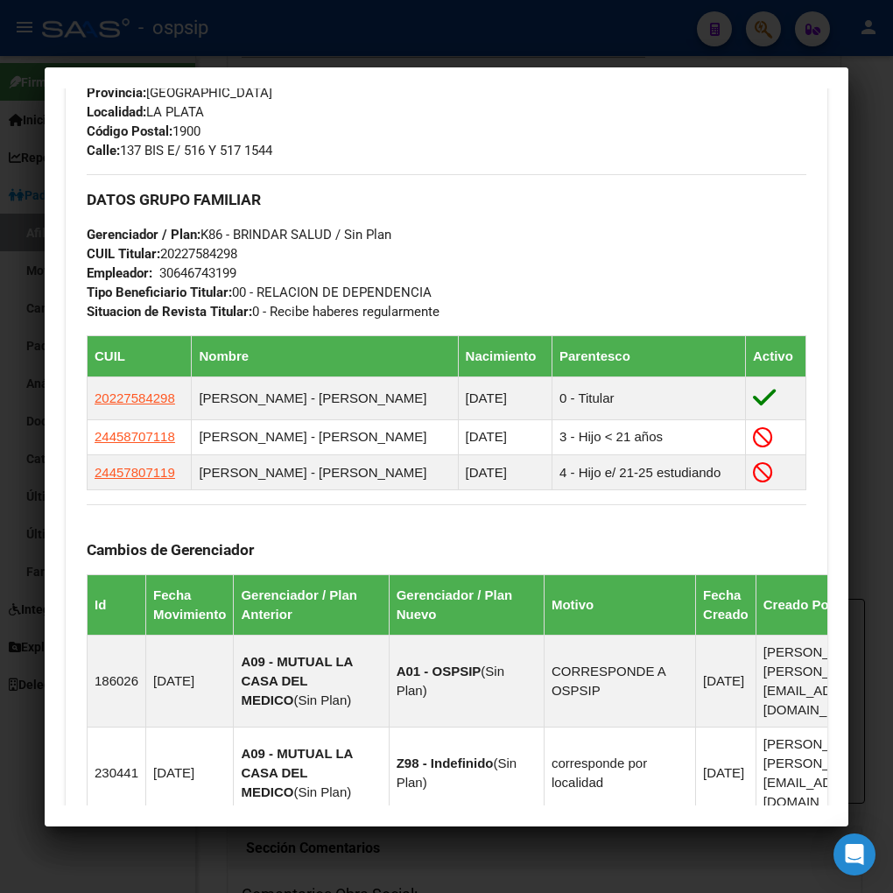
scroll to position [973, 0]
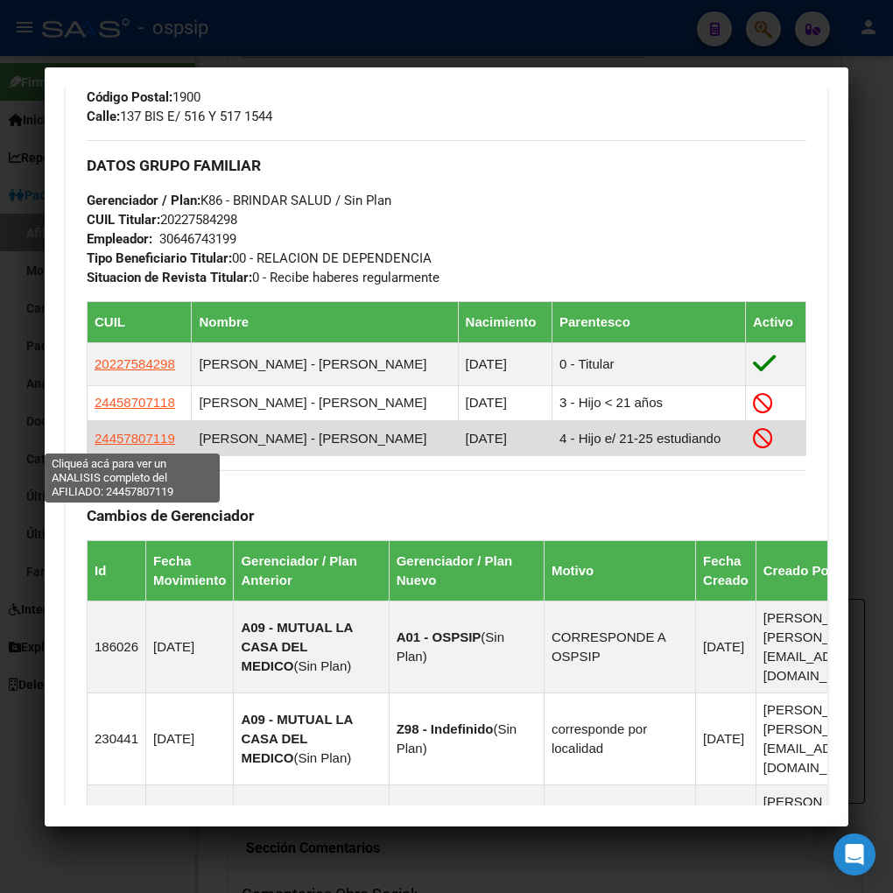
click at [127, 441] on span "24457807119" at bounding box center [135, 438] width 81 height 15
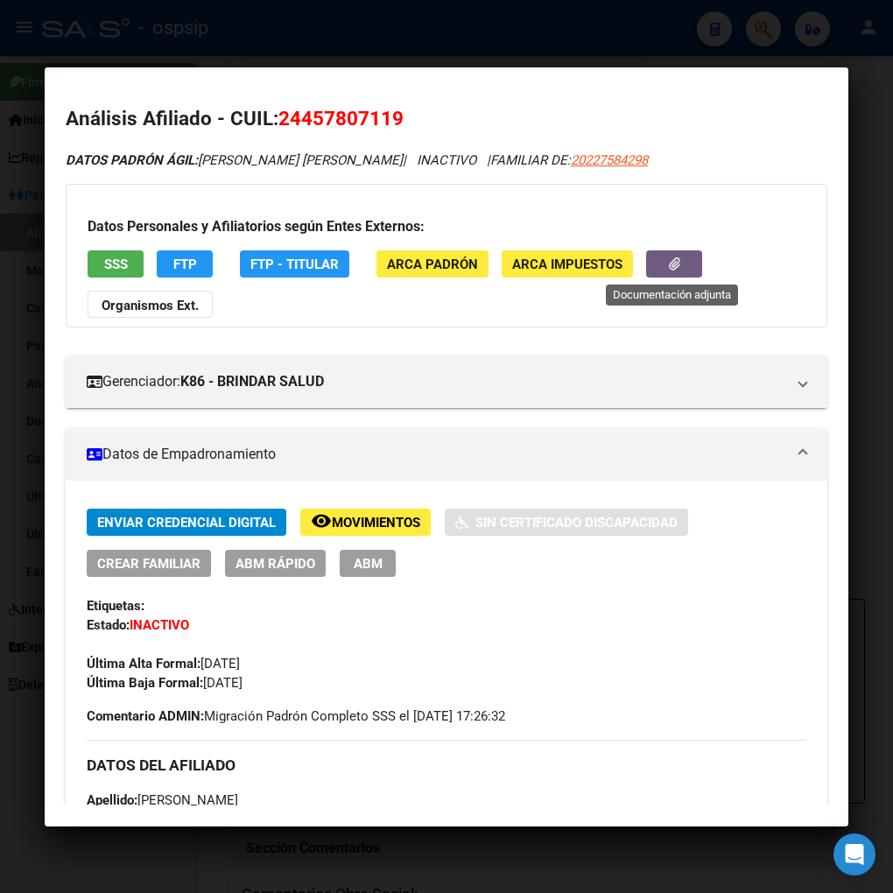
click at [651, 261] on button "button" at bounding box center [674, 263] width 56 height 27
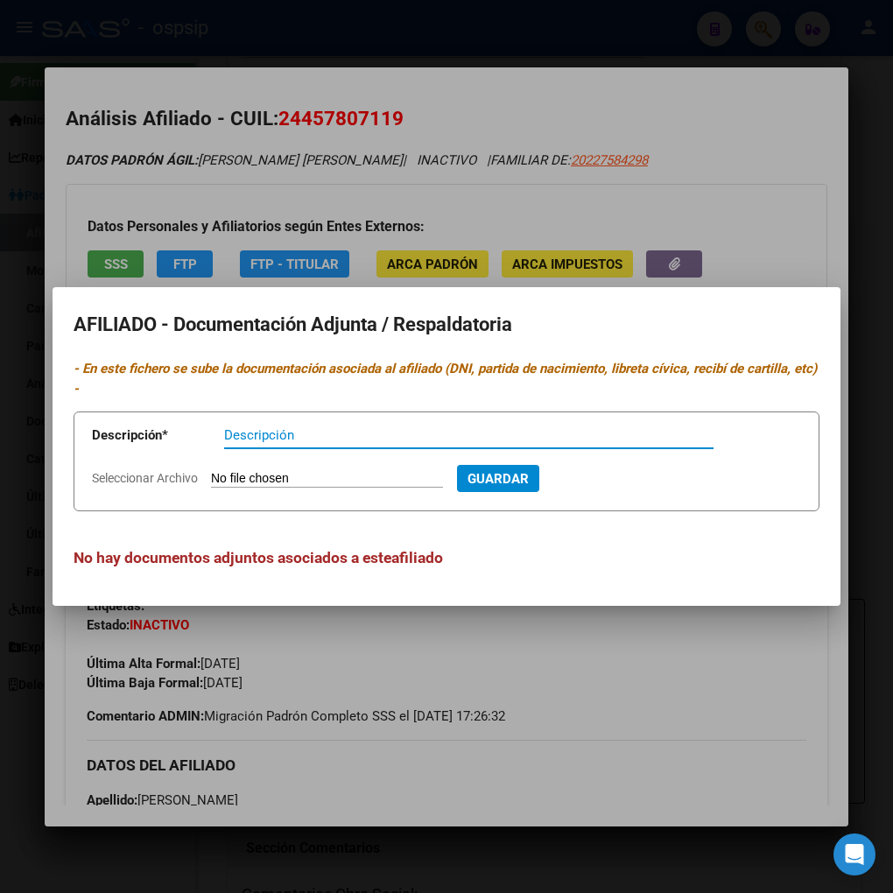
click at [588, 626] on div at bounding box center [446, 446] width 893 height 893
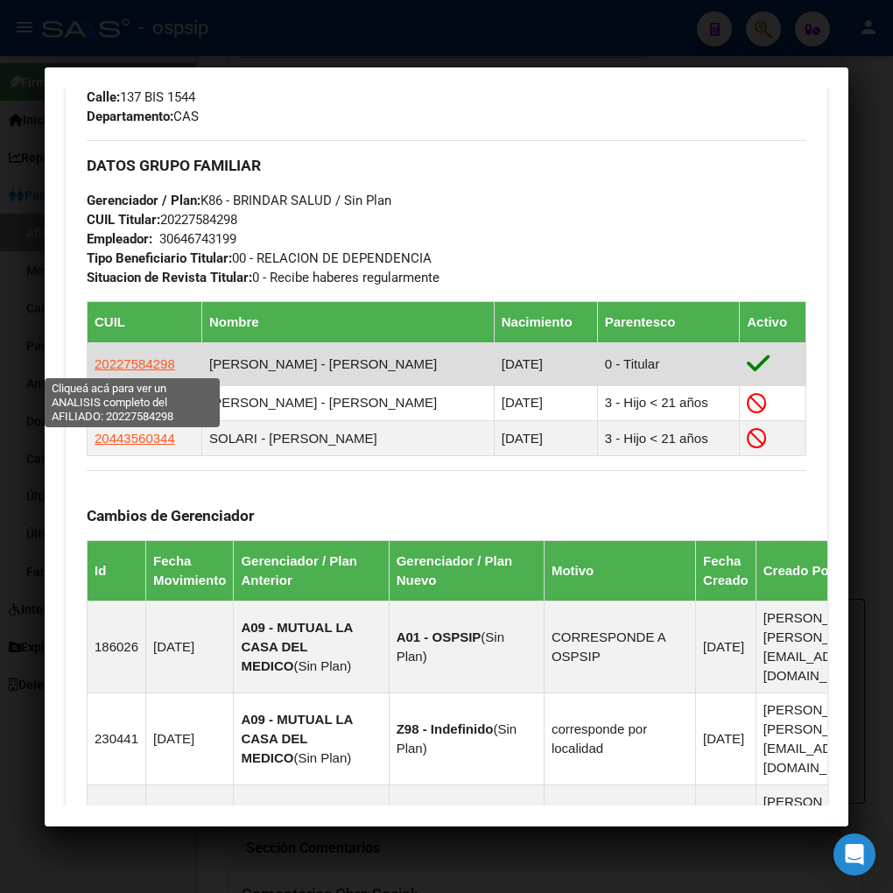
click at [127, 363] on span "20227584298" at bounding box center [135, 363] width 81 height 15
type textarea "20227584298"
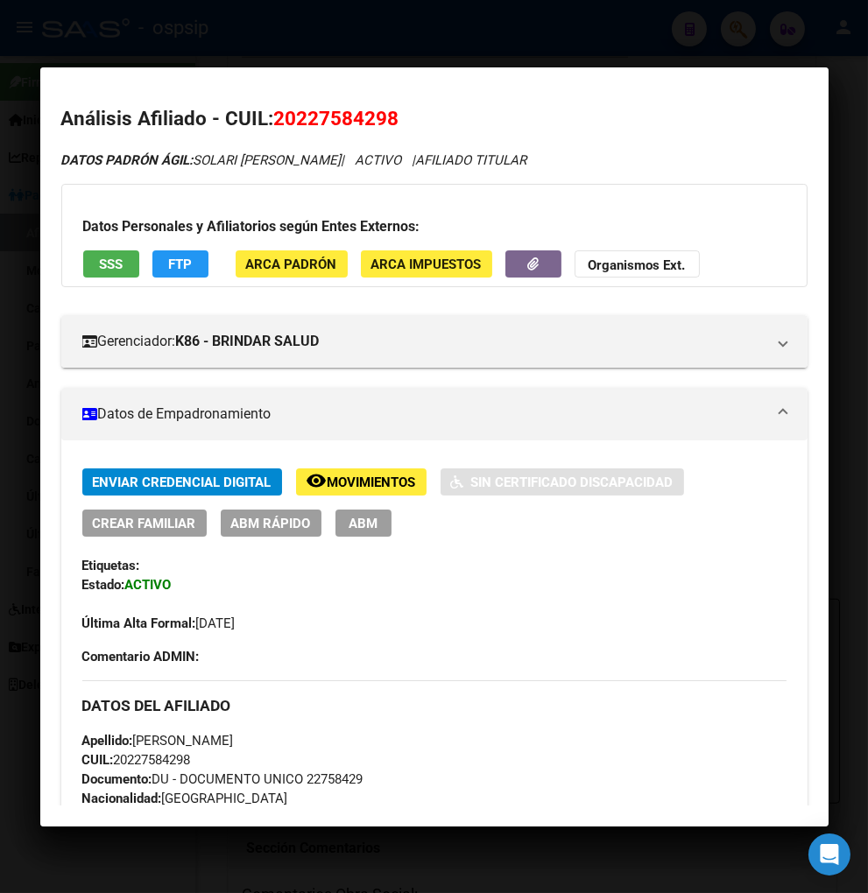
click at [707, 242] on div "Datos Personales y Afiliatorios según Entes Externos: SSS FTP ARCA Padrón ARCA …" at bounding box center [434, 235] width 746 height 103
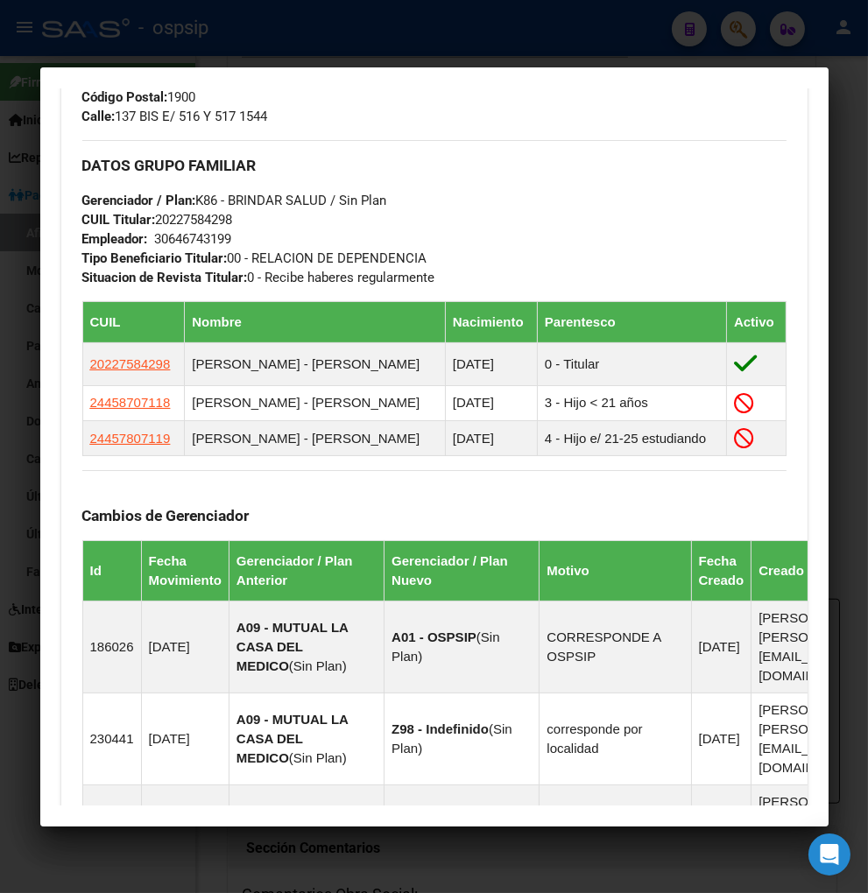
click at [728, 22] on div at bounding box center [434, 446] width 868 height 893
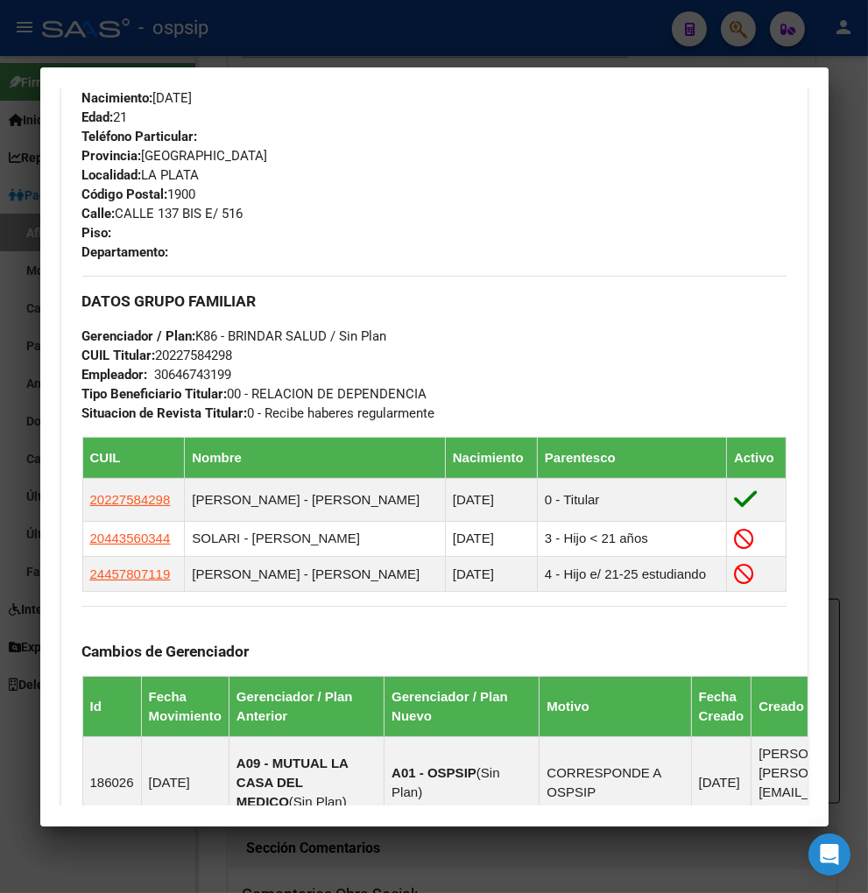
click at [734, 27] on div at bounding box center [434, 446] width 868 height 893
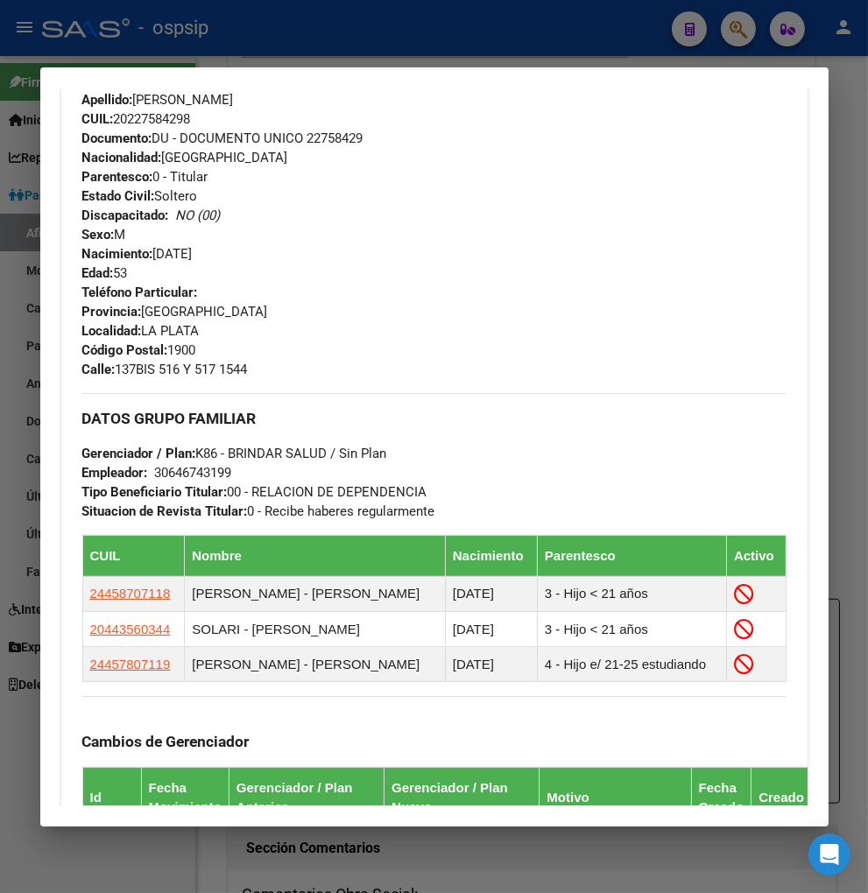
click at [746, 32] on div at bounding box center [434, 446] width 868 height 893
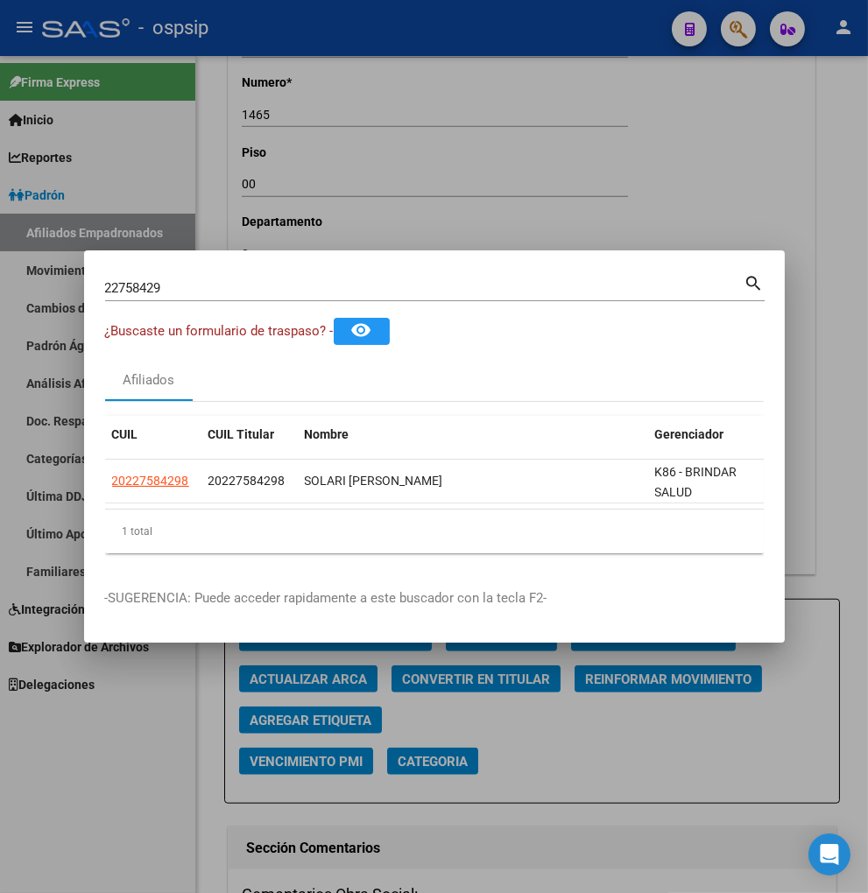
click at [190, 282] on input "22758429" at bounding box center [424, 288] width 639 height 16
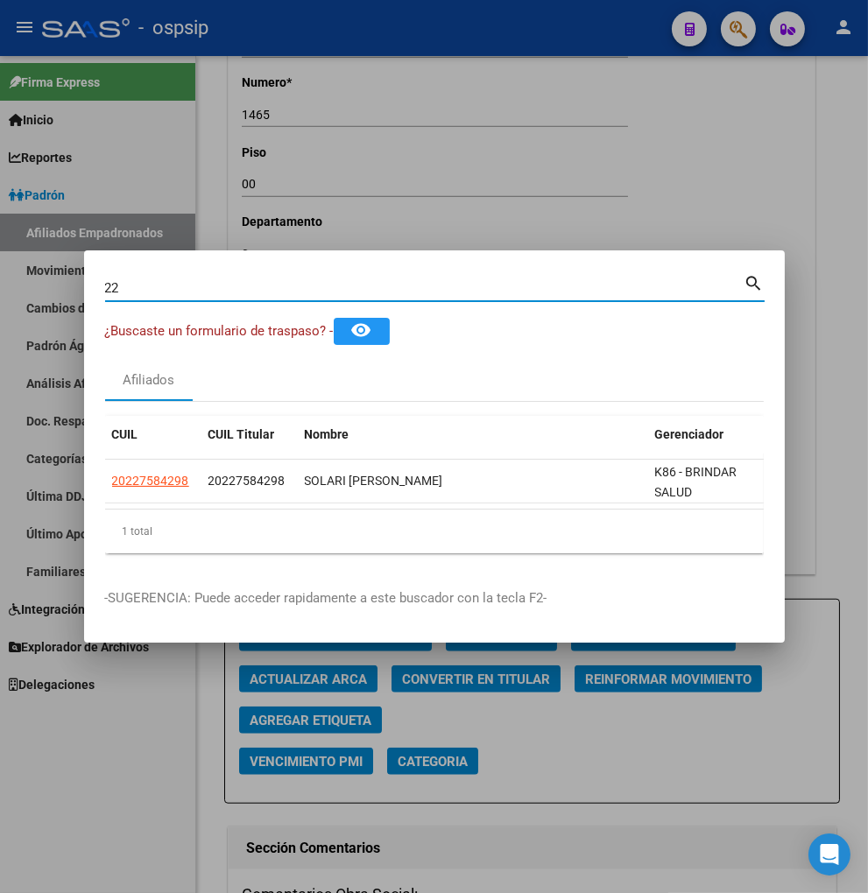
type input "2"
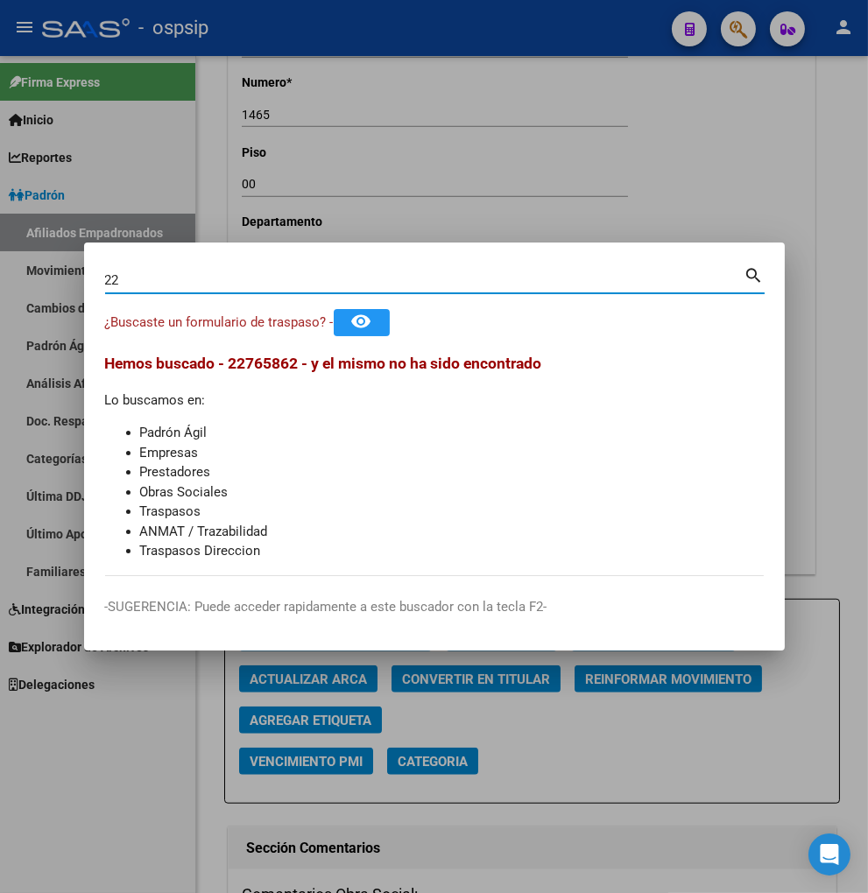
type input "2"
type input "22758622"
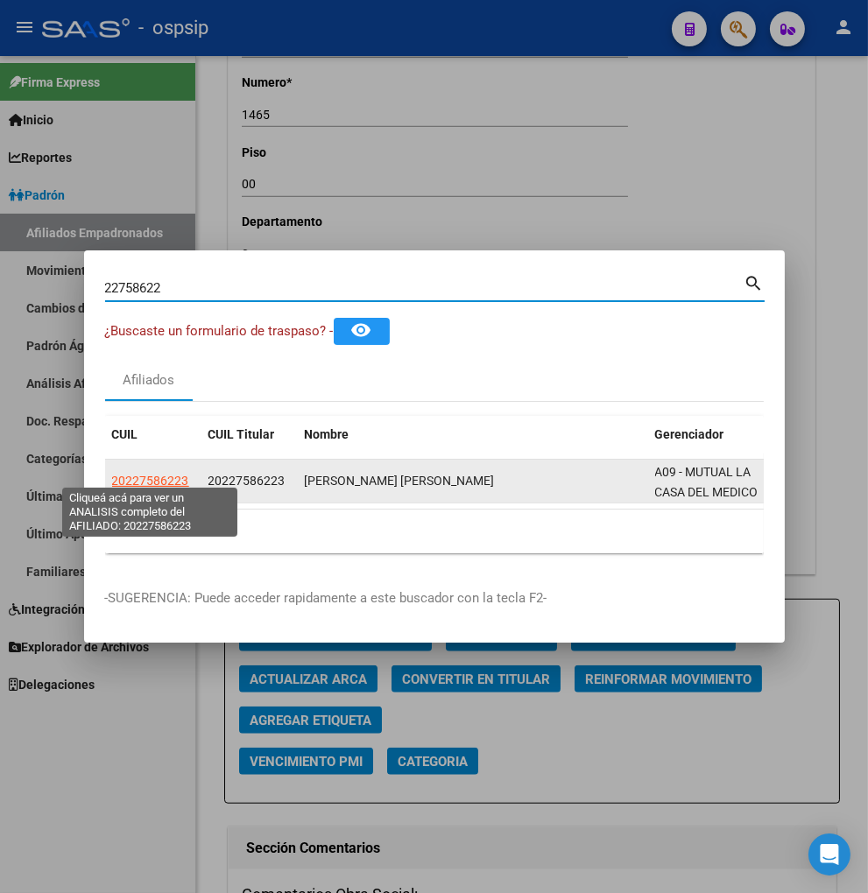
click at [129, 474] on span "20227586223" at bounding box center [150, 481] width 77 height 14
type textarea "20227586223"
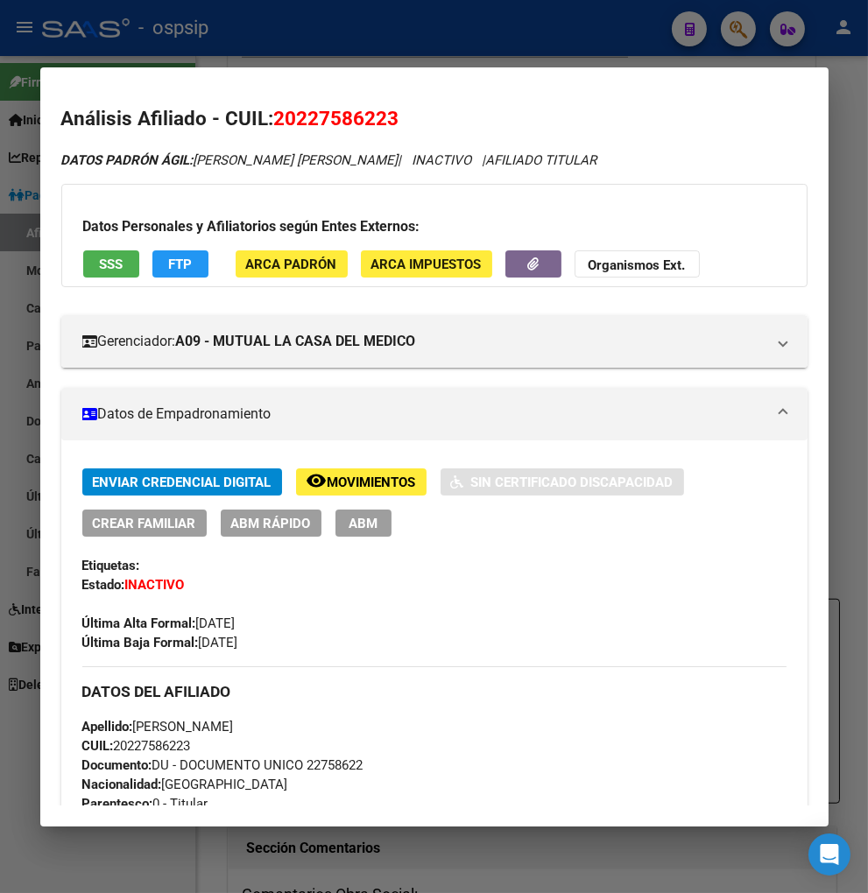
click at [383, 475] on span "Movimientos" at bounding box center [371, 483] width 88 height 16
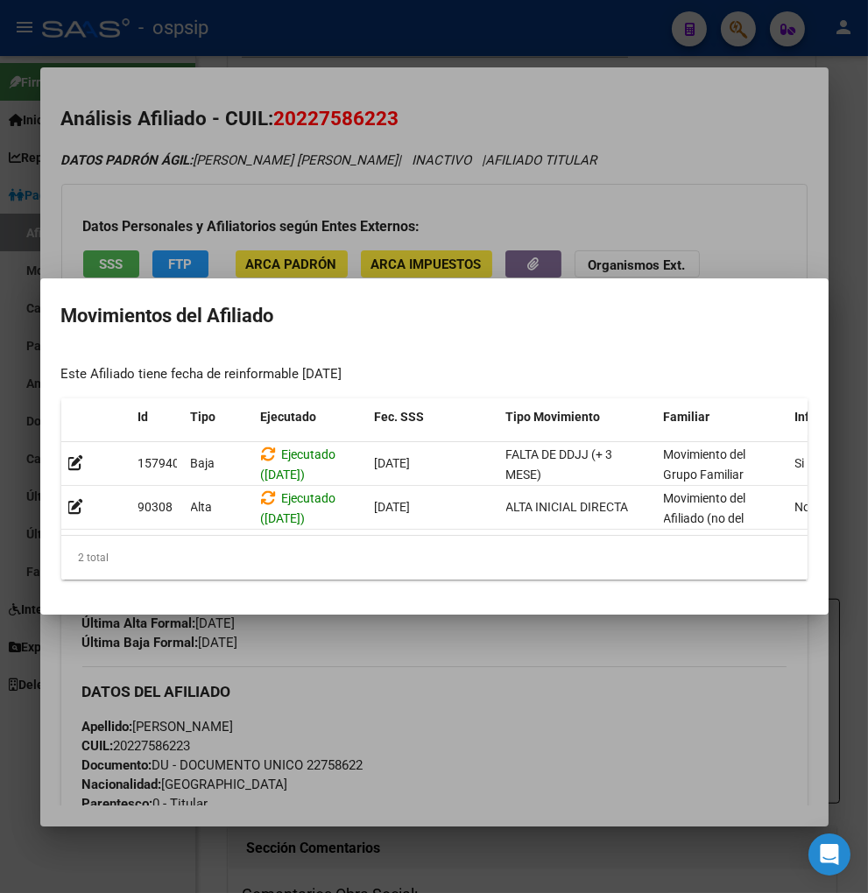
click at [517, 679] on div at bounding box center [434, 446] width 868 height 893
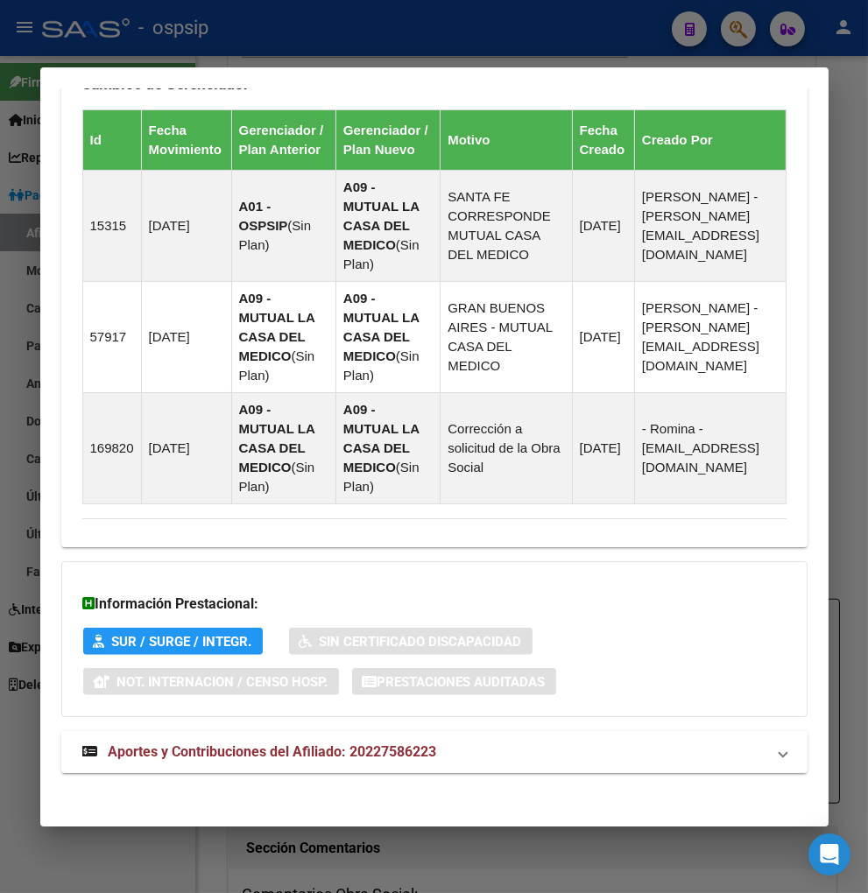
scroll to position [1170, 0]
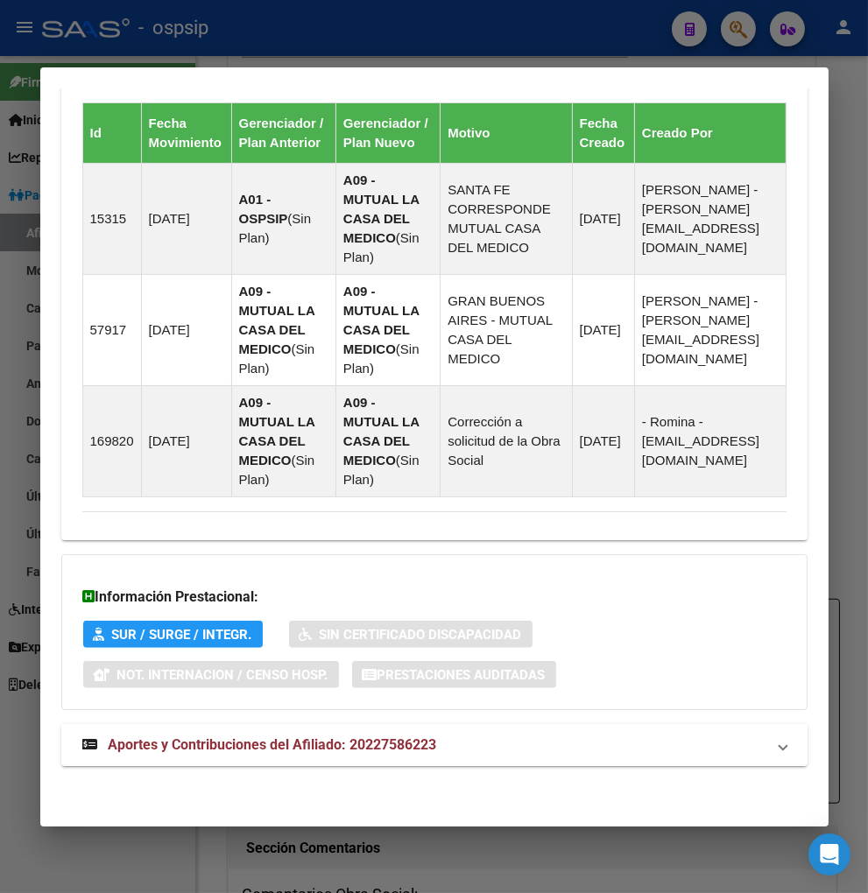
click at [206, 738] on span "Aportes y Contribuciones del Afiliado: 20227586223" at bounding box center [273, 744] width 328 height 17
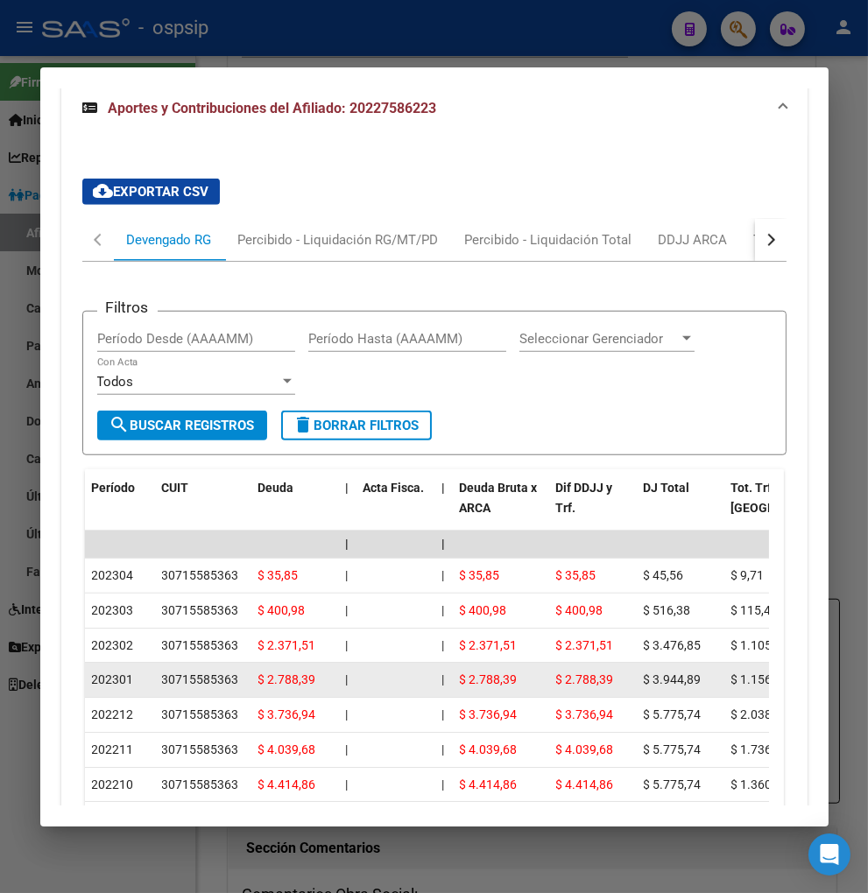
scroll to position [1679, 0]
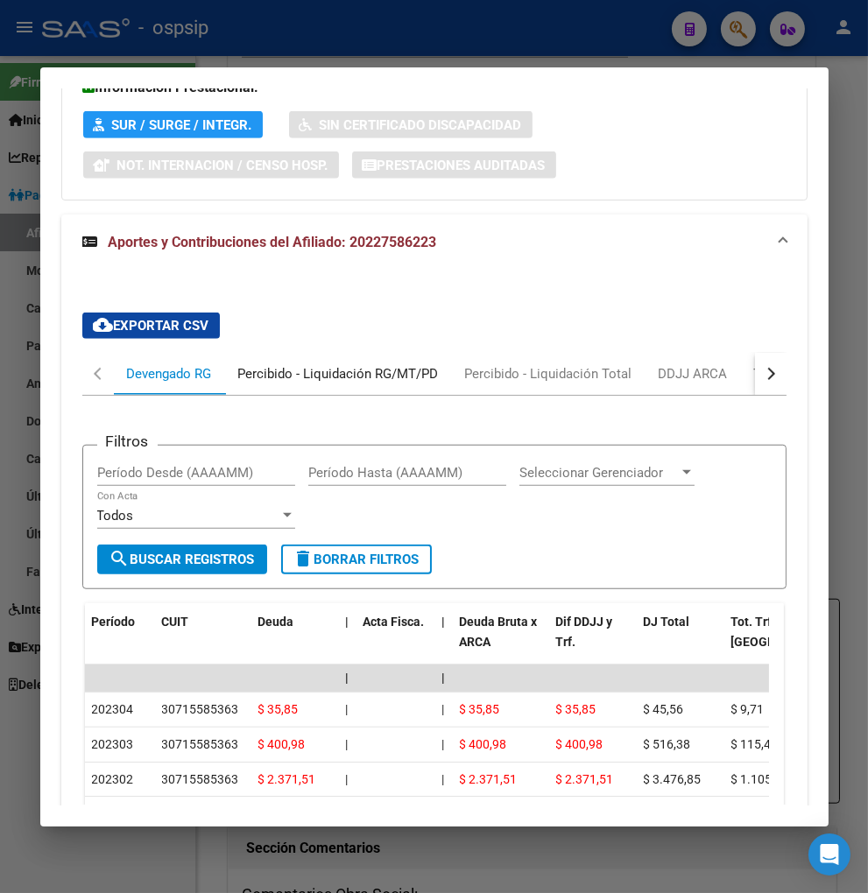
click at [291, 368] on div "Percibido - Liquidación RG/MT/PD" at bounding box center [338, 373] width 201 height 19
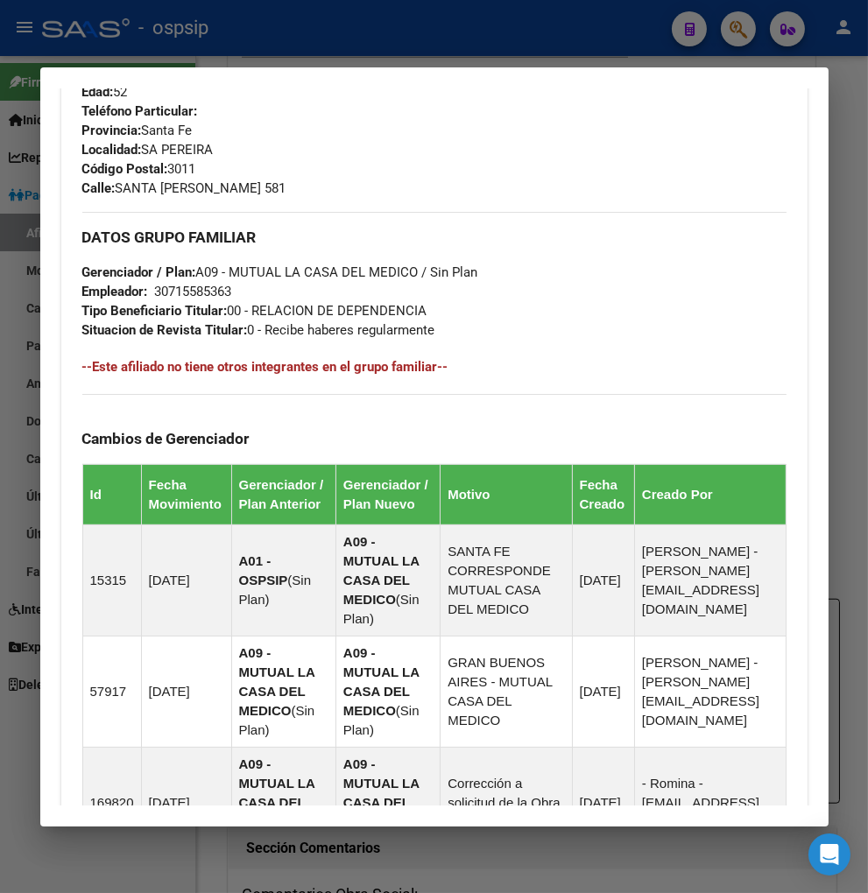
scroll to position [804, 0]
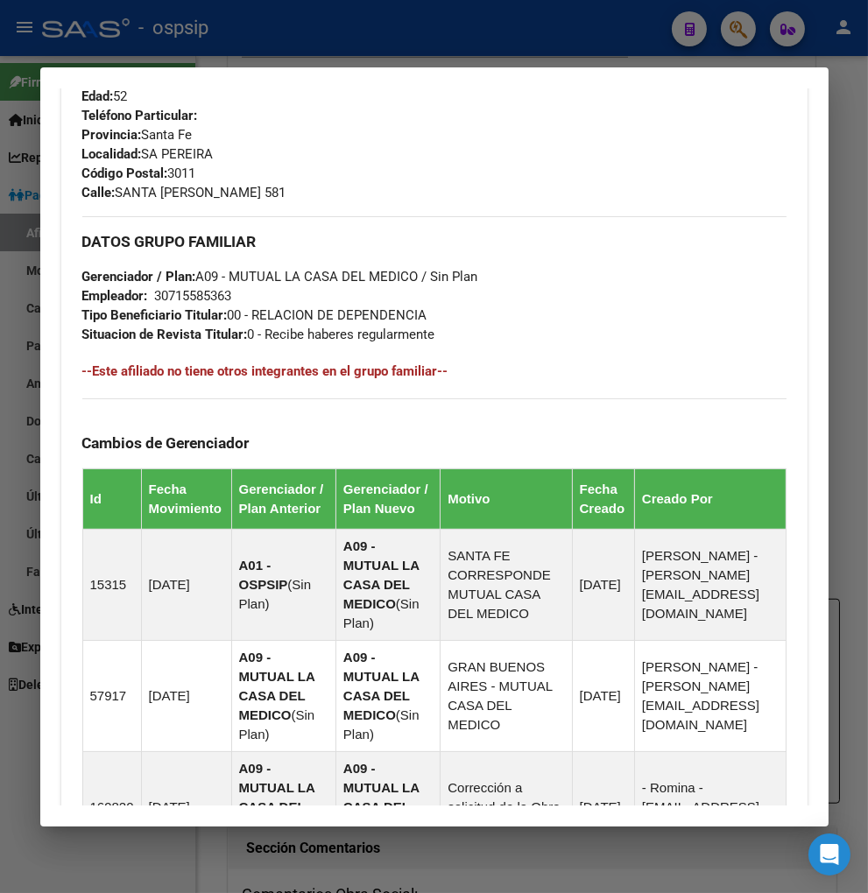
click at [736, 36] on div at bounding box center [434, 446] width 868 height 893
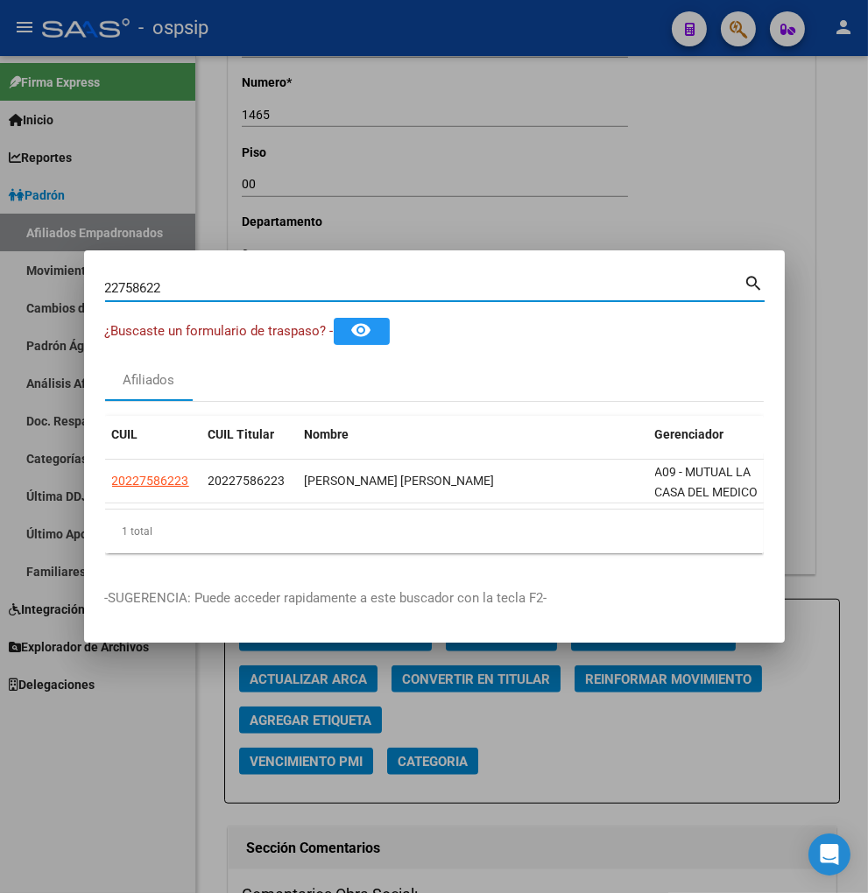
drag, startPoint x: 230, startPoint y: 285, endPoint x: 235, endPoint y: 278, distance: 9.0
click at [229, 285] on input "22758622" at bounding box center [424, 288] width 639 height 16
type input "2"
type input "22760344"
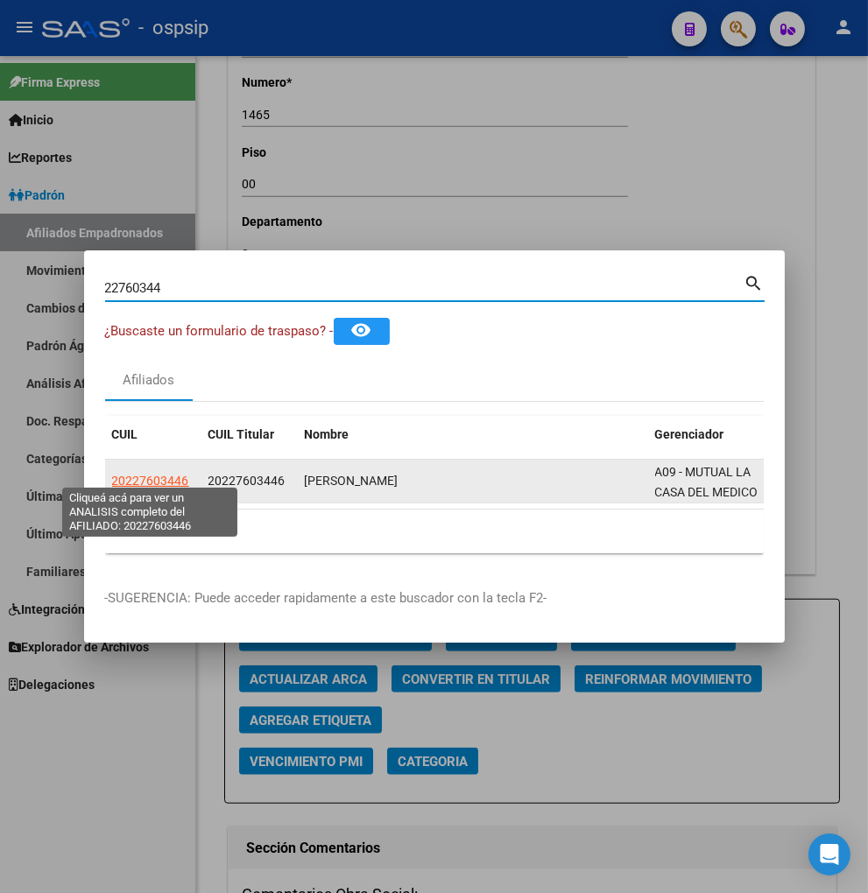
click at [149, 475] on span "20227603446" at bounding box center [150, 481] width 77 height 14
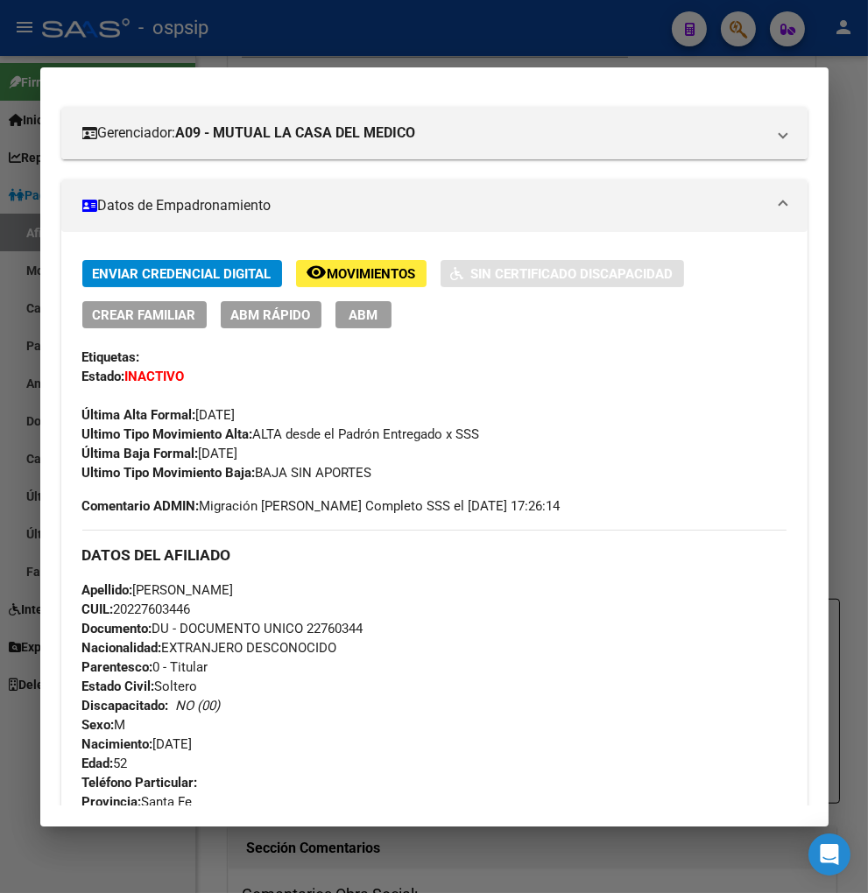
scroll to position [0, 0]
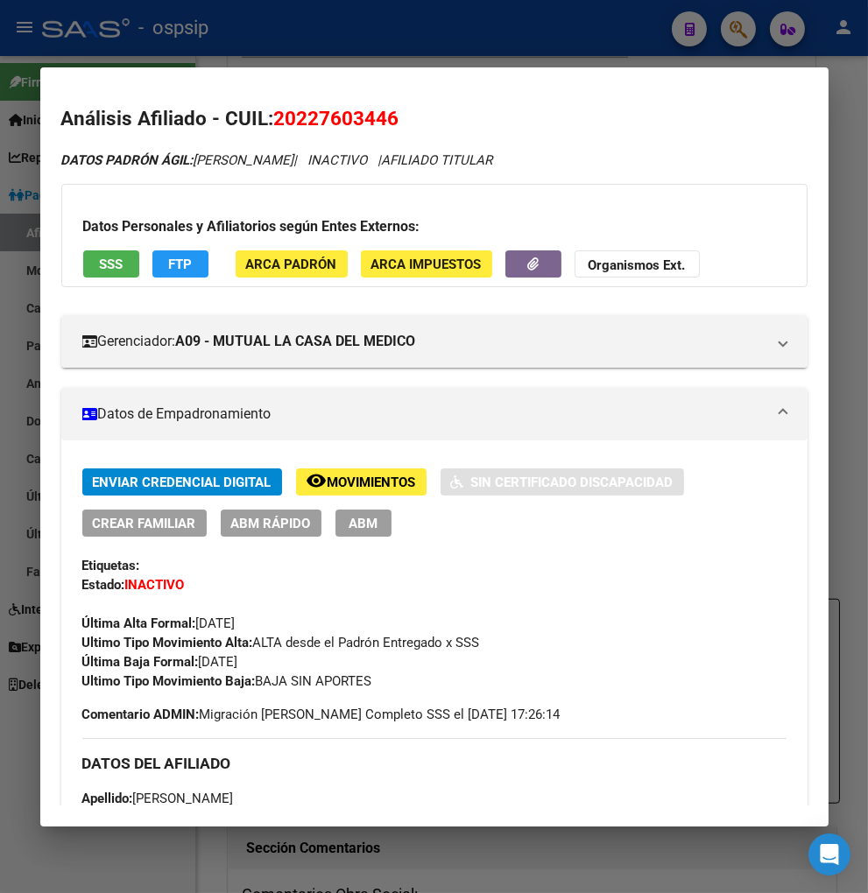
click at [373, 480] on span "Movimientos" at bounding box center [371, 483] width 88 height 16
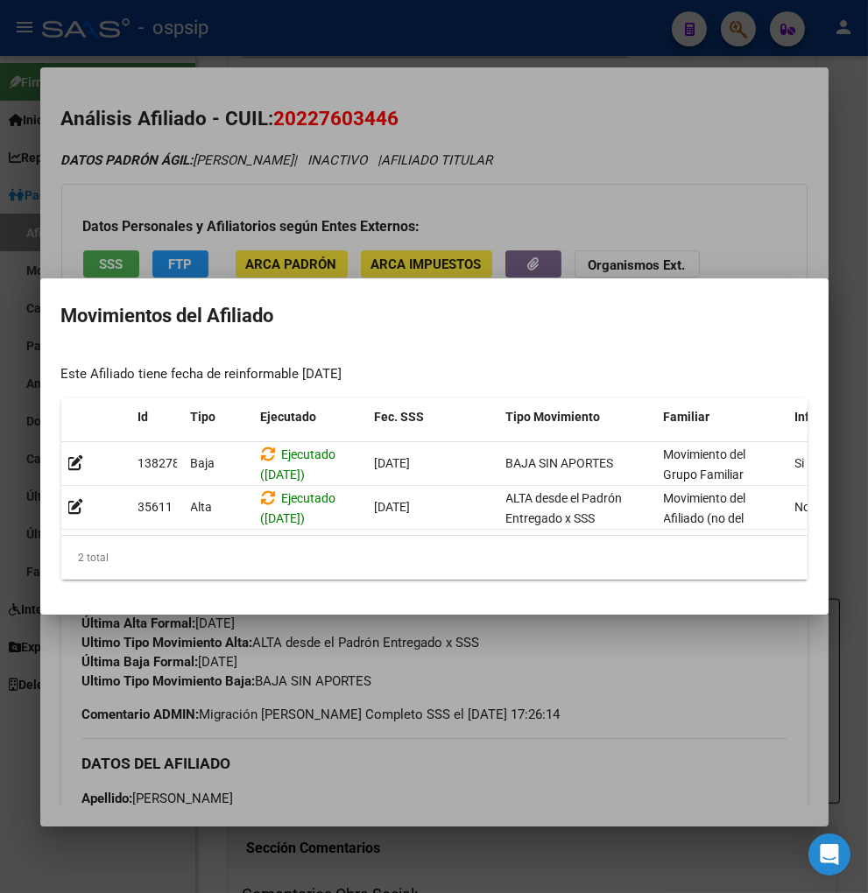
click at [636, 648] on div at bounding box center [434, 446] width 868 height 893
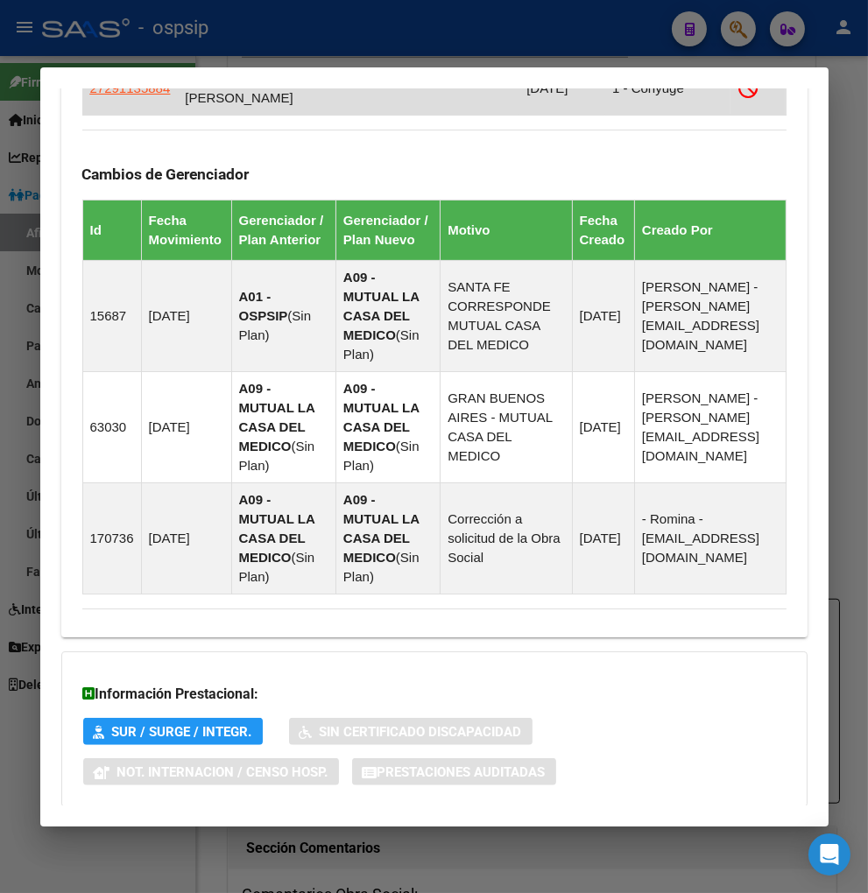
scroll to position [1364, 0]
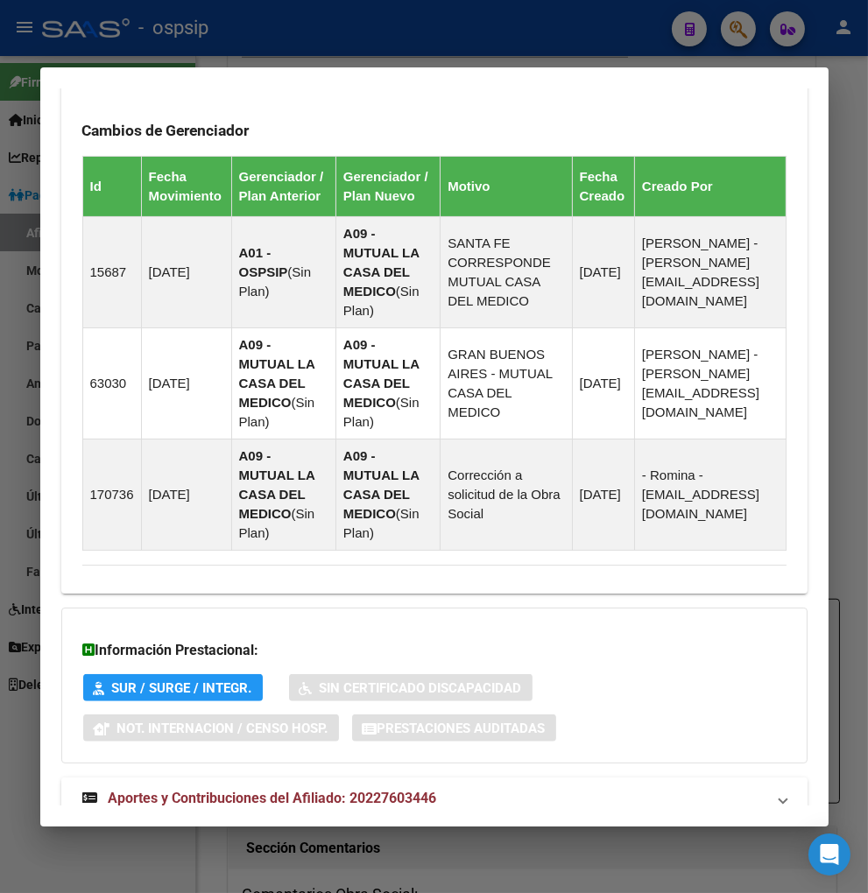
click at [248, 790] on span "Aportes y Contribuciones del Afiliado: 20227603446" at bounding box center [273, 798] width 328 height 17
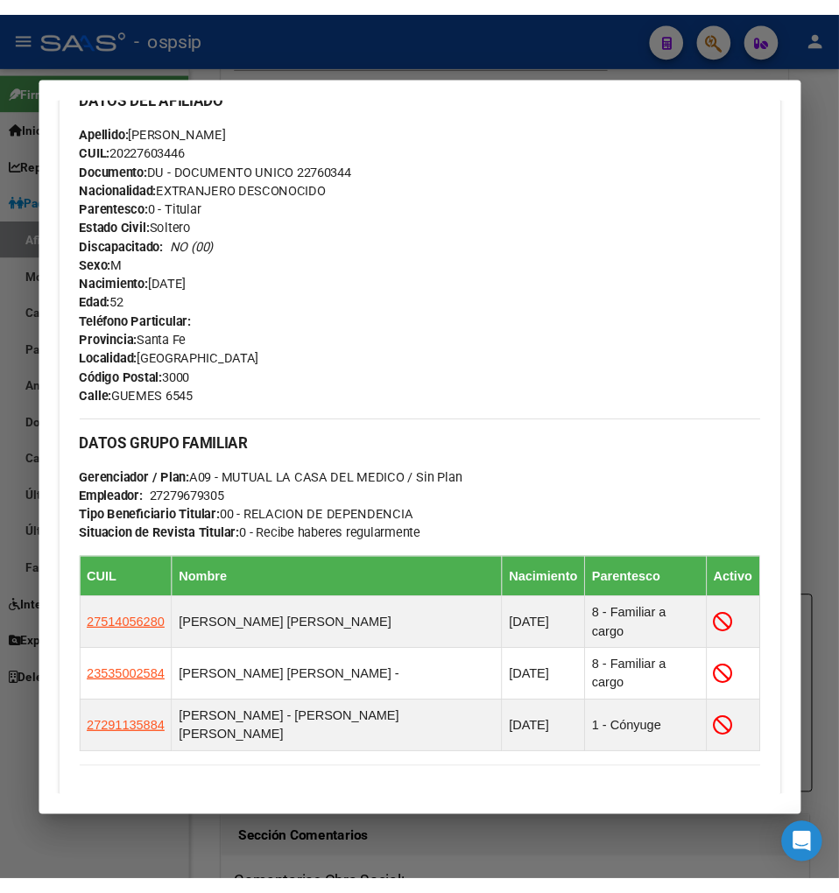
scroll to position [398, 0]
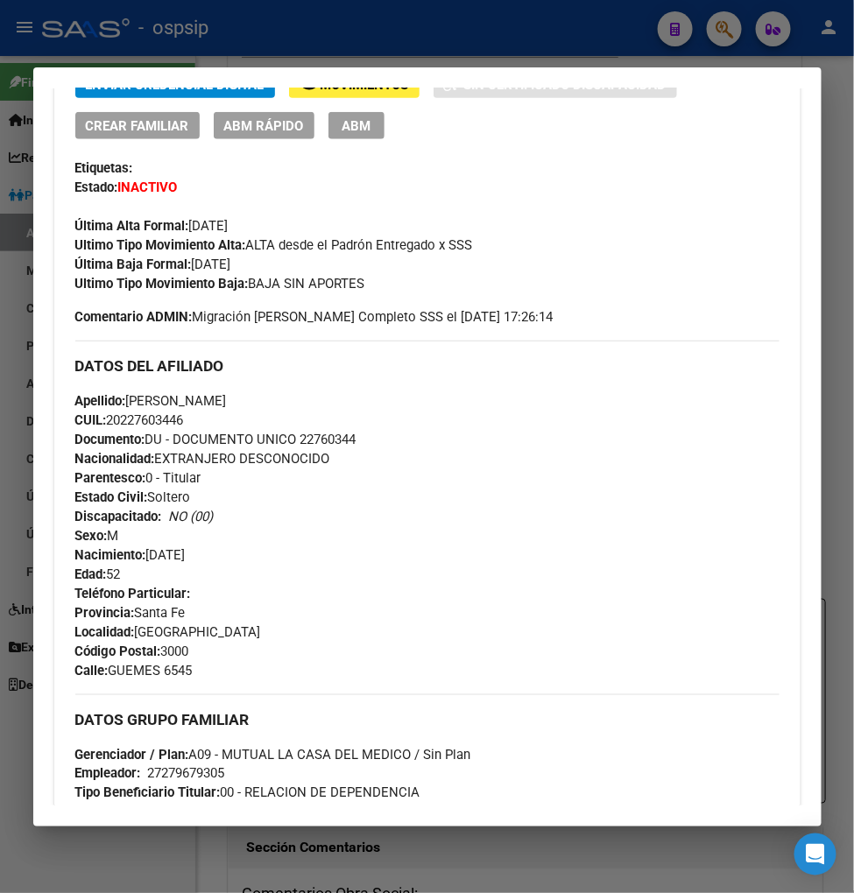
click at [724, 20] on div at bounding box center [427, 446] width 854 height 893
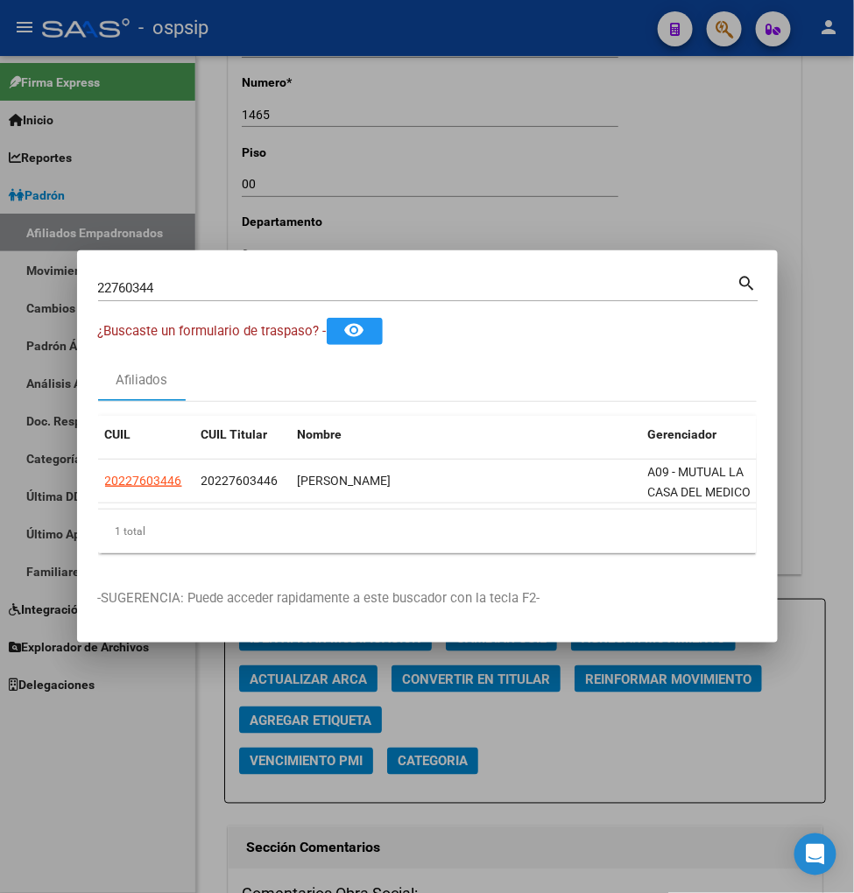
click at [190, 275] on div "22760344 Buscar (apellido, dni, [PERSON_NAME], [PERSON_NAME], cuit, obra social)" at bounding box center [417, 288] width 639 height 26
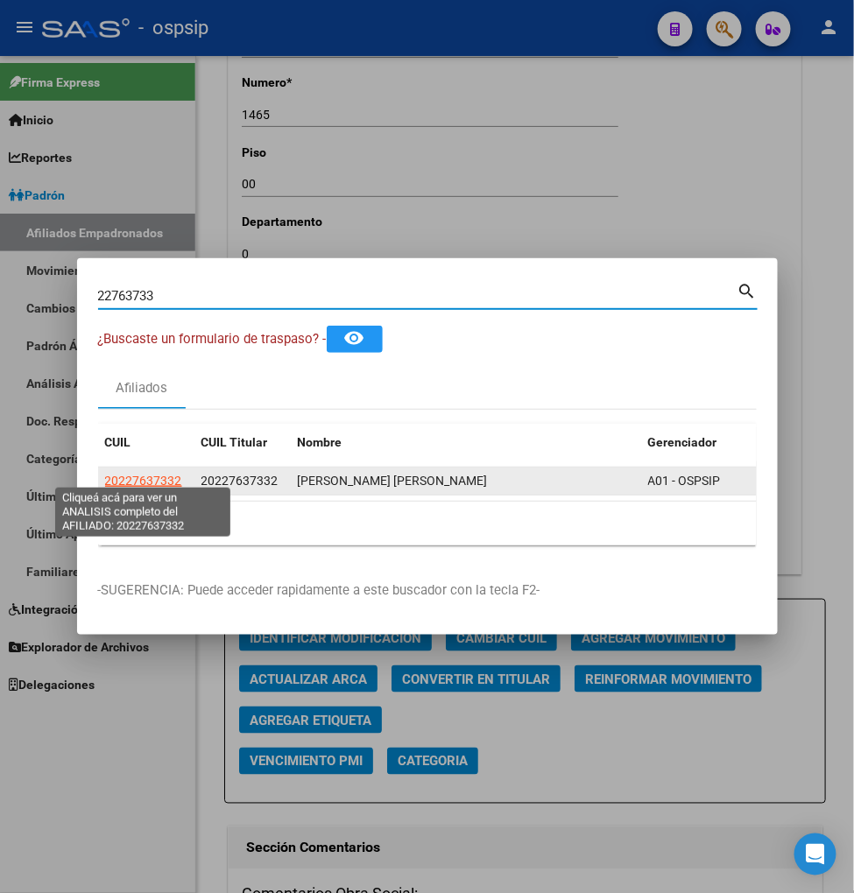
click at [147, 474] on span "20227637332" at bounding box center [143, 481] width 77 height 14
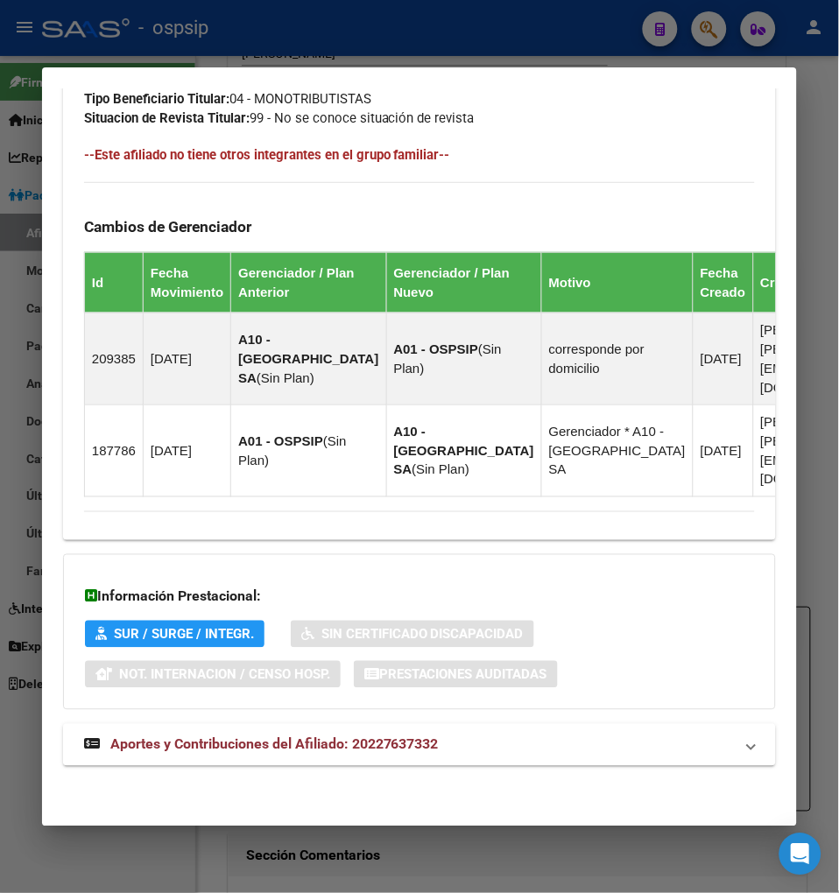
scroll to position [1079, 0]
click at [212, 750] on span "Aportes y Contribuciones del Afiliado: 20227637332" at bounding box center [274, 744] width 328 height 17
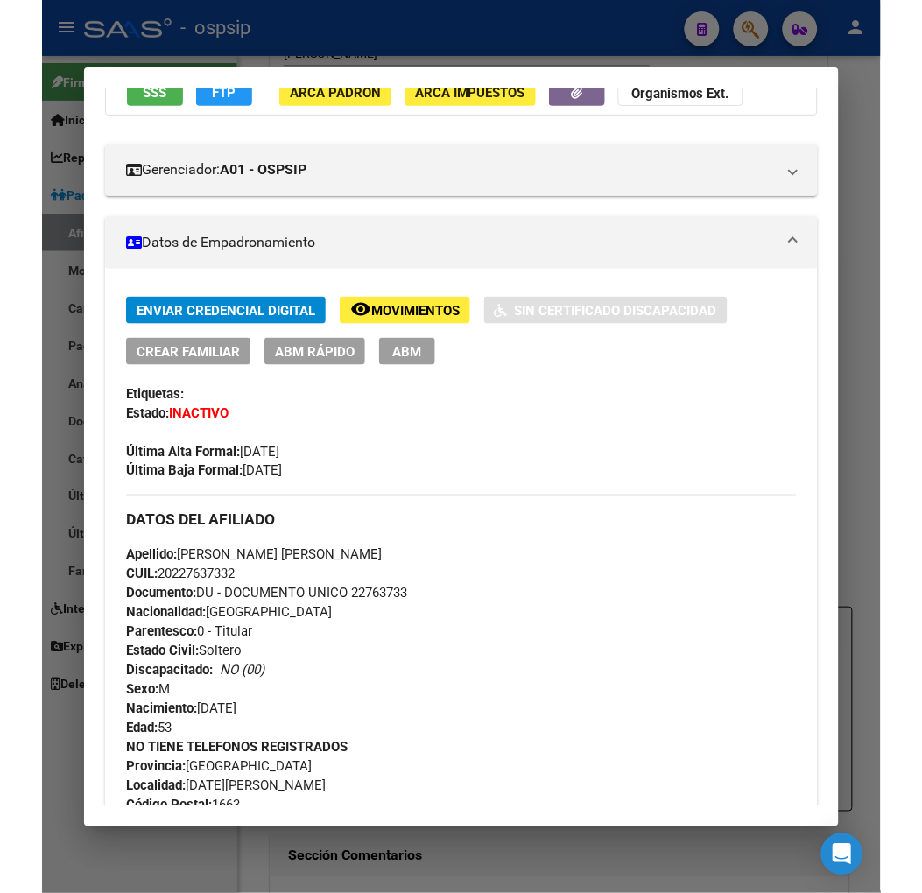
scroll to position [0, 0]
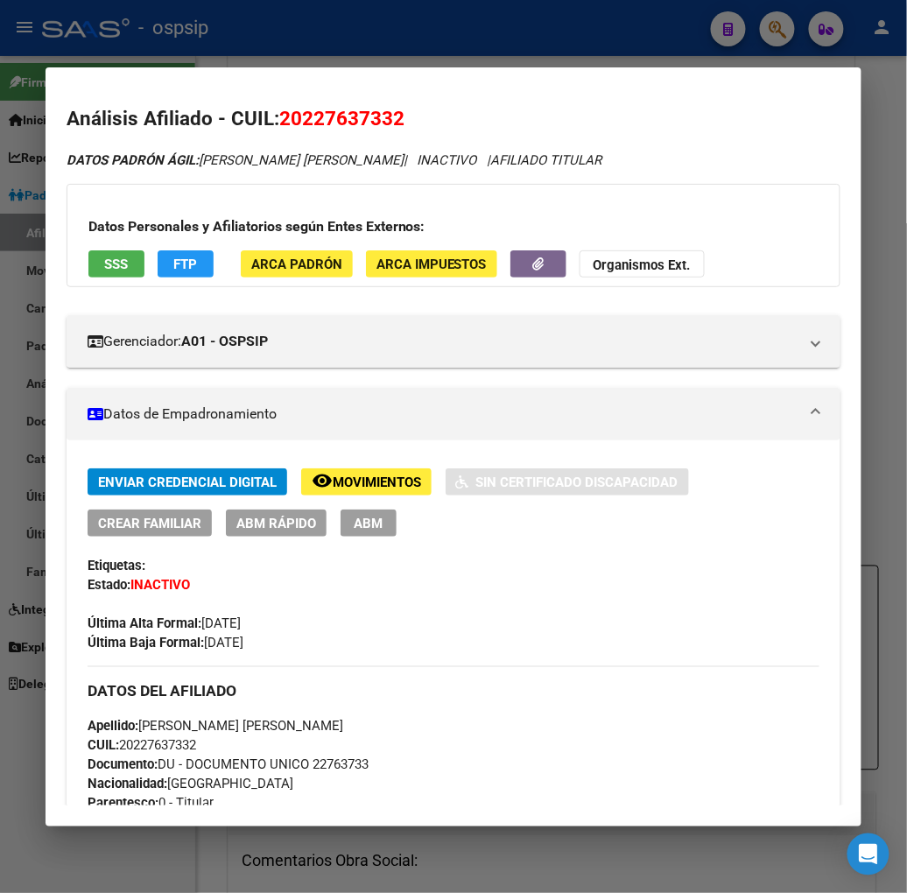
click at [784, 30] on div at bounding box center [453, 446] width 907 height 893
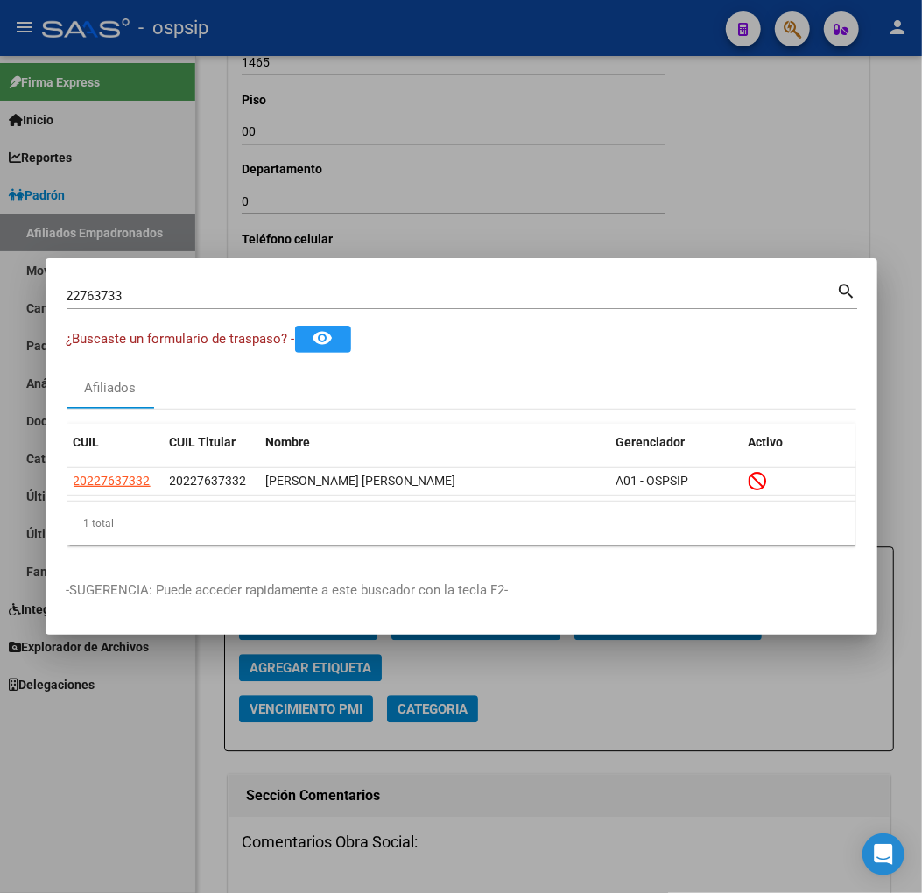
click at [151, 296] on input "22763733" at bounding box center [452, 296] width 771 height 16
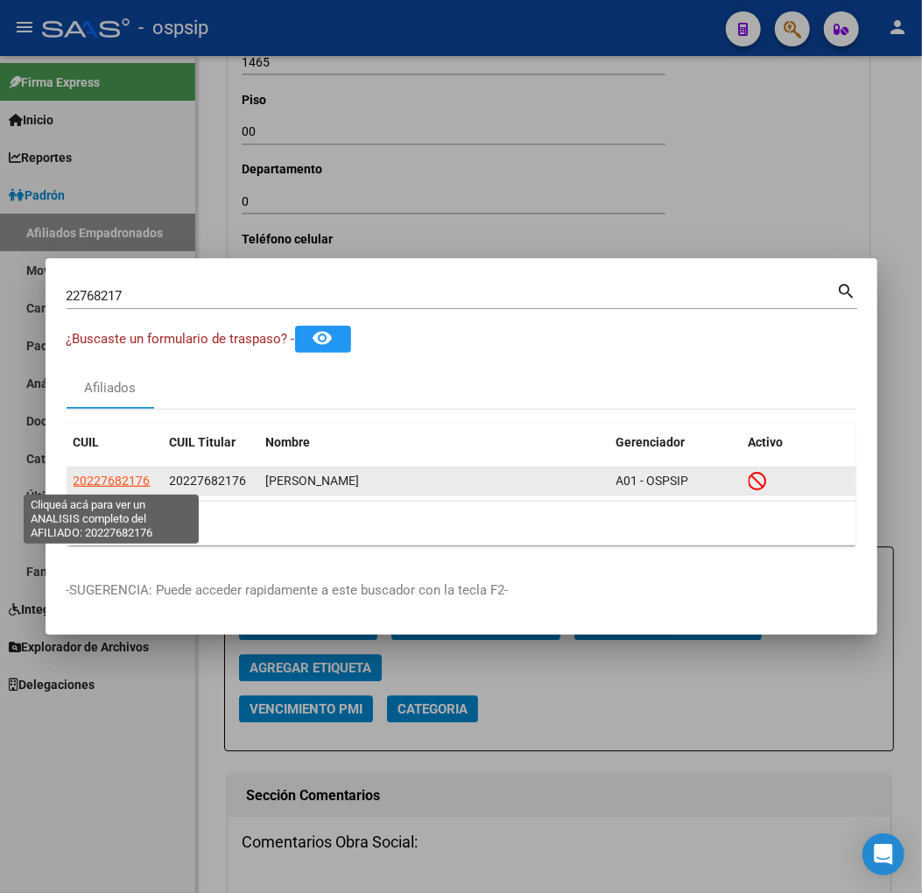
click at [103, 477] on span "20227682176" at bounding box center [112, 481] width 77 height 14
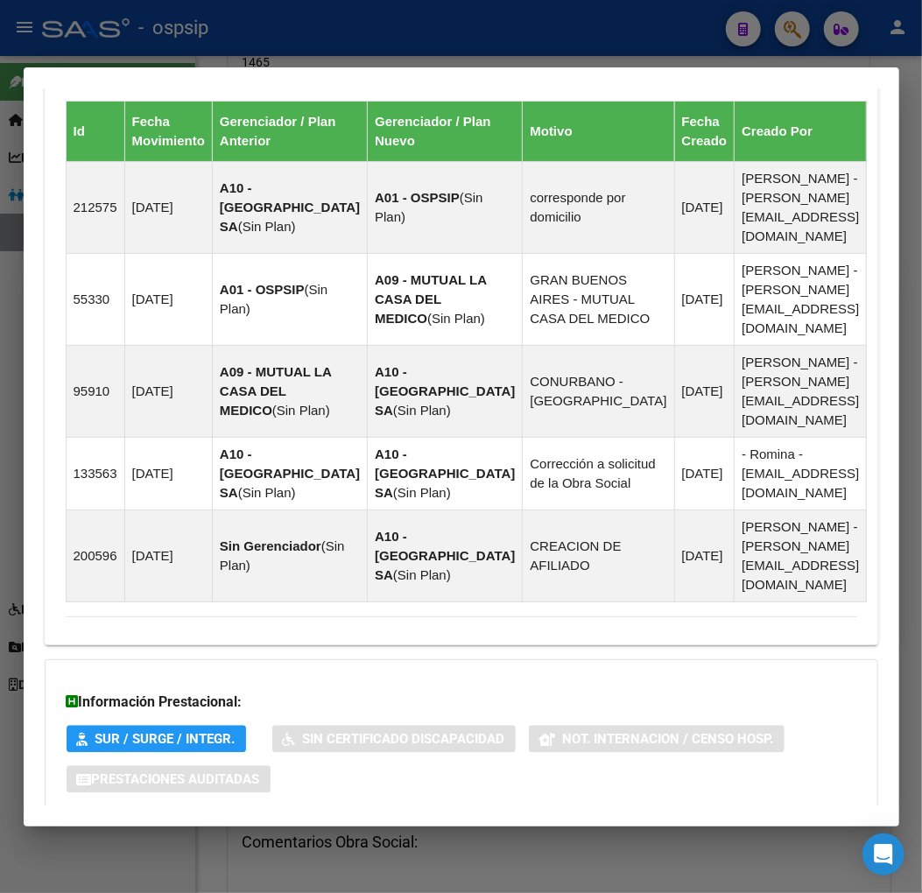
scroll to position [1362, 0]
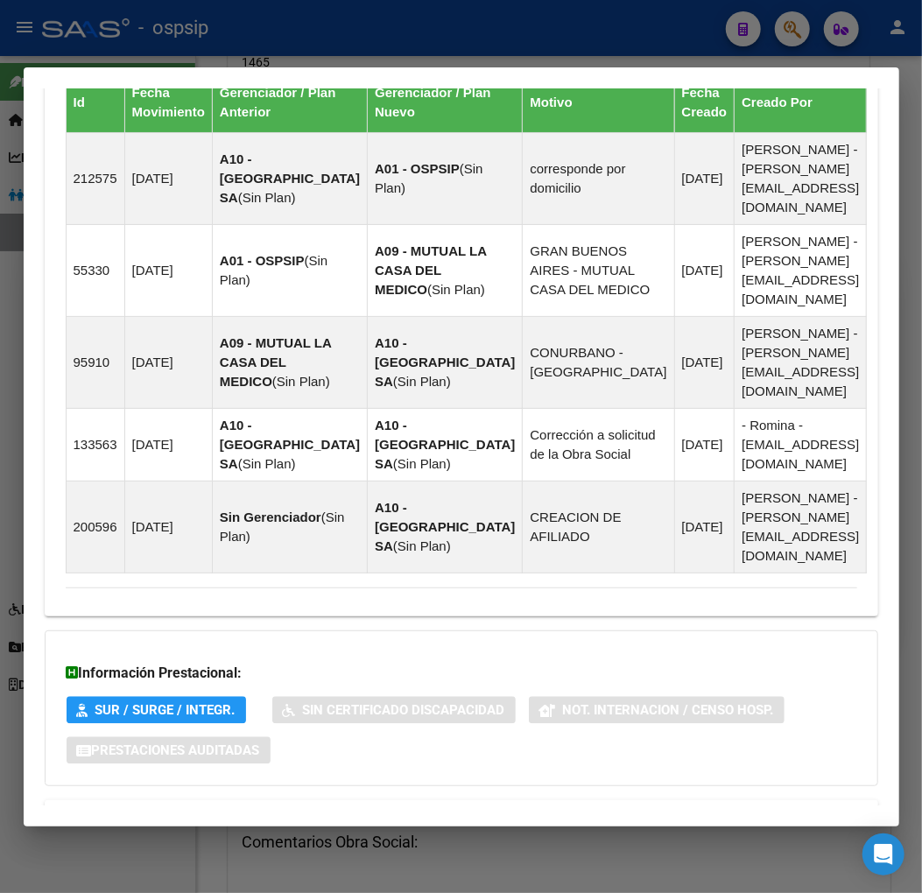
click at [215, 813] on span "Aportes y Contribuciones del Afiliado: 20227682176" at bounding box center [256, 821] width 328 height 17
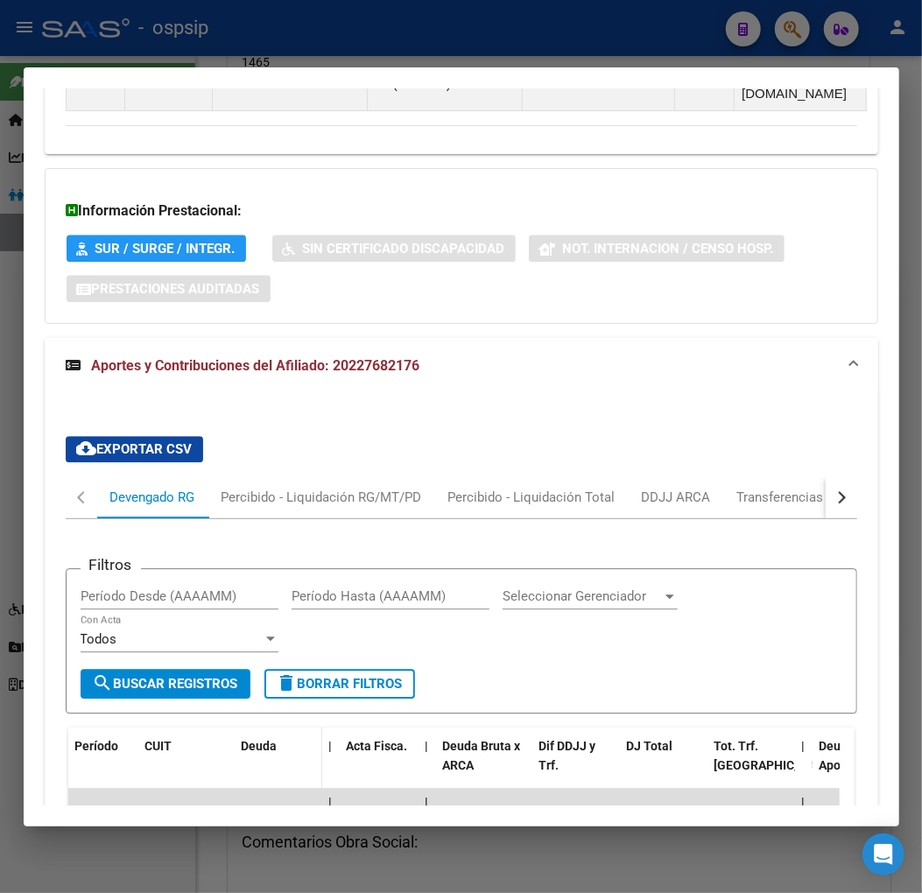
scroll to position [1935, 0]
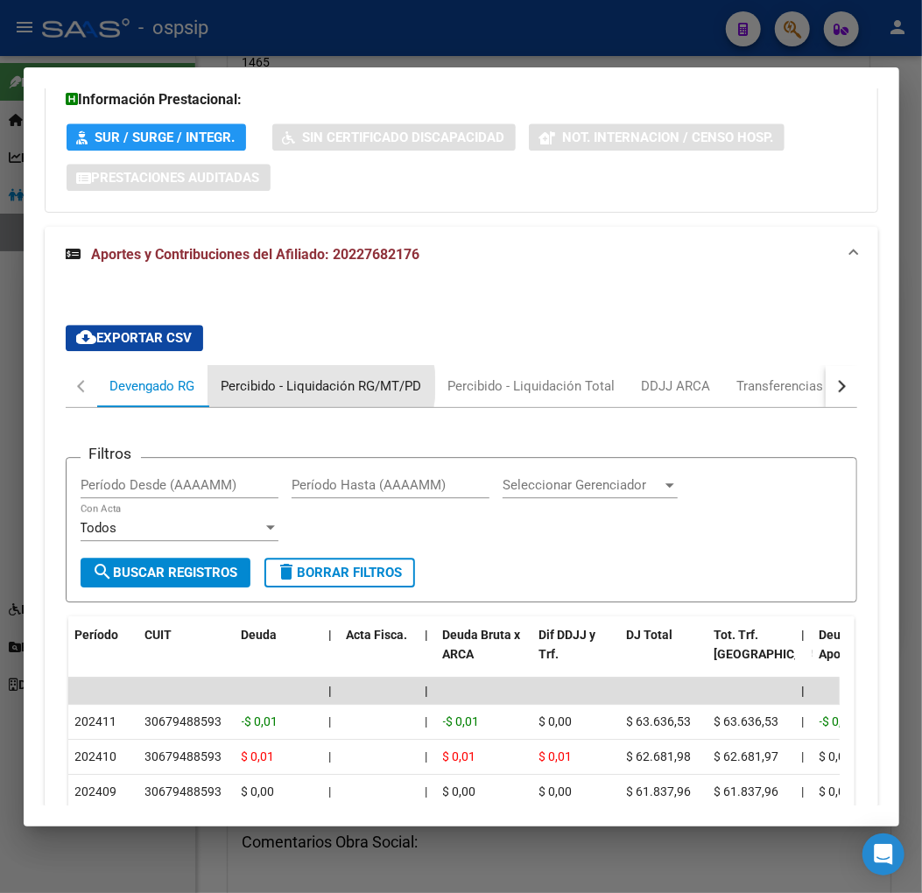
click at [320, 377] on div "Percibido - Liquidación RG/MT/PD" at bounding box center [322, 386] width 201 height 19
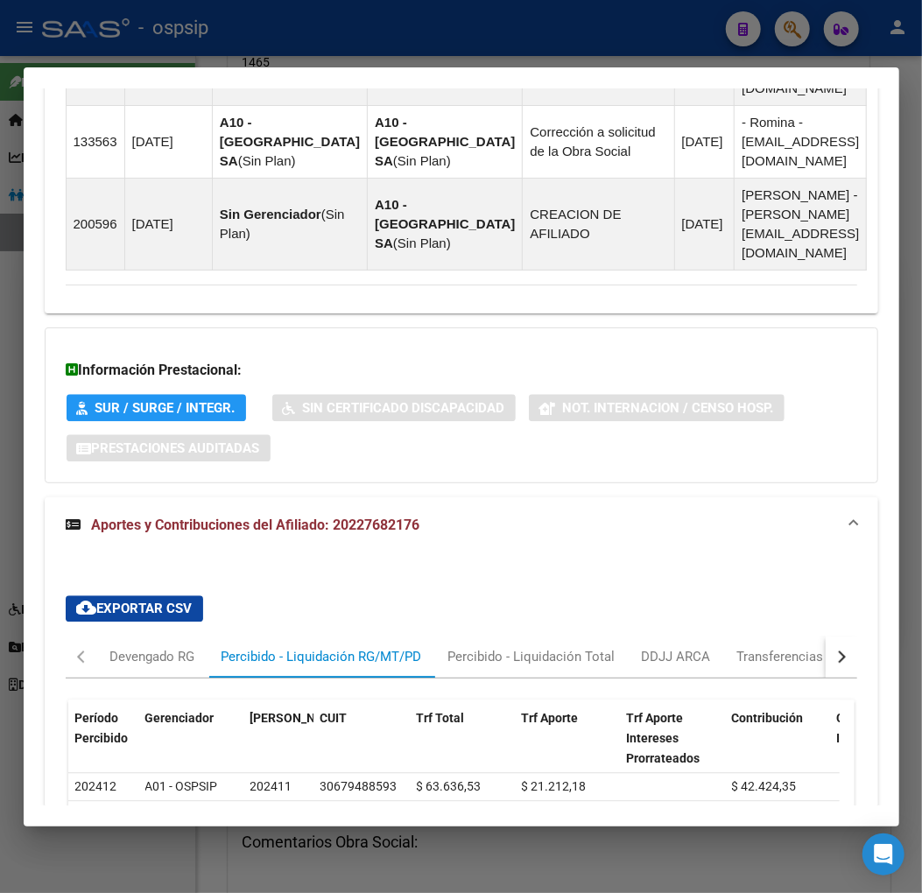
scroll to position [1749, 0]
click at [128, 647] on div "Devengado RG" at bounding box center [152, 656] width 85 height 19
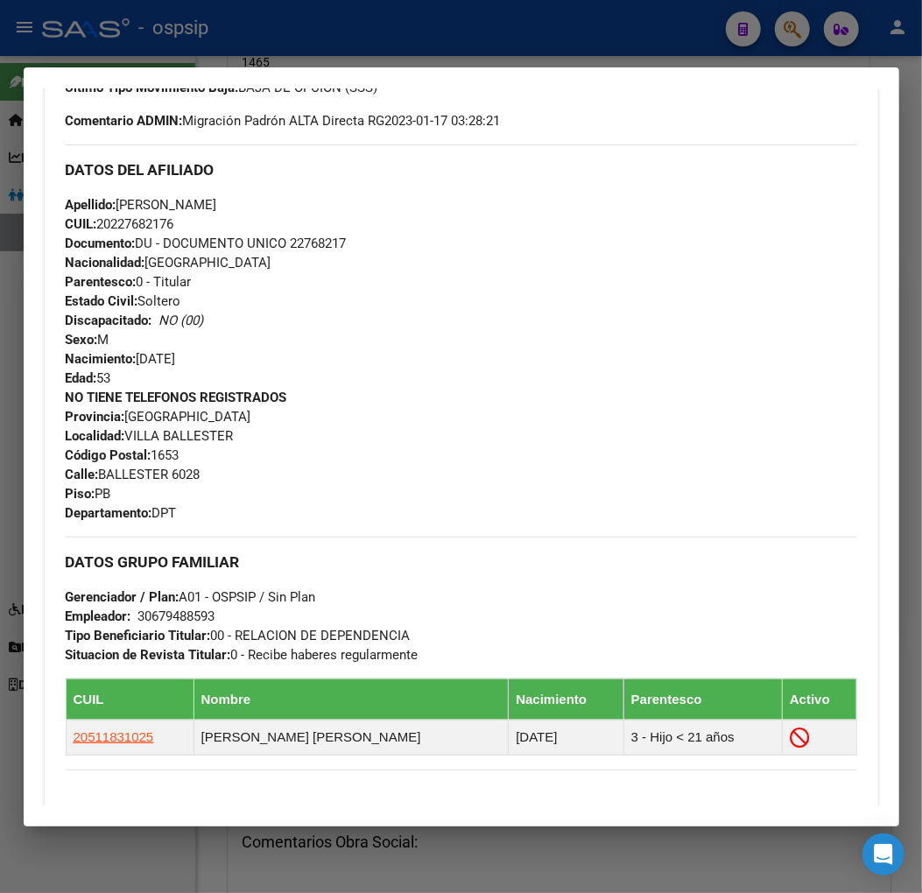
scroll to position [205, 0]
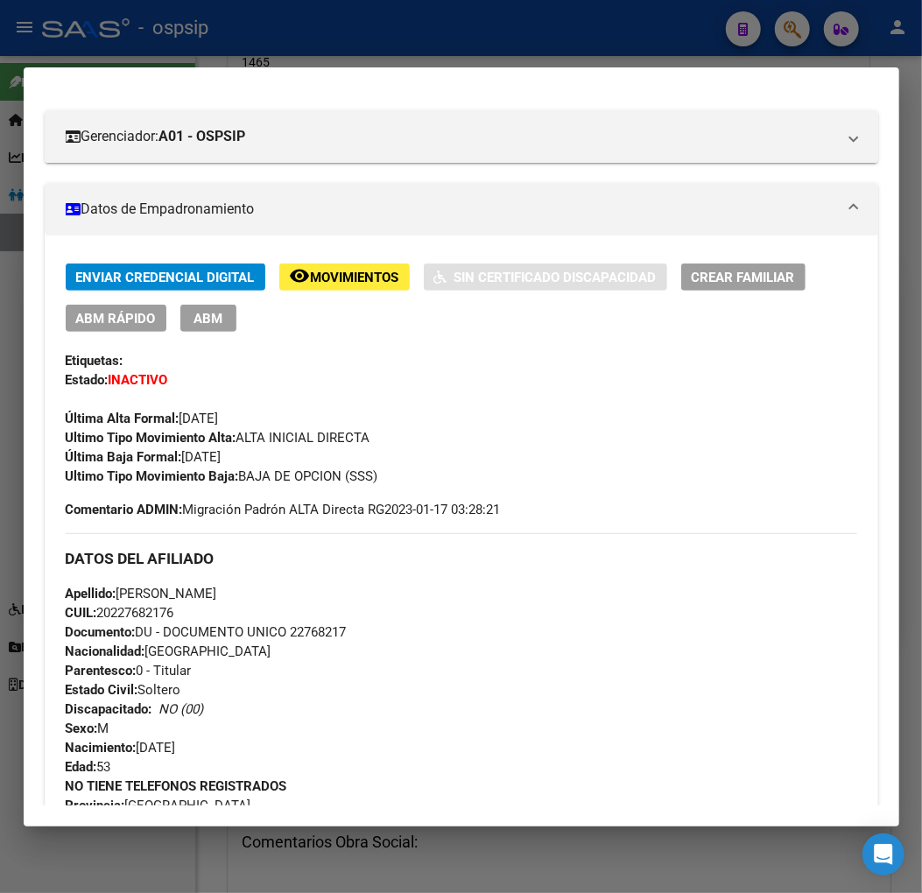
click at [792, 30] on div at bounding box center [461, 446] width 922 height 893
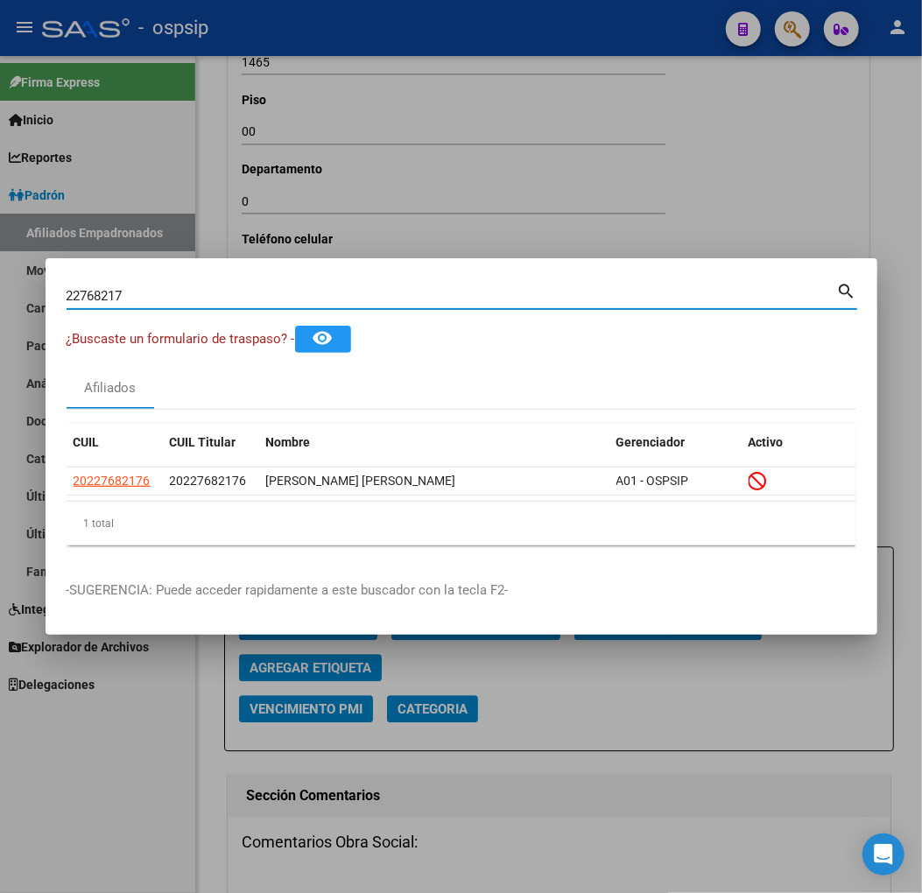
click at [166, 299] on input "22768217" at bounding box center [452, 296] width 771 height 16
type input "2"
type input "22769967"
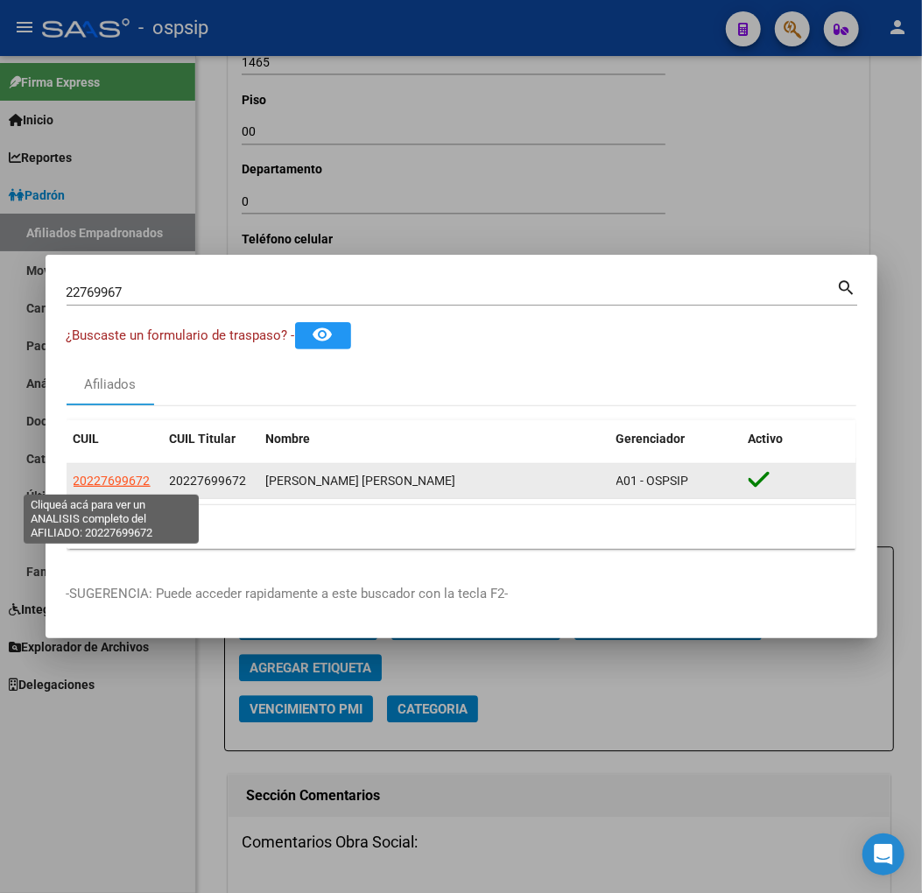
click at [100, 482] on span "20227699672" at bounding box center [112, 481] width 77 height 14
type textarea "20227699672"
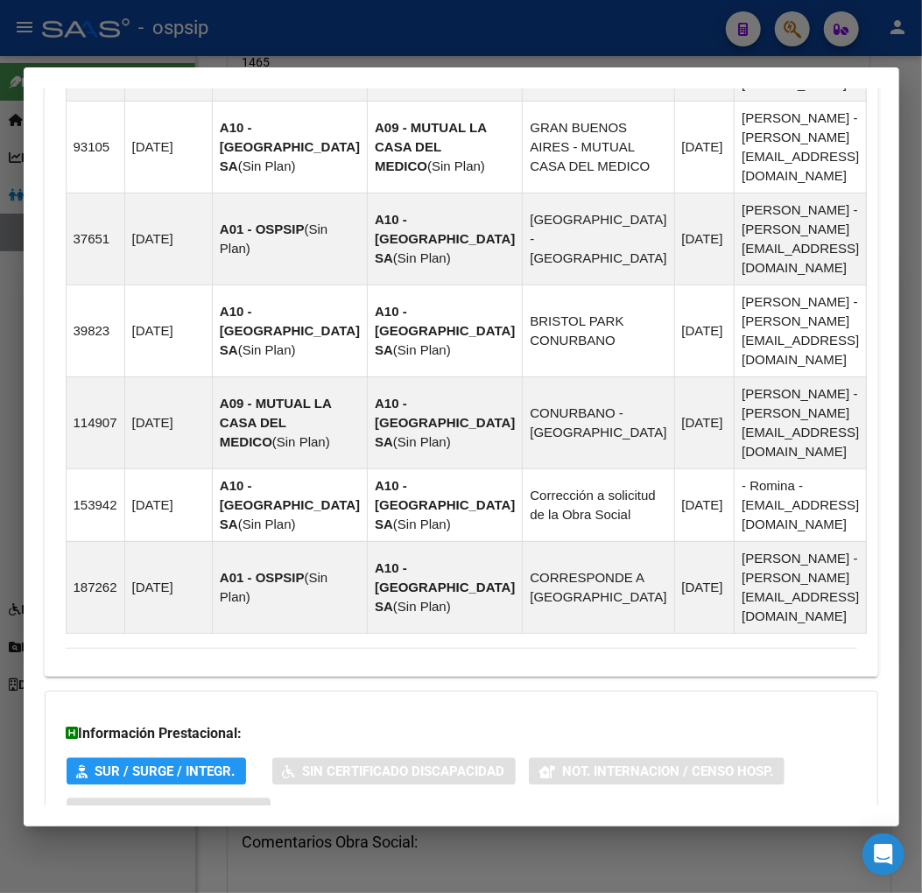
scroll to position [1665, 0]
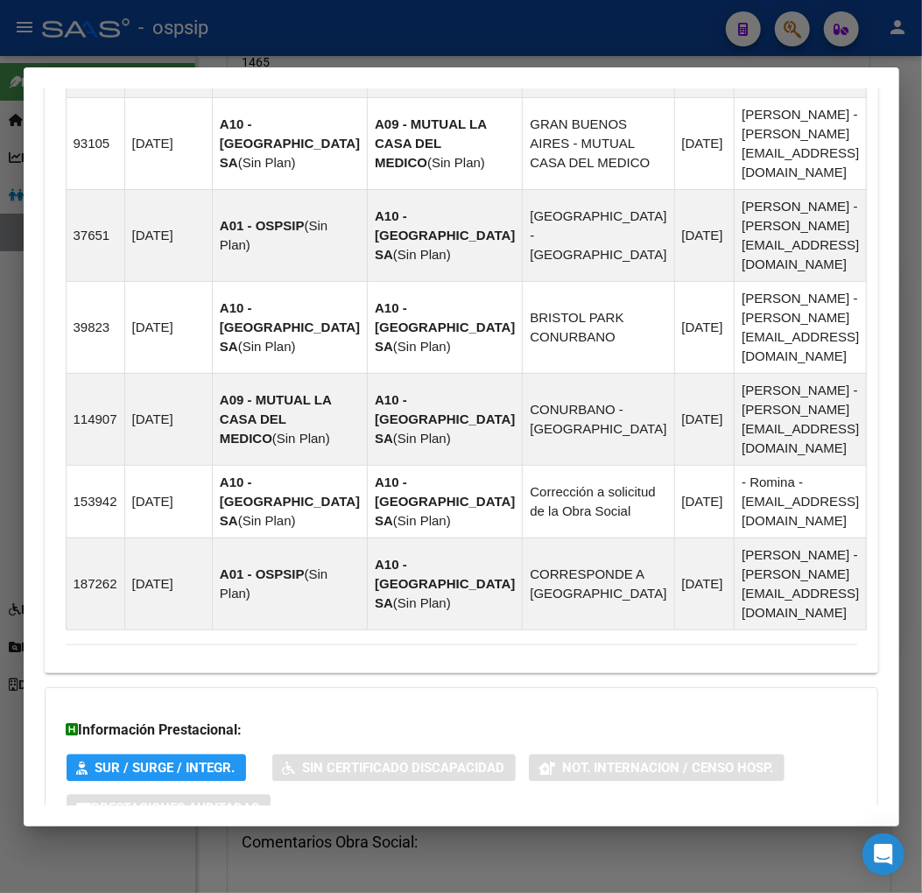
click at [162, 869] on span "Aportes y Contribuciones del Afiliado: 20227699672" at bounding box center [256, 877] width 328 height 17
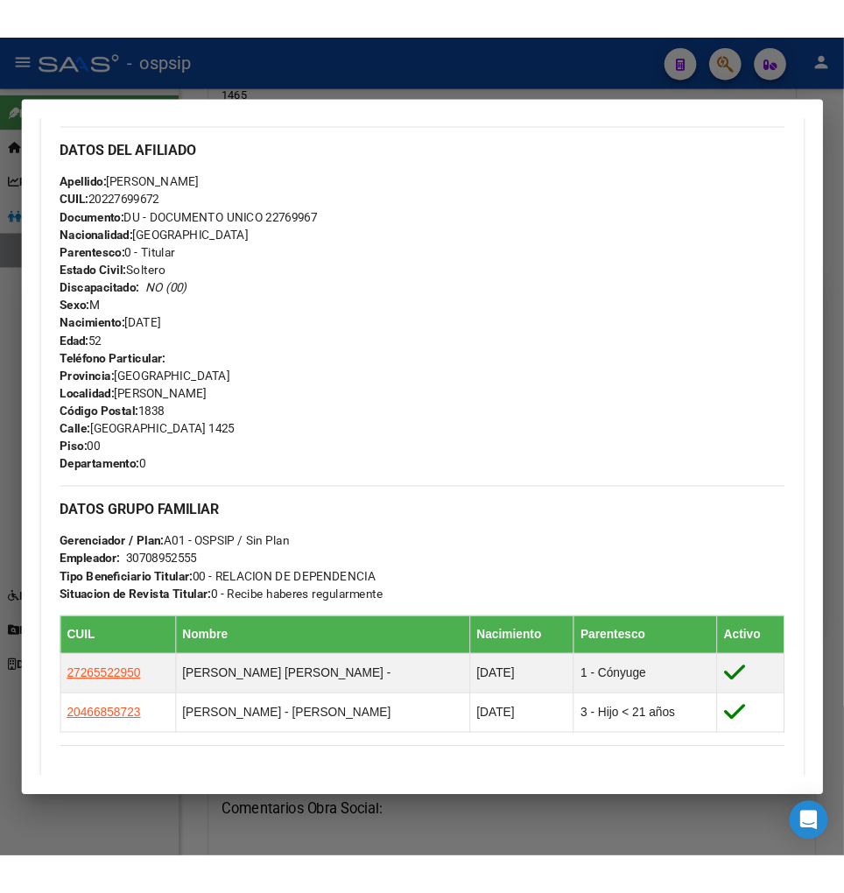
scroll to position [876, 0]
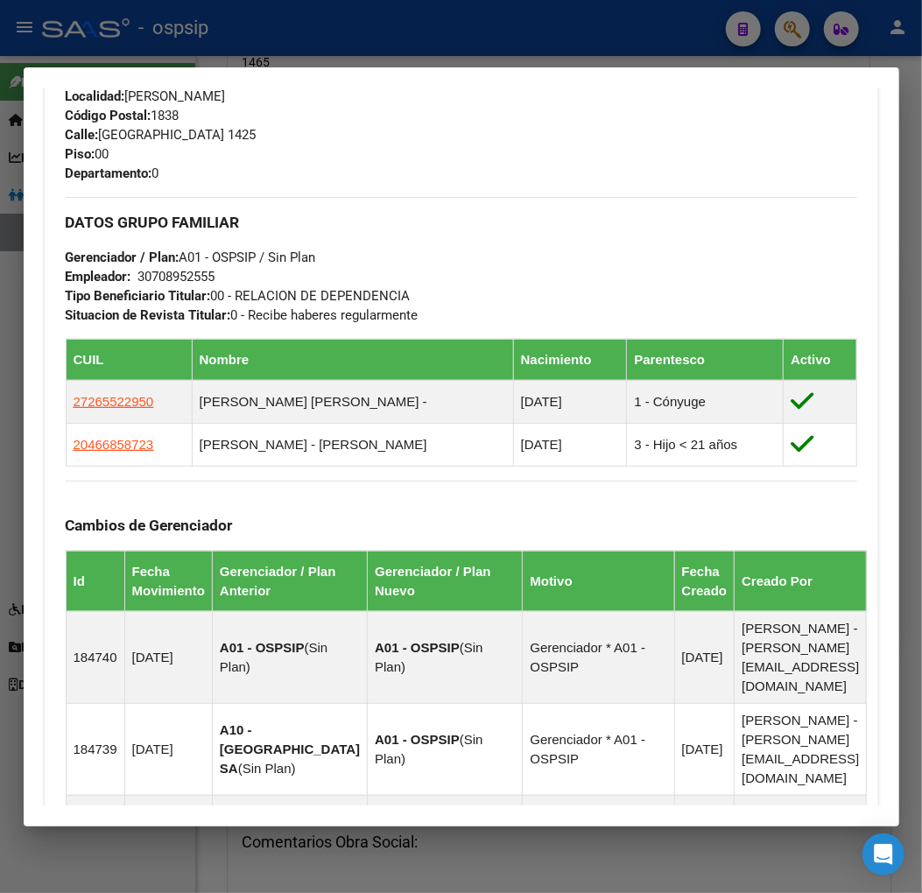
click at [604, 187] on div "Enviar Credencial Digital remove_red_eye Movimientos Sin Certificado Discapacid…" at bounding box center [462, 514] width 792 height 1842
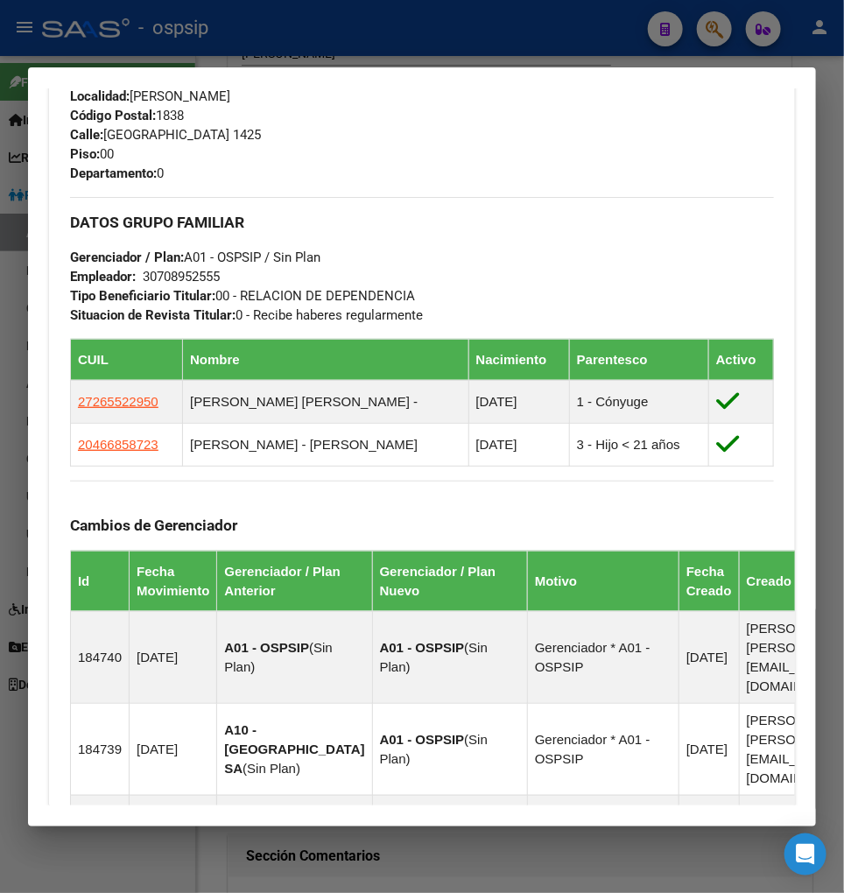
click at [710, 36] on div at bounding box center [422, 446] width 844 height 893
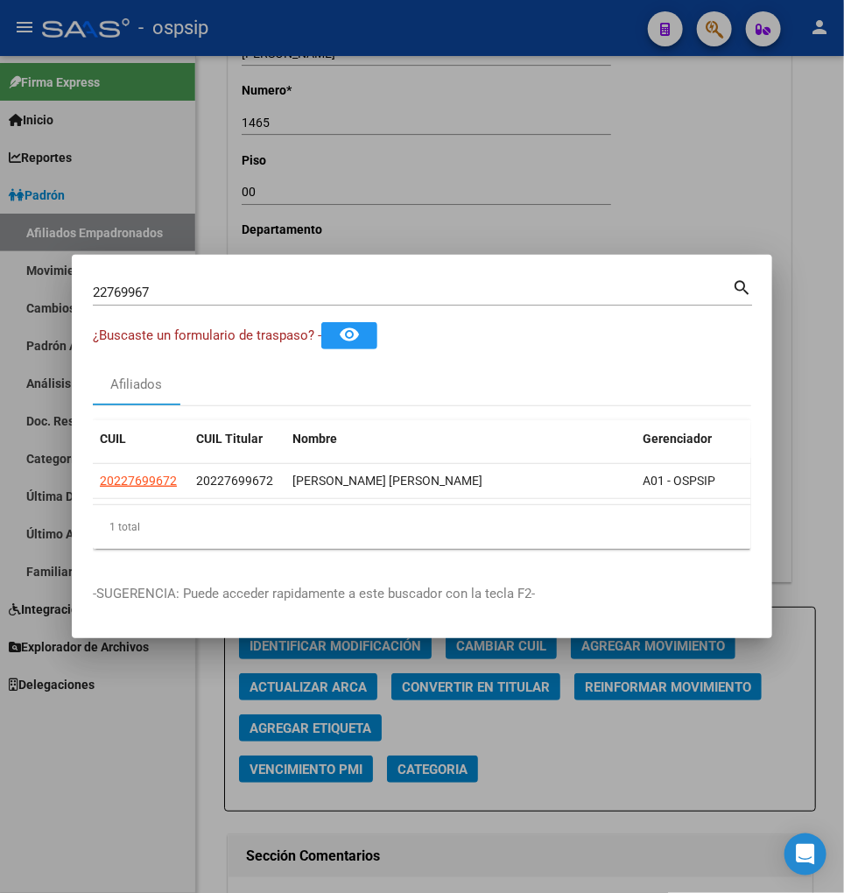
click at [198, 285] on input "22769967" at bounding box center [412, 293] width 639 height 16
type input "2"
type input "22733038"
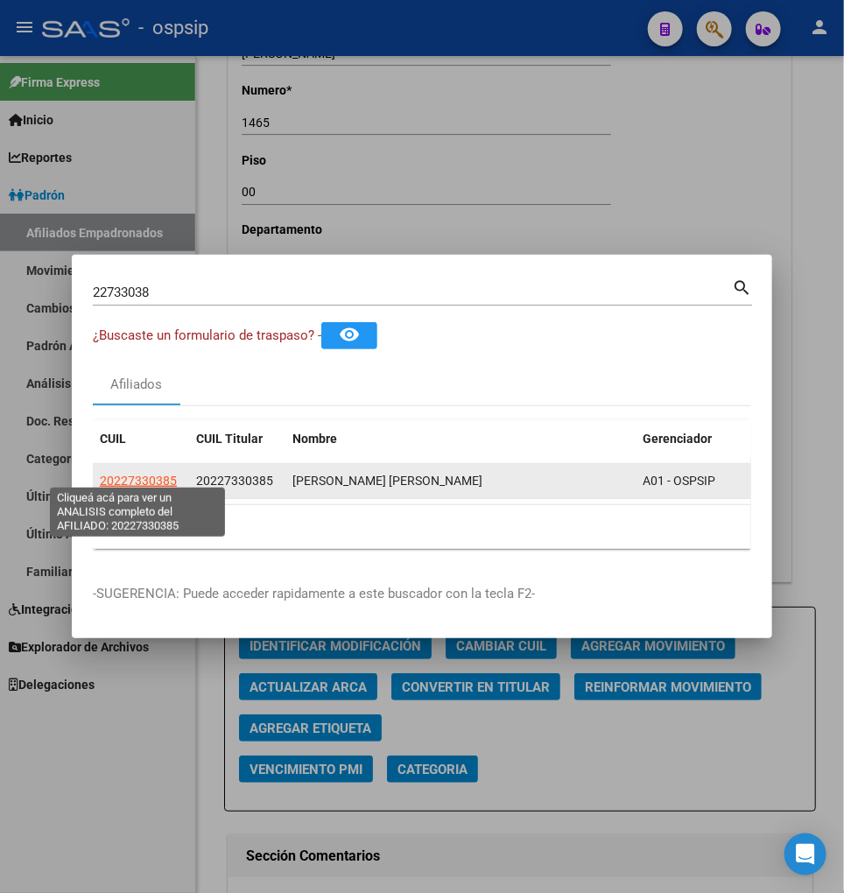
click at [127, 475] on span "20227330385" at bounding box center [138, 481] width 77 height 14
type textarea "20227330385"
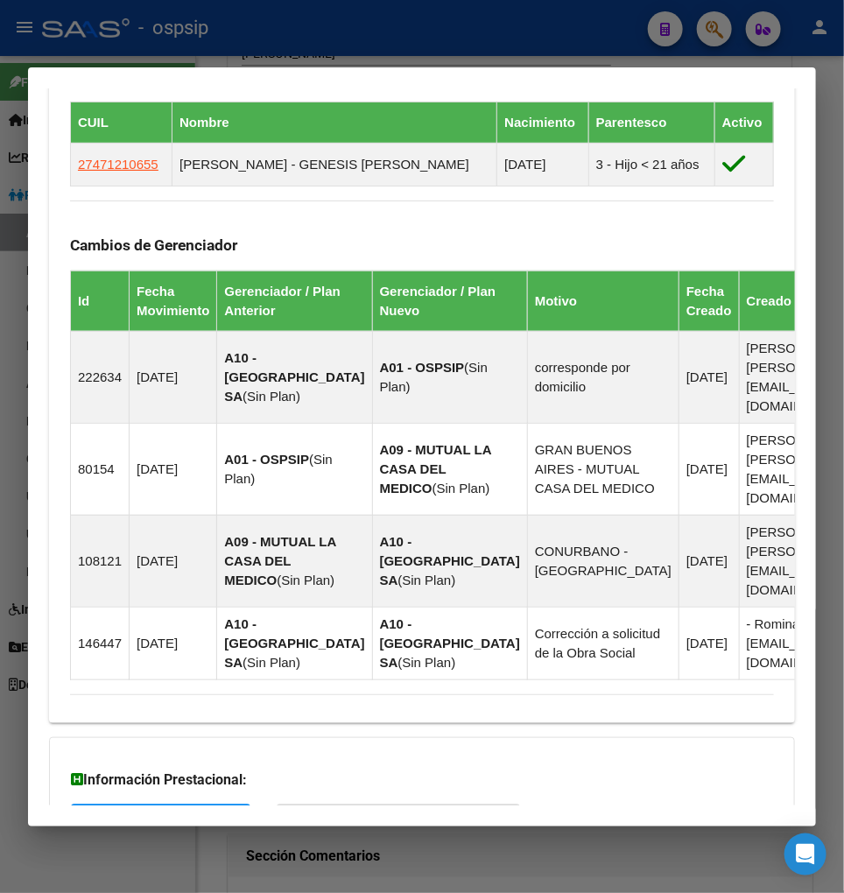
scroll to position [1239, 0]
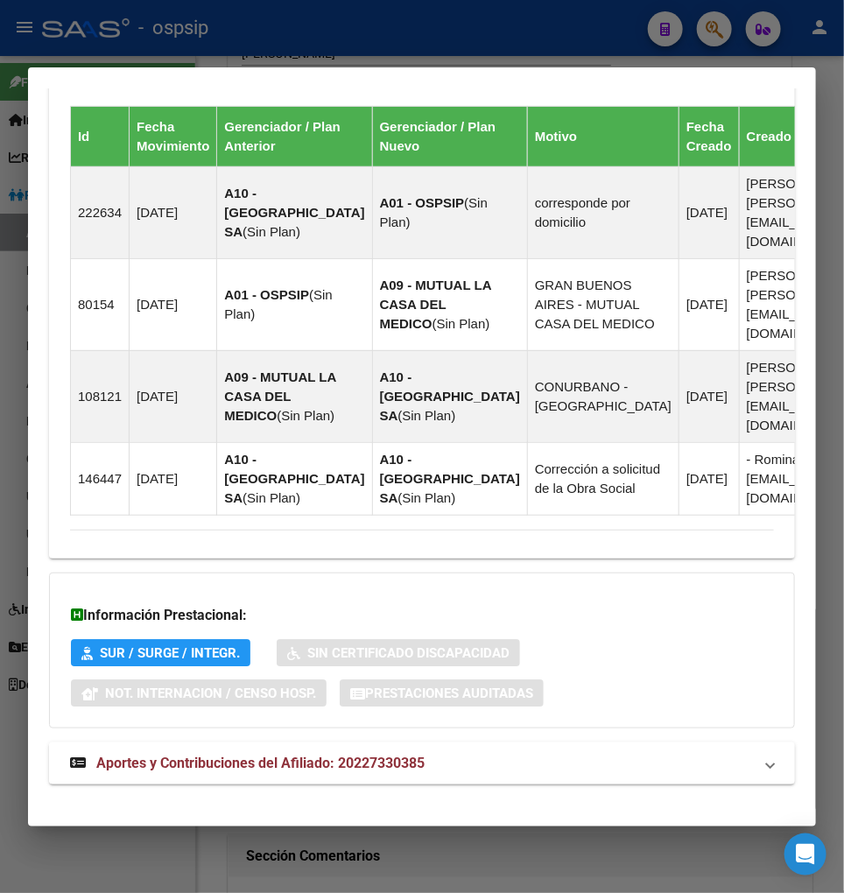
click at [236, 755] on span "Aportes y Contribuciones del Afiliado: 20227330385" at bounding box center [260, 763] width 328 height 17
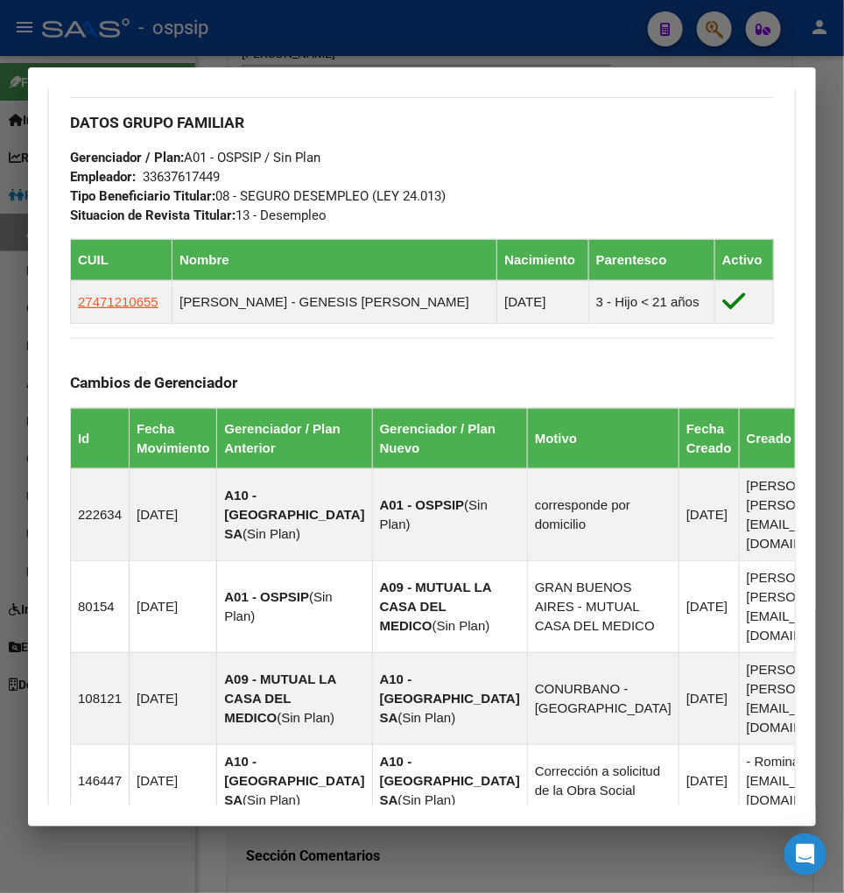
scroll to position [644, 0]
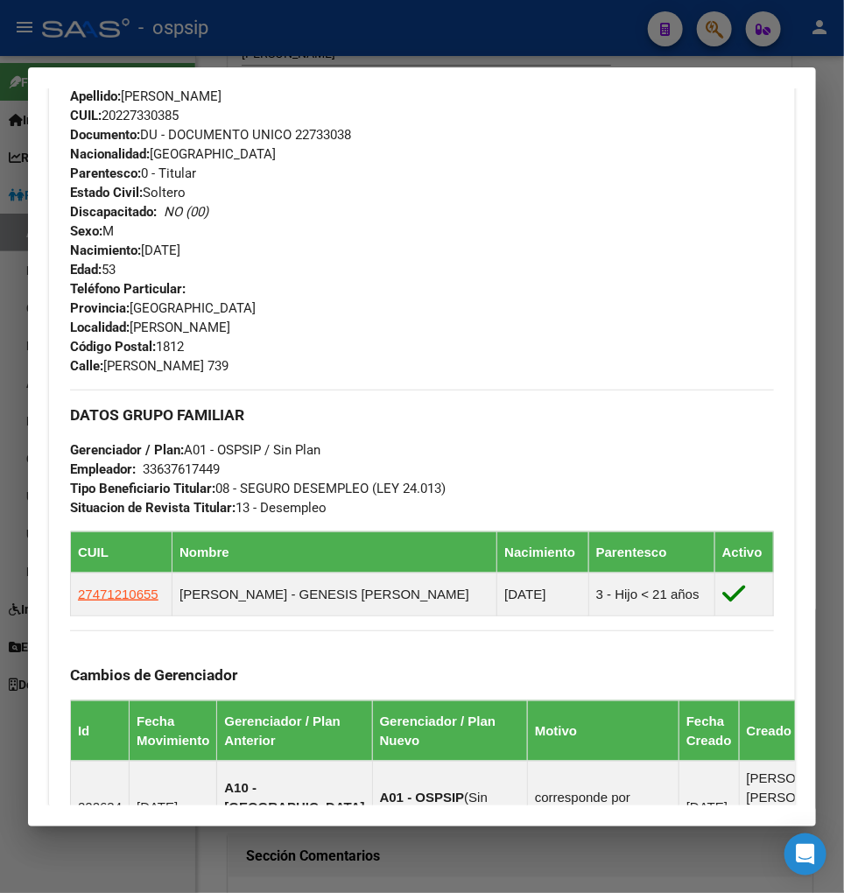
click at [705, 25] on div at bounding box center [422, 446] width 844 height 893
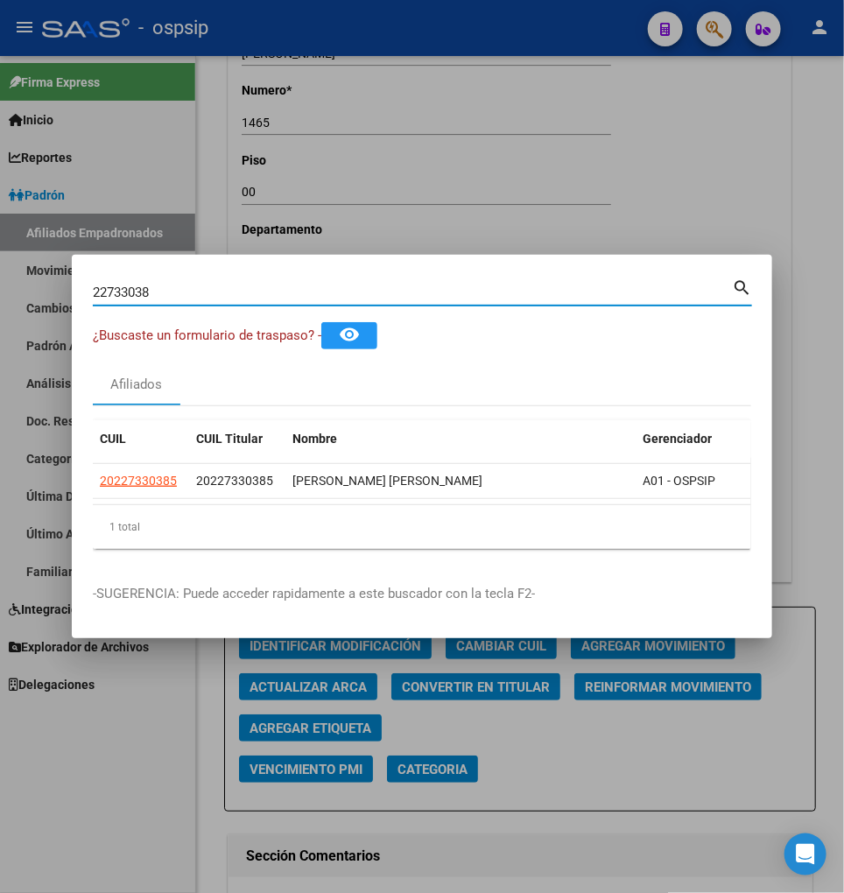
click at [161, 285] on input "22733038" at bounding box center [412, 293] width 639 height 16
type input "2"
type input "22770006"
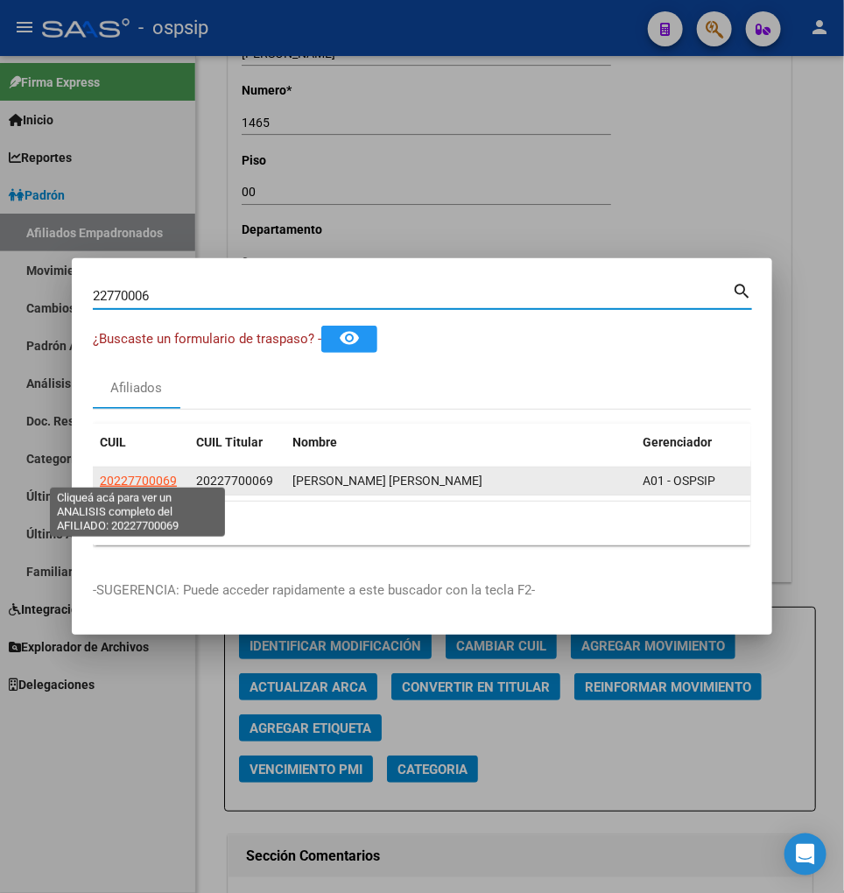
click at [132, 474] on span "20227700069" at bounding box center [138, 481] width 77 height 14
type textarea "20227700069"
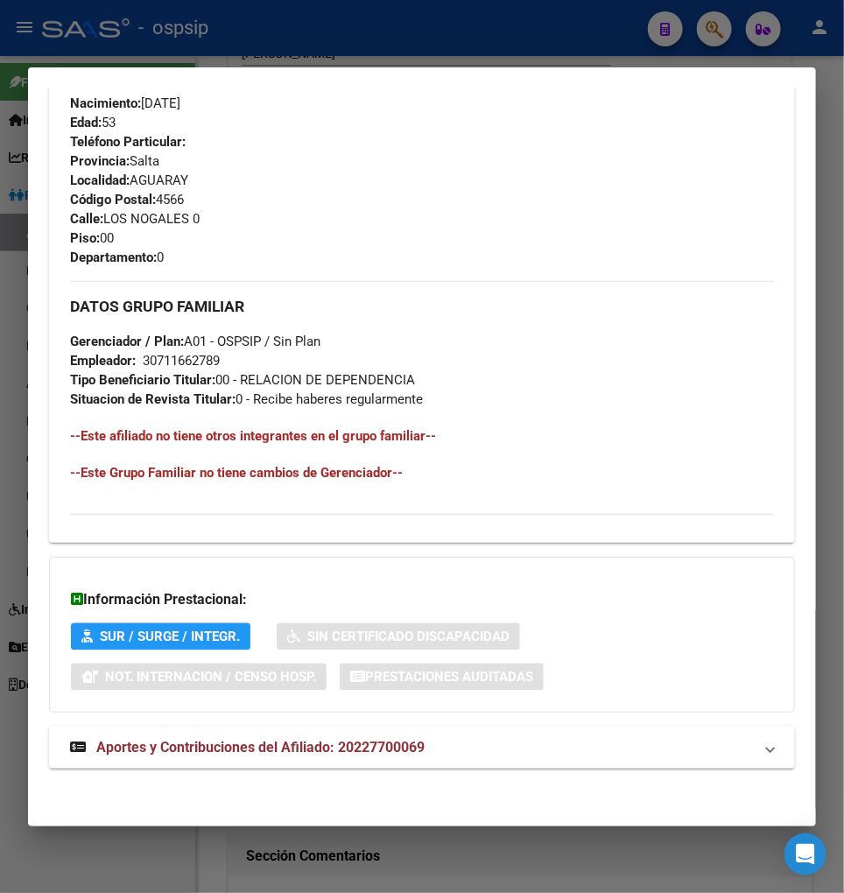
scroll to position [780, 0]
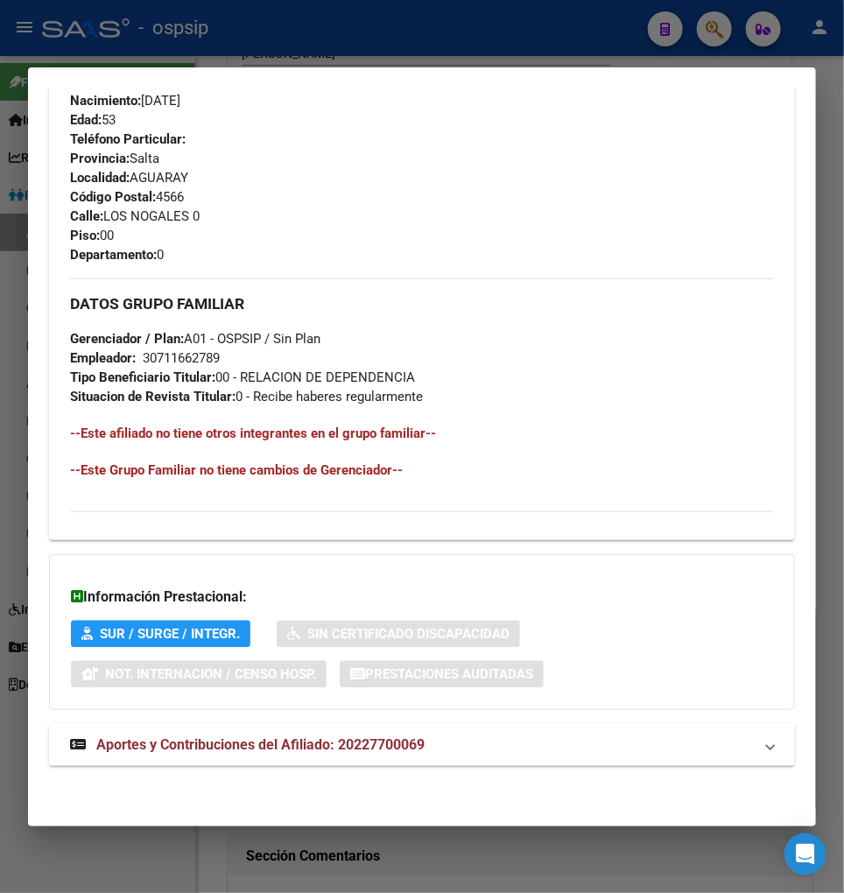
click at [232, 750] on span "Aportes y Contribuciones del Afiliado: 20227700069" at bounding box center [260, 744] width 328 height 17
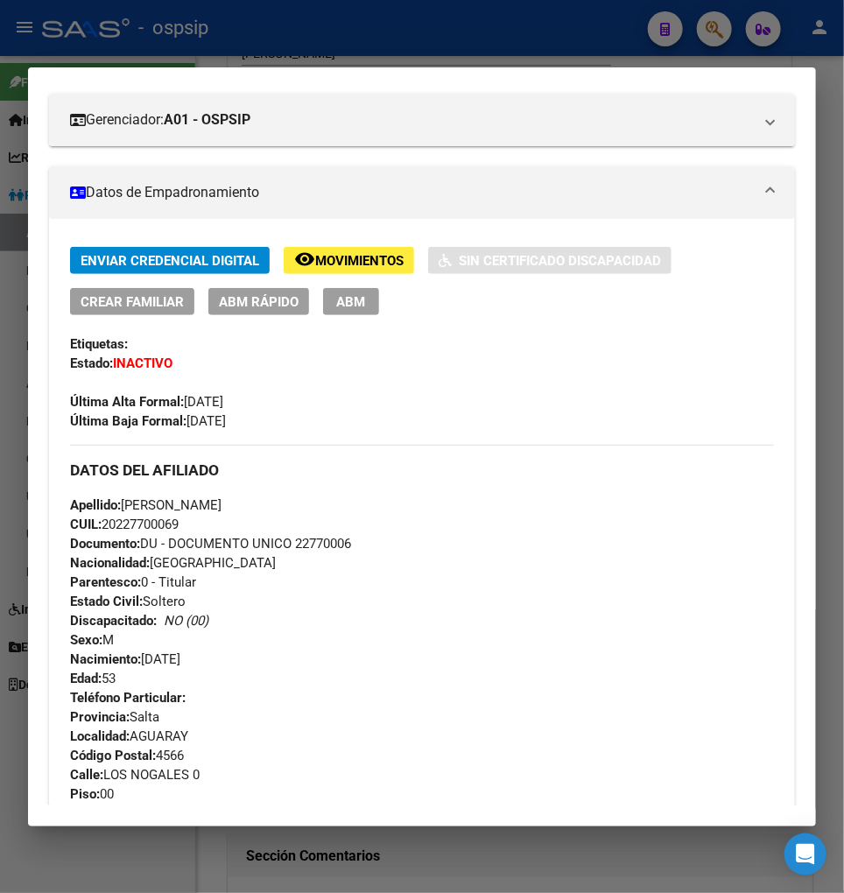
scroll to position [0, 0]
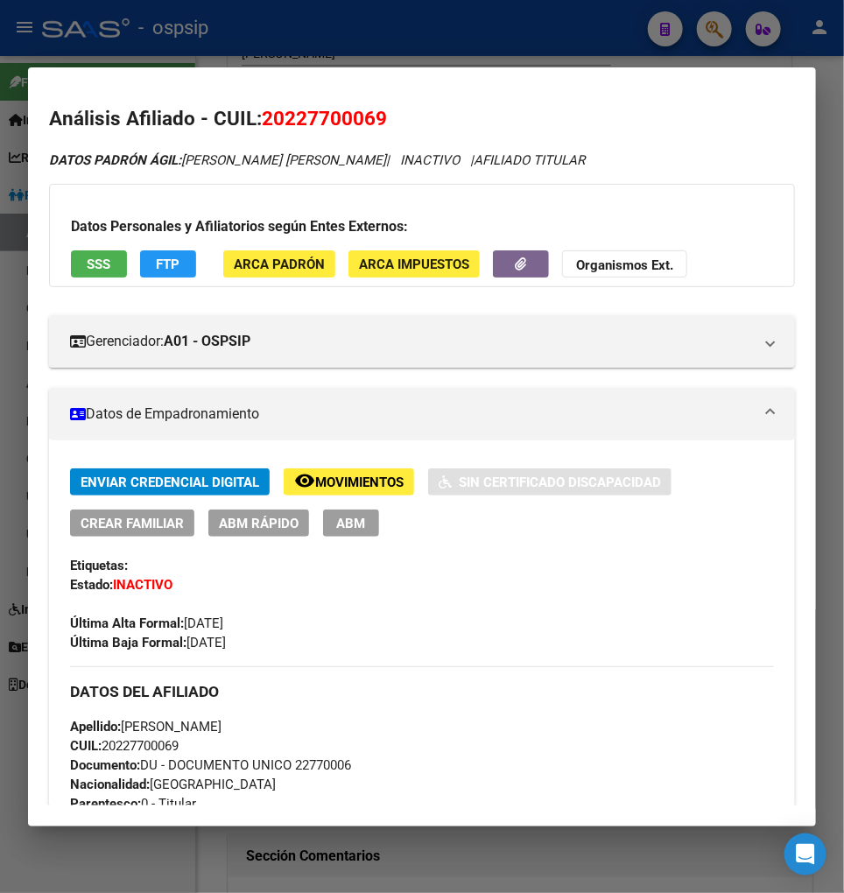
click at [352, 475] on span "Movimientos" at bounding box center [359, 483] width 88 height 16
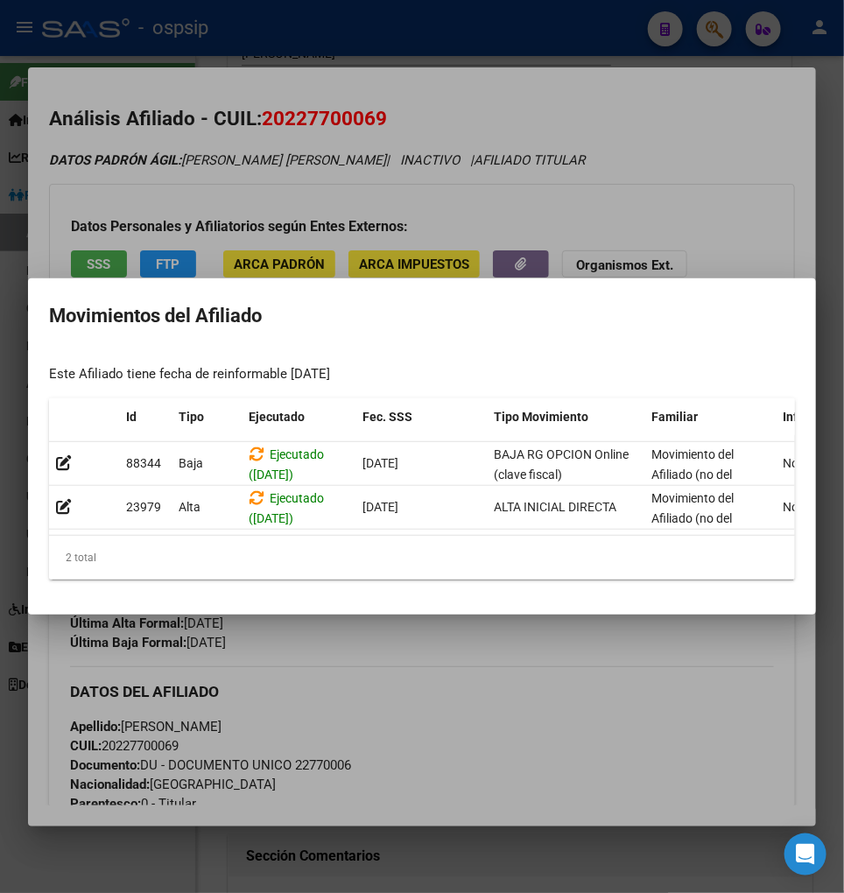
click at [517, 649] on div at bounding box center [422, 446] width 844 height 893
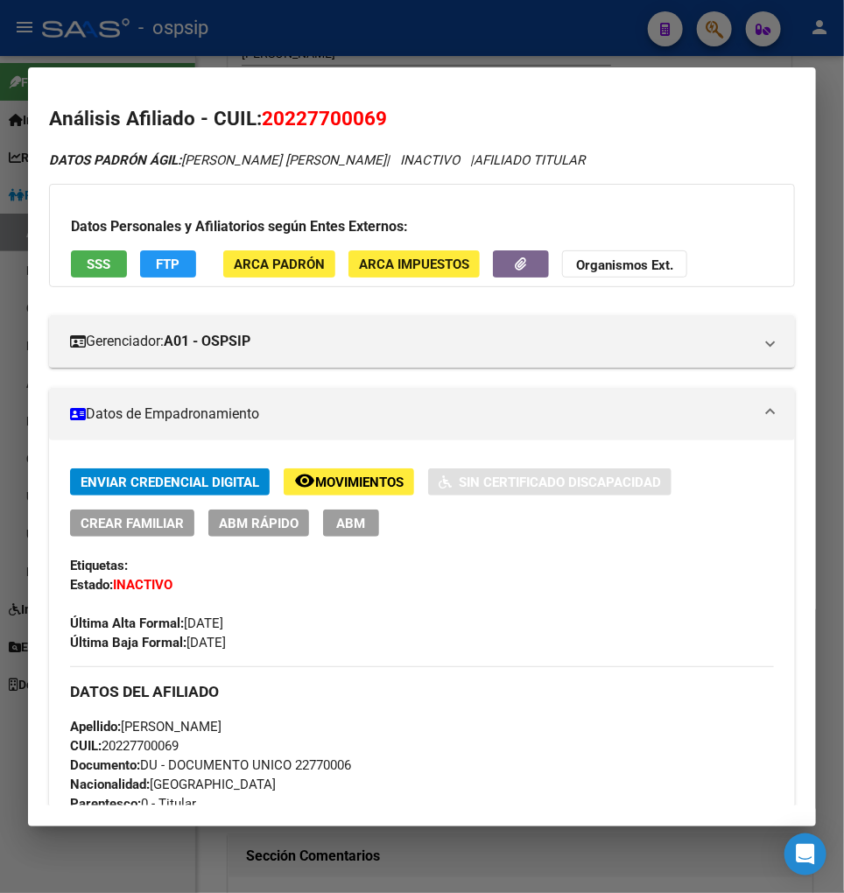
click at [713, 30] on div at bounding box center [422, 446] width 844 height 893
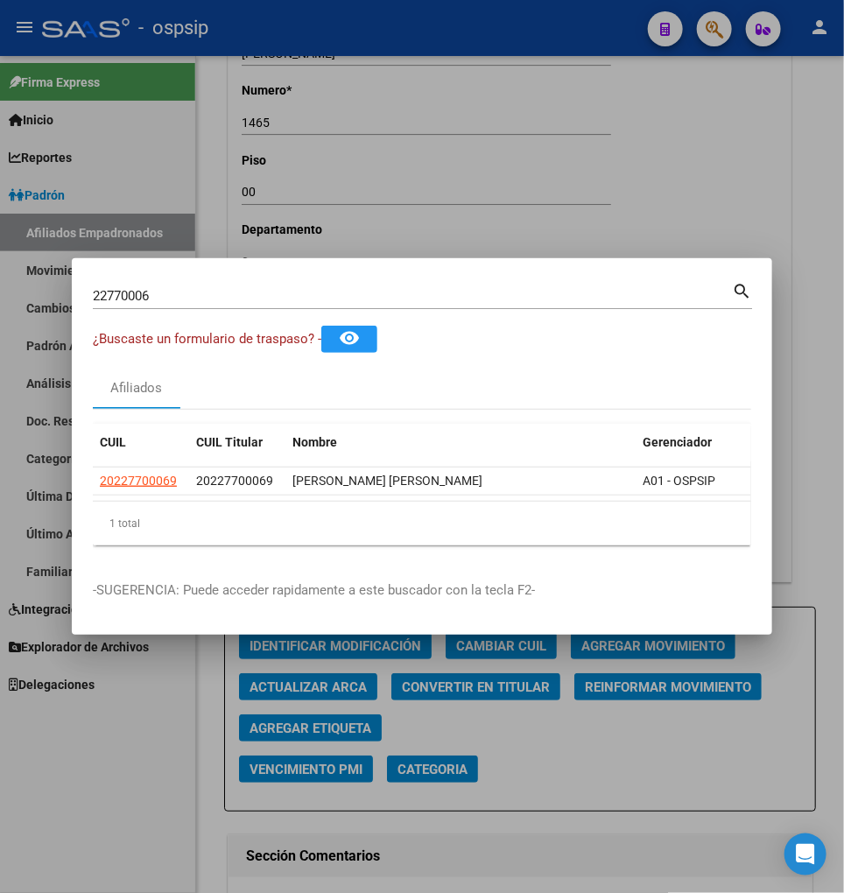
click at [190, 279] on div "22770006 Buscar (apellido, dni, cuil, nro traspaso, cuit, obra social) search" at bounding box center [422, 294] width 659 height 30
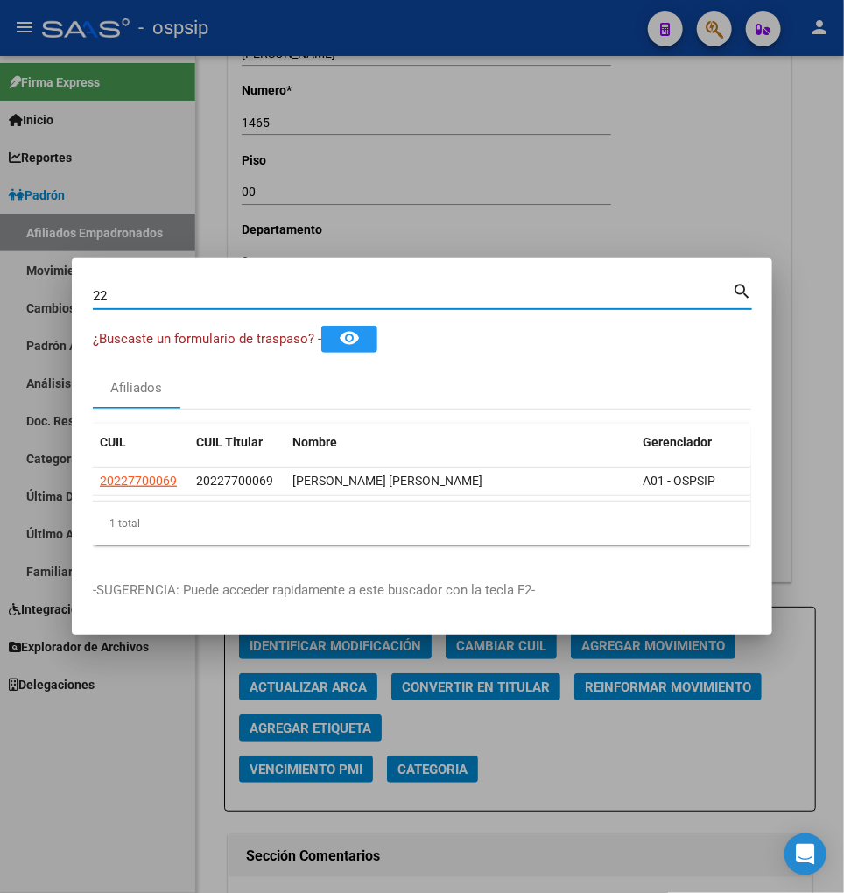
type input "2"
type input "22771512"
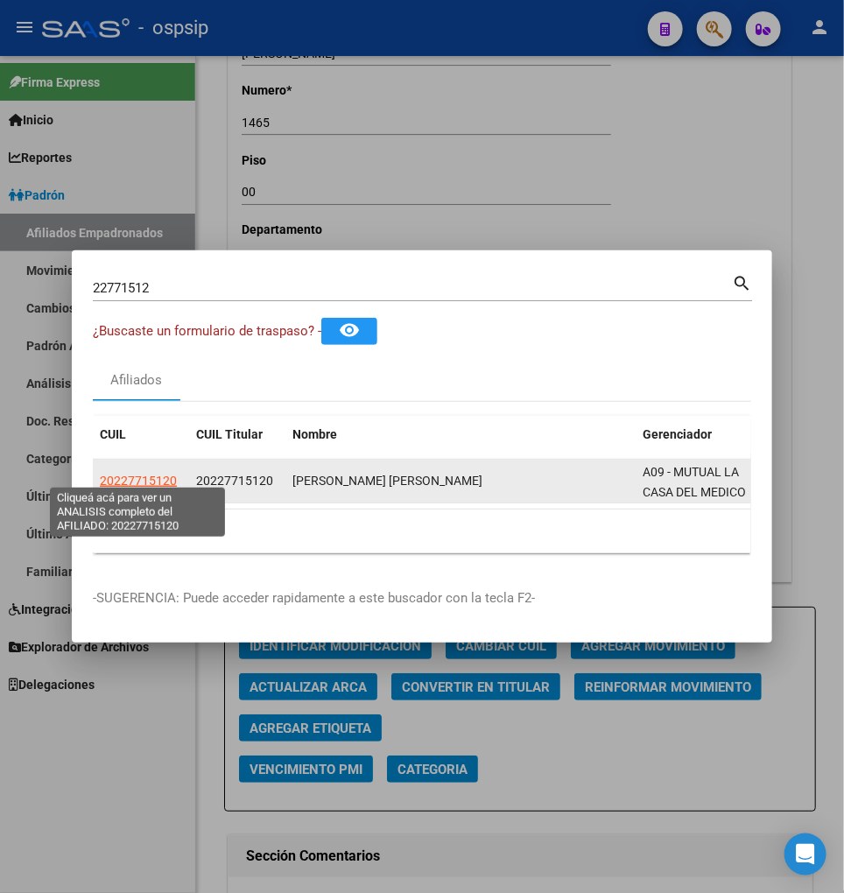
click at [135, 474] on span "20227715120" at bounding box center [138, 481] width 77 height 14
type textarea "20227715120"
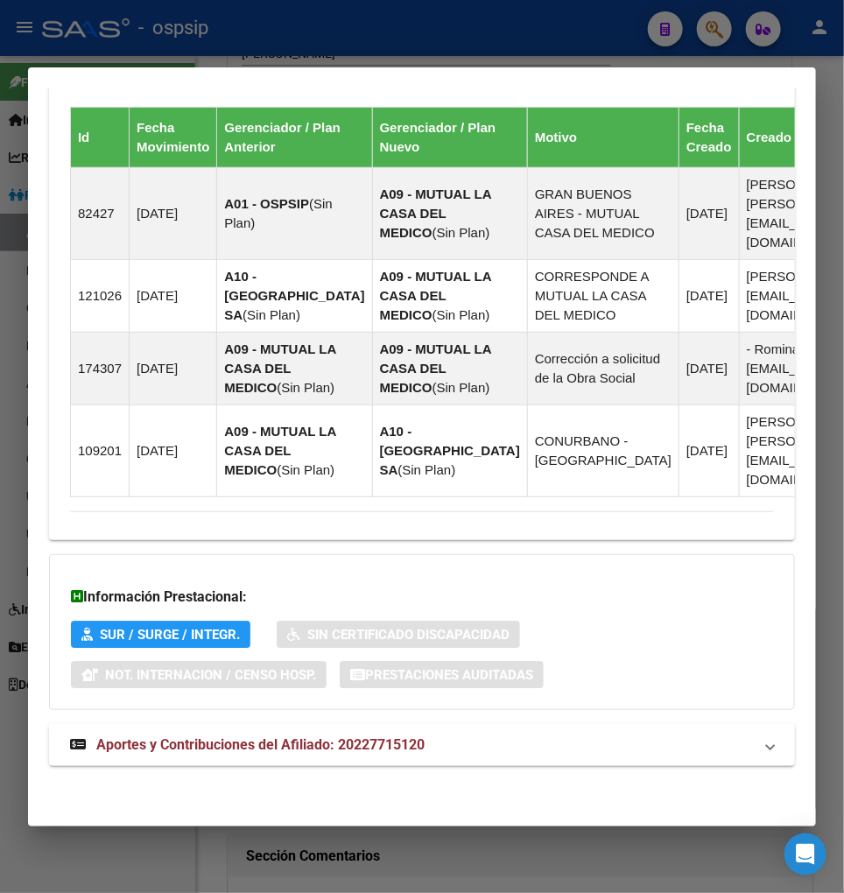
scroll to position [1282, 0]
drag, startPoint x: 292, startPoint y: 741, endPoint x: 302, endPoint y: 720, distance: 23.1
click at [292, 740] on span "Aportes y Contribuciones del Afiliado: 20227715120" at bounding box center [260, 744] width 328 height 17
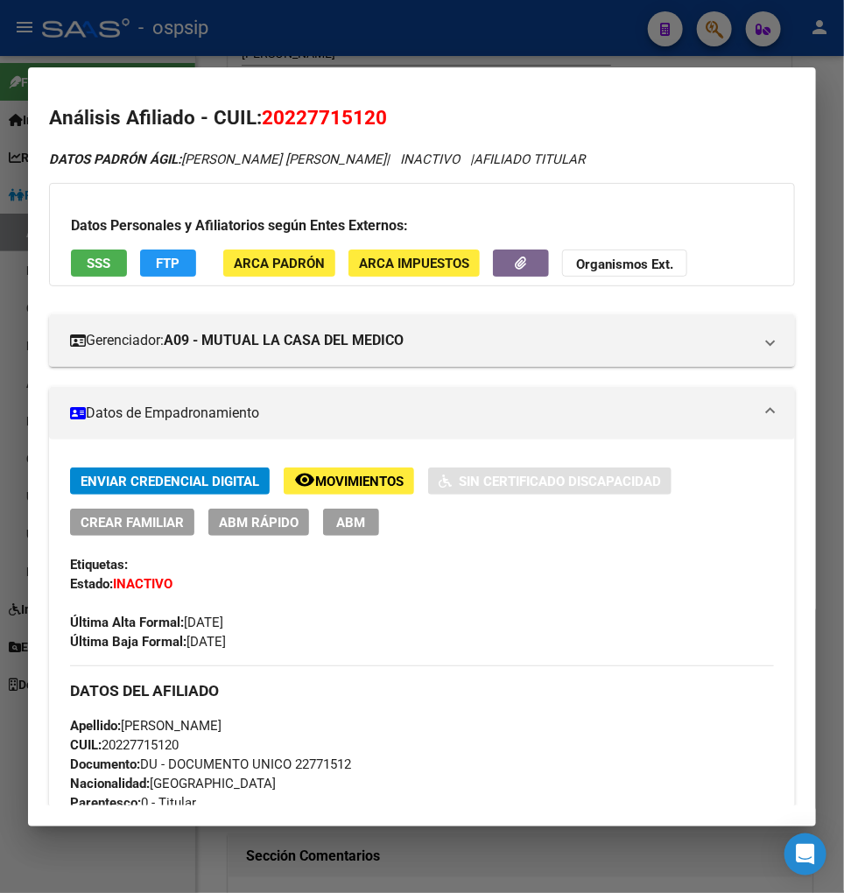
scroll to position [0, 0]
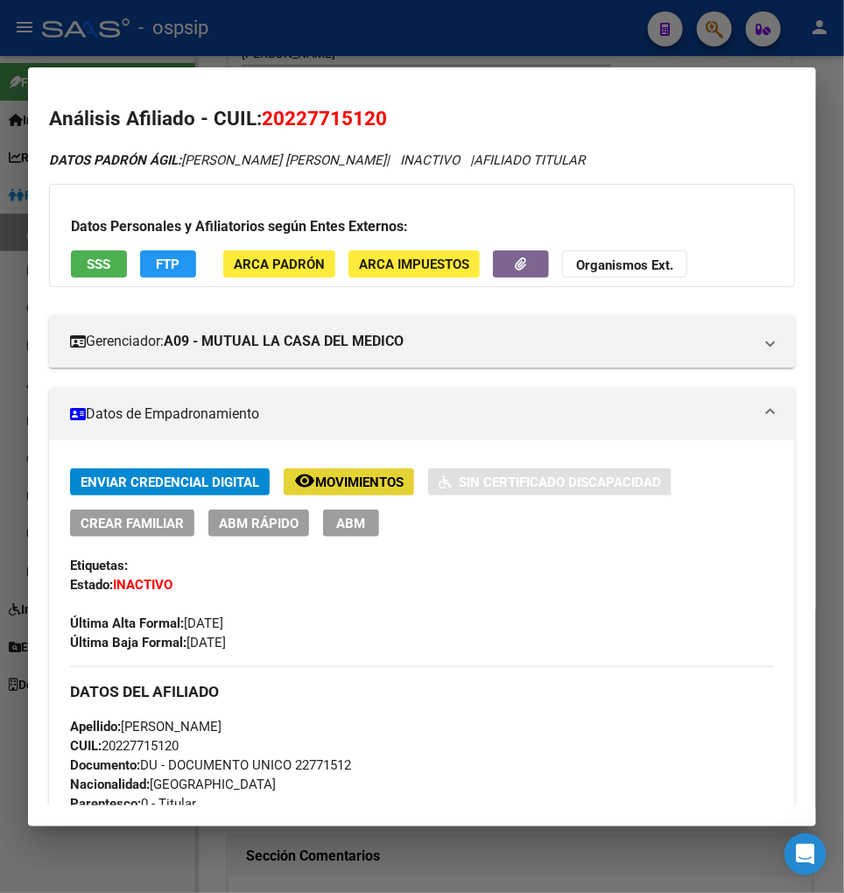
click at [353, 477] on span "Movimientos" at bounding box center [359, 483] width 88 height 16
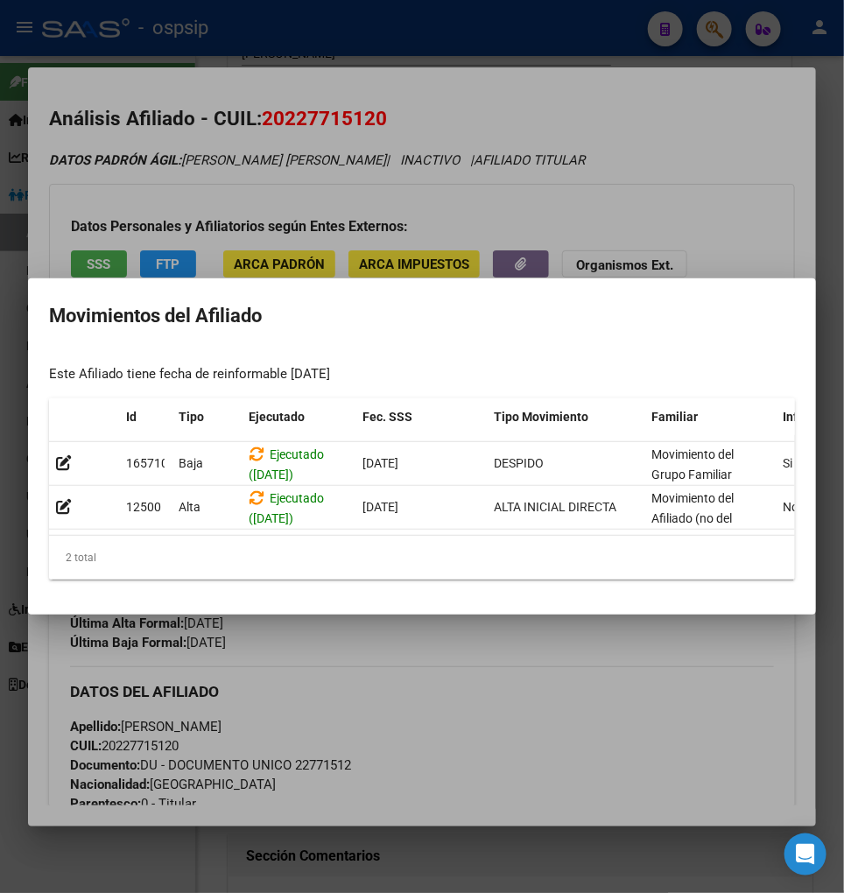
click at [511, 635] on div at bounding box center [422, 446] width 844 height 893
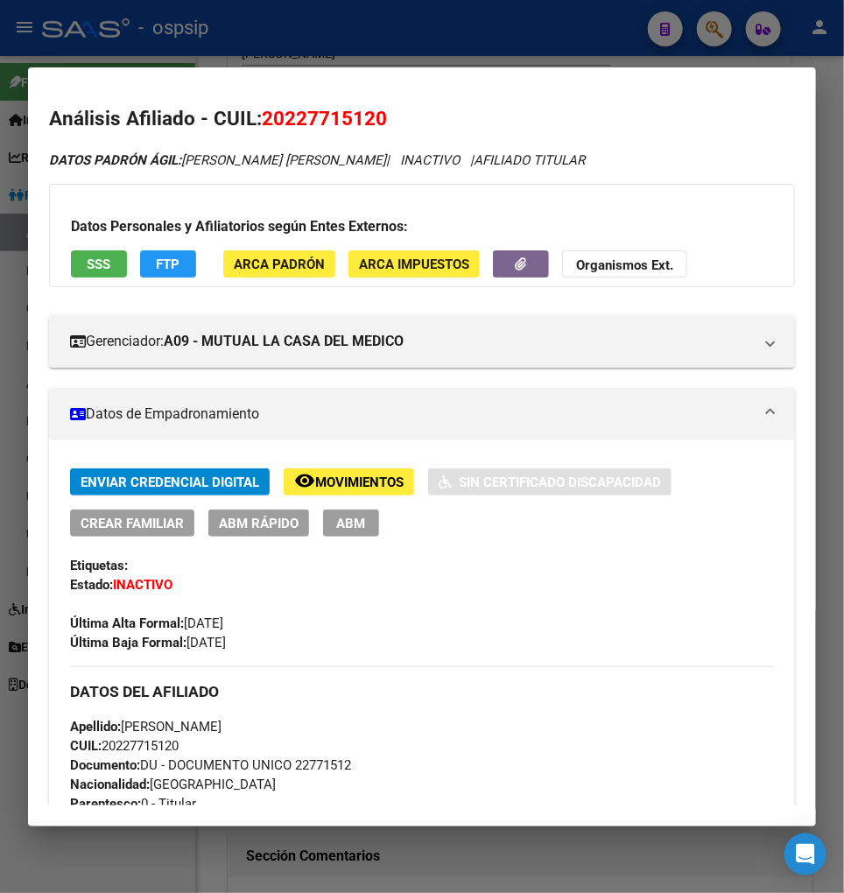
click at [714, 36] on div at bounding box center [422, 446] width 844 height 893
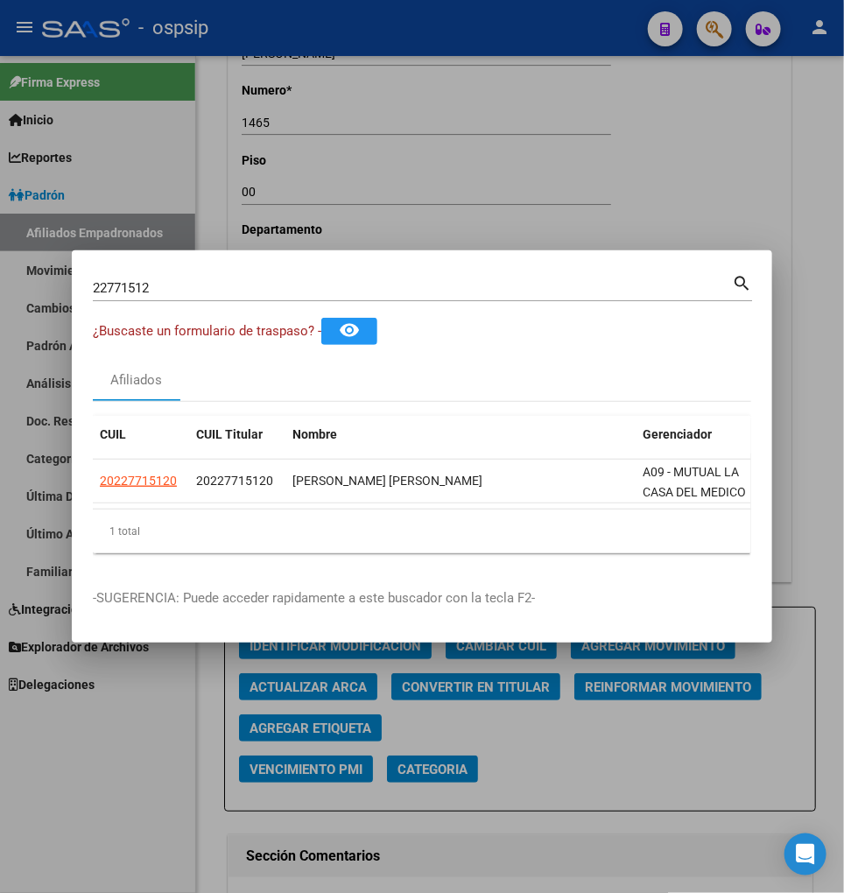
click at [214, 280] on input "22771512" at bounding box center [412, 288] width 639 height 16
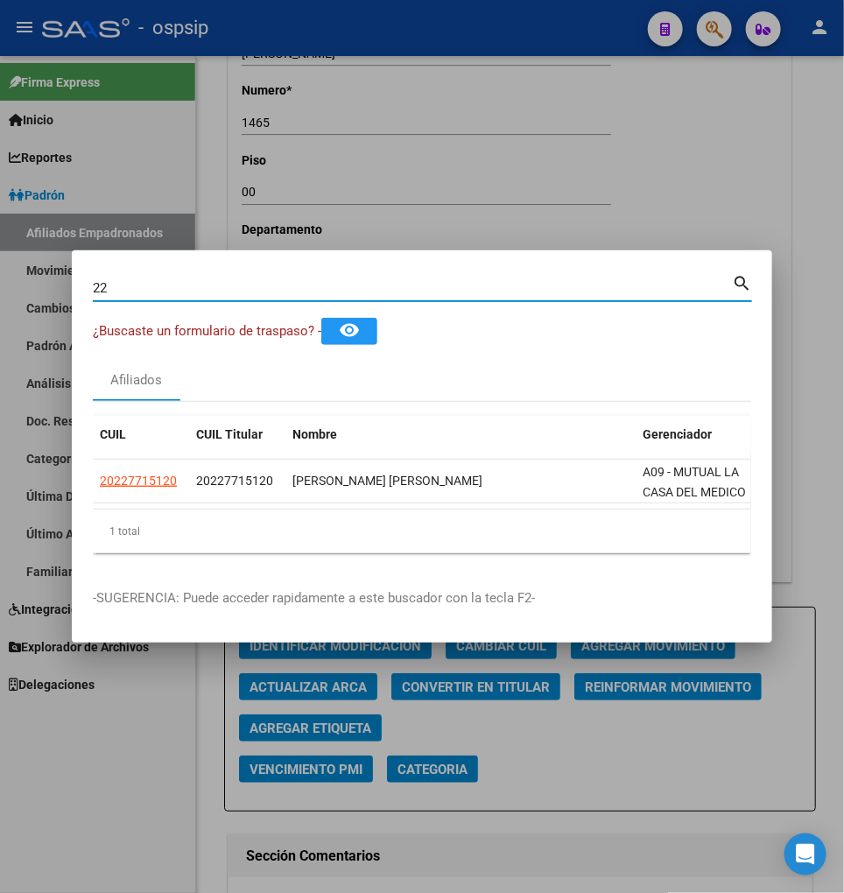
type input "2"
type input "22775110"
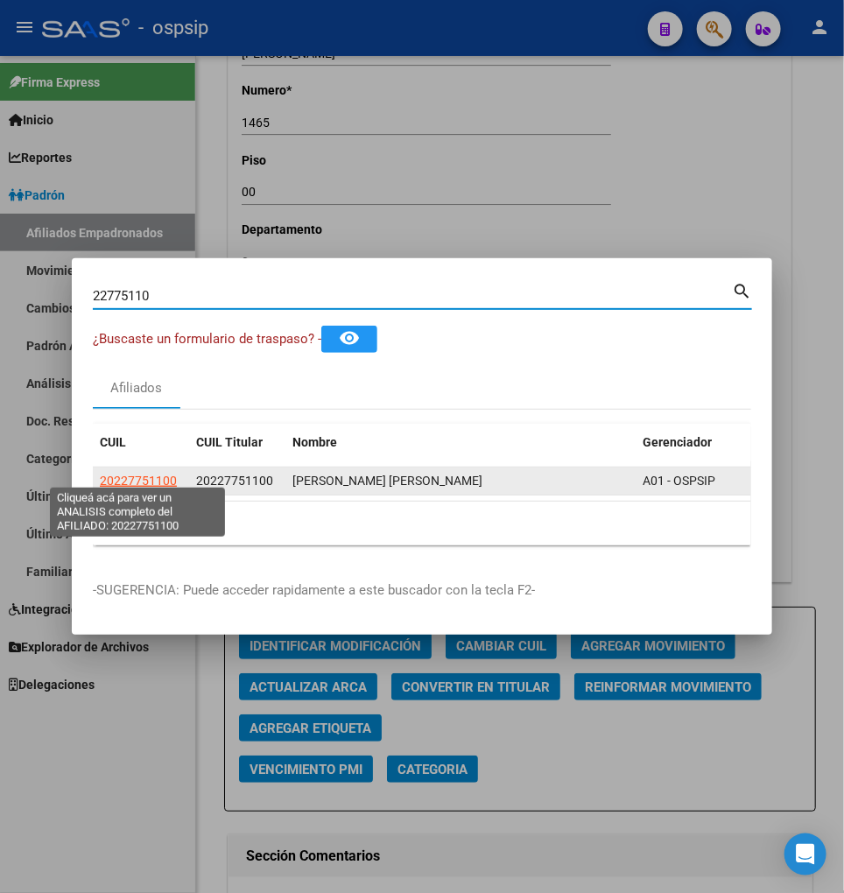
click at [124, 474] on span "20227751100" at bounding box center [138, 481] width 77 height 14
type textarea "20227751100"
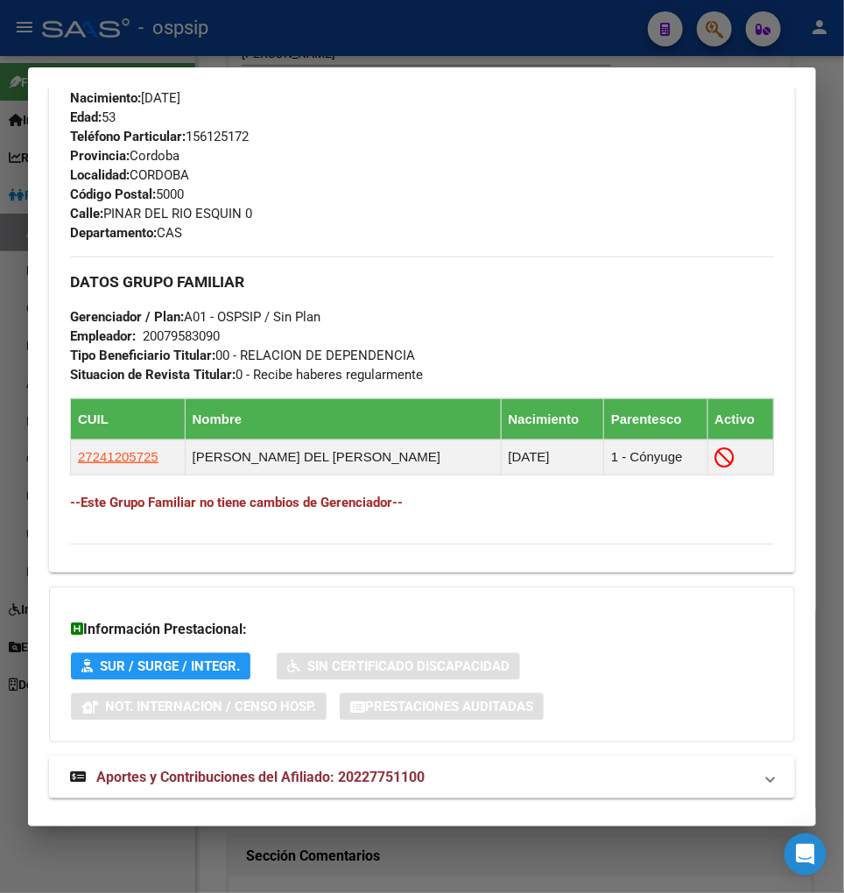
scroll to position [849, 0]
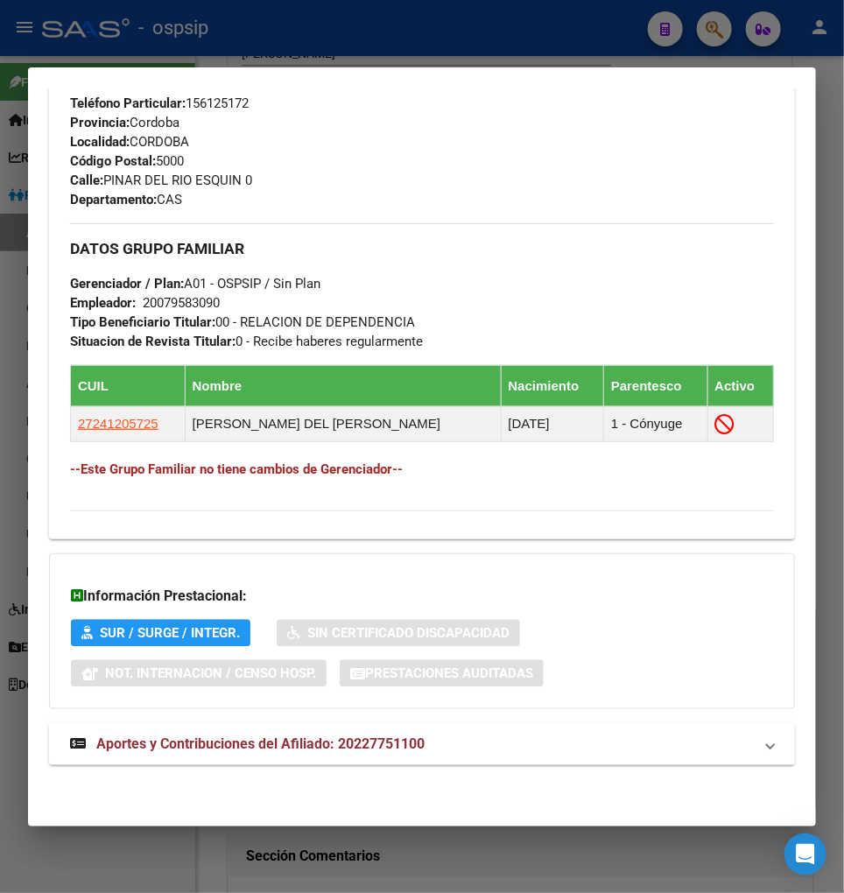
drag, startPoint x: 175, startPoint y: 740, endPoint x: 184, endPoint y: 731, distance: 12.4
click at [175, 741] on span "Aportes y Contribuciones del Afiliado: 20227751100" at bounding box center [260, 744] width 328 height 17
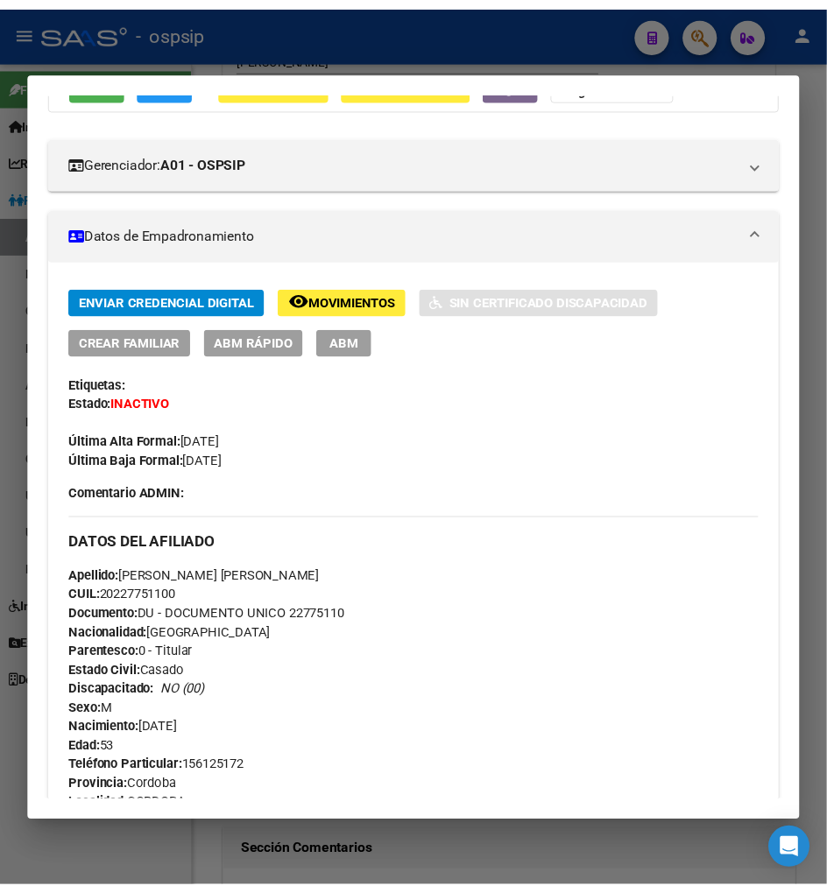
scroll to position [0, 0]
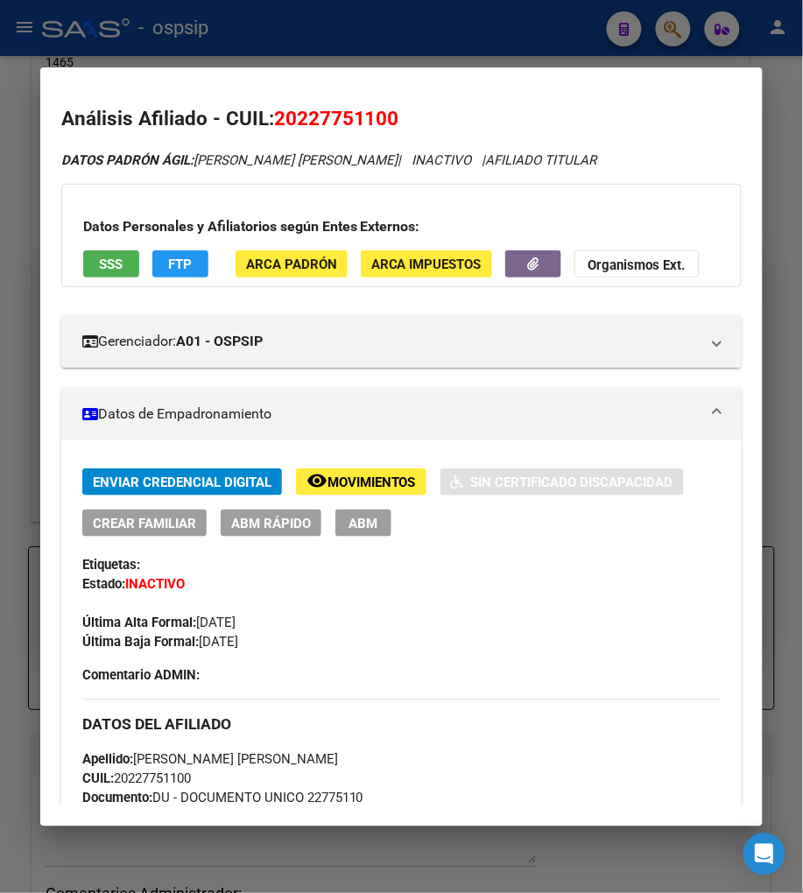
click at [681, 32] on div at bounding box center [401, 446] width 803 height 893
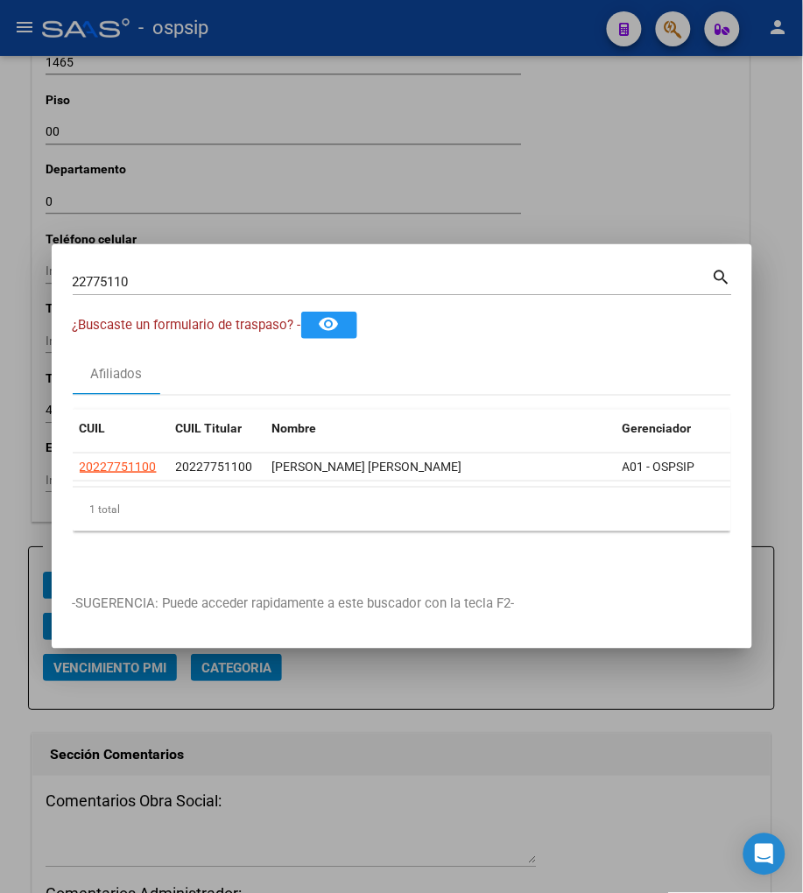
click at [150, 274] on input "22775110" at bounding box center [392, 282] width 639 height 16
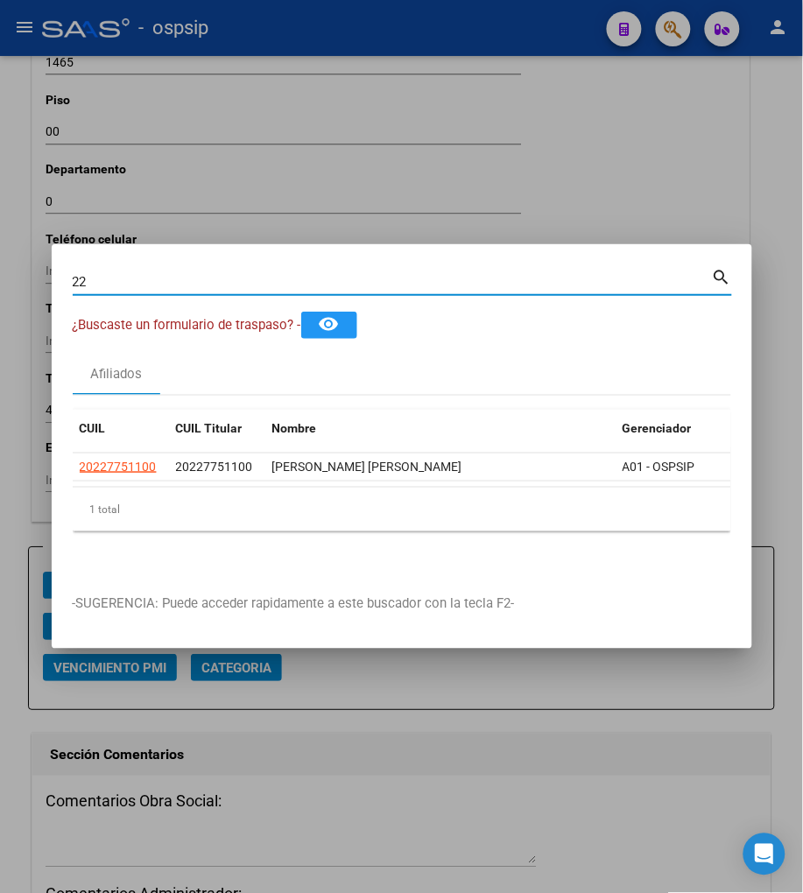
type input "2"
type input "22778787"
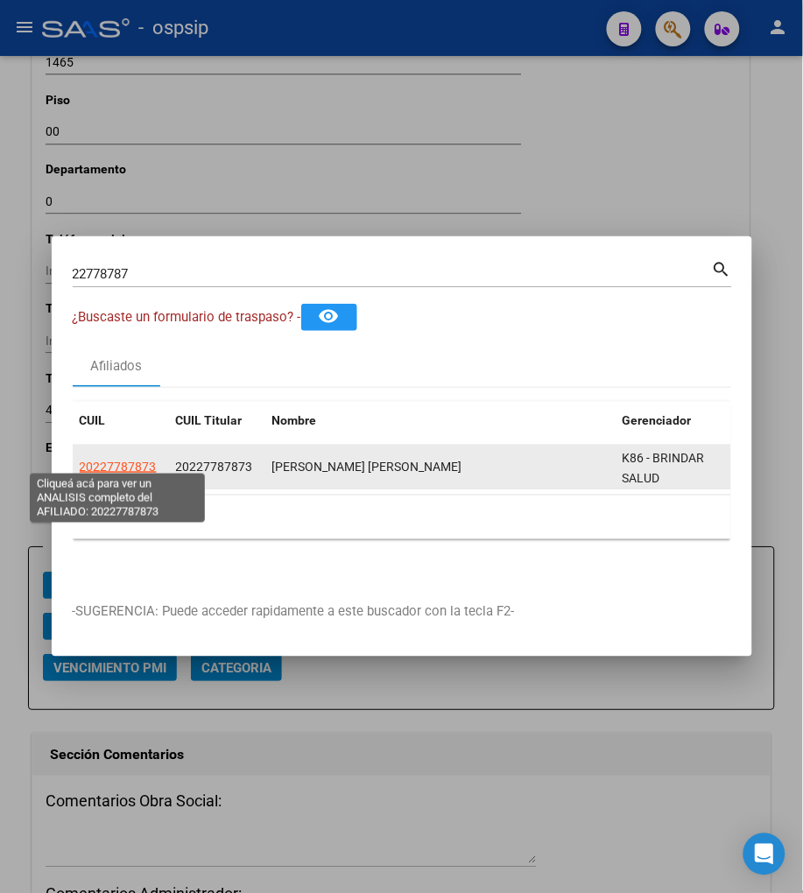
click at [116, 461] on span "20227787873" at bounding box center [118, 467] width 77 height 14
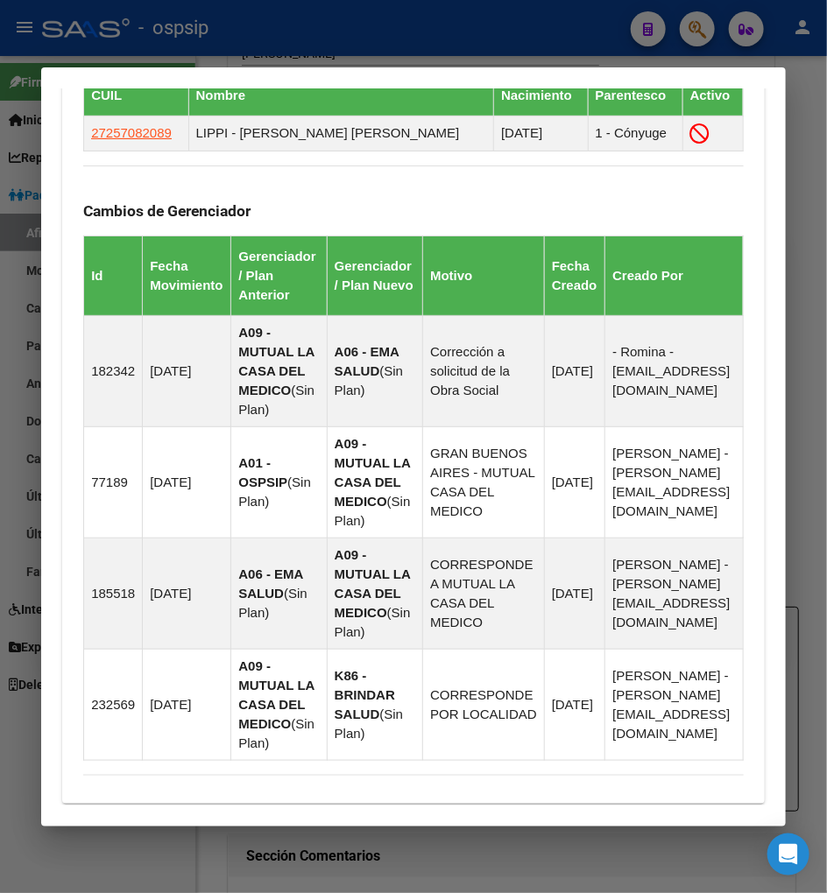
scroll to position [1334, 0]
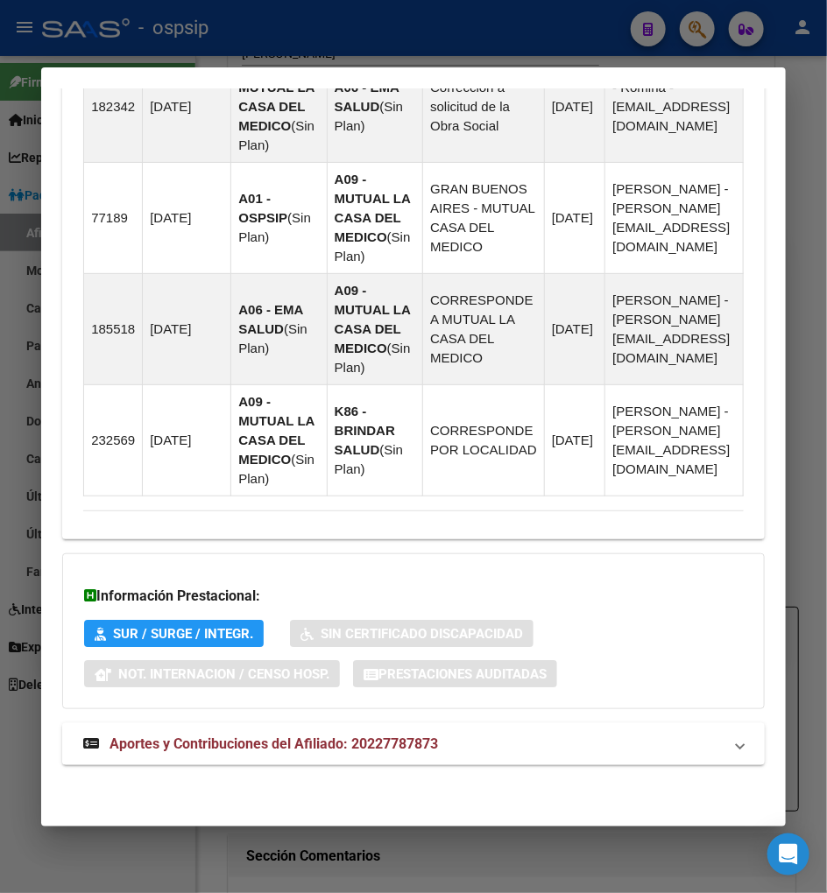
click at [239, 746] on span "Aportes y Contribuciones del Afiliado: 20227787873" at bounding box center [273, 744] width 328 height 17
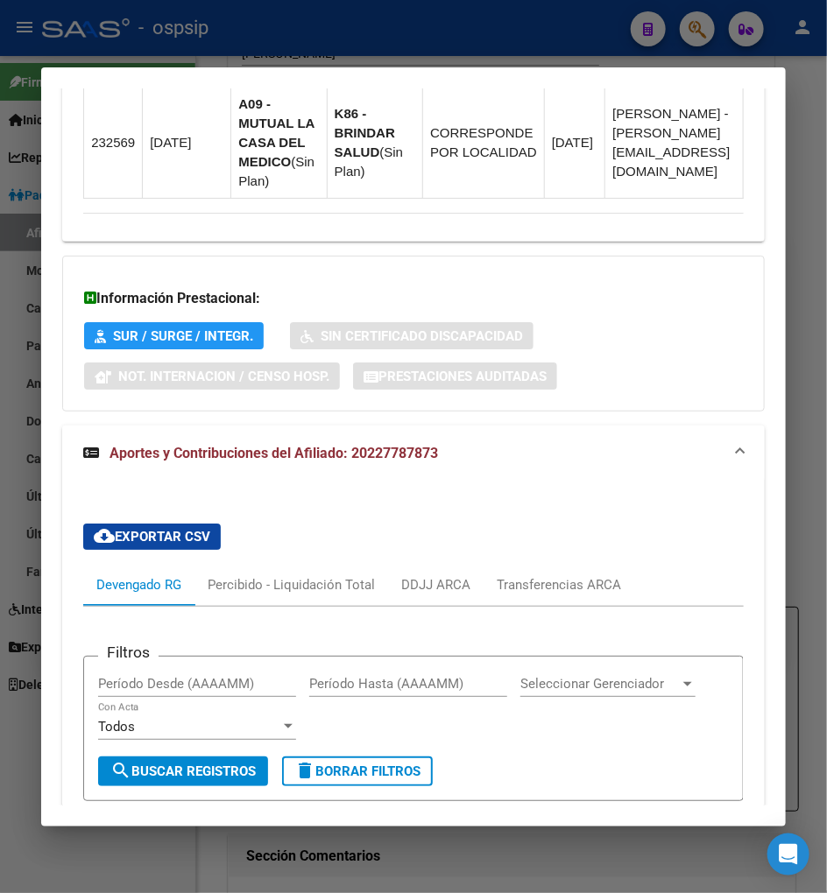
scroll to position [2116, 0]
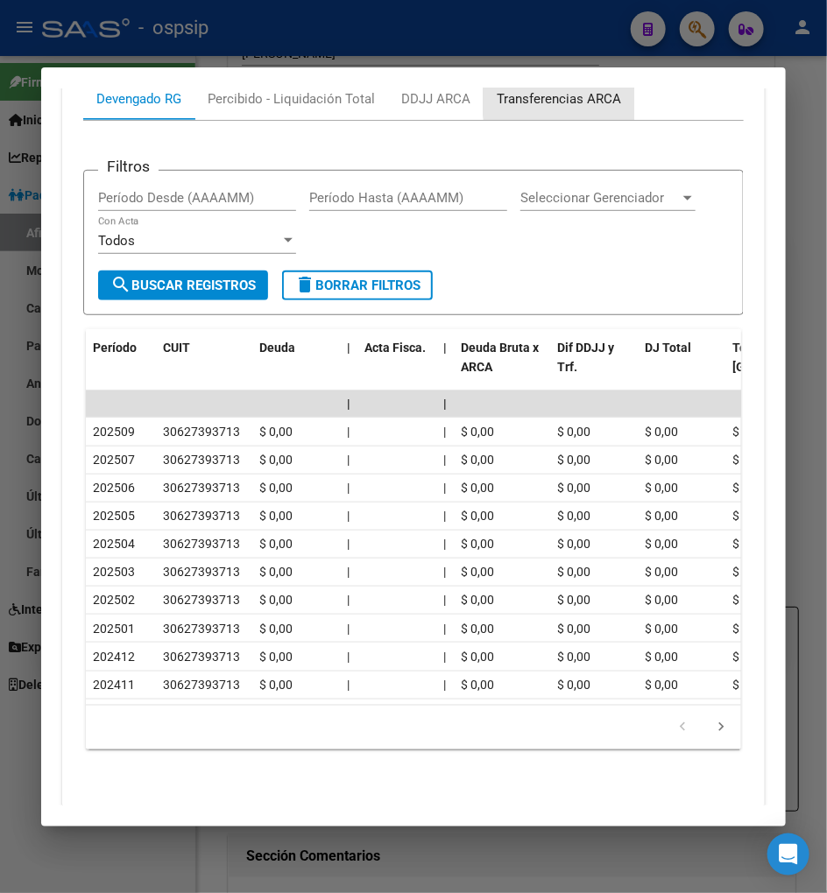
click at [579, 102] on div "Transferencias ARCA" at bounding box center [558, 98] width 124 height 19
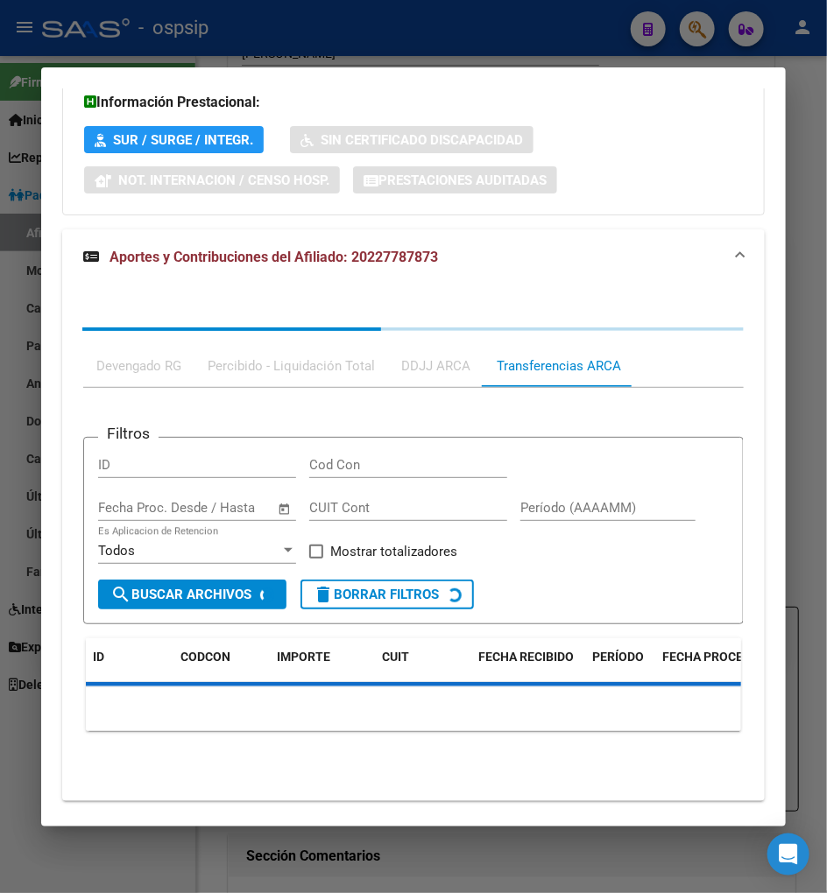
click at [579, 102] on h3 "Información Prestacional:" at bounding box center [413, 102] width 658 height 21
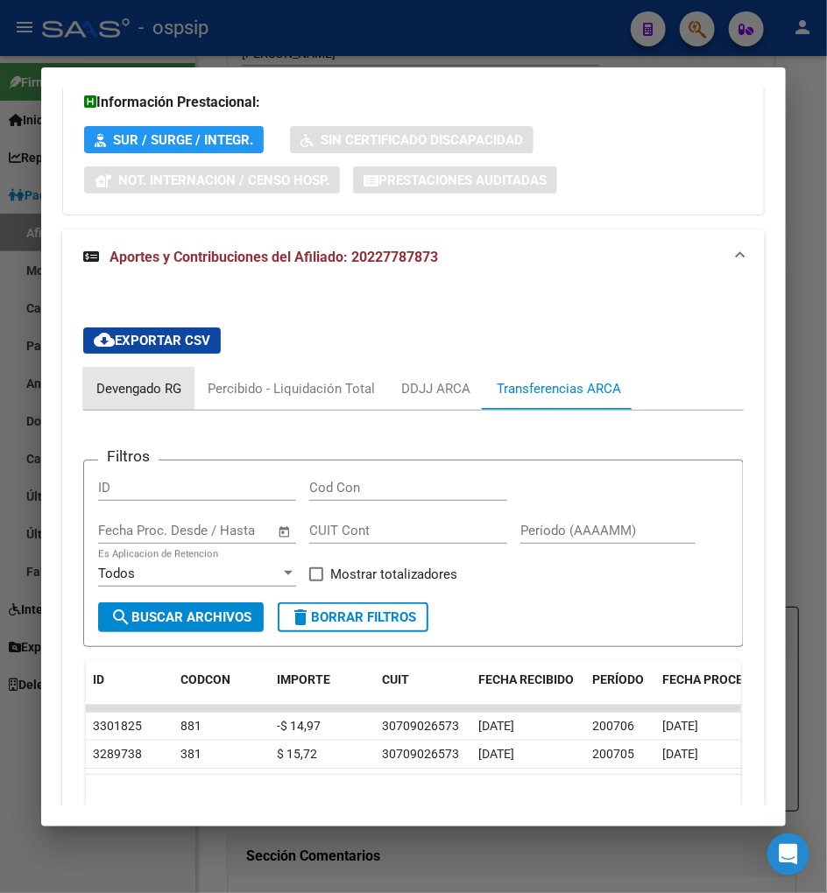
click at [103, 390] on div "Devengado RG" at bounding box center [138, 388] width 85 height 19
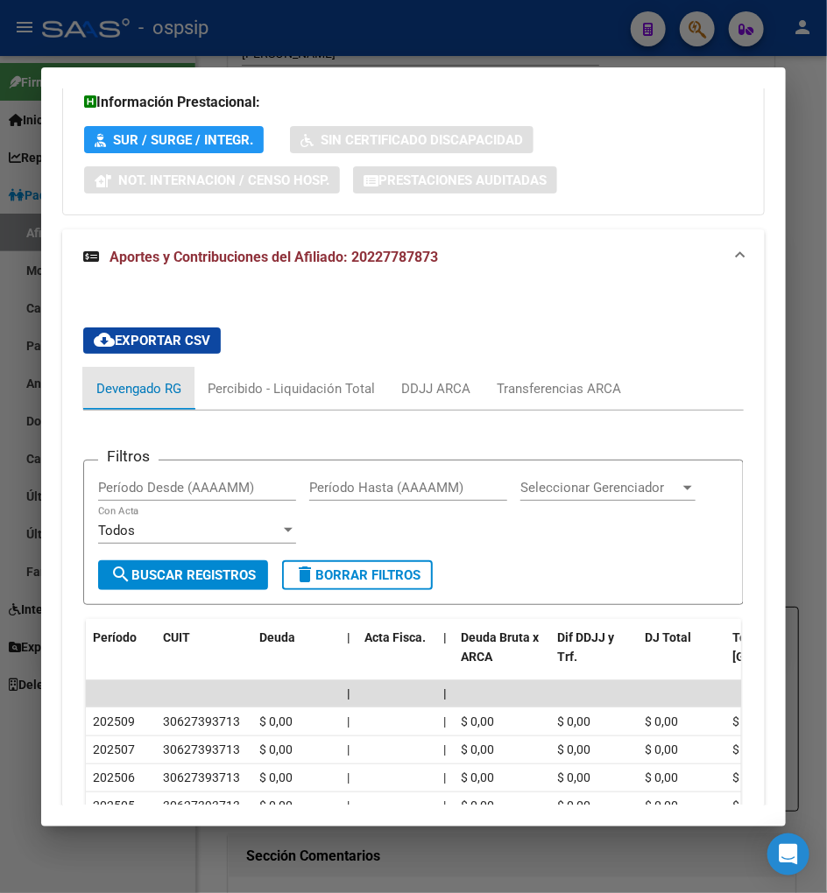
click at [103, 390] on div "Devengado RG" at bounding box center [138, 388] width 85 height 19
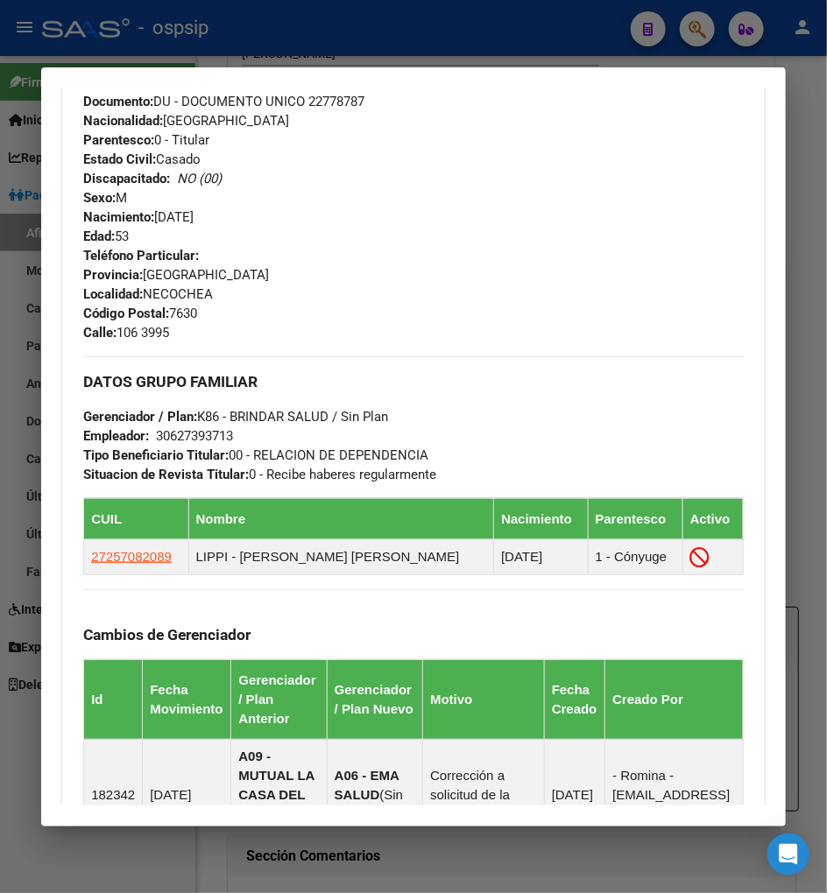
scroll to position [680, 0]
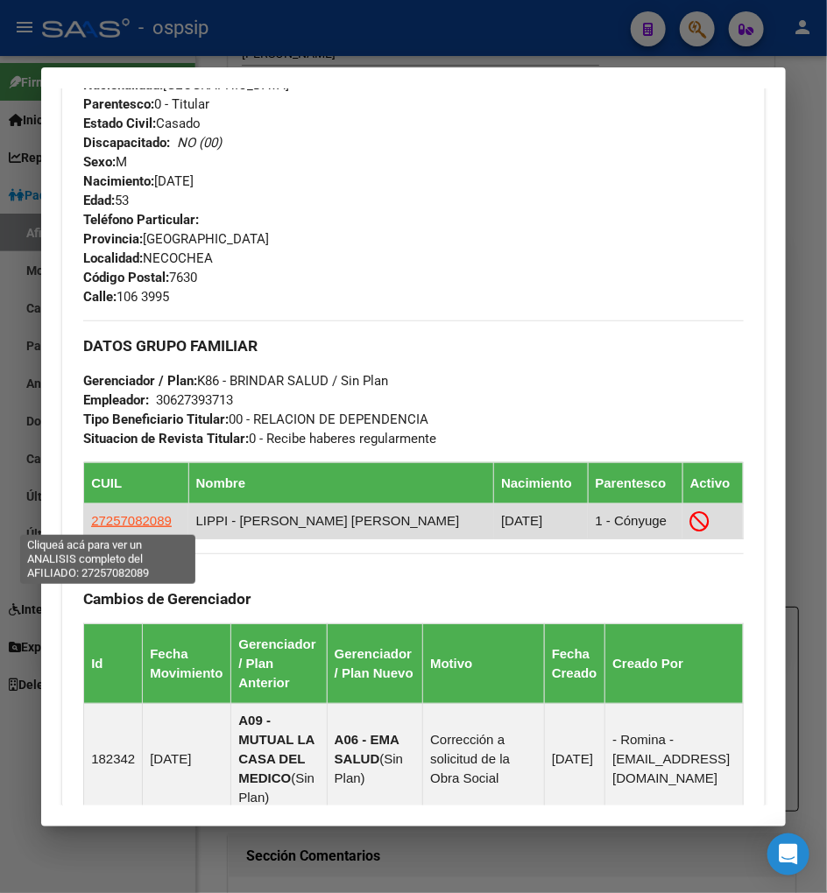
click at [114, 524] on span "27257082089" at bounding box center [131, 520] width 81 height 15
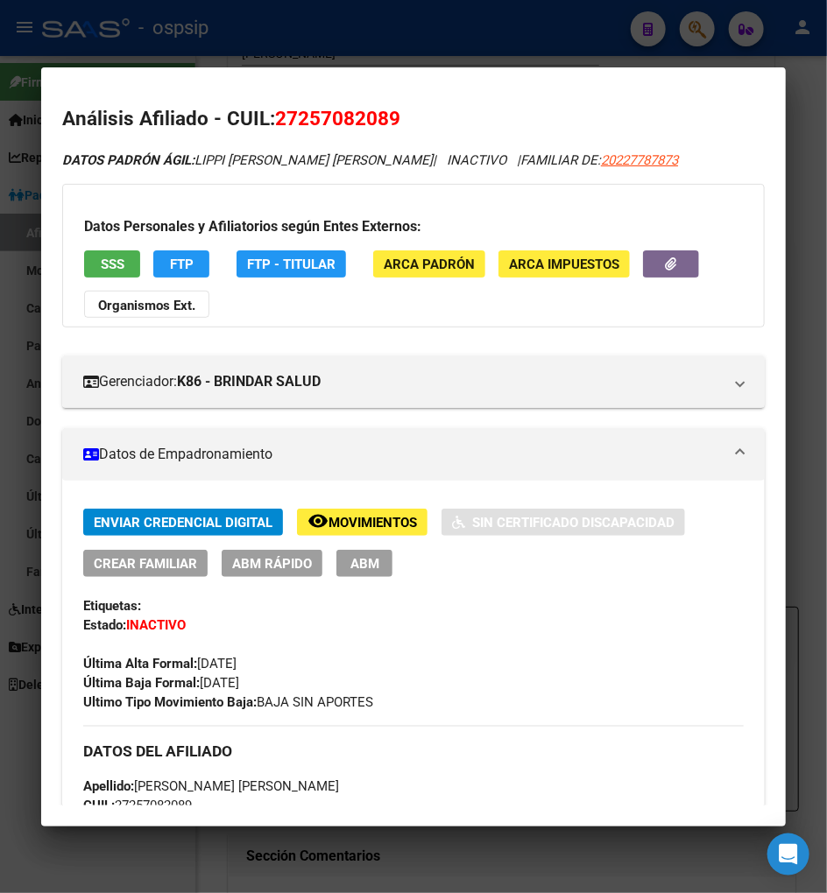
click at [350, 531] on button "remove_red_eye Movimientos" at bounding box center [362, 522] width 130 height 27
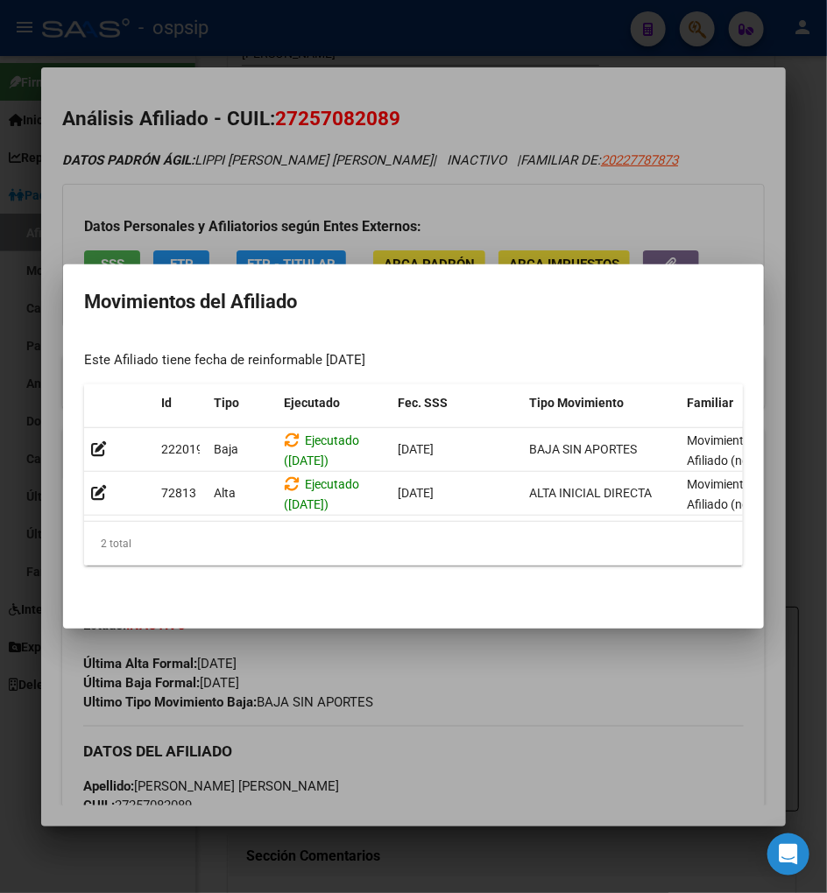
scroll to position [0, 374]
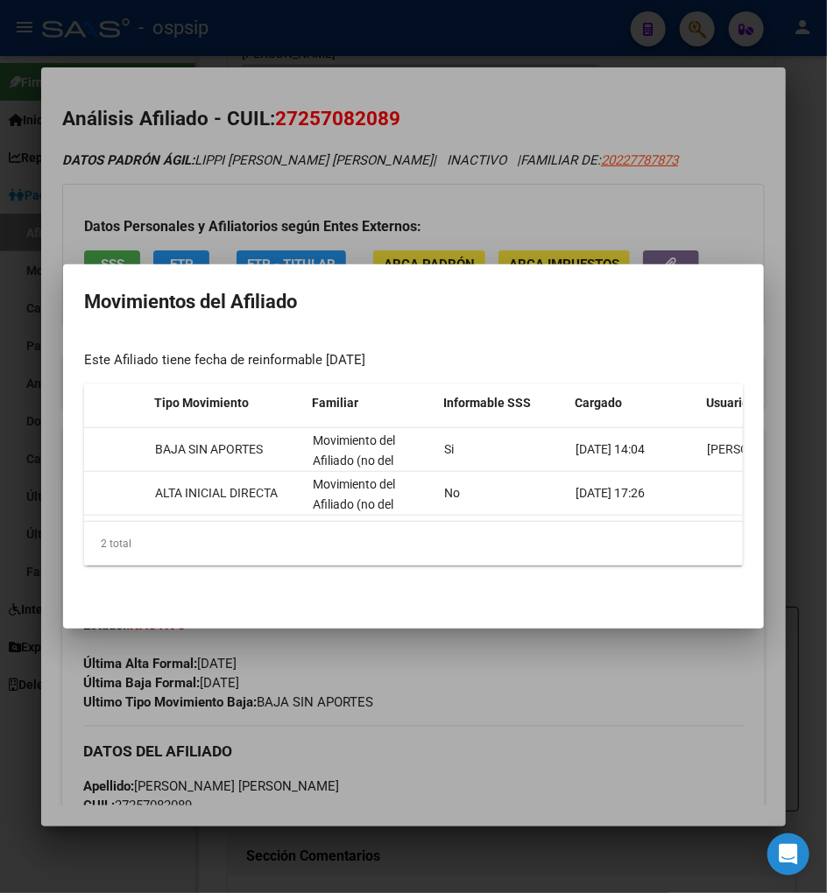
click at [654, 680] on div at bounding box center [413, 446] width 827 height 893
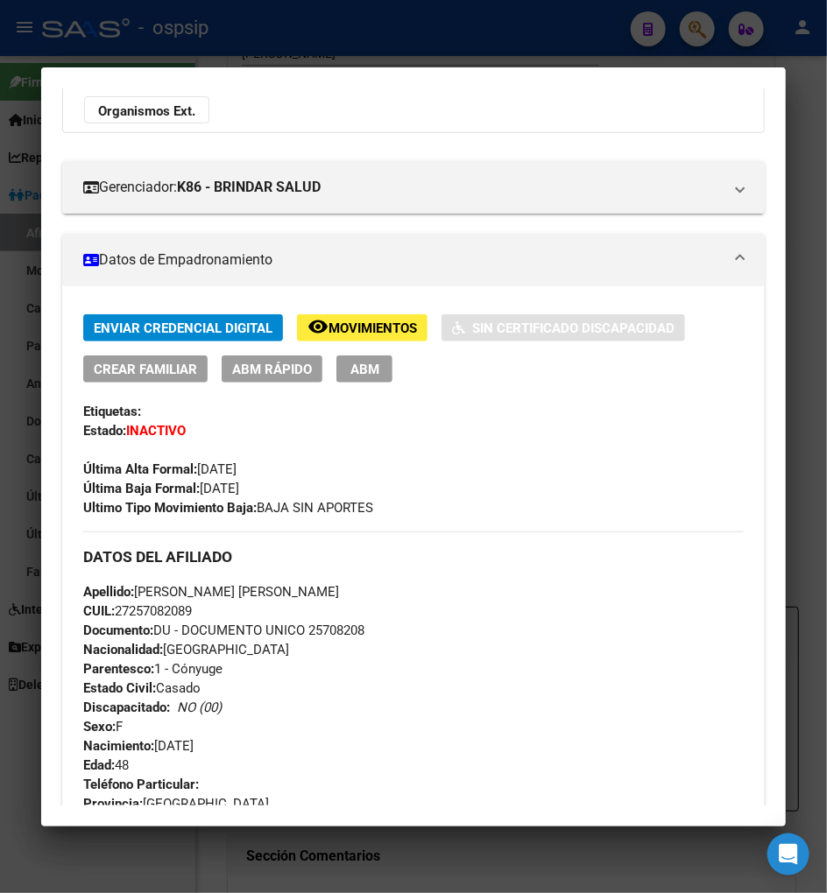
scroll to position [0, 0]
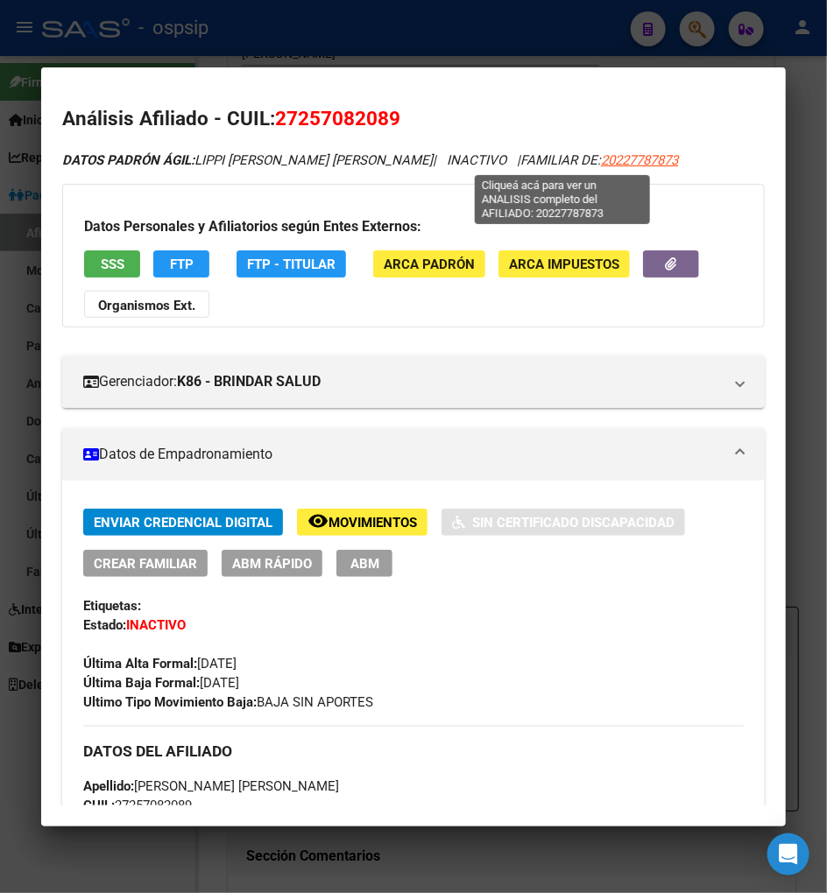
click at [601, 155] on span "20227787873" at bounding box center [639, 160] width 77 height 16
type textarea "20227787873"
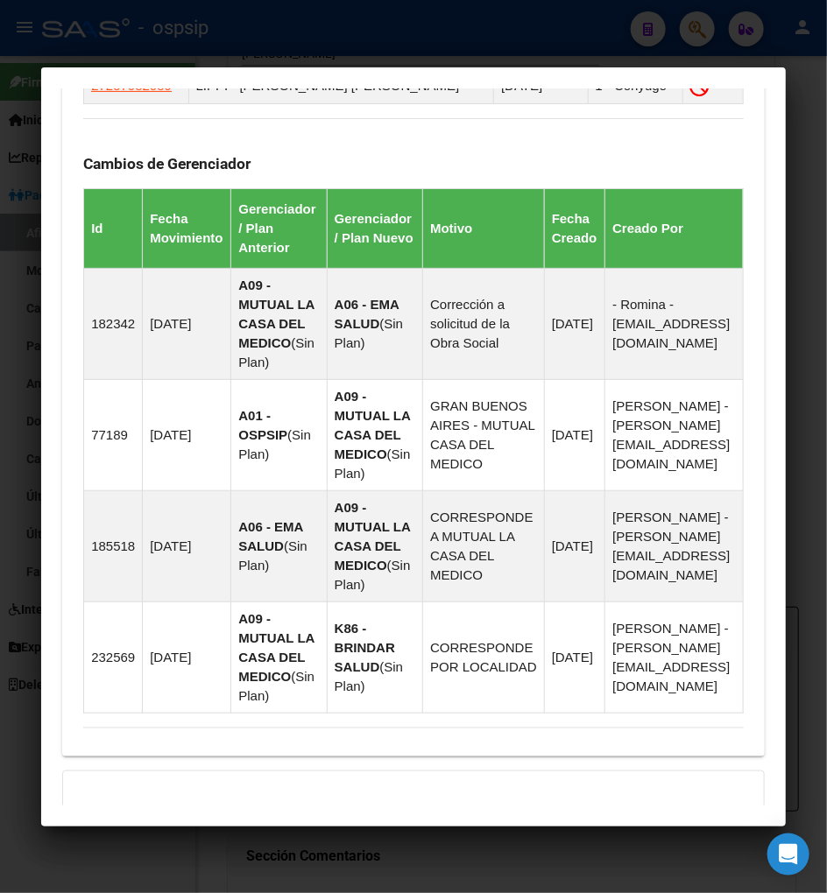
scroll to position [1334, 0]
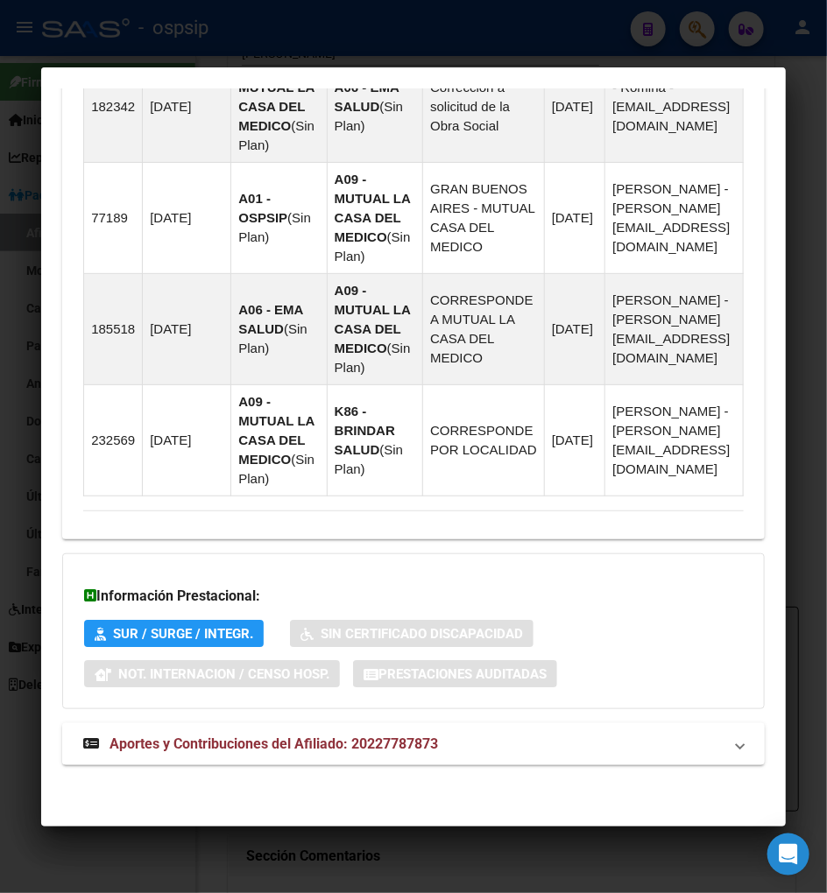
click at [229, 746] on span "Aportes y Contribuciones del Afiliado: 20227787873" at bounding box center [273, 744] width 328 height 17
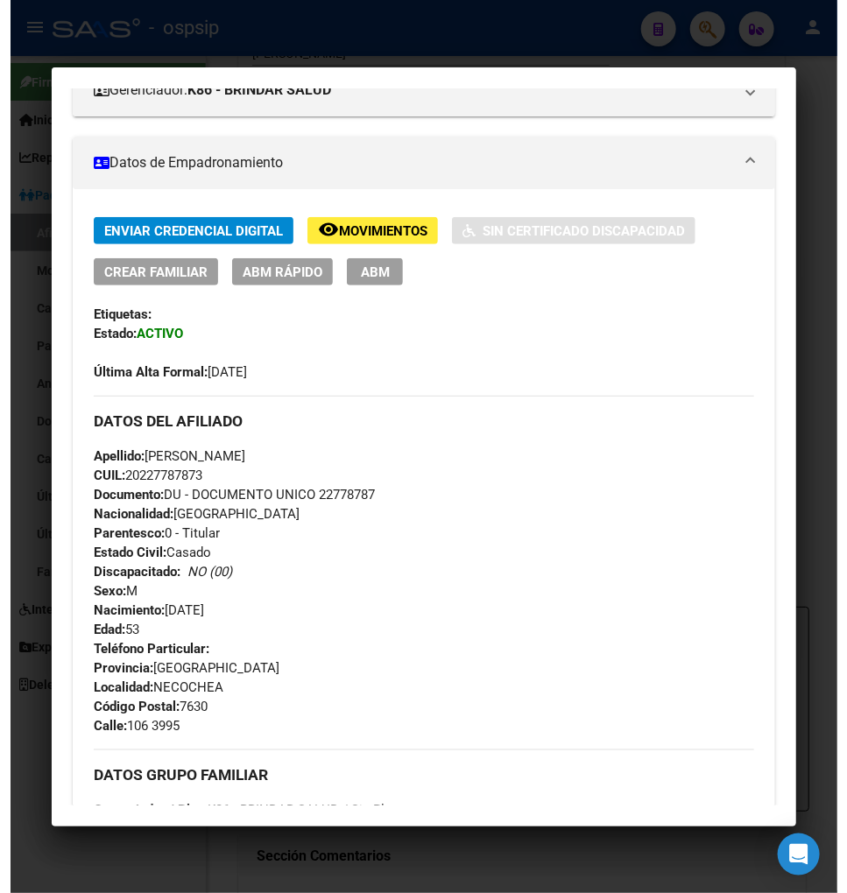
scroll to position [0, 0]
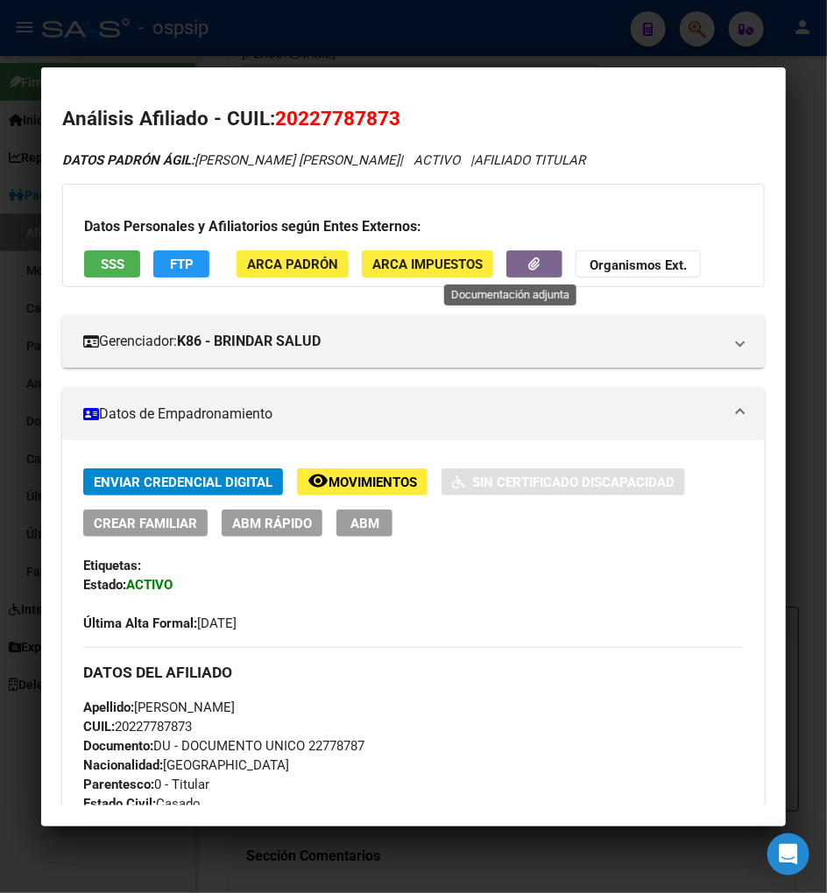
click at [506, 267] on button "button" at bounding box center [534, 263] width 56 height 27
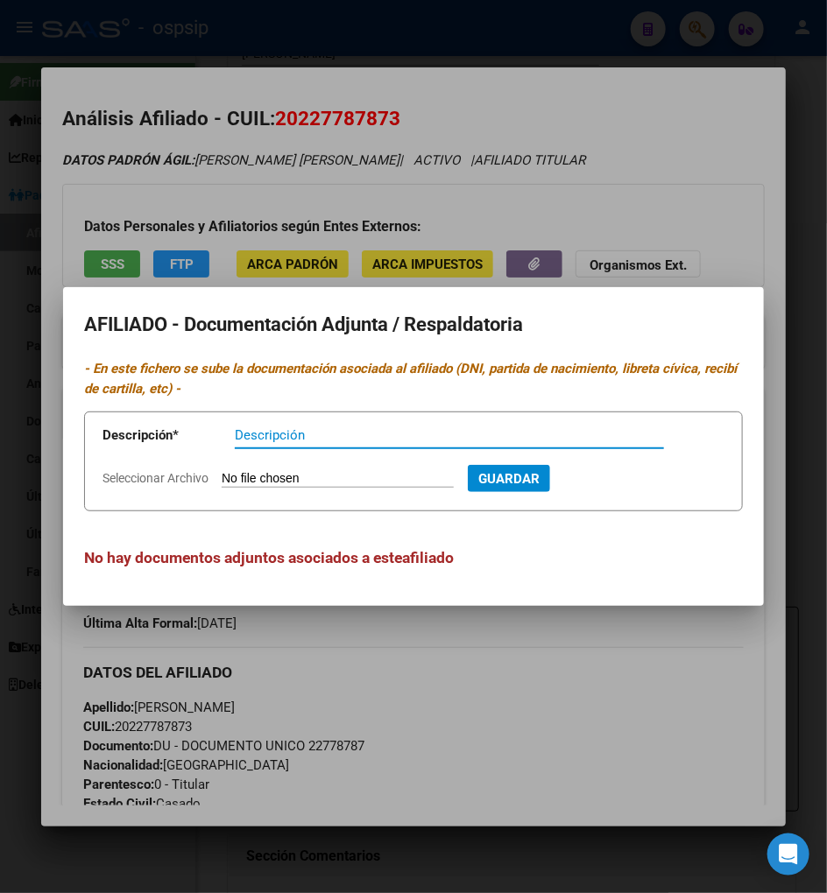
click at [510, 704] on div at bounding box center [413, 446] width 827 height 893
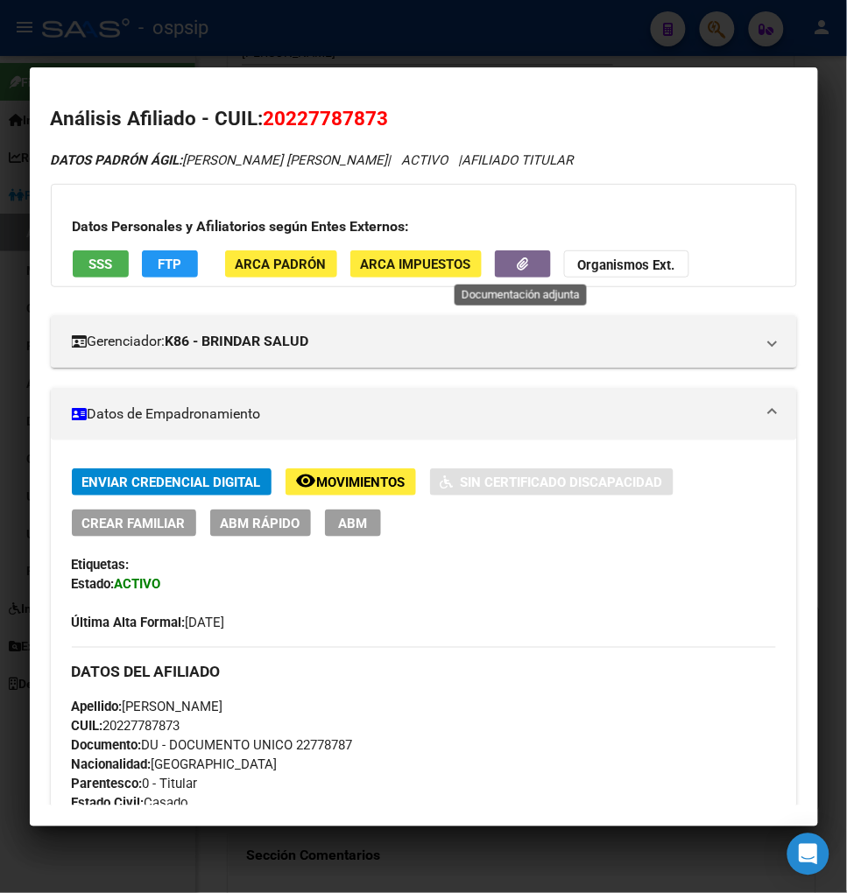
click at [500, 265] on button "button" at bounding box center [523, 263] width 56 height 27
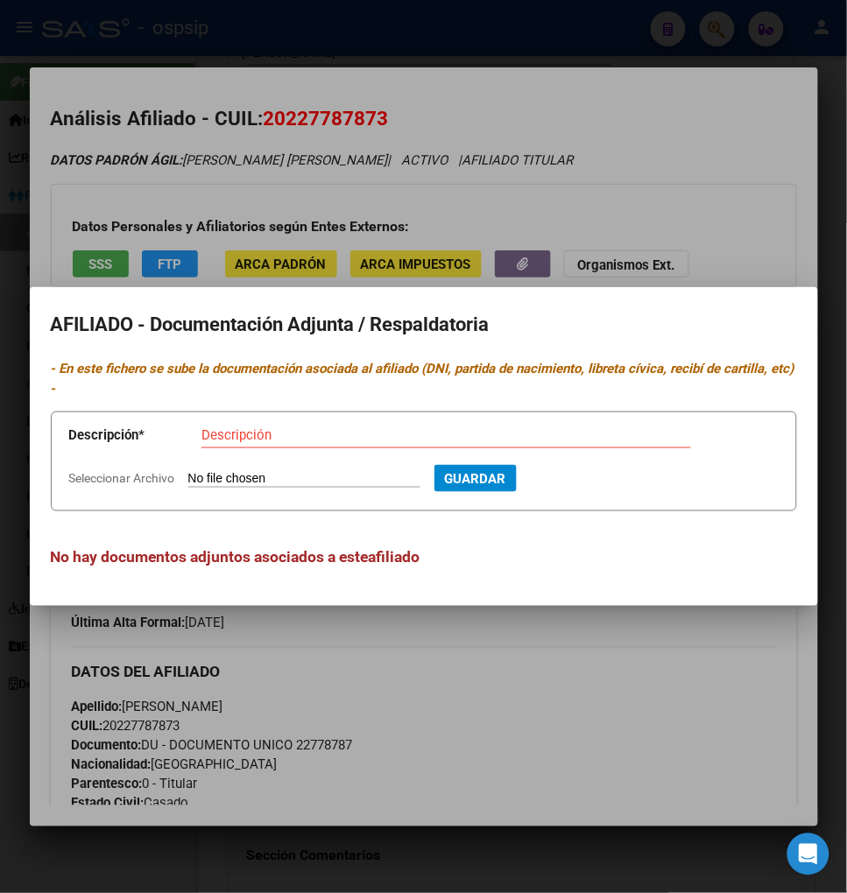
click at [499, 622] on div at bounding box center [423, 446] width 847 height 893
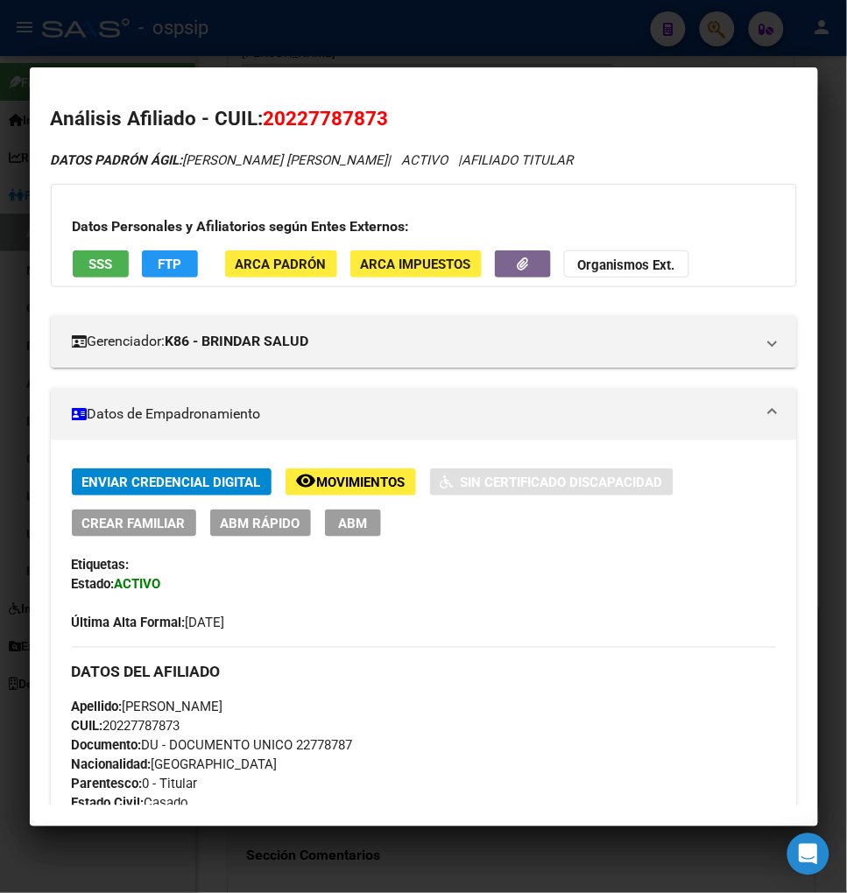
click at [379, 487] on span "Movimientos" at bounding box center [361, 483] width 88 height 16
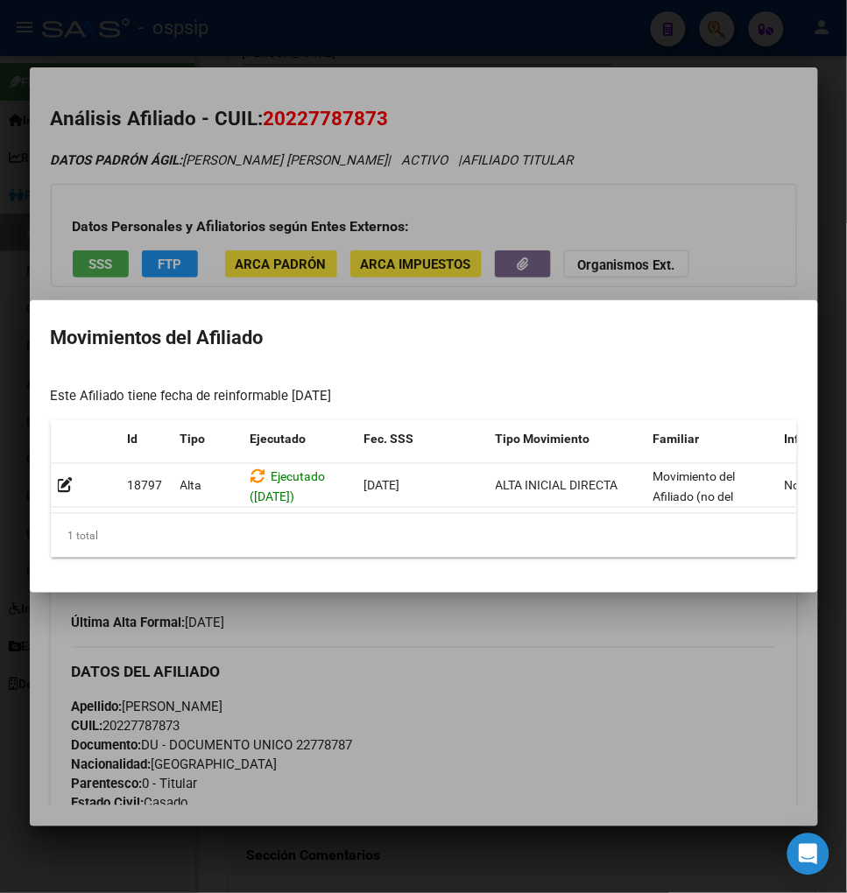
scroll to position [0, 374]
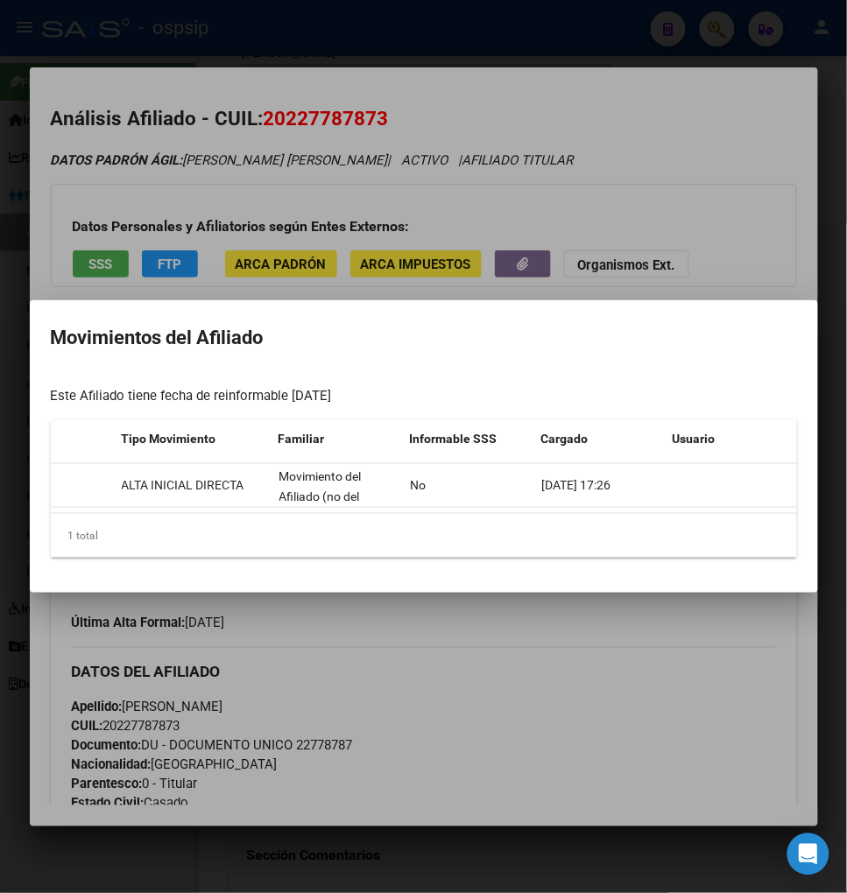
click at [588, 649] on div at bounding box center [423, 446] width 847 height 893
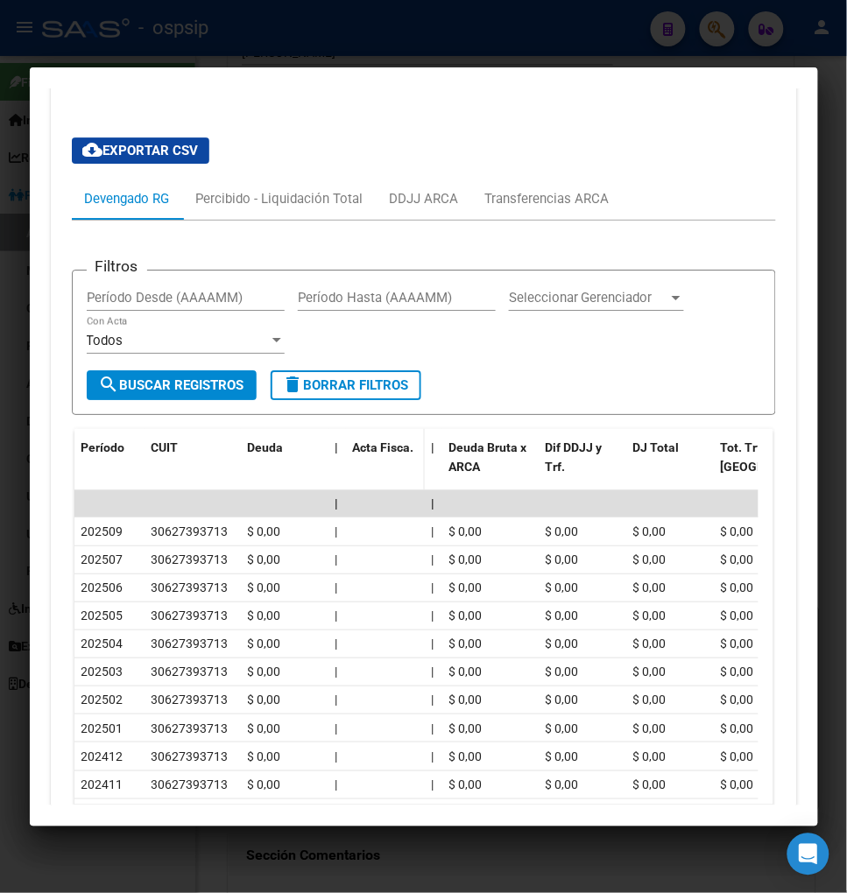
scroll to position [2043, 0]
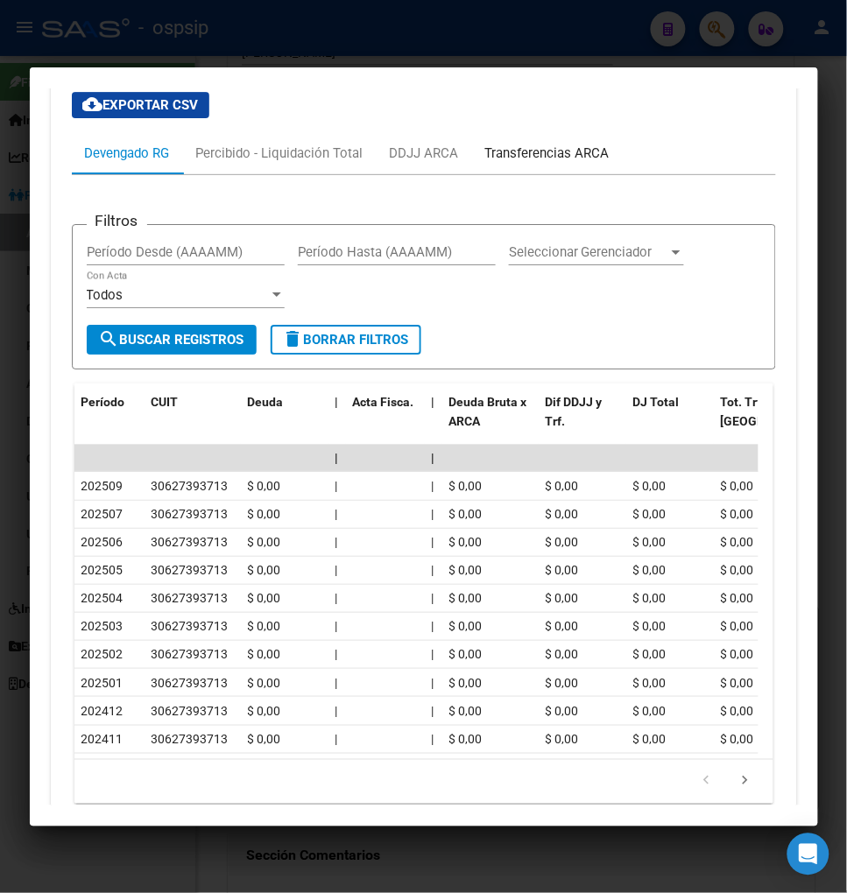
click at [521, 163] on div "Transferencias ARCA" at bounding box center [547, 153] width 124 height 19
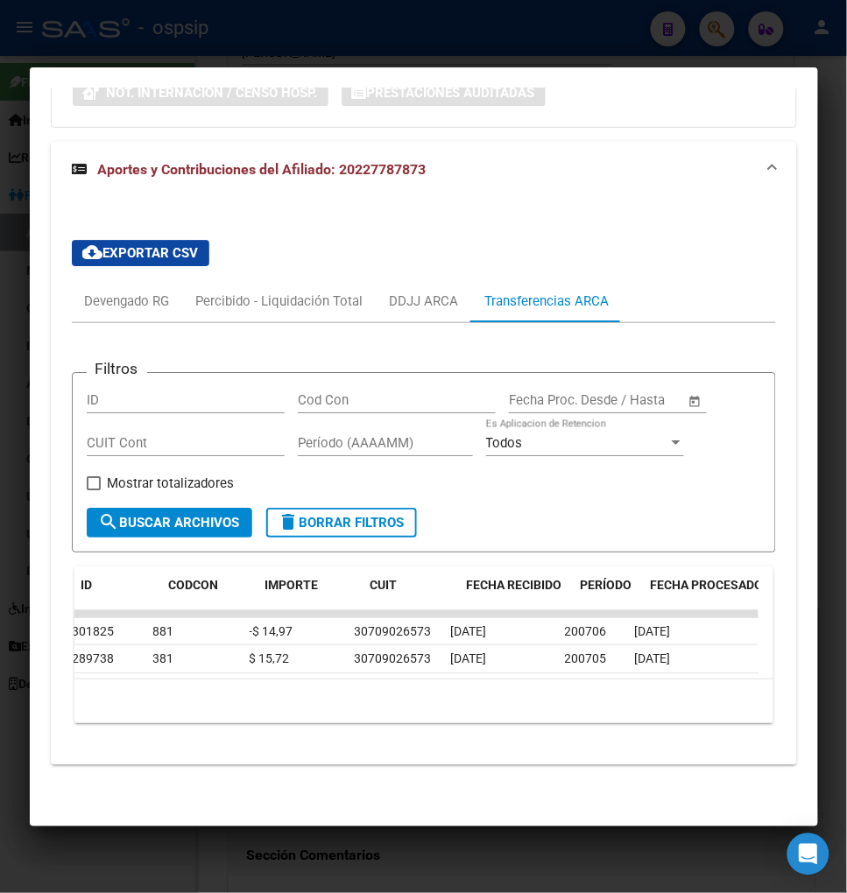
scroll to position [0, 0]
click at [107, 307] on div "Devengado RG" at bounding box center [127, 301] width 85 height 19
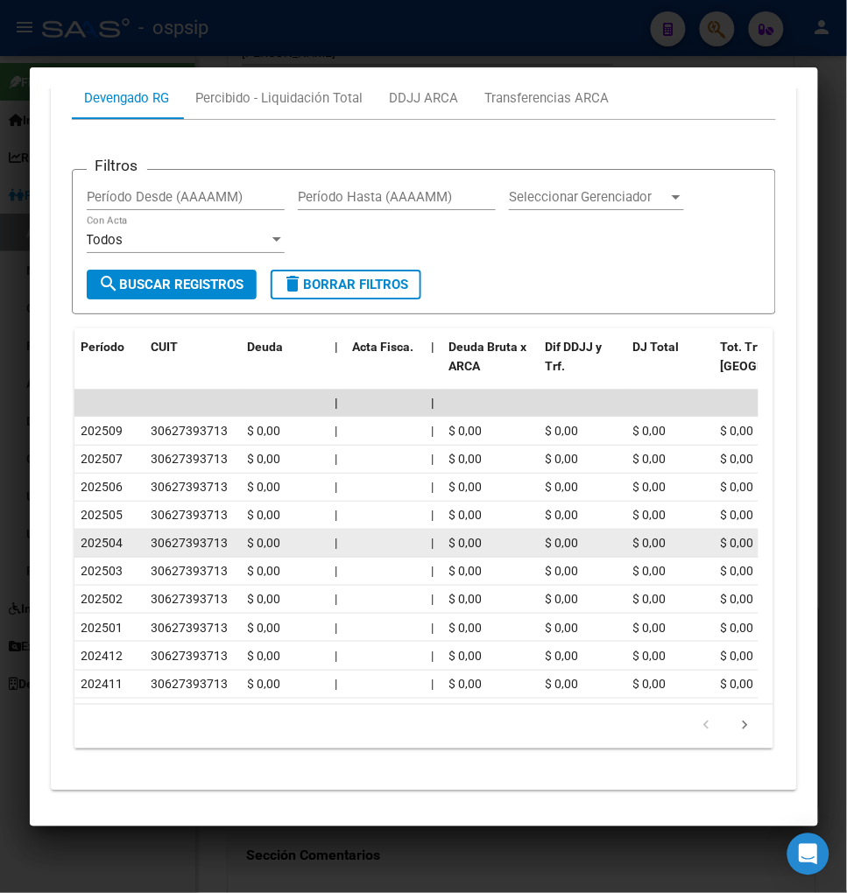
scroll to position [2001, 0]
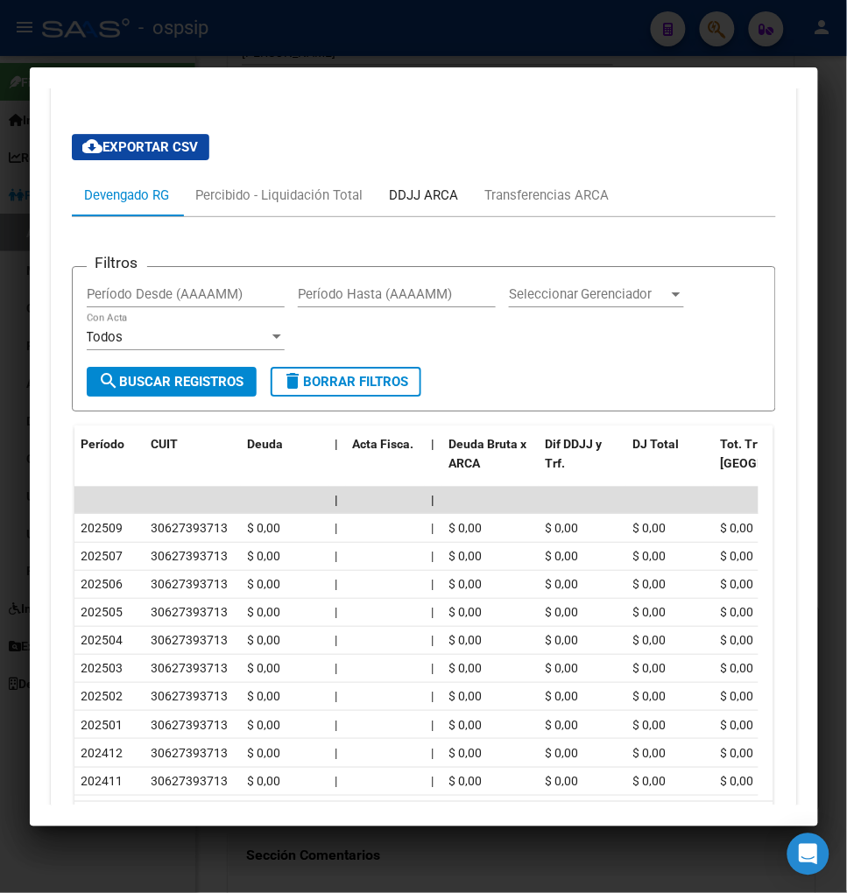
click at [432, 205] on div "DDJJ ARCA" at bounding box center [424, 195] width 69 height 19
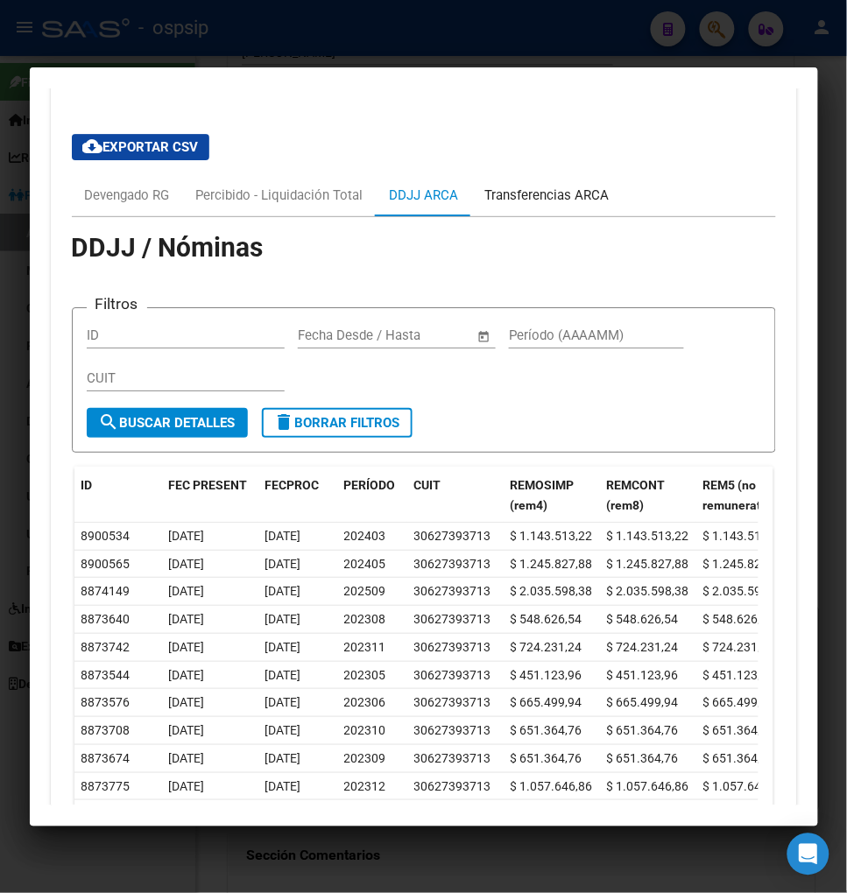
click at [557, 205] on div "Transferencias ARCA" at bounding box center [547, 195] width 124 height 19
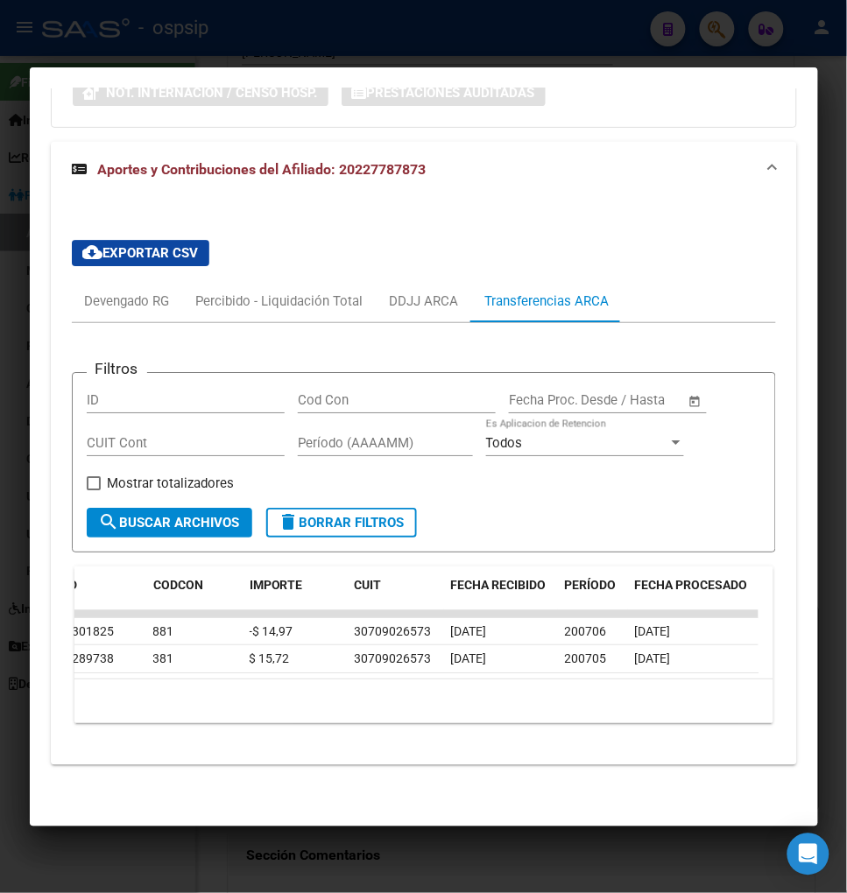
scroll to position [0, 0]
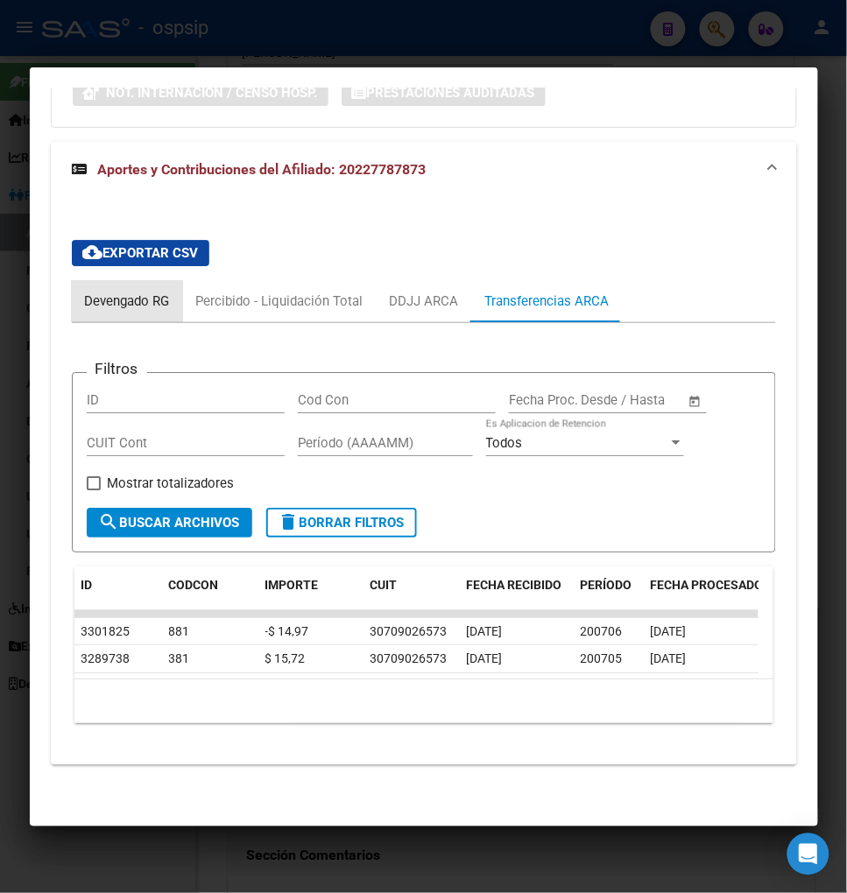
click at [127, 292] on div "Devengado RG" at bounding box center [127, 301] width 85 height 19
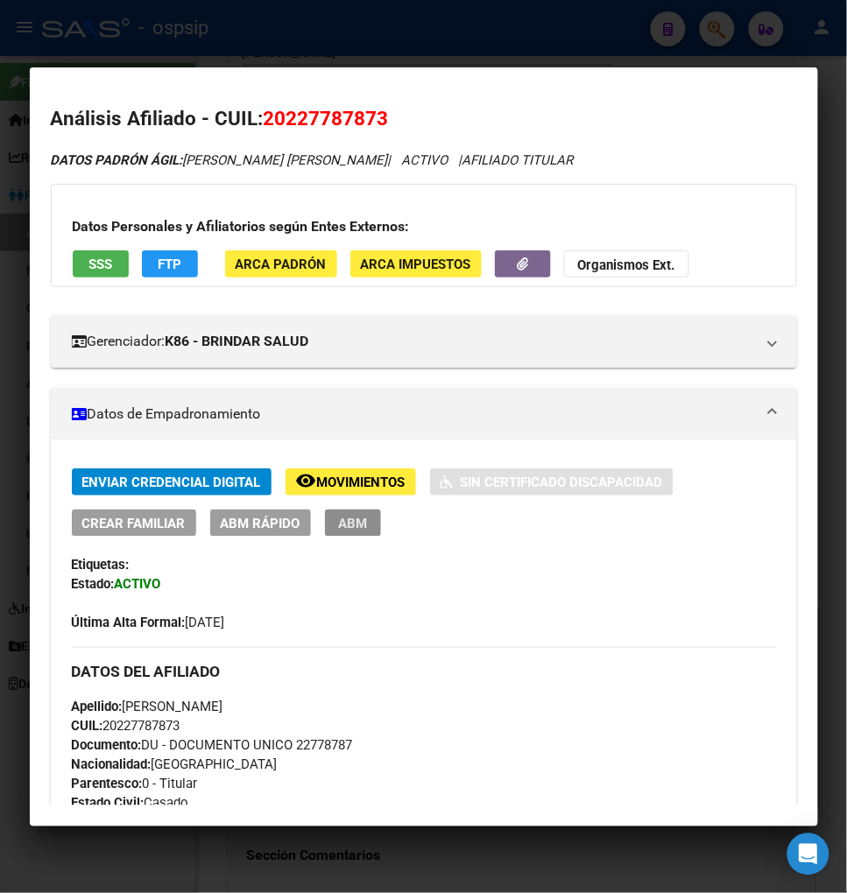
click at [348, 516] on span "ABM" at bounding box center [352, 524] width 29 height 16
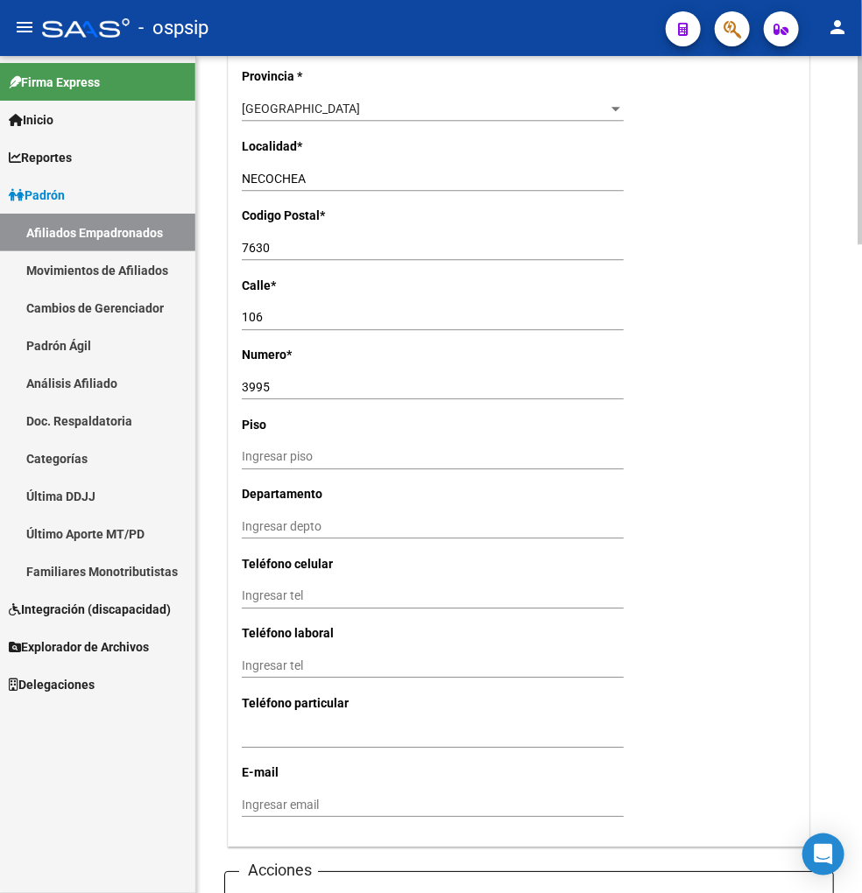
scroll to position [1751, 0]
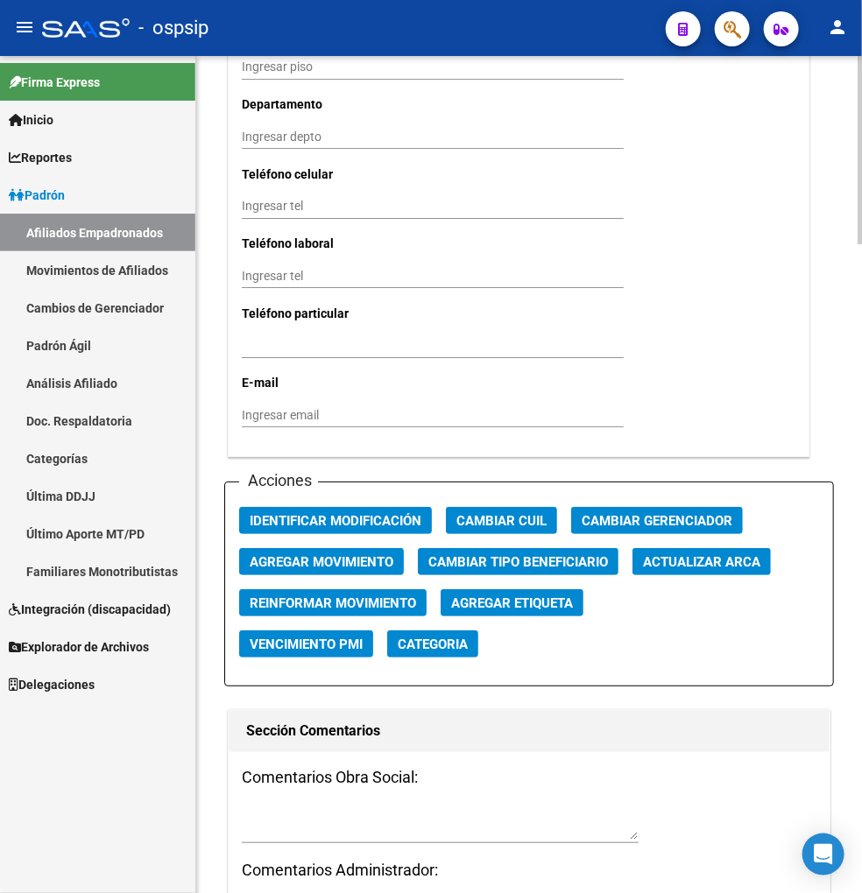
click at [327, 564] on span "Agregar Movimiento" at bounding box center [322, 562] width 144 height 16
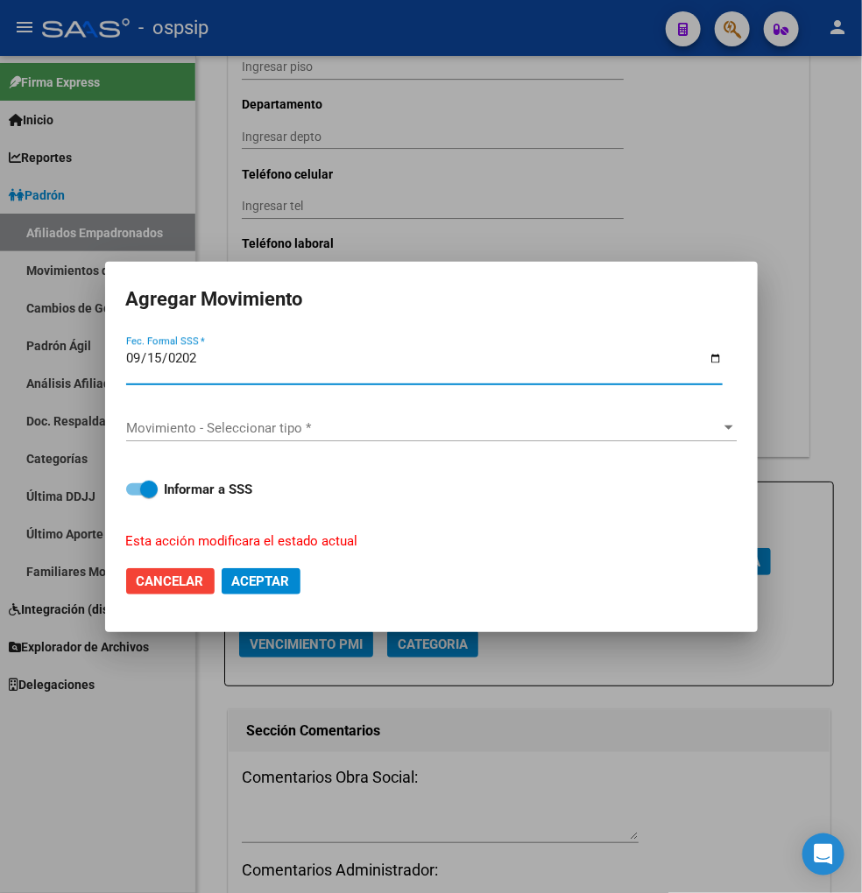
type input "[DATE]"
click at [407, 432] on span "Movimiento - Seleccionar tipo *" at bounding box center [423, 428] width 595 height 16
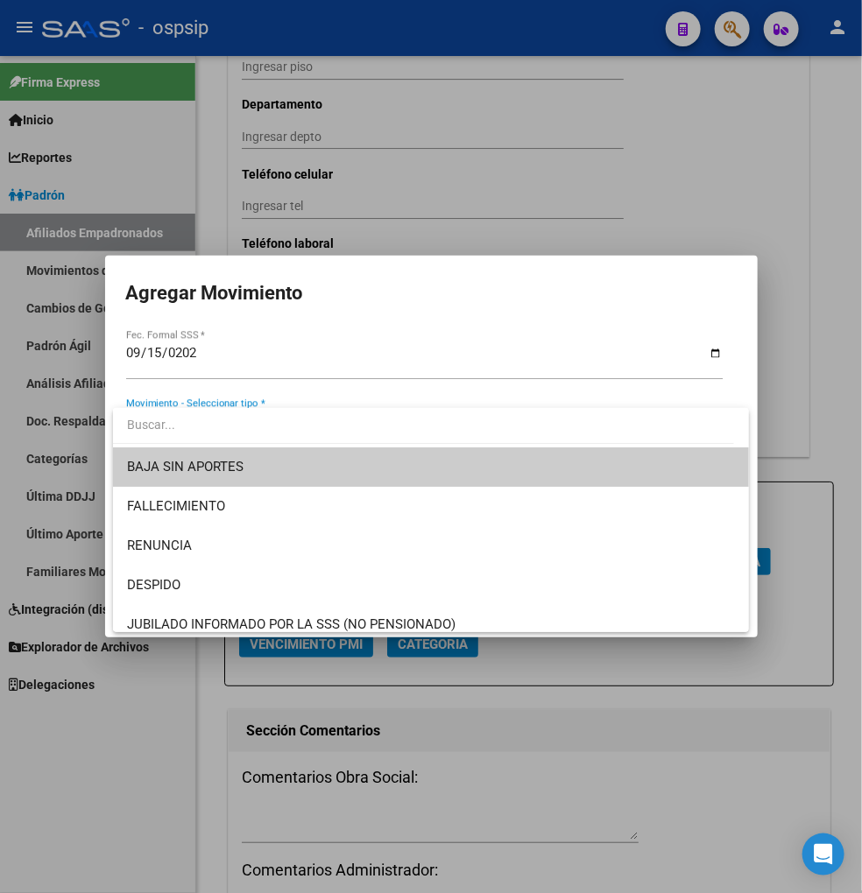
click at [309, 475] on span "BAJA SIN APORTES" at bounding box center [431, 466] width 608 height 39
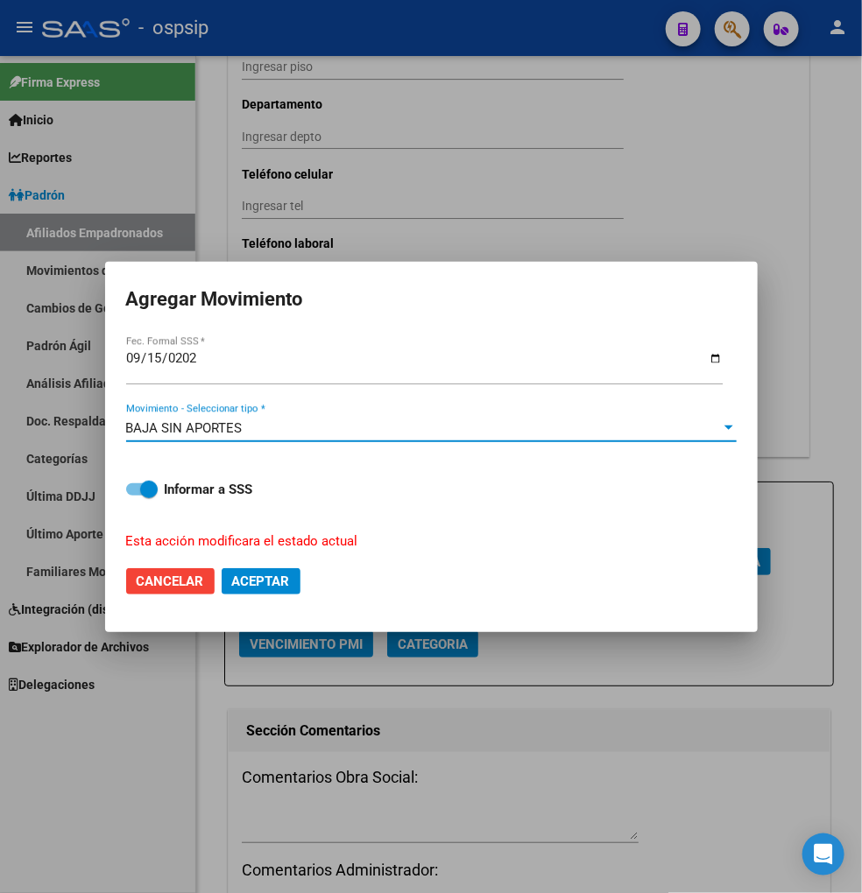
click at [271, 581] on span "Aceptar" at bounding box center [261, 582] width 58 height 16
checkbox input "false"
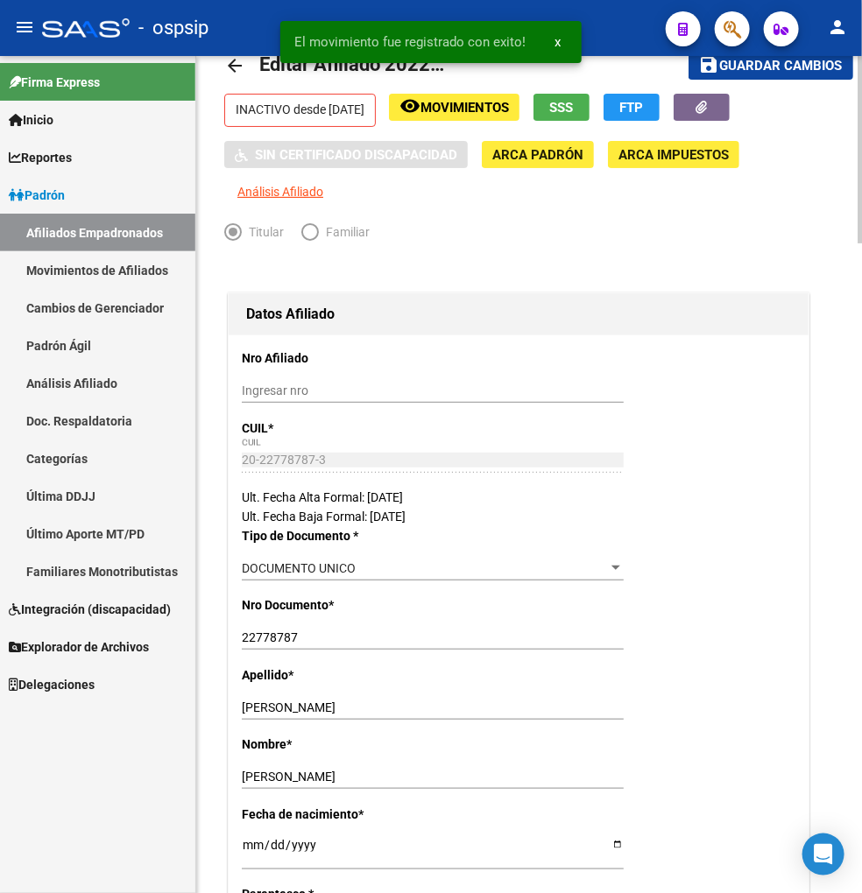
scroll to position [0, 0]
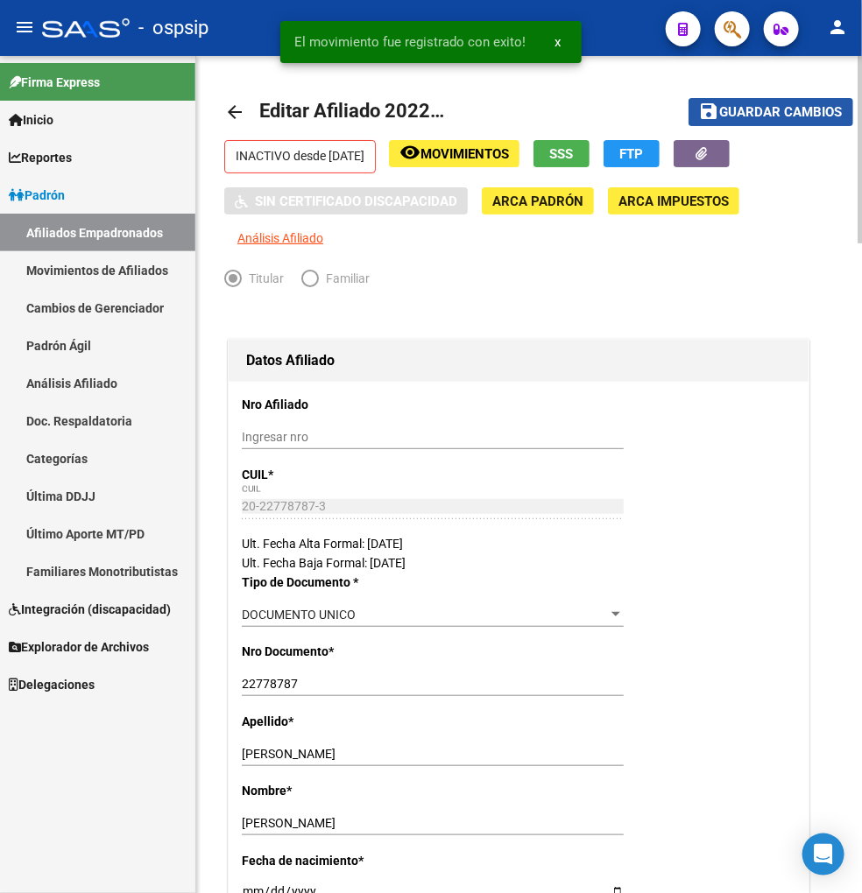
click at [778, 105] on span "Guardar cambios" at bounding box center [781, 113] width 123 height 16
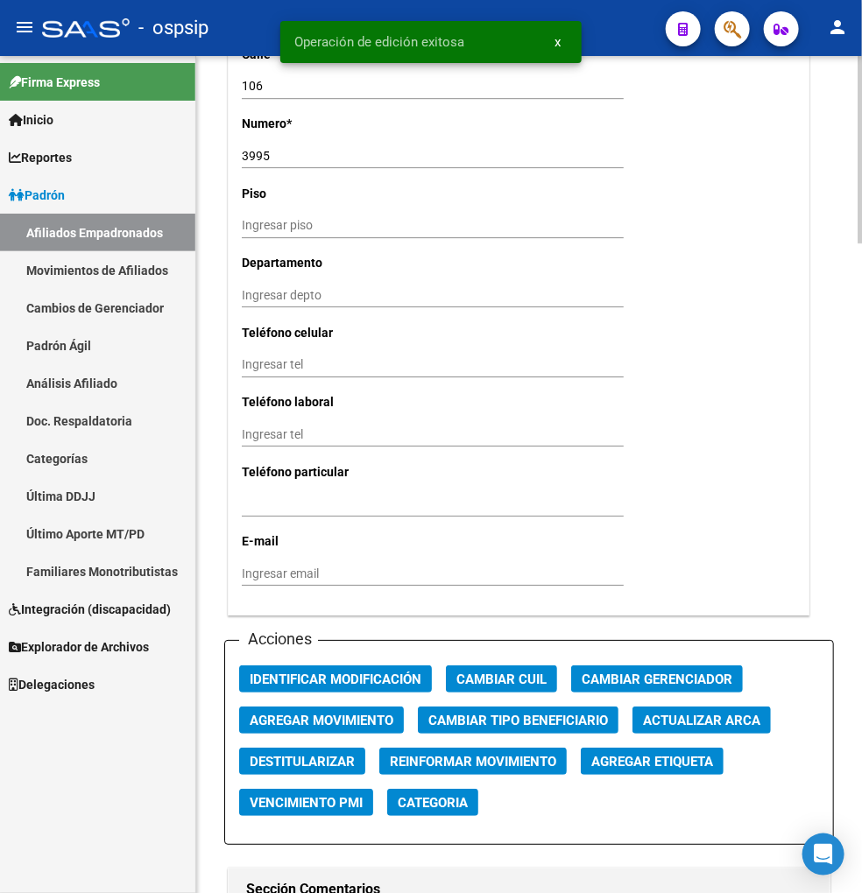
scroll to position [1848, 0]
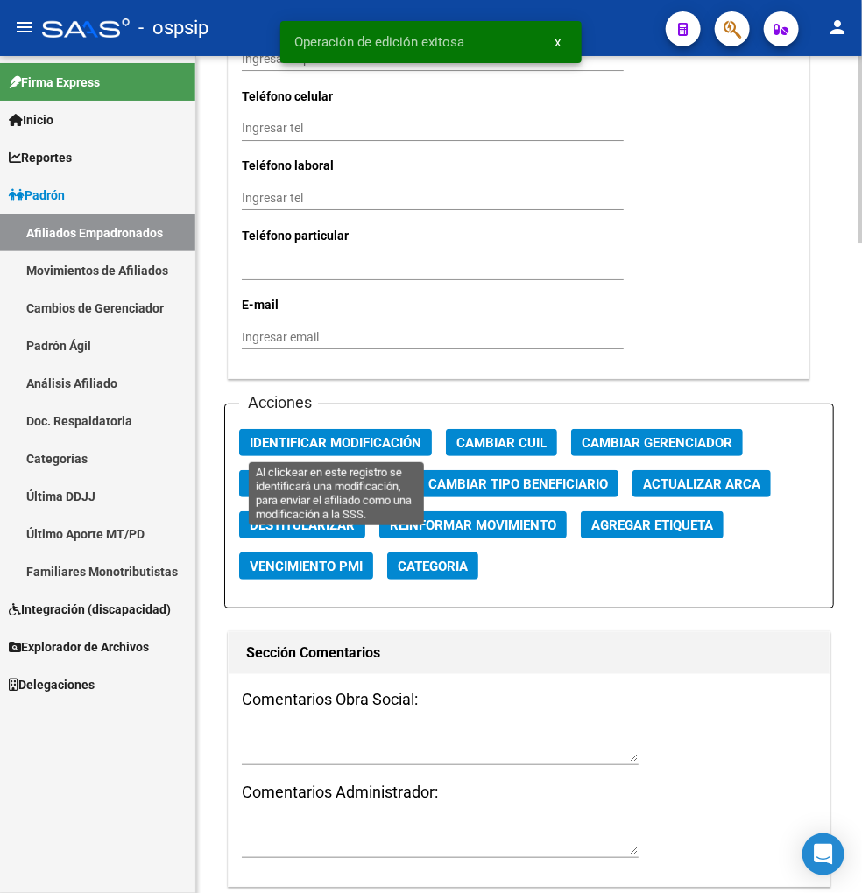
click at [304, 449] on span "Identificar Modificación" at bounding box center [336, 443] width 172 height 16
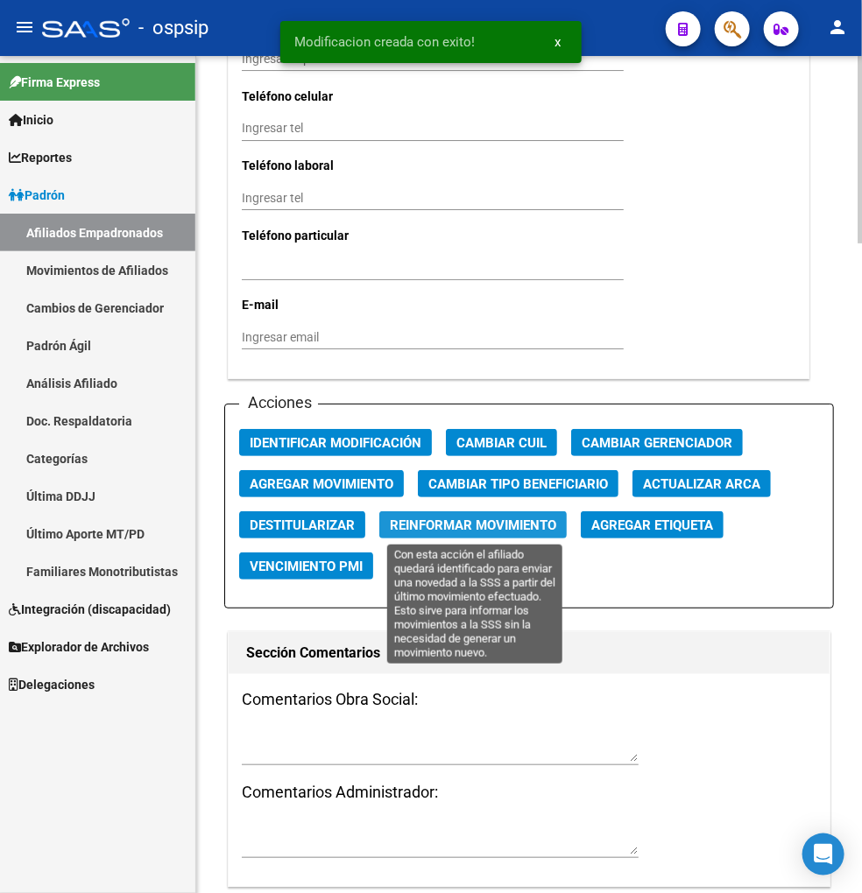
click at [423, 526] on span "Reinformar Movimiento" at bounding box center [473, 525] width 166 height 16
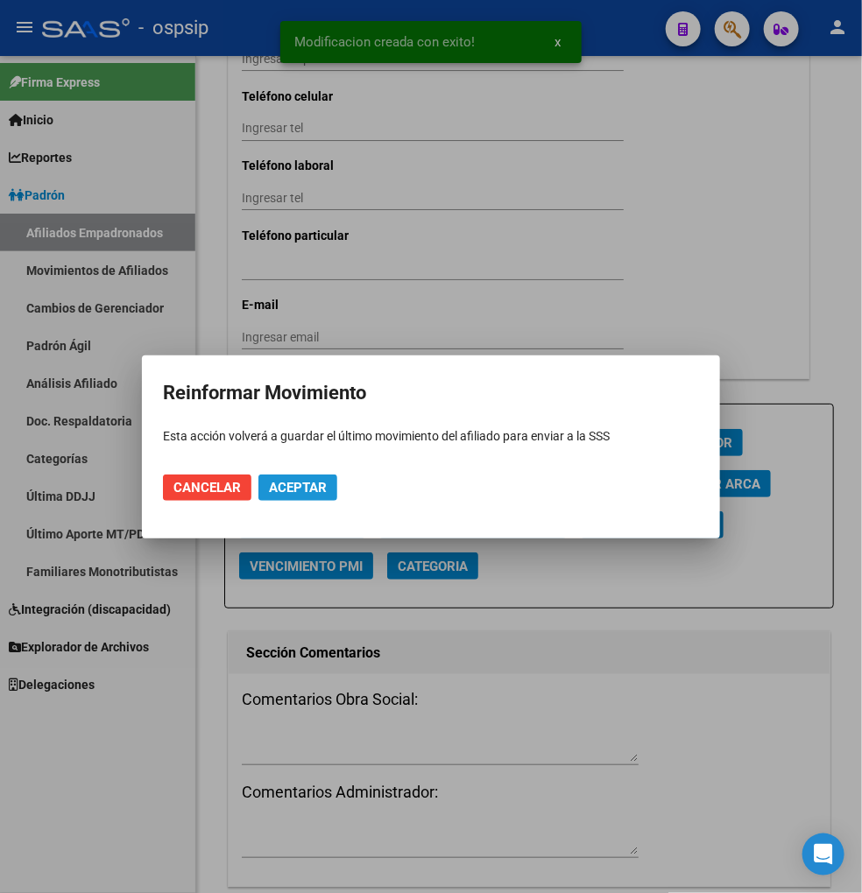
click at [292, 480] on span "Aceptar" at bounding box center [298, 488] width 58 height 16
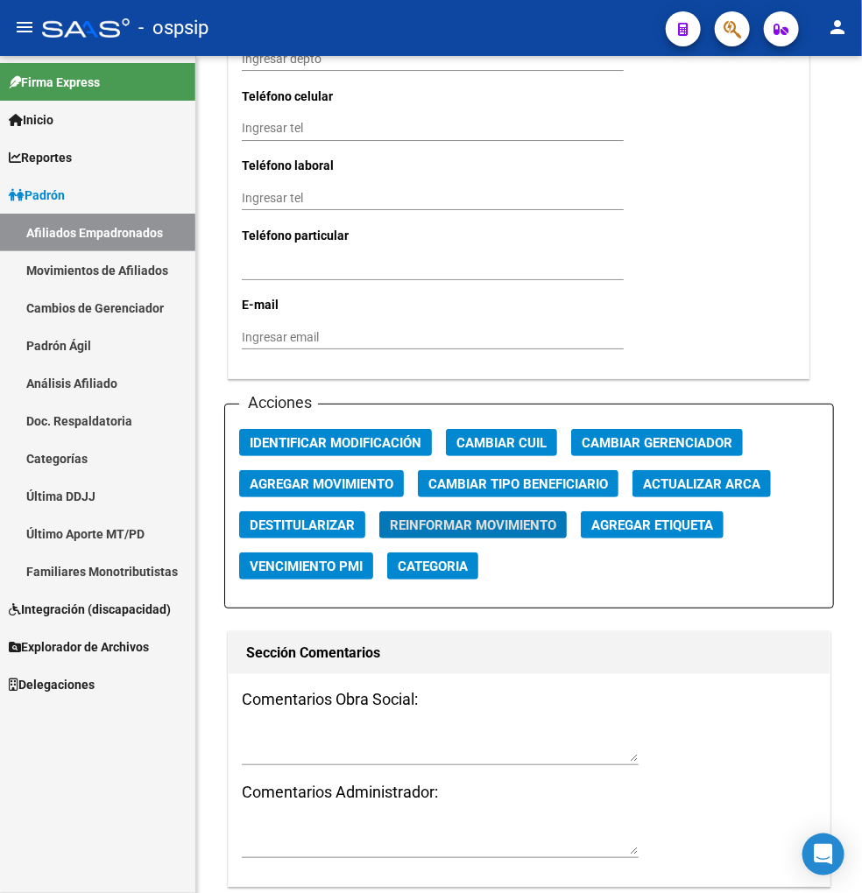
click at [714, 23] on div at bounding box center [724, 29] width 49 height 36
click at [721, 32] on button "button" at bounding box center [731, 28] width 35 height 35
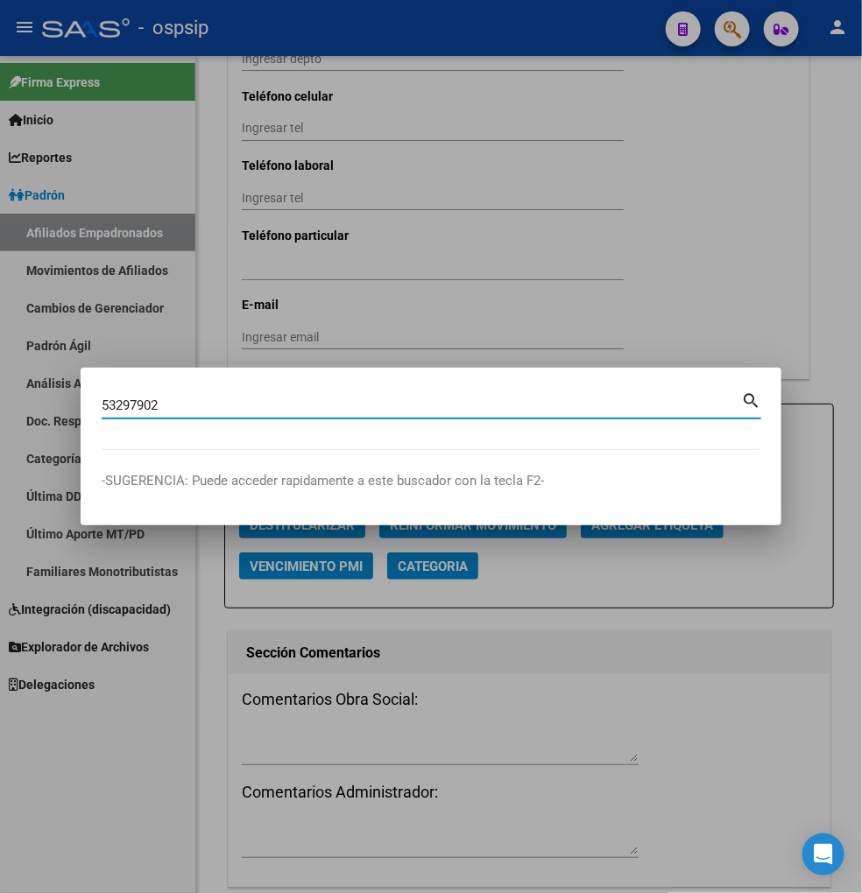
type input "53297902"
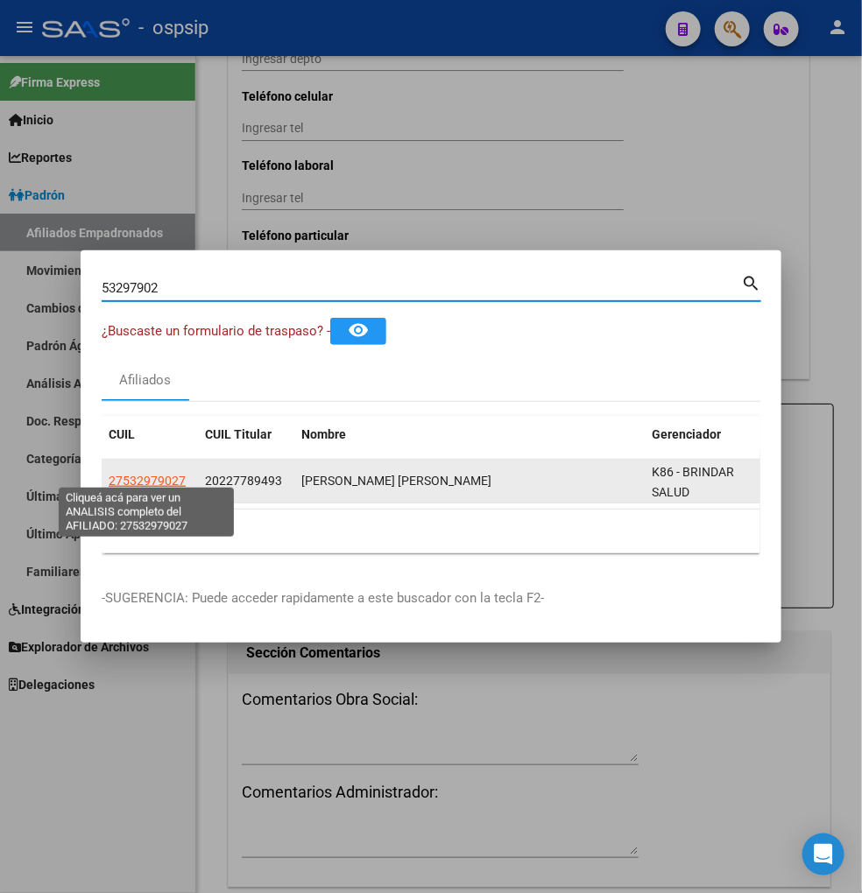
click at [153, 474] on span "27532979027" at bounding box center [147, 481] width 77 height 14
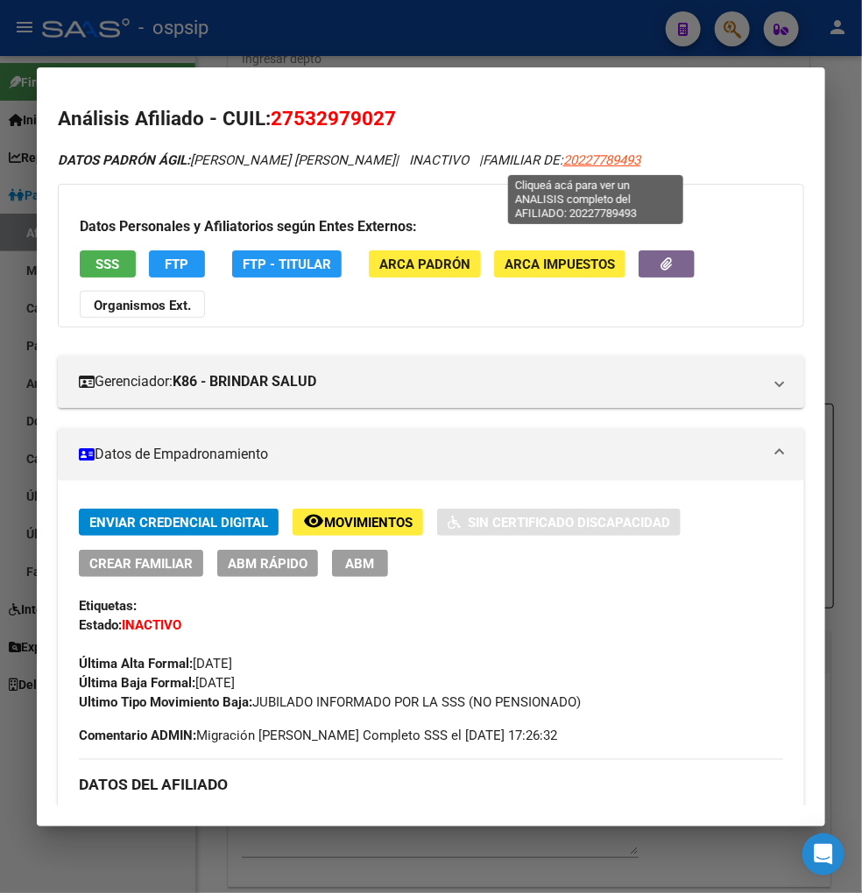
click at [601, 162] on span "20227789493" at bounding box center [601, 160] width 77 height 16
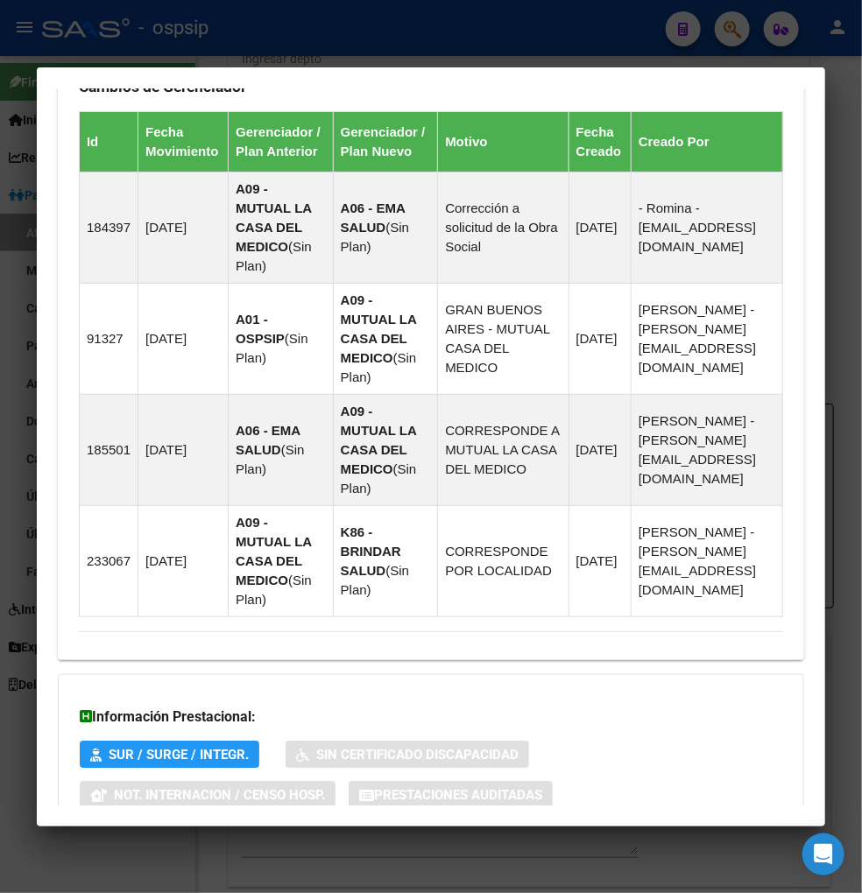
scroll to position [1367, 0]
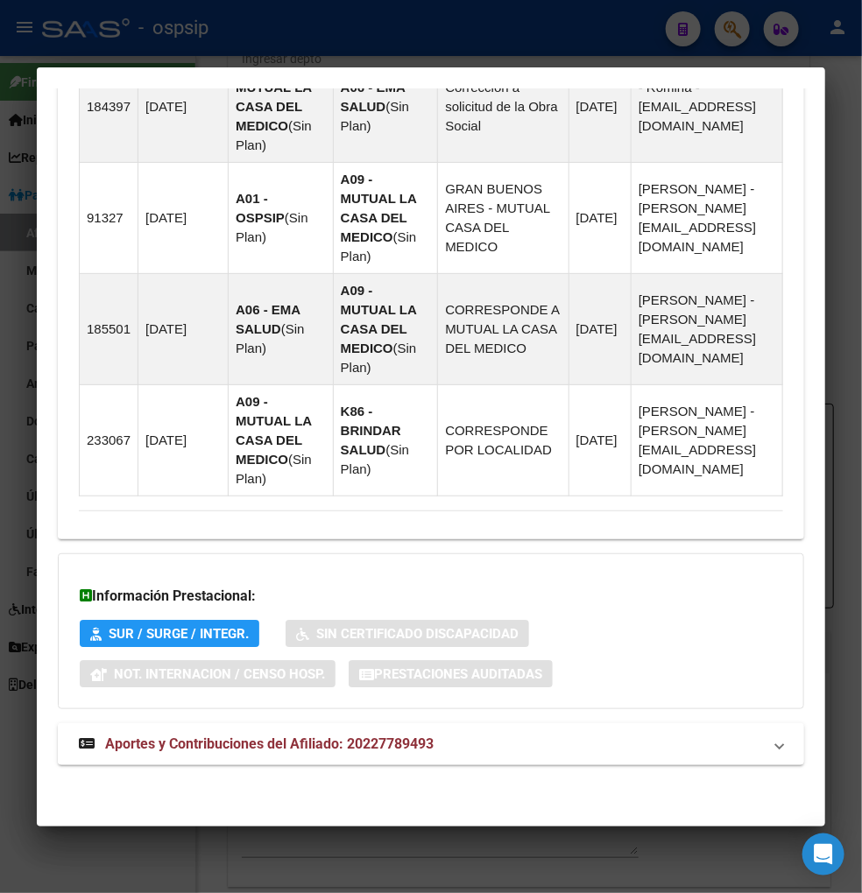
click at [252, 746] on span "Aportes y Contribuciones del Afiliado: 20227789493" at bounding box center [269, 744] width 328 height 17
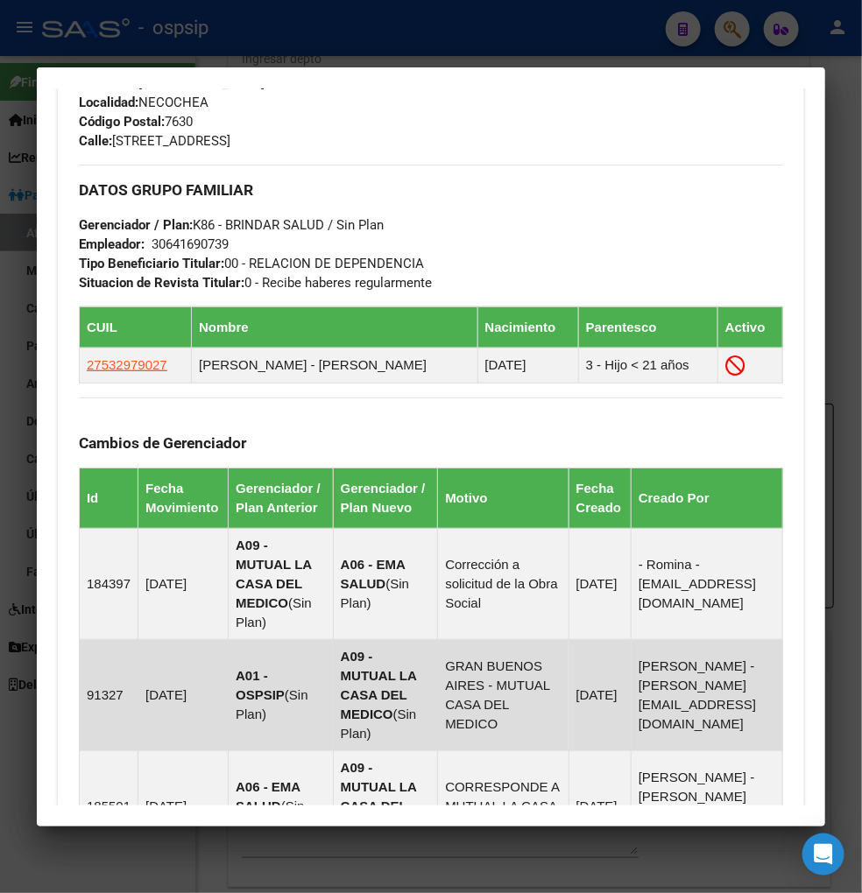
scroll to position [578, 0]
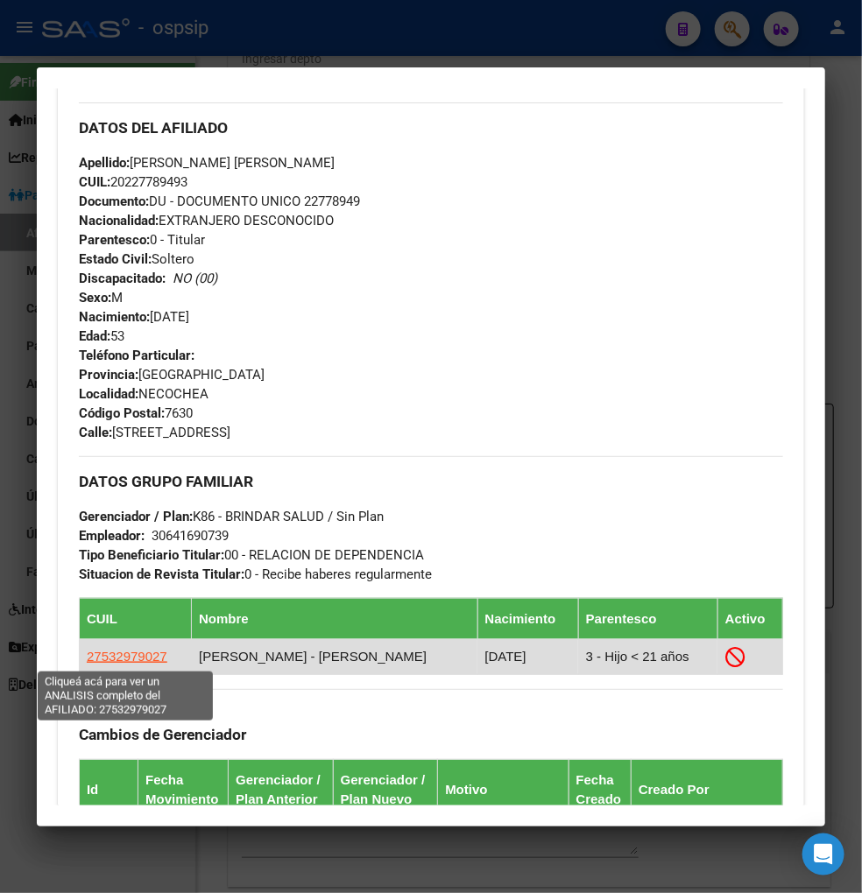
click at [125, 659] on span "27532979027" at bounding box center [127, 656] width 81 height 15
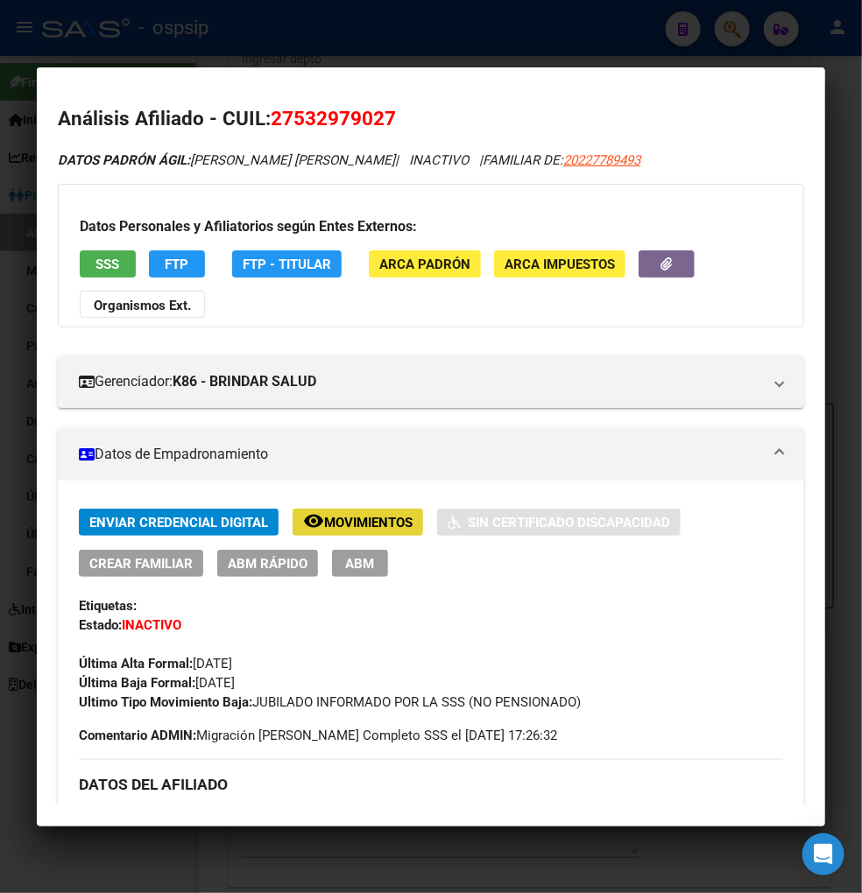
click at [373, 523] on span "Movimientos" at bounding box center [368, 523] width 88 height 16
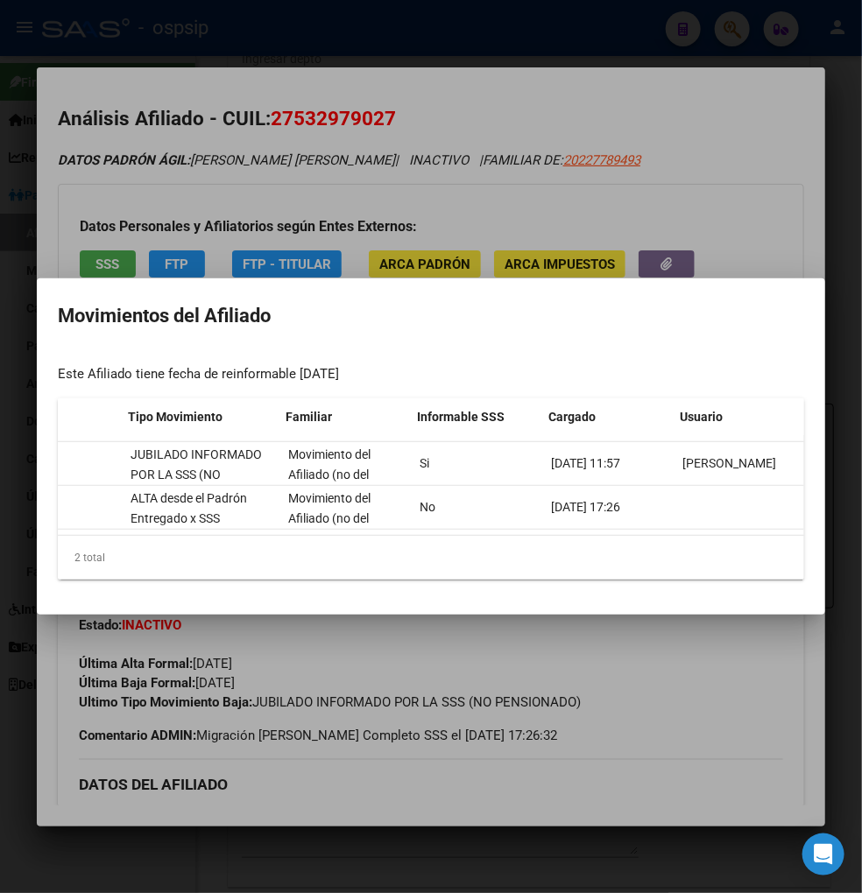
scroll to position [0, 374]
click at [683, 680] on div at bounding box center [431, 446] width 862 height 893
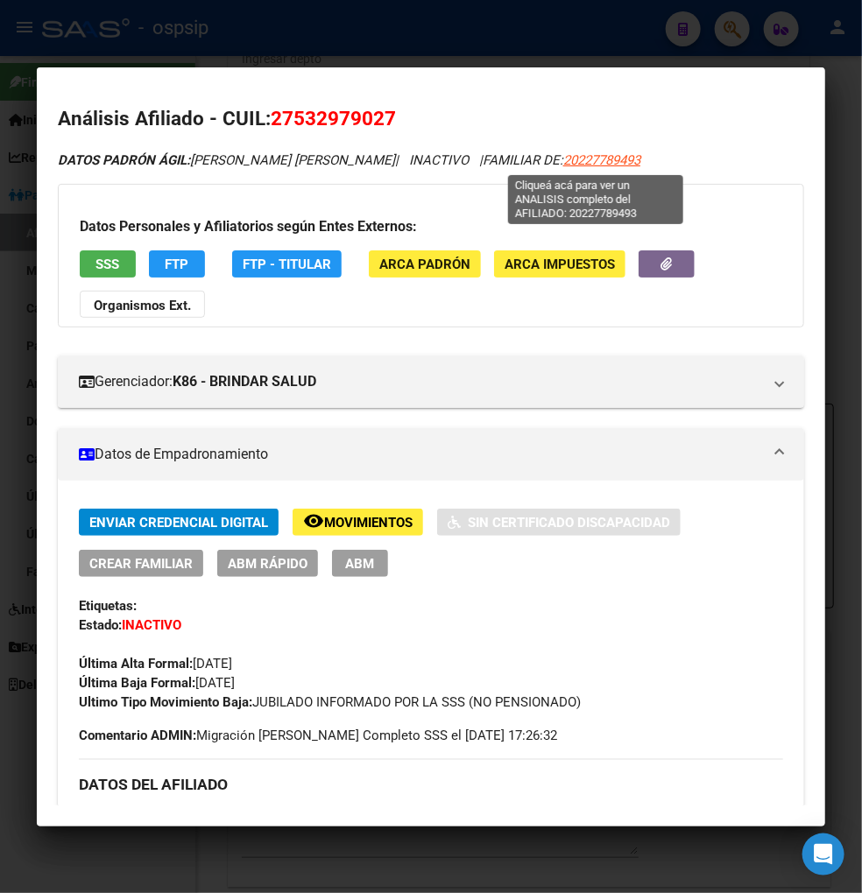
click at [574, 159] on span "20227789493" at bounding box center [601, 160] width 77 height 16
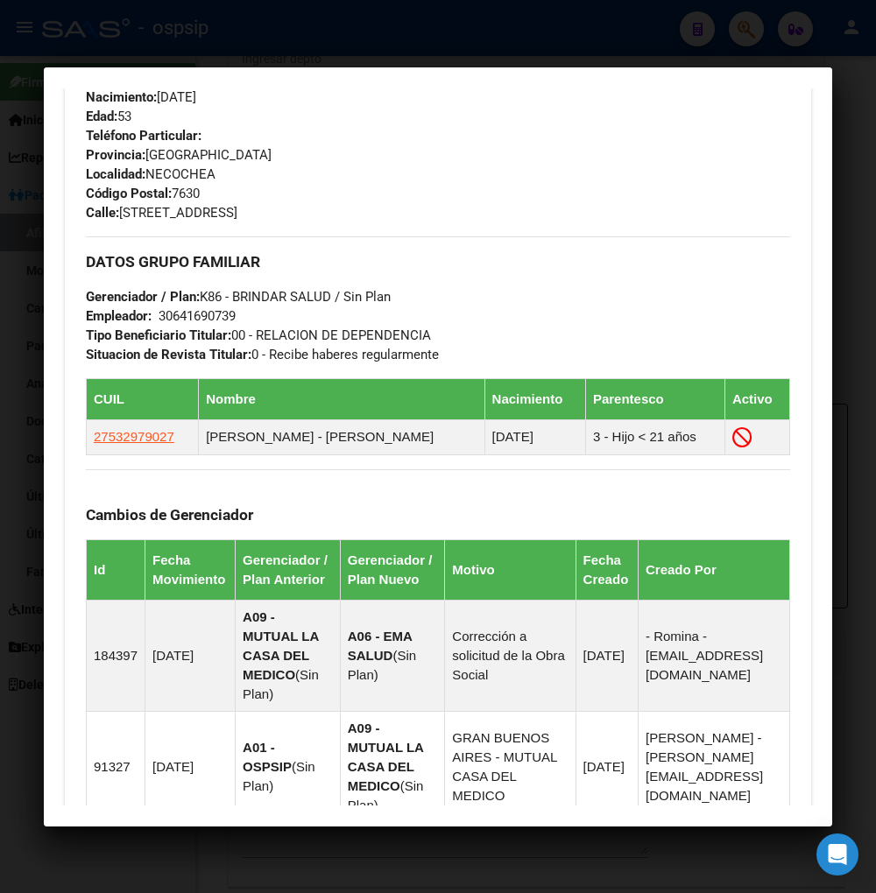
scroll to position [973, 0]
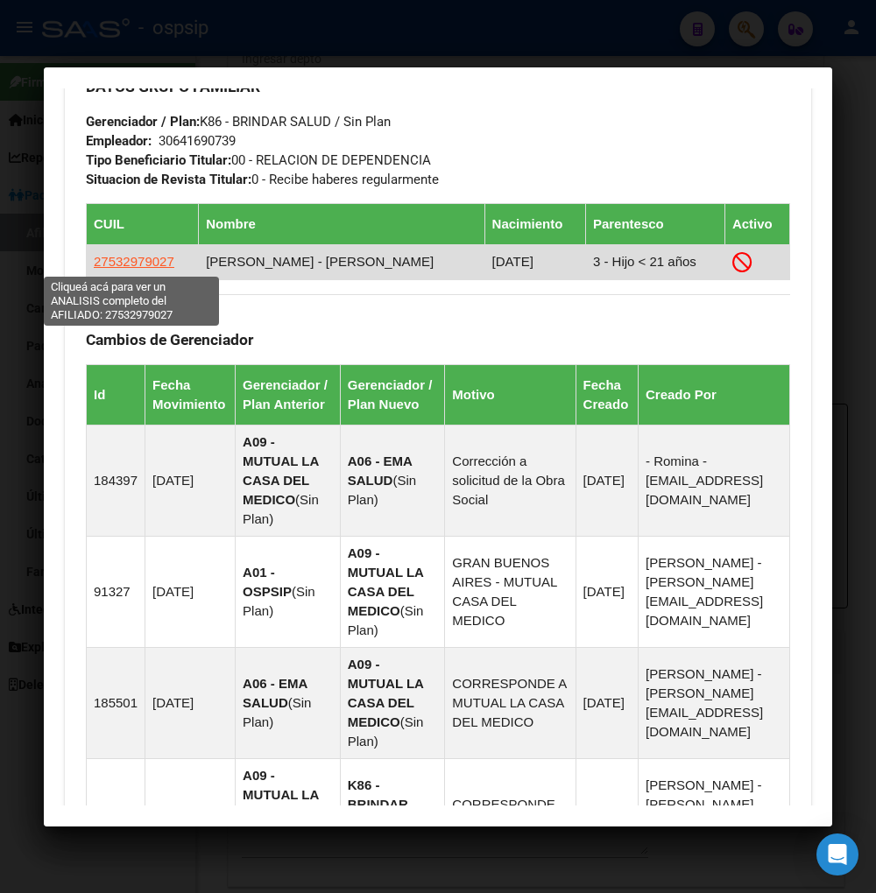
click at [137, 263] on span "27532979027" at bounding box center [134, 261] width 81 height 15
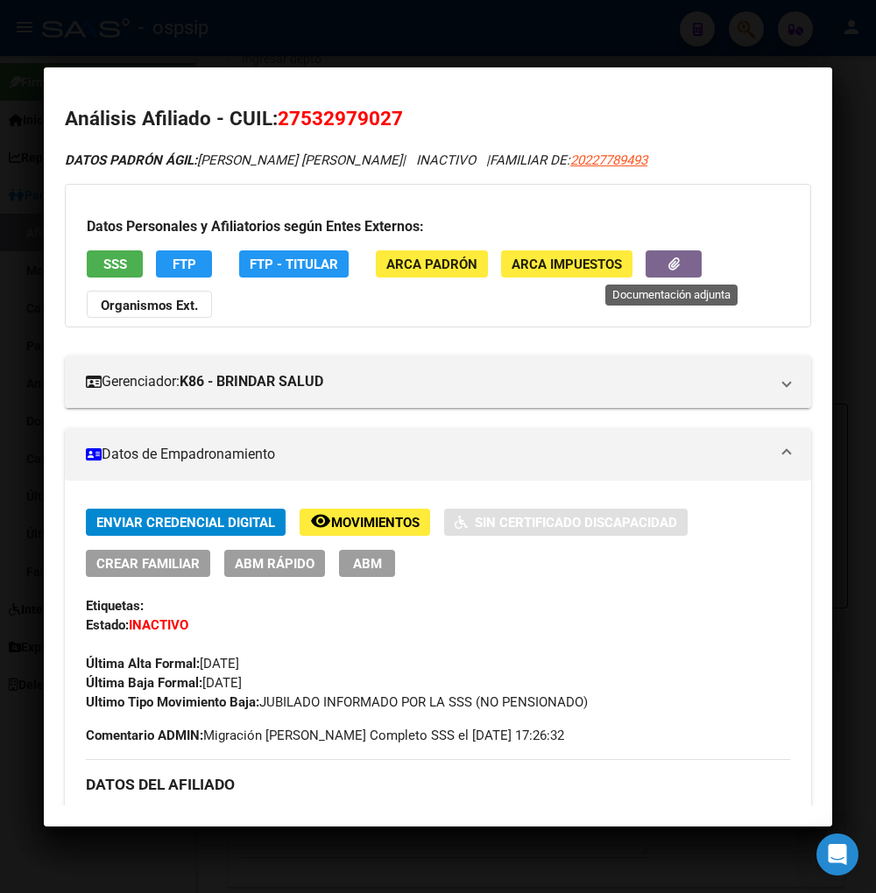
click at [651, 270] on button "button" at bounding box center [673, 263] width 56 height 27
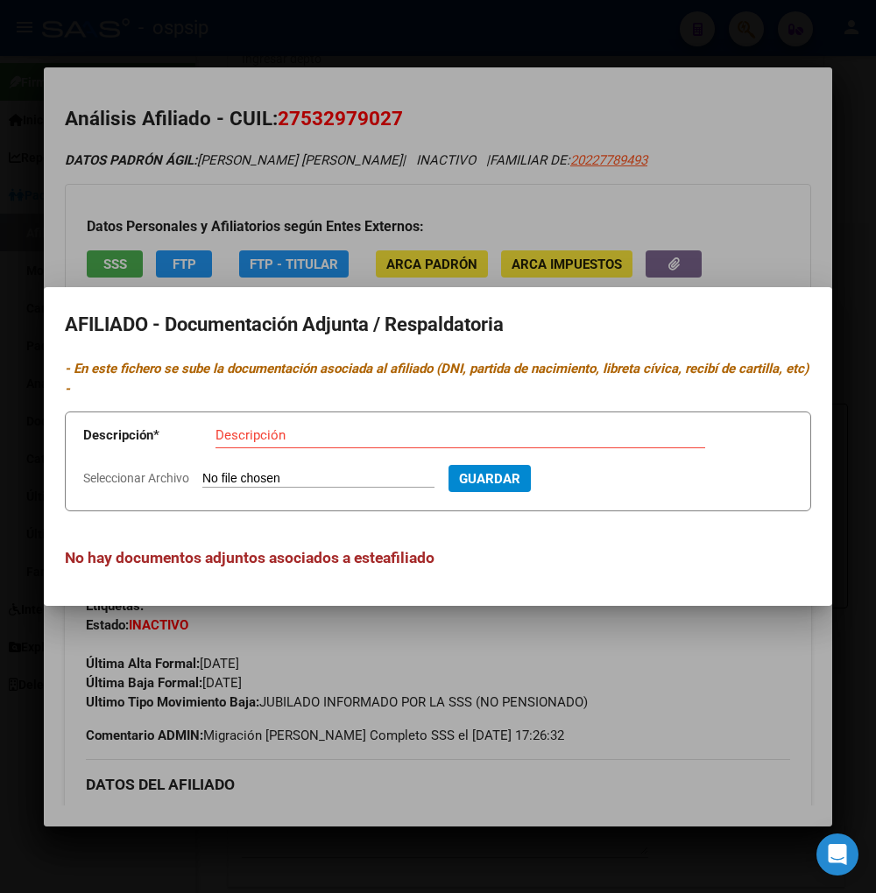
click at [641, 654] on div at bounding box center [438, 446] width 876 height 893
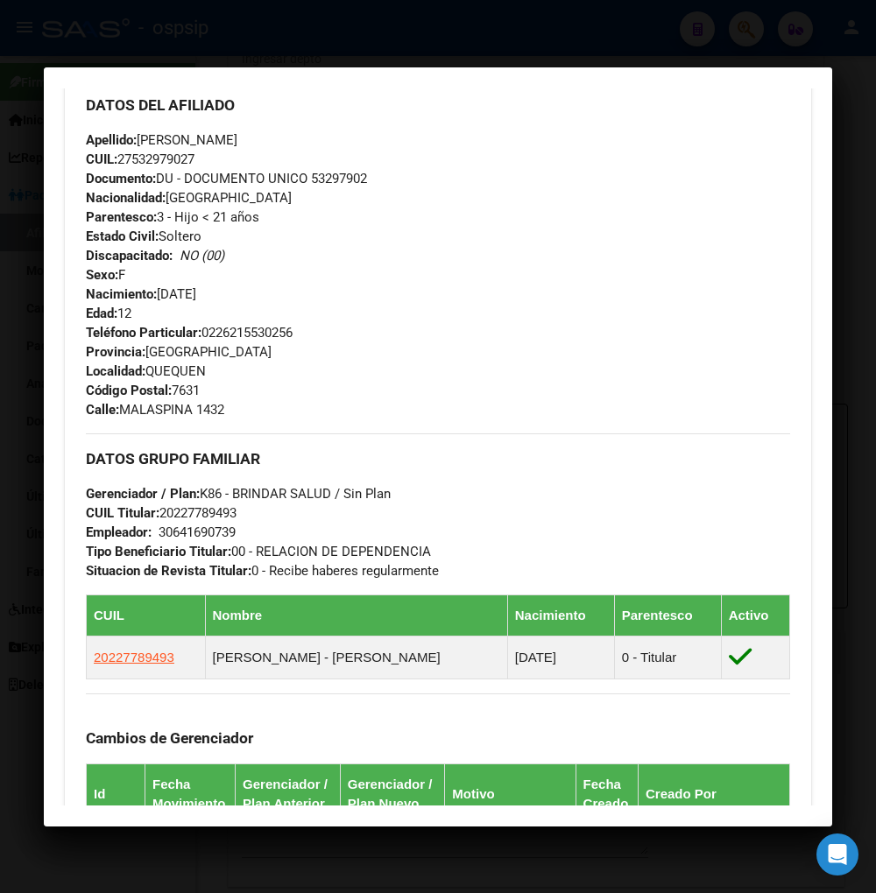
scroll to position [680, 0]
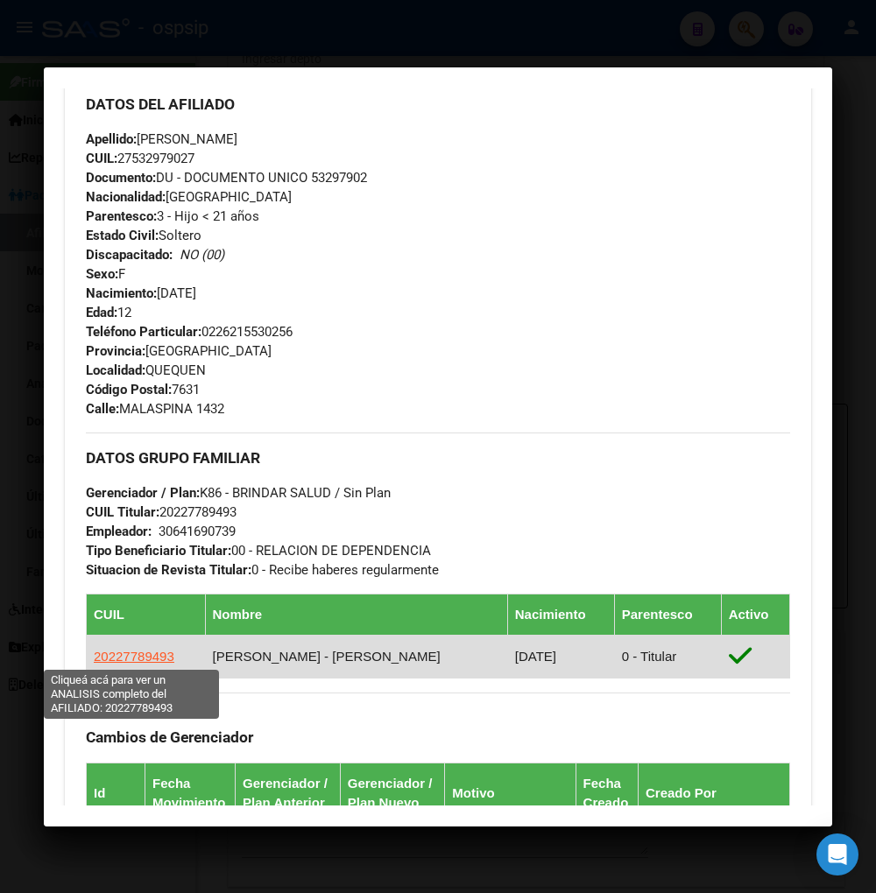
click at [134, 651] on span "20227789493" at bounding box center [134, 656] width 81 height 15
type textarea "20227789493"
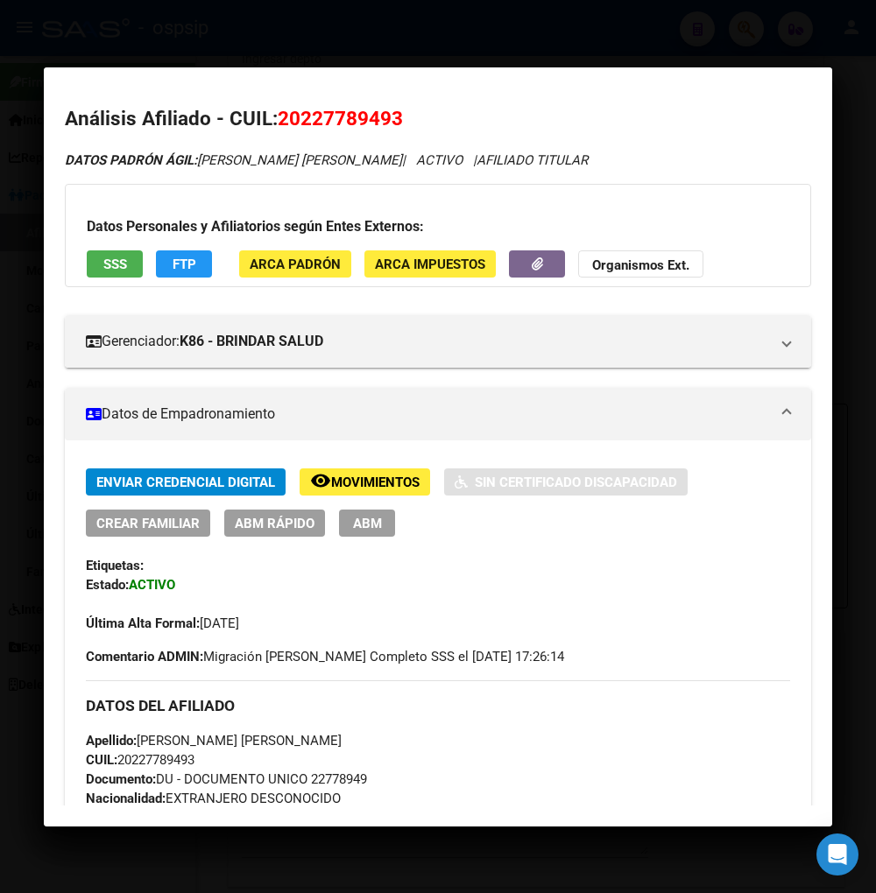
click at [623, 111] on h2 "Análisis Afiliado - CUIL: 20227789493" at bounding box center [438, 119] width 746 height 30
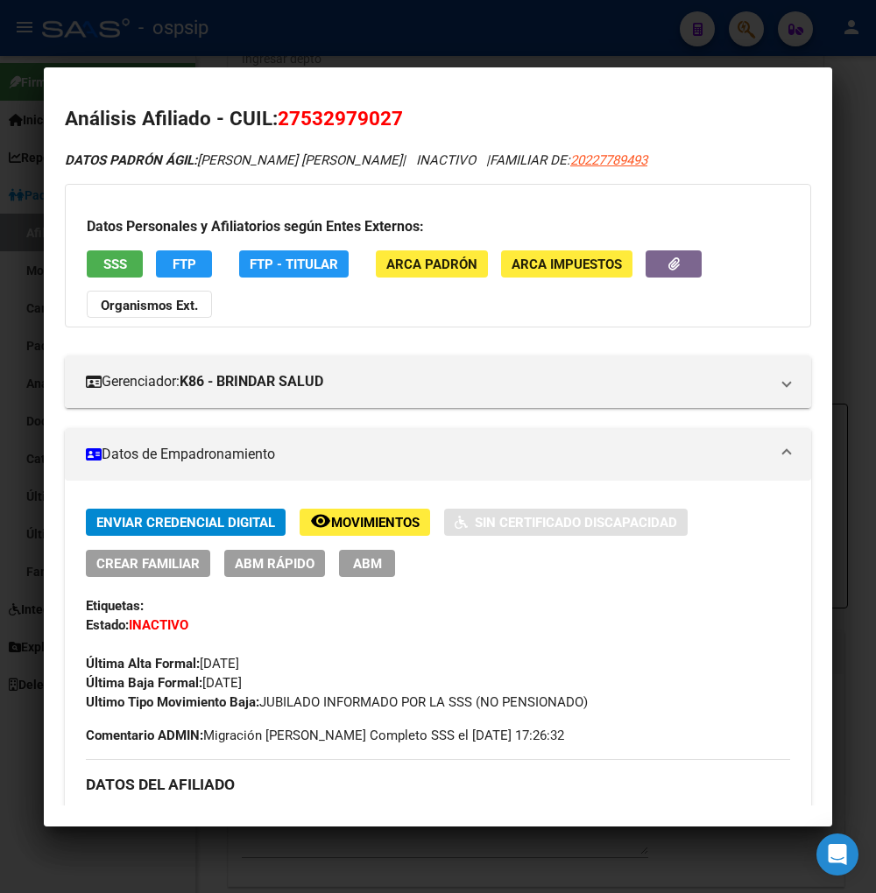
click at [742, 32] on div at bounding box center [438, 446] width 876 height 893
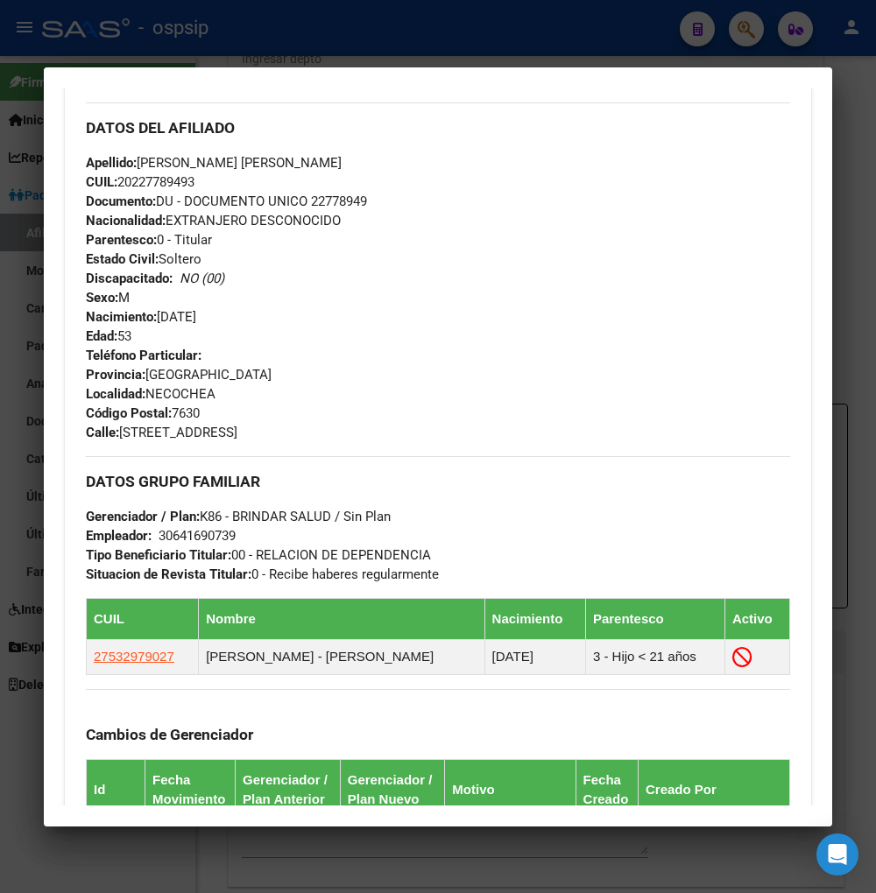
click at [736, 35] on div at bounding box center [438, 446] width 876 height 893
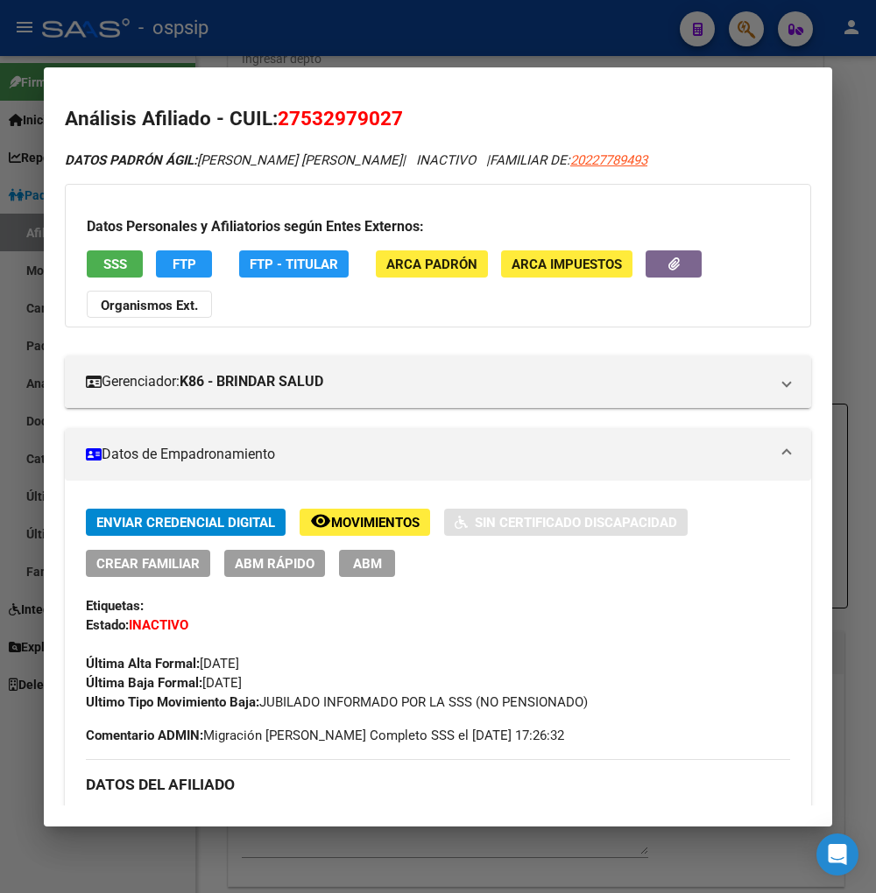
click at [744, 32] on div at bounding box center [438, 446] width 876 height 893
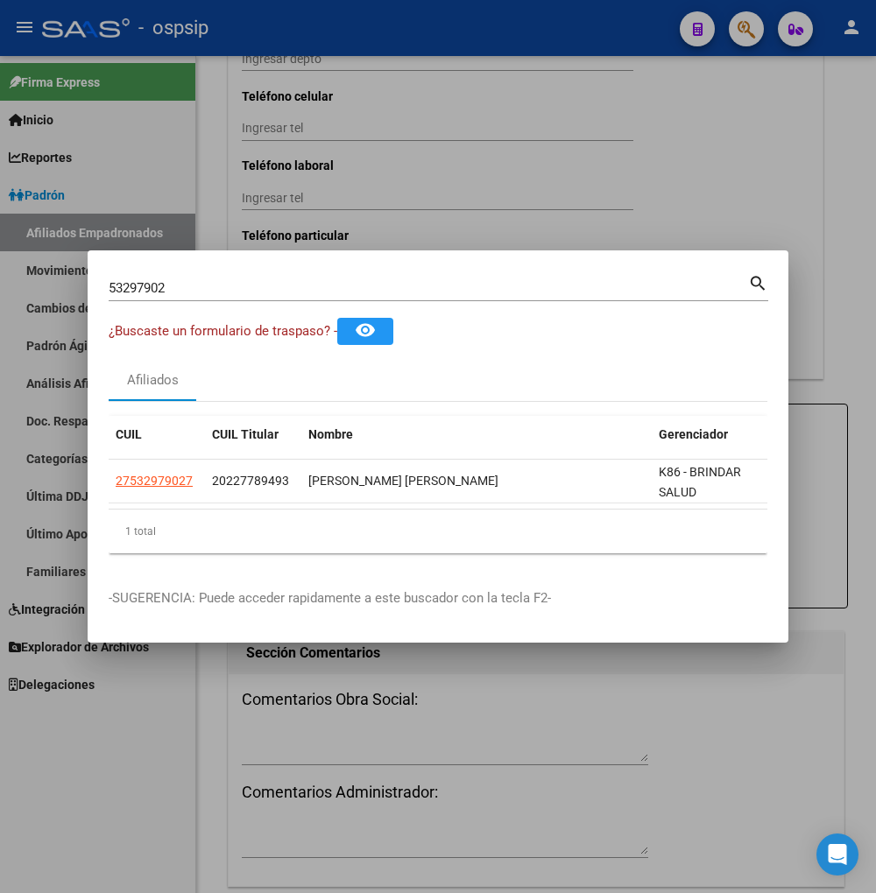
click at [186, 282] on input "53297902" at bounding box center [428, 288] width 639 height 16
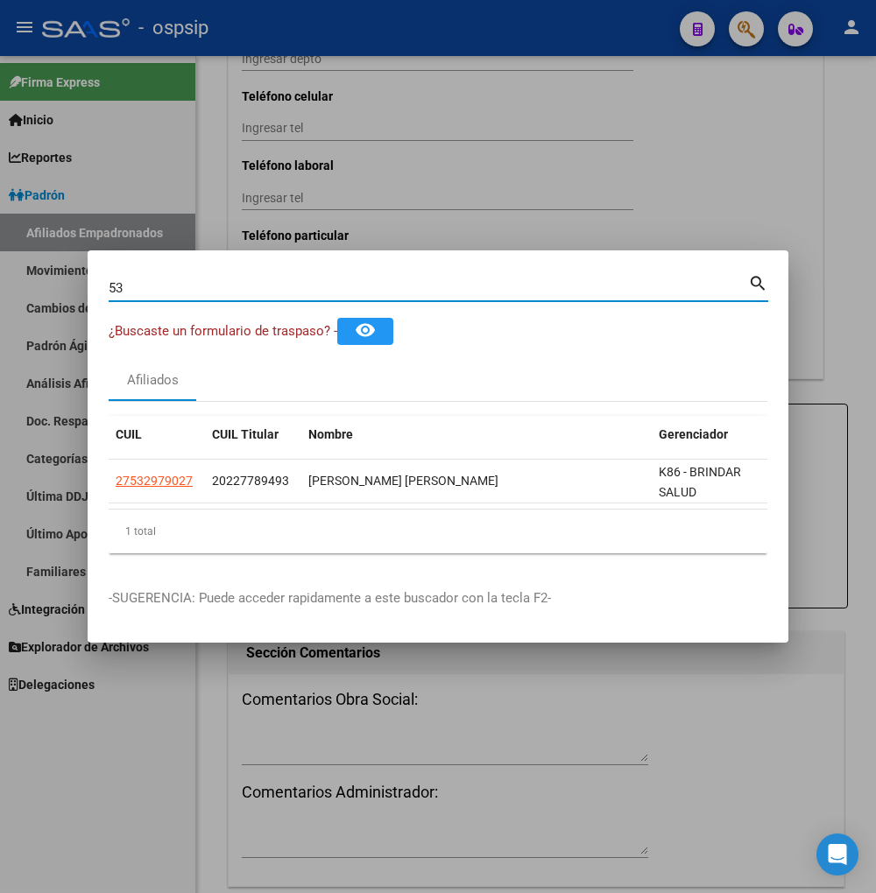
type input "5"
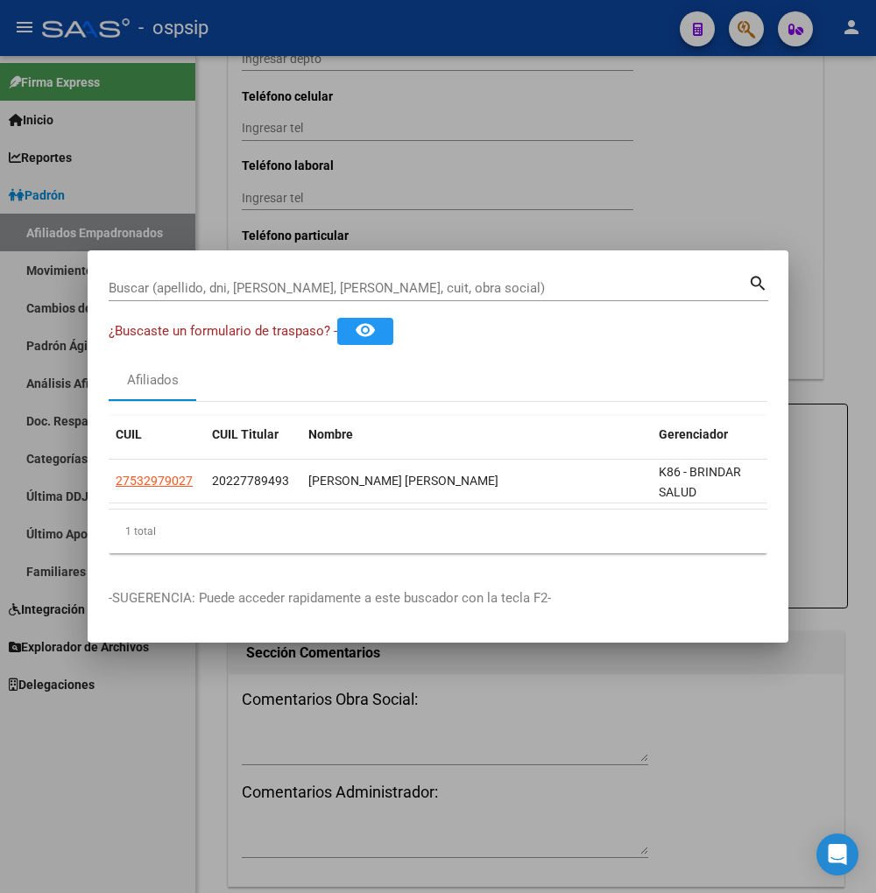
click at [158, 283] on input "Buscar (apellido, dni, [PERSON_NAME], [PERSON_NAME], cuit, obra social)" at bounding box center [428, 288] width 639 height 16
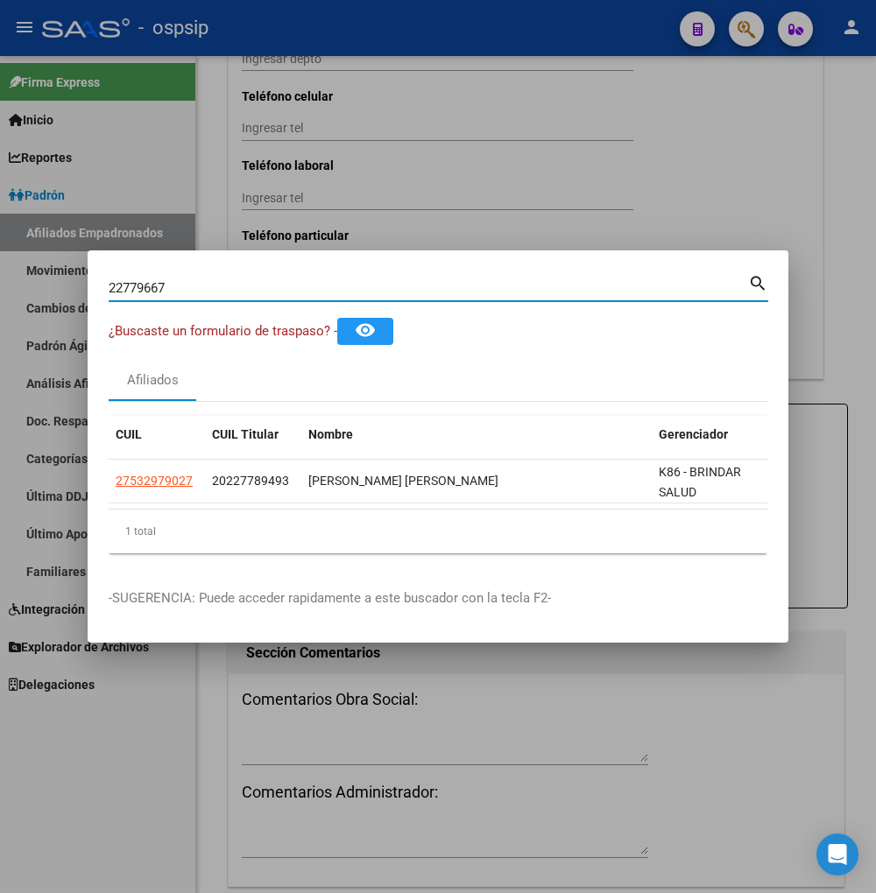
type input "22779667"
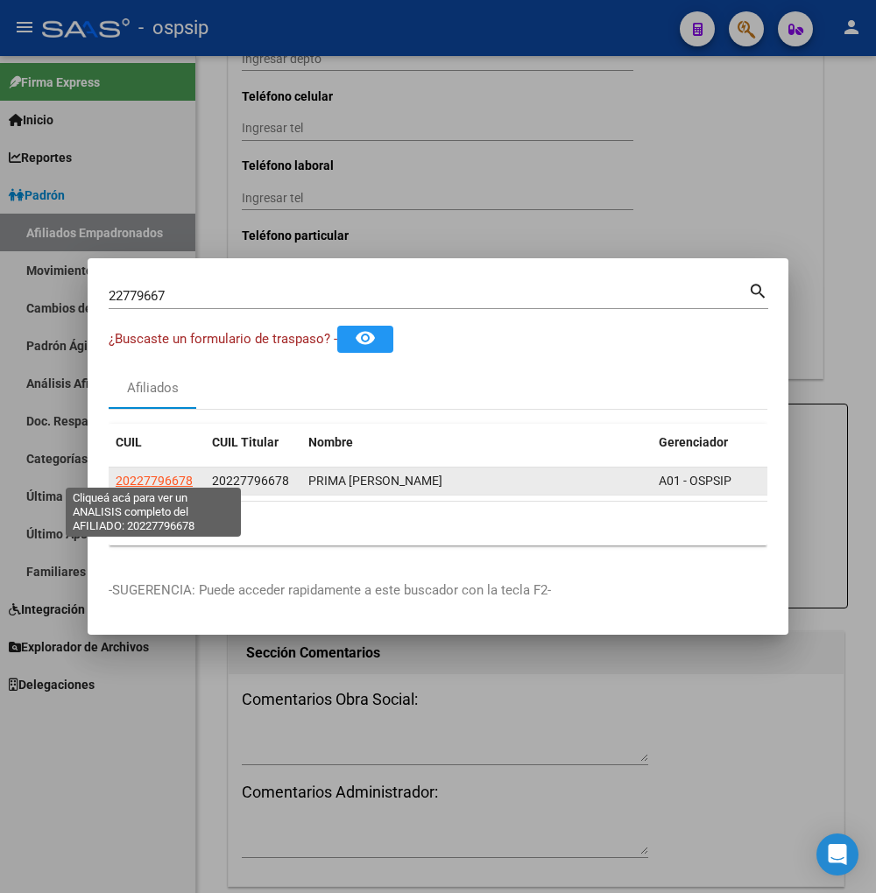
click at [144, 475] on span "20227796678" at bounding box center [154, 481] width 77 height 14
type textarea "20227796678"
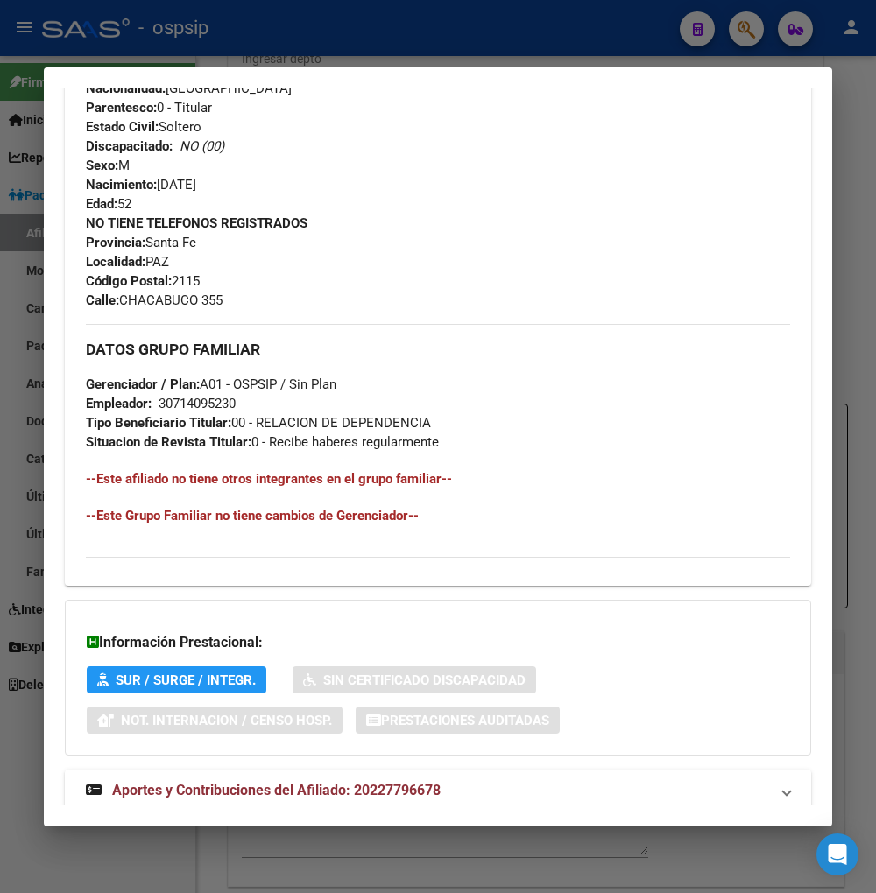
scroll to position [775, 0]
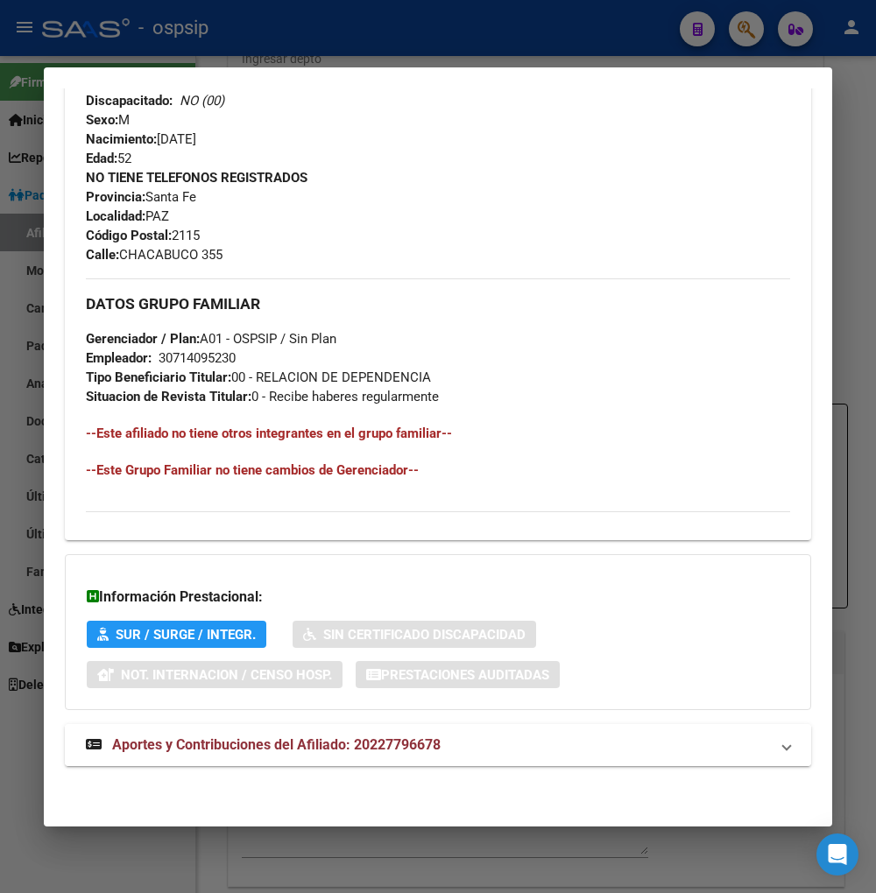
click at [222, 746] on span "Aportes y Contribuciones del Afiliado: 20227796678" at bounding box center [276, 744] width 328 height 17
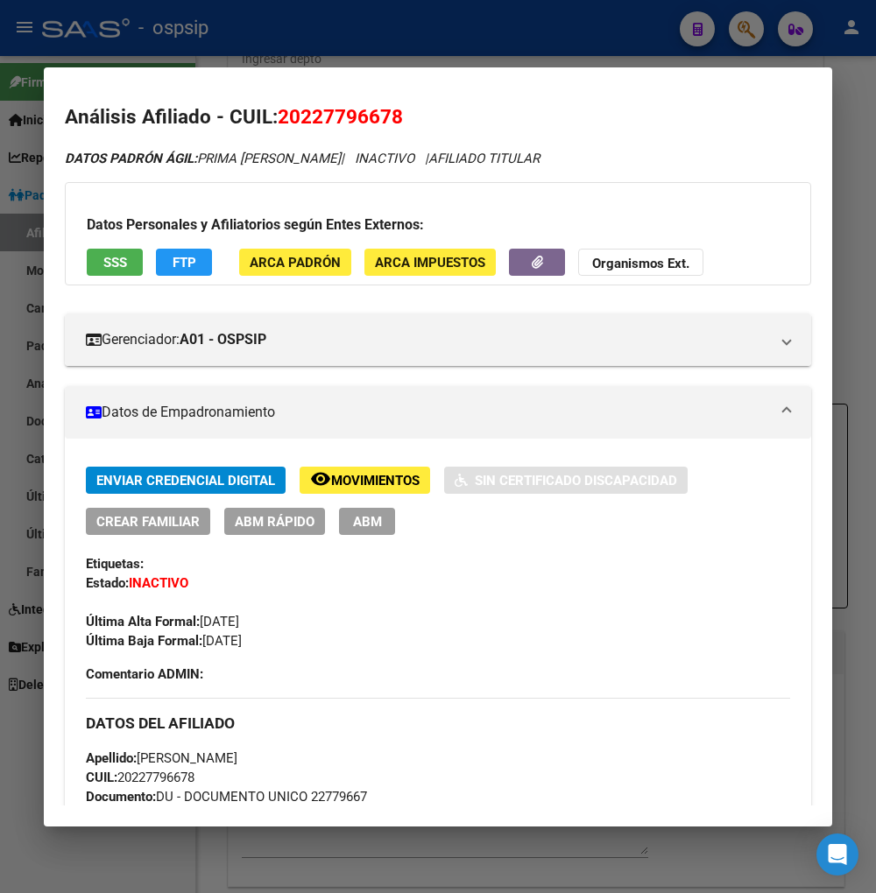
scroll to position [0, 0]
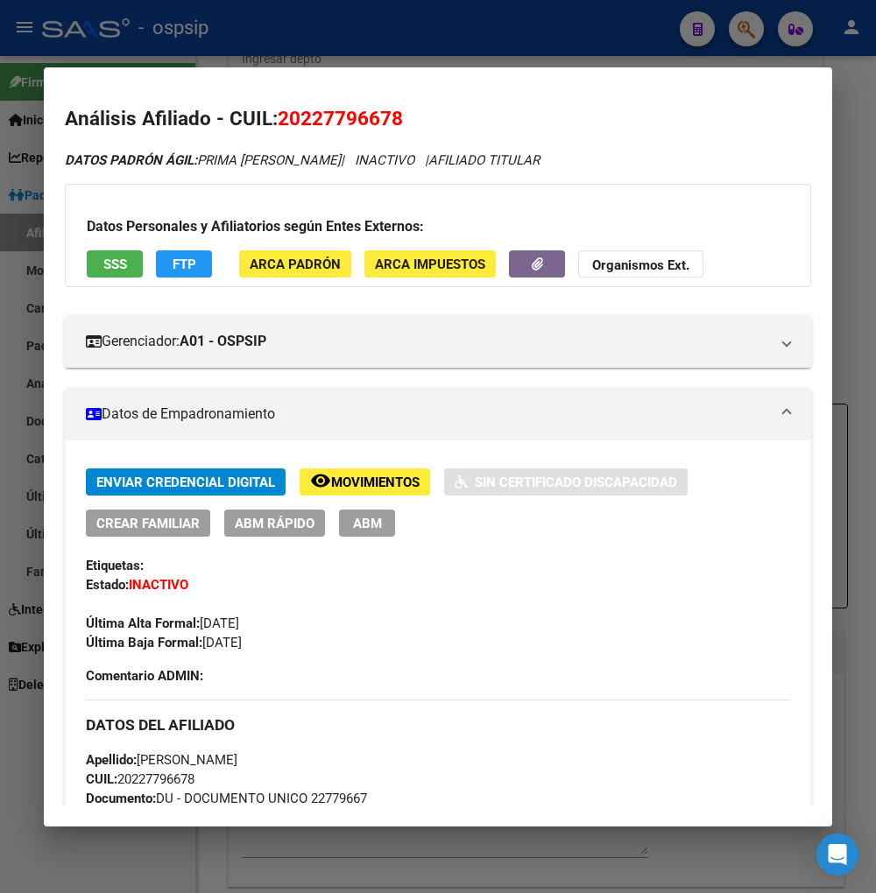
click at [158, 265] on button "FTP" at bounding box center [184, 263] width 56 height 27
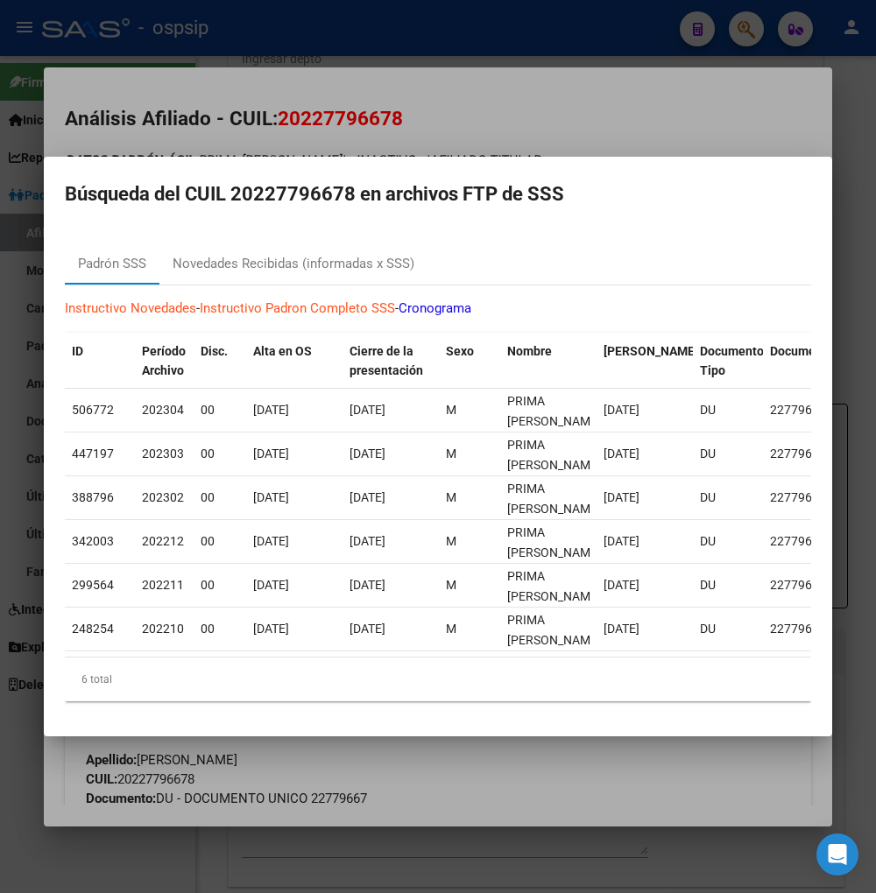
click at [505, 18] on div at bounding box center [438, 446] width 876 height 893
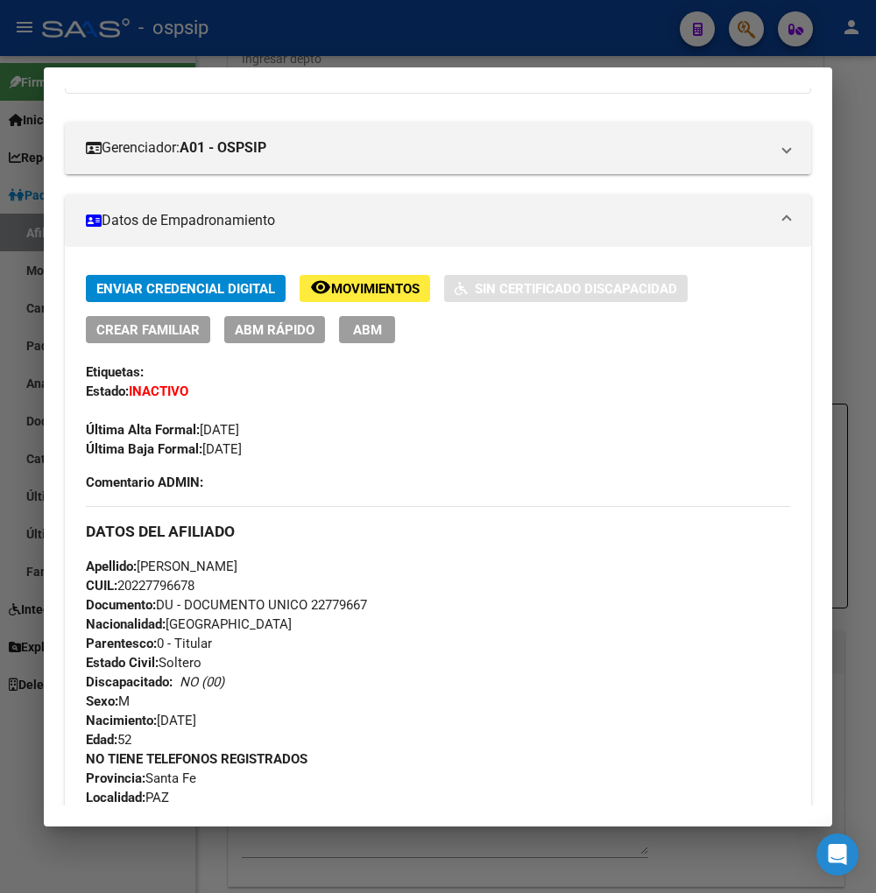
scroll to position [97, 0]
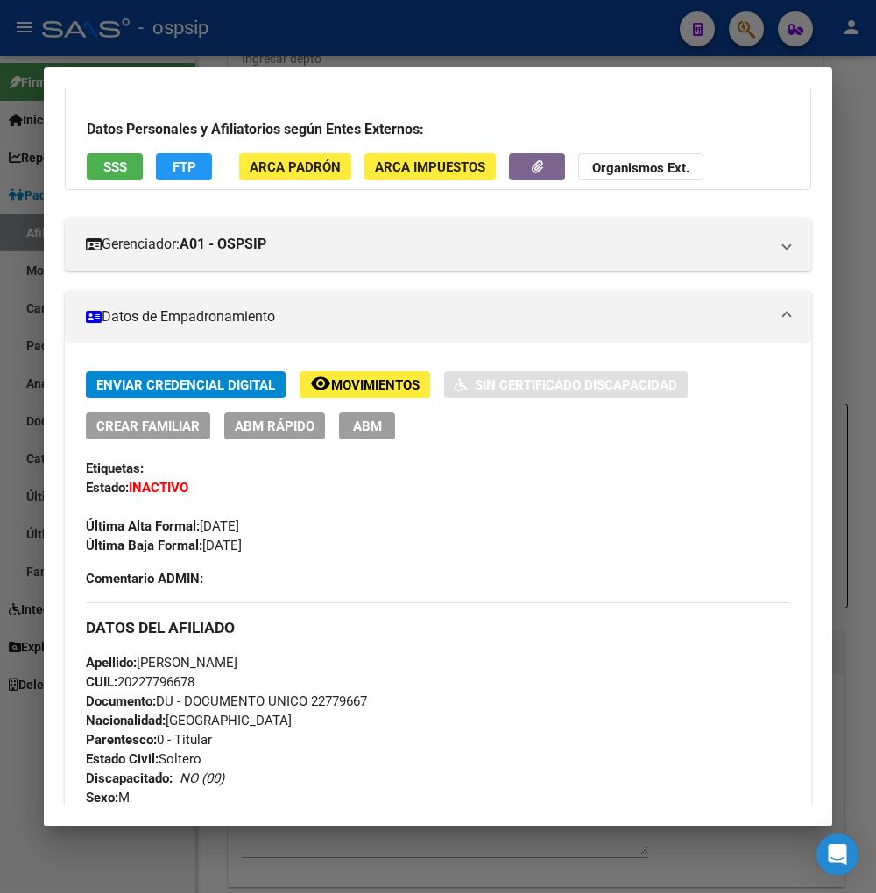
click at [386, 381] on span "Movimientos" at bounding box center [375, 385] width 88 height 16
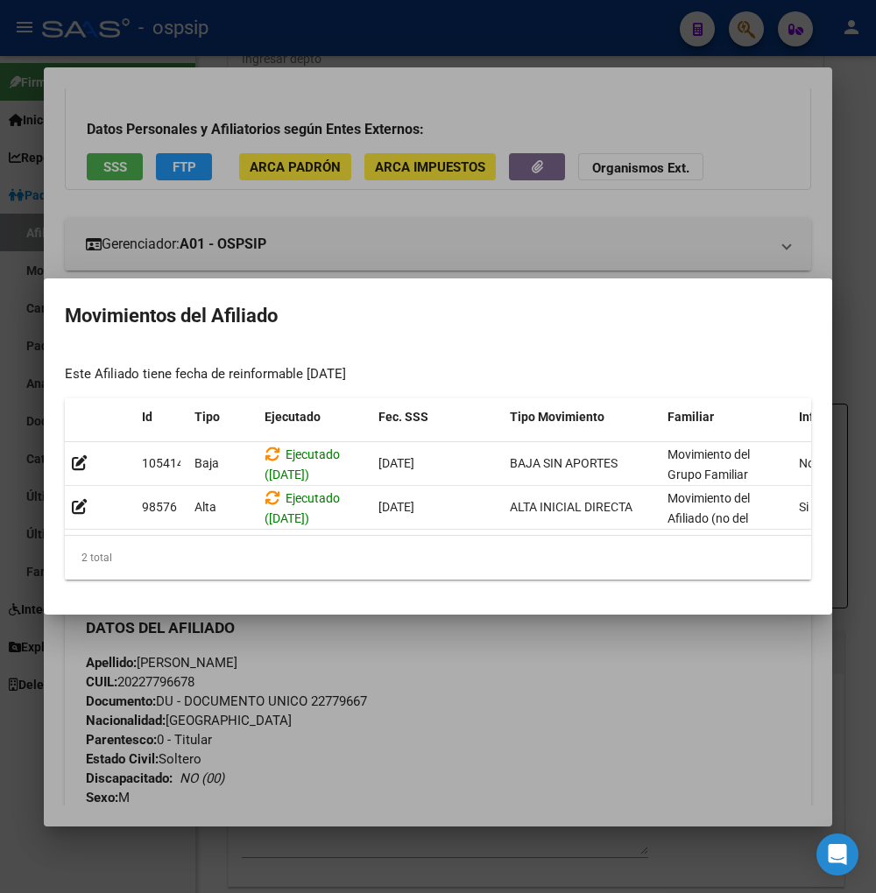
click at [745, 27] on div at bounding box center [438, 446] width 876 height 893
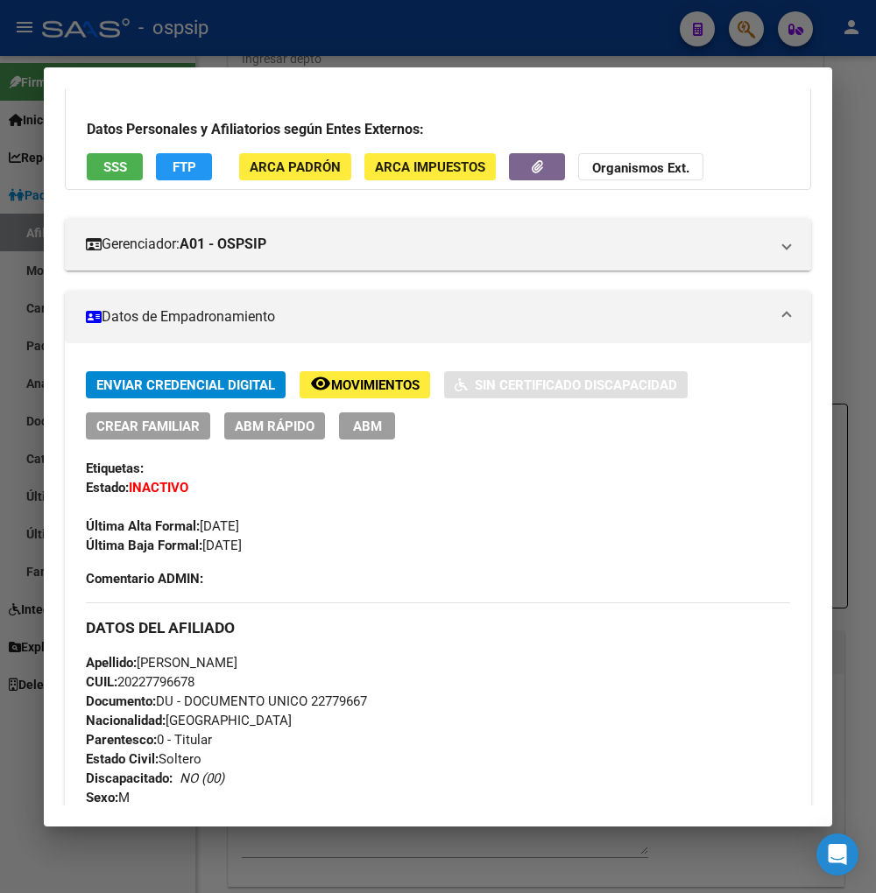
click at [749, 33] on div at bounding box center [438, 446] width 876 height 893
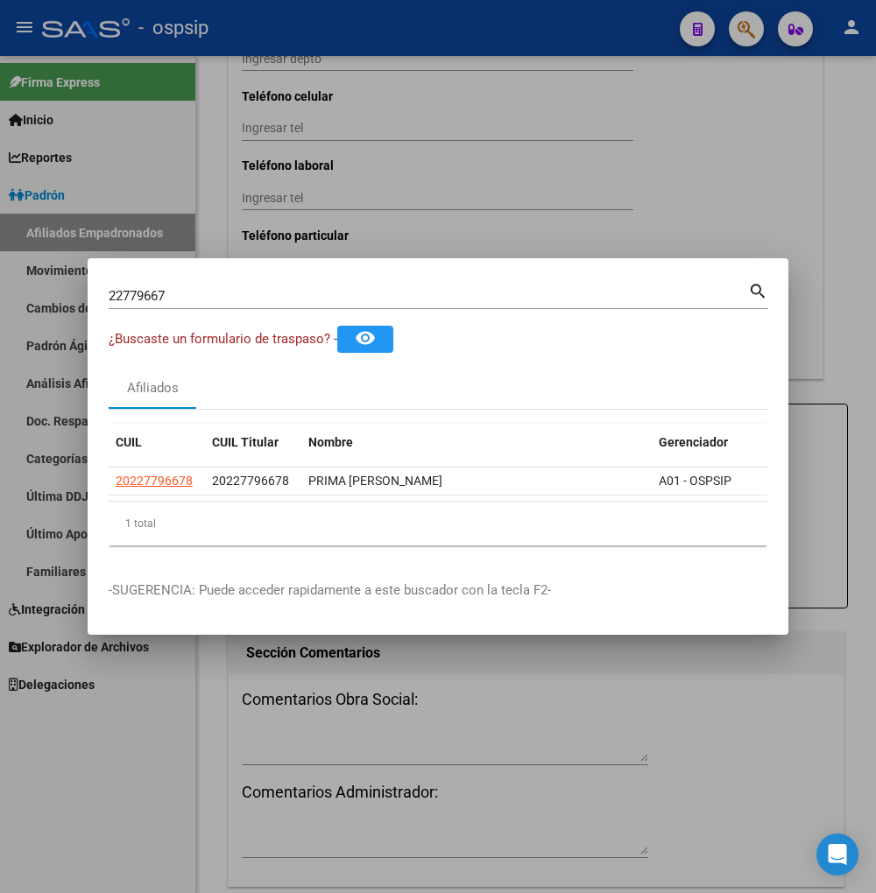
click at [202, 288] on input "22779667" at bounding box center [428, 296] width 639 height 16
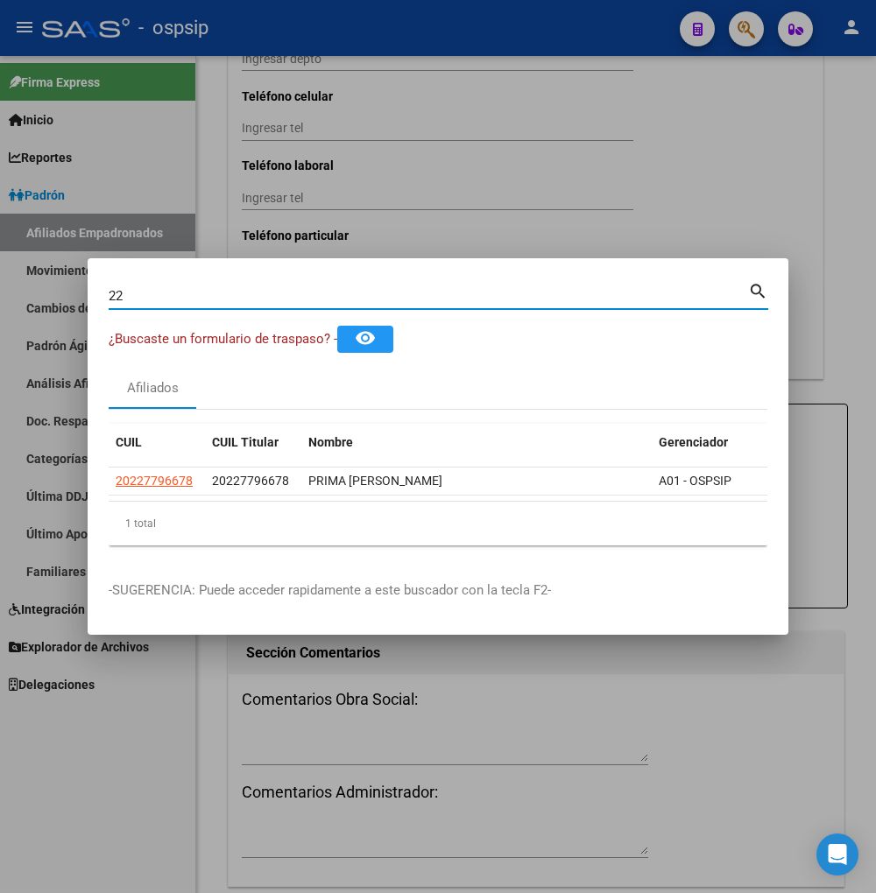
type input "2"
type input "22780564"
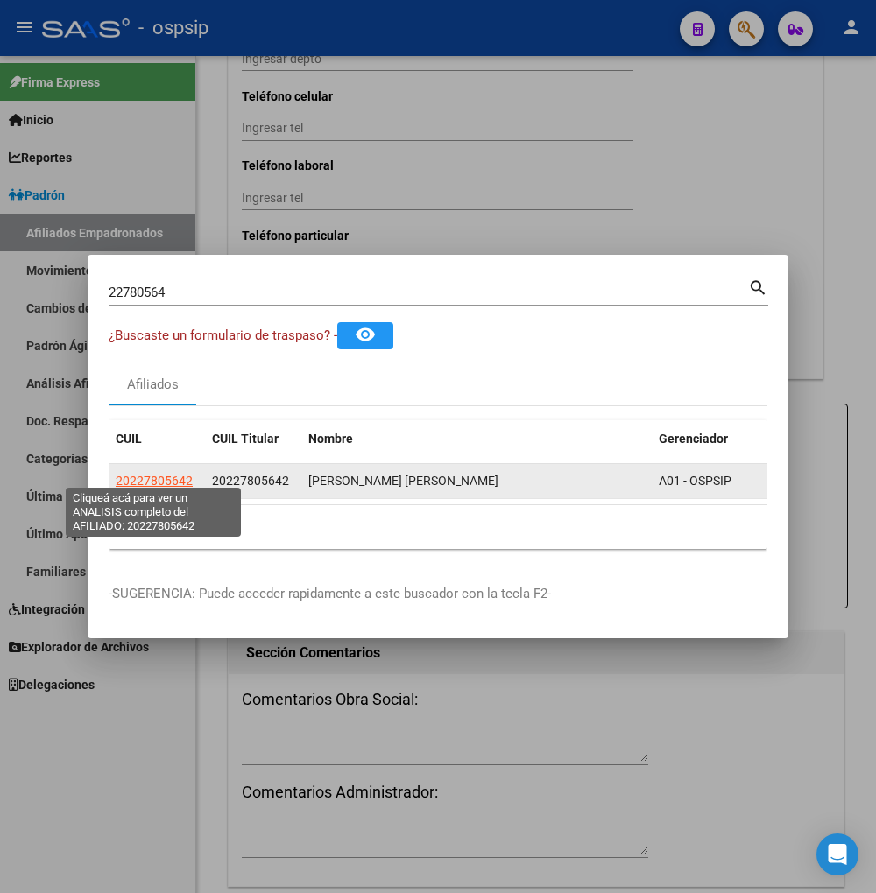
click at [145, 475] on span "20227805642" at bounding box center [154, 481] width 77 height 14
type textarea "20227805642"
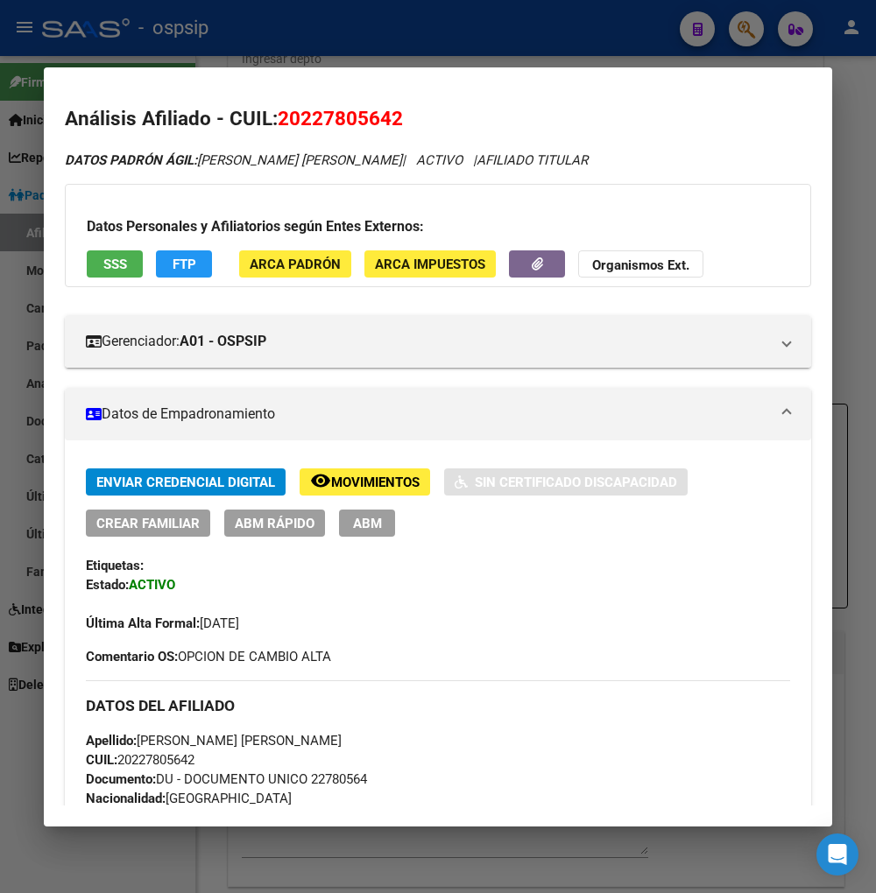
click at [749, 30] on div at bounding box center [438, 446] width 876 height 893
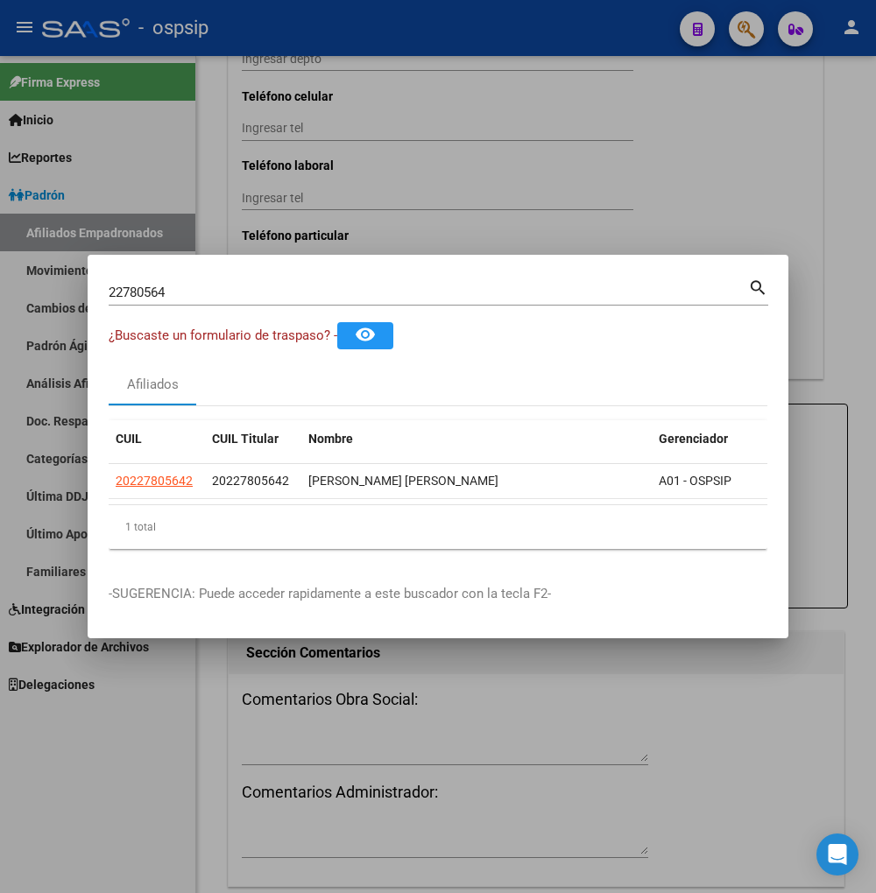
click at [180, 287] on input "22780564" at bounding box center [428, 293] width 639 height 16
type input "2"
type input "47121065"
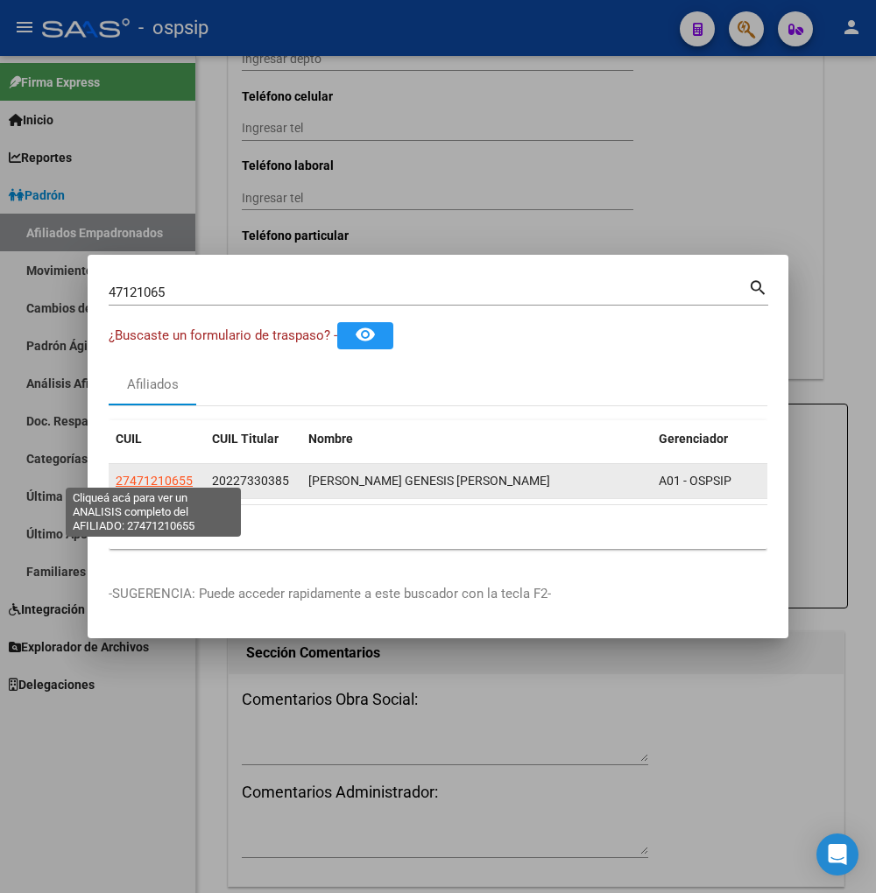
click at [146, 474] on span "27471210655" at bounding box center [154, 481] width 77 height 14
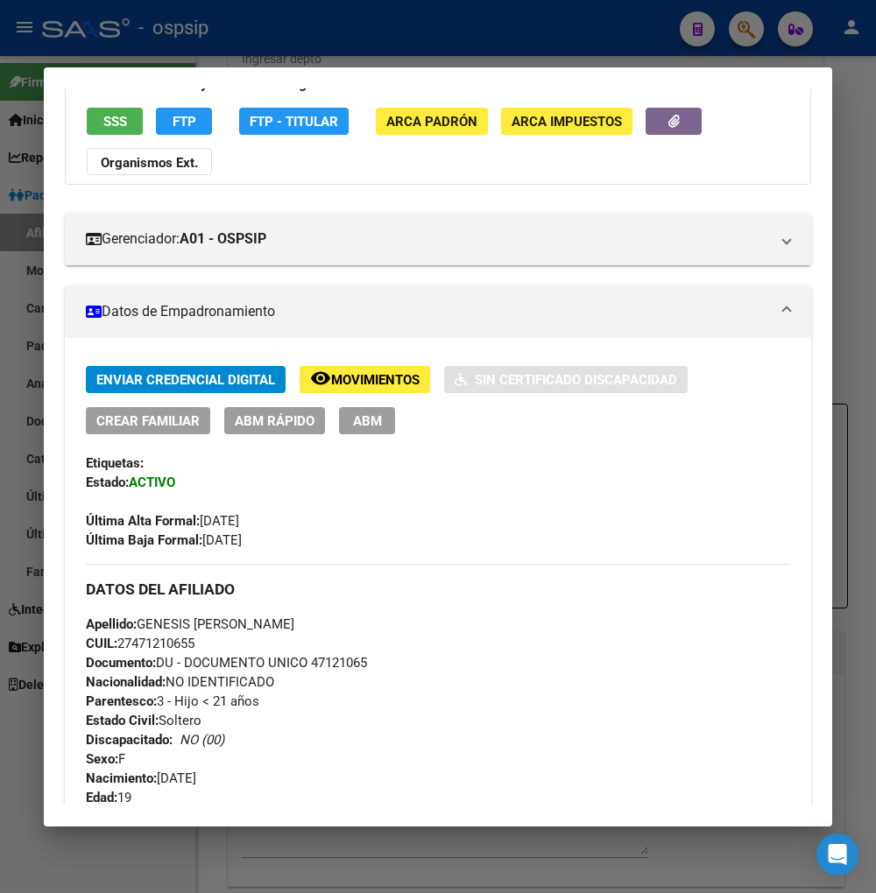
scroll to position [0, 0]
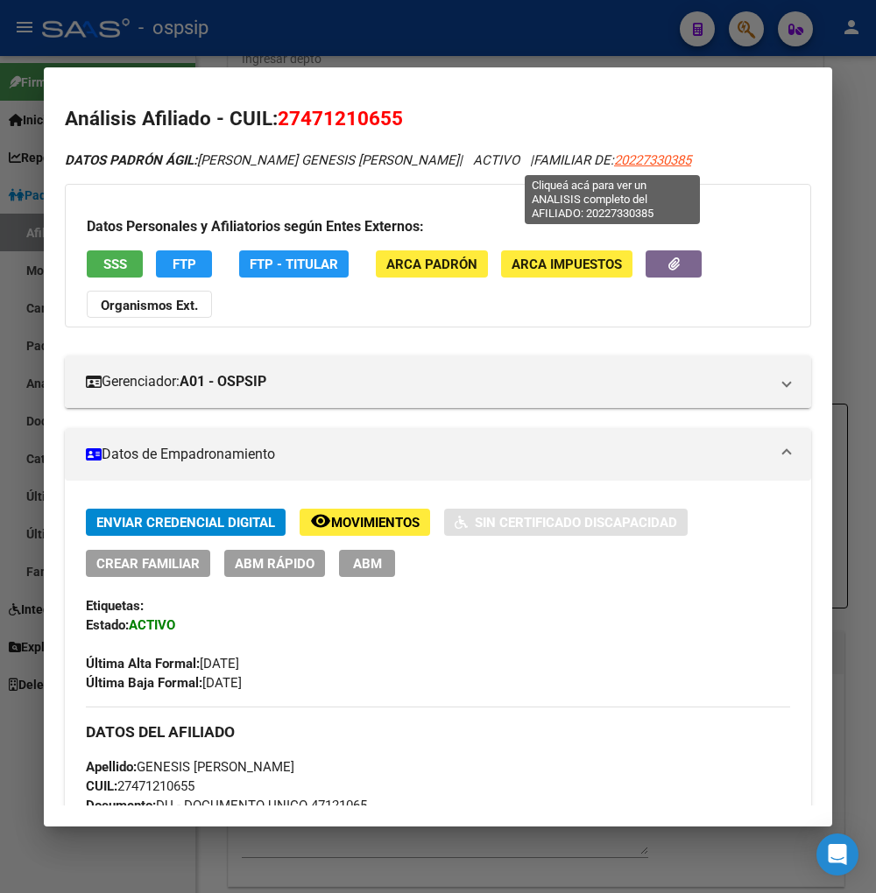
click at [614, 162] on span "20227330385" at bounding box center [652, 160] width 77 height 16
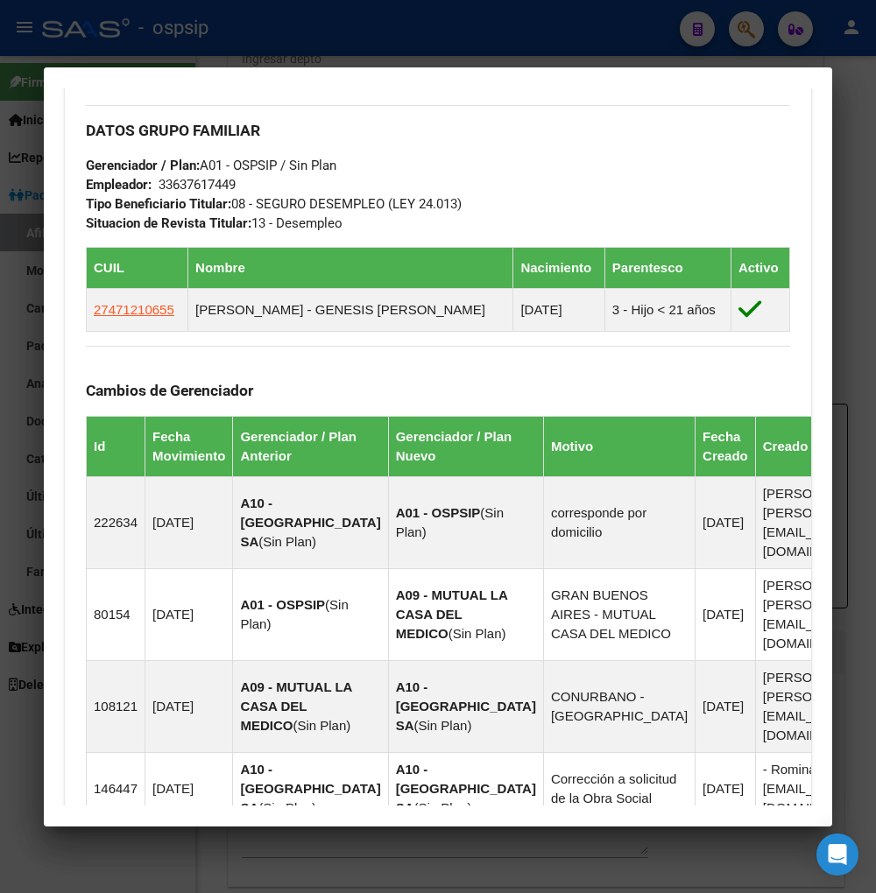
scroll to position [973, 0]
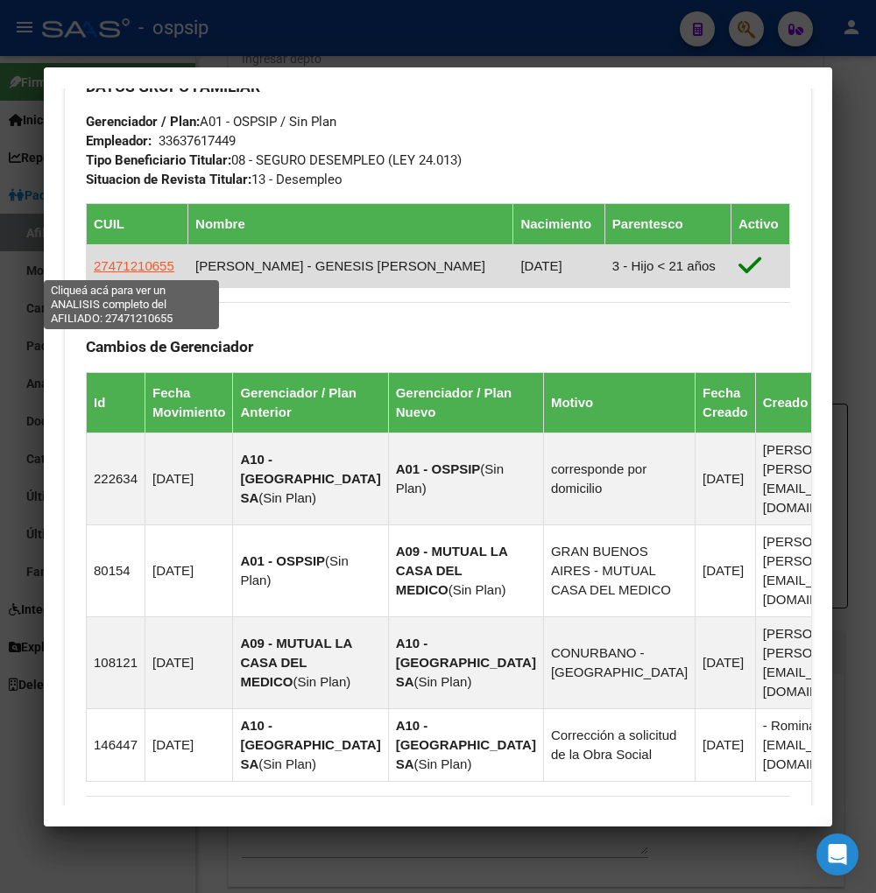
click at [121, 264] on span "27471210655" at bounding box center [134, 265] width 81 height 15
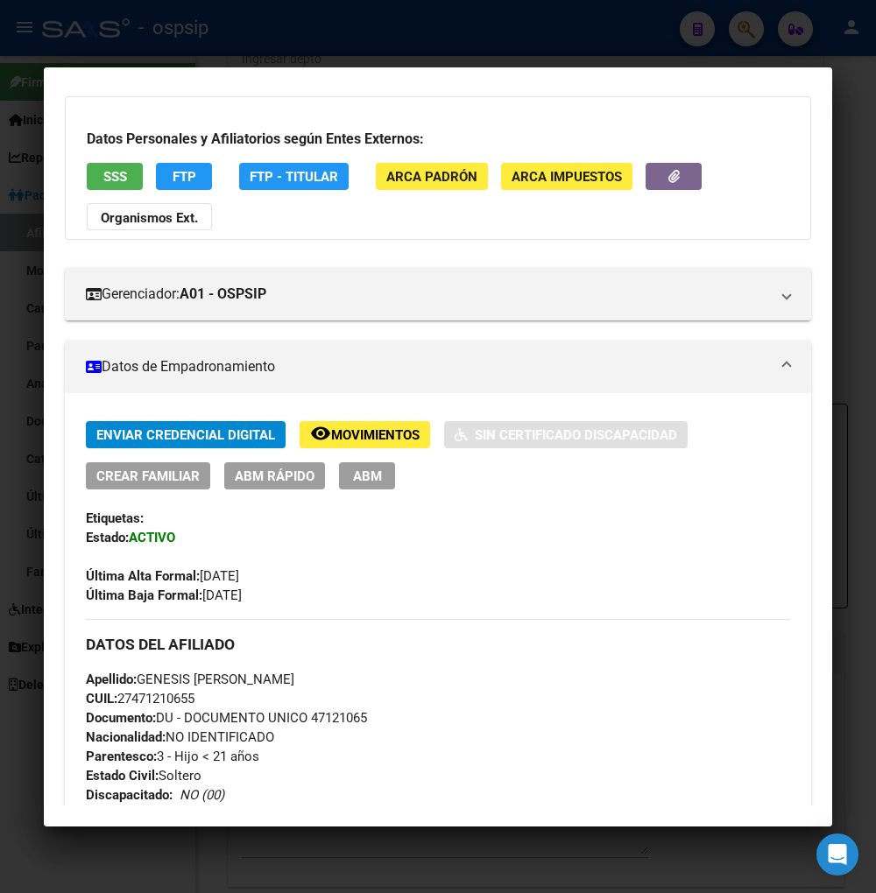
scroll to position [0, 0]
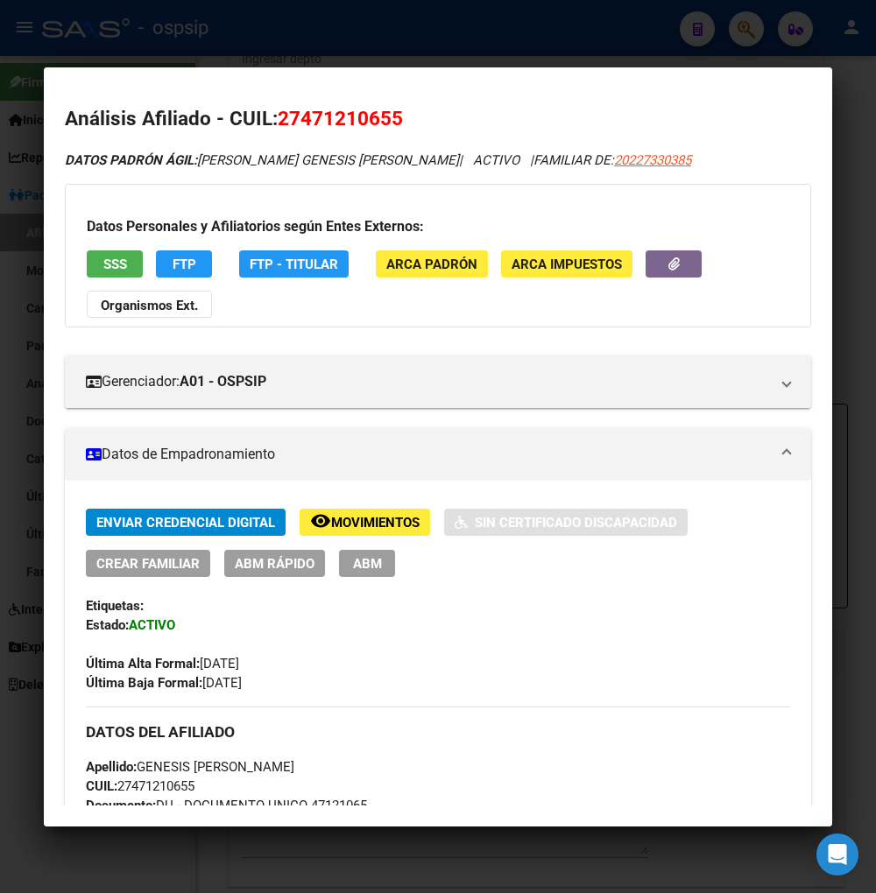
click at [375, 517] on span "Movimientos" at bounding box center [375, 523] width 88 height 16
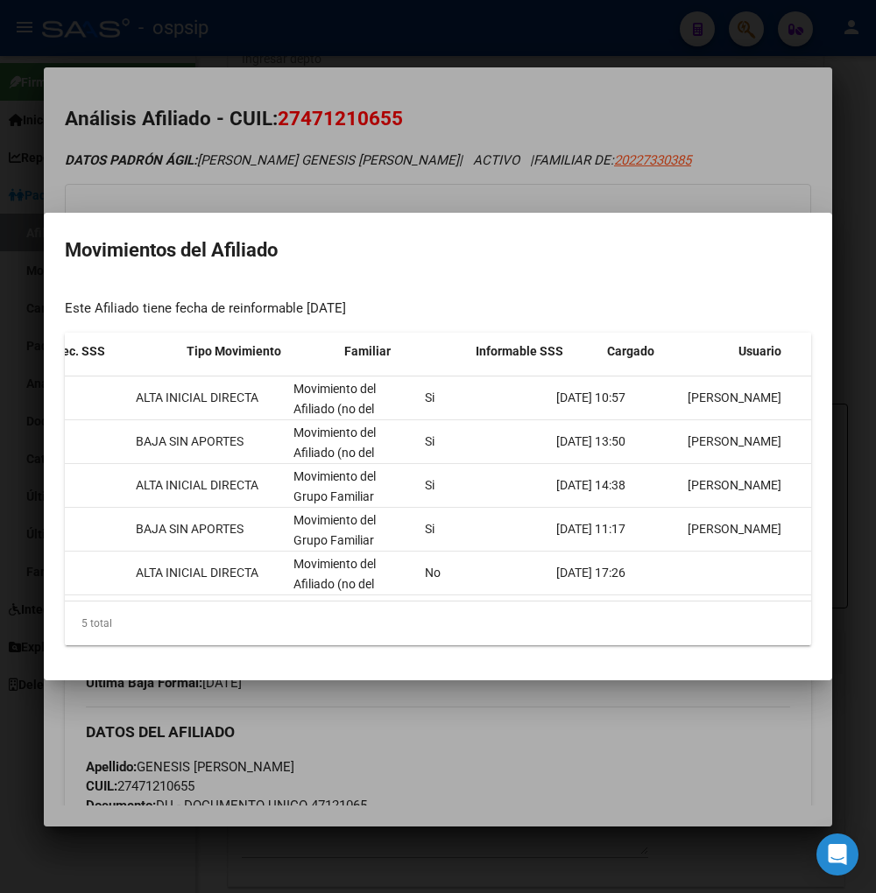
scroll to position [0, 173]
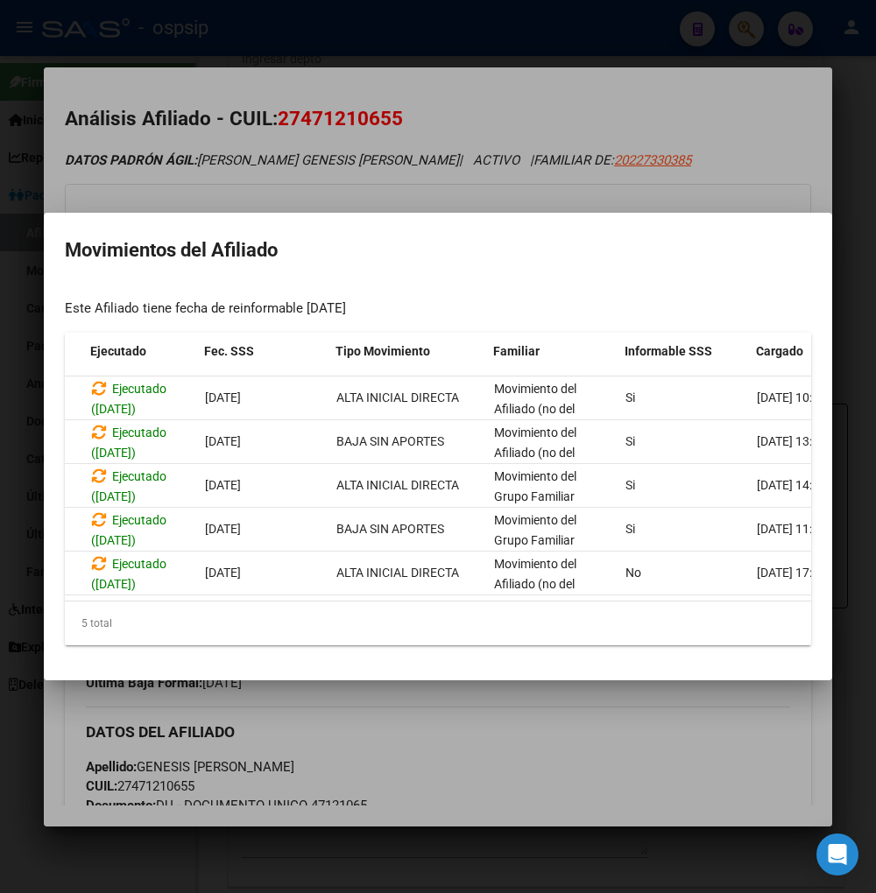
click at [580, 723] on div at bounding box center [438, 446] width 876 height 893
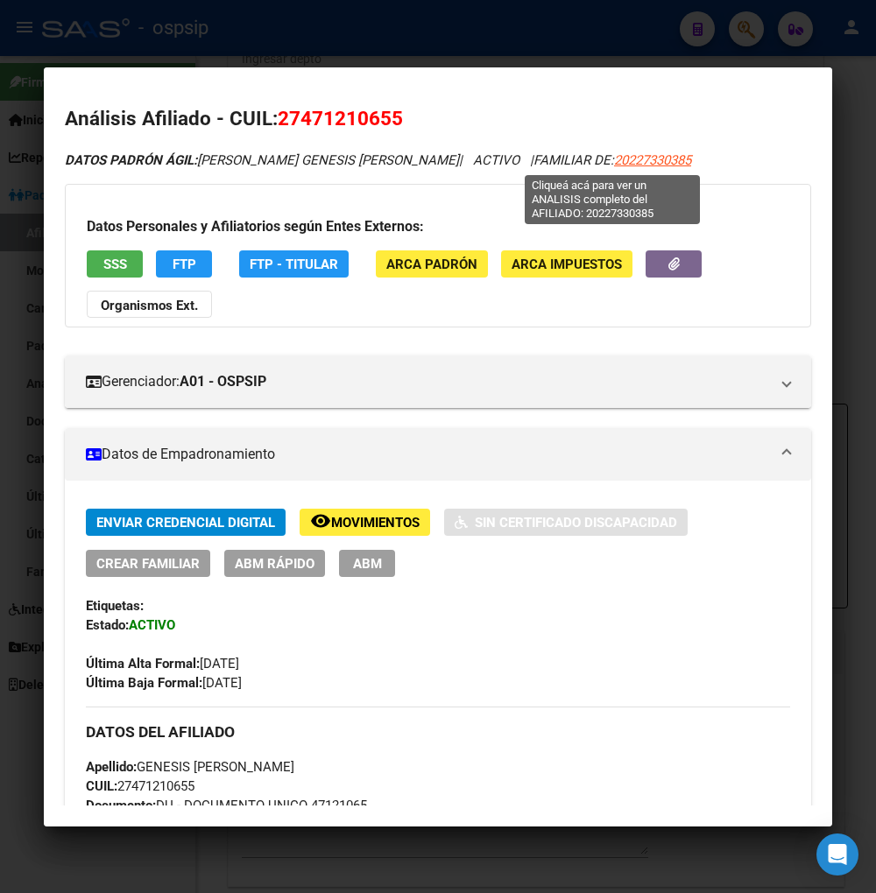
click at [614, 152] on span "20227330385" at bounding box center [652, 160] width 77 height 16
type textarea "20227330385"
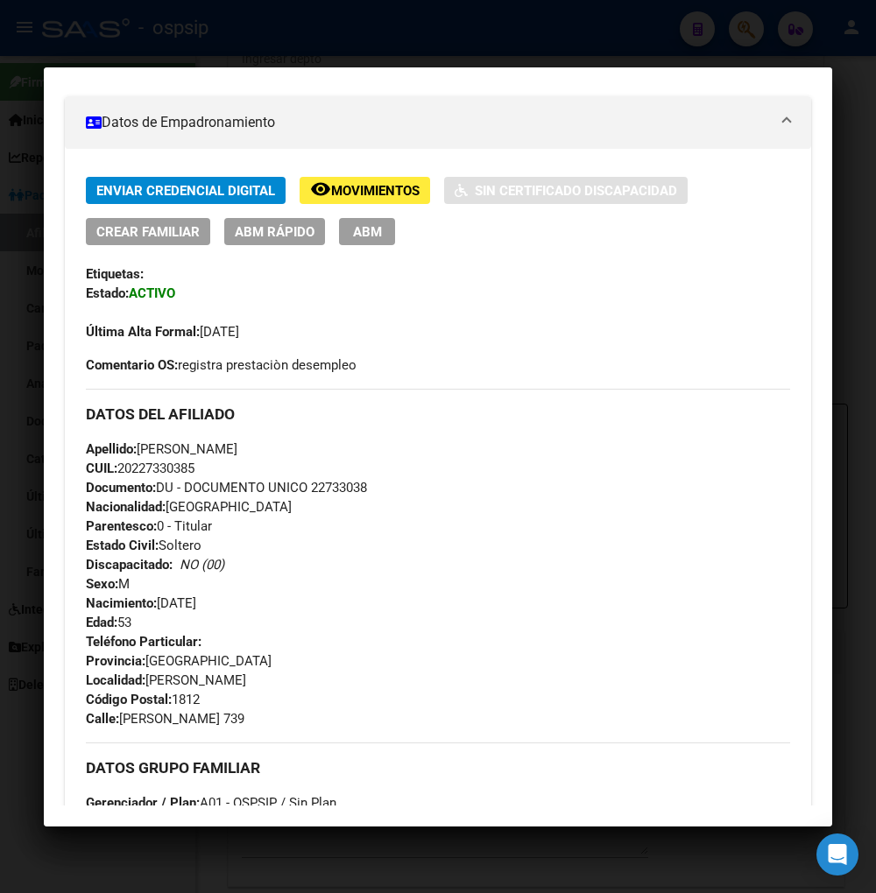
scroll to position [583, 0]
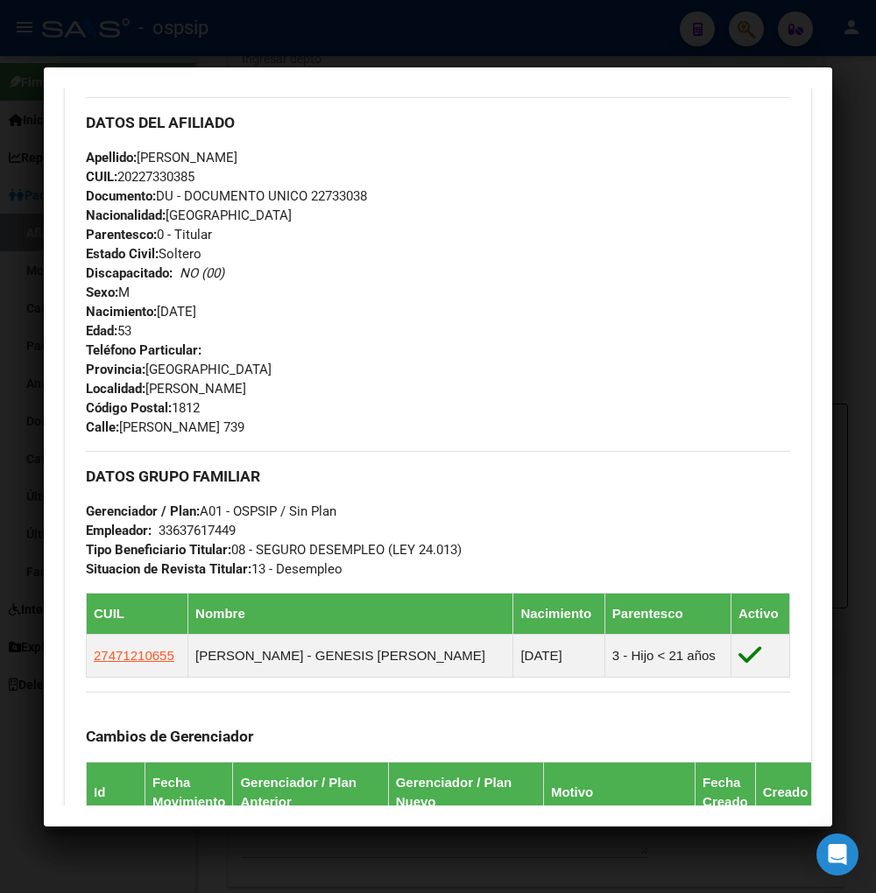
click at [602, 403] on div "Teléfono Particular: Provincia: Buenos Aires Localidad: MAXIMO PAZ Código Posta…" at bounding box center [438, 389] width 704 height 96
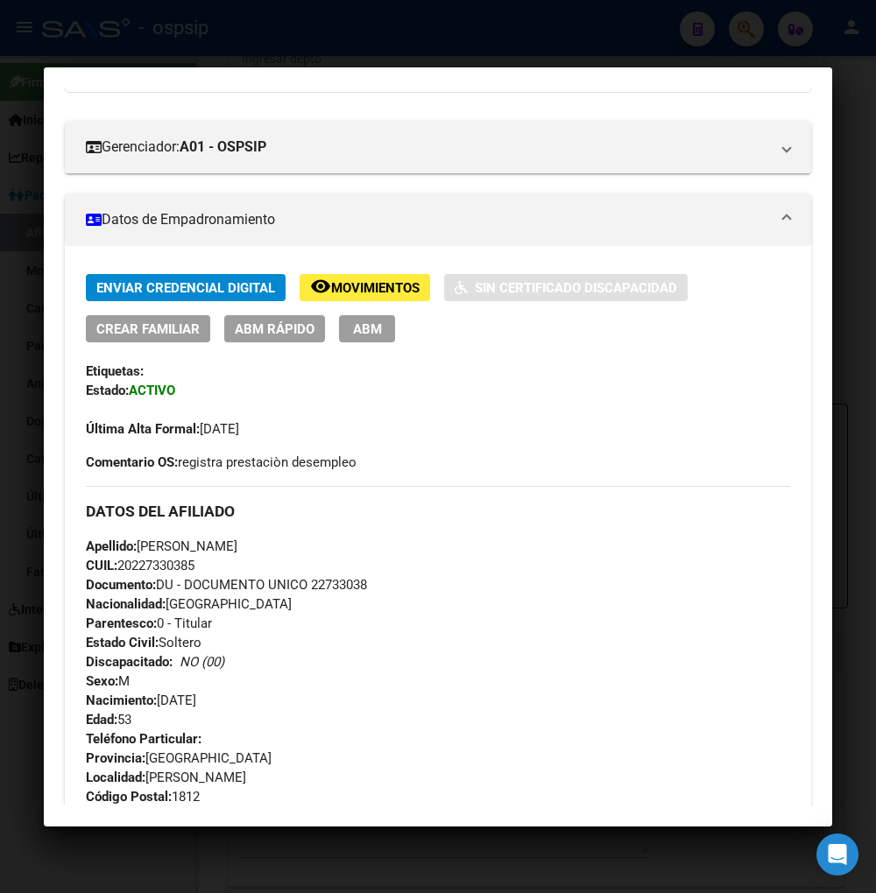
scroll to position [0, 0]
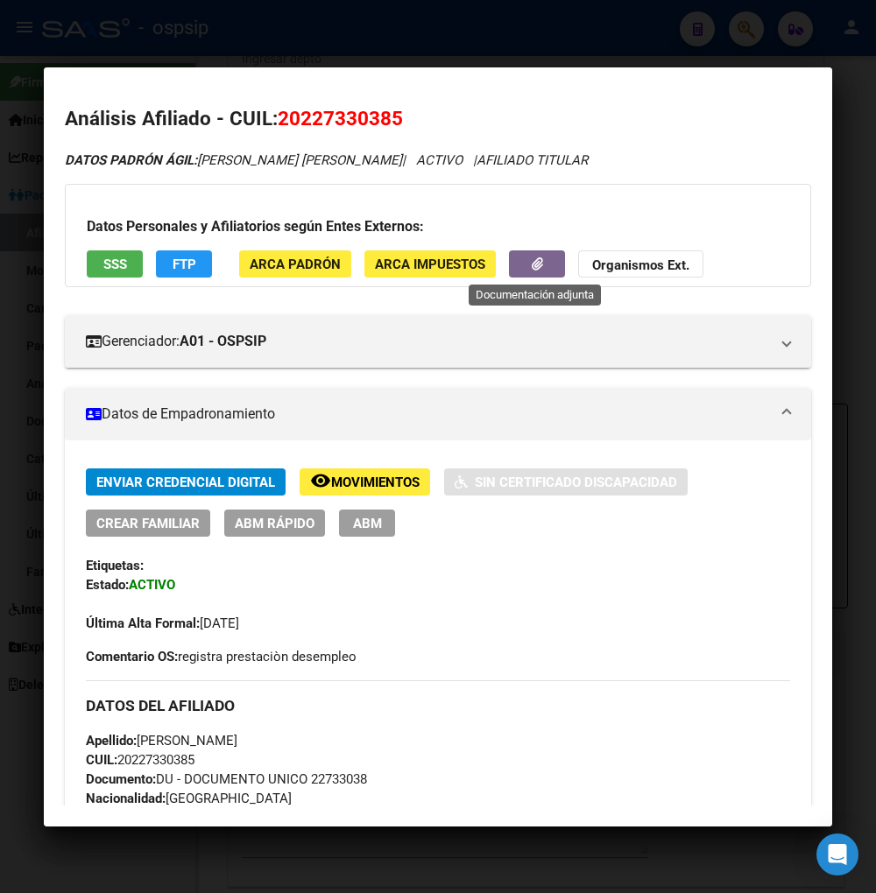
click at [513, 266] on button "button" at bounding box center [537, 263] width 56 height 27
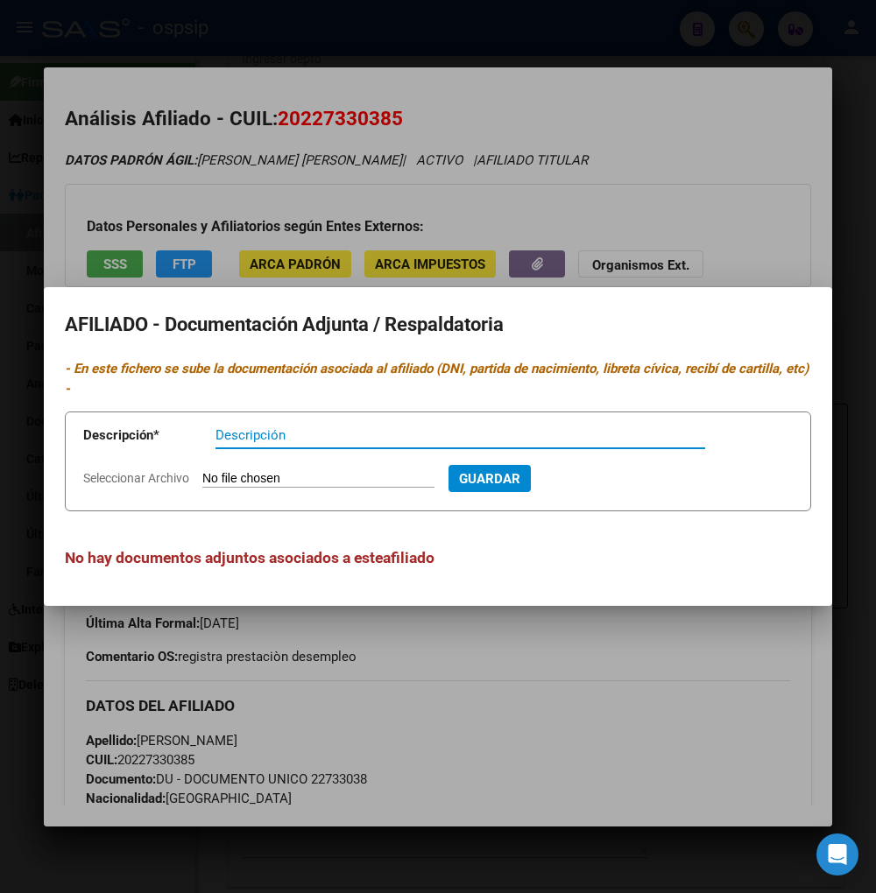
click at [574, 747] on div at bounding box center [438, 446] width 876 height 893
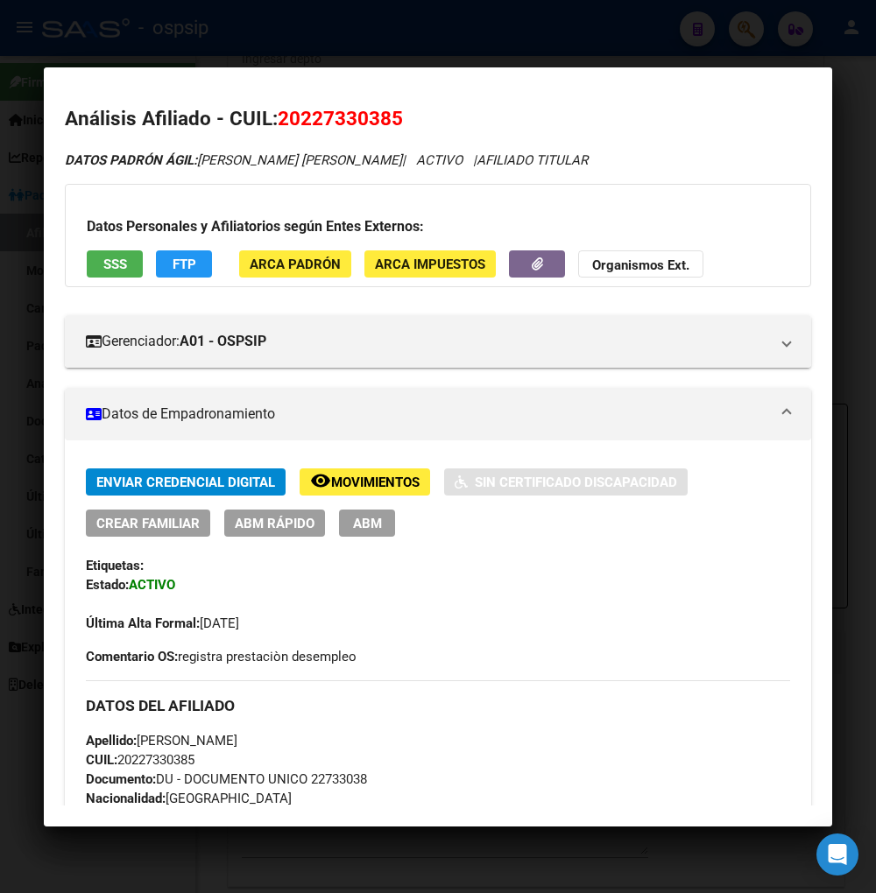
click at [364, 482] on span "Movimientos" at bounding box center [375, 483] width 88 height 16
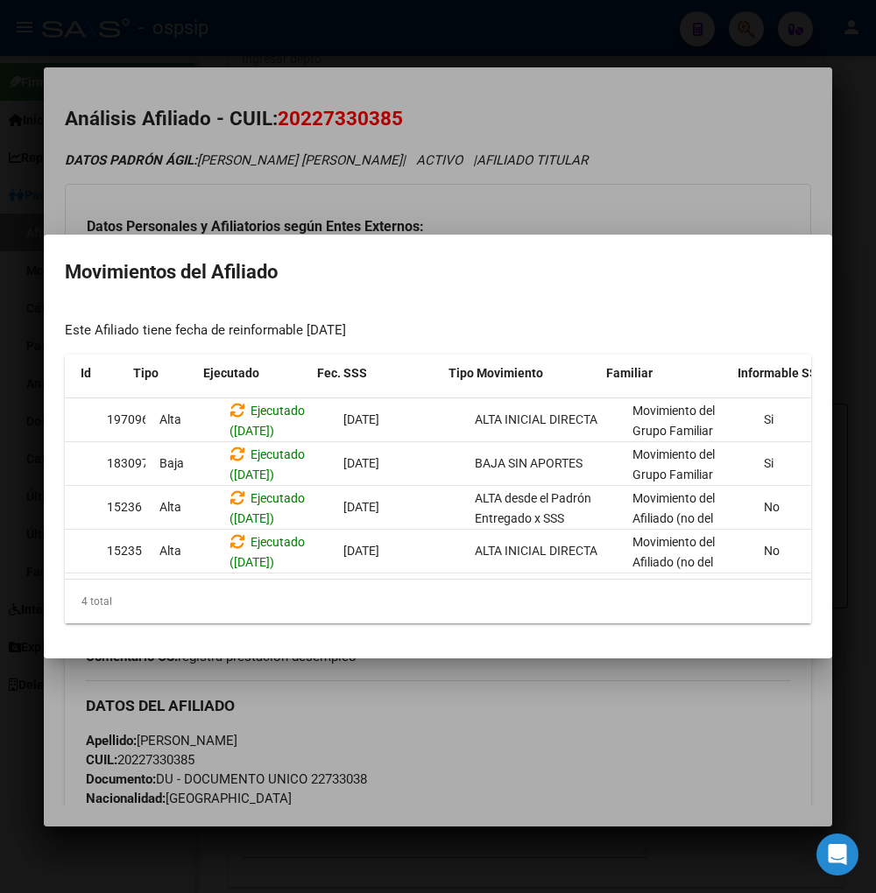
scroll to position [0, 374]
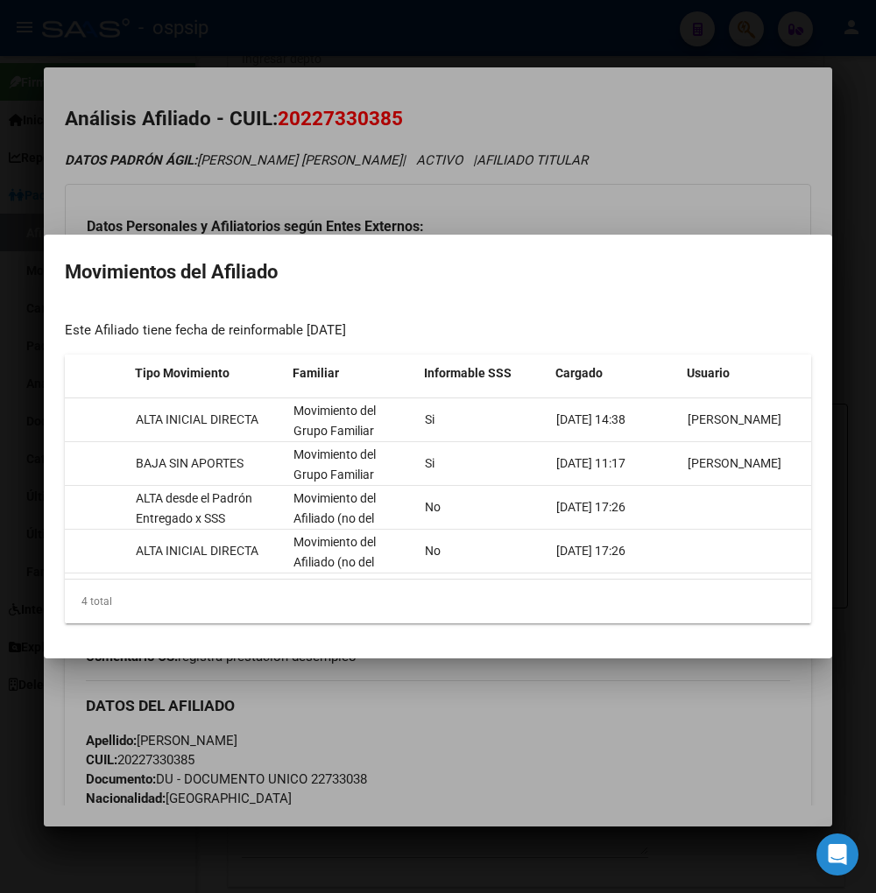
click at [614, 689] on div at bounding box center [438, 446] width 876 height 893
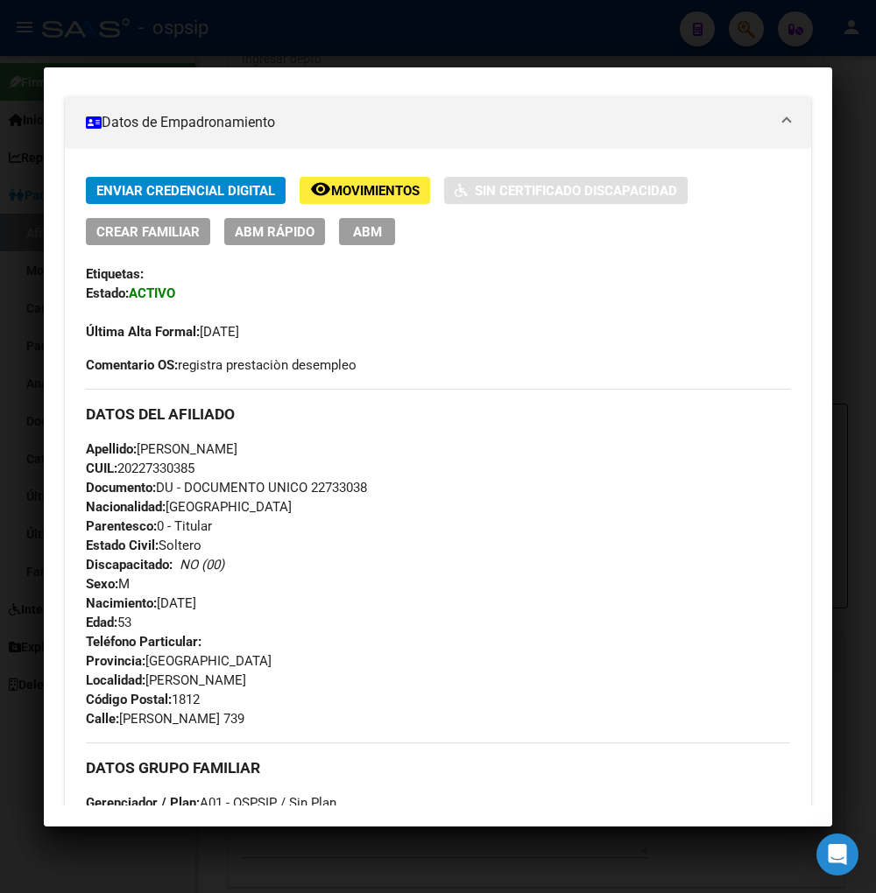
scroll to position [0, 0]
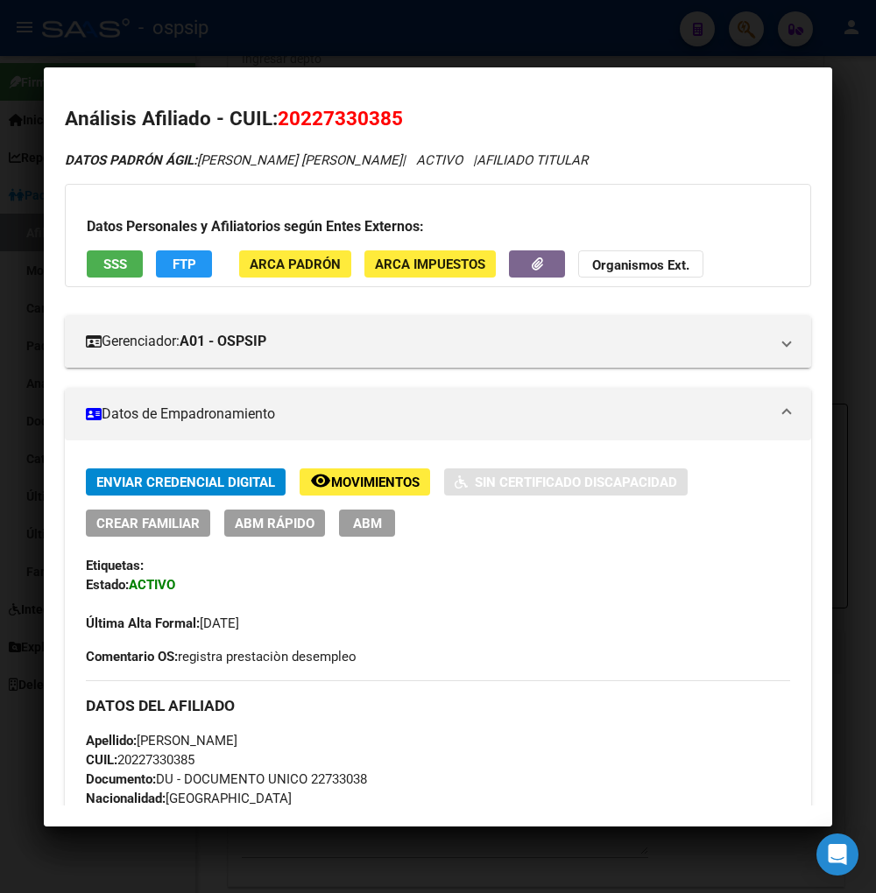
click at [725, 123] on h2 "Análisis Afiliado - CUIL: 20227330385" at bounding box center [438, 119] width 746 height 30
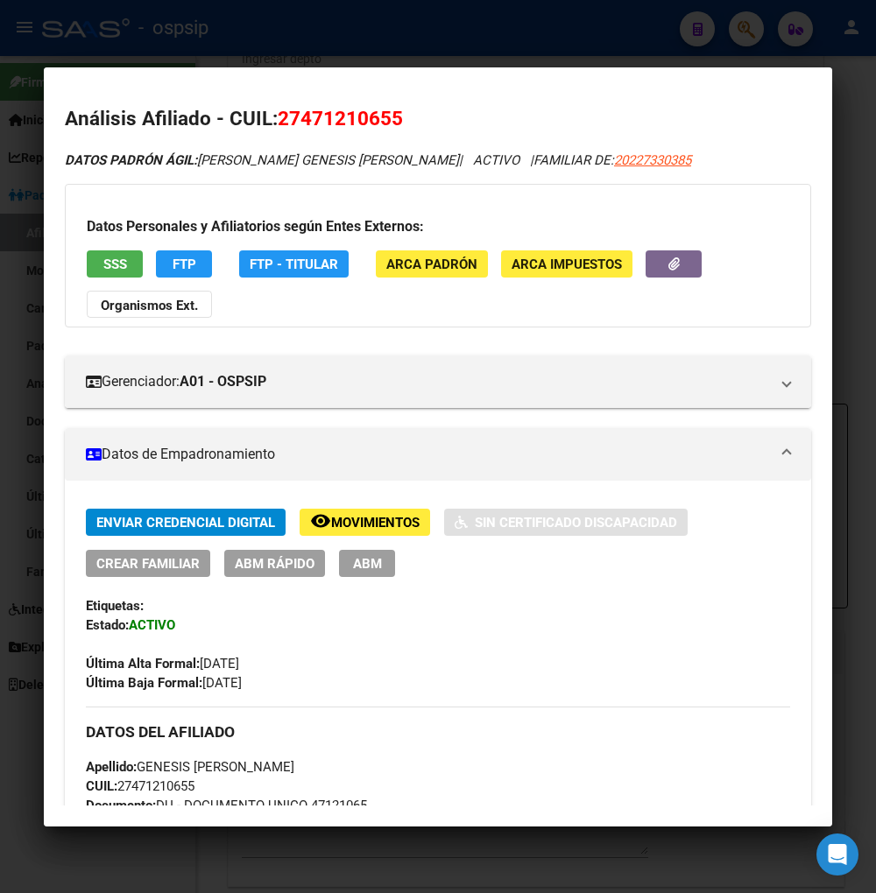
click at [746, 42] on div at bounding box center [438, 446] width 876 height 893
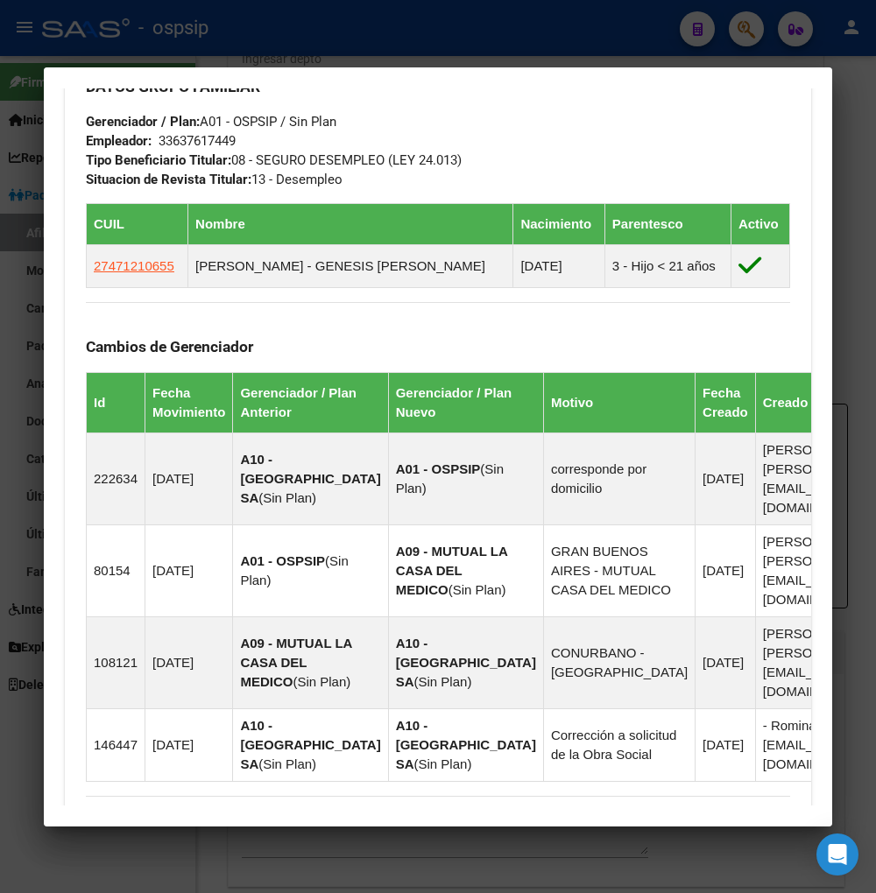
click at [749, 24] on div at bounding box center [438, 446] width 876 height 893
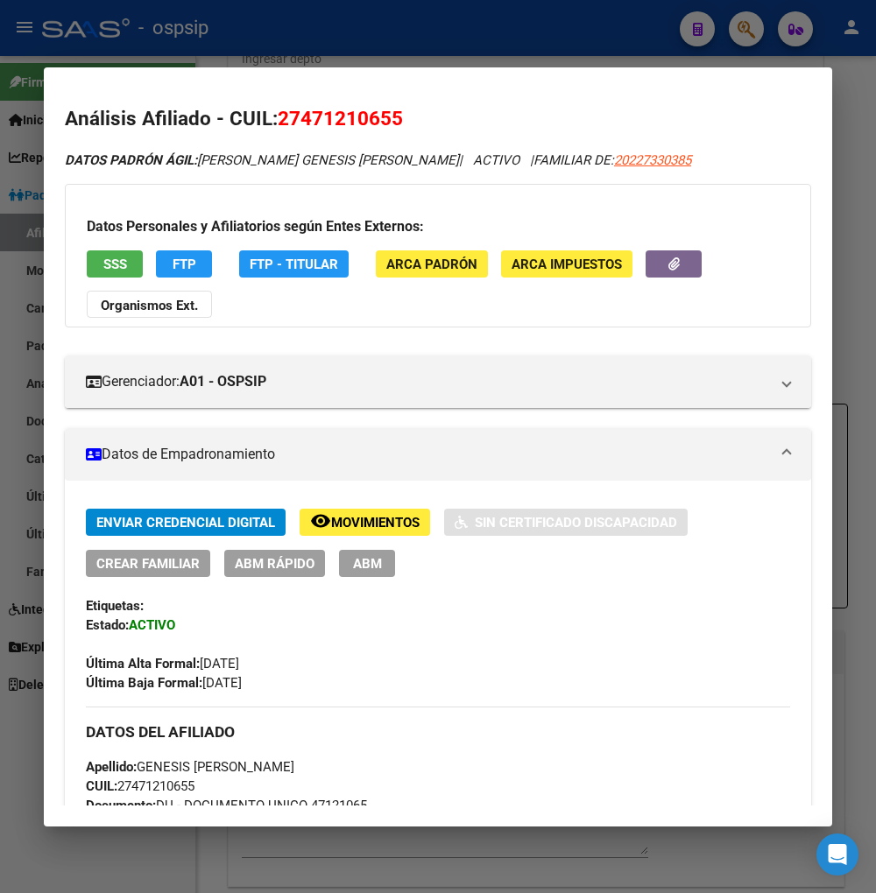
click at [751, 31] on div at bounding box center [438, 446] width 876 height 893
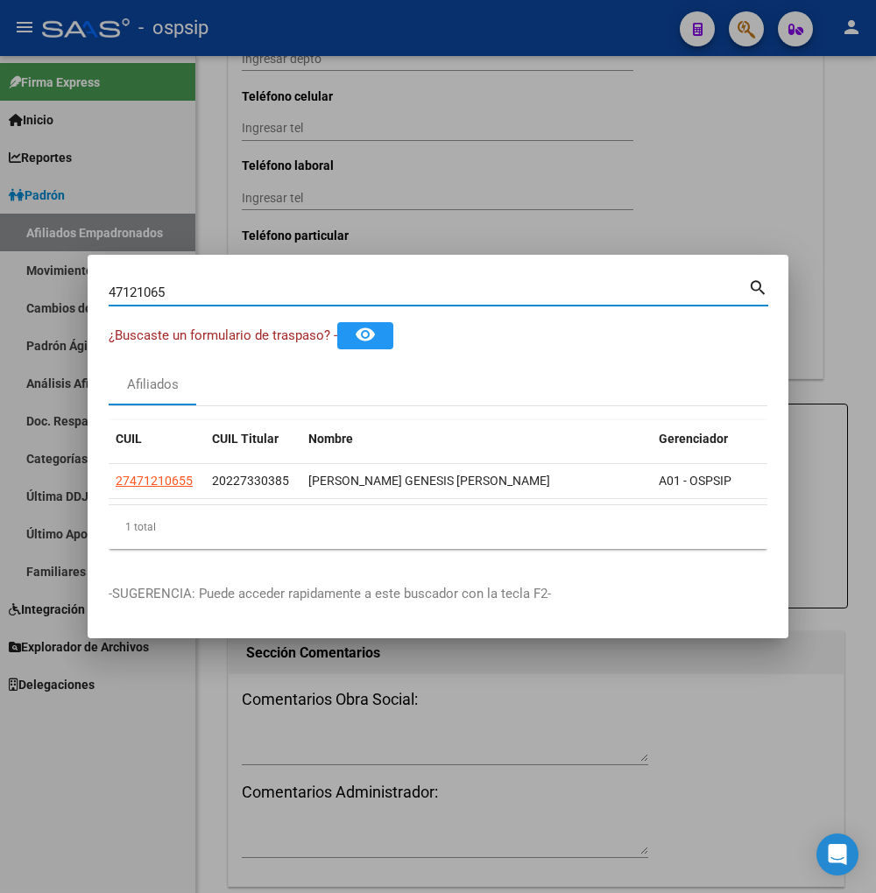
click at [203, 285] on input "47121065" at bounding box center [428, 293] width 639 height 16
type input "4"
type input "22780564"
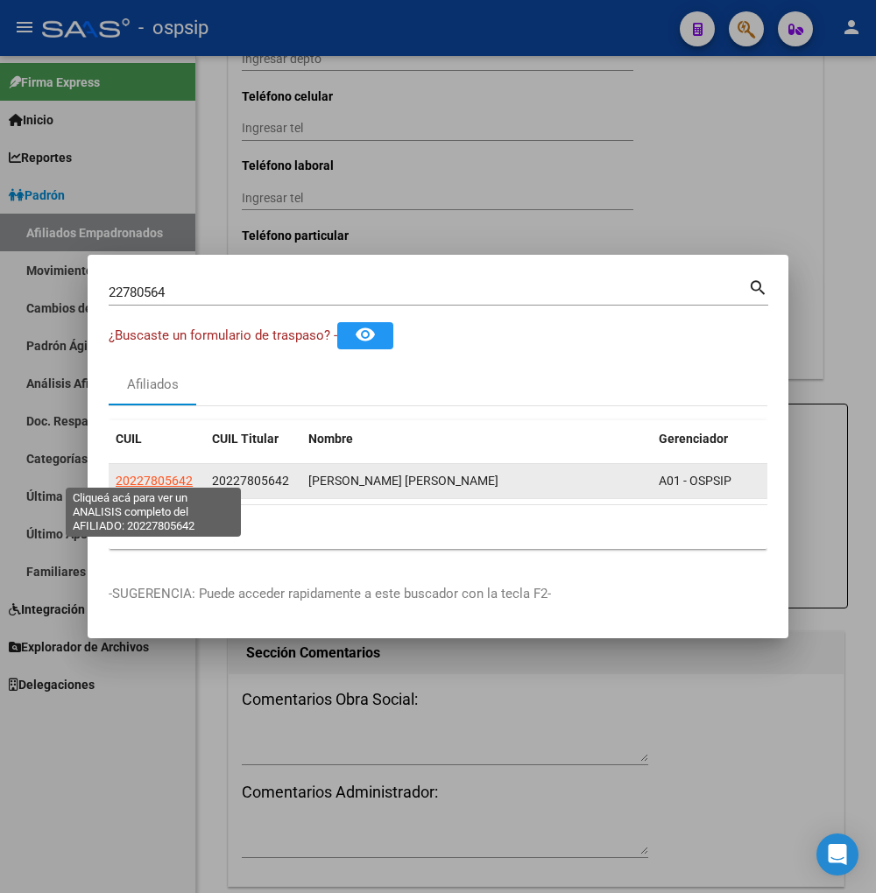
click at [137, 476] on span "20227805642" at bounding box center [154, 481] width 77 height 14
type textarea "20227805642"
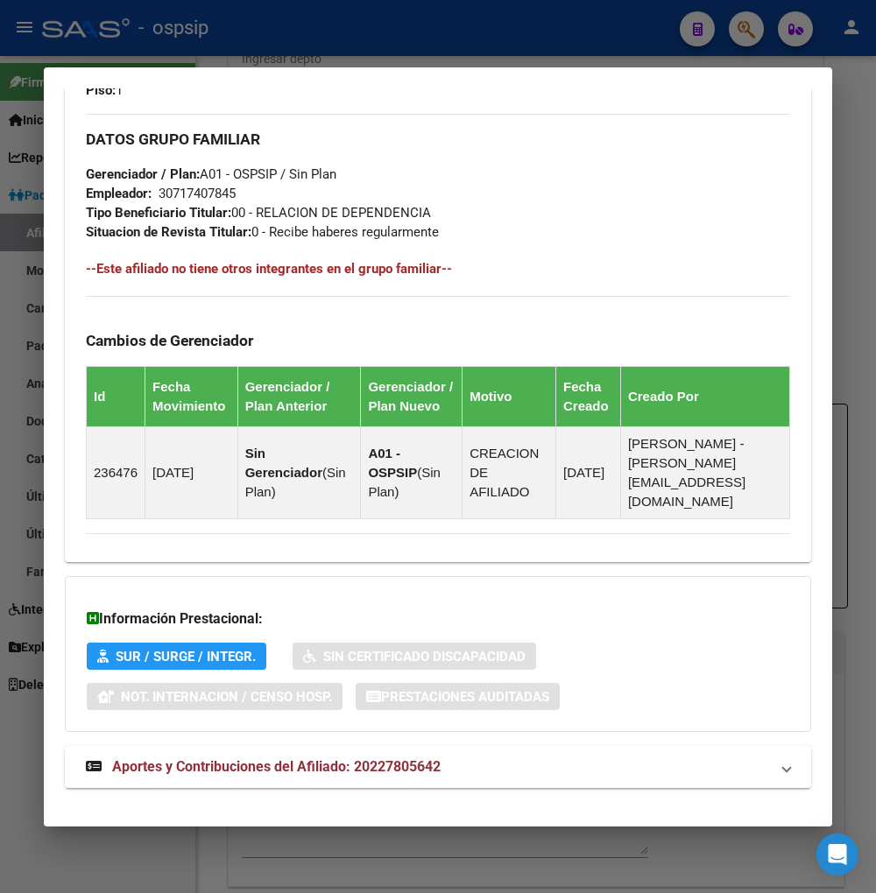
scroll to position [942, 0]
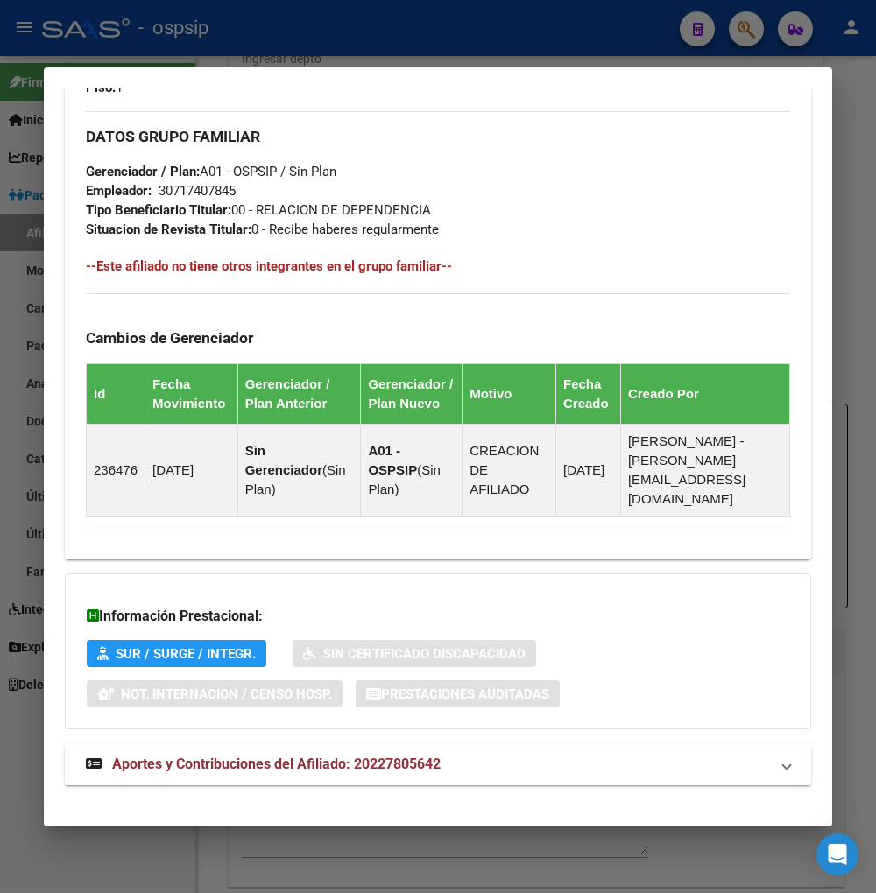
click at [230, 756] on span "Aportes y Contribuciones del Afiliado: 20227805642" at bounding box center [276, 764] width 328 height 17
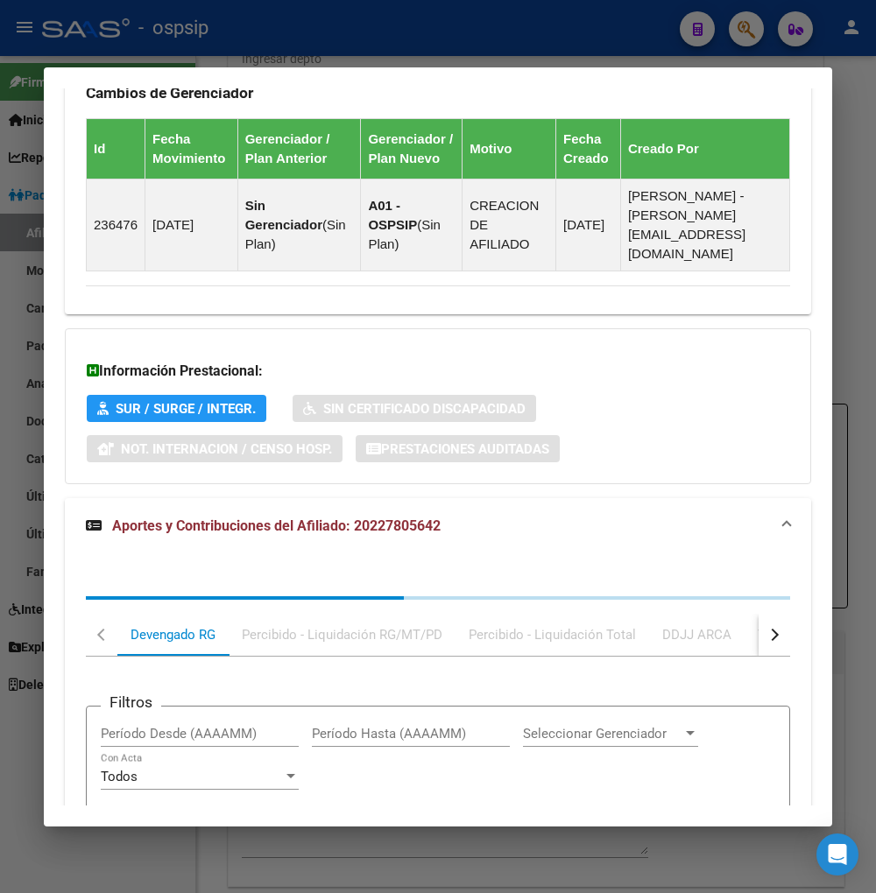
scroll to position [1418, 0]
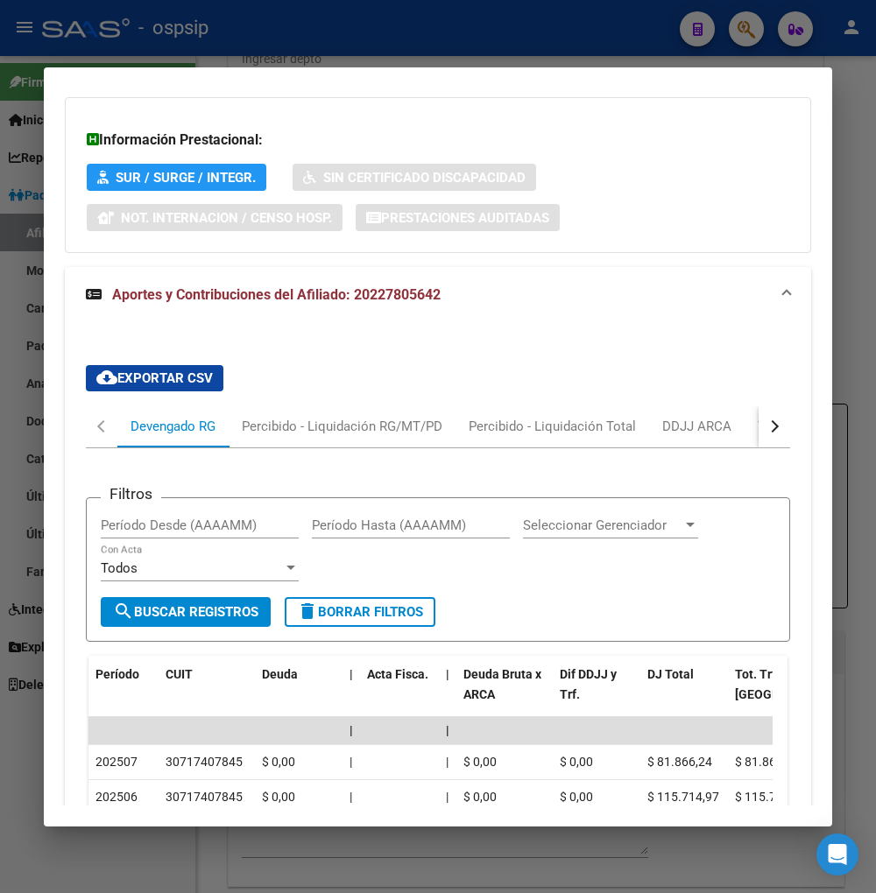
click at [764, 405] on button "button" at bounding box center [774, 426] width 32 height 42
click at [721, 417] on div "ARCA Relaciones Laborales" at bounding box center [654, 426] width 164 height 19
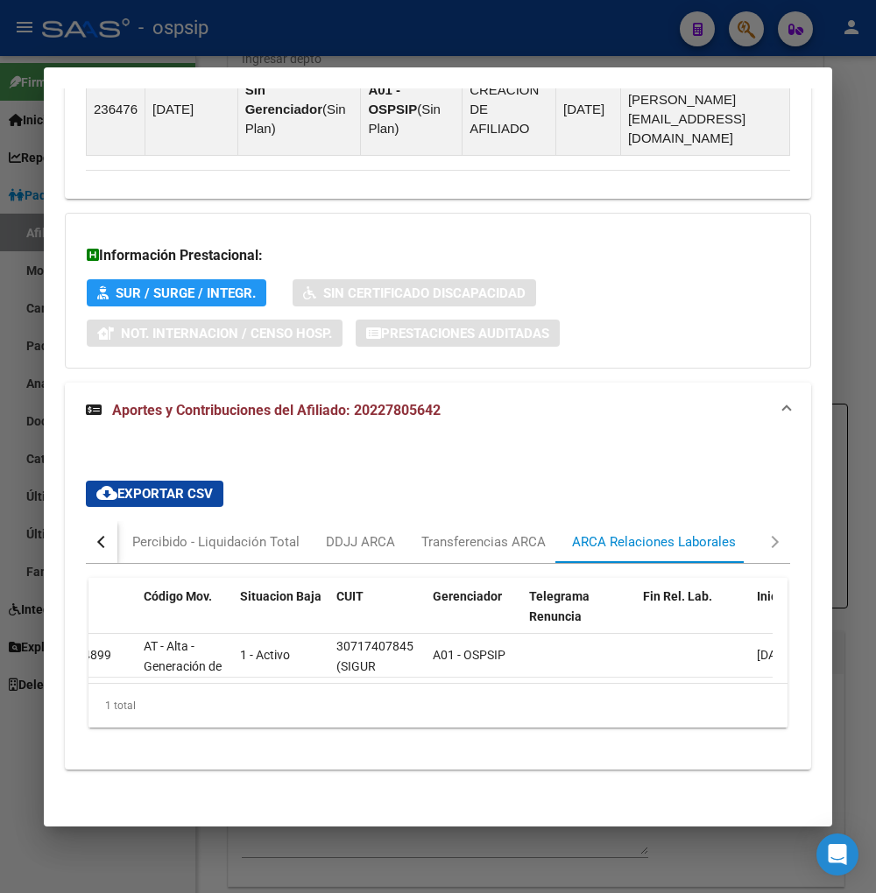
scroll to position [0, 0]
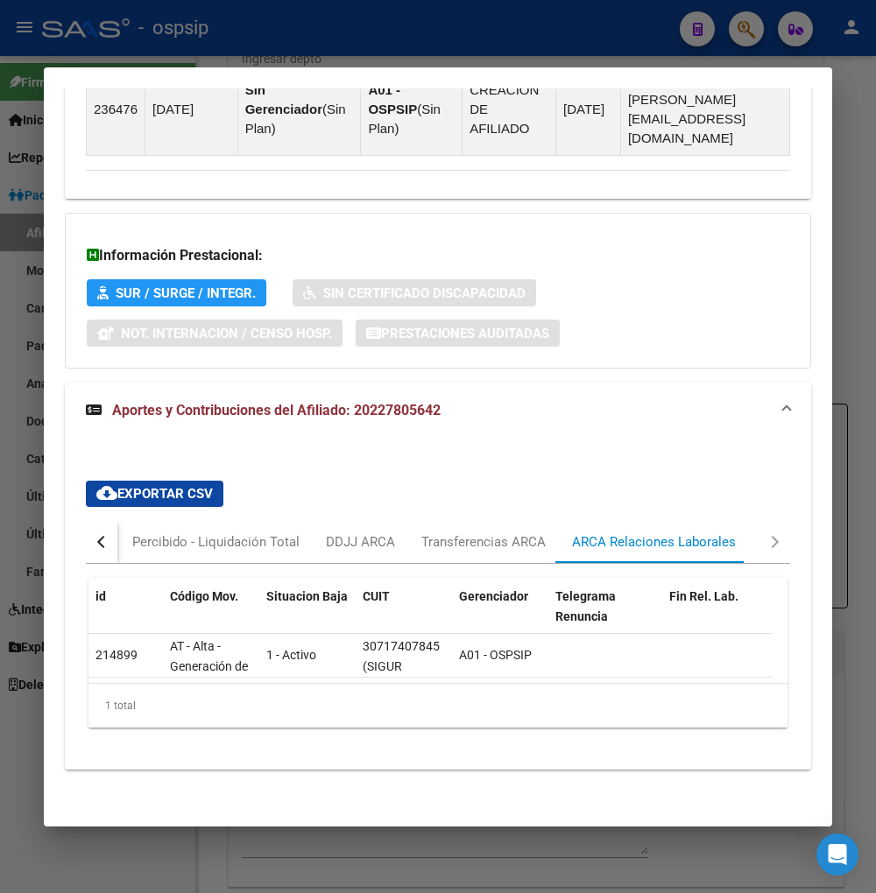
click at [101, 521] on button "button" at bounding box center [102, 542] width 32 height 42
click at [106, 521] on button "button" at bounding box center [102, 542] width 32 height 42
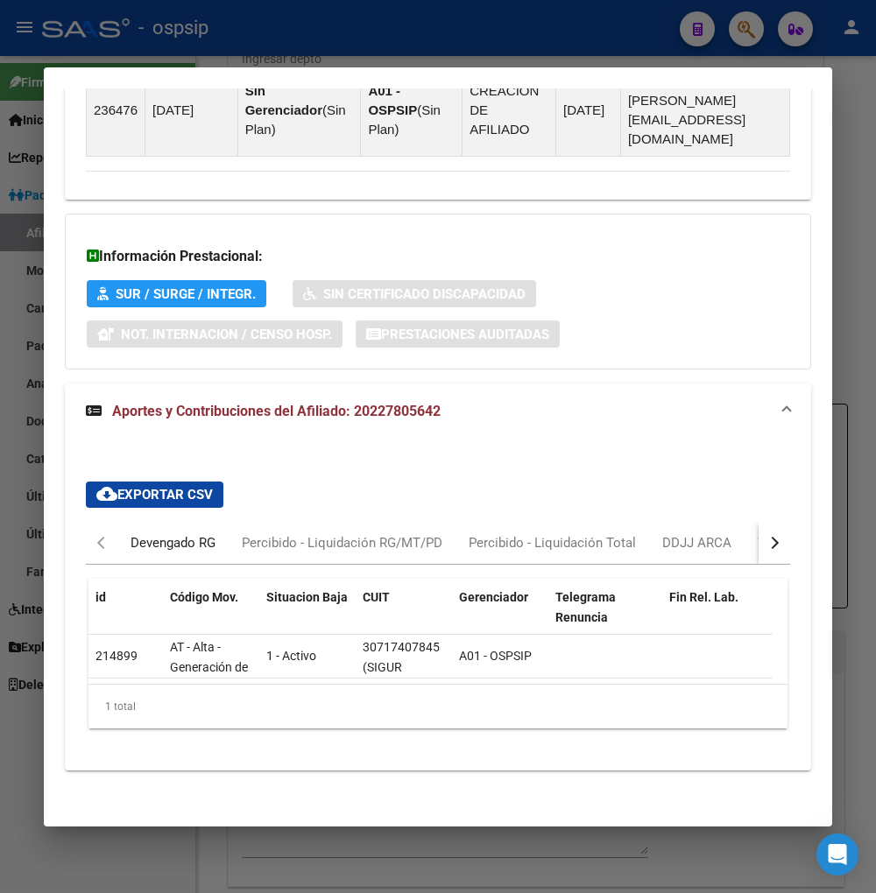
click at [153, 533] on div "Devengado RG" at bounding box center [172, 542] width 85 height 19
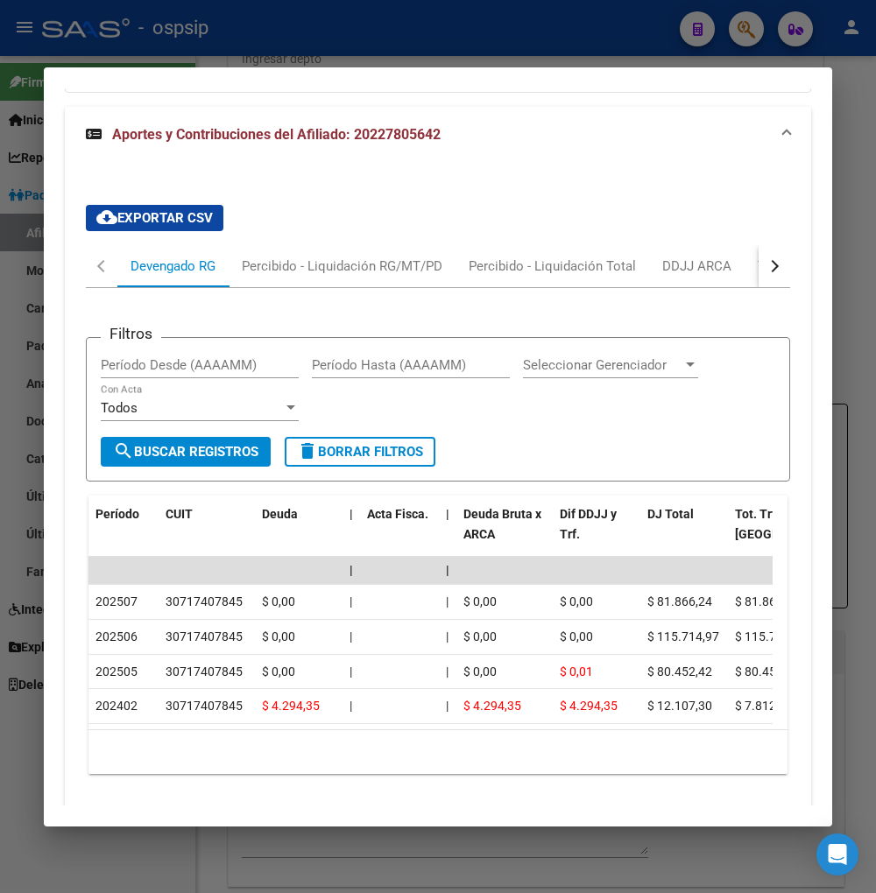
scroll to position [1594, 0]
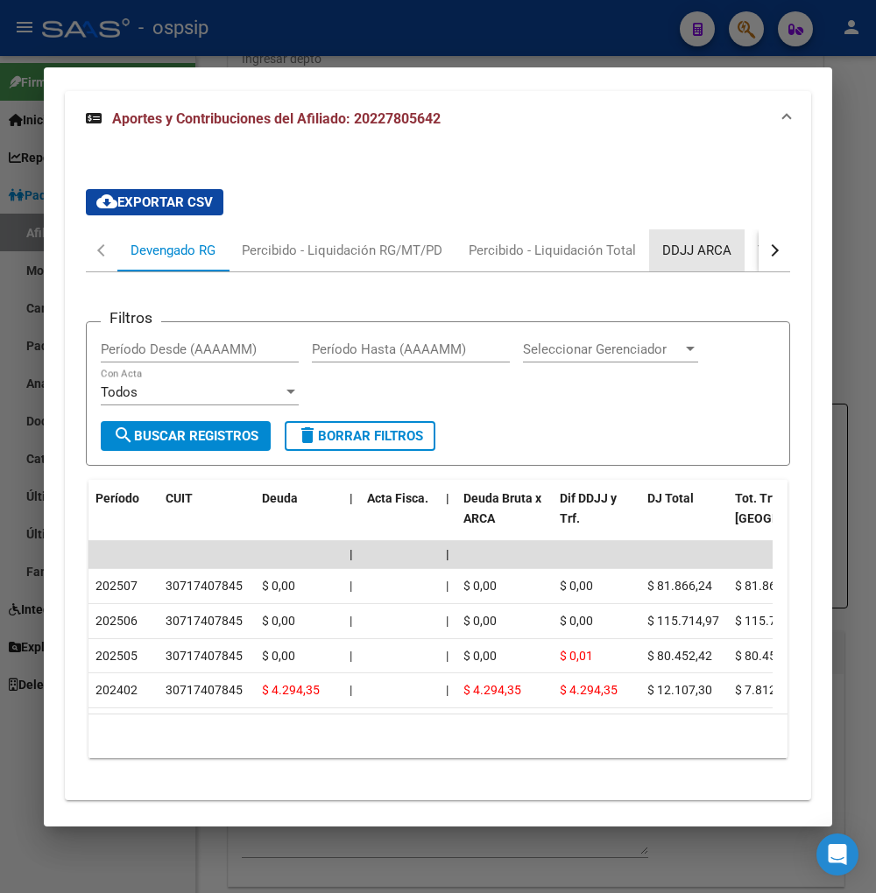
click at [687, 241] on div "DDJJ ARCA" at bounding box center [696, 250] width 69 height 19
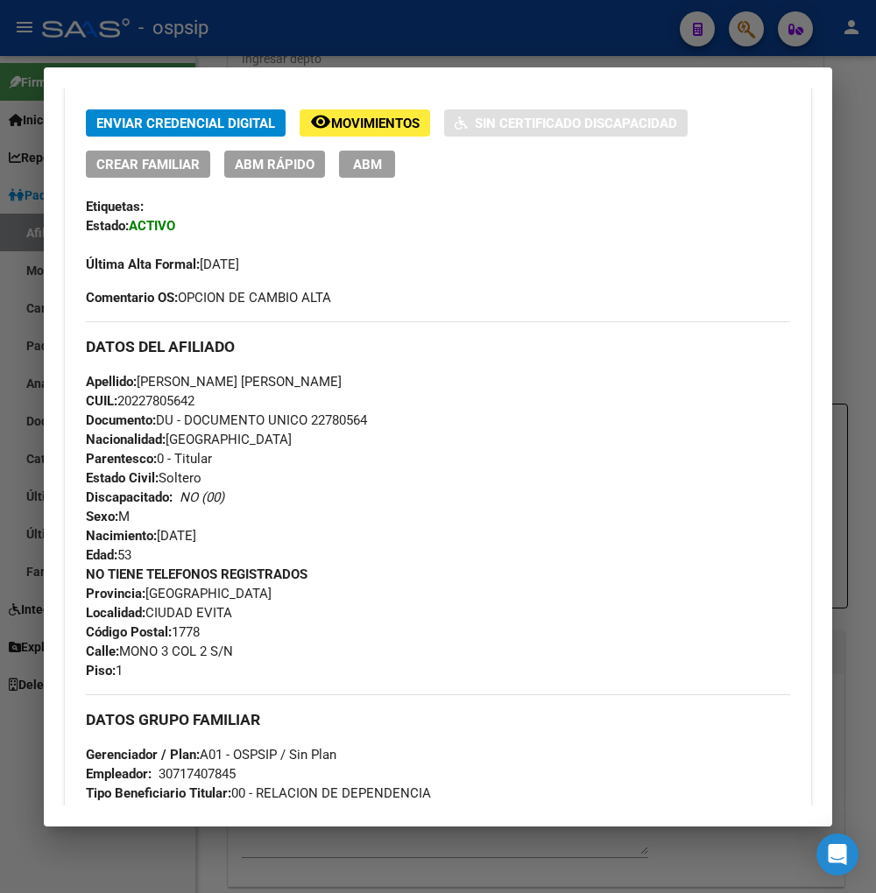
scroll to position [38, 0]
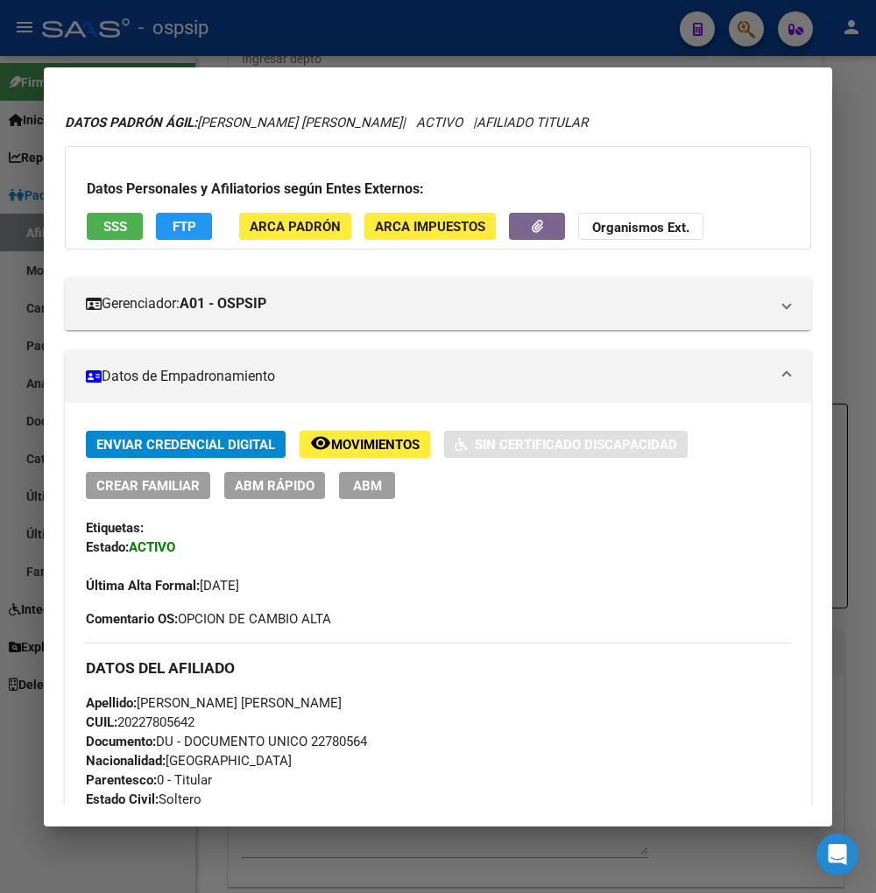
click at [740, 27] on div at bounding box center [438, 446] width 876 height 893
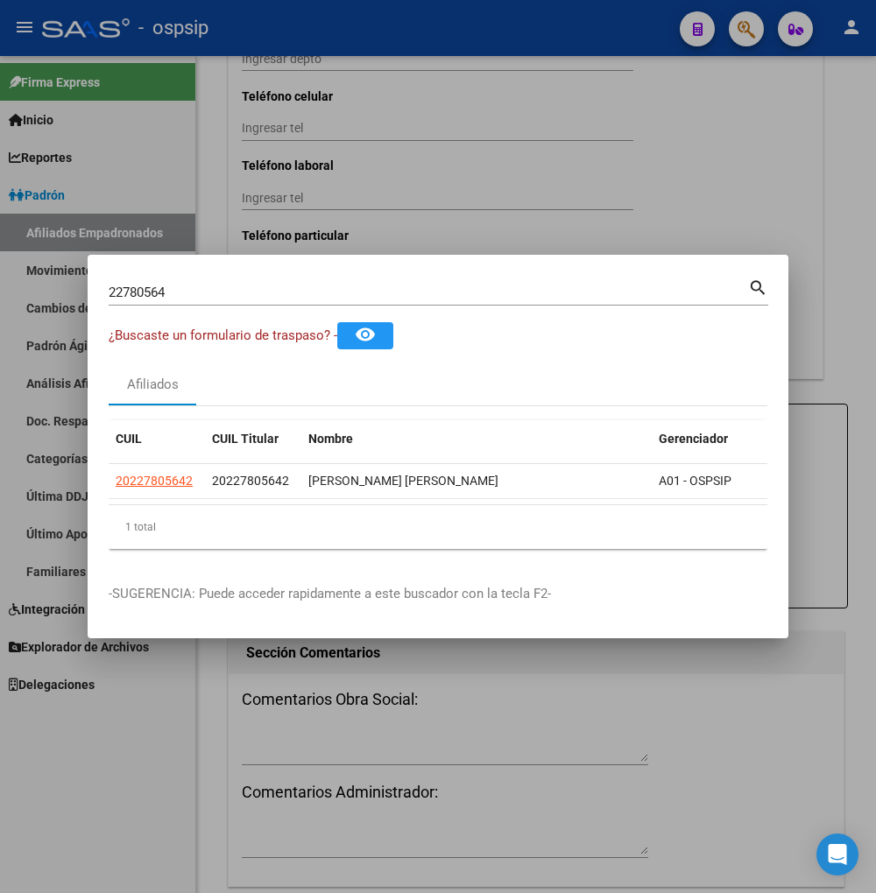
click at [205, 285] on input "22780564" at bounding box center [428, 293] width 639 height 16
type input "2"
type input "22781355"
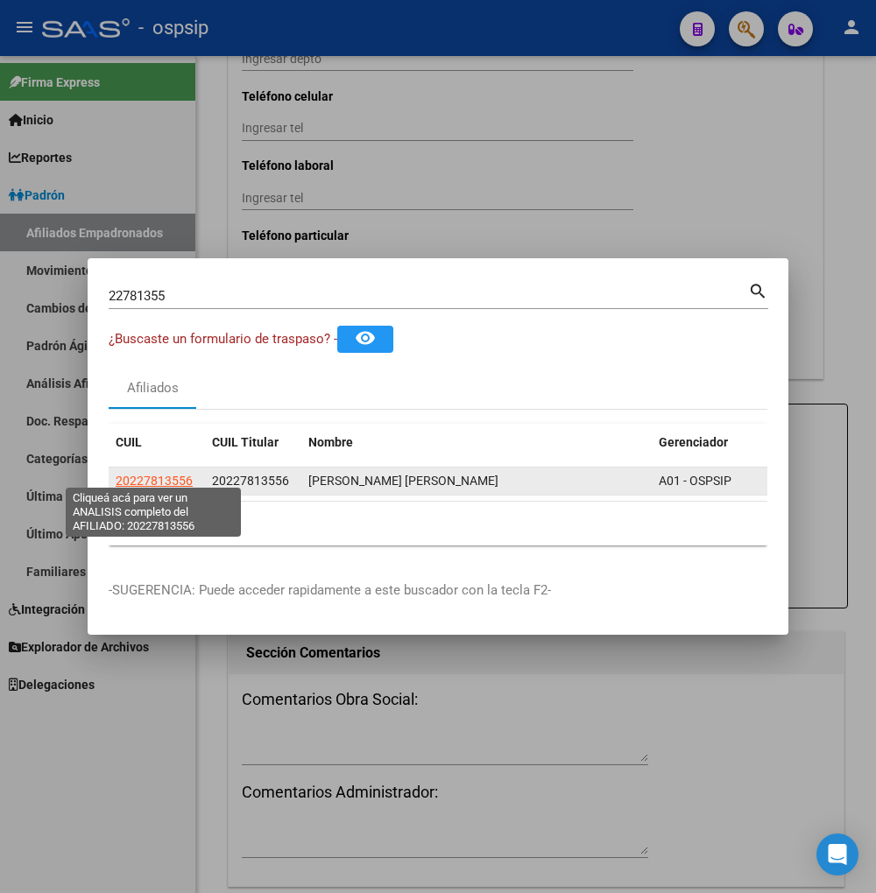
click at [141, 474] on span "20227813556" at bounding box center [154, 481] width 77 height 14
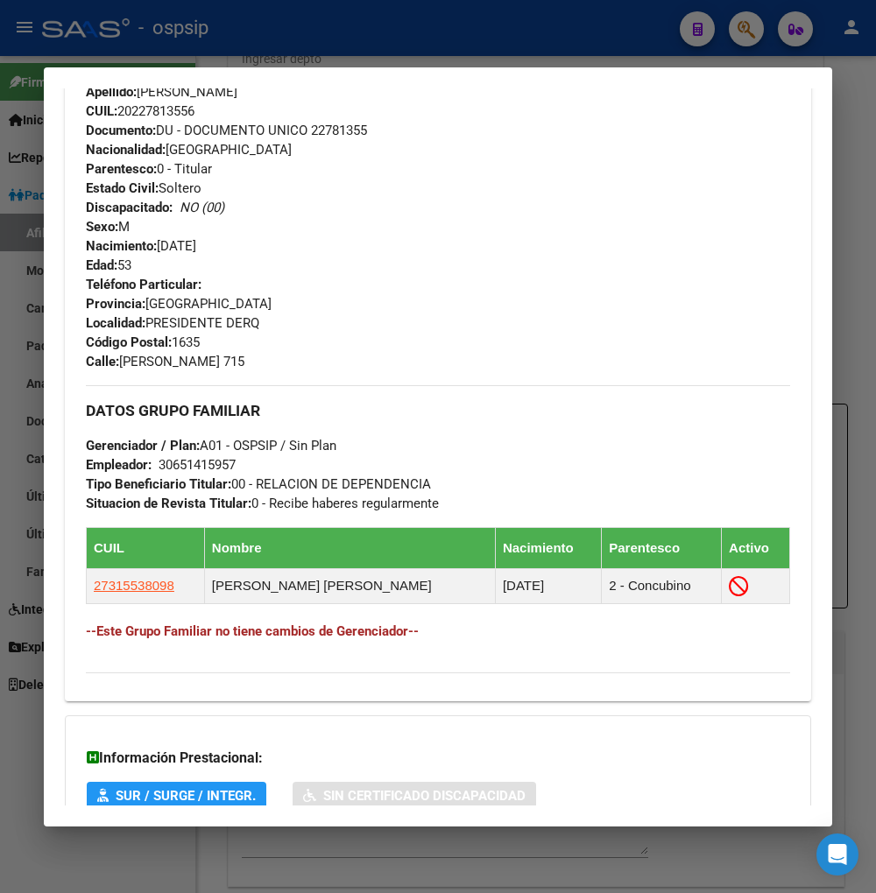
scroll to position [849, 0]
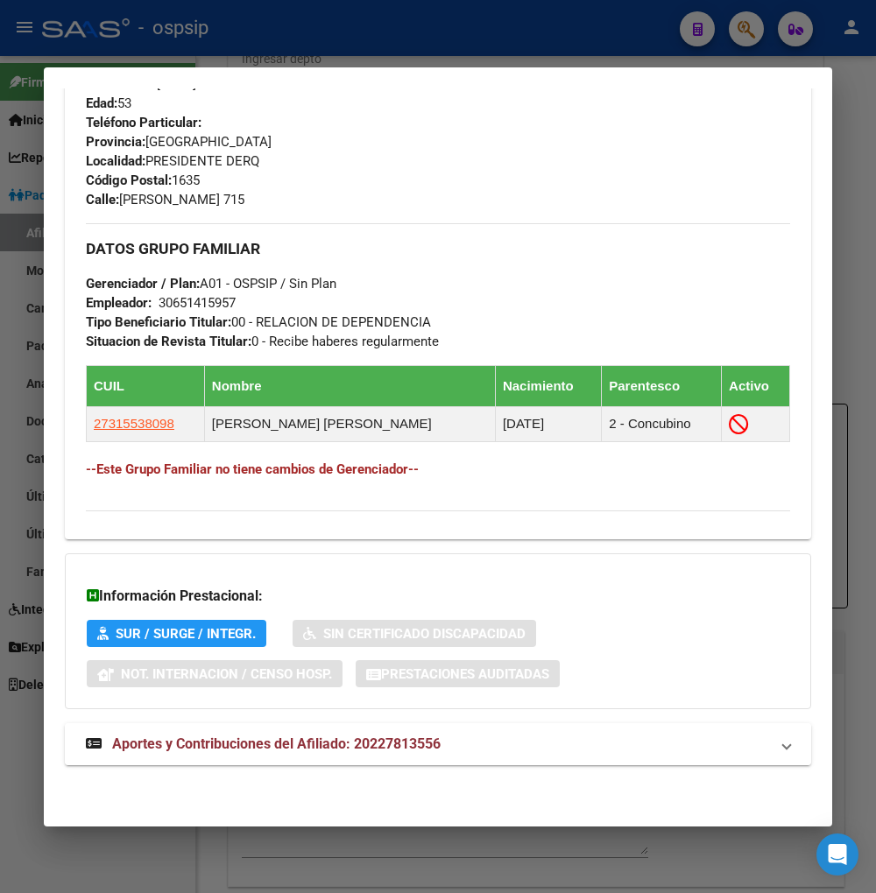
click at [215, 749] on span "Aportes y Contribuciones del Afiliado: 20227813556" at bounding box center [276, 744] width 328 height 17
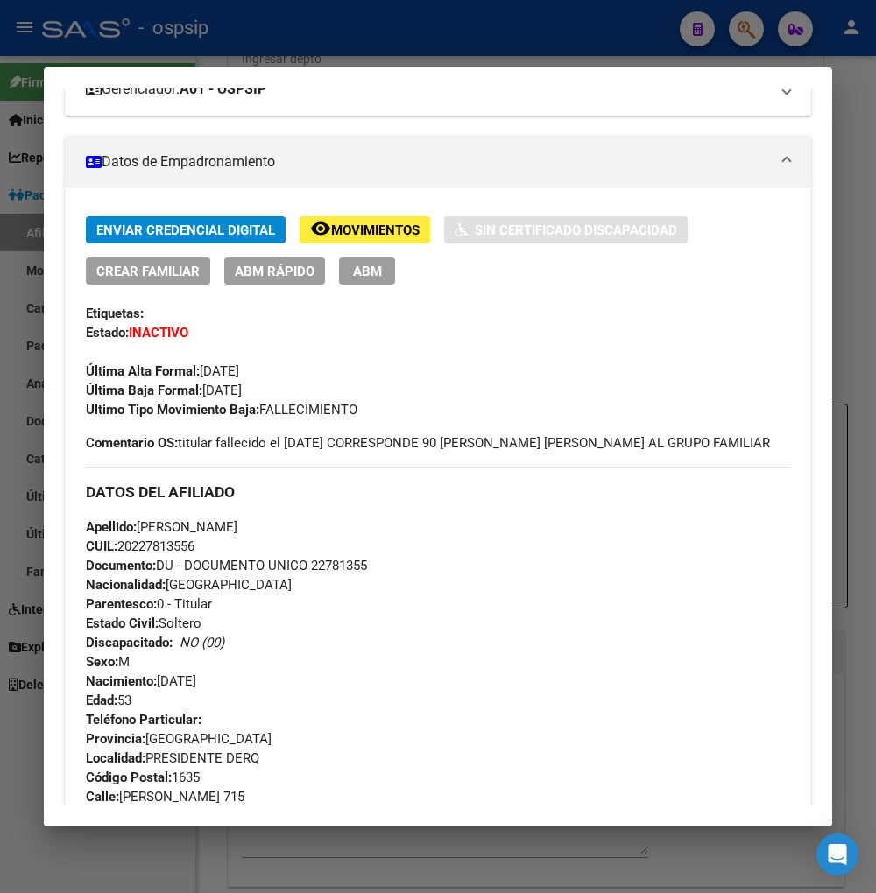
scroll to position [0, 0]
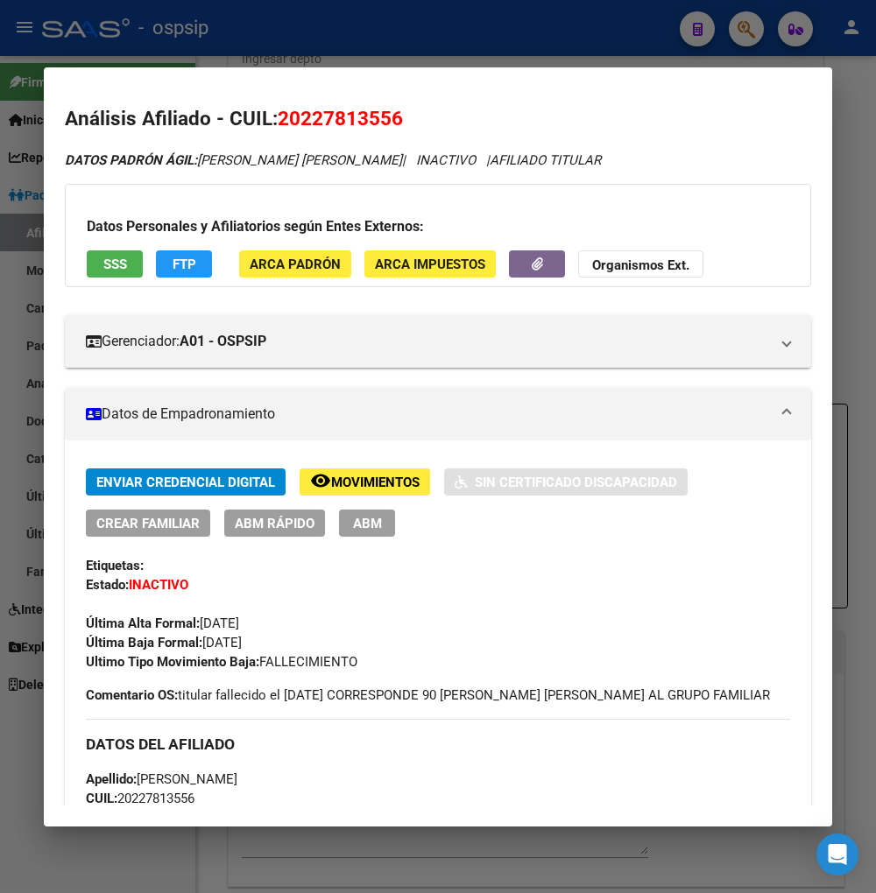
click at [387, 474] on span "remove_red_eye Movimientos" at bounding box center [364, 482] width 109 height 16
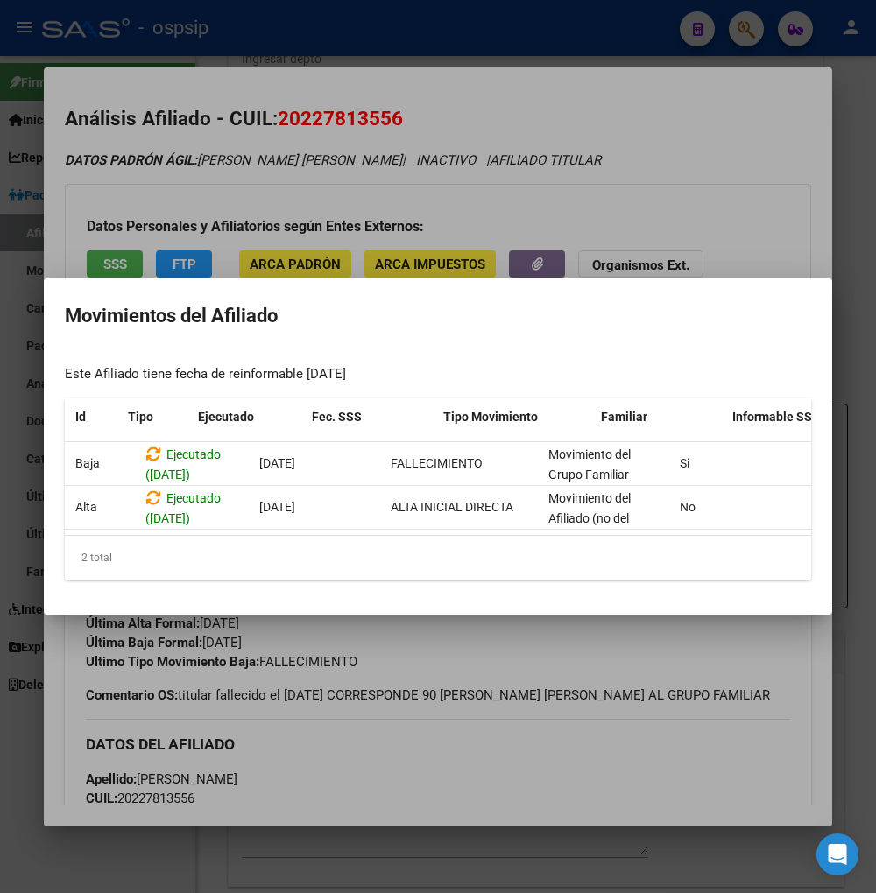
scroll to position [0, 66]
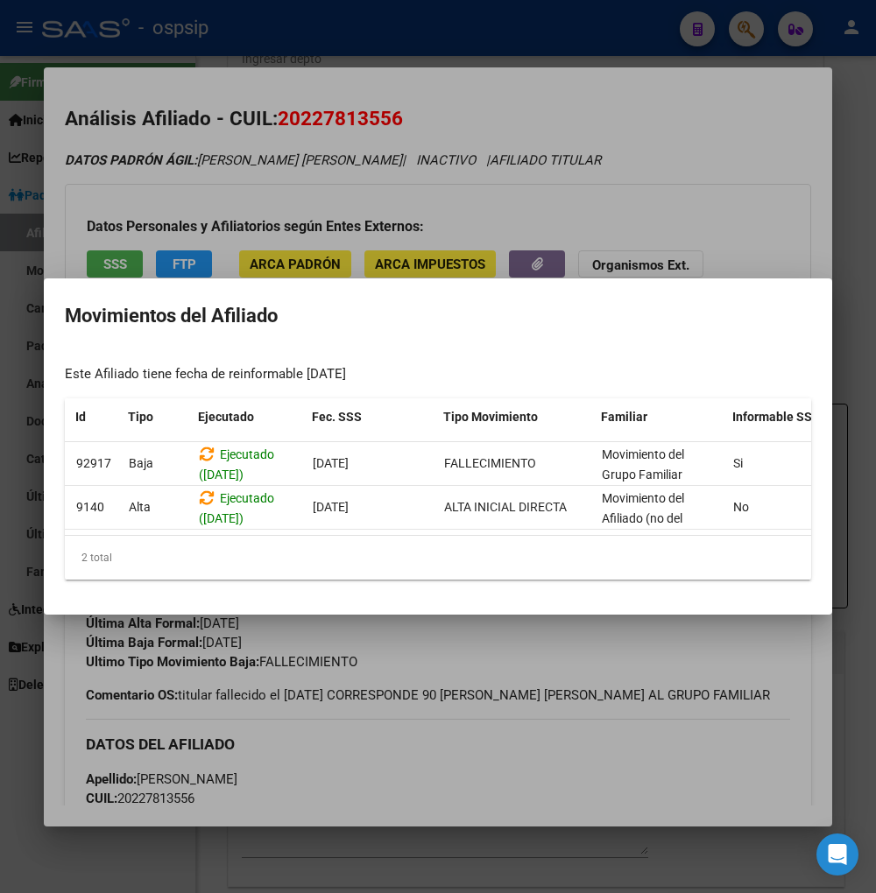
click at [529, 785] on div at bounding box center [438, 446] width 876 height 893
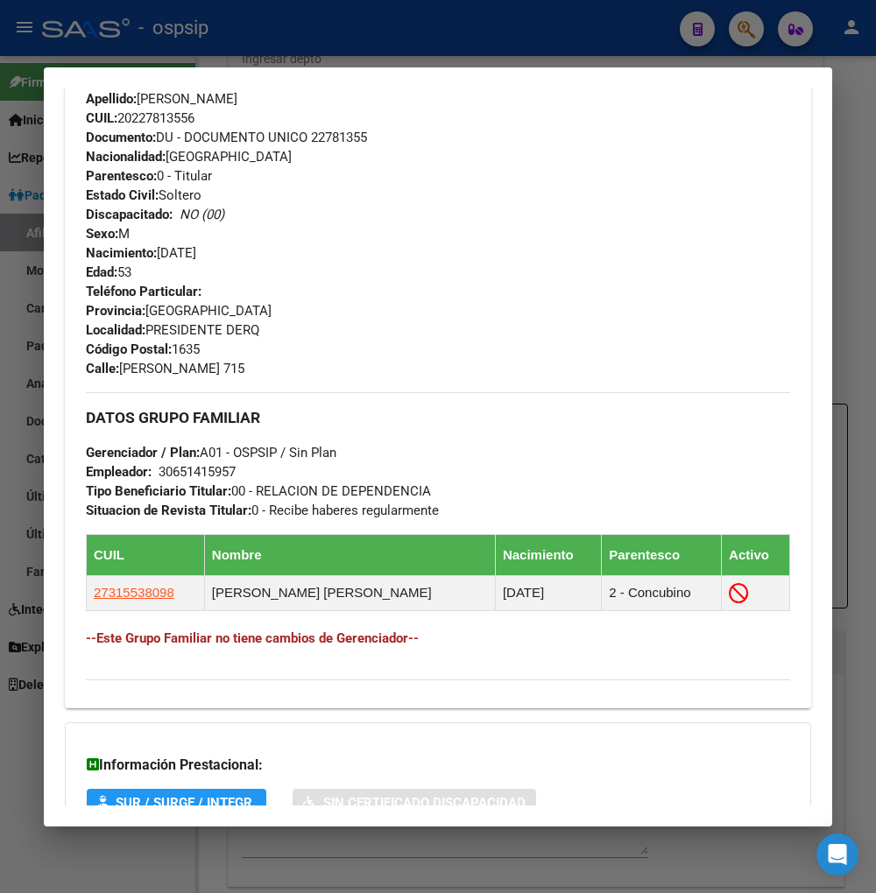
scroll to position [778, 0]
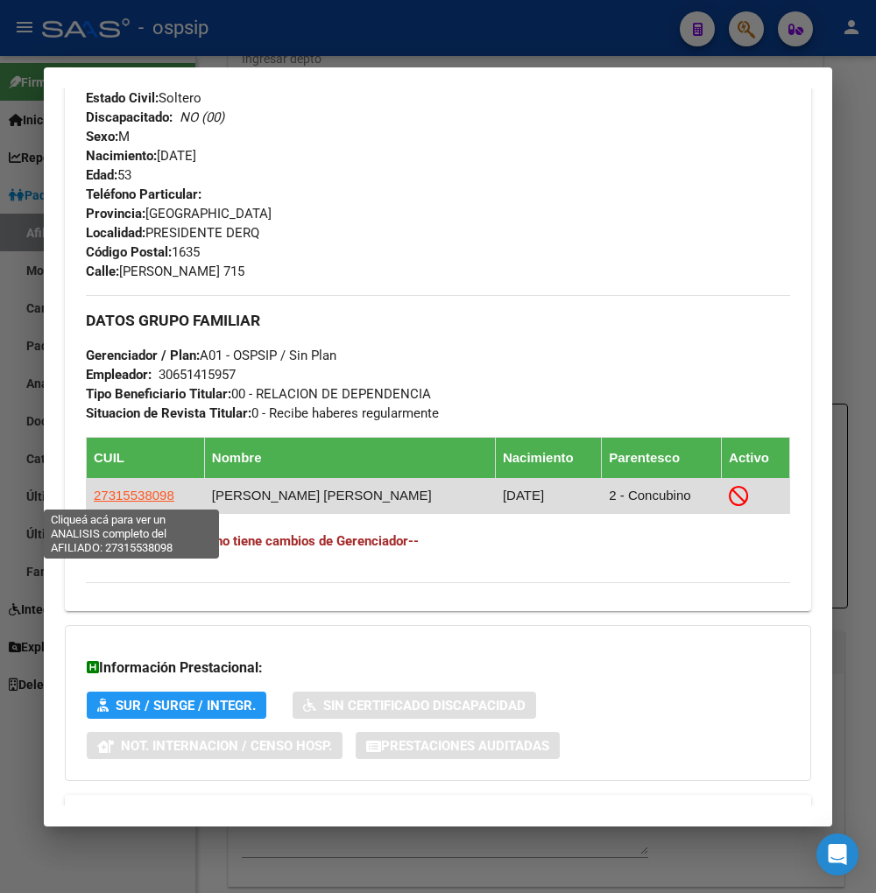
click at [142, 494] on span "27315538098" at bounding box center [134, 495] width 81 height 15
type textarea "27315538098"
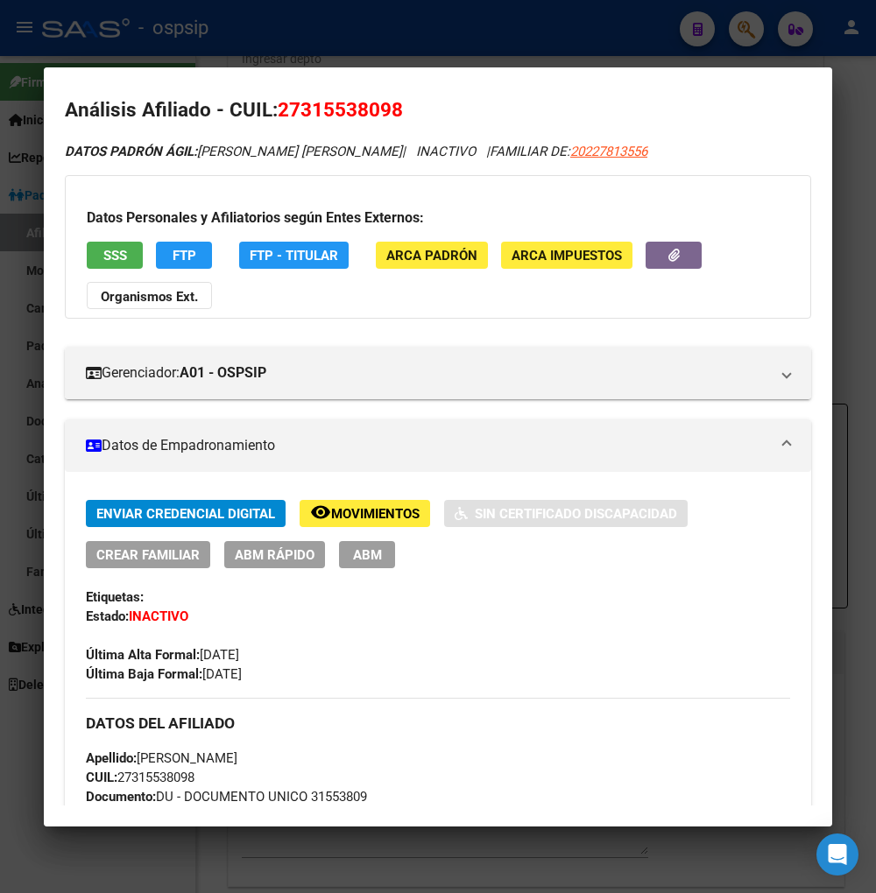
scroll to position [0, 0]
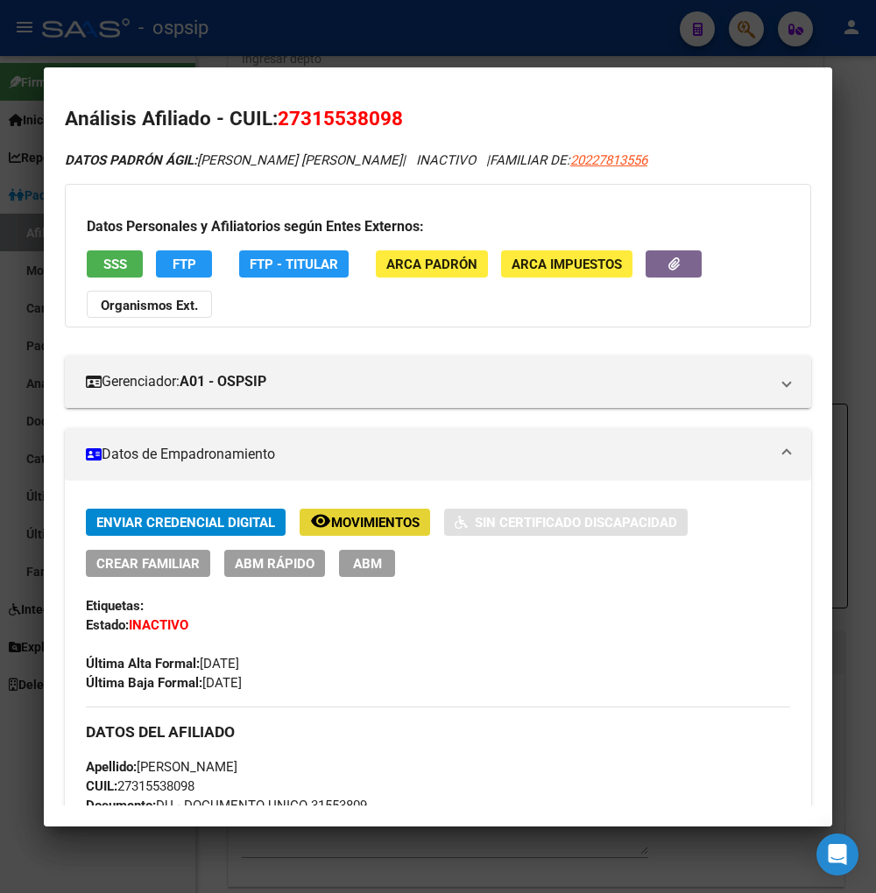
click at [348, 525] on span "Movimientos" at bounding box center [375, 523] width 88 height 16
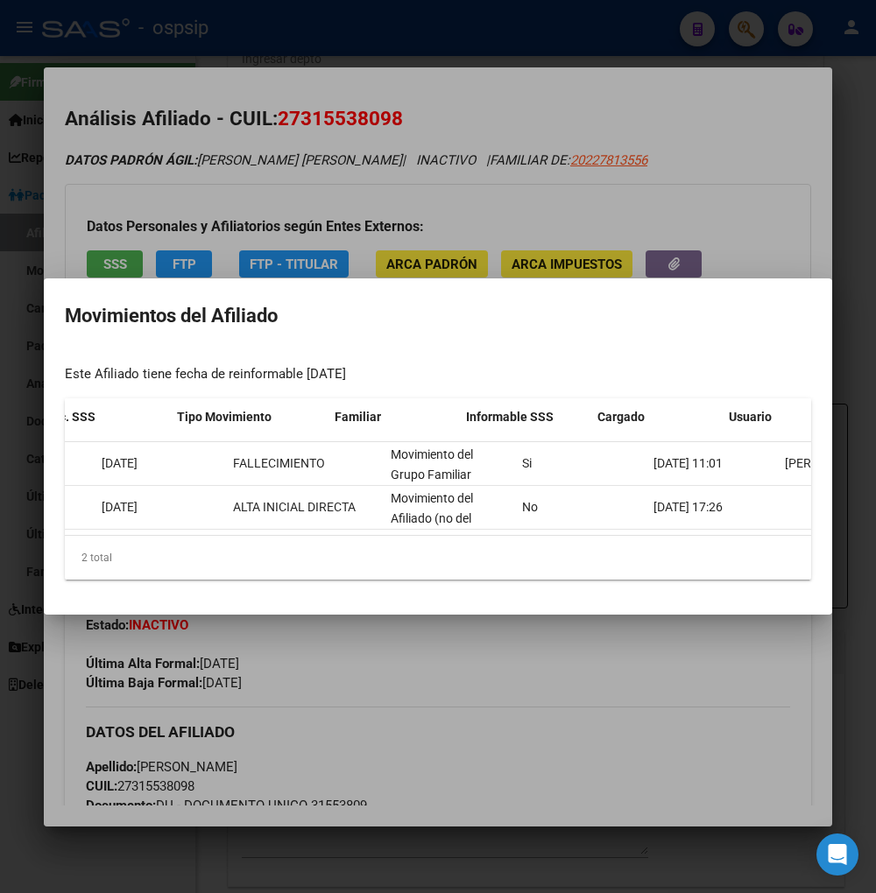
scroll to position [0, 374]
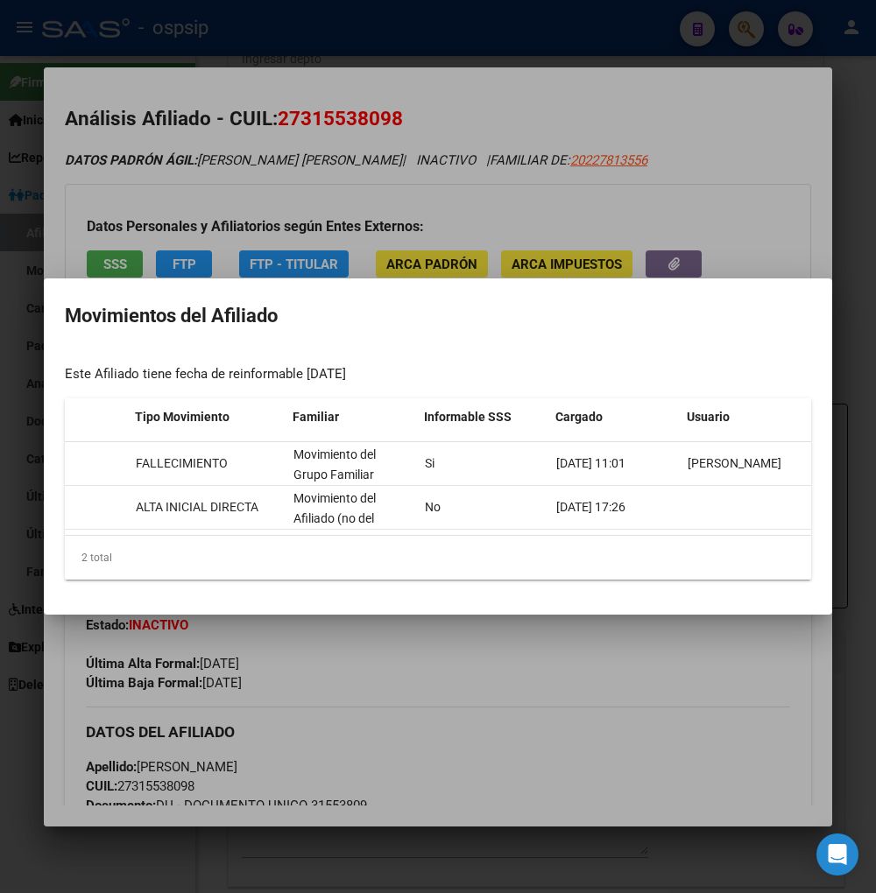
click at [584, 631] on div at bounding box center [438, 446] width 876 height 893
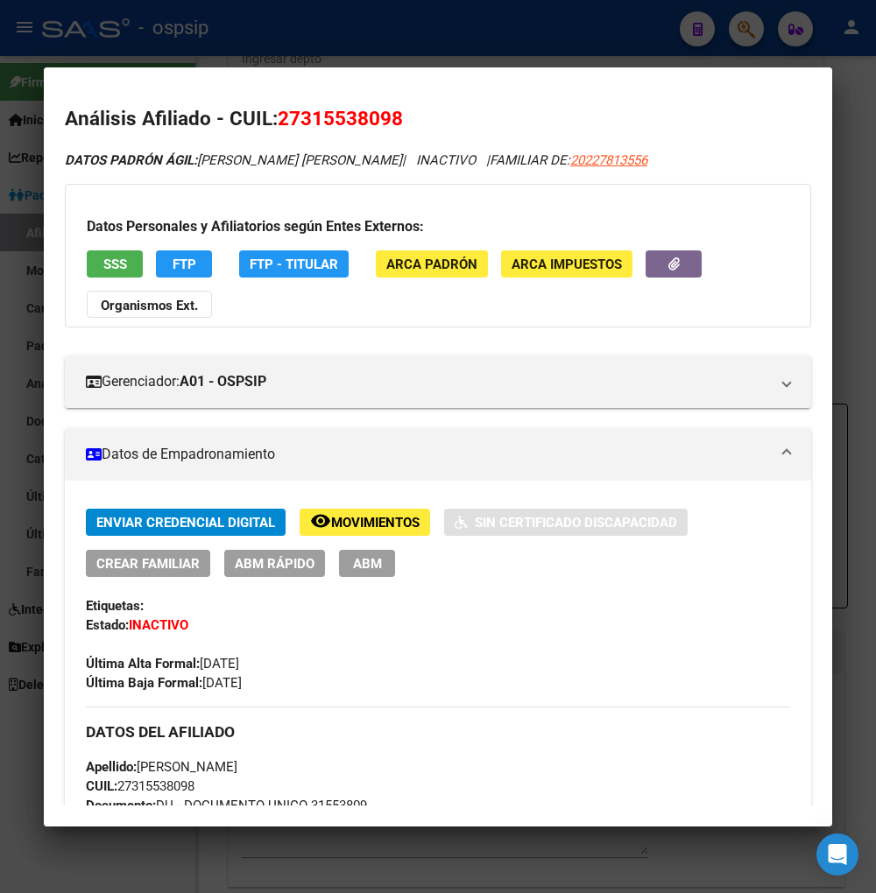
click at [742, 31] on div at bounding box center [438, 446] width 876 height 893
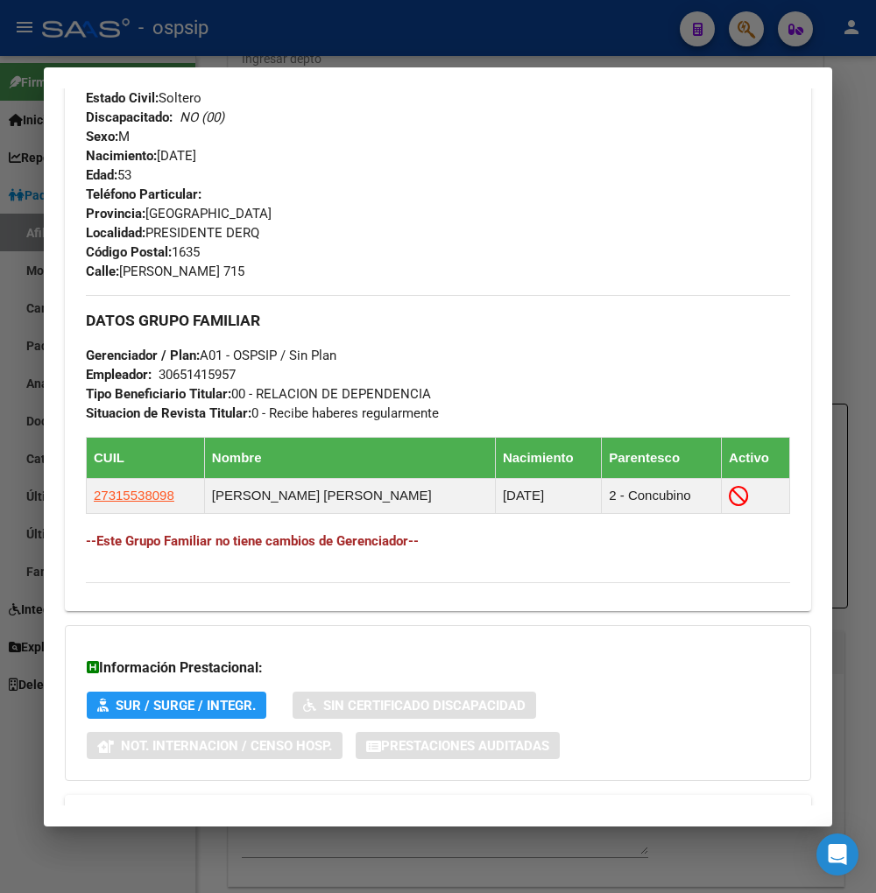
click at [749, 30] on div at bounding box center [438, 446] width 876 height 893
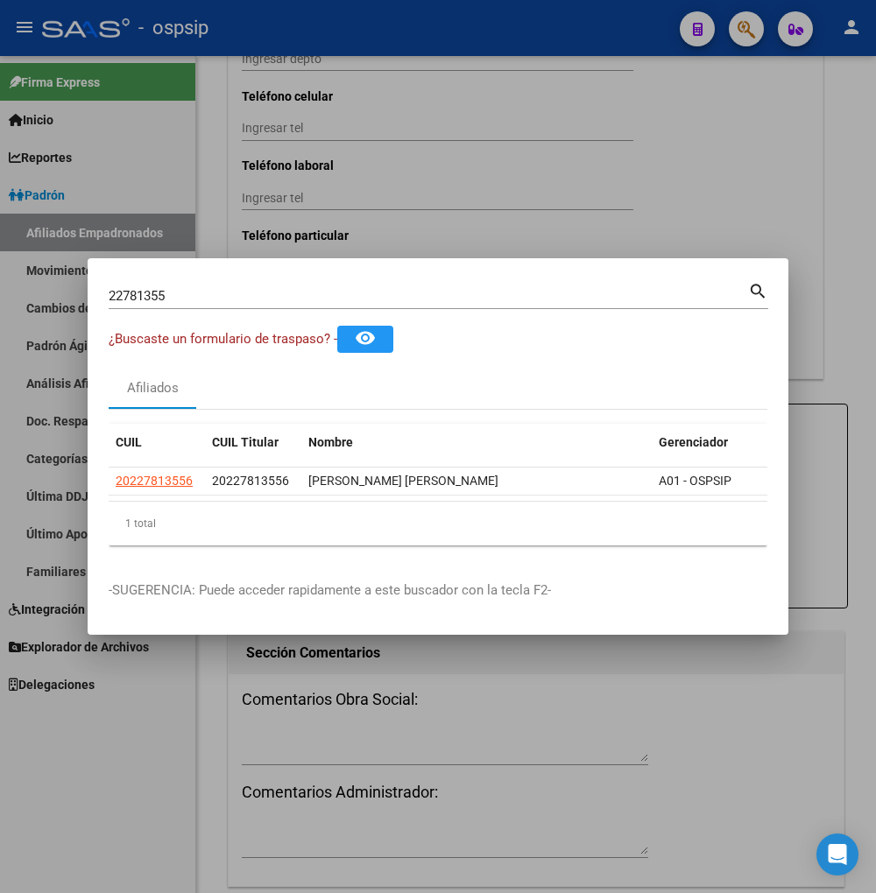
click at [185, 288] on input "22781355" at bounding box center [428, 296] width 639 height 16
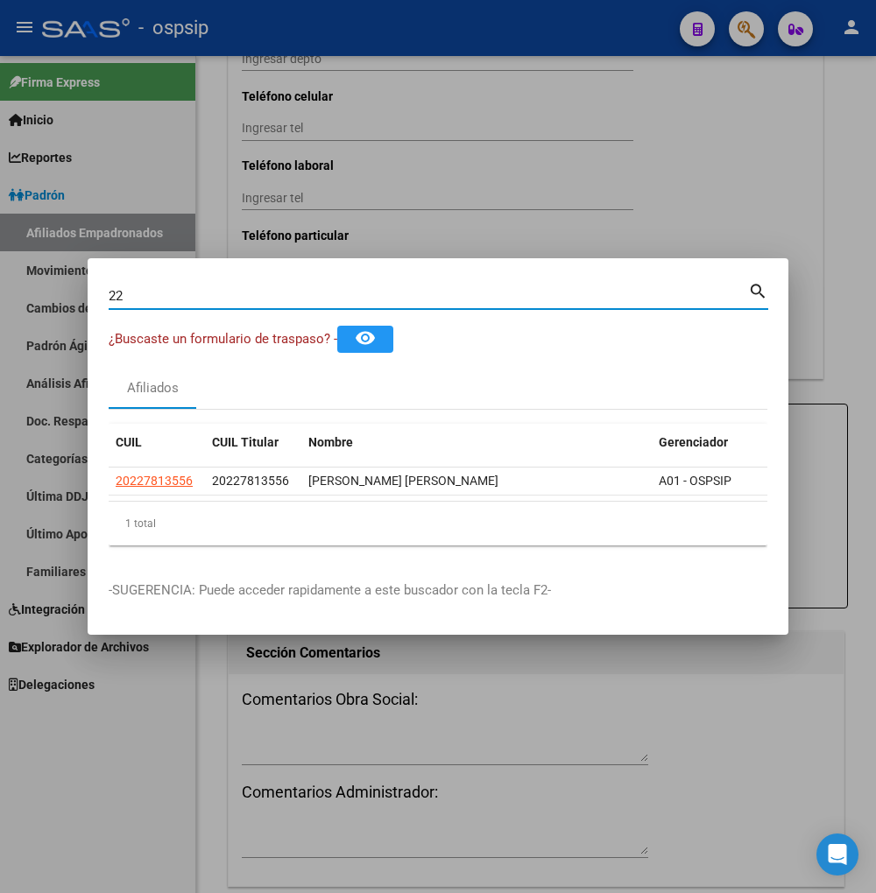
type input "2"
click at [194, 291] on input "Buscar (apellido, dni, [PERSON_NAME], [PERSON_NAME], cuit, obra social)" at bounding box center [428, 296] width 639 height 16
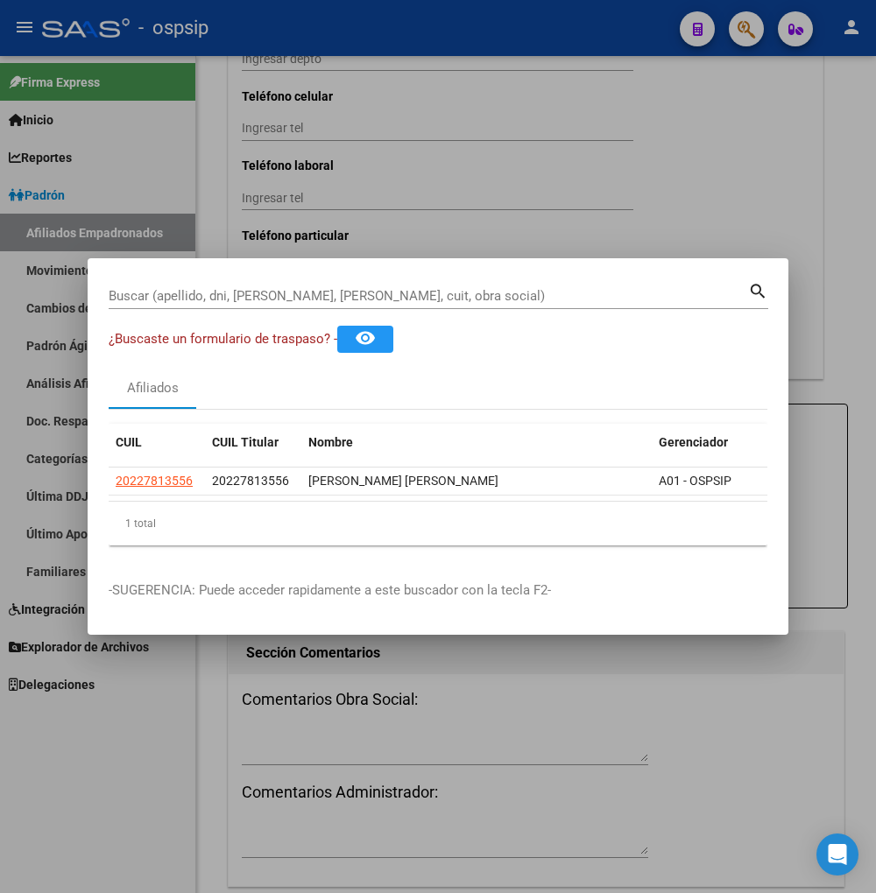
click at [158, 288] on input "Buscar (apellido, dni, [PERSON_NAME], [PERSON_NAME], cuit, obra social)" at bounding box center [428, 296] width 639 height 16
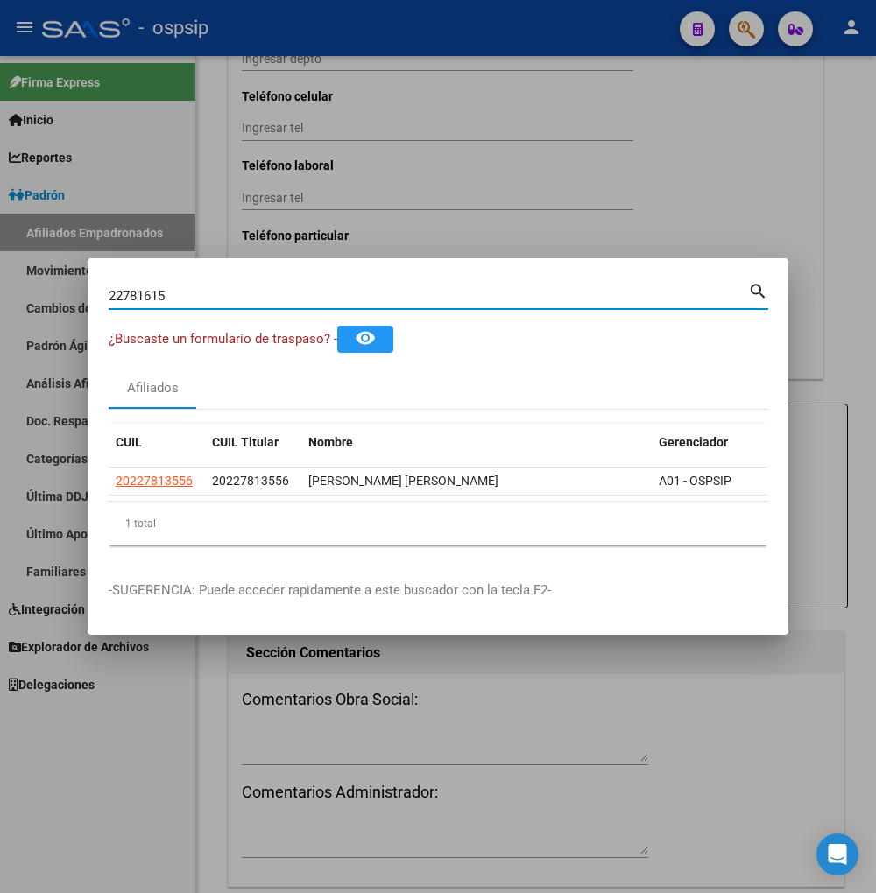
type input "22781615"
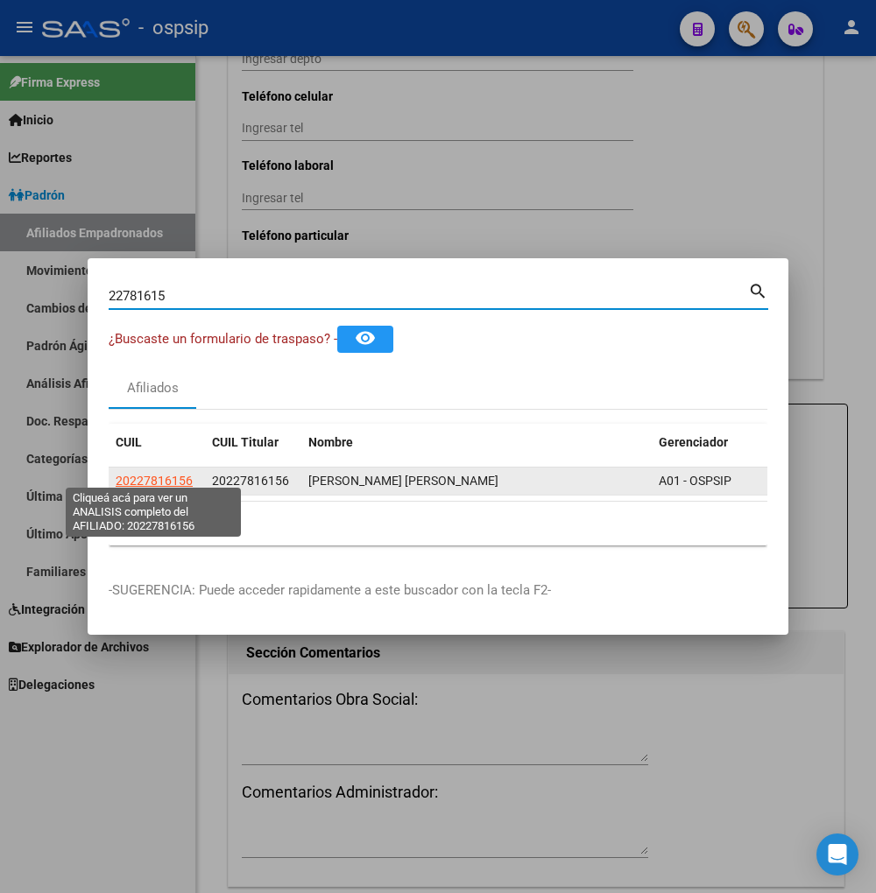
click at [149, 474] on span "20227816156" at bounding box center [154, 481] width 77 height 14
type textarea "20227816156"
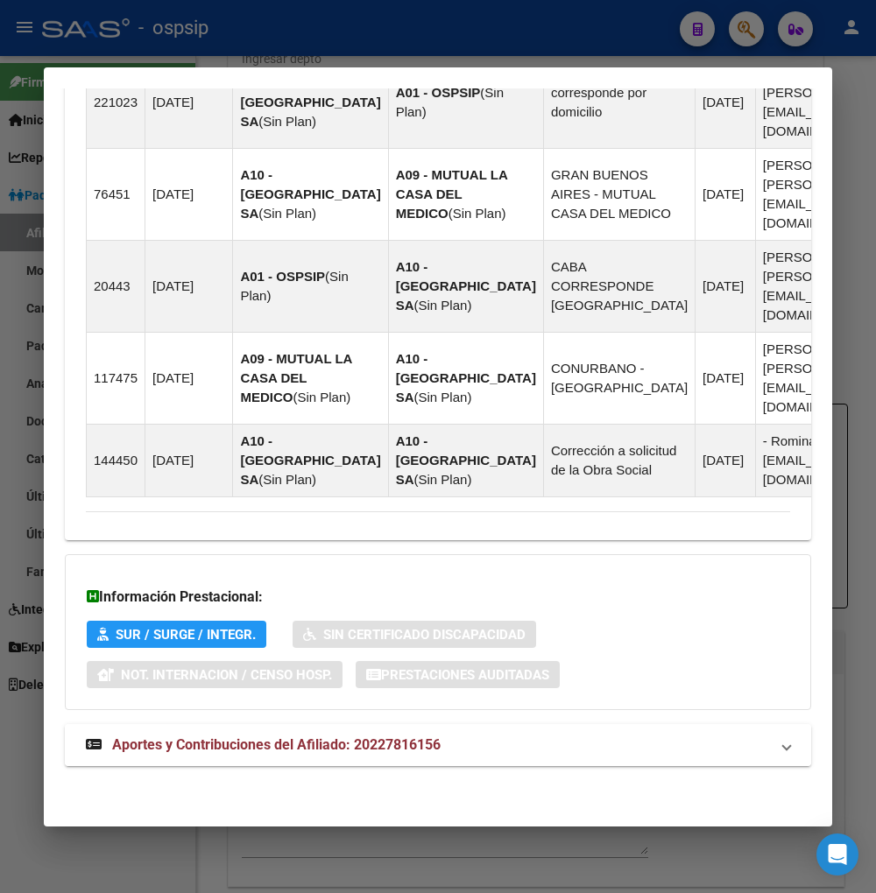
click at [214, 750] on span "Aportes y Contribuciones del Afiliado: 20227816156" at bounding box center [276, 744] width 328 height 17
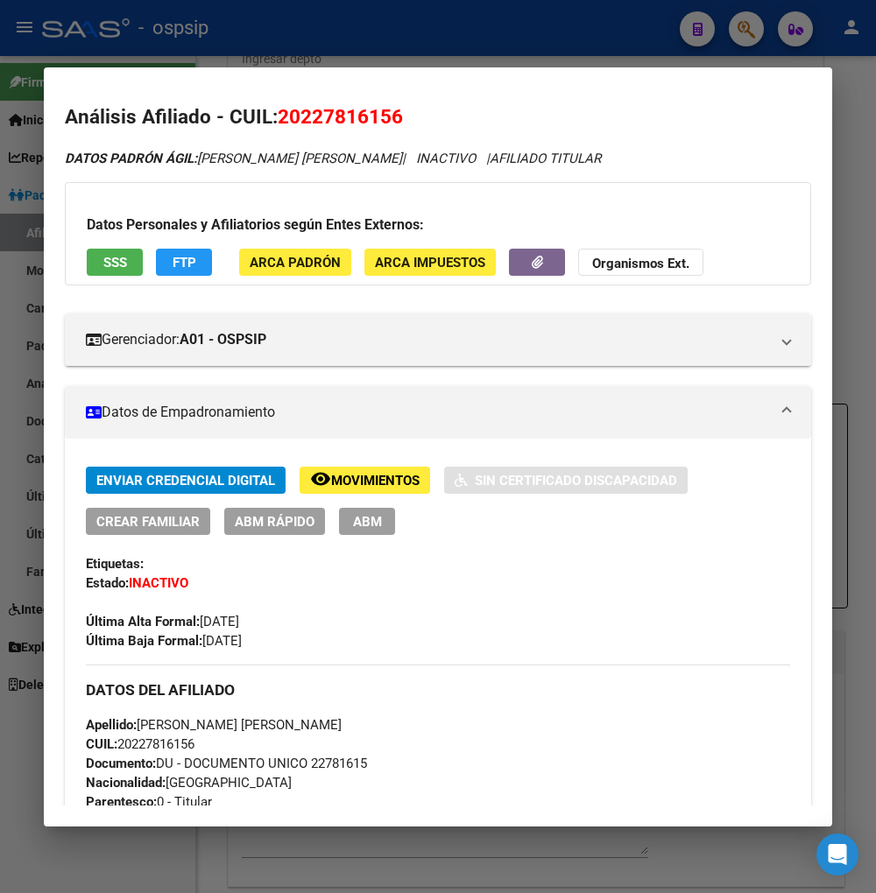
scroll to position [0, 0]
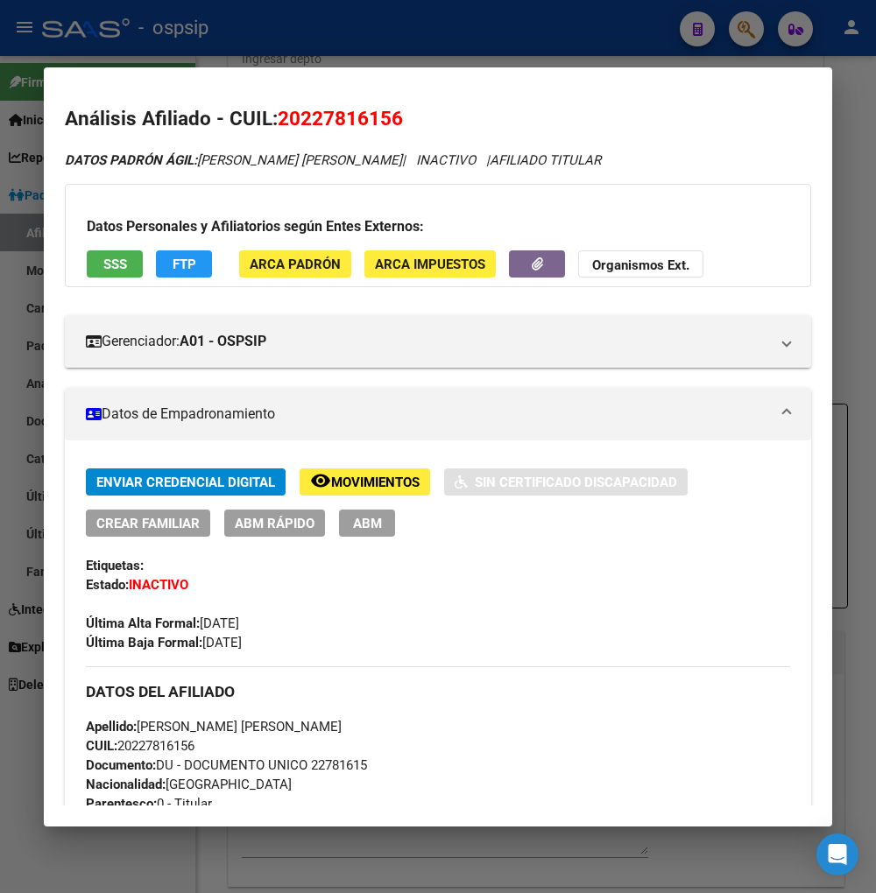
click at [354, 482] on span "Movimientos" at bounding box center [375, 483] width 88 height 16
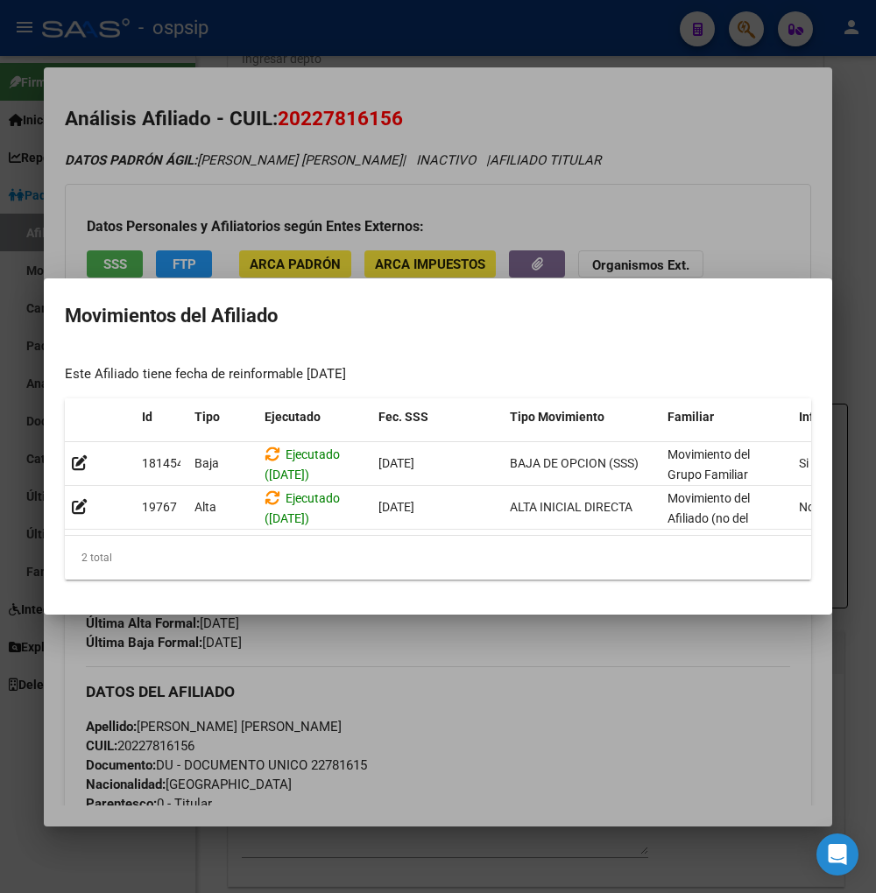
click at [522, 674] on div at bounding box center [438, 446] width 876 height 893
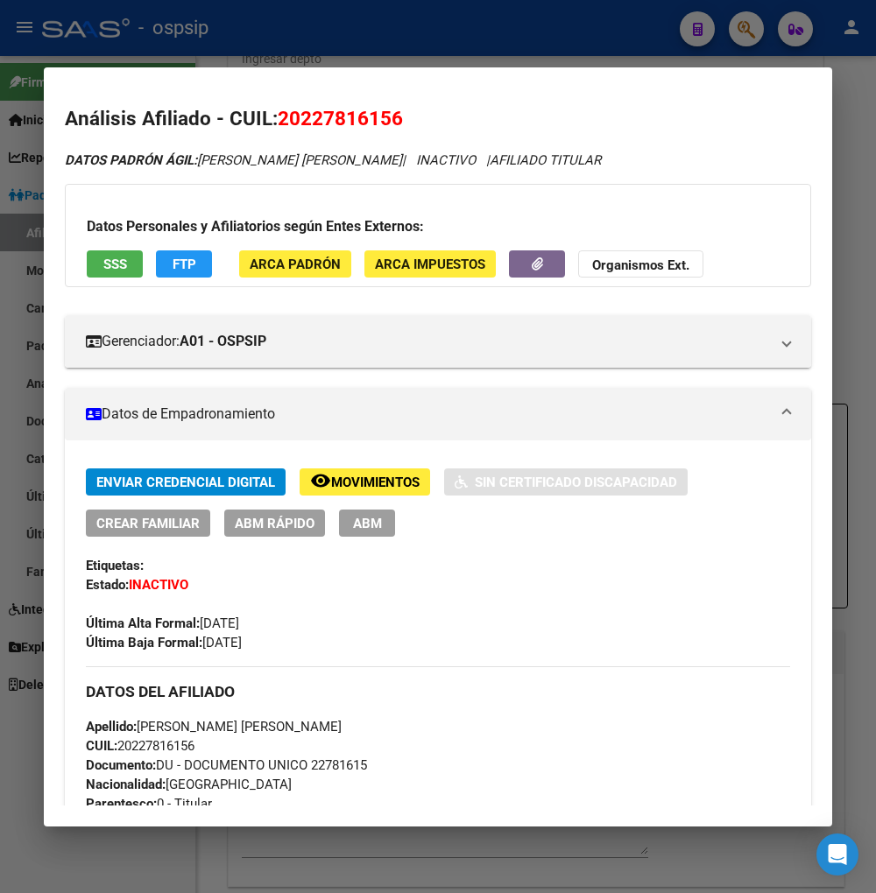
click at [747, 31] on div at bounding box center [438, 446] width 876 height 893
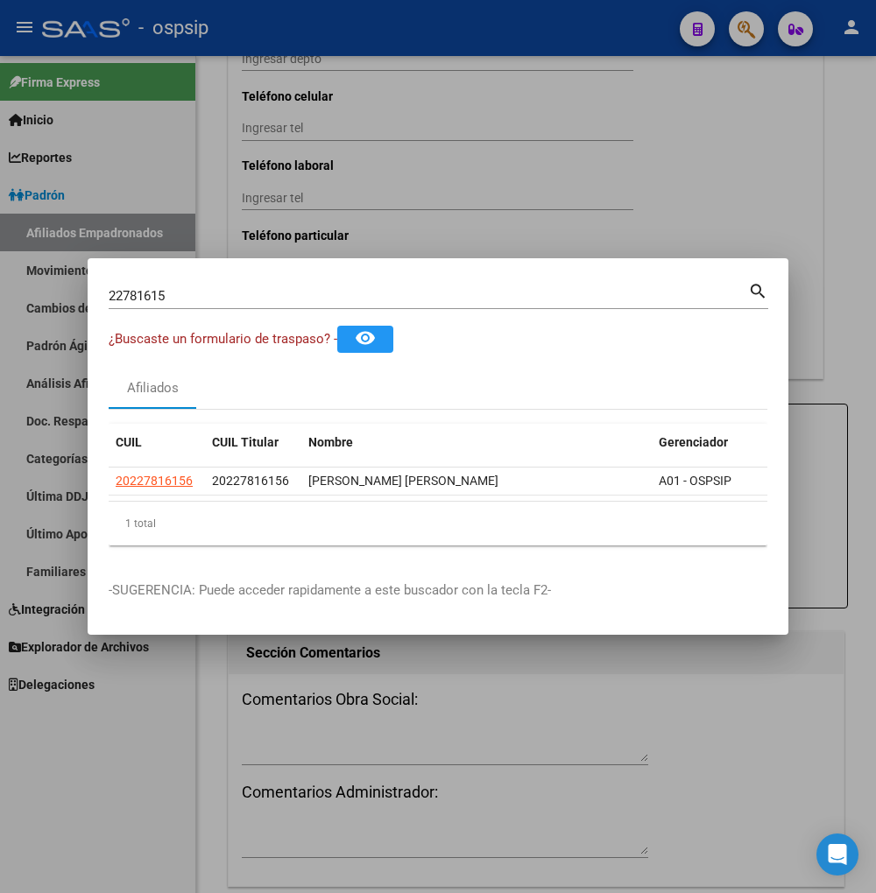
click at [191, 292] on input "22781615" at bounding box center [428, 296] width 639 height 16
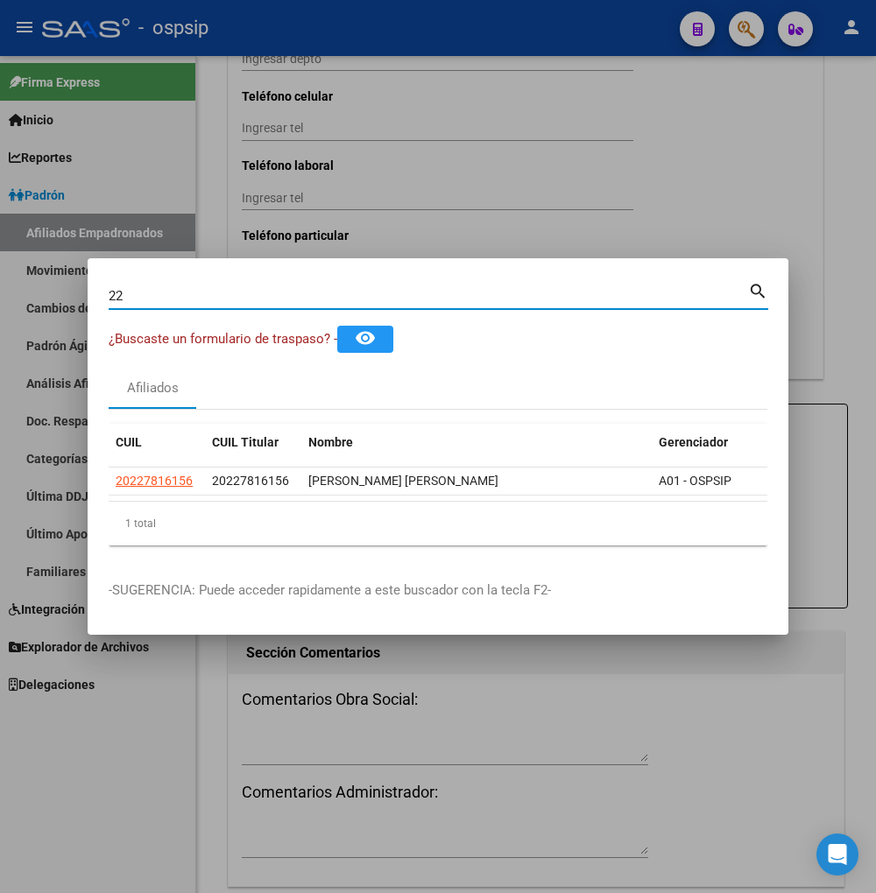
type input "2"
type input "22782659"
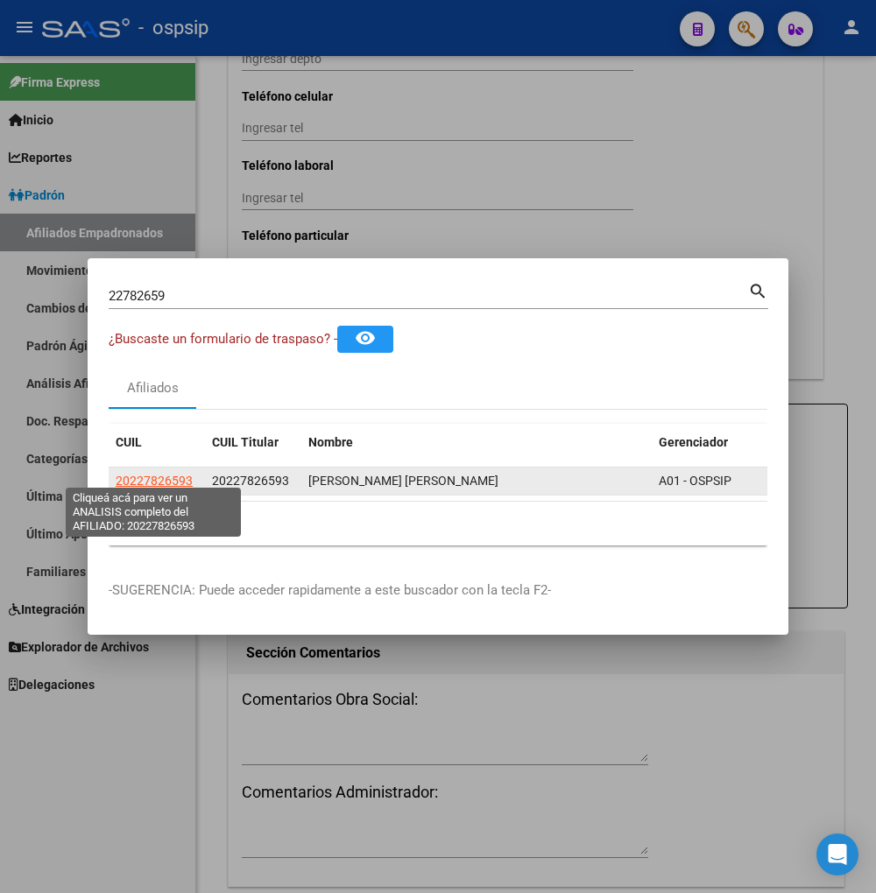
click at [140, 475] on span "20227826593" at bounding box center [154, 481] width 77 height 14
type textarea "20227826593"
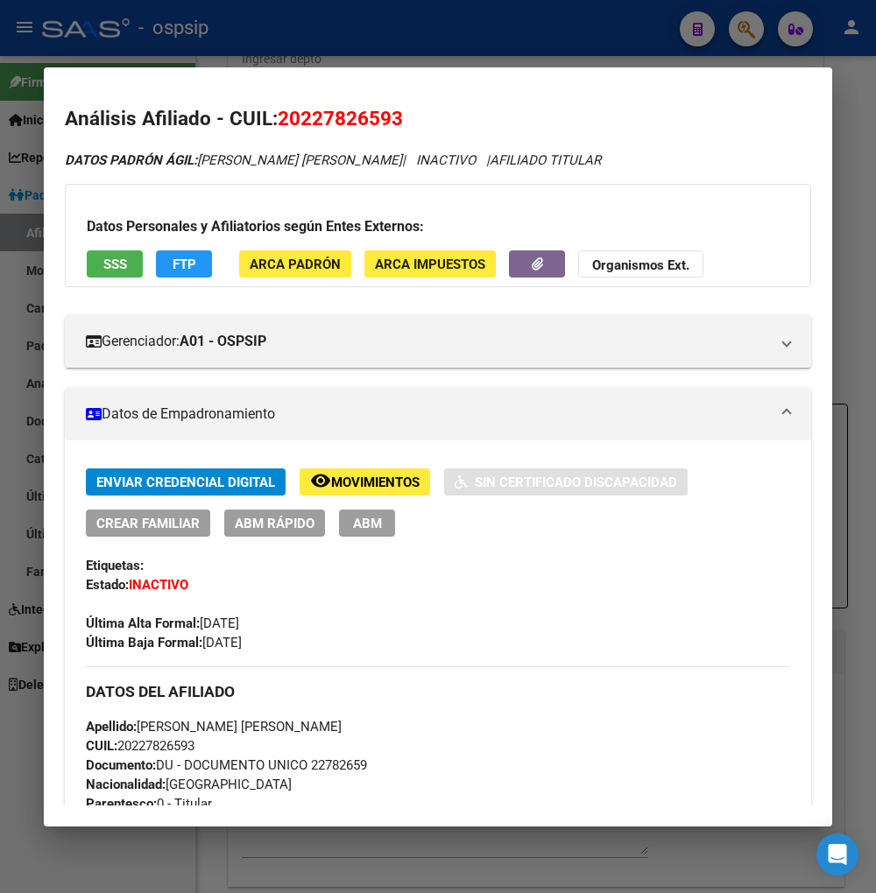
click at [389, 476] on span "Movimientos" at bounding box center [375, 483] width 88 height 16
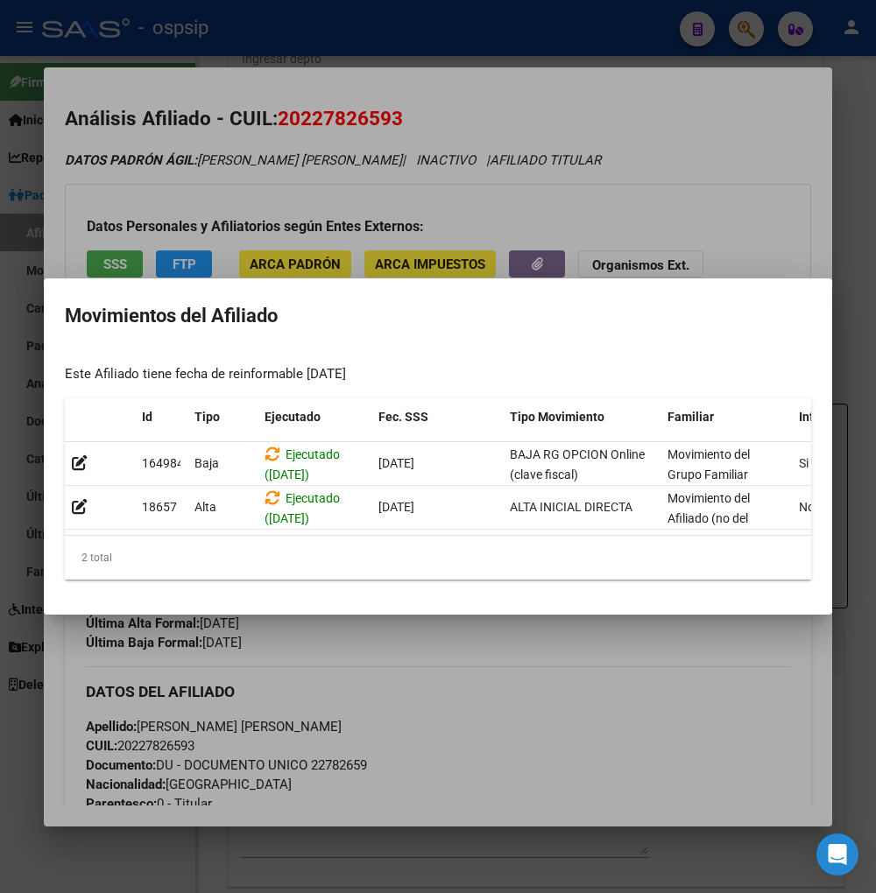
click at [456, 615] on mat-dialog-container "Movimientos del Afiliado Este Afiliado tiene fecha de reinformable 10/03/2025 I…" at bounding box center [438, 446] width 788 height 336
click at [418, 633] on div at bounding box center [438, 446] width 876 height 893
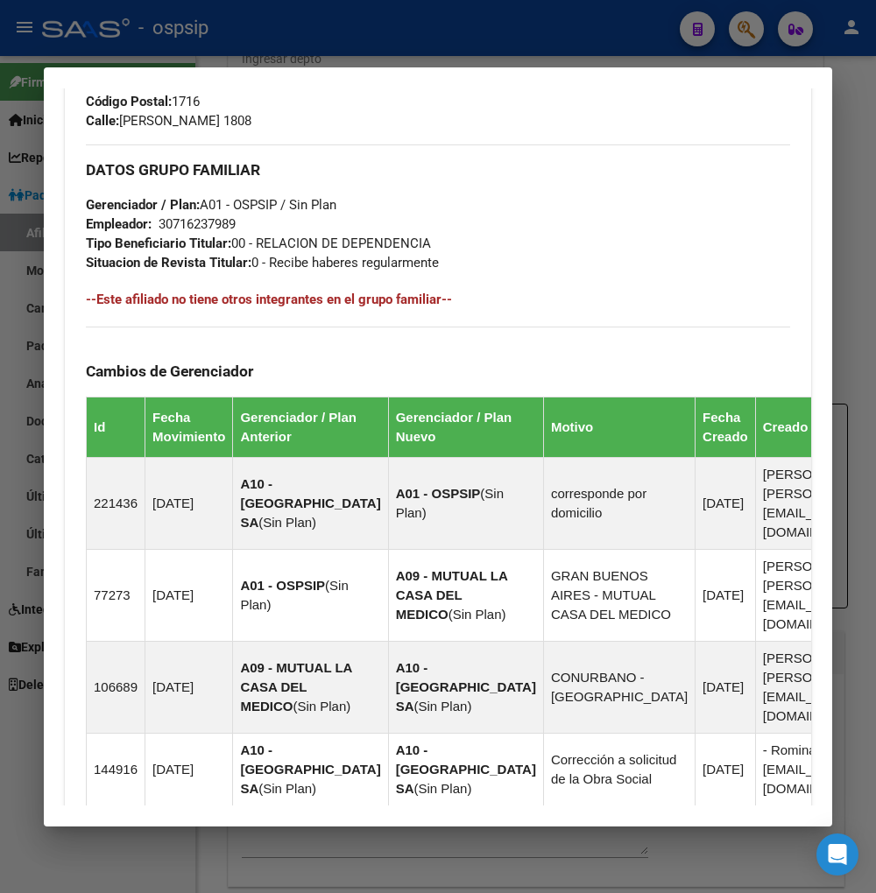
scroll to position [486, 0]
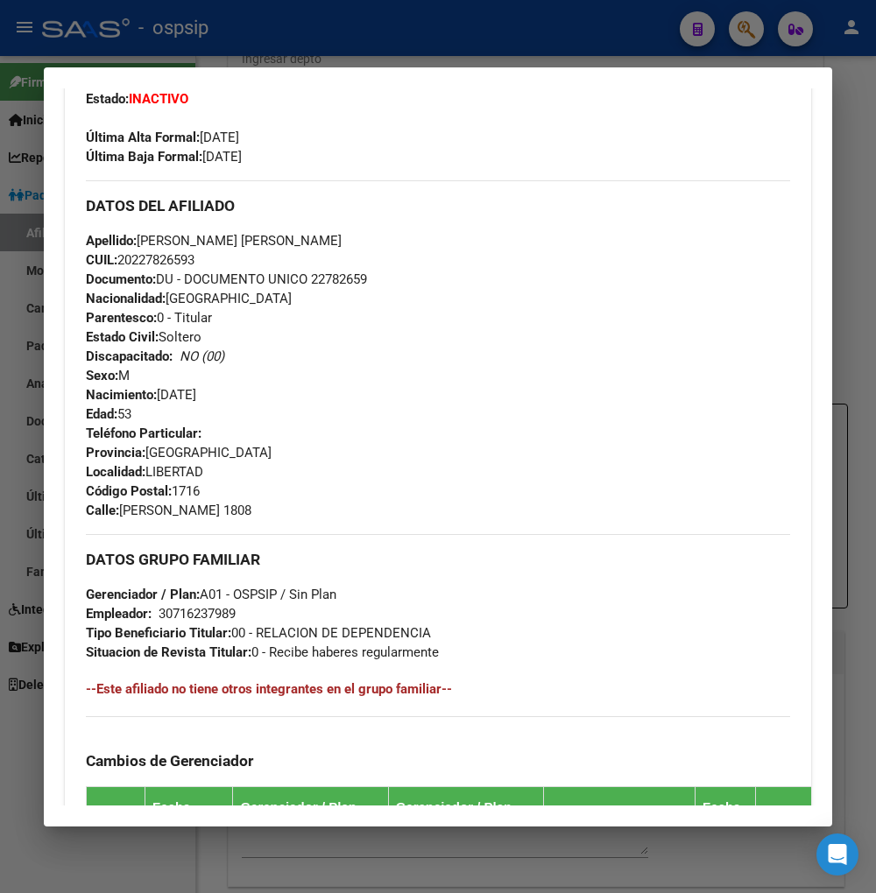
click at [736, 28] on div at bounding box center [438, 446] width 876 height 893
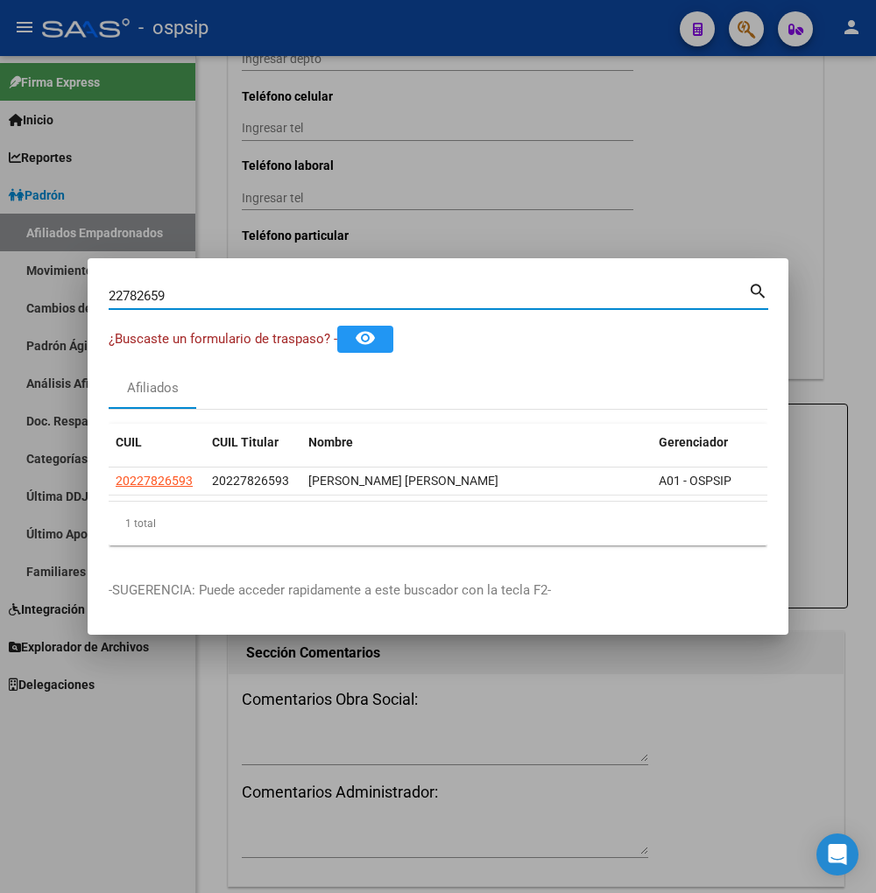
click at [195, 291] on input "22782659" at bounding box center [428, 296] width 639 height 16
type input "2"
type input "27830063"
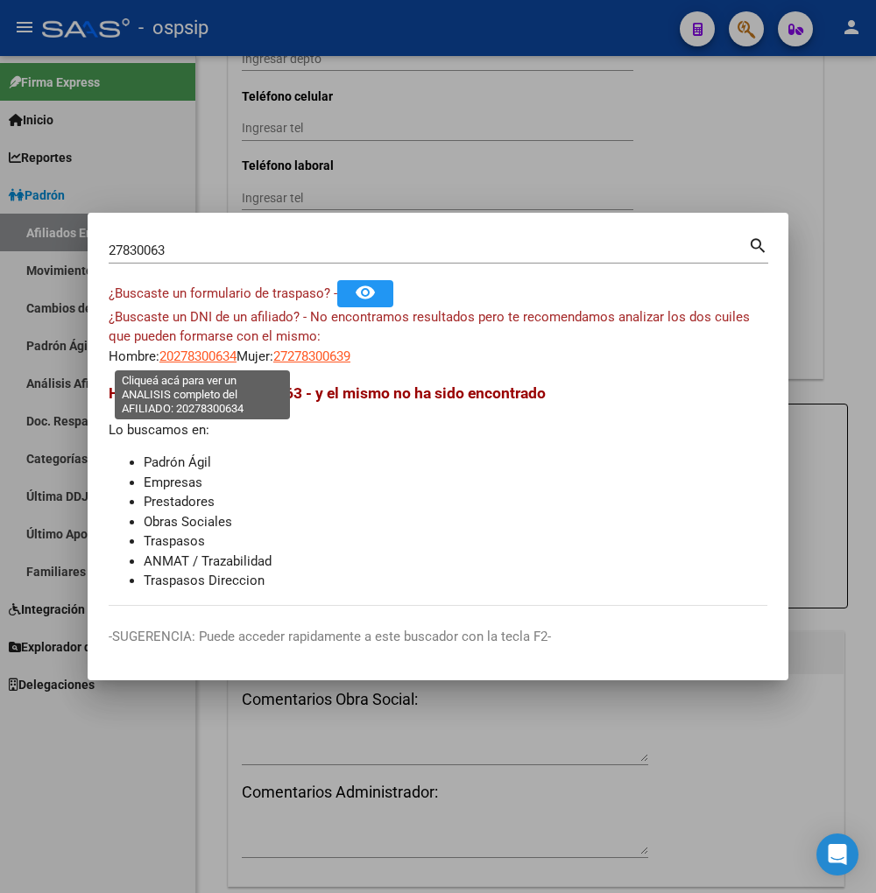
click at [210, 360] on span "20278300634" at bounding box center [197, 356] width 77 height 16
type textarea "20278300634"
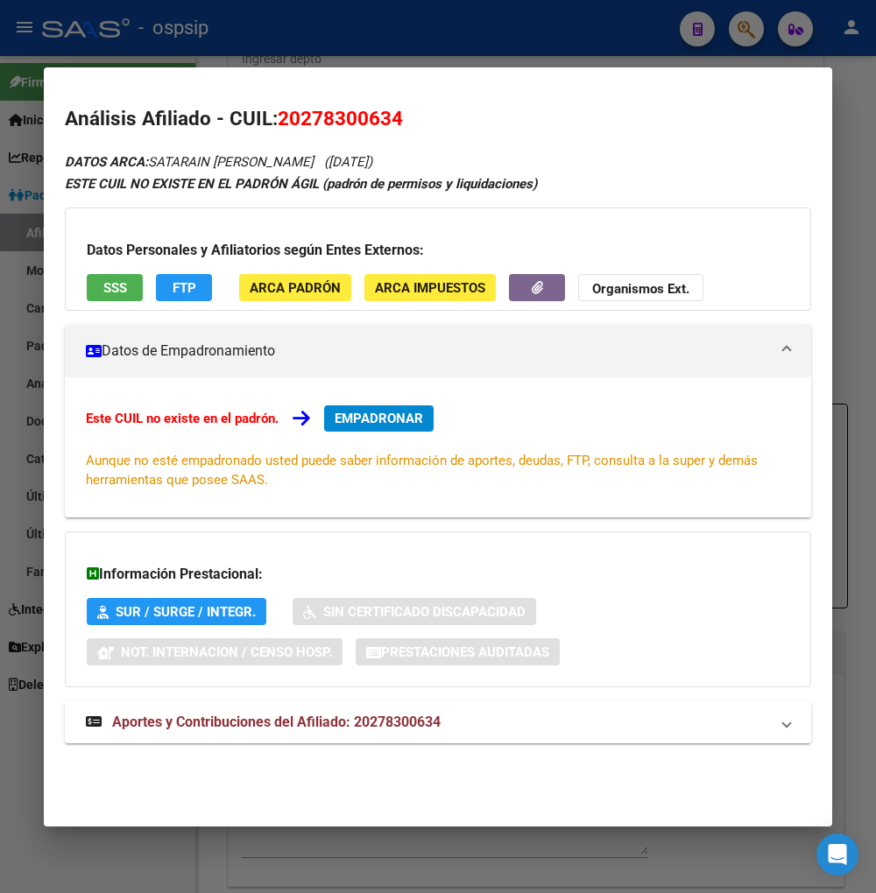
click at [753, 29] on div at bounding box center [438, 446] width 876 height 893
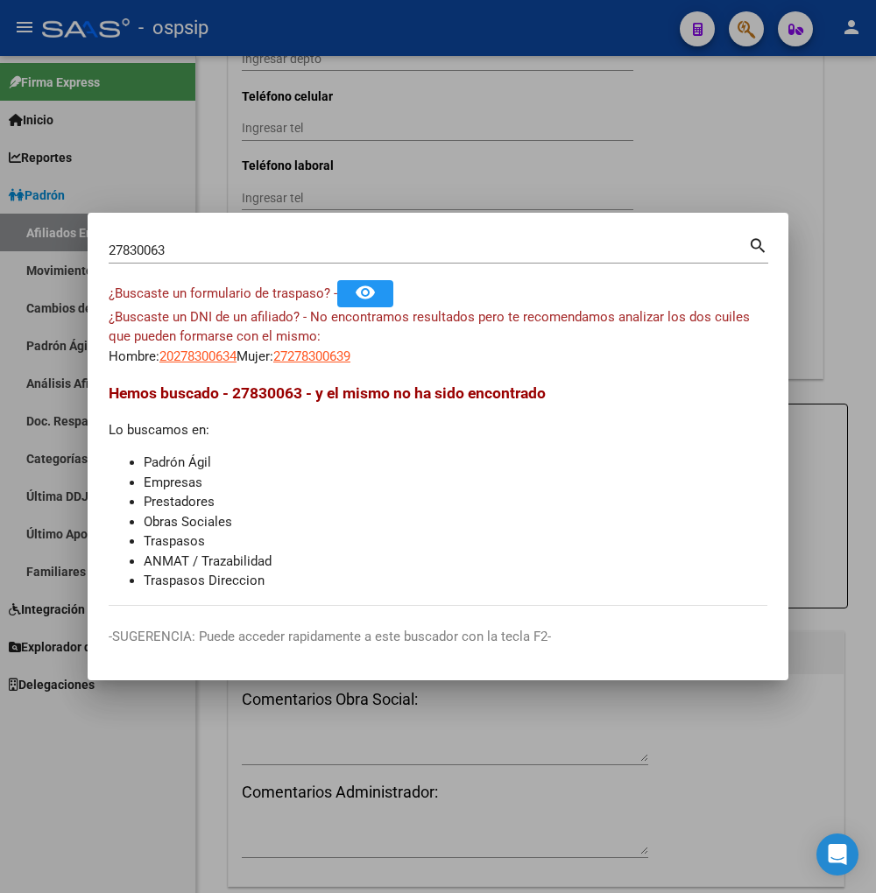
click at [196, 240] on div "27830063 Buscar (apellido, dni, cuil, nro traspaso, cuit, obra social)" at bounding box center [428, 250] width 639 height 26
type input "2"
type input "22783063"
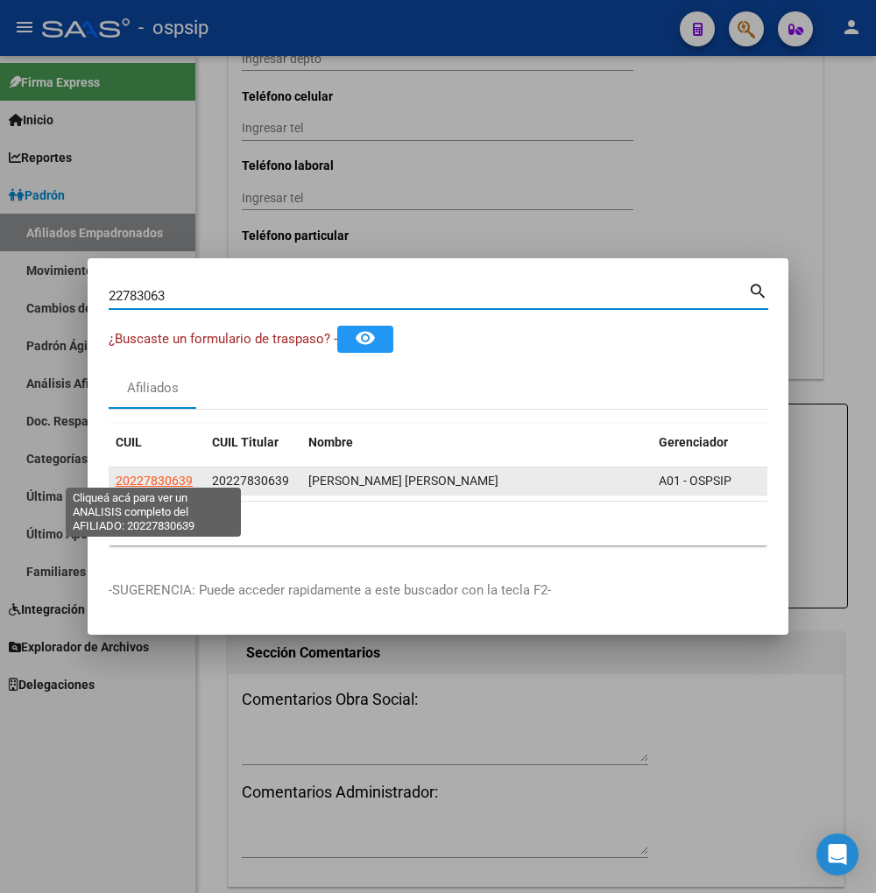
click at [151, 475] on span "20227830639" at bounding box center [154, 481] width 77 height 14
type textarea "20227830639"
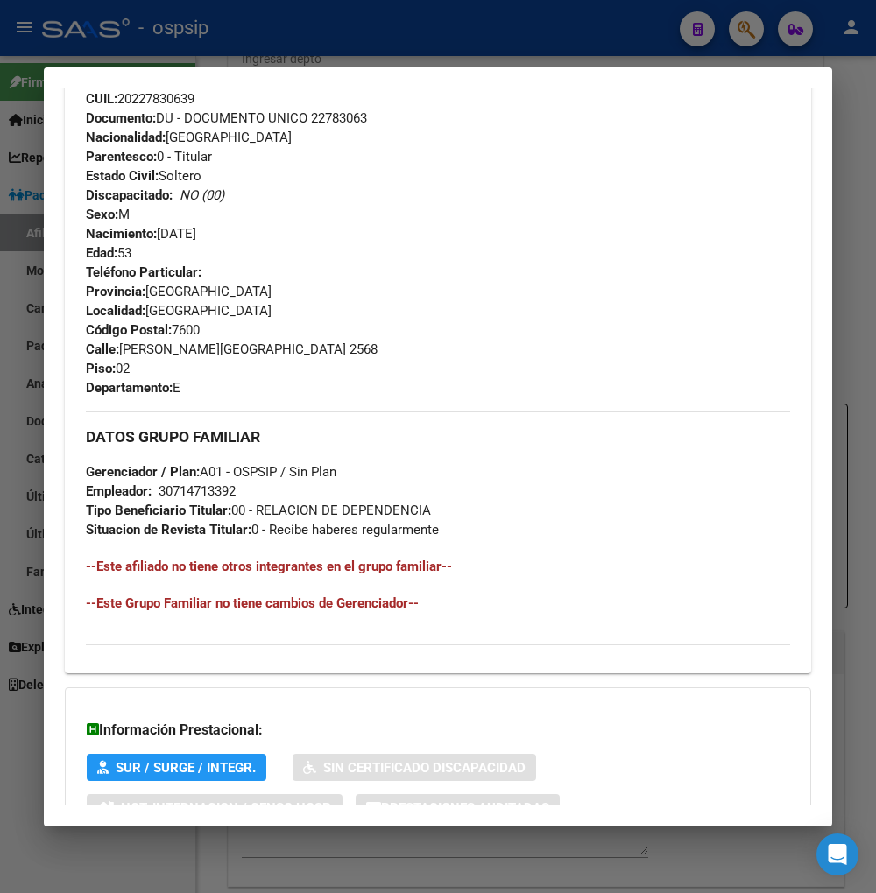
scroll to position [813, 0]
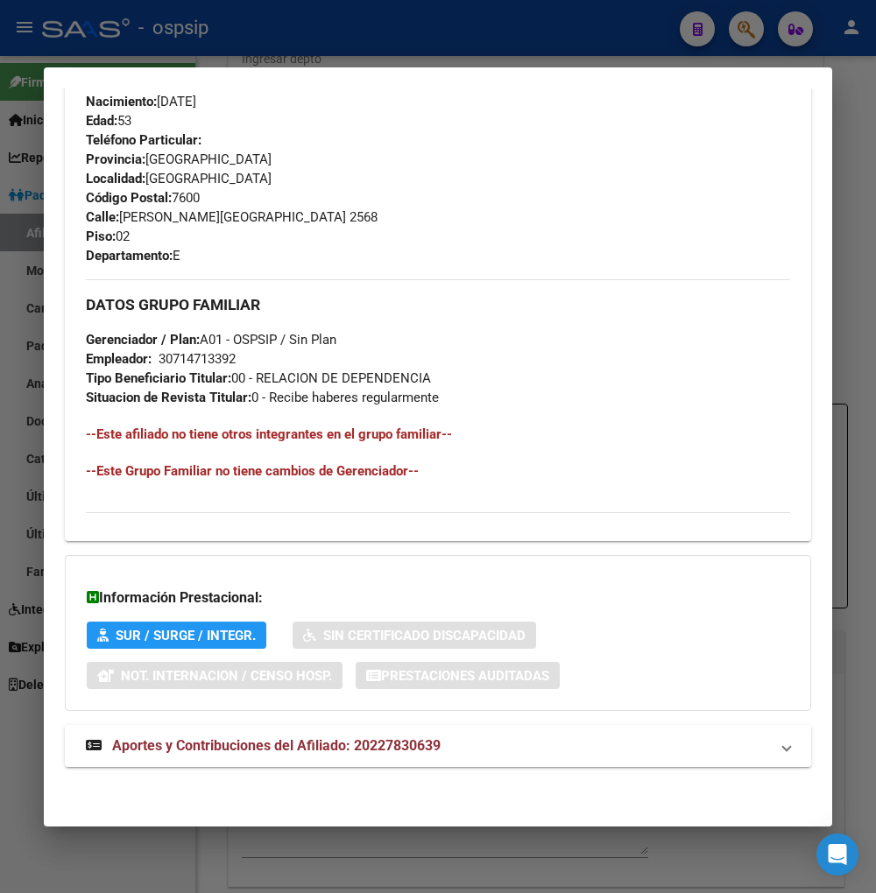
click at [226, 750] on span "Aportes y Contribuciones del Afiliado: 20227830639" at bounding box center [276, 745] width 328 height 17
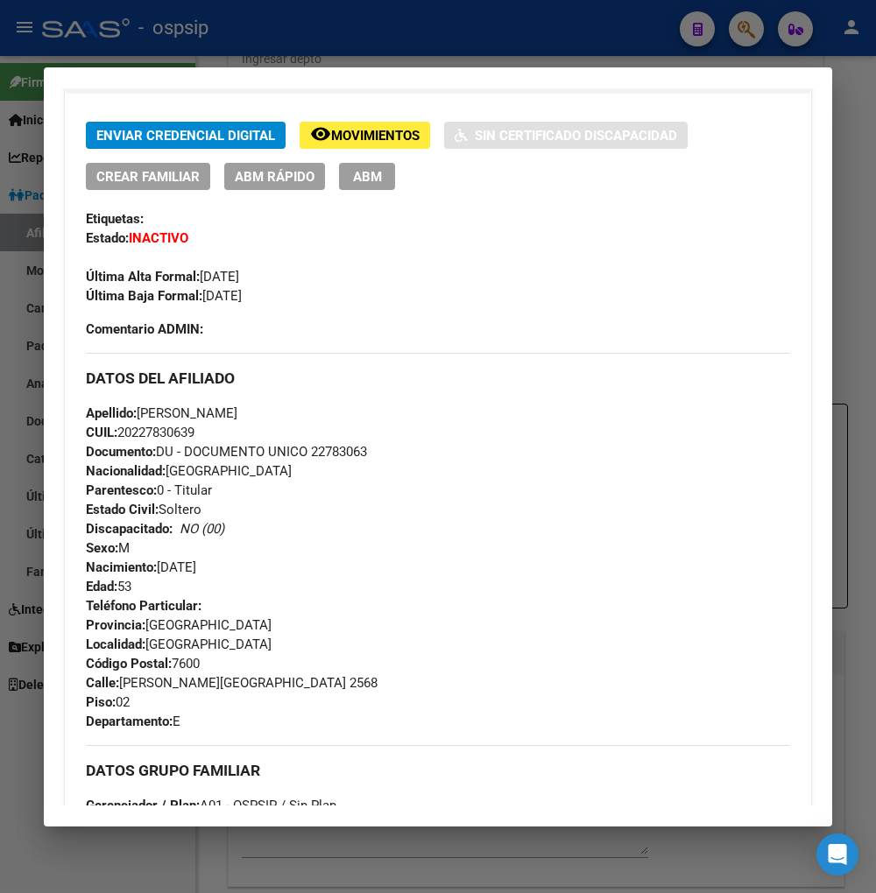
scroll to position [219, 0]
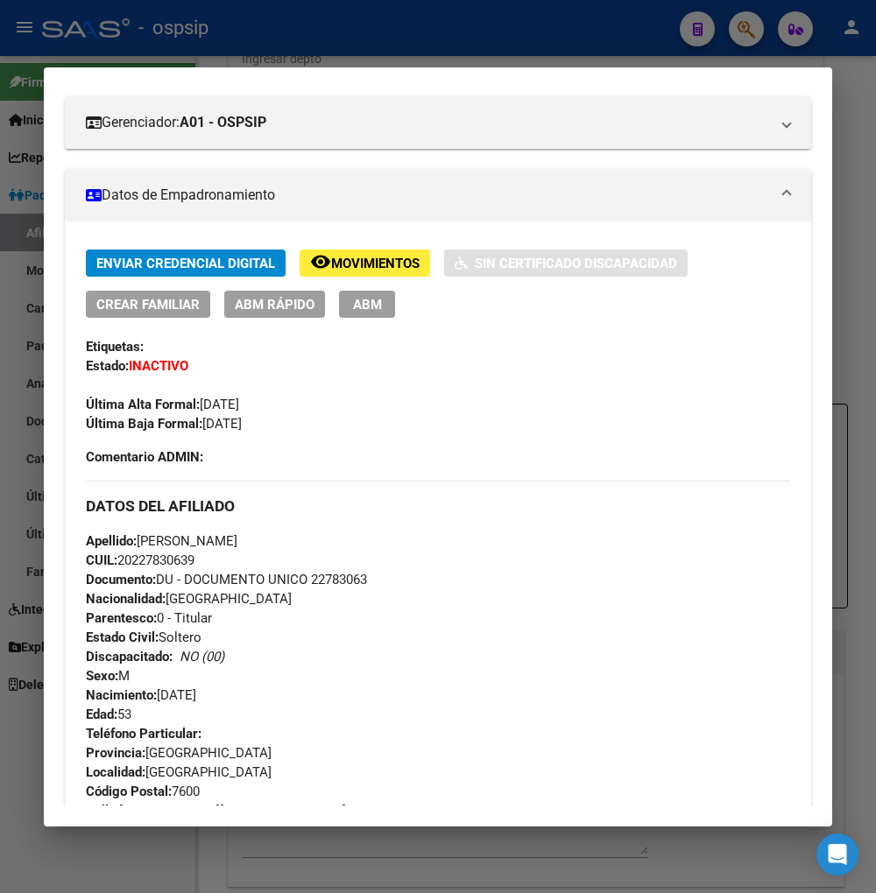
click at [356, 265] on span "Movimientos" at bounding box center [375, 264] width 88 height 16
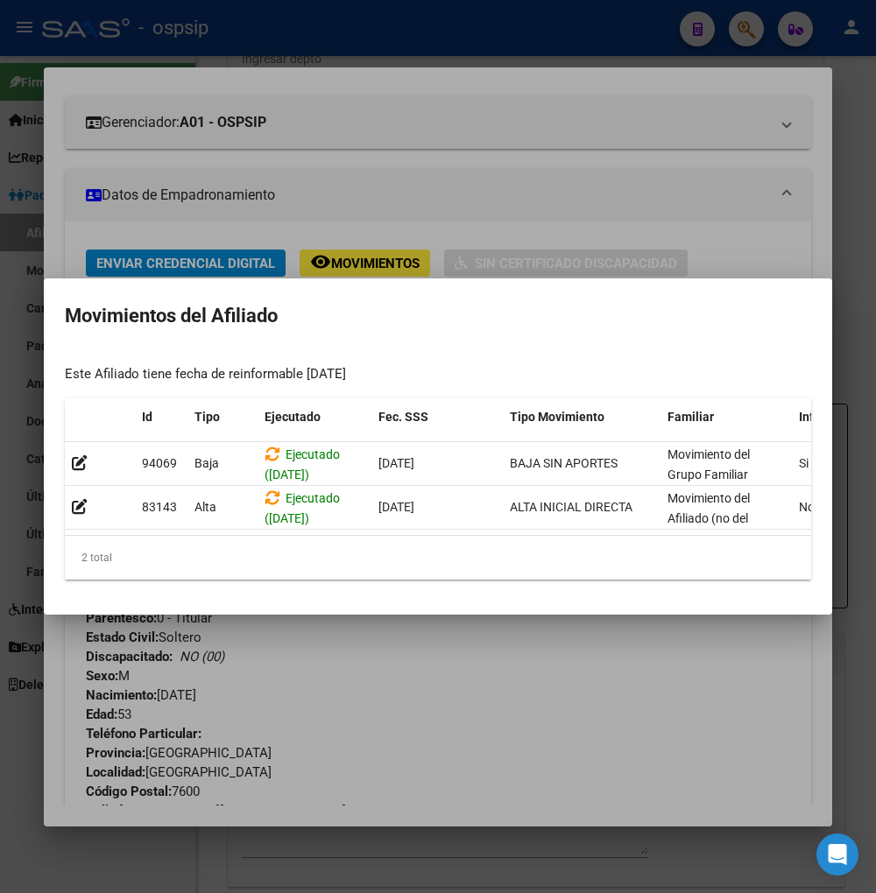
click at [456, 702] on div at bounding box center [438, 446] width 876 height 893
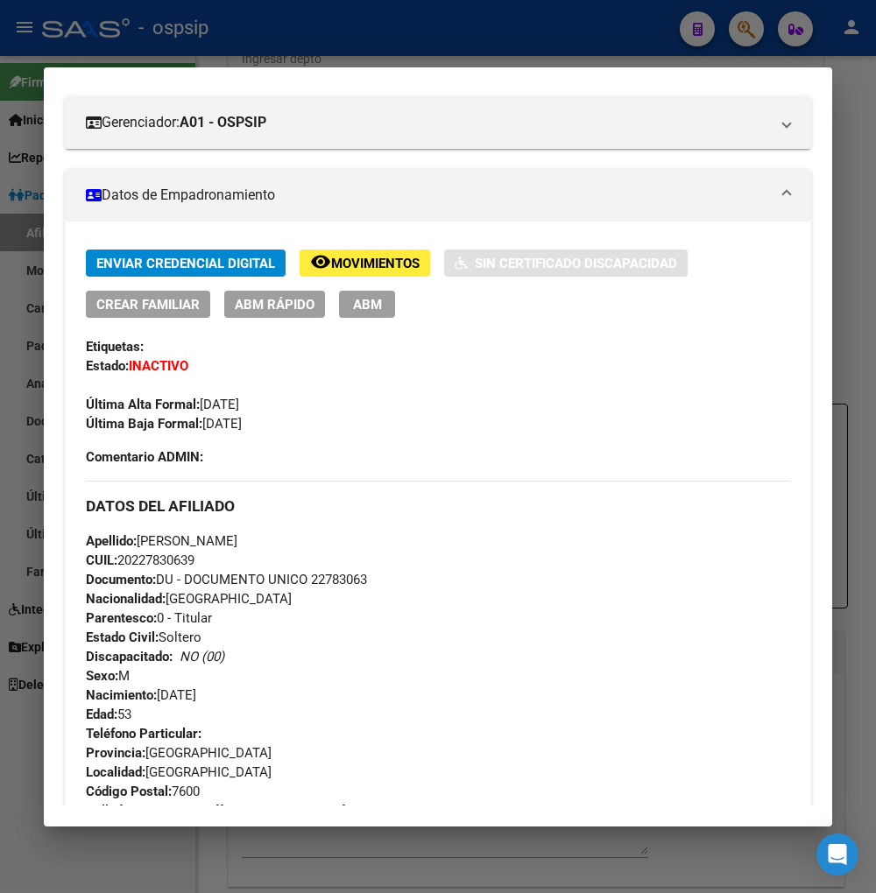
click at [375, 267] on span "Movimientos" at bounding box center [375, 264] width 88 height 16
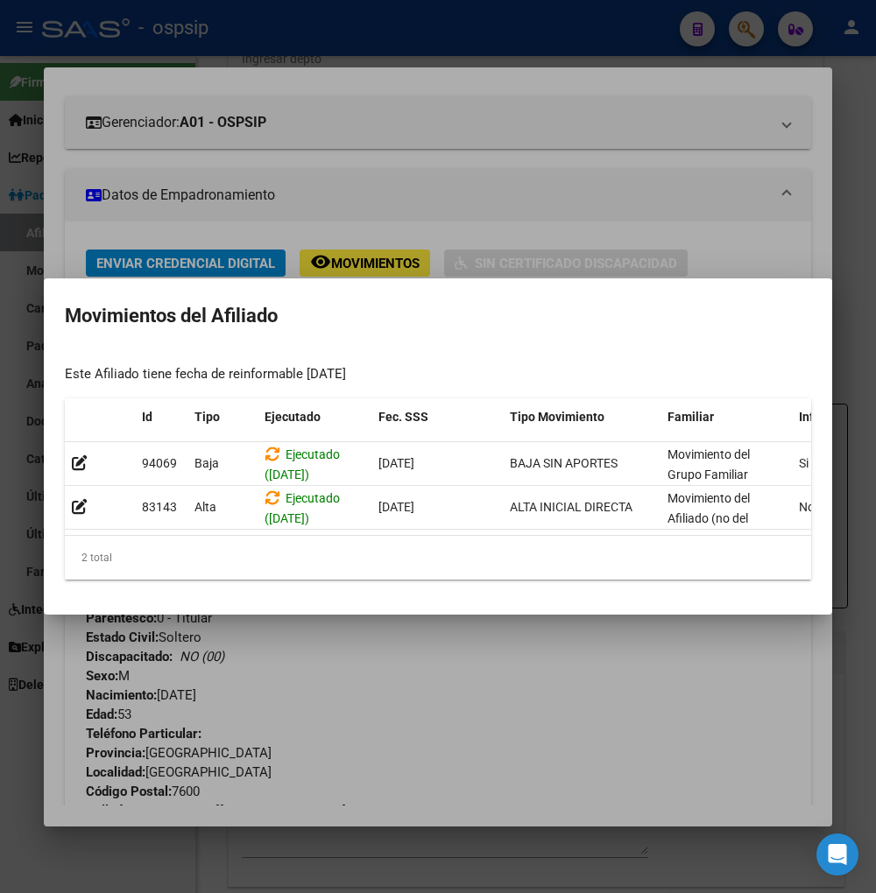
click at [499, 145] on div at bounding box center [438, 446] width 876 height 893
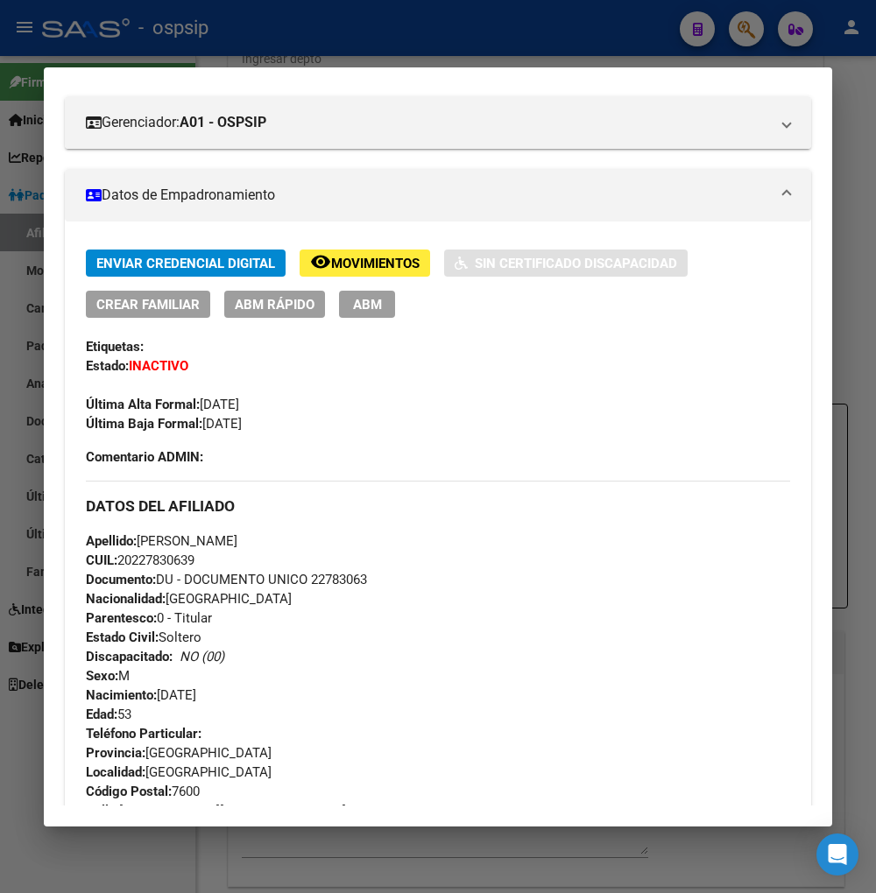
click at [740, 35] on div at bounding box center [438, 446] width 876 height 893
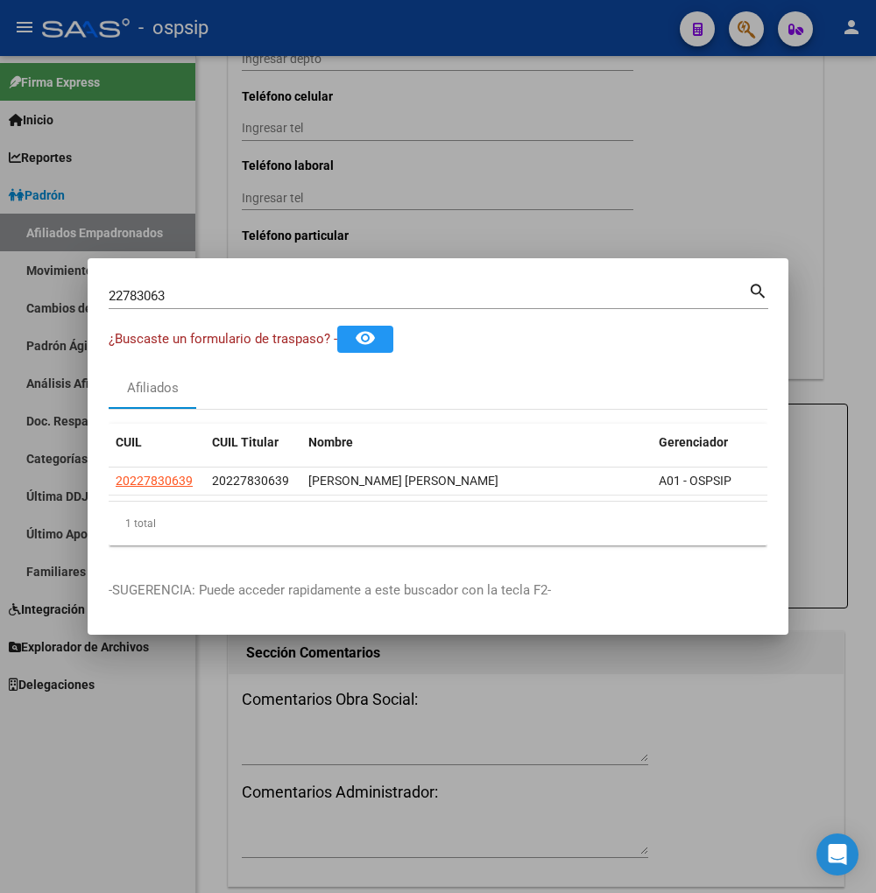
click at [191, 298] on div "22783063 Buscar (apellido, dni, cuil, nro traspaso, cuit, obra social)" at bounding box center [428, 296] width 639 height 26
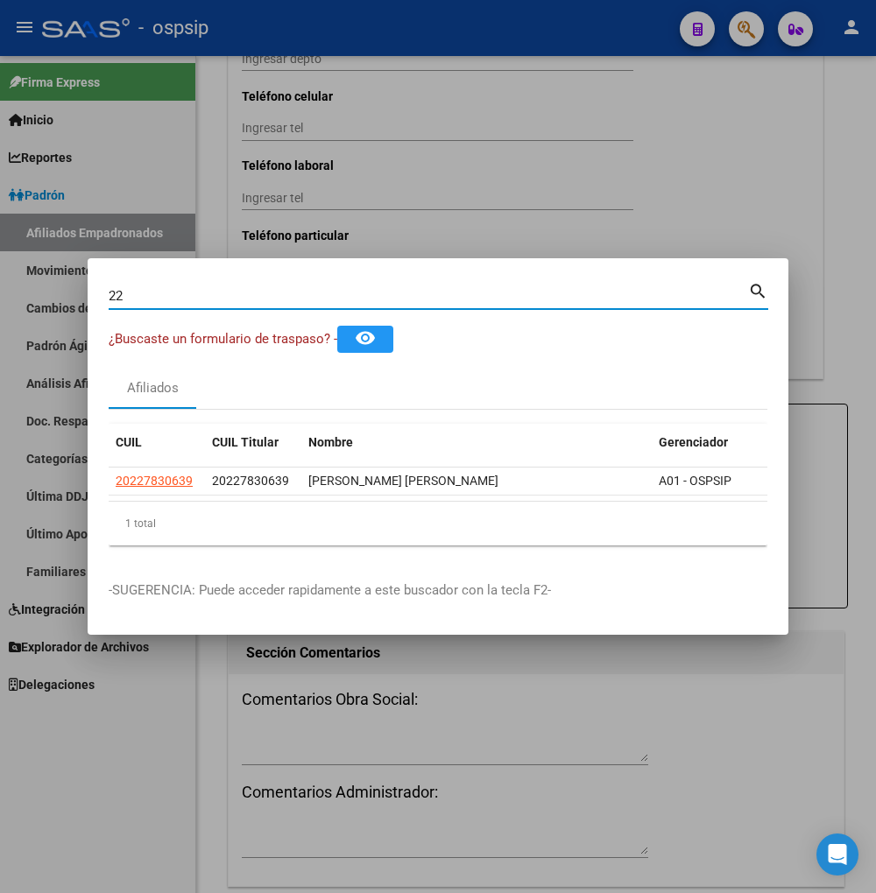
type input "2"
type input "22783101"
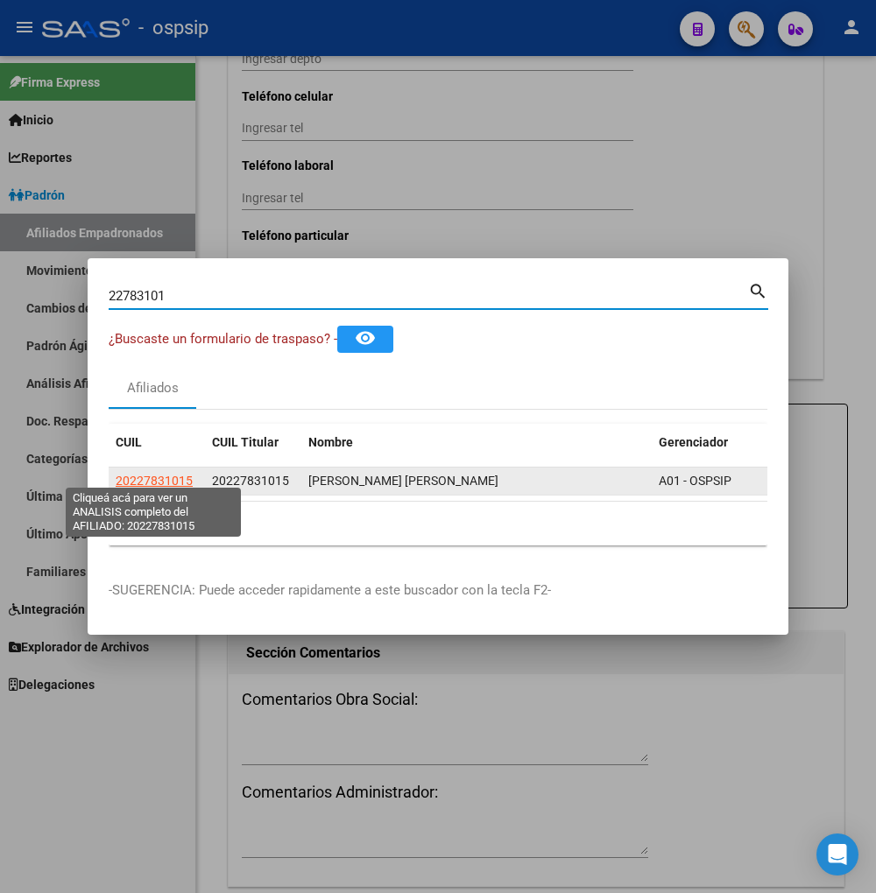
click at [166, 477] on span "20227831015" at bounding box center [154, 481] width 77 height 14
type textarea "20227831015"
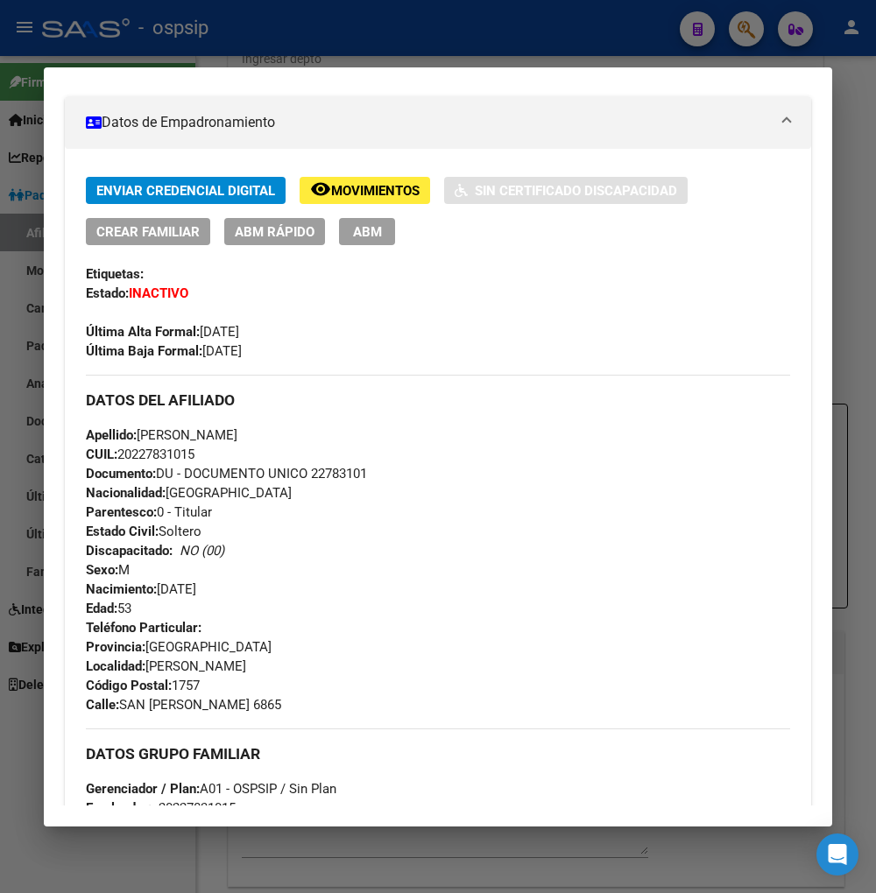
scroll to position [680, 0]
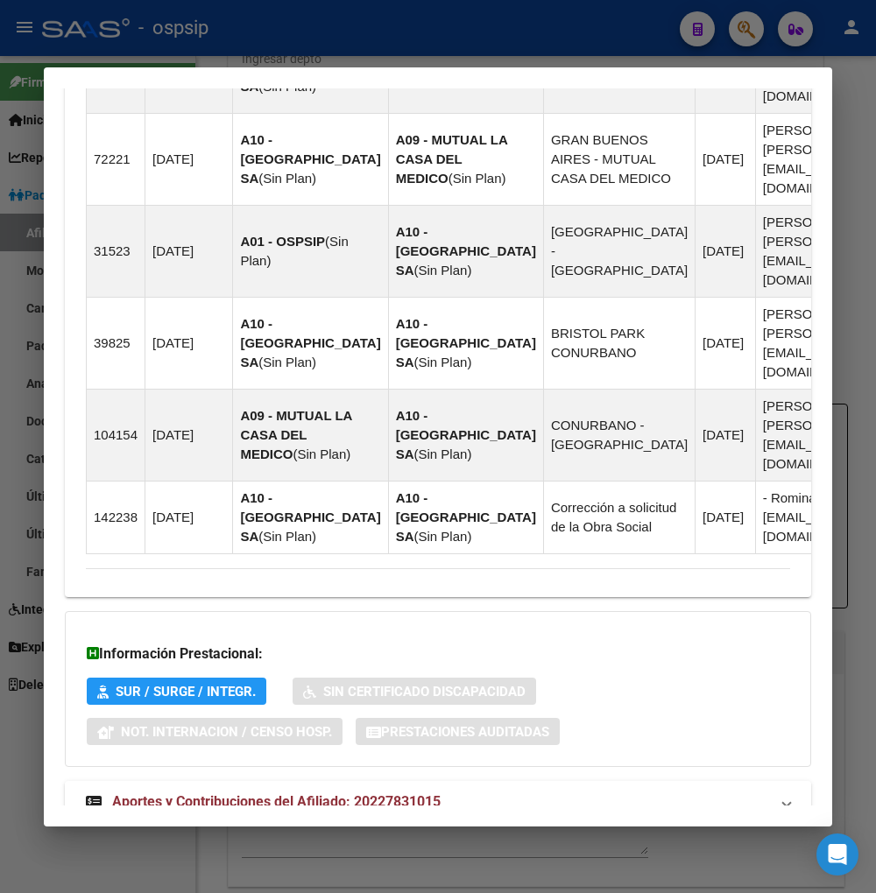
click at [299, 793] on span "Aportes y Contribuciones del Afiliado: 20227831015" at bounding box center [276, 801] width 328 height 17
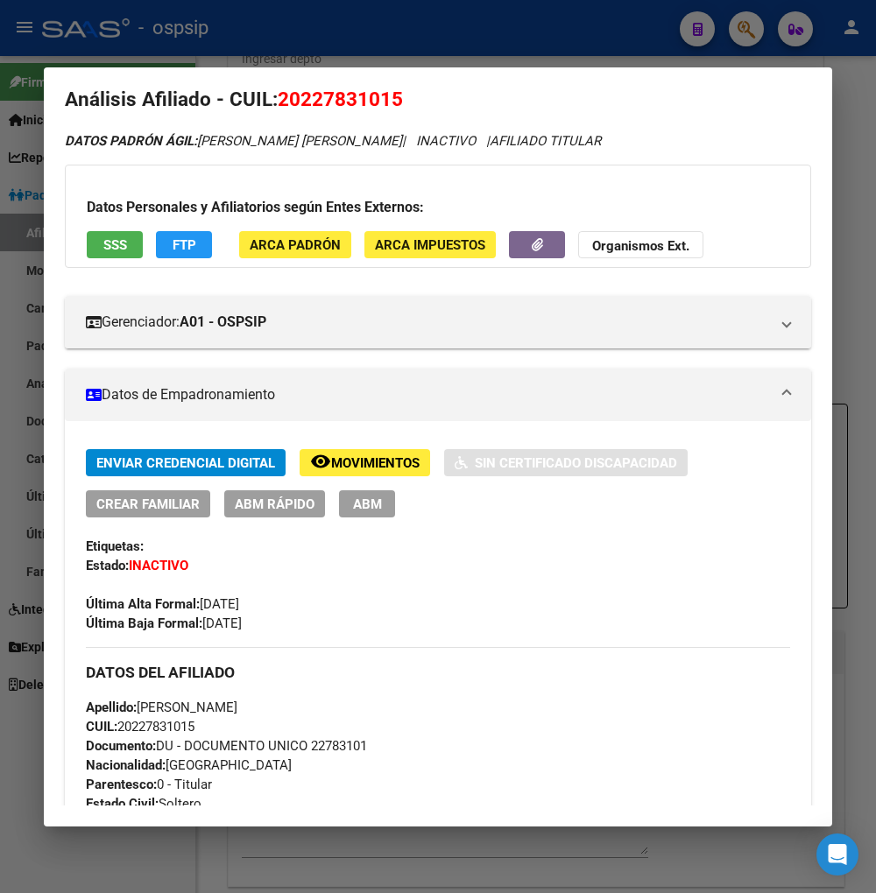
scroll to position [0, 0]
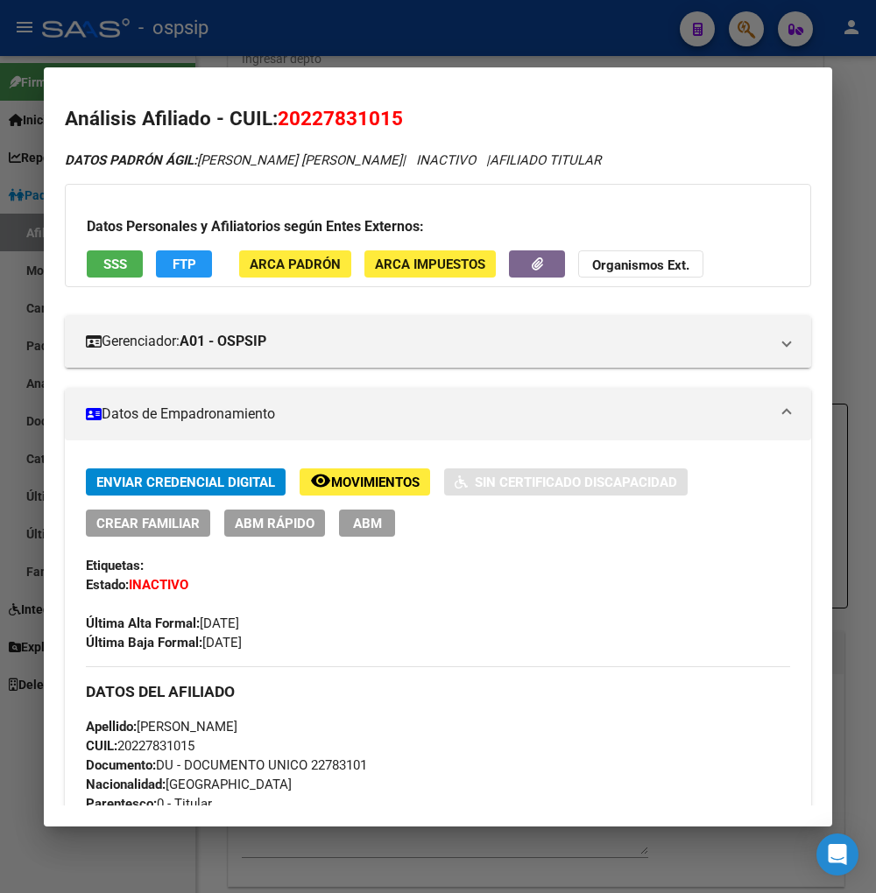
click at [340, 482] on span "Movimientos" at bounding box center [375, 483] width 88 height 16
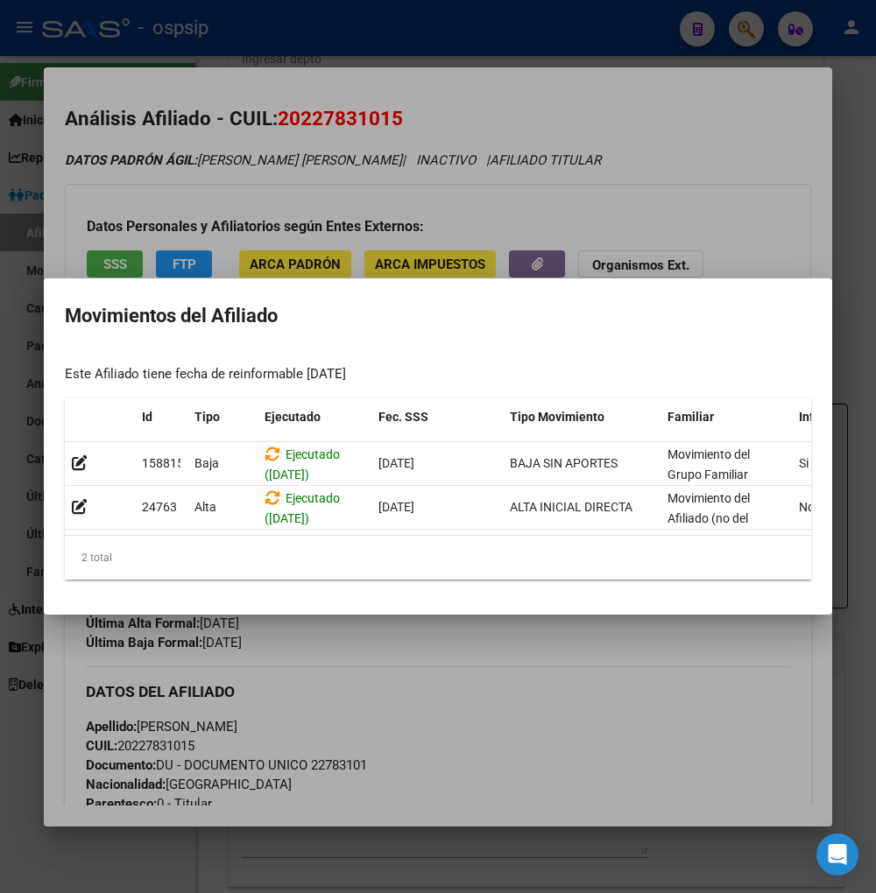
click at [531, 685] on div at bounding box center [438, 446] width 876 height 893
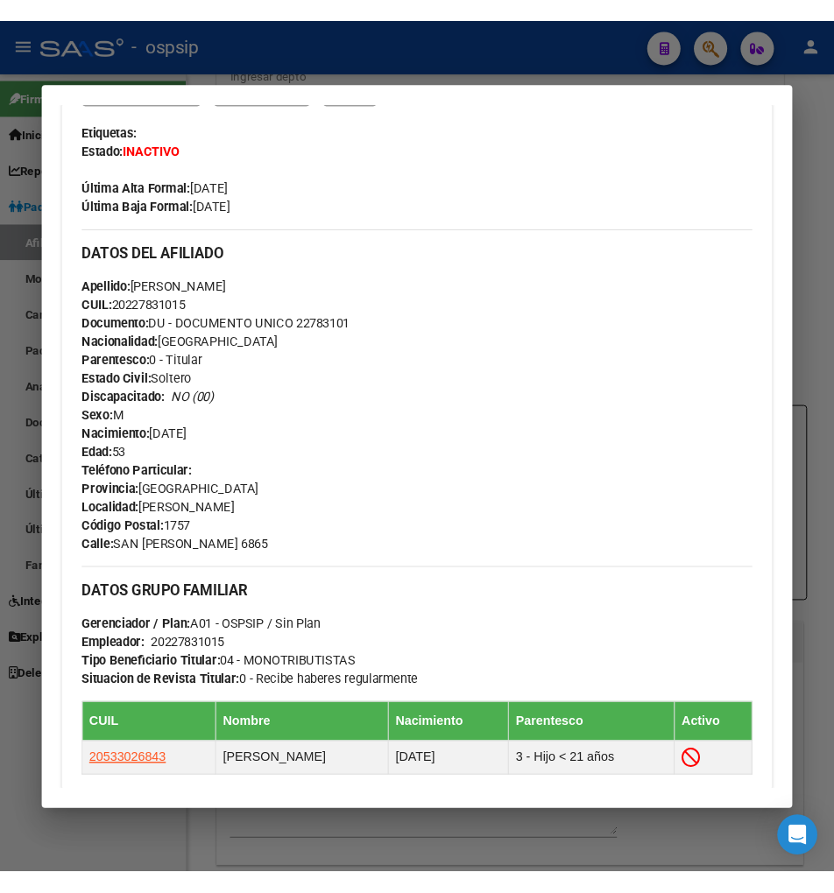
scroll to position [583, 0]
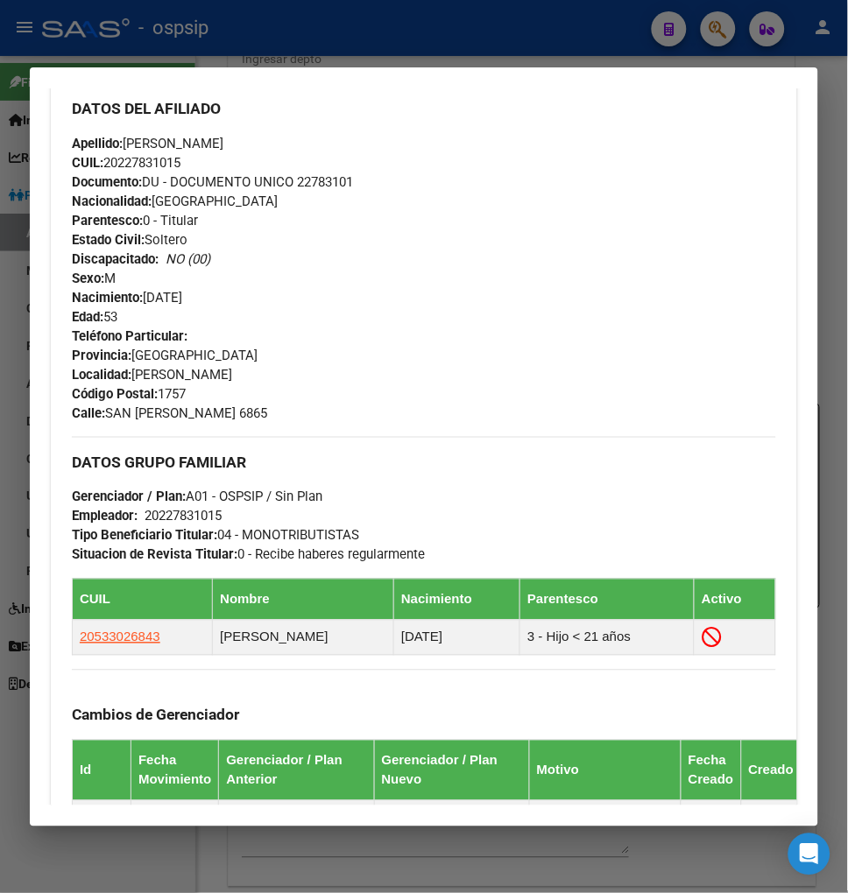
click at [707, 33] on div at bounding box center [424, 446] width 848 height 893
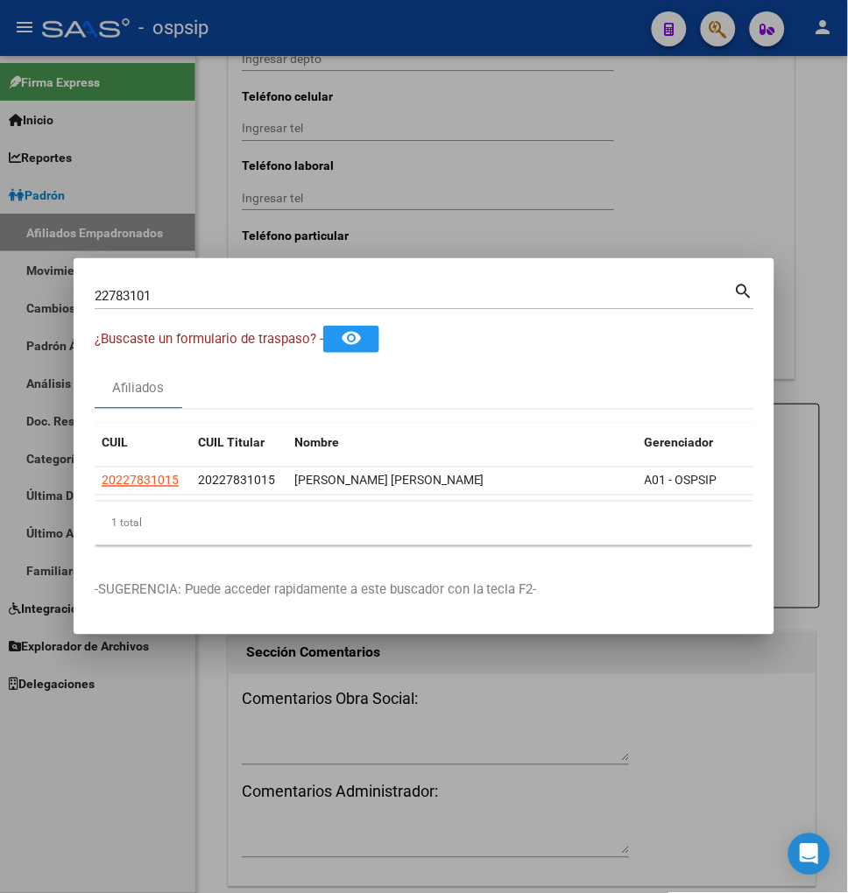
click at [150, 288] on input "22783101" at bounding box center [414, 296] width 639 height 16
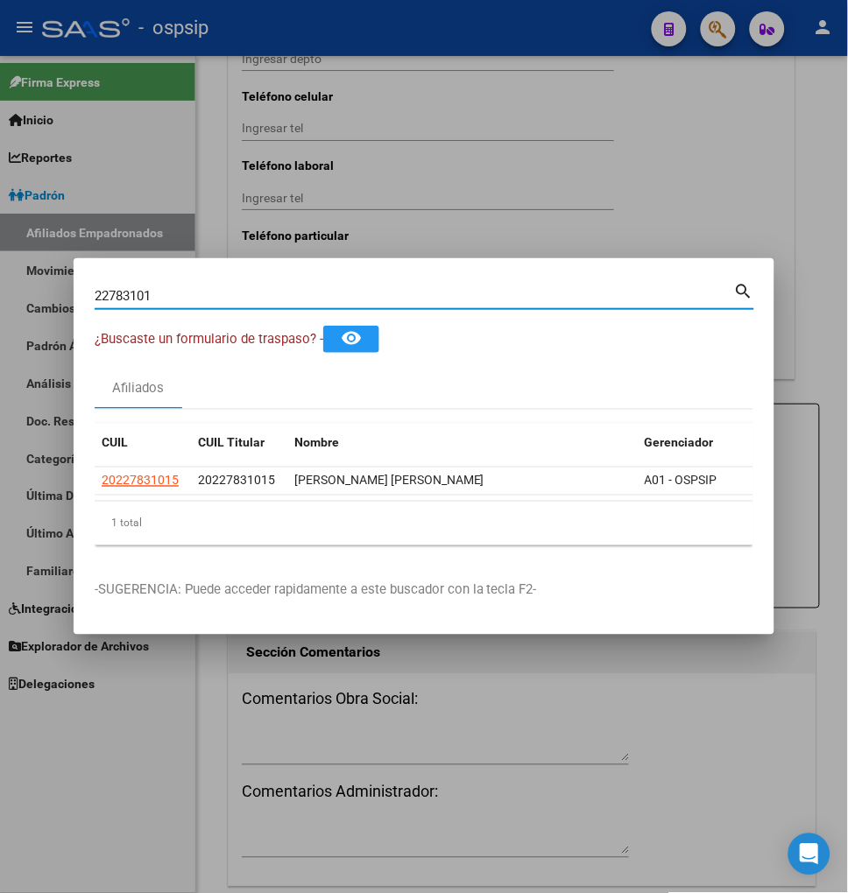
click at [171, 288] on input "22783101" at bounding box center [414, 296] width 639 height 16
type input "2"
type input "24799277"
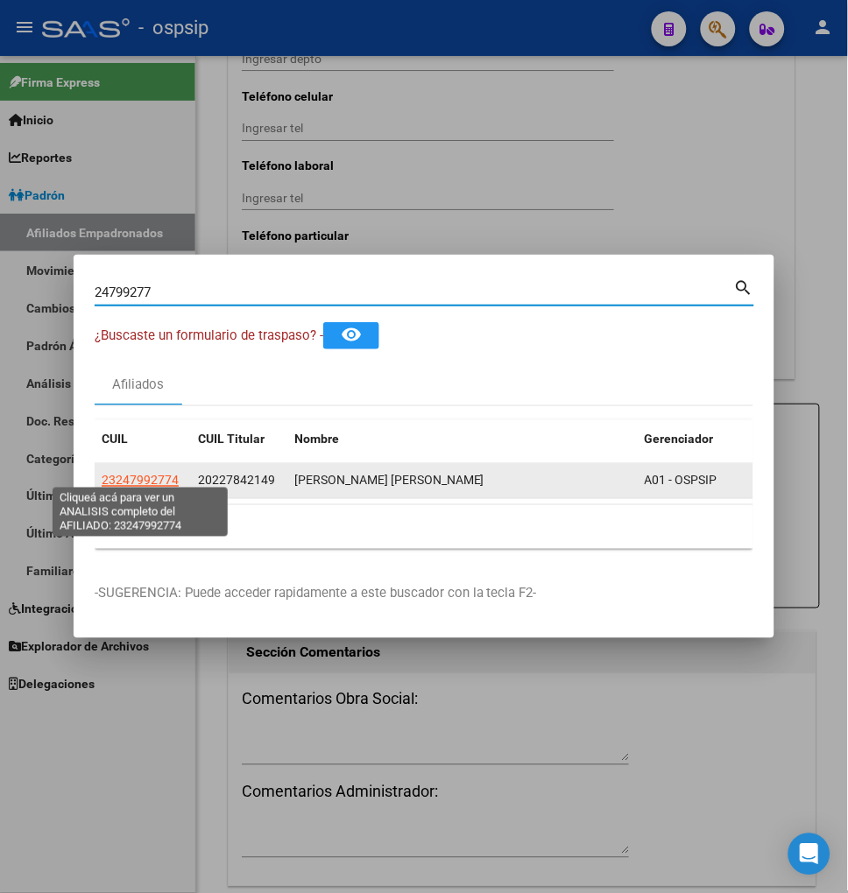
click at [138, 480] on span "23247992774" at bounding box center [140, 481] width 77 height 14
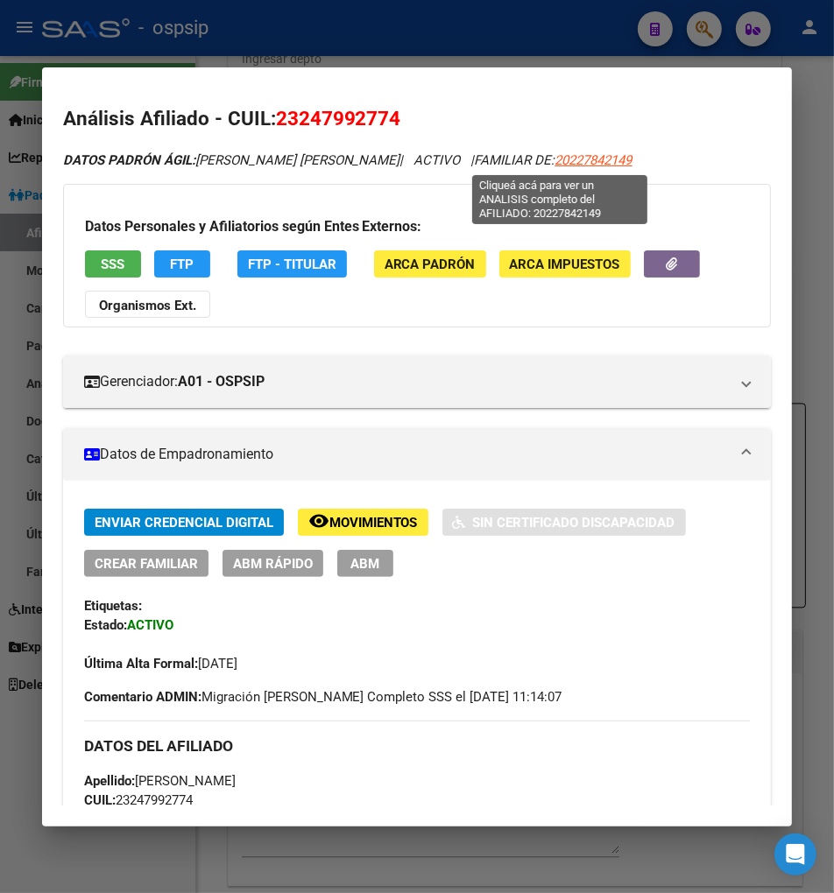
click at [557, 160] on span "20227842149" at bounding box center [593, 160] width 77 height 16
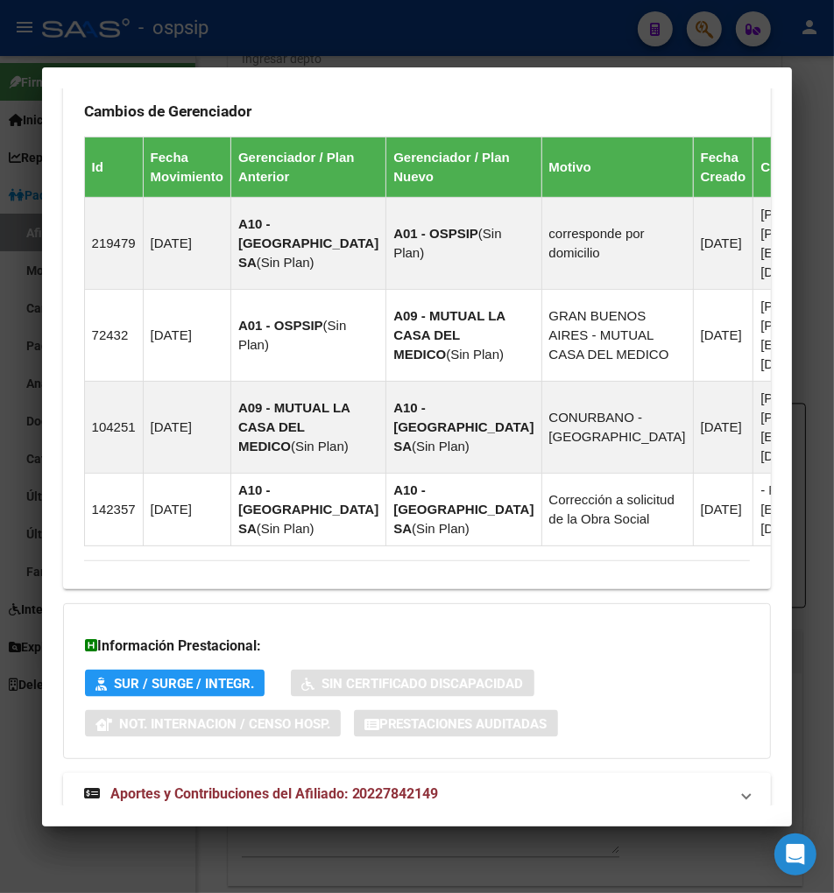
scroll to position [1258, 0]
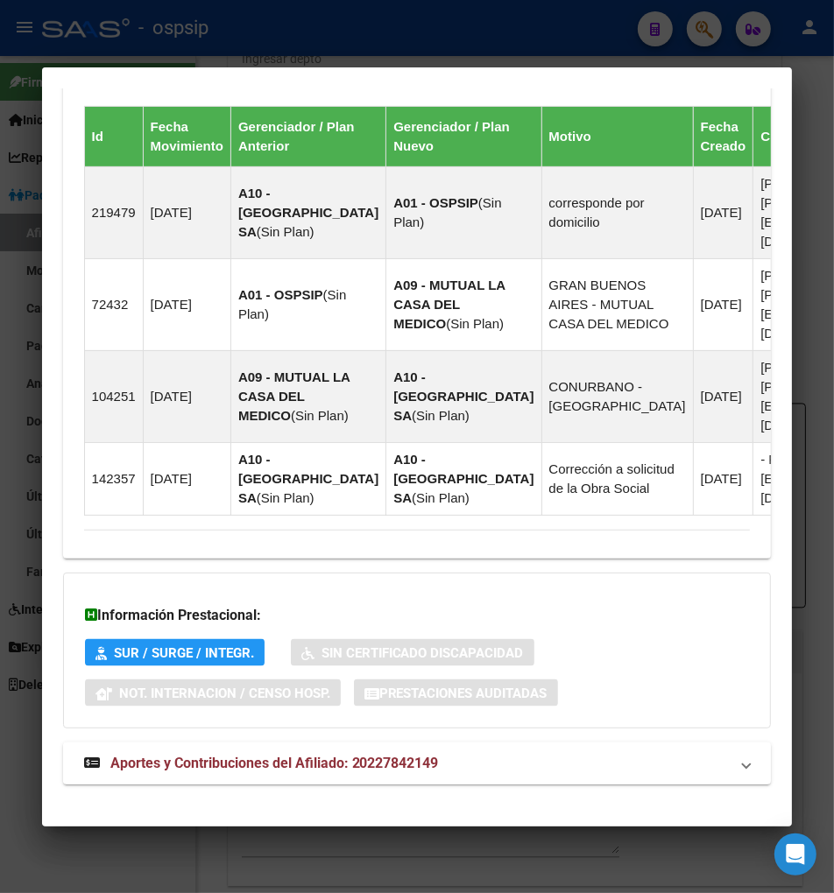
click at [228, 755] on span "Aportes y Contribuciones del Afiliado: 20227842149" at bounding box center [274, 763] width 328 height 17
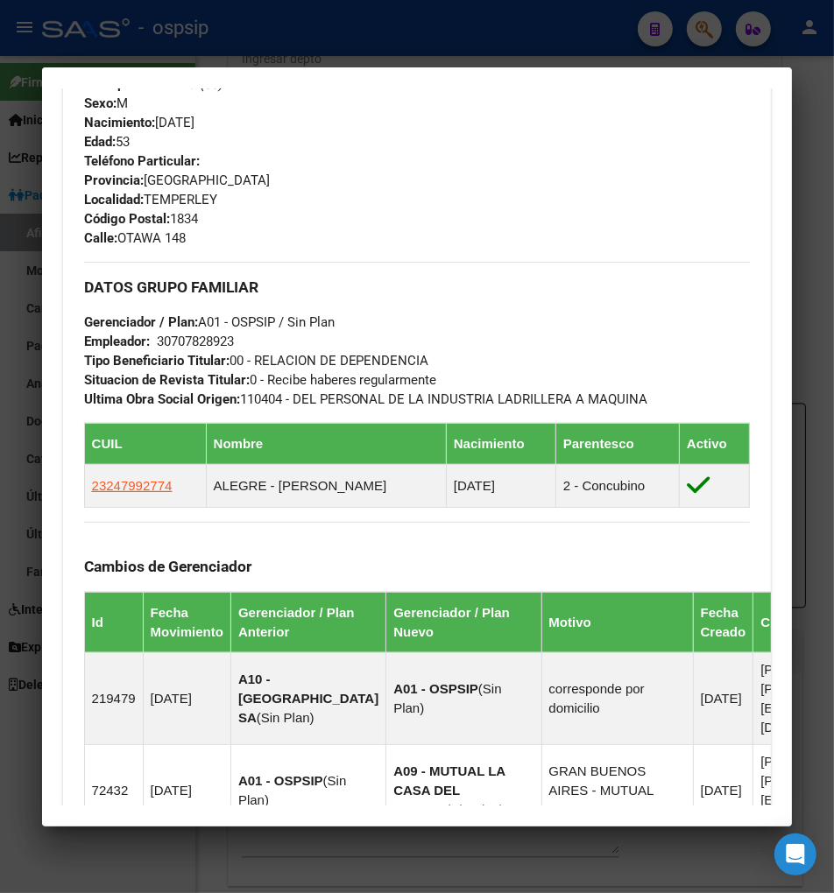
scroll to position [760, 0]
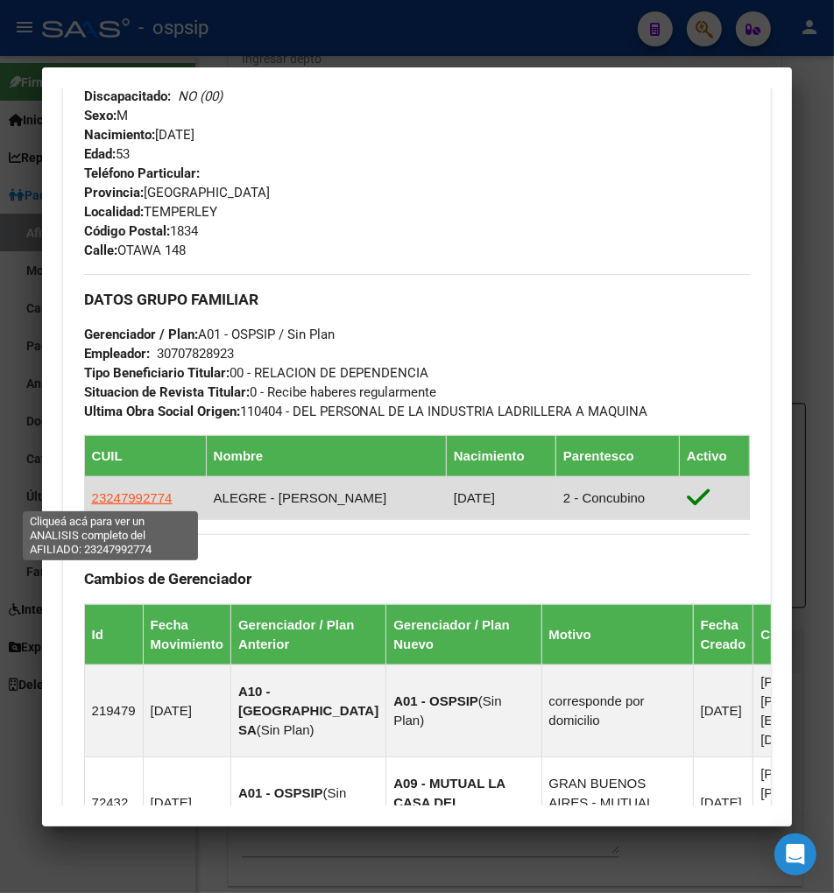
click at [118, 494] on span "23247992774" at bounding box center [132, 497] width 81 height 15
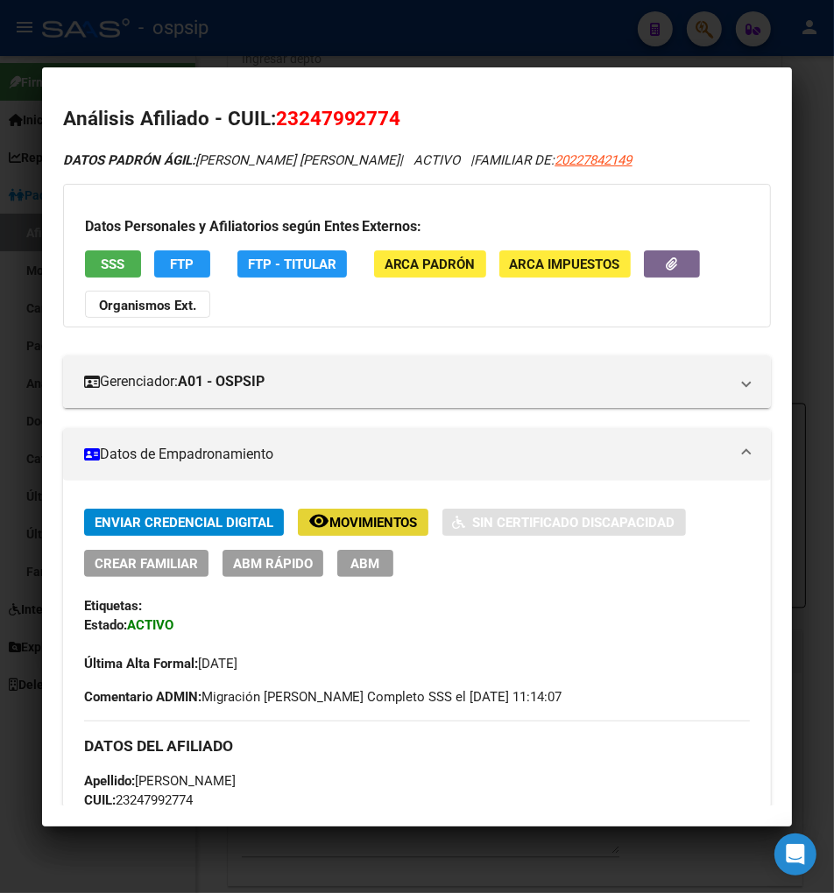
click at [348, 525] on span "Movimientos" at bounding box center [373, 523] width 88 height 16
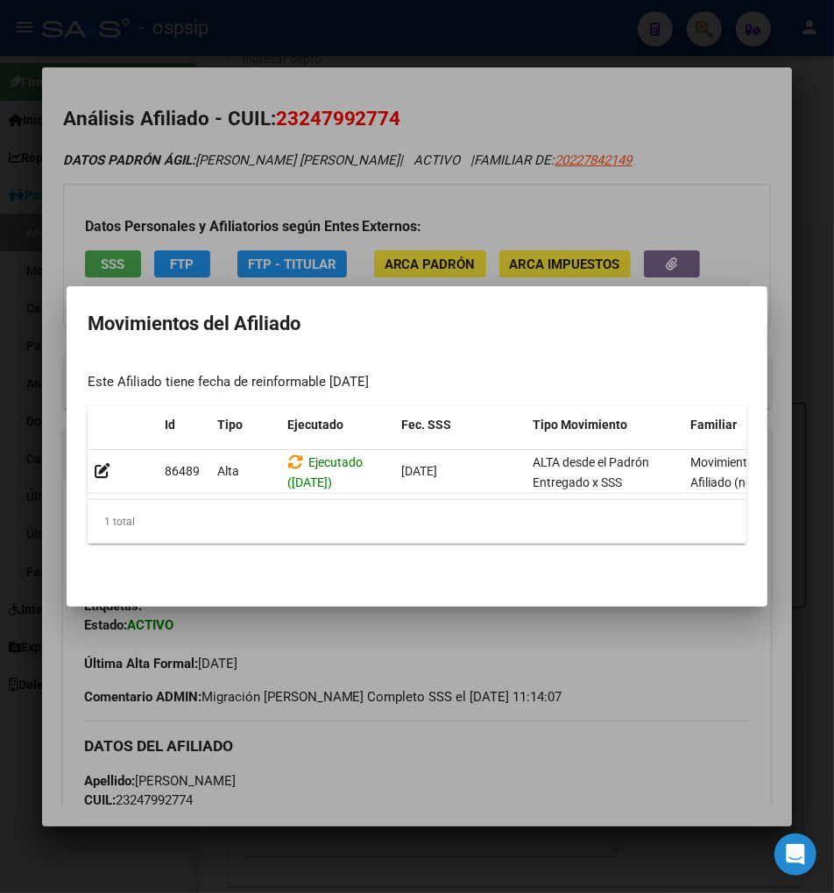
click at [620, 644] on div at bounding box center [417, 446] width 834 height 893
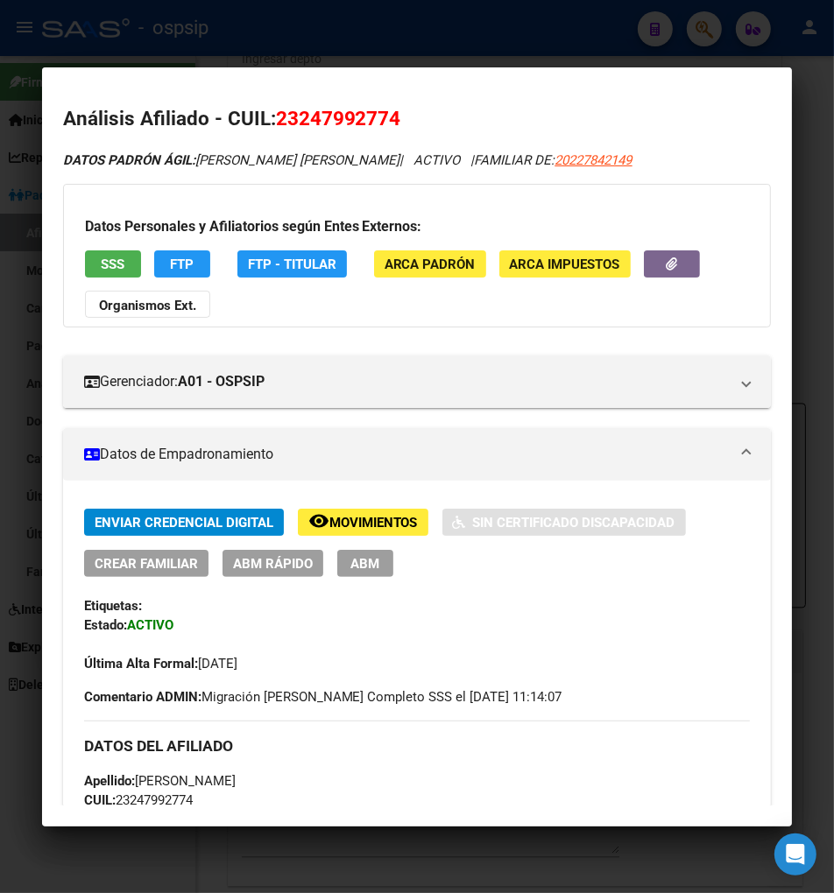
drag, startPoint x: 257, startPoint y: 119, endPoint x: 395, endPoint y: 109, distance: 137.8
click at [395, 109] on h2 "Análisis Afiliado - CUIL: 23247992774" at bounding box center [417, 119] width 708 height 30
copy span "23247992774"
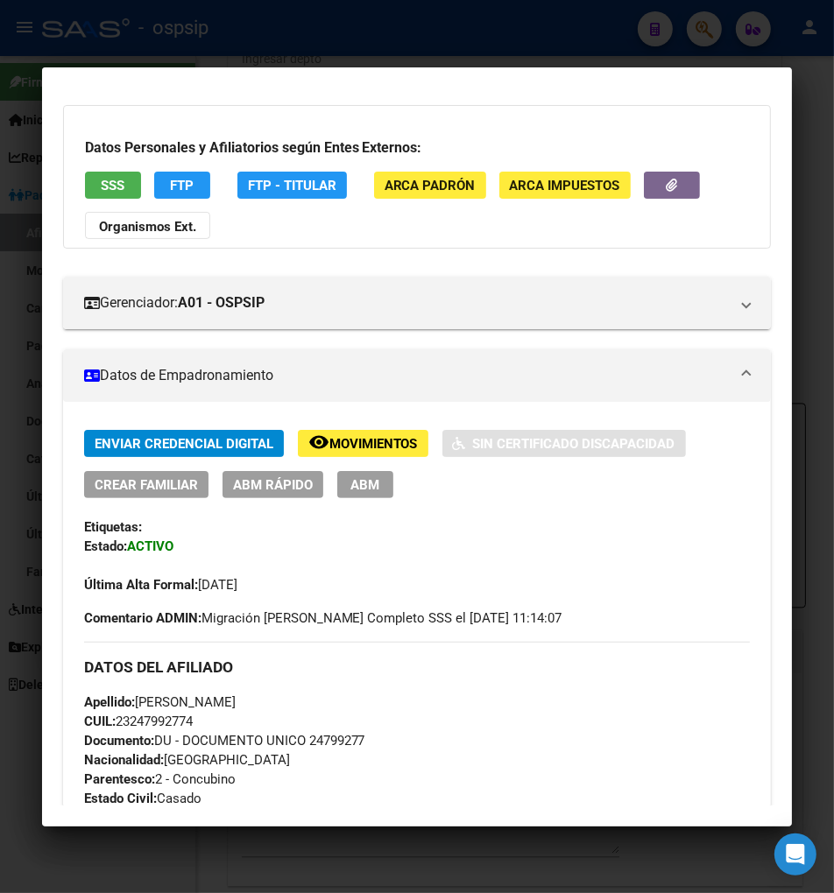
scroll to position [0, 0]
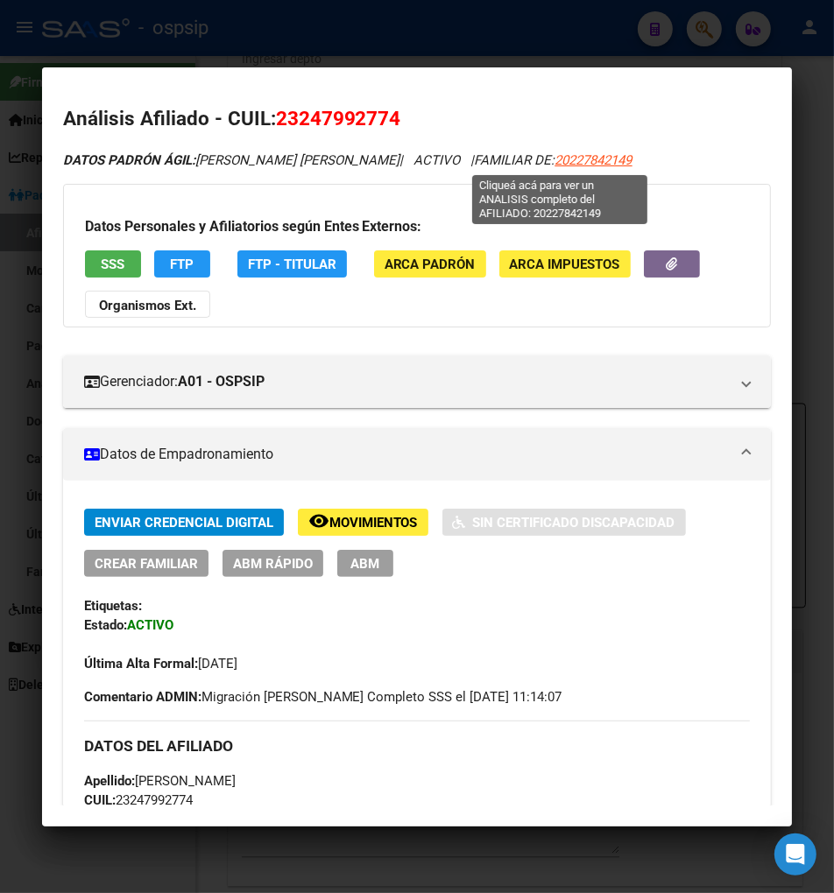
click at [555, 162] on span "20227842149" at bounding box center [593, 160] width 77 height 16
type textarea "20227842149"
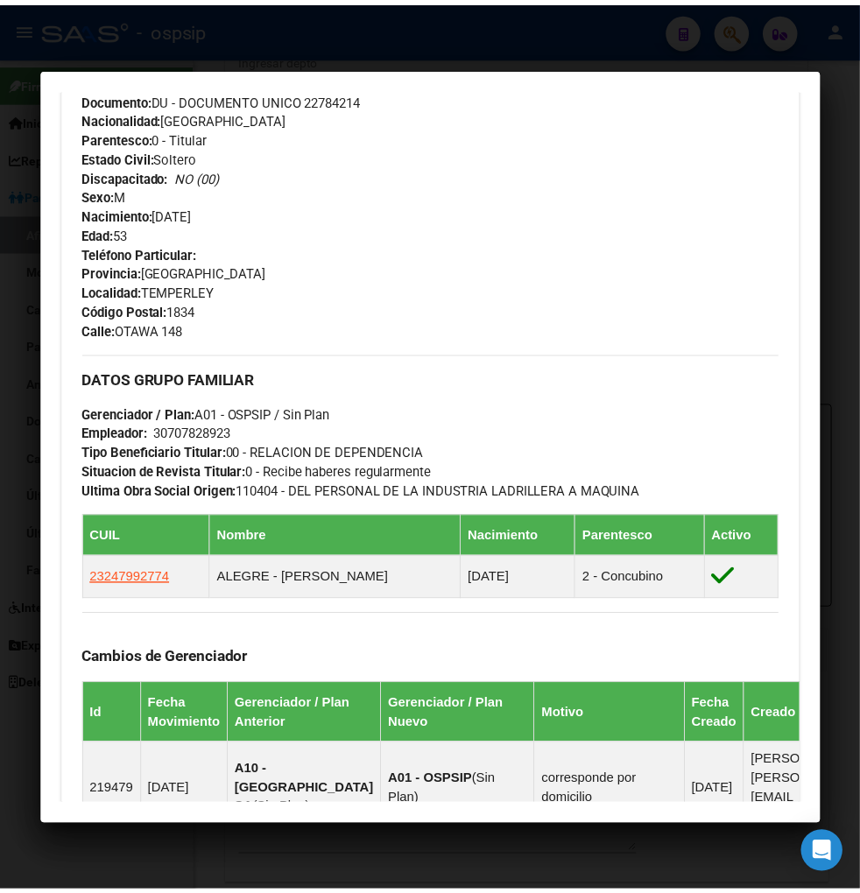
scroll to position [292, 0]
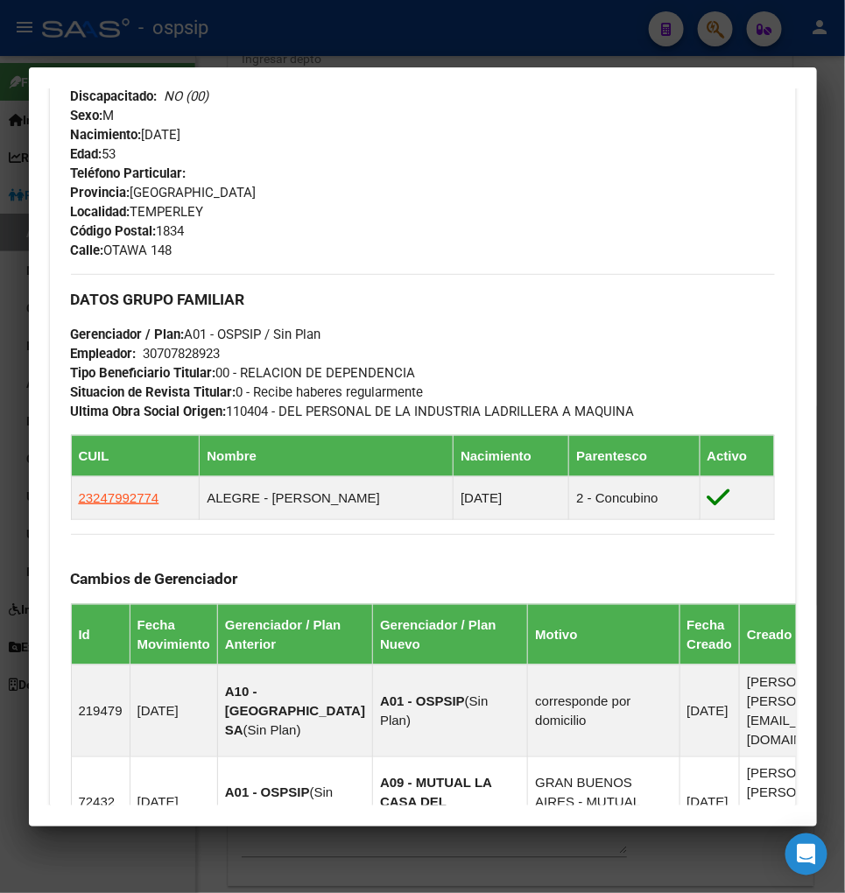
click at [714, 22] on div at bounding box center [422, 446] width 845 height 893
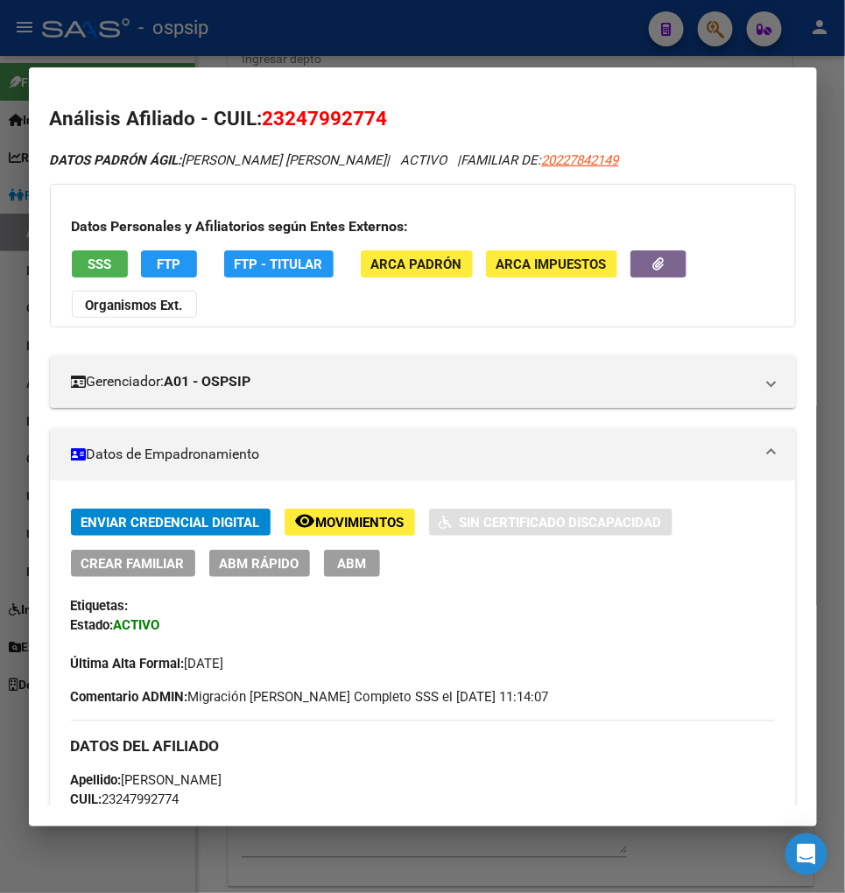
click at [715, 22] on div at bounding box center [422, 446] width 845 height 893
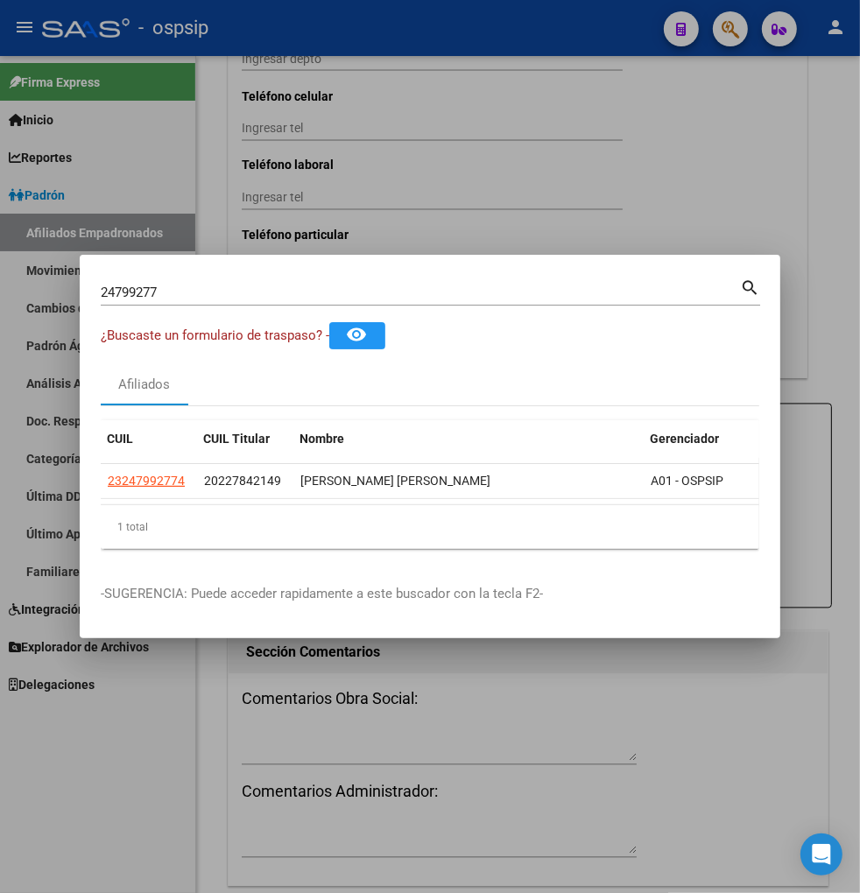
click at [216, 279] on div "24799277 Buscar (apellido, dni, cuil, nro traspaso, cuit, obra social)" at bounding box center [420, 292] width 639 height 26
type input "2"
type input "22784336"
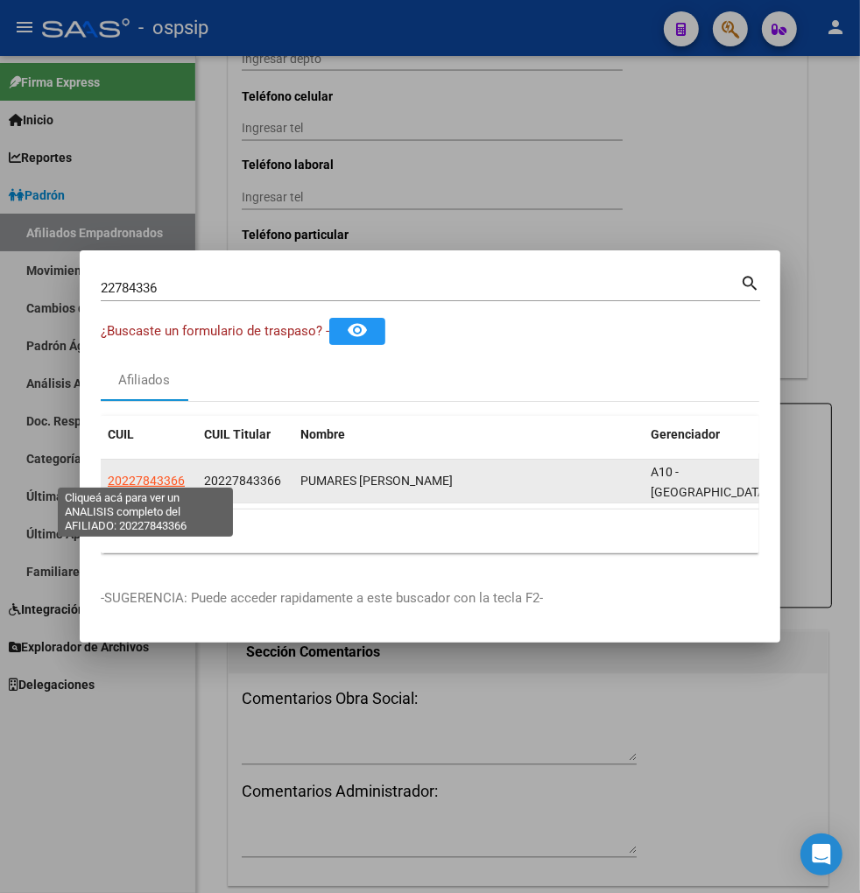
click at [137, 474] on span "20227843366" at bounding box center [146, 481] width 77 height 14
type textarea "20227843366"
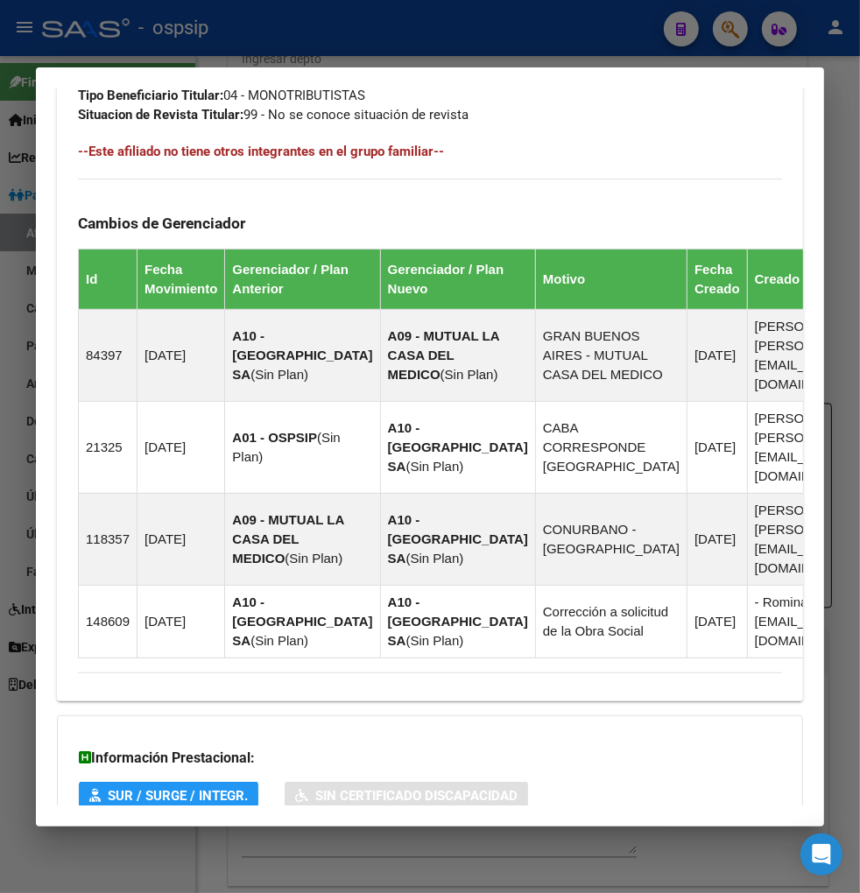
scroll to position [1243, 0]
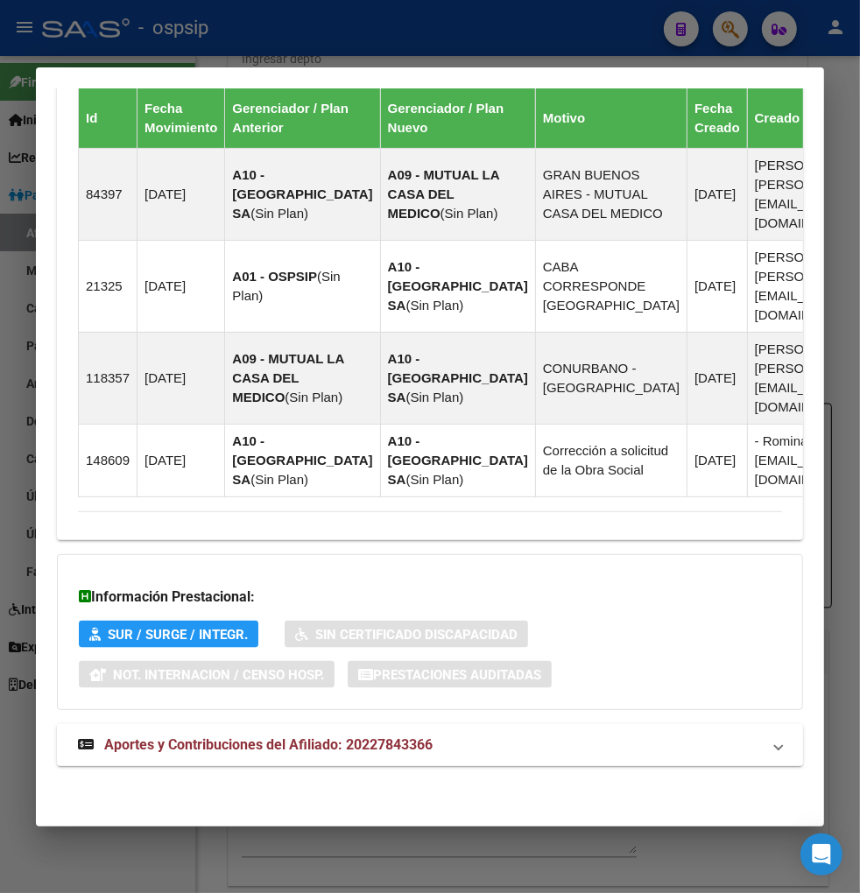
click at [217, 745] on span "Aportes y Contribuciones del Afiliado: 20227843366" at bounding box center [268, 744] width 328 height 17
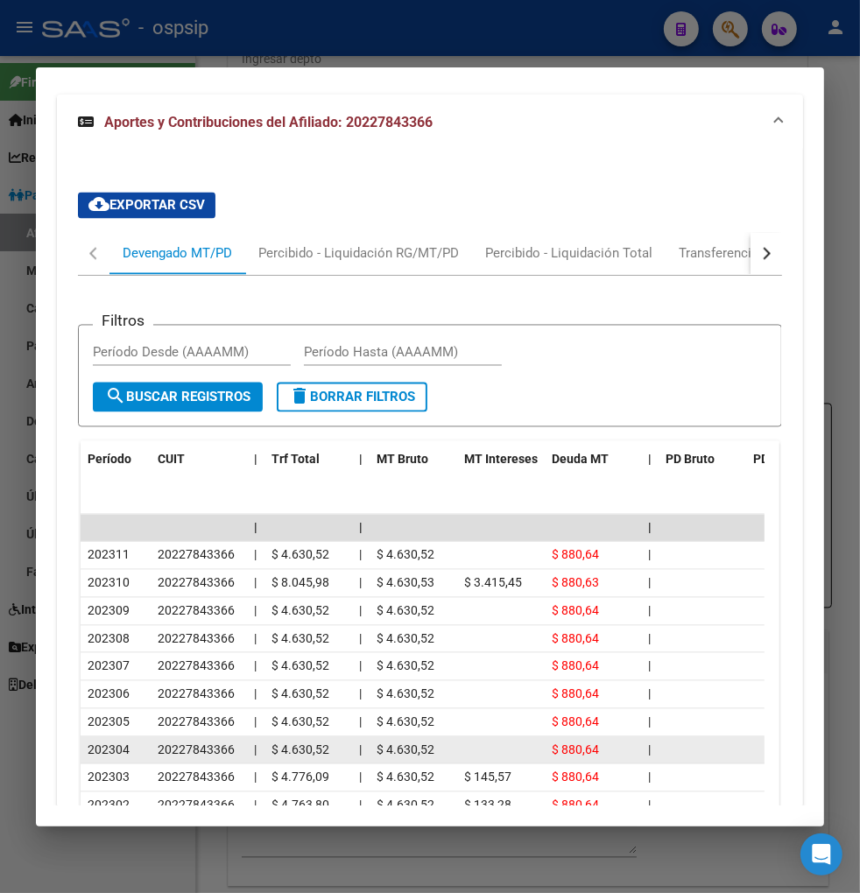
scroll to position [1946, 0]
